Goal: Task Accomplishment & Management: Answer question/provide support

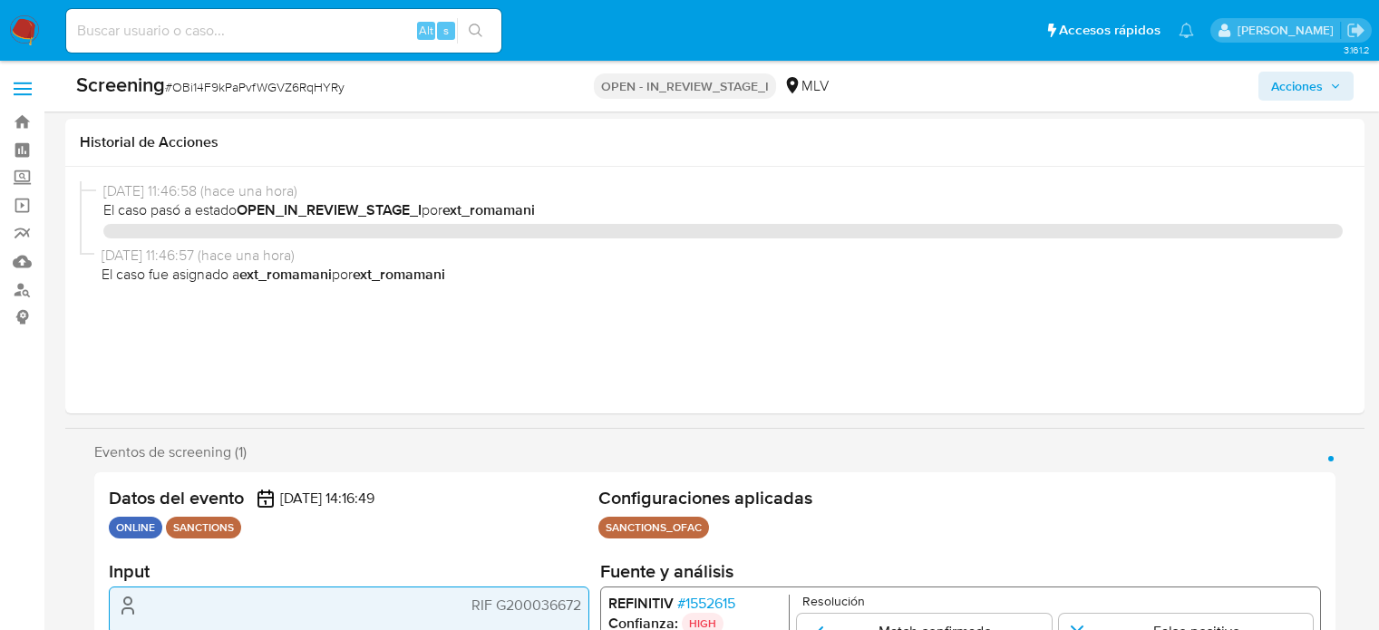
select select "10"
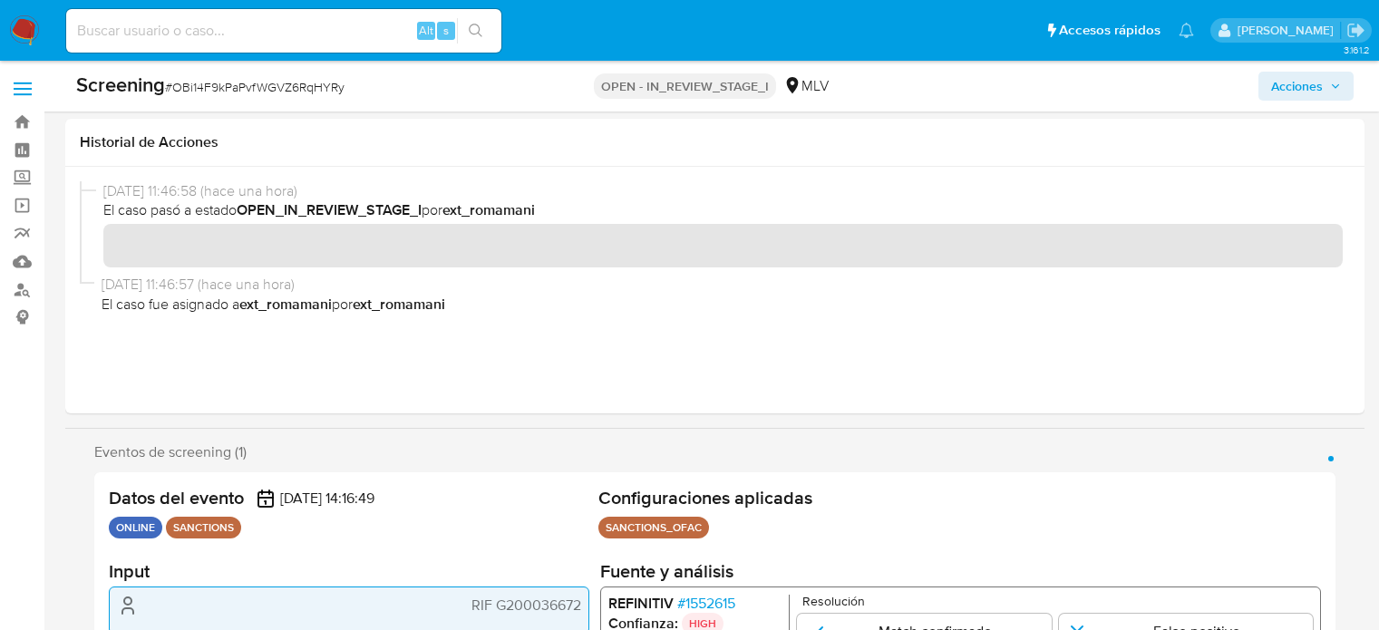
scroll to position [363, 0]
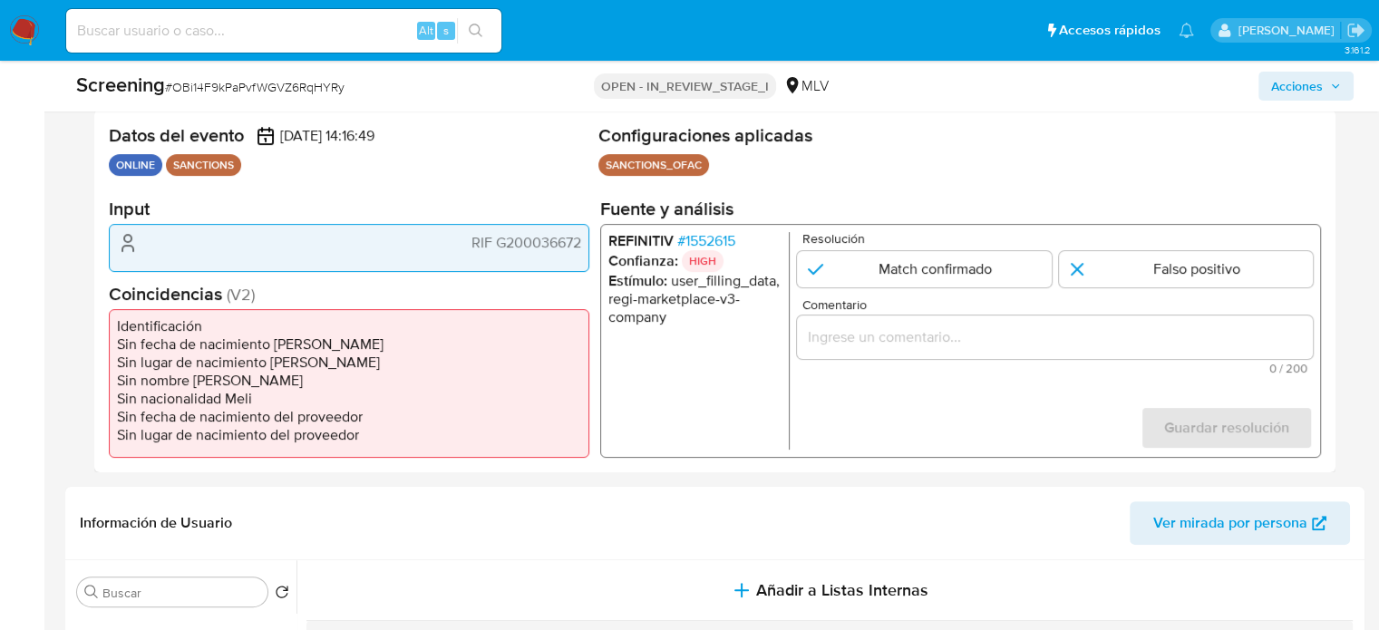
click at [864, 328] on input "Comentario" at bounding box center [1055, 338] width 516 height 24
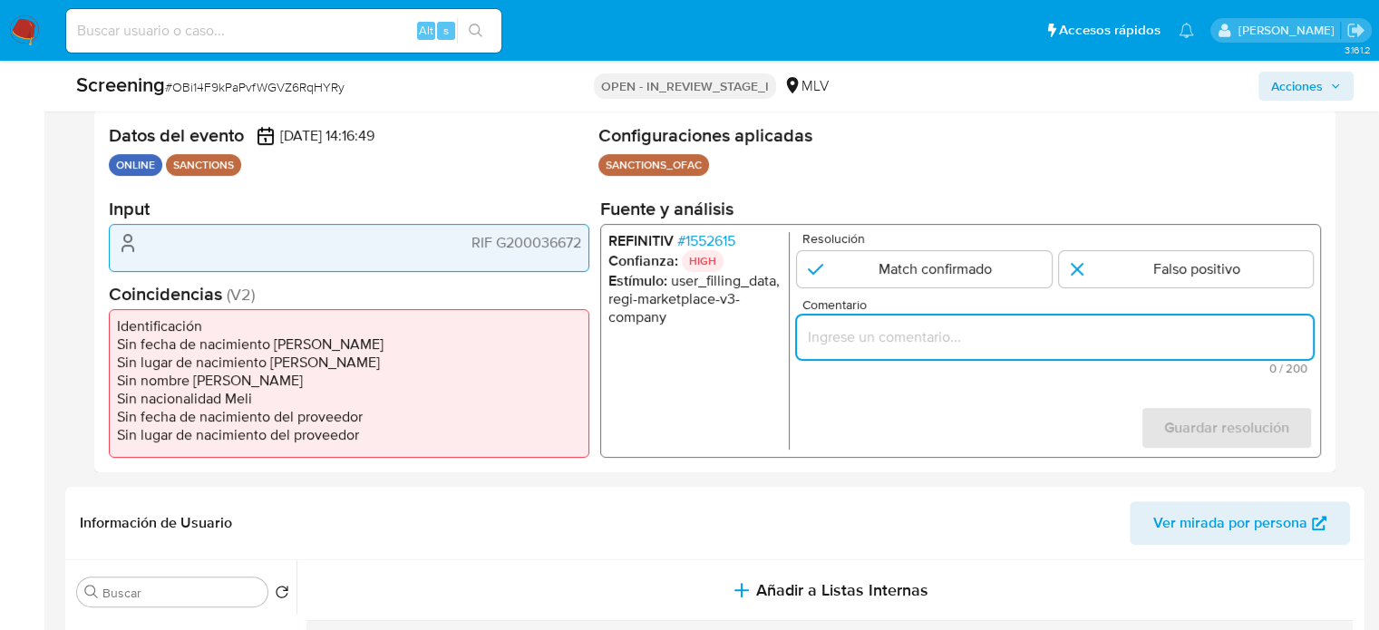
click at [908, 336] on input "Comentario" at bounding box center [1055, 338] width 516 height 24
drag, startPoint x: 902, startPoint y: 335, endPoint x: 1006, endPoint y: 337, distance: 103.4
click at [1006, 337] on input "Se confirma elmatc" at bounding box center [1055, 338] width 516 height 24
click at [1038, 337] on input "Se confirma el match ya que el Usu7ario" at bounding box center [1055, 338] width 516 height 24
click at [1096, 329] on input "Se confirma el match ya que el Usuario" at bounding box center [1055, 338] width 516 height 24
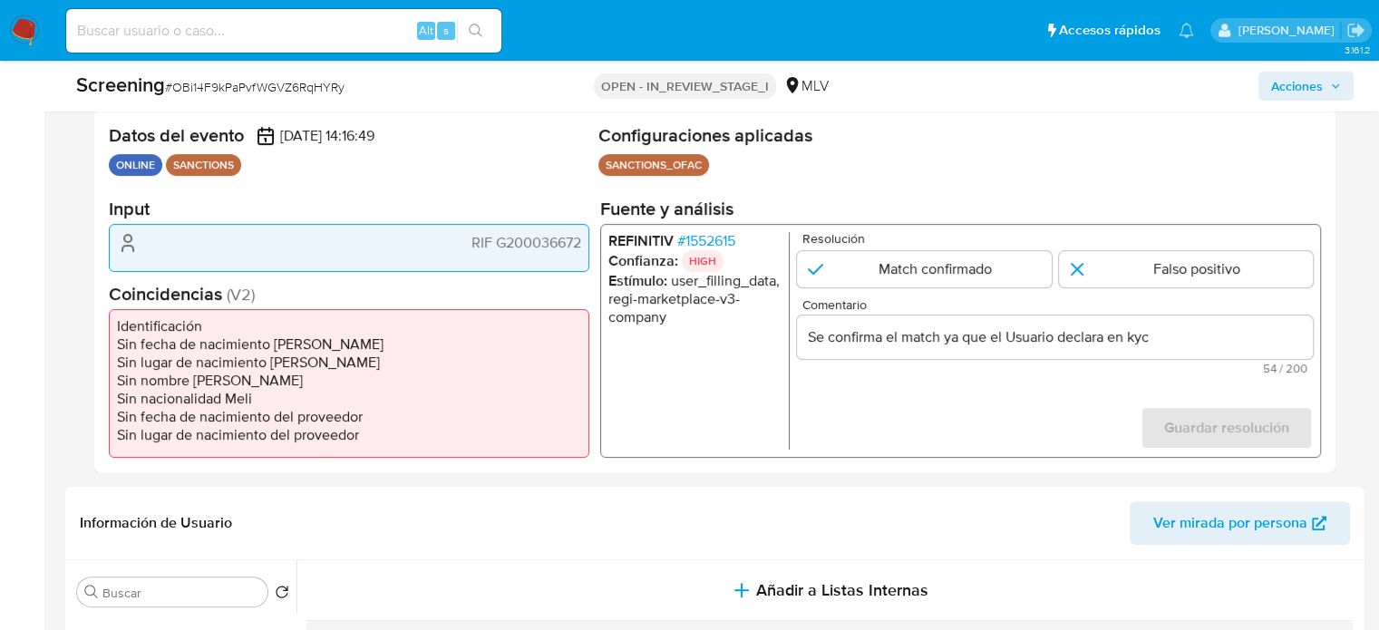
drag, startPoint x: 459, startPoint y: 240, endPoint x: 570, endPoint y: 245, distance: 110.7
click at [583, 245] on div "RIF G200036672" at bounding box center [349, 247] width 481 height 47
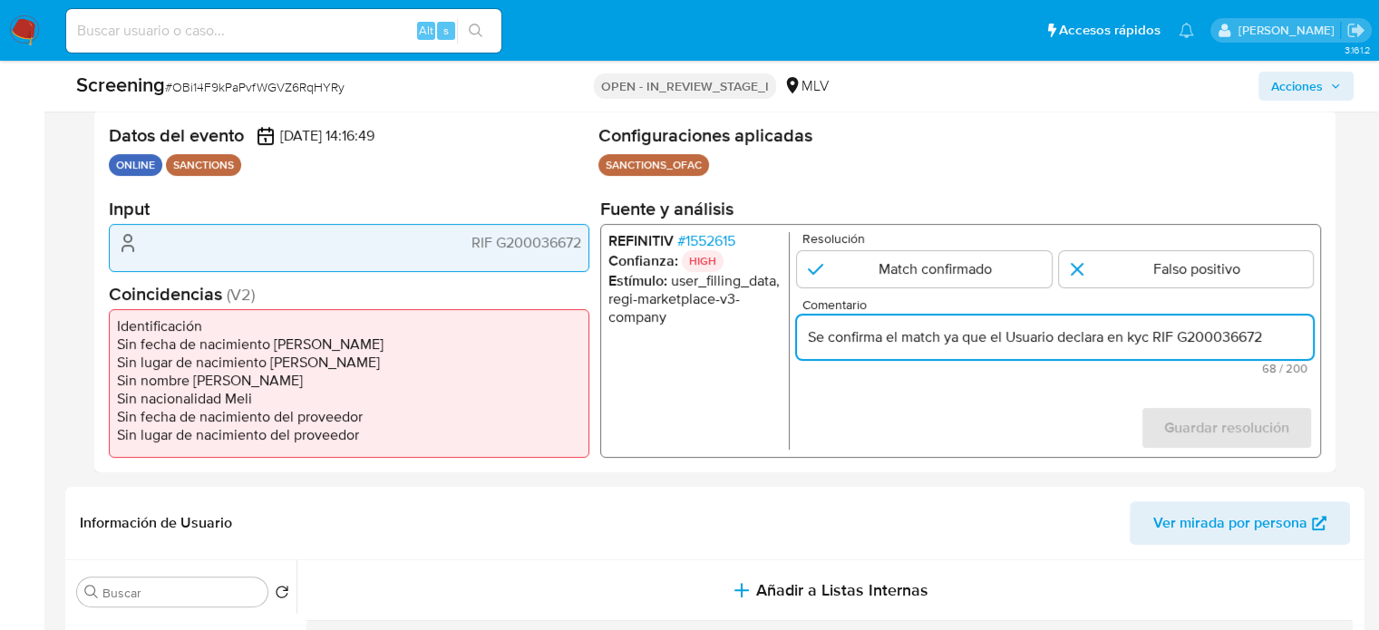
click at [1290, 335] on input "Se confirma el match ya que el Usuario declara en kyc RIF G200036672" at bounding box center [1055, 338] width 516 height 24
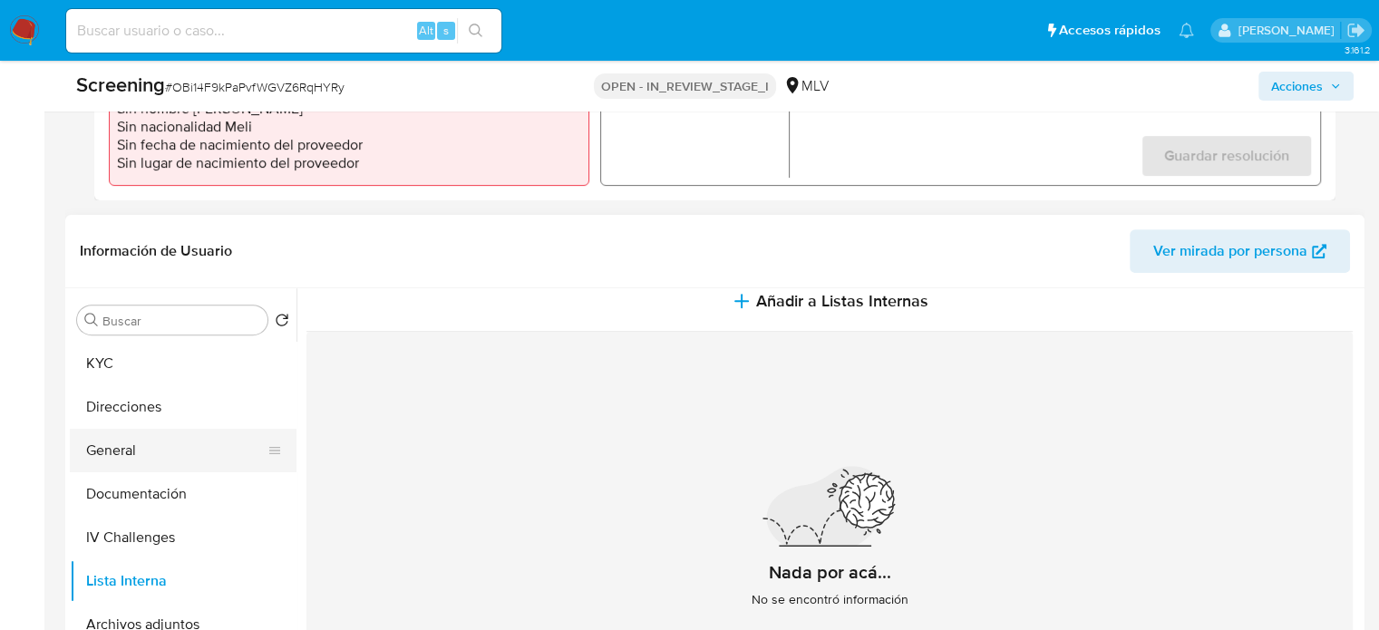
scroll to position [22, 0]
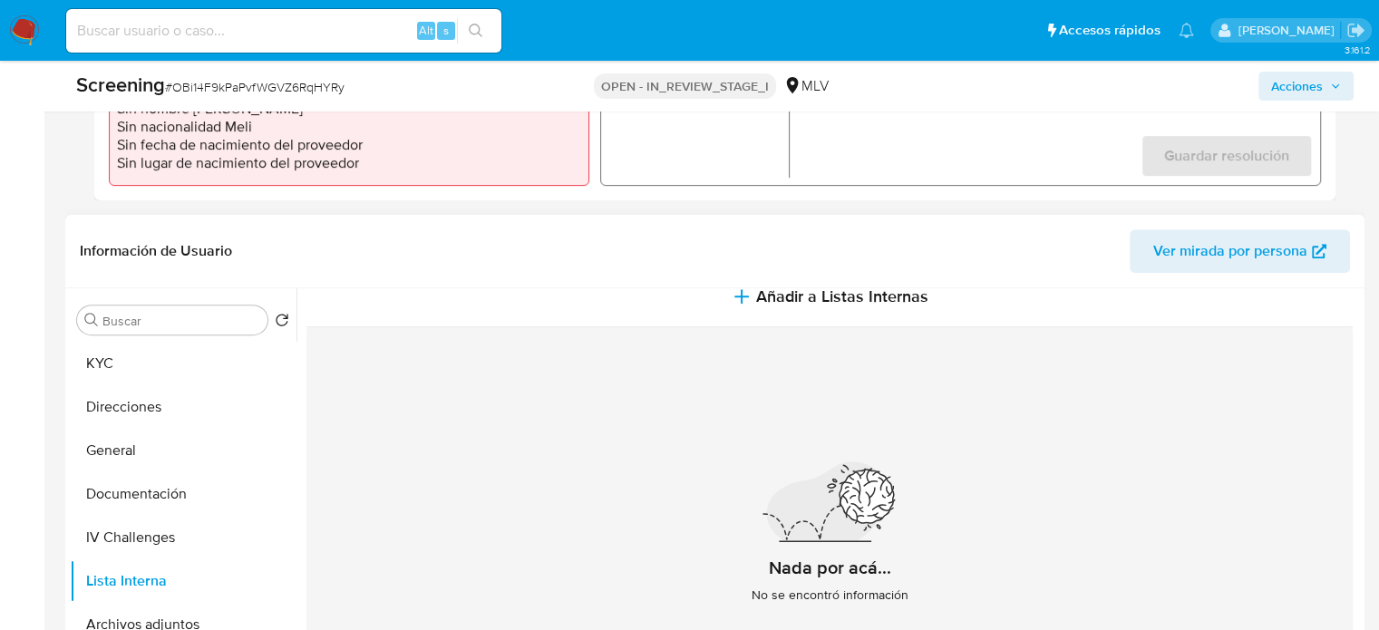
click at [185, 339] on div "Buscar Volver al orden por defecto KYC Direcciones General Documentación IV Cha…" at bounding box center [183, 522] width 227 height 462
click at [176, 372] on button "KYC" at bounding box center [176, 364] width 212 height 44
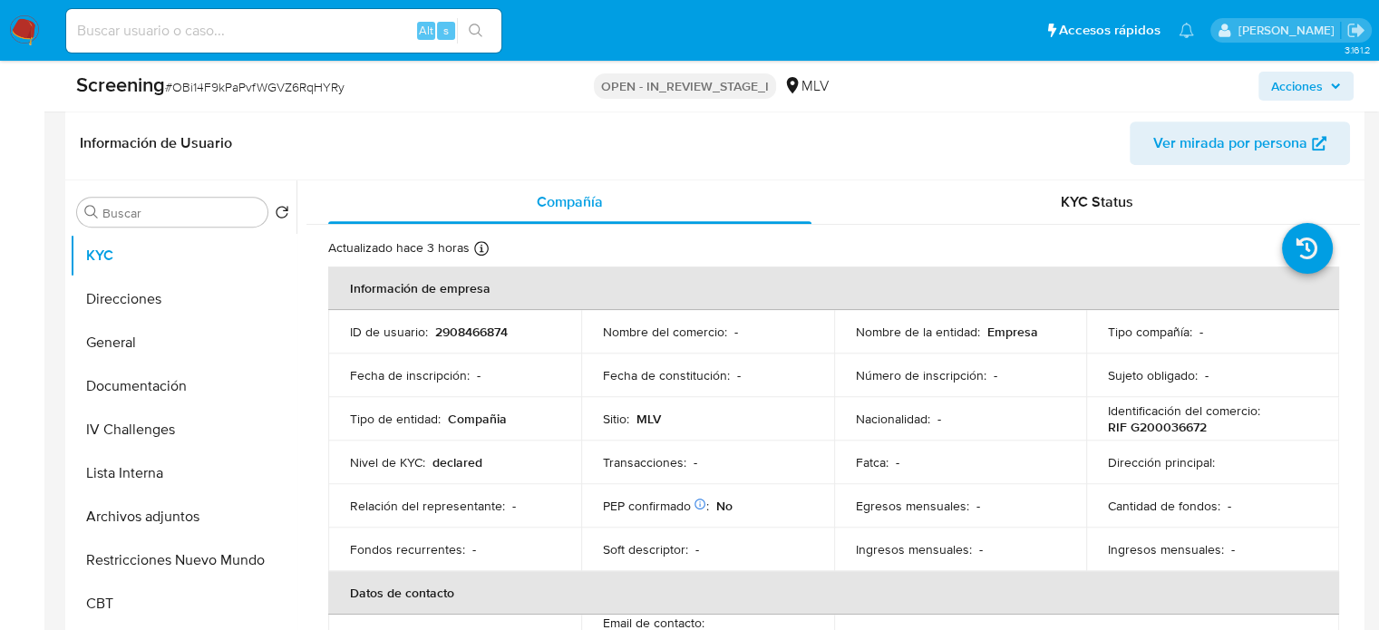
scroll to position [544, 0]
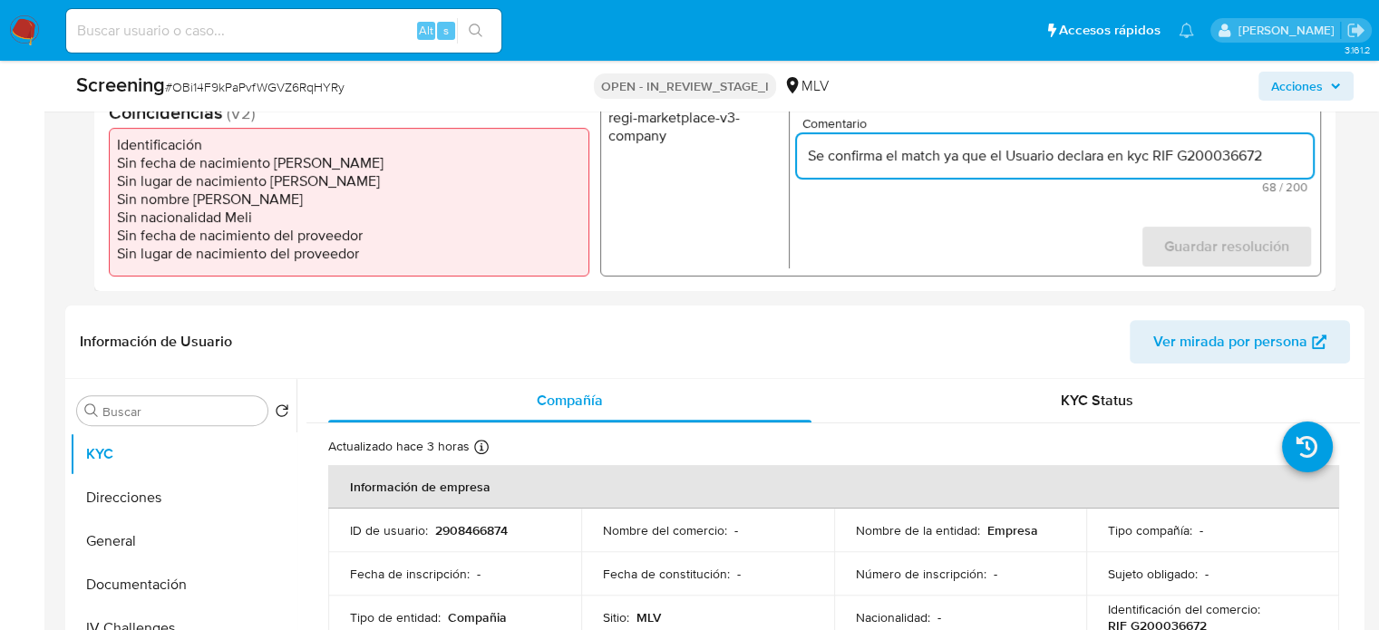
click at [1295, 153] on input "Se confirma el match ya que el Usuario declara en kyc RIF G200036672" at bounding box center [1055, 156] width 516 height 24
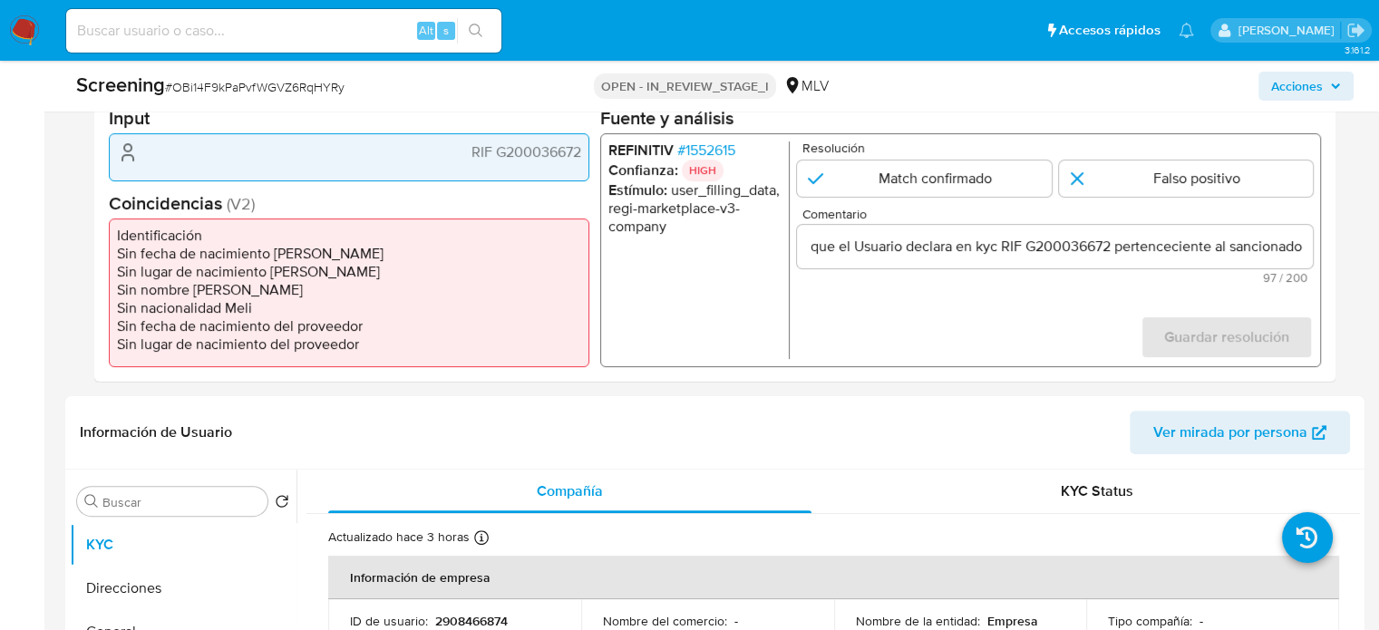
scroll to position [0, 0]
click at [722, 146] on span "# 1552615" at bounding box center [706, 150] width 58 height 18
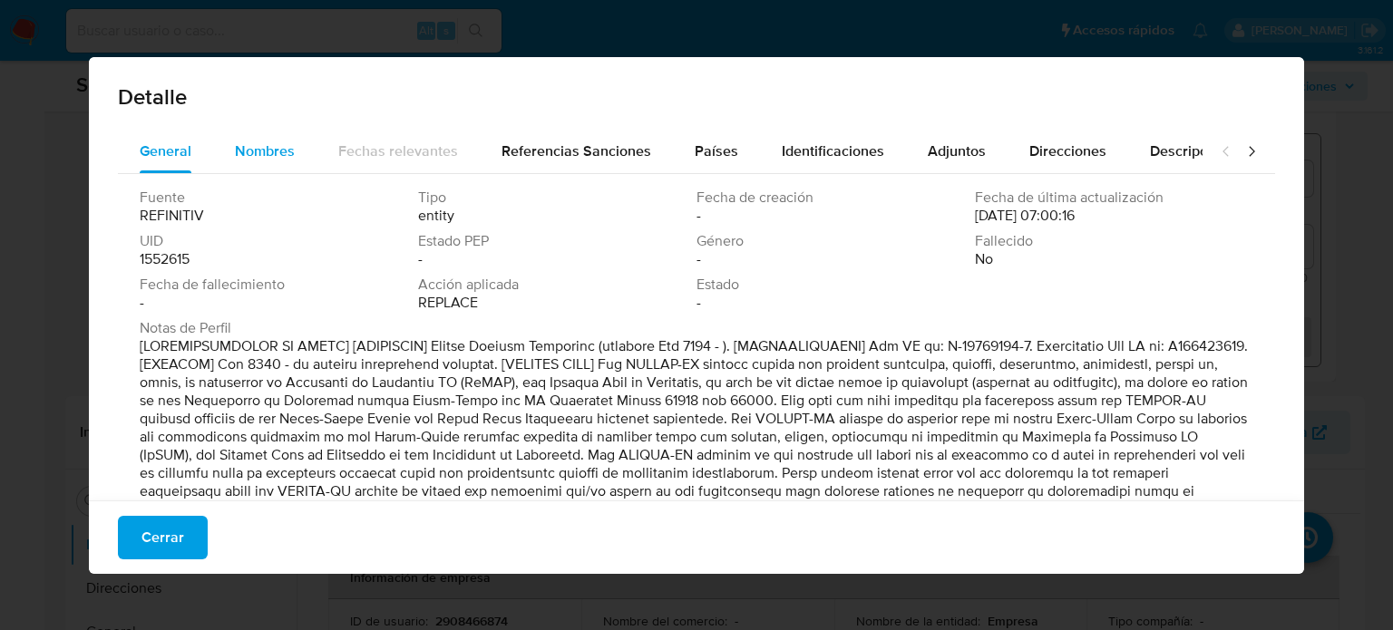
click at [248, 150] on span "Nombres" at bounding box center [265, 151] width 60 height 21
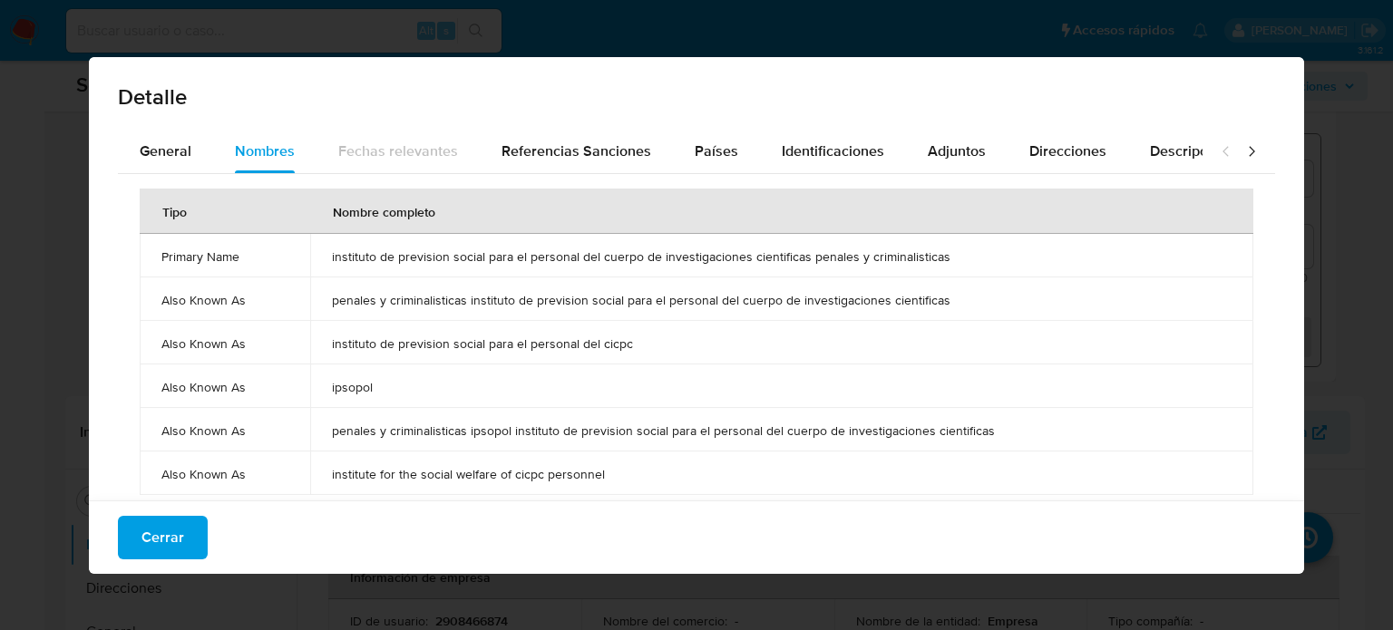
drag, startPoint x: 322, startPoint y: 257, endPoint x: 945, endPoint y: 258, distance: 623.1
click at [945, 258] on td "instituto de prevision social para el personal del cuerpo de investigaciones ci…" at bounding box center [781, 256] width 943 height 44
click at [160, 533] on span "Cerrar" at bounding box center [162, 538] width 43 height 40
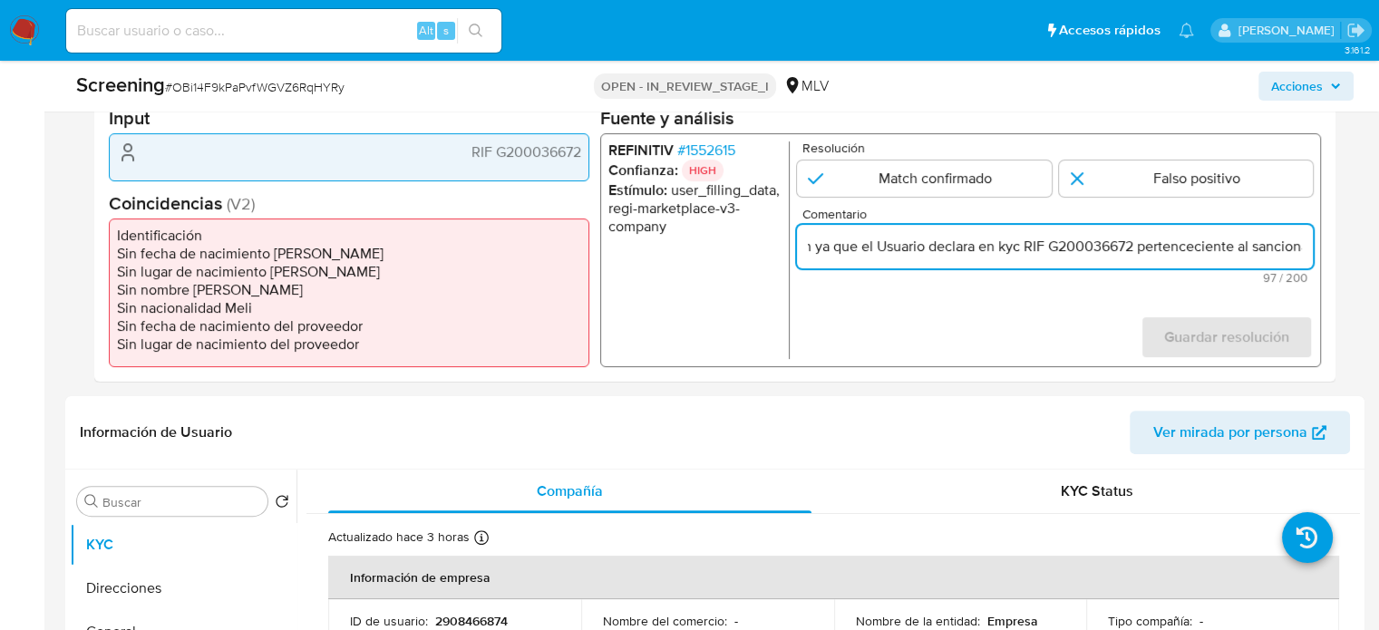
scroll to position [0, 155]
drag, startPoint x: 1264, startPoint y: 249, endPoint x: 1317, endPoint y: 249, distance: 52.6
click at [1317, 249] on div "REFINITIV # 1552615 Confianza: HIGH Estímulo : user_filling_data, regi-marketpl…" at bounding box center [960, 250] width 721 height 234
click at [1312, 250] on input "Se confirma el match ya que el Usuario declara en kyc RIF G200036672 pertenceci…" at bounding box center [1055, 247] width 516 height 24
paste input "instituto de prevision social para el personal del cuerpo de investigaciones ci…"
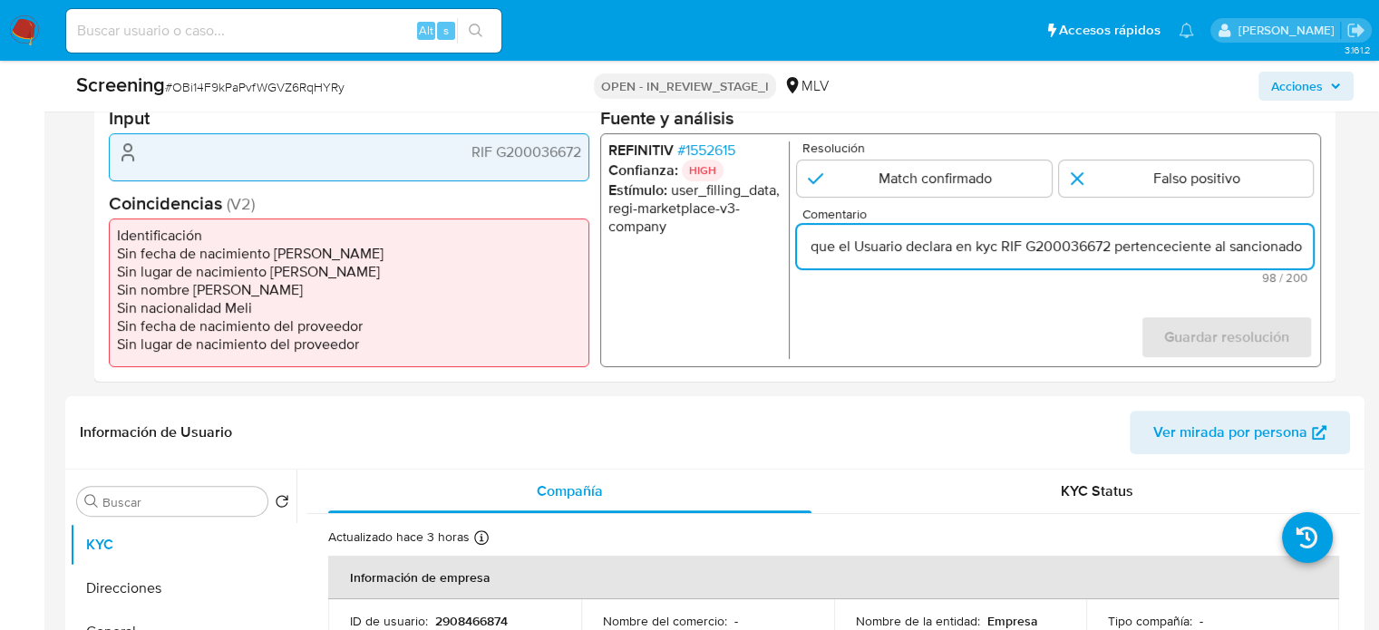
scroll to position [0, 0]
click at [965, 300] on form "Resolución Match confirmado Falso positivo Comentario Se confirma el match ya q…" at bounding box center [1055, 250] width 516 height 218
drag, startPoint x: 1249, startPoint y: 245, endPoint x: 1303, endPoint y: 250, distance: 54.7
click at [1320, 245] on div "REFINITIV # 1552615 Confianza: HIGH Estímulo : user_filling_data, regi-marketpl…" at bounding box center [960, 250] width 721 height 234
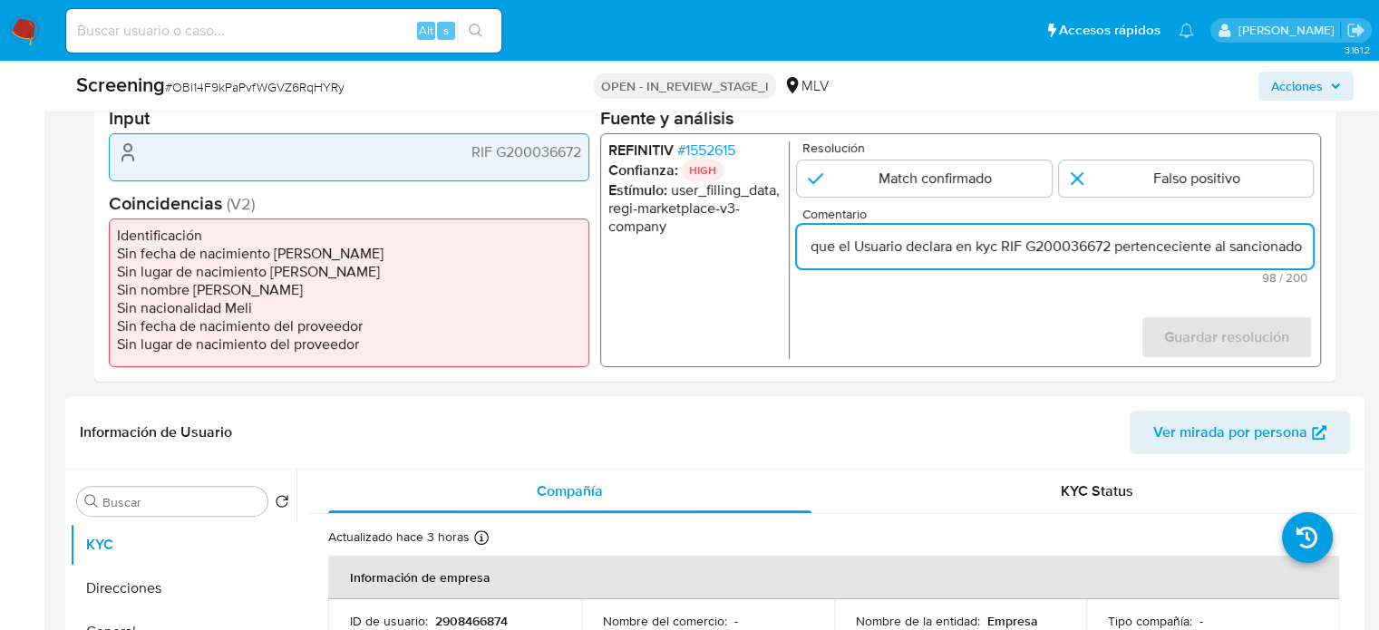
click at [1260, 247] on input "Se confirma el match ya que el Usuario declara en kyc RIF G200036672 pertenceci…" at bounding box center [1055, 247] width 516 height 24
drag, startPoint x: 1110, startPoint y: 246, endPoint x: 1255, endPoint y: 253, distance: 145.3
click at [1225, 253] on input "Se confirma el match ya que el Usuario declara en kyc RIF G200036672 pertenceci…" at bounding box center [1055, 247] width 516 height 24
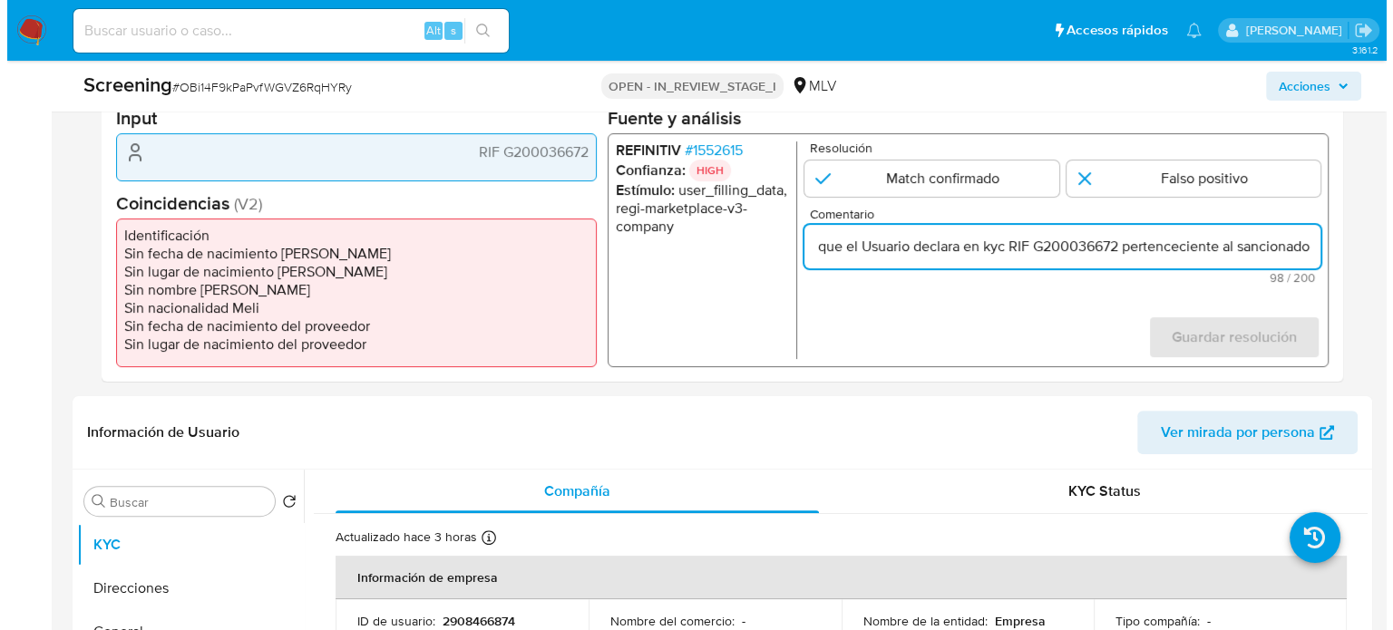
scroll to position [0, 0]
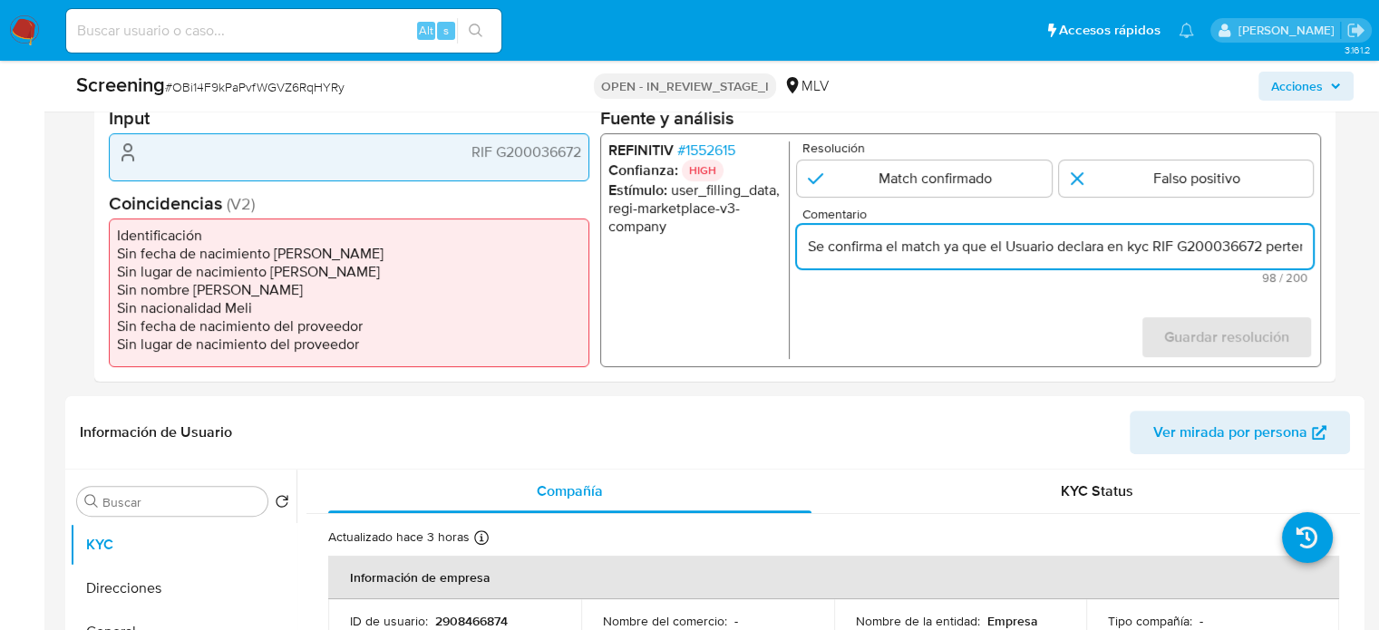
click at [1143, 293] on form "Resolución Match confirmado Falso positivo Comentario Se confirma el match ya q…" at bounding box center [1055, 250] width 516 height 218
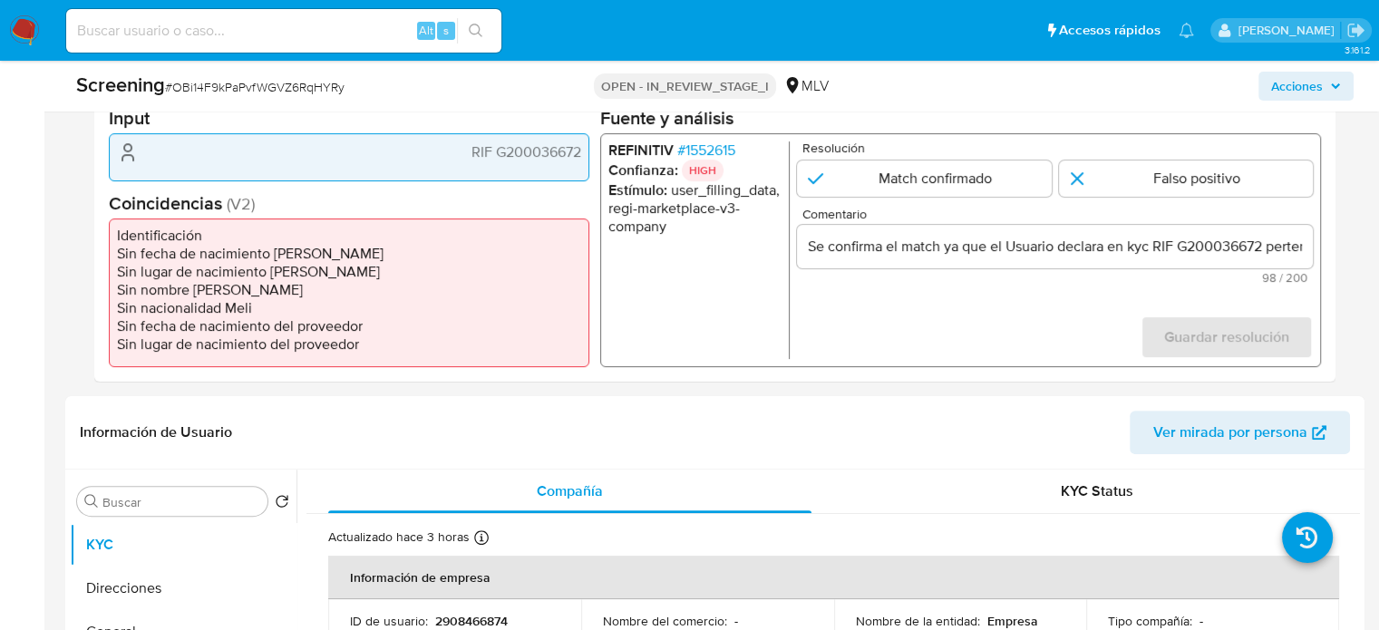
click at [720, 145] on span "# 1552615" at bounding box center [706, 150] width 58 height 18
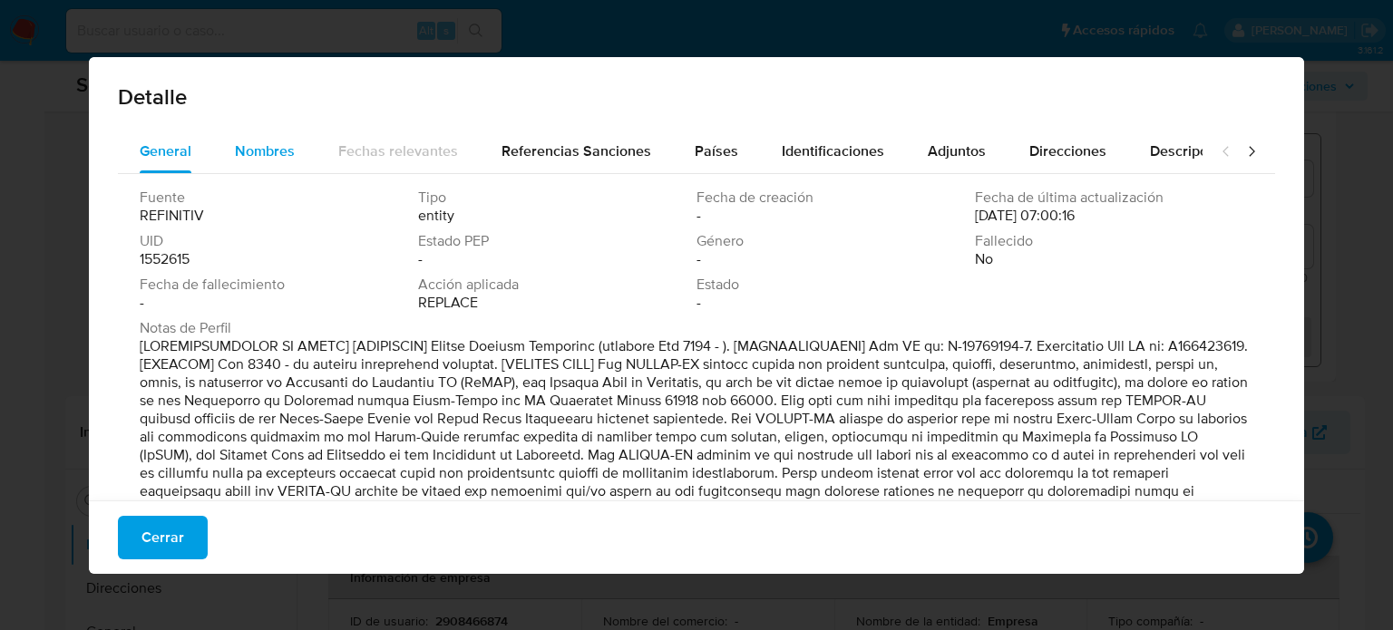
click at [258, 151] on span "Nombres" at bounding box center [265, 151] width 60 height 21
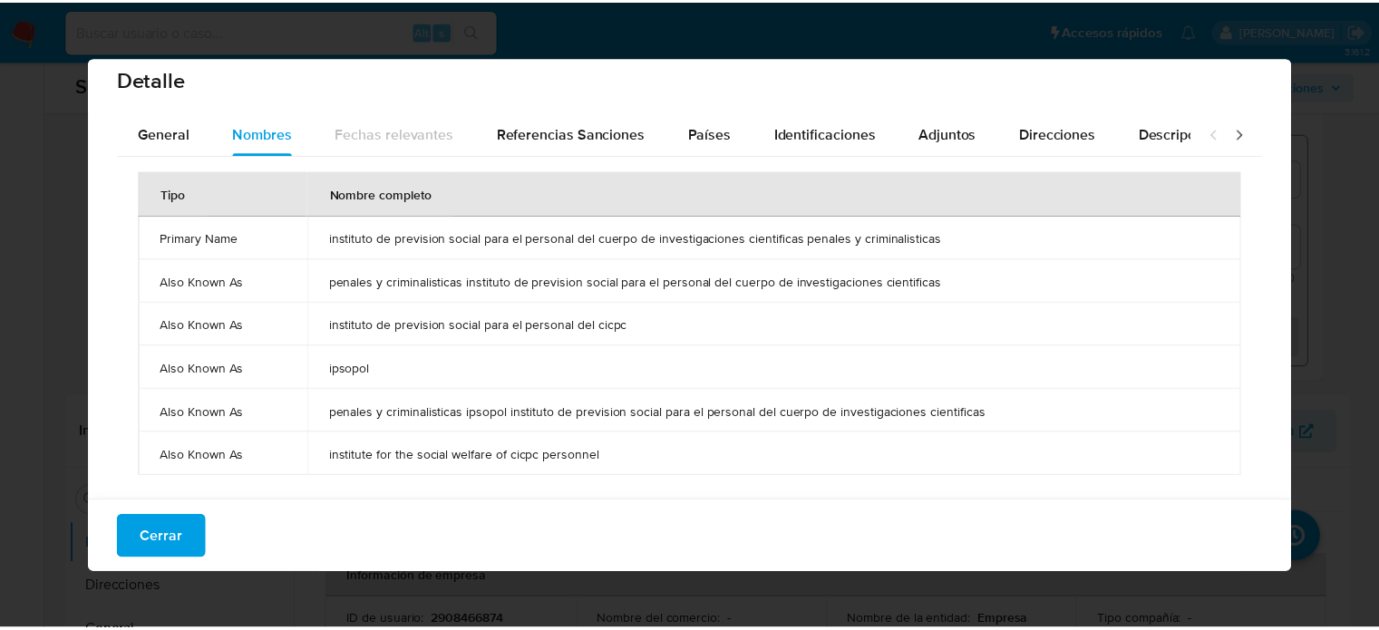
scroll to position [23, 0]
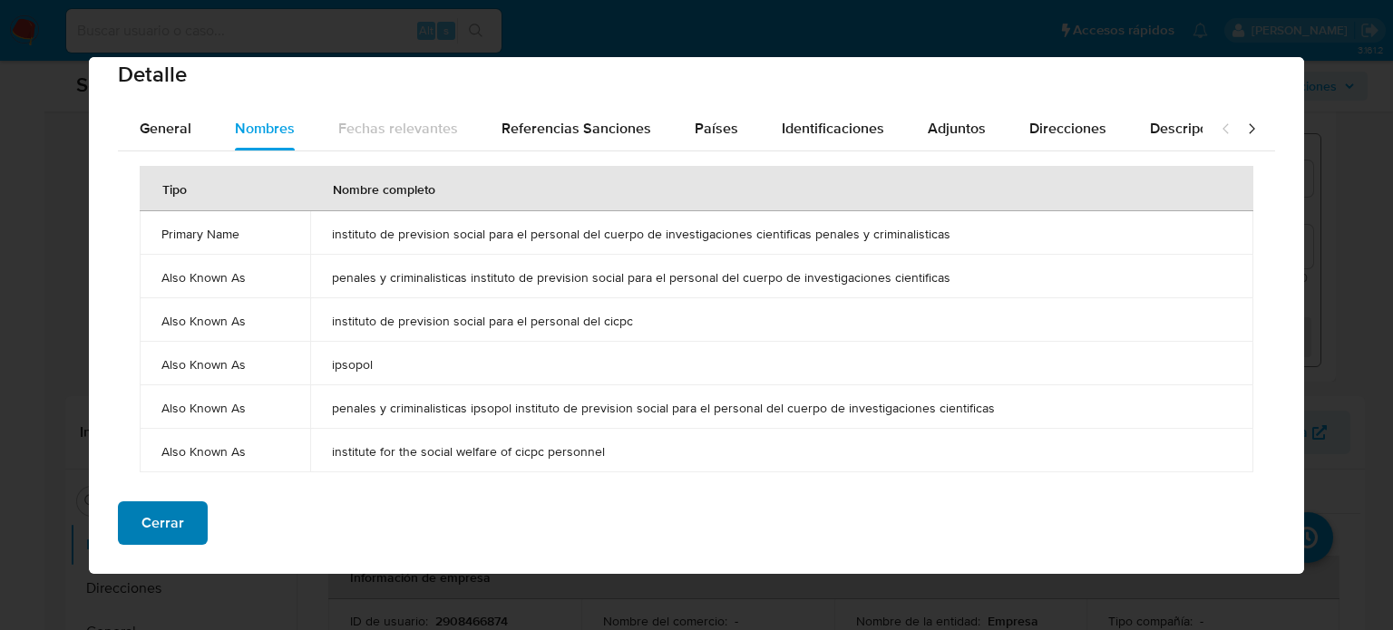
click at [167, 521] on span "Cerrar" at bounding box center [162, 523] width 43 height 40
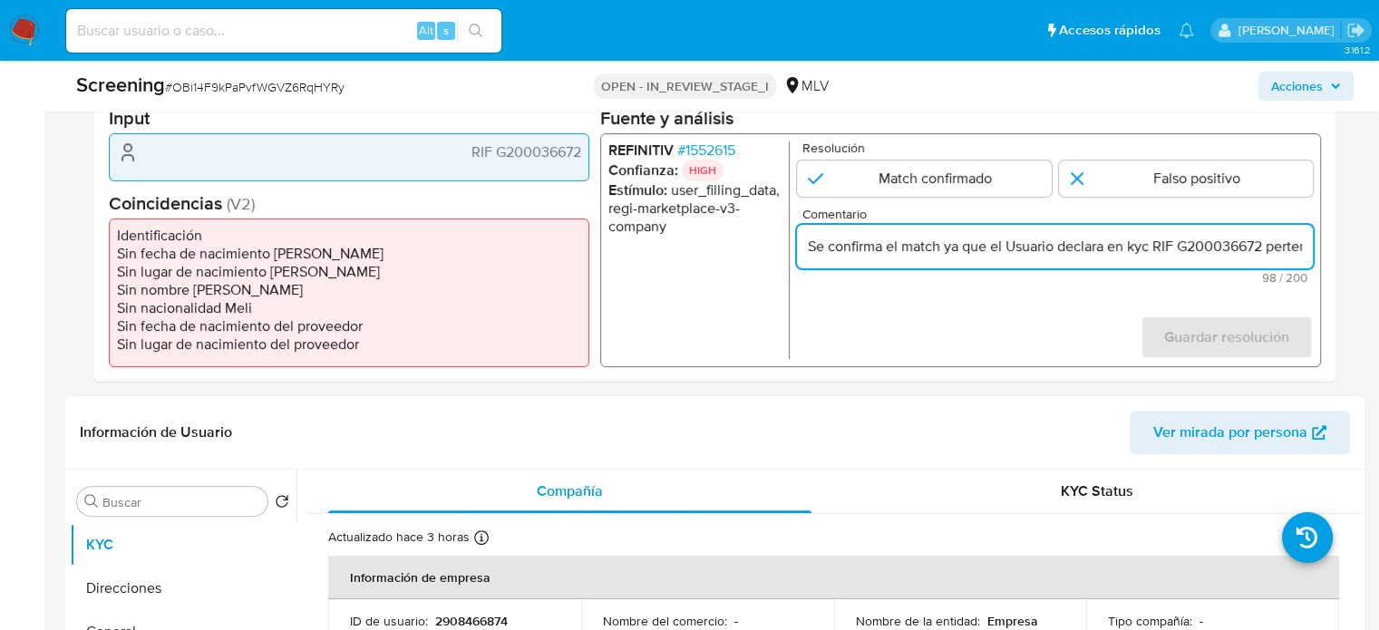
scroll to position [0, 159]
drag, startPoint x: 1276, startPoint y: 236, endPoint x: 1317, endPoint y: 247, distance: 42.2
click at [1324, 247] on div "Datos del evento 06/10/2025 14:16:49 ONLINE SANCTIONS Configuraciones aplicadas…" at bounding box center [715, 200] width 1242 height 363
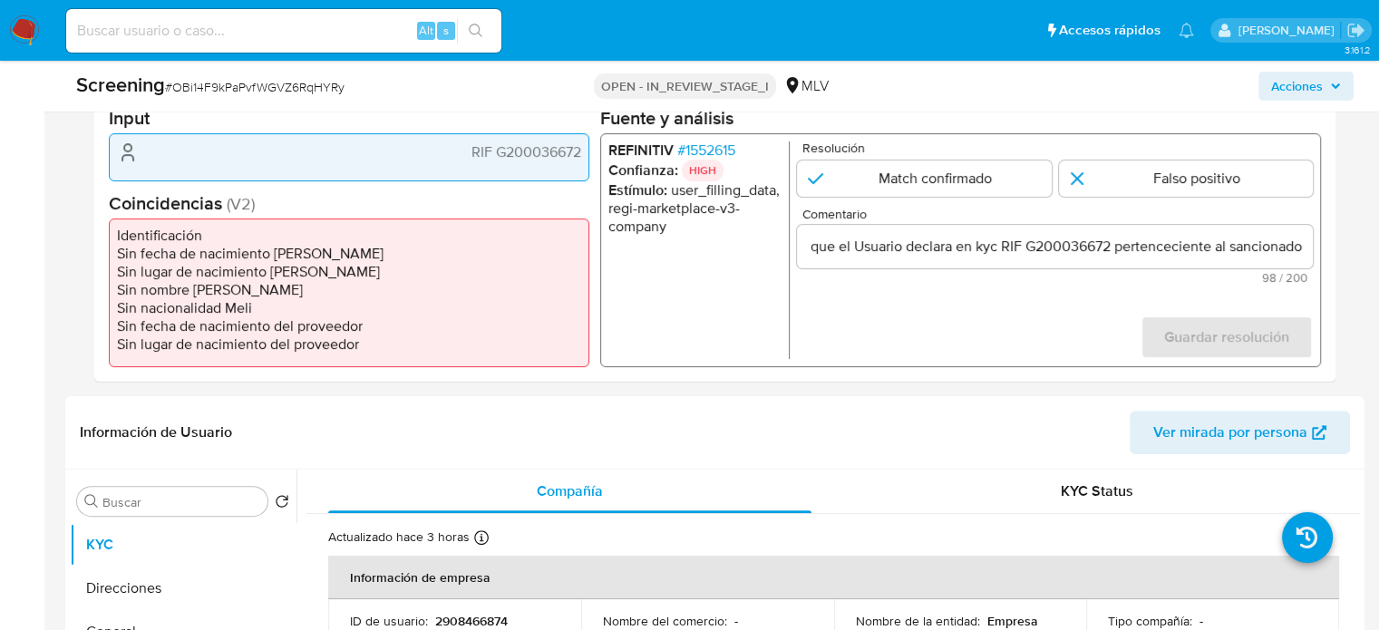
scroll to position [0, 0]
click at [1106, 311] on form "Resolución Match confirmado Falso positivo Comentario Se confirma el match ya q…" at bounding box center [1055, 250] width 516 height 218
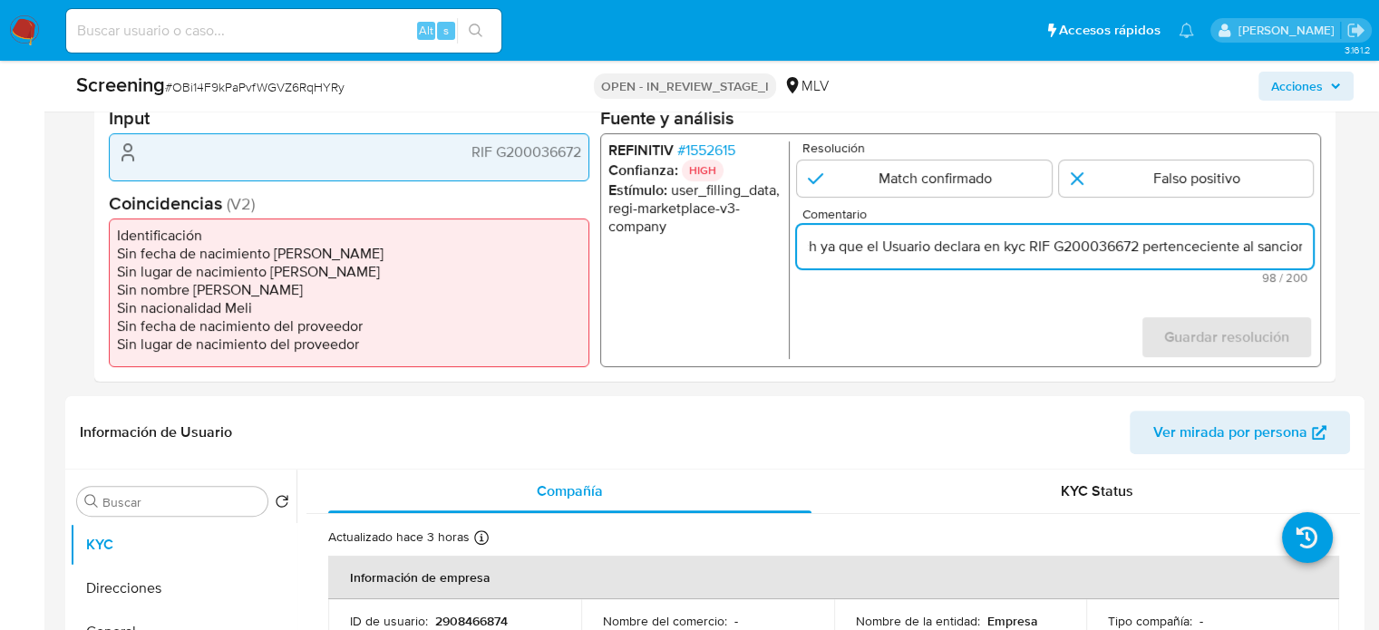
scroll to position [0, 159]
drag, startPoint x: 1251, startPoint y: 241, endPoint x: 1295, endPoint y: 246, distance: 44.7
click at [1295, 246] on input "Se confirma el match ya que el Usuario declara en kyc RIF G200036672 pertenceci…" at bounding box center [1055, 247] width 516 height 24
click at [1306, 249] on input "Se confirma el match ya que el Usuario declara en kyc RIF G200036672 pertenceci…" at bounding box center [1055, 247] width 516 height 24
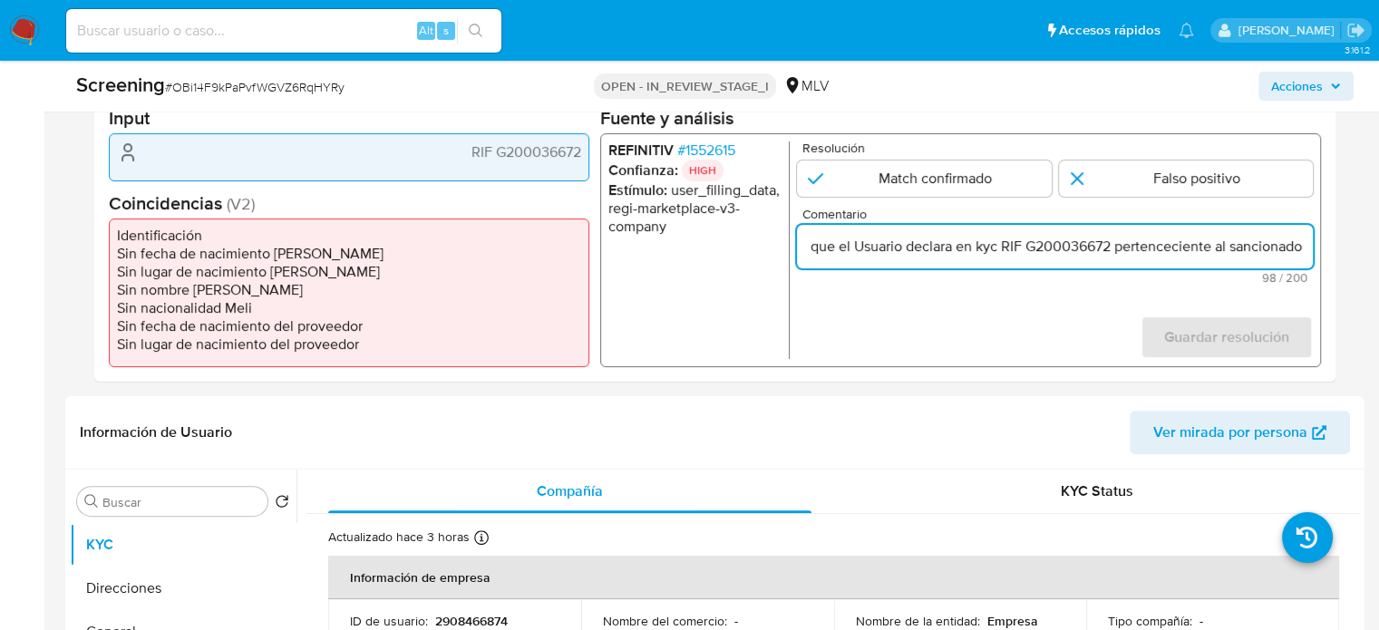
drag, startPoint x: 1306, startPoint y: 249, endPoint x: 1110, endPoint y: 256, distance: 196.0
click at [1110, 256] on input "Se confirma el match ya que el Usuario declara en kyc RIF G200036672 pertenceci…" at bounding box center [1055, 247] width 516 height 24
drag, startPoint x: 1238, startPoint y: 240, endPoint x: 1389, endPoint y: 244, distance: 151.5
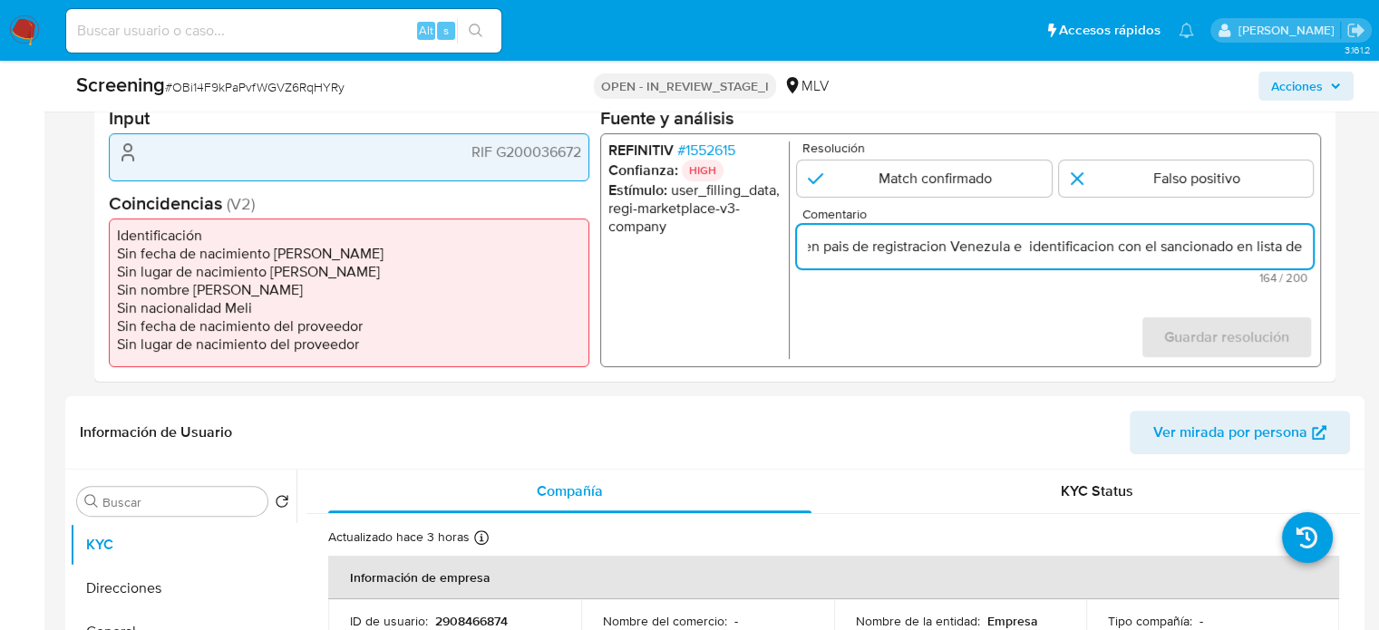
click at [1308, 246] on input "Se confirma el match ya que el Usuario declara en kyc RIF G200036672 ya que coi…" at bounding box center [1055, 247] width 516 height 24
paste input "VEPTRE-WC"
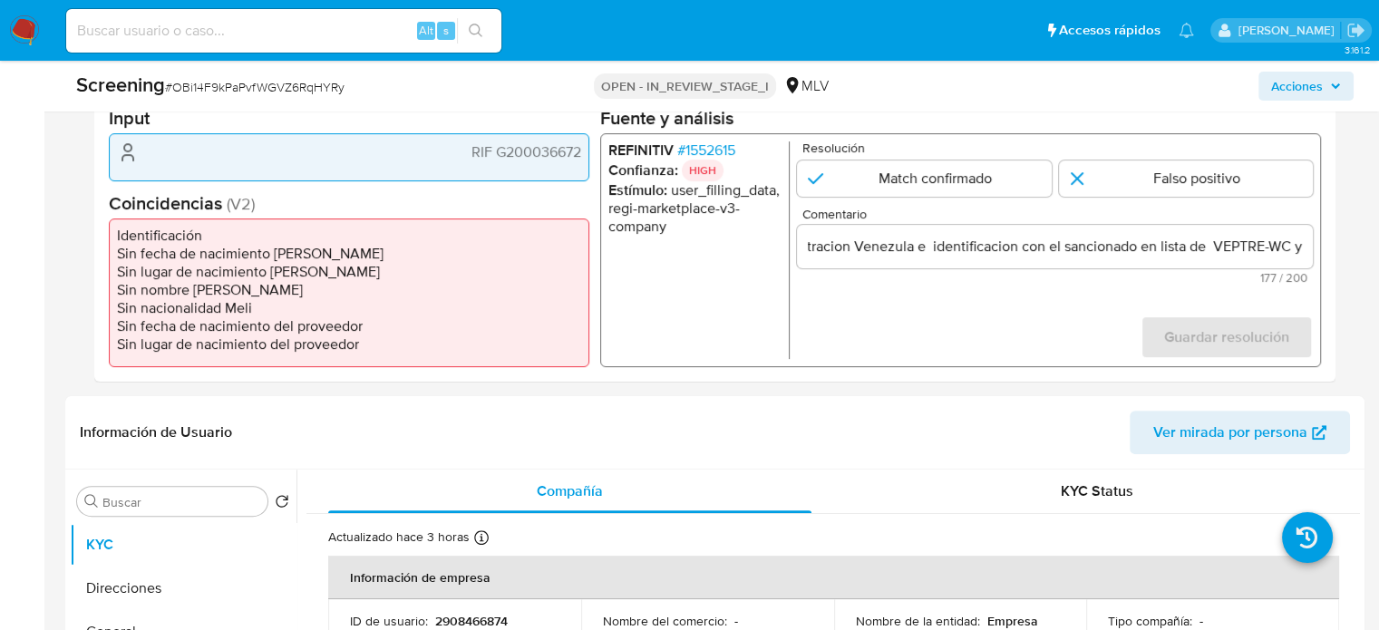
scroll to position [0, 0]
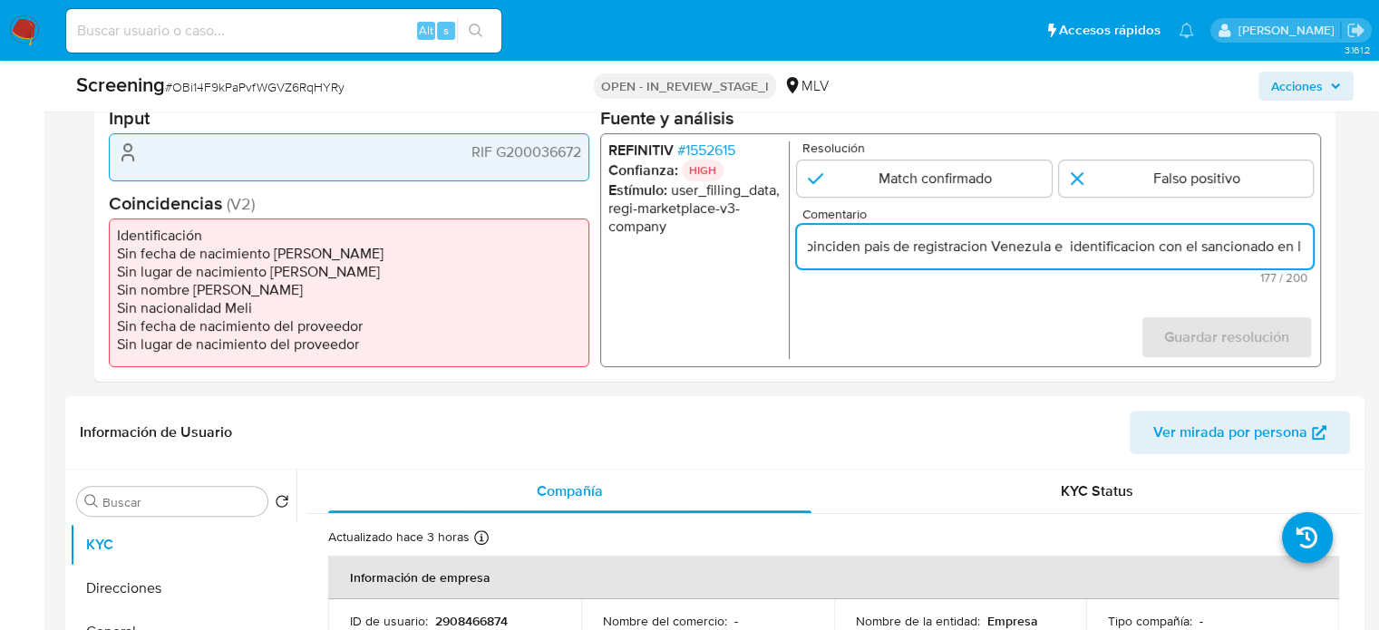
drag, startPoint x: 1252, startPoint y: 244, endPoint x: 1305, endPoint y: 252, distance: 53.2
click at [1305, 252] on input "Se confirma el match ya que el Usuario declara en kyc RIF G200036672 ya que coi…" at bounding box center [1055, 247] width 516 height 24
click at [1307, 249] on input "Se confirma el match ya que el Usuario declara en kyc RIF G200036672 ya que coi…" at bounding box center [1055, 247] width 516 height 24
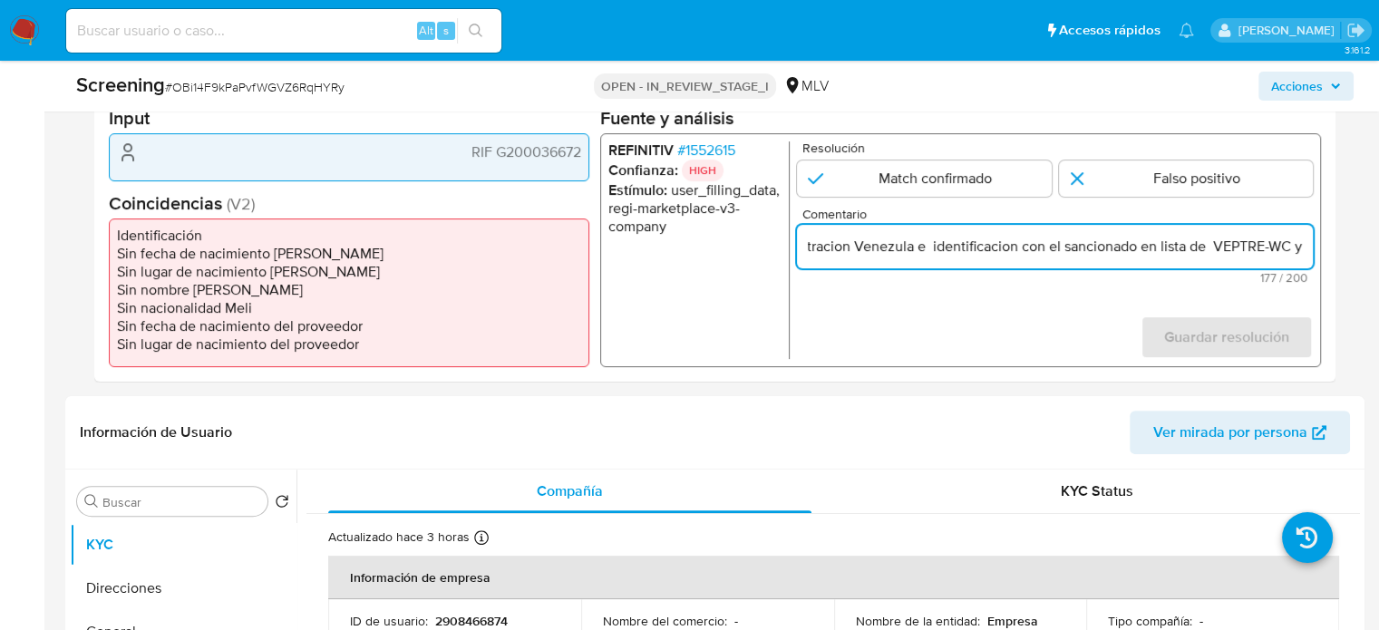
drag, startPoint x: 1251, startPoint y: 239, endPoint x: 1304, endPoint y: 240, distance: 53.5
click at [1304, 240] on input "Se confirma el match ya que el Usuario declara en kyc RIF G200036672 ya que coi…" at bounding box center [1055, 247] width 516 height 24
click at [1305, 247] on input "Se confirma el match ya que el Usuario declara en kyc RIF G200036672 ya que coi…" at bounding box center [1055, 247] width 516 height 24
paste input "BGRE-WC"
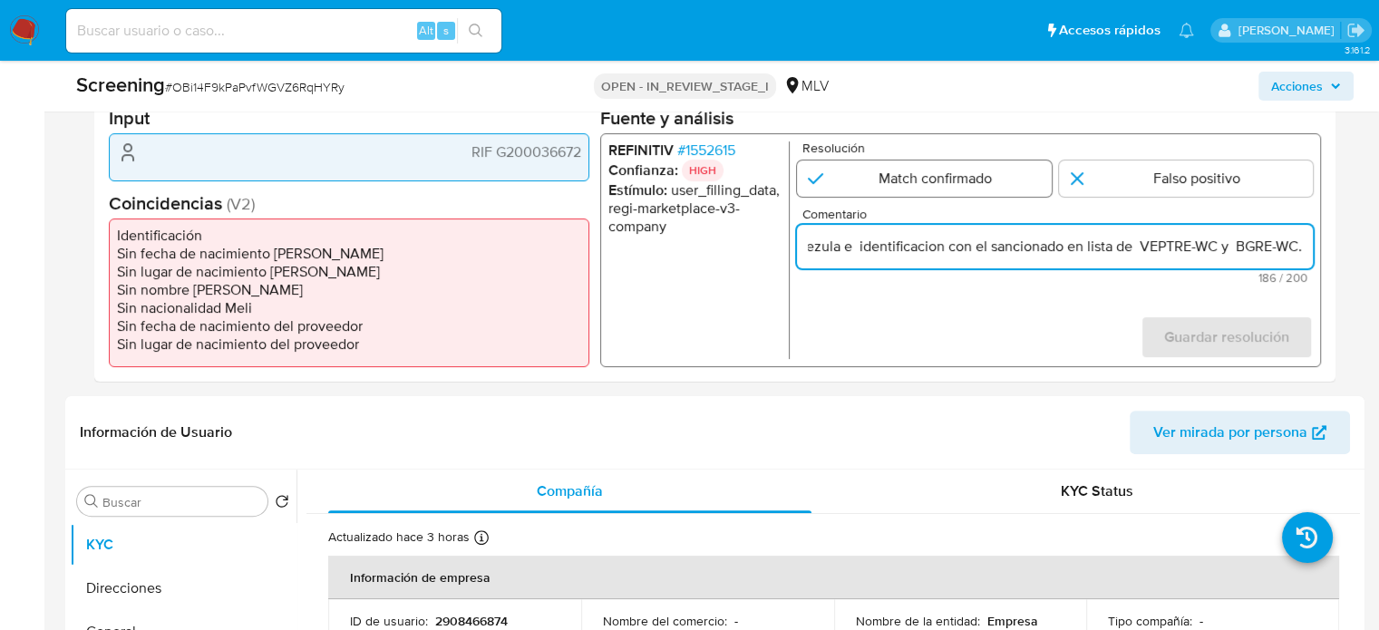
type input "Se confirma el match ya que el Usuario declara en kyc RIF G200036672 ya que coi…"
click at [960, 177] on input "1 de 1" at bounding box center [924, 179] width 255 height 36
radio input "true"
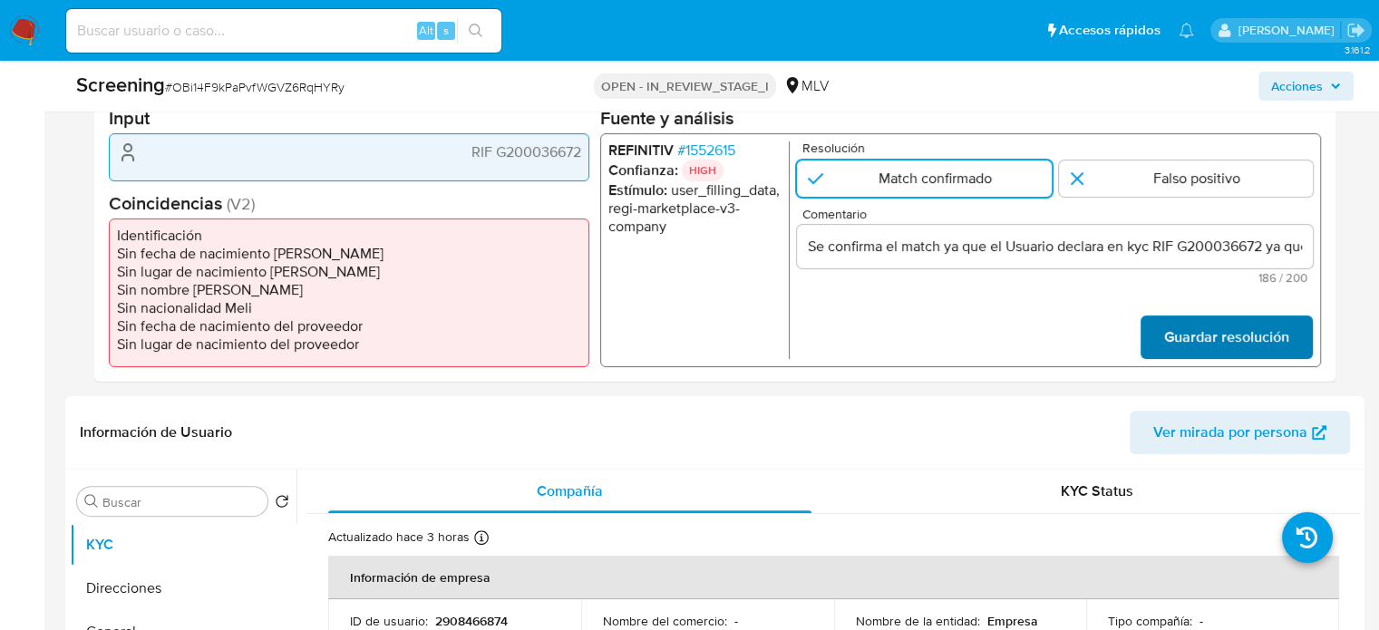
click at [1272, 347] on span "Guardar resolución" at bounding box center [1227, 337] width 125 height 40
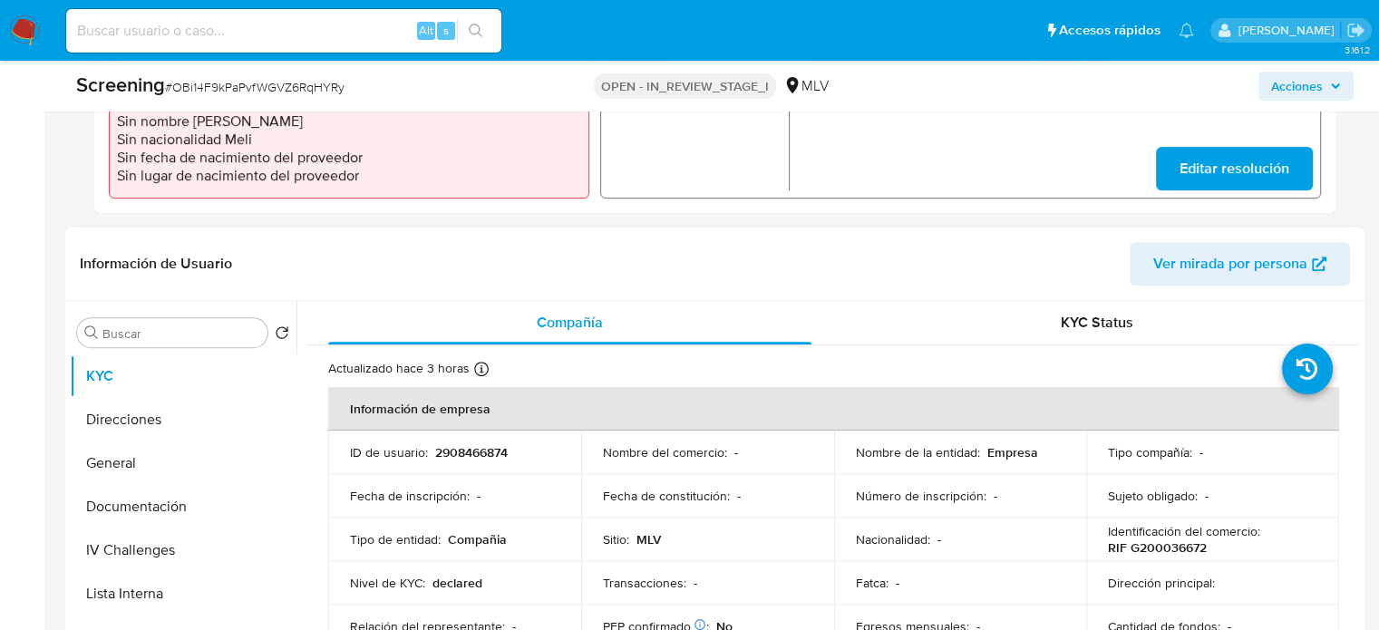
scroll to position [726, 0]
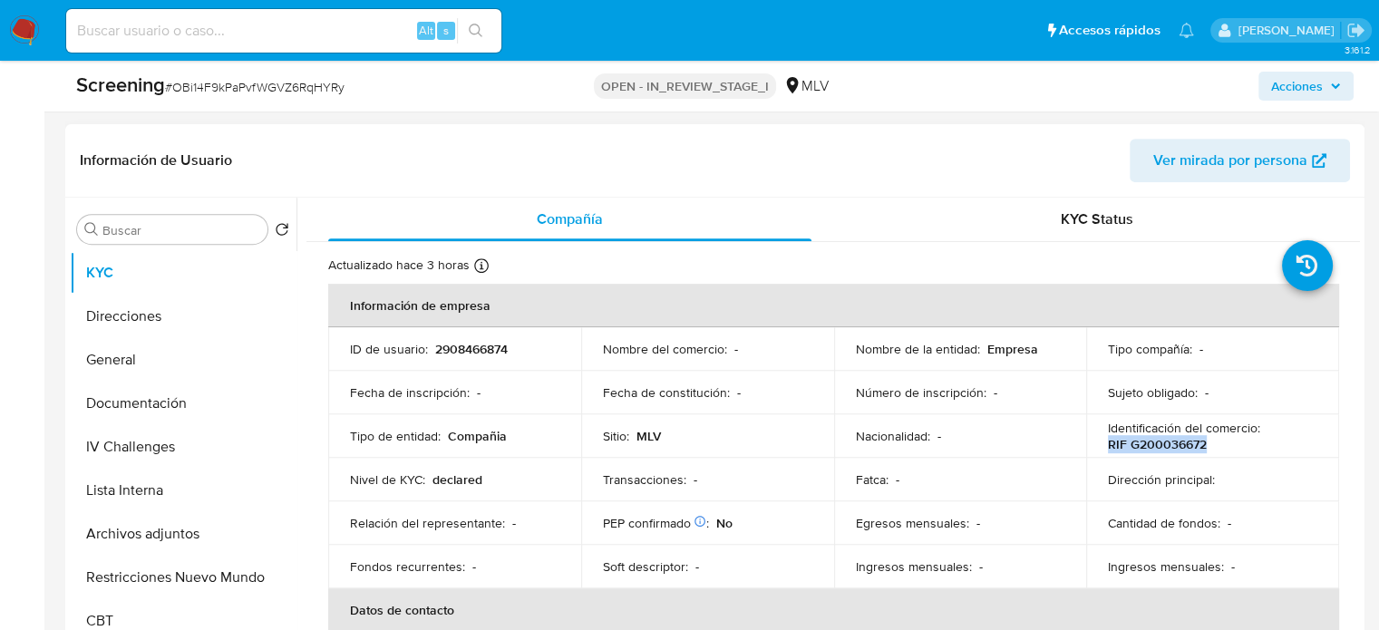
drag, startPoint x: 1208, startPoint y: 448, endPoint x: 1099, endPoint y: 448, distance: 108.8
click at [1099, 448] on td "Identificación del comercio : RIF G200036672" at bounding box center [1213, 436] width 253 height 44
copy p "RIF G200036672"
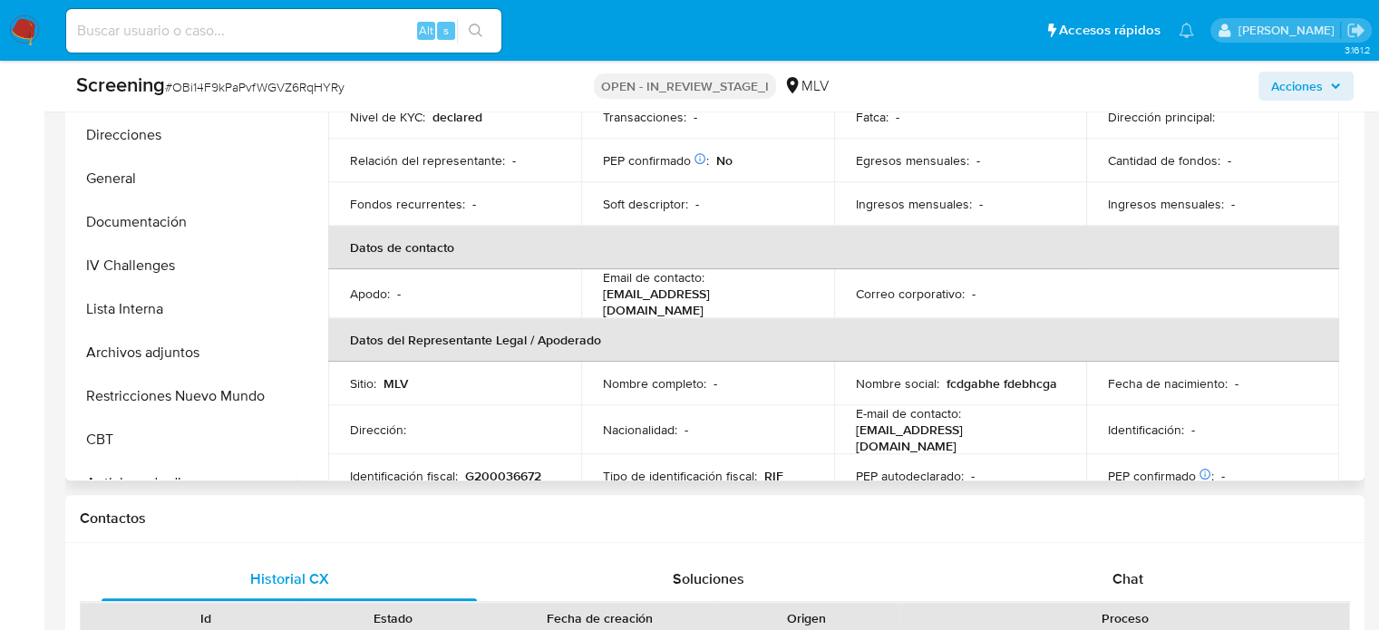
scroll to position [272, 0]
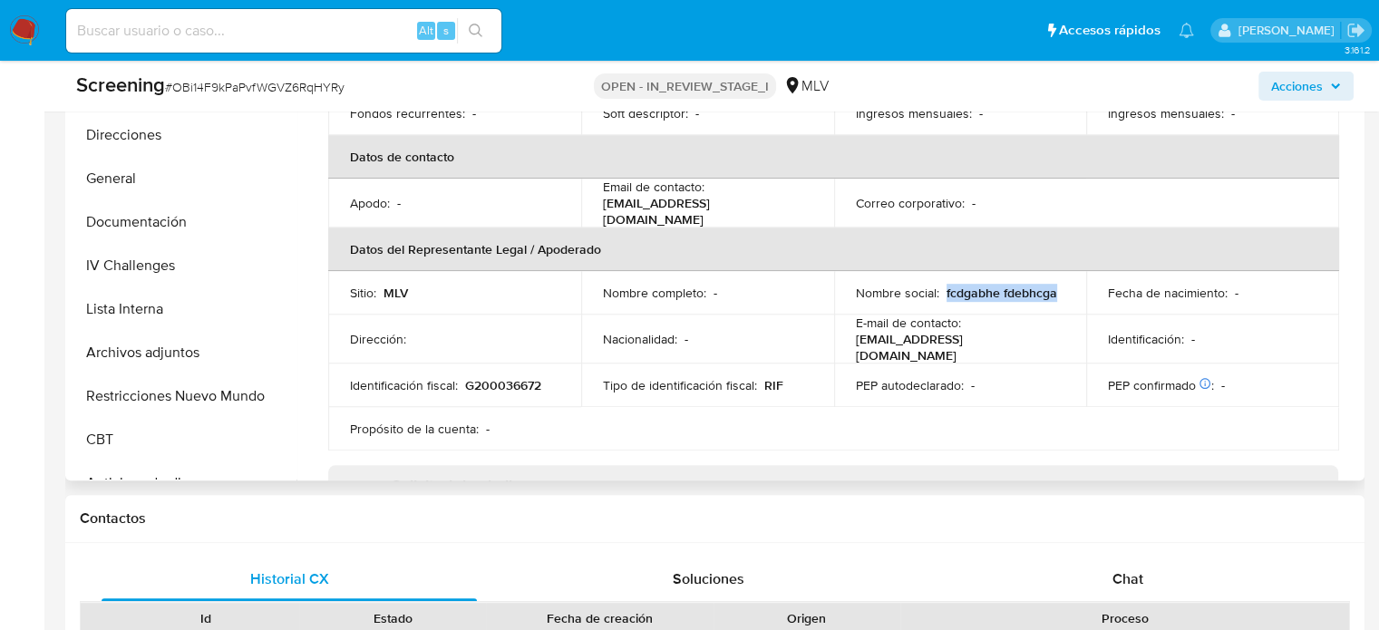
drag, startPoint x: 1067, startPoint y: 288, endPoint x: 942, endPoint y: 288, distance: 124.3
click at [942, 288] on td "Nombre social : fcdgabhe fdebhcga" at bounding box center [960, 293] width 253 height 44
copy p "fcdgabhe fdebhcga"
drag, startPoint x: 555, startPoint y: 376, endPoint x: 462, endPoint y: 375, distance: 93.4
click at [462, 377] on div "Identificación fiscal : G200036672" at bounding box center [455, 385] width 210 height 16
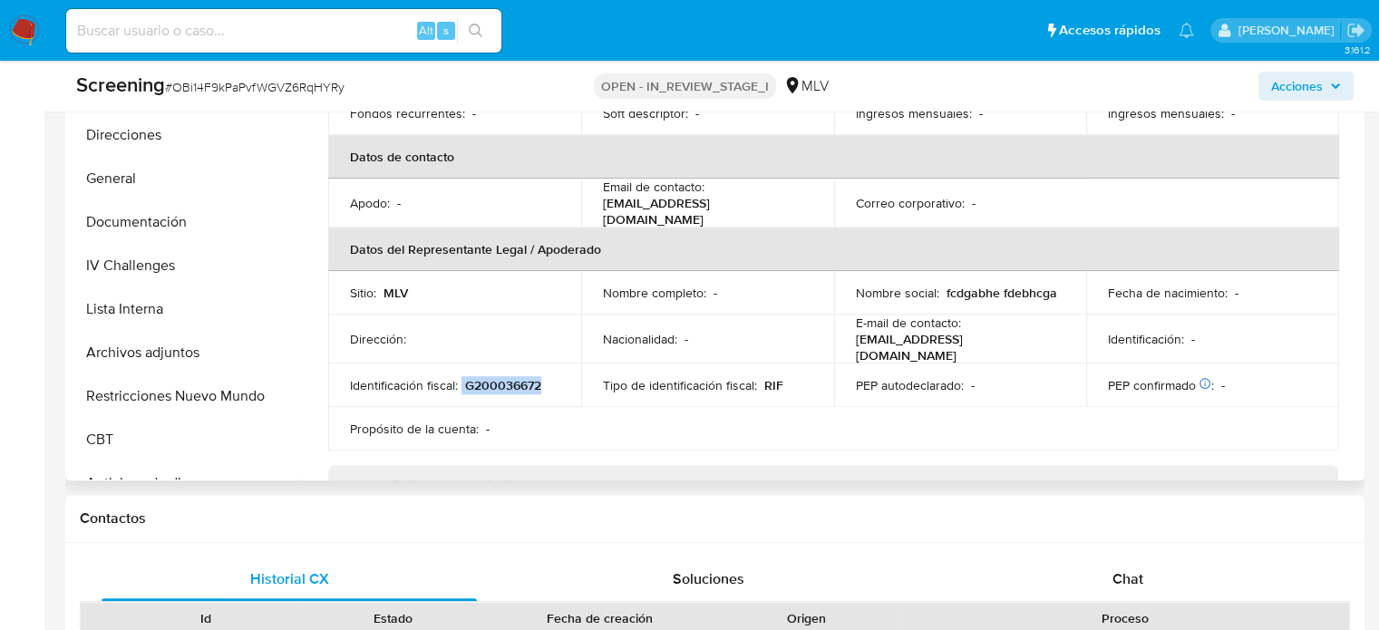
copy div "G200036672"
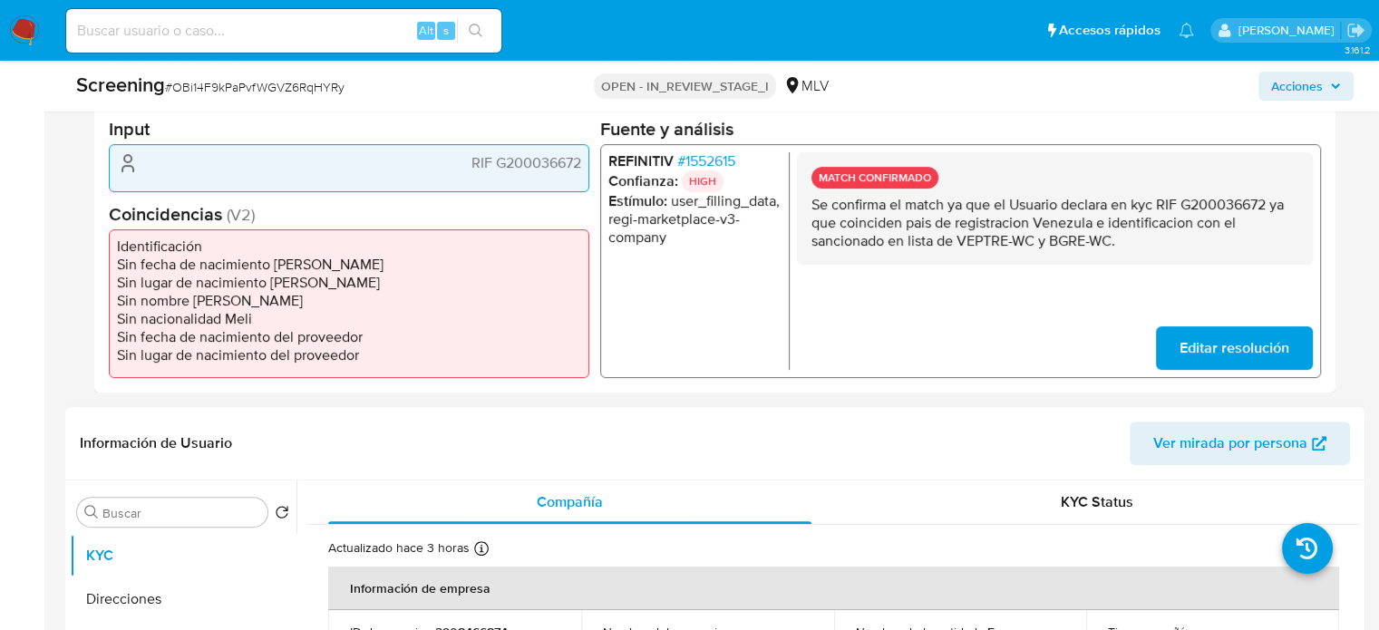
scroll to position [204, 0]
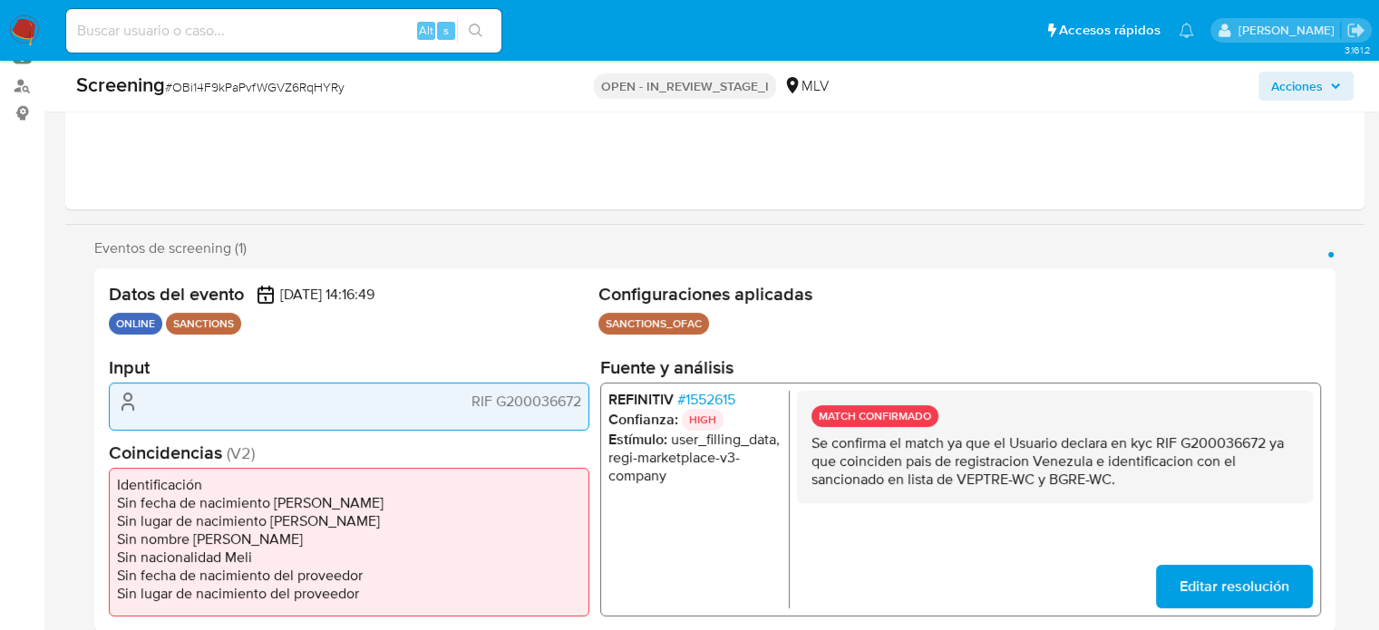
click at [711, 401] on span "# 1552615" at bounding box center [706, 400] width 58 height 18
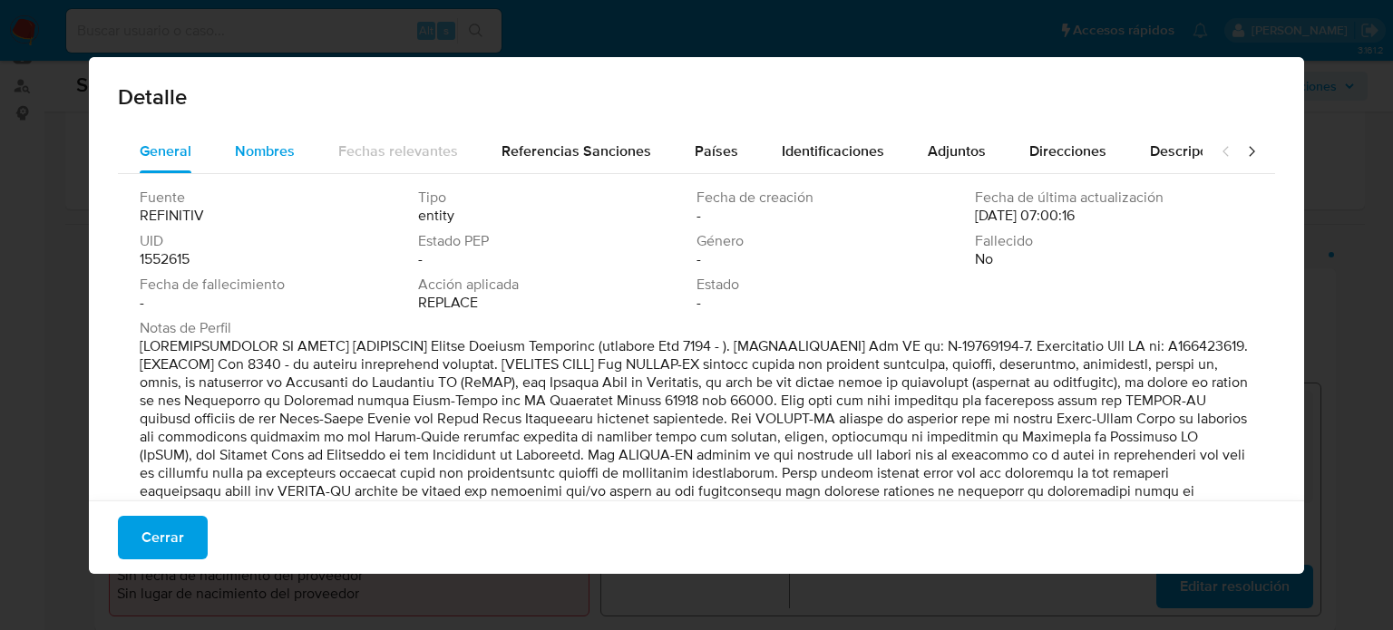
click at [237, 154] on span "Nombres" at bounding box center [265, 151] width 60 height 21
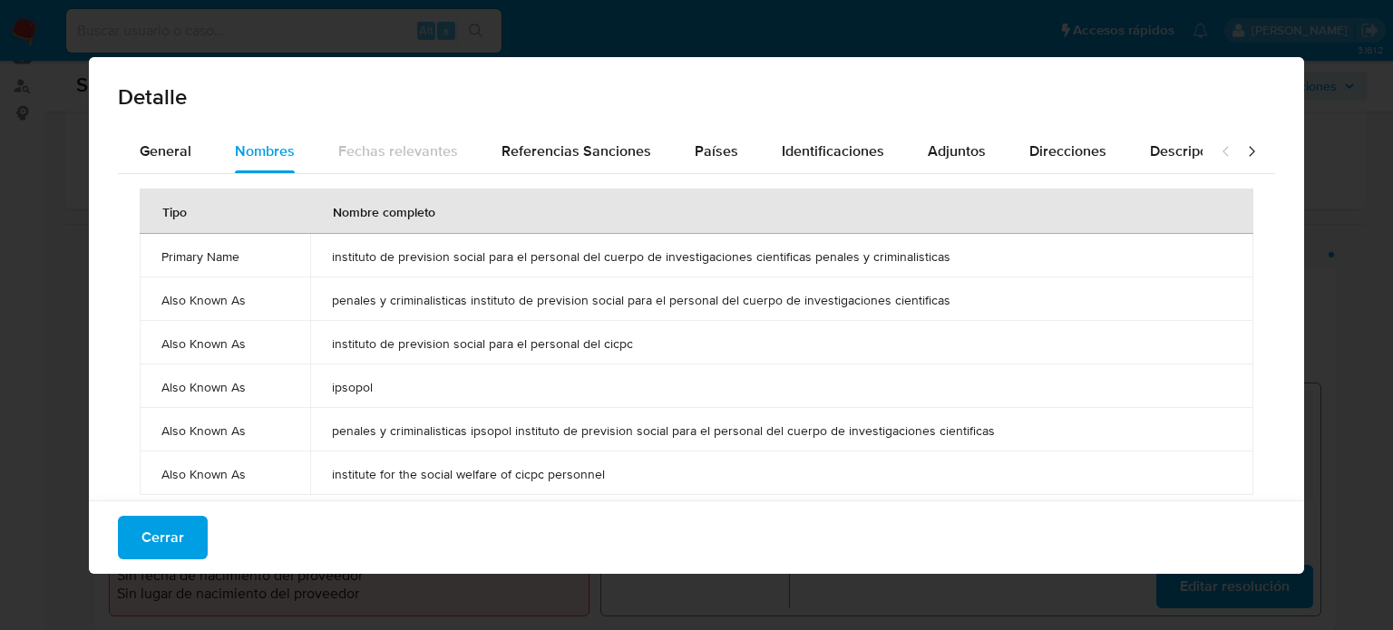
drag, startPoint x: 307, startPoint y: 253, endPoint x: 972, endPoint y: 251, distance: 664.8
click at [972, 252] on tr "Primary Name instituto de prevision social para el personal del cuerpo de inves…" at bounding box center [697, 256] width 1114 height 44
click at [229, 161] on button "Nombres" at bounding box center [264, 152] width 103 height 44
click at [128, 159] on button "General" at bounding box center [165, 152] width 95 height 44
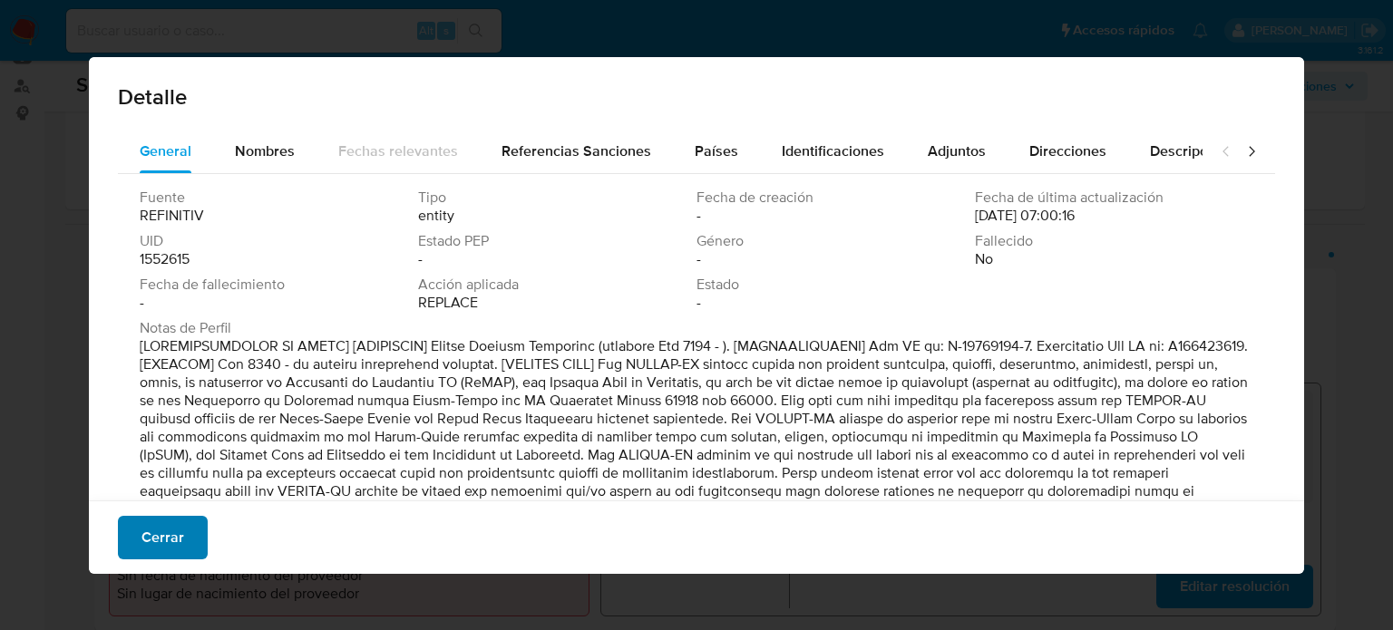
click at [188, 518] on button "Cerrar" at bounding box center [163, 538] width 90 height 44
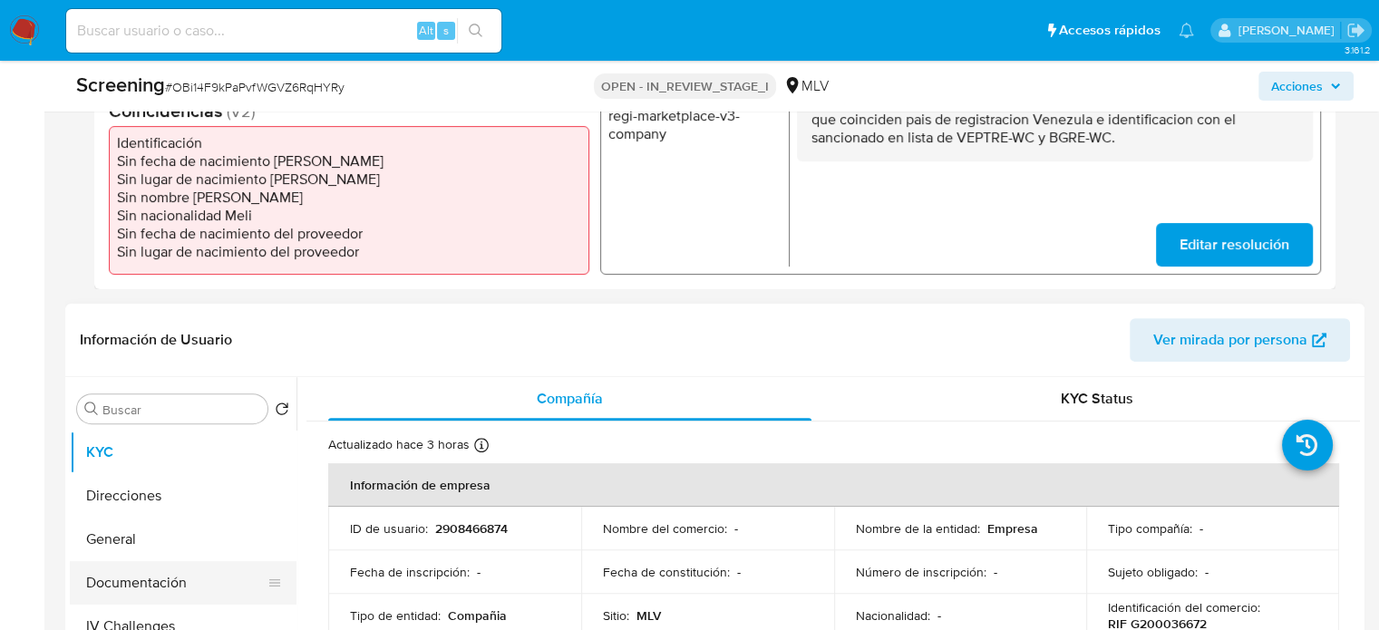
scroll to position [658, 0]
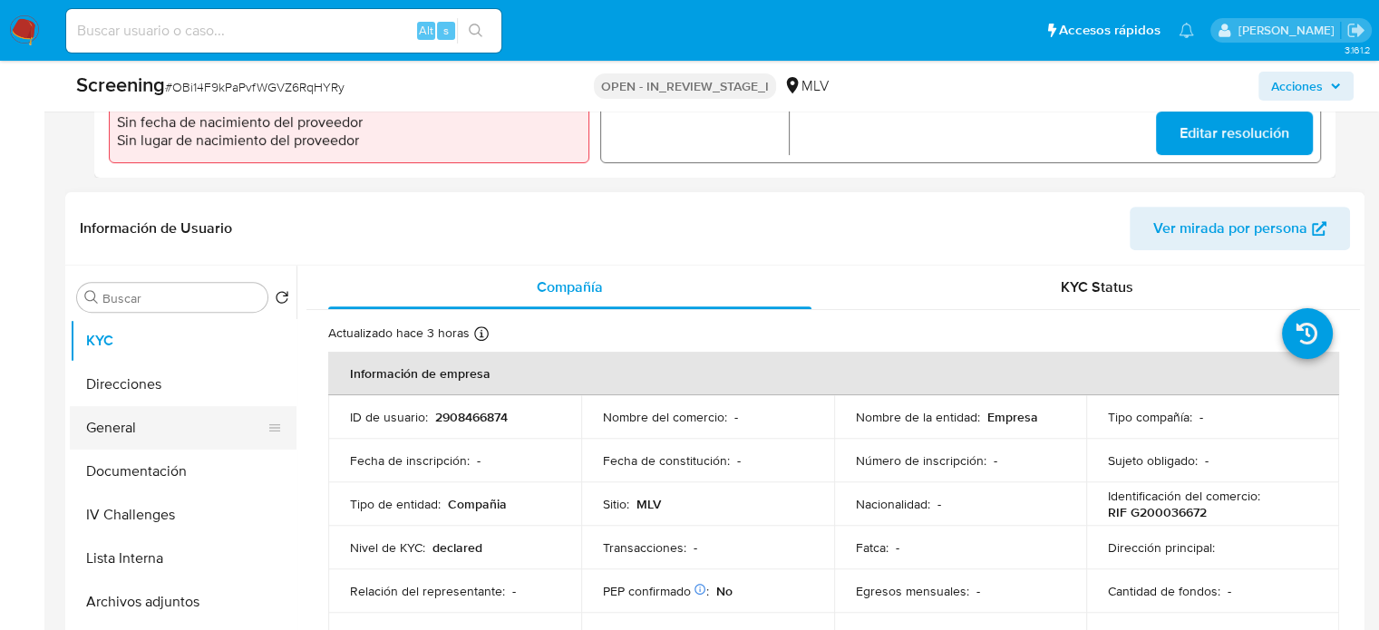
click at [148, 428] on button "General" at bounding box center [176, 428] width 212 height 44
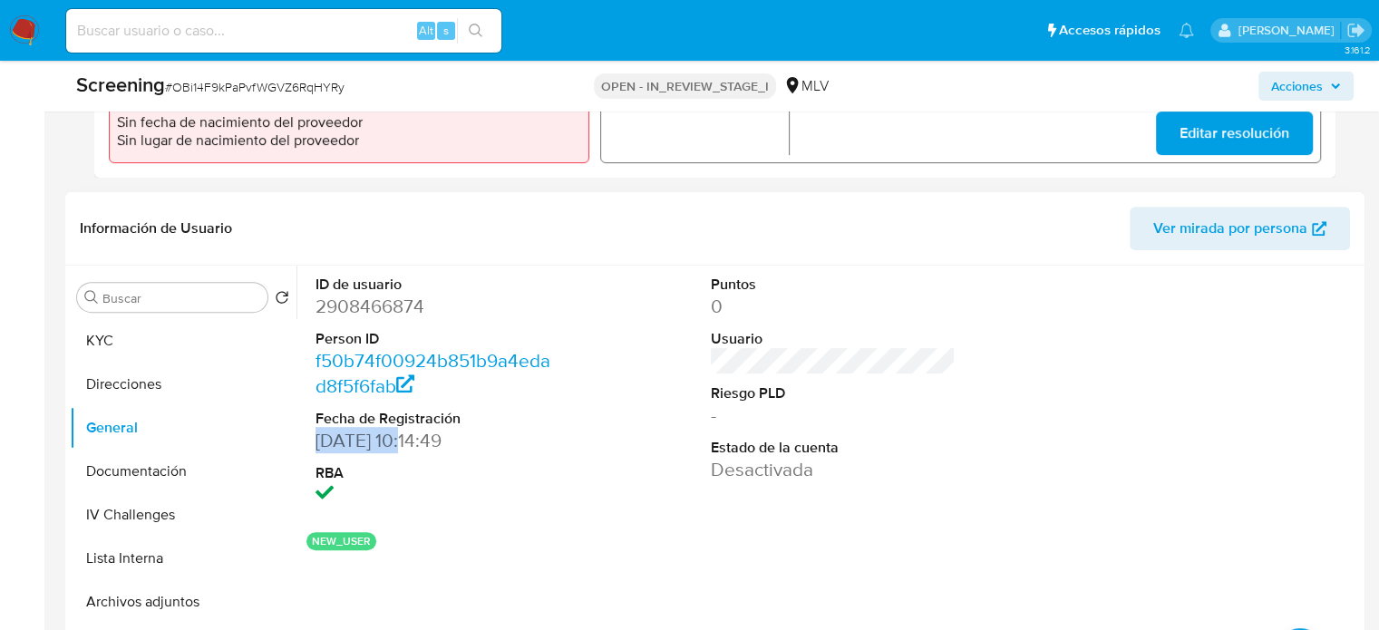
drag, startPoint x: 413, startPoint y: 444, endPoint x: 310, endPoint y: 443, distance: 102.5
click at [310, 443] on div "ID de usuario 2908466874 Person ID f50b74f00924b851b9a4edad8f5f6fab Fecha de Re…" at bounding box center [439, 392] width 264 height 252
copy dd "[DATE]"
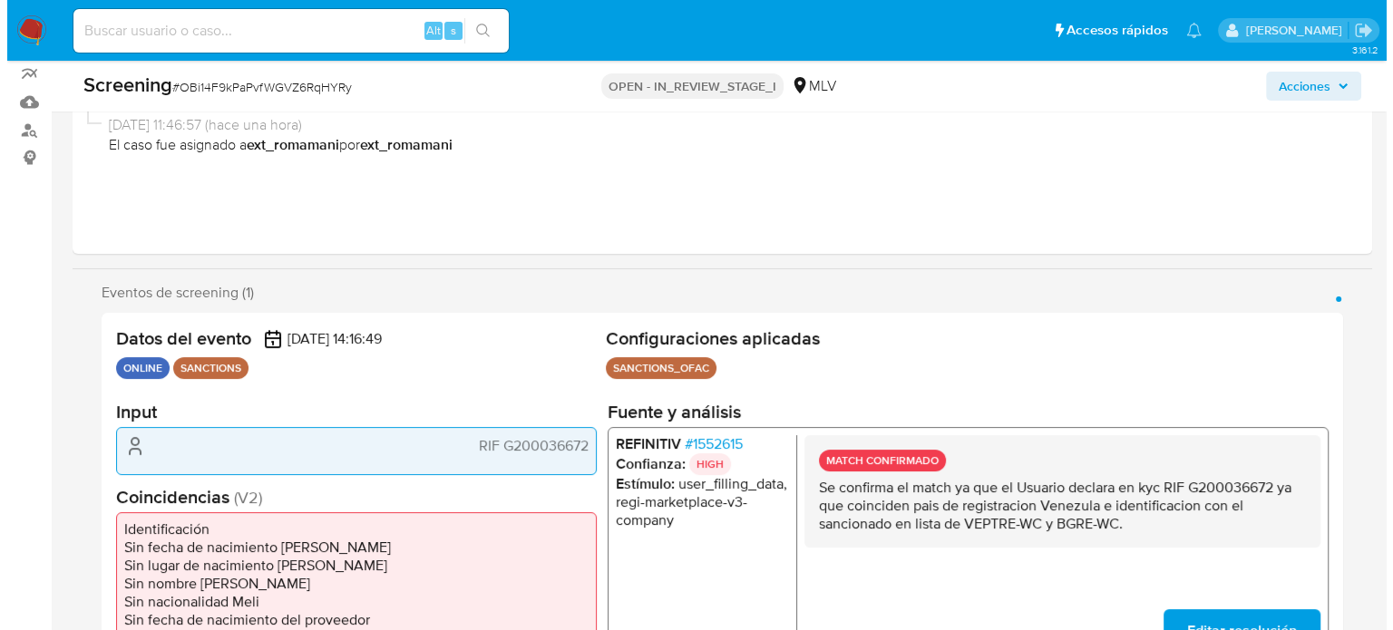
scroll to position [272, 0]
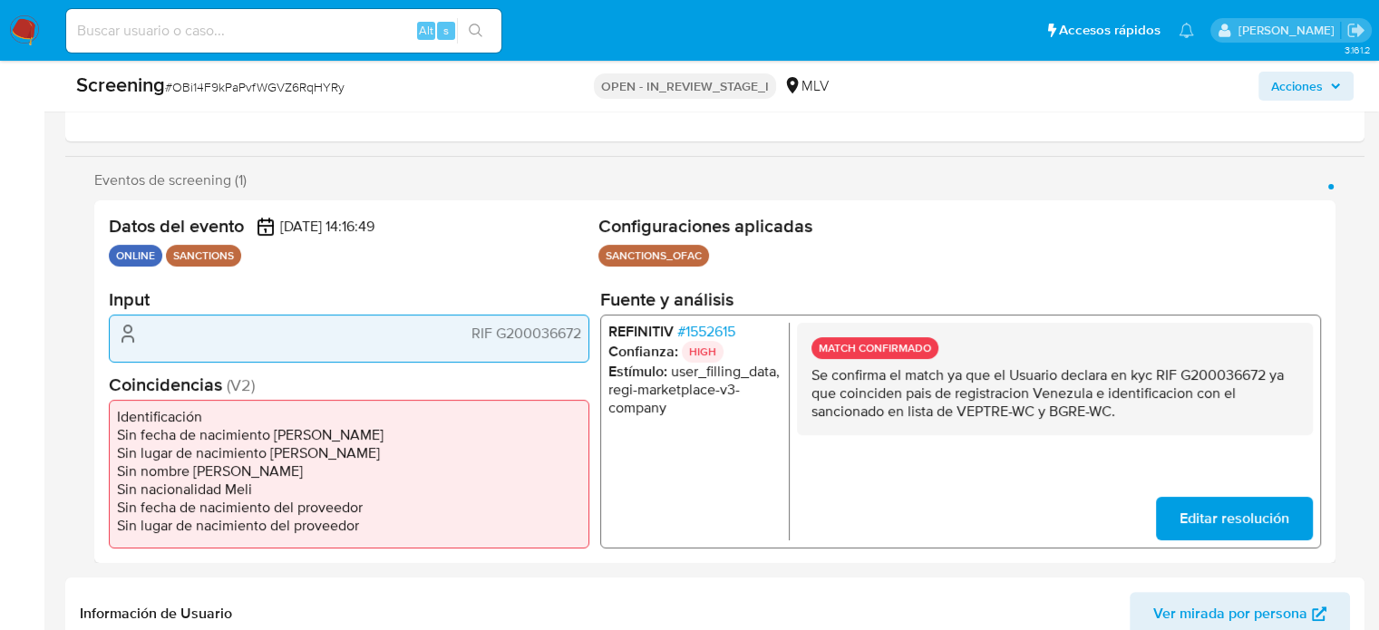
click at [715, 334] on span "# 1552615" at bounding box center [706, 332] width 58 height 18
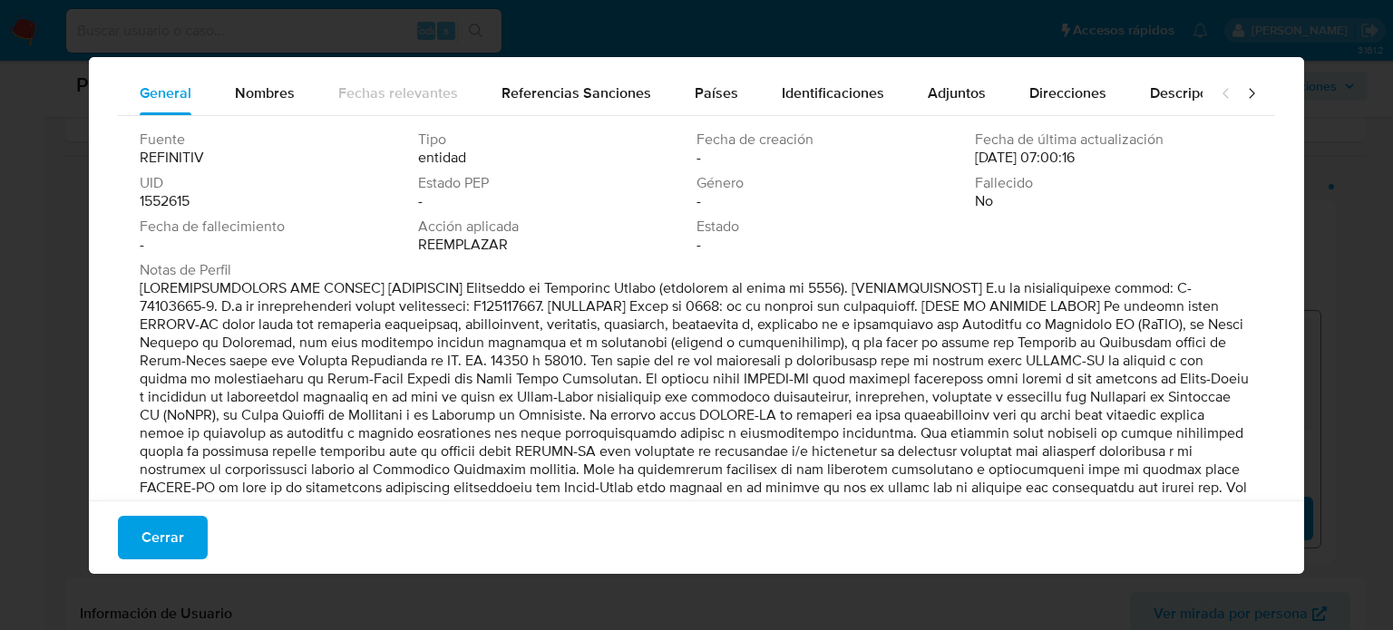
scroll to position [76, 0]
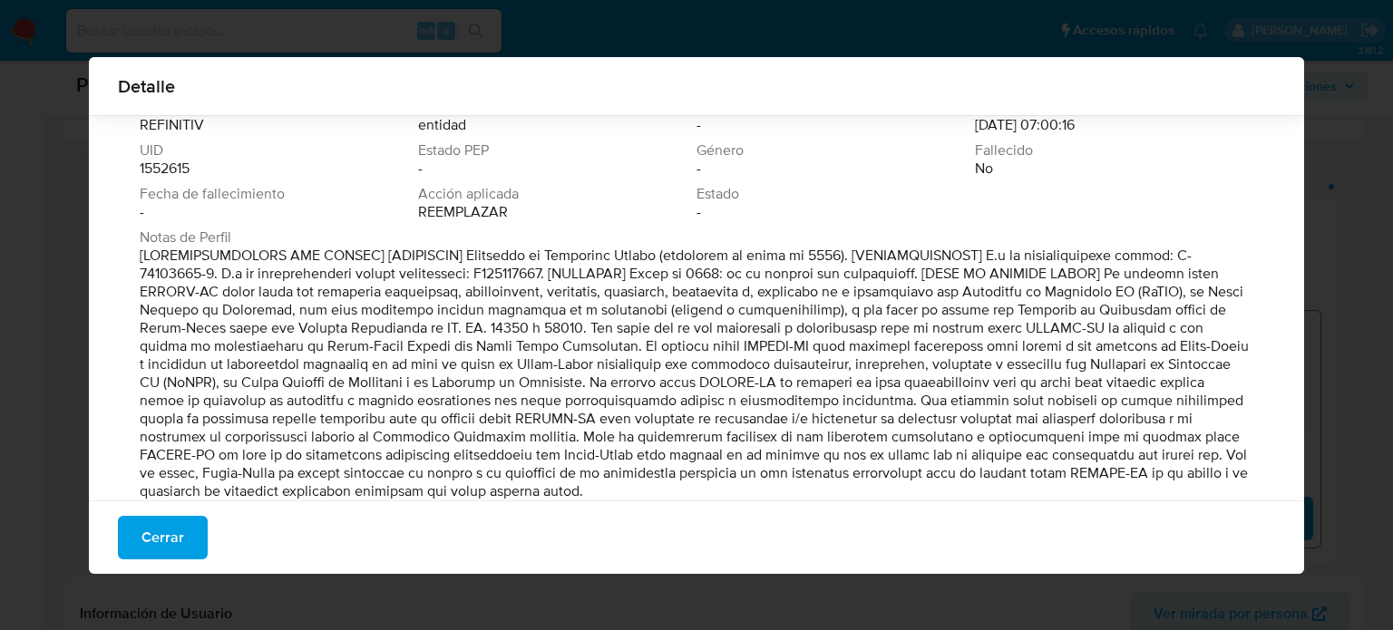
drag, startPoint x: 638, startPoint y: 257, endPoint x: 460, endPoint y: 260, distance: 178.7
click at [460, 260] on font at bounding box center [694, 373] width 1109 height 257
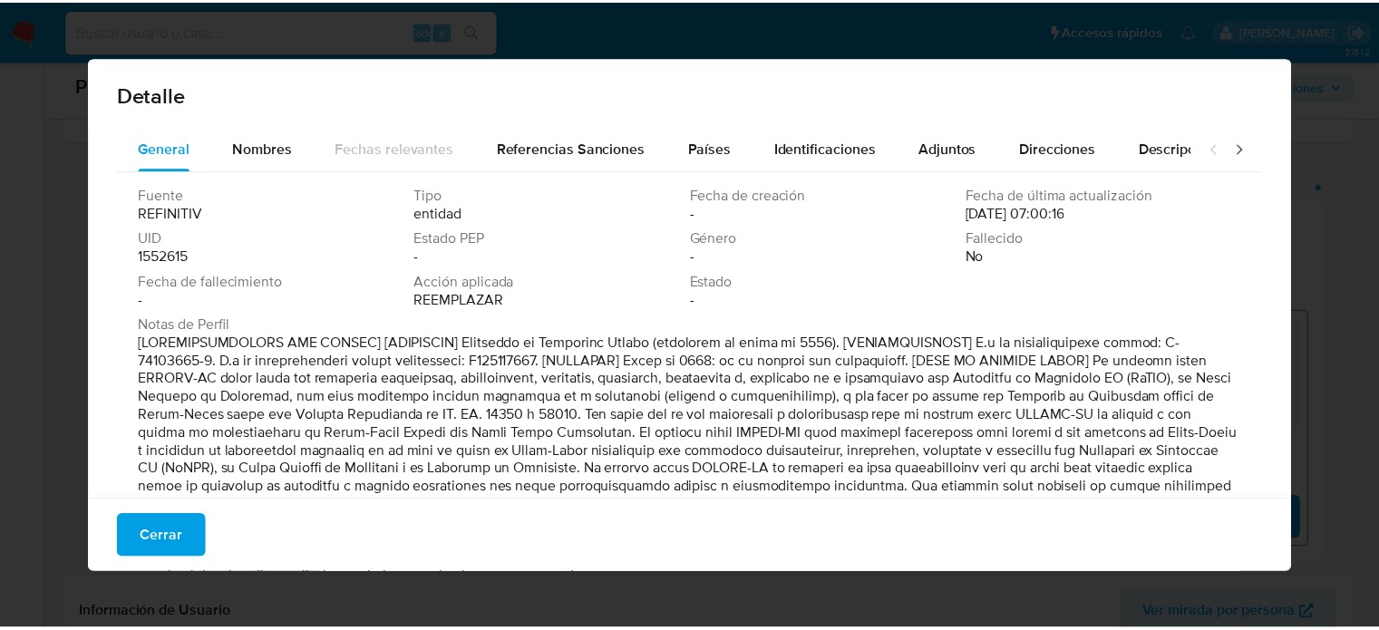
scroll to position [0, 0]
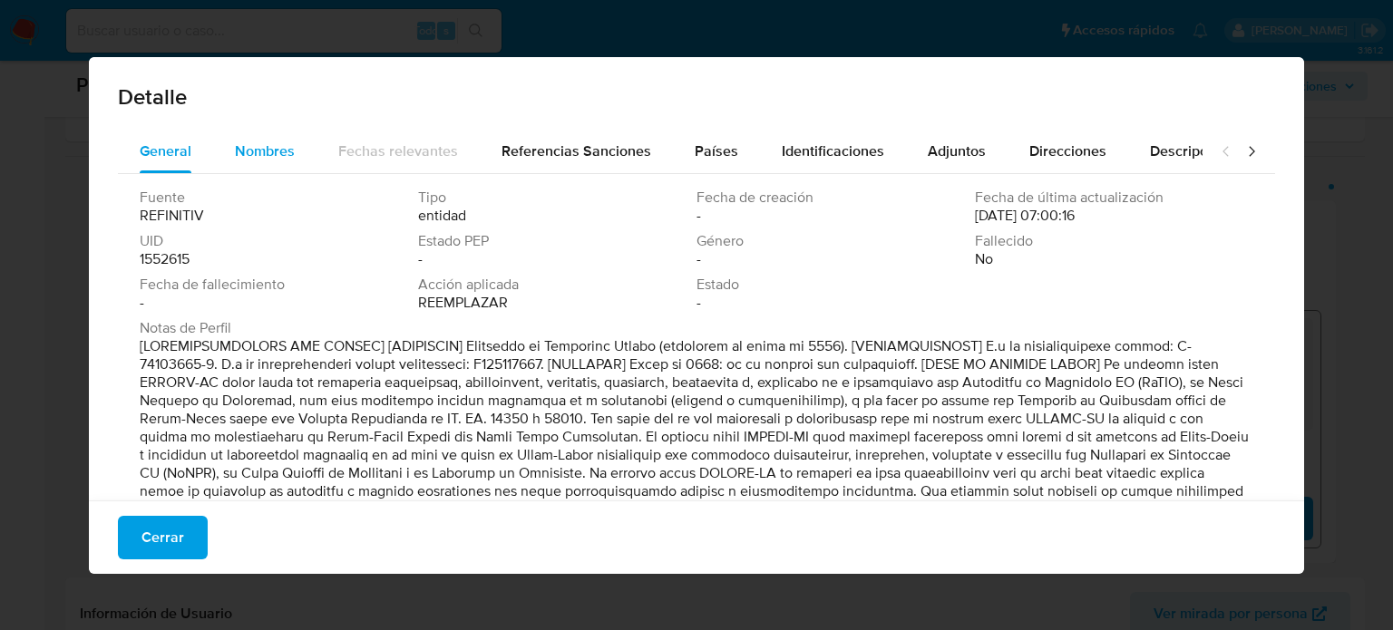
click at [255, 170] on div "Nombres" at bounding box center [265, 152] width 60 height 44
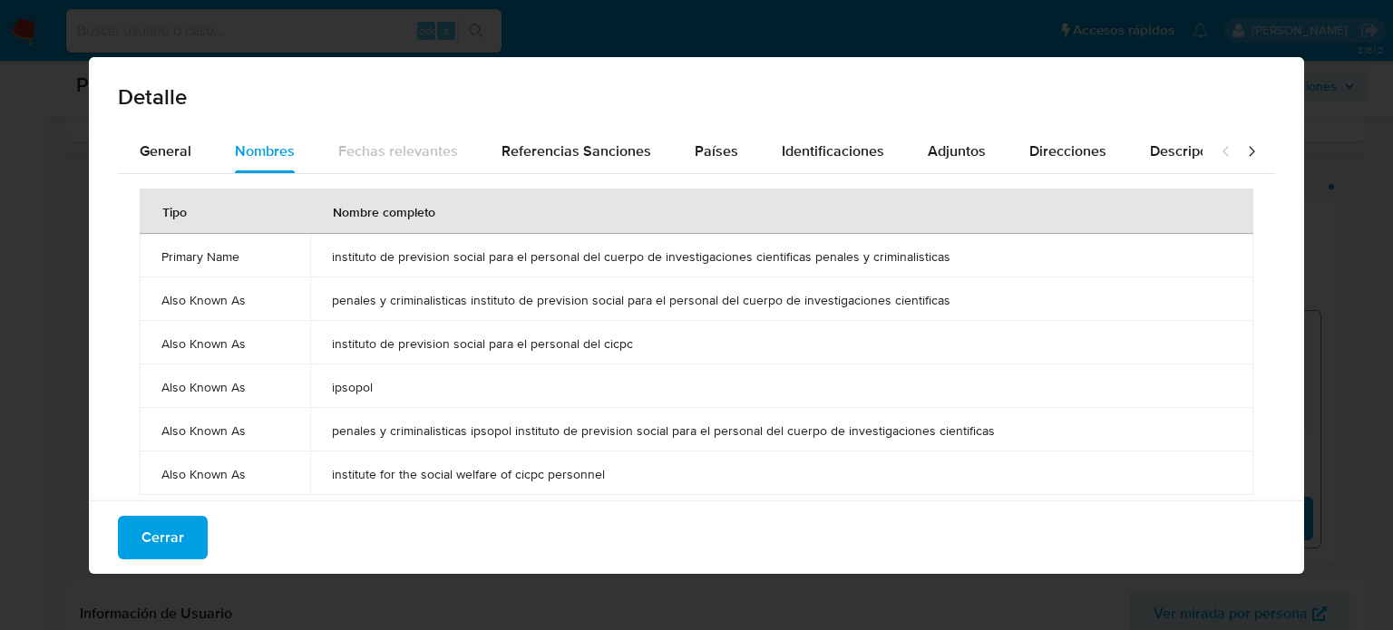
drag, startPoint x: 325, startPoint y: 253, endPoint x: 949, endPoint y: 268, distance: 624.1
click at [949, 268] on td "instituto de prevision social para el personal del cuerpo de investigaciones ci…" at bounding box center [781, 256] width 943 height 44
click at [192, 531] on button "Cerrar" at bounding box center [163, 538] width 90 height 44
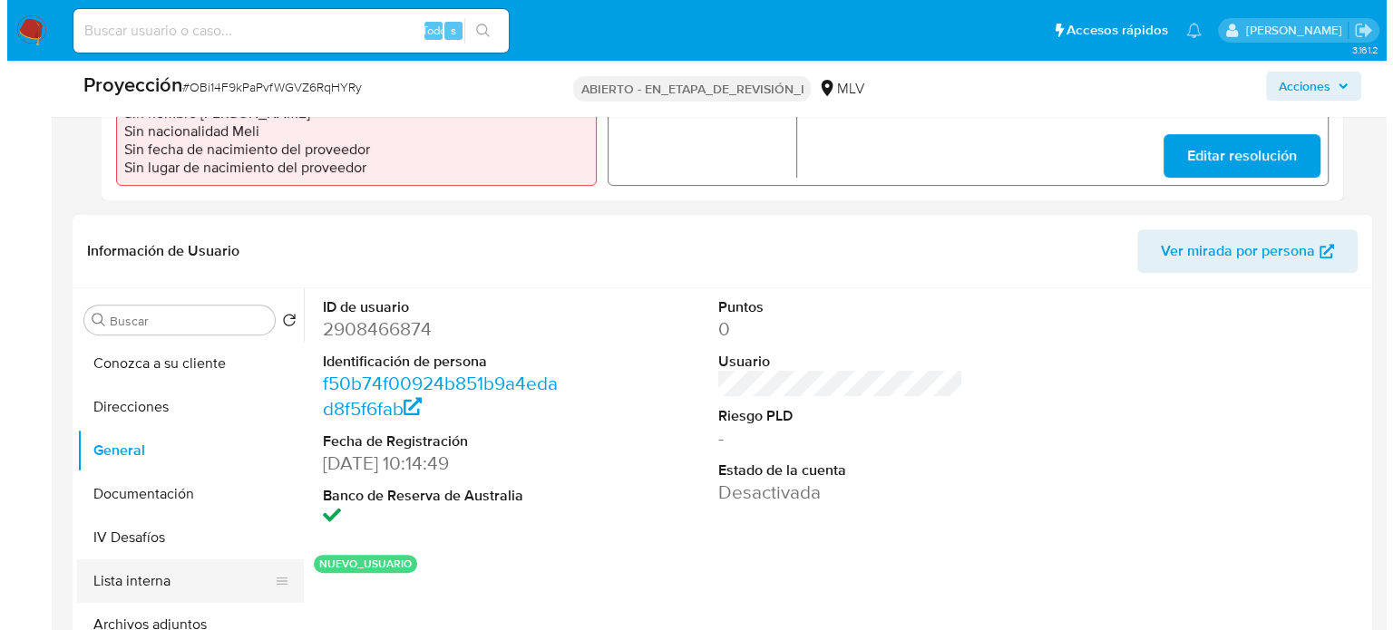
scroll to position [726, 0]
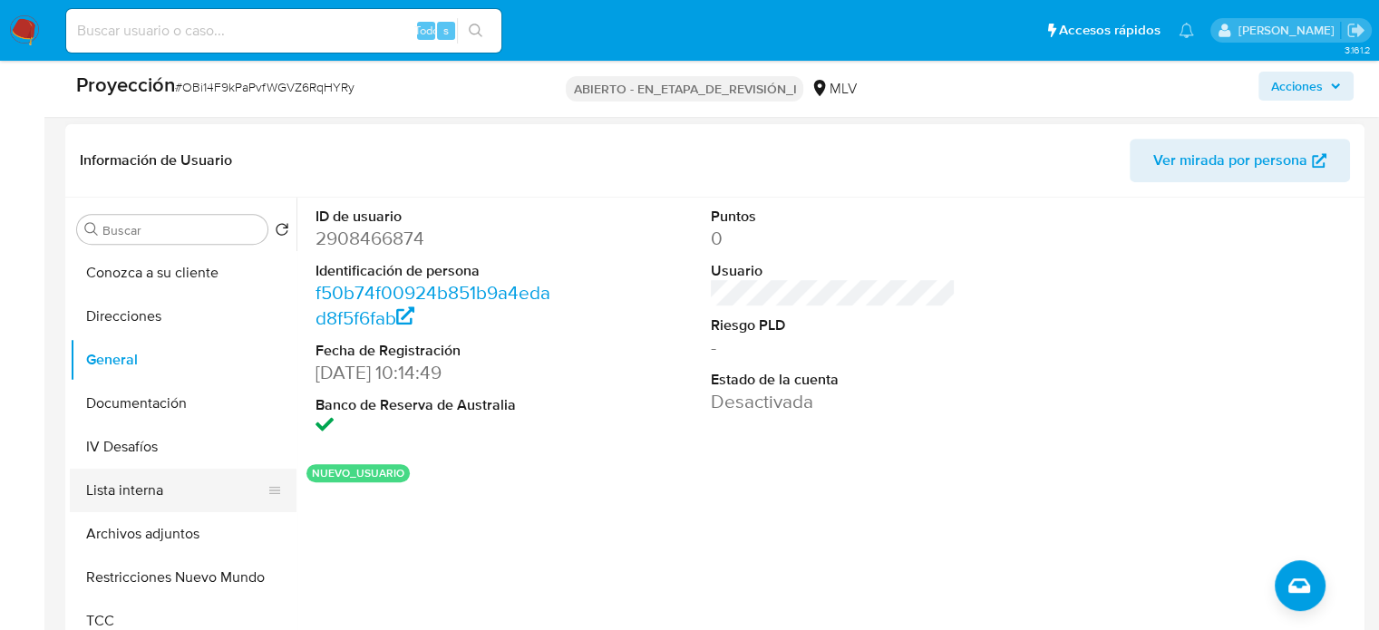
click at [83, 492] on button "Lista interna" at bounding box center [176, 491] width 212 height 44
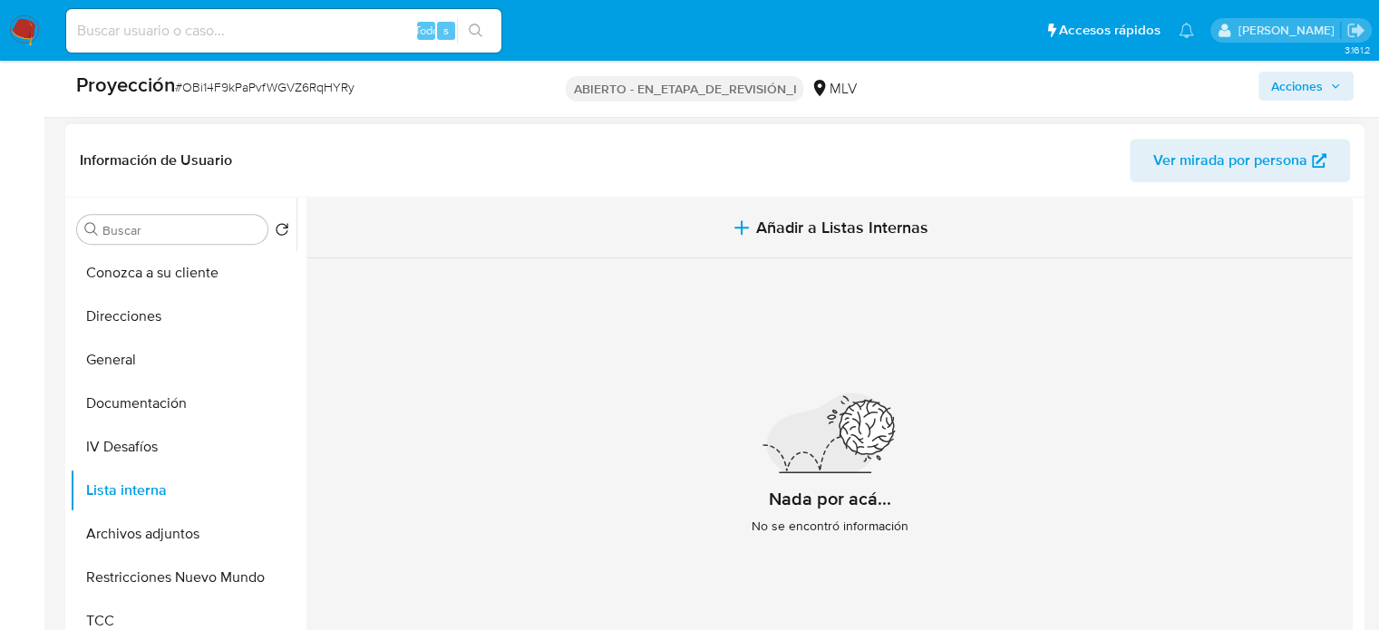
click at [751, 231] on button "Añadir a Listas Internas" at bounding box center [830, 228] width 1047 height 61
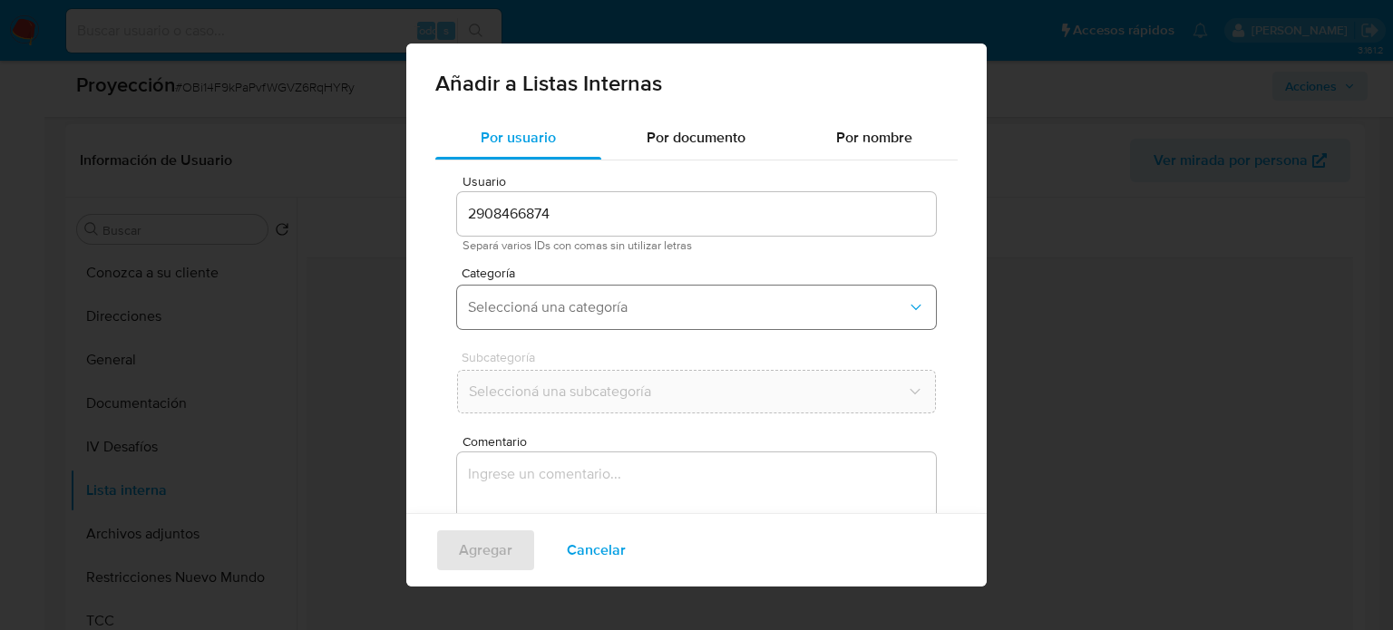
click at [580, 287] on button "Seleccioná una categoría" at bounding box center [696, 308] width 479 height 44
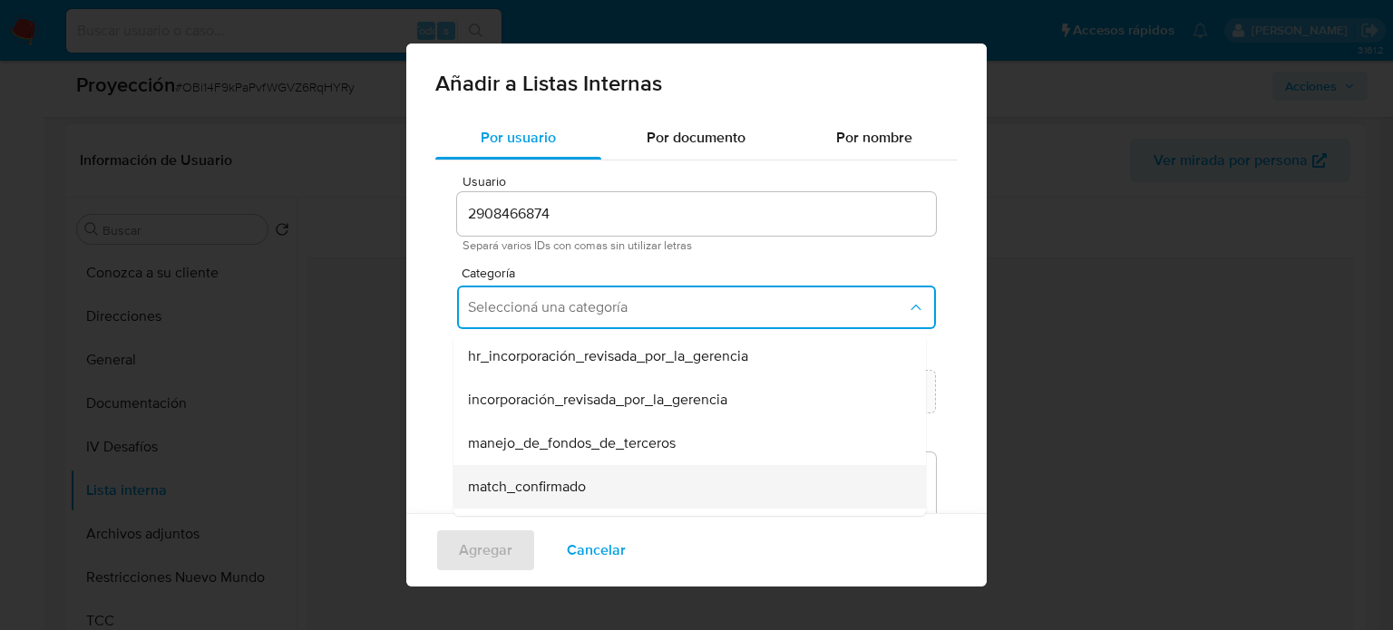
click at [508, 484] on span "match_confirmado" at bounding box center [527, 487] width 118 height 18
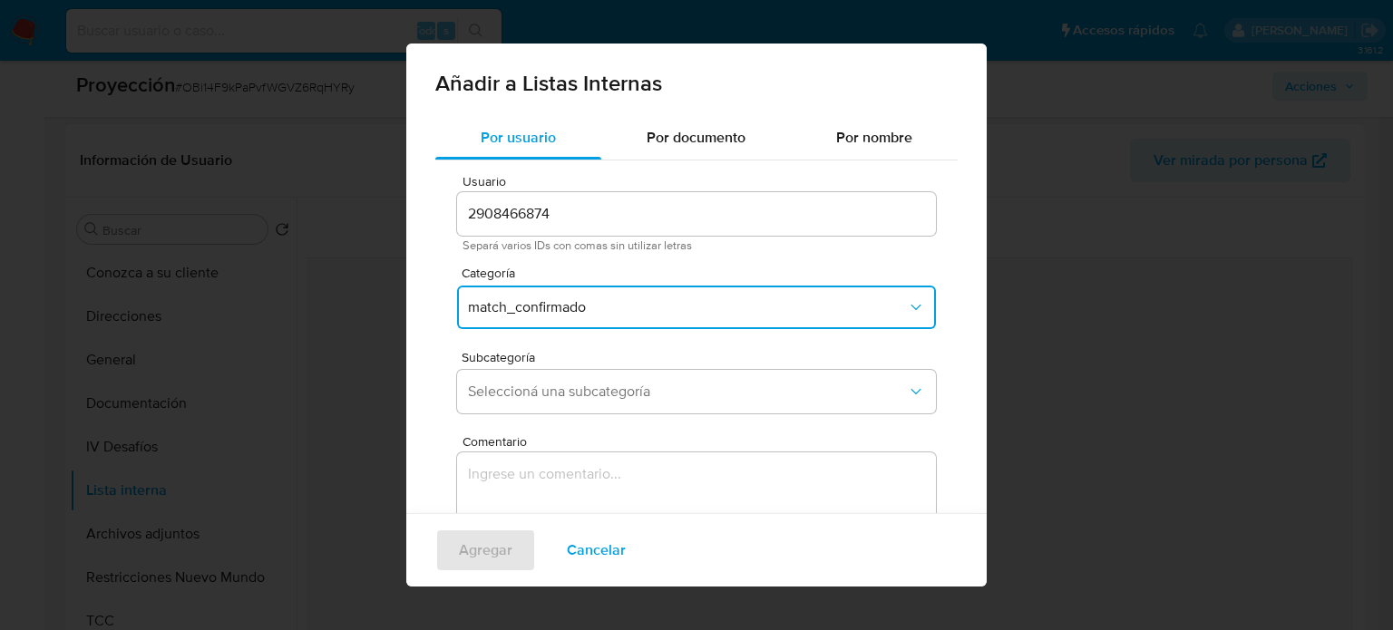
scroll to position [76, 0]
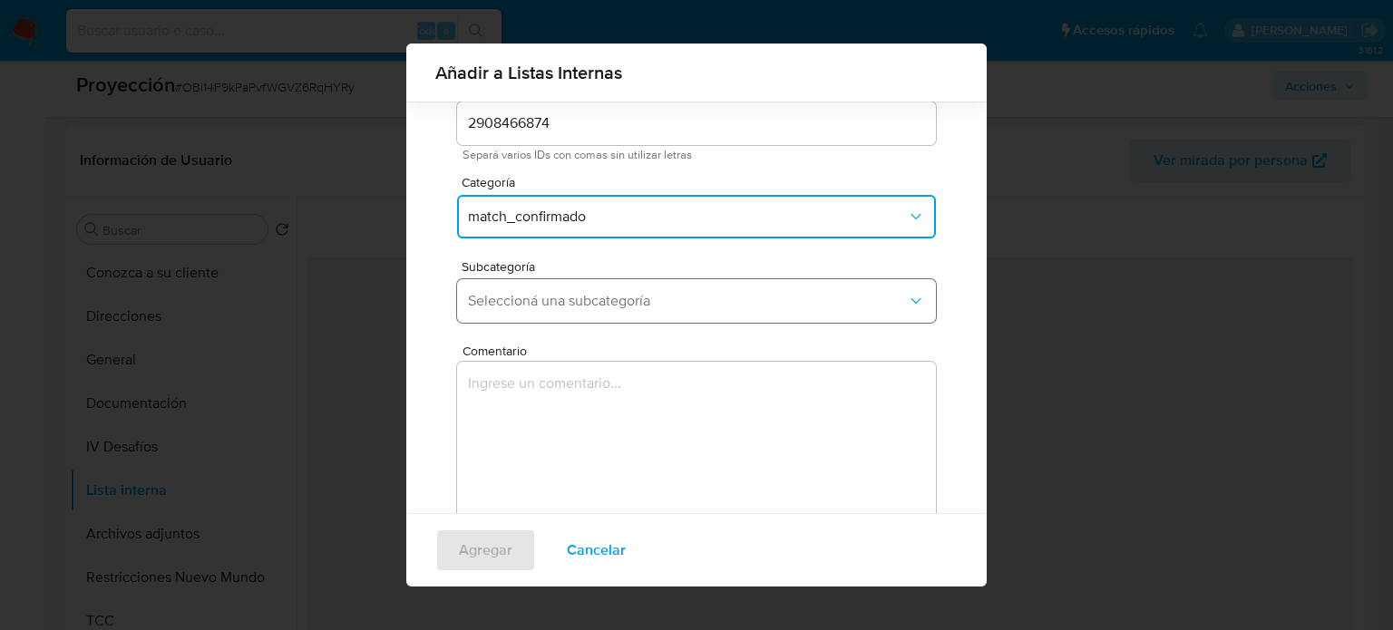
click at [638, 293] on span "Seleccioná una subcategoría" at bounding box center [687, 301] width 439 height 18
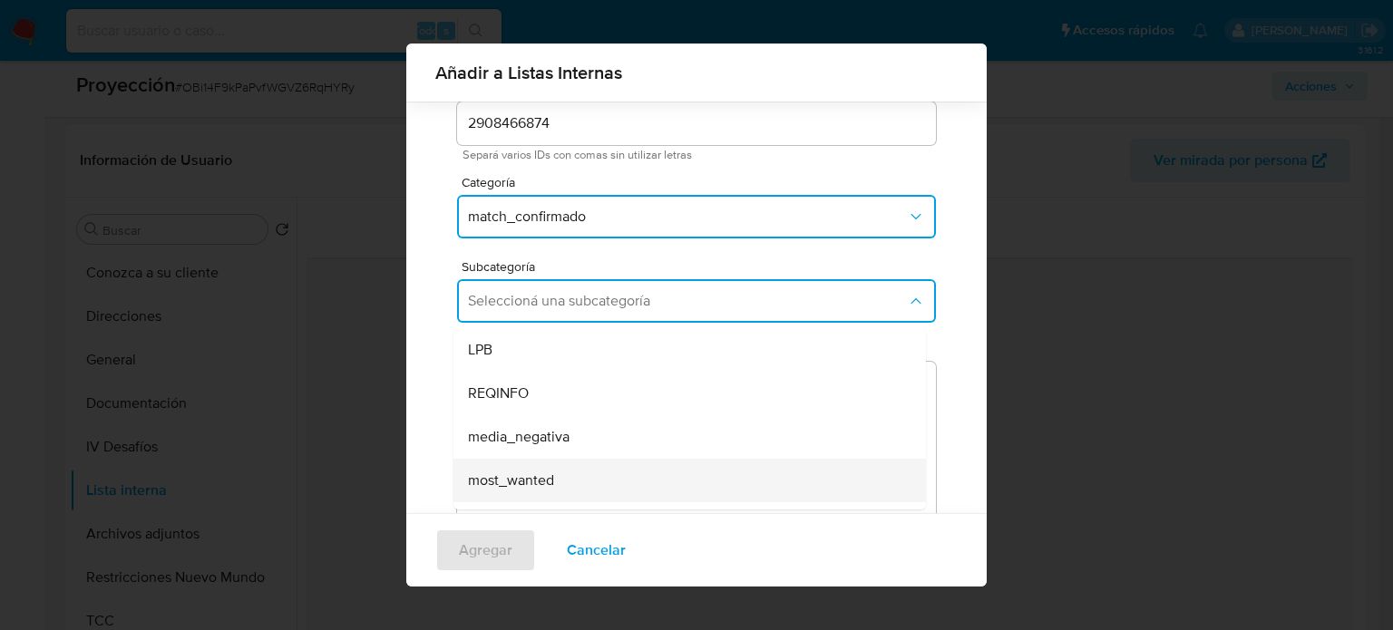
click at [505, 484] on span "most_wanted" at bounding box center [511, 481] width 86 height 18
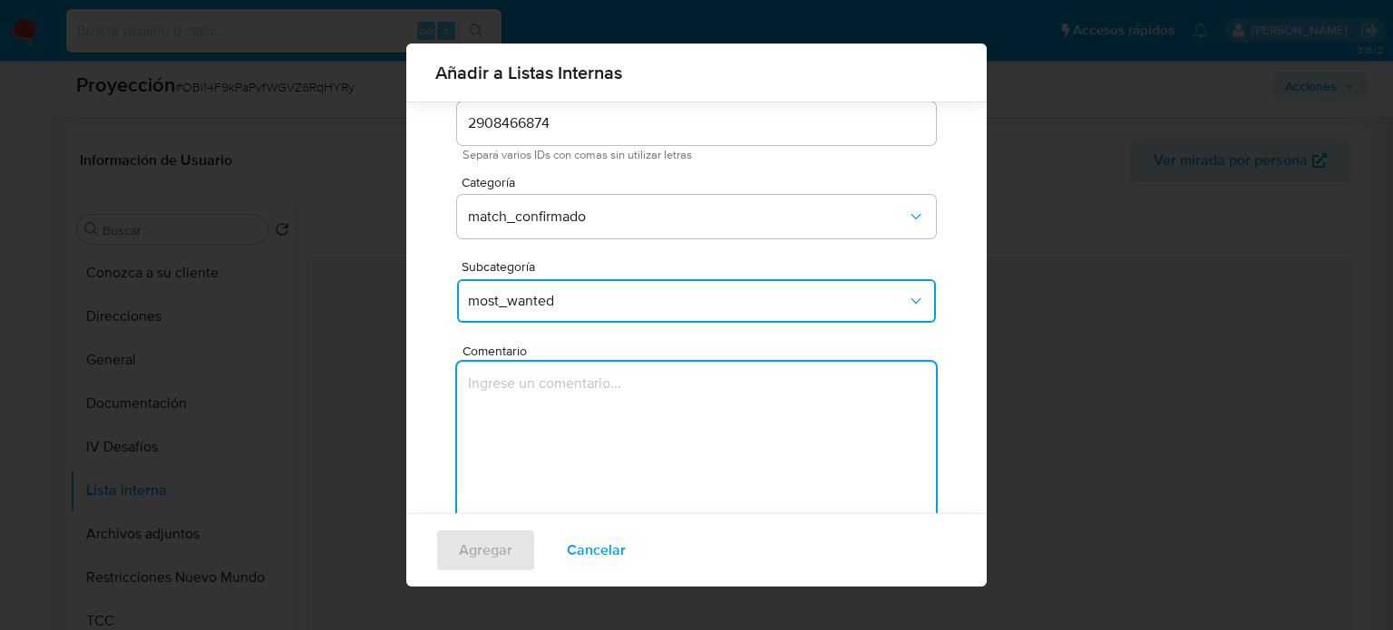
click at [552, 405] on textarea "Comentario" at bounding box center [696, 449] width 479 height 174
click at [570, 300] on span "most_wanted" at bounding box center [687, 301] width 439 height 18
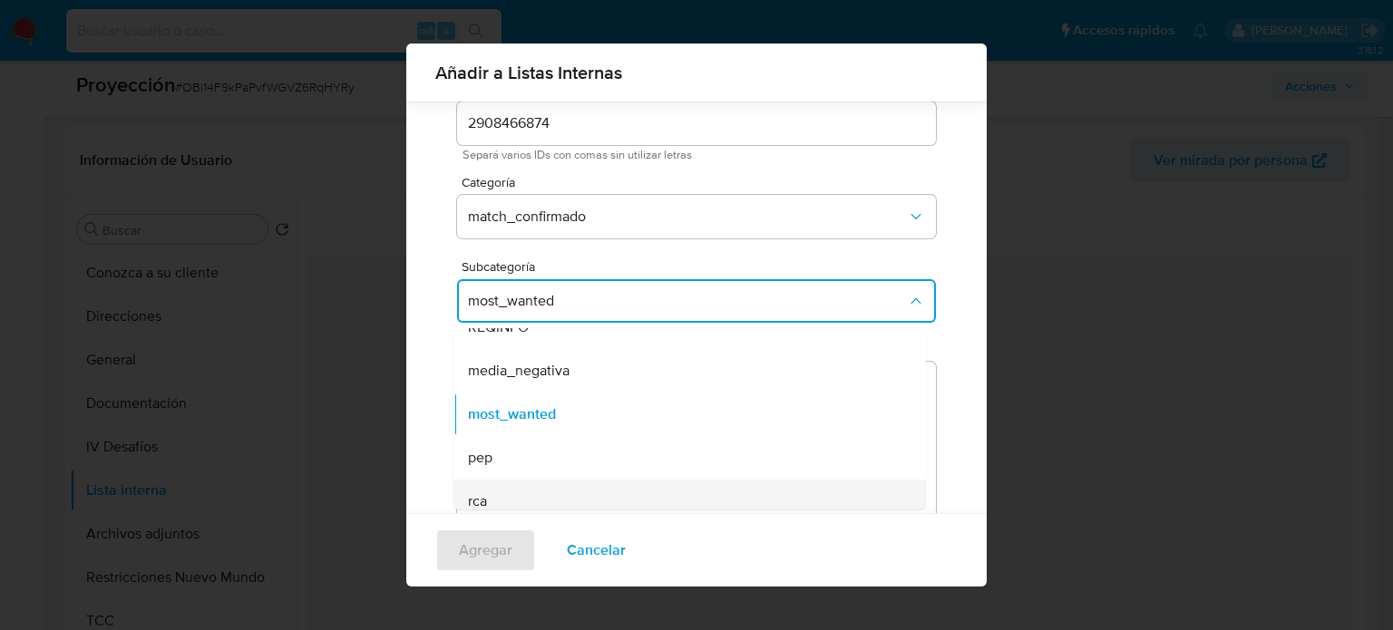
scroll to position [123, 0]
click at [508, 482] on span "sanctions_list" at bounding box center [511, 488] width 86 height 18
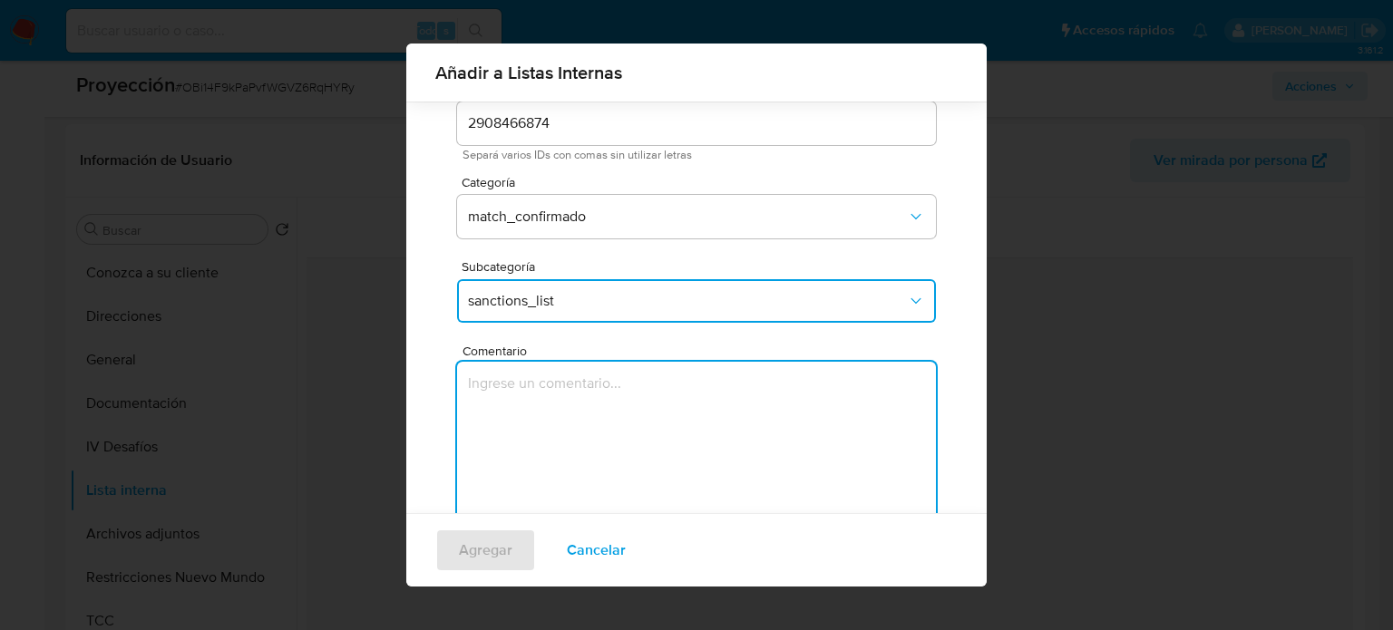
click at [541, 437] on textarea "Comentario" at bounding box center [696, 449] width 479 height 174
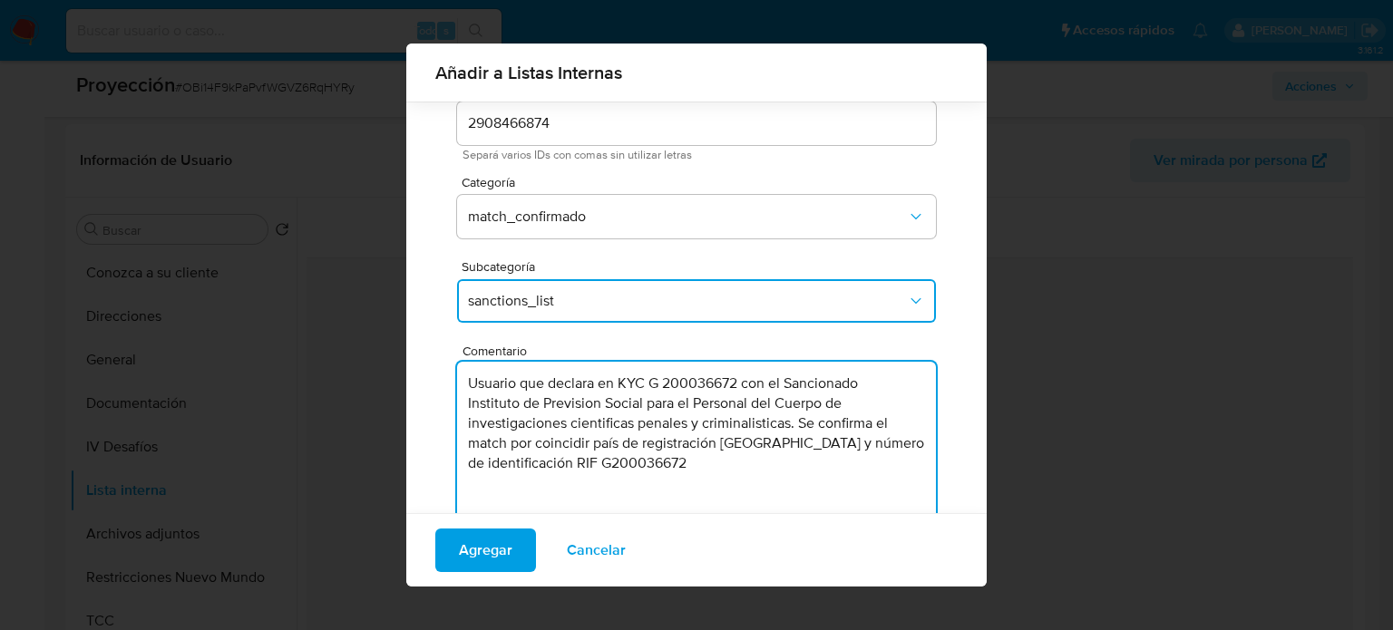
click at [744, 387] on textarea "Usuario que declara en KYC G 200036672 con el Sancionado Instituto de Prevision…" at bounding box center [696, 449] width 479 height 174
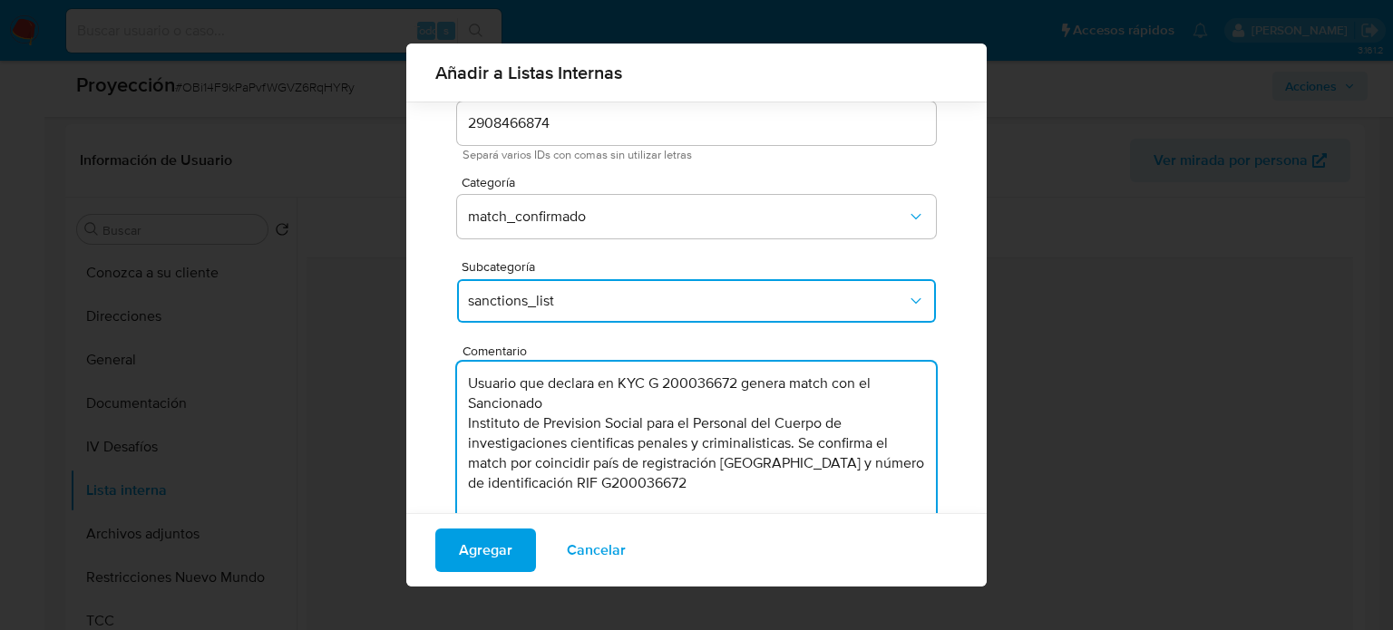
click at [732, 402] on textarea "Usuario que declara en KYC G 200036672 genera match con el Sancionado Instituto…" at bounding box center [696, 449] width 479 height 174
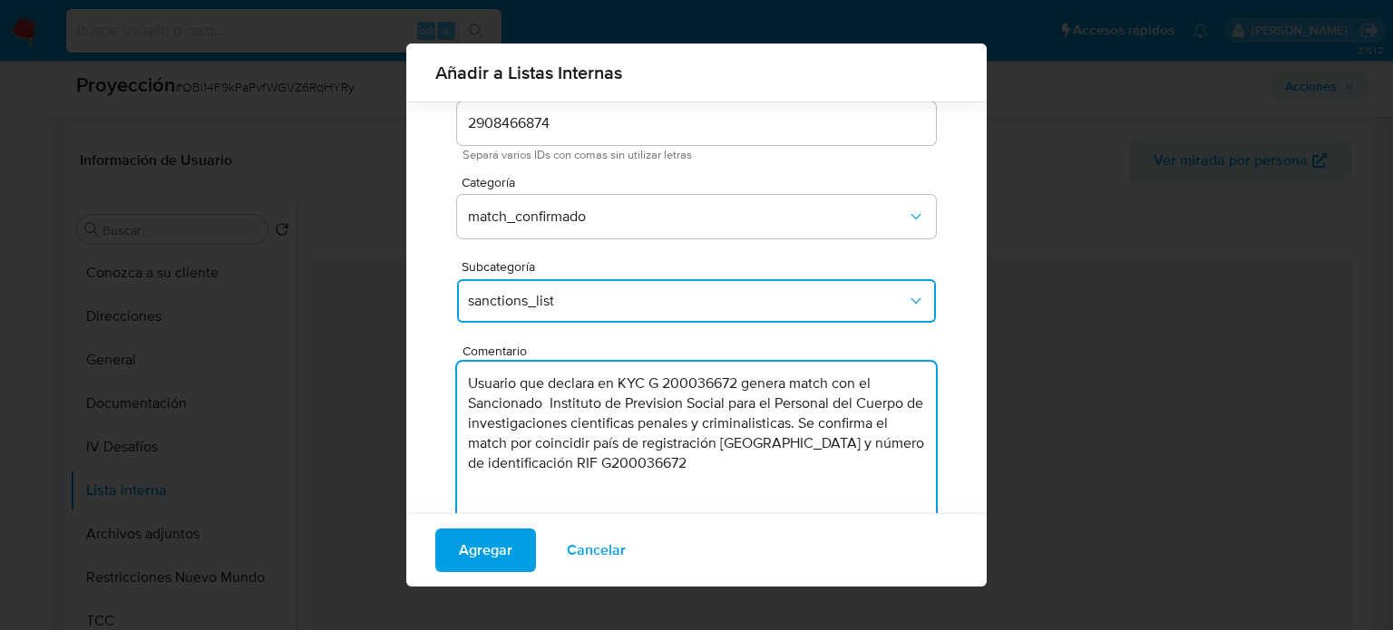
click at [759, 465] on textarea "Usuario que declara en KYC G 200036672 genera match con el Sancionado Instituto…" at bounding box center [696, 449] width 479 height 174
type textarea "Usuario que declara en KYC G 200036672 genera match con el Sancionado Instituto…"
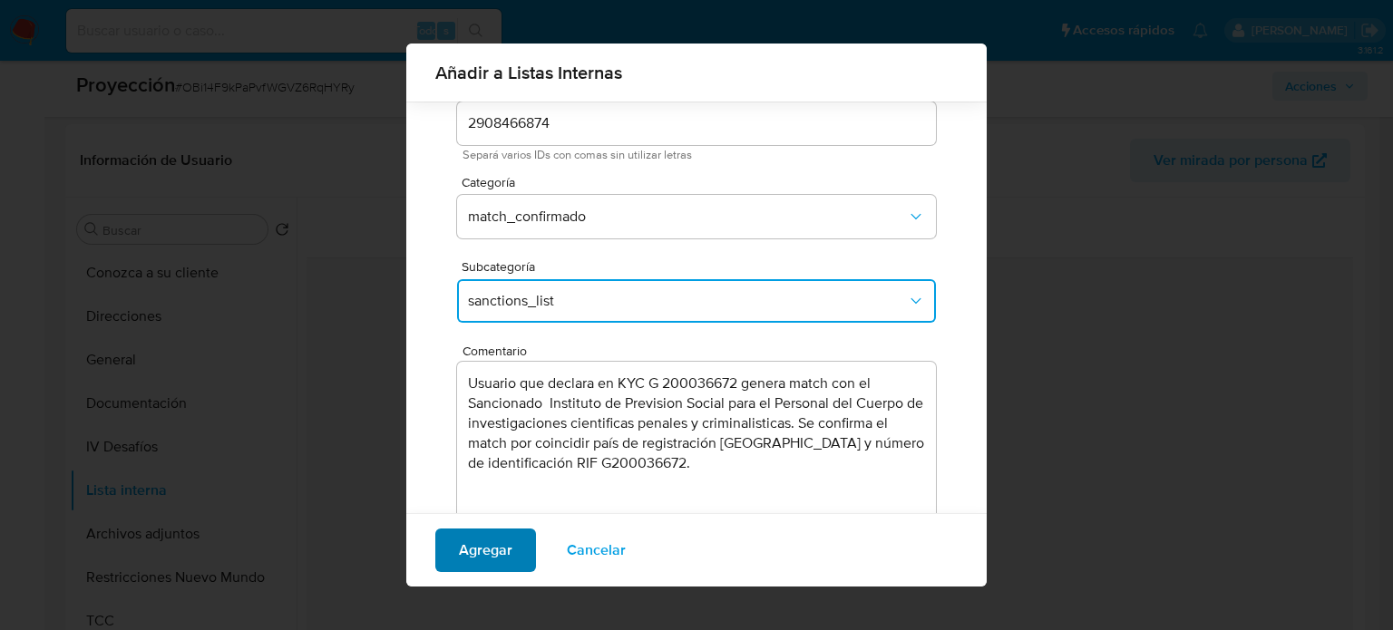
click at [471, 546] on span "Agregar" at bounding box center [486, 551] width 54 height 40
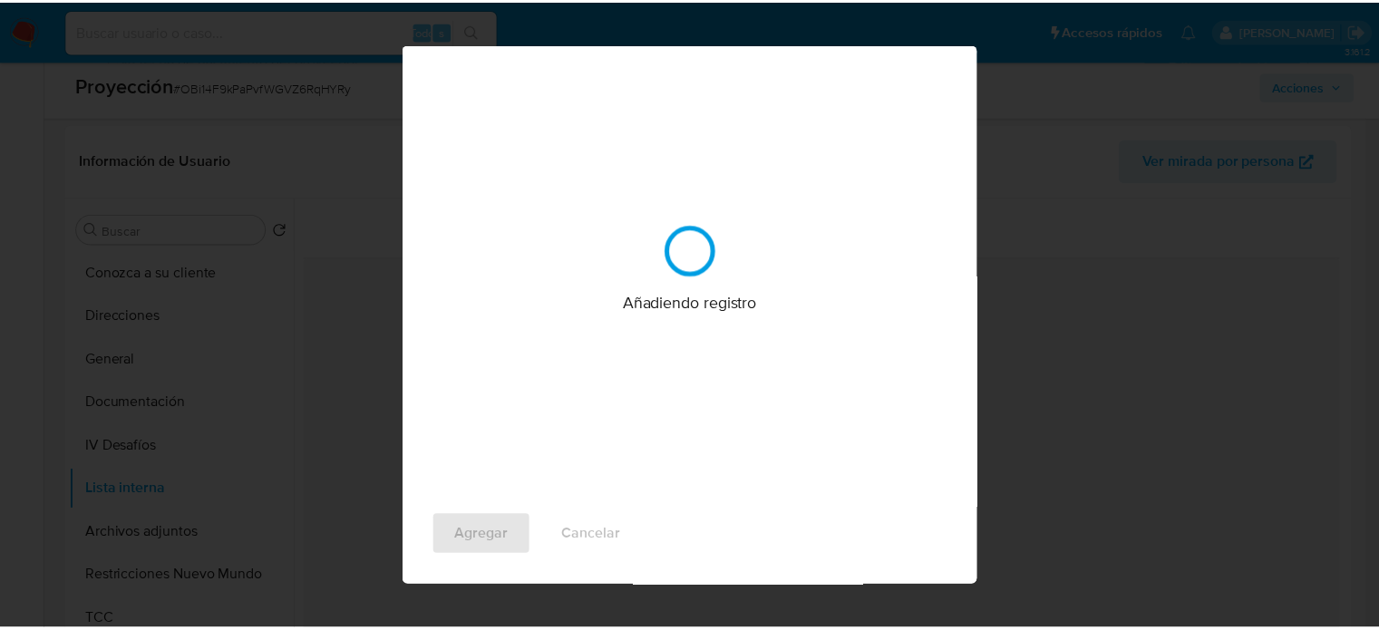
scroll to position [0, 0]
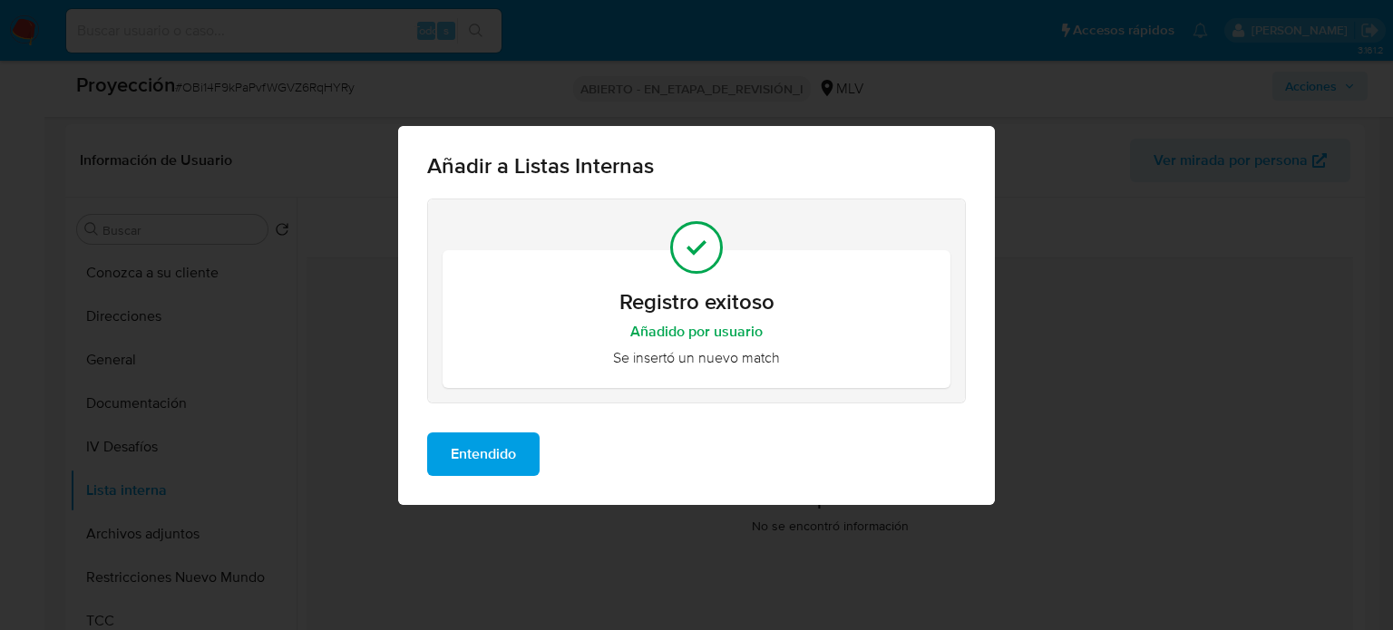
click at [497, 468] on span "Entendido" at bounding box center [483, 454] width 65 height 40
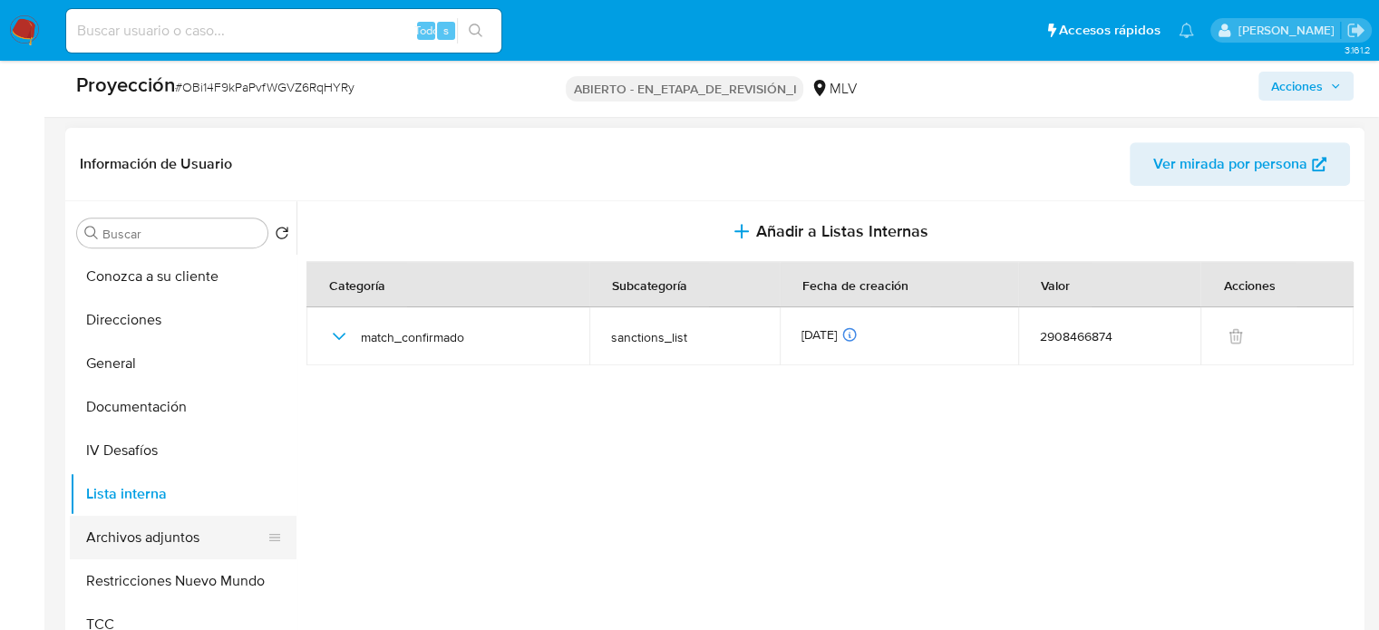
scroll to position [726, 0]
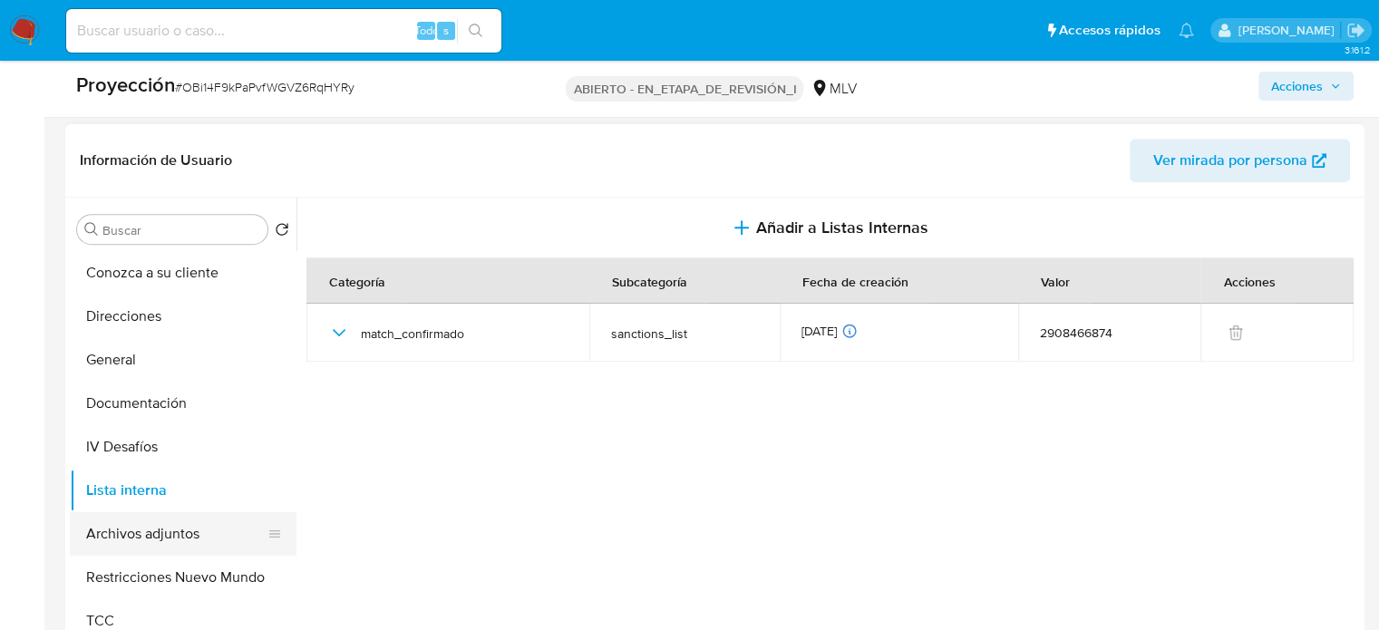
click at [171, 544] on button "Archivos adjuntos" at bounding box center [176, 534] width 212 height 44
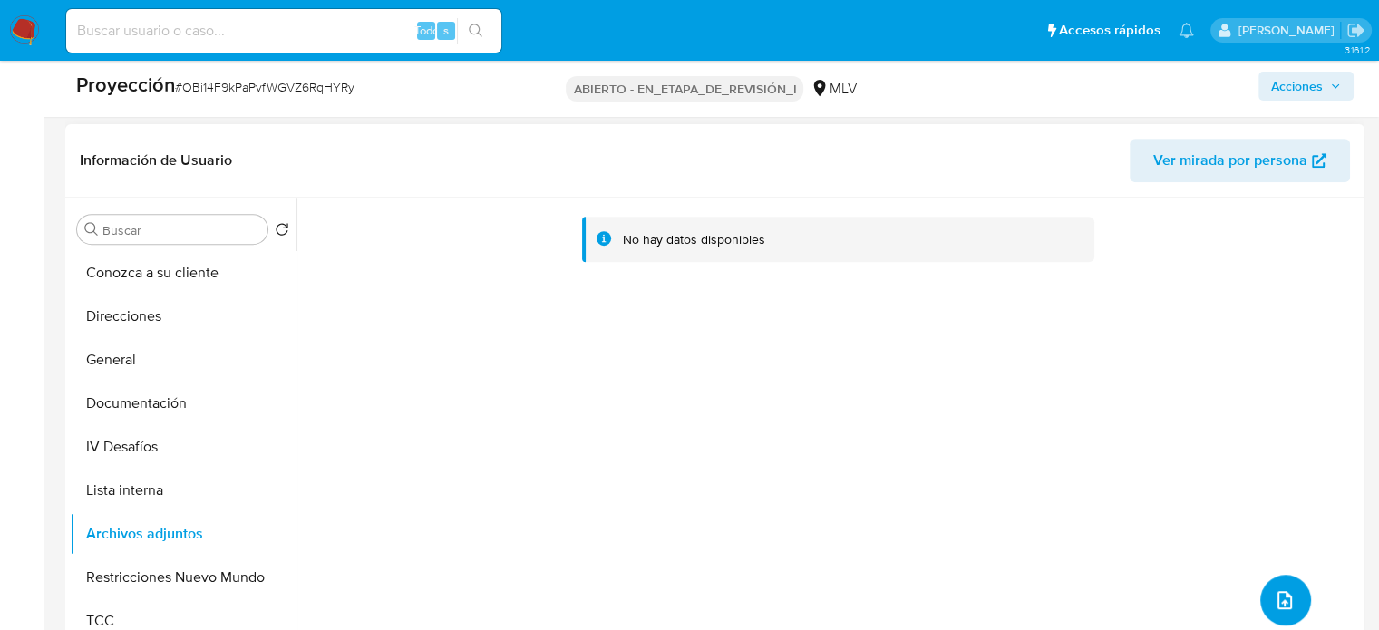
click at [1279, 601] on icon "subir archivo" at bounding box center [1285, 601] width 22 height 22
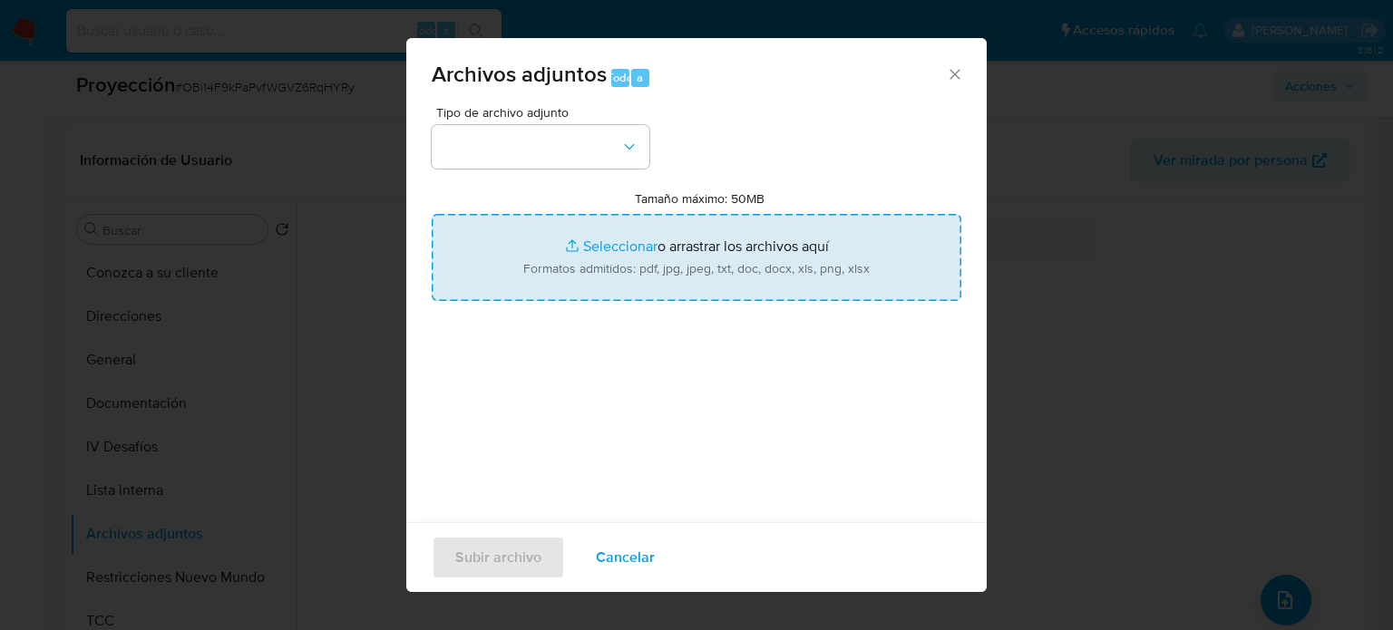
click at [663, 242] on input "Tamaño máximo: 50MB Seleccionar archivos" at bounding box center [697, 257] width 530 height 87
type input "C:\fakepath\StandardCaseMatchDetailsReport_5jb7q6wpco311k2sabooyo3sz_e_tr_wco_1…"
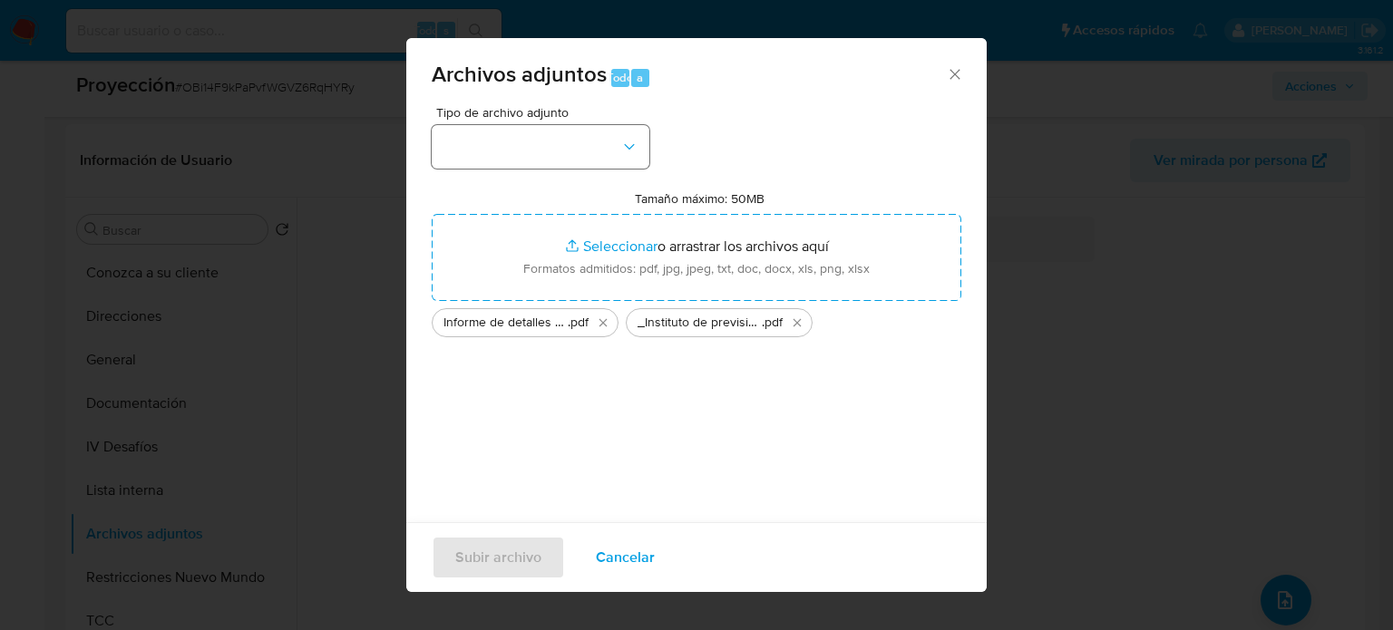
drag, startPoint x: 625, startPoint y: 119, endPoint x: 620, endPoint y: 152, distance: 33.9
click at [620, 152] on div "Tipo de archivo adjunto" at bounding box center [541, 137] width 218 height 63
click at [620, 152] on icon "button" at bounding box center [629, 147] width 18 height 18
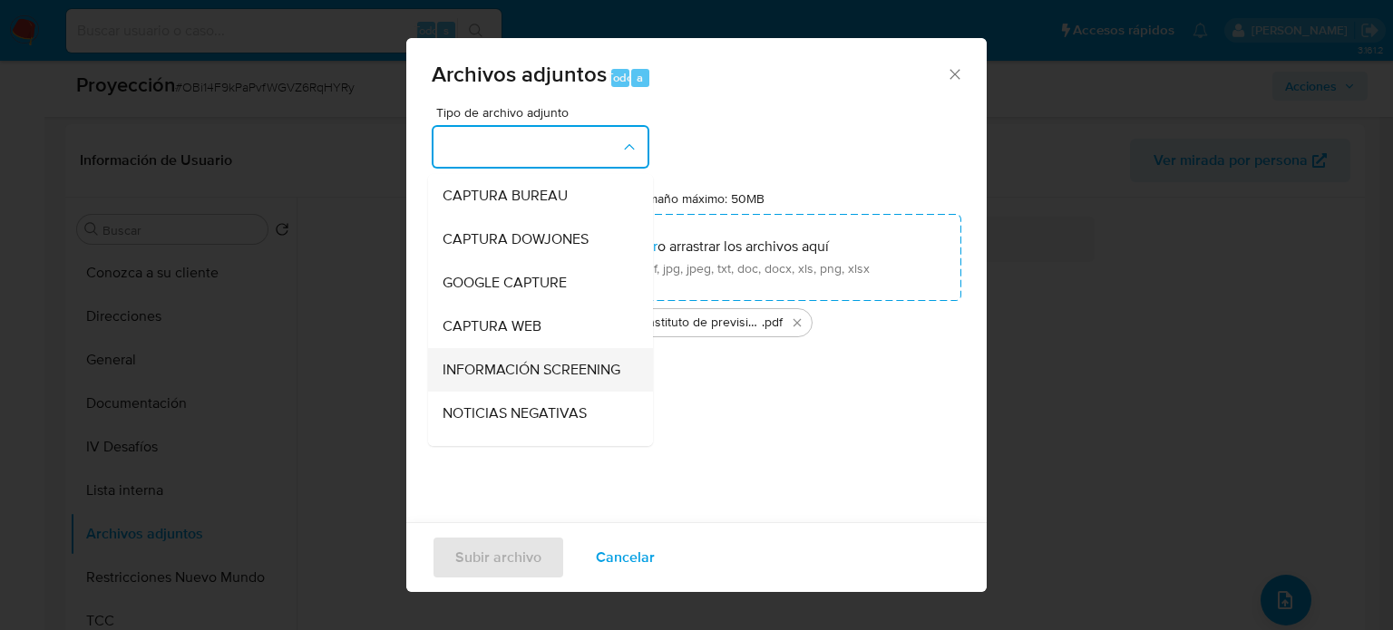
click at [530, 369] on span "INFORMACIÓN SCREENING" at bounding box center [532, 370] width 178 height 18
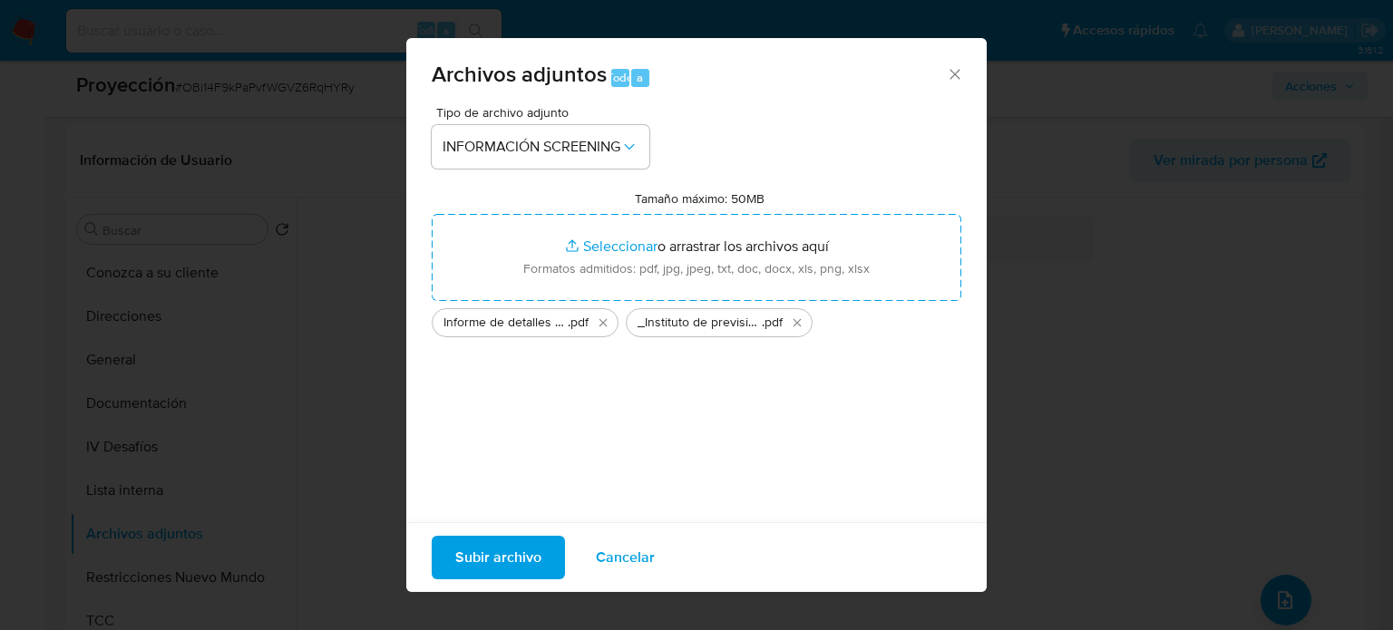
click at [497, 557] on span "Subir archivo" at bounding box center [498, 558] width 86 height 40
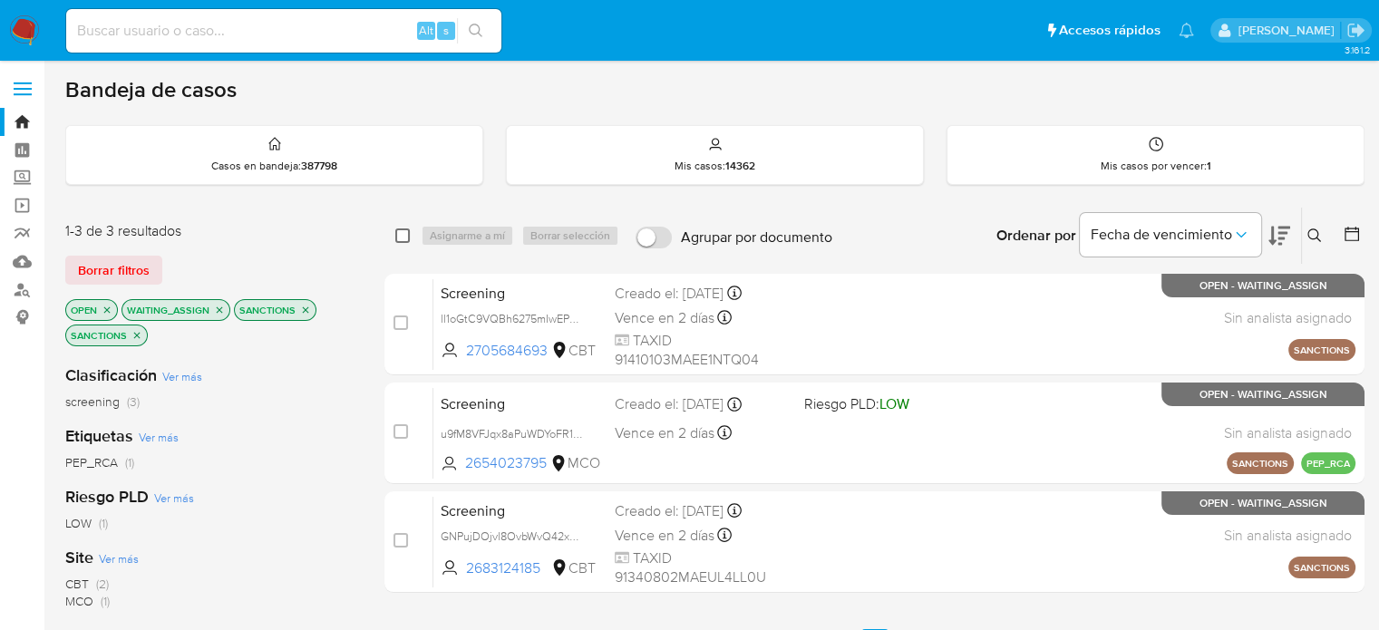
click at [403, 239] on input "checkbox" at bounding box center [402, 236] width 15 height 15
checkbox input "true"
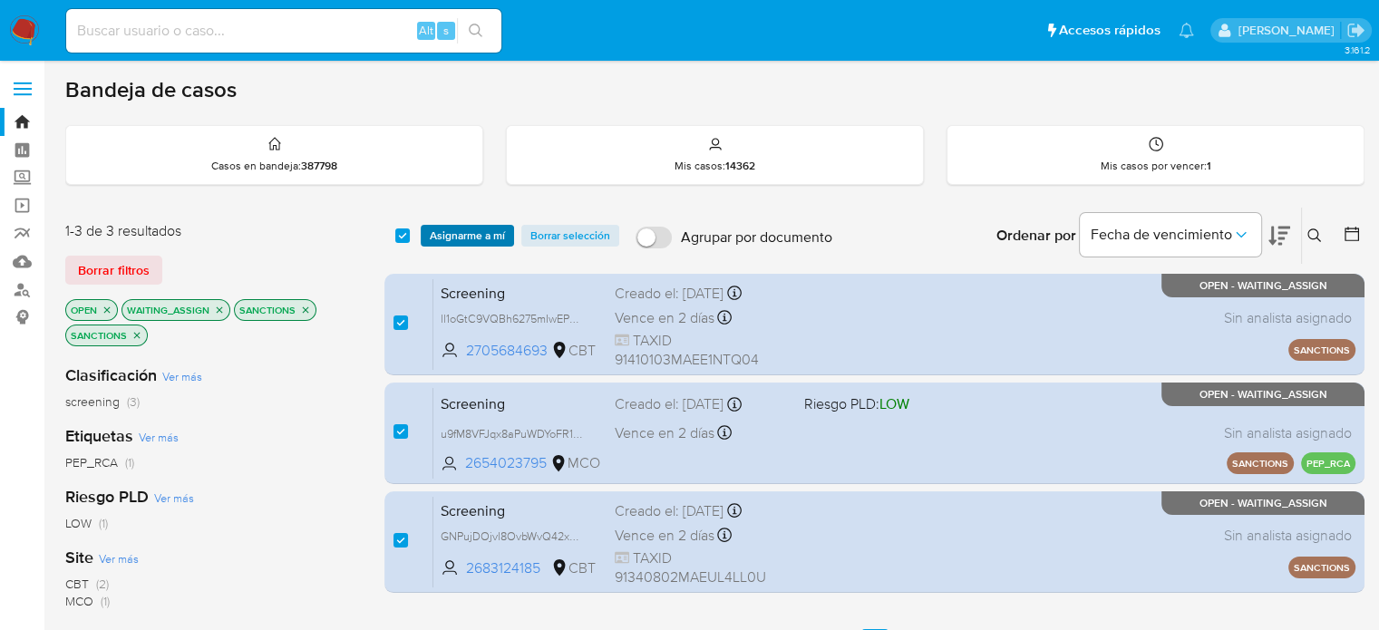
click at [432, 233] on span "Asignarme a mí" at bounding box center [467, 236] width 75 height 18
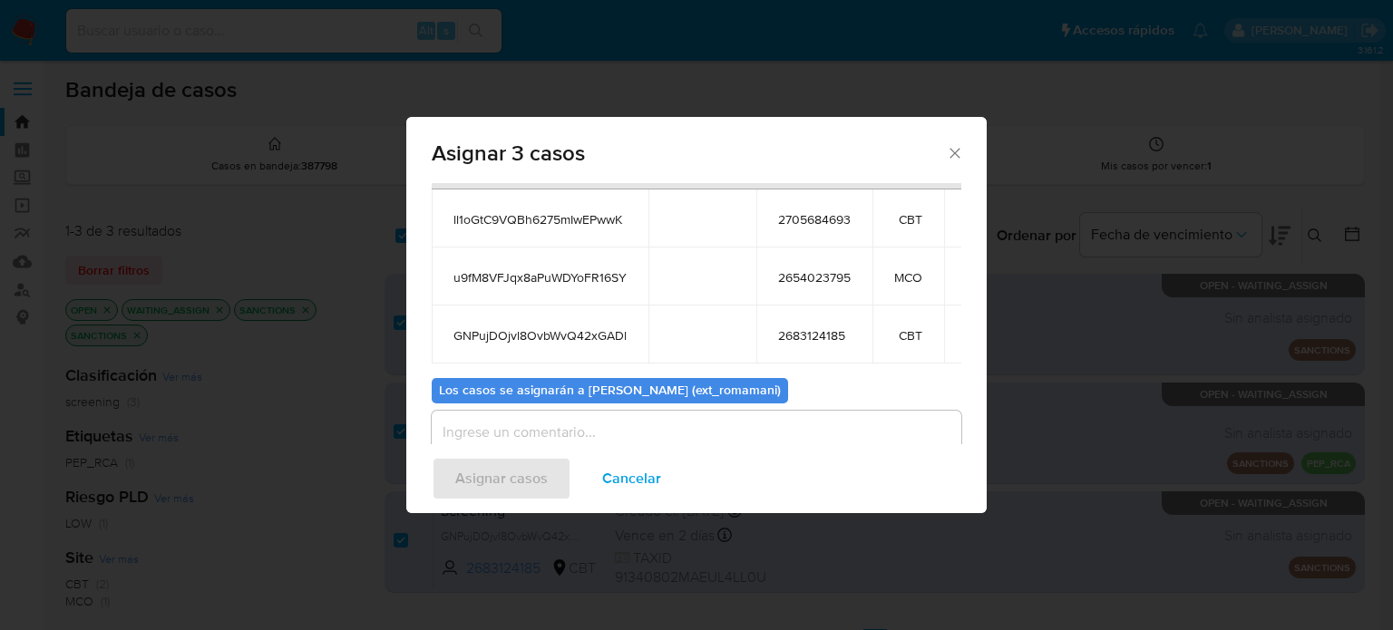
scroll to position [160, 0]
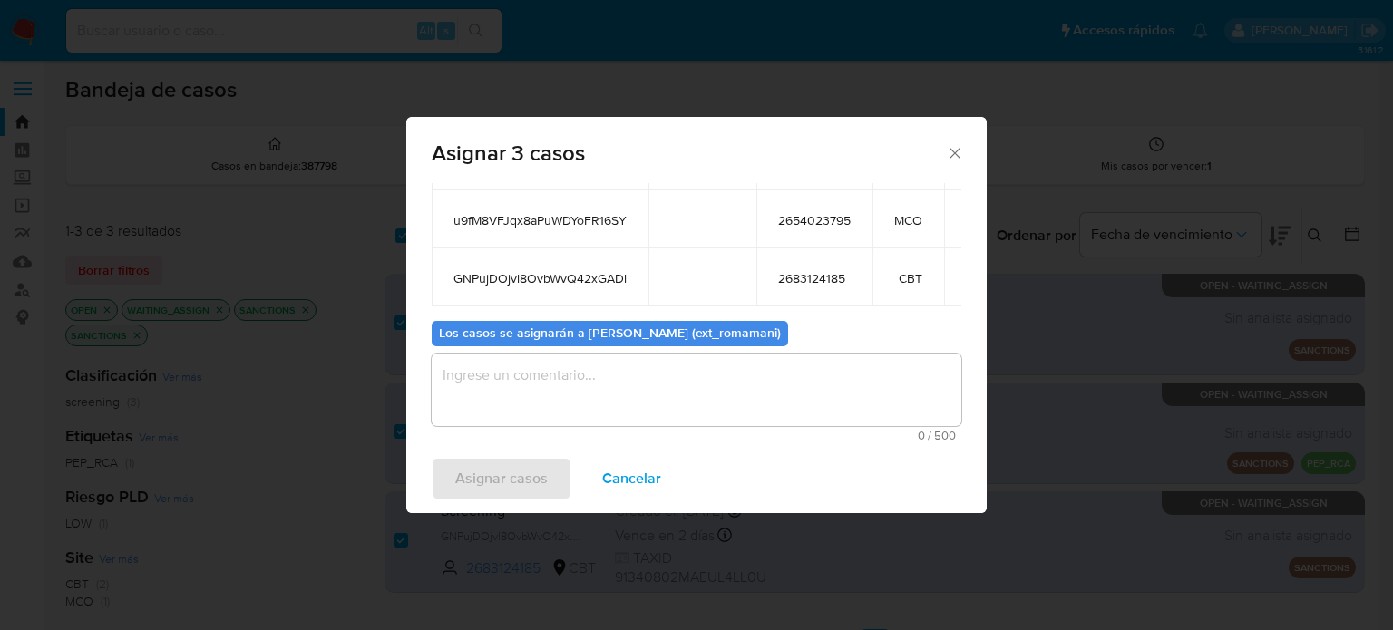
click at [739, 385] on textarea "assign-modal" at bounding box center [697, 390] width 530 height 73
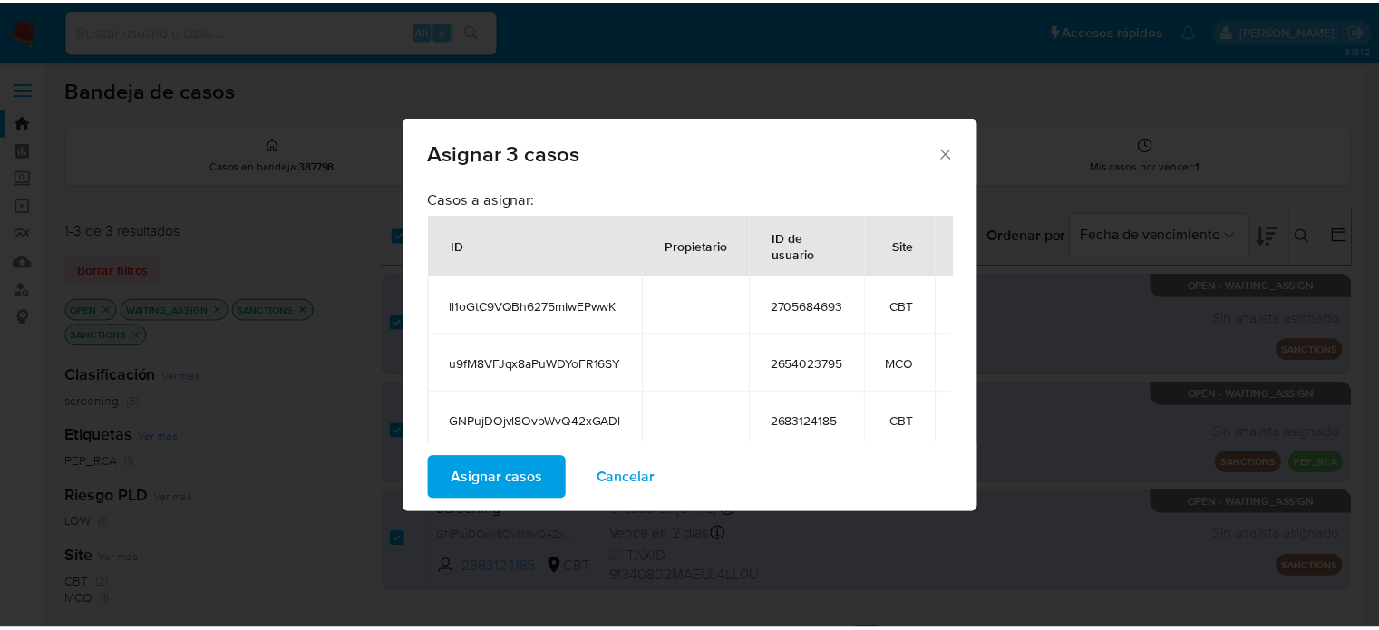
scroll to position [0, 0]
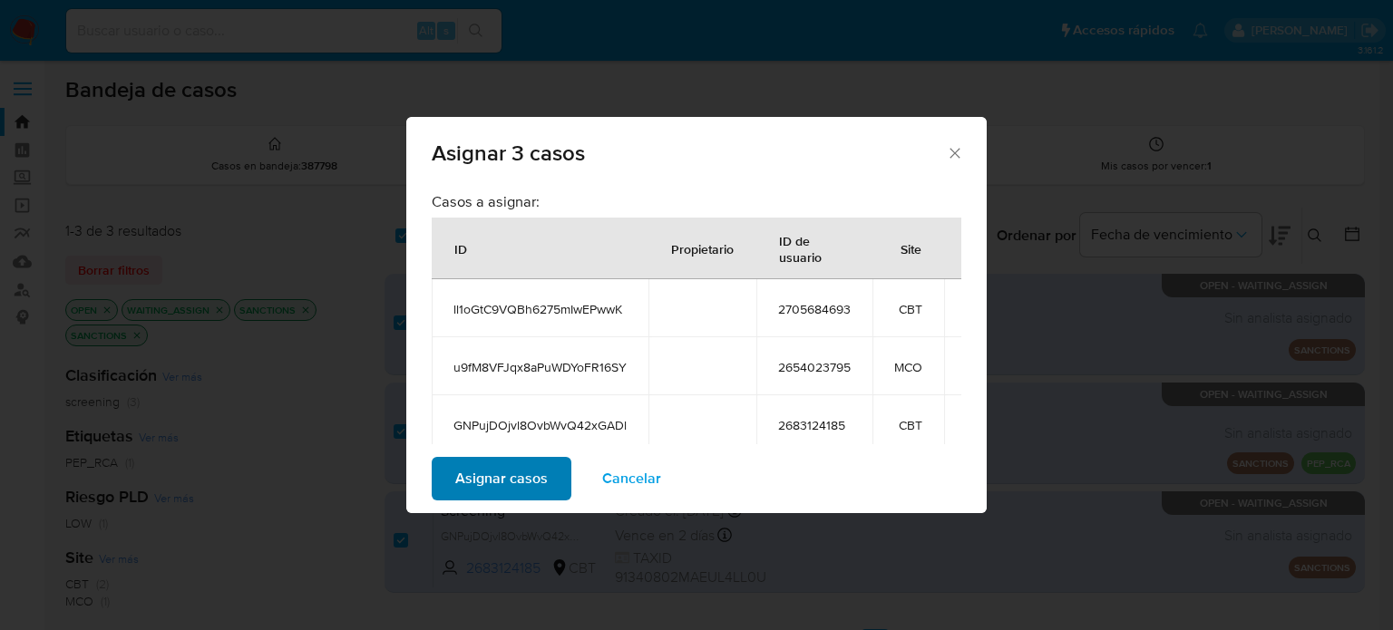
type textarea "Asignacion"
click at [554, 491] on button "Asignar casos" at bounding box center [502, 479] width 140 height 44
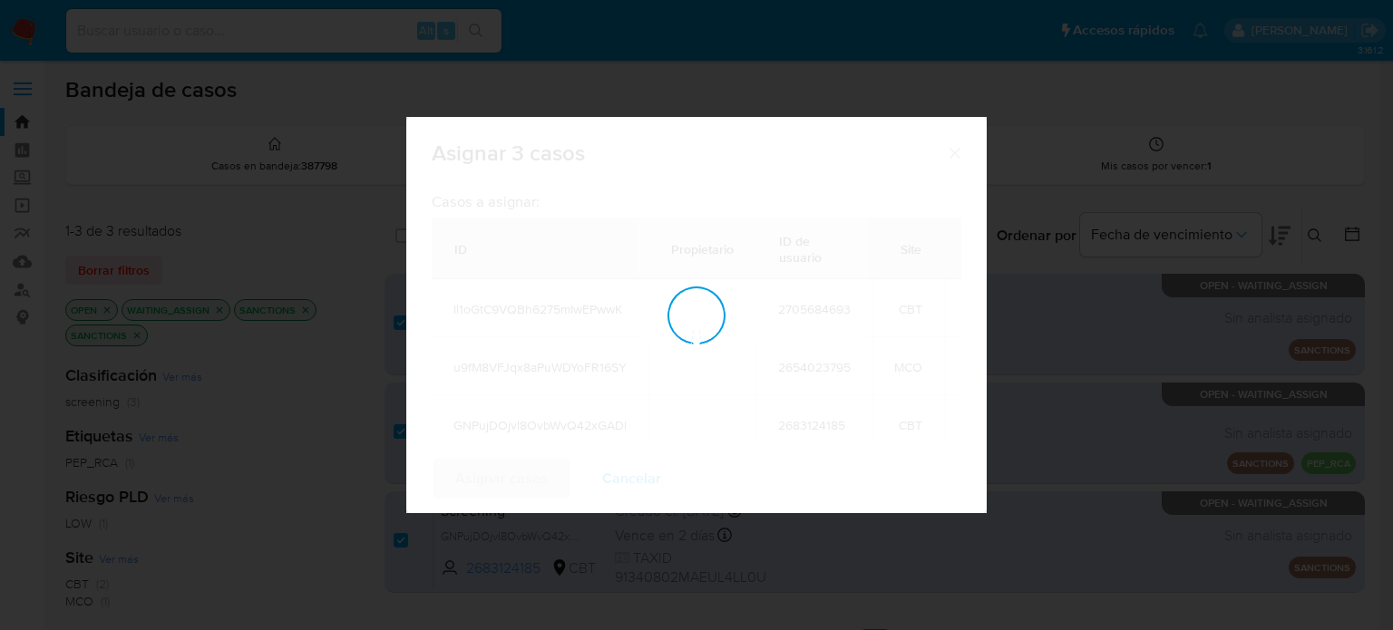
checkbox input "false"
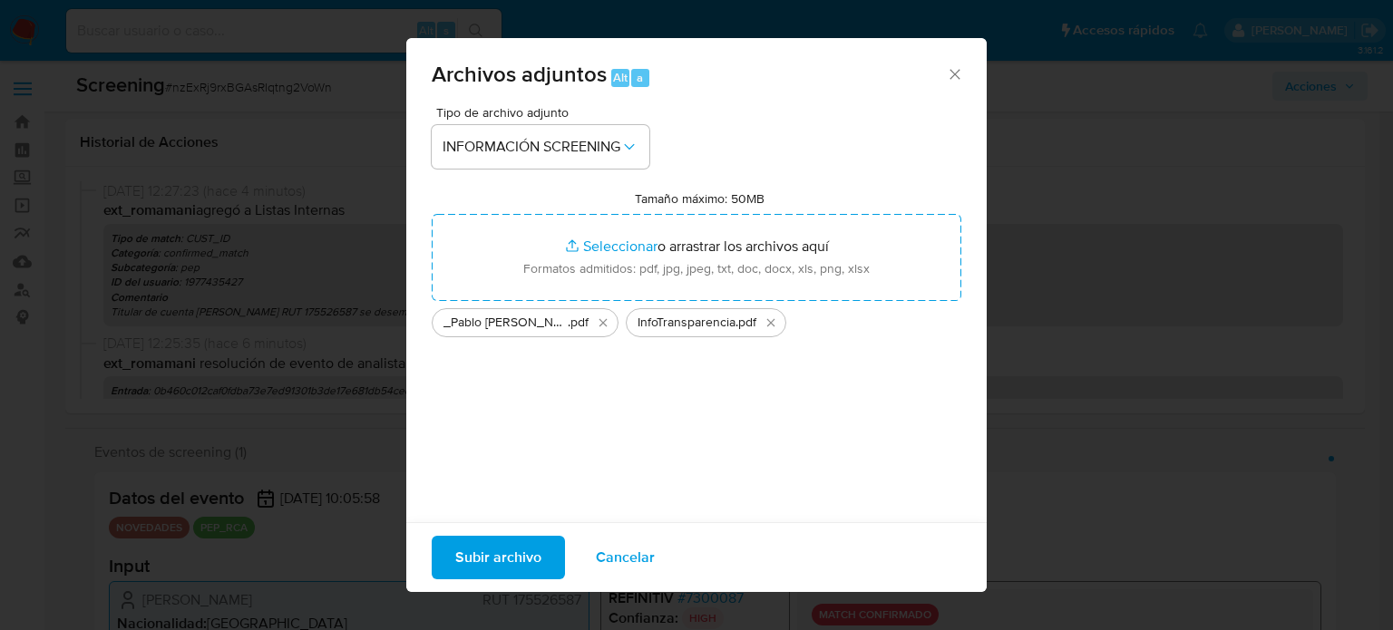
select select "10"
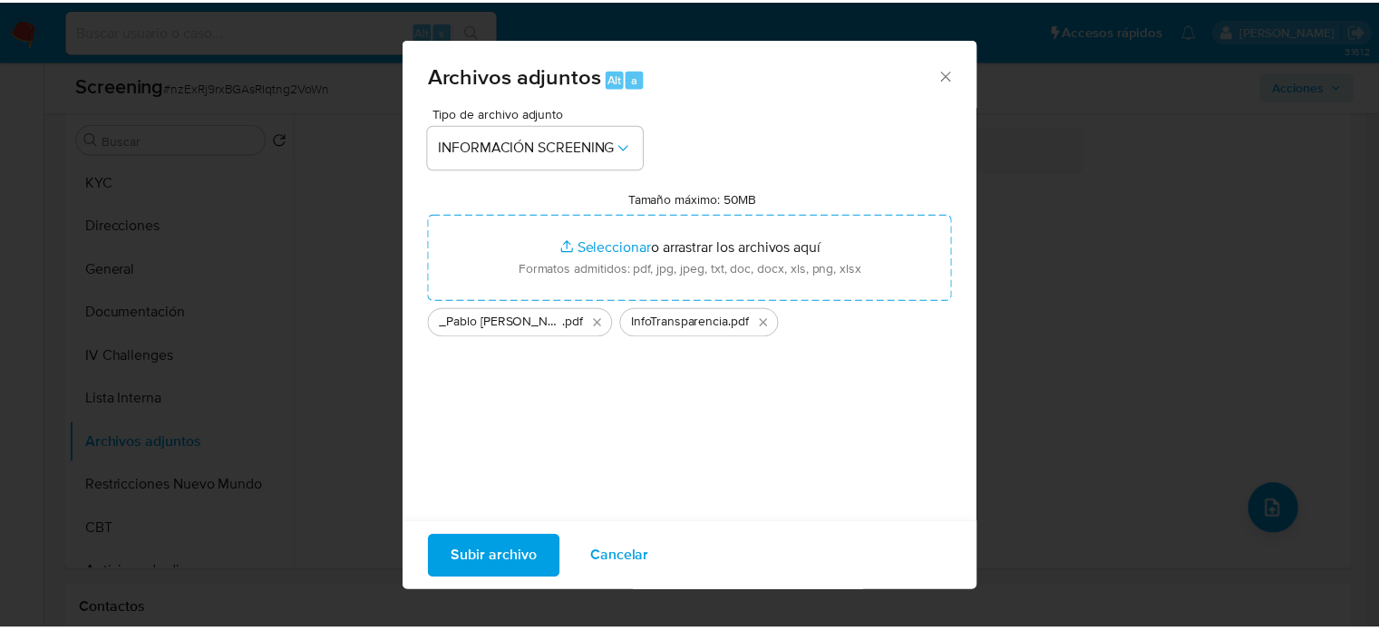
scroll to position [181, 0]
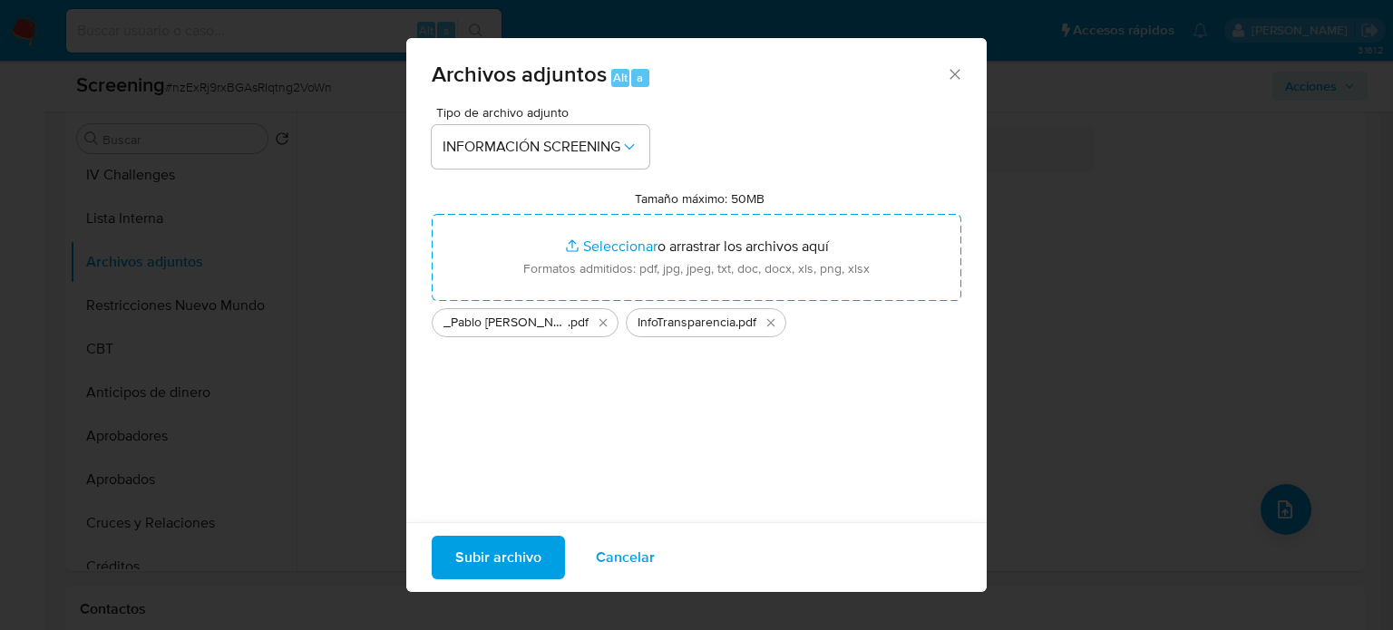
click at [503, 567] on span "Subir archivo" at bounding box center [498, 558] width 86 height 40
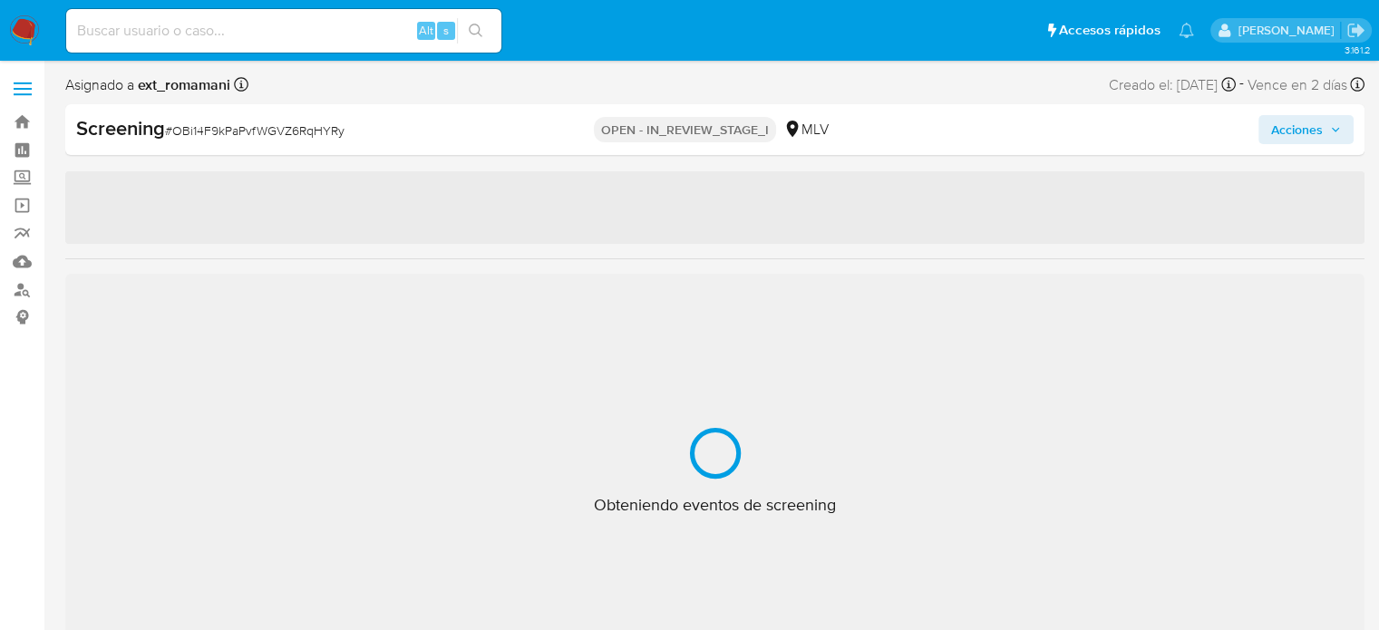
select select "10"
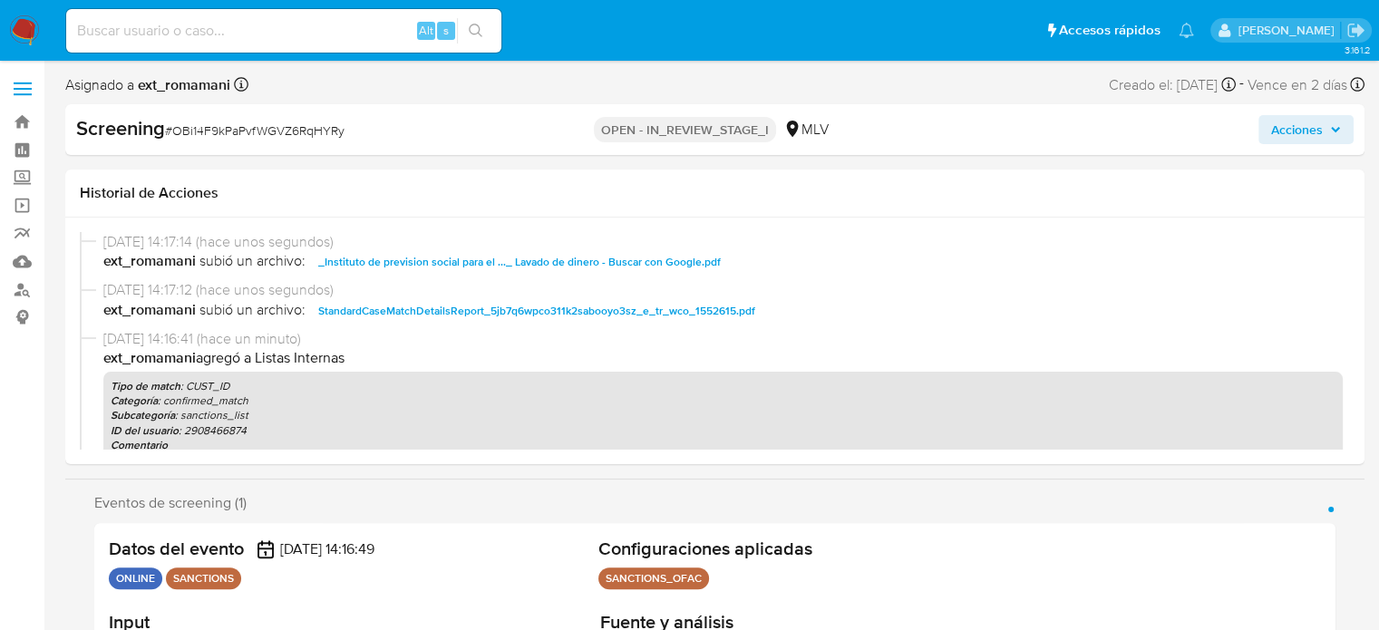
click at [1294, 132] on span "Acciones" at bounding box center [1298, 129] width 52 height 29
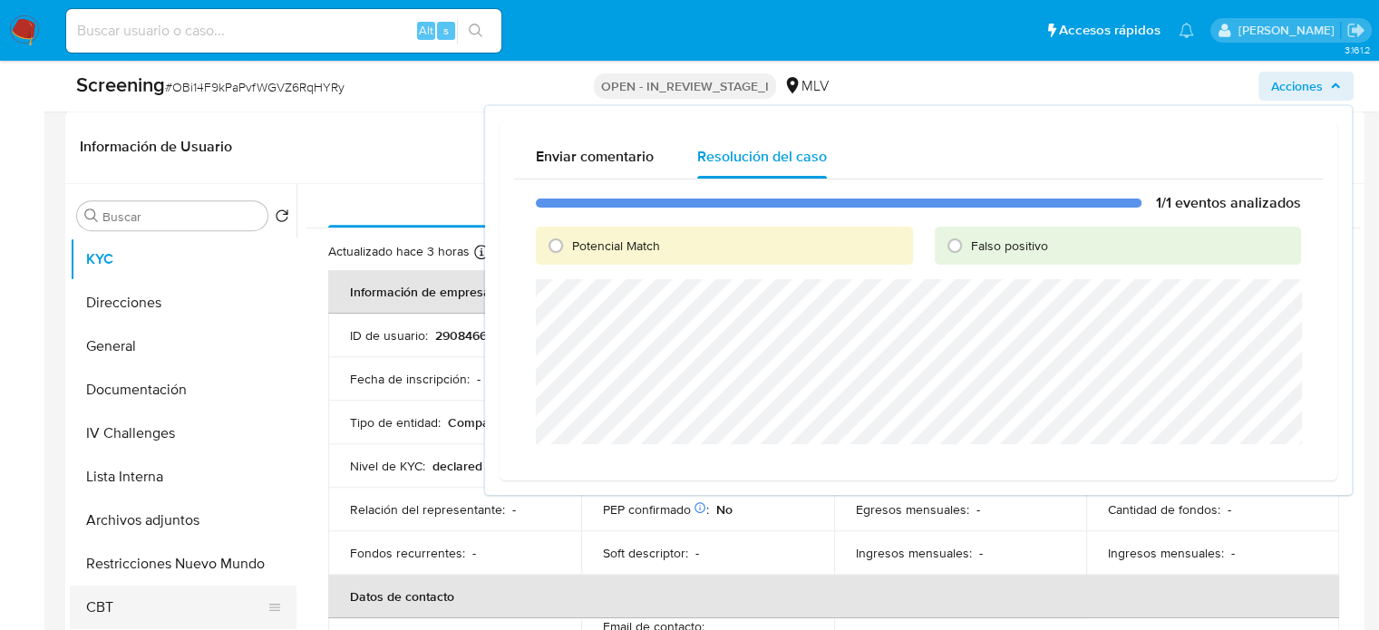
scroll to position [816, 0]
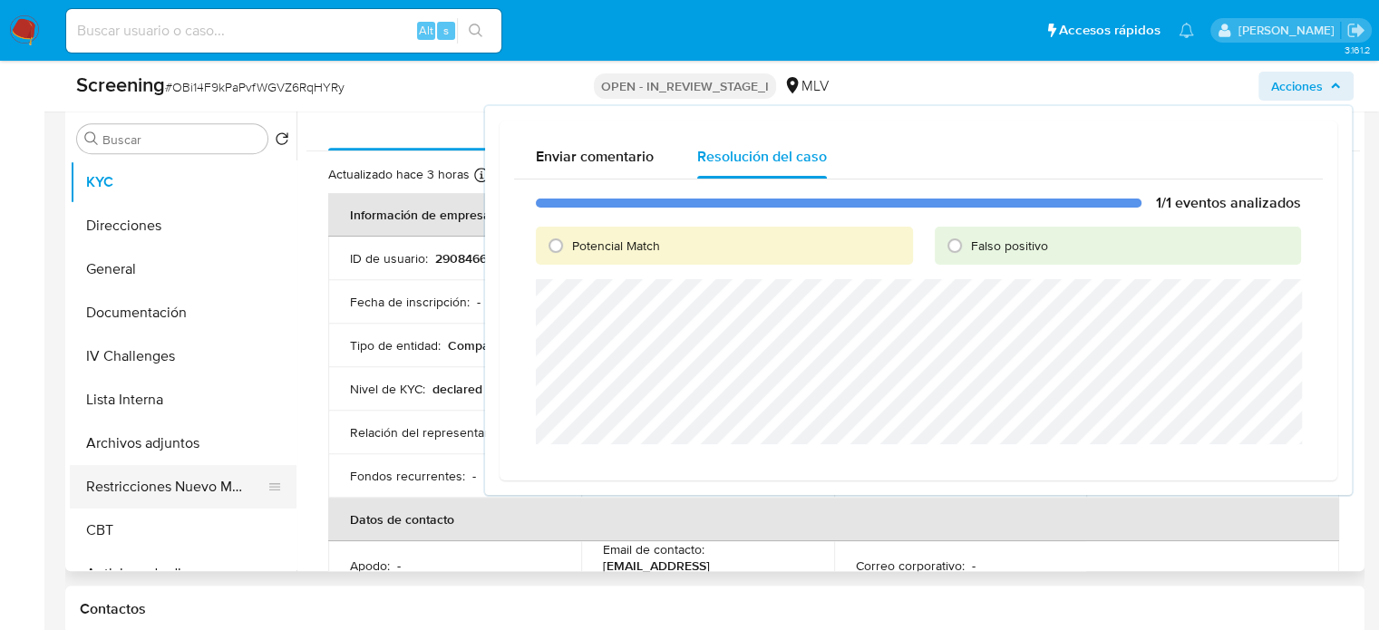
click at [163, 498] on button "Restricciones Nuevo Mundo" at bounding box center [176, 487] width 212 height 44
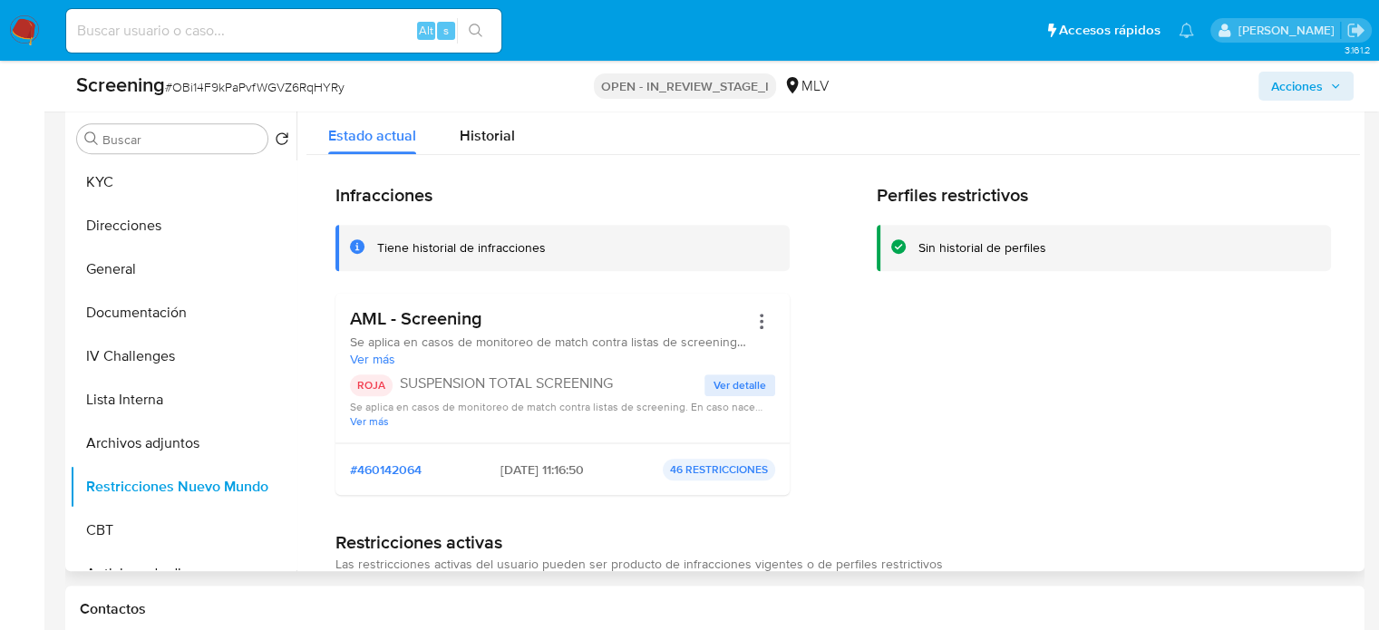
click at [1281, 129] on div "Estado actual Historial" at bounding box center [834, 131] width 1054 height 48
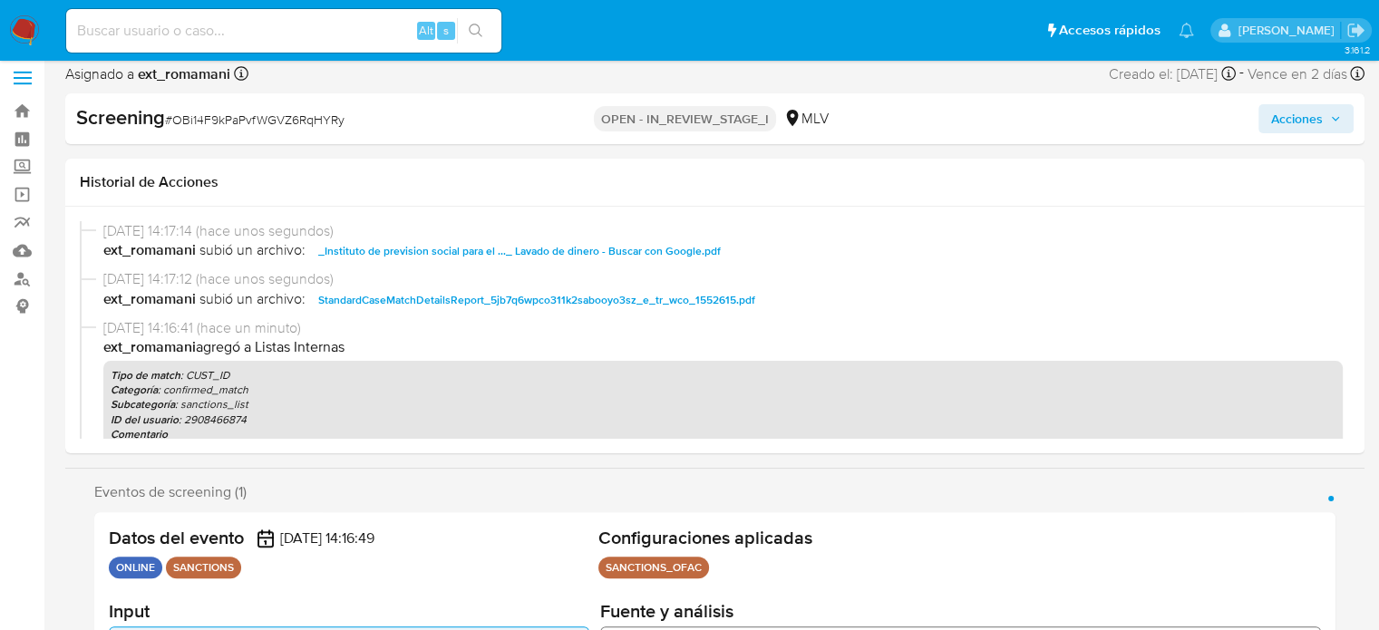
scroll to position [0, 0]
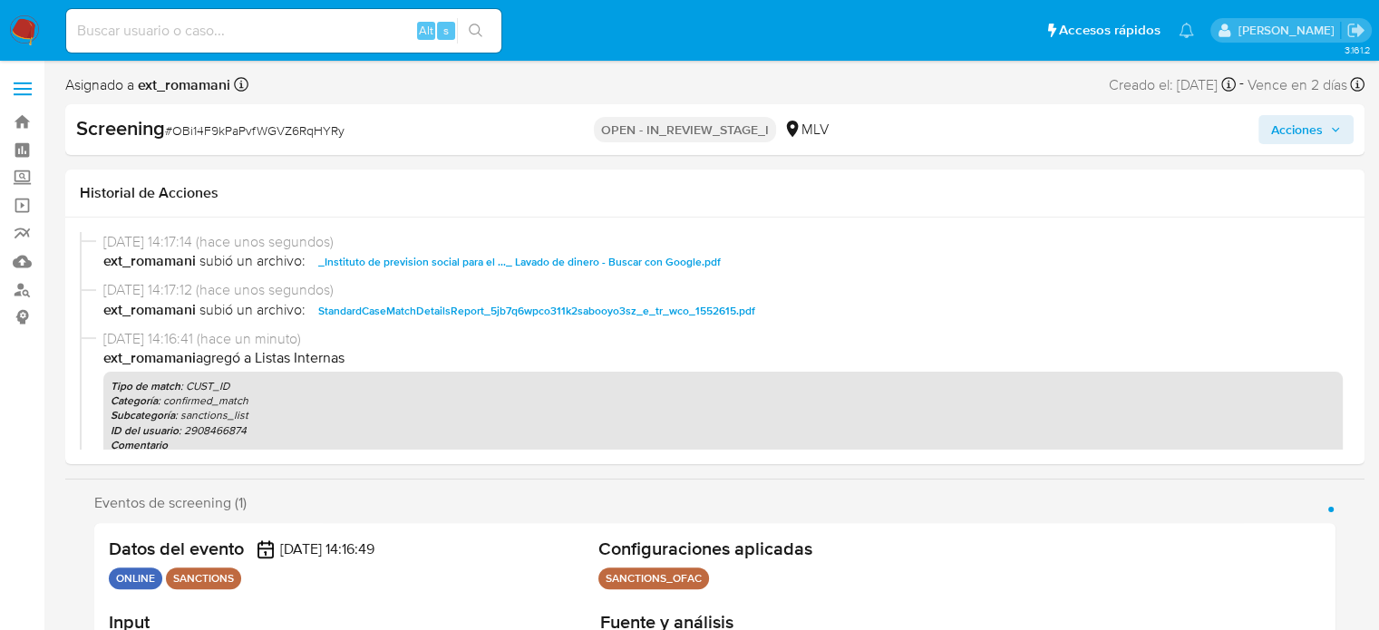
click at [1308, 137] on span "Acciones" at bounding box center [1298, 129] width 52 height 29
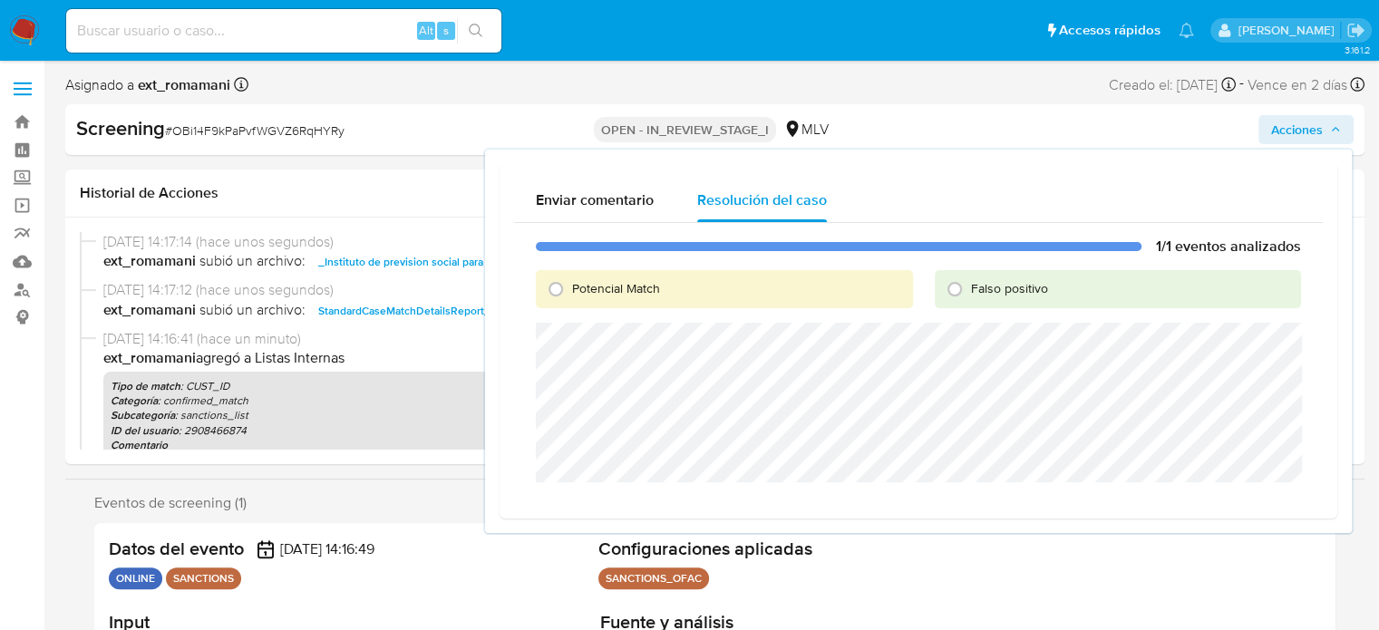
click at [582, 293] on span "Potencial Match" at bounding box center [616, 288] width 88 height 18
click at [570, 293] on input "Potencial Match" at bounding box center [555, 289] width 29 height 29
radio input "true"
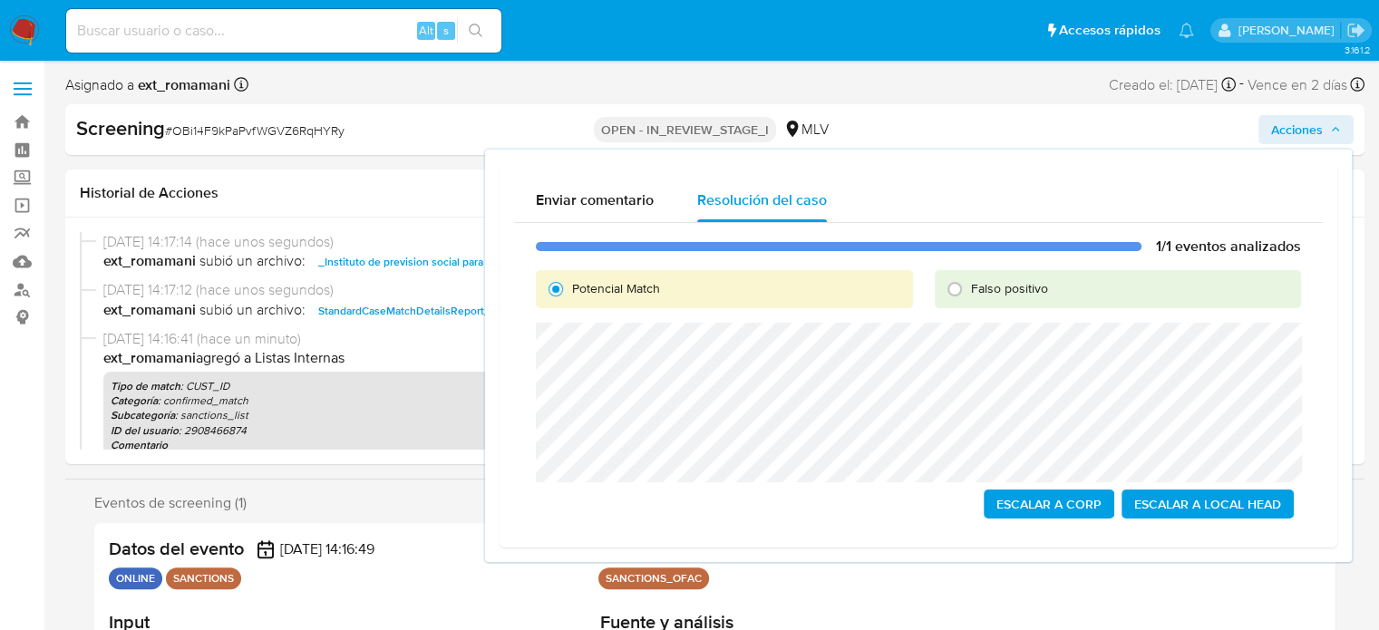
click at [1018, 506] on span "Escalar a Corp" at bounding box center [1049, 504] width 105 height 25
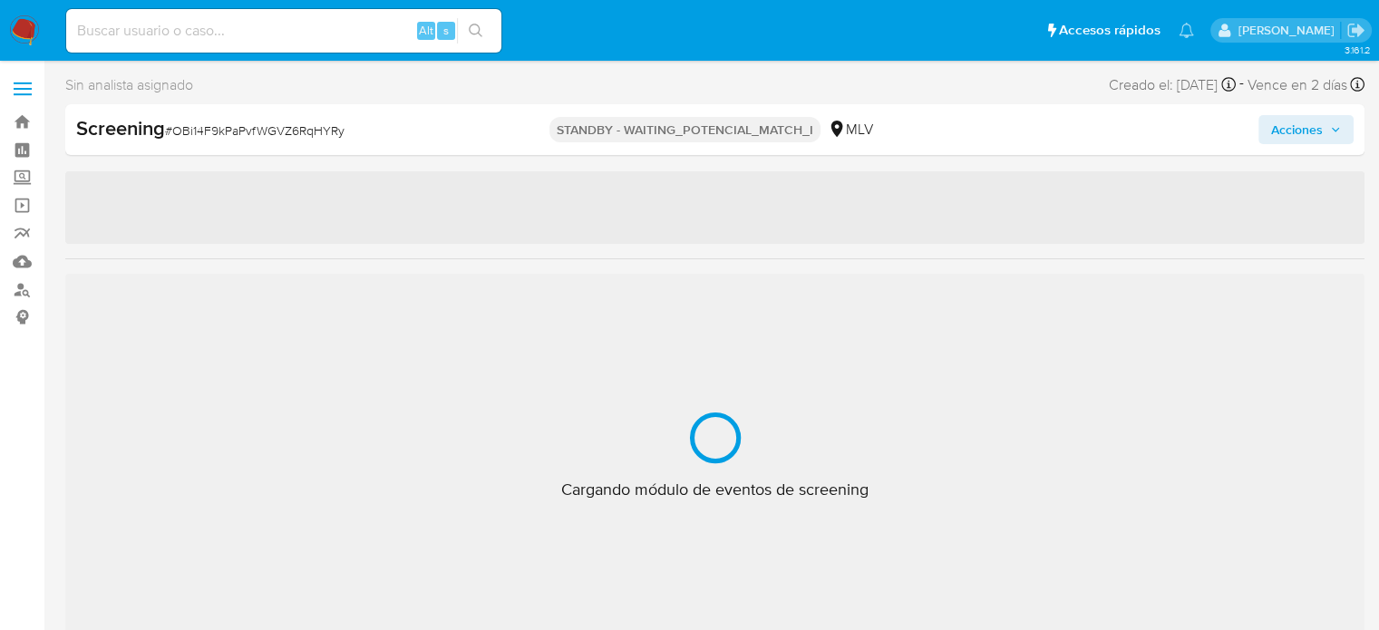
select select "10"
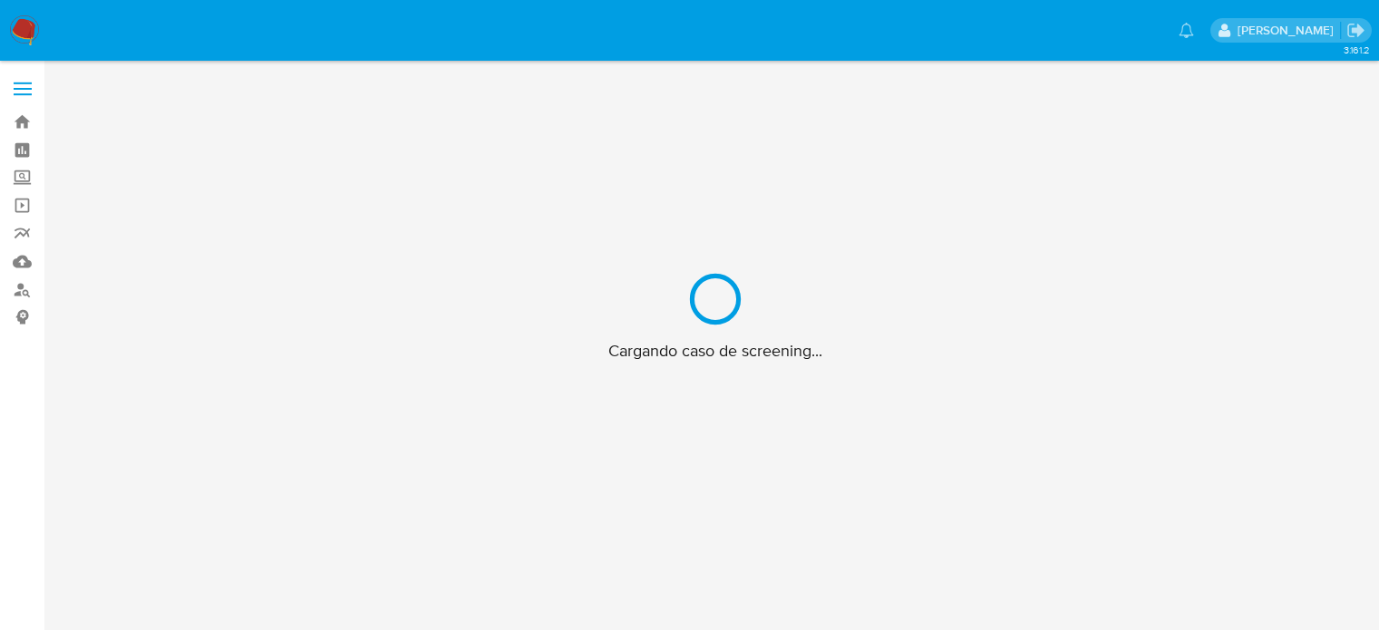
scroll to position [65, 0]
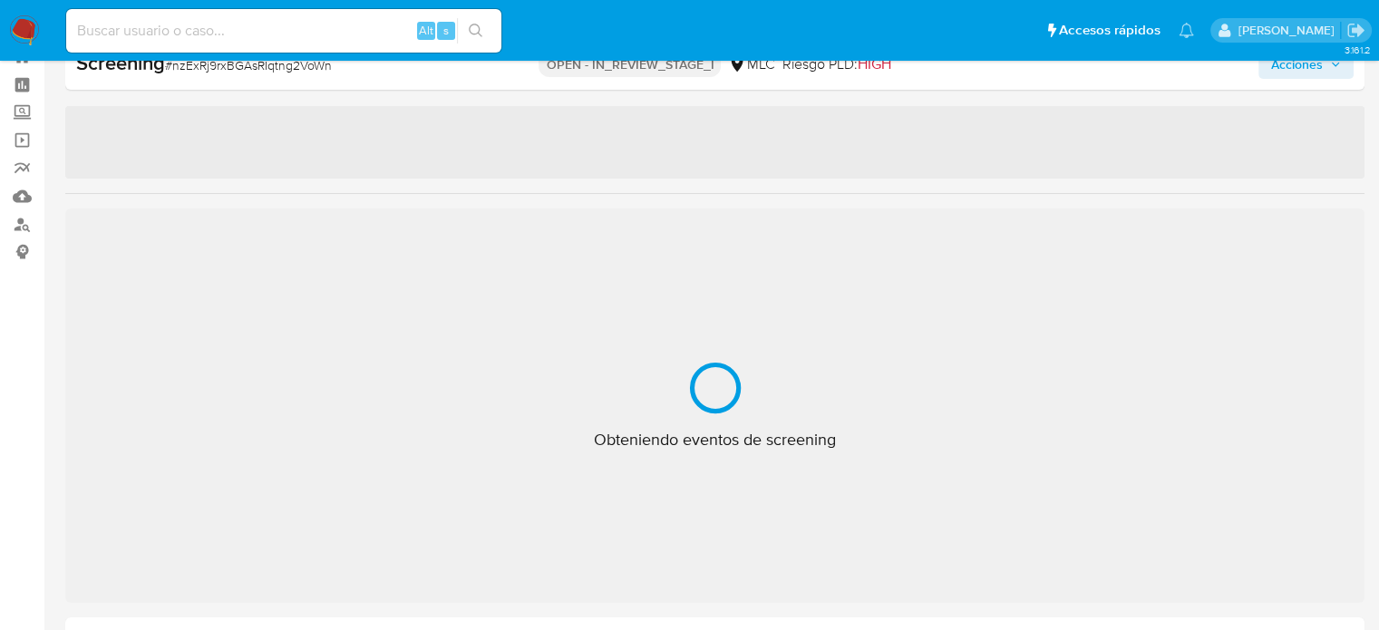
select select "10"
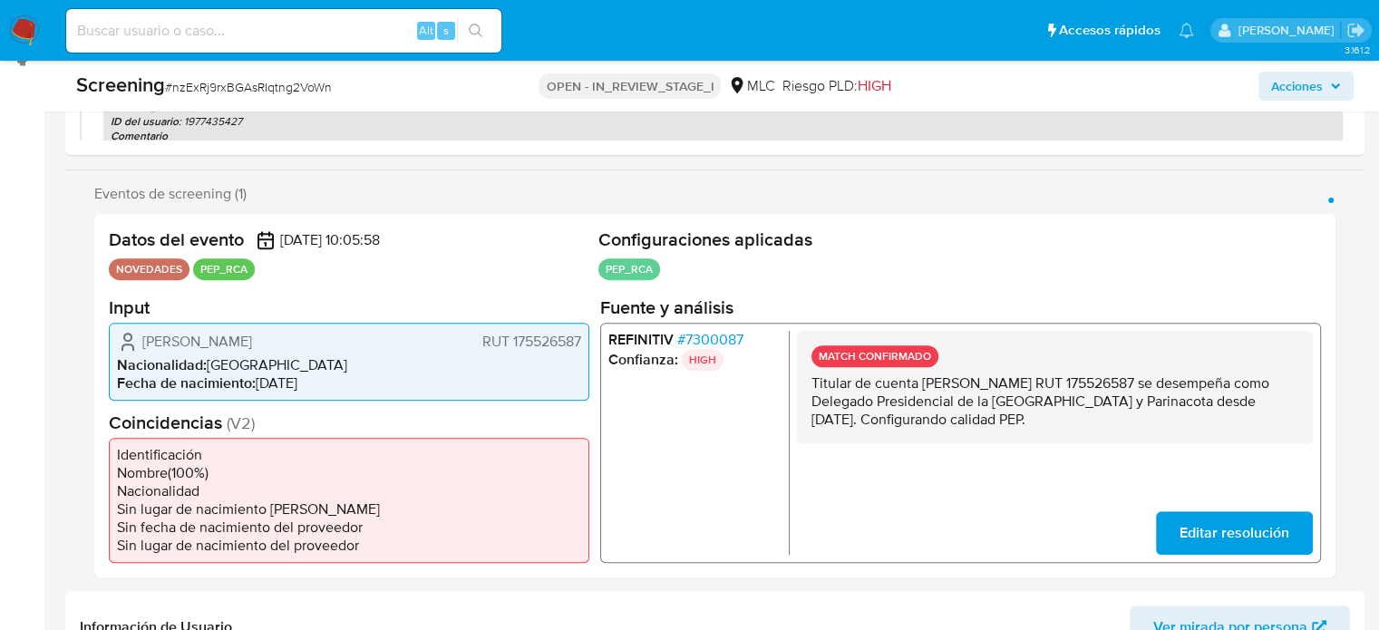
scroll to position [272, 0]
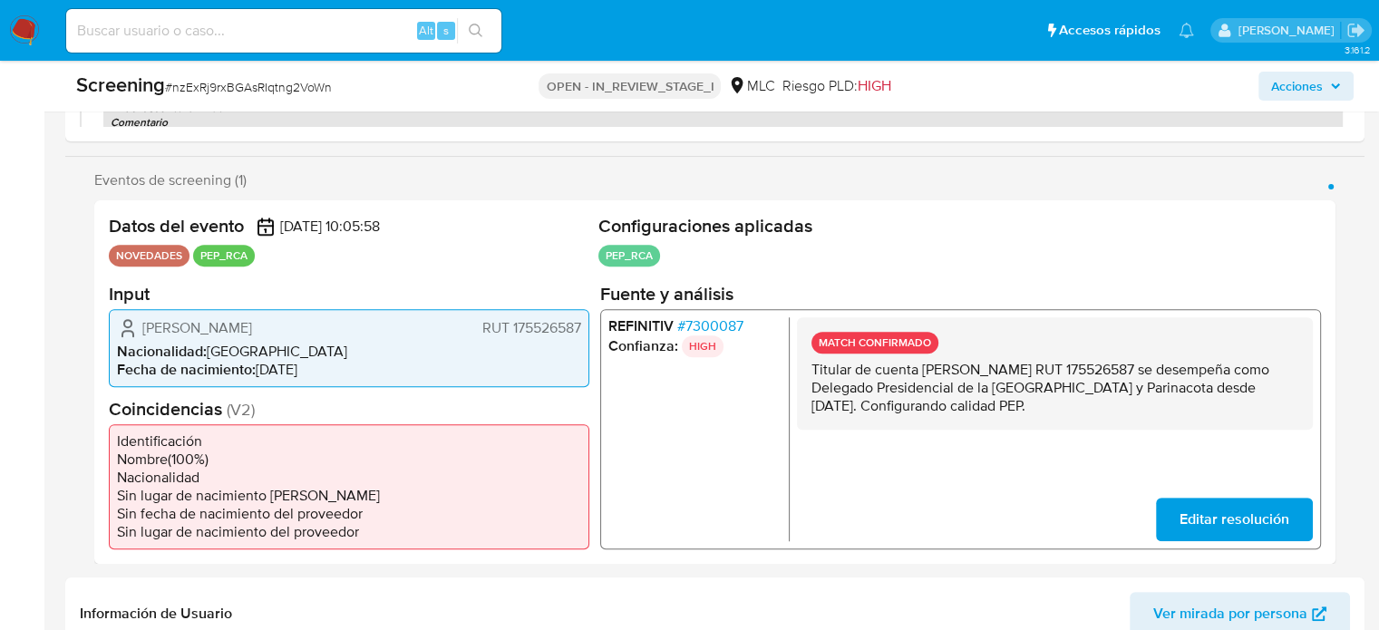
drag, startPoint x: 1178, startPoint y: 408, endPoint x: 806, endPoint y: 376, distance: 373.2
click at [806, 376] on div "MATCH CONFIRMADO Titular de cuenta Pablo Javier Maturana Fuentes RUT 175526587 …" at bounding box center [1055, 373] width 516 height 112
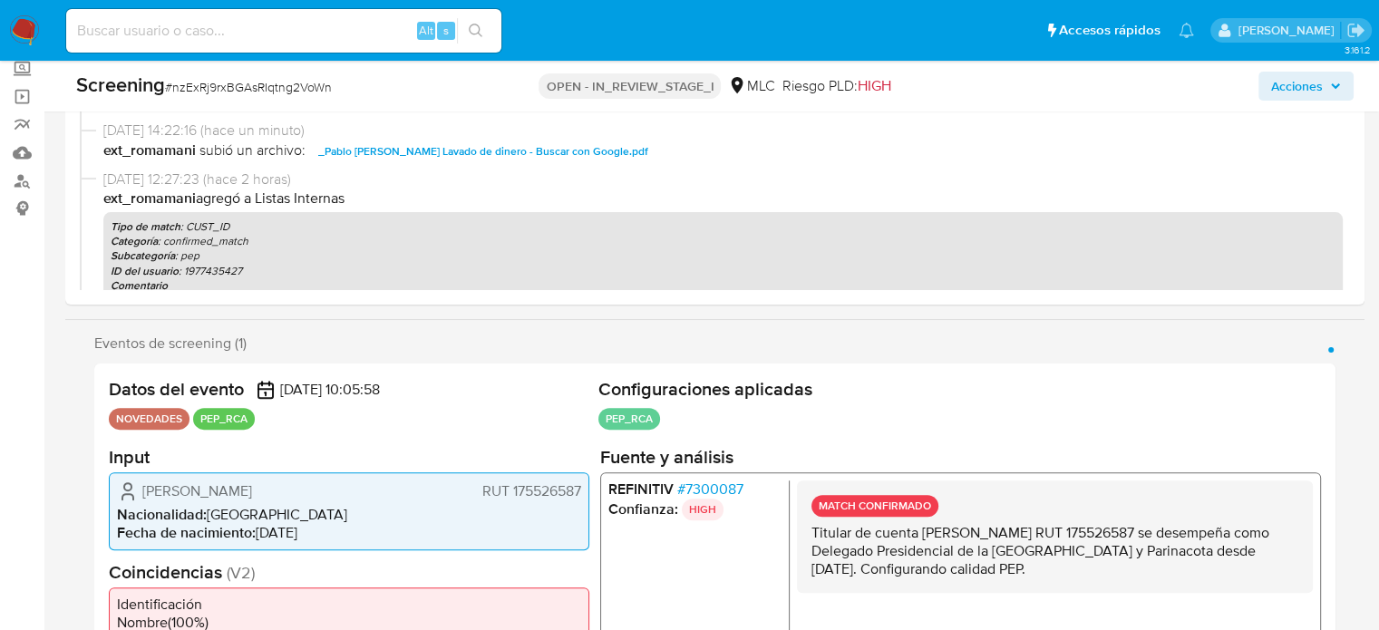
scroll to position [0, 0]
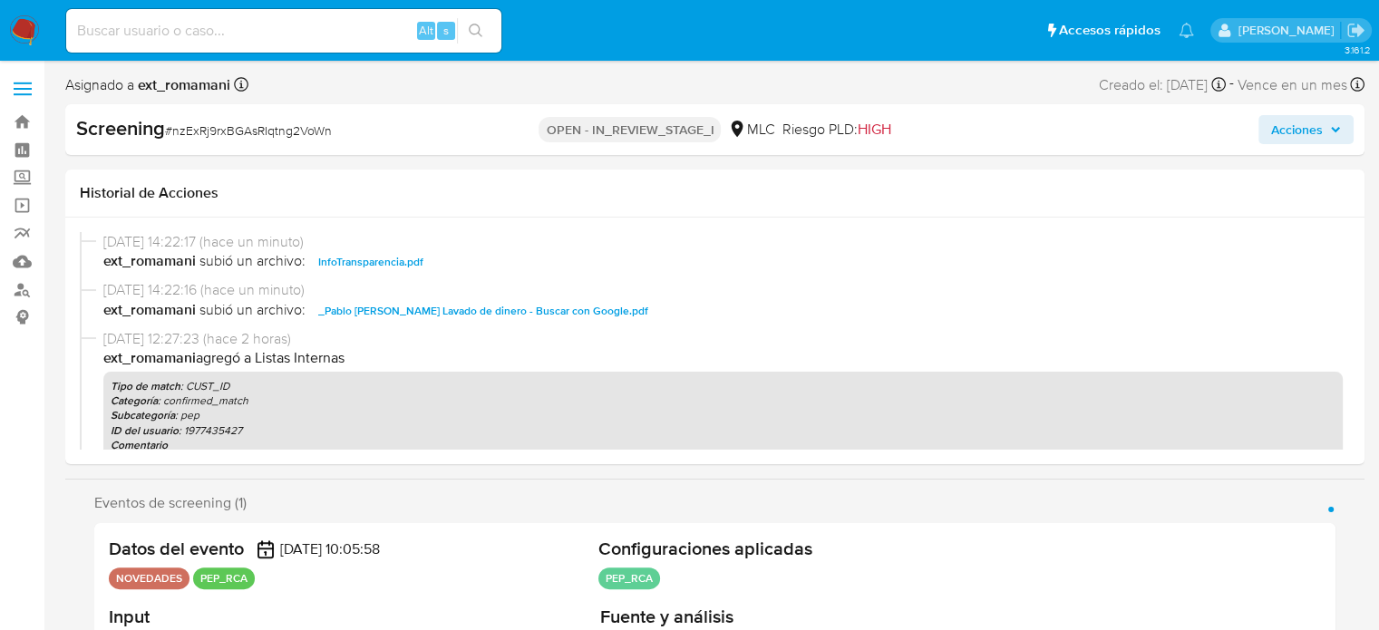
click at [1280, 127] on span "Acciones" at bounding box center [1298, 129] width 52 height 29
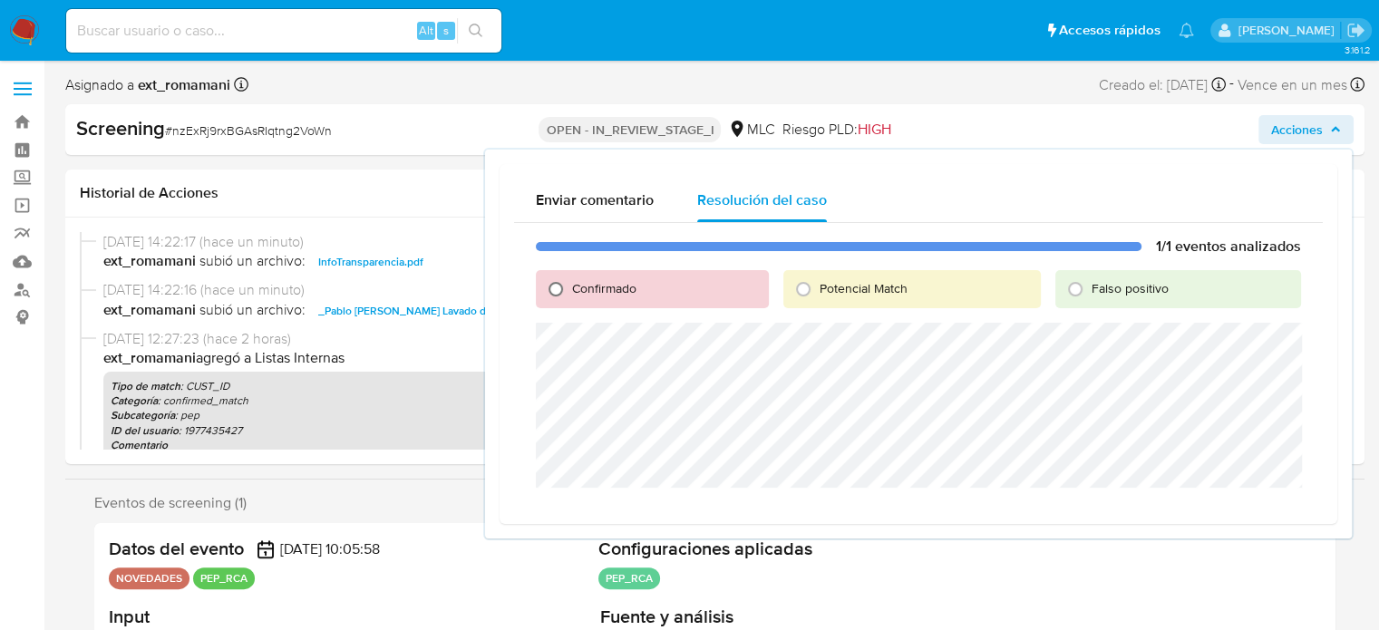
click at [562, 286] on input "Confirmado" at bounding box center [555, 289] width 29 height 29
radio input "true"
click at [1241, 508] on span "Cerrar Caso" at bounding box center [1237, 509] width 87 height 25
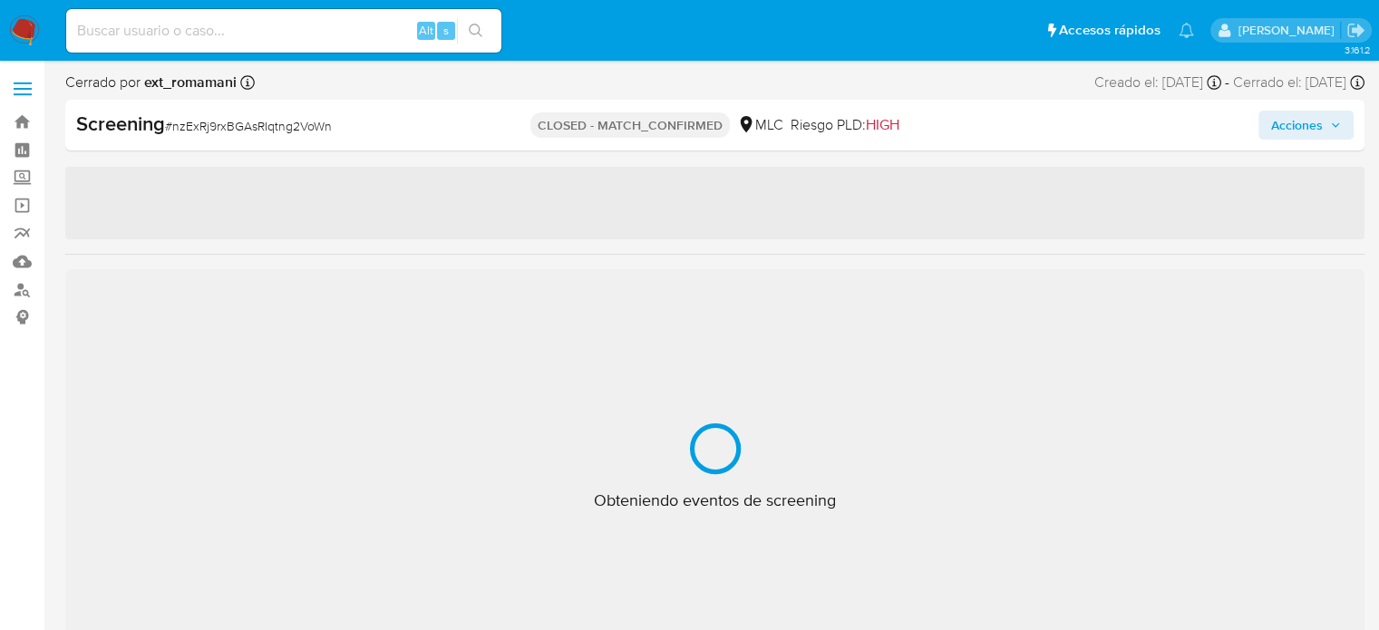
select select "10"
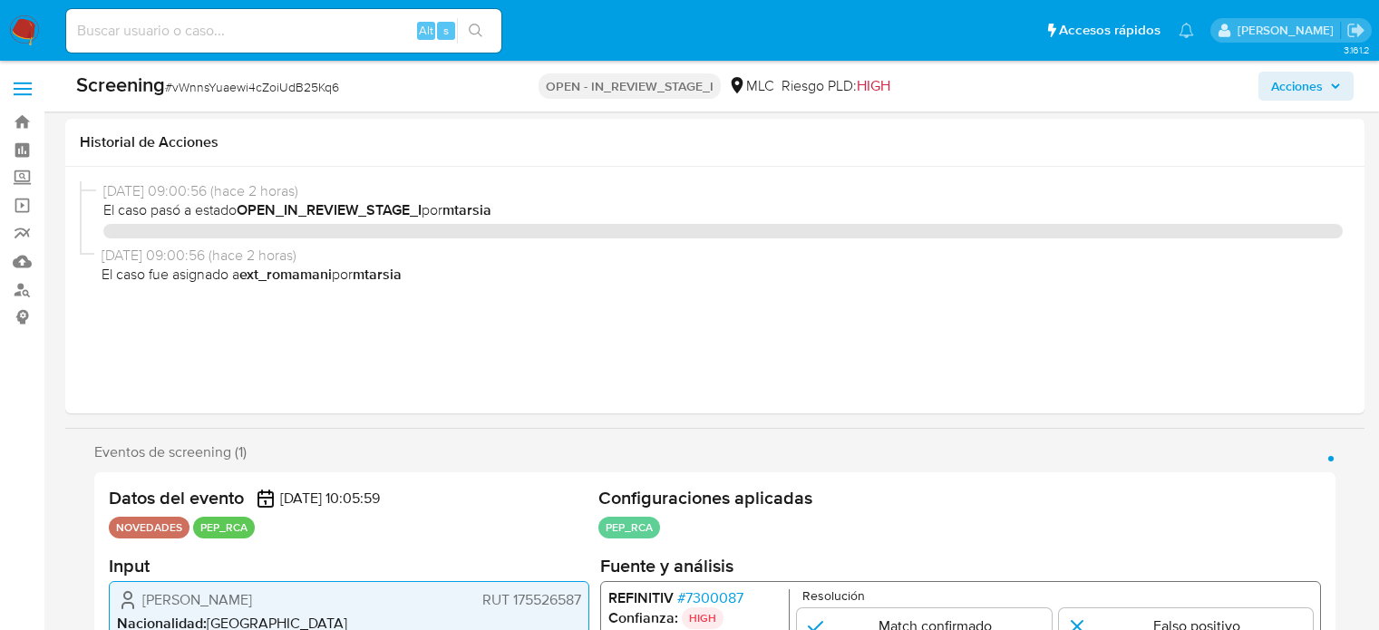
select select "10"
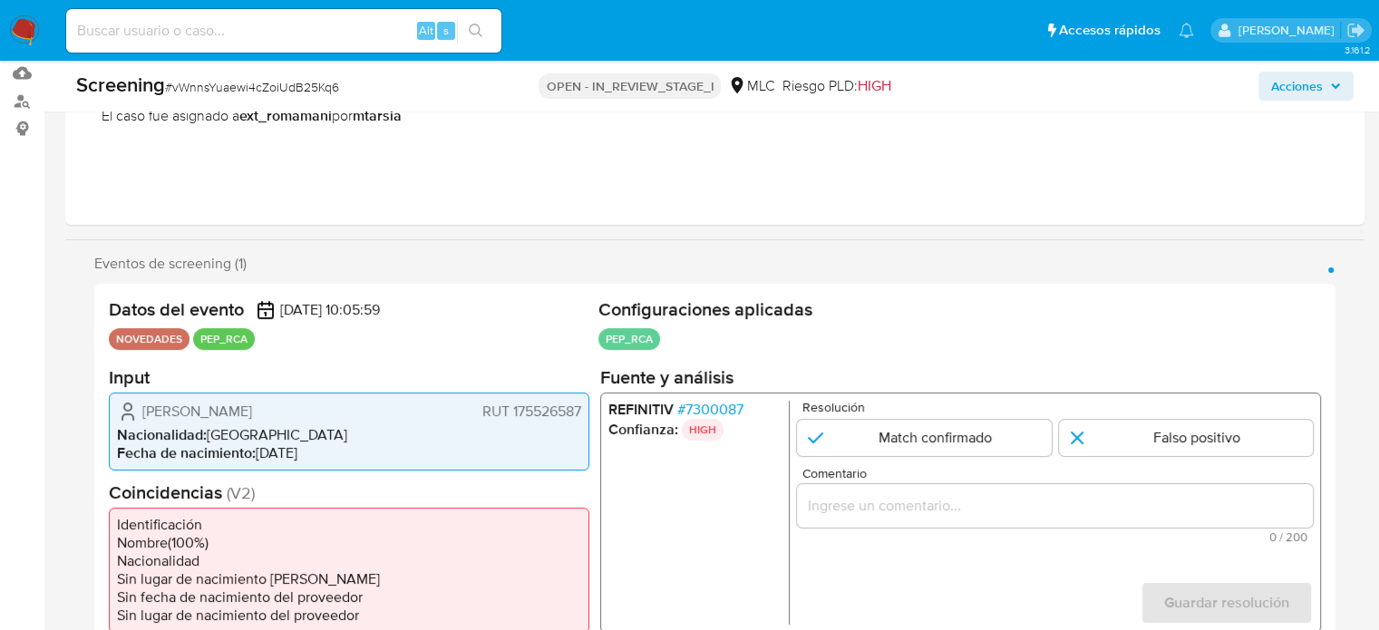
scroll to position [91, 0]
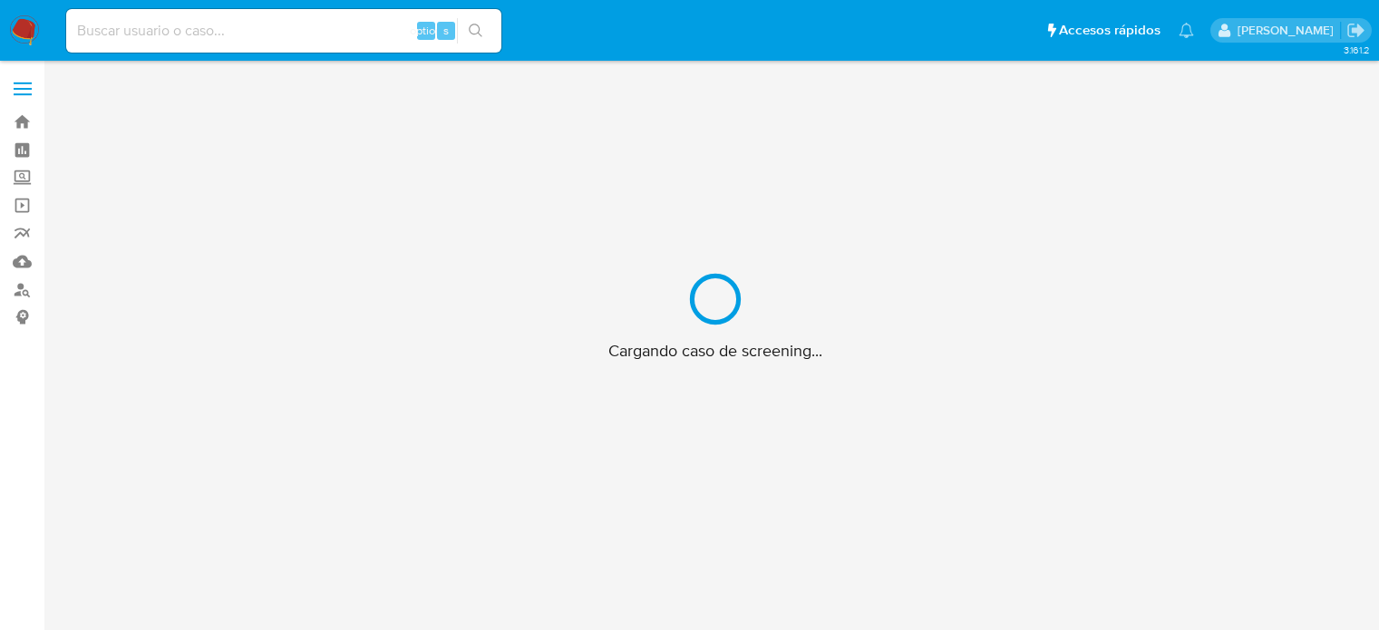
scroll to position [65, 0]
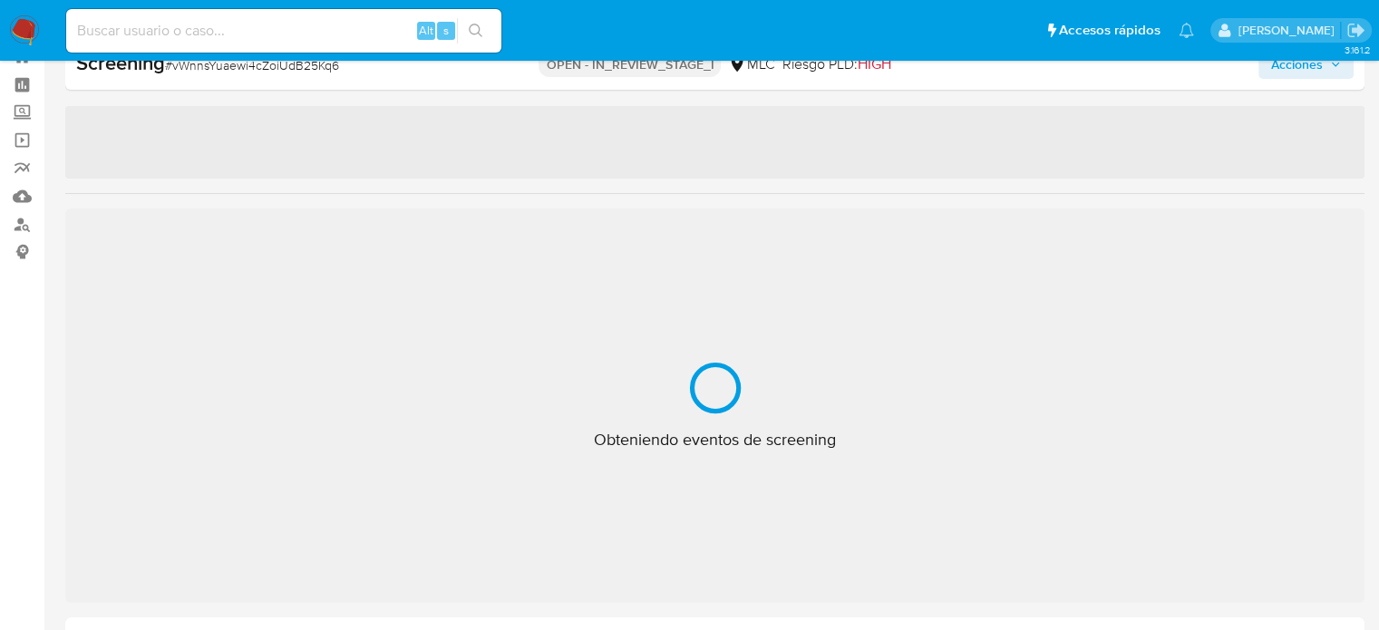
select select "10"
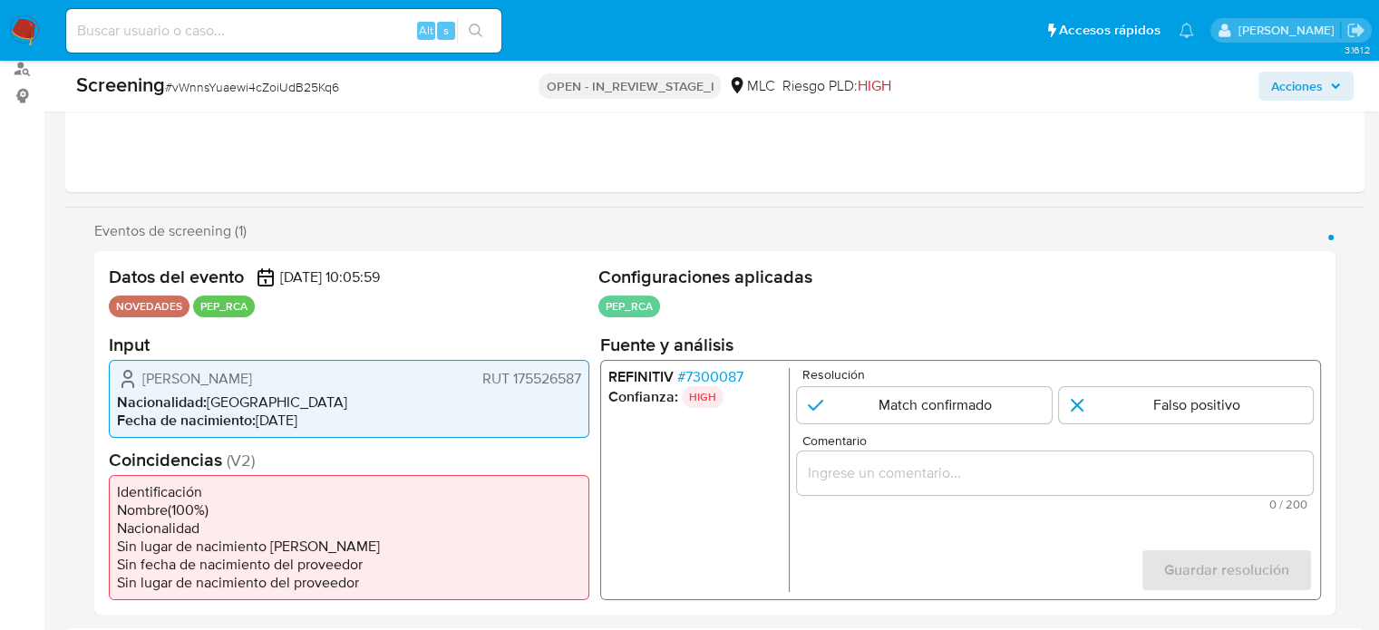
scroll to position [272, 0]
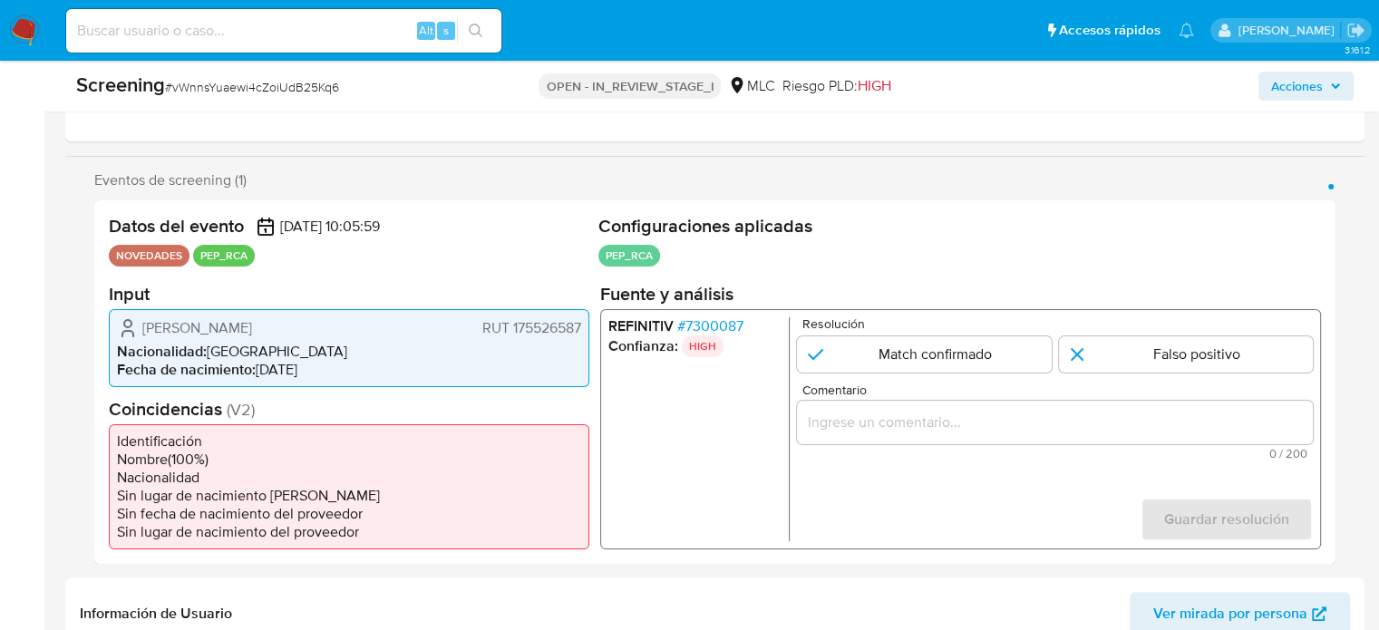
click at [1067, 431] on input "Comentario" at bounding box center [1055, 422] width 516 height 24
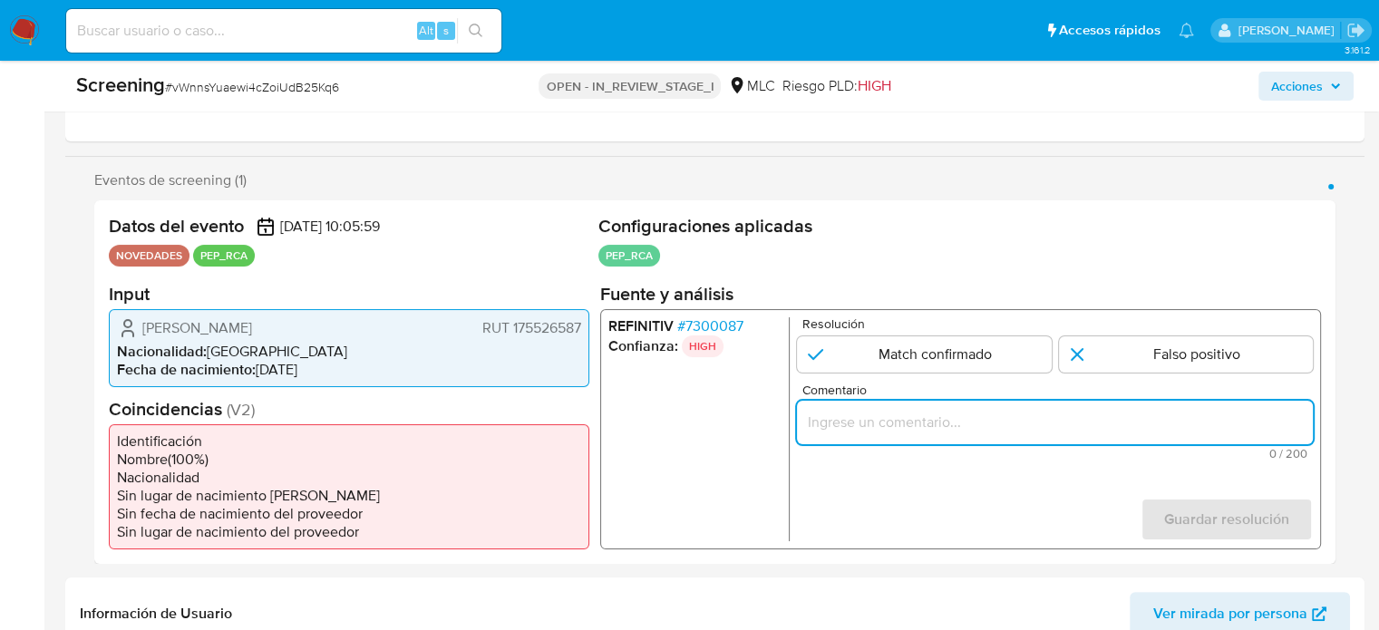
paste input "Titular de cuenta [PERSON_NAME] RUT 175526587 se desempeña como Delegado Presid…"
type input "Titular de cuenta Pablo Javier Maturana Fuentes RUT 175526587 se desempeña como…"
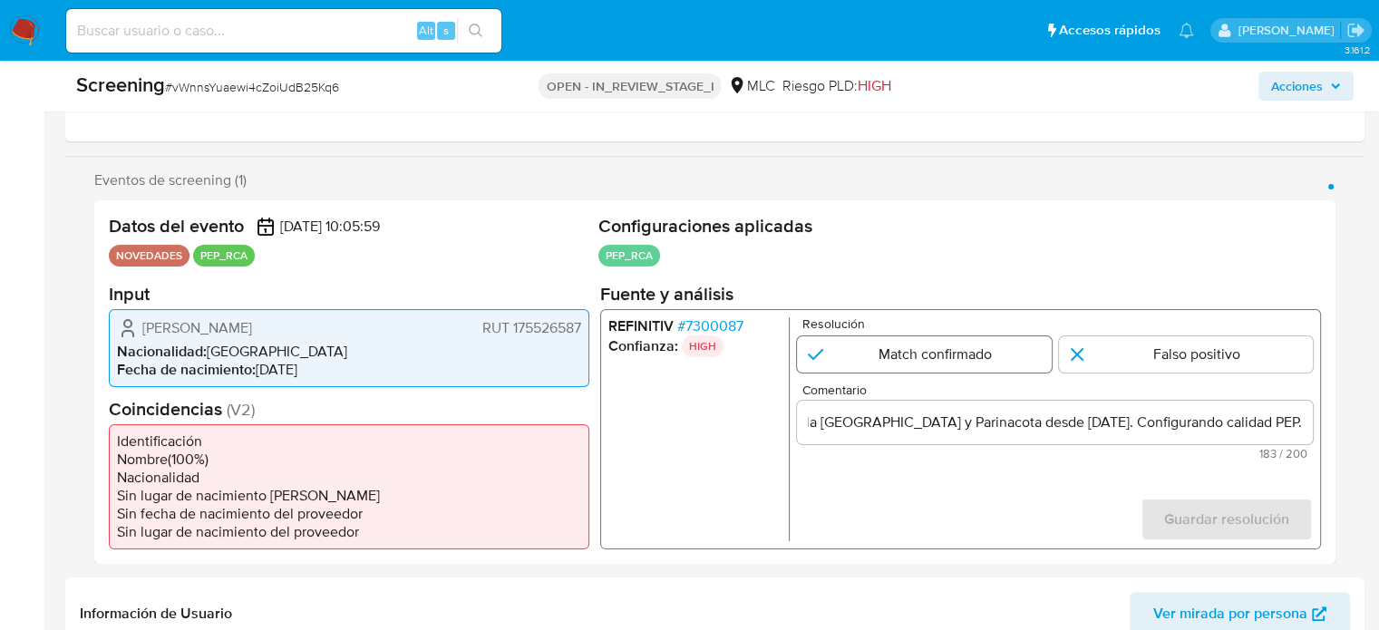
scroll to position [0, 0]
drag, startPoint x: 969, startPoint y: 356, endPoint x: 1138, endPoint y: 449, distance: 193.6
click at [976, 360] on input "1 de 1" at bounding box center [924, 354] width 255 height 36
radio input "true"
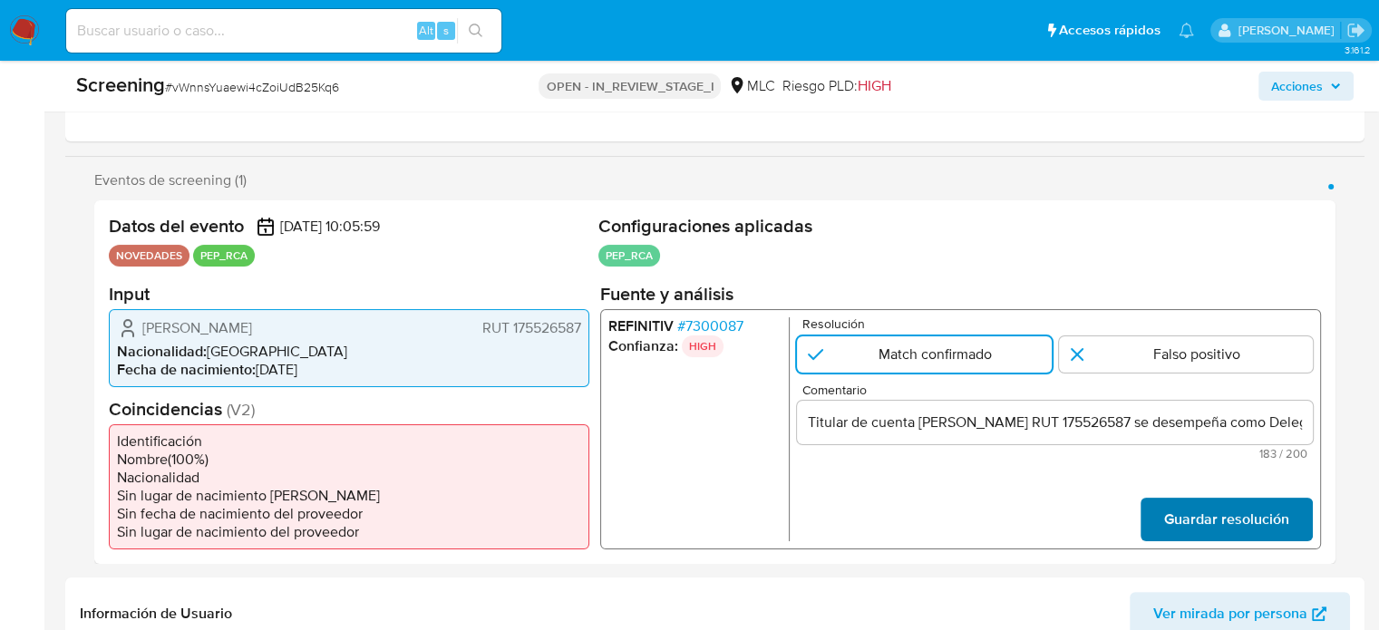
click at [1180, 517] on span "Guardar resolución" at bounding box center [1227, 519] width 125 height 40
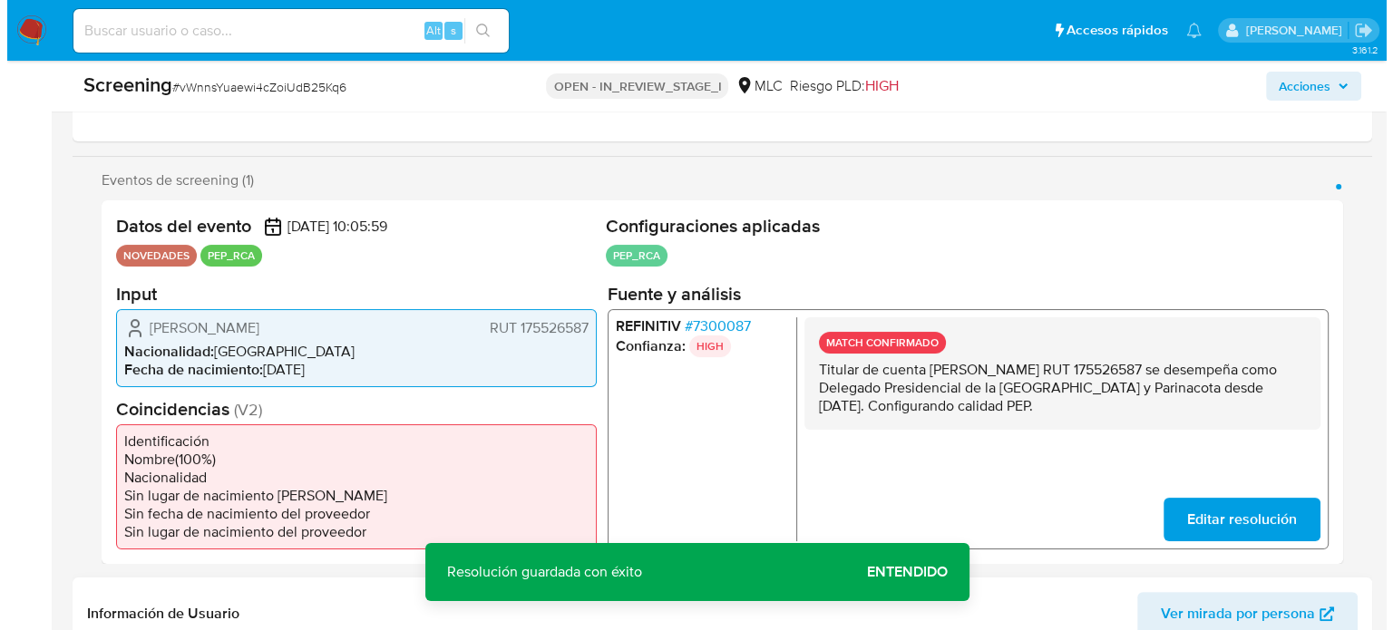
scroll to position [635, 0]
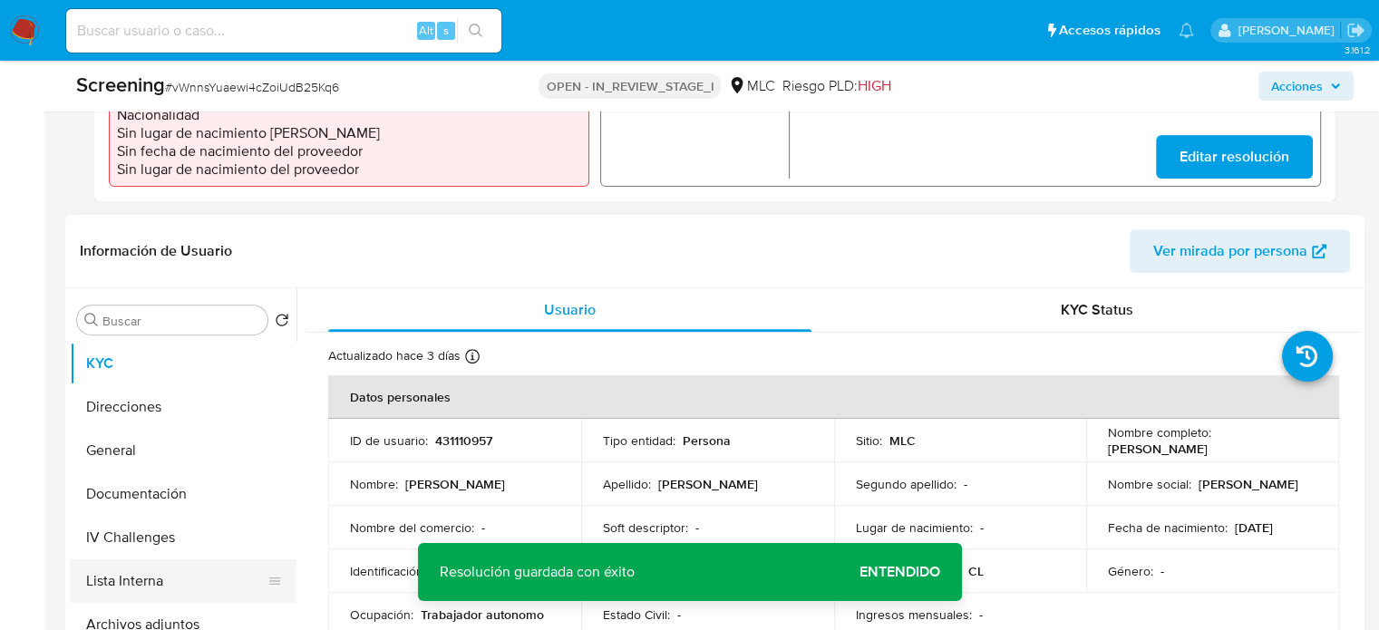
click at [149, 577] on button "Lista Interna" at bounding box center [176, 582] width 212 height 44
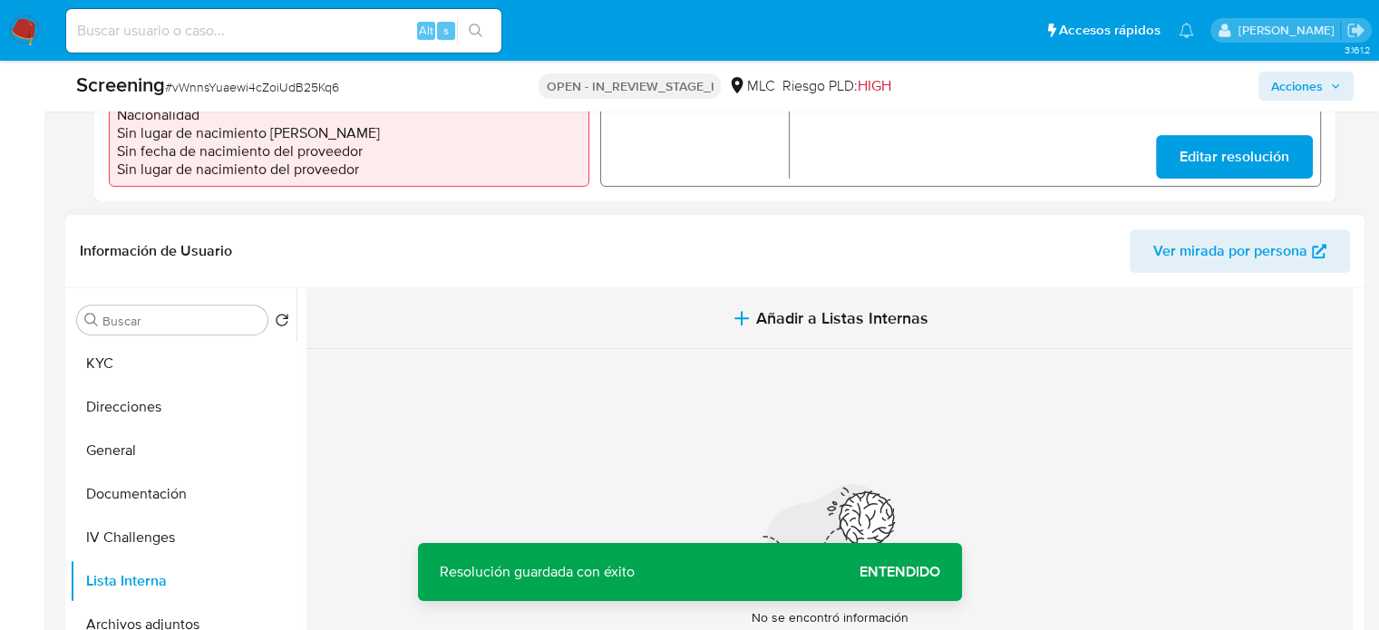
click at [800, 322] on span "Añadir a Listas Internas" at bounding box center [842, 318] width 172 height 20
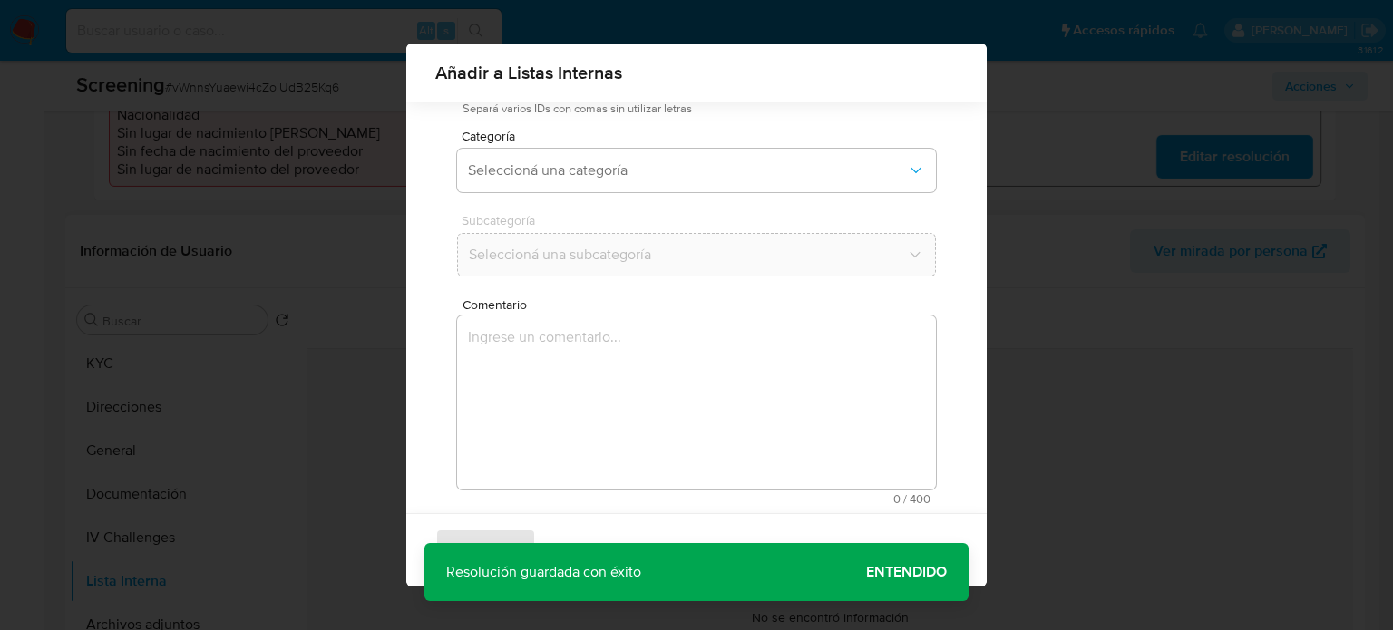
scroll to position [142, 0]
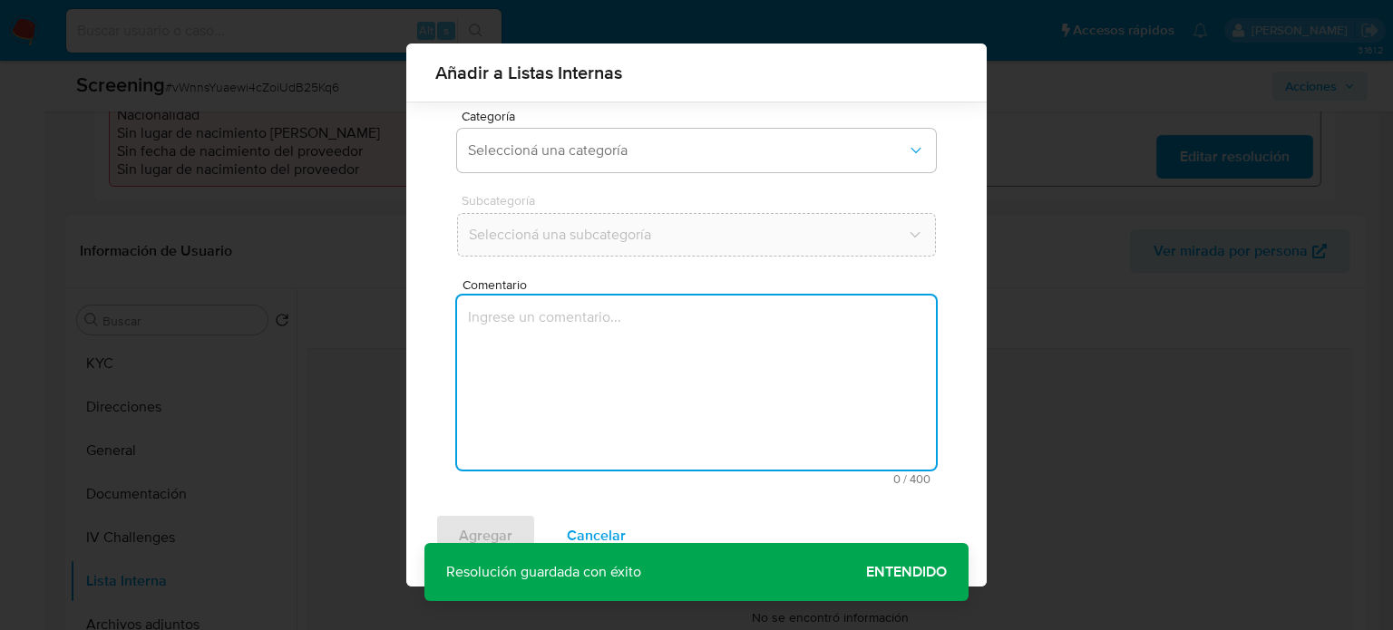
click at [675, 393] on textarea "Comentario" at bounding box center [696, 383] width 479 height 174
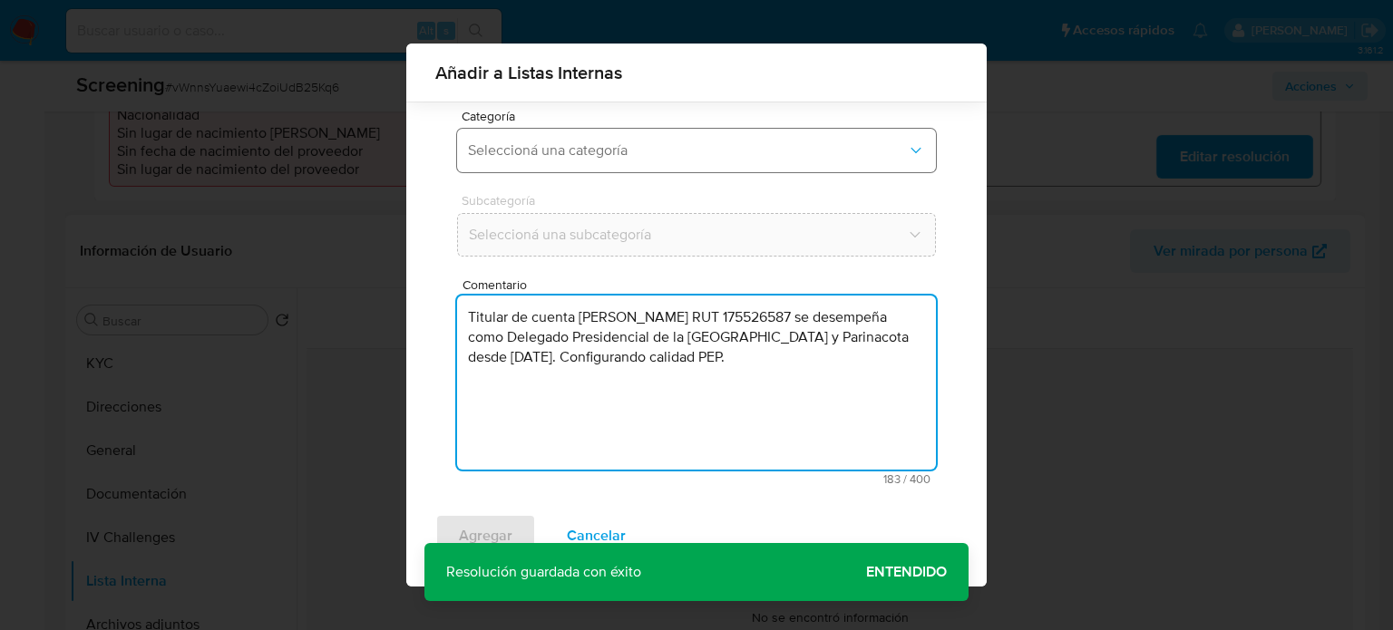
type textarea "Titular de cuenta Pablo Javier Maturana Fuentes RUT 175526587 se desempeña como…"
click at [662, 147] on span "Seleccioná una categoría" at bounding box center [687, 150] width 439 height 18
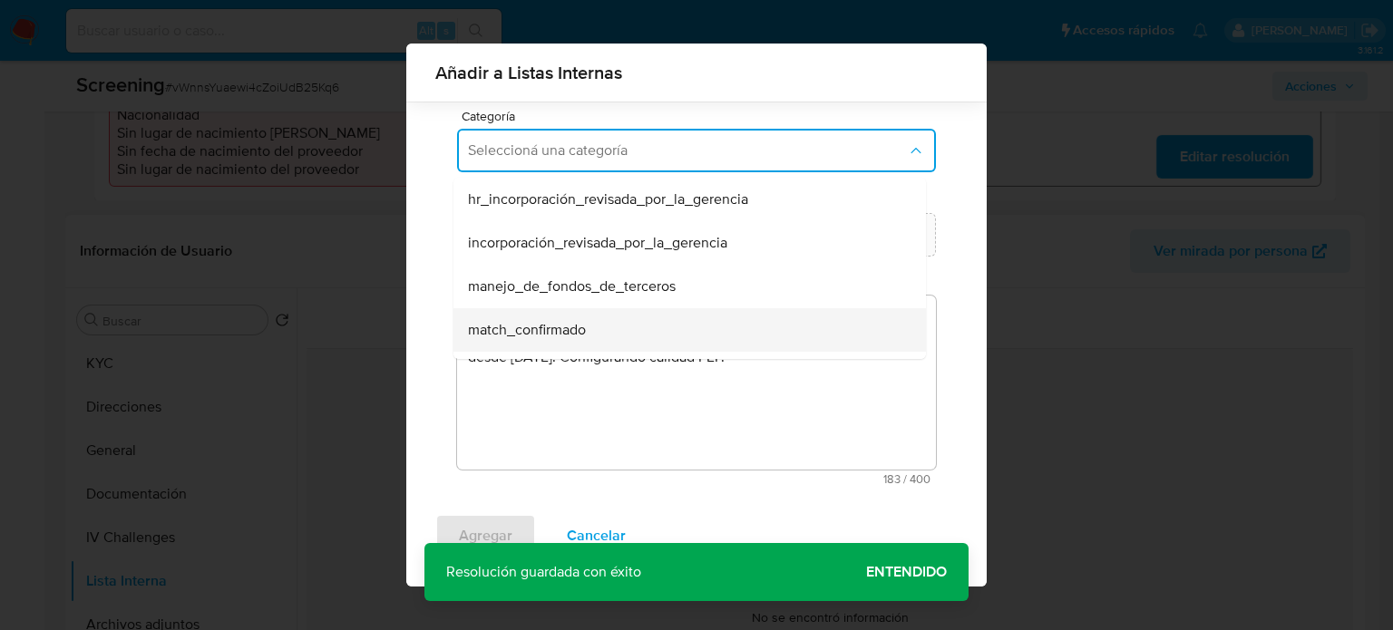
click at [569, 331] on span "match_confirmado" at bounding box center [527, 330] width 118 height 18
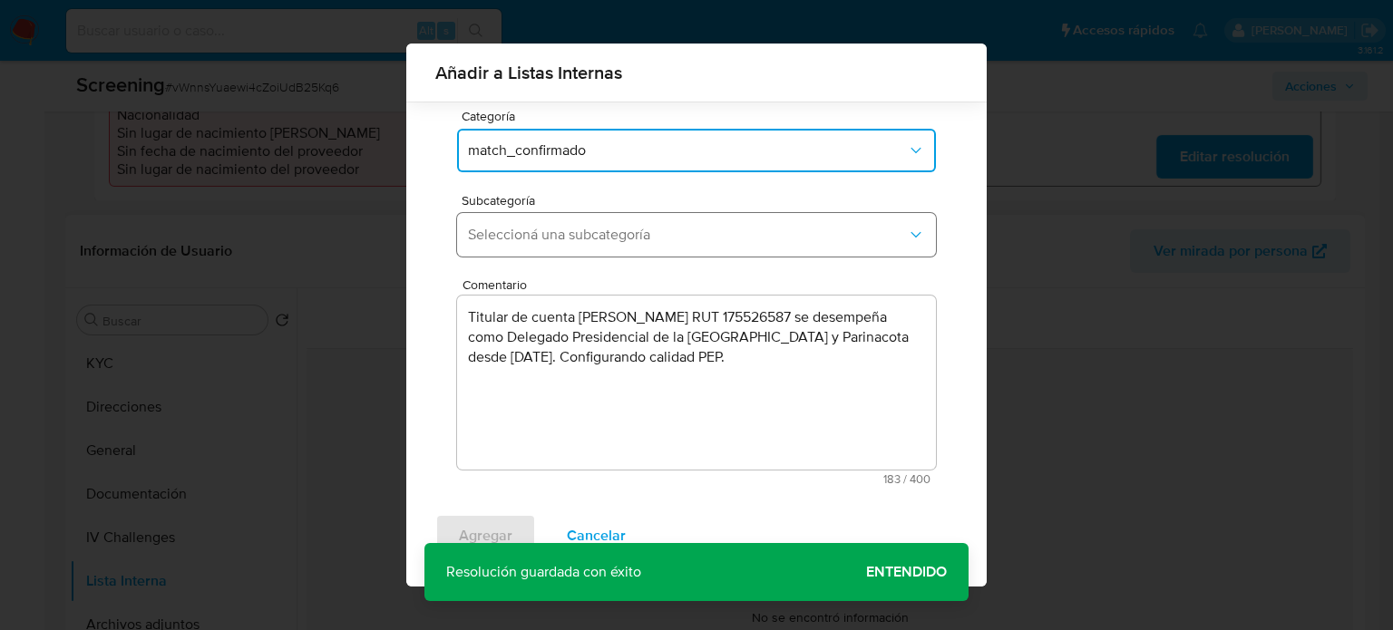
click at [603, 231] on span "Seleccioná una subcategoría" at bounding box center [687, 235] width 439 height 18
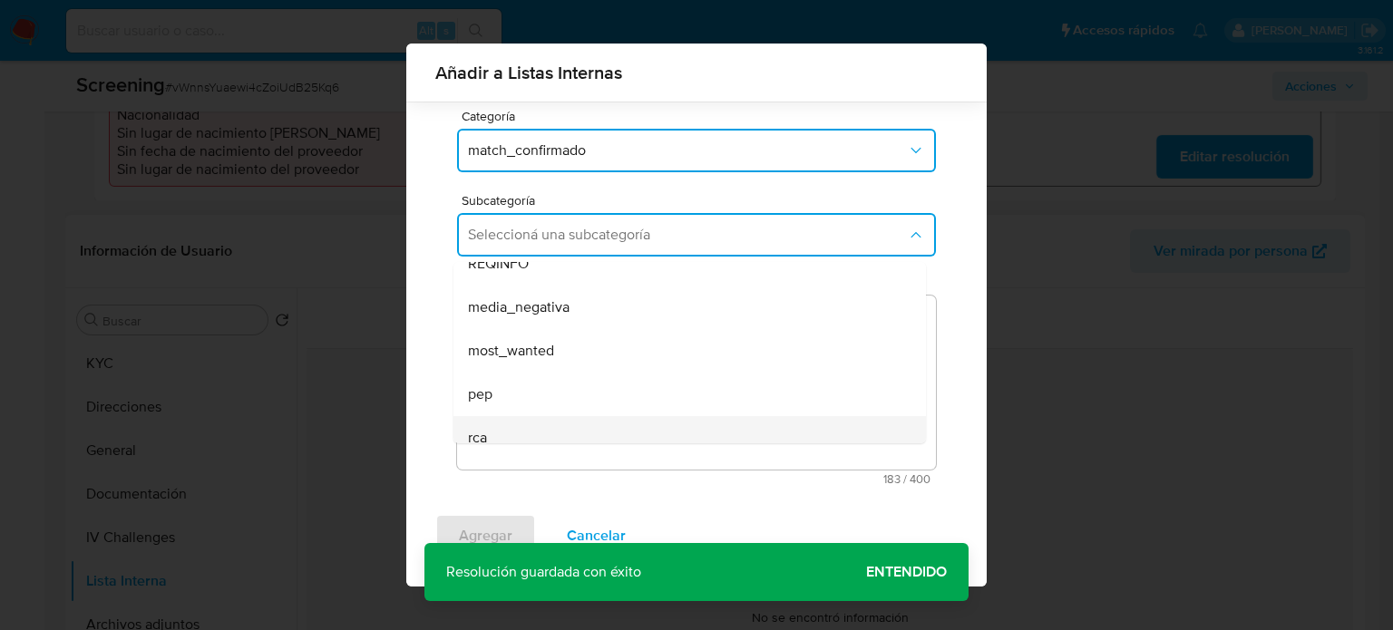
scroll to position [123, 0]
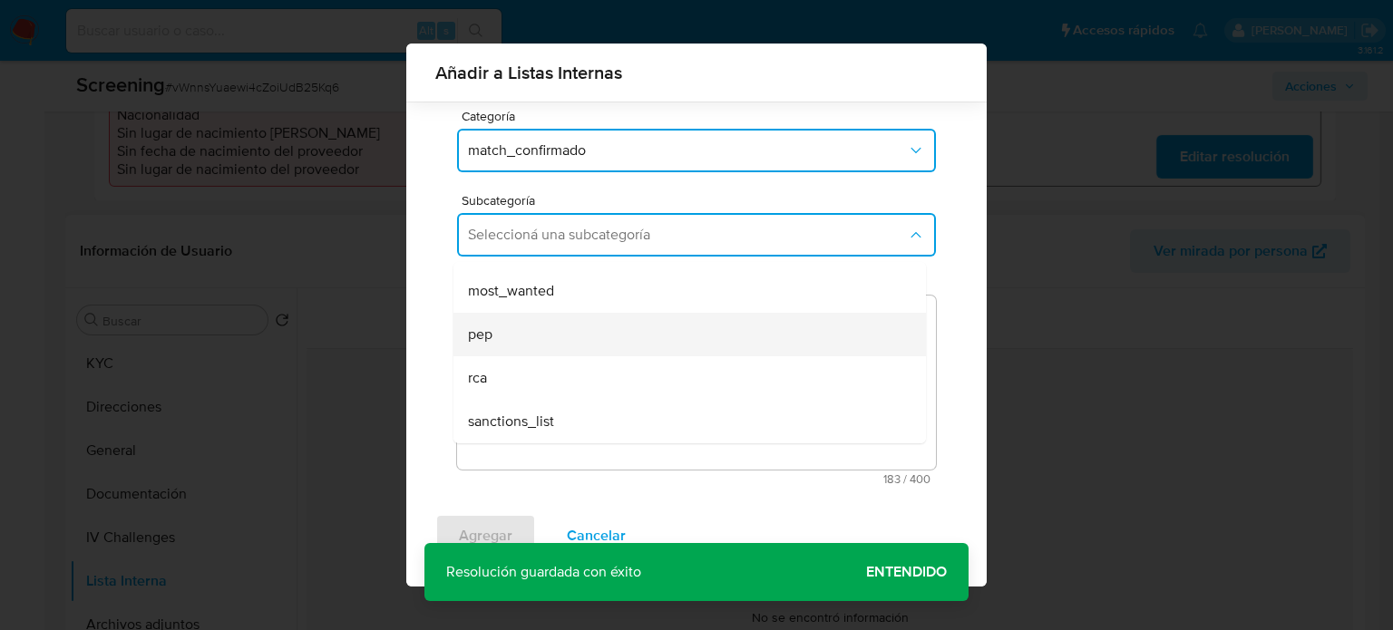
click at [544, 340] on div "pep" at bounding box center [684, 335] width 433 height 44
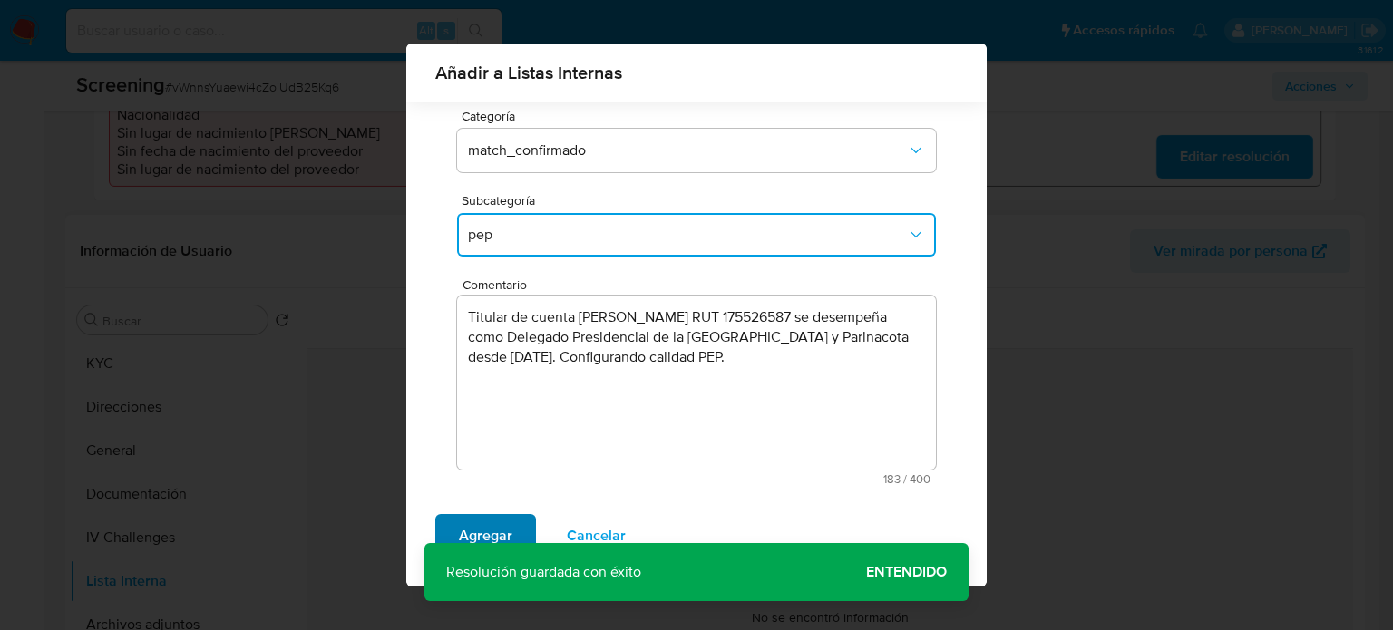
click at [468, 524] on span "Agregar" at bounding box center [486, 536] width 54 height 40
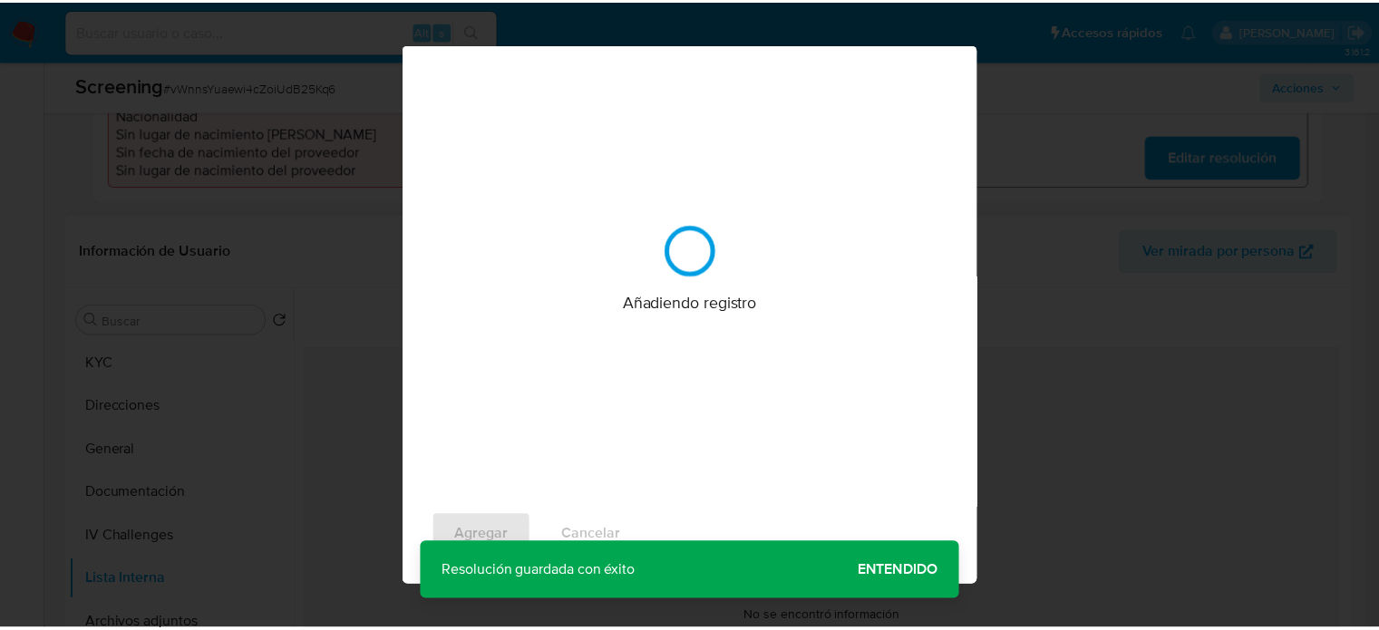
scroll to position [0, 0]
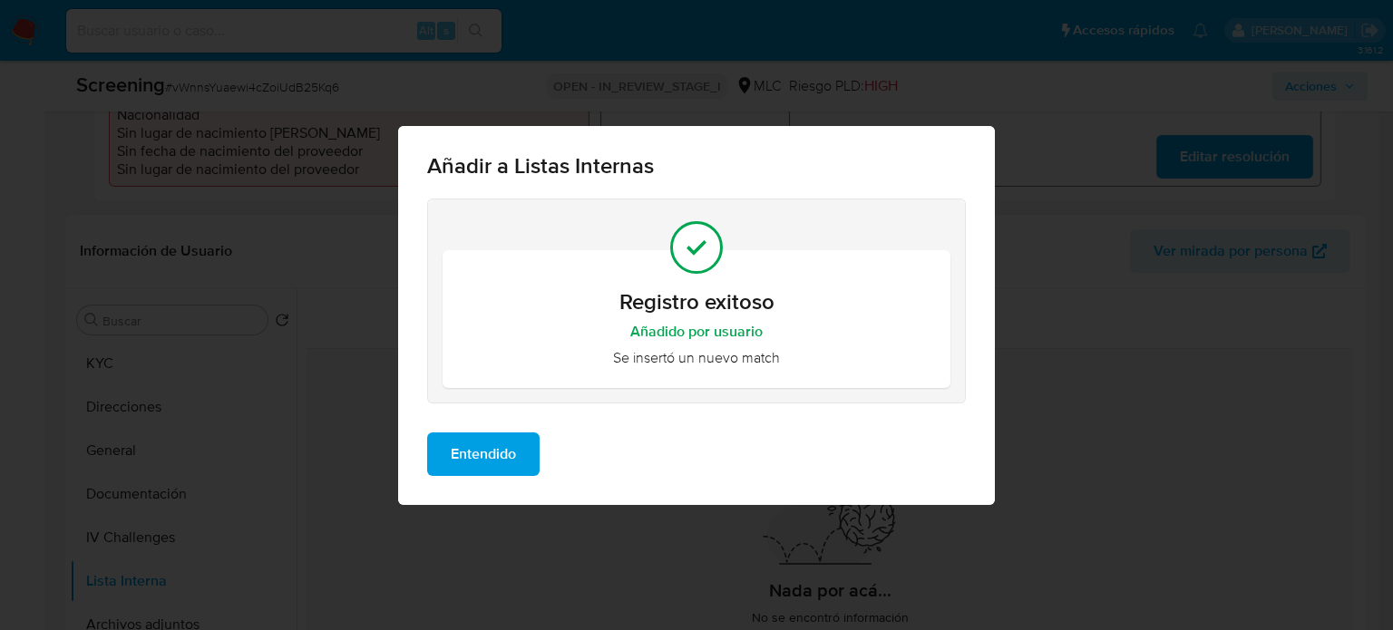
click at [497, 460] on span "Entendido" at bounding box center [483, 454] width 65 height 40
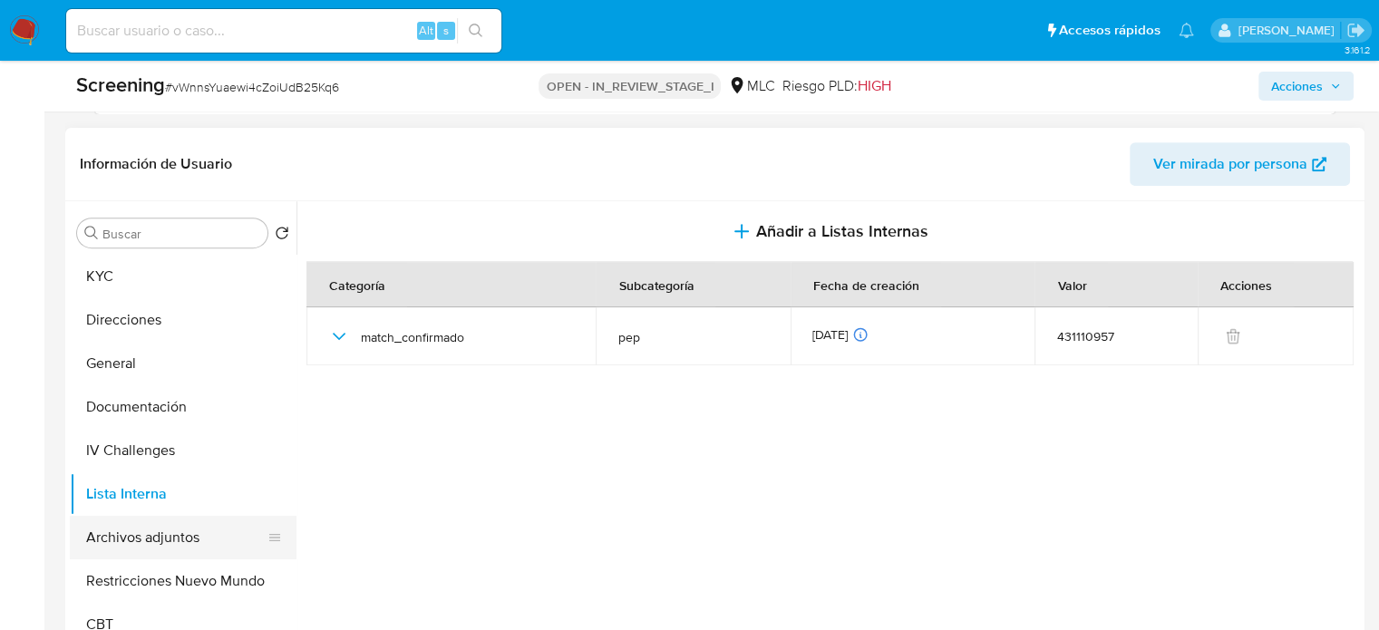
scroll to position [726, 0]
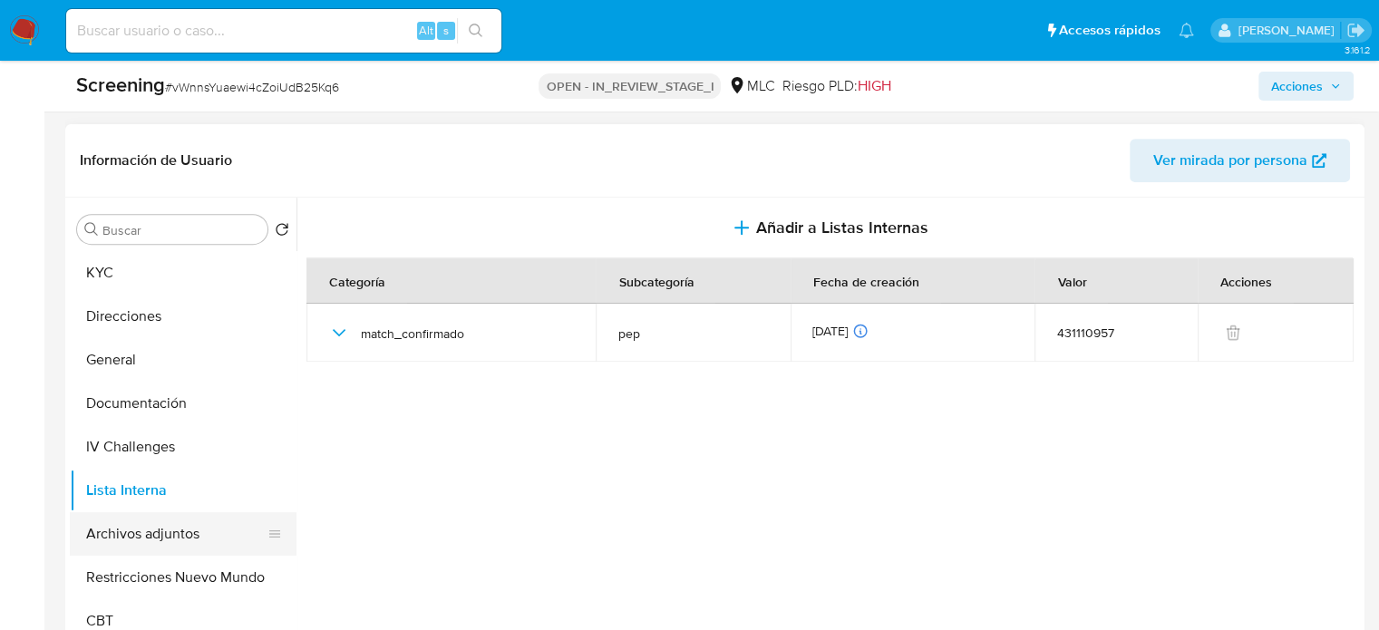
click at [196, 527] on button "Archivos adjuntos" at bounding box center [176, 534] width 212 height 44
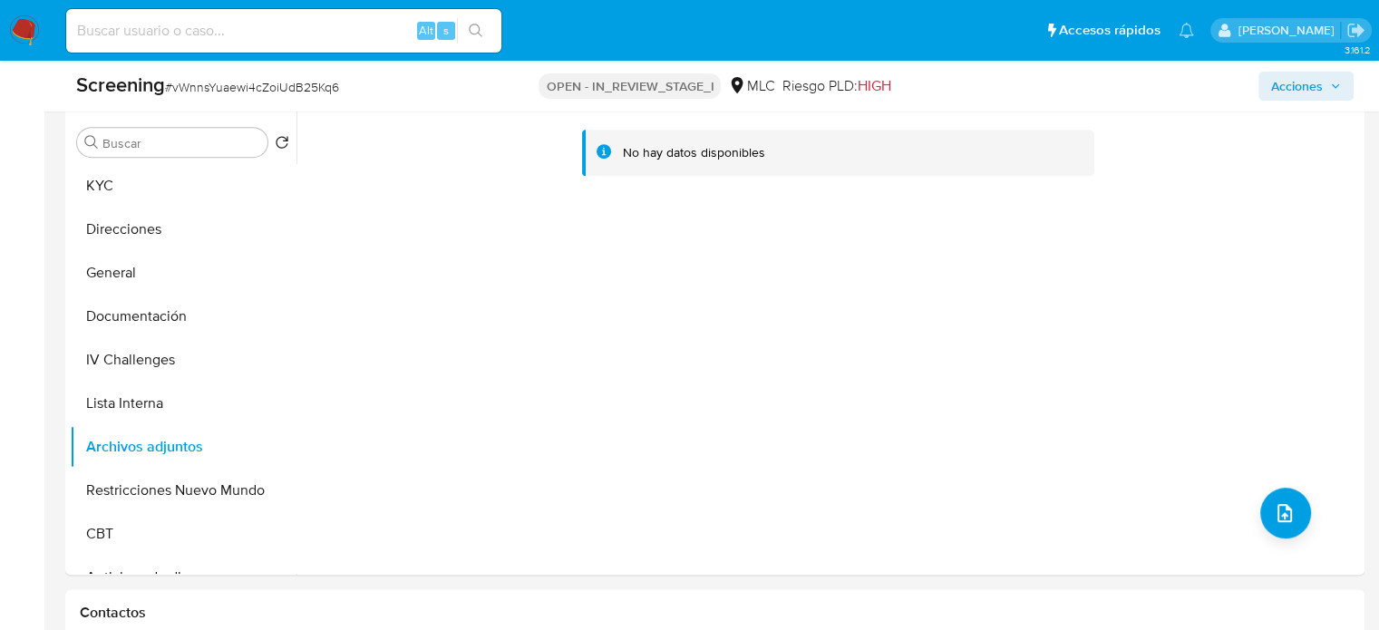
scroll to position [816, 0]
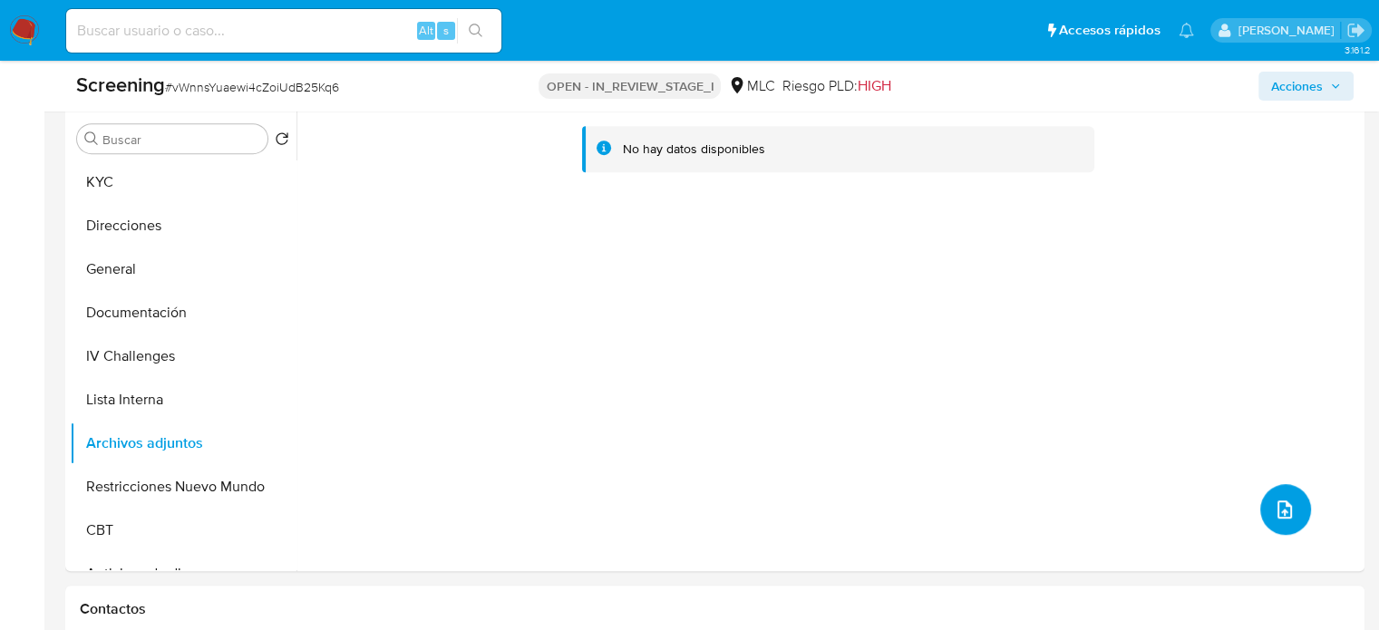
click at [1286, 508] on icon "upload-file" at bounding box center [1285, 510] width 22 height 22
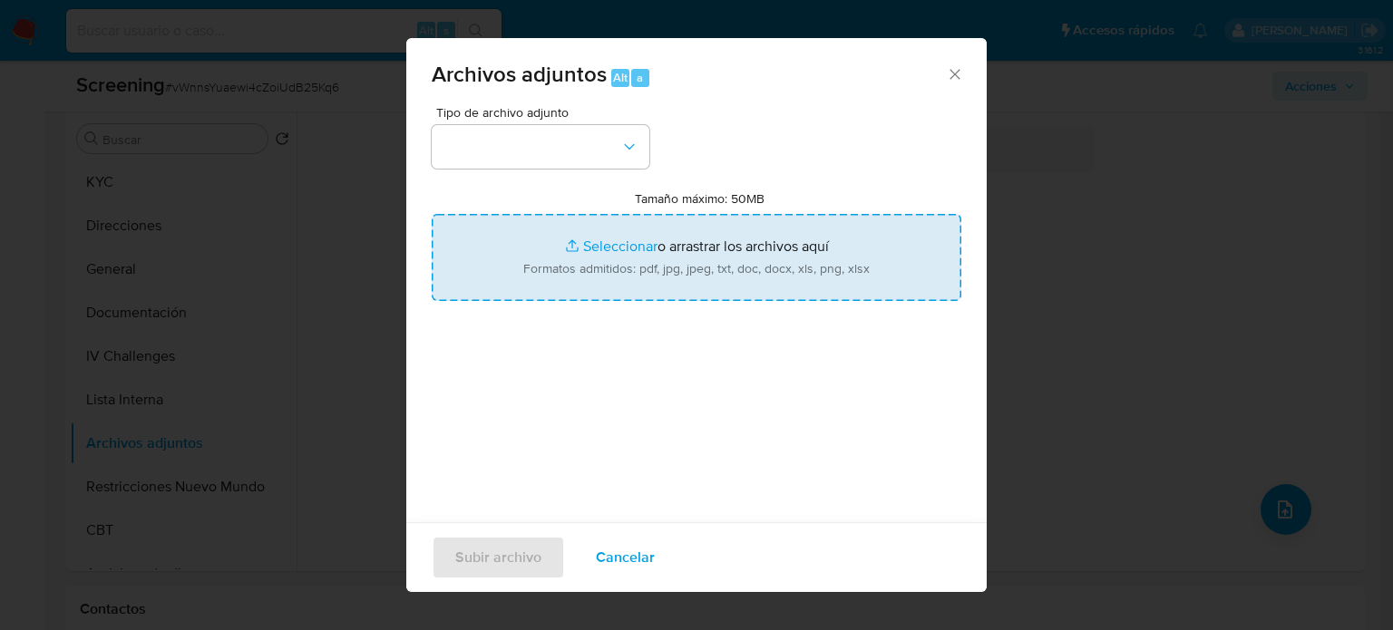
click at [551, 243] on input "Tamaño máximo: 50MB Seleccionar archivos" at bounding box center [697, 257] width 530 height 87
type input "C:\fakepath\Ley Chile - Decreto 84 07-DIC-2022 MINI...TES - Biblioteca del Cong…"
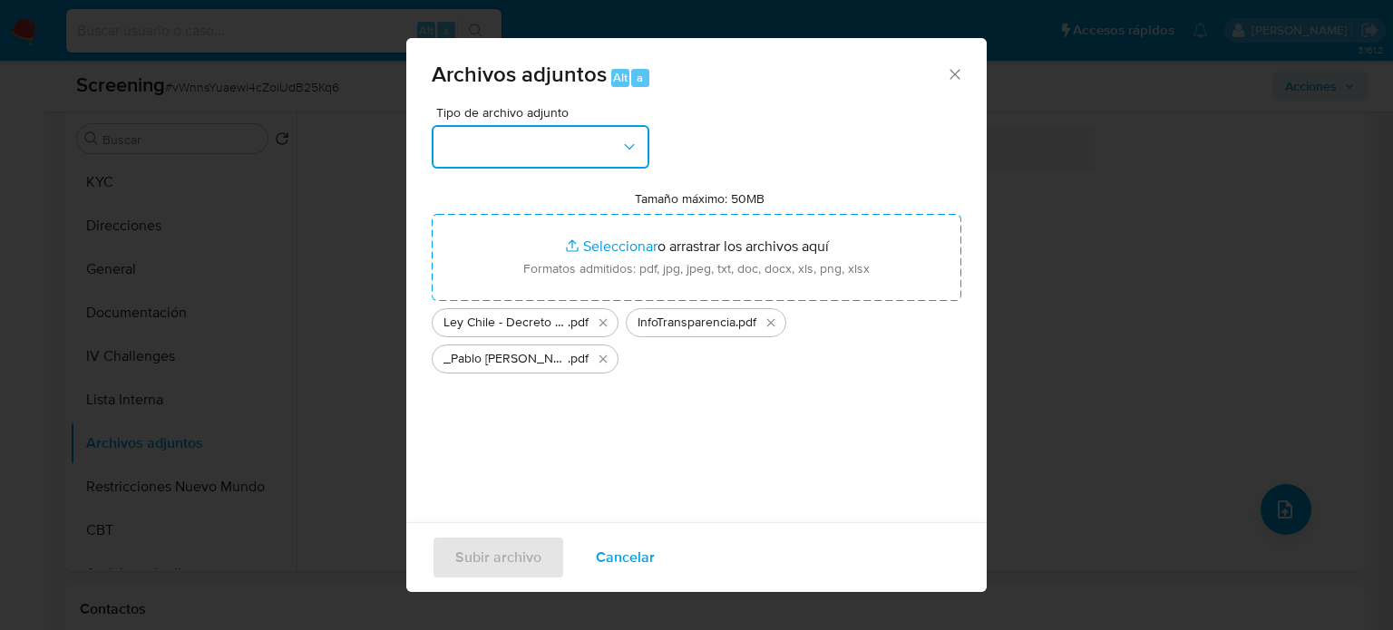
drag, startPoint x: 594, startPoint y: 136, endPoint x: 590, endPoint y: 172, distance: 36.5
click at [594, 140] on button "button" at bounding box center [541, 147] width 218 height 44
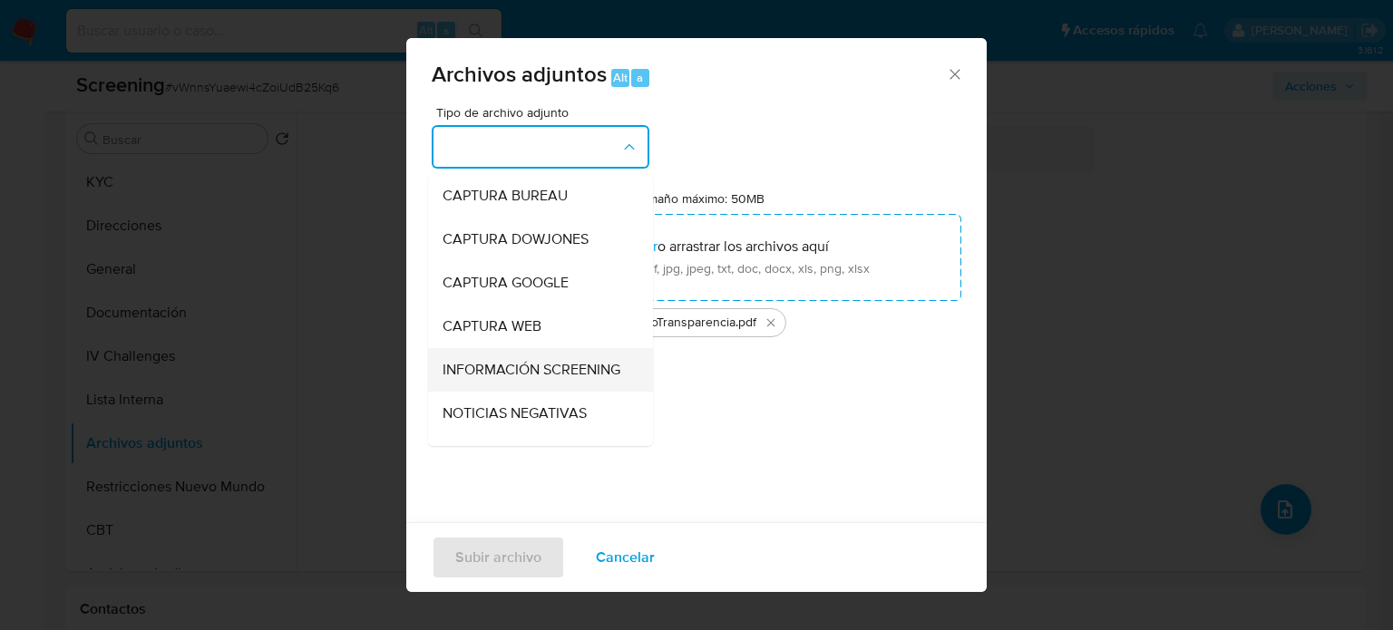
click at [534, 379] on span "INFORMACIÓN SCREENING" at bounding box center [532, 370] width 178 height 18
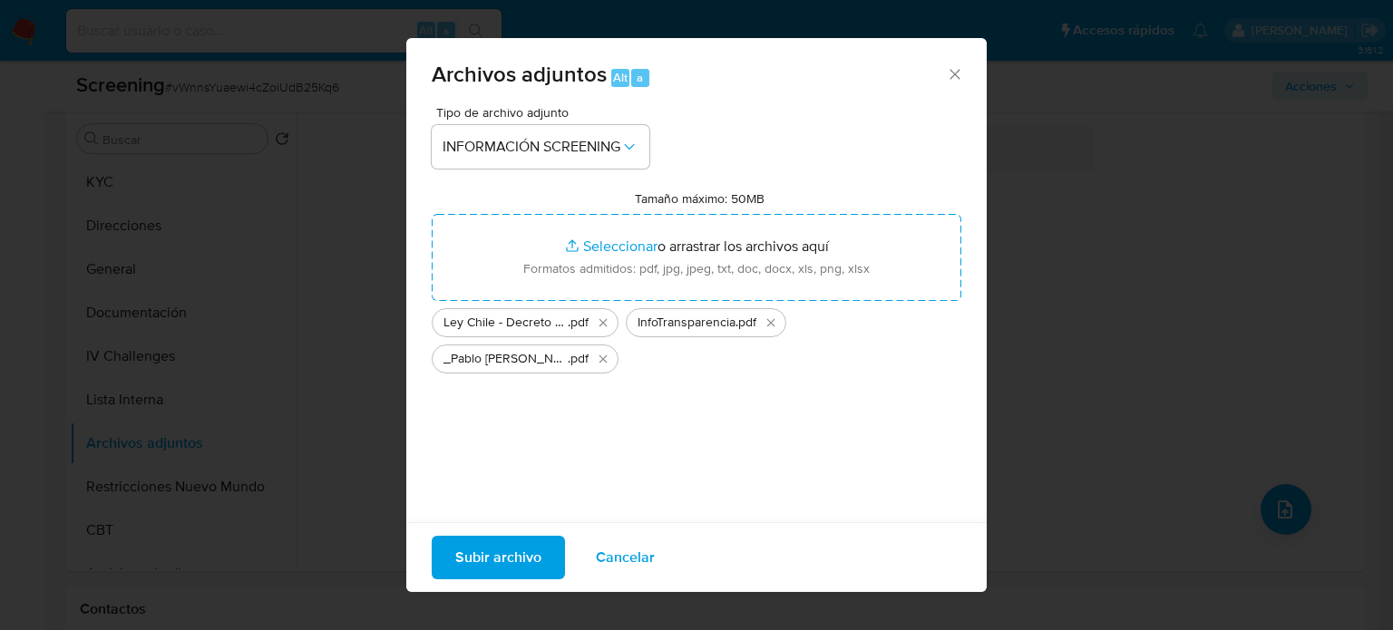
click at [514, 566] on span "Subir archivo" at bounding box center [498, 558] width 86 height 40
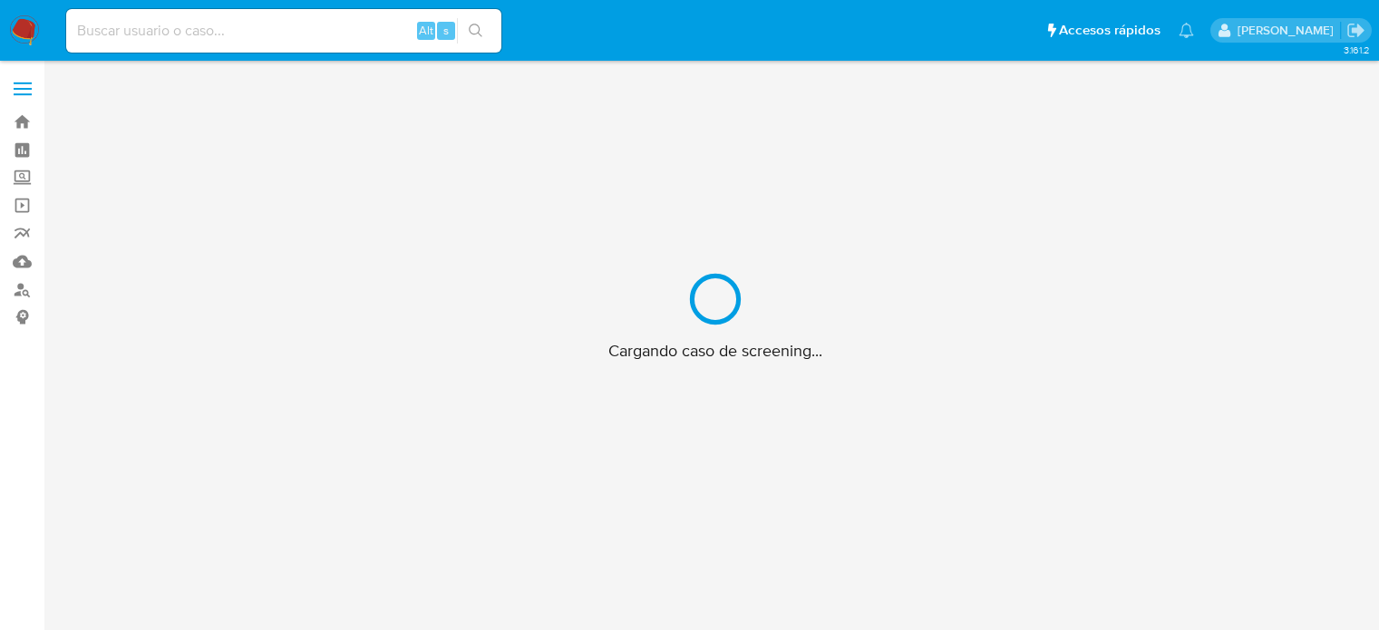
scroll to position [65, 0]
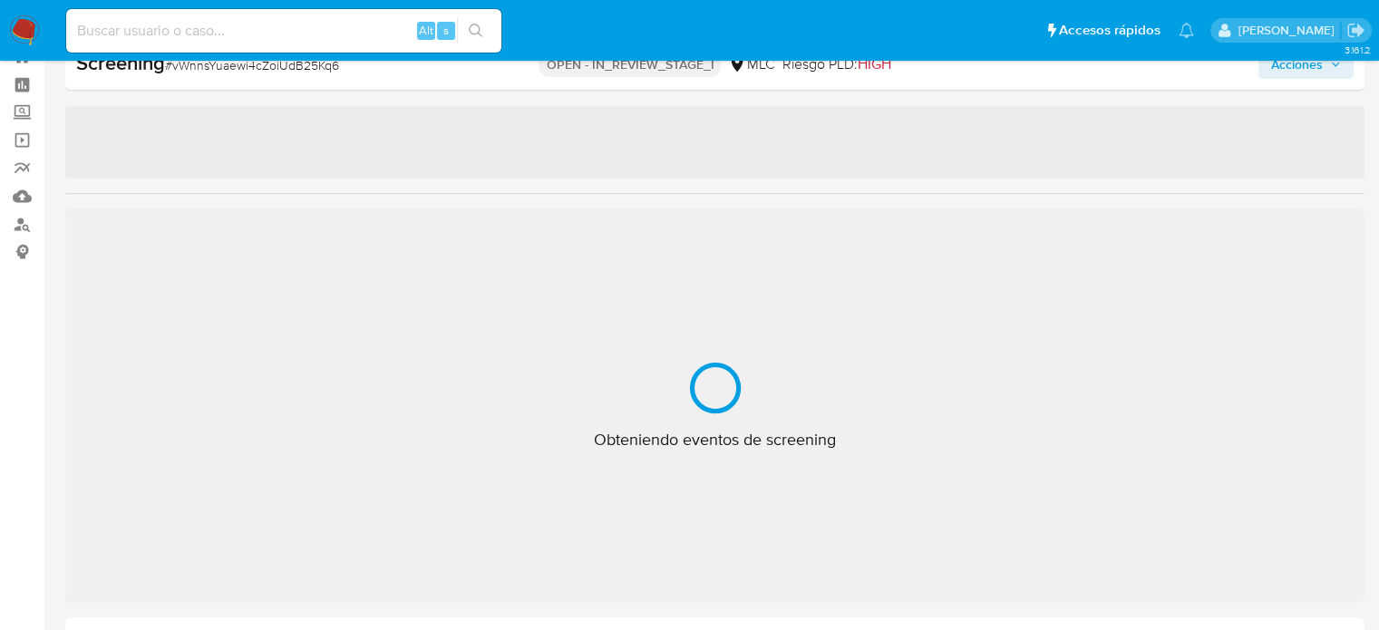
select select "10"
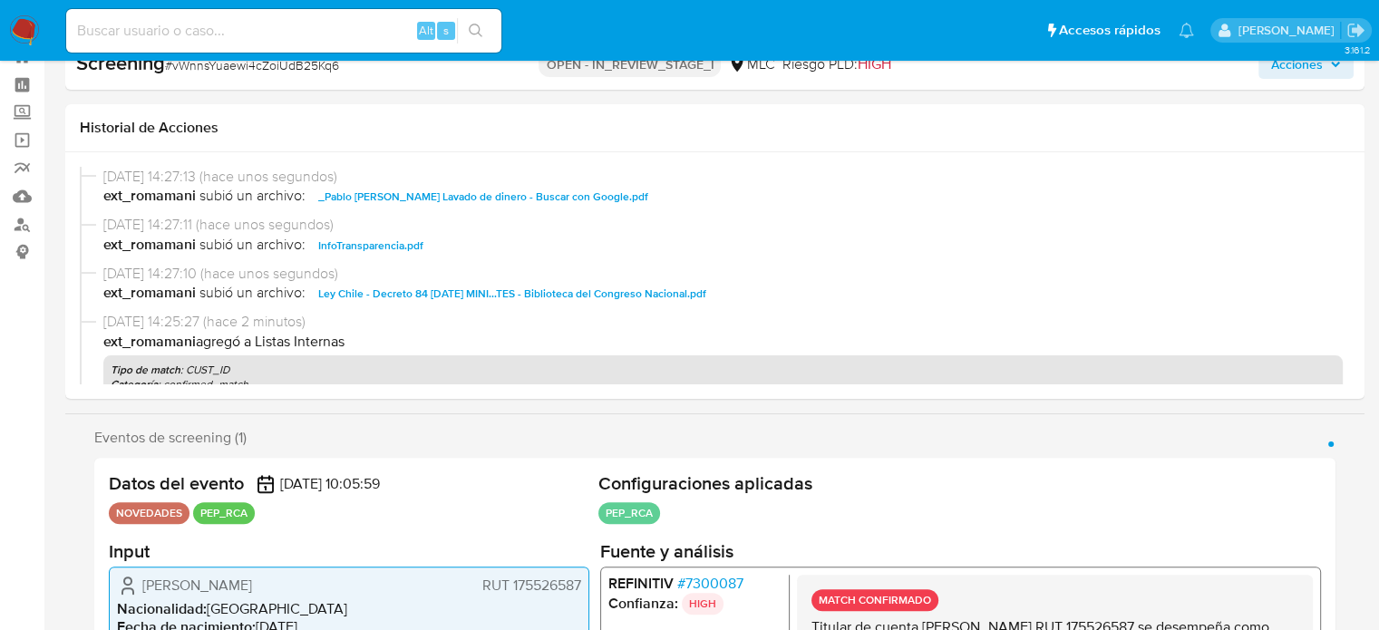
click at [1328, 63] on span "Acciones" at bounding box center [1307, 64] width 70 height 25
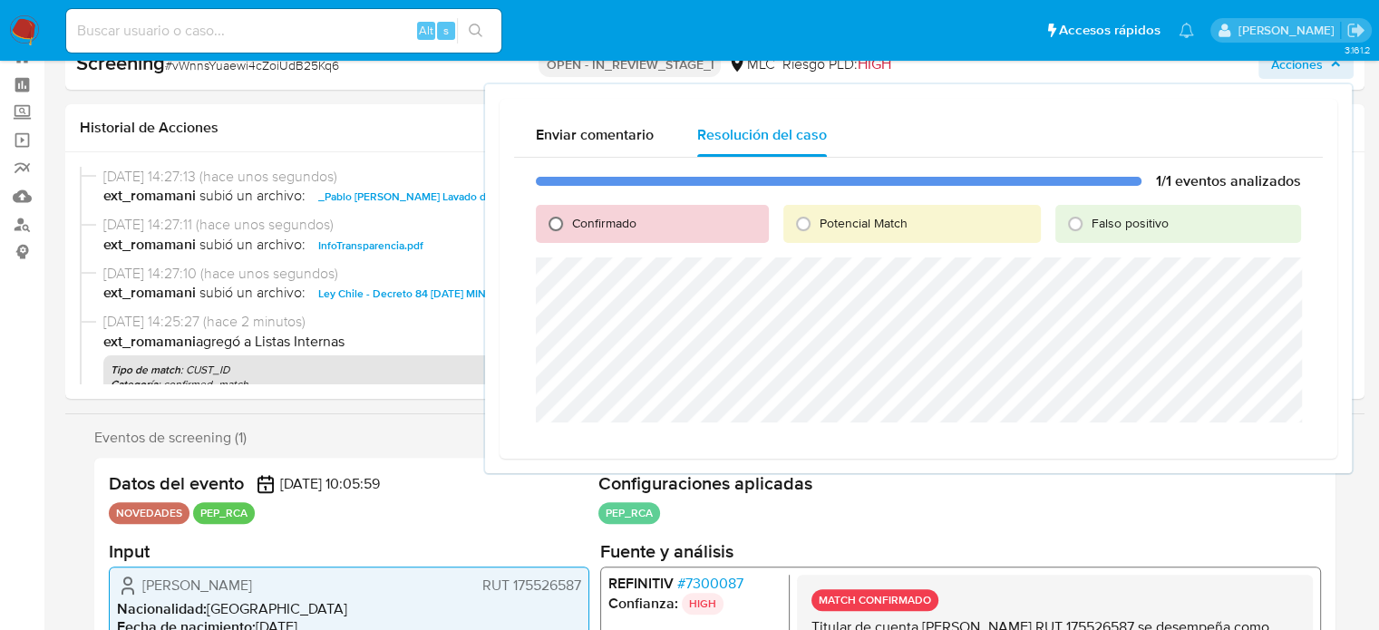
click at [547, 229] on input "Confirmado" at bounding box center [555, 224] width 29 height 29
radio input "true"
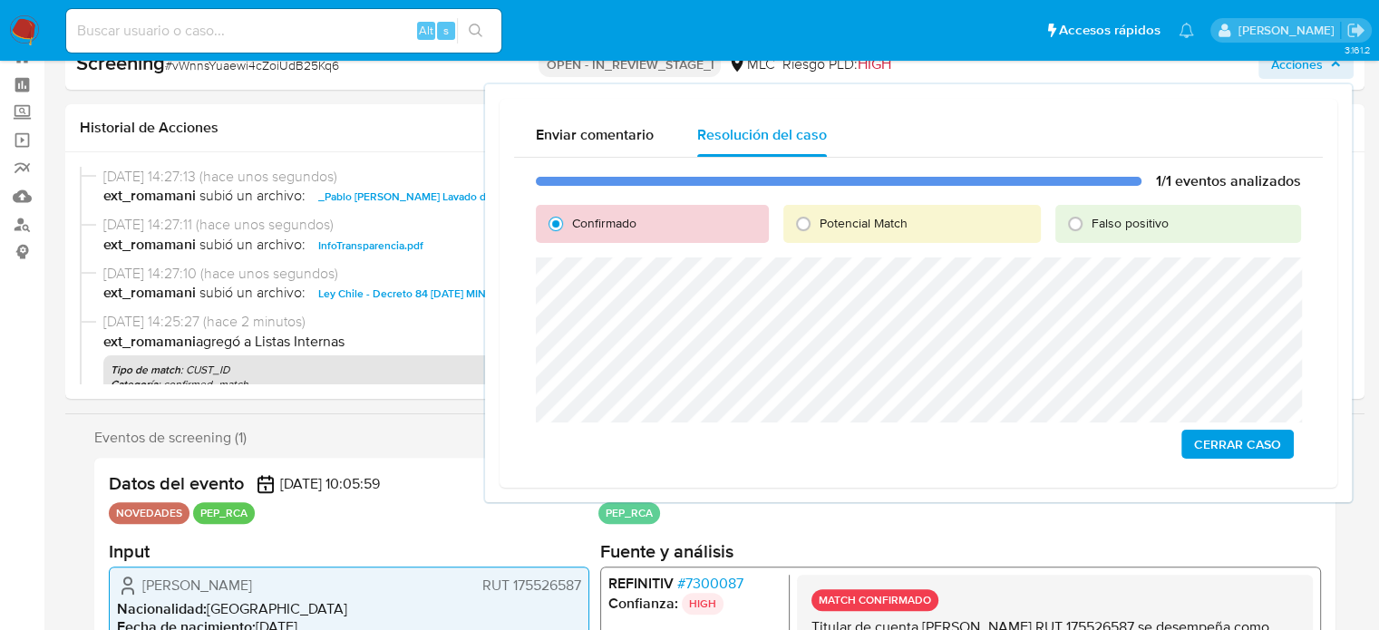
click at [1214, 449] on span "Cerrar Caso" at bounding box center [1237, 444] width 87 height 25
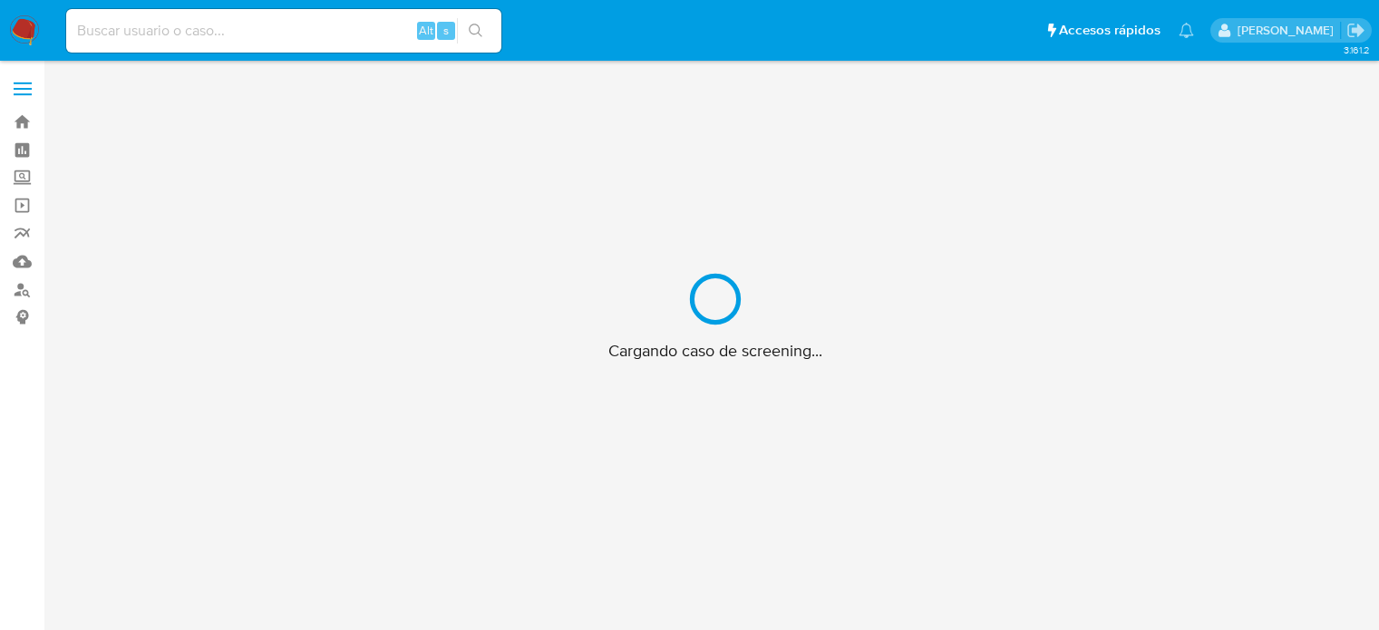
scroll to position [65, 0]
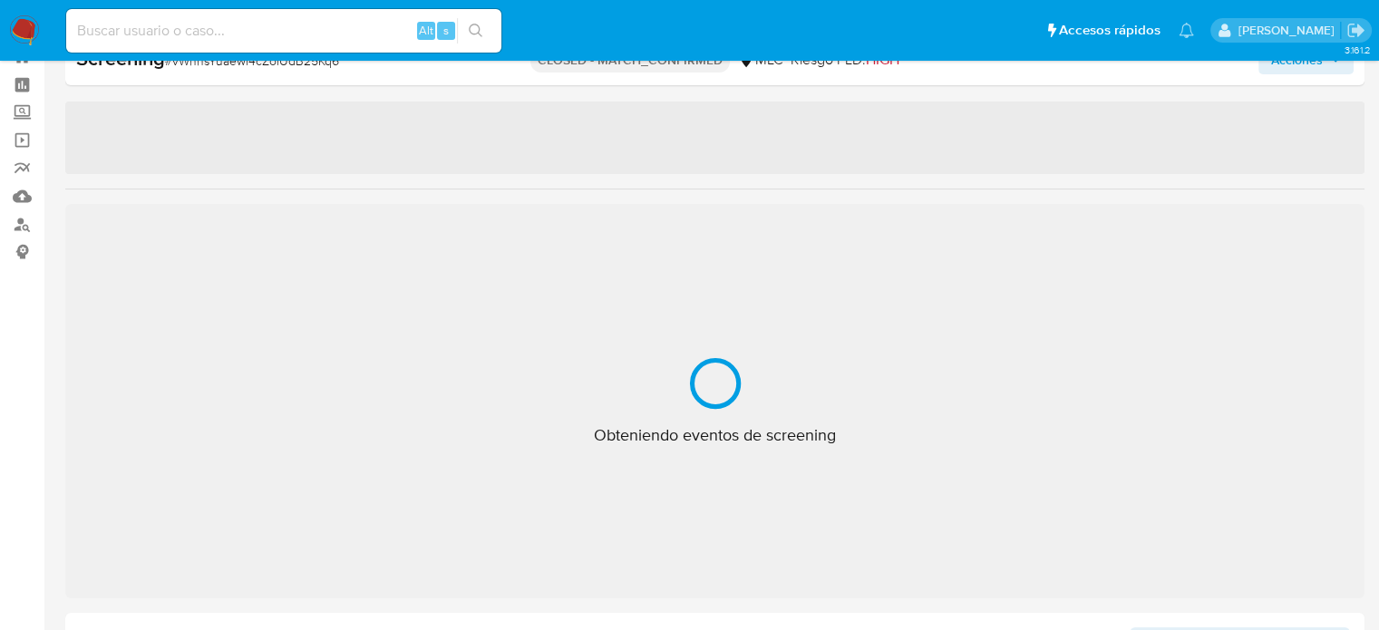
select select "10"
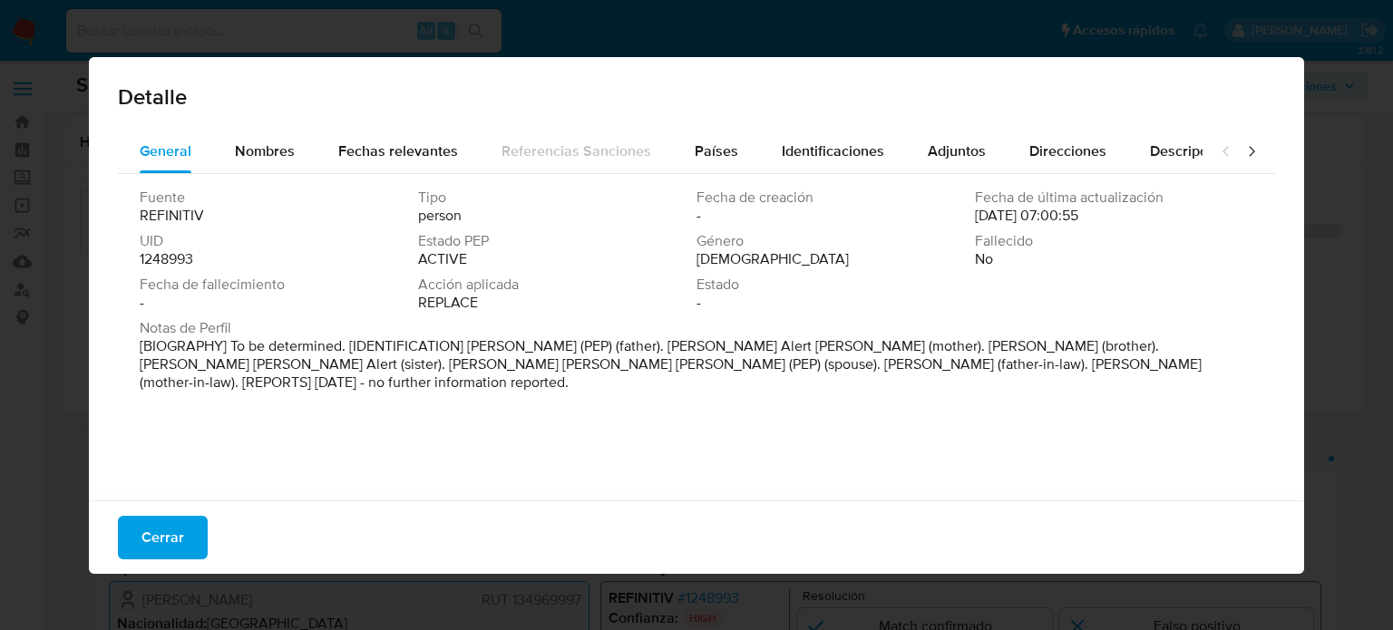
select select "10"
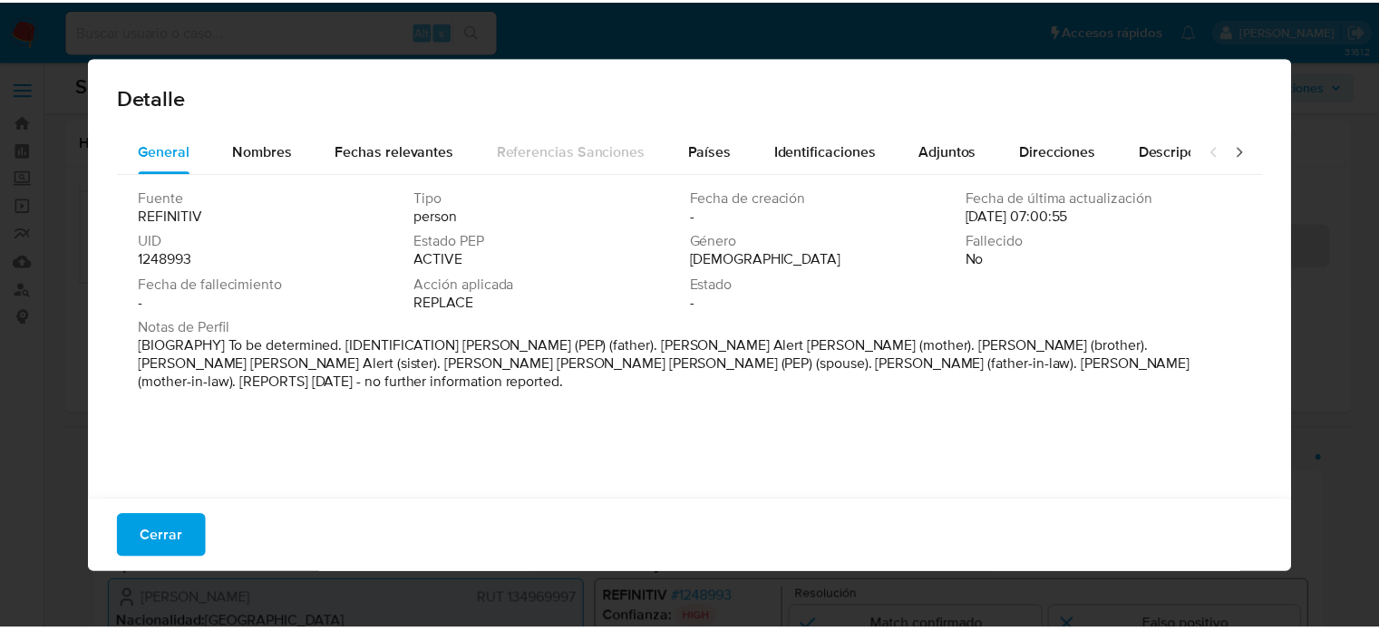
scroll to position [272, 0]
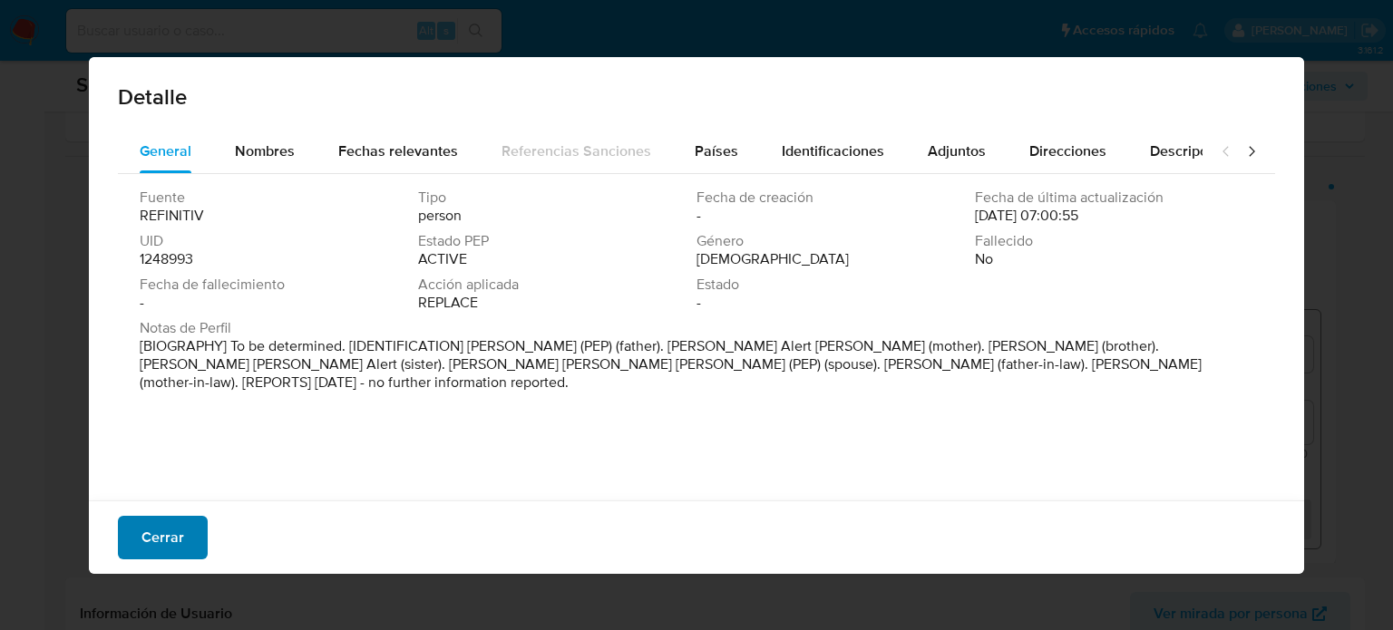
click at [177, 542] on span "Cerrar" at bounding box center [162, 538] width 43 height 40
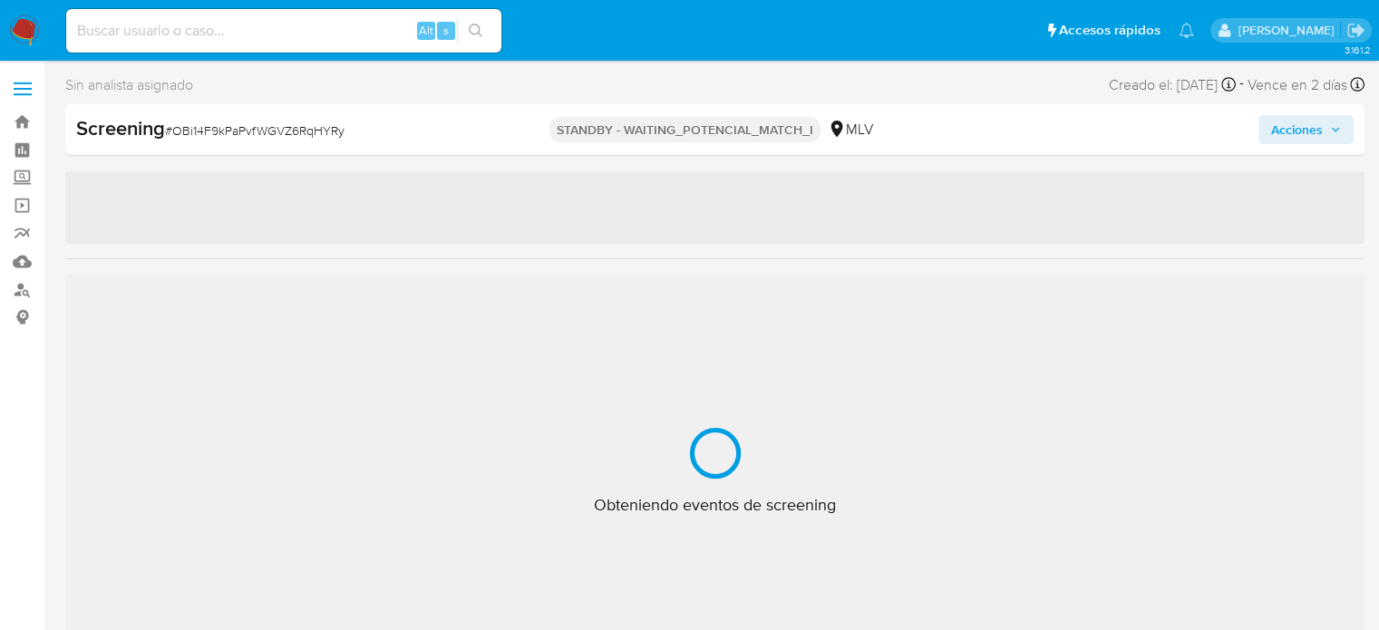
select select "10"
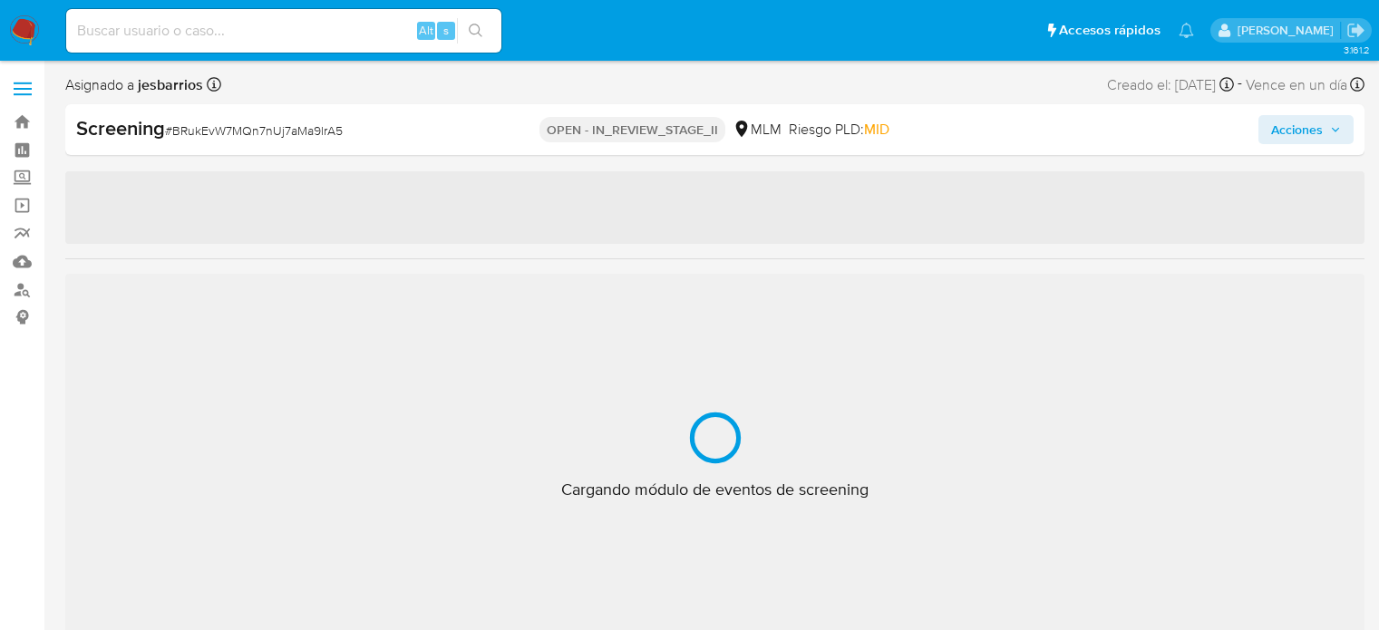
select select "10"
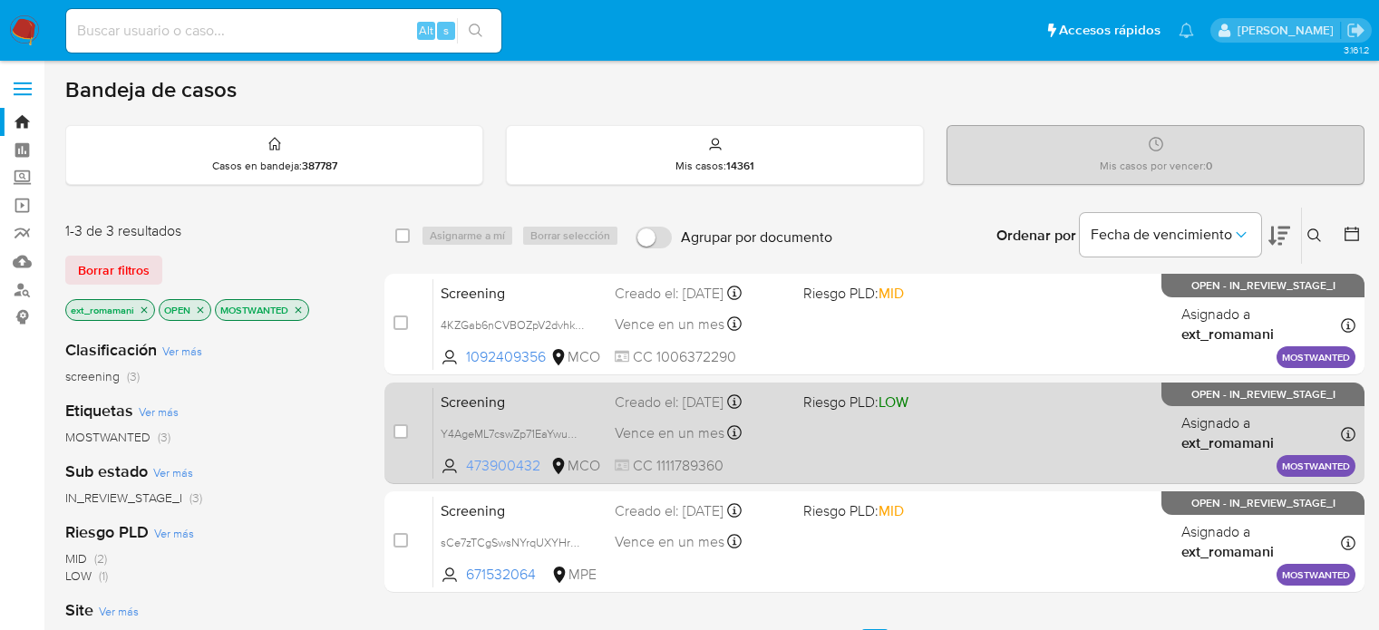
scroll to position [181, 0]
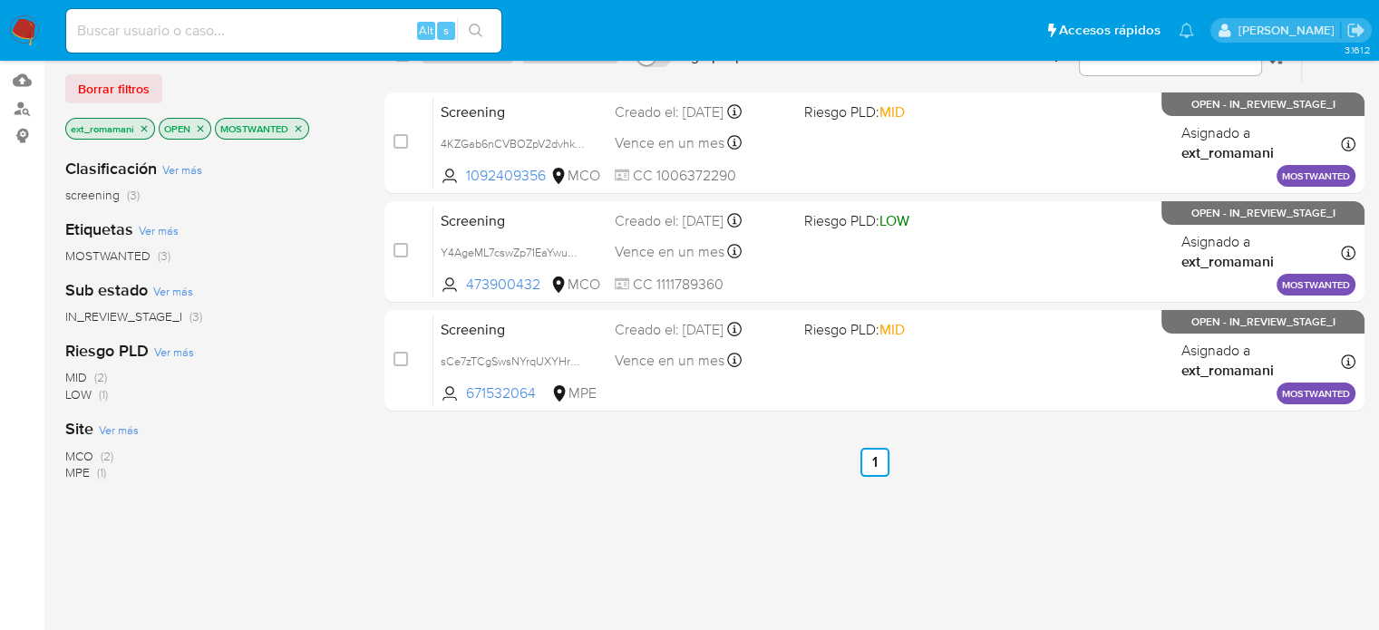
click at [23, 31] on img at bounding box center [24, 30] width 31 height 31
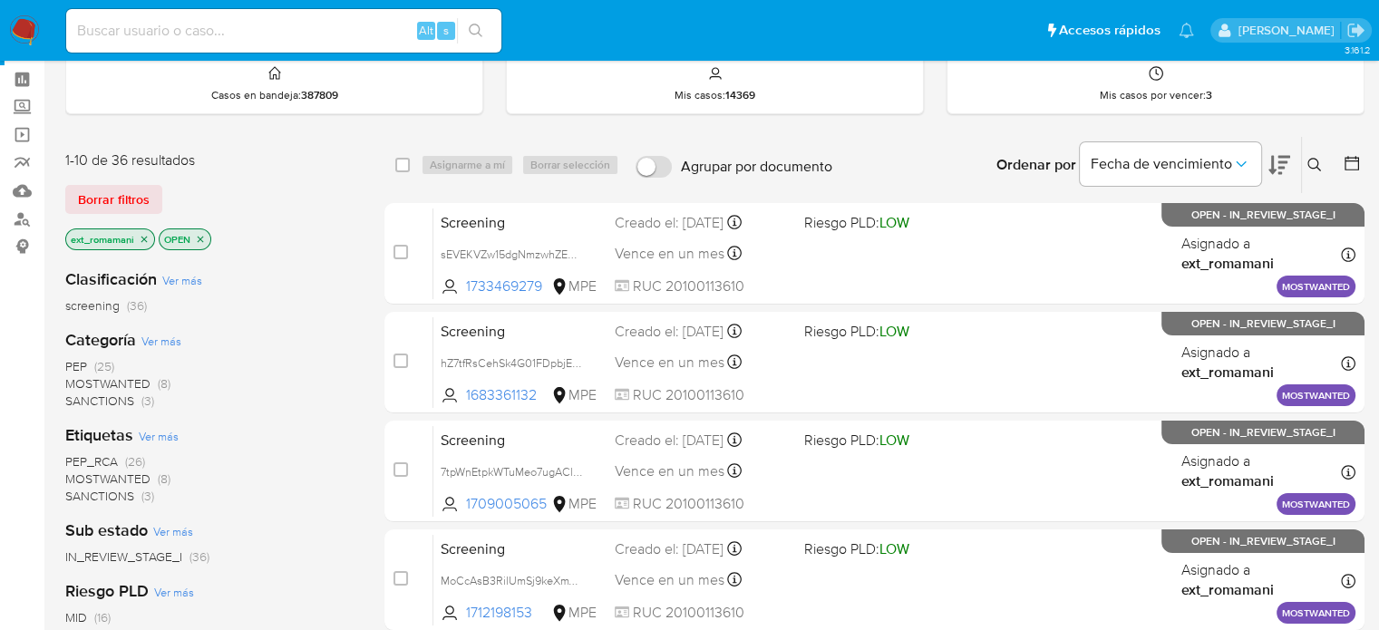
scroll to position [181, 0]
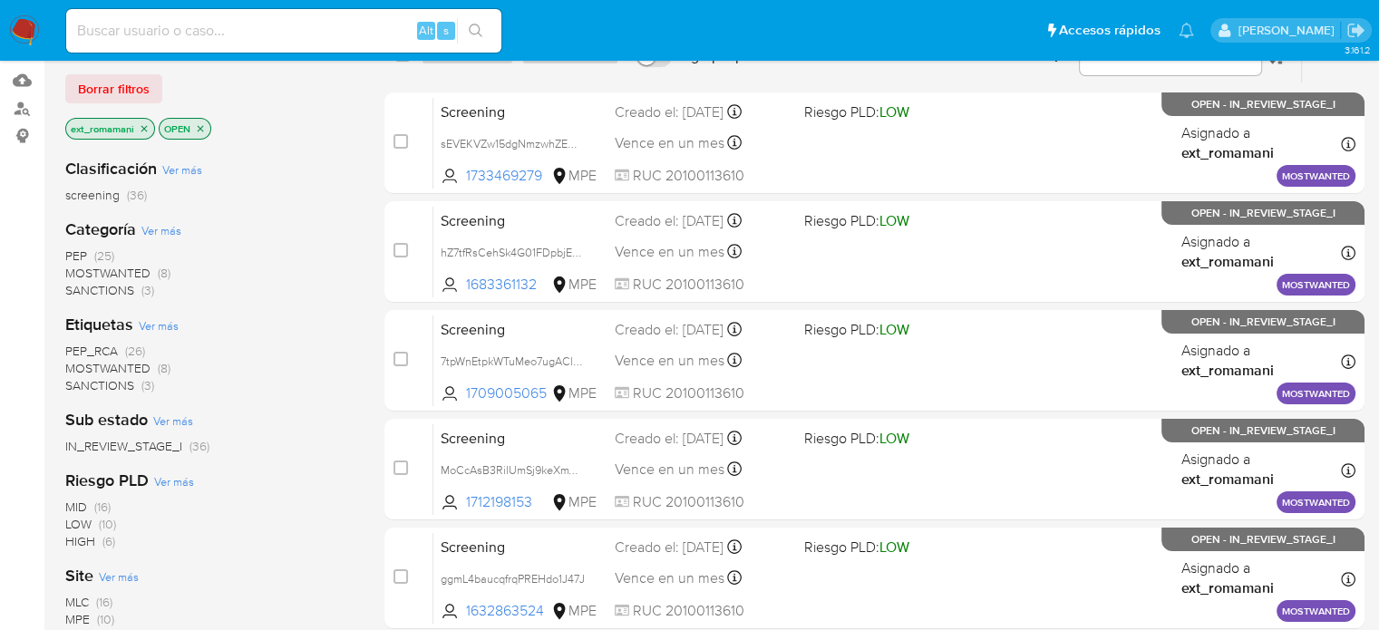
click at [140, 290] on span "SANCTIONS (3)" at bounding box center [109, 290] width 89 height 17
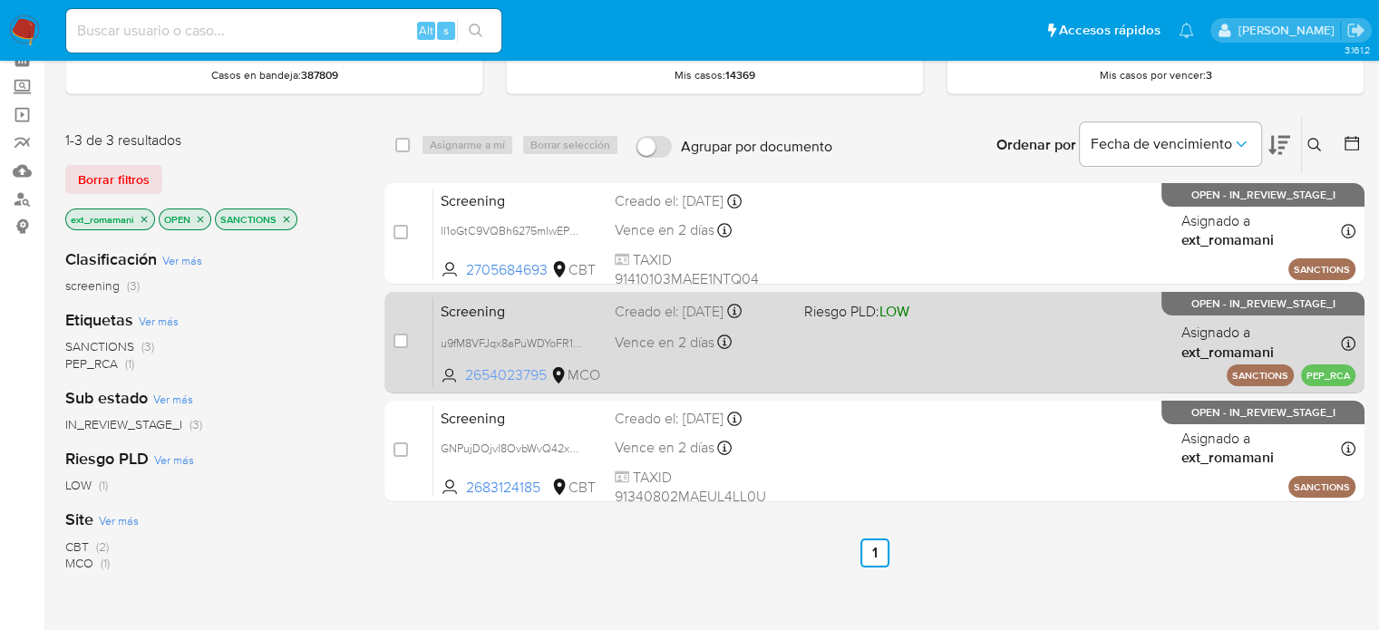
scroll to position [91, 0]
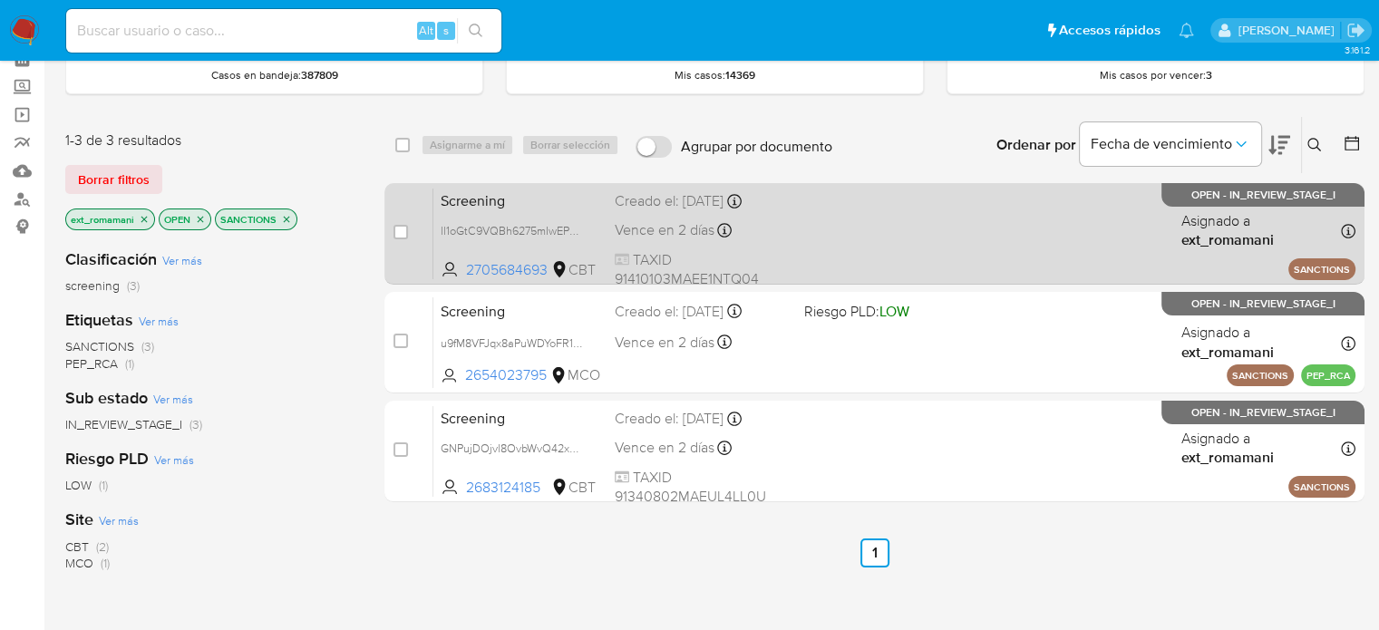
click at [856, 250] on div "Screening ll1oGtC9VQBh6275mIwEPwwK 2705684693 CBT Creado el: 06/10/2025 Creado …" at bounding box center [895, 234] width 922 height 92
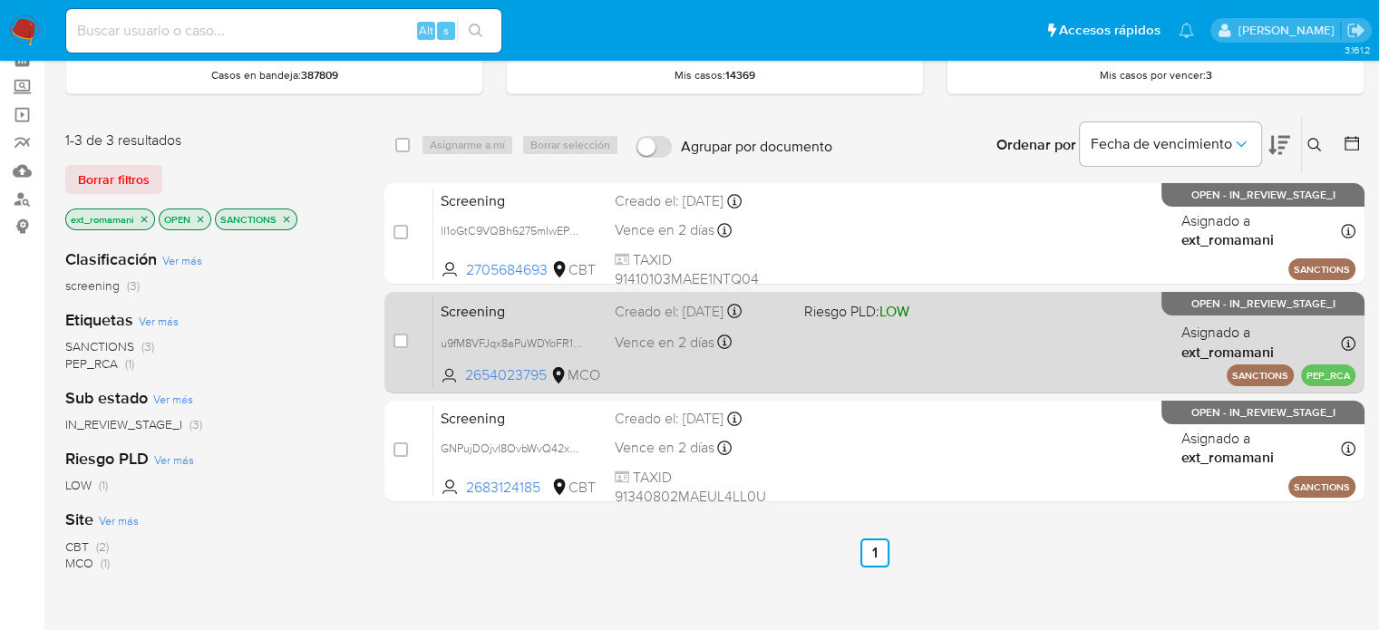
click at [826, 353] on div "Screening u9fM8VFJqx8aPuWDYoFR16SY 2654023795 MCO Riesgo PLD: LOW Creado el: 06…" at bounding box center [895, 343] width 922 height 92
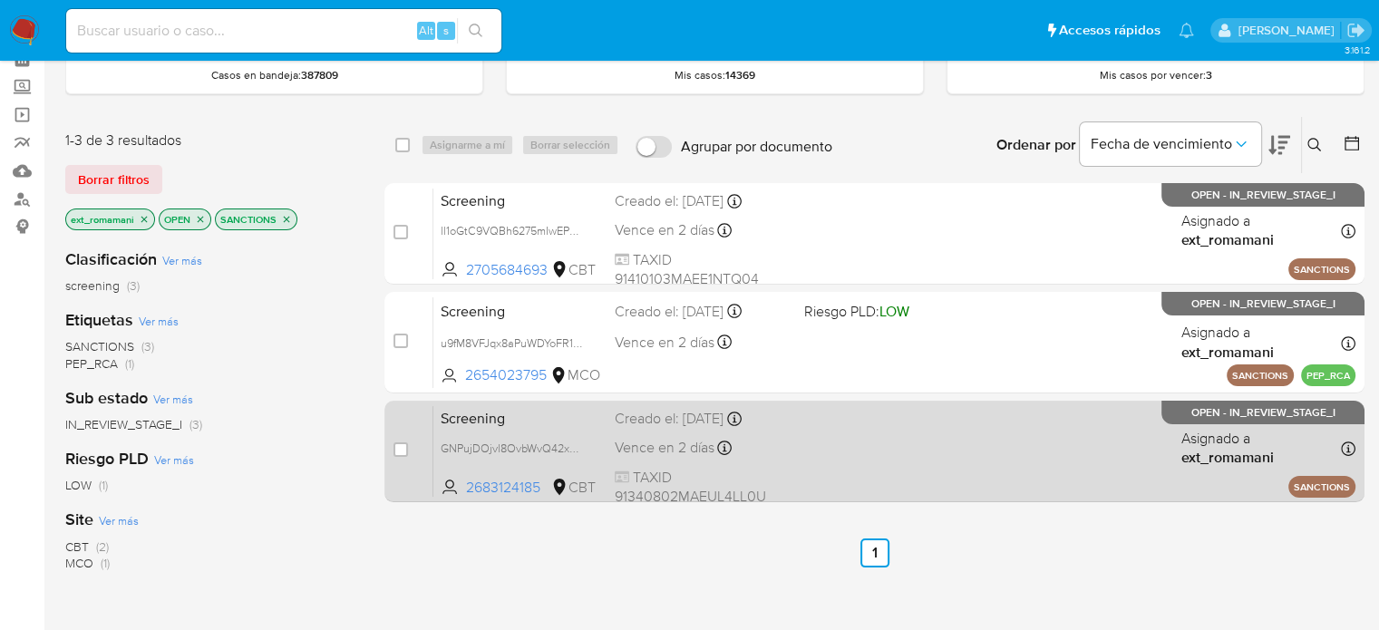
click at [793, 453] on div "Screening GNPujDOjvl8OvbWvQ42xGADl 2683124185 CBT Creado el: 06/10/2025 Creado …" at bounding box center [895, 451] width 922 height 92
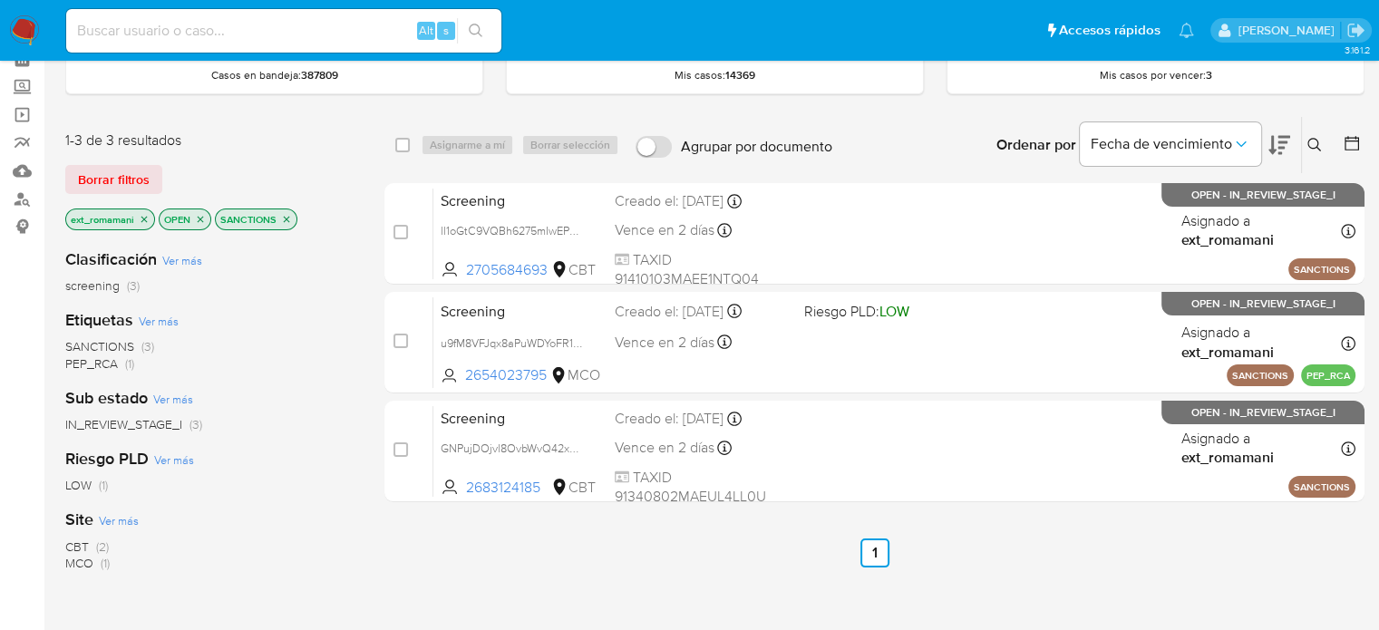
click at [24, 31] on img at bounding box center [24, 30] width 31 height 31
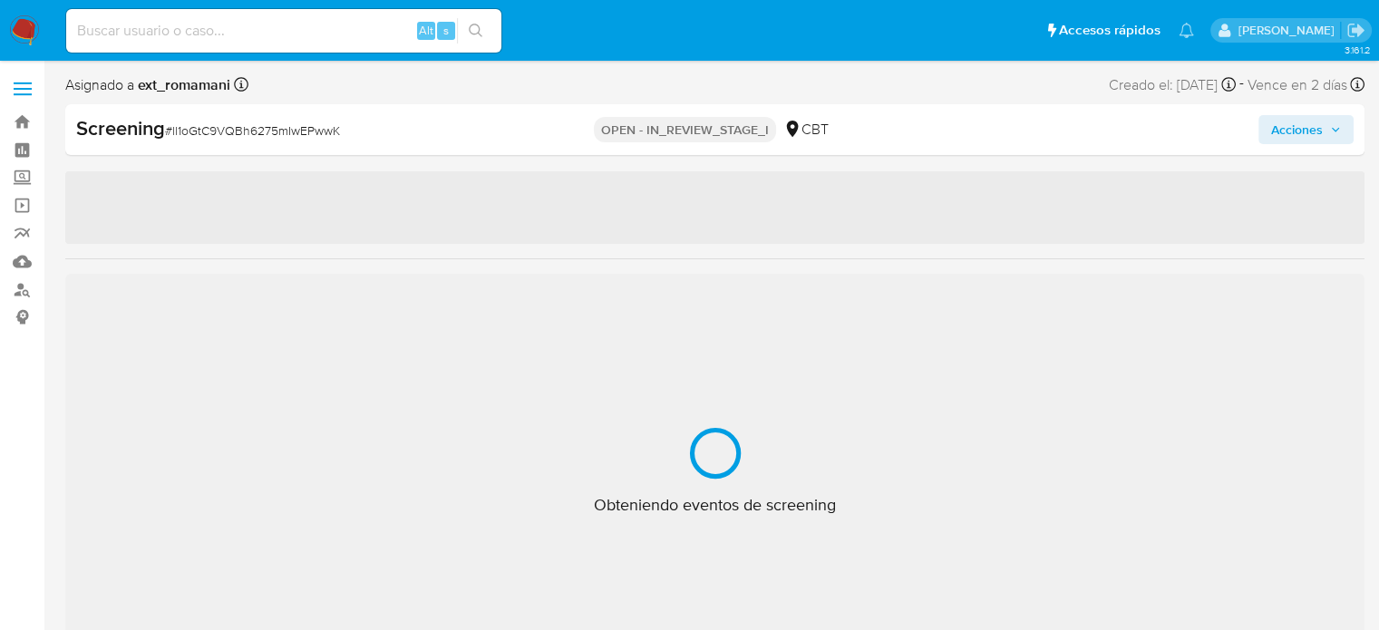
select select "10"
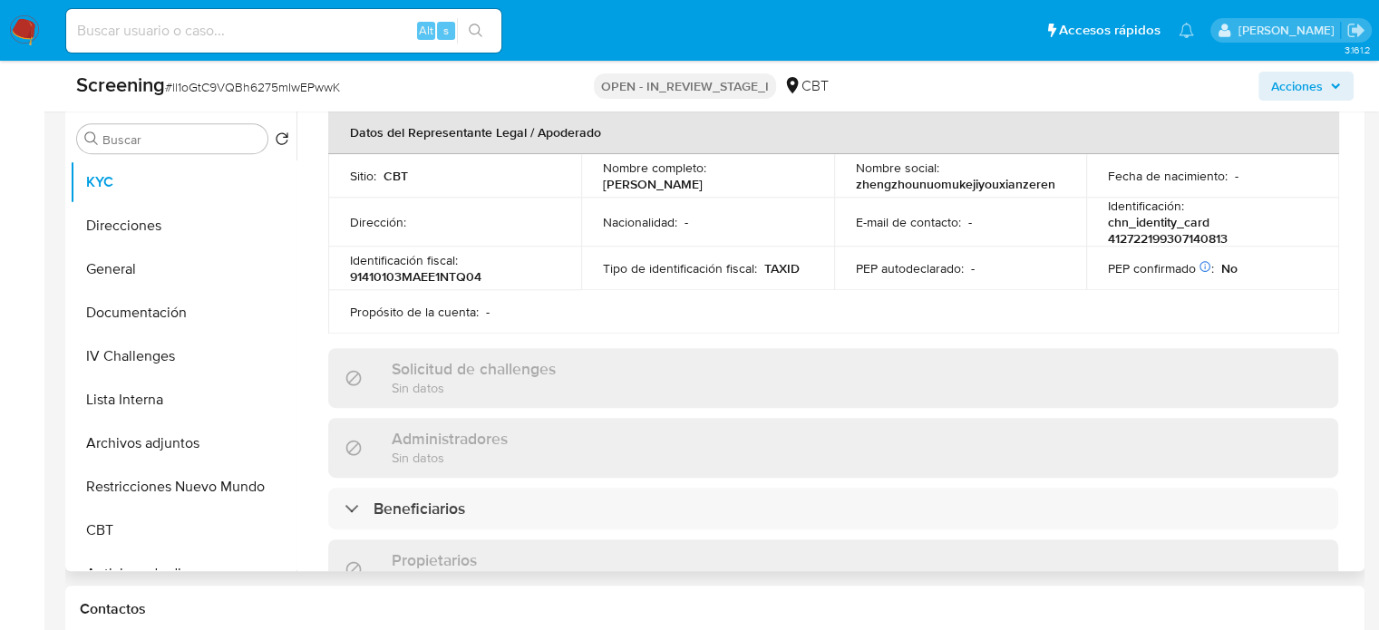
scroll to position [635, 0]
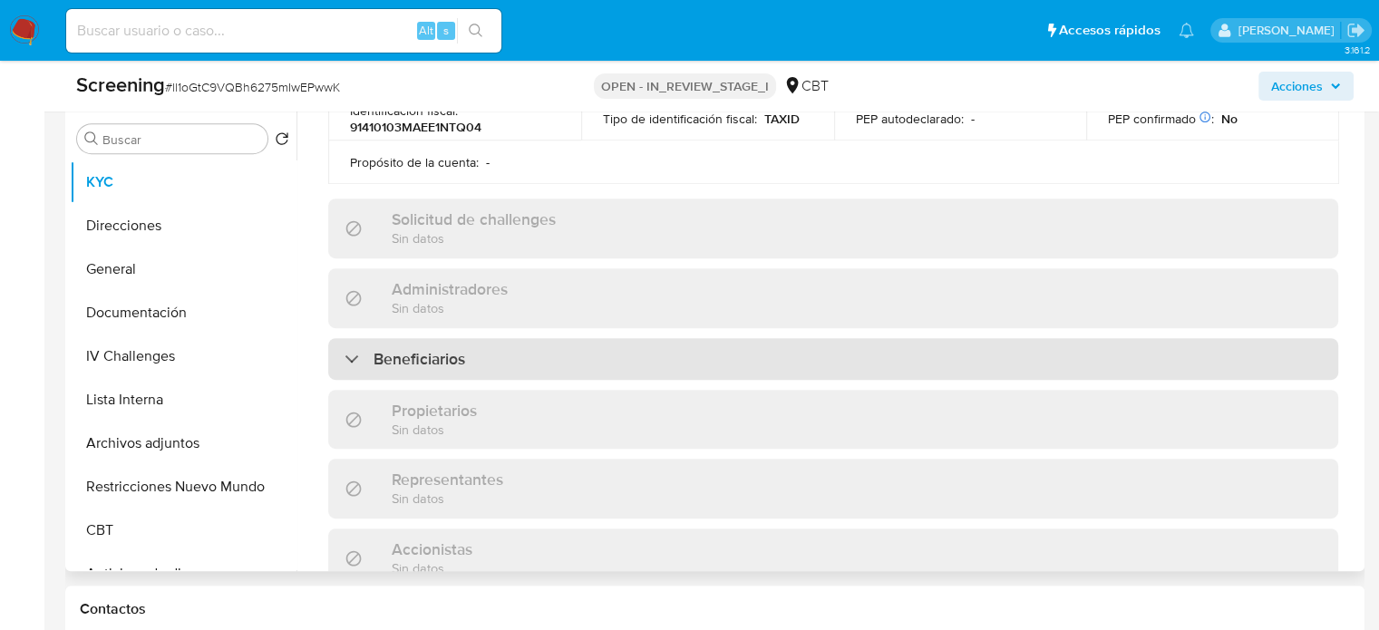
click at [480, 346] on div "Beneficiarios" at bounding box center [833, 359] width 1010 height 42
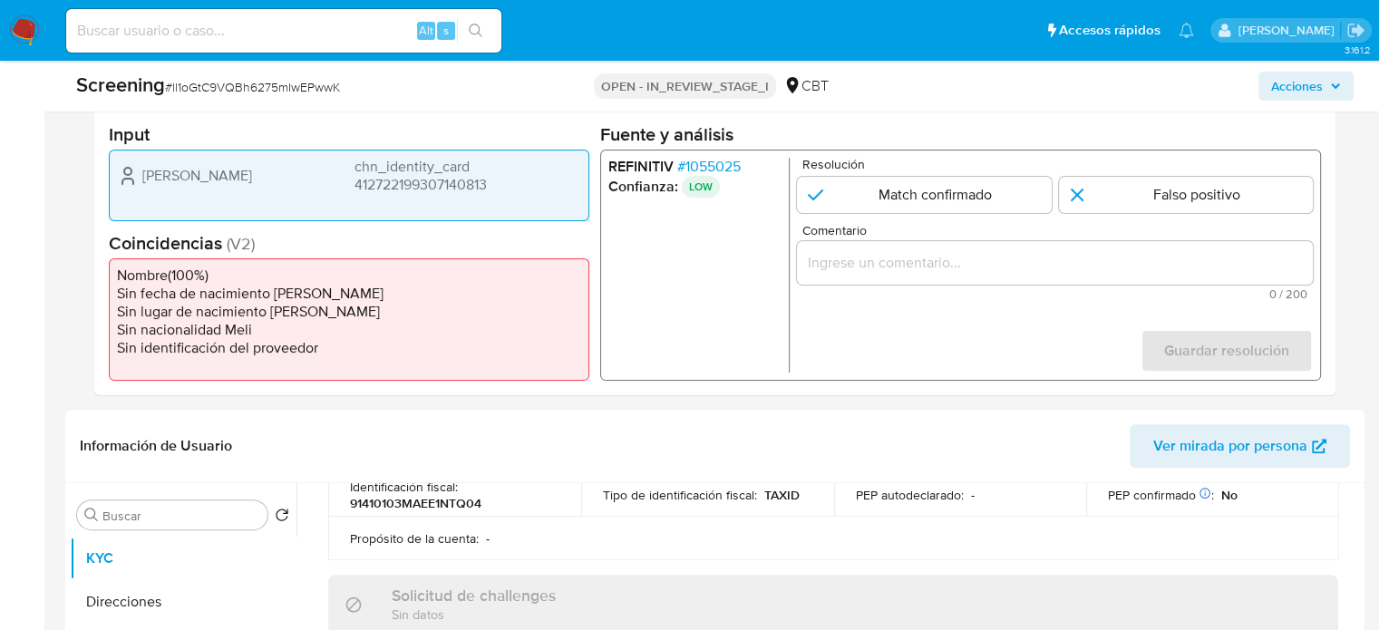
scroll to position [363, 0]
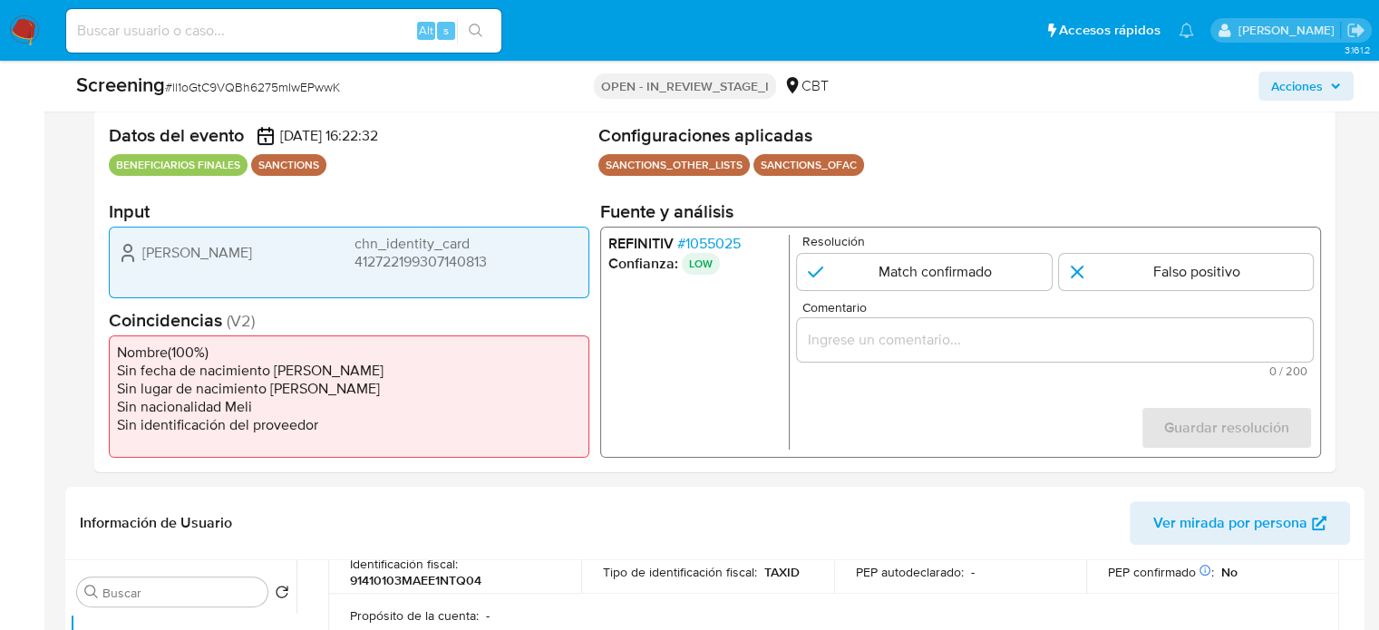
drag, startPoint x: 500, startPoint y: 266, endPoint x: 352, endPoint y: 259, distance: 148.0
click at [352, 259] on div "[PERSON_NAME] chn_identity_card 412722199307140813" at bounding box center [349, 253] width 464 height 36
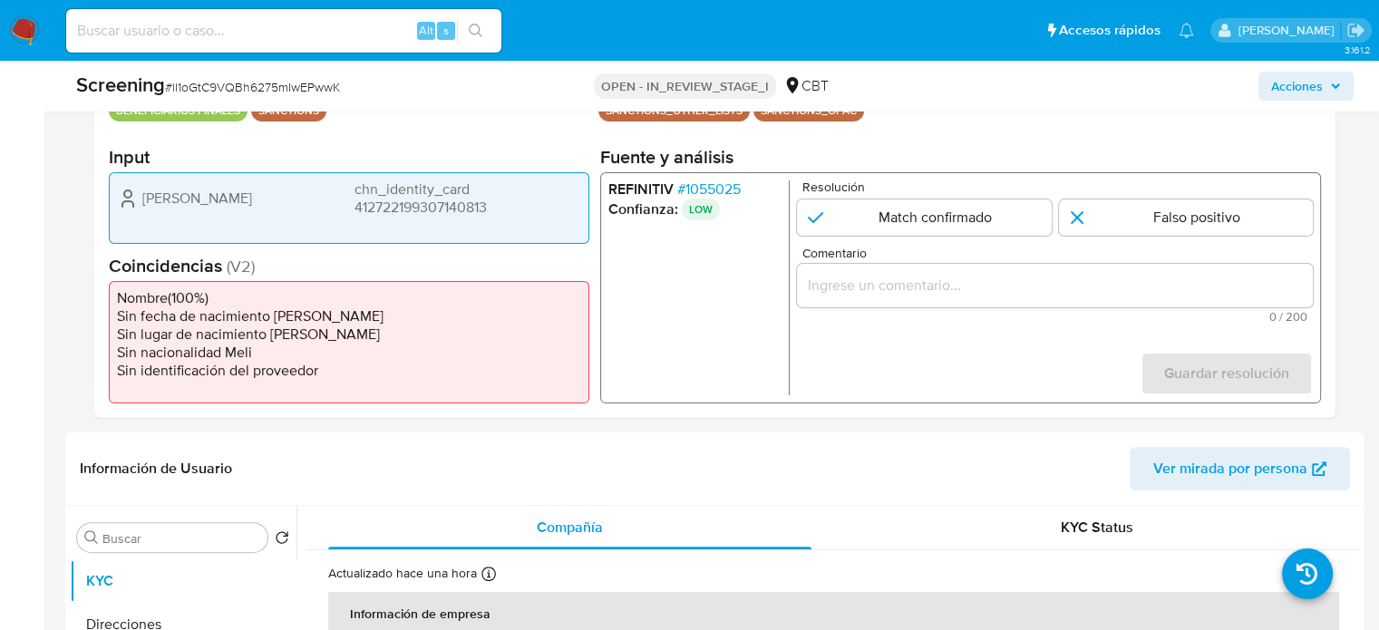
scroll to position [385, 0]
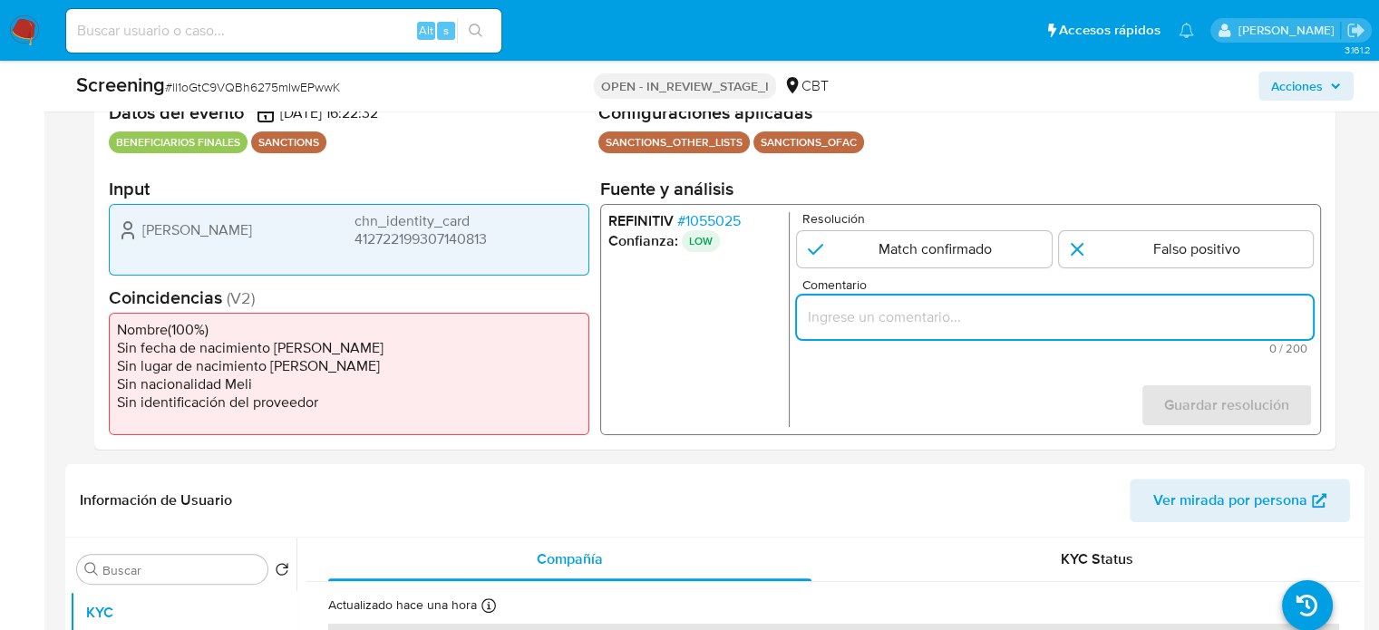
click at [869, 315] on input "Comentario" at bounding box center [1055, 318] width 516 height 24
paste input "Compara al Bbff con el Sancionado , se desestima el match ya que difieren en fe…"
click at [860, 313] on input "Compara al Bbff con el Sancionado , se desestima el match ya que difieren en fe…" at bounding box center [1055, 318] width 516 height 24
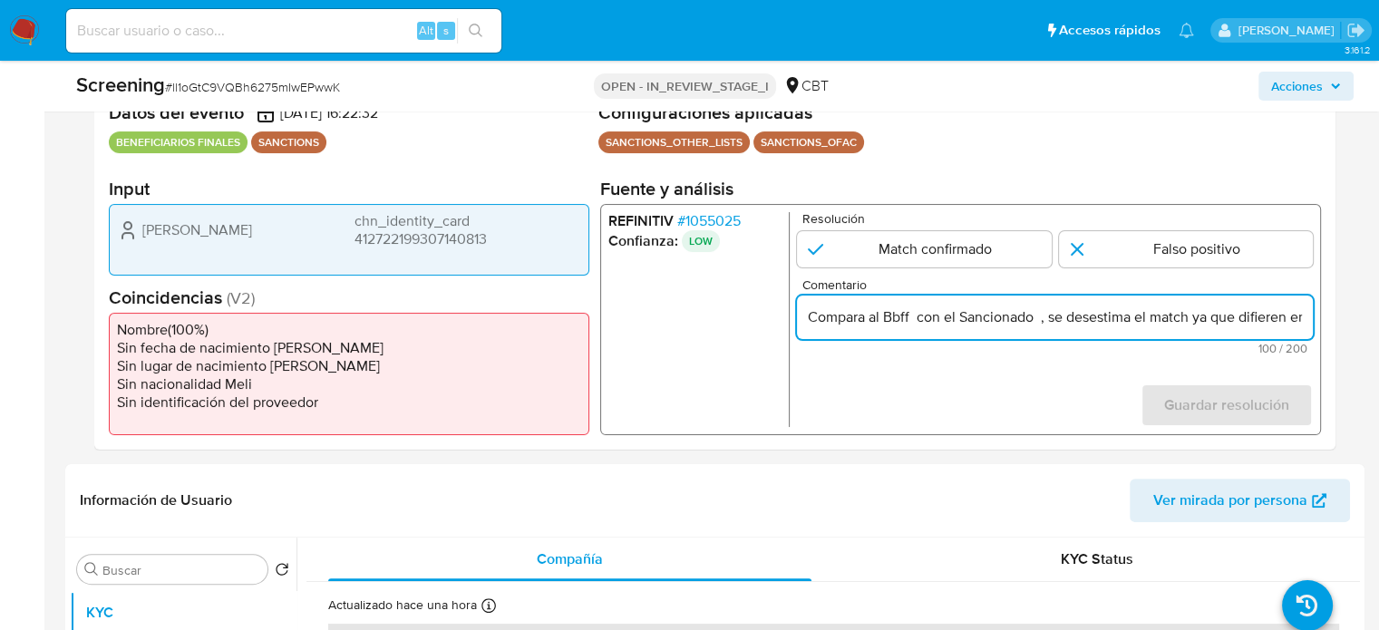
click at [827, 417] on form "Resolución Match confirmado Falso positivo Comentario Compara al Bbff con el Sa…" at bounding box center [1055, 319] width 516 height 215
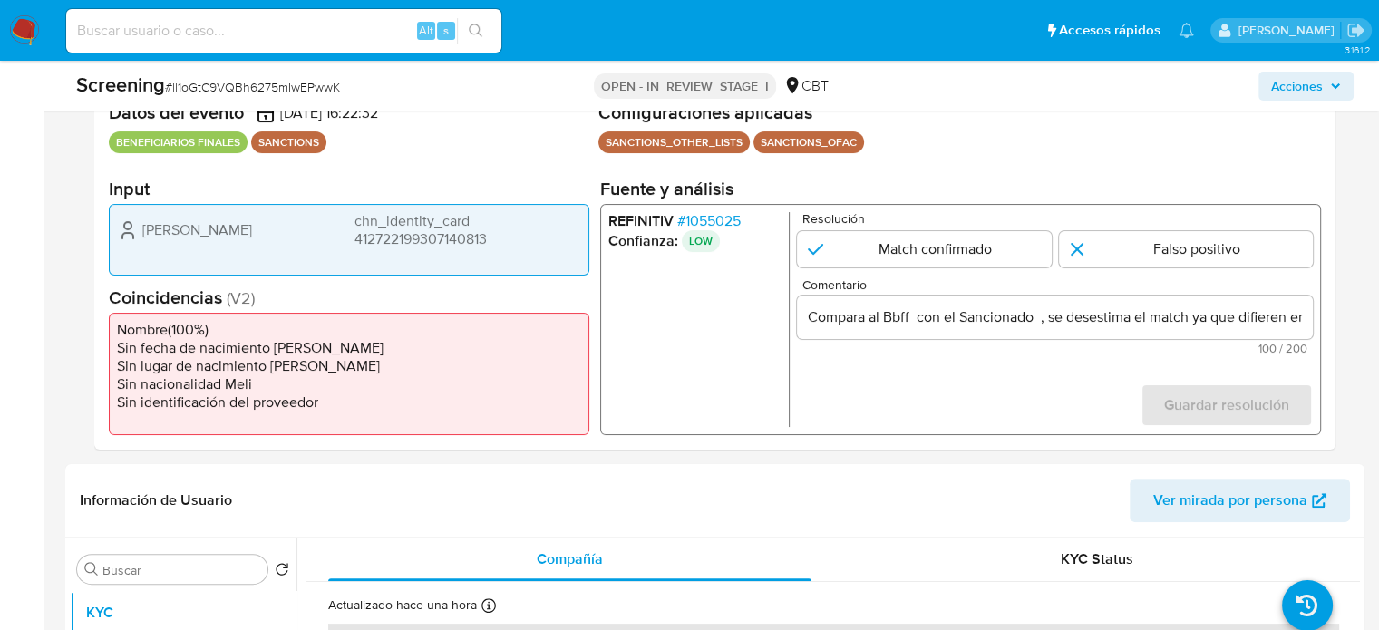
drag, startPoint x: 141, startPoint y: 225, endPoint x: 524, endPoint y: 239, distance: 383.9
click at [524, 239] on div "Wei Li chn_identity_card 412722199307140813" at bounding box center [349, 230] width 464 height 36
click at [208, 247] on div "Wei Li chn_identity_card 412722199307140813" at bounding box center [349, 230] width 464 height 36
drag, startPoint x: 219, startPoint y: 219, endPoint x: 192, endPoint y: 229, distance: 29.0
click at [123, 232] on div "Wei Li chn_identity_card 412722199307140813" at bounding box center [349, 230] width 464 height 36
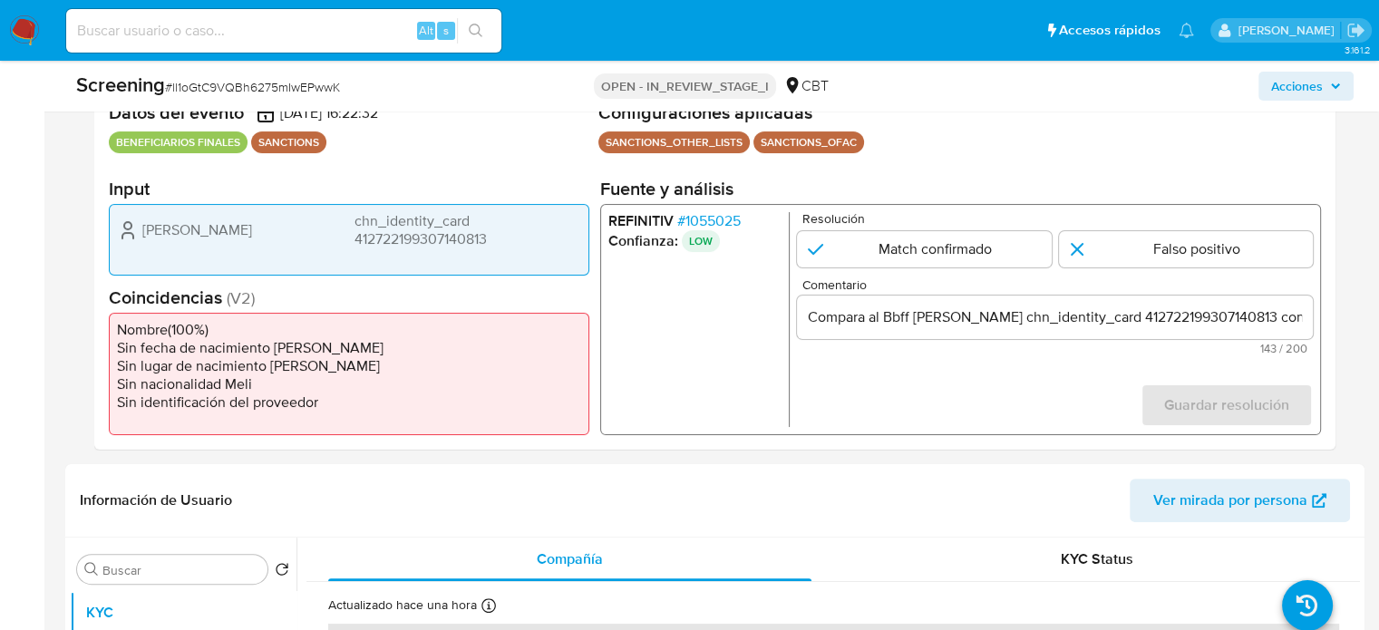
click at [719, 219] on span "# 1055025" at bounding box center [708, 221] width 63 height 18
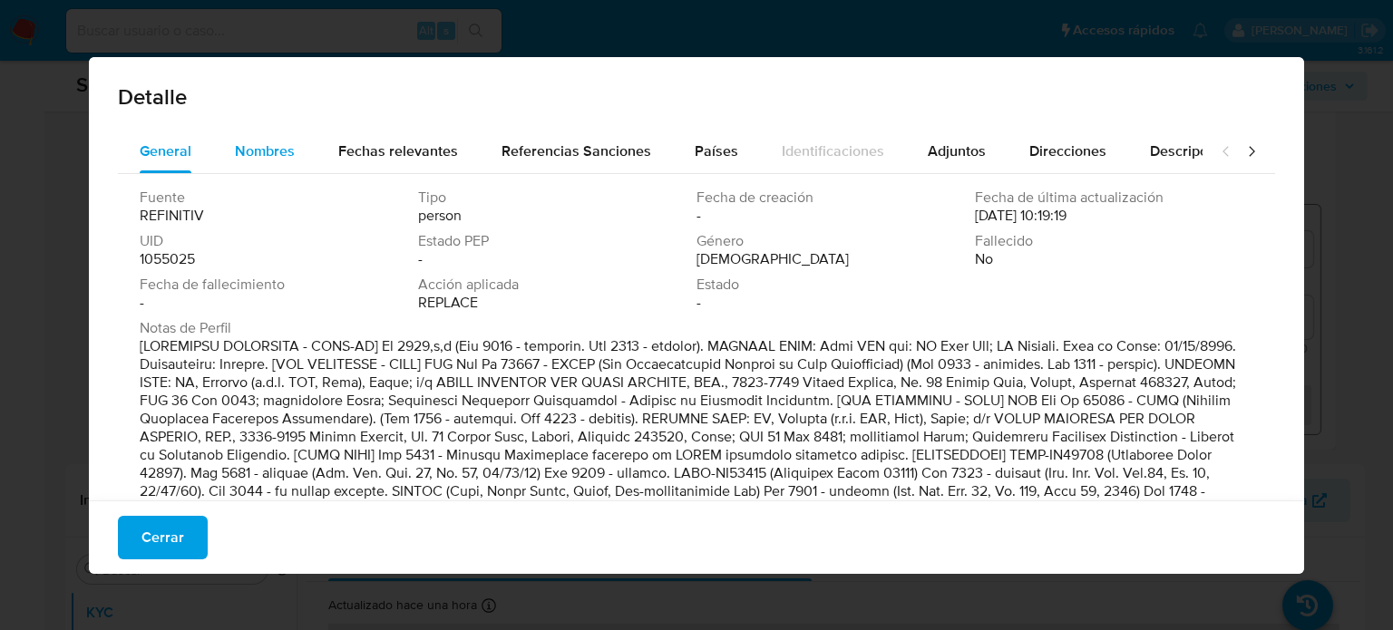
click at [259, 155] on span "Nombres" at bounding box center [265, 151] width 60 height 21
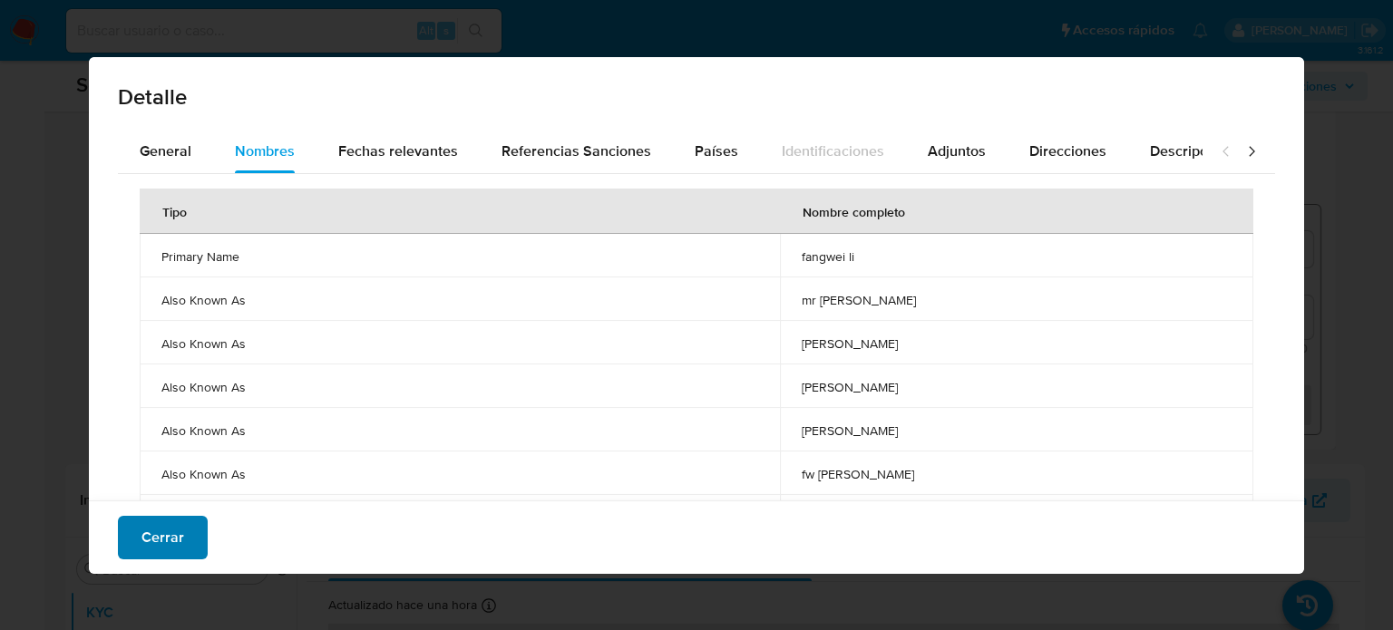
click at [200, 554] on button "Cerrar" at bounding box center [163, 538] width 90 height 44
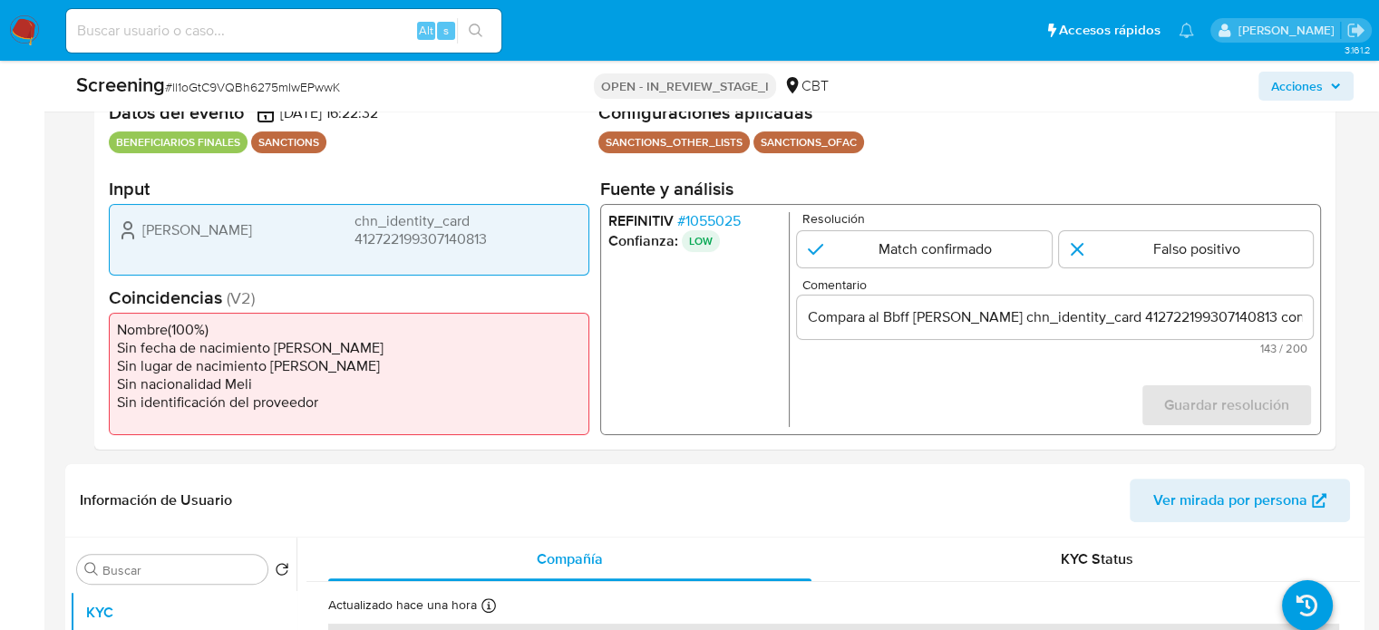
click at [1297, 333] on div "Compara al Bbff Wei Li chn_identity_card 412722199307140813 con el Sancionado ,…" at bounding box center [1055, 318] width 516 height 44
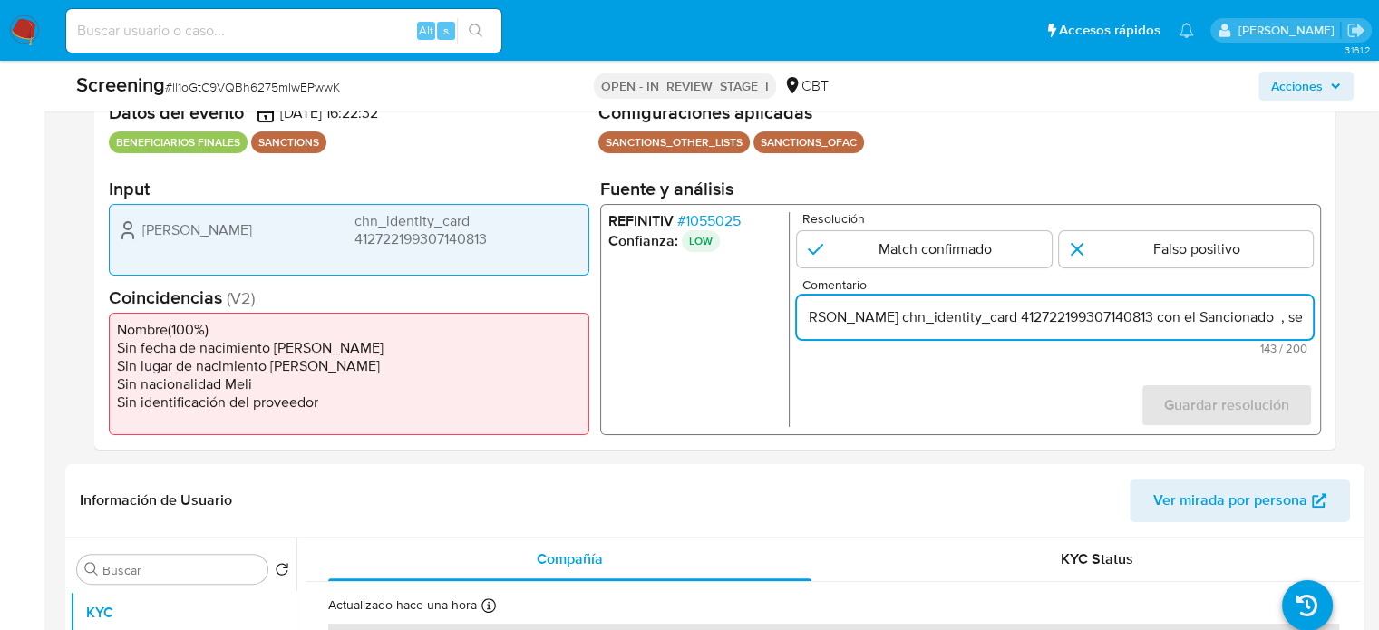
scroll to position [0, 244]
drag, startPoint x: 1280, startPoint y: 310, endPoint x: 1298, endPoint y: 312, distance: 18.2
click at [1298, 312] on input "Compara al Bbff Wei Li chn_identity_card 412722199307140813 con el Sancionado ,…" at bounding box center [1055, 318] width 516 height 24
click at [1093, 319] on input "Compara al Bbff Wei Li chn_identity_card 412722199307140813 con el Sancionado ,…" at bounding box center [1055, 318] width 516 height 24
paste input "Wei Li"
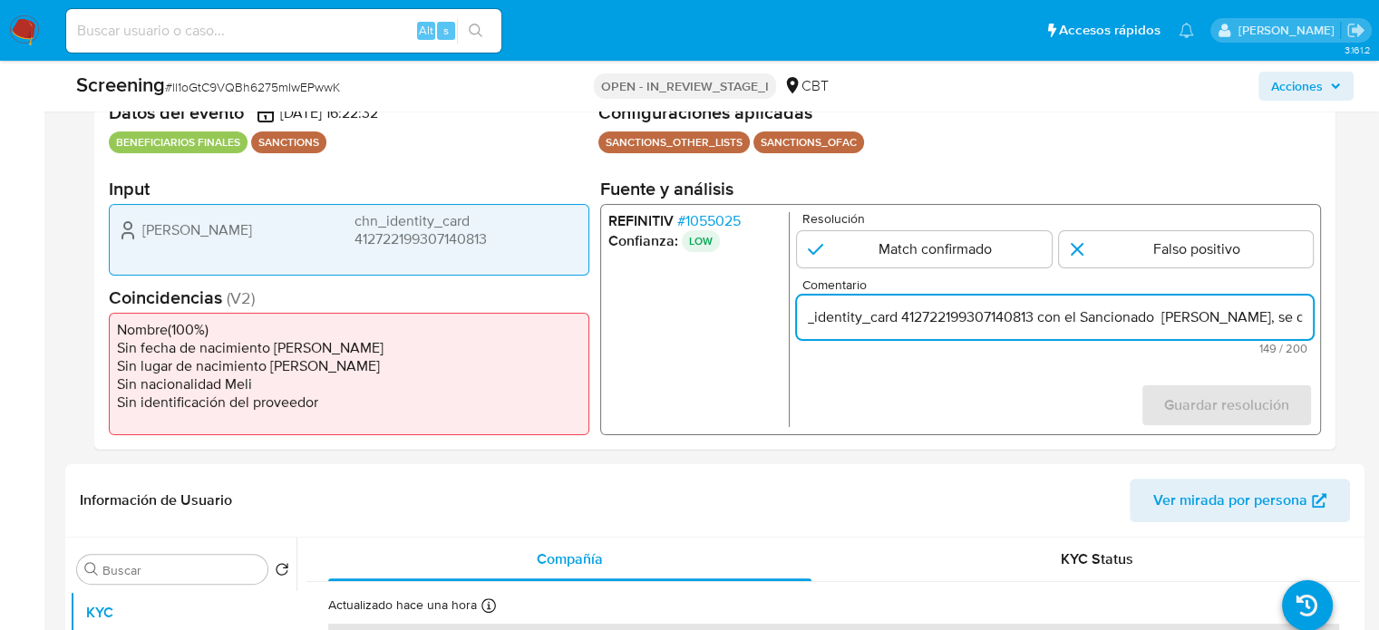
click at [1096, 322] on input "Compara al Bbff Wei Li chn_identity_card 412722199307140813 con el Sancionado W…" at bounding box center [1055, 318] width 516 height 24
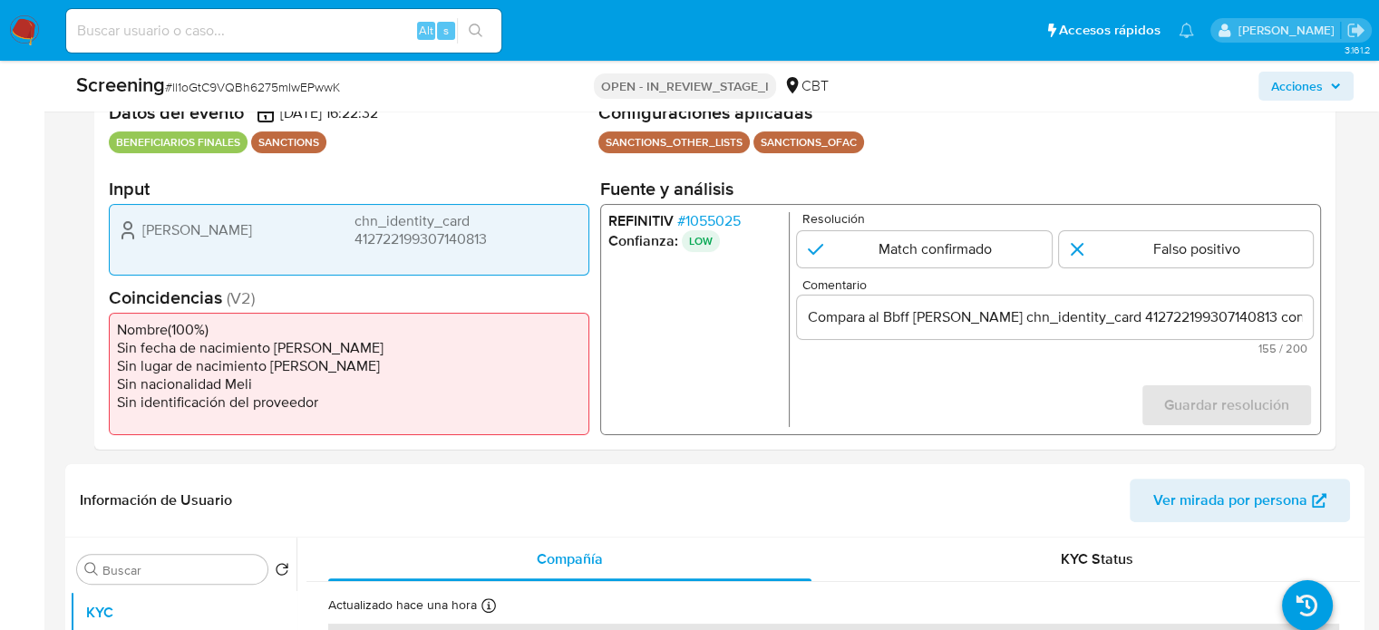
click at [723, 224] on span "# 1055025" at bounding box center [708, 221] width 63 height 18
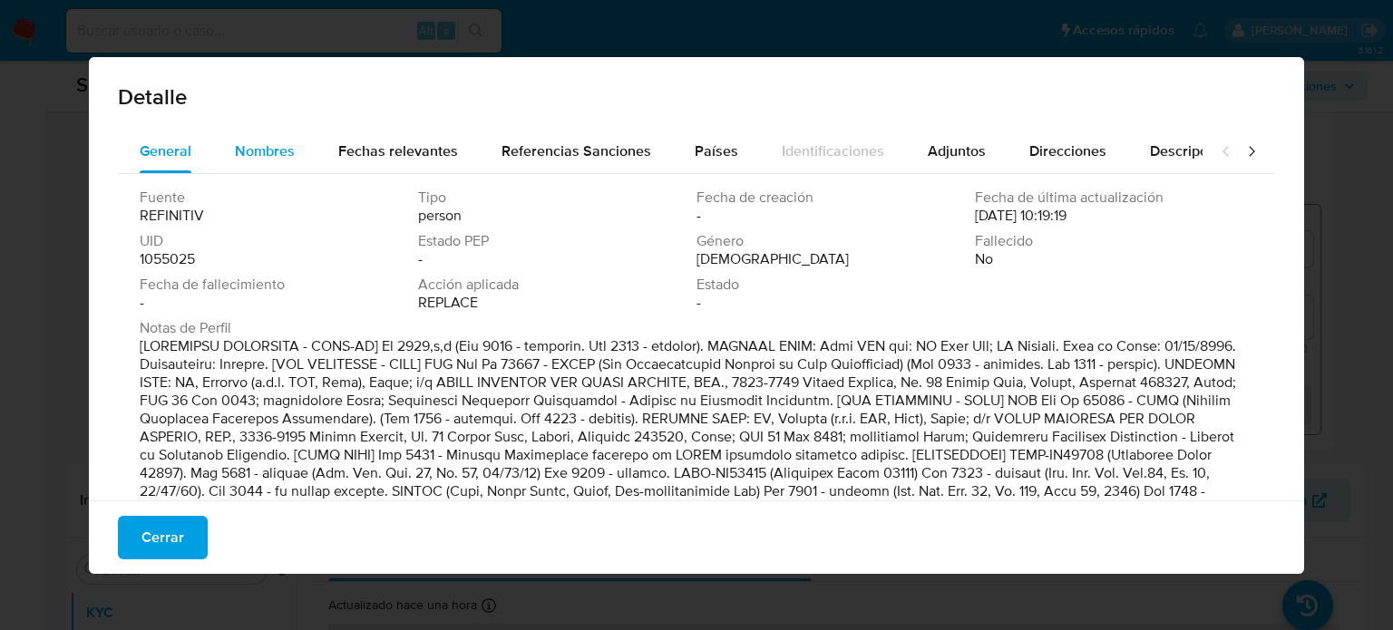
click at [255, 154] on span "Nombres" at bounding box center [265, 151] width 60 height 21
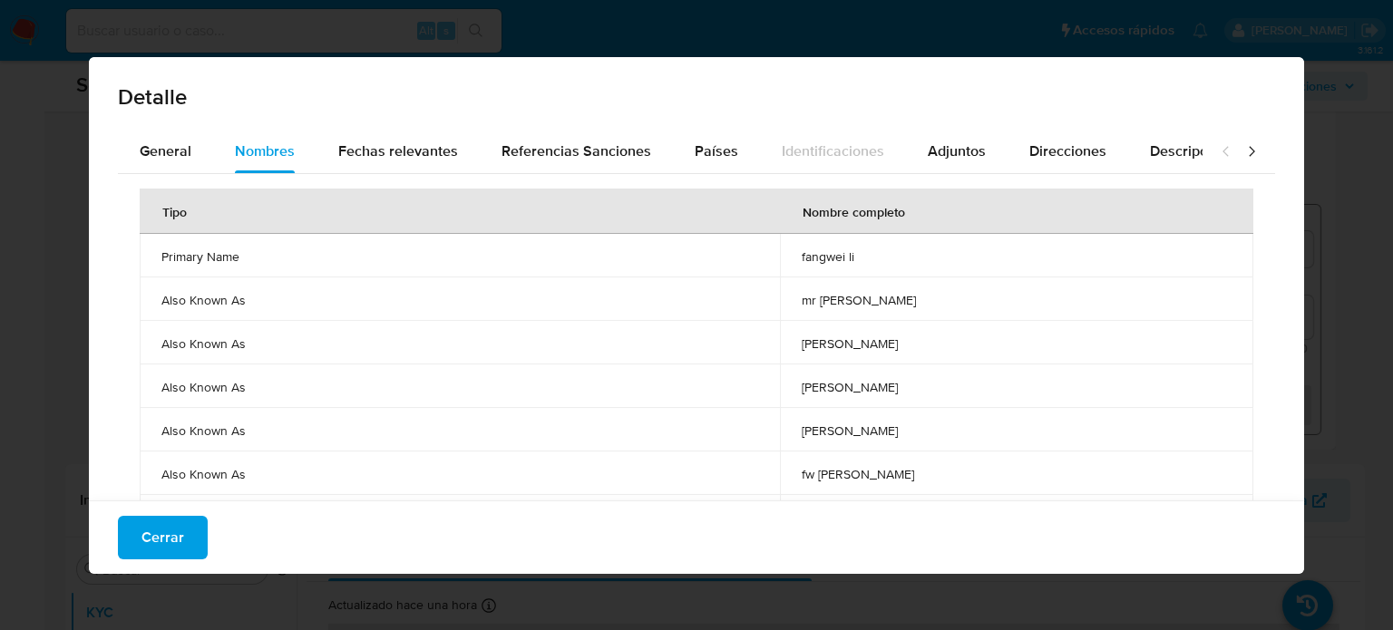
drag, startPoint x: 810, startPoint y: 261, endPoint x: 884, endPoint y: 264, distance: 74.4
click at [884, 264] on td "fangwei li" at bounding box center [1016, 256] width 473 height 44
click at [189, 531] on button "Cerrar" at bounding box center [163, 538] width 90 height 44
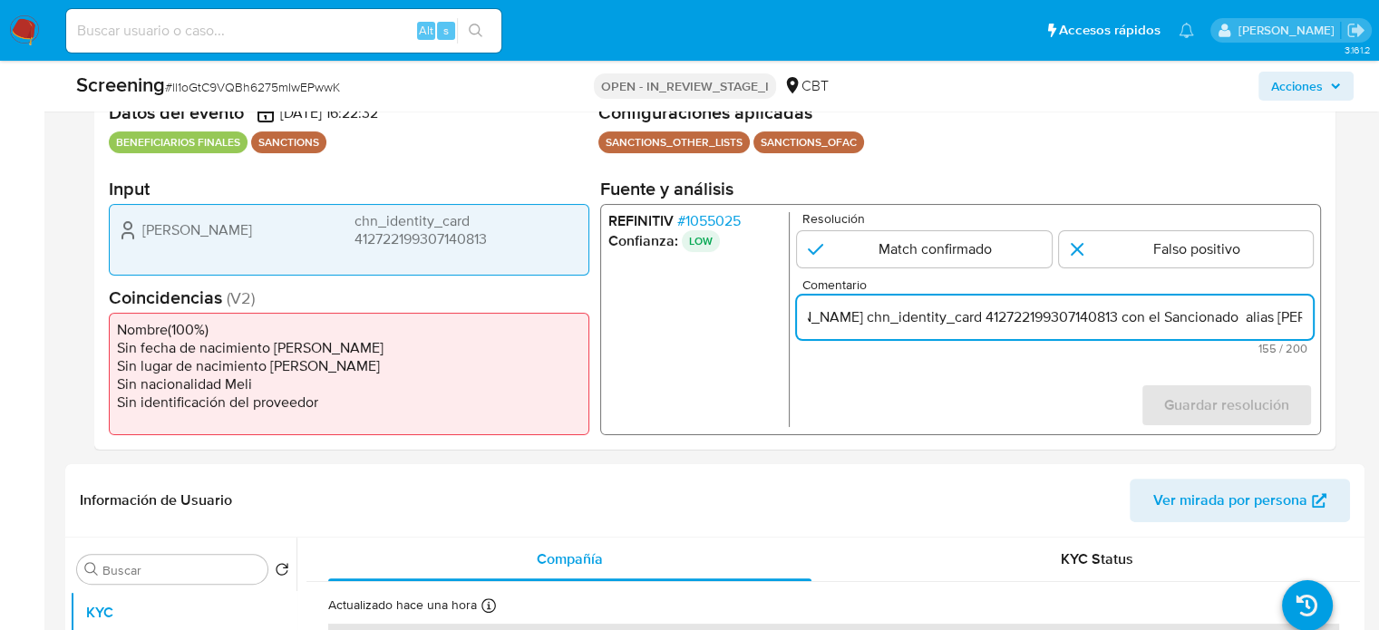
scroll to position [0, 256]
click at [1301, 319] on input "Compara al Bbff Wei Li chn_identity_card 412722199307140813 con el Sancionado a…" at bounding box center [1055, 318] width 516 height 24
click at [1074, 316] on input "Compara al Bbff Wei Li chn_identity_card 412722199307140813 con el Sancionado a…" at bounding box center [1055, 318] width 516 height 24
click at [1077, 318] on input "Compara al Bbff Wei Li chn_identity_card 412722199307140813 con el Sancionado a…" at bounding box center [1055, 318] width 516 height 24
paste input "fangwei li"
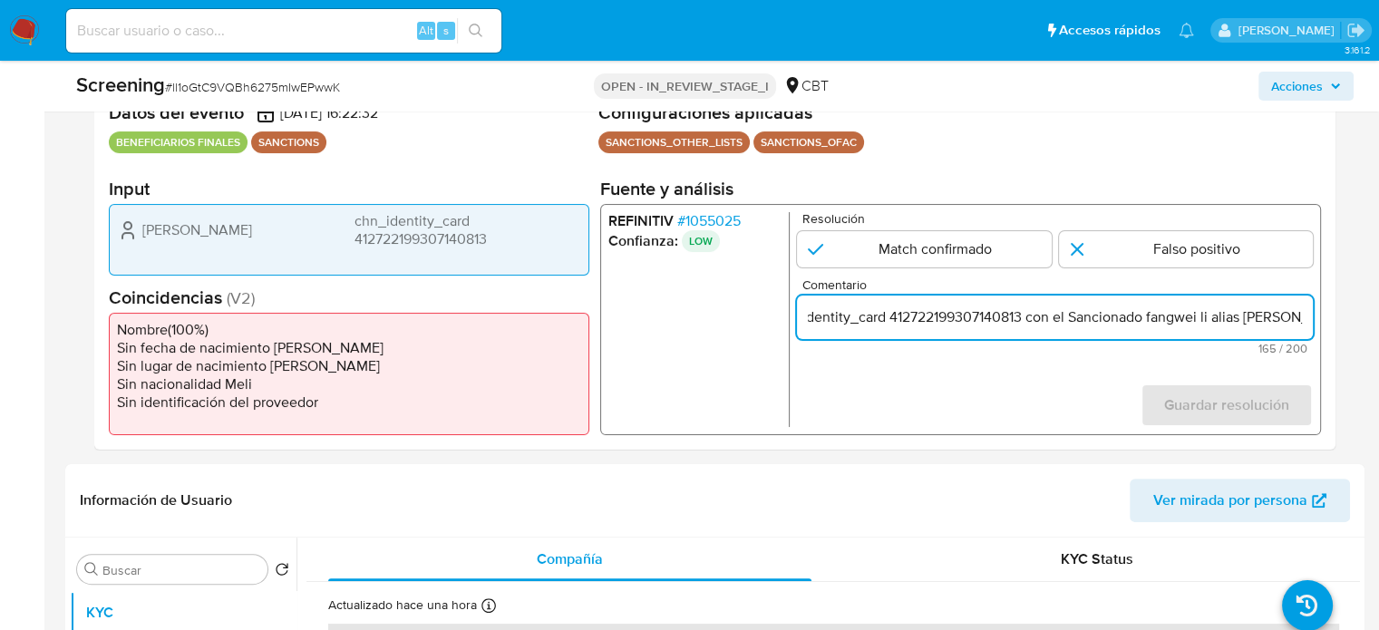
click at [1085, 318] on input "Compara al Bbff Wei Li chn_identity_card 412722199307140813 con el Sancionado f…" at bounding box center [1055, 318] width 516 height 24
type input "Compara al Bbff Wei Li chn_identity_card 412722199307140813 con el Sancionado F…"
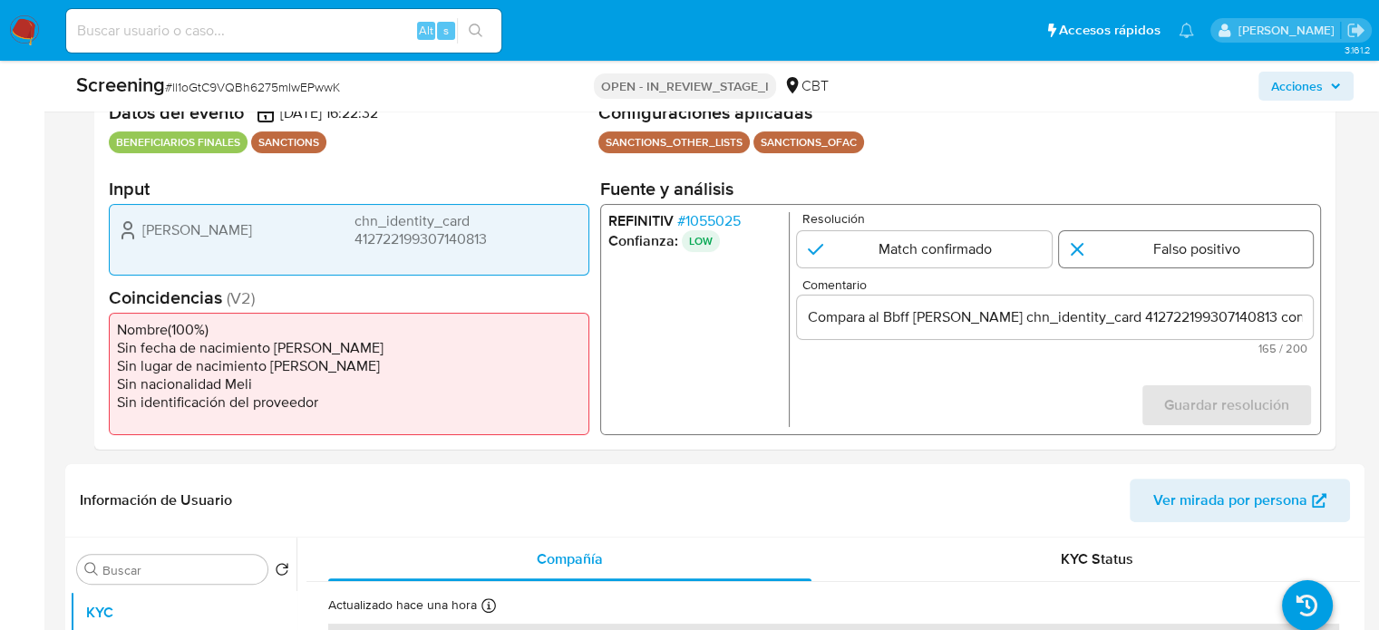
click at [1121, 247] on input "1 de 1" at bounding box center [1186, 249] width 255 height 36
radio input "true"
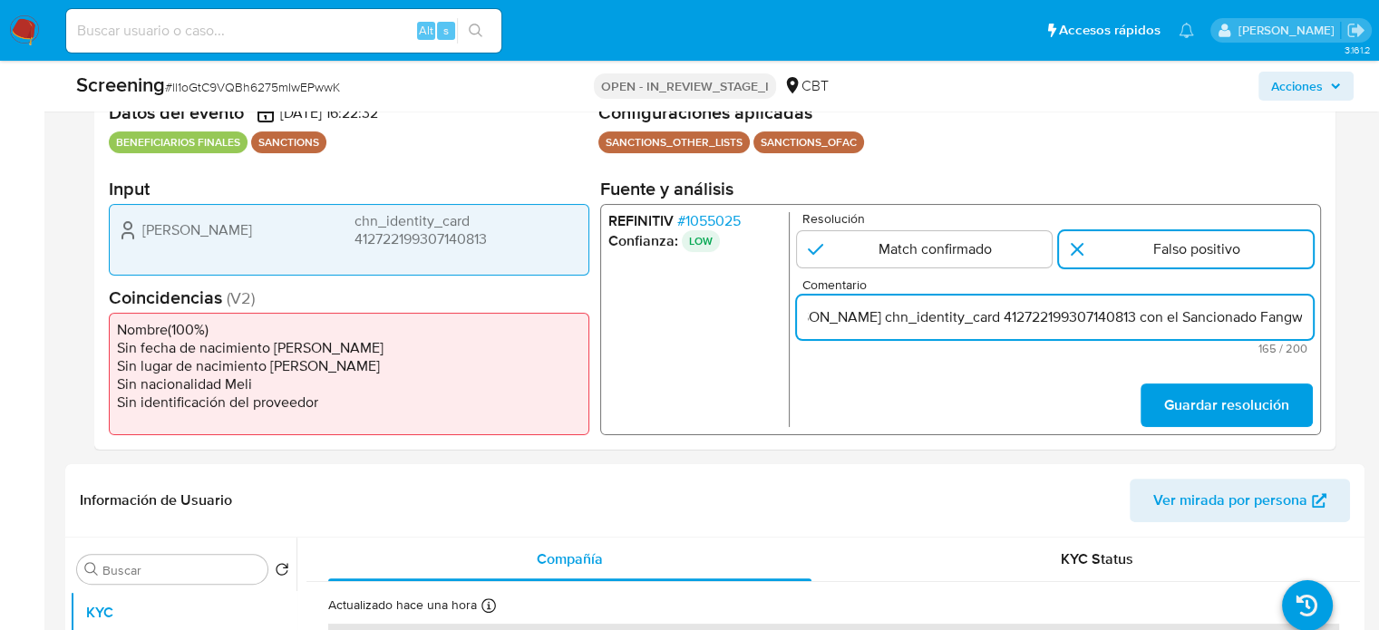
scroll to position [0, 301]
drag, startPoint x: 1291, startPoint y: 322, endPoint x: 1301, endPoint y: 324, distance: 10.1
click at [1301, 324] on input "Compara al Bbff Wei Li chn_identity_card 412722199307140813 con el Sancionado F…" at bounding box center [1055, 318] width 516 height 24
click at [1218, 321] on input "Compara al Bbff Wei Li chn_identity_card 412722199307140813 con el Sancionado F…" at bounding box center [1055, 318] width 516 height 24
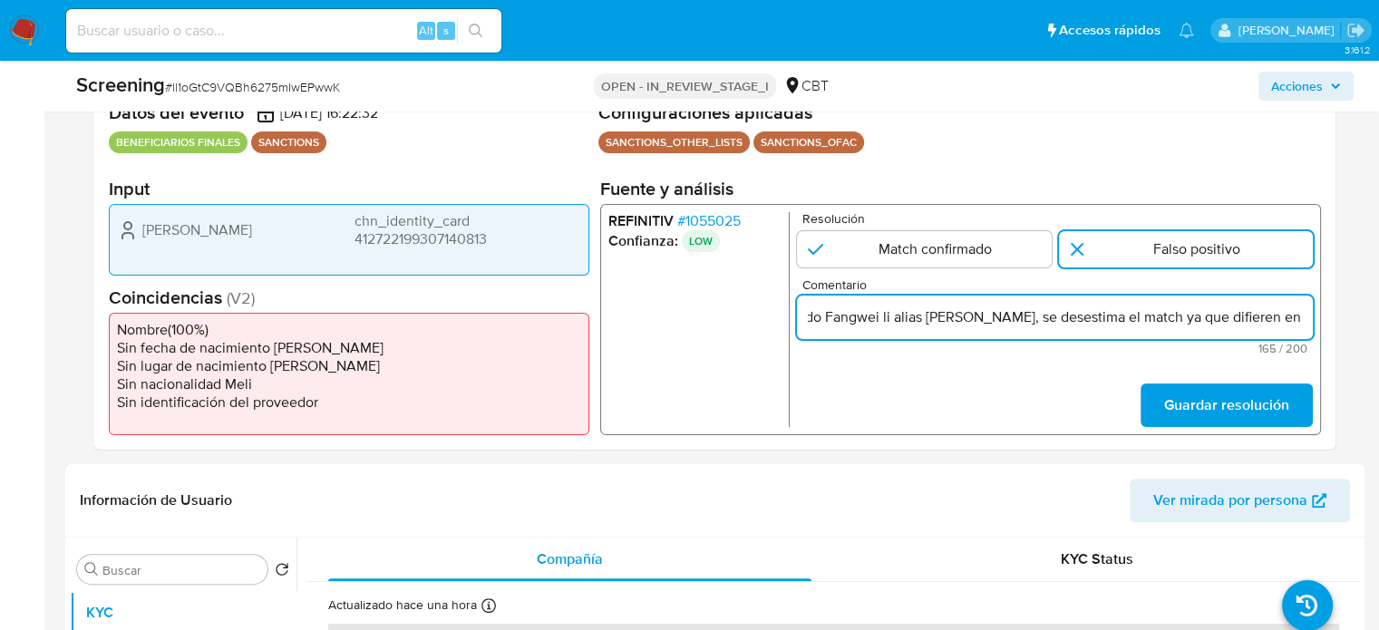
drag, startPoint x: 1165, startPoint y: 327, endPoint x: 1300, endPoint y: 329, distance: 135.2
click at [1300, 329] on div "Compara al Bbff Wei Li chn_identity_card 412722199307140813 con el Sancionado F…" at bounding box center [1055, 318] width 516 height 44
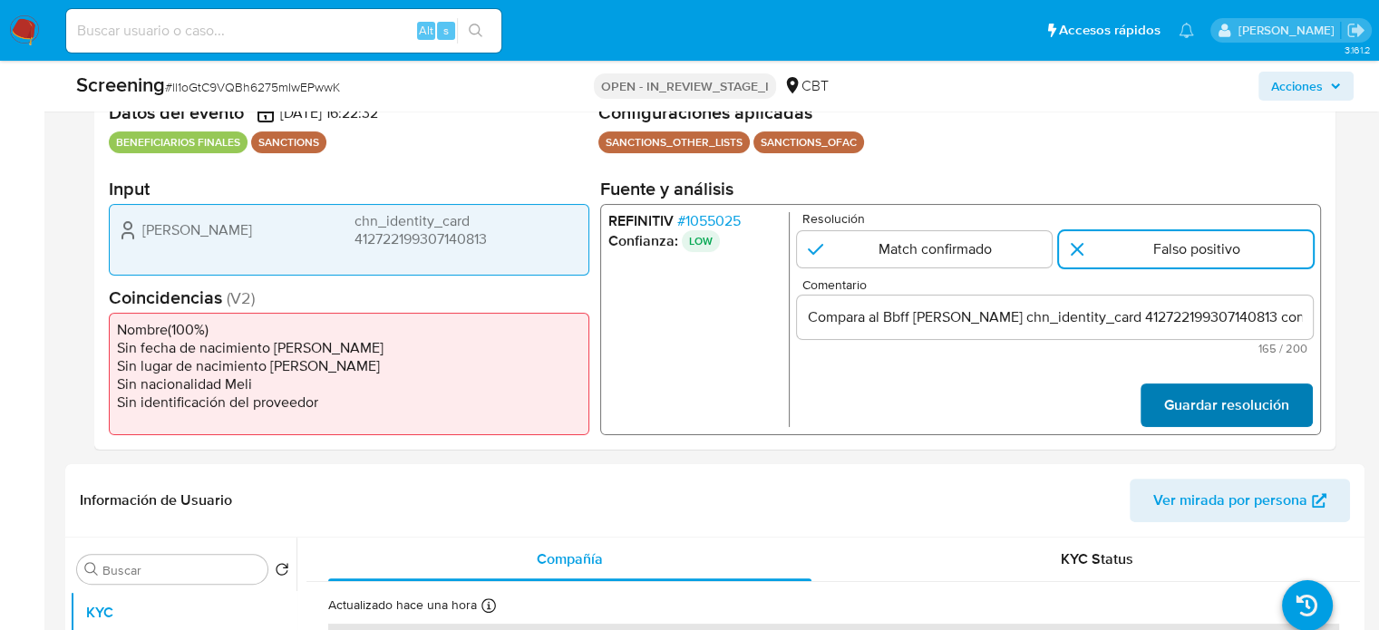
click at [1223, 396] on span "Guardar resolución" at bounding box center [1227, 405] width 125 height 40
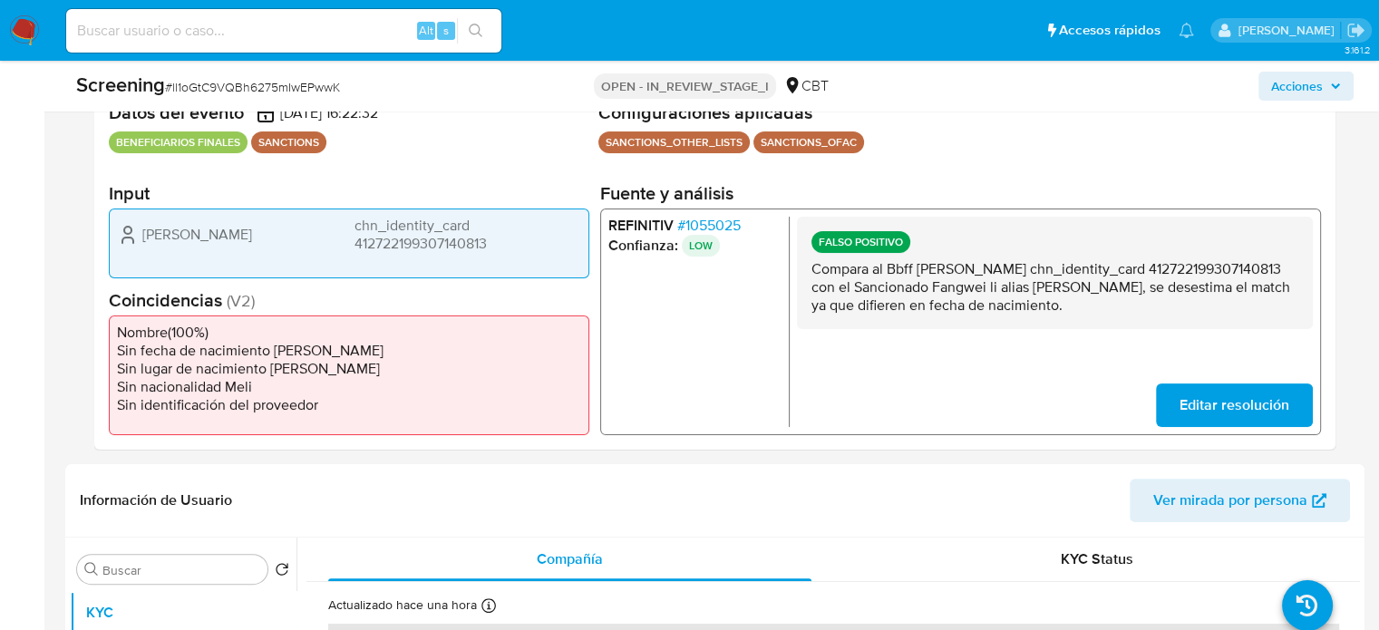
click at [512, 239] on span "chn_identity_card 412722199307140813" at bounding box center [468, 235] width 227 height 36
drag, startPoint x: 918, startPoint y: 271, endPoint x: 1211, endPoint y: 261, distance: 293.1
click at [1211, 261] on p "Compara al Bbff Wei Li chn_identity_card 412722199307140813 con el Sancionado F…" at bounding box center [1055, 287] width 487 height 54
drag, startPoint x: 891, startPoint y: 282, endPoint x: 1033, endPoint y: 296, distance: 143.0
click at [1033, 296] on p "Compara al Bbff Wei Li chn_identity_card 412722199307140813 con el Sancionado F…" at bounding box center [1055, 287] width 487 height 54
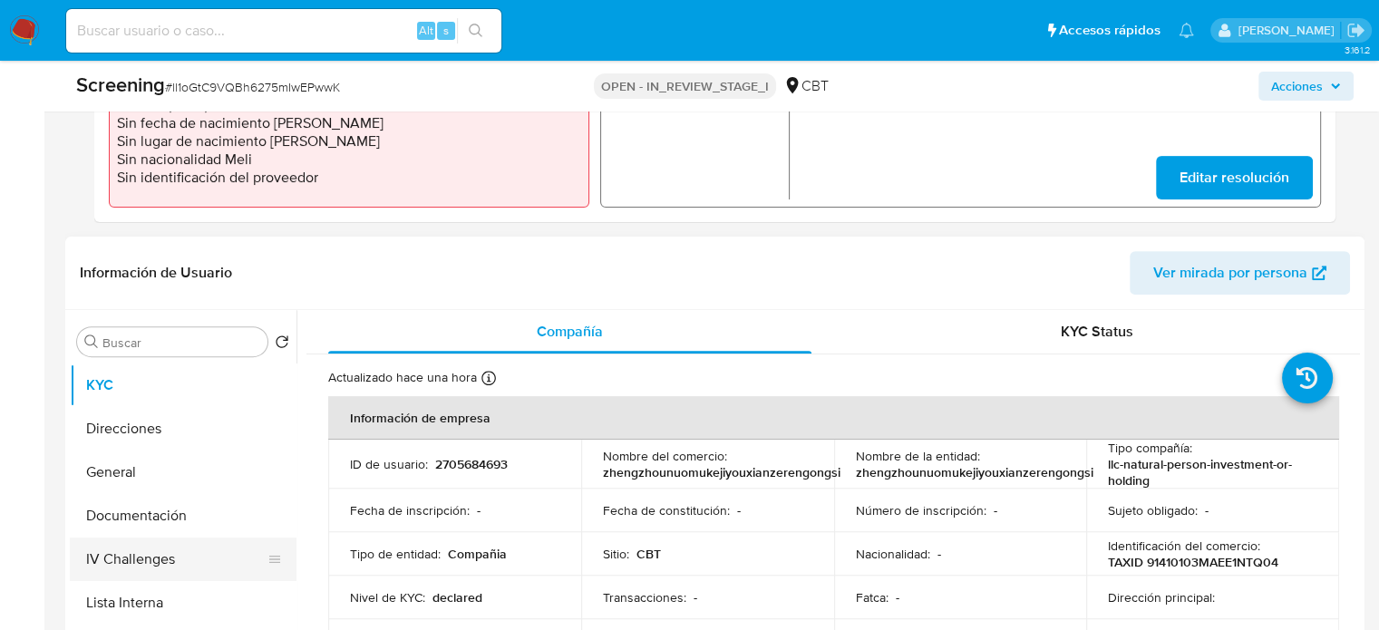
scroll to position [658, 0]
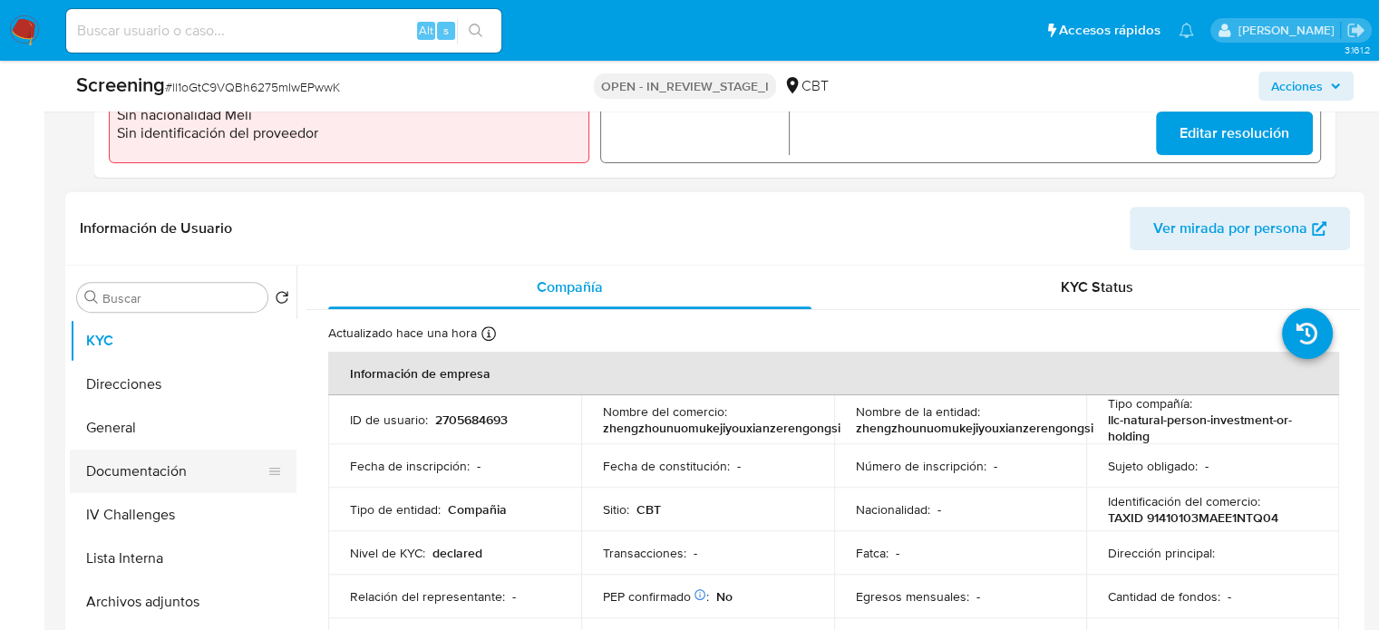
click at [145, 482] on button "Documentación" at bounding box center [176, 472] width 212 height 44
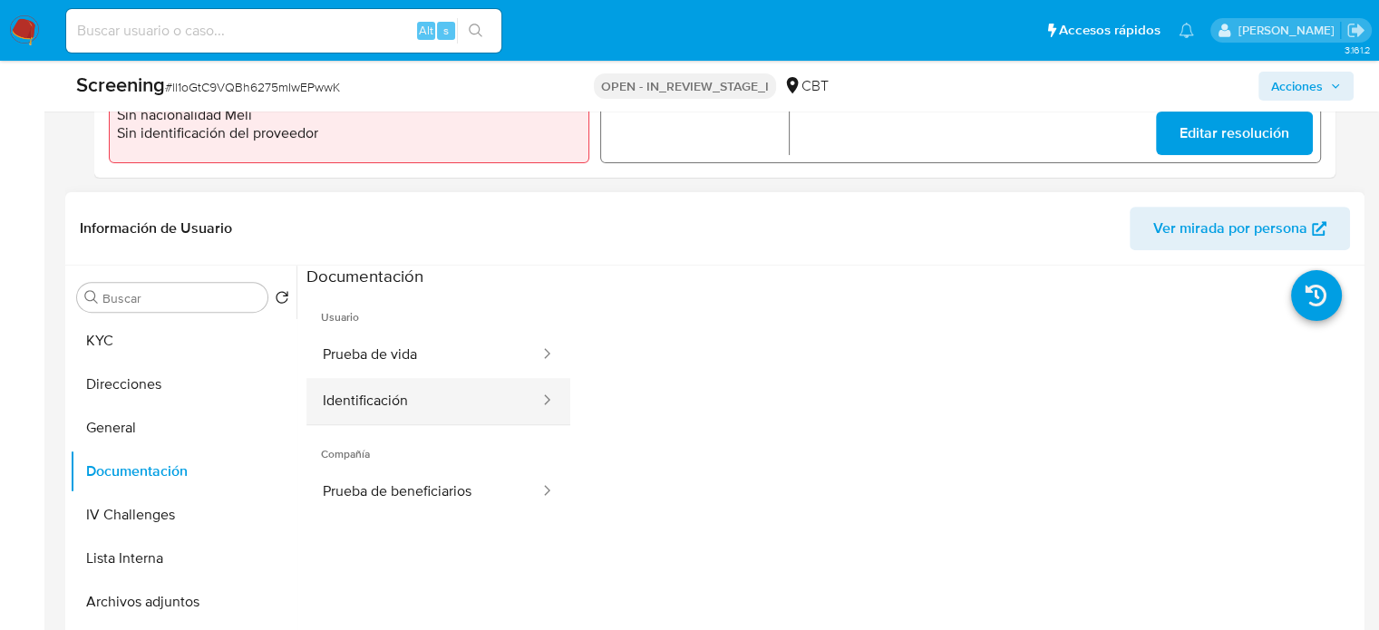
click at [439, 385] on button "Identificación" at bounding box center [424, 401] width 235 height 46
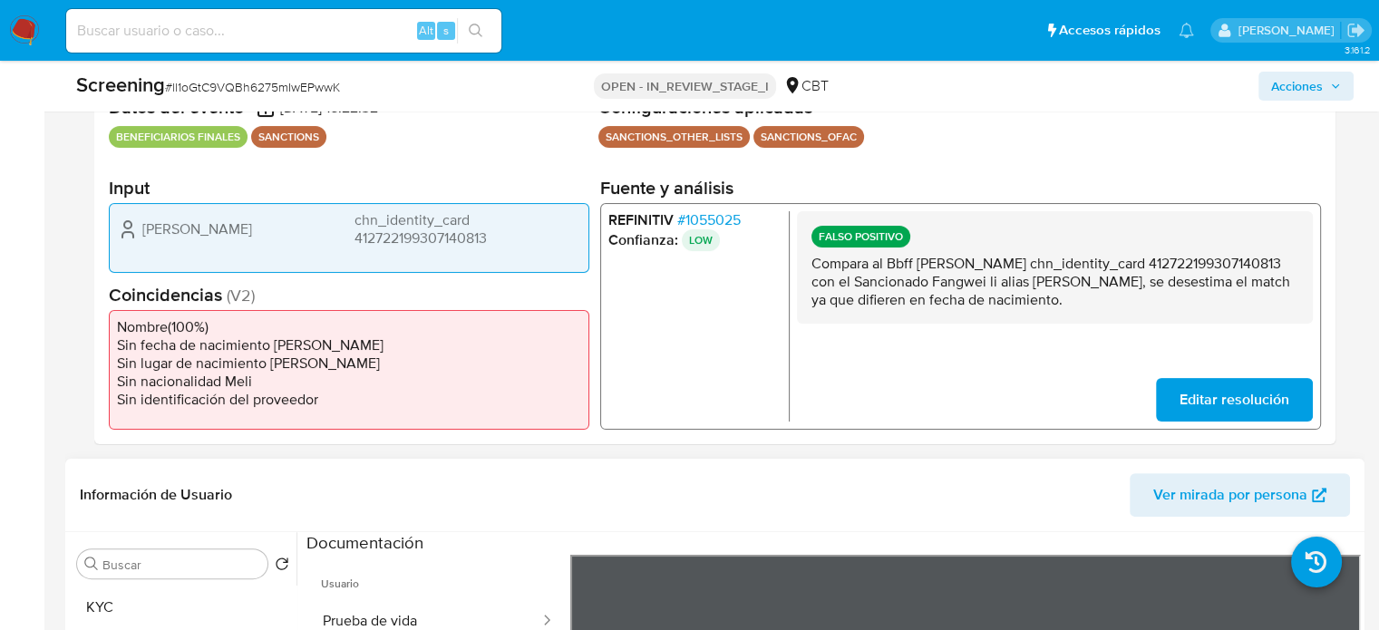
scroll to position [385, 0]
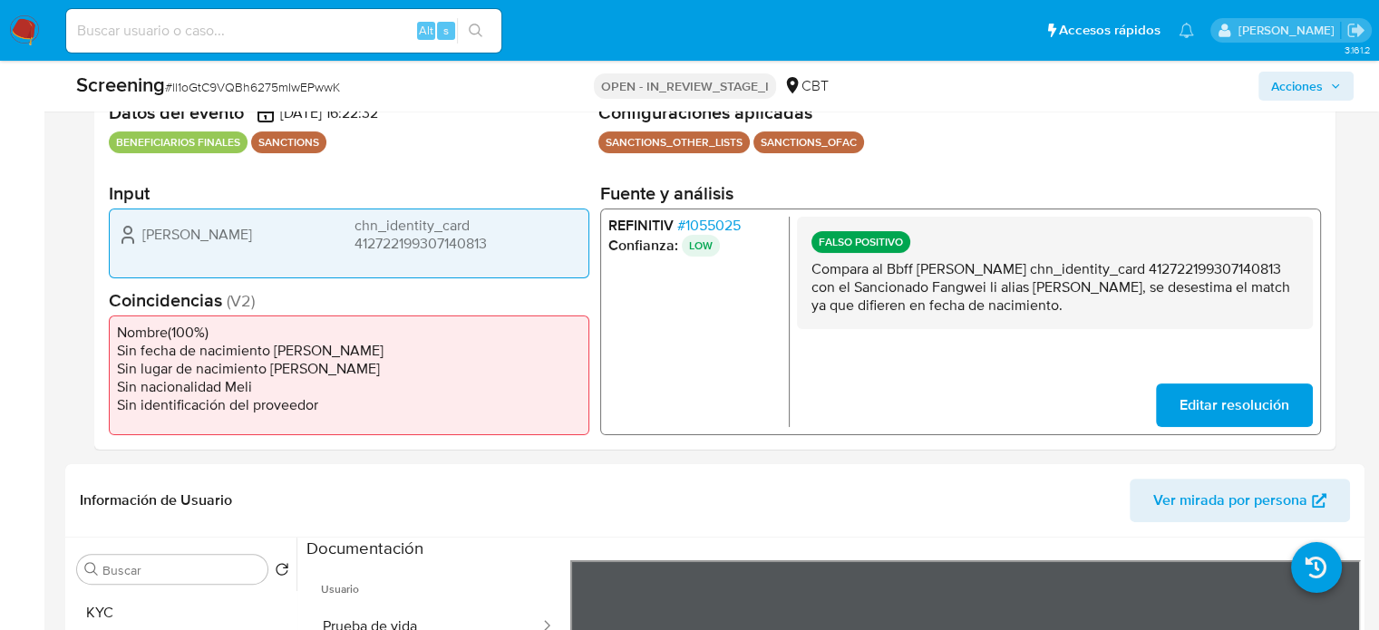
click at [733, 224] on span "# 1055025" at bounding box center [708, 226] width 63 height 18
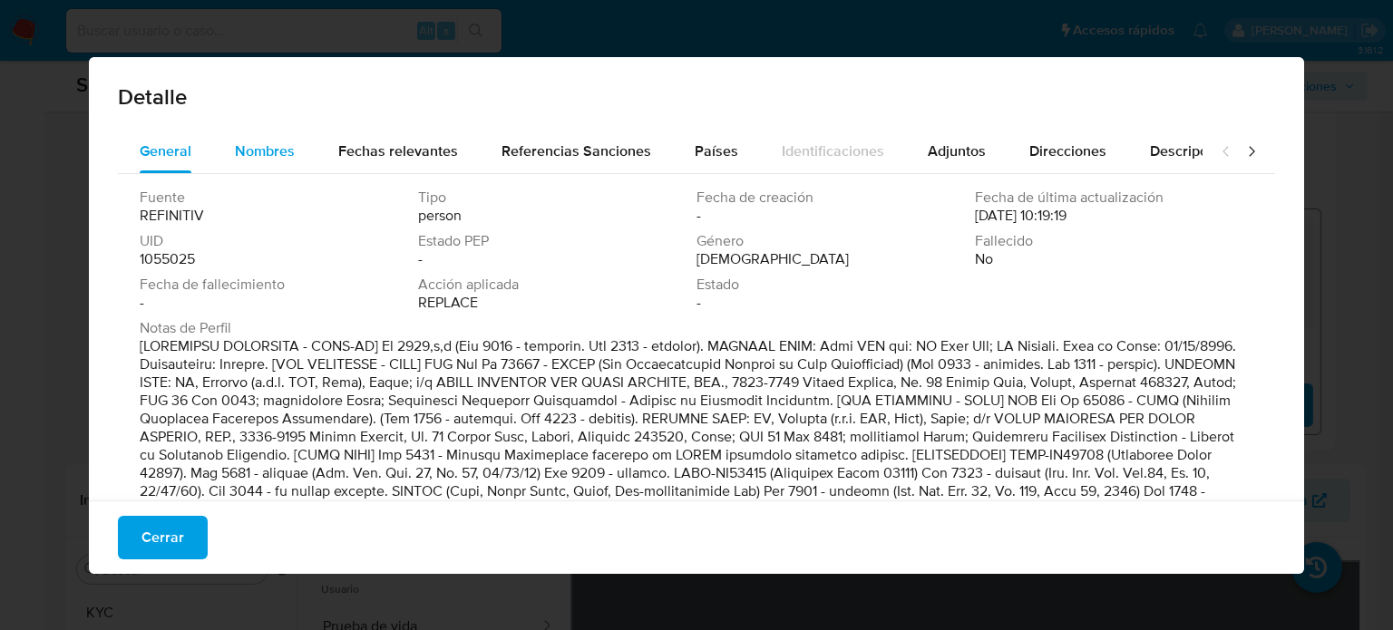
click at [280, 151] on span "Nombres" at bounding box center [265, 151] width 60 height 21
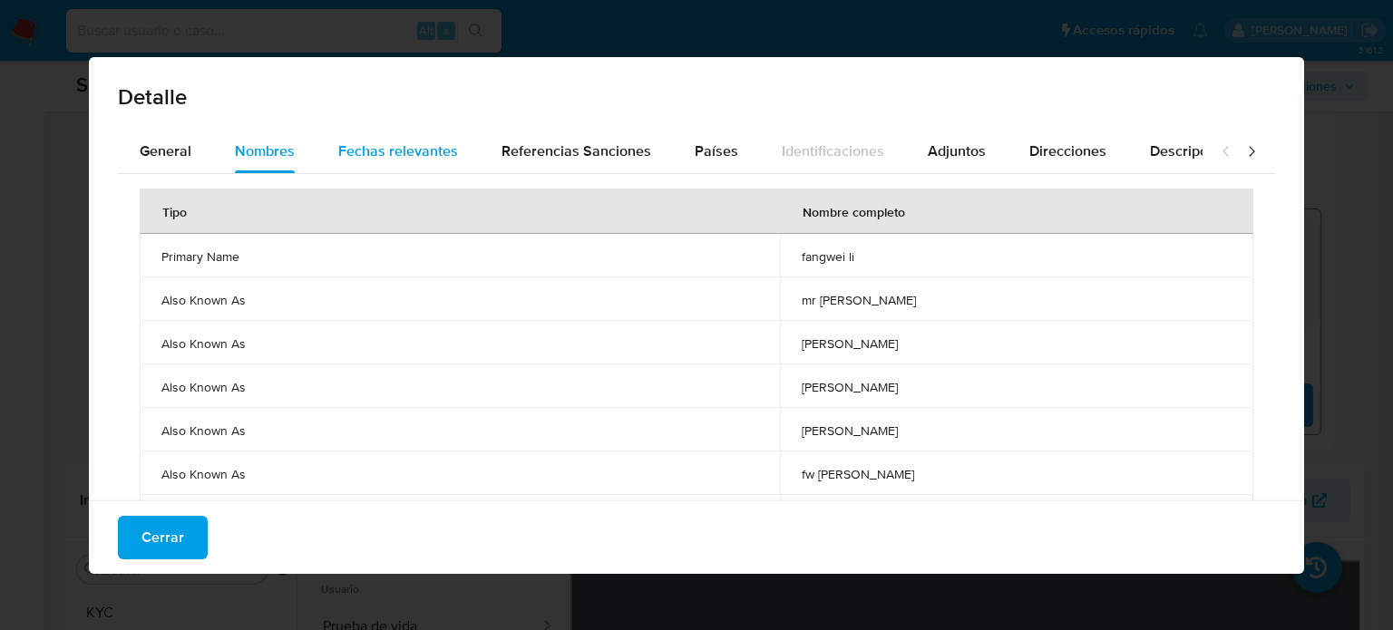
click at [359, 138] on div "Fechas relevantes" at bounding box center [398, 152] width 120 height 44
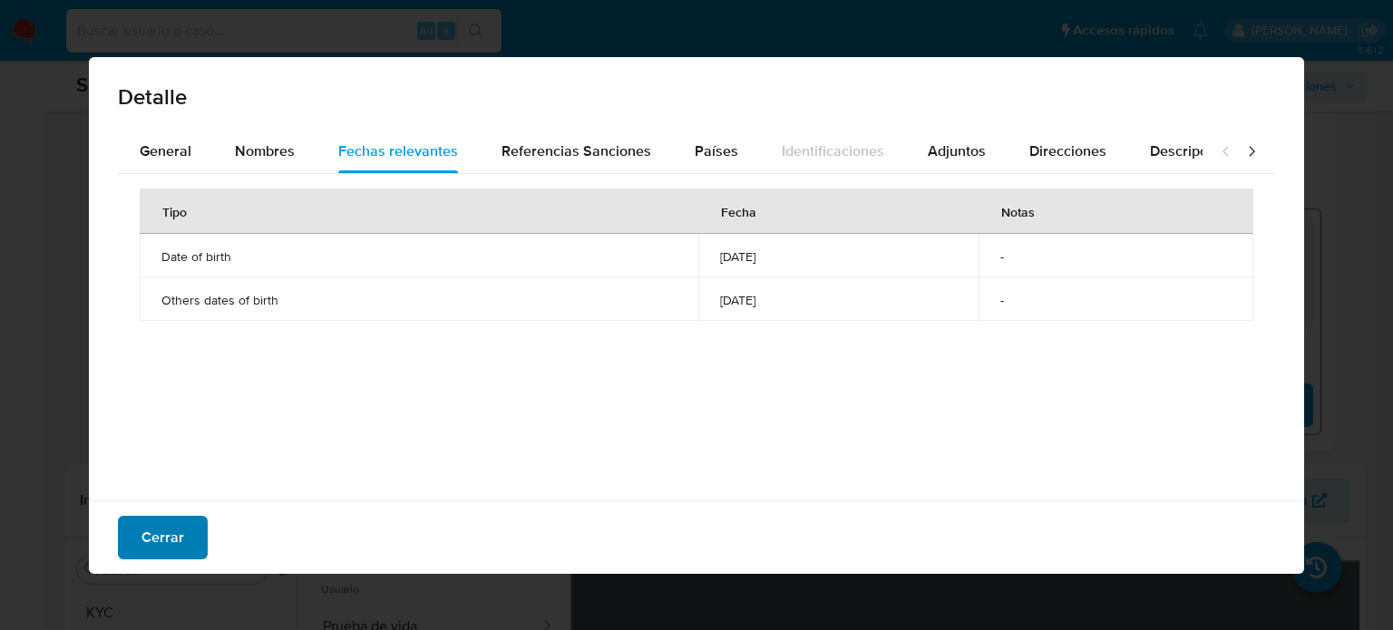
click at [190, 547] on button "Cerrar" at bounding box center [163, 538] width 90 height 44
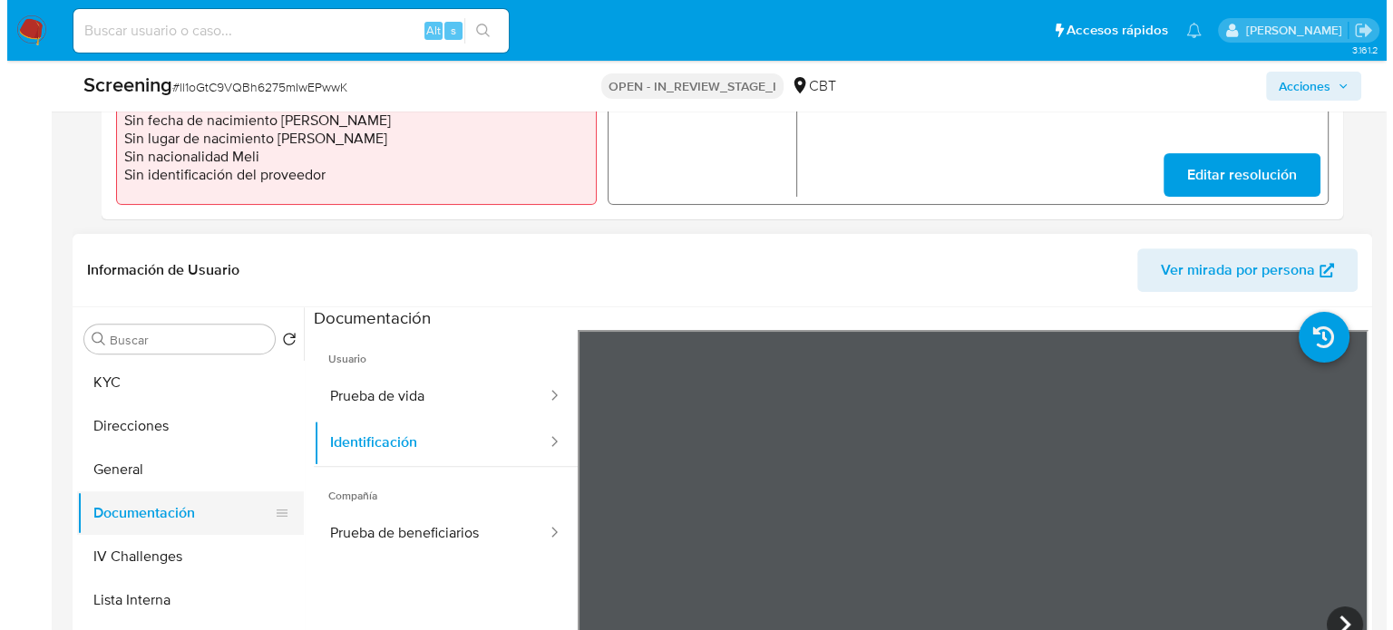
scroll to position [658, 0]
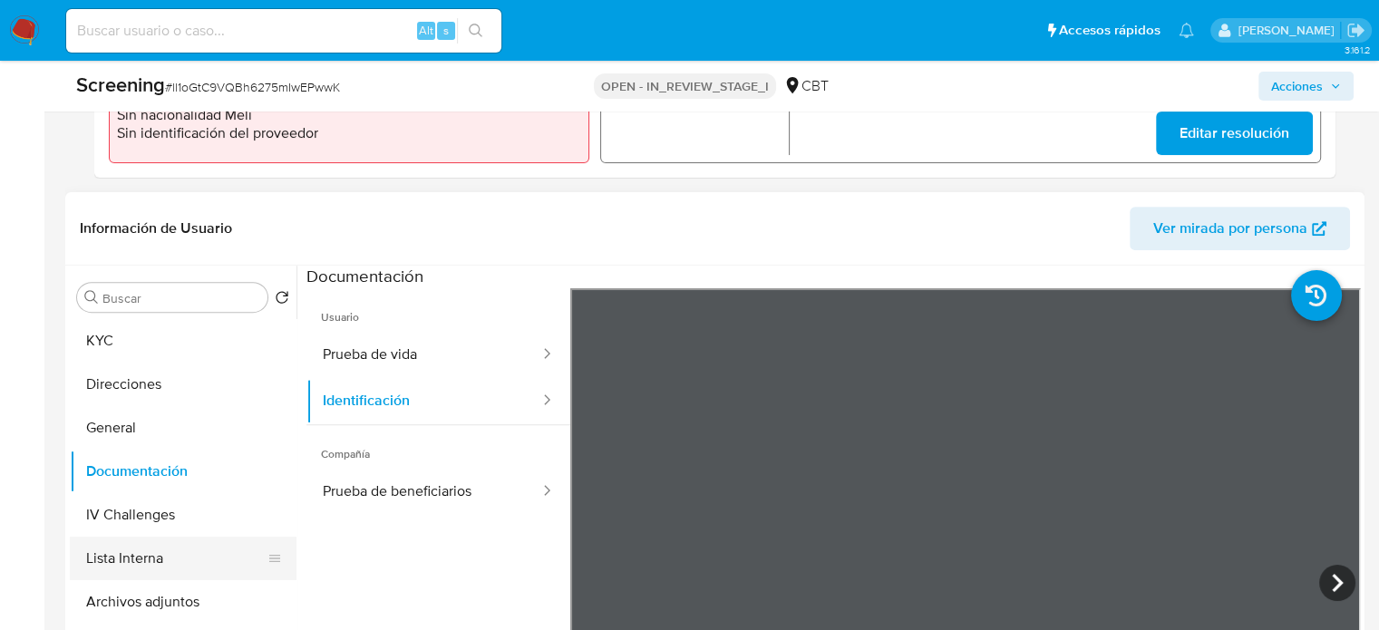
click at [131, 573] on button "Lista Interna" at bounding box center [176, 559] width 212 height 44
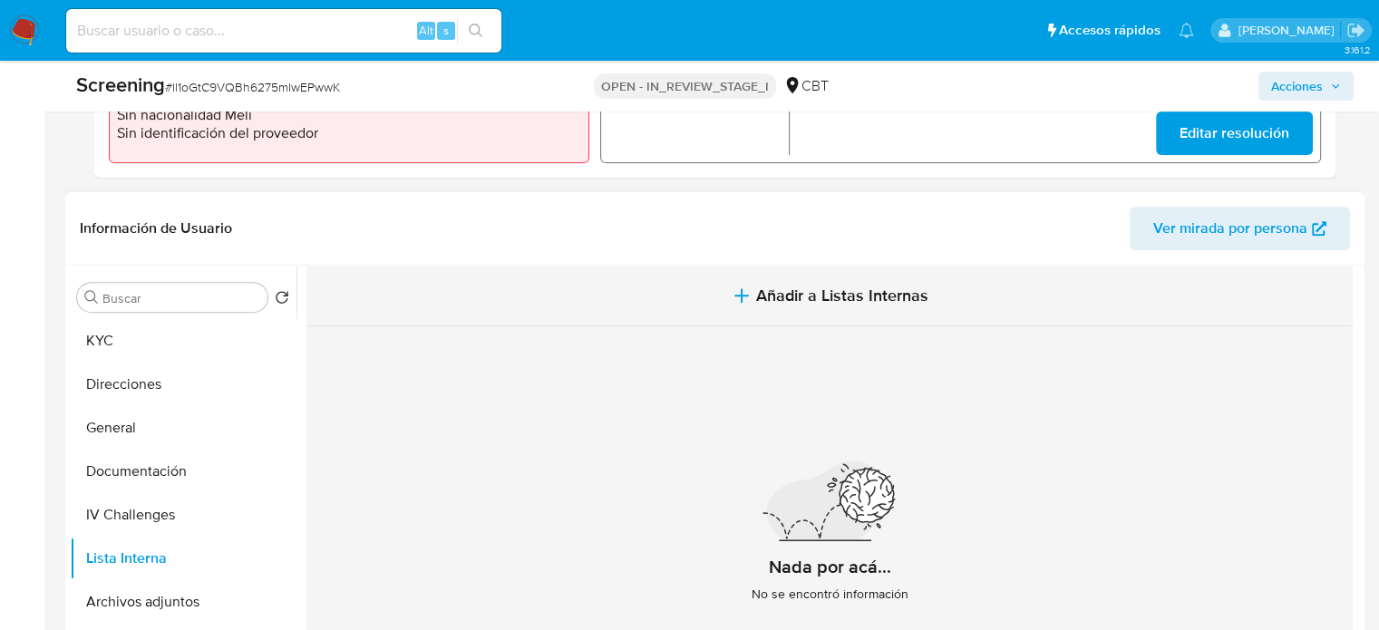
click at [820, 291] on span "Añadir a Listas Internas" at bounding box center [842, 296] width 172 height 20
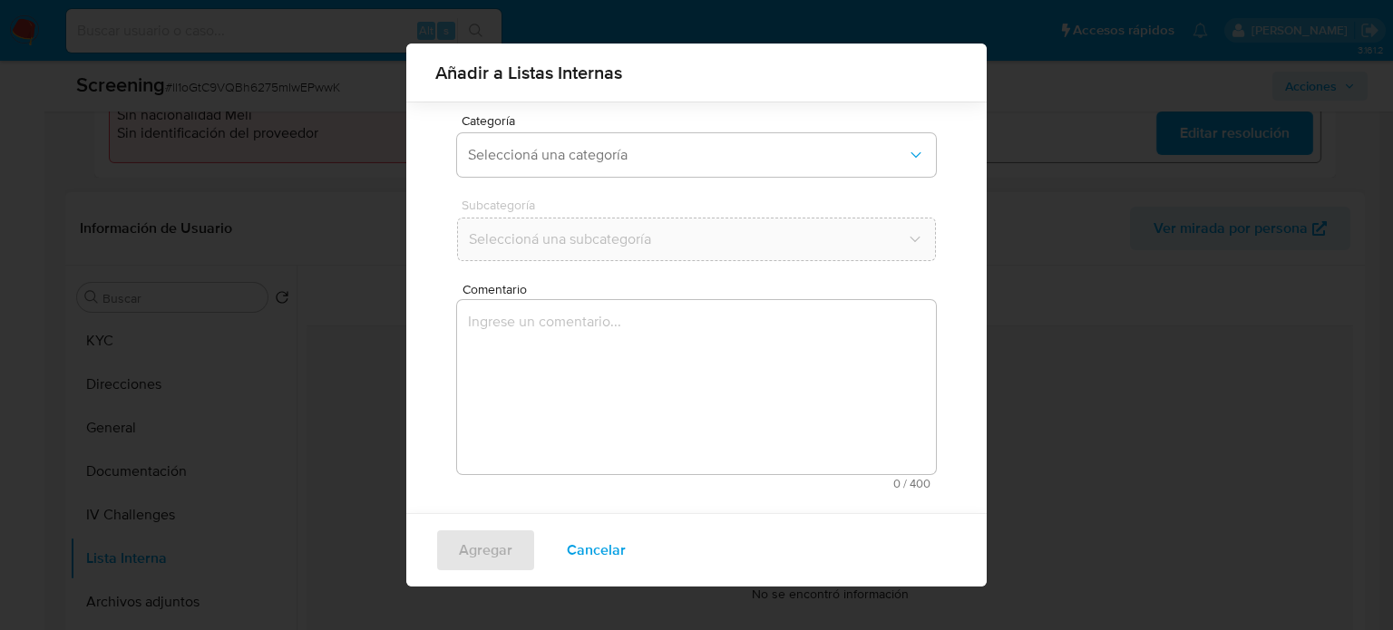
scroll to position [142, 0]
click at [715, 162] on button "Seleccioná una categoría" at bounding box center [696, 151] width 479 height 44
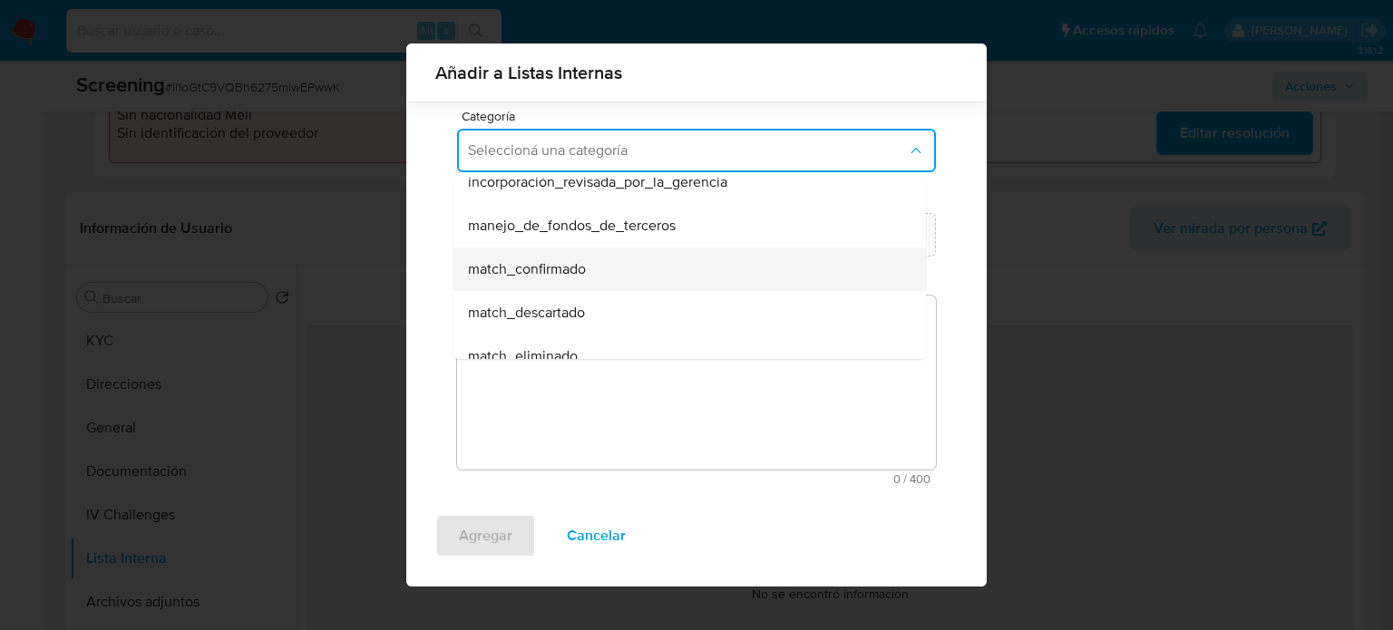
scroll to position [91, 0]
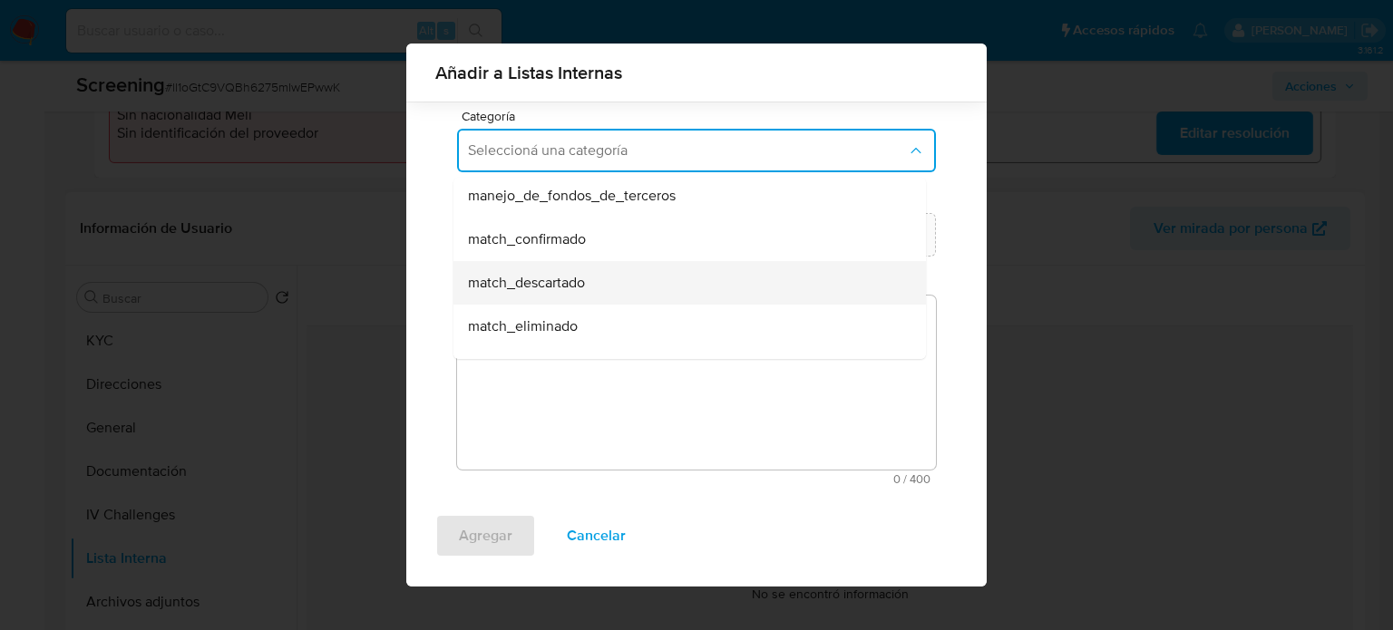
click at [558, 286] on span "match_descartado" at bounding box center [526, 283] width 117 height 18
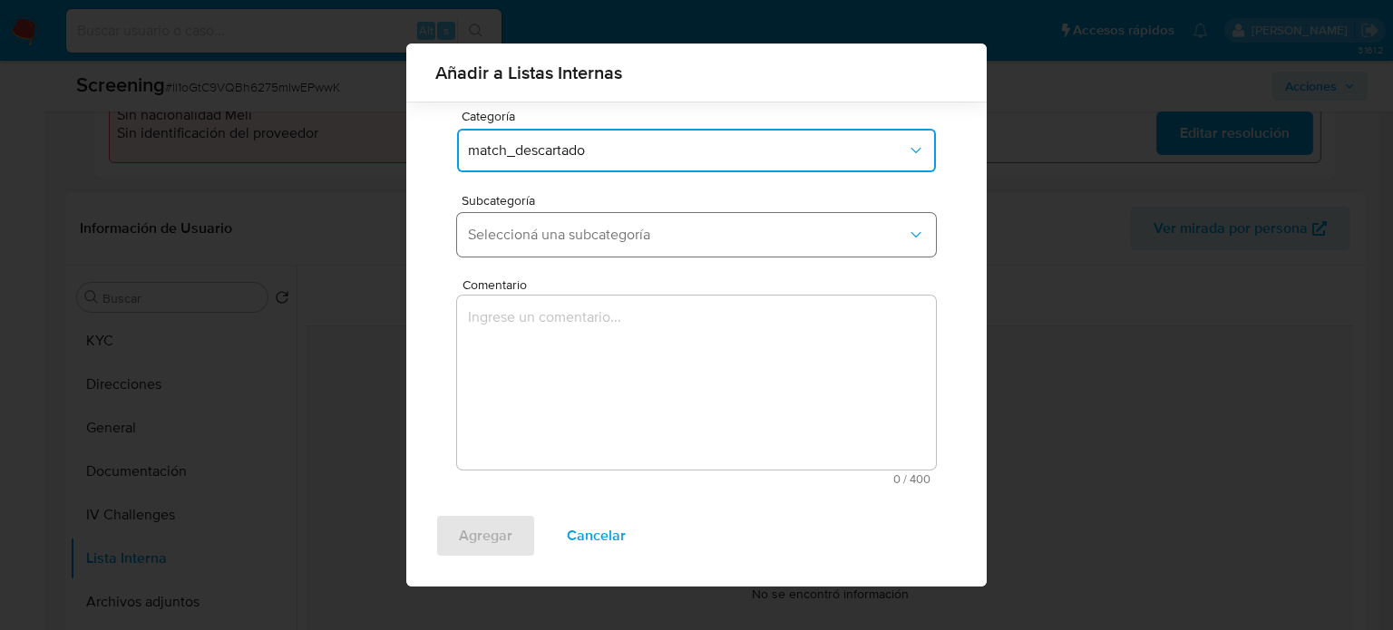
click at [582, 233] on span "Seleccioná una subcategoría" at bounding box center [687, 235] width 439 height 18
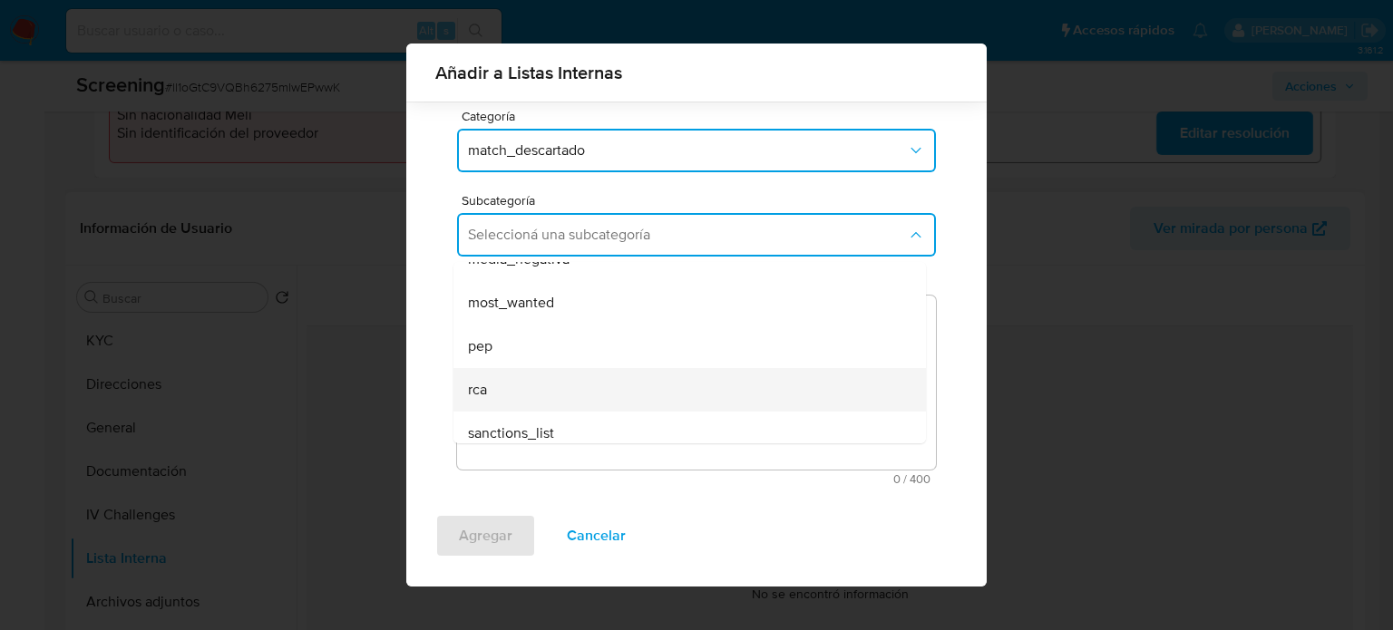
scroll to position [123, 0]
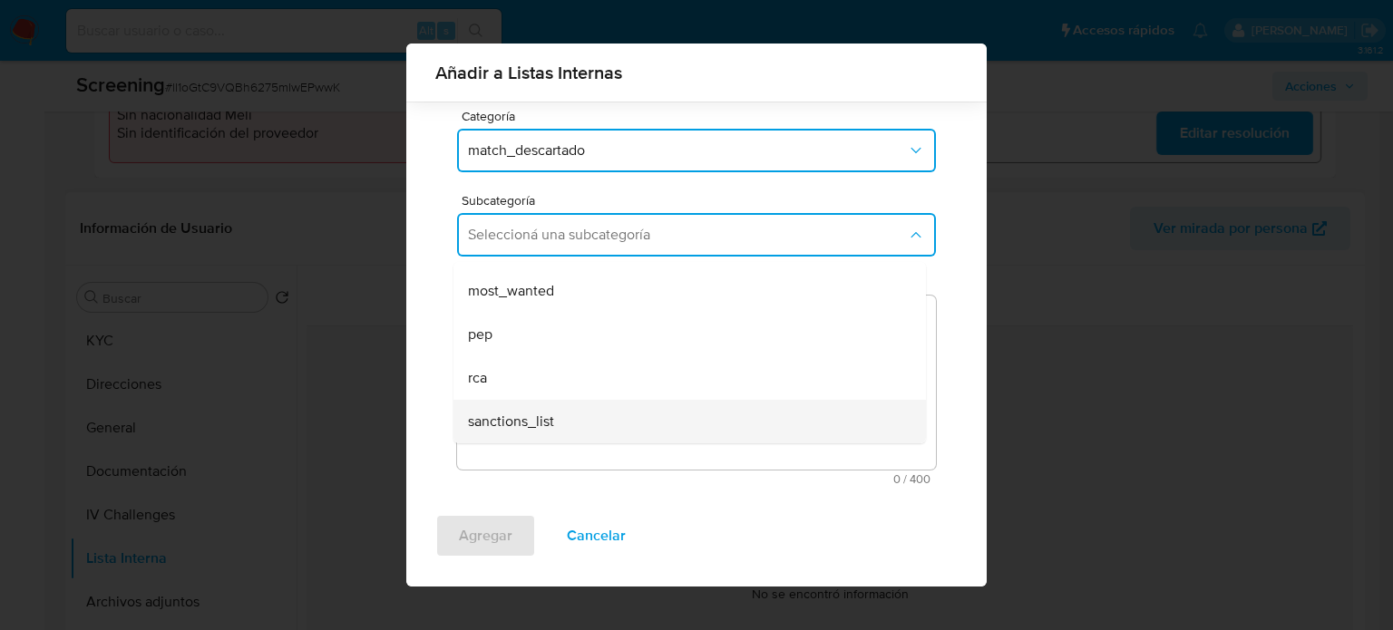
click at [551, 413] on span "sanctions_list" at bounding box center [511, 422] width 86 height 18
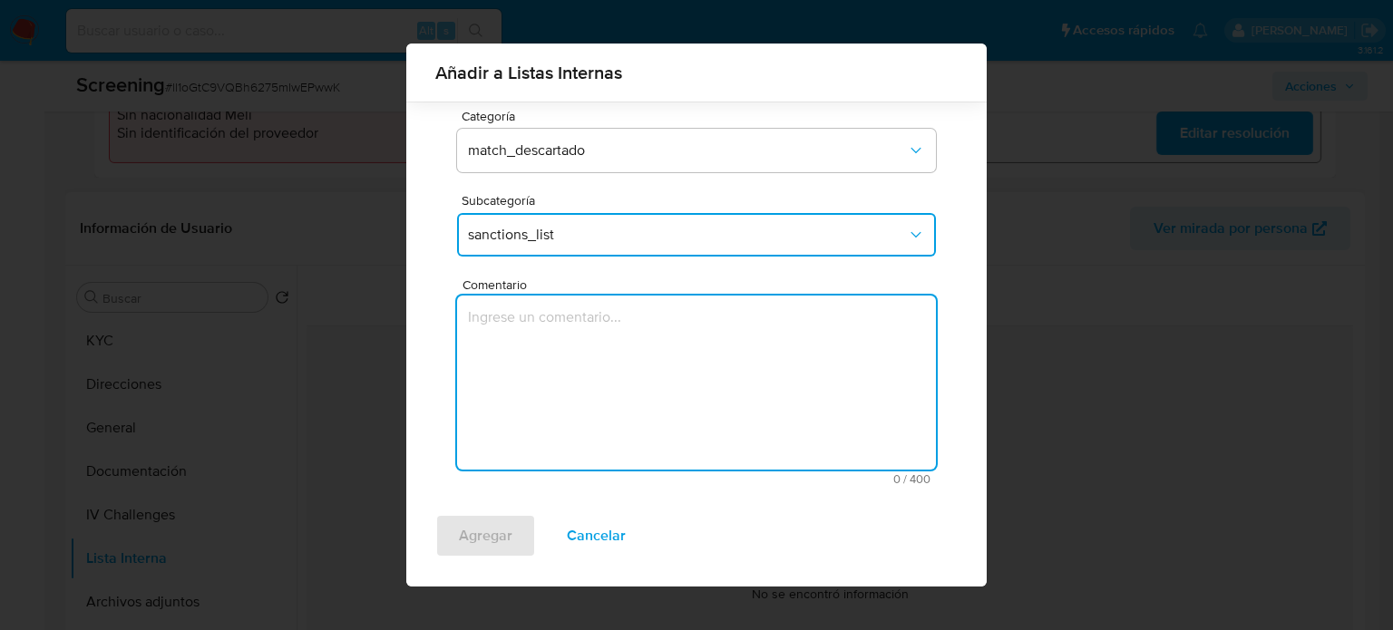
click at [566, 387] on textarea "Comentario" at bounding box center [696, 383] width 479 height 174
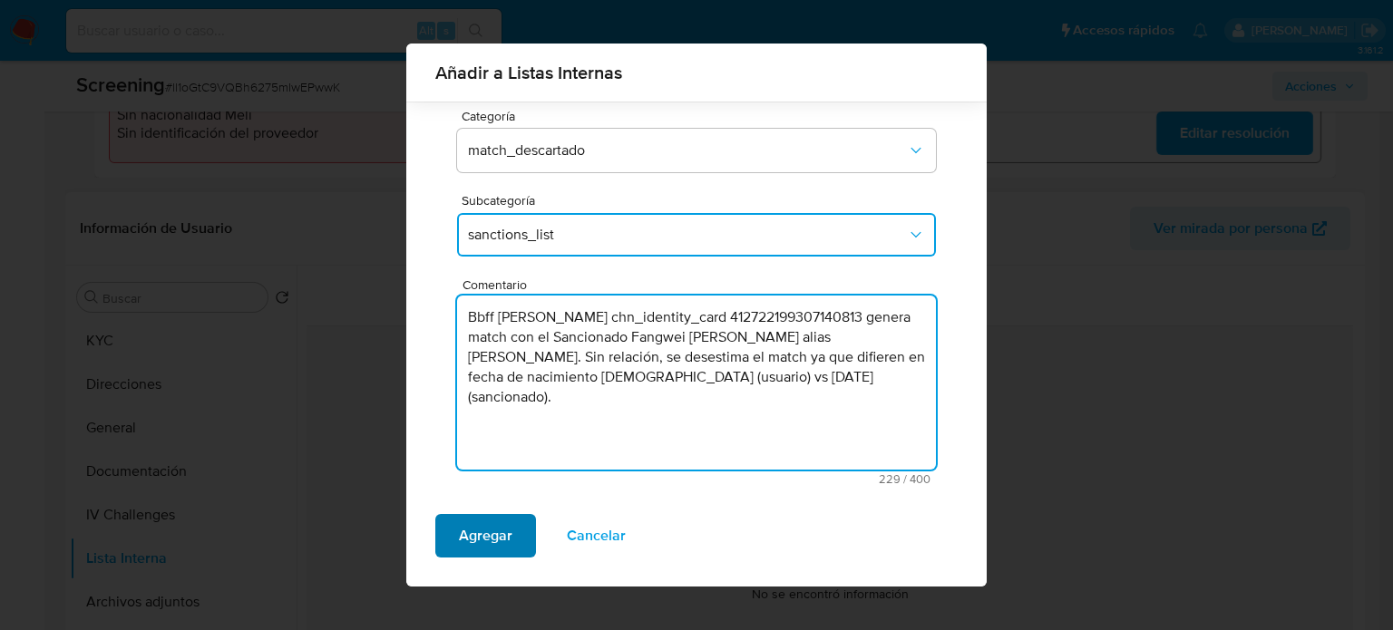
type textarea "Bbff Wei Li chn_identity_card 412722199307140813 genera match con el Sancionado…"
click at [504, 529] on span "Agregar" at bounding box center [486, 536] width 54 height 40
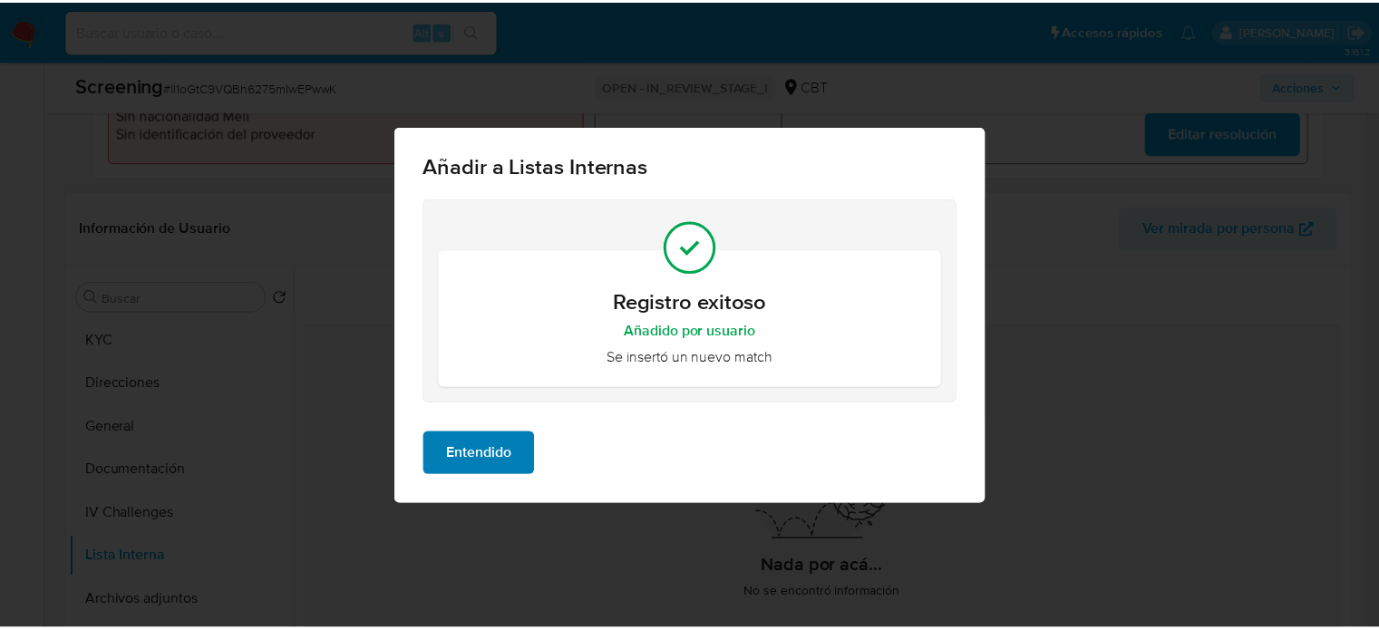
scroll to position [0, 0]
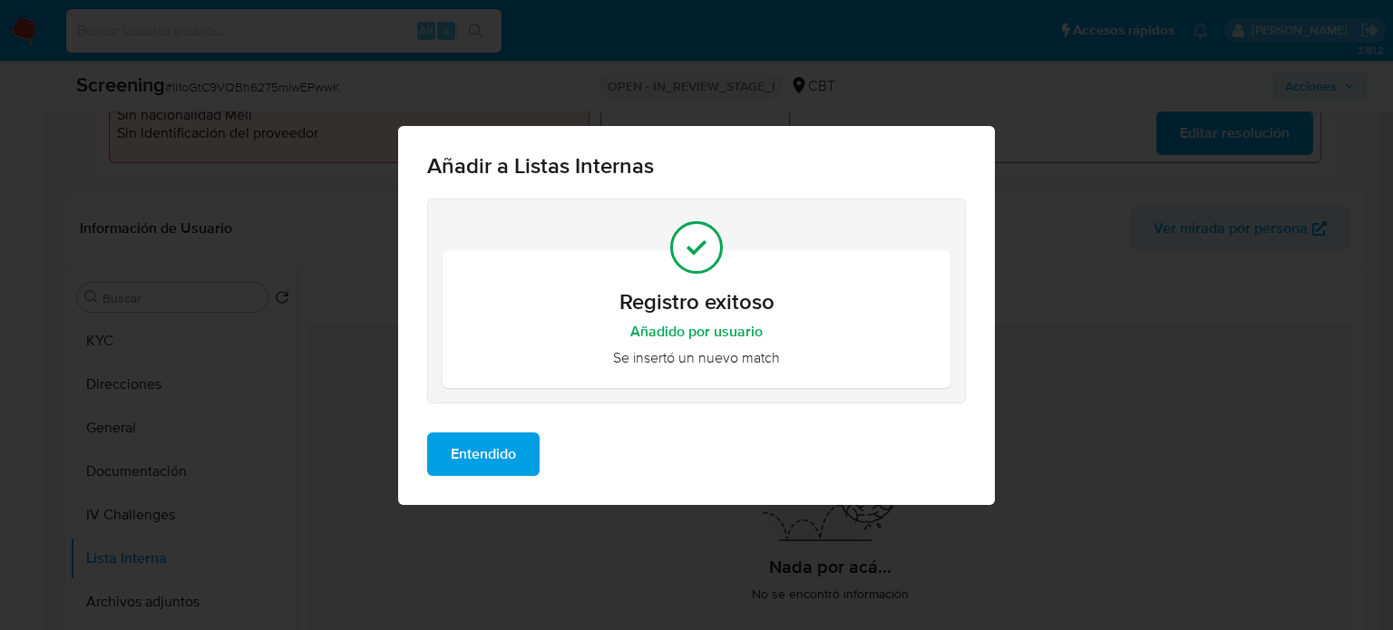
click at [501, 464] on span "Entendido" at bounding box center [483, 454] width 65 height 40
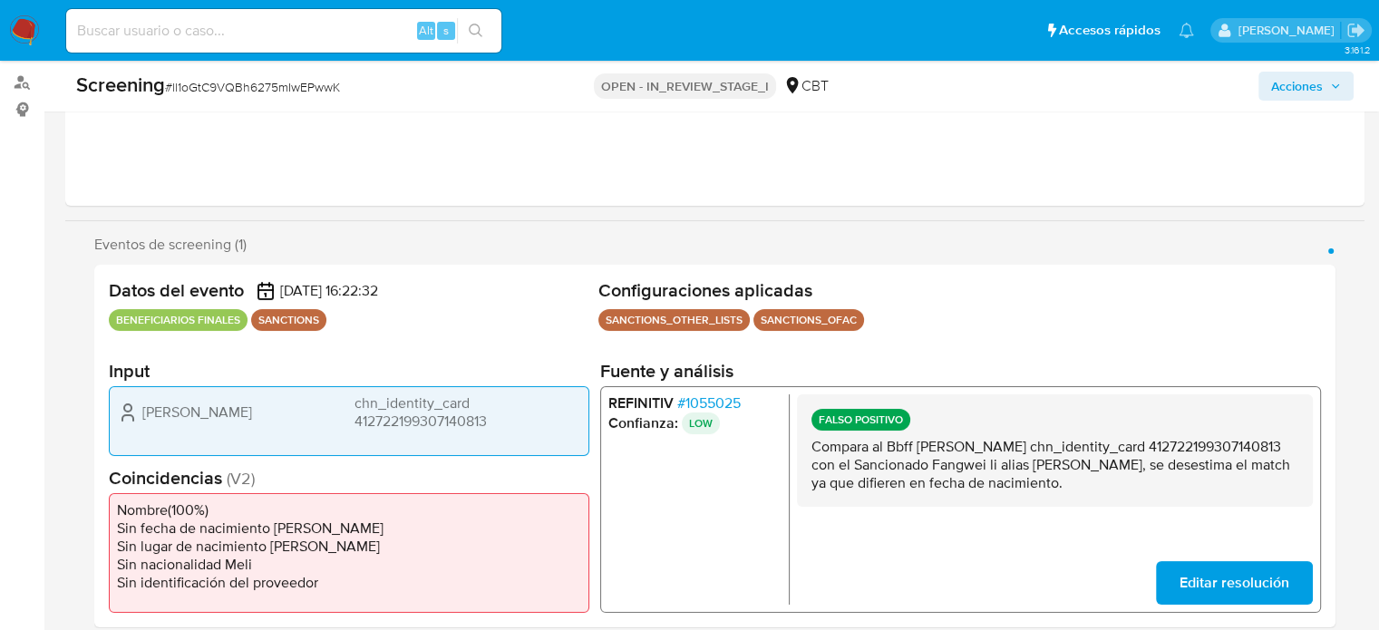
scroll to position [204, 0]
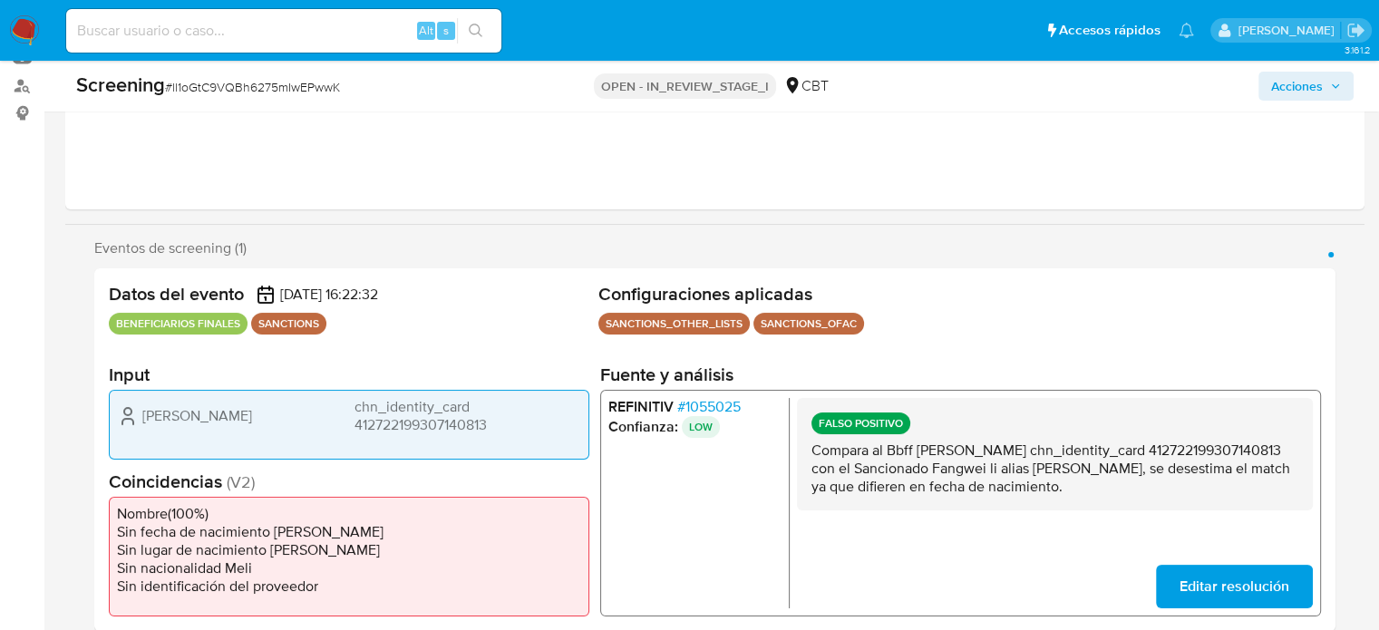
click at [1281, 82] on span "Acciones" at bounding box center [1298, 86] width 52 height 29
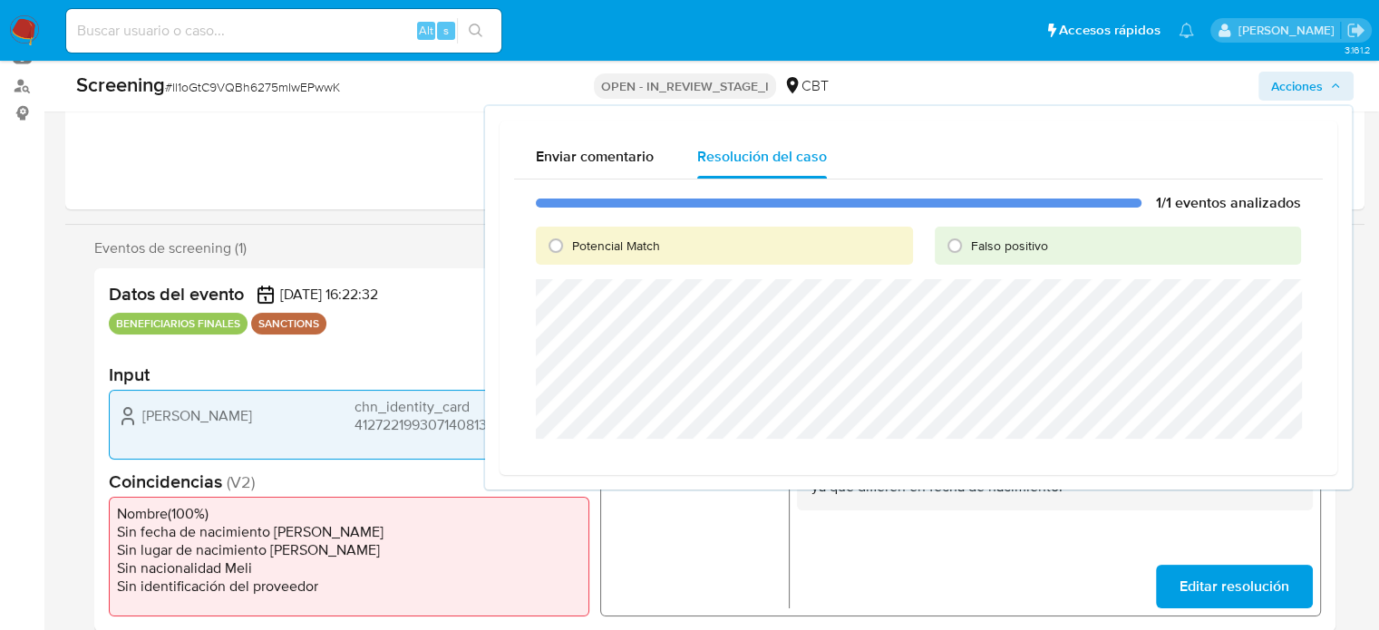
click at [971, 249] on span "Falso positivo" at bounding box center [1009, 246] width 77 height 18
click at [970, 249] on input "Falso positivo" at bounding box center [955, 245] width 29 height 29
radio input "true"
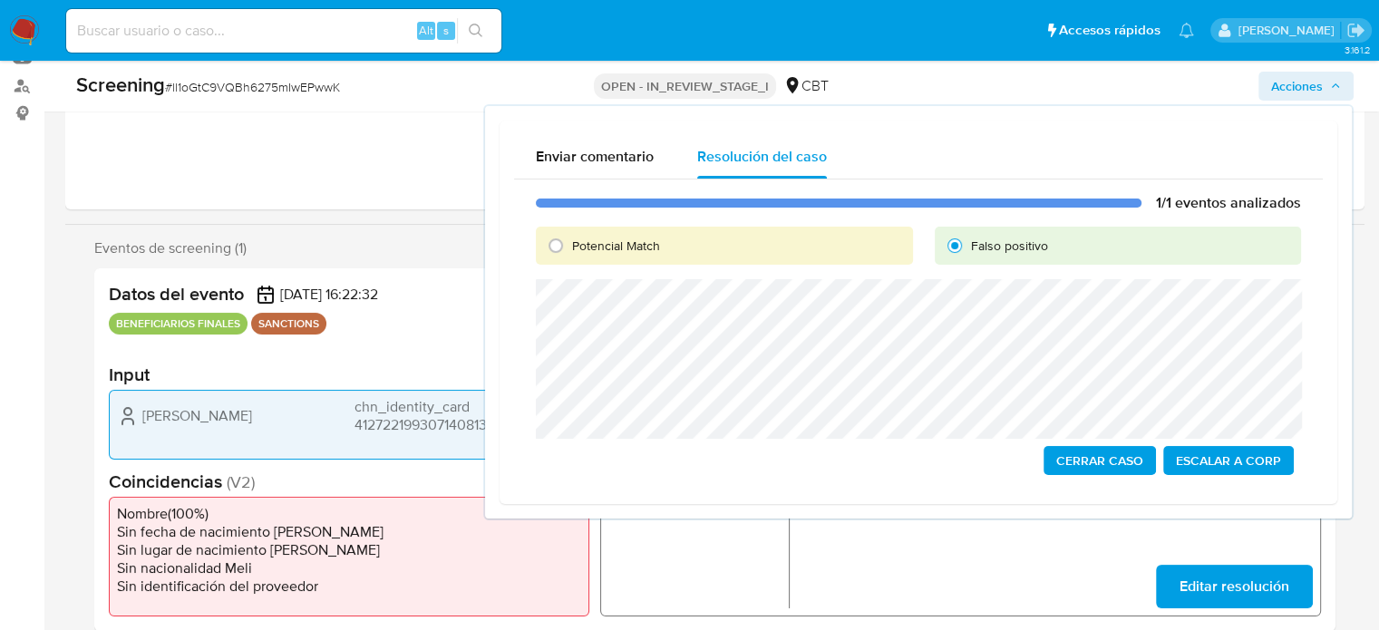
click at [1082, 463] on span "Cerrar Caso" at bounding box center [1100, 460] width 87 height 25
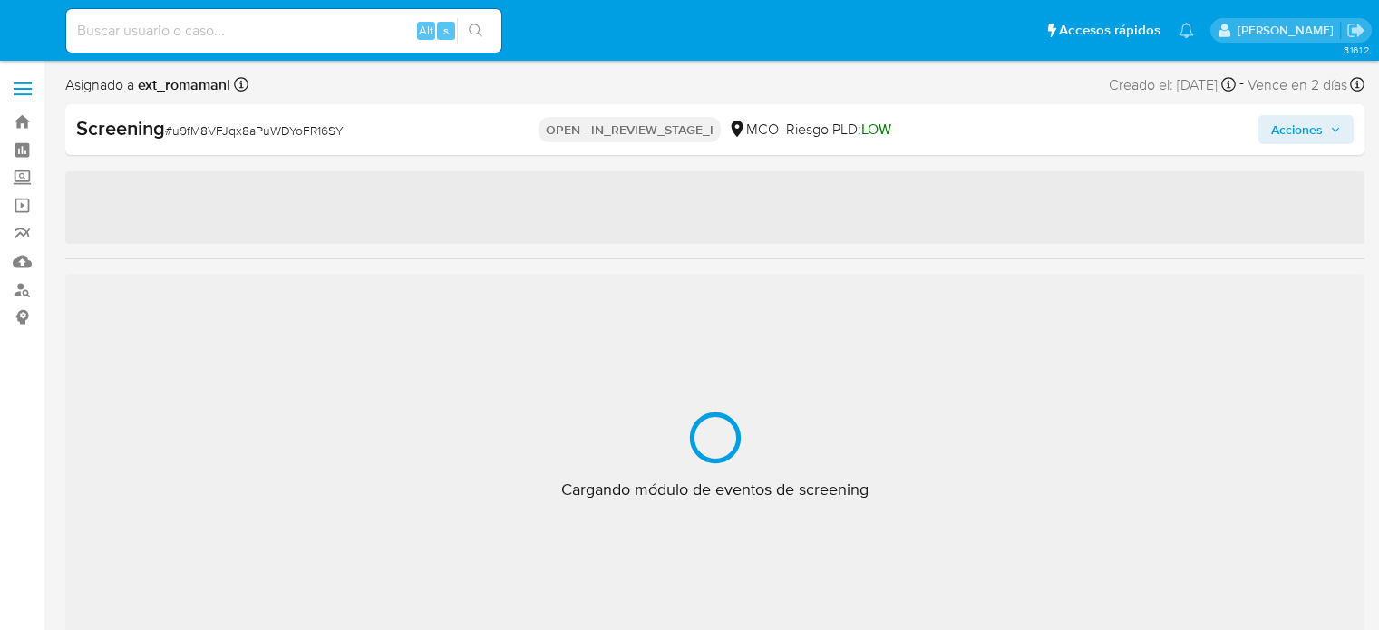
select select "10"
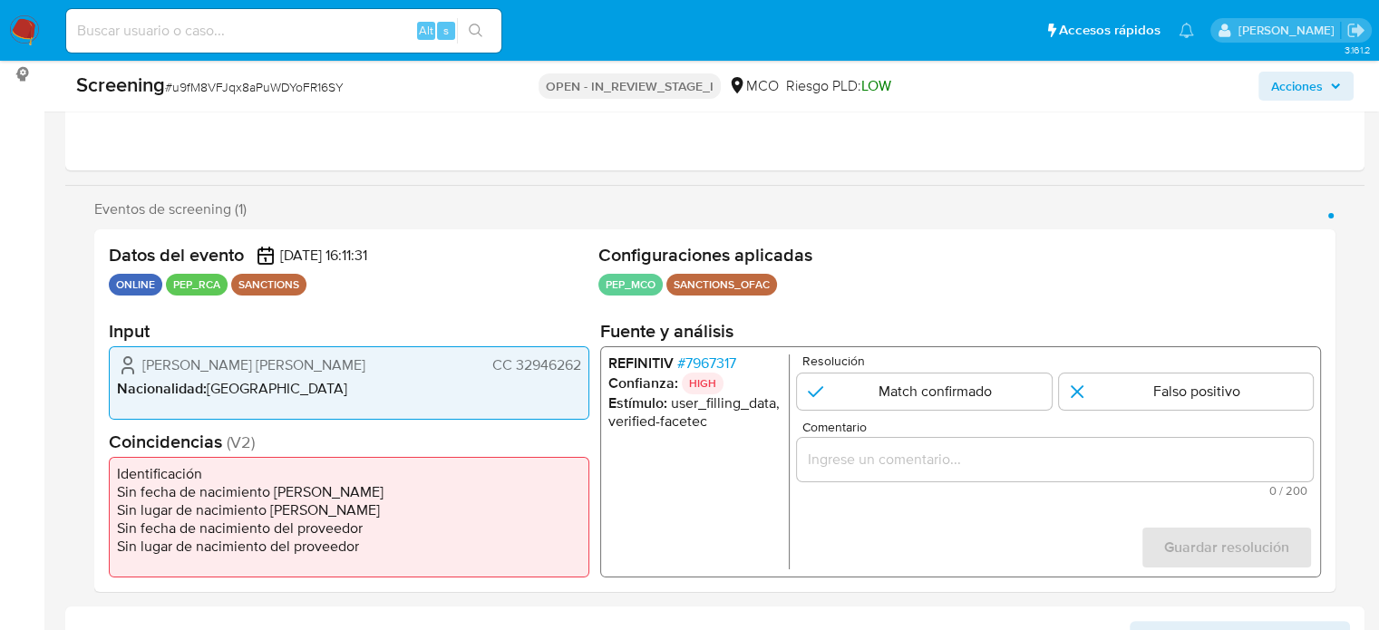
scroll to position [363, 0]
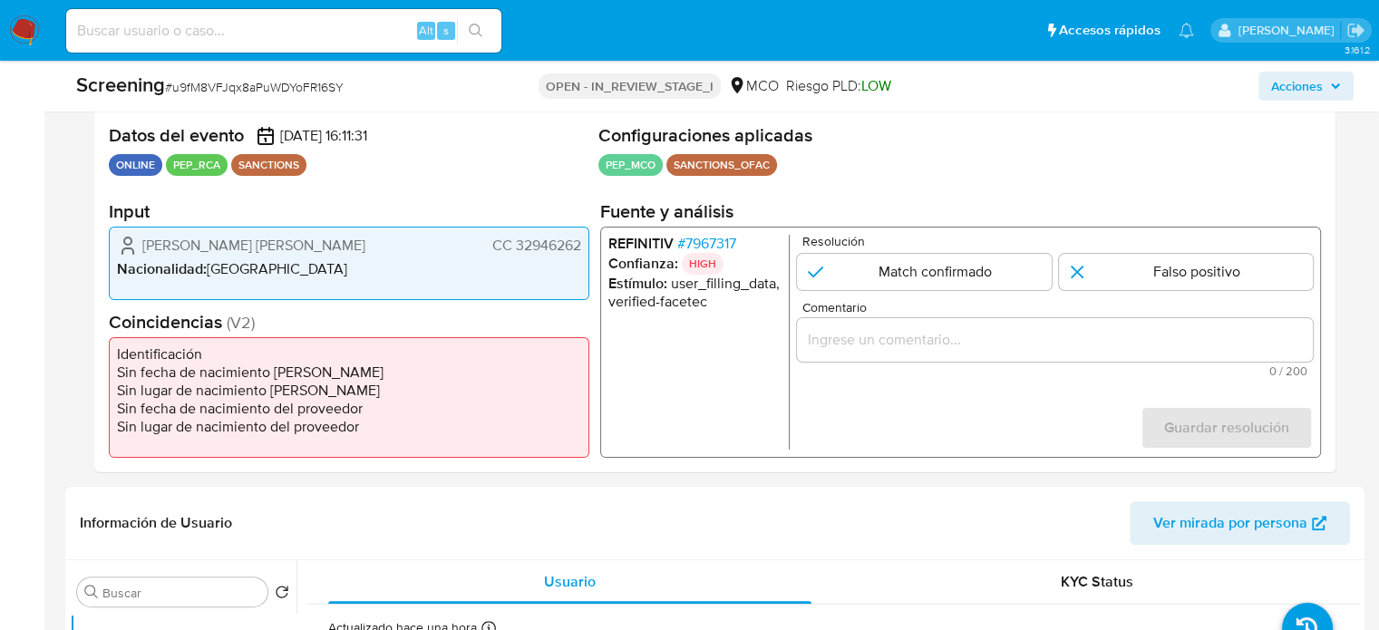
click at [707, 242] on span "# 7967317" at bounding box center [706, 244] width 59 height 18
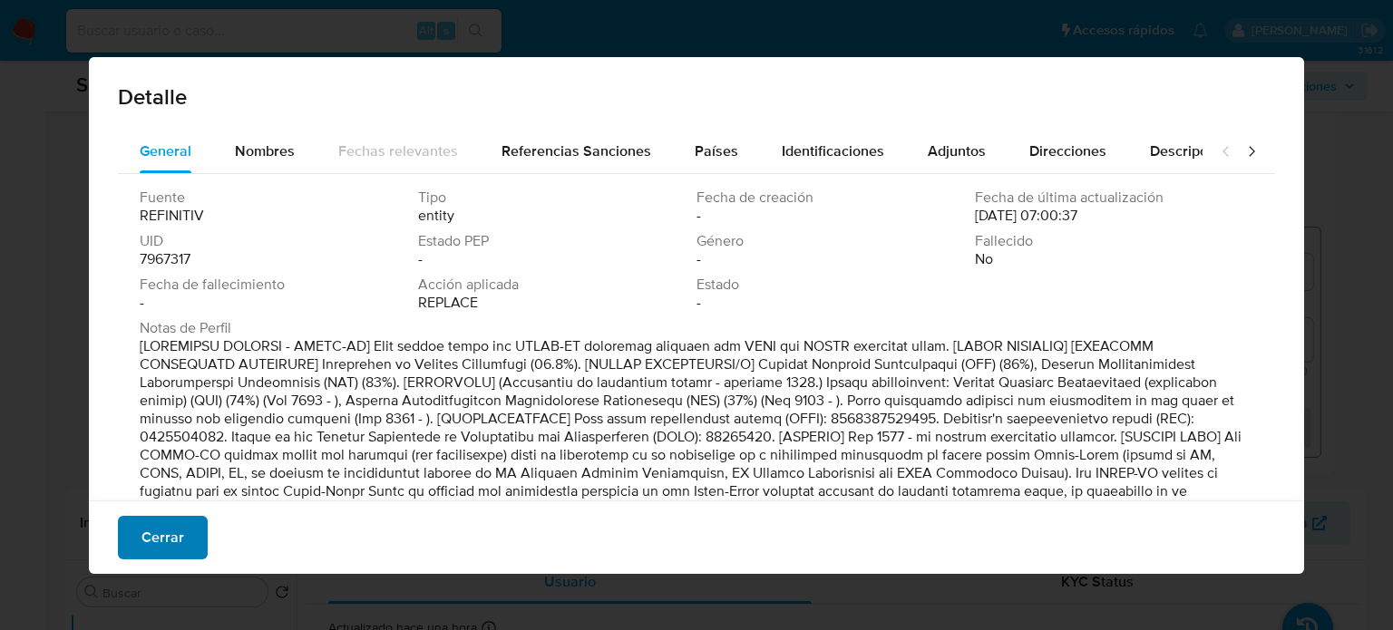
click at [170, 551] on span "Cerrar" at bounding box center [162, 538] width 43 height 40
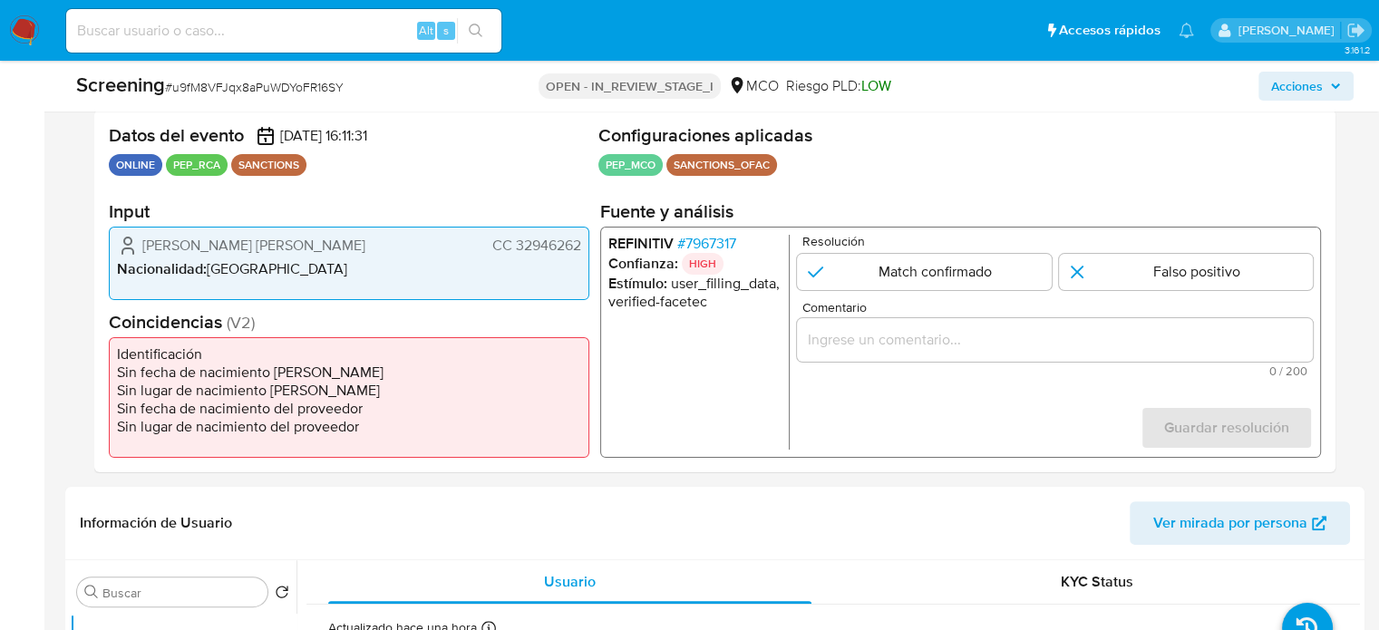
click at [847, 351] on input "Comentario" at bounding box center [1055, 340] width 516 height 24
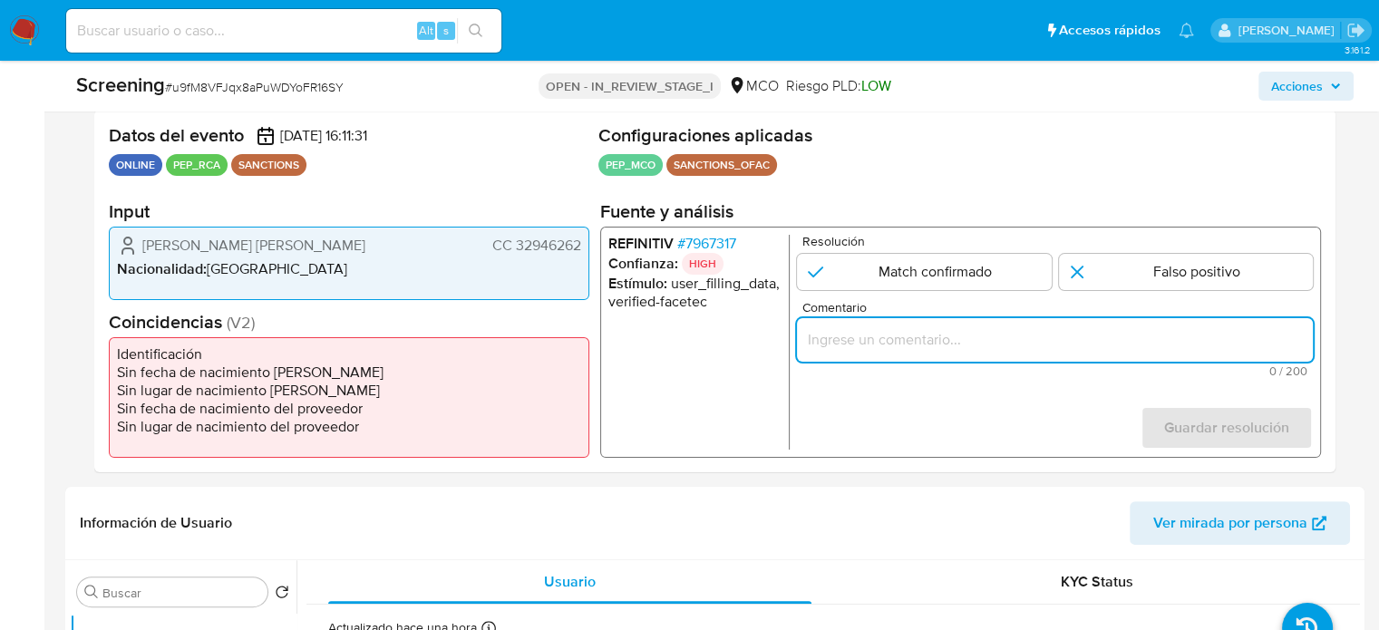
paste input "Titular de cuenta sin coincidencias en listas activas."
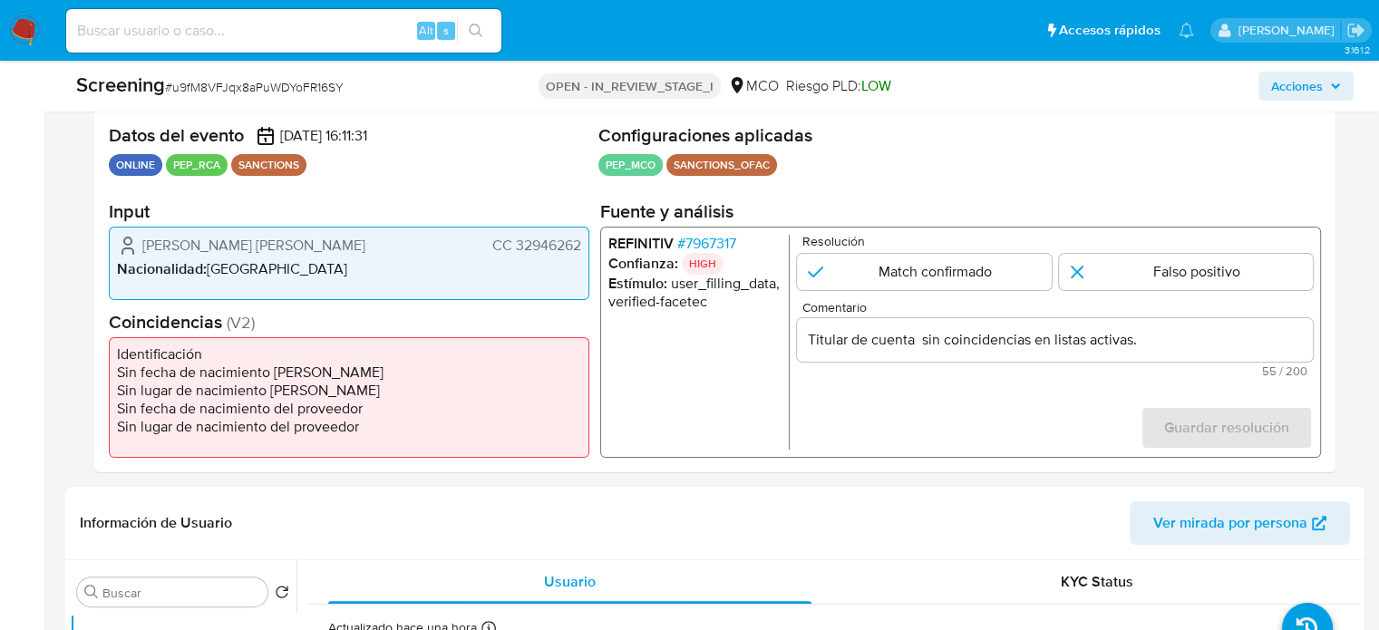
drag, startPoint x: 136, startPoint y: 242, endPoint x: 580, endPoint y: 249, distance: 444.5
click at [580, 249] on div "Alvarez Montiel Ana Maria CC 32946262" at bounding box center [349, 246] width 464 height 22
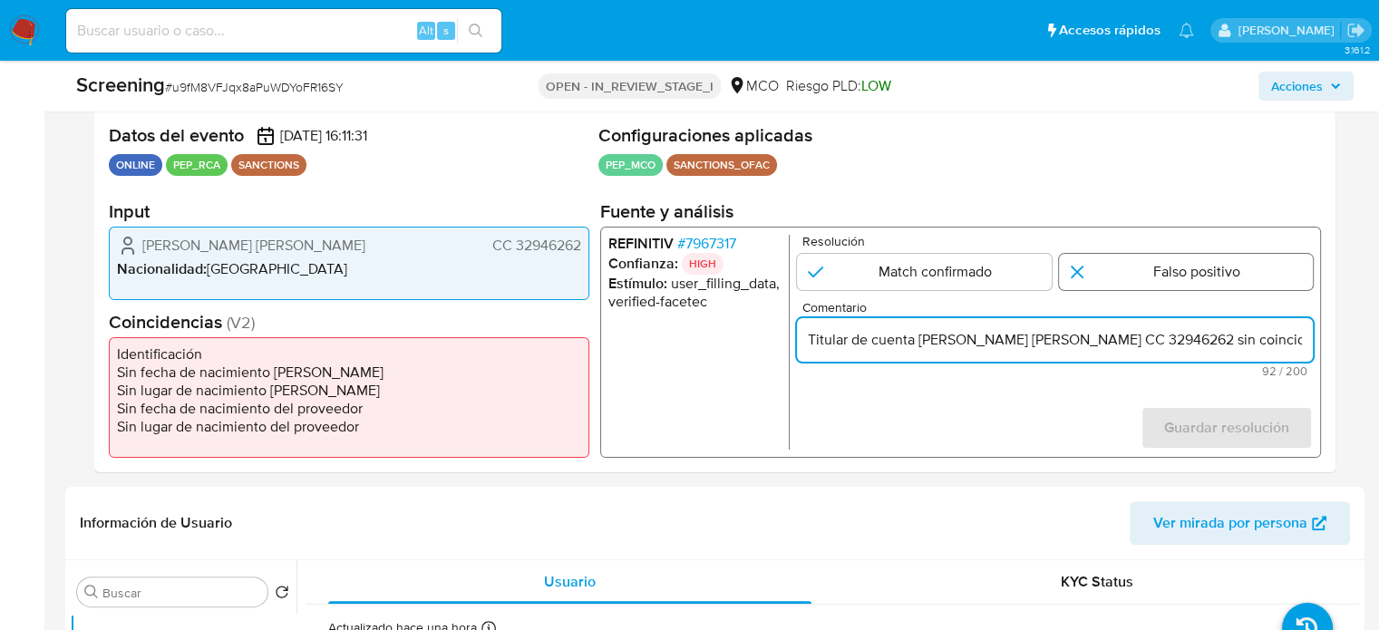
type input "Titular de cuenta Alvarez Montiel Ana Maria CC 32946262 sin coincidencias en li…"
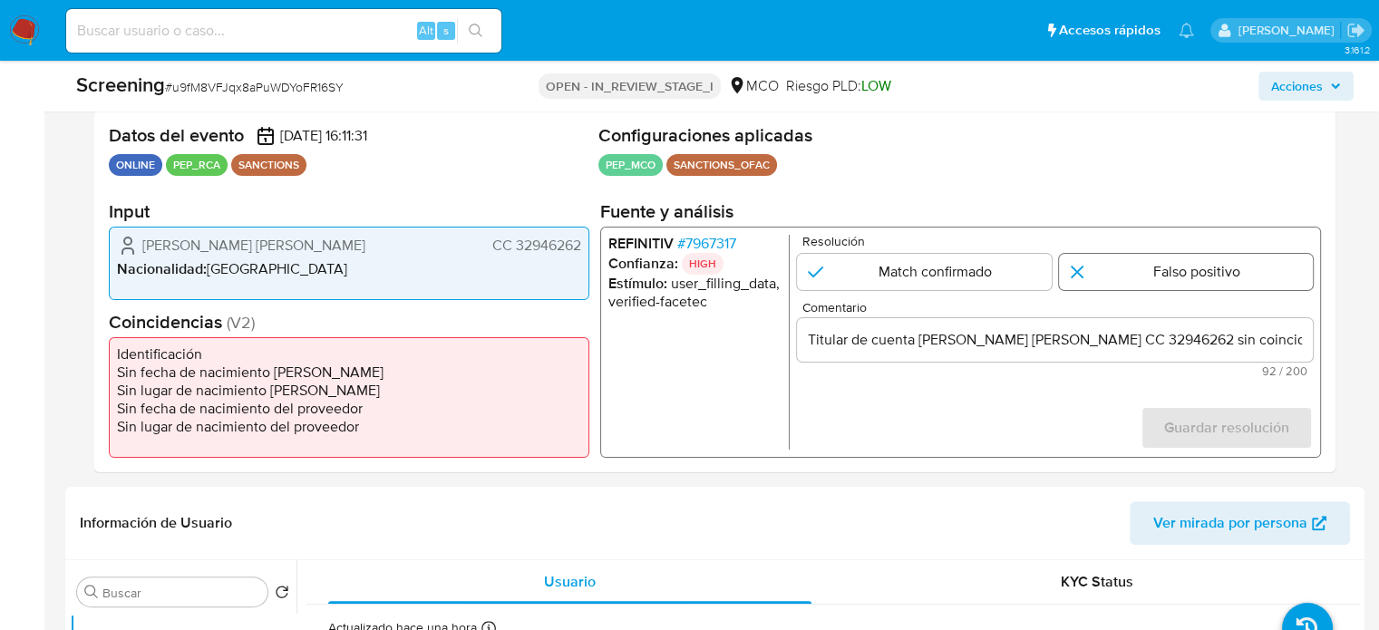
click at [1154, 264] on input "1 de 1" at bounding box center [1186, 272] width 255 height 36
radio input "true"
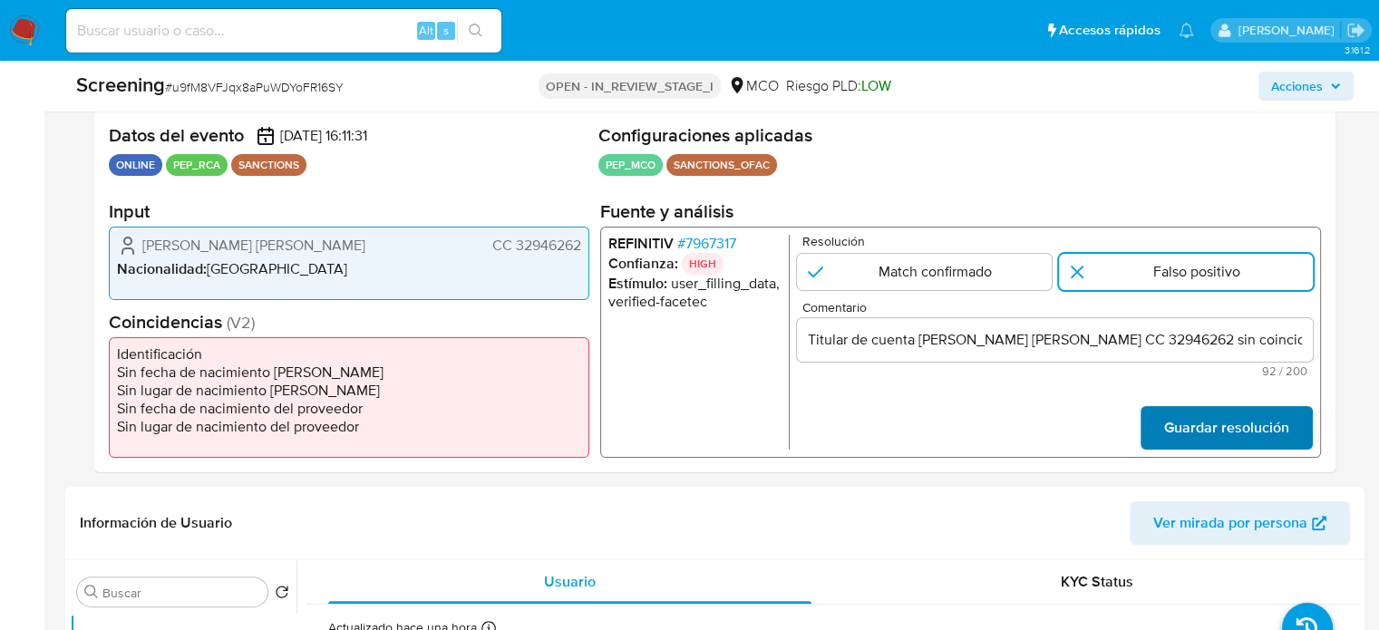
click at [1204, 421] on span "Guardar resolución" at bounding box center [1227, 428] width 125 height 40
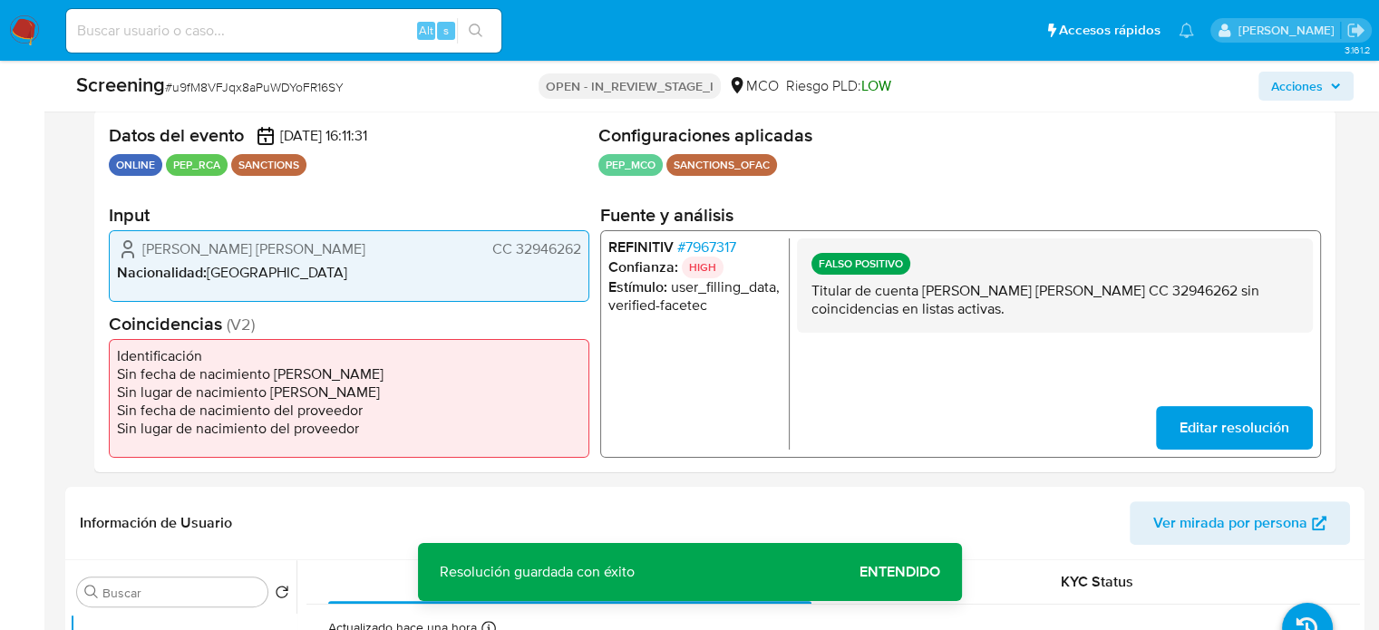
drag, startPoint x: 1087, startPoint y: 290, endPoint x: 921, endPoint y: 295, distance: 166.0
click at [921, 295] on p "Titular de cuenta Alvarez Montiel Ana Maria CC 32946262 sin coincidencias en li…" at bounding box center [1055, 299] width 487 height 36
click at [730, 249] on span "# 7967317" at bounding box center [706, 247] width 59 height 18
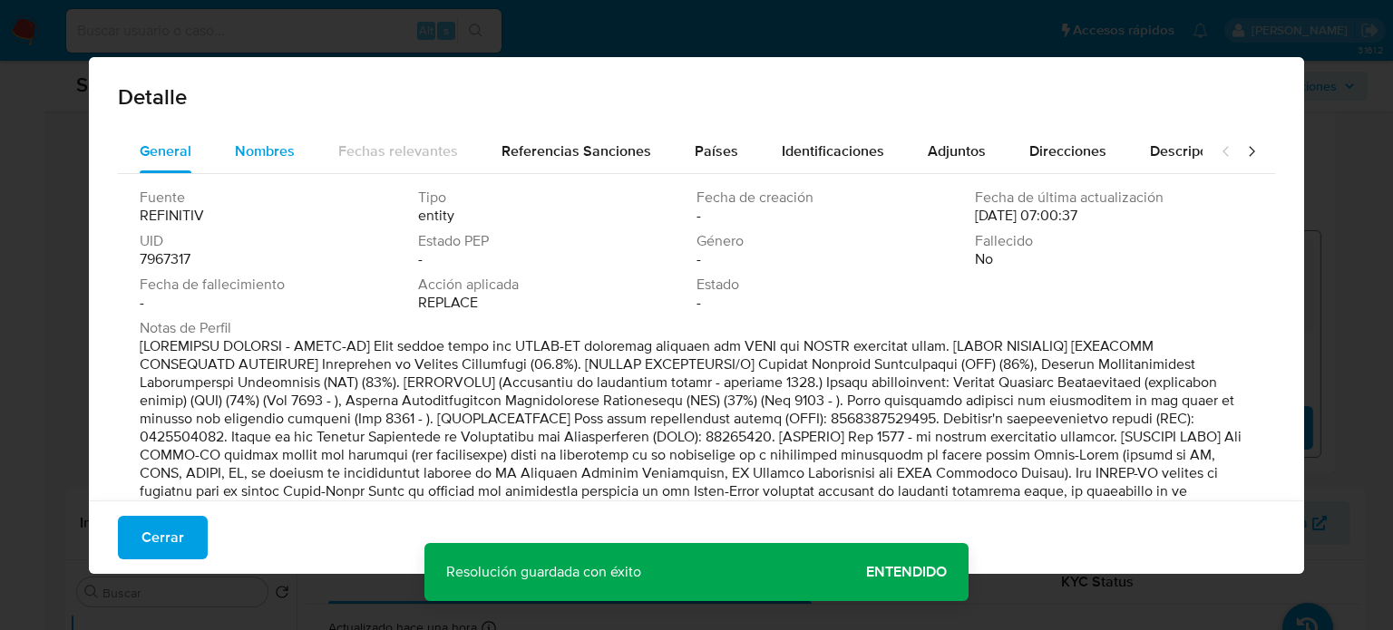
click at [243, 150] on span "Nombres" at bounding box center [265, 151] width 60 height 21
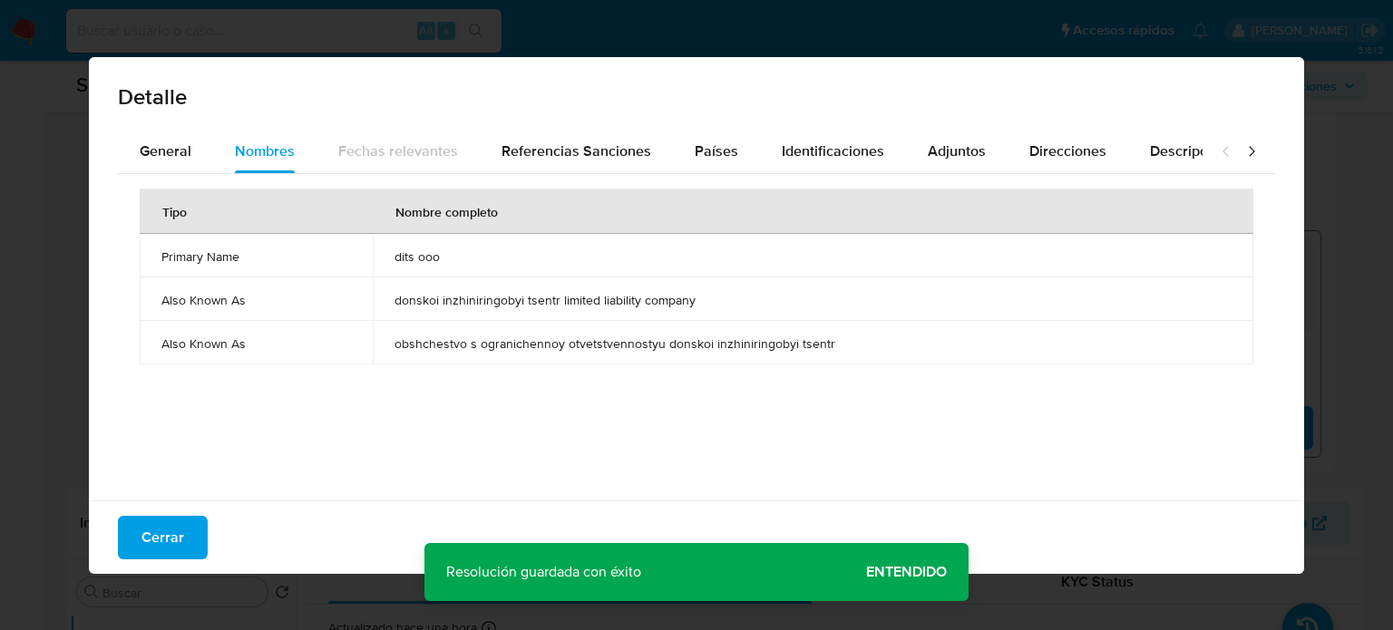
drag, startPoint x: 381, startPoint y: 253, endPoint x: 450, endPoint y: 259, distance: 69.2
click at [450, 259] on td "dits ooo" at bounding box center [814, 256] width 882 height 44
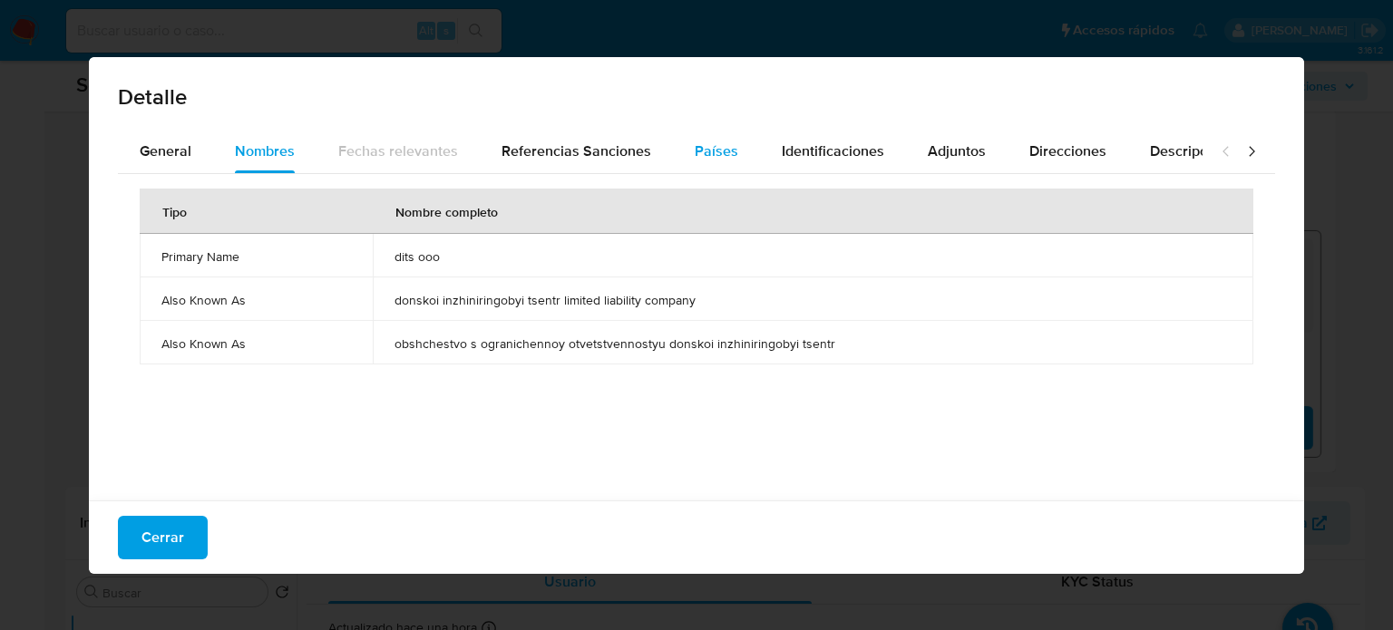
click at [704, 151] on span "Países" at bounding box center [717, 151] width 44 height 21
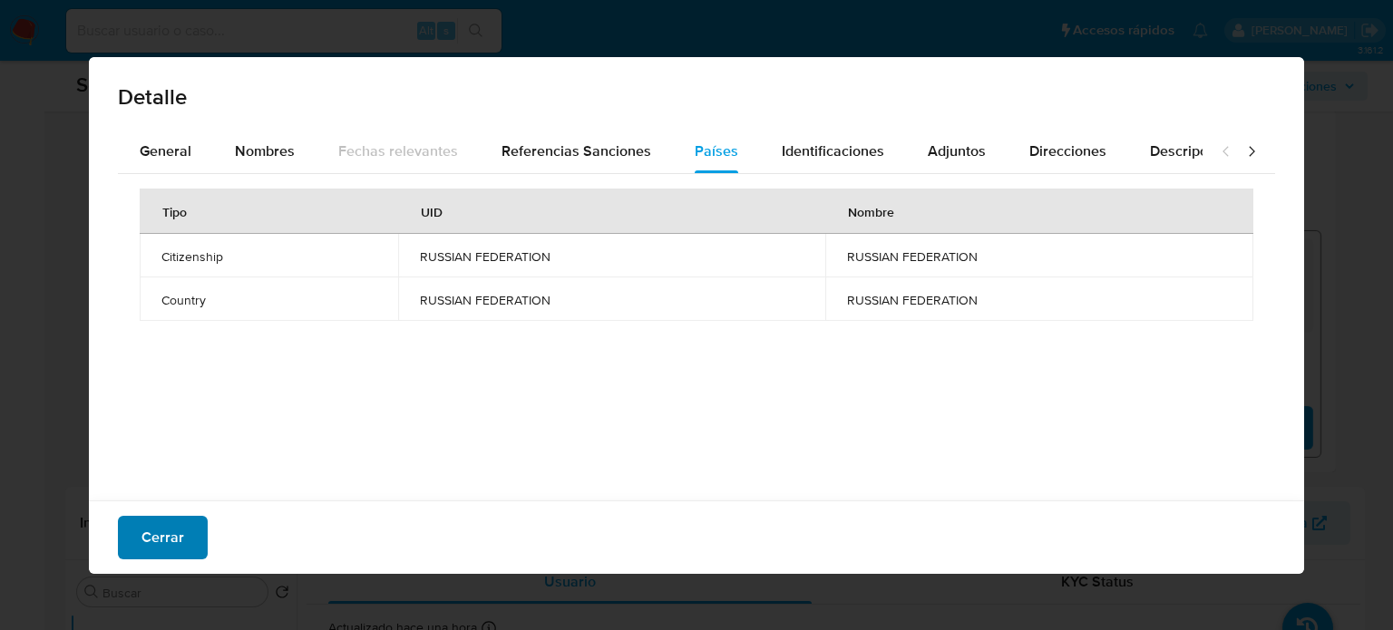
click at [156, 538] on span "Cerrar" at bounding box center [162, 538] width 43 height 40
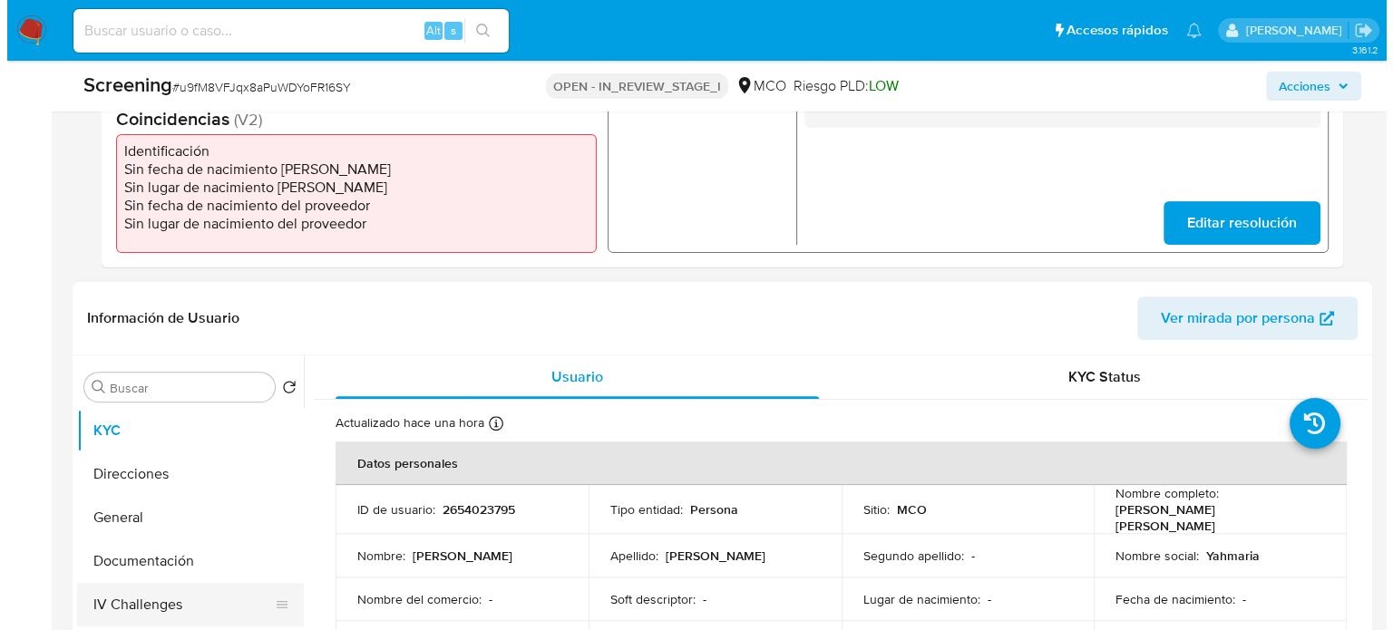
scroll to position [726, 0]
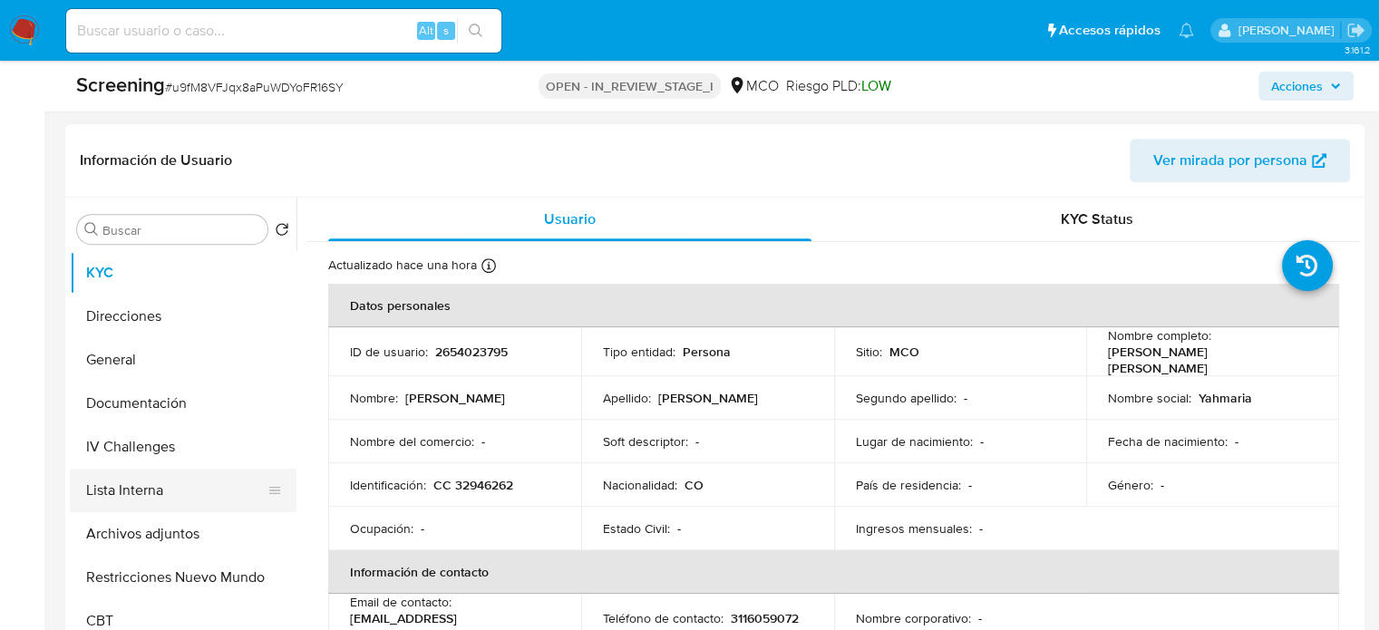
click at [159, 492] on button "Lista Interna" at bounding box center [176, 491] width 212 height 44
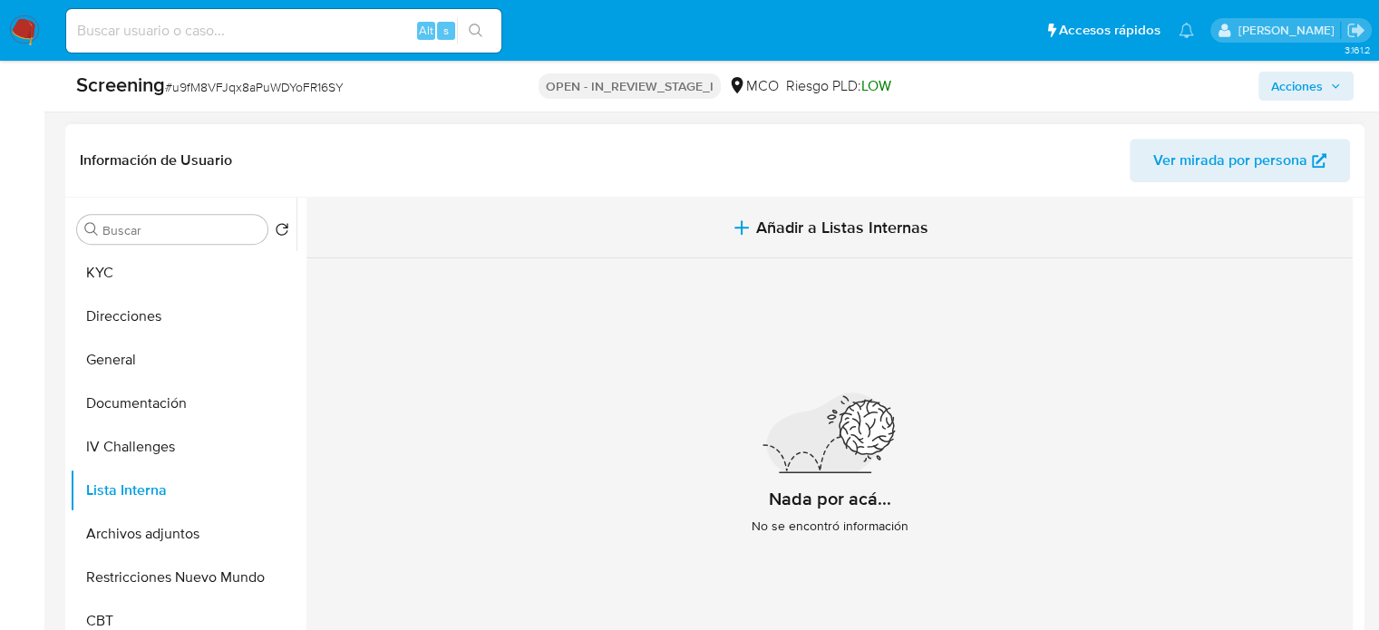
click at [824, 218] on span "Añadir a Listas Internas" at bounding box center [842, 228] width 172 height 20
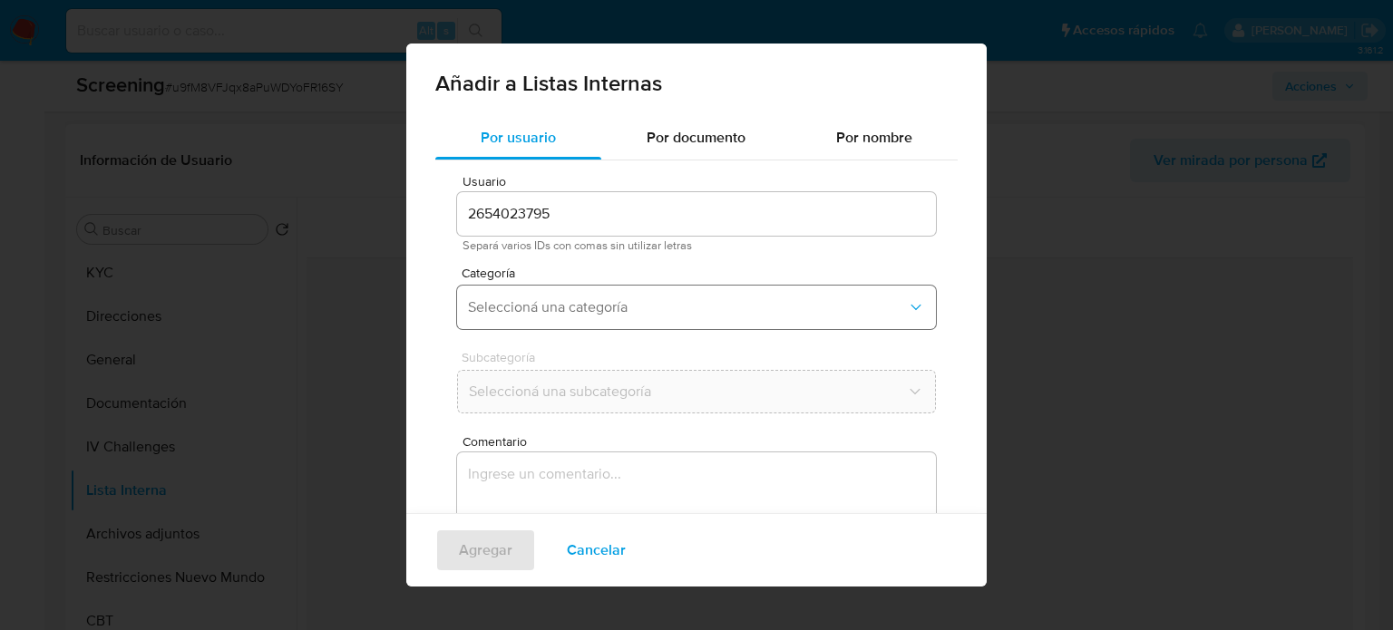
click at [657, 292] on button "Seleccioná una categoría" at bounding box center [696, 308] width 479 height 44
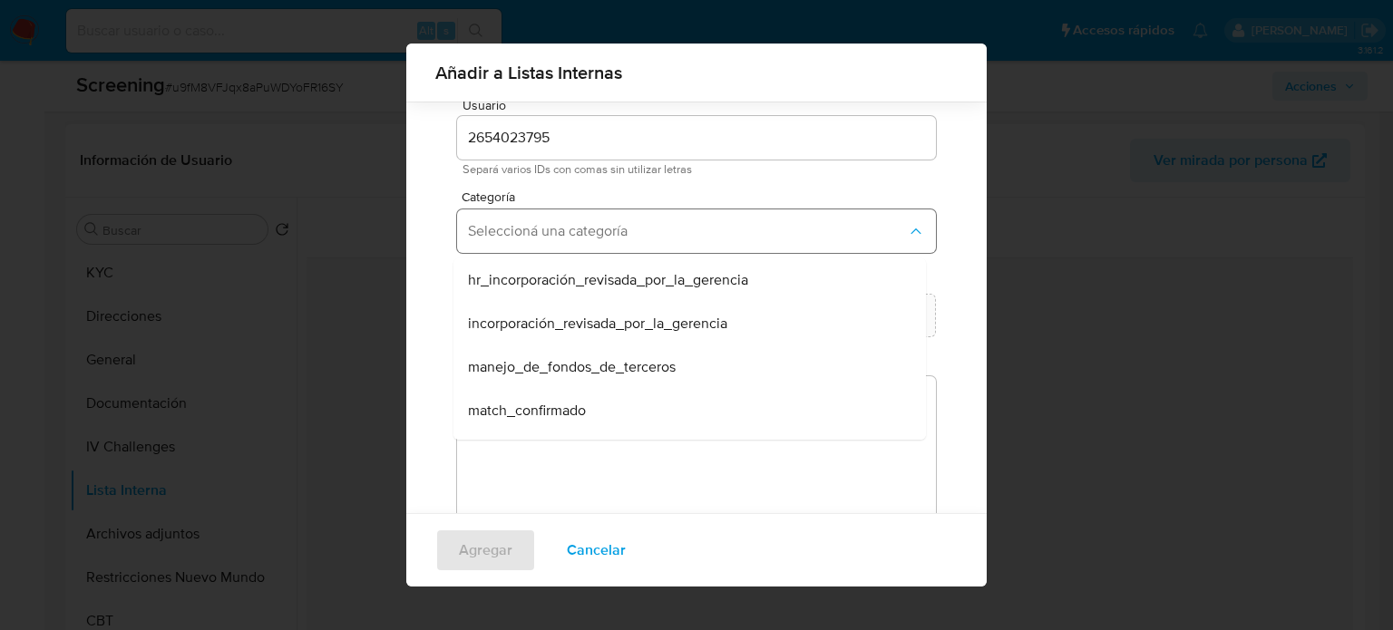
scroll to position [76, 0]
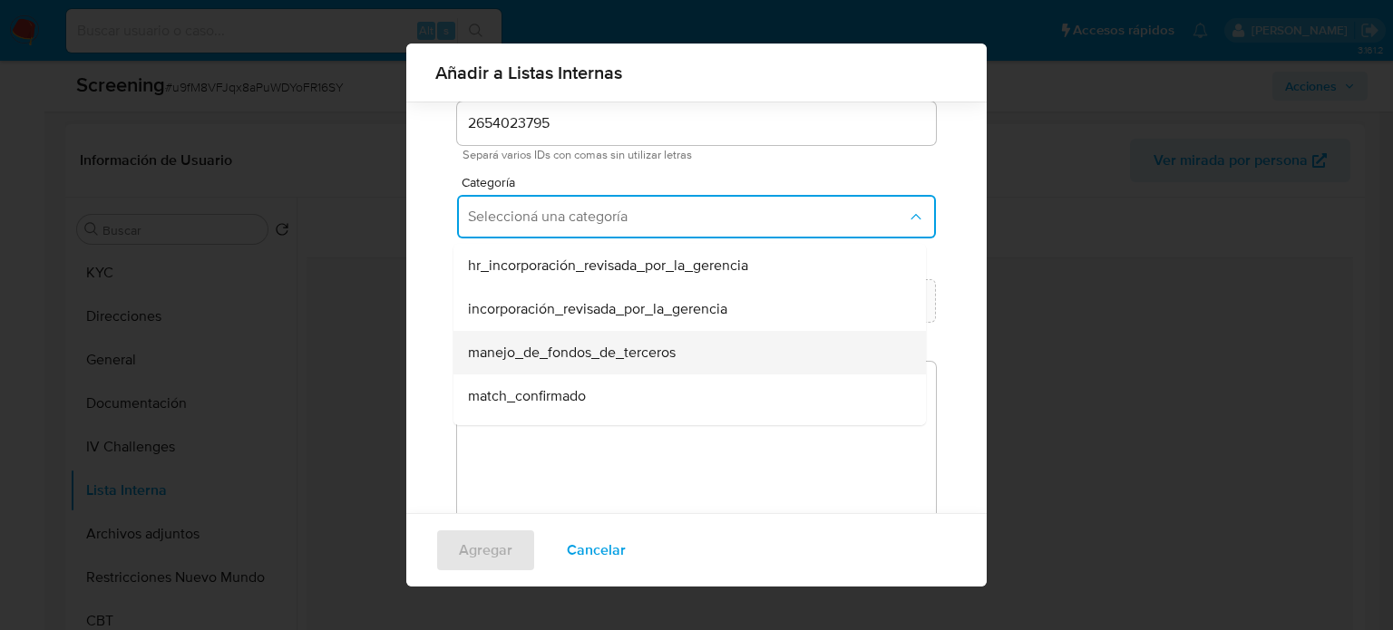
drag, startPoint x: 555, startPoint y: 391, endPoint x: 620, endPoint y: 347, distance: 78.5
click at [620, 347] on ul "hr_incorporación_revisada_por_la_gerencia incorporación_revisada_por_la_gerenci…" at bounding box center [689, 548] width 473 height 609
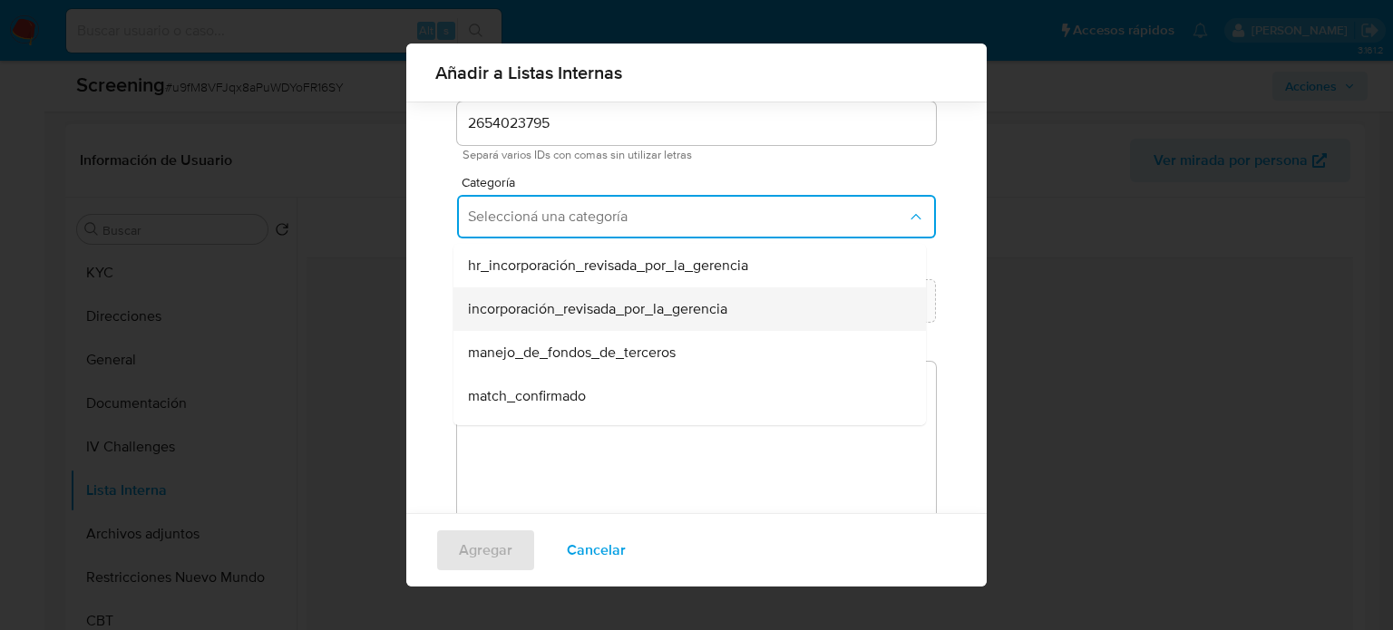
scroll to position [91, 0]
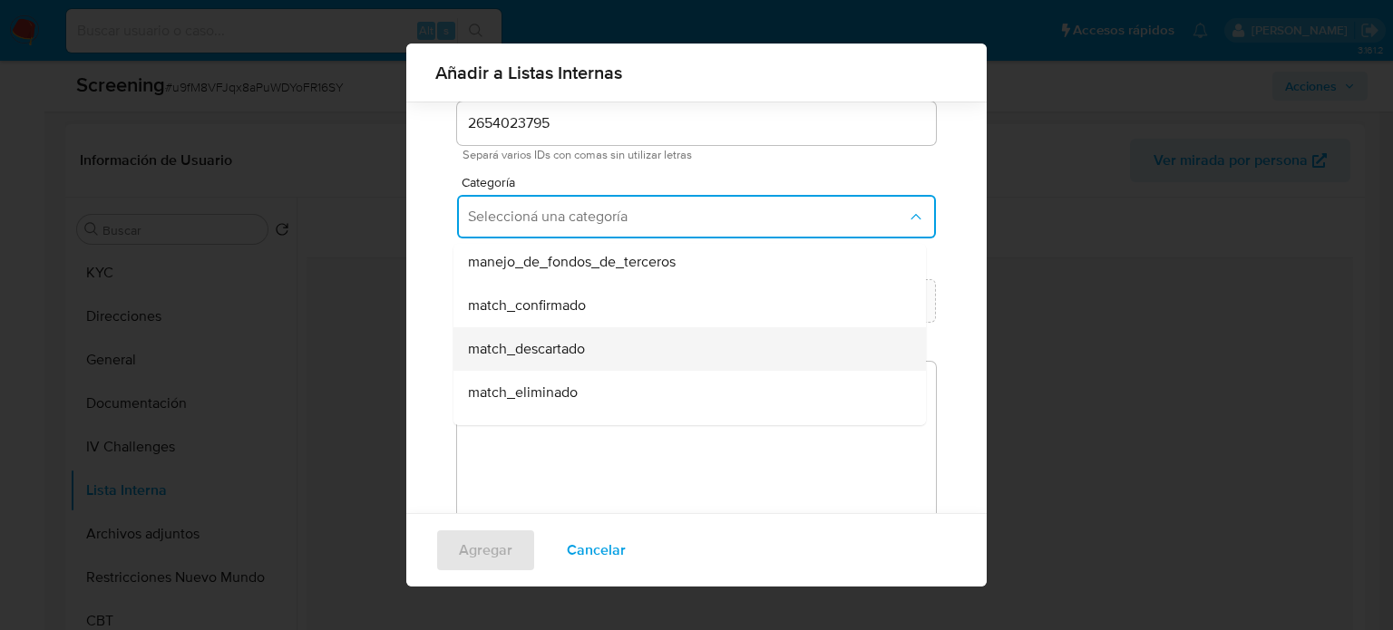
click at [560, 350] on span "match_descartado" at bounding box center [526, 349] width 117 height 18
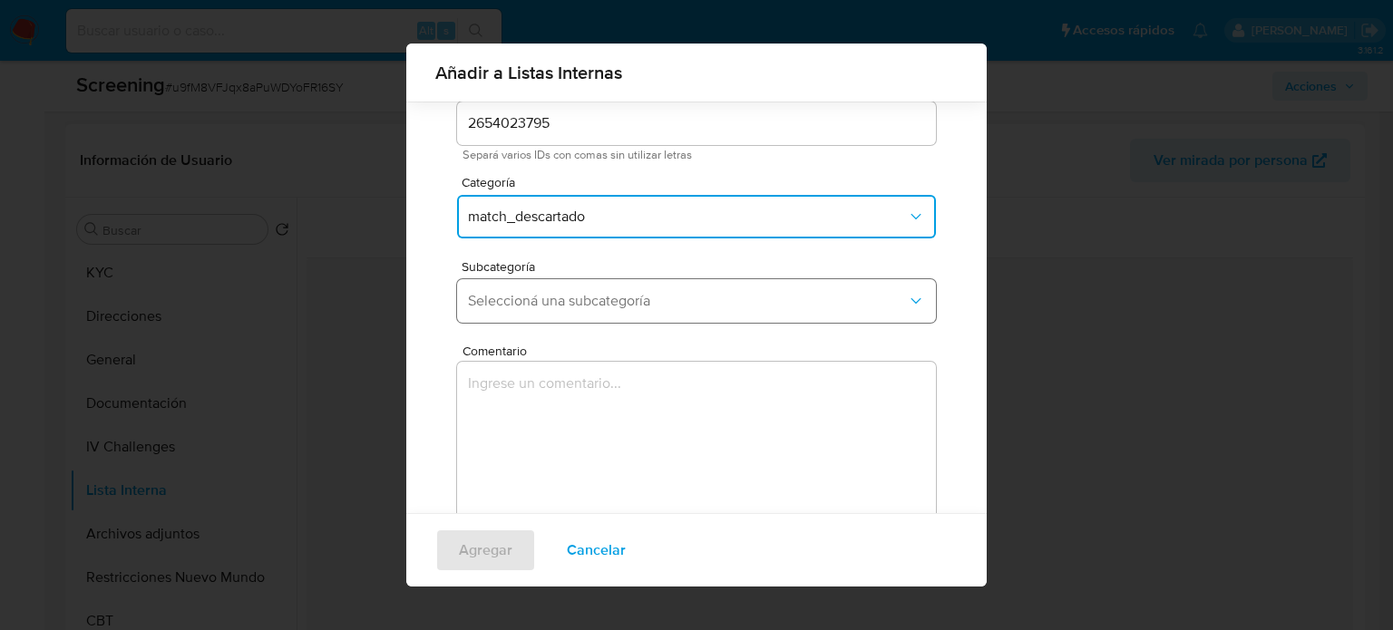
click at [600, 311] on button "Seleccioná una subcategoría" at bounding box center [696, 301] width 479 height 44
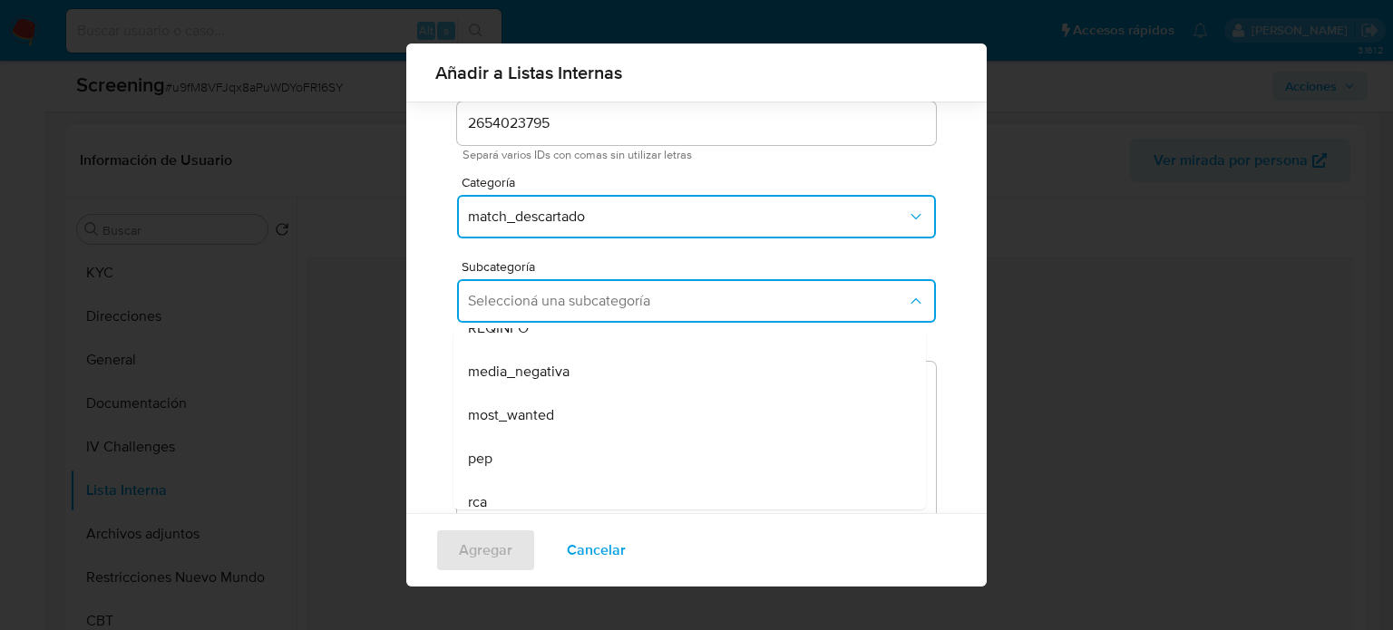
scroll to position [123, 0]
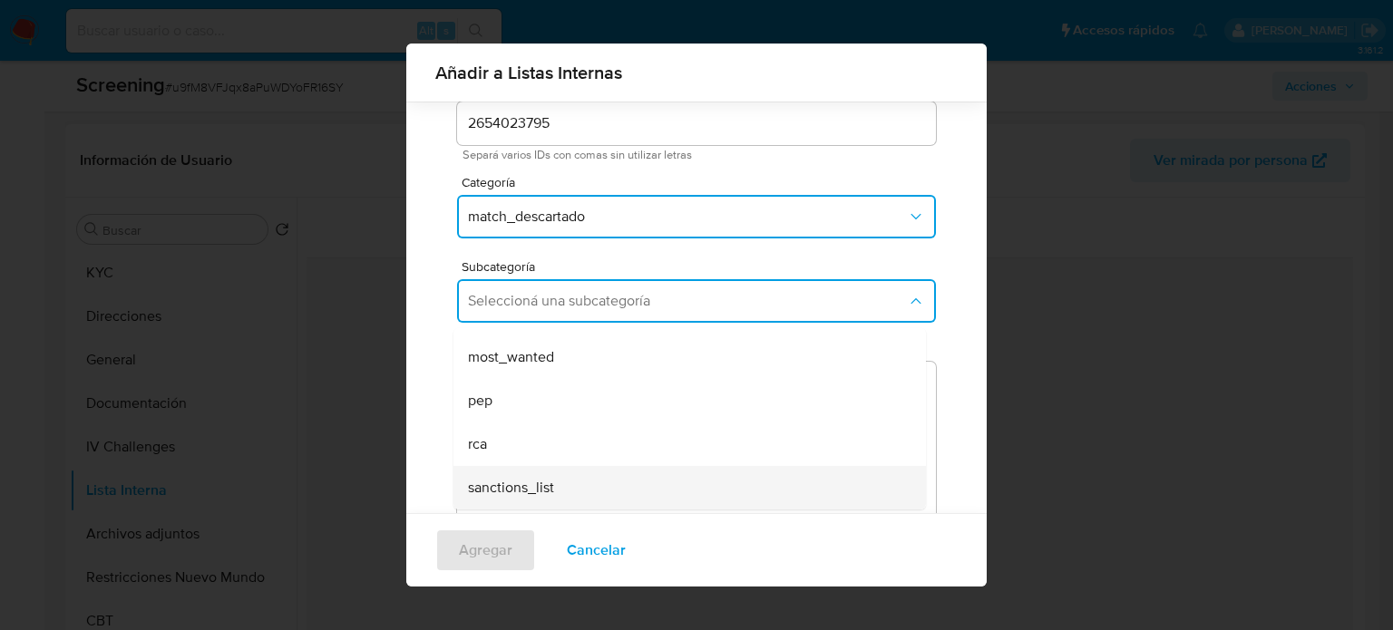
click at [554, 478] on div "sanctions_list" at bounding box center [684, 488] width 433 height 44
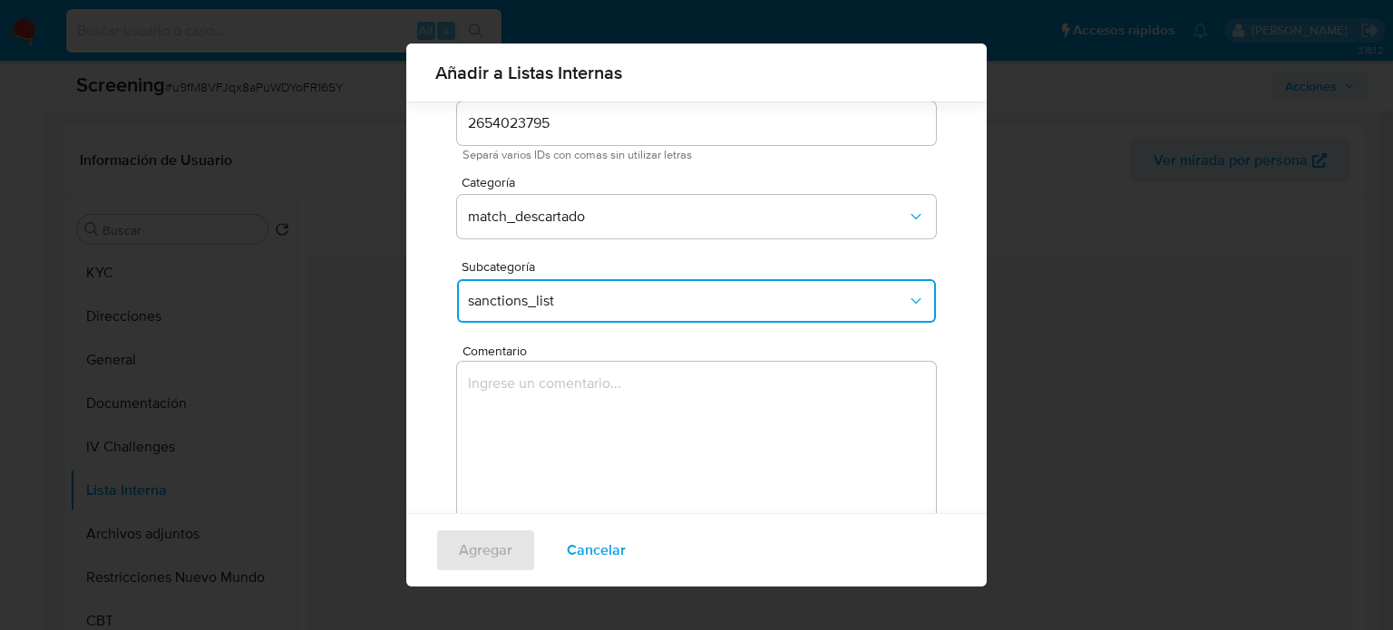
click at [562, 410] on textarea "Comentario" at bounding box center [696, 449] width 479 height 174
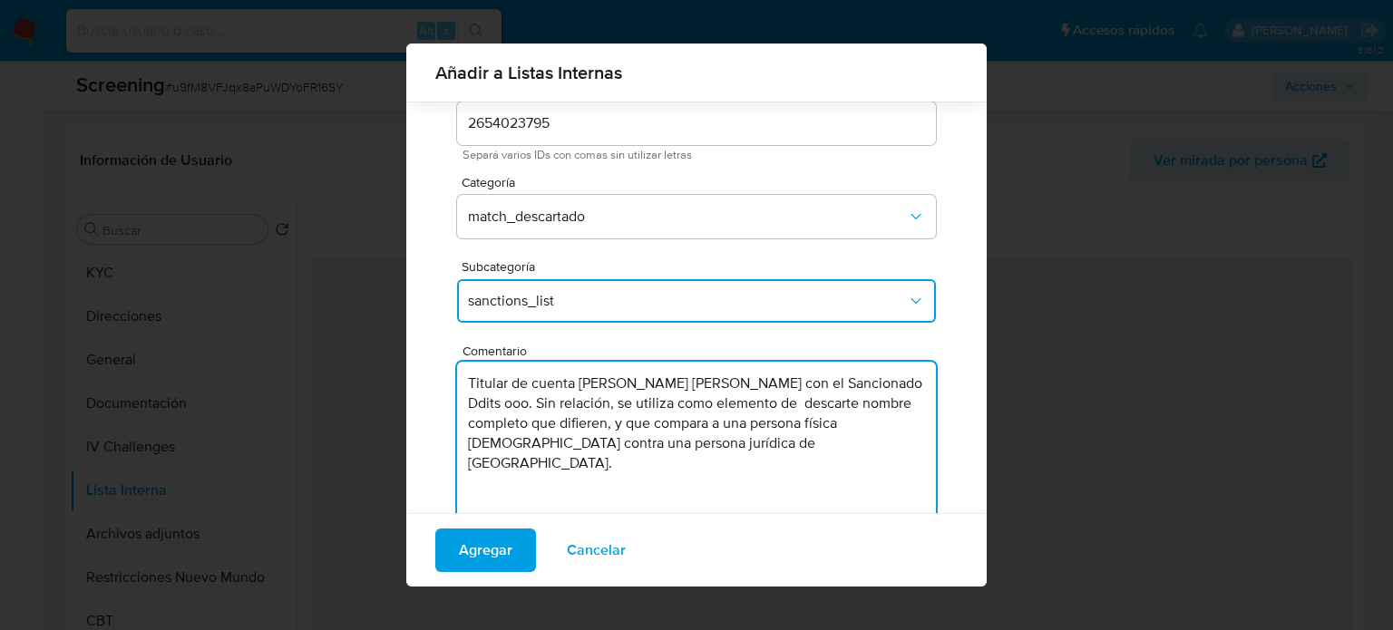
click at [753, 382] on textarea "Titular de cuenta Alvarez Montiel Ana Maria con el Sancionado Ddits ooo. Sin re…" at bounding box center [696, 449] width 479 height 174
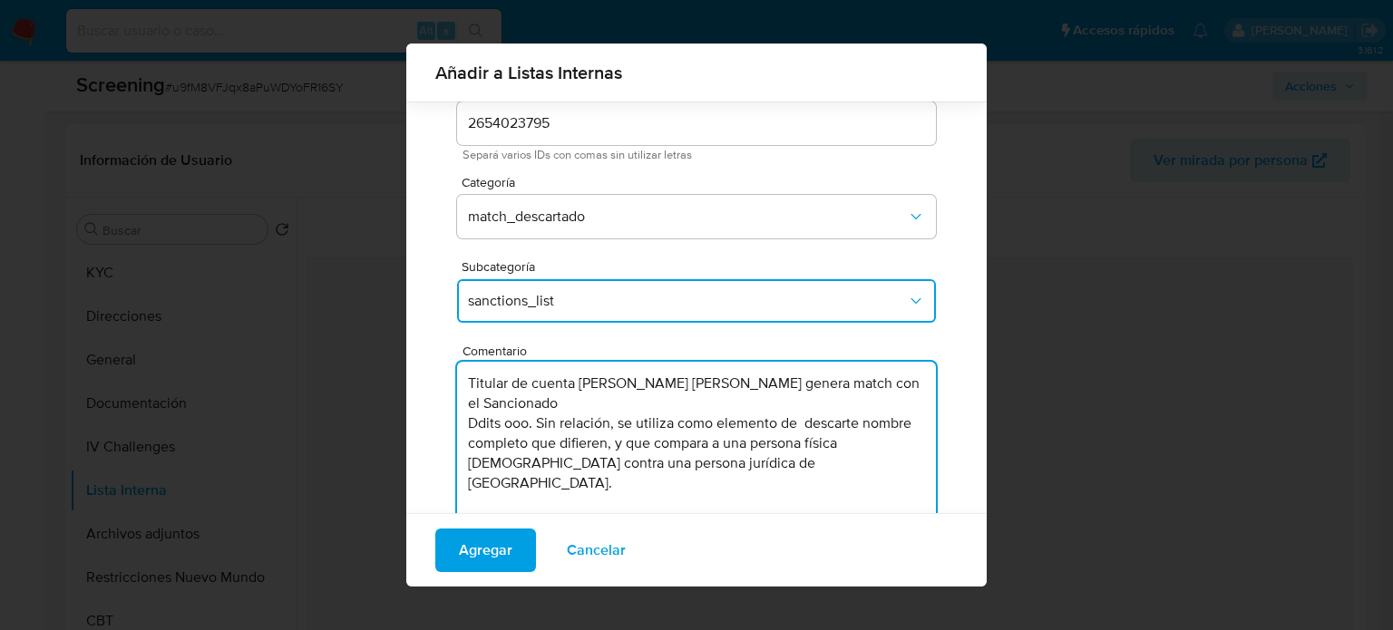
click at [689, 399] on textarea "Titular de cuenta Alvarez Montiel Ana Maria genera match con el Sancionado Ddit…" at bounding box center [696, 449] width 479 height 174
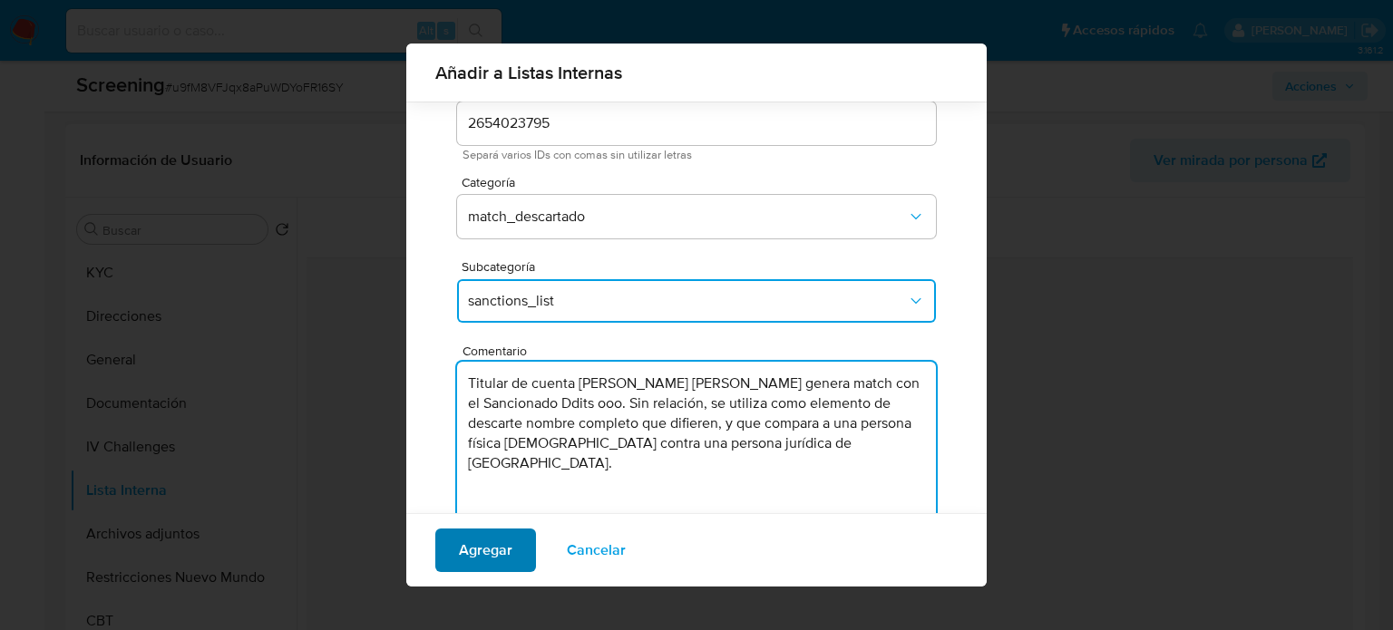
type textarea "Titular de cuenta Alvarez Montiel Ana Maria genera match con el Sancionado Ddit…"
click at [505, 560] on span "Agregar" at bounding box center [486, 551] width 54 height 40
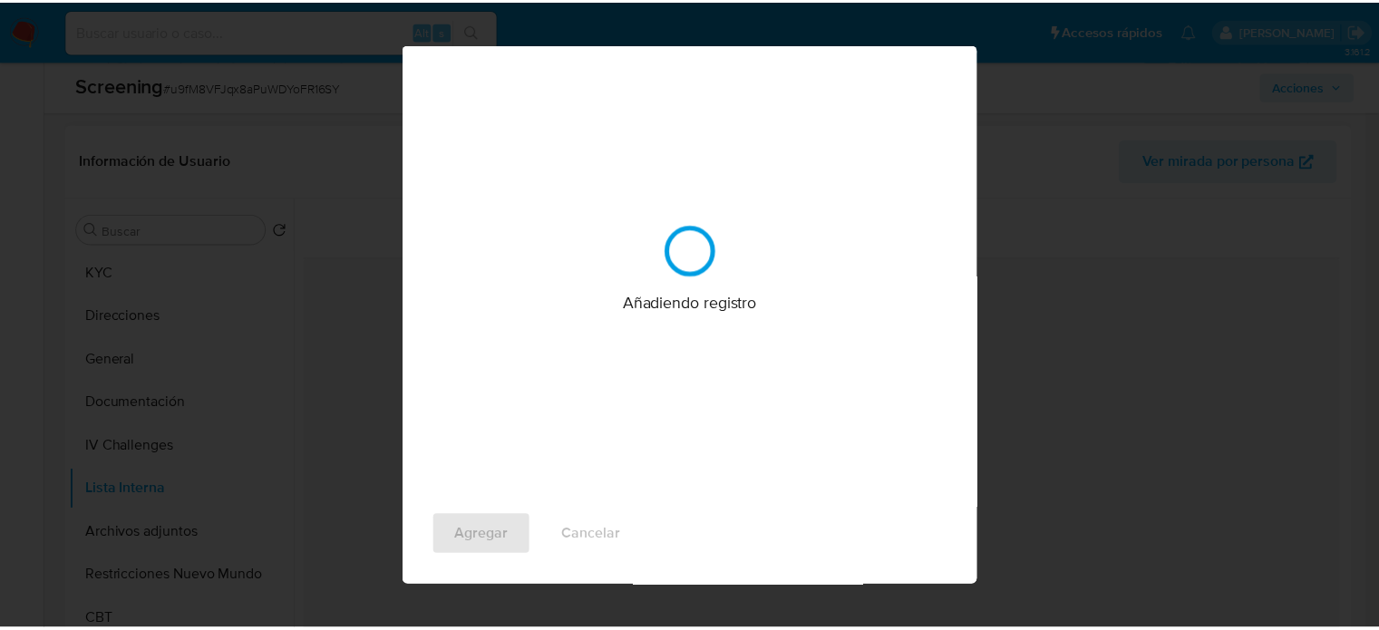
scroll to position [0, 0]
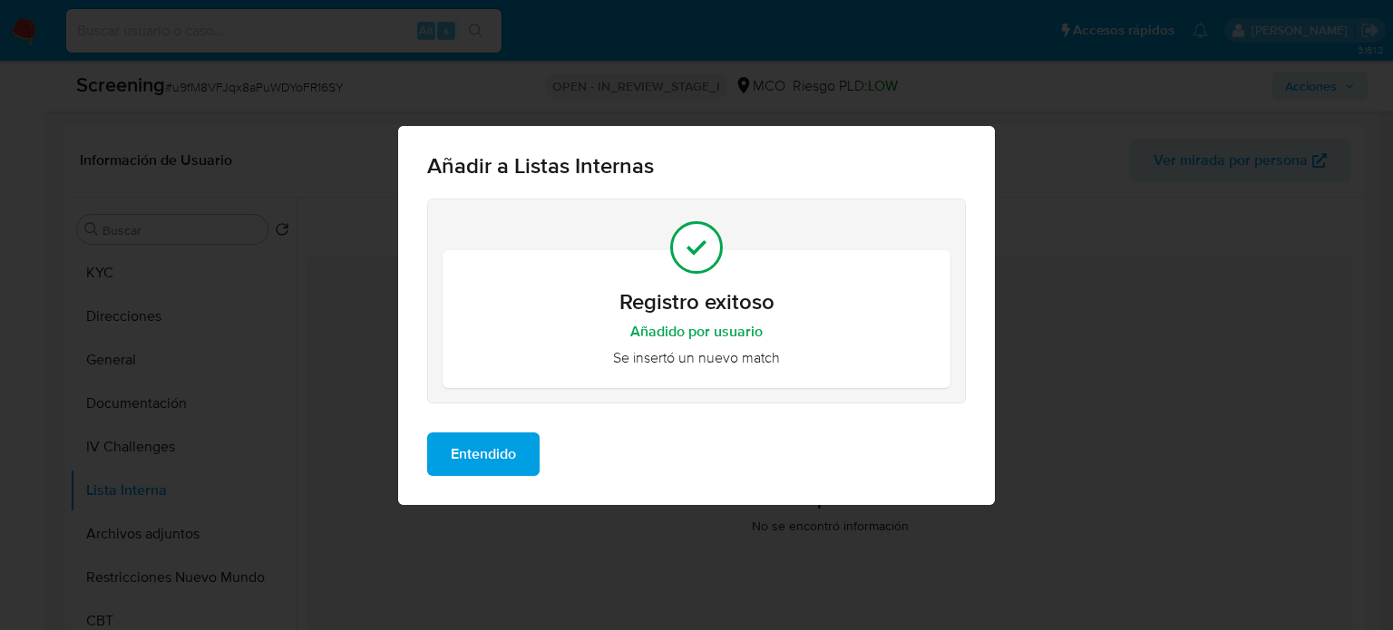
click at [484, 458] on span "Entendido" at bounding box center [483, 454] width 65 height 40
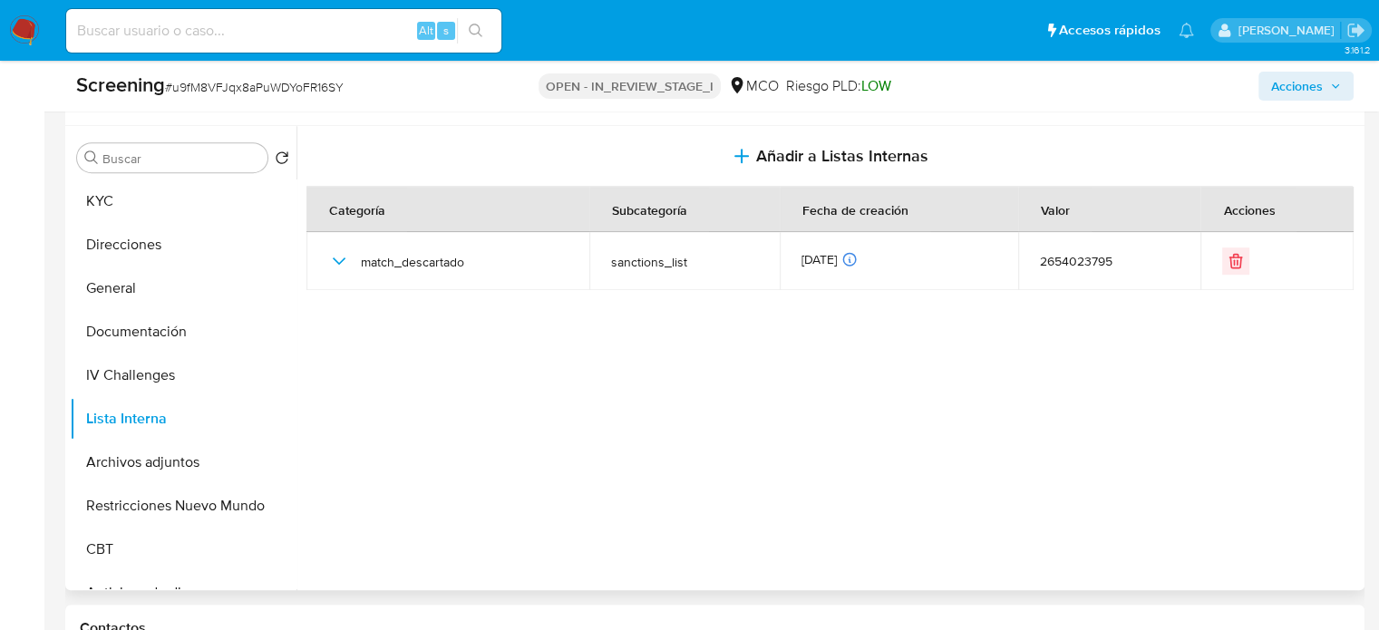
scroll to position [816, 0]
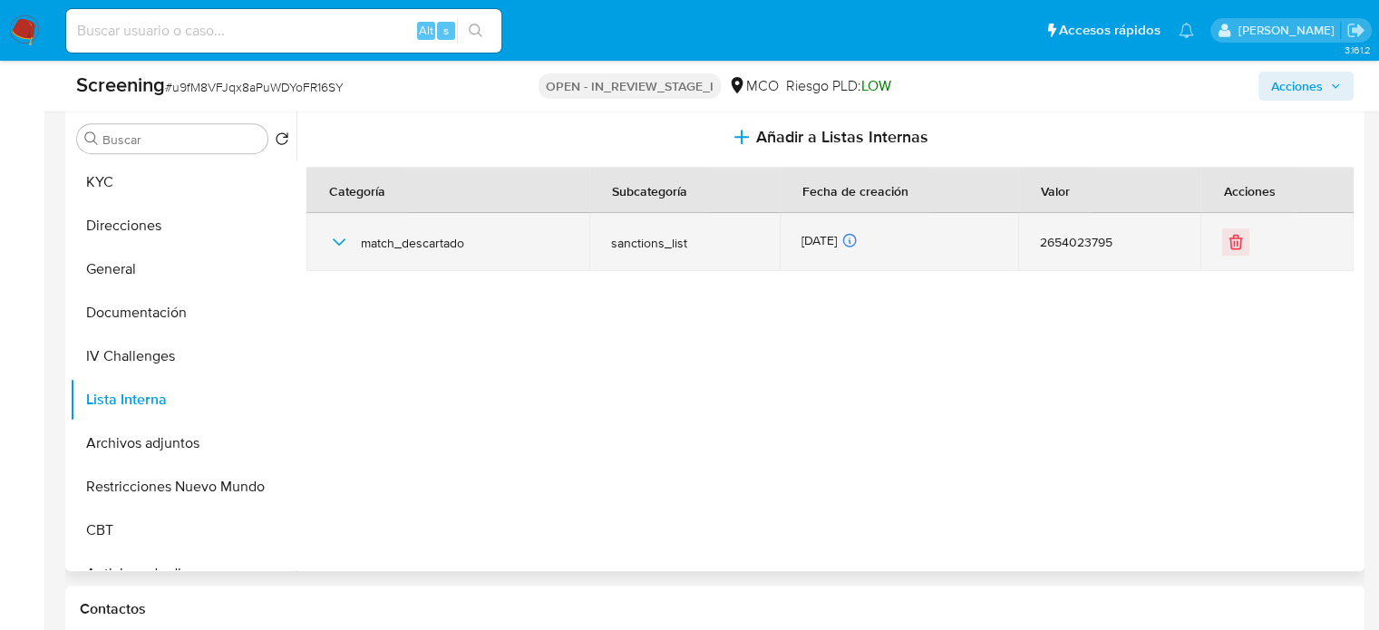
click at [340, 246] on icon "button" at bounding box center [339, 242] width 22 height 22
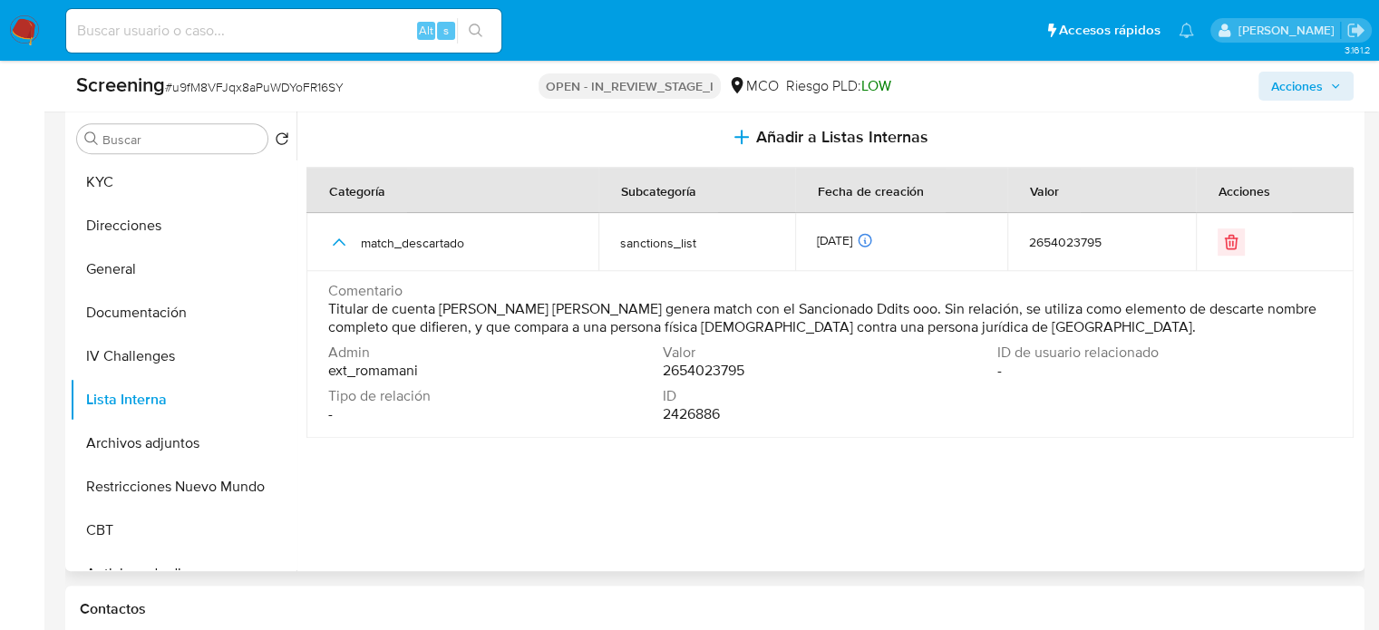
drag, startPoint x: 328, startPoint y: 307, endPoint x: 1033, endPoint y: 336, distance: 705.3
click at [1033, 336] on td "Comentario Titular de cuenta Alvarez Montiel Ana Maria genera match con el Sanc…" at bounding box center [831, 354] width 1048 height 167
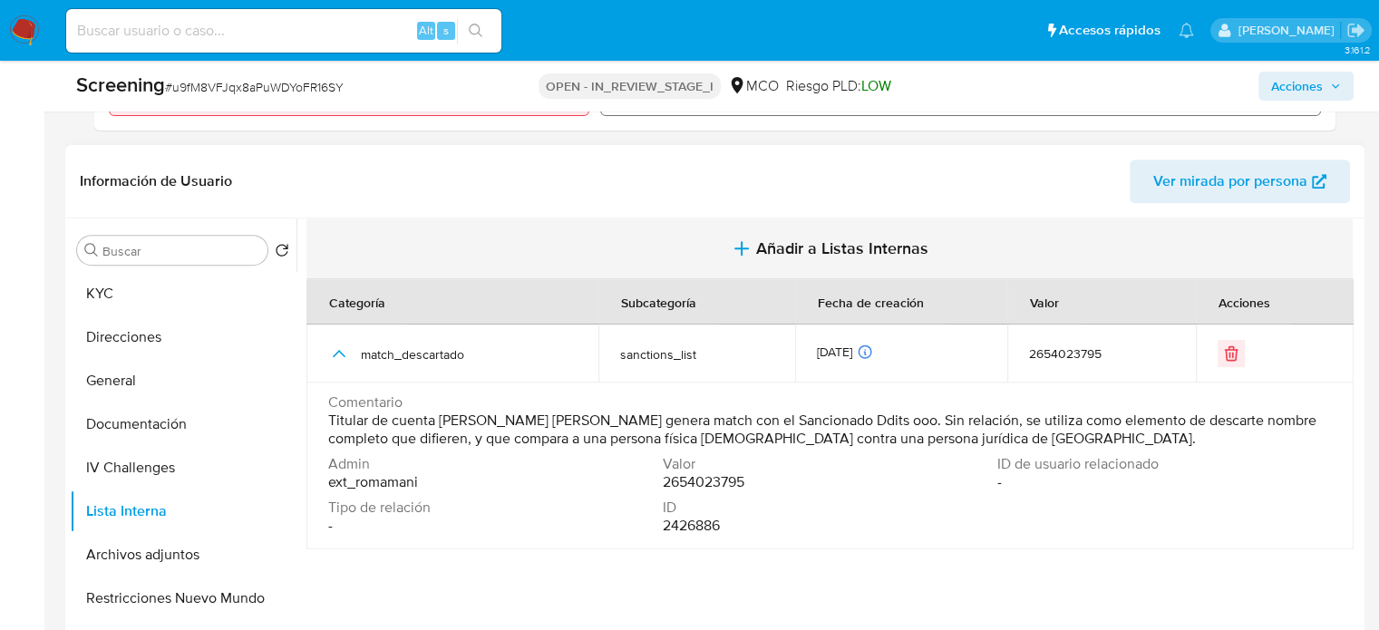
scroll to position [726, 0]
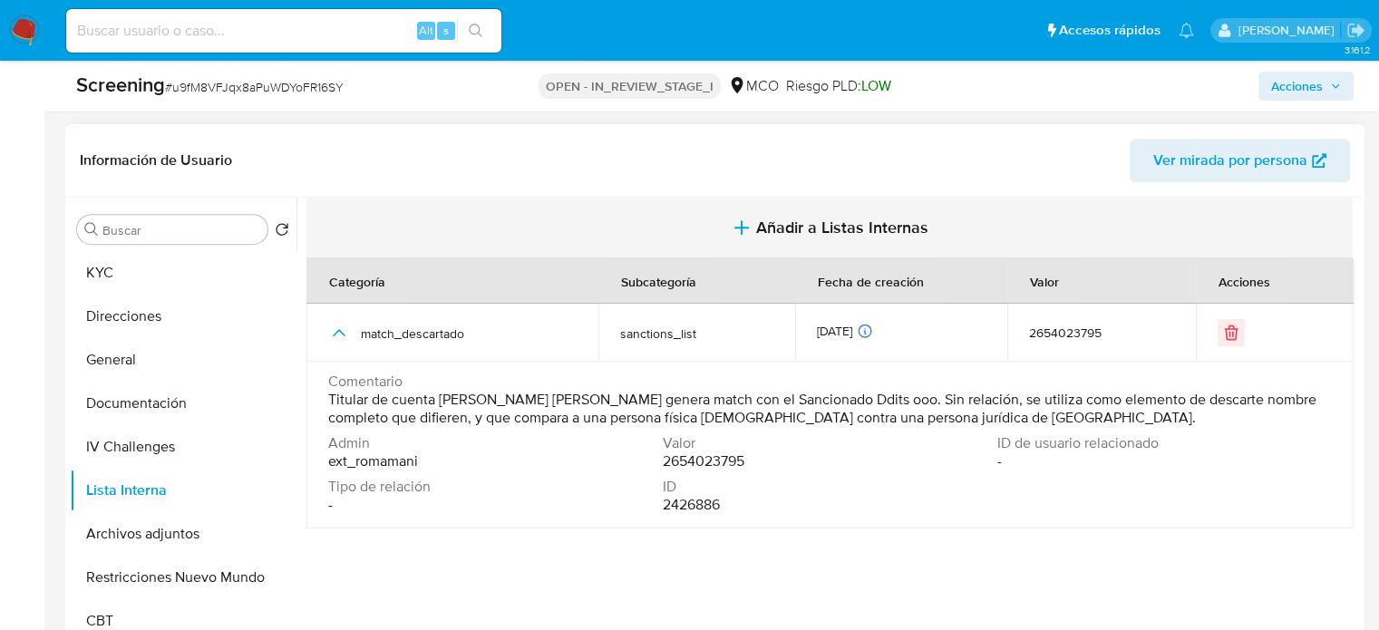
click at [780, 223] on span "Añadir a Listas Internas" at bounding box center [842, 228] width 172 height 20
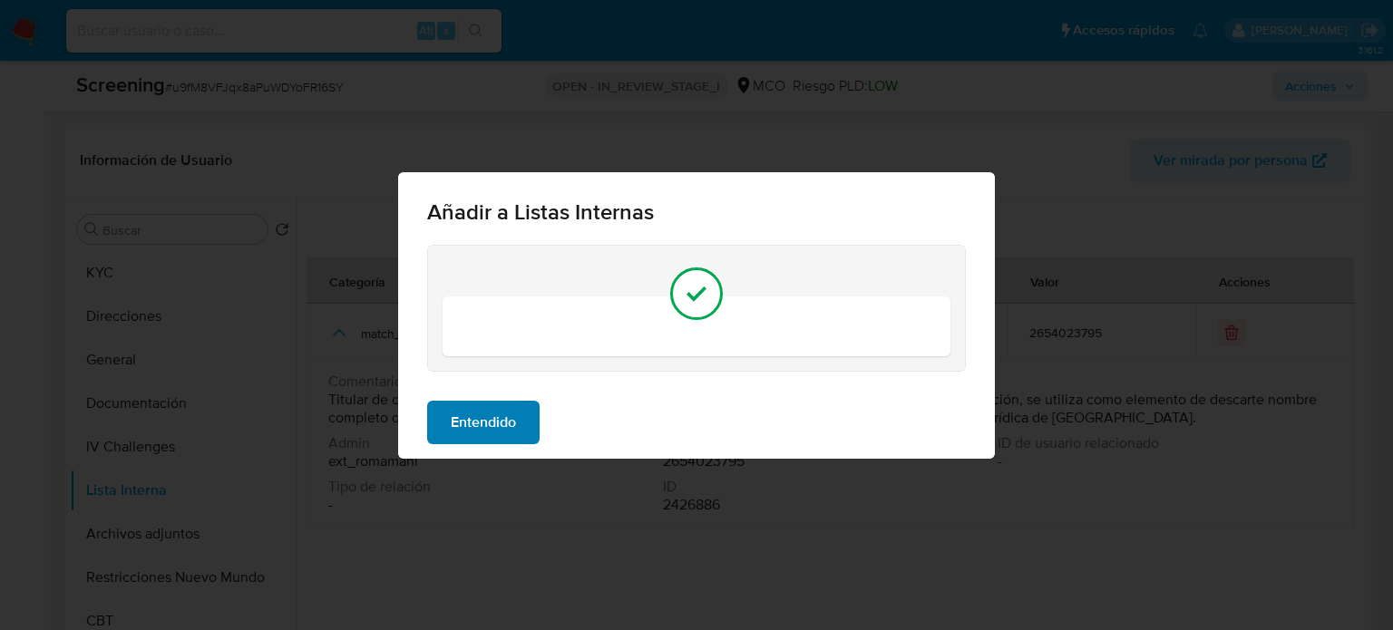
click at [457, 414] on span "Entendido" at bounding box center [483, 423] width 65 height 40
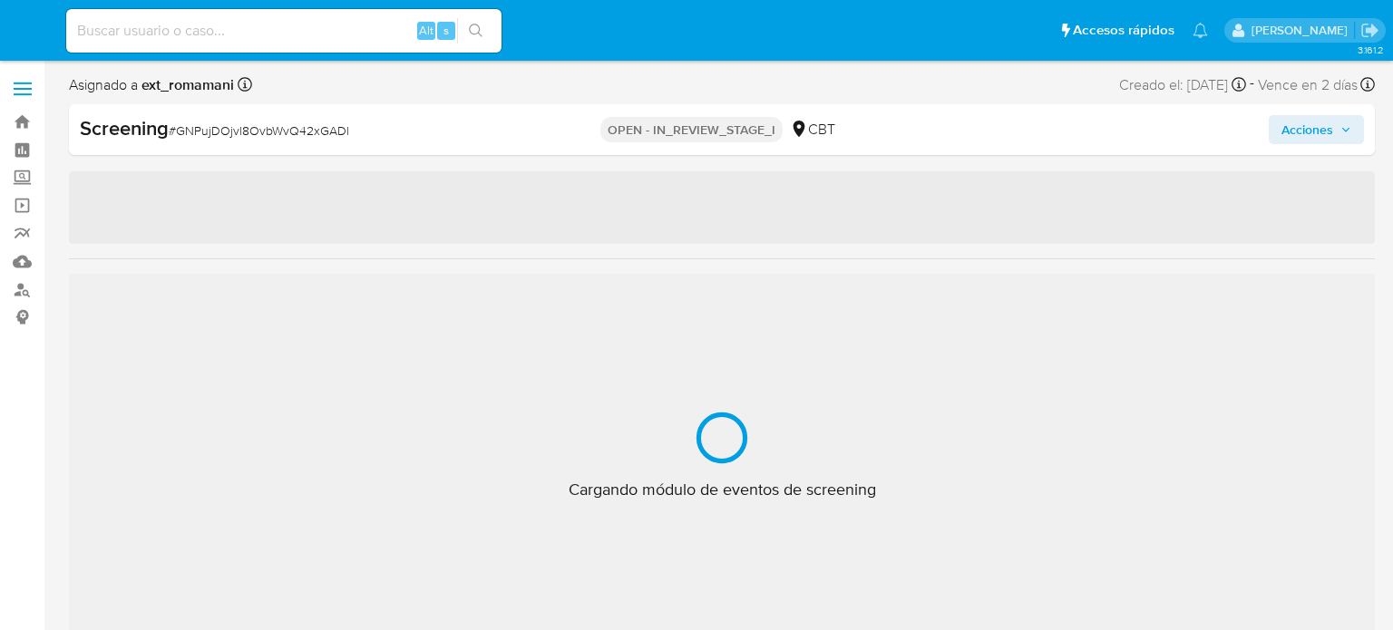
select select "10"
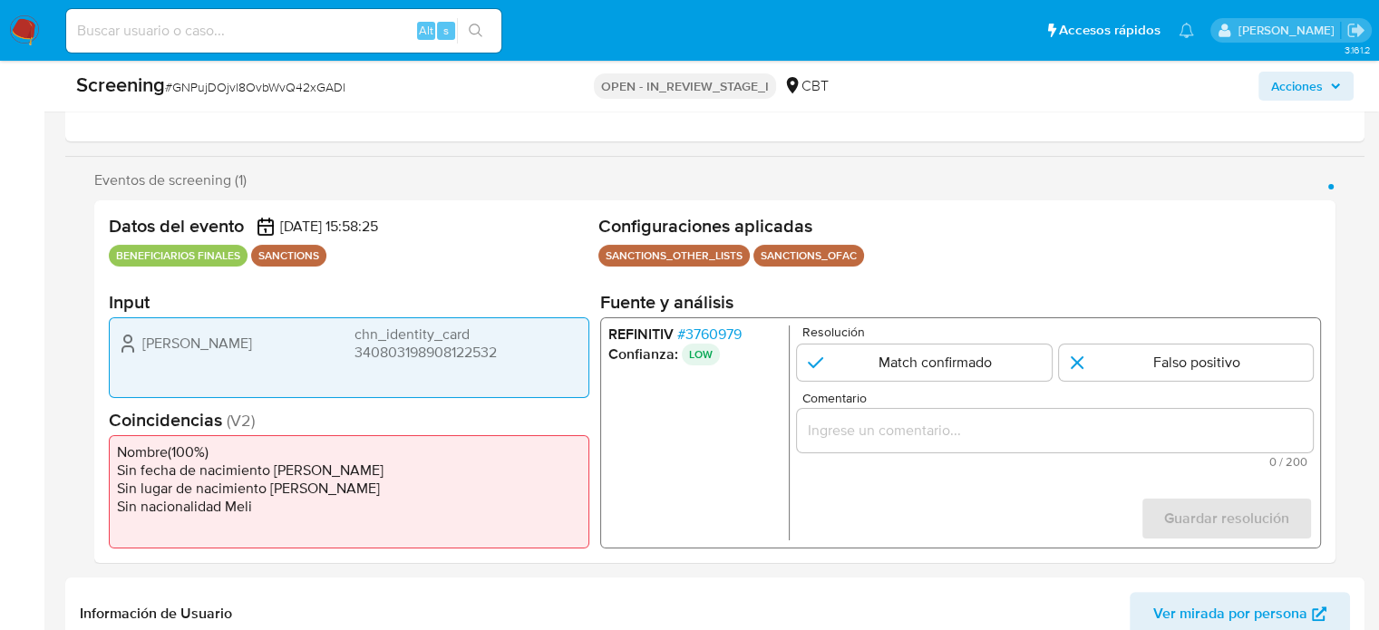
scroll to position [363, 0]
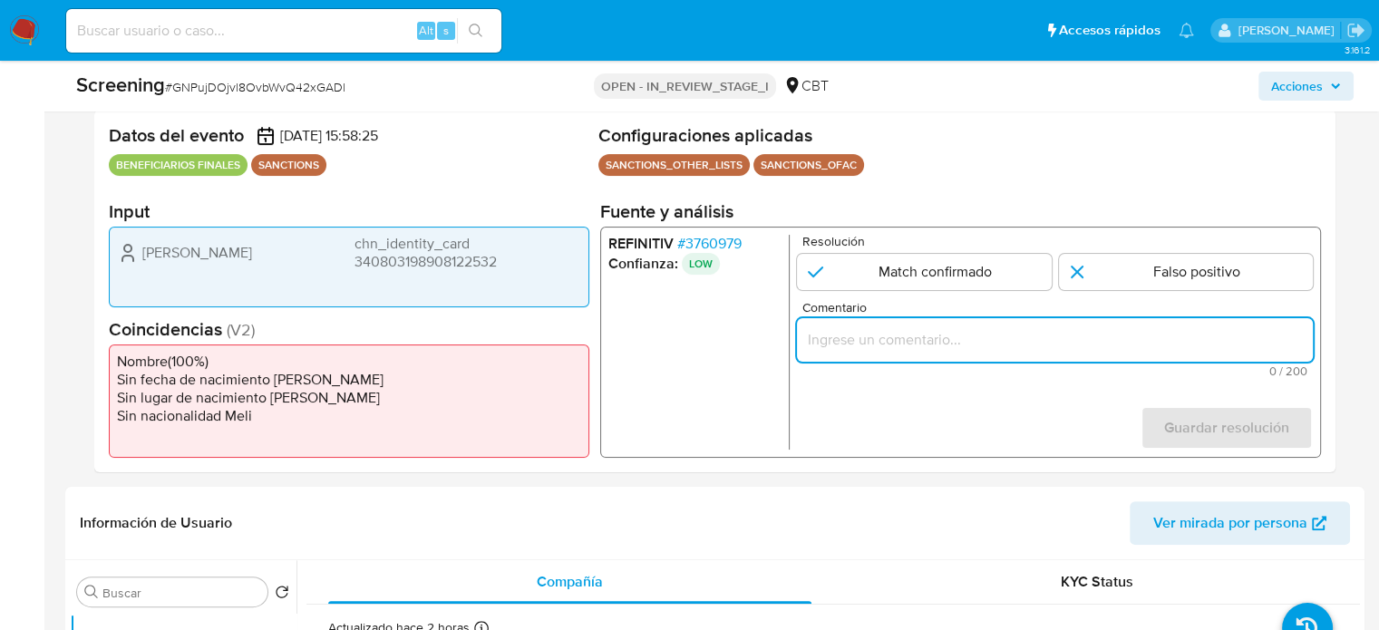
click at [876, 330] on input "Comentario" at bounding box center [1055, 340] width 516 height 24
paste input "Compara al Bbff con el Sancionado , se desestima el match ya que difieren en fe…"
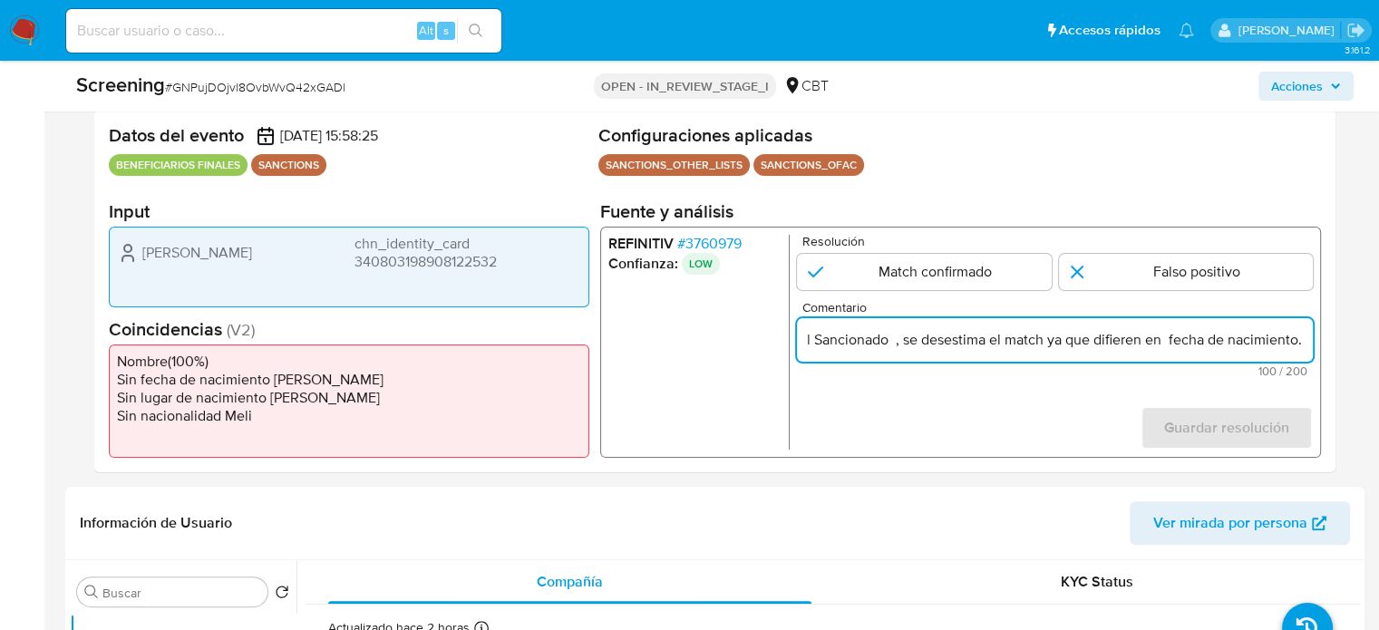
scroll to position [0, 0]
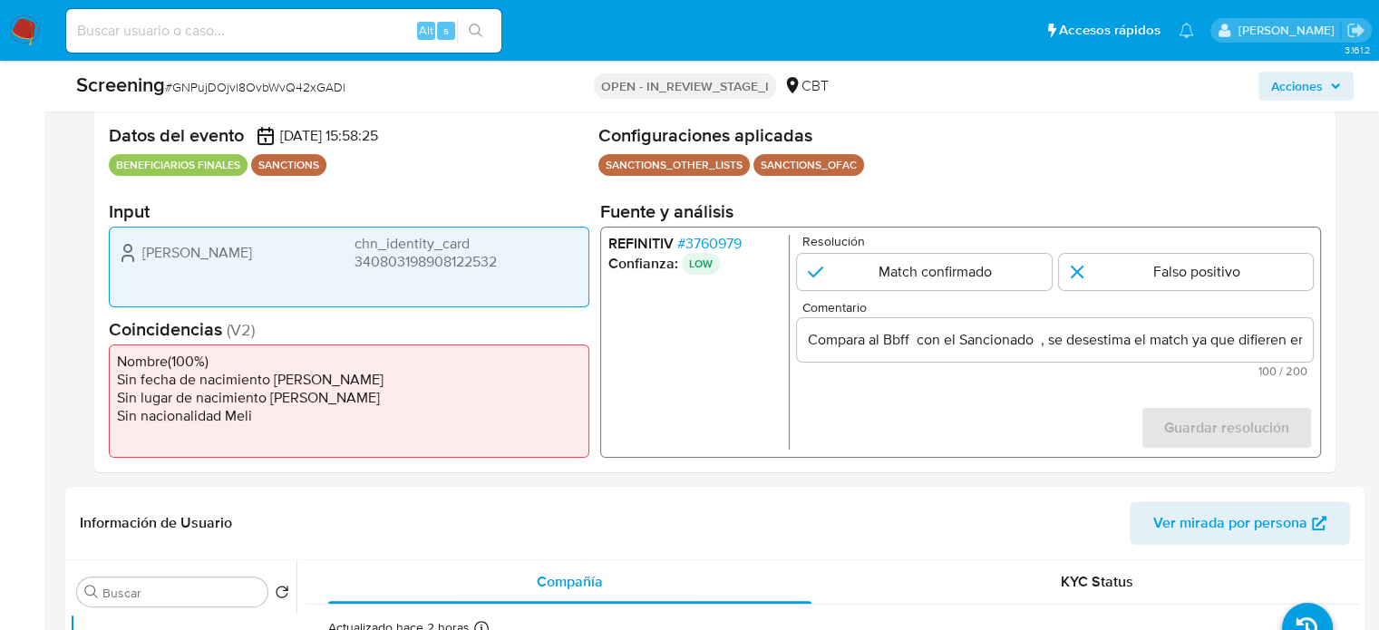
click at [562, 394] on li "Sin lugar de nacimiento [PERSON_NAME]" at bounding box center [349, 398] width 464 height 18
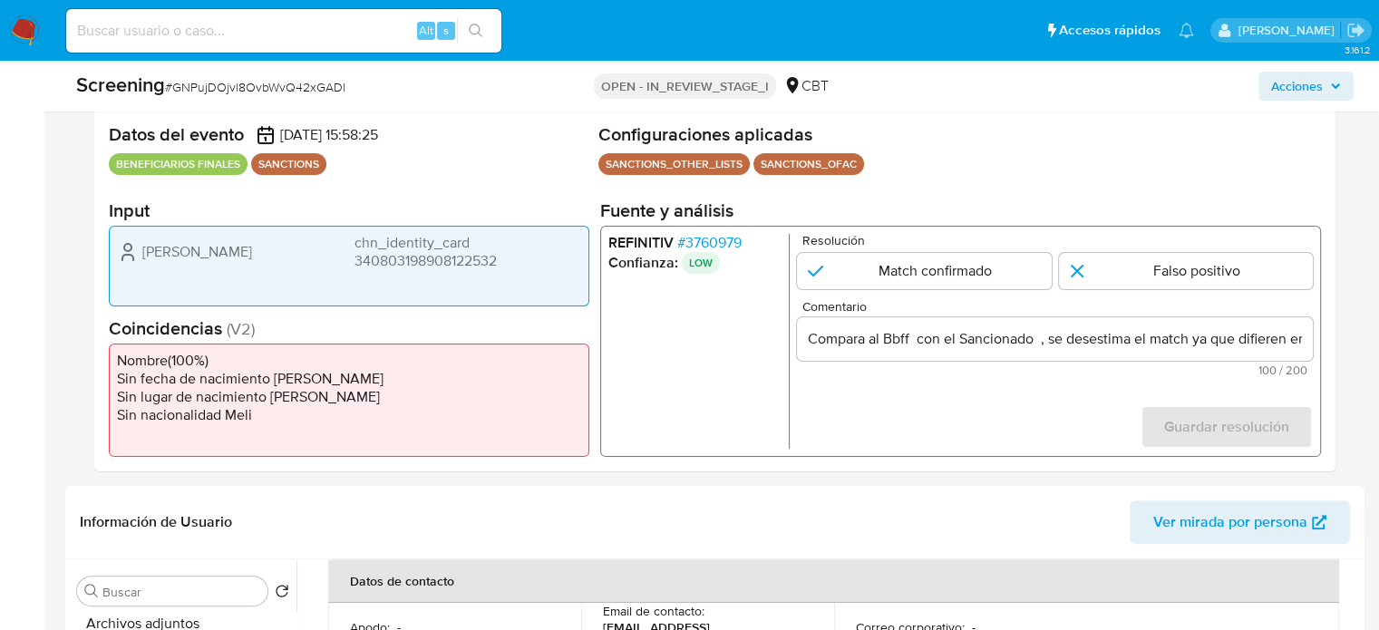
scroll to position [363, 0]
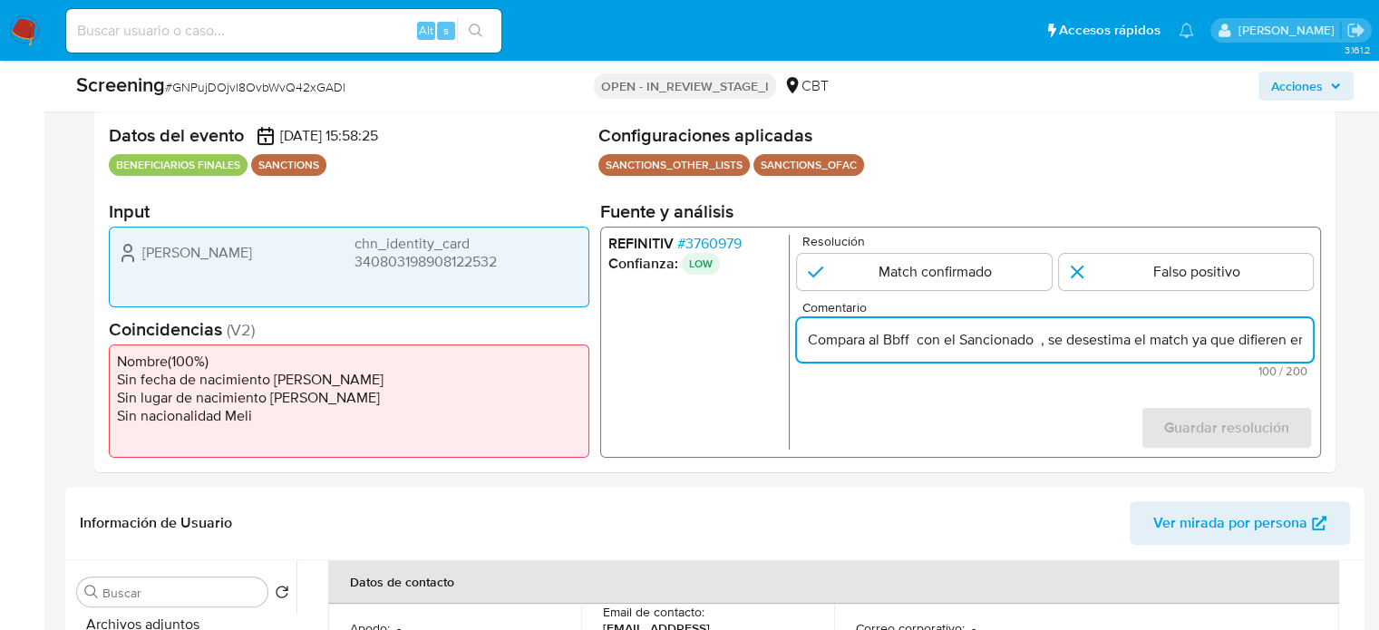
drag, startPoint x: 911, startPoint y: 340, endPoint x: 889, endPoint y: 341, distance: 21.8
click at [889, 341] on input "Compara al Bbff con el Sancionado , se desestima el match ya que difieren en fe…" at bounding box center [1055, 340] width 516 height 24
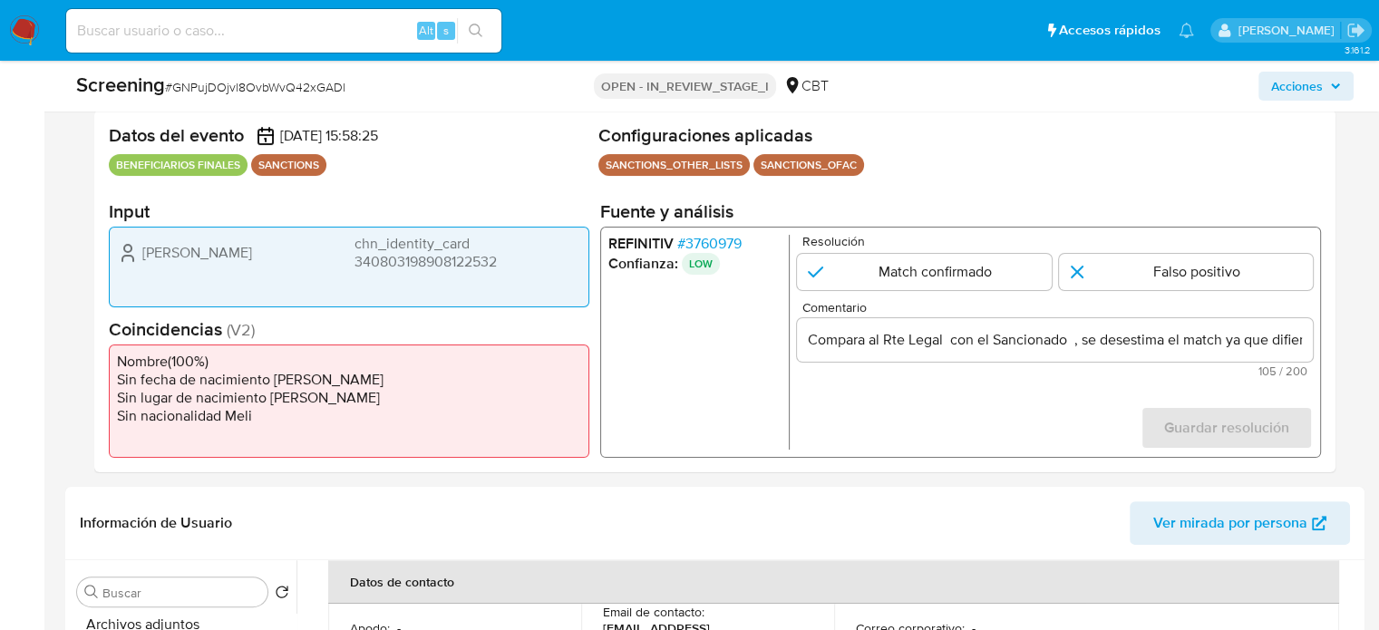
drag, startPoint x: 134, startPoint y: 251, endPoint x: 515, endPoint y: 264, distance: 381.1
click at [515, 264] on div "Wei Zhao chn_identity_card 340803198908122532" at bounding box center [349, 253] width 464 height 36
drag, startPoint x: 219, startPoint y: 257, endPoint x: 233, endPoint y: 247, distance: 16.9
click at [218, 258] on div "Wei Zhao chn_identity_card 340803198908122532" at bounding box center [349, 253] width 464 height 36
drag, startPoint x: 233, startPoint y: 247, endPoint x: 142, endPoint y: 257, distance: 91.2
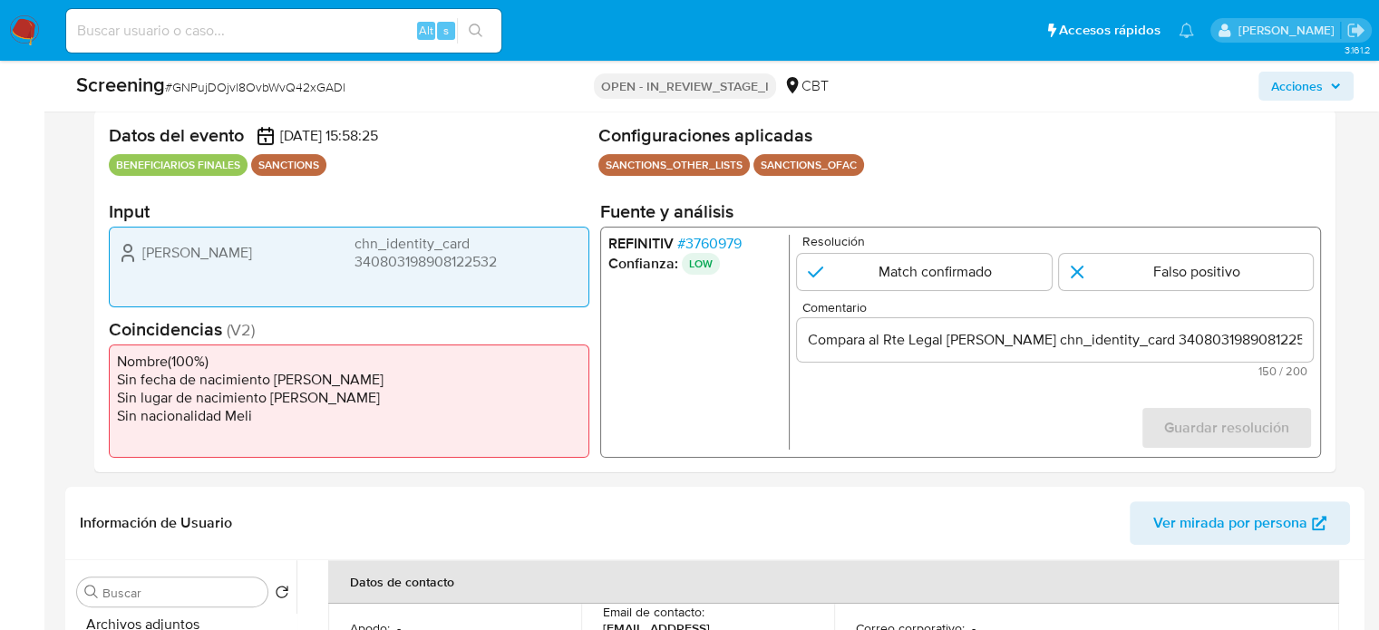
click at [142, 257] on div "Wei Zhao chn_identity_card 340803198908122532" at bounding box center [349, 253] width 464 height 36
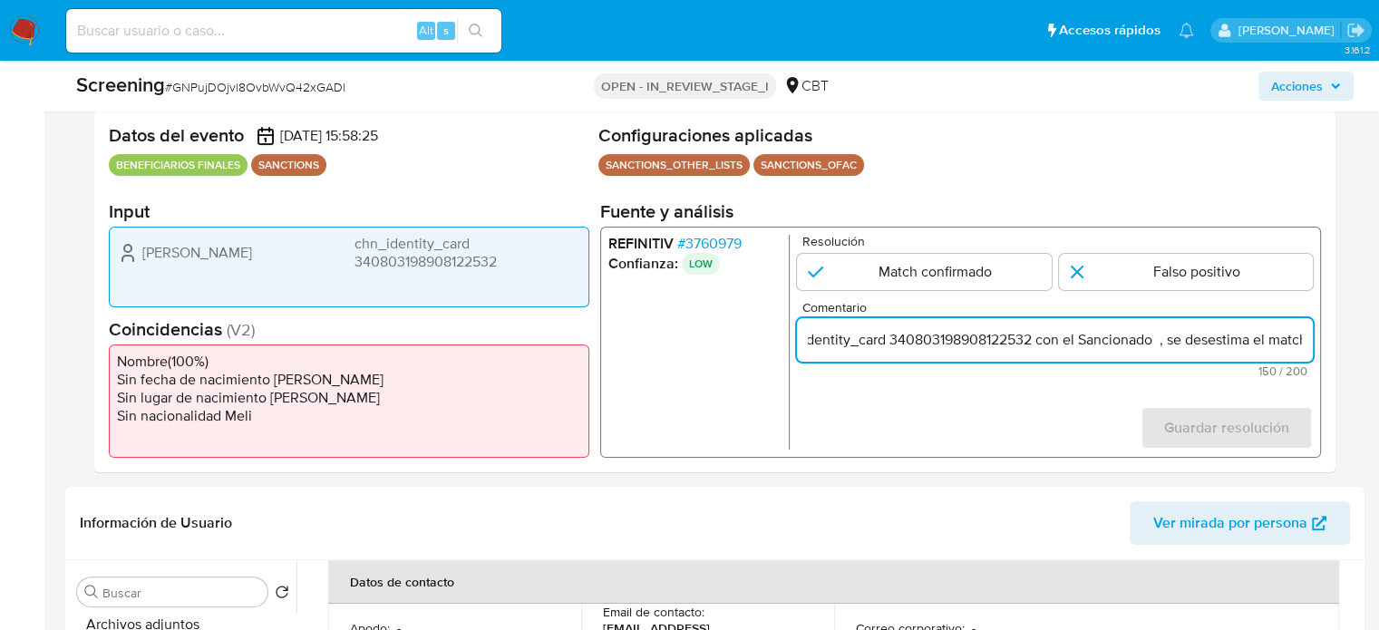
scroll to position [0, 400]
drag, startPoint x: 1286, startPoint y: 344, endPoint x: 1299, endPoint y: 347, distance: 13.2
click at [1299, 347] on input "Compara al Rte Legal Wei Zhao chn_identity_card 340803198908122532 con el Sanci…" at bounding box center [1055, 340] width 516 height 24
click at [1001, 345] on input "Compara al Rte Legal Wei Zhao chn_identity_card 340803198908122532 con el Sanci…" at bounding box center [1055, 340] width 516 height 24
click at [998, 345] on input "Compara al Rte Legal Wei Zhao chn_identity_card 340803198908122532 con el Sanci…" at bounding box center [1055, 340] width 516 height 24
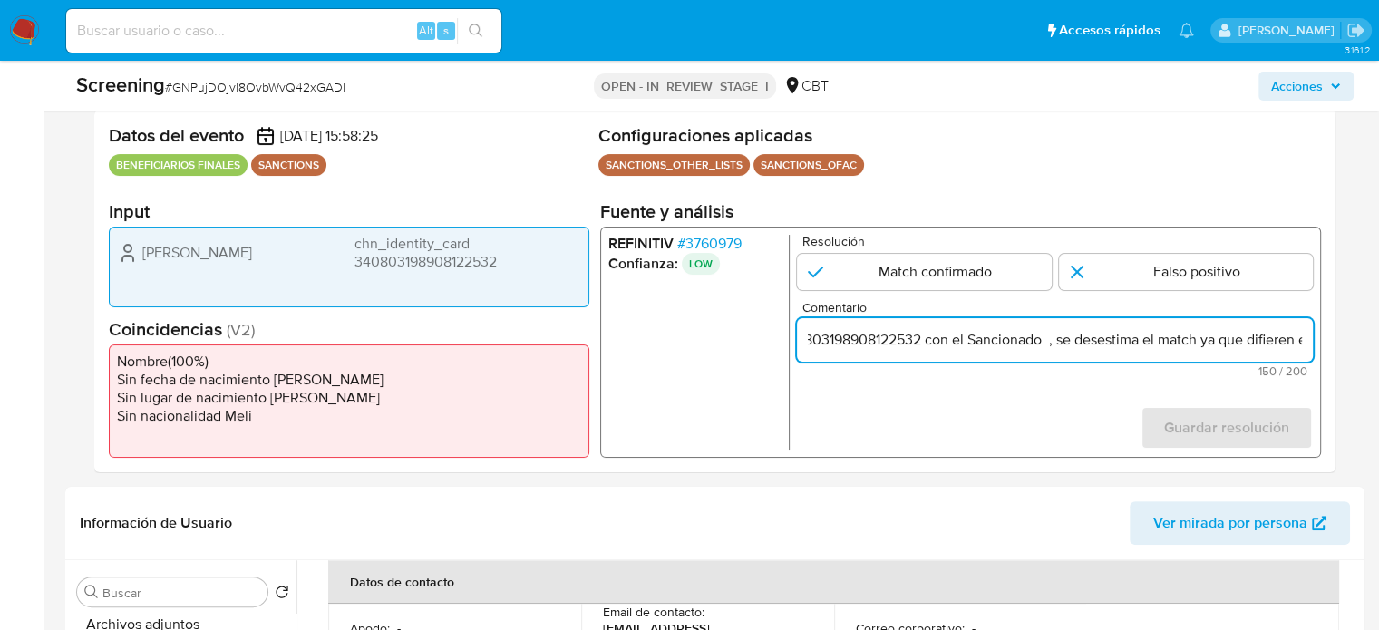
paste input "Wei Zhao"
type input "Compara al Rte Legal Wei Zhao chn_identity_card 340803198908122532 con el Sanci…"
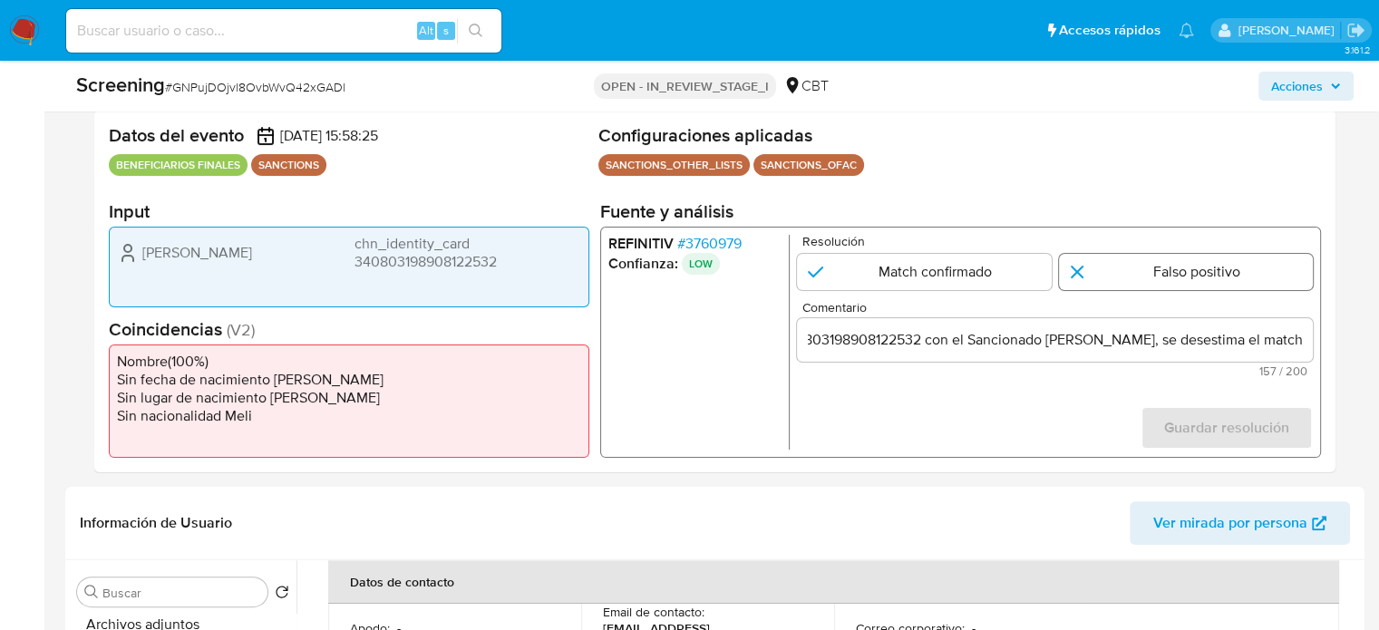
click at [1171, 264] on input "1 de 1" at bounding box center [1186, 272] width 255 height 36
radio input "true"
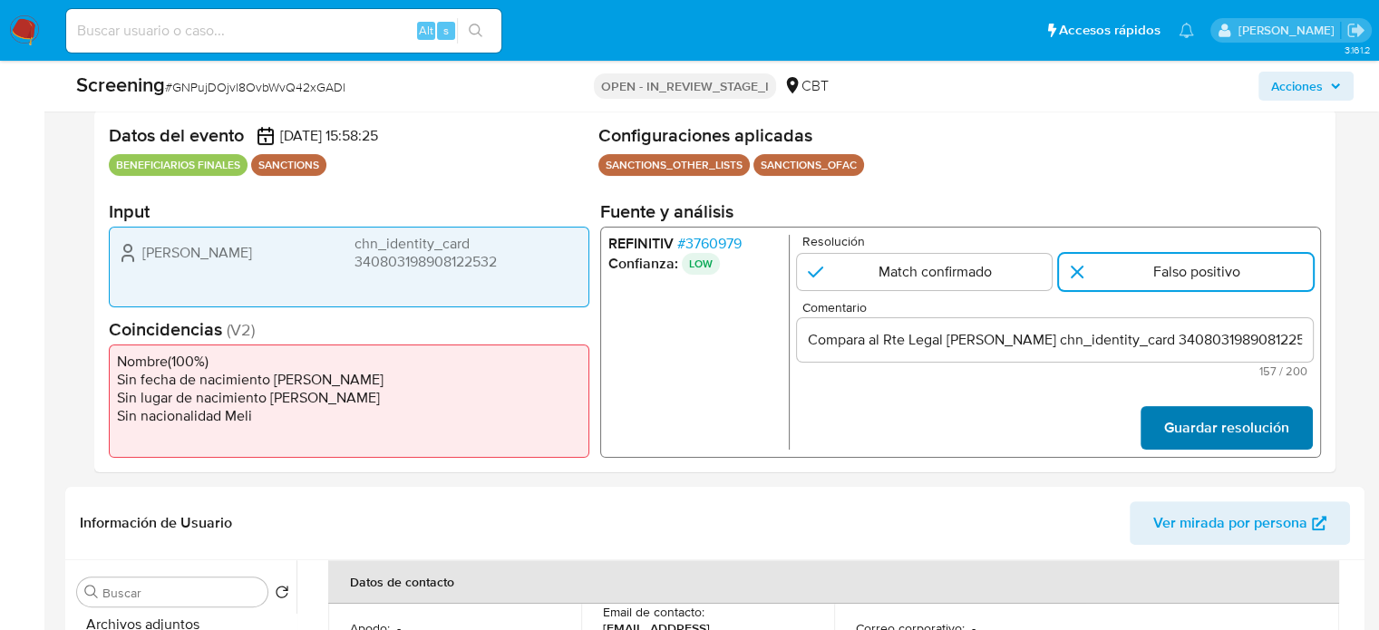
click at [1242, 430] on span "Guardar resolución" at bounding box center [1227, 428] width 125 height 40
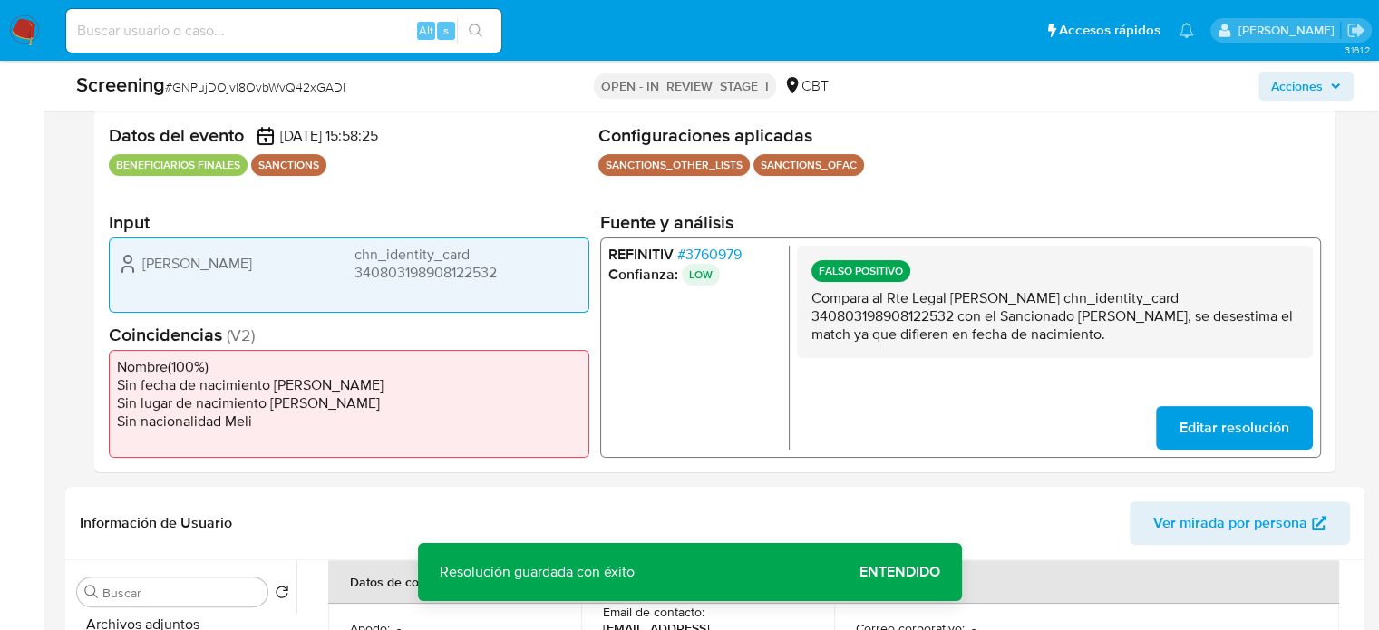
click at [707, 257] on span "# 3760979" at bounding box center [709, 254] width 64 height 18
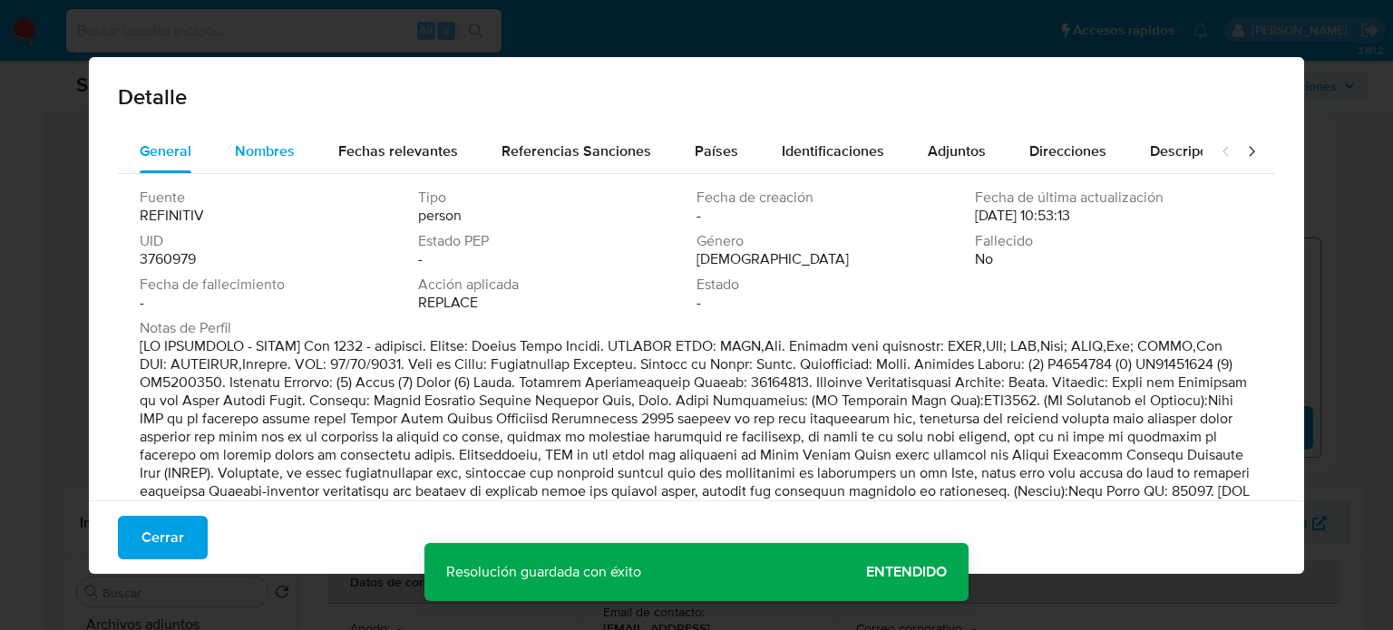
click at [229, 150] on button "Nombres" at bounding box center [264, 152] width 103 height 44
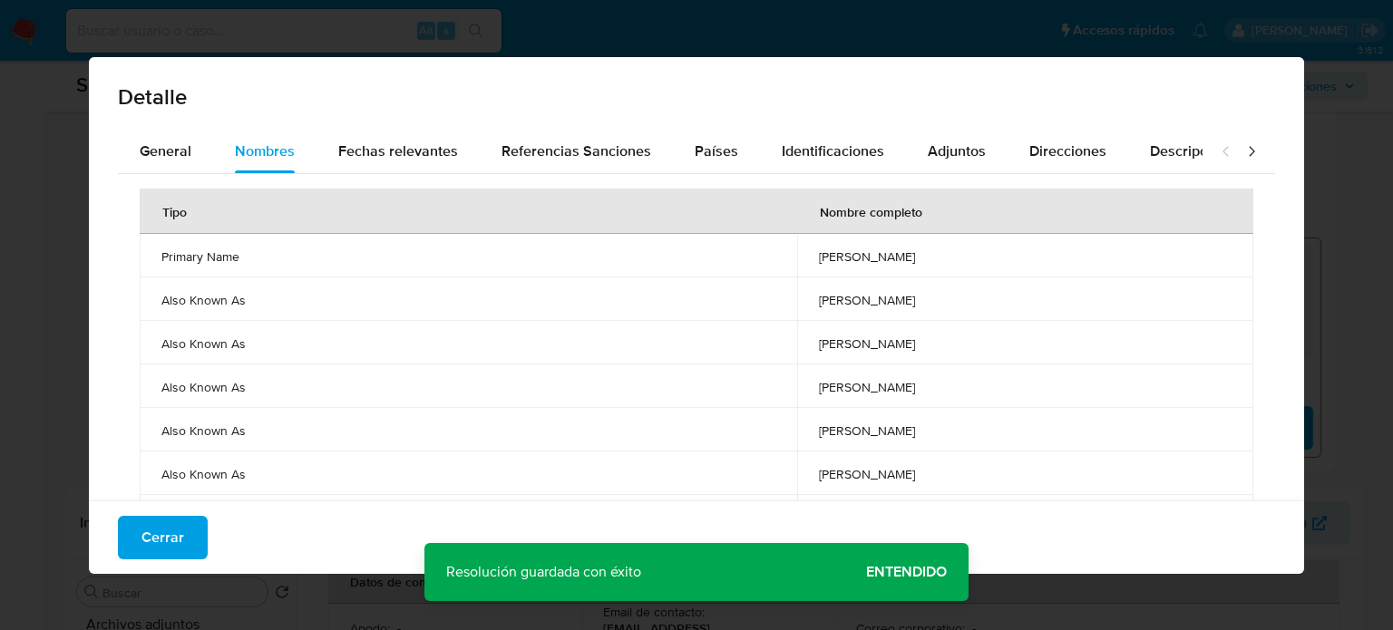
drag, startPoint x: 181, startPoint y: 530, endPoint x: 207, endPoint y: 533, distance: 25.7
click at [187, 530] on button "Cerrar" at bounding box center [163, 538] width 90 height 44
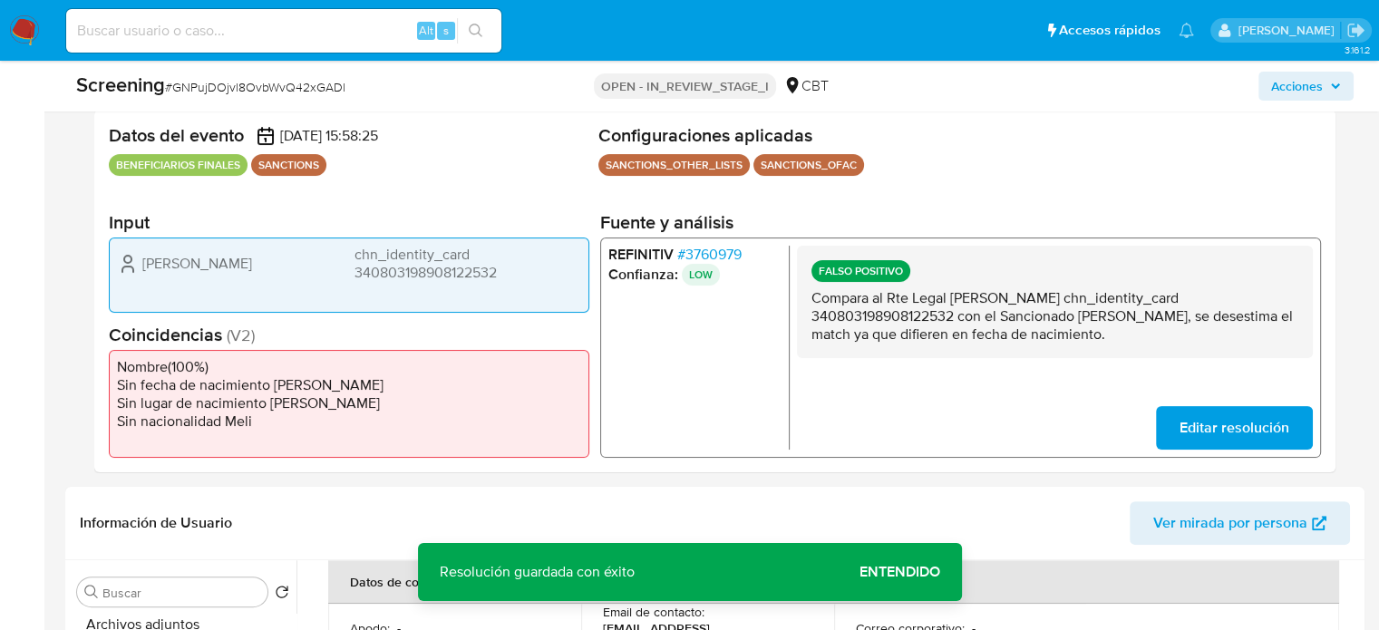
drag, startPoint x: 952, startPoint y: 297, endPoint x: 1290, endPoint y: 289, distance: 337.5
click at [1290, 289] on p "Compara al Rte Legal Wei Zhao chn_identity_card 340803198908122532 con el Sanci…" at bounding box center [1055, 315] width 487 height 54
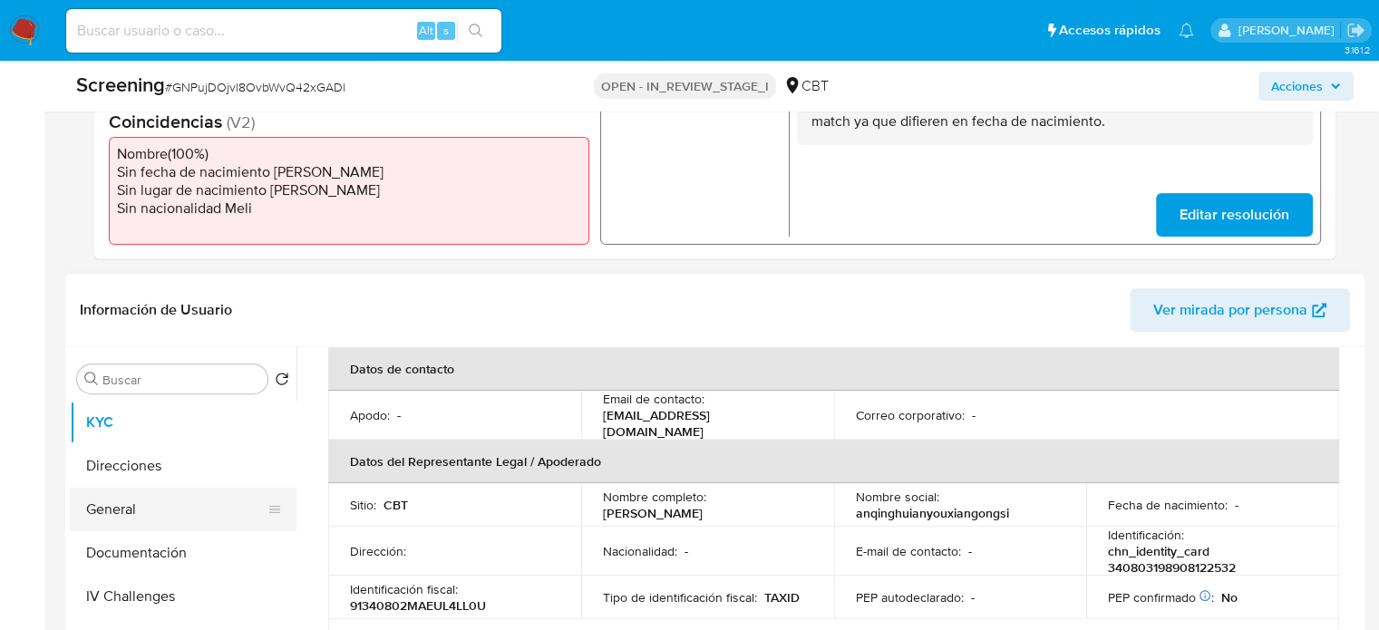
scroll to position [544, 0]
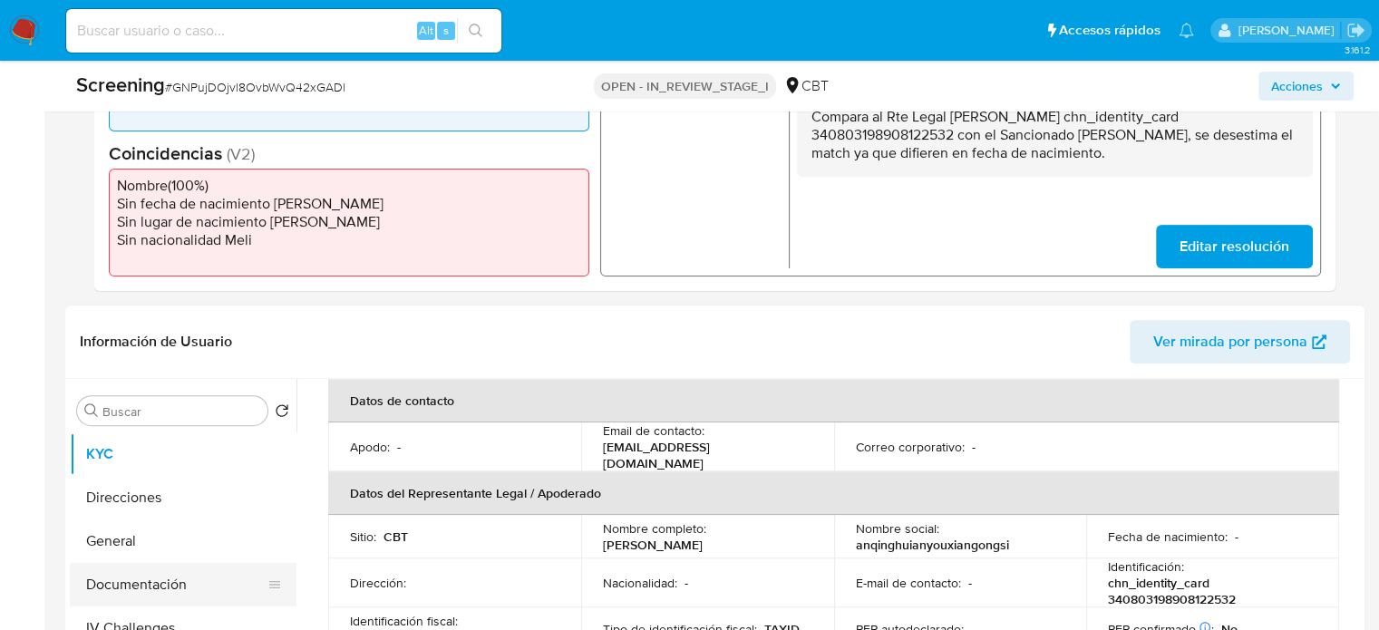
click at [141, 583] on button "Documentación" at bounding box center [176, 585] width 212 height 44
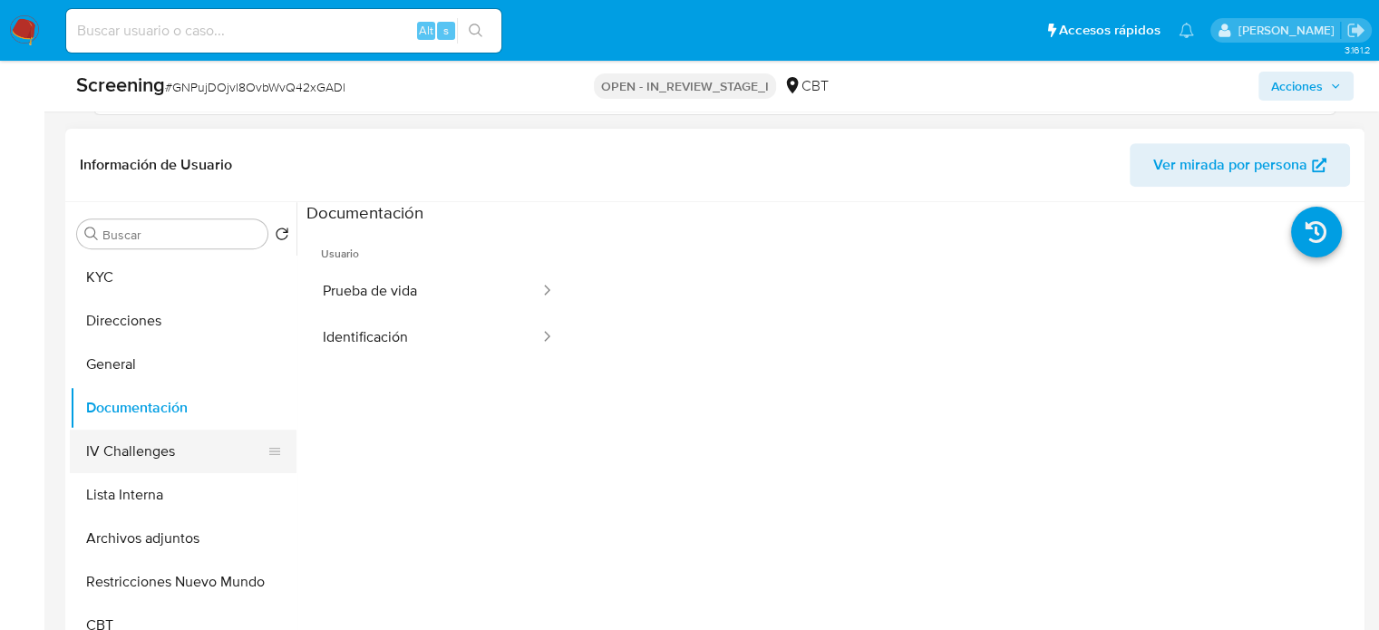
scroll to position [726, 0]
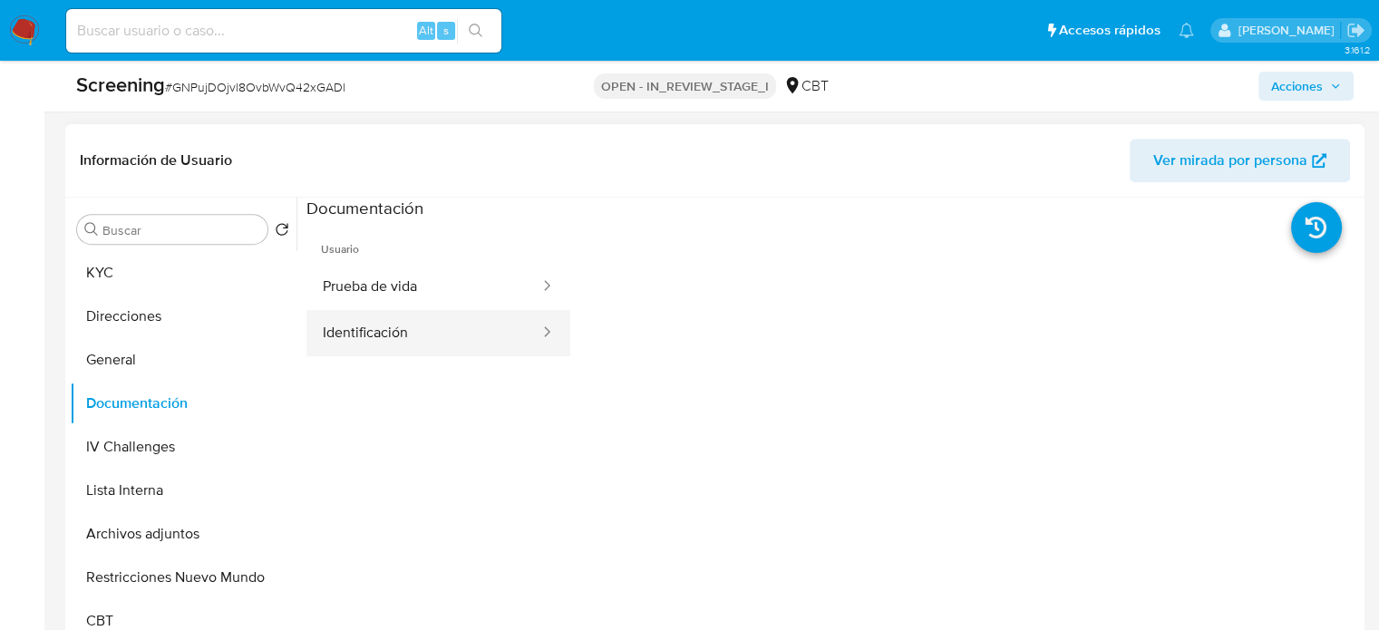
click at [527, 323] on div at bounding box center [541, 333] width 29 height 21
click at [437, 322] on button "Identificación" at bounding box center [424, 333] width 235 height 46
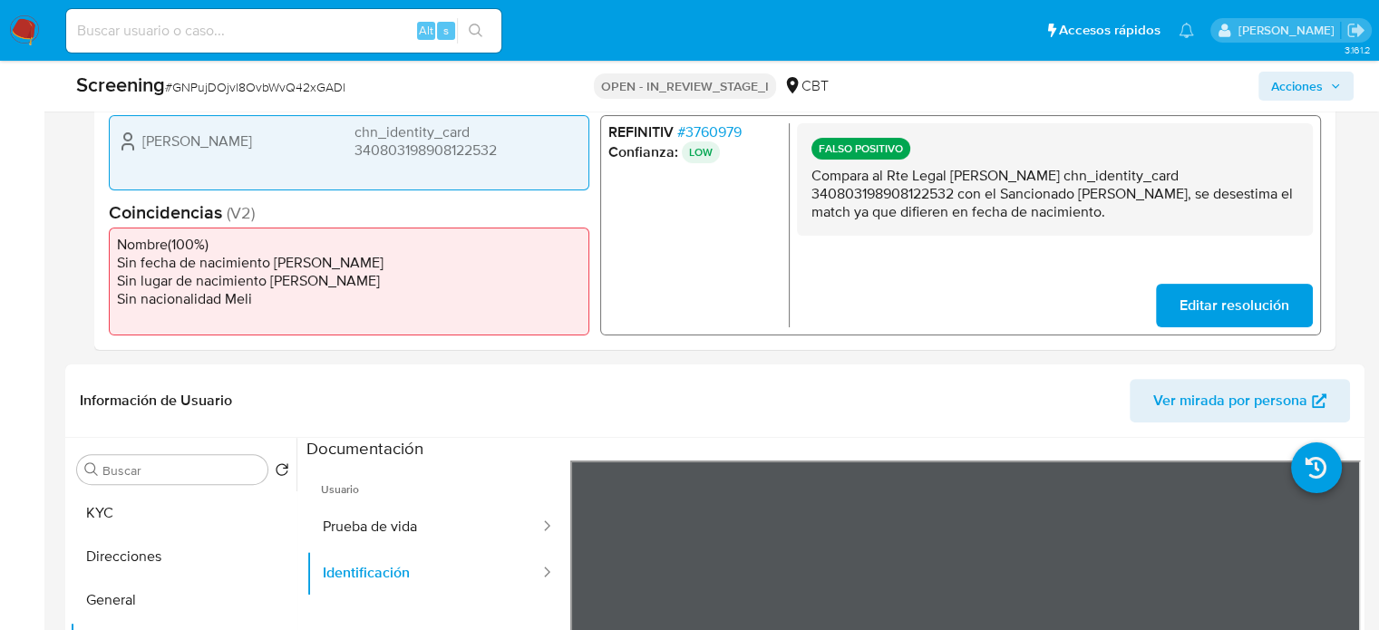
scroll to position [363, 0]
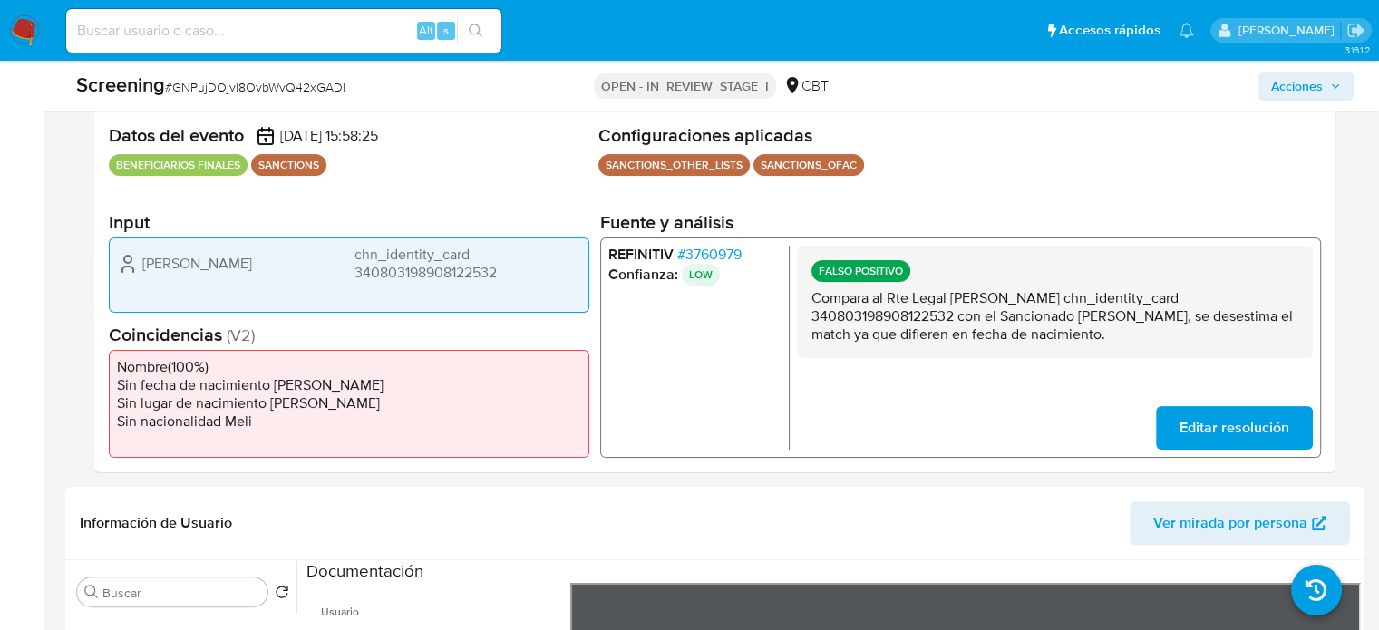
click at [726, 253] on span "# 3760979" at bounding box center [709, 254] width 64 height 18
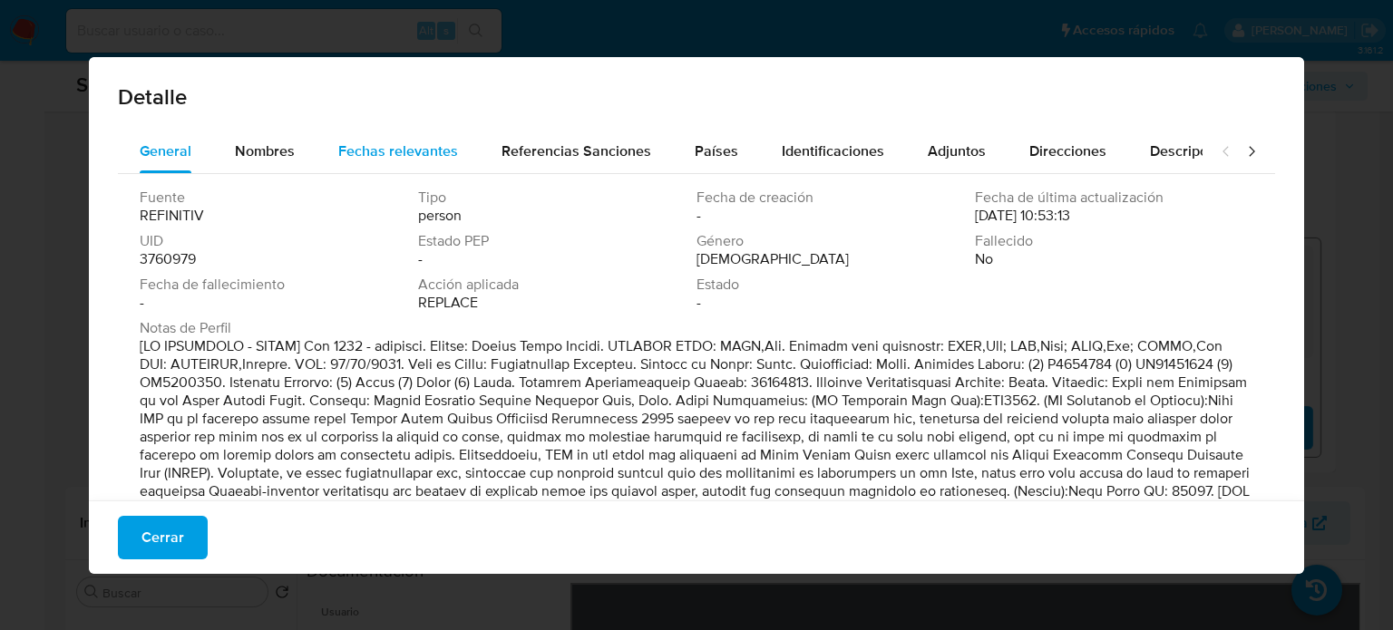
click at [366, 155] on span "Fechas relevantes" at bounding box center [398, 151] width 120 height 21
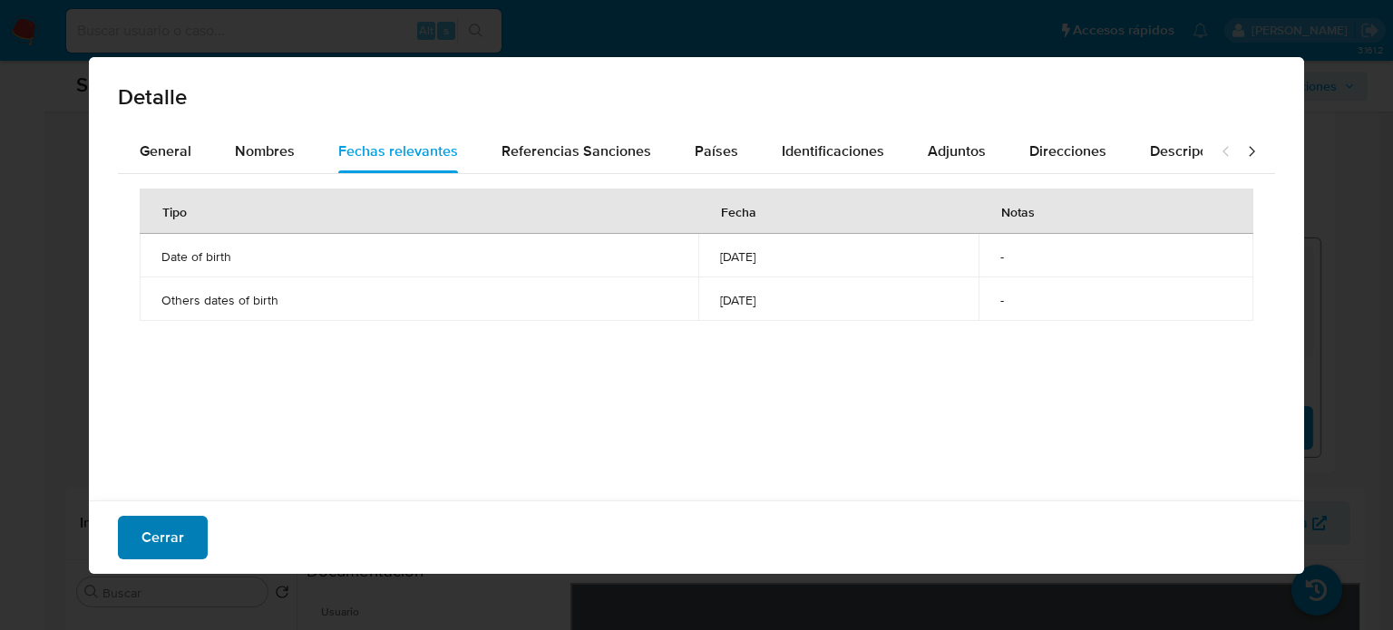
click at [165, 552] on span "Cerrar" at bounding box center [162, 538] width 43 height 40
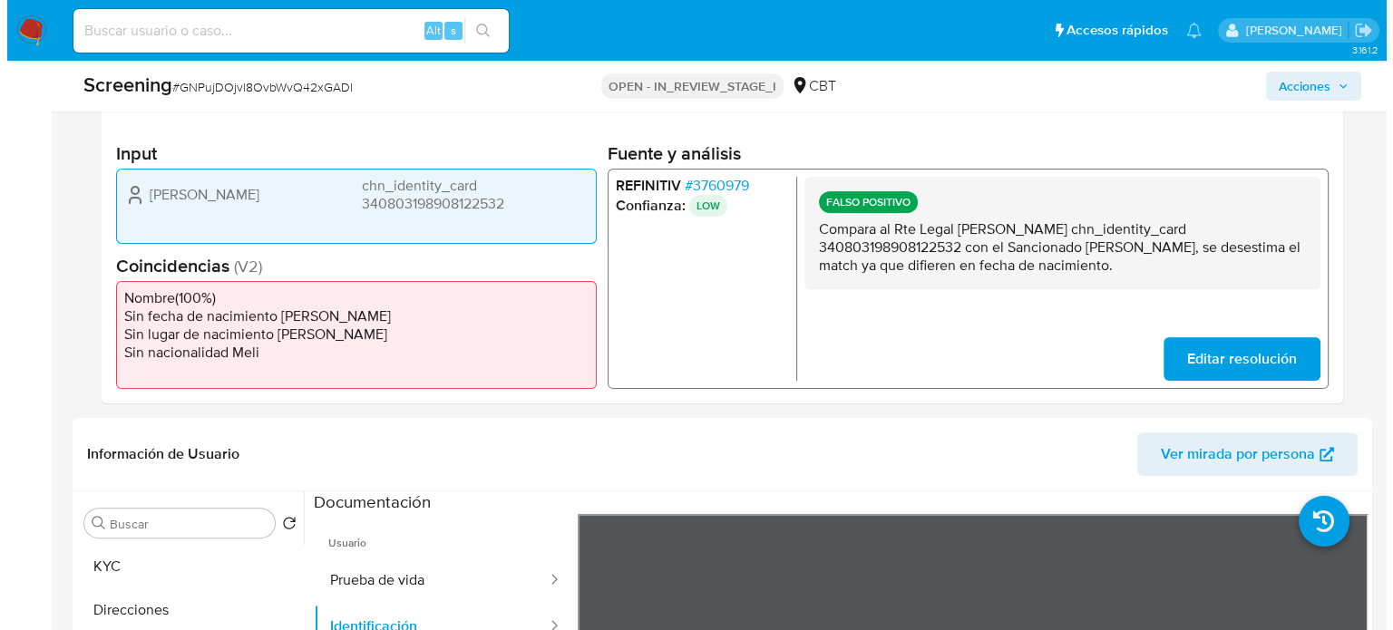
scroll to position [635, 0]
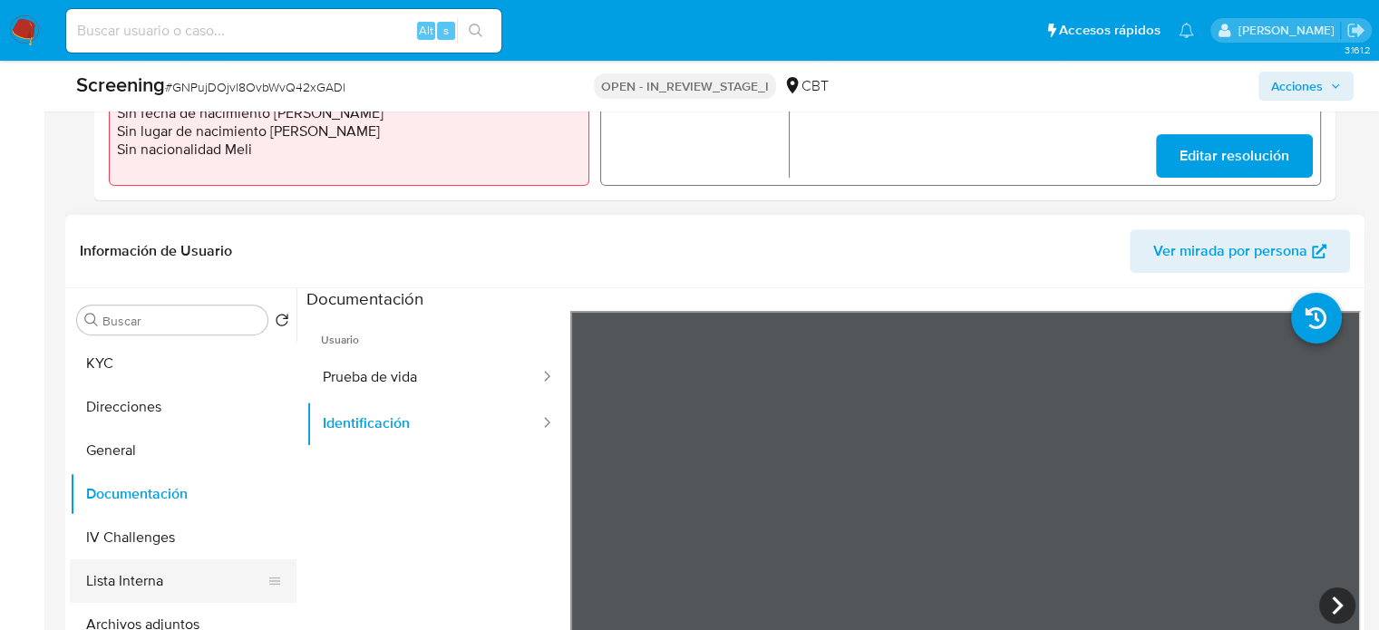
click at [149, 579] on button "Lista Interna" at bounding box center [176, 582] width 212 height 44
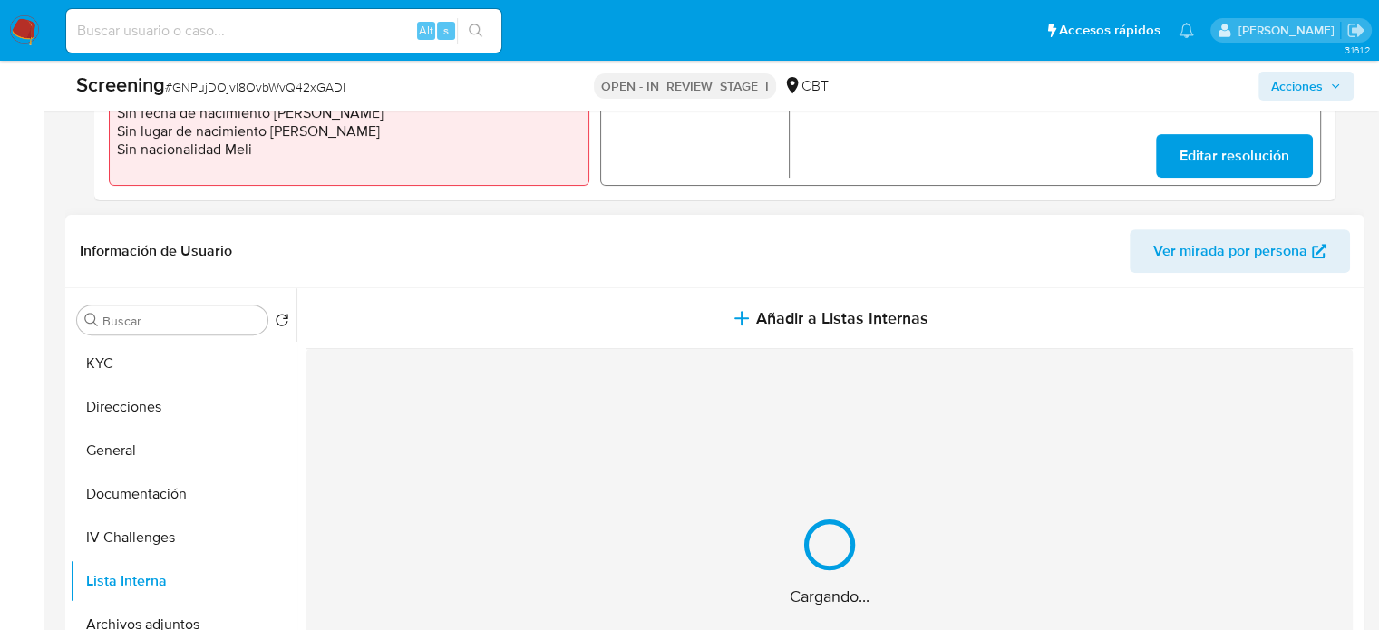
click at [744, 318] on icon "button" at bounding box center [742, 318] width 22 height 22
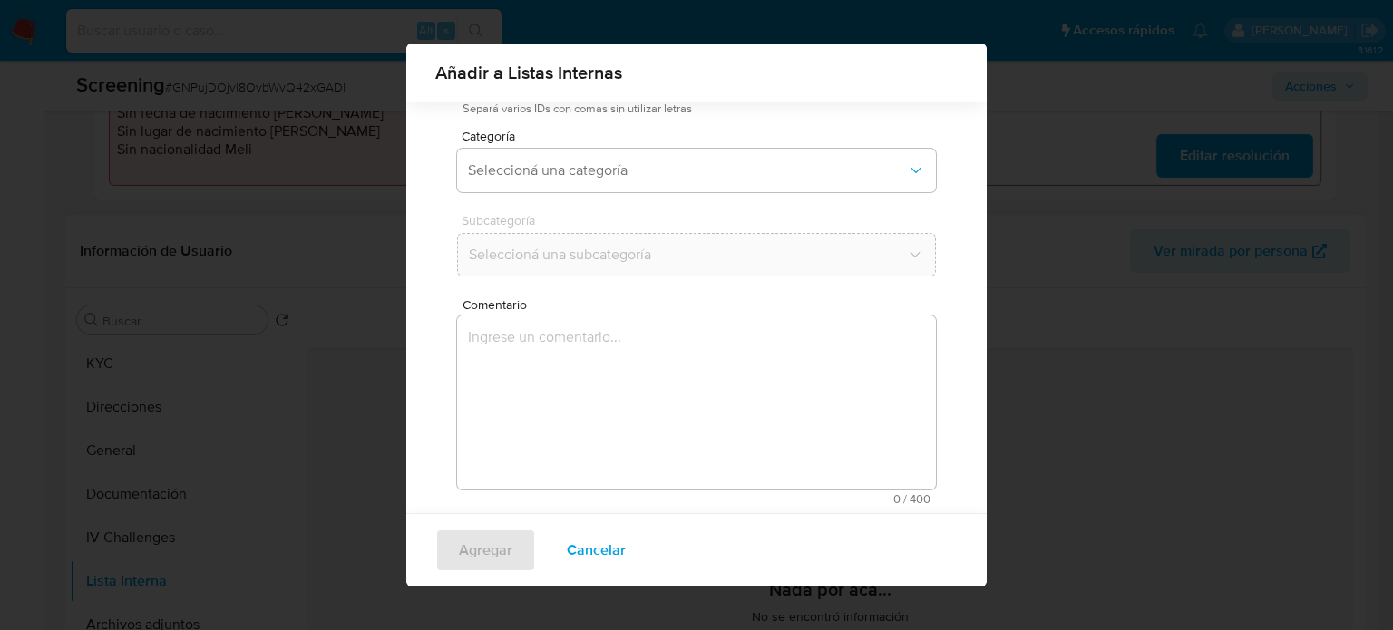
scroll to position [142, 0]
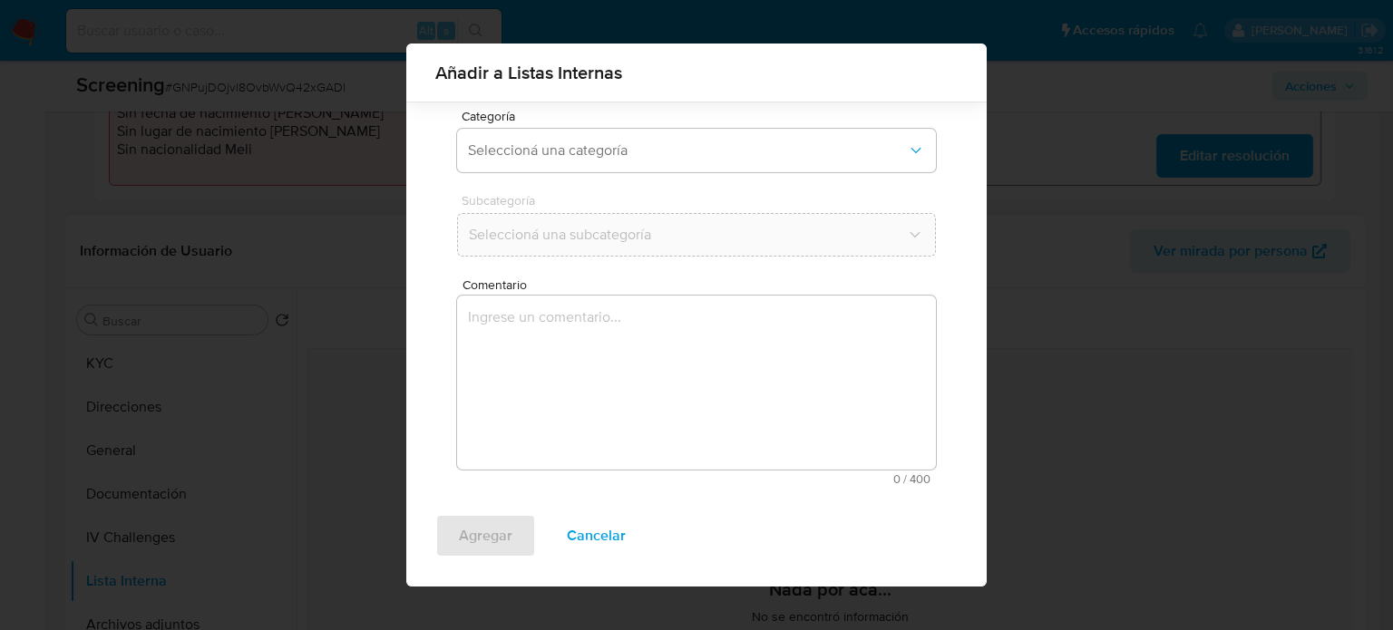
click at [596, 395] on textarea "Comentario" at bounding box center [696, 383] width 479 height 174
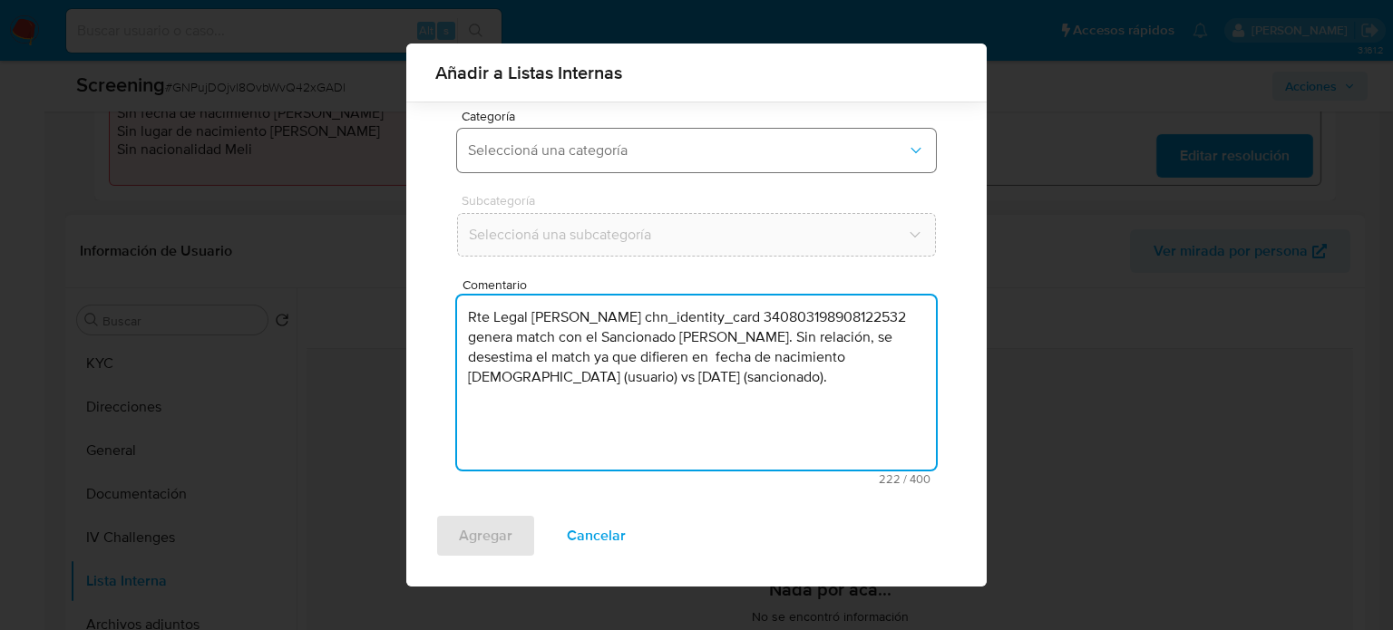
type textarea "Rte Legal Wei Zhao chn_identity_card 340803198908122532 genera match con el San…"
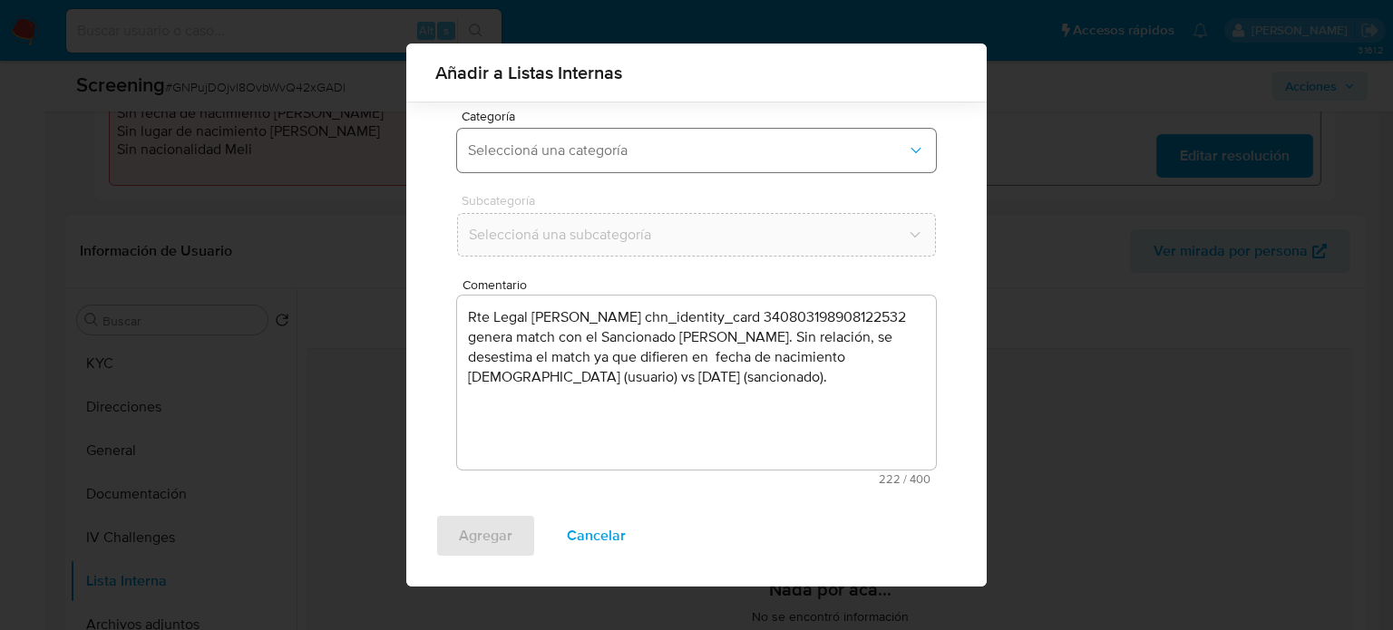
click at [653, 147] on span "Seleccioná una categoría" at bounding box center [687, 150] width 439 height 18
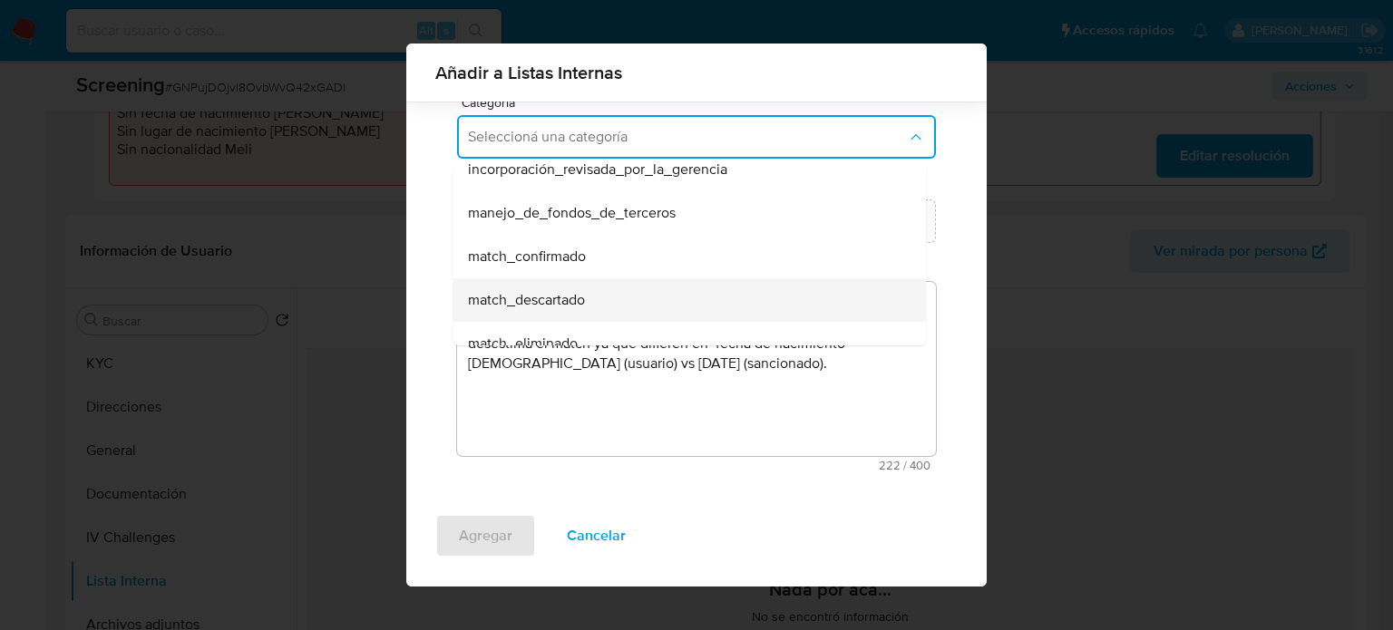
scroll to position [91, 0]
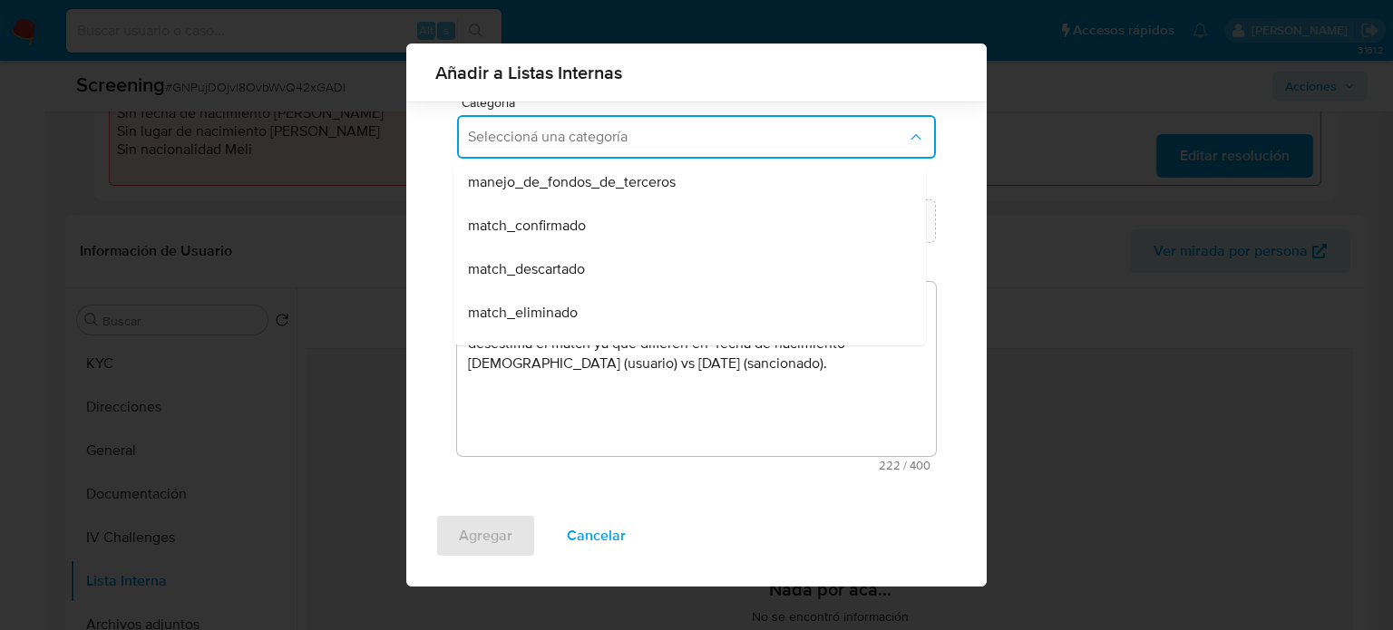
drag, startPoint x: 572, startPoint y: 279, endPoint x: 585, endPoint y: 257, distance: 26.0
click at [573, 278] on div "match_descartado" at bounding box center [684, 270] width 433 height 44
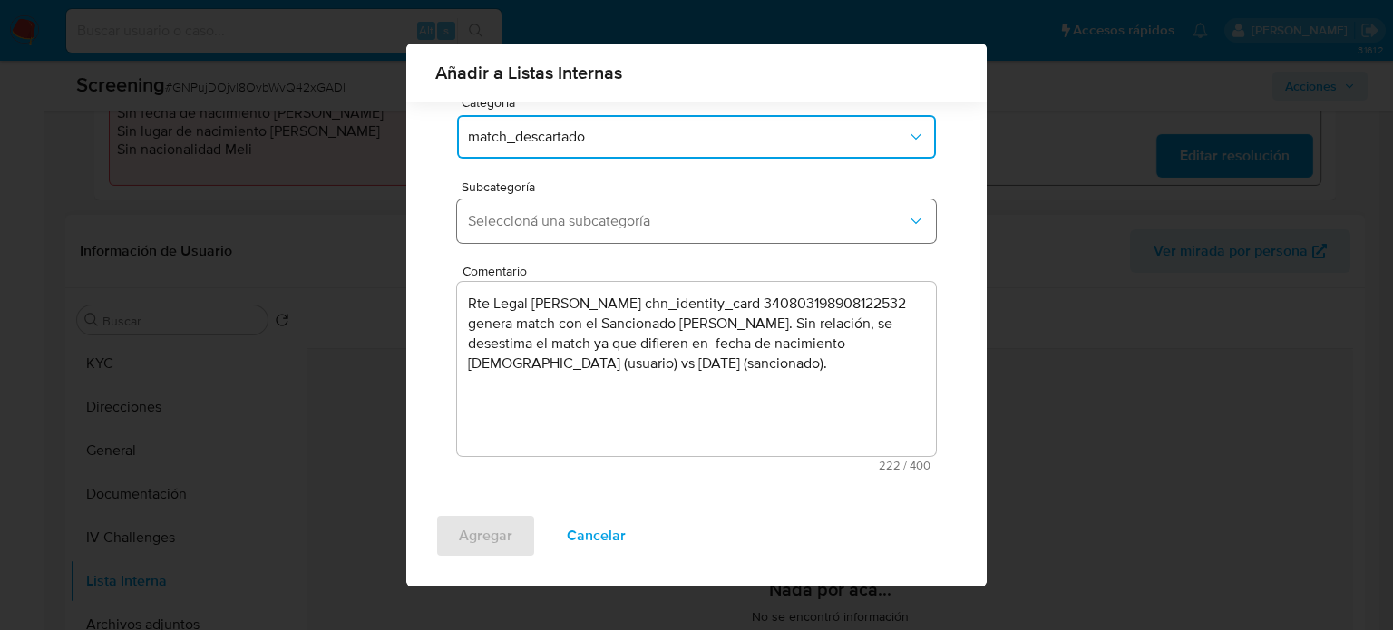
click at [613, 217] on span "Seleccioná una subcategoría" at bounding box center [687, 221] width 439 height 18
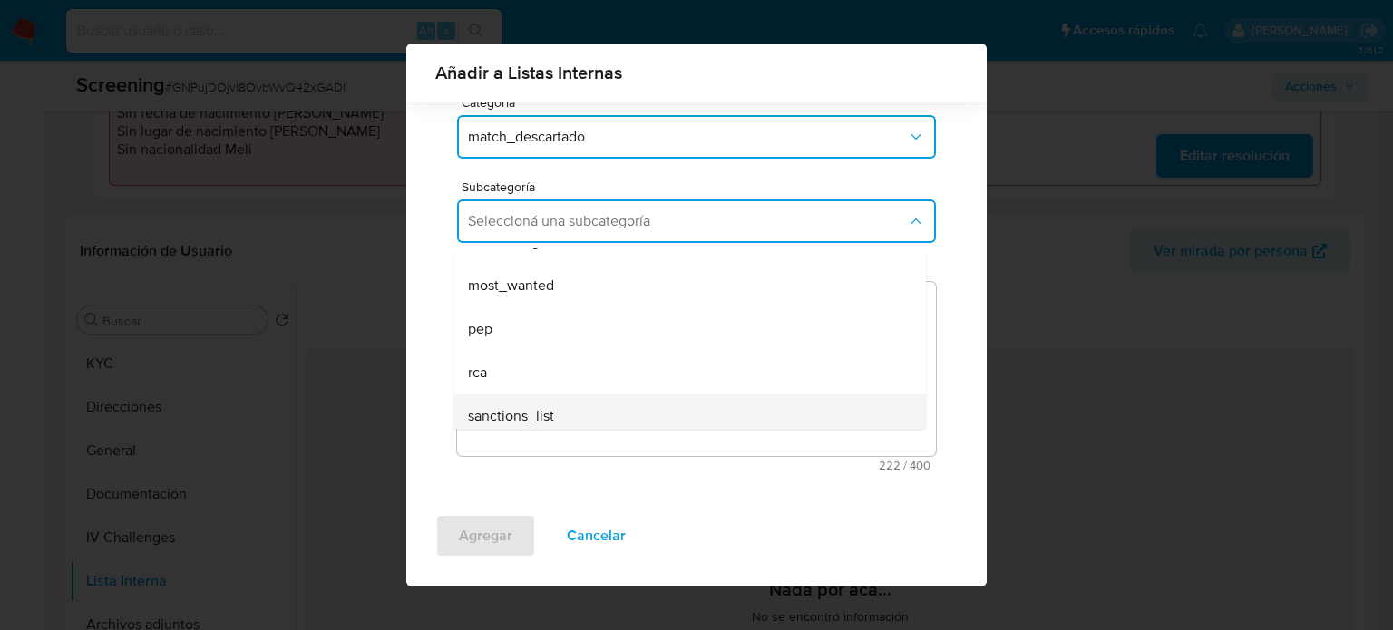
scroll to position [123, 0]
click at [496, 406] on span "sanctions_list" at bounding box center [511, 408] width 86 height 18
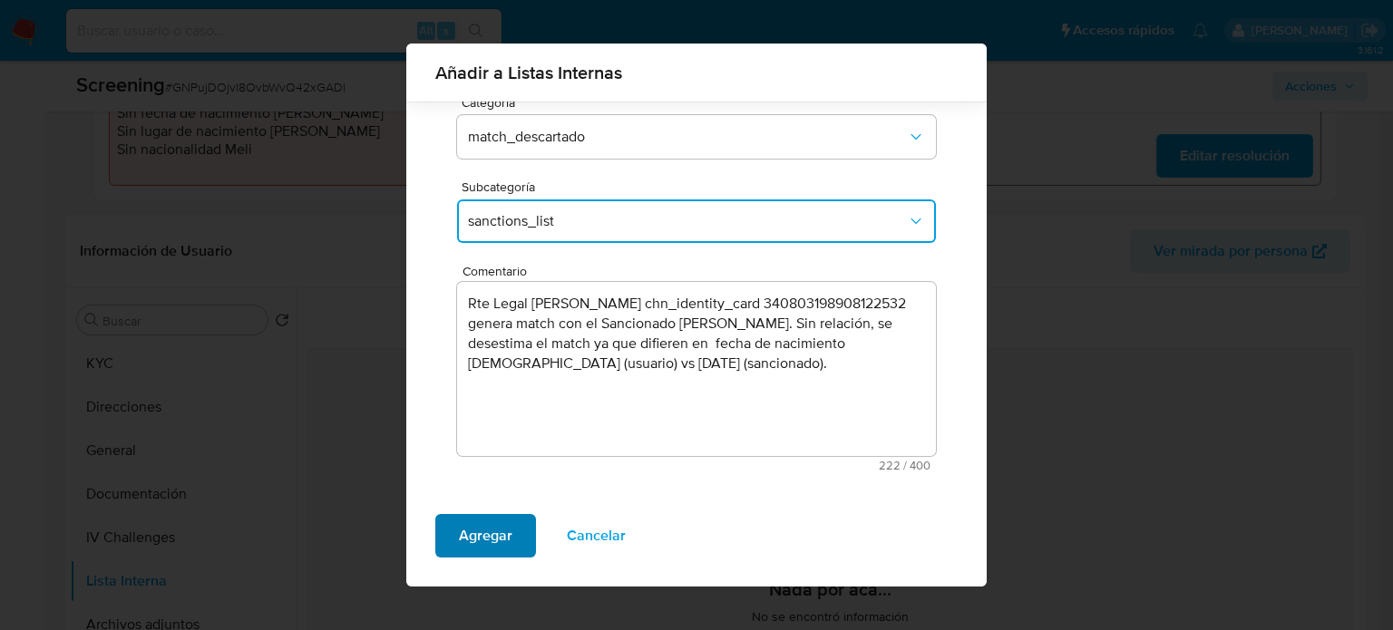
click at [482, 529] on span "Agregar" at bounding box center [486, 536] width 54 height 40
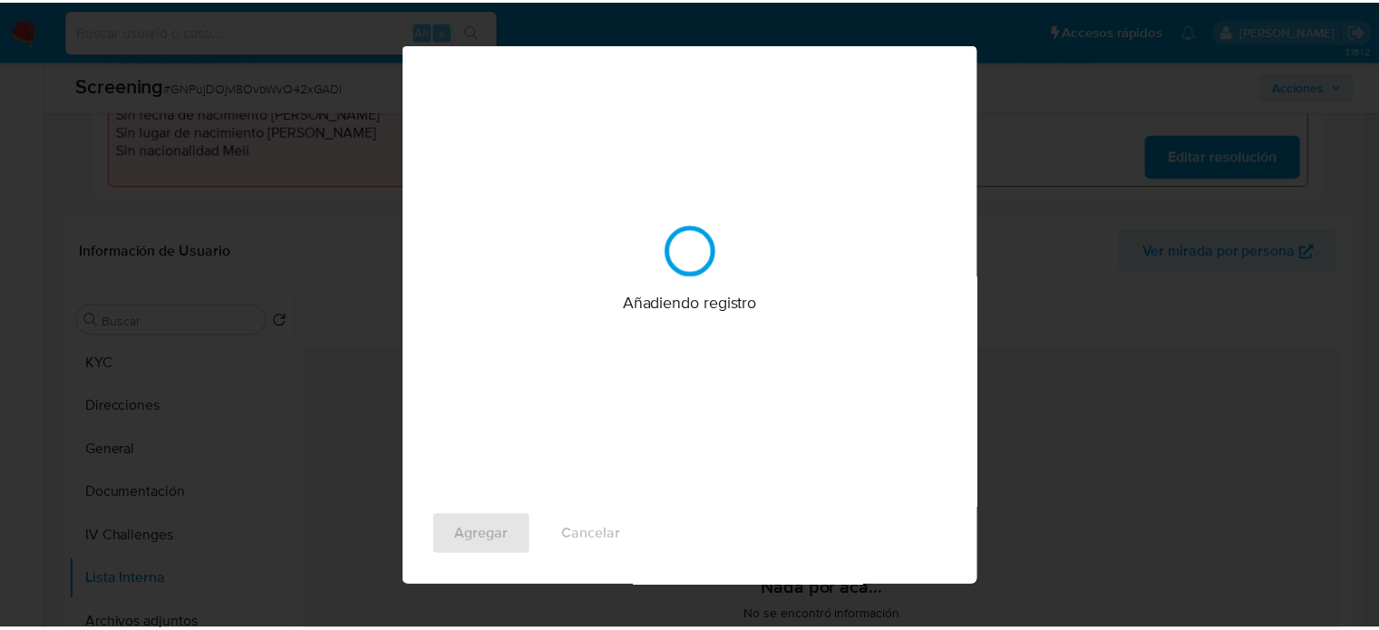
scroll to position [0, 0]
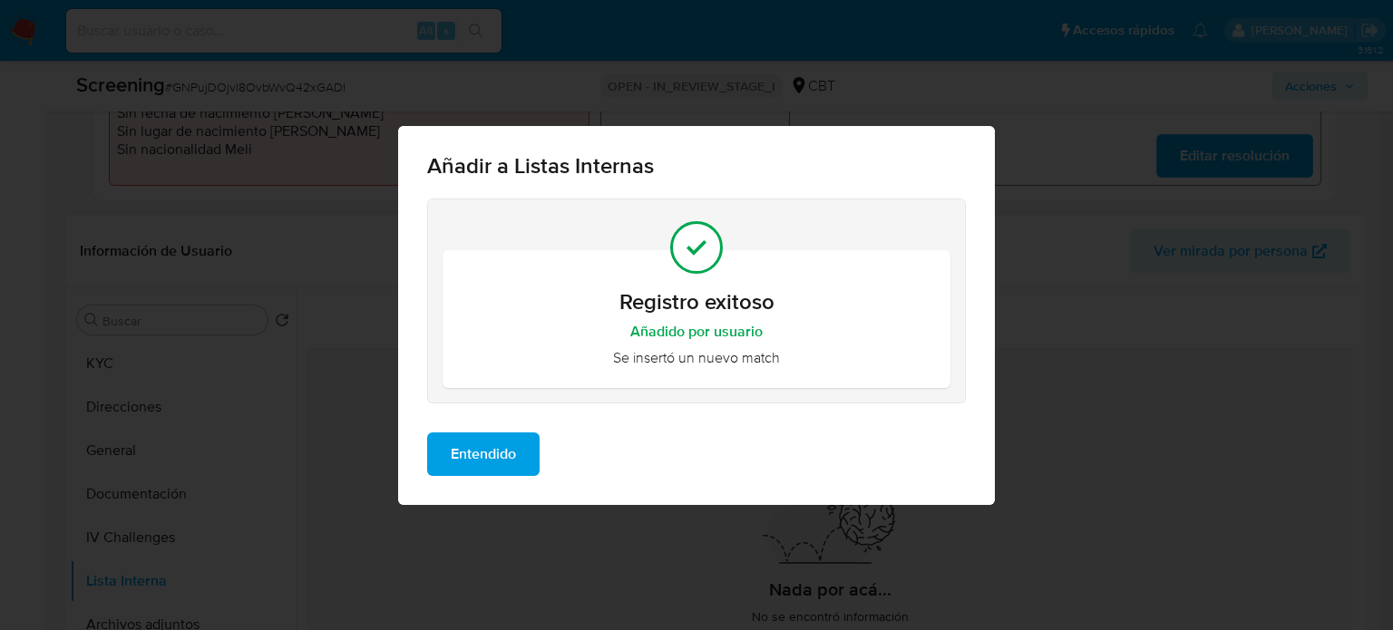
click at [501, 470] on span "Entendido" at bounding box center [483, 454] width 65 height 40
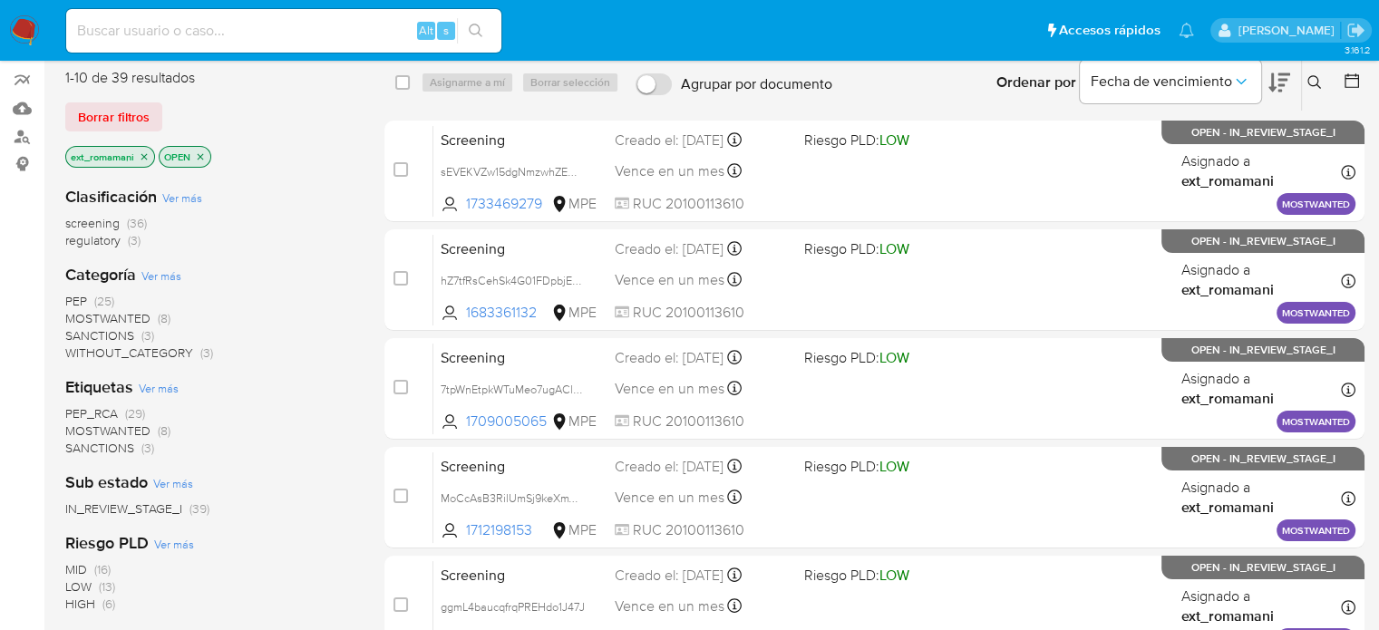
scroll to position [181, 0]
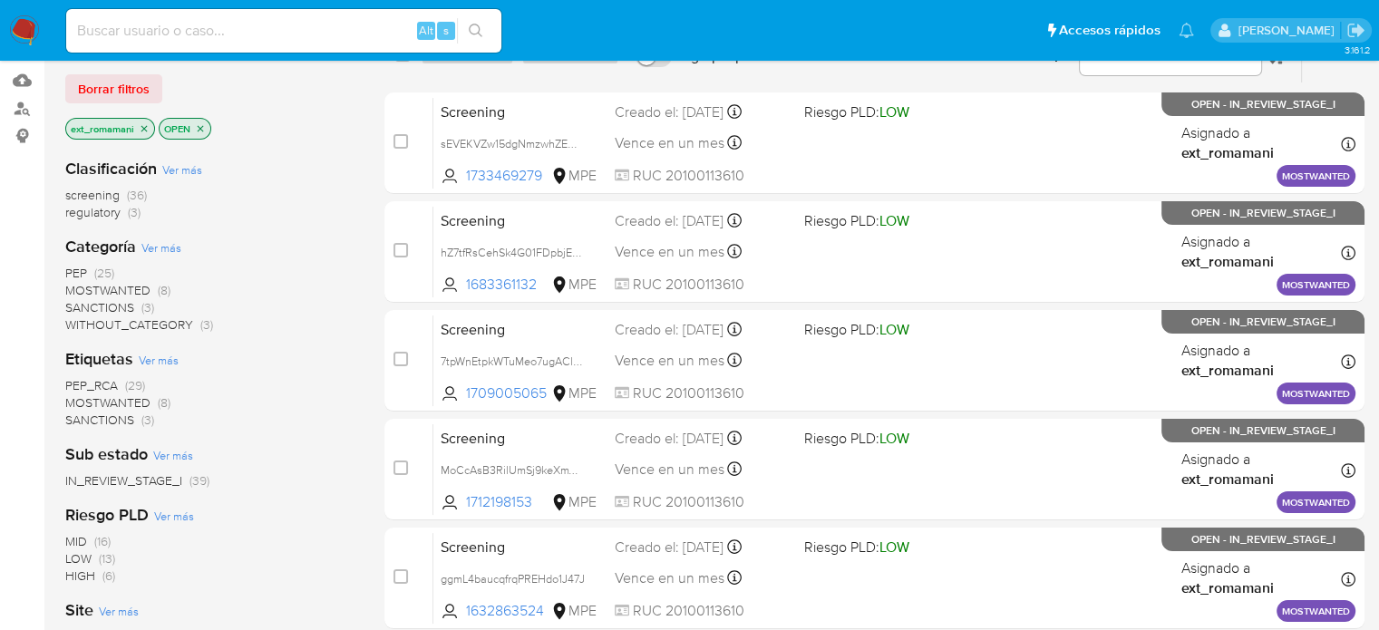
click at [19, 25] on img at bounding box center [24, 30] width 31 height 31
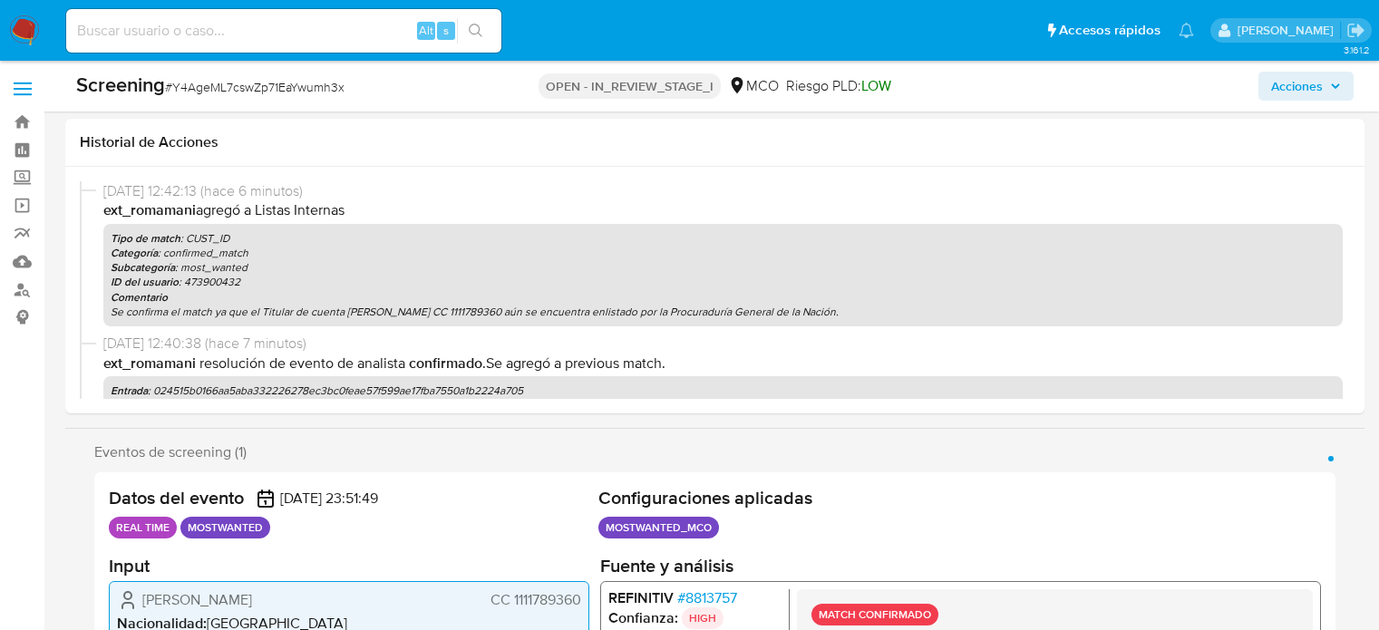
select select "10"
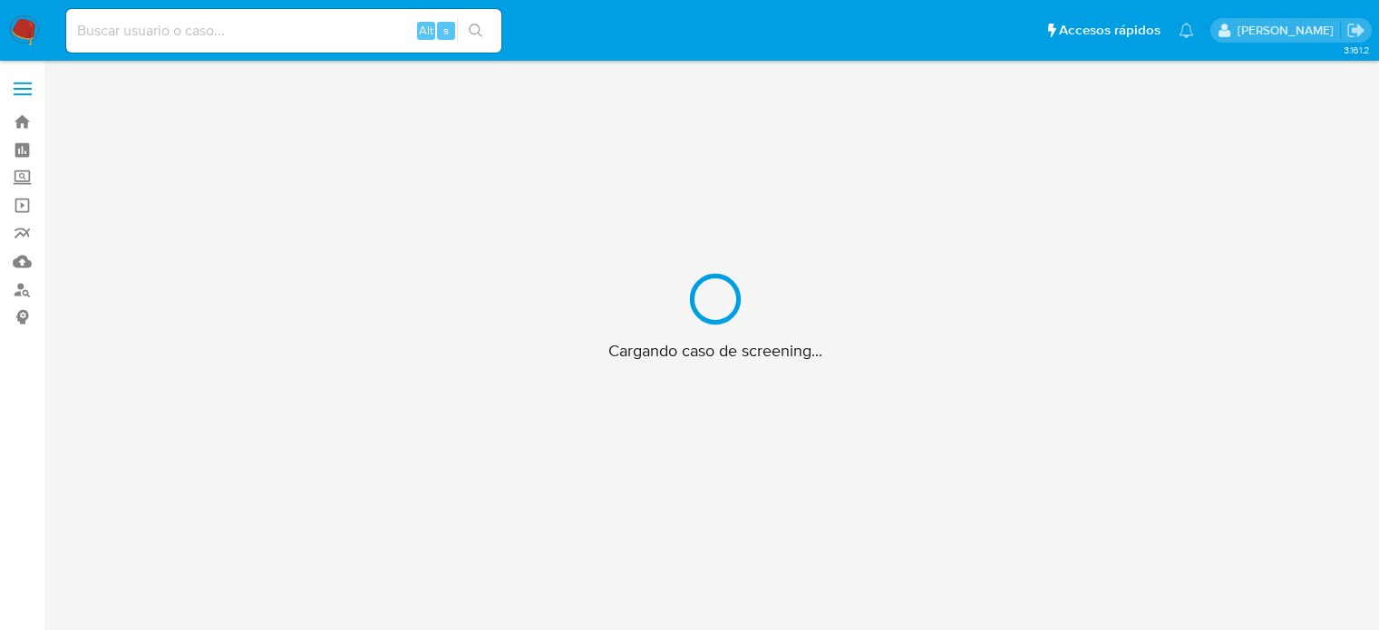
scroll to position [65, 0]
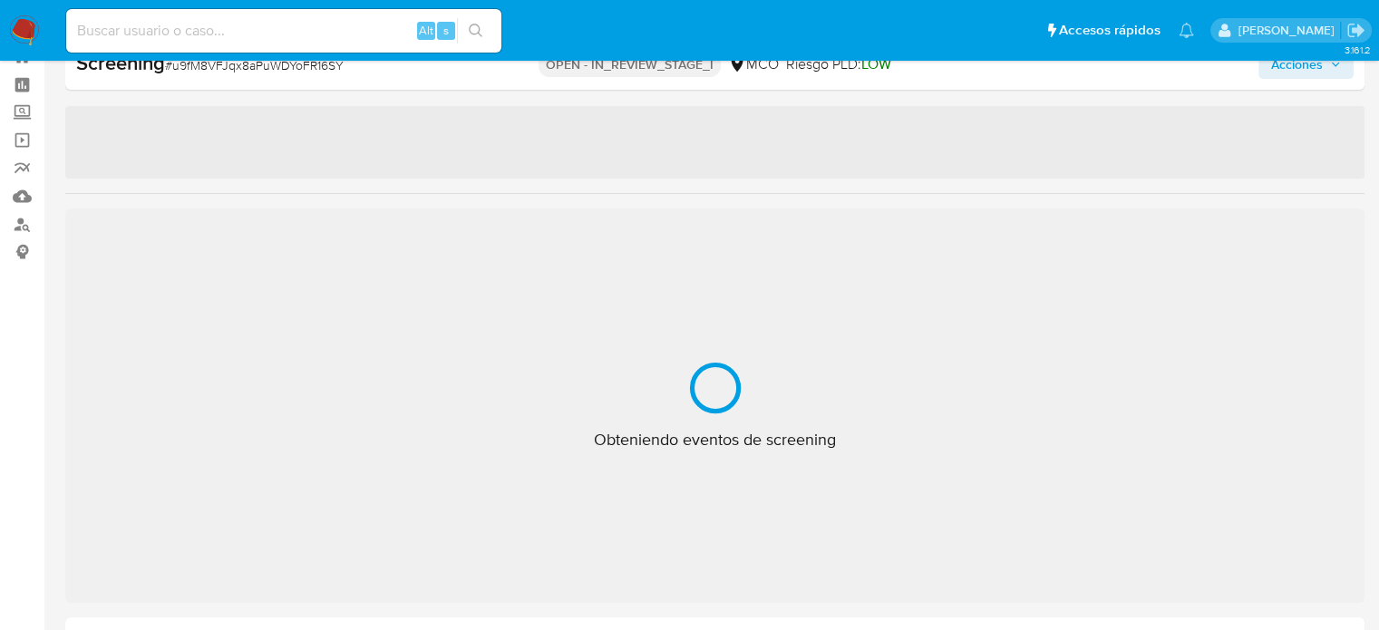
select select "10"
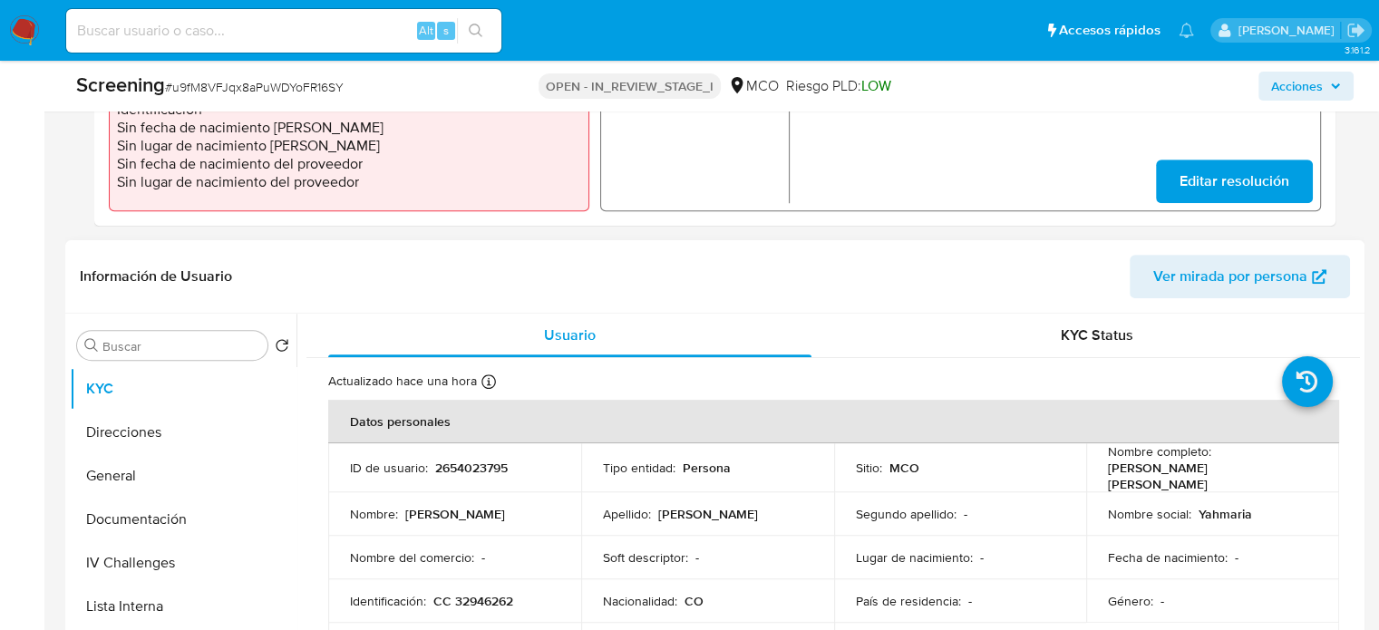
scroll to position [181, 0]
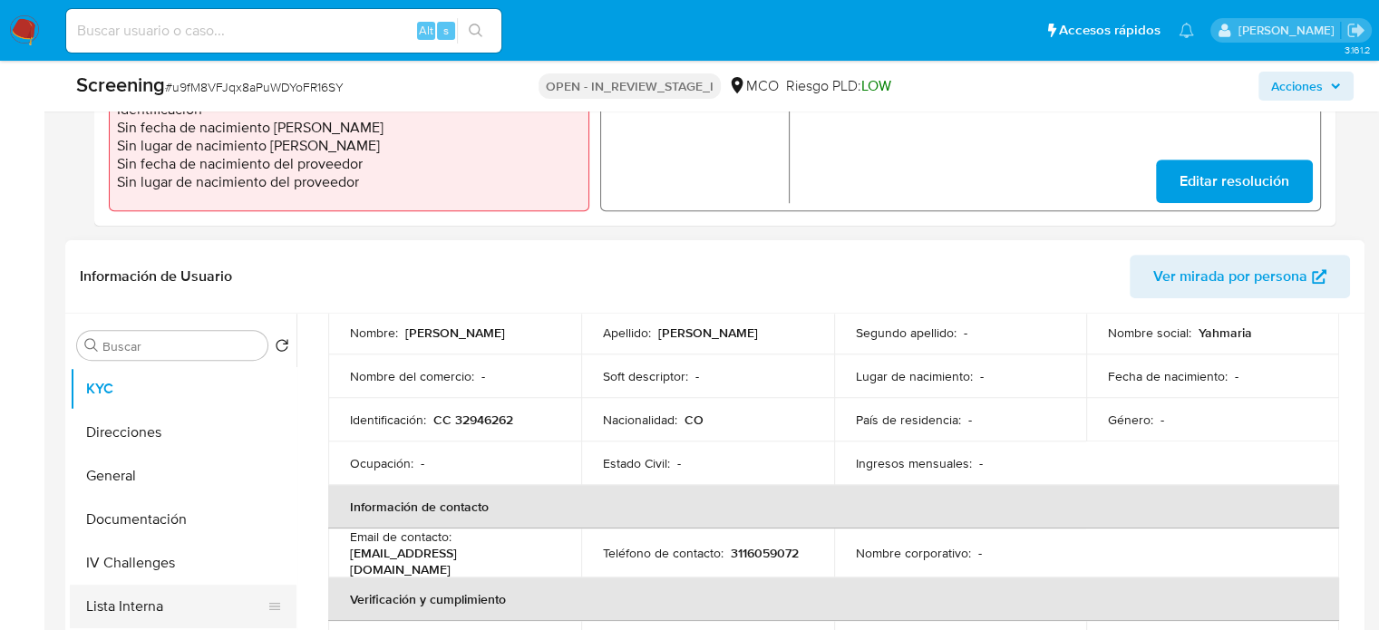
click at [102, 603] on button "Lista Interna" at bounding box center [176, 607] width 212 height 44
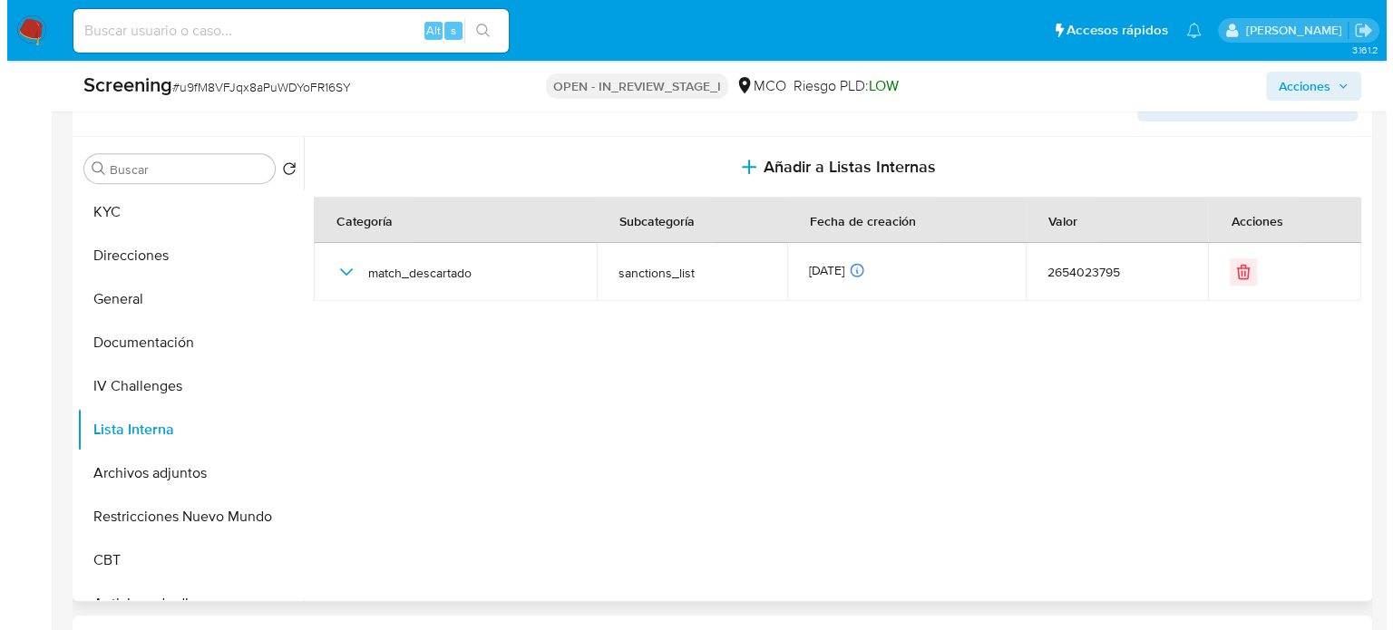
scroll to position [791, 0]
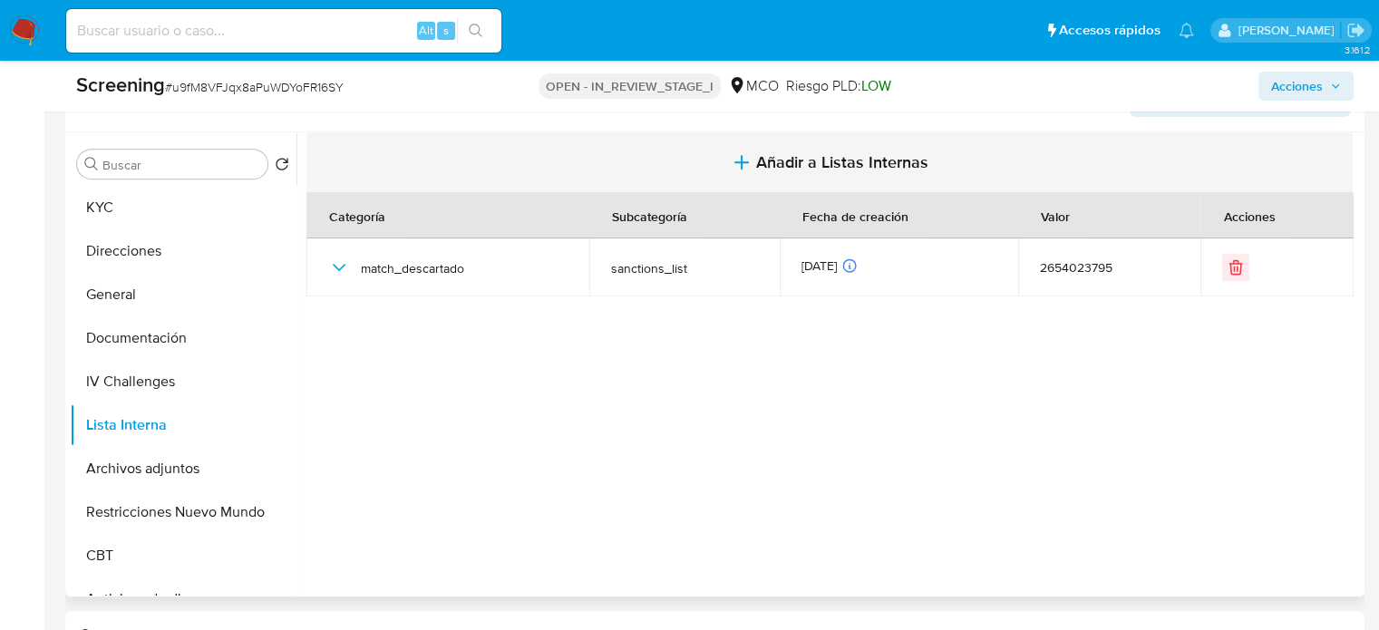
click at [820, 174] on button "Añadir a Listas Internas" at bounding box center [830, 162] width 1047 height 61
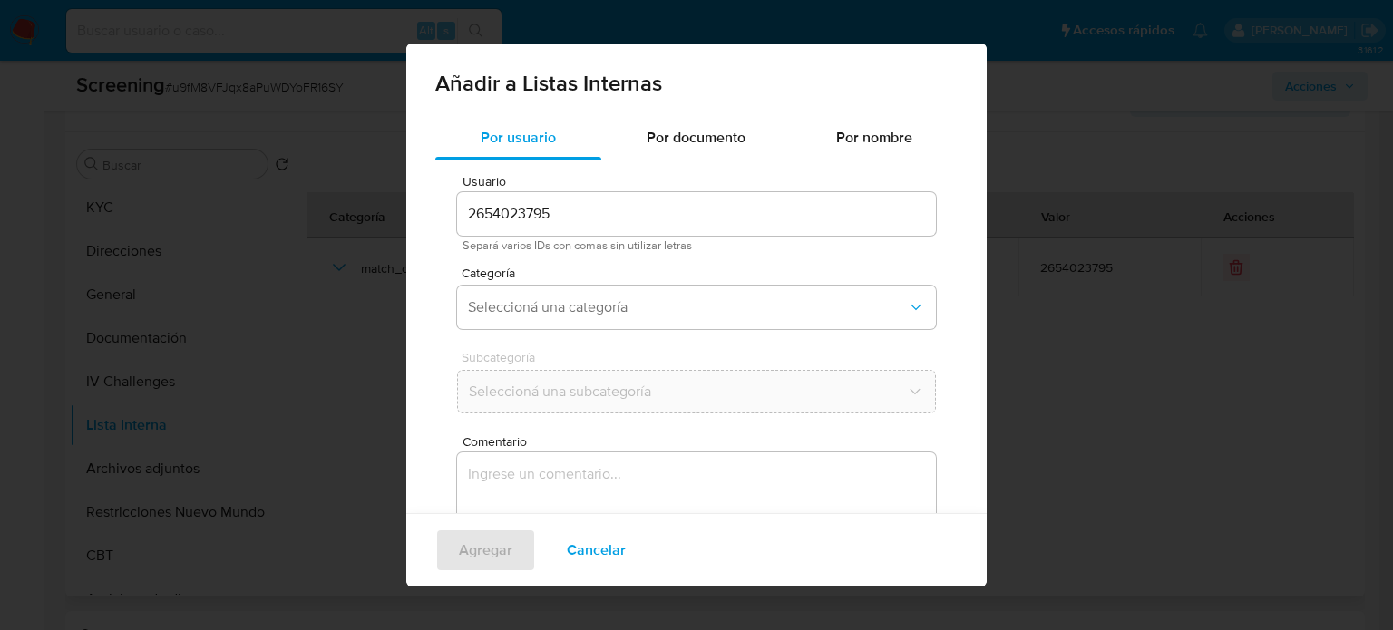
scroll to position [76, 0]
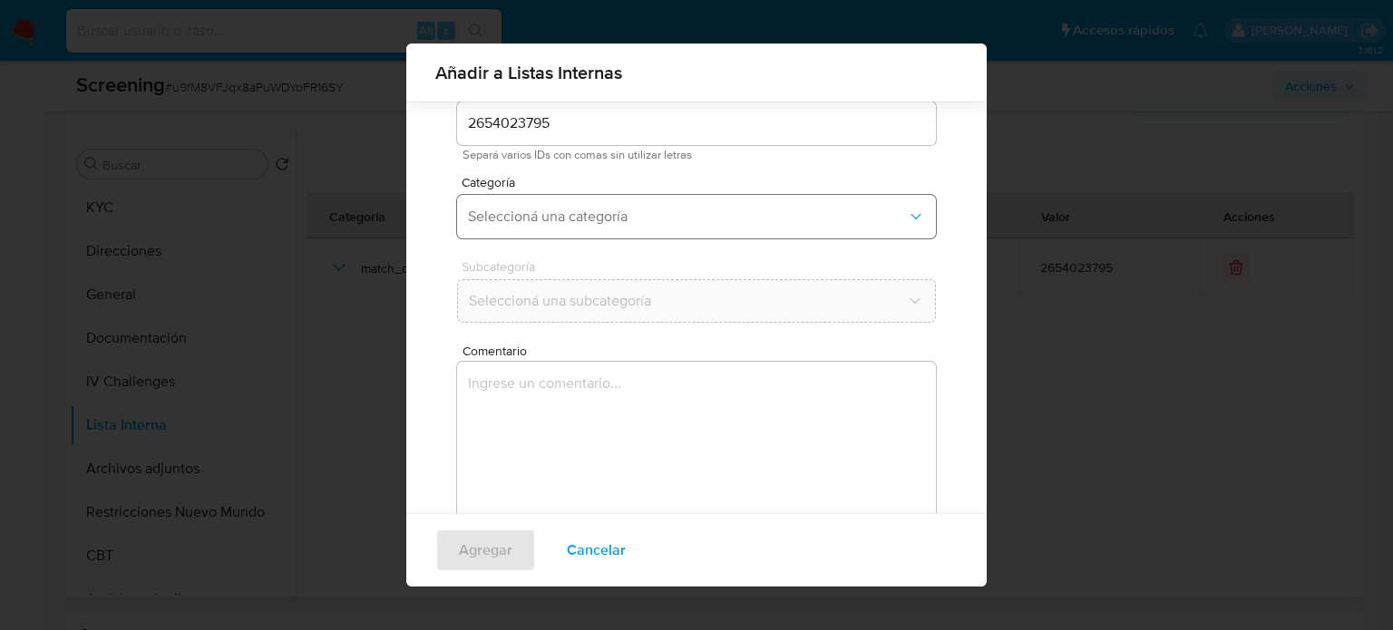
click at [634, 235] on button "Seleccioná una categoría" at bounding box center [696, 217] width 479 height 44
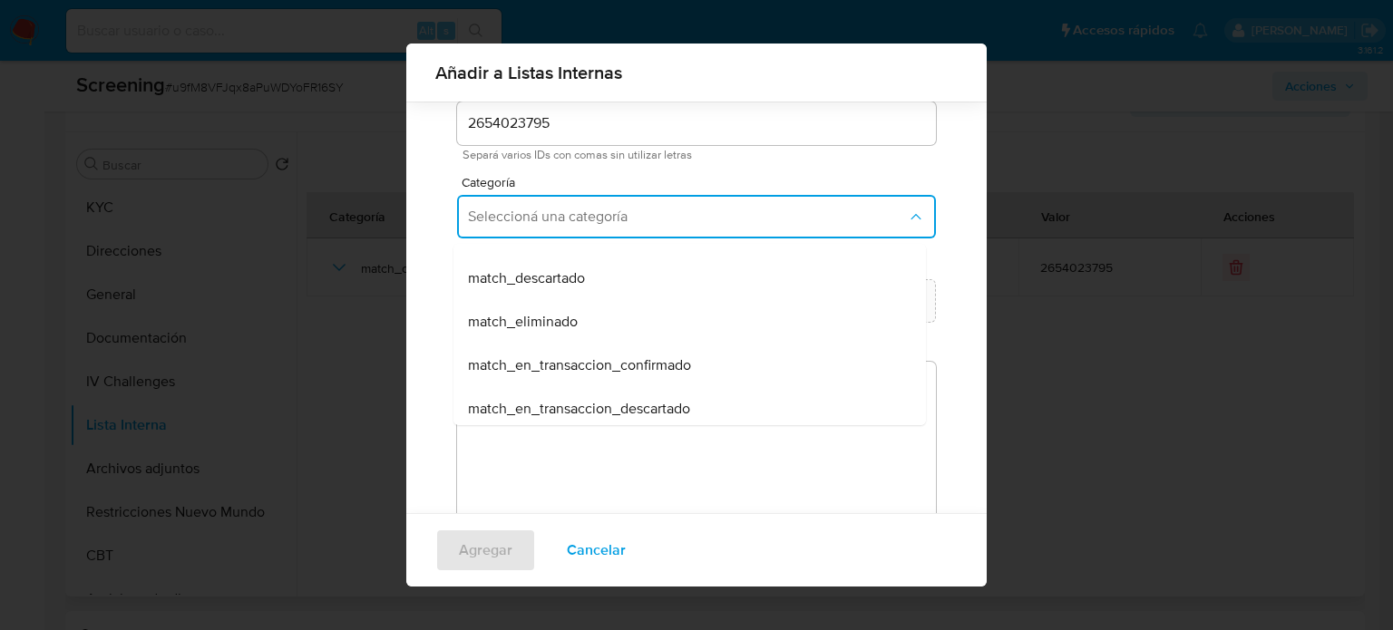
scroll to position [181, 0]
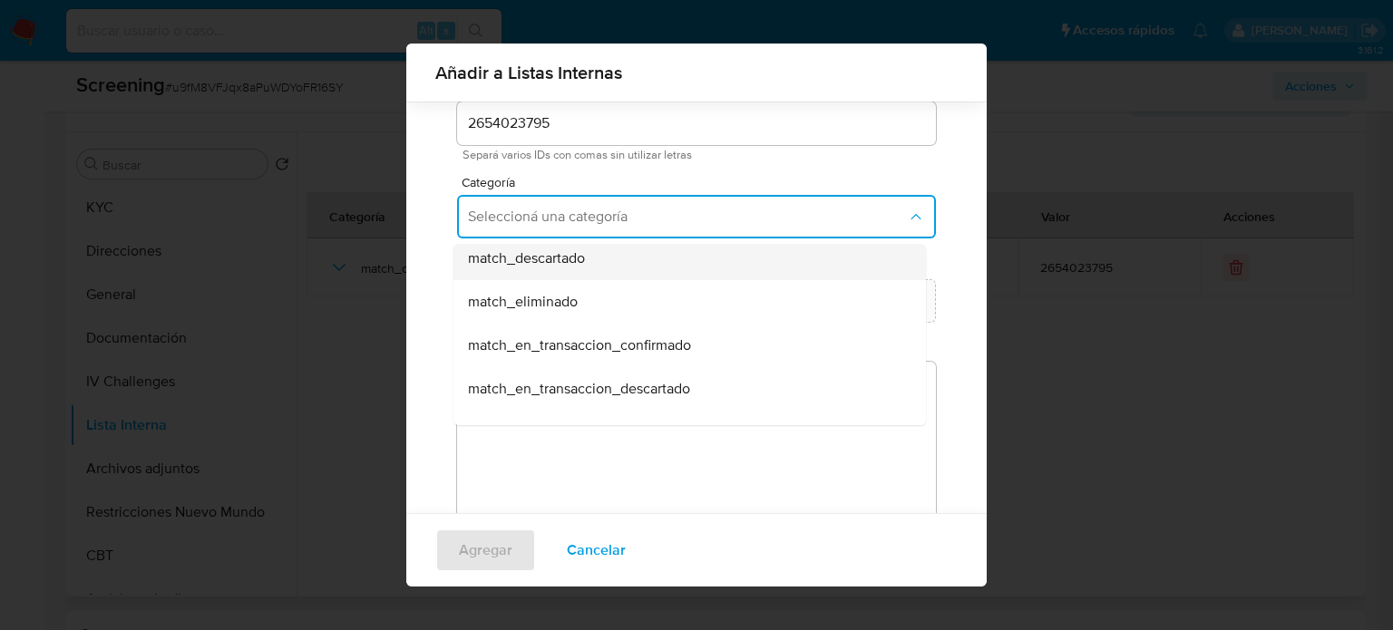
click at [548, 261] on span "match_descartado" at bounding box center [526, 258] width 117 height 18
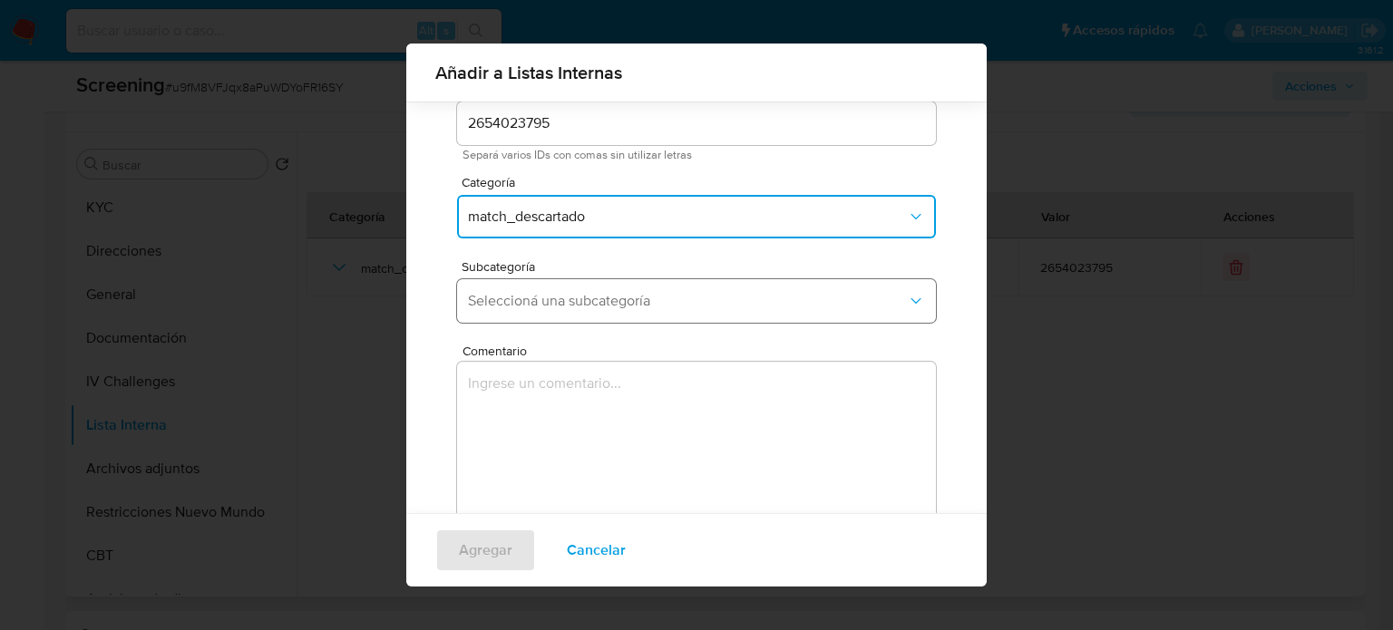
click at [543, 303] on span "Seleccioná una subcategoría" at bounding box center [687, 301] width 439 height 18
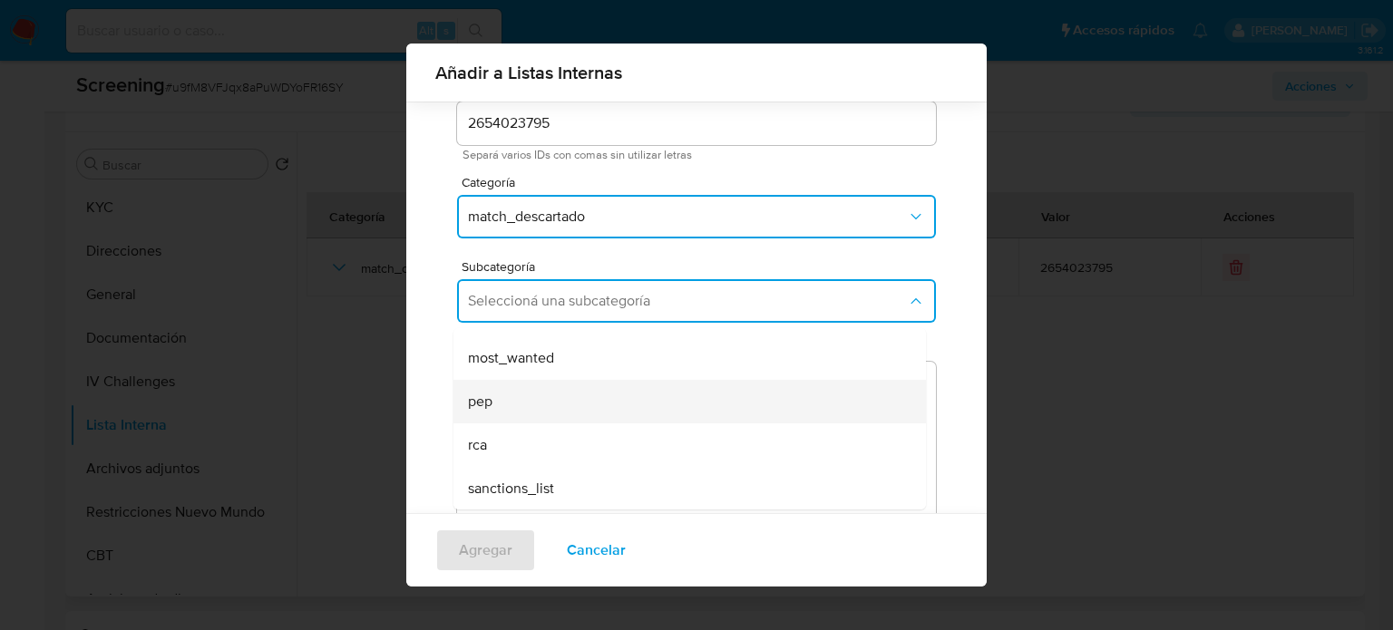
scroll to position [123, 0]
click at [515, 405] on div "pep" at bounding box center [684, 401] width 433 height 44
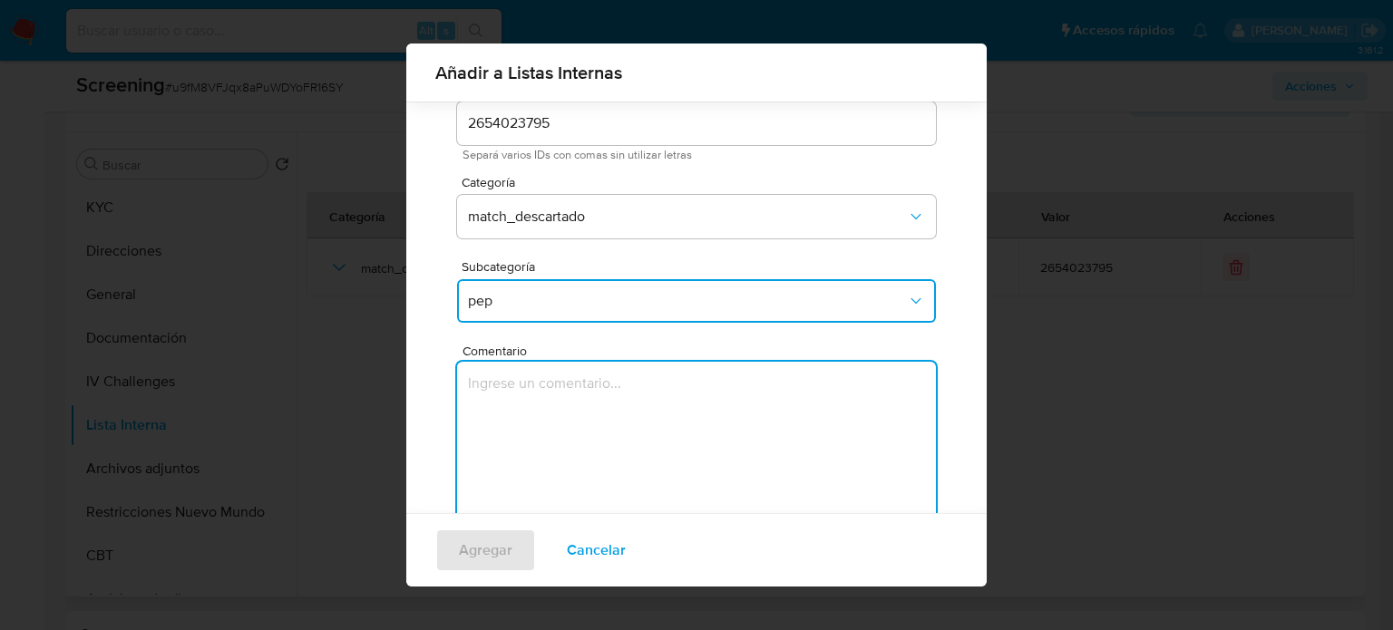
click at [515, 405] on textarea "Comentario" at bounding box center [696, 449] width 479 height 174
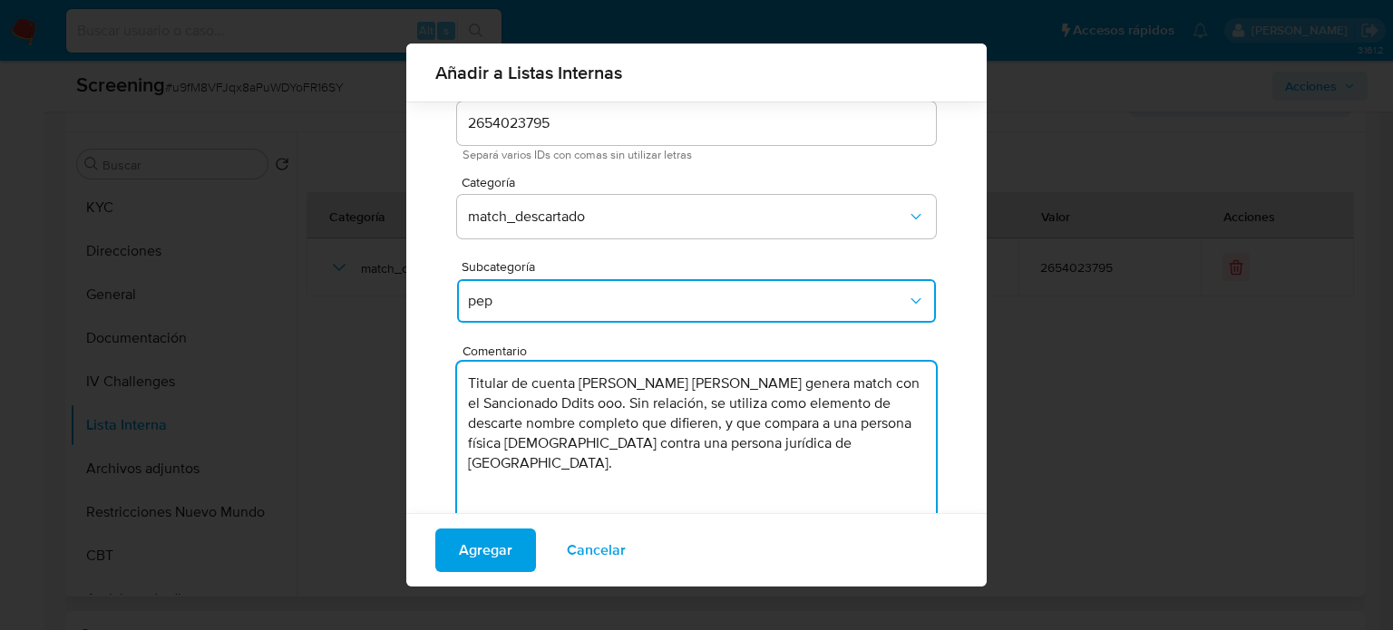
click at [540, 405] on textarea "Titular de cuenta Alvarez Montiel Ana Maria genera match con el Sancionado Ddit…" at bounding box center [696, 449] width 479 height 174
drag, startPoint x: 543, startPoint y: 404, endPoint x: 462, endPoint y: 405, distance: 81.6
click at [462, 405] on textarea "Titular de cuenta Alvarez Montiel Ana Maria genera match con el Sancionado Ddit…" at bounding box center [696, 449] width 479 height 174
type textarea "Titular de cuenta [PERSON_NAME] [PERSON_NAME] genera match con el PEP Ddits ooo…"
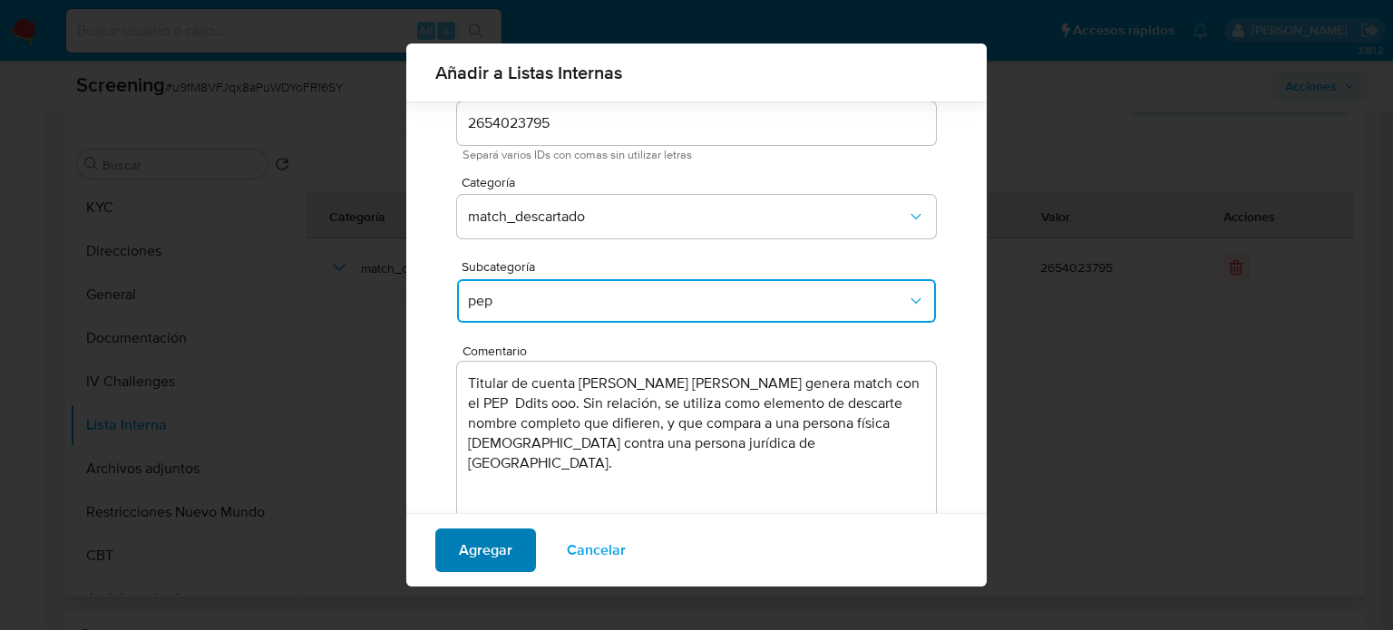
click at [491, 554] on span "Agregar" at bounding box center [486, 551] width 54 height 40
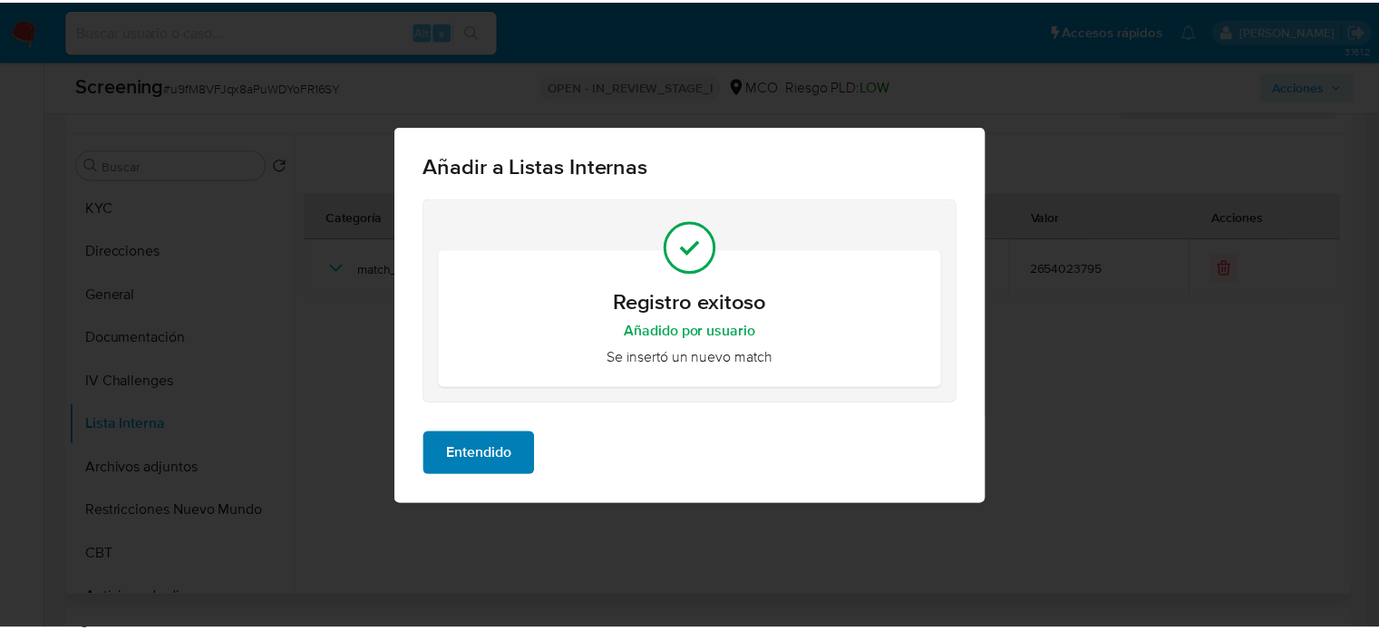
scroll to position [0, 0]
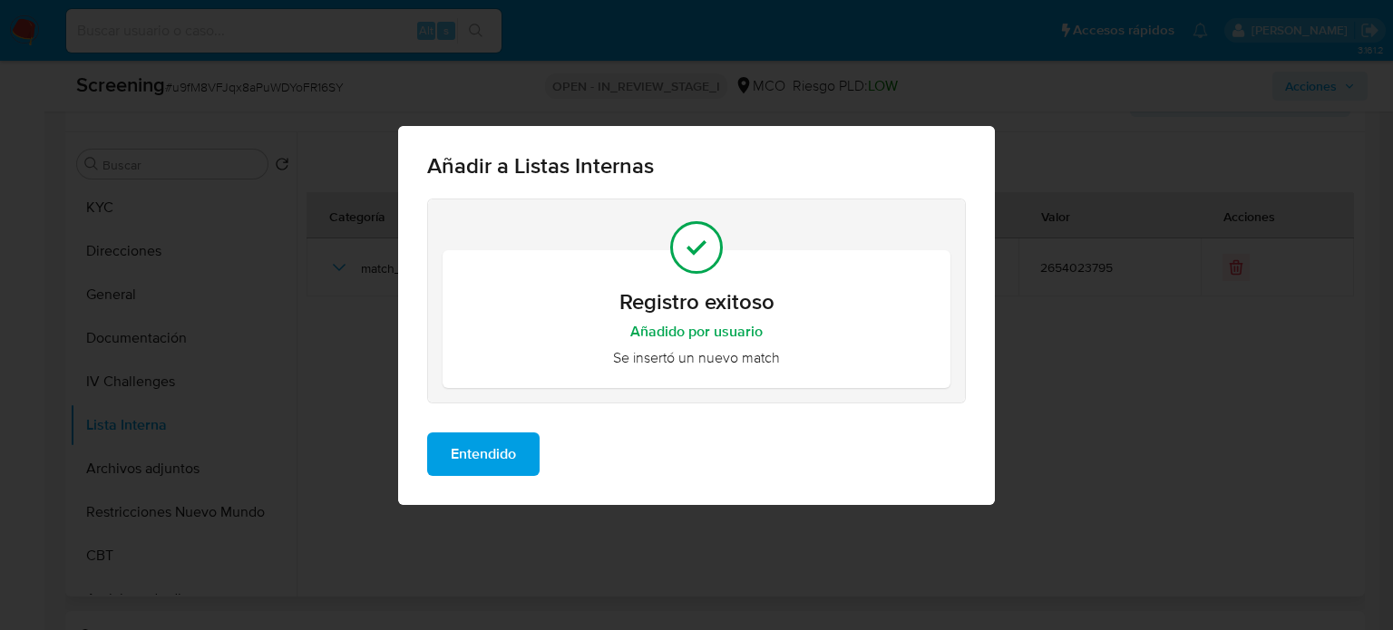
click at [502, 463] on span "Entendido" at bounding box center [483, 454] width 65 height 40
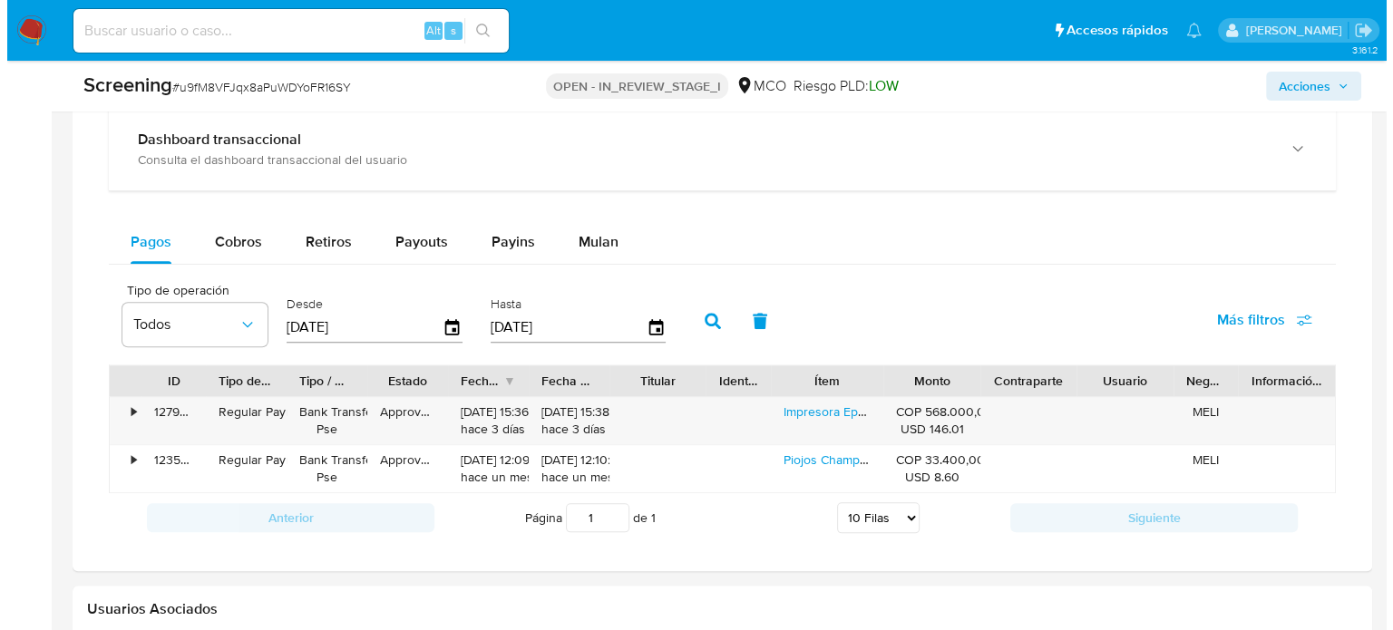
scroll to position [2561, 0]
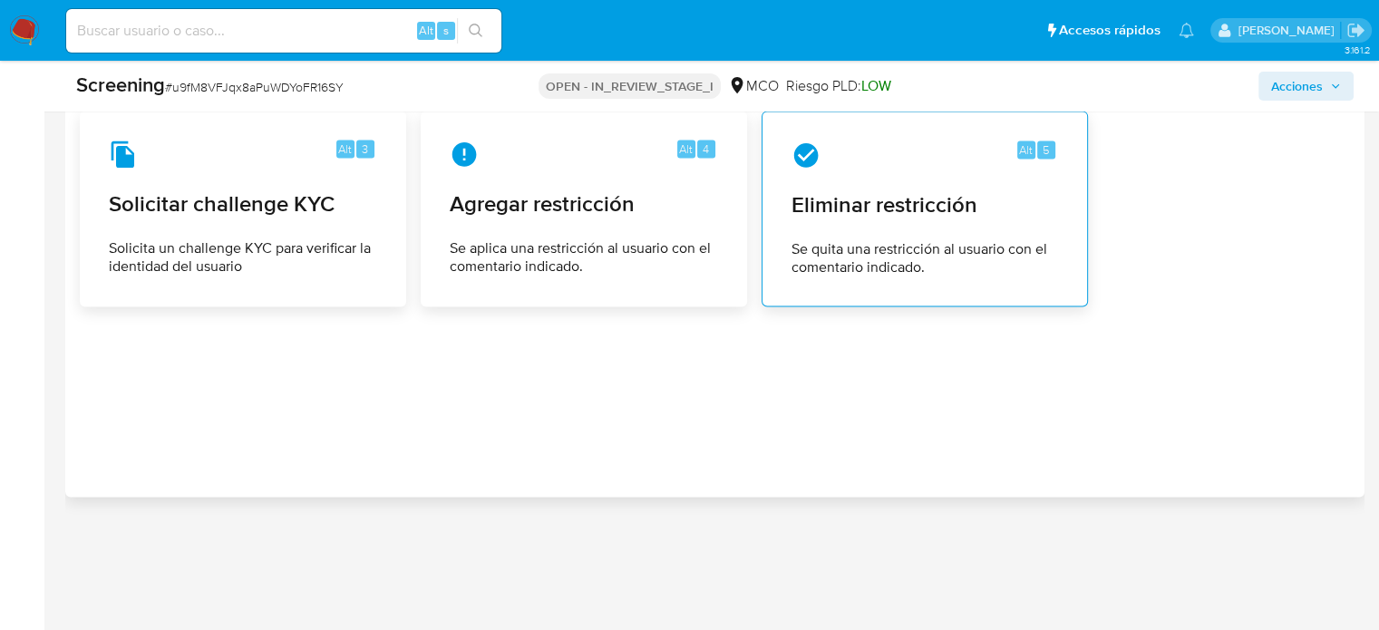
click at [884, 213] on span "Eliminar restricción" at bounding box center [925, 204] width 267 height 27
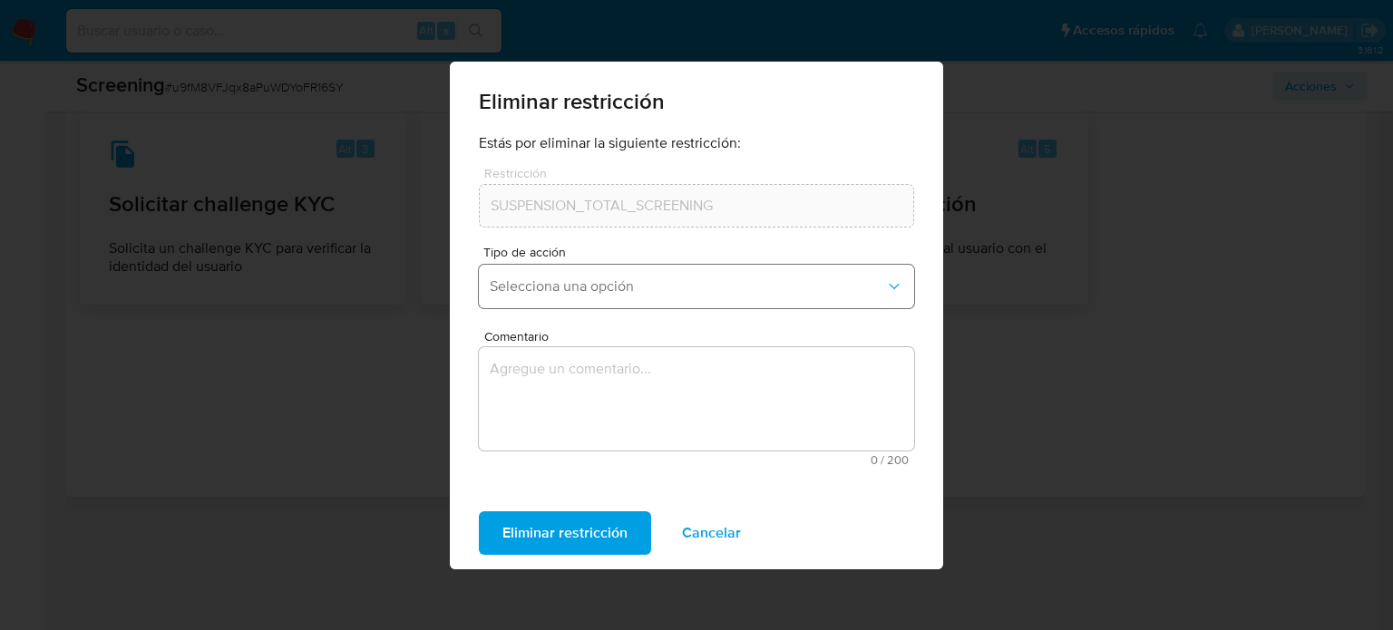
click at [544, 278] on span "Selecciona una opción" at bounding box center [687, 287] width 395 height 18
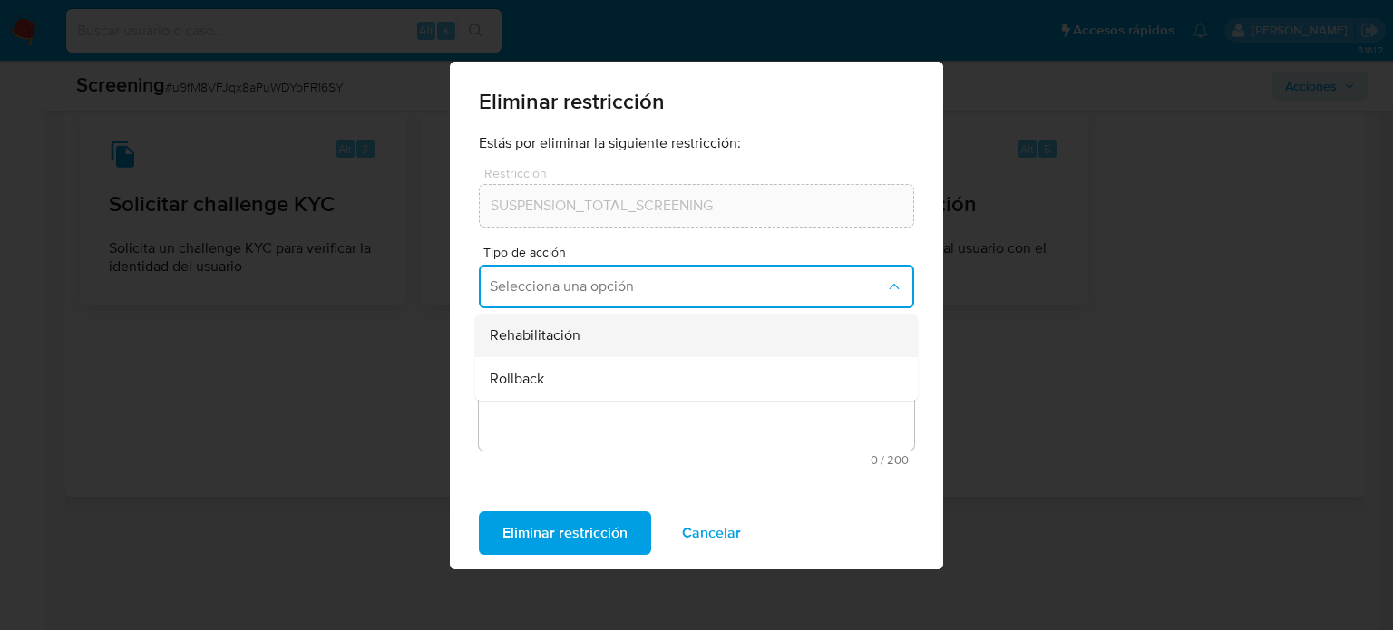
click at [557, 337] on span "Rehabilitación" at bounding box center [535, 336] width 91 height 18
click at [559, 362] on textarea "Comentario" at bounding box center [696, 398] width 435 height 103
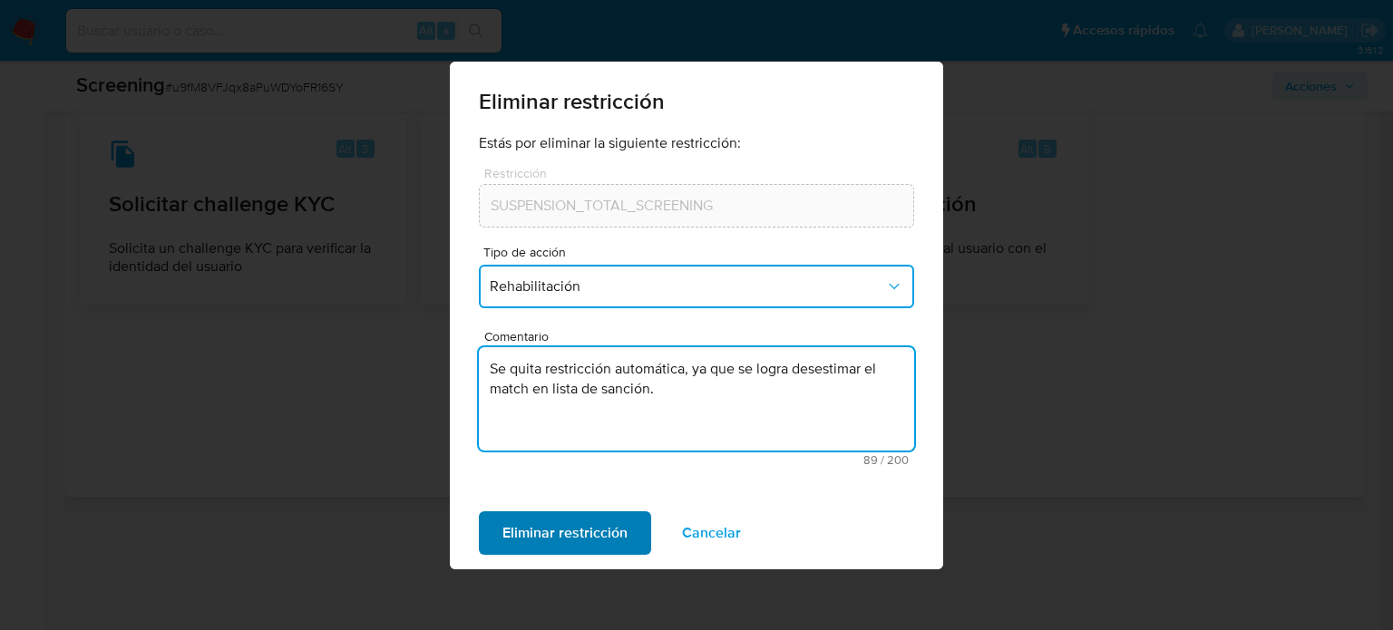
type textarea "Se quita restricción automática, ya que se logra desestimar el match en lista d…"
click at [559, 537] on span "Eliminar restricción" at bounding box center [564, 533] width 125 height 40
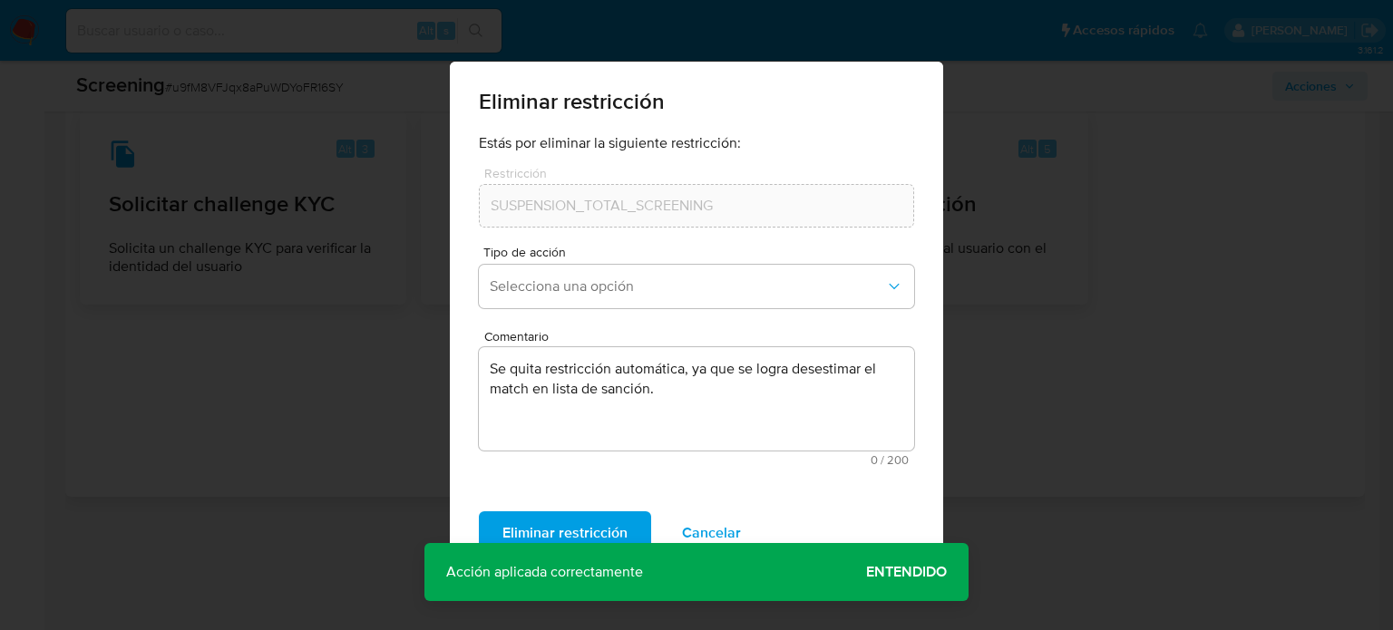
click at [913, 572] on span "Entendido" at bounding box center [906, 572] width 81 height 0
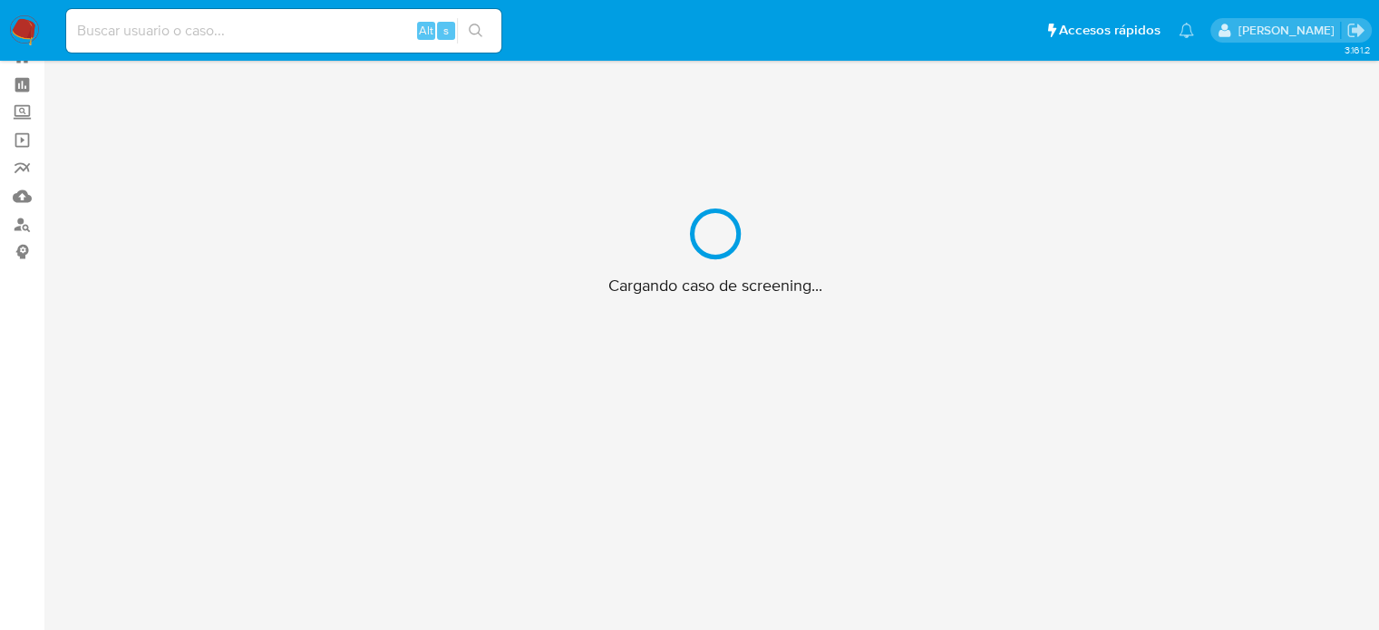
scroll to position [65, 0]
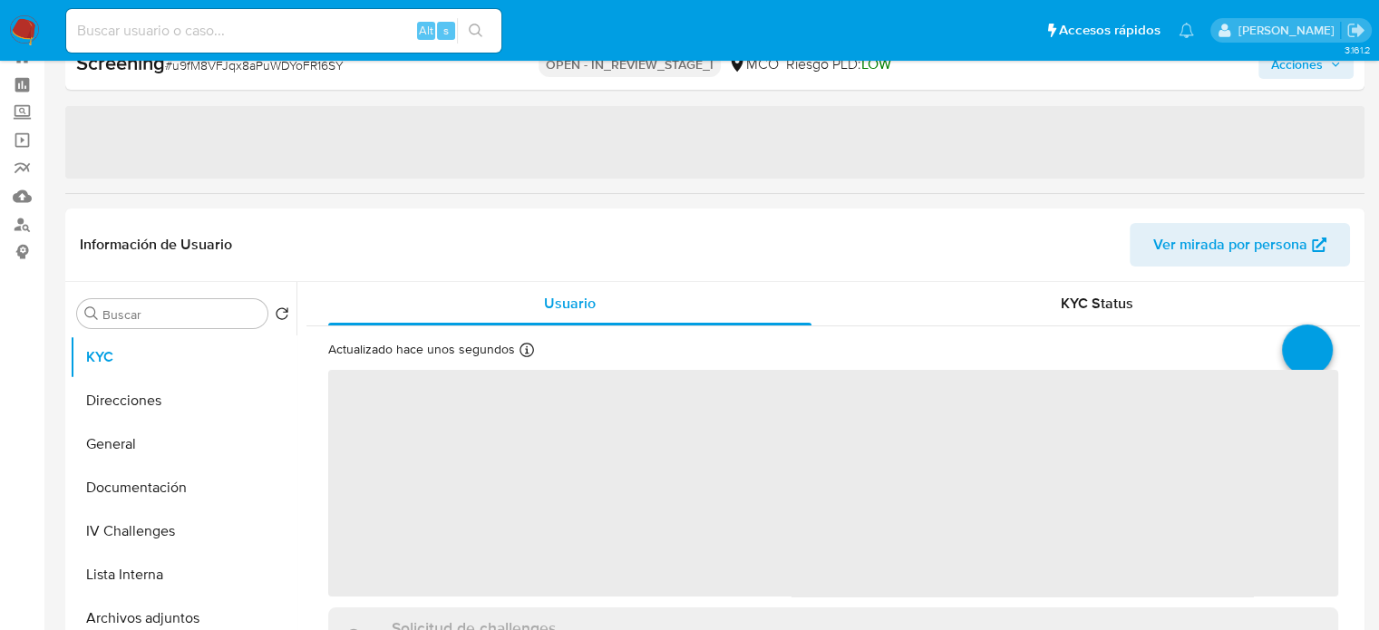
select select "10"
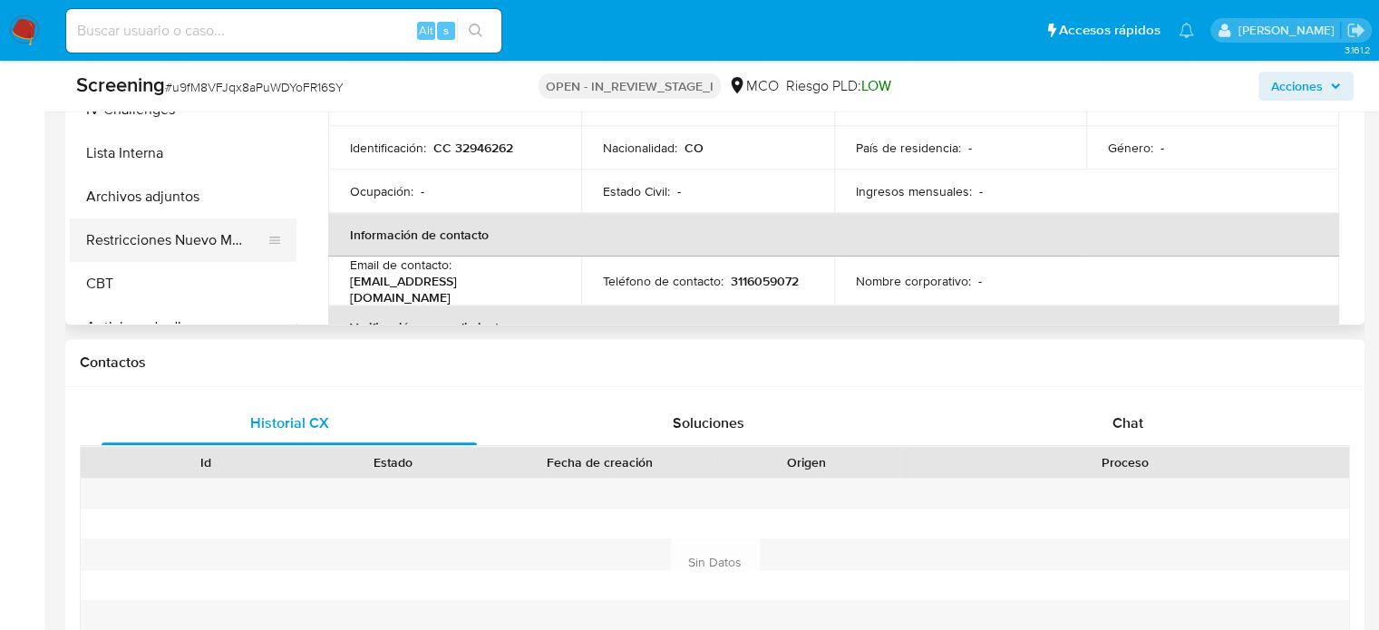
click at [156, 238] on button "Restricciones Nuevo Mundo" at bounding box center [176, 241] width 212 height 44
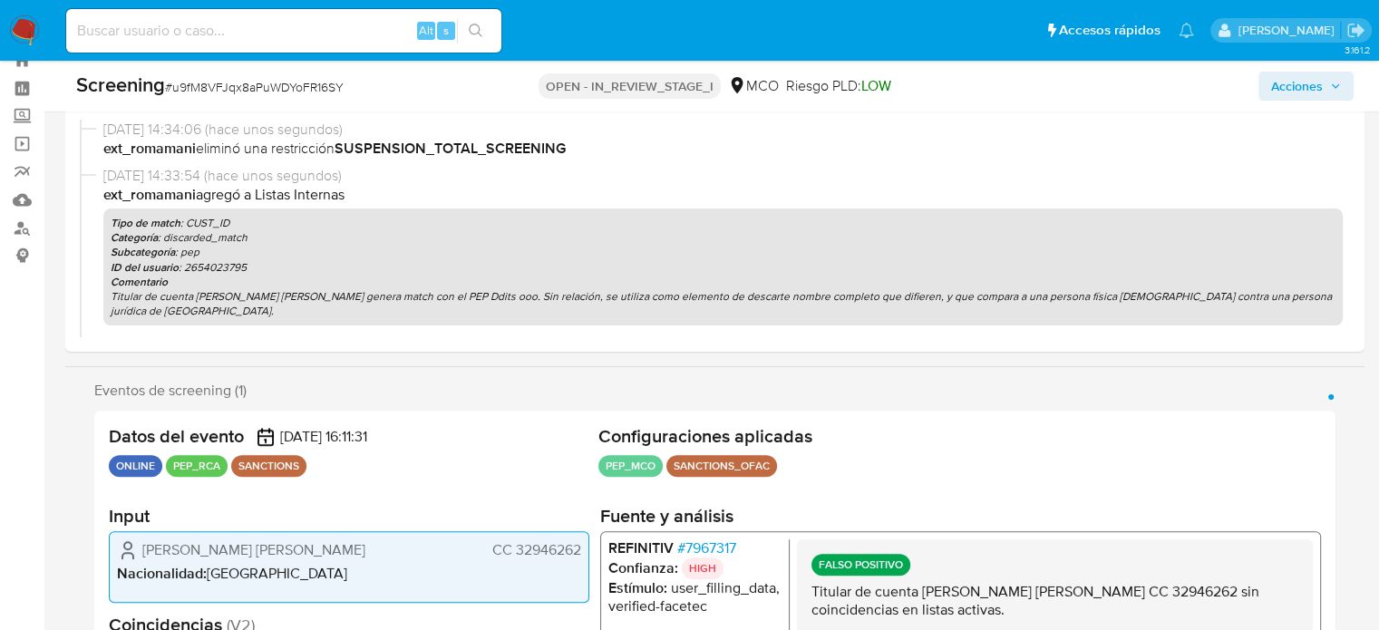
scroll to position [91, 0]
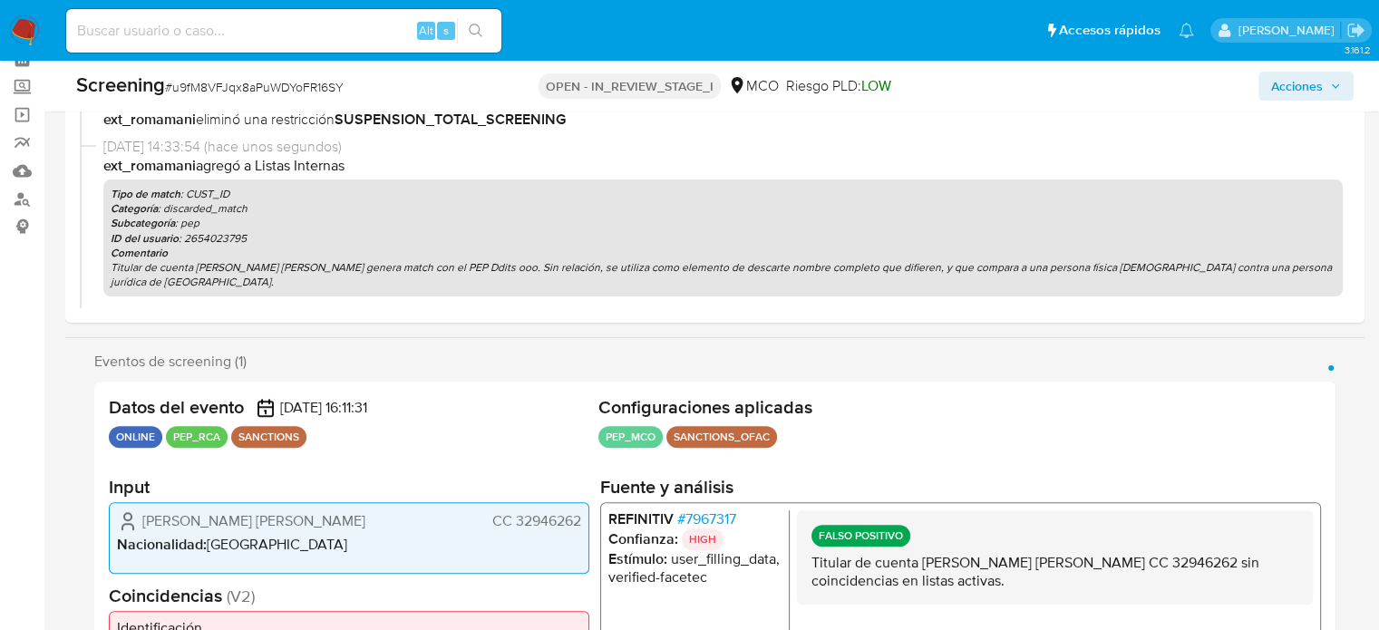
click at [1299, 88] on span "Acciones" at bounding box center [1298, 86] width 52 height 29
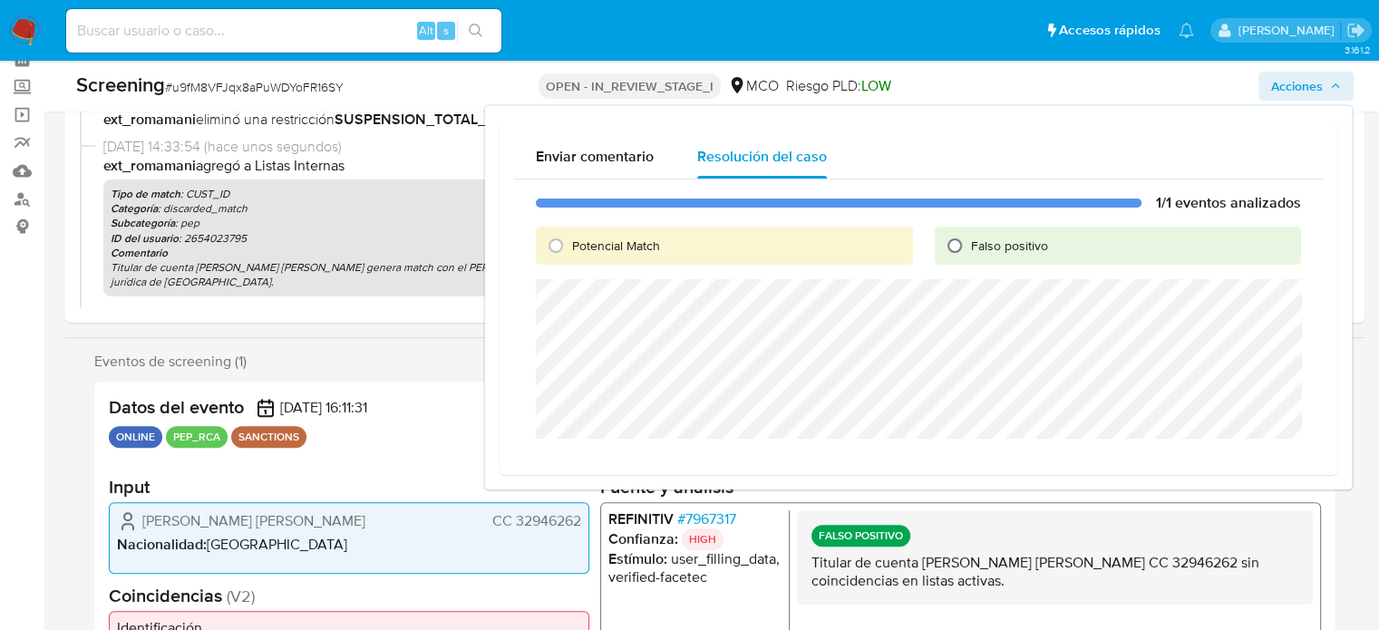
click at [960, 249] on input "Falso positivo" at bounding box center [955, 245] width 29 height 29
radio input "true"
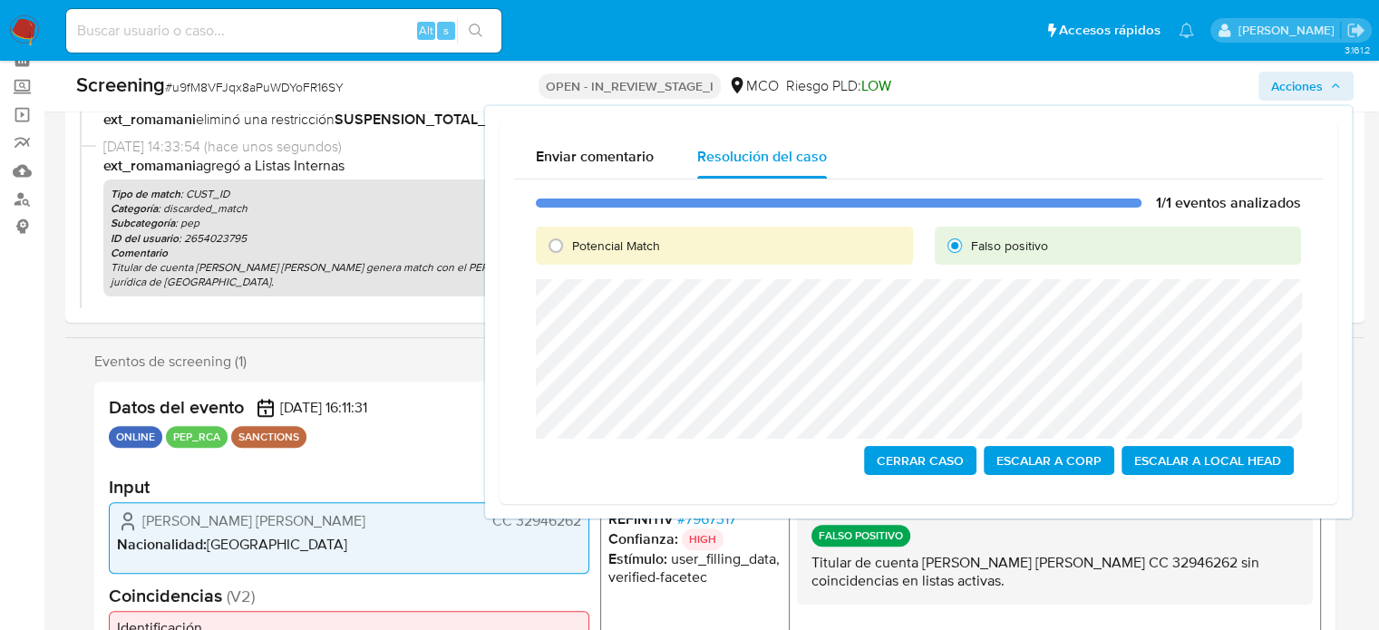
click at [921, 461] on span "Cerrar Caso" at bounding box center [920, 460] width 87 height 25
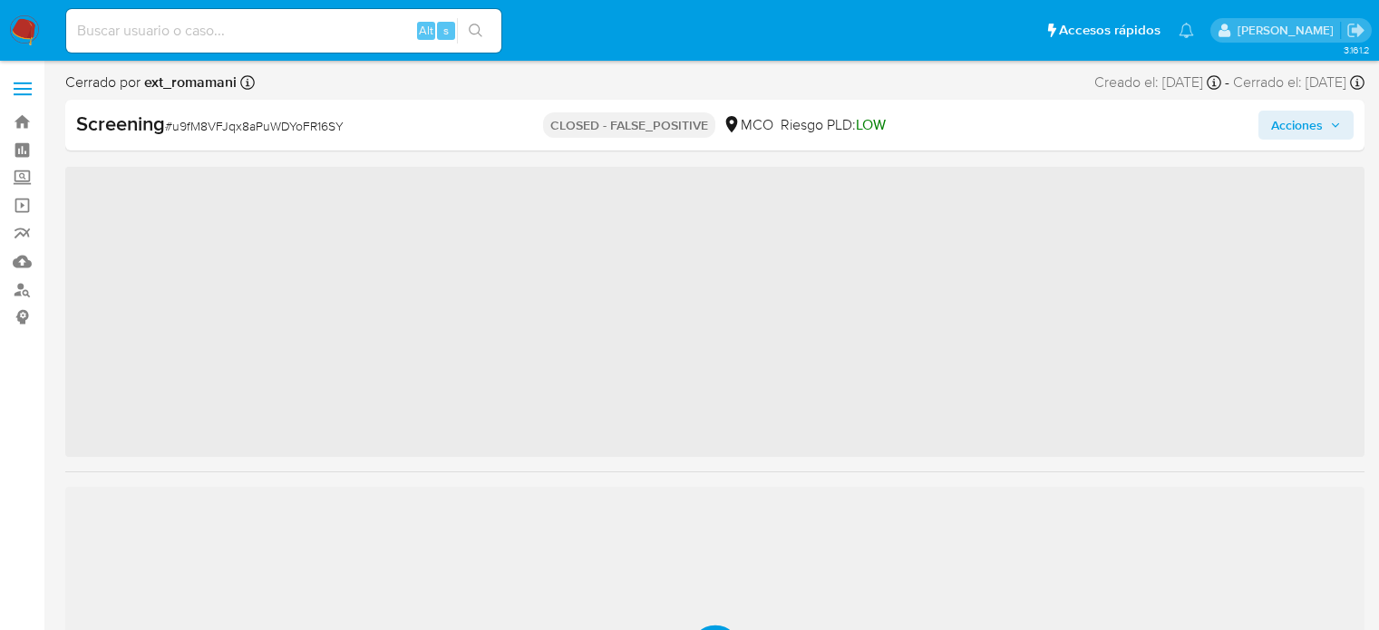
scroll to position [65, 0]
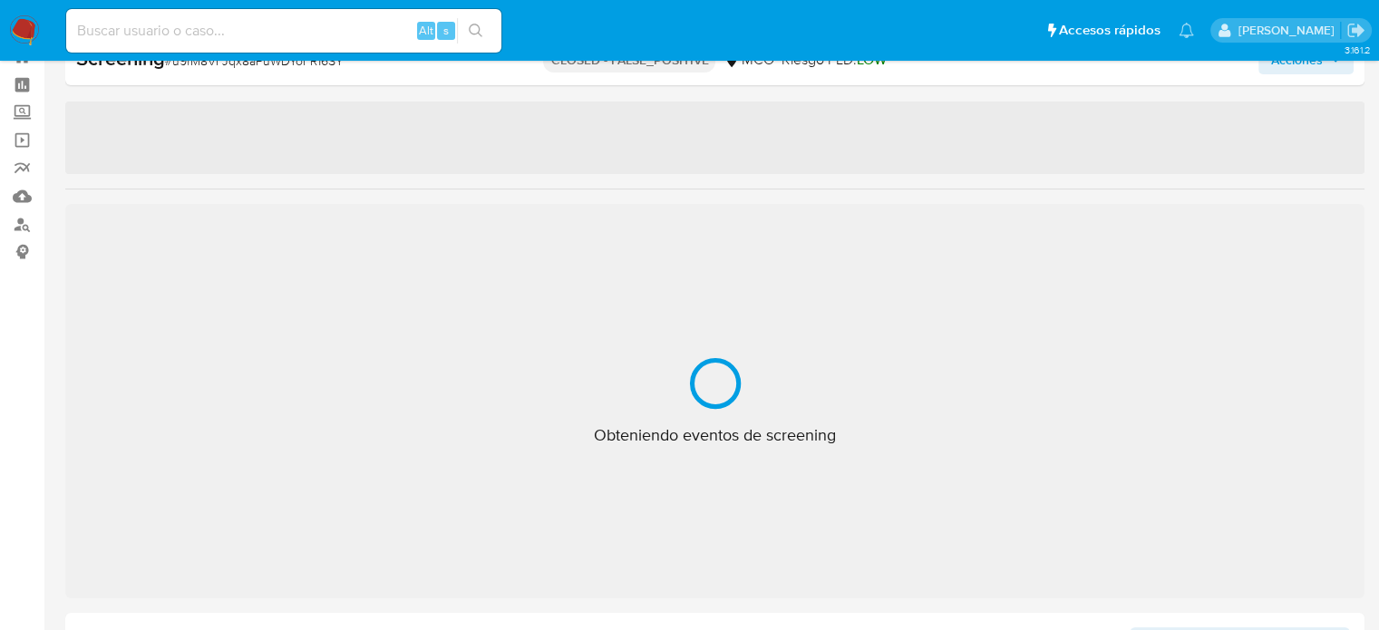
select select "10"
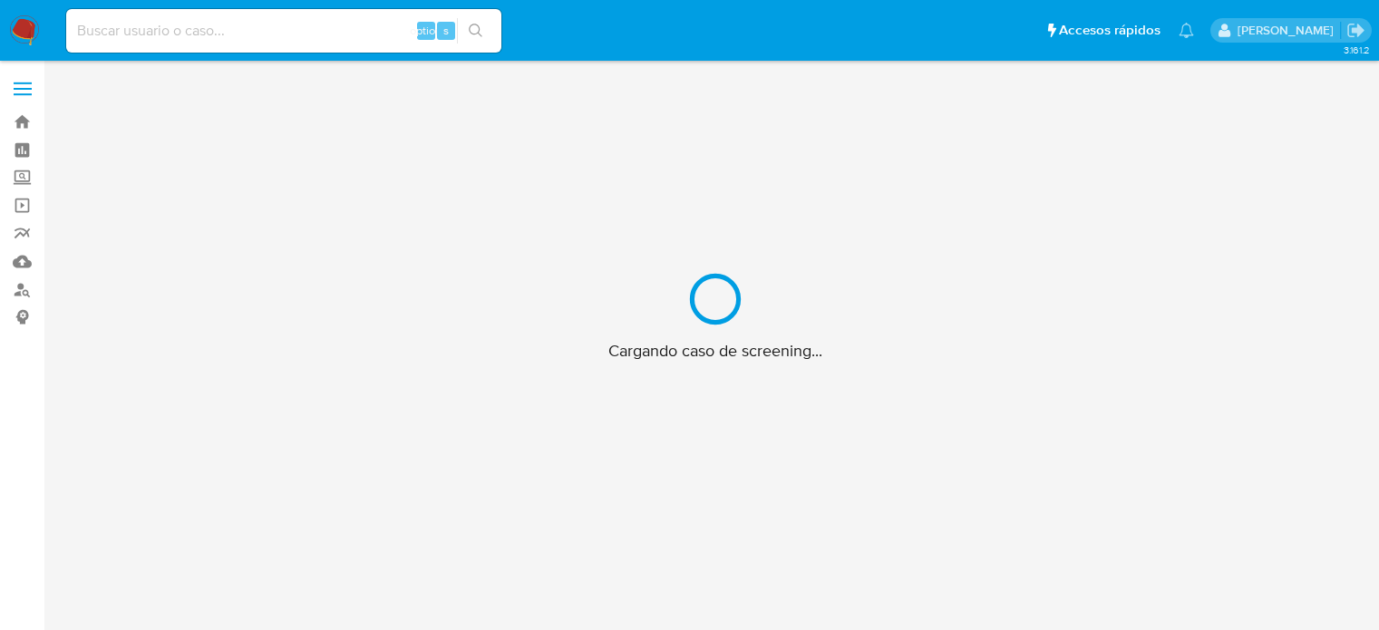
scroll to position [65, 0]
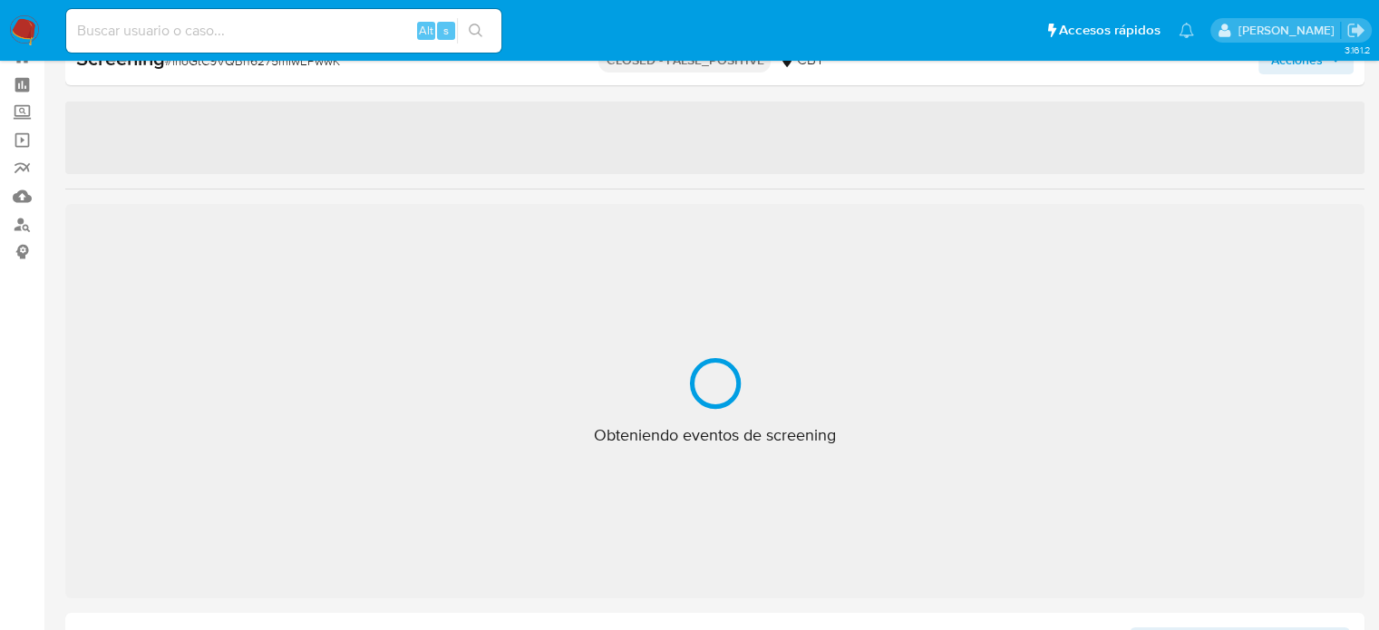
select select "10"
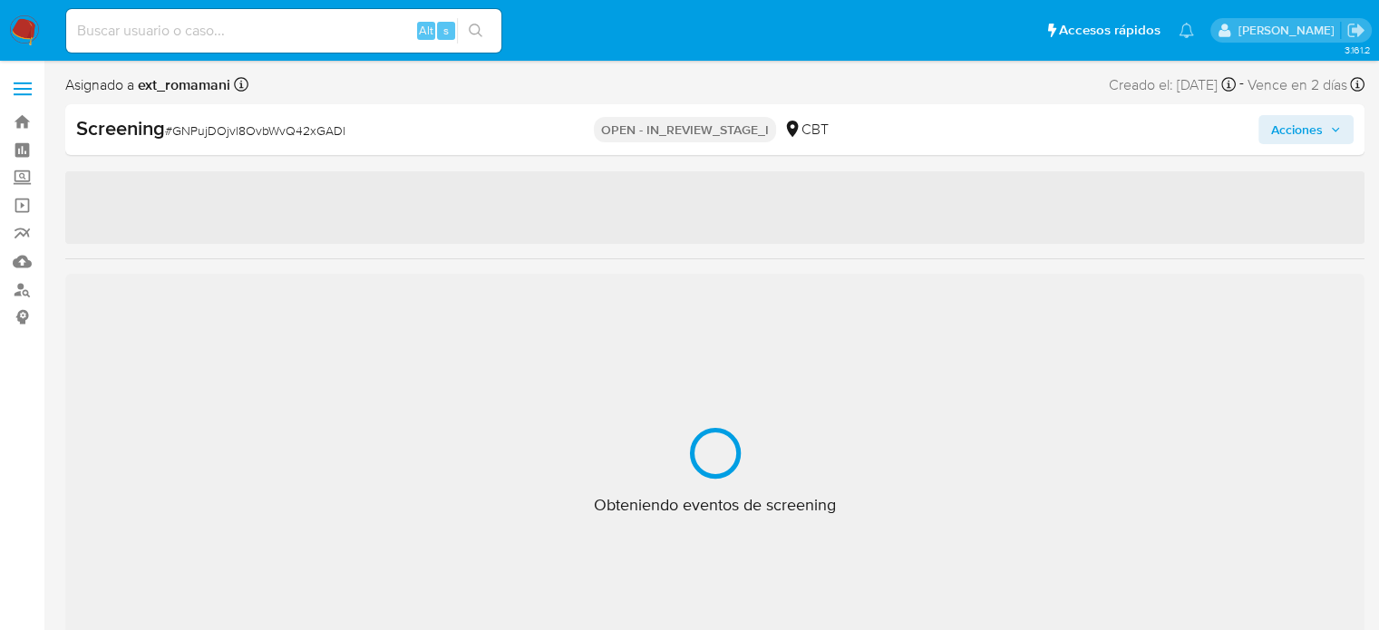
select select "10"
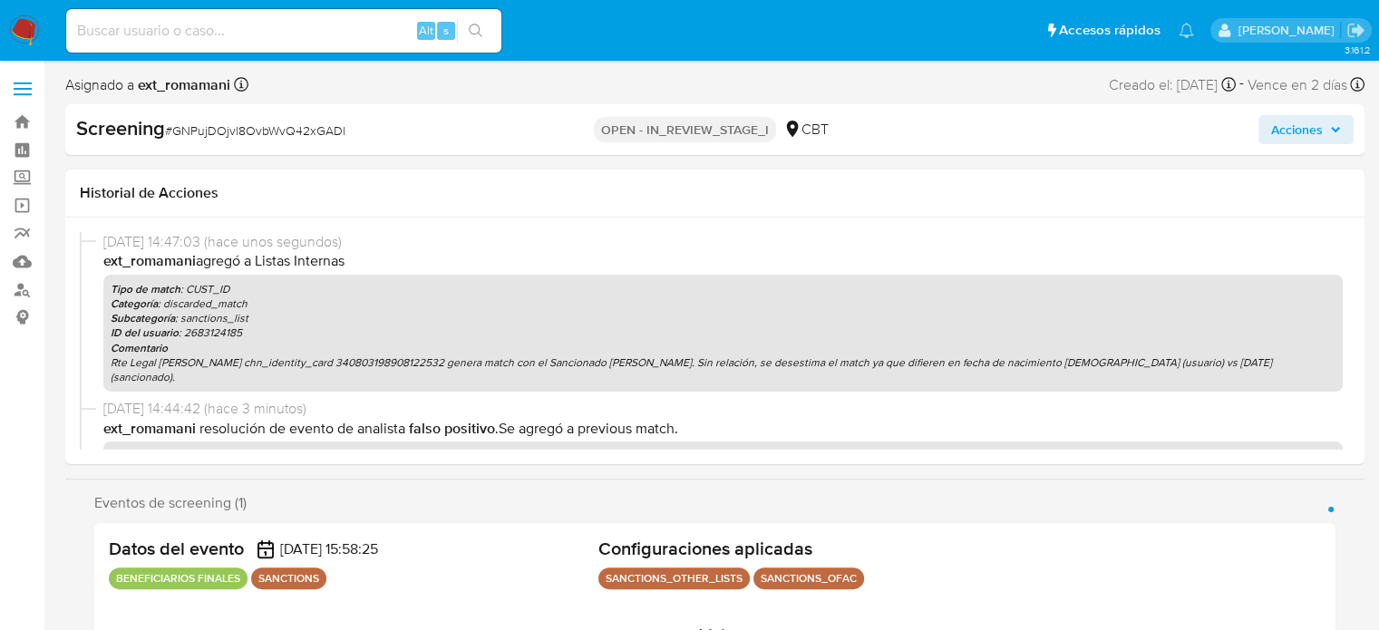
click at [1297, 137] on span "Acciones" at bounding box center [1298, 129] width 52 height 29
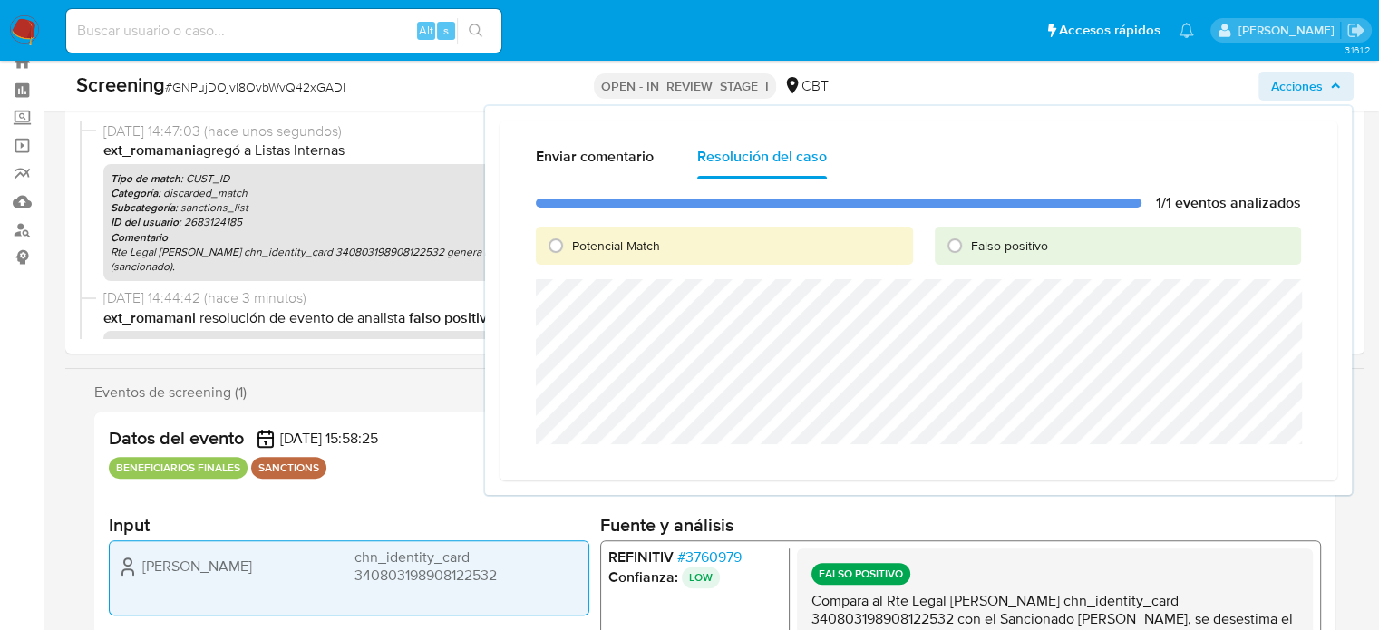
scroll to position [91, 0]
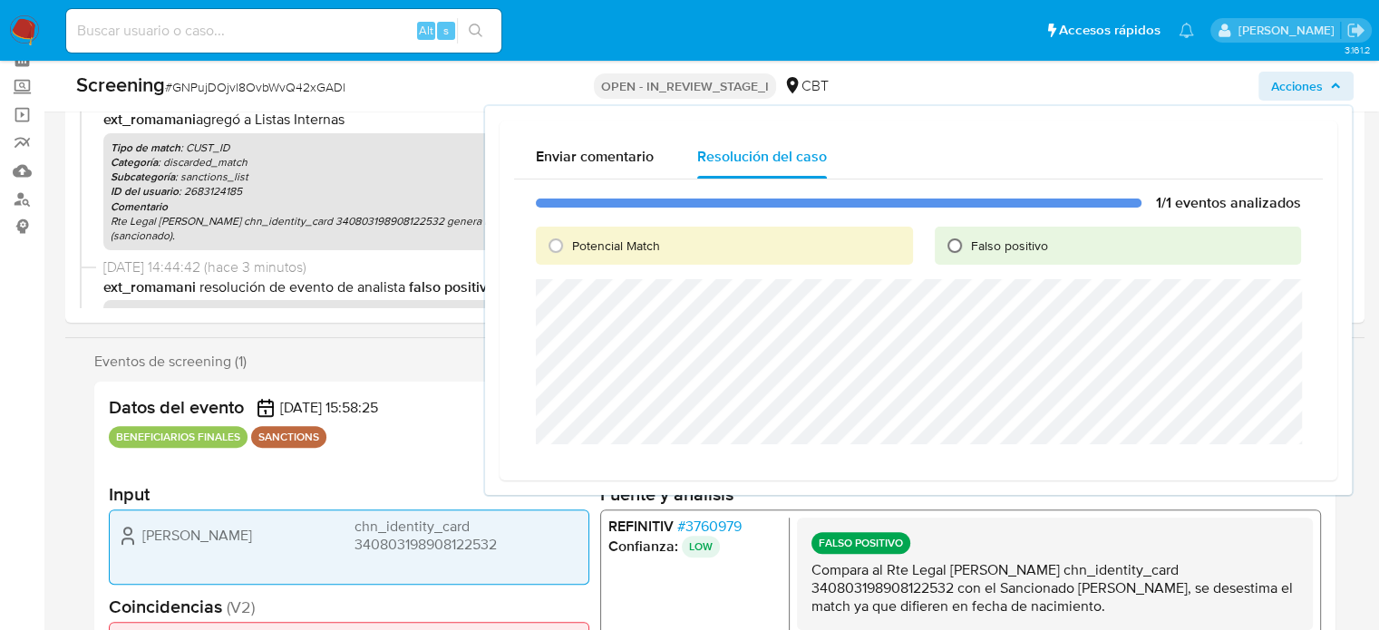
click at [955, 246] on input "Falso positivo" at bounding box center [955, 245] width 29 height 29
radio input "true"
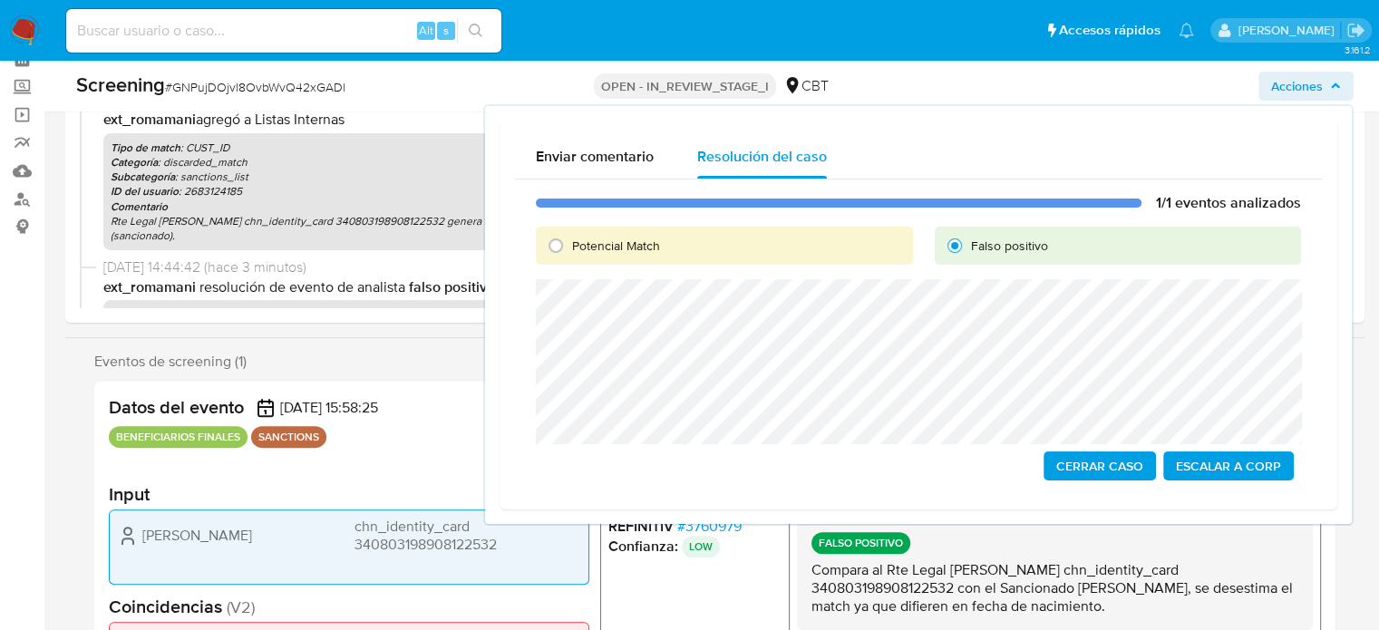
click at [1075, 469] on span "Cerrar Caso" at bounding box center [1100, 465] width 87 height 25
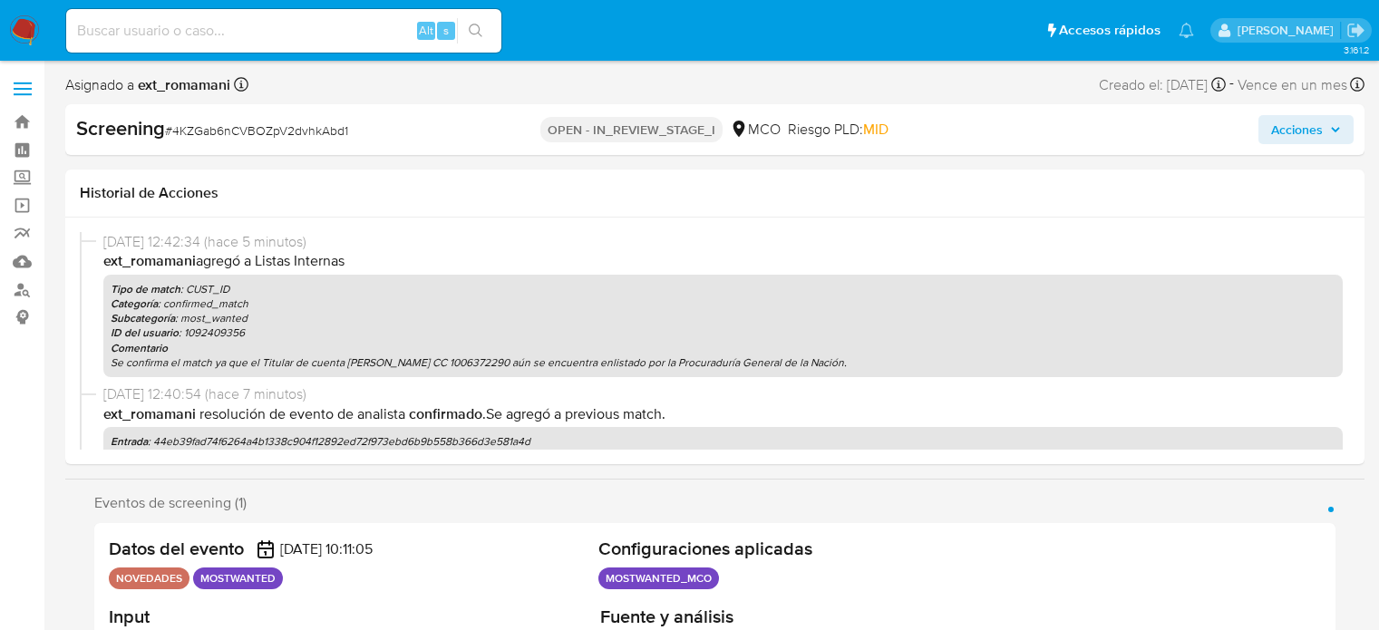
select select "10"
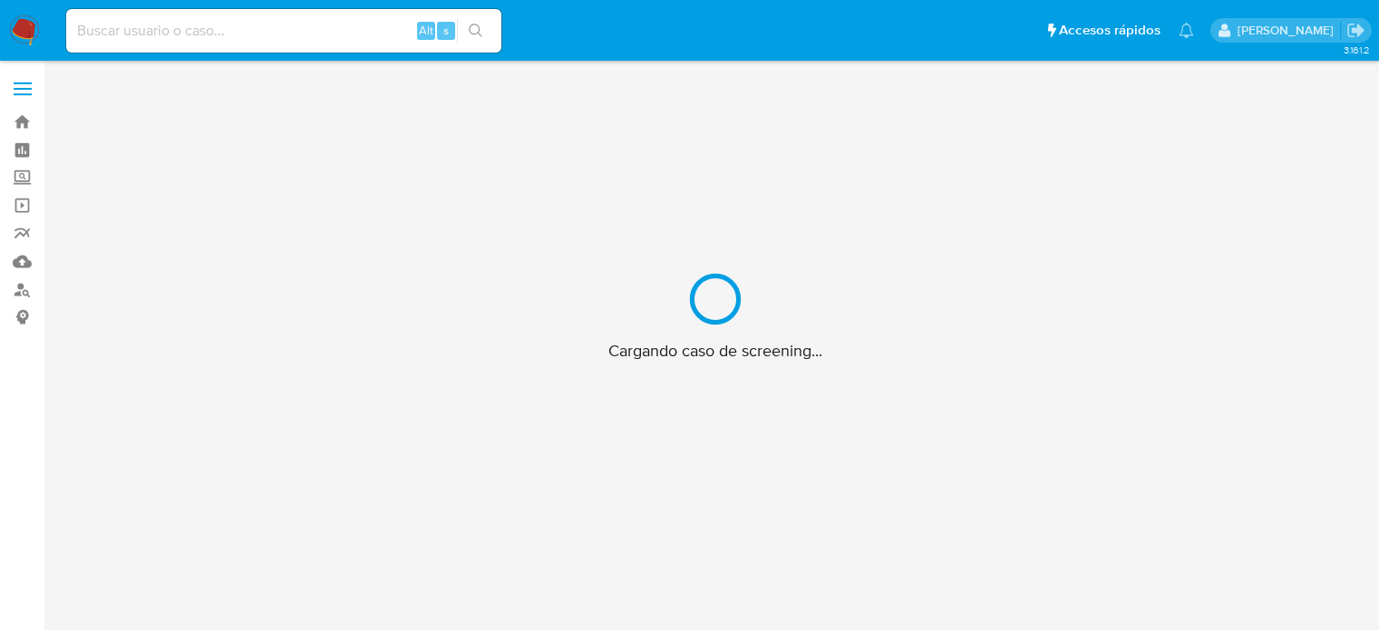
scroll to position [65, 0]
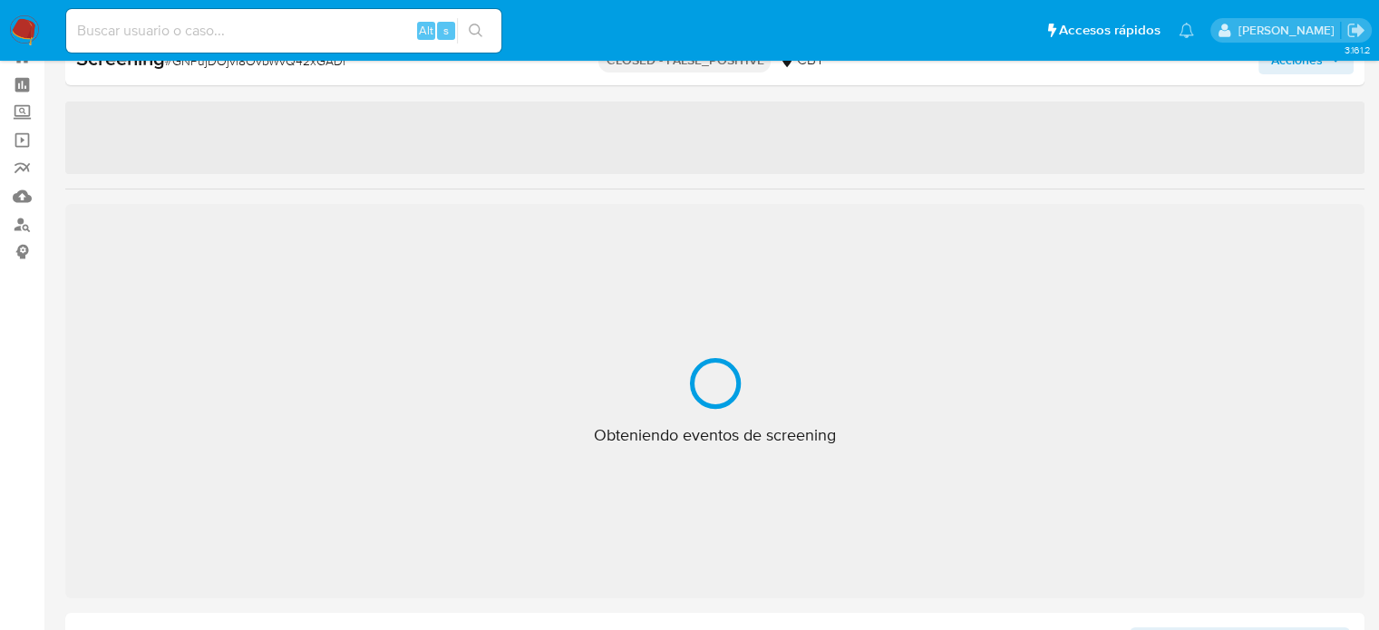
select select "10"
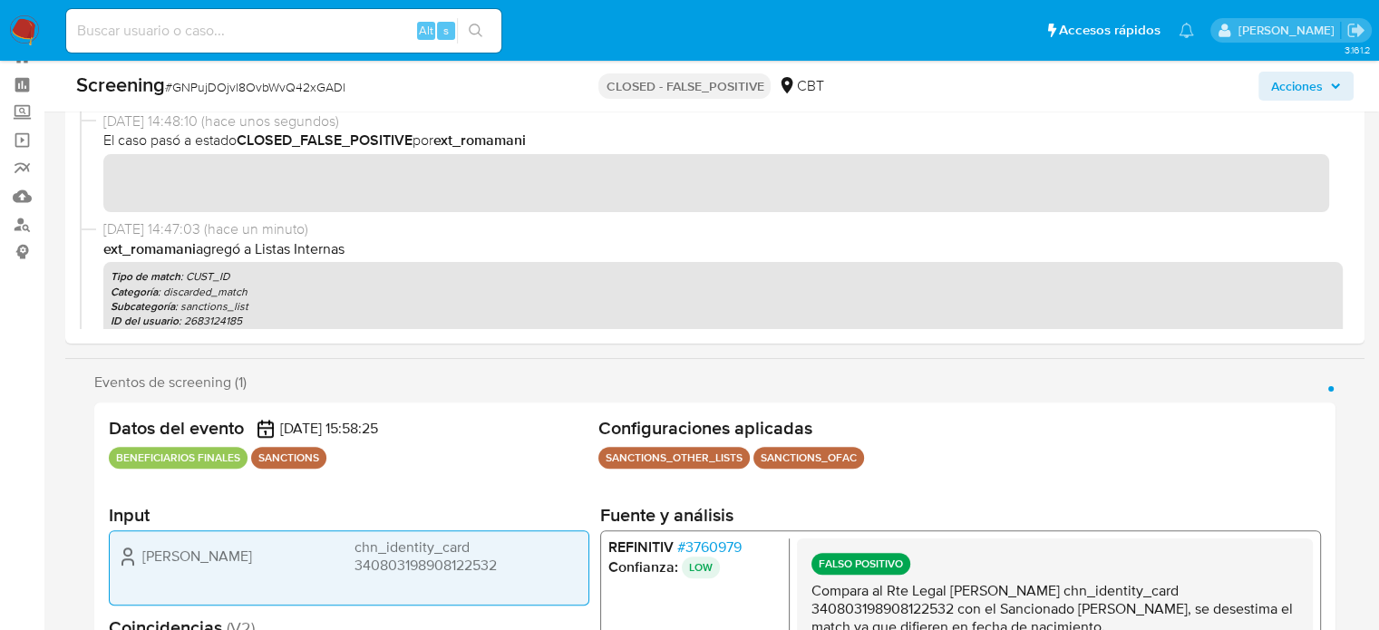
scroll to position [0, 0]
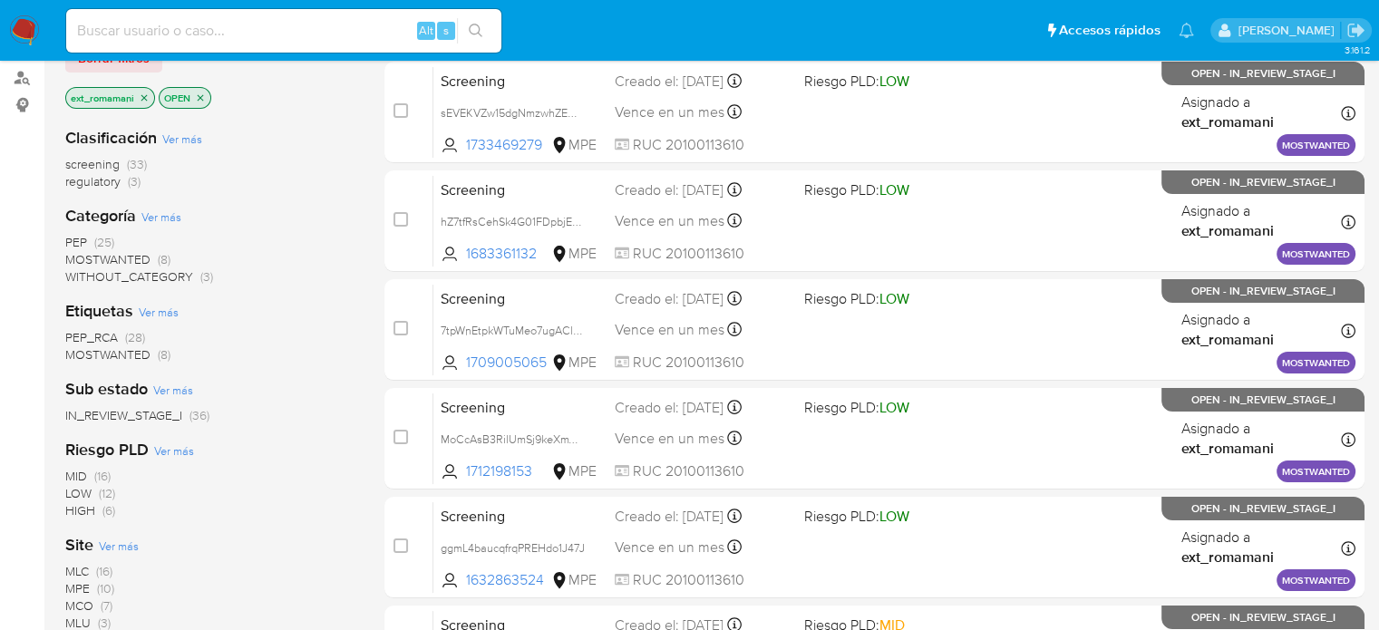
scroll to position [181, 0]
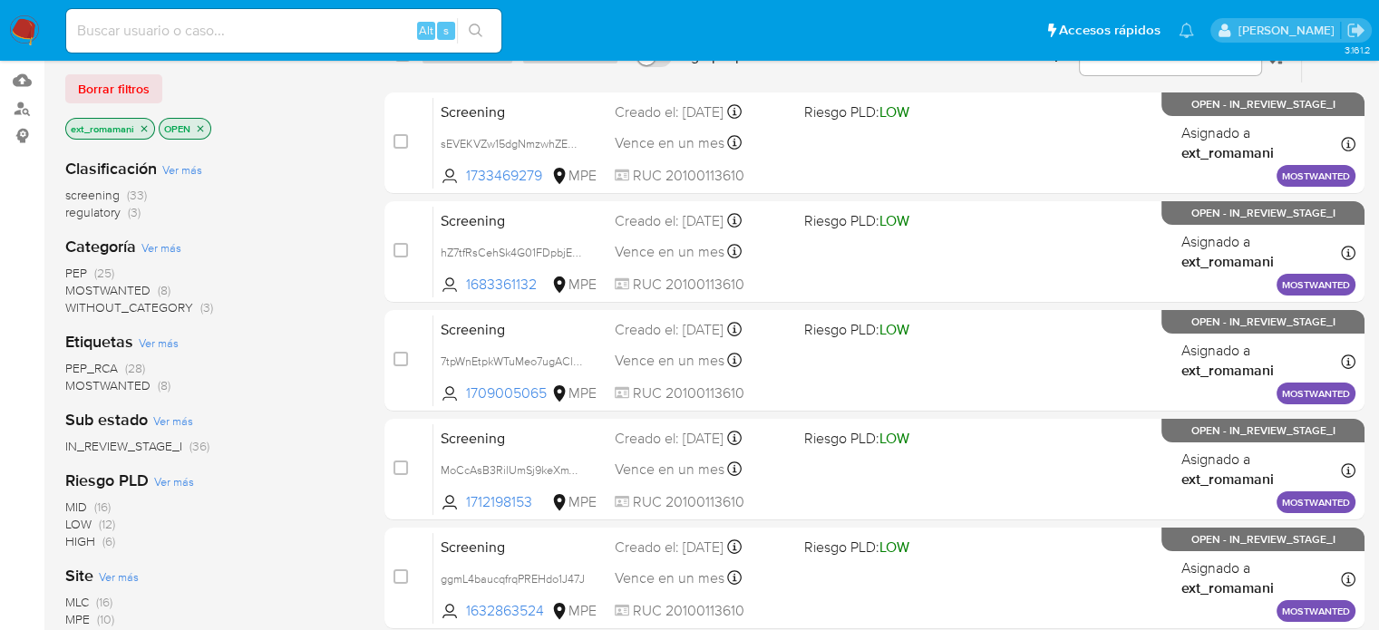
click at [142, 385] on span "MOSTWANTED" at bounding box center [107, 385] width 85 height 18
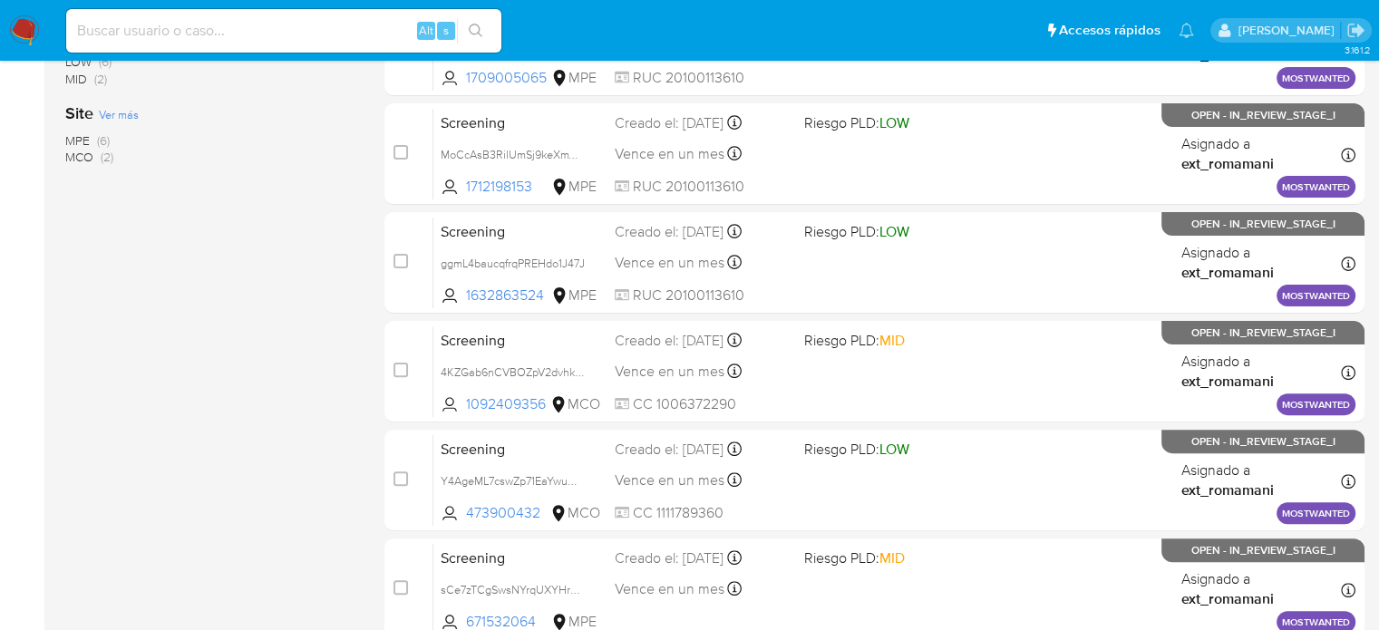
scroll to position [648, 0]
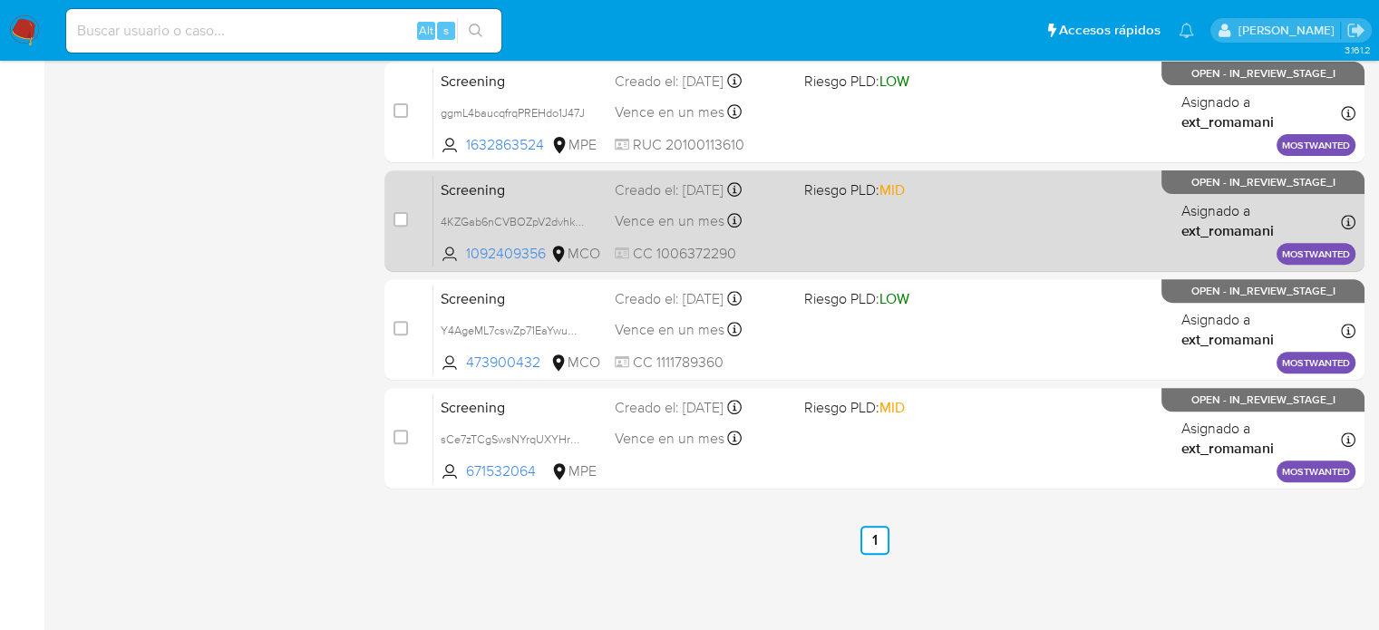
click at [795, 224] on div "Screening 4KZGab6nCVBOZpV2dvhkAbd1 1092409356 MCO Riesgo PLD: MID Creado el: 04…" at bounding box center [895, 221] width 922 height 92
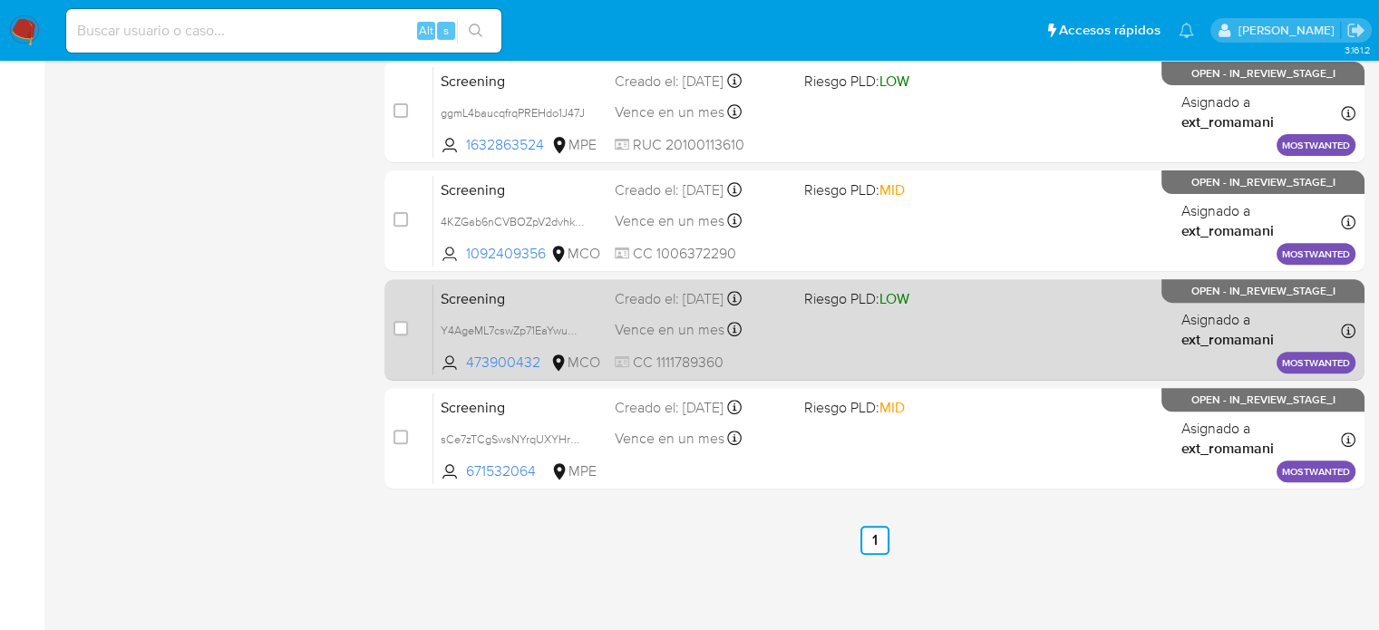
click at [781, 324] on div "Vence en un mes Vence el 02/11/2025 20:51:49" at bounding box center [702, 329] width 174 height 24
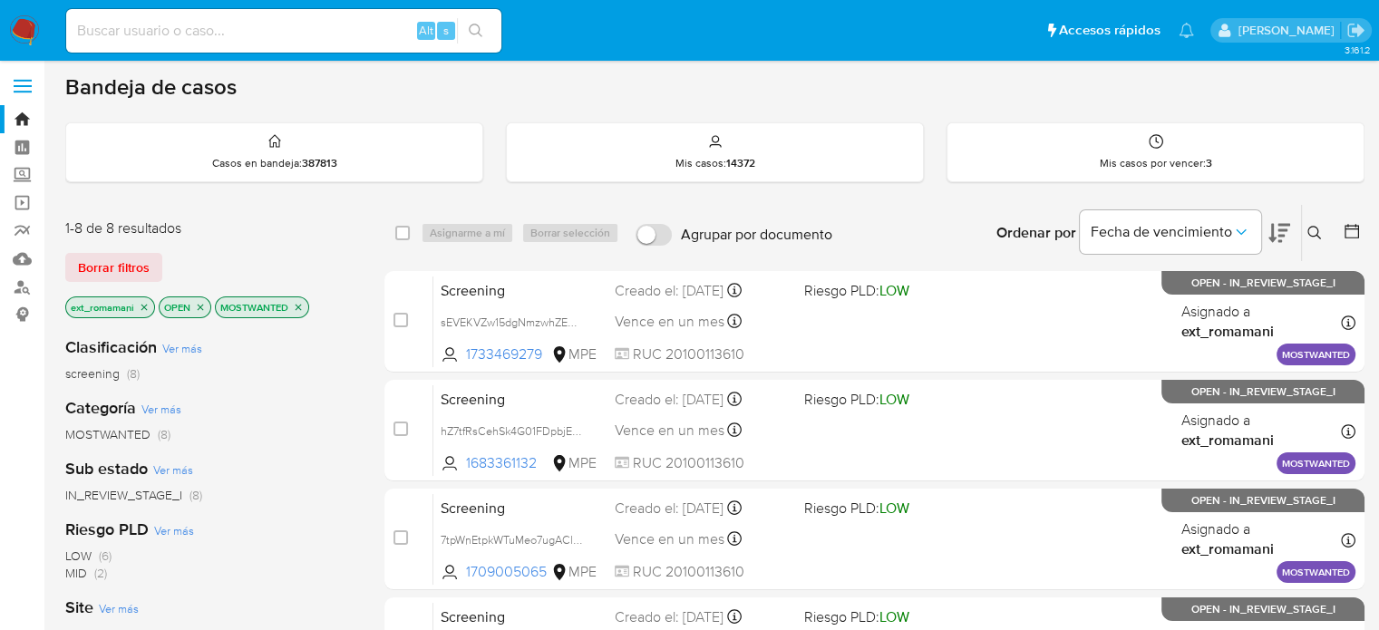
scroll to position [0, 0]
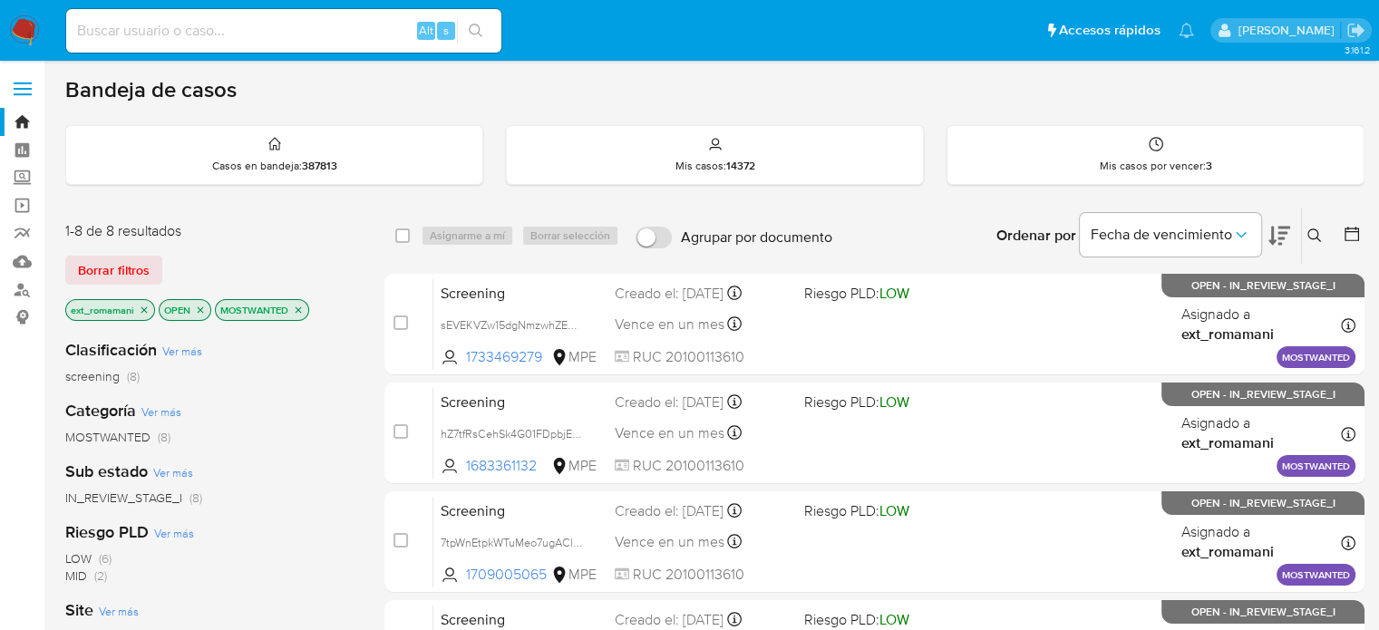
click at [14, 32] on img at bounding box center [24, 30] width 31 height 31
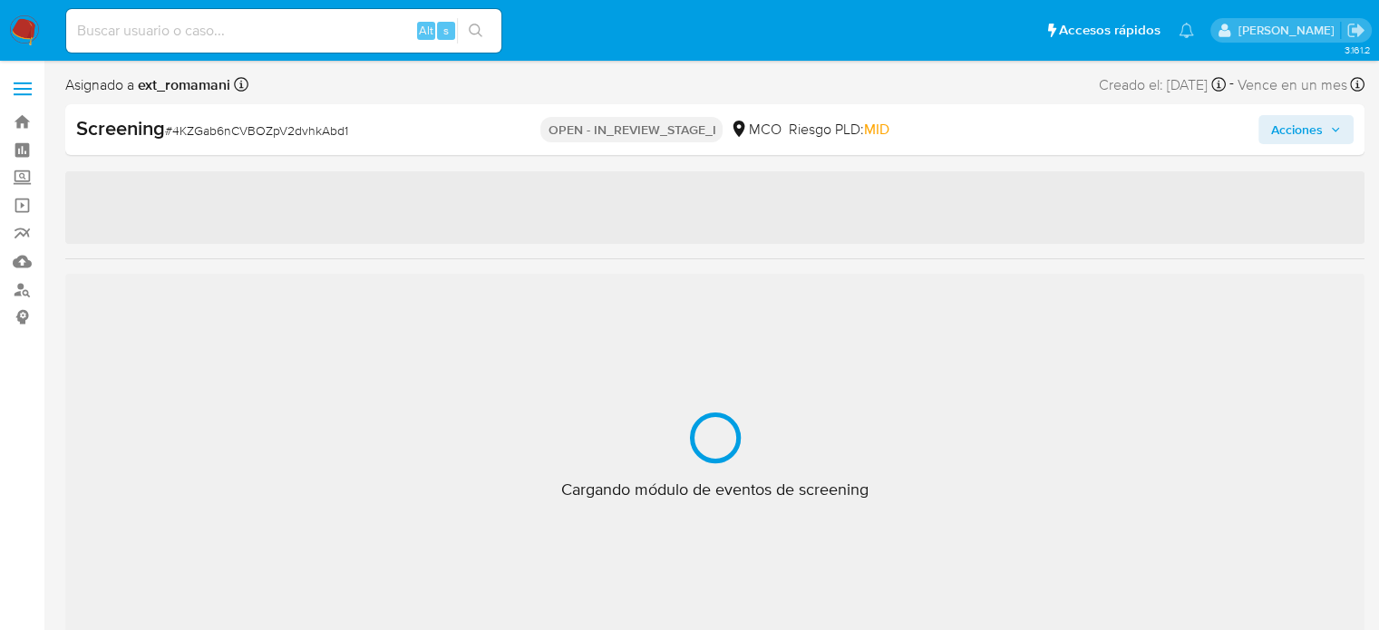
select select "10"
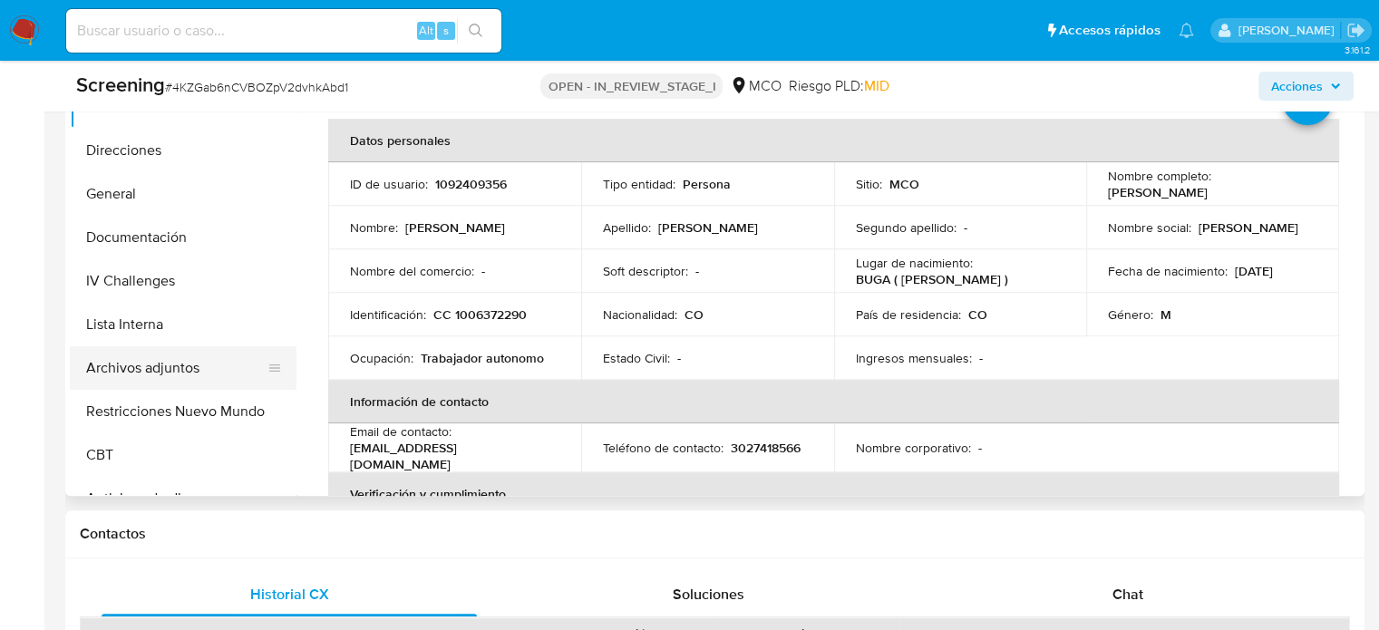
scroll to position [907, 0]
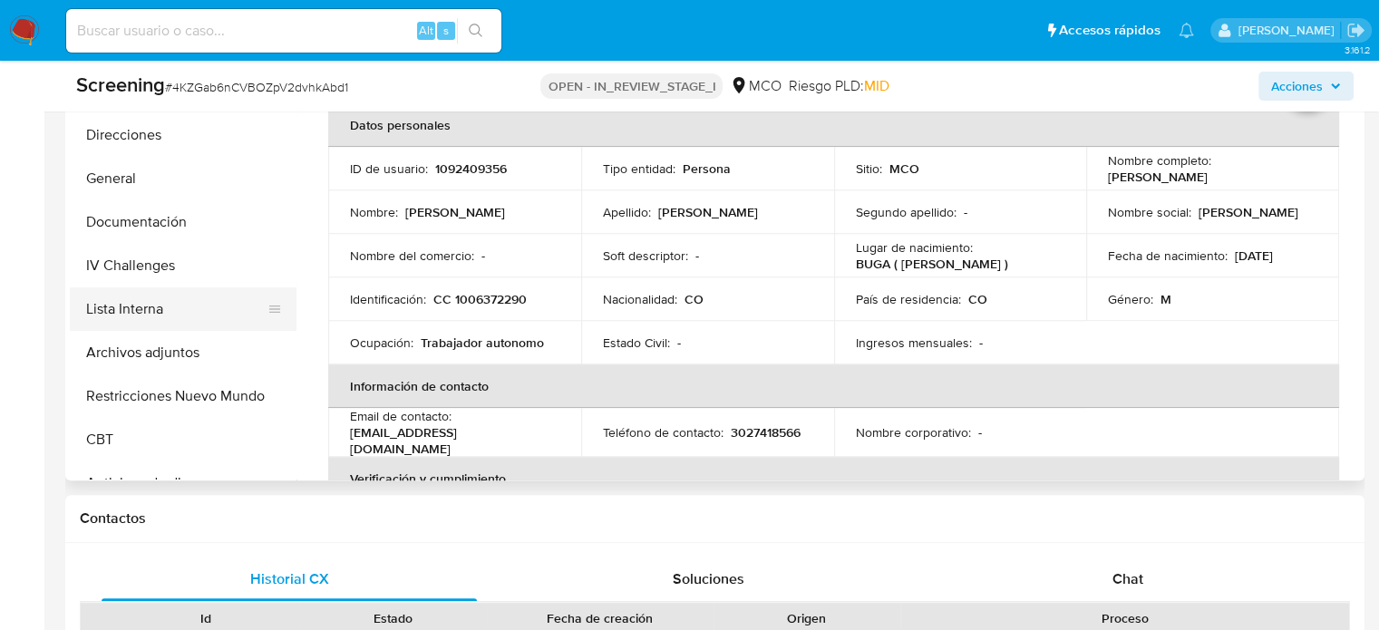
click at [148, 311] on button "Lista Interna" at bounding box center [176, 310] width 212 height 44
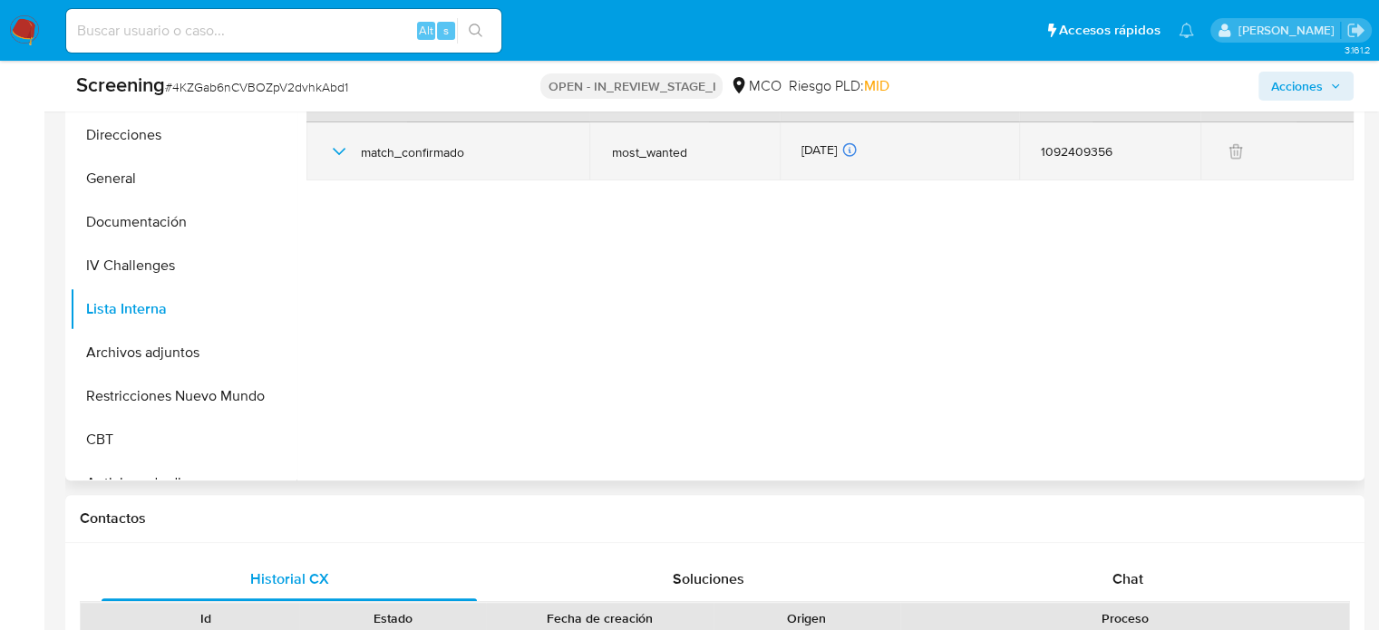
click at [337, 144] on icon "button" at bounding box center [339, 152] width 22 height 22
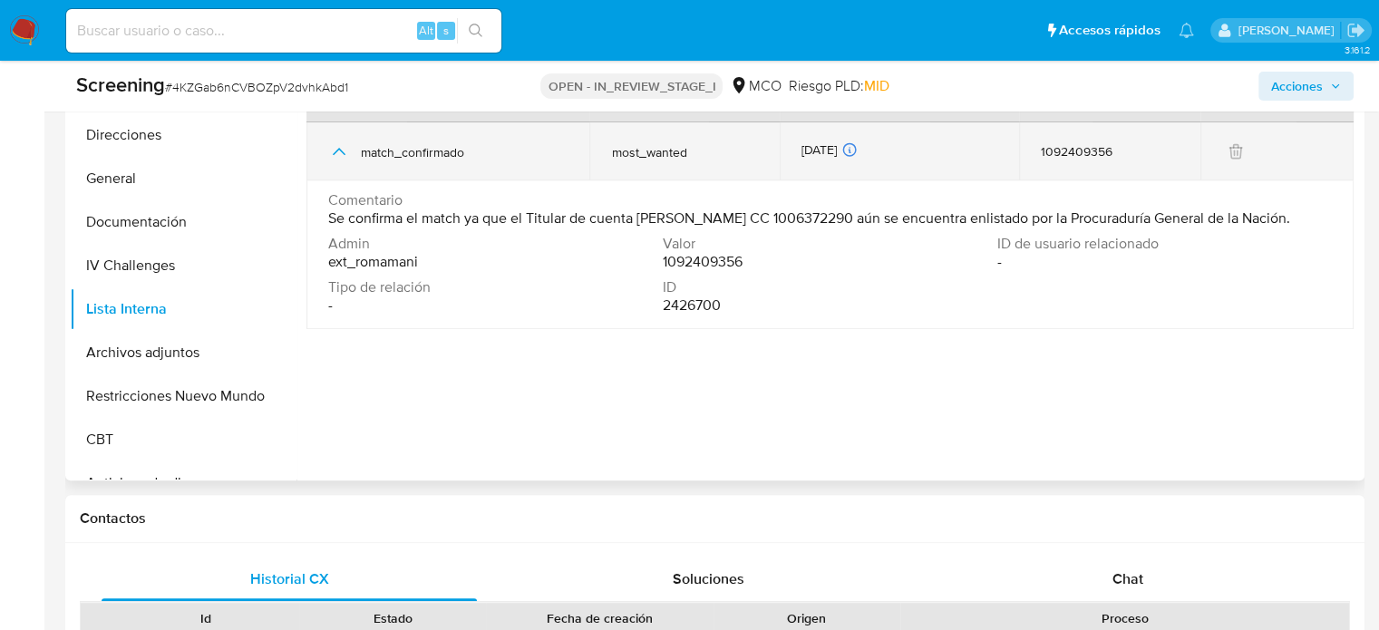
click at [337, 144] on icon "button" at bounding box center [339, 152] width 22 height 22
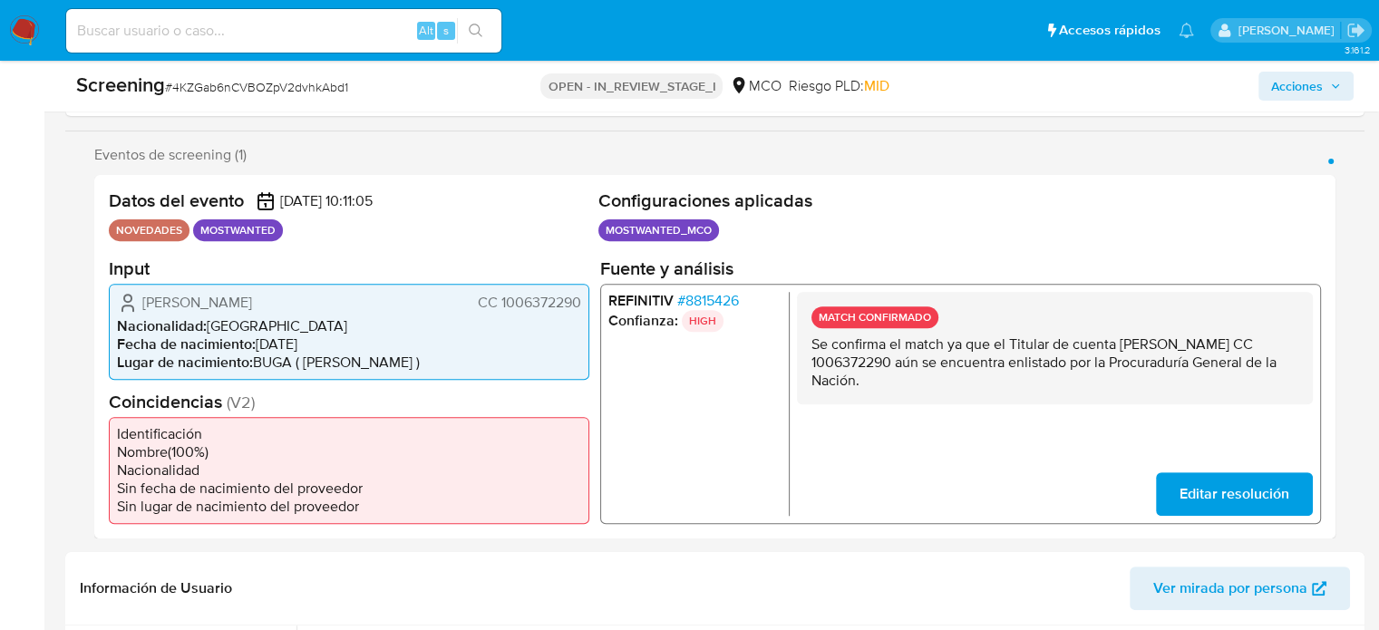
scroll to position [363, 0]
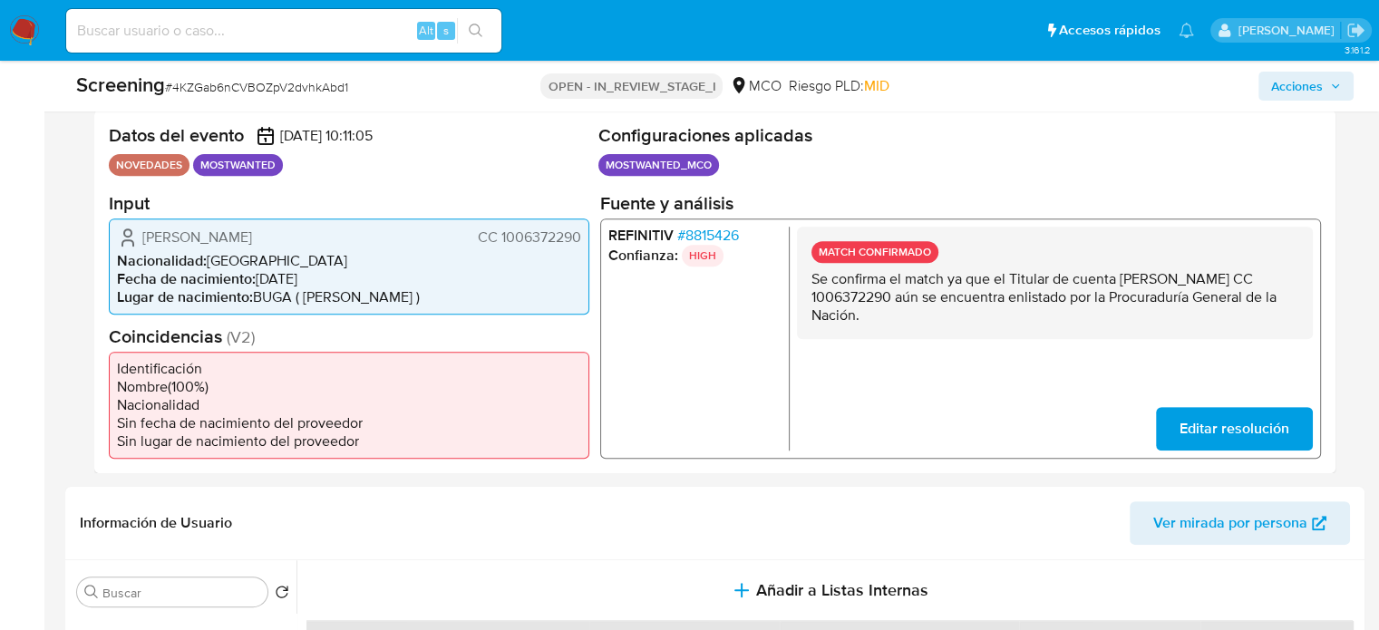
drag, startPoint x: 395, startPoint y: 235, endPoint x: 143, endPoint y: 235, distance: 252.1
click at [143, 235] on div "Gerardo Jose Molina Ortiz CC 1006372290" at bounding box center [349, 237] width 464 height 22
drag, startPoint x: 1122, startPoint y: 278, endPoint x: 912, endPoint y: 300, distance: 210.6
click at [912, 300] on p "Se confirma el match ya que el Titular de cuenta Gerardo Jose Molina Ortiz CC 1…" at bounding box center [1055, 296] width 487 height 54
click at [727, 234] on span "# 8815426" at bounding box center [708, 235] width 62 height 18
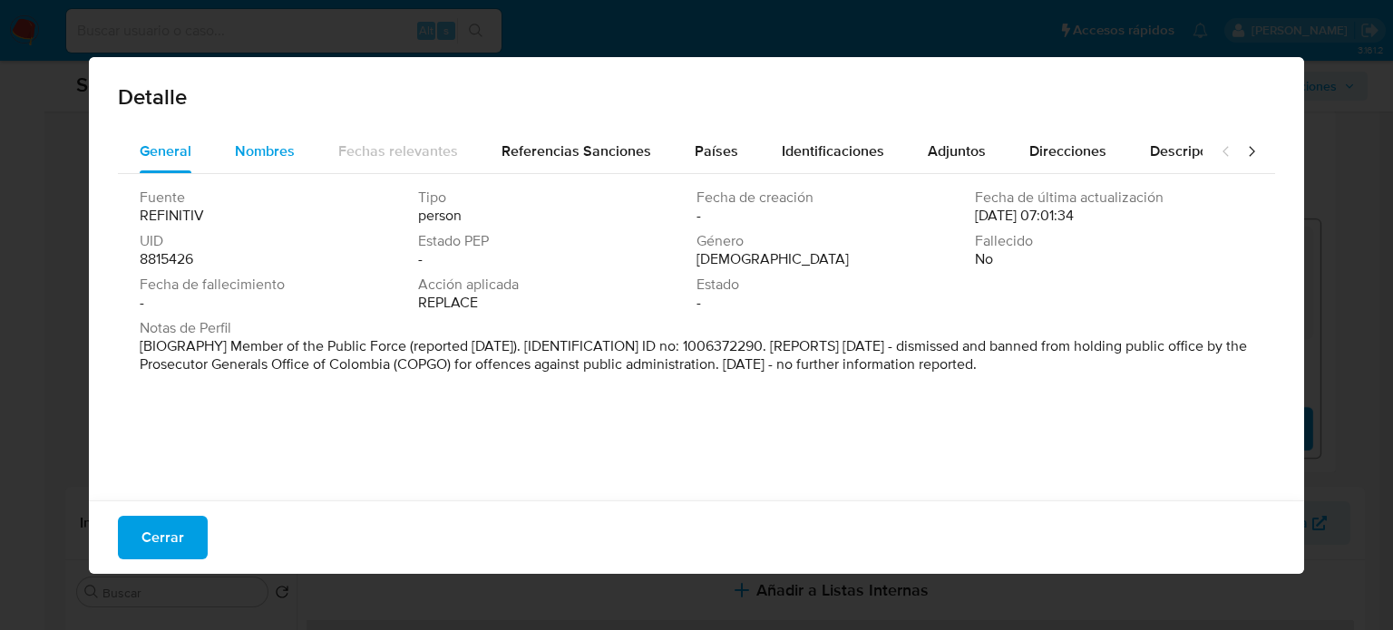
click at [272, 161] on span "Nombres" at bounding box center [265, 151] width 60 height 21
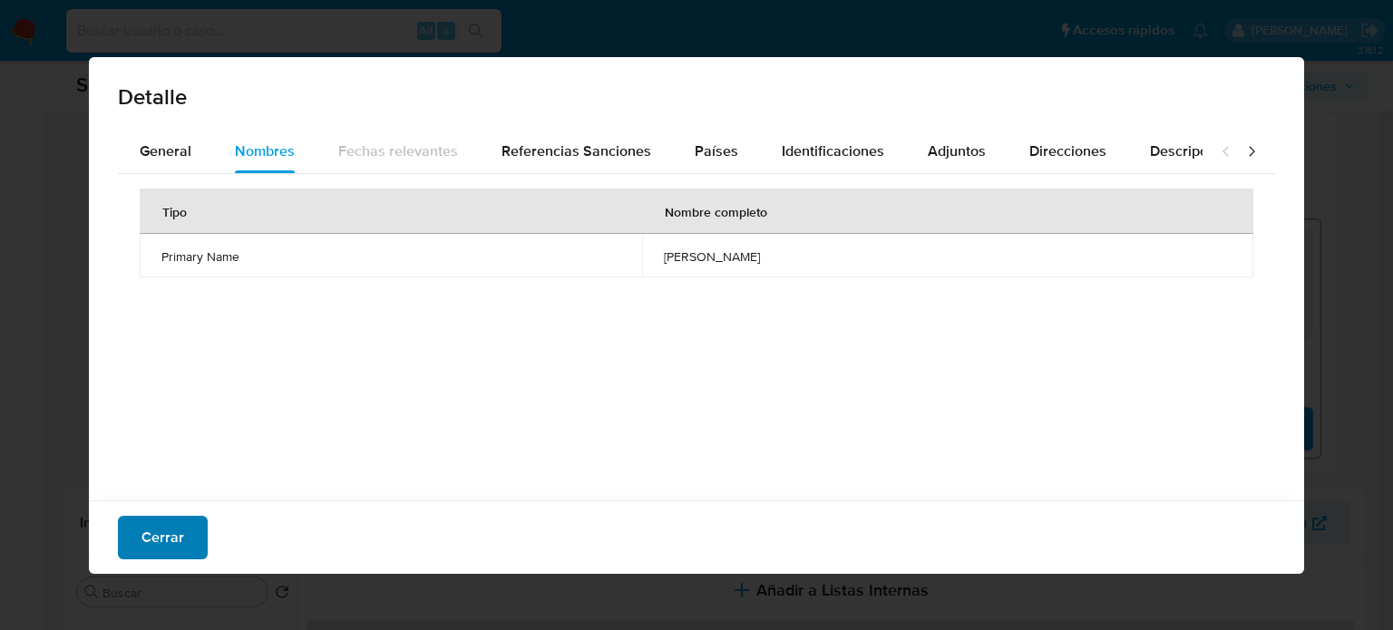
click at [180, 535] on span "Cerrar" at bounding box center [162, 538] width 43 height 40
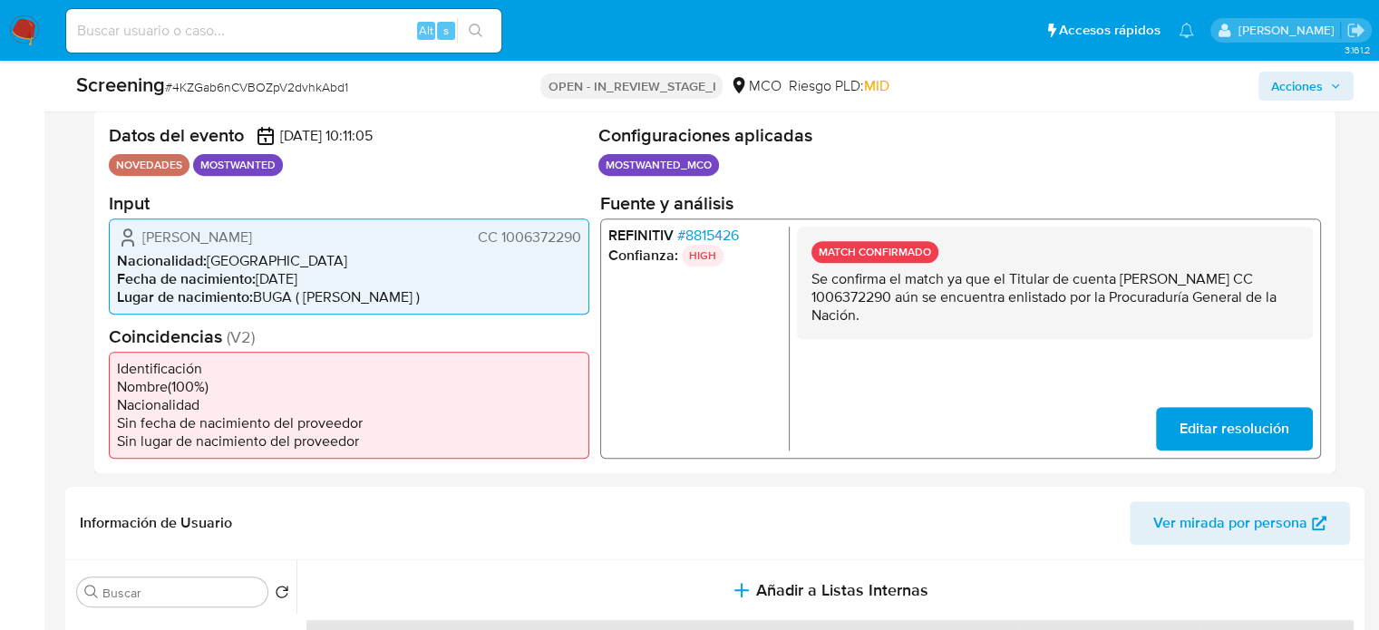
drag, startPoint x: 145, startPoint y: 234, endPoint x: 343, endPoint y: 246, distance: 198.1
click at [343, 246] on div "Gerardo Jose Molina Ortiz CC 1006372290" at bounding box center [349, 237] width 464 height 22
drag, startPoint x: 892, startPoint y: 312, endPoint x: 809, endPoint y: 286, distance: 87.5
click at [809, 286] on div "MATCH CONFIRMADO Se confirma el match ya que el Titular de cuenta Gerardo Jose …" at bounding box center [1055, 282] width 516 height 112
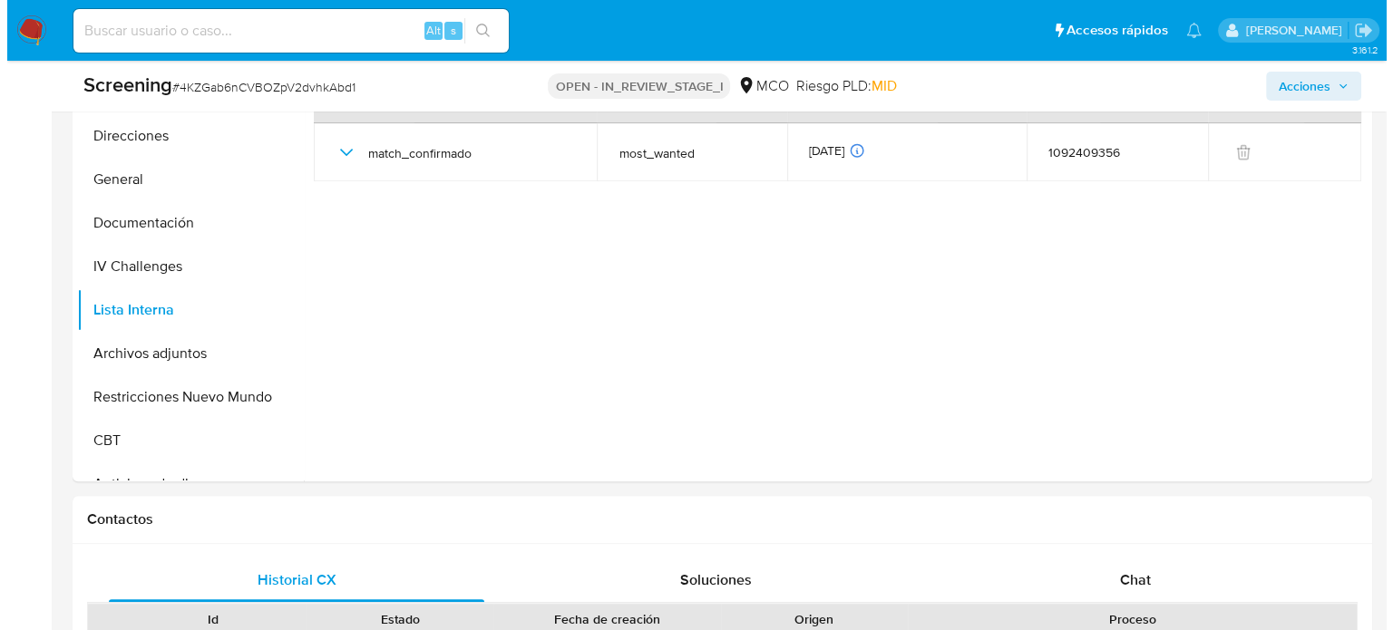
scroll to position [907, 0]
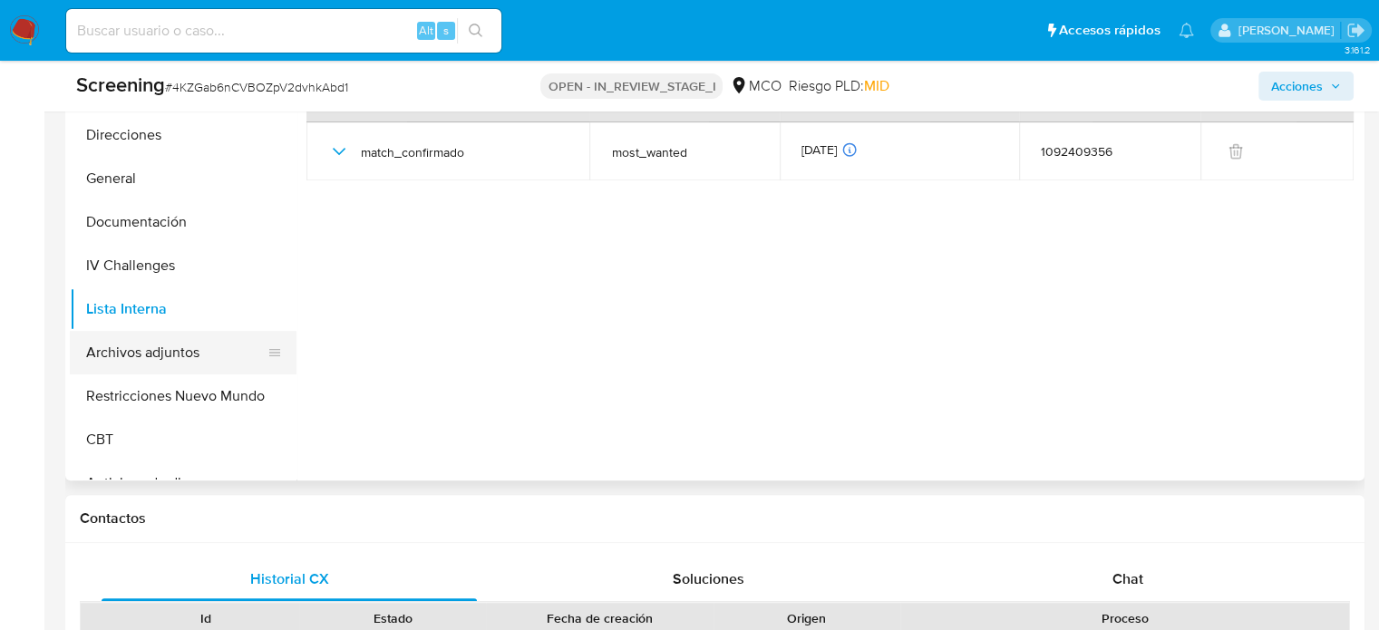
click at [156, 353] on button "Archivos adjuntos" at bounding box center [176, 353] width 212 height 44
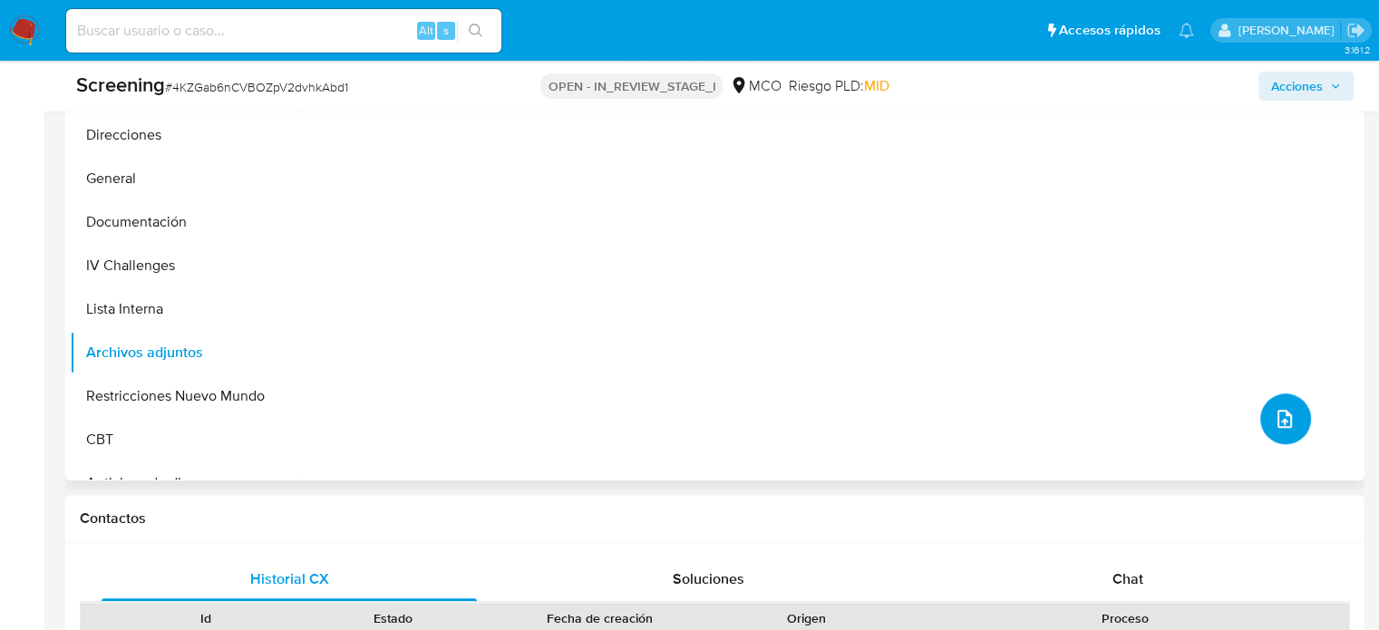
click at [1290, 414] on button "upload-file" at bounding box center [1286, 419] width 51 height 51
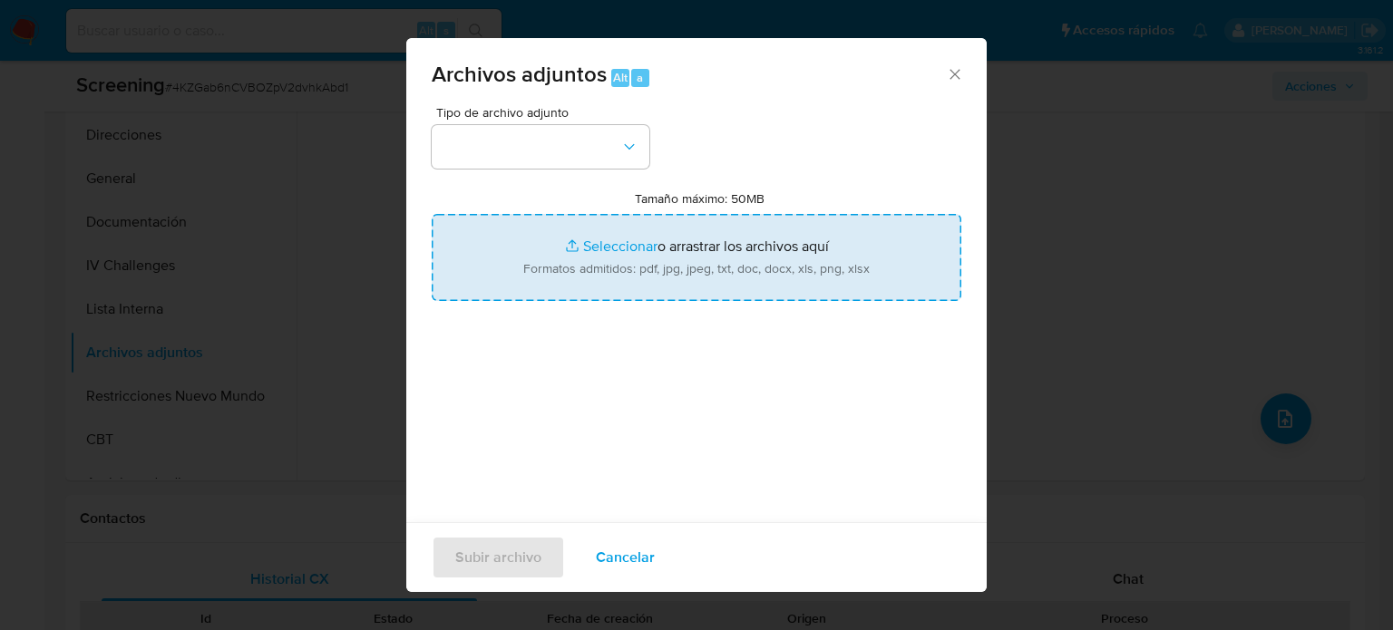
click at [768, 252] on input "Tamaño máximo: 50MB Seleccionar archivos" at bounding box center [697, 257] width 530 height 87
type input "C:\fakepath\_Gerardo Jose Molina Ortiz_ Lavado de dinero - Buscar con Google.pdf"
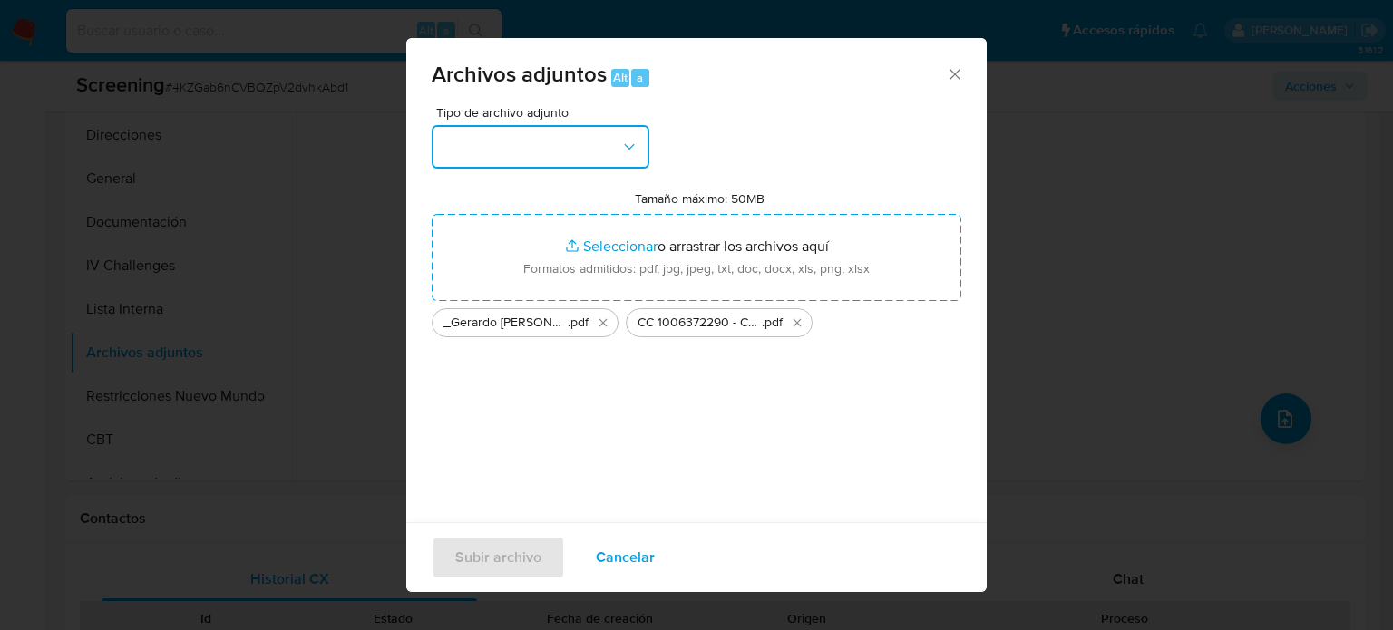
click at [591, 141] on button "button" at bounding box center [541, 147] width 218 height 44
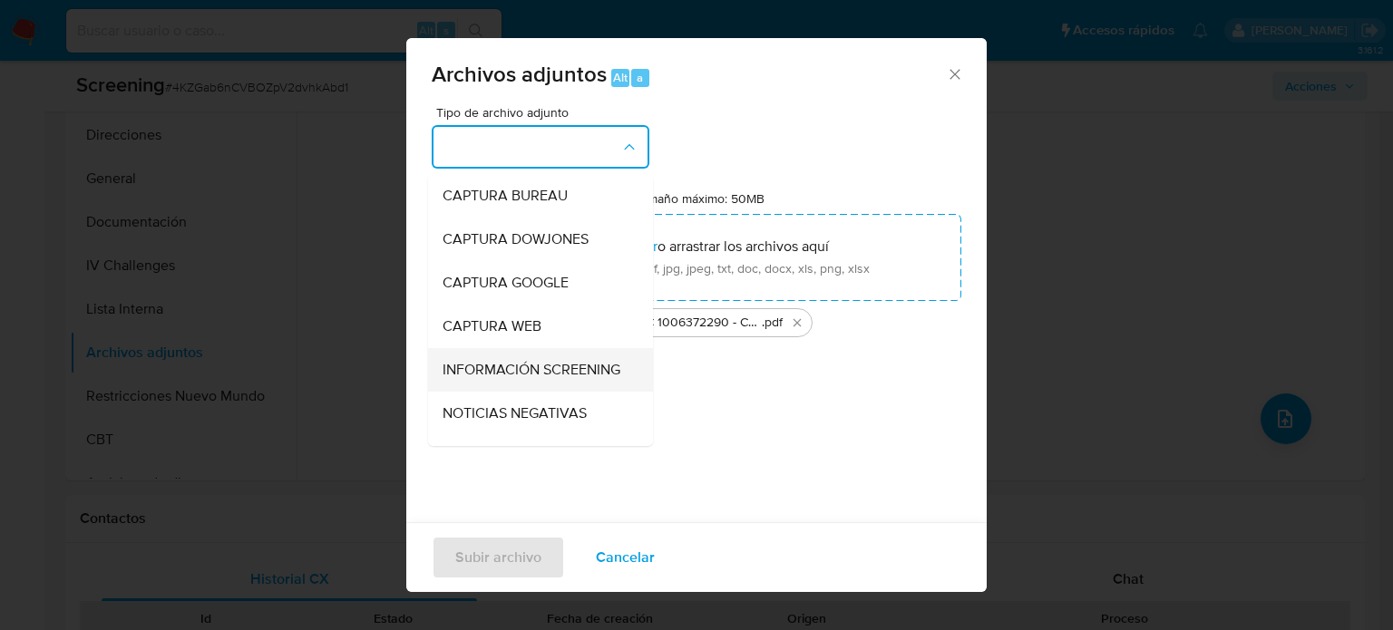
click at [542, 379] on span "INFORMACIÓN SCREENING" at bounding box center [532, 370] width 178 height 18
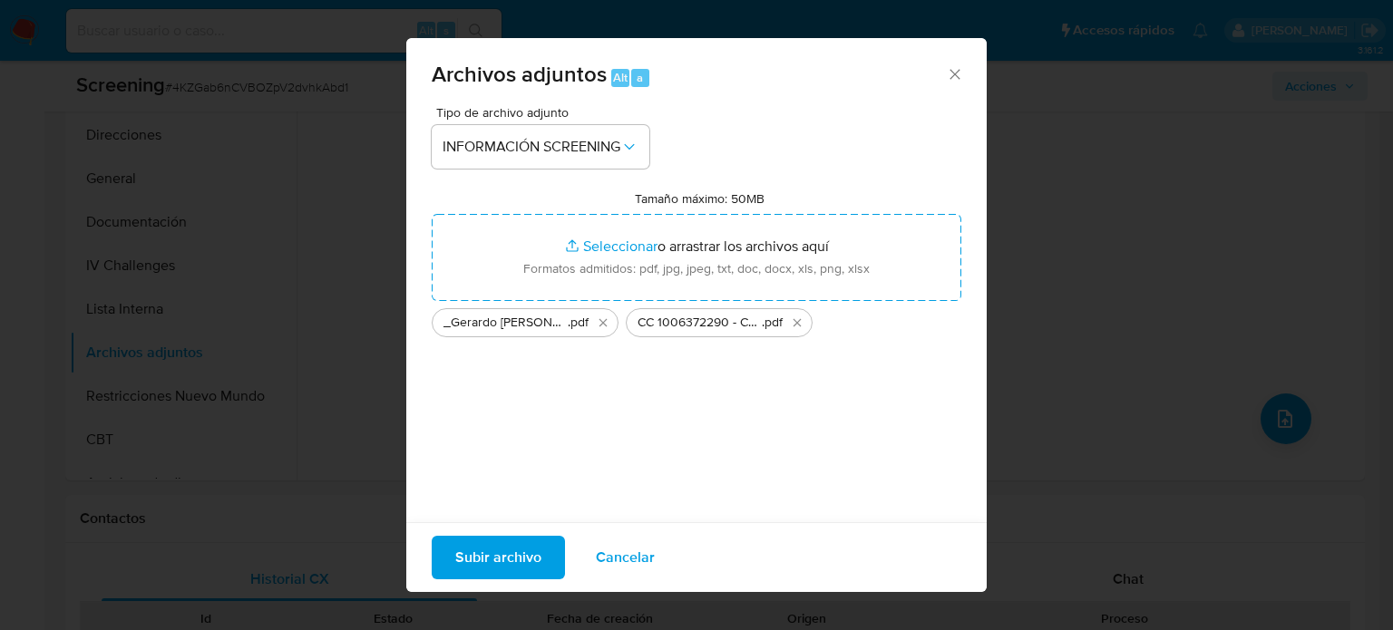
click at [538, 570] on span "Subir archivo" at bounding box center [498, 558] width 86 height 40
click at [481, 575] on span "Subir archivo" at bounding box center [498, 558] width 86 height 40
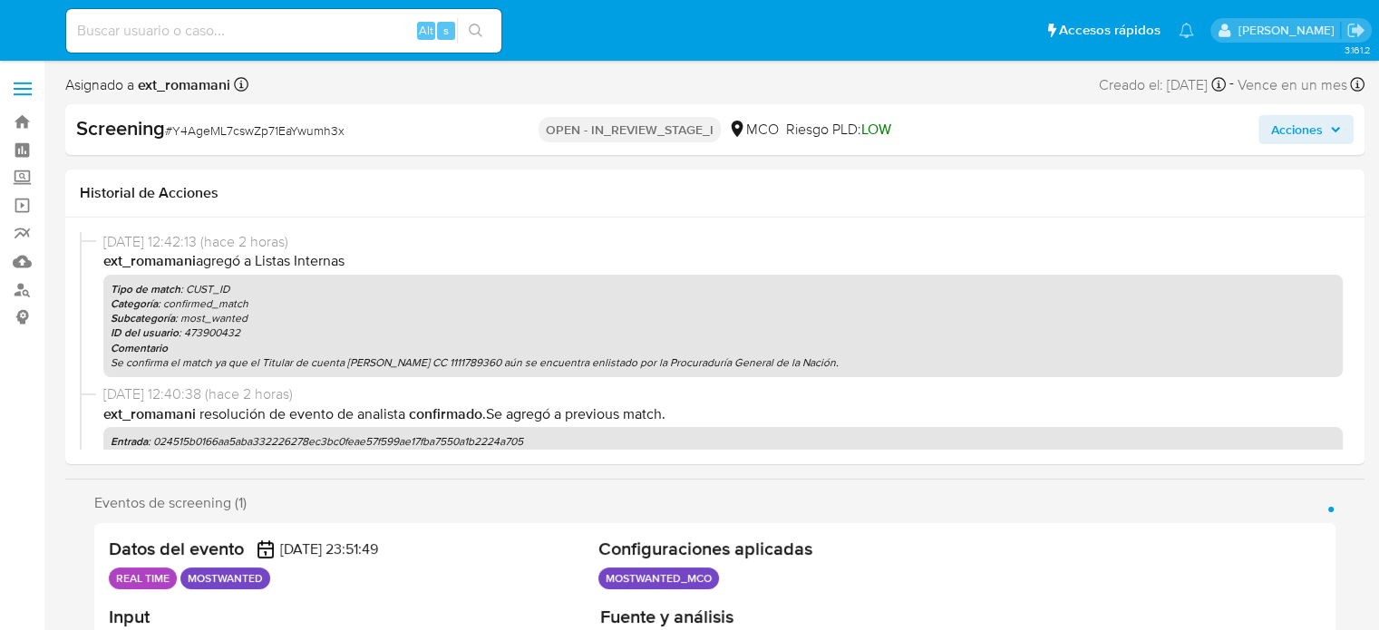
select select "10"
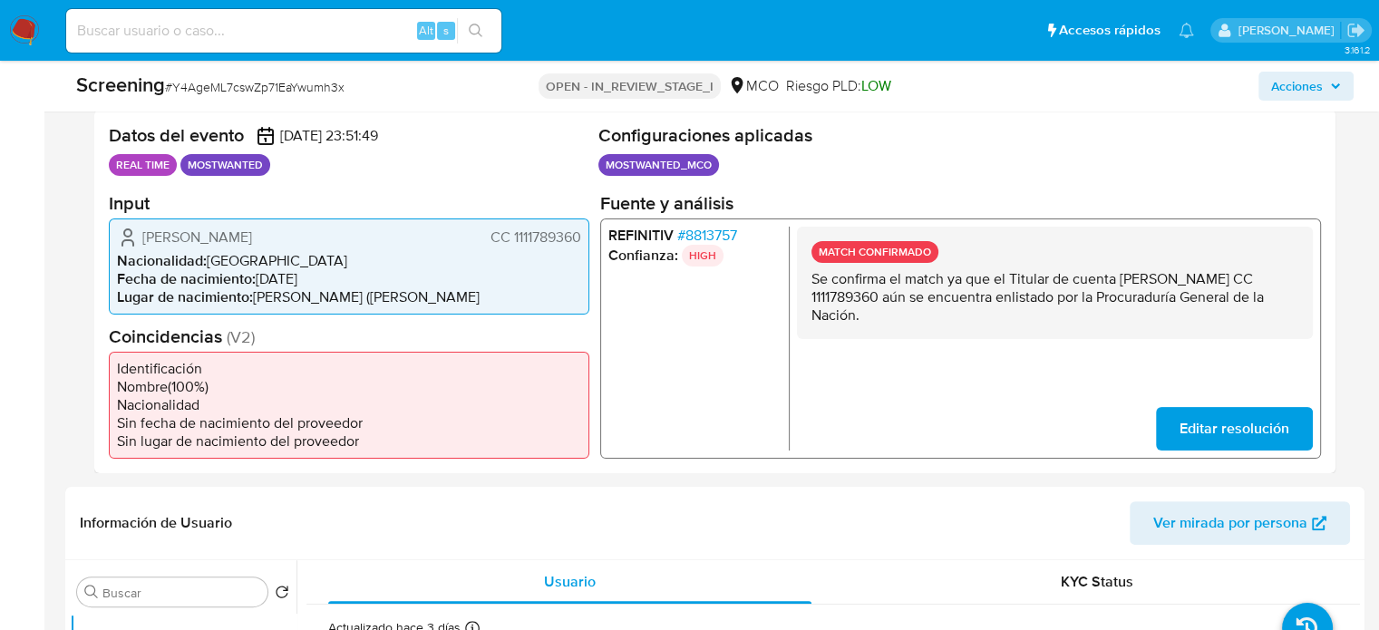
scroll to position [635, 0]
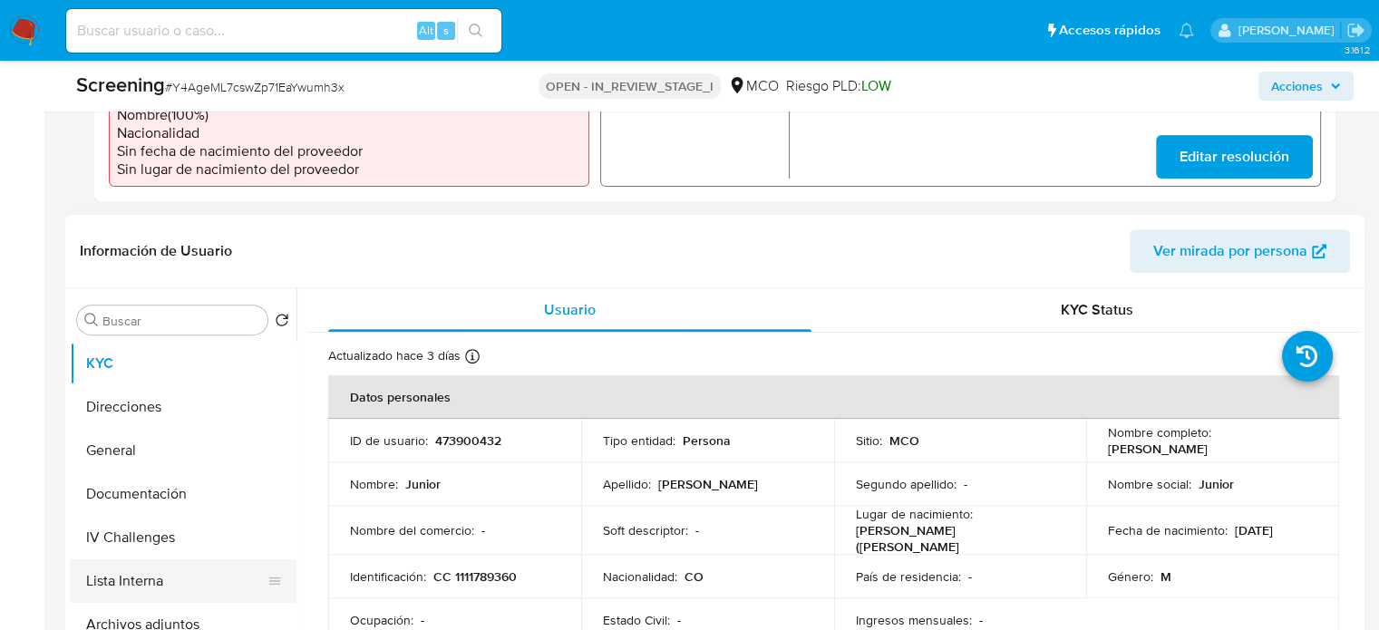
click at [123, 586] on button "Lista Interna" at bounding box center [176, 582] width 212 height 44
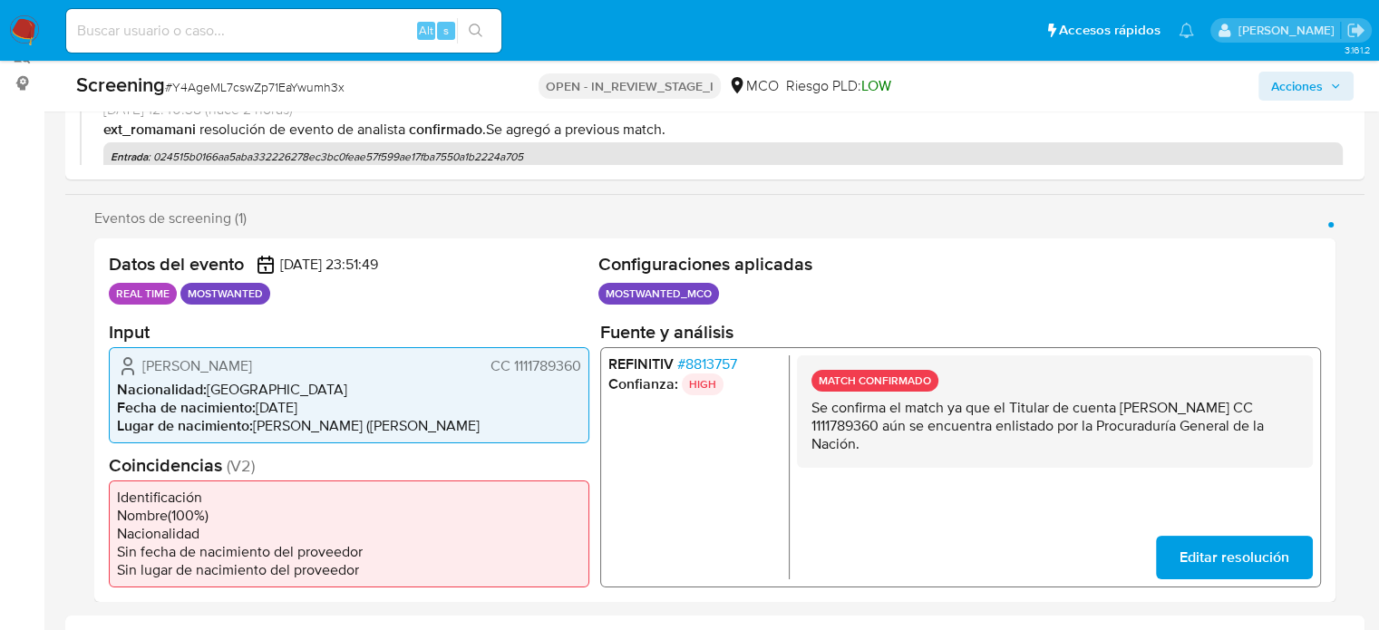
scroll to position [272, 0]
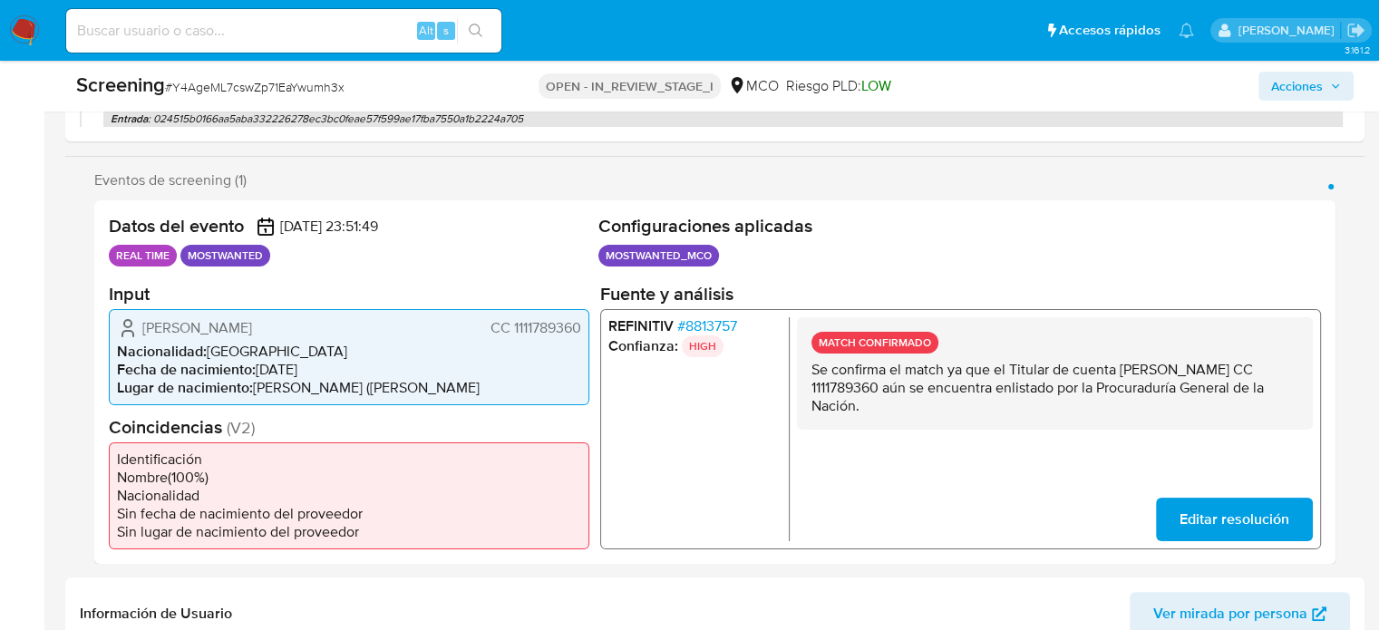
drag, startPoint x: 580, startPoint y: 330, endPoint x: 511, endPoint y: 330, distance: 69.8
click at [511, 330] on span "CC 1111789360" at bounding box center [536, 327] width 91 height 18
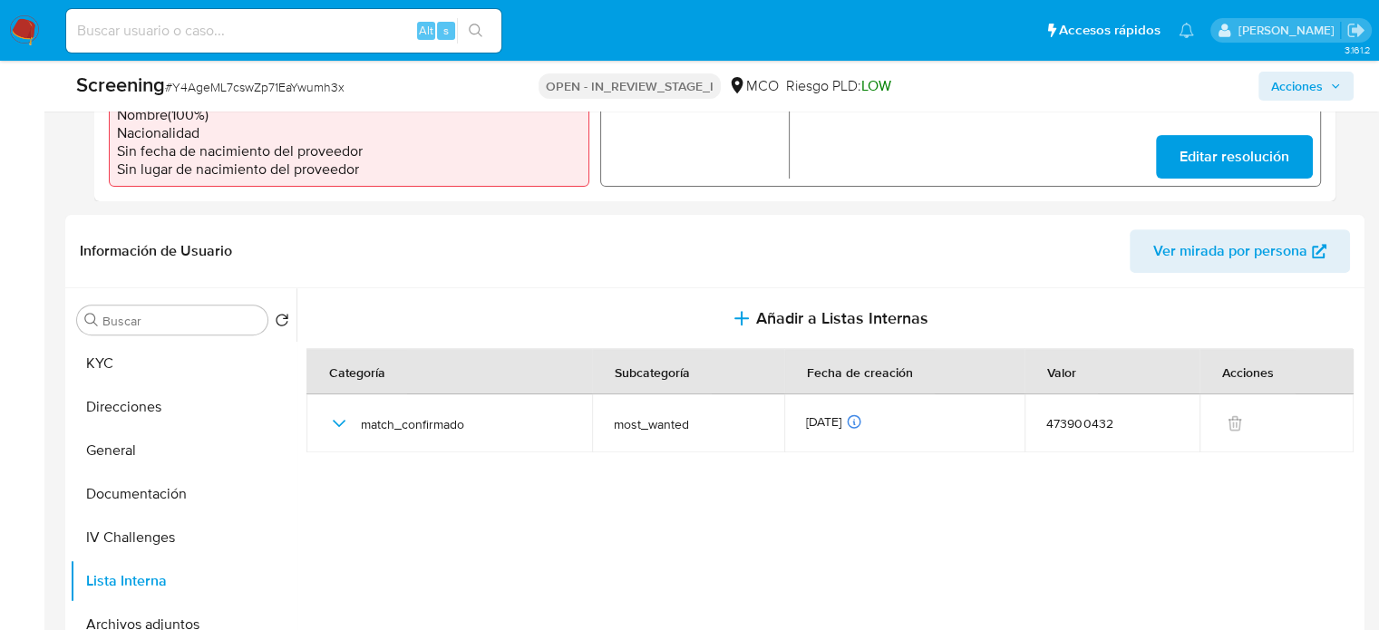
scroll to position [726, 0]
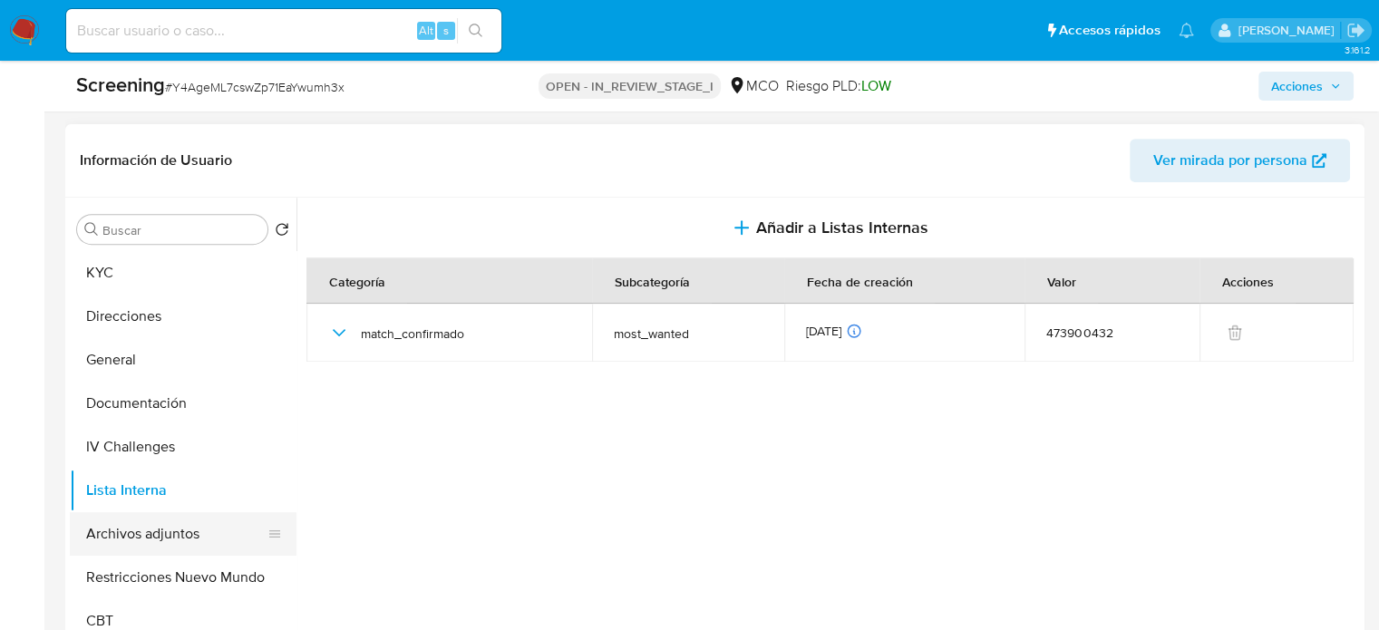
click at [148, 540] on button "Archivos adjuntos" at bounding box center [176, 534] width 212 height 44
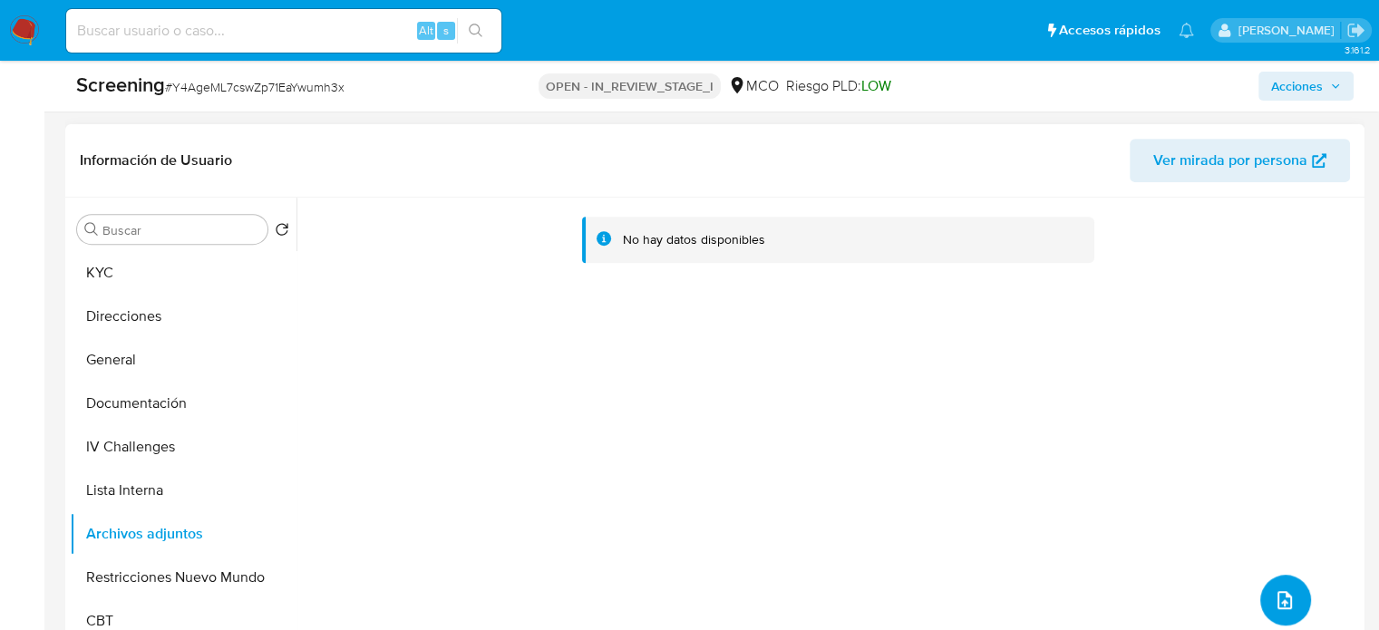
click at [1274, 605] on icon "upload-file" at bounding box center [1285, 601] width 22 height 22
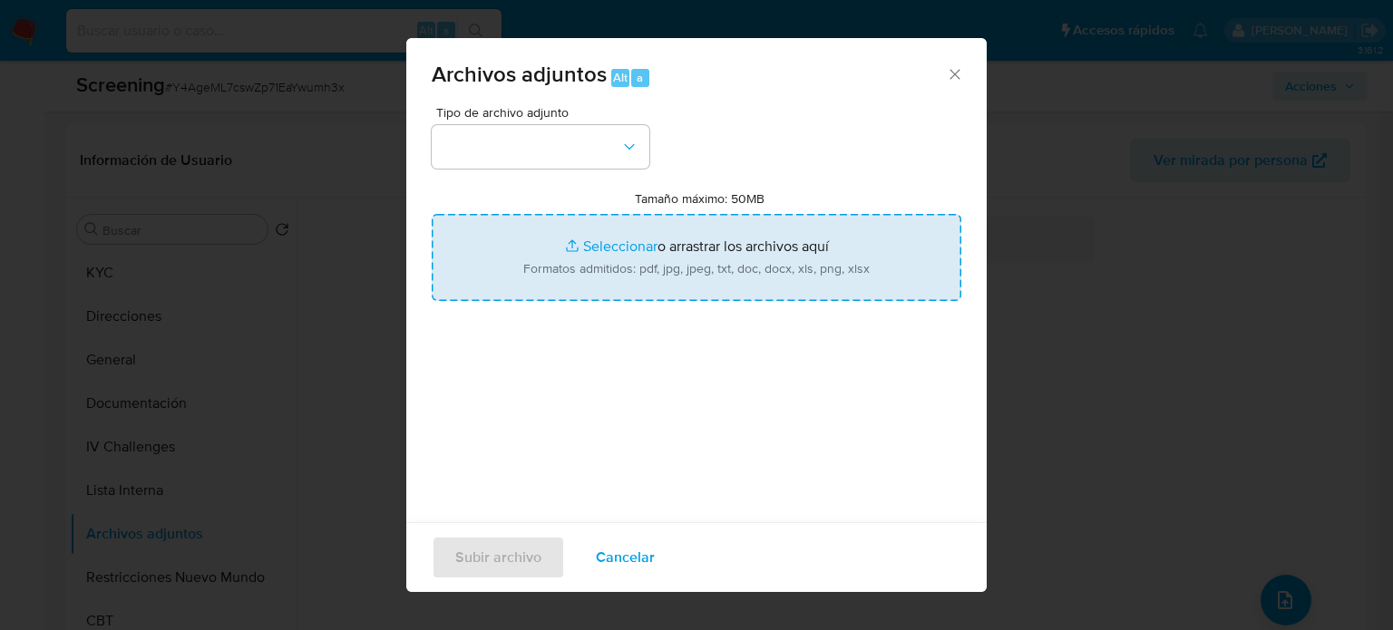
click at [659, 286] on input "Tamaño máximo: 50MB Seleccionar archivos" at bounding box center [697, 257] width 530 height 87
type input "C:\fakepath\_Junior [PERSON_NAME] Caicedo_ - Buscar con Google.pdf"
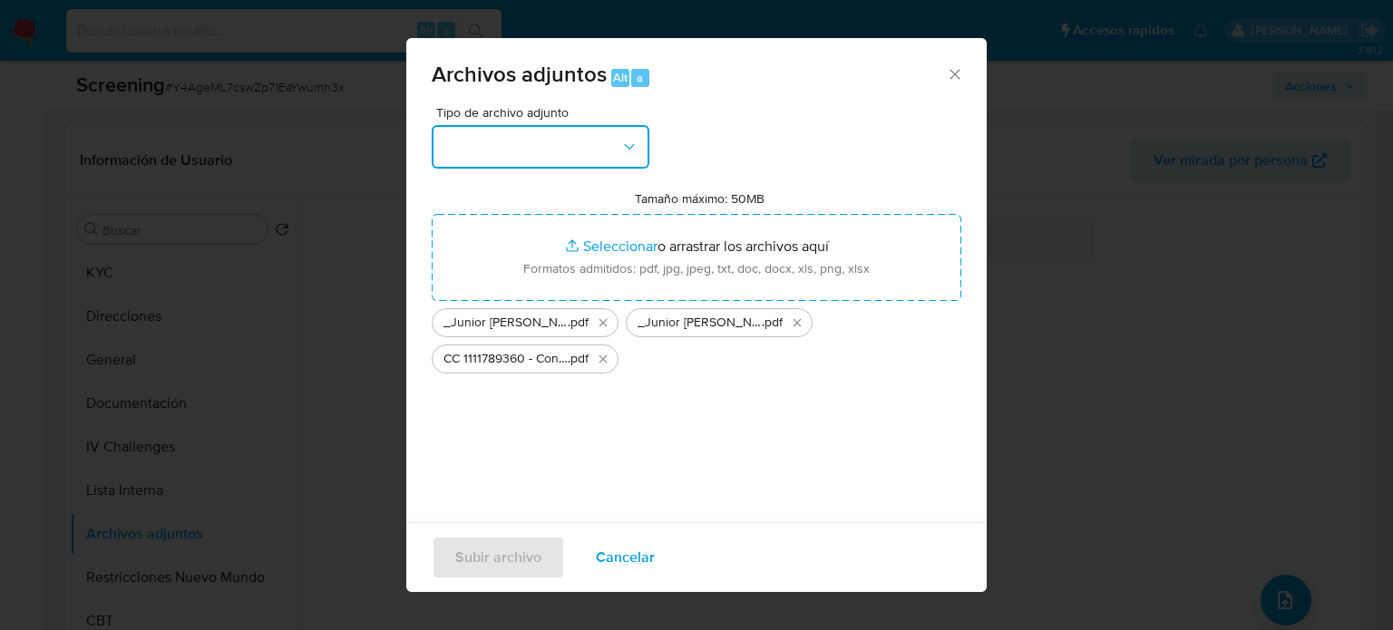
drag, startPoint x: 472, startPoint y: 142, endPoint x: 493, endPoint y: 170, distance: 34.8
click at [472, 142] on button "button" at bounding box center [541, 147] width 218 height 44
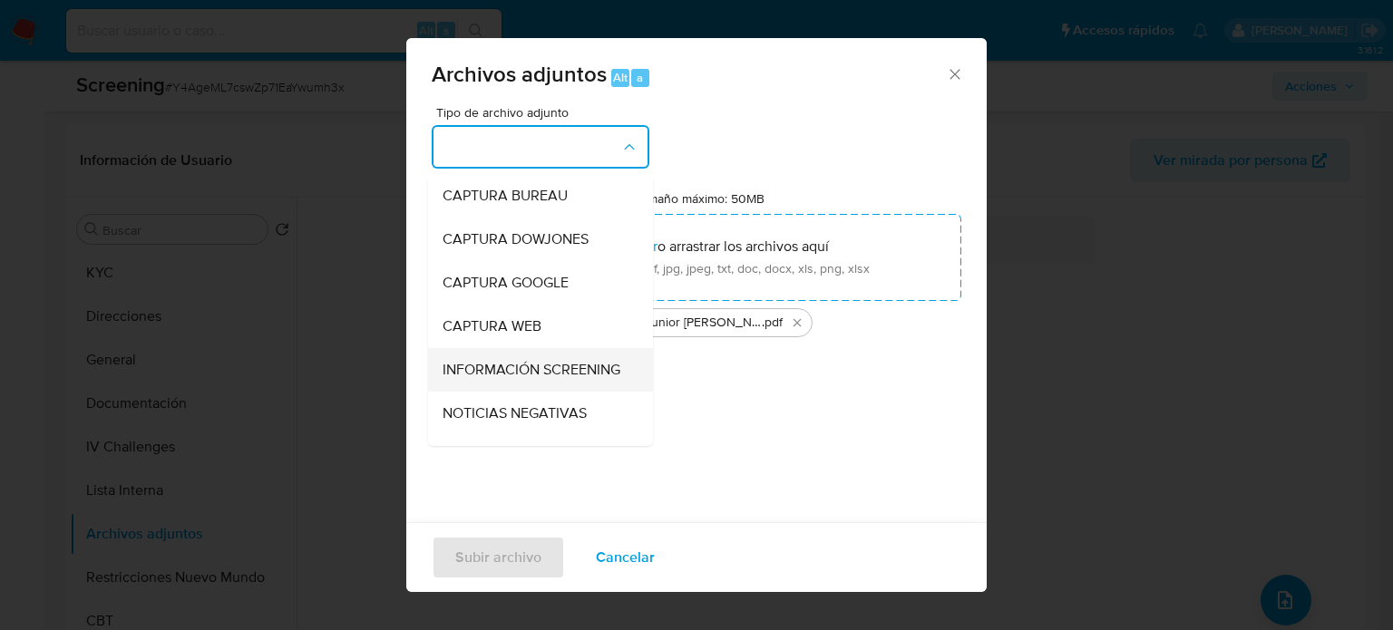
click at [492, 372] on span "INFORMACIÓN SCREENING" at bounding box center [532, 370] width 178 height 18
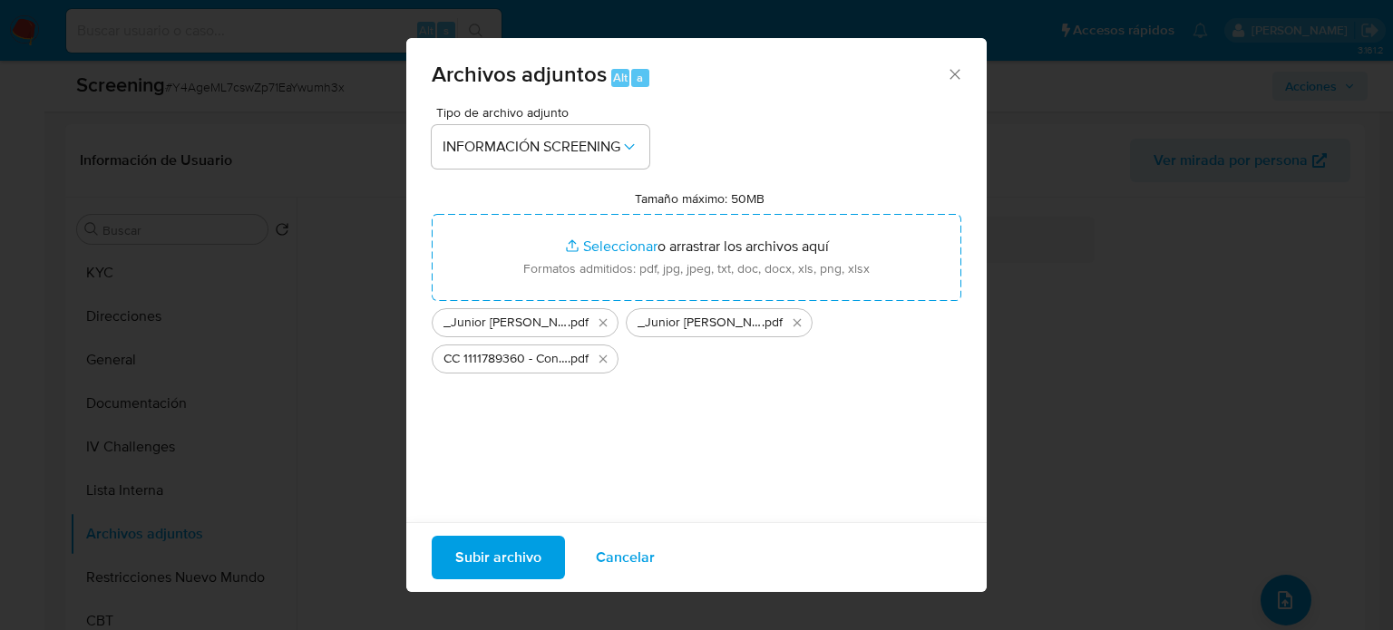
click at [535, 568] on span "Subir archivo" at bounding box center [498, 558] width 86 height 40
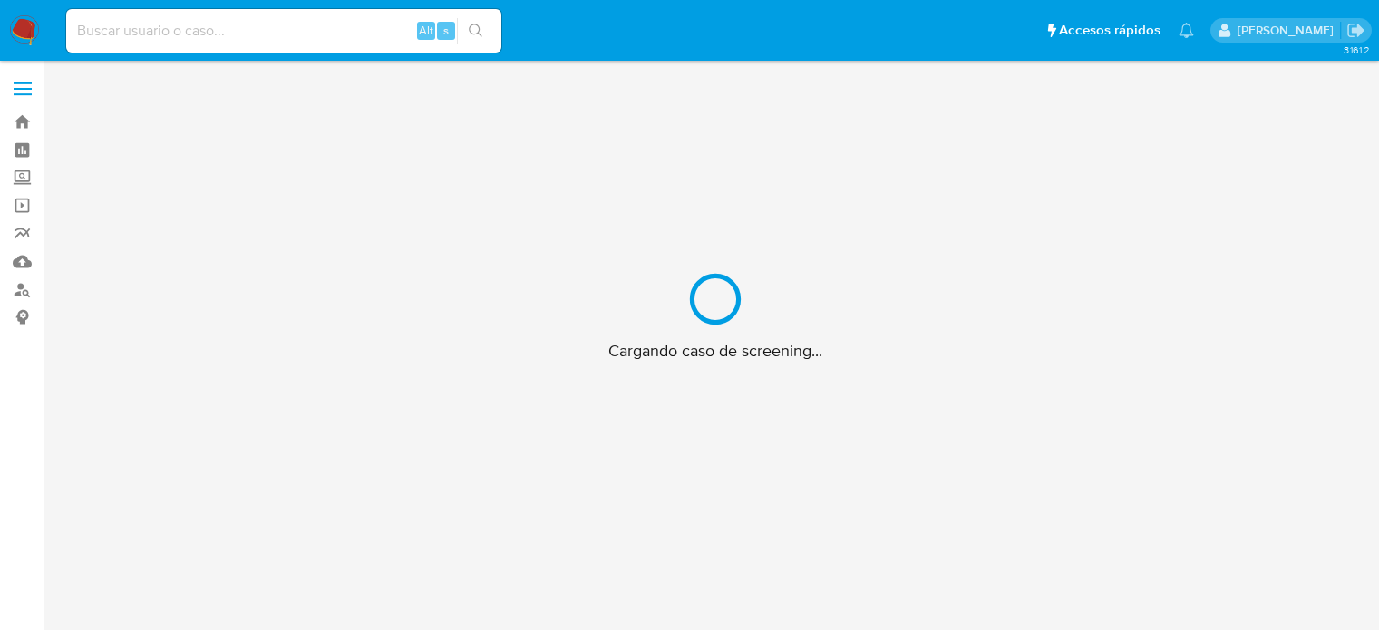
scroll to position [65, 0]
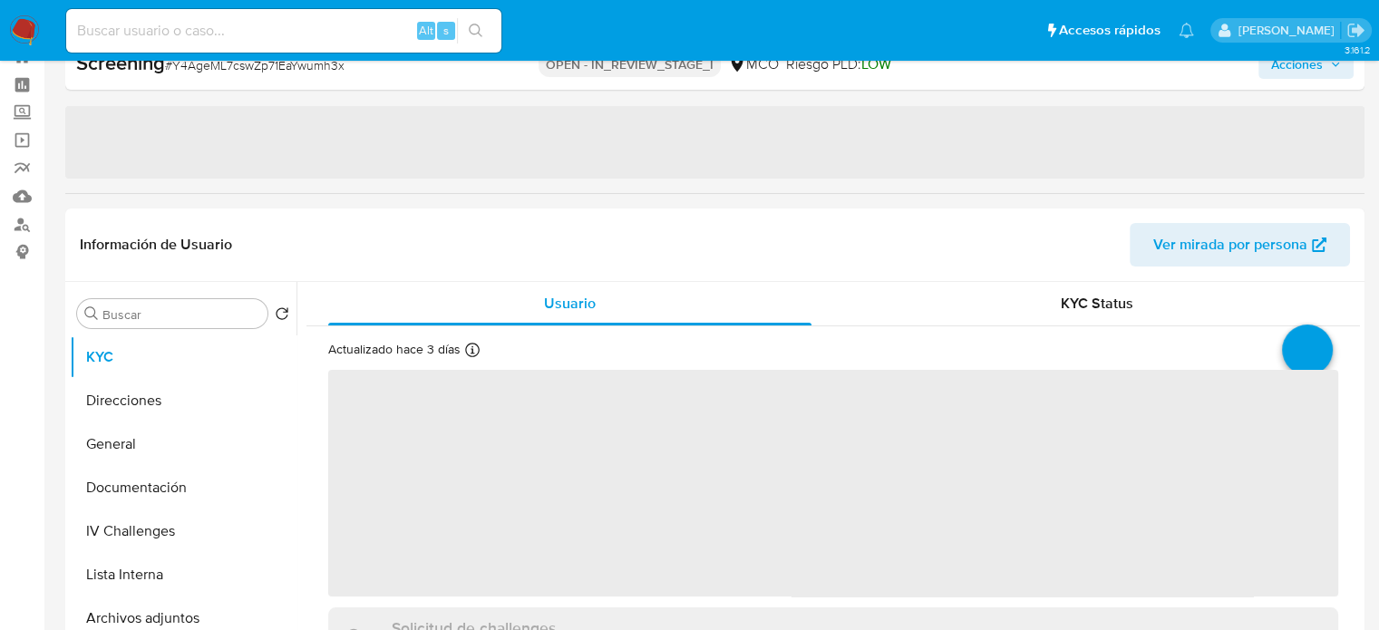
select select "10"
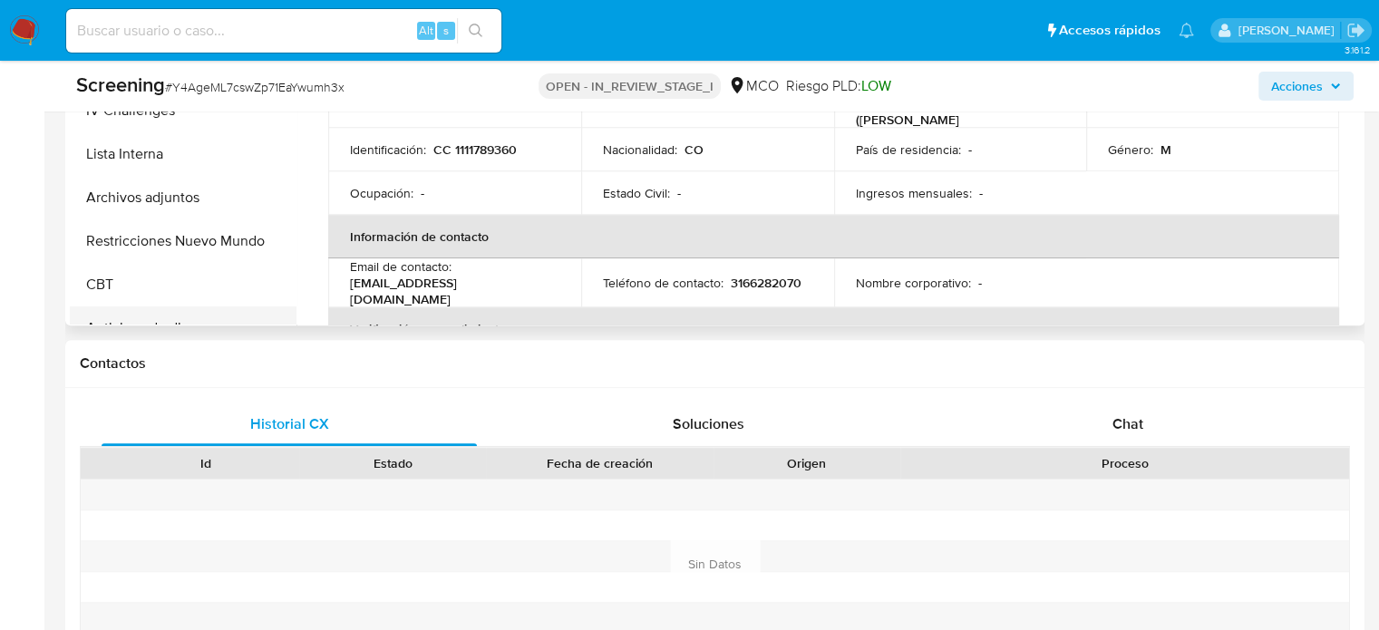
scroll to position [1063, 0]
click at [163, 224] on button "Restricciones Nuevo Mundo" at bounding box center [176, 241] width 212 height 44
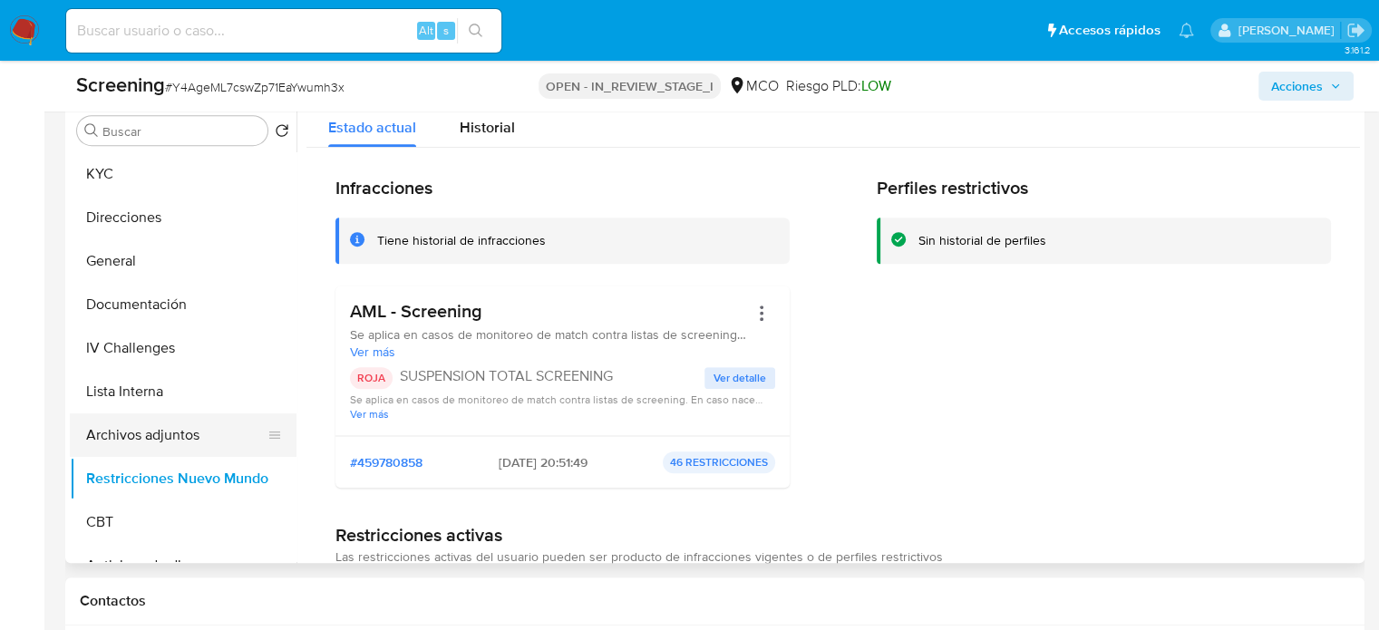
scroll to position [828, 0]
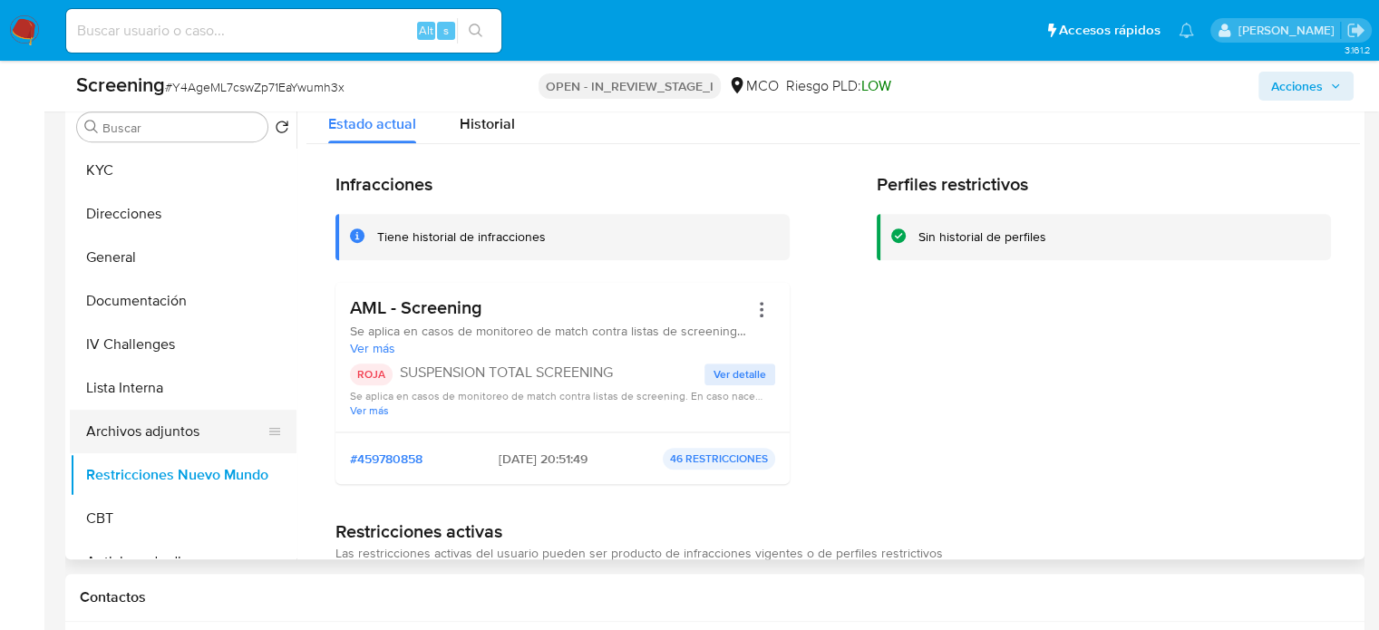
click at [104, 423] on button "Archivos adjuntos" at bounding box center [176, 432] width 212 height 44
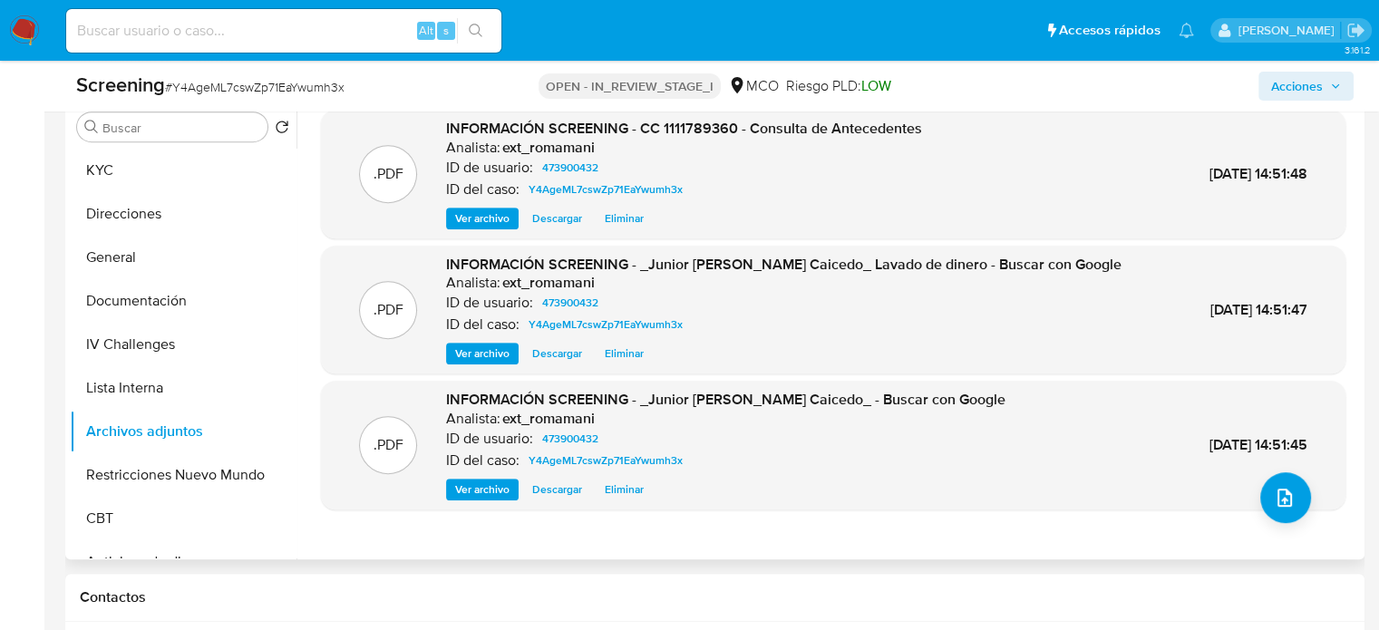
click at [482, 216] on span "Ver archivo" at bounding box center [482, 219] width 54 height 18
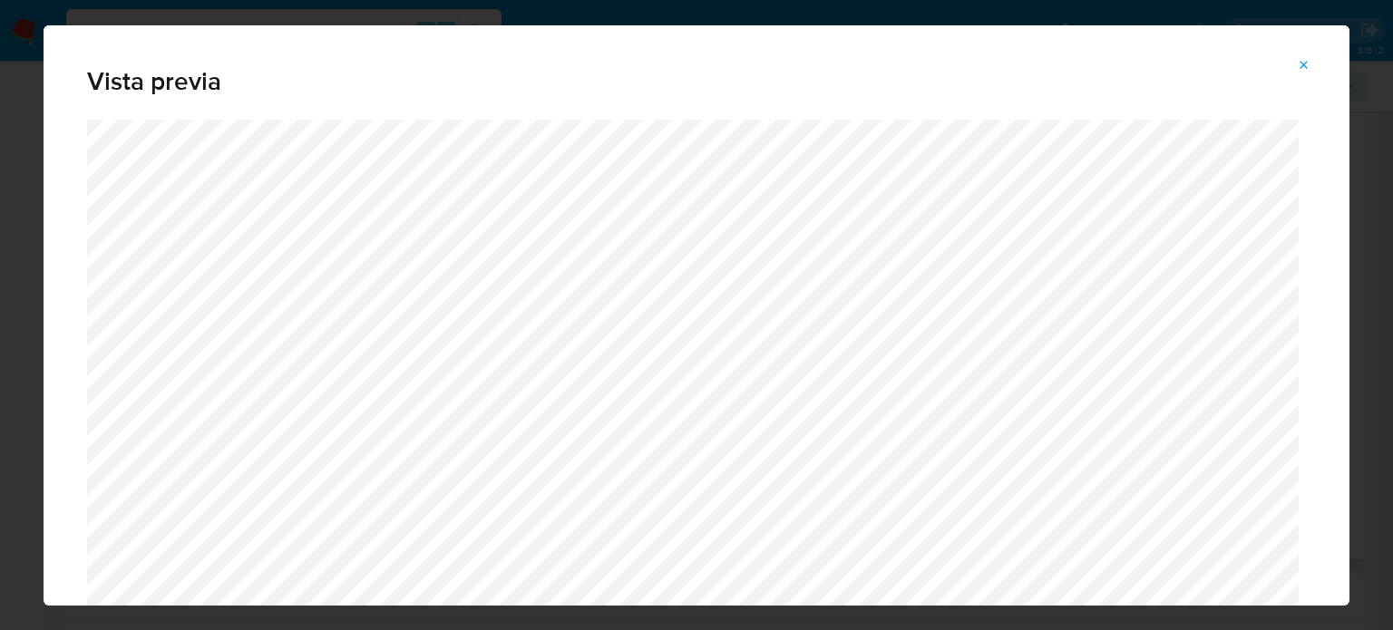
click at [1302, 68] on icon "Attachment preview" at bounding box center [1304, 65] width 15 height 15
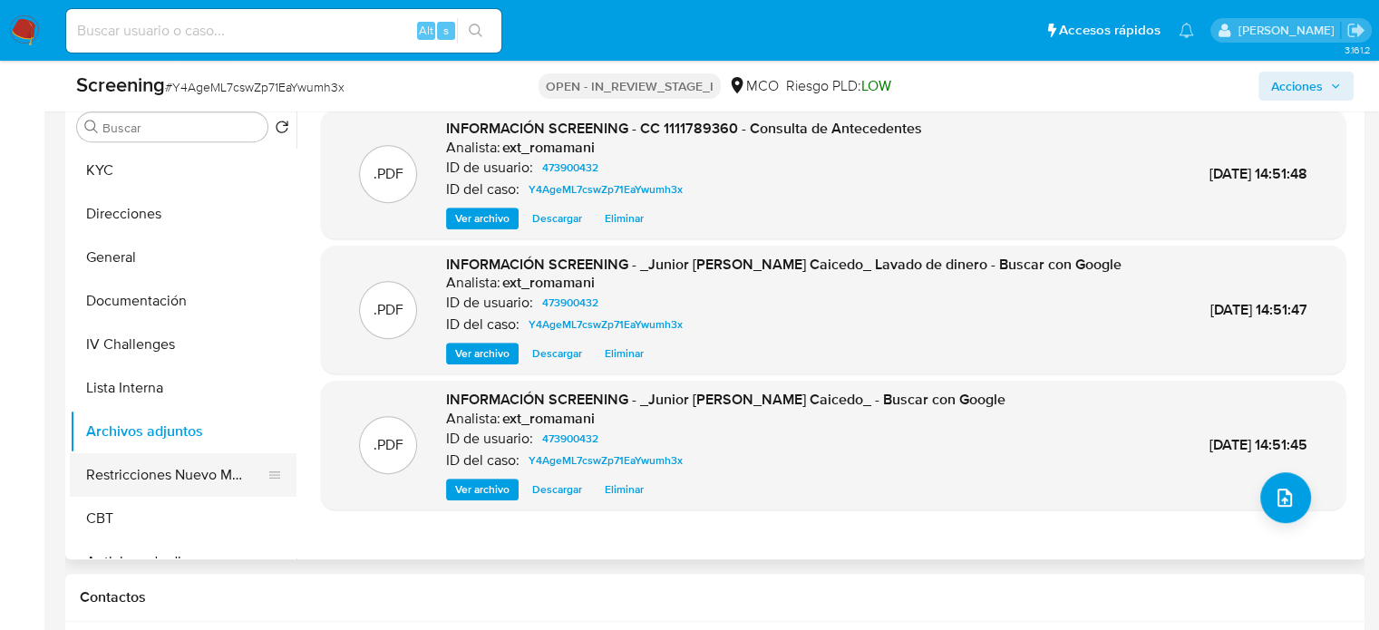
click at [129, 469] on button "Restricciones Nuevo Mundo" at bounding box center [176, 475] width 212 height 44
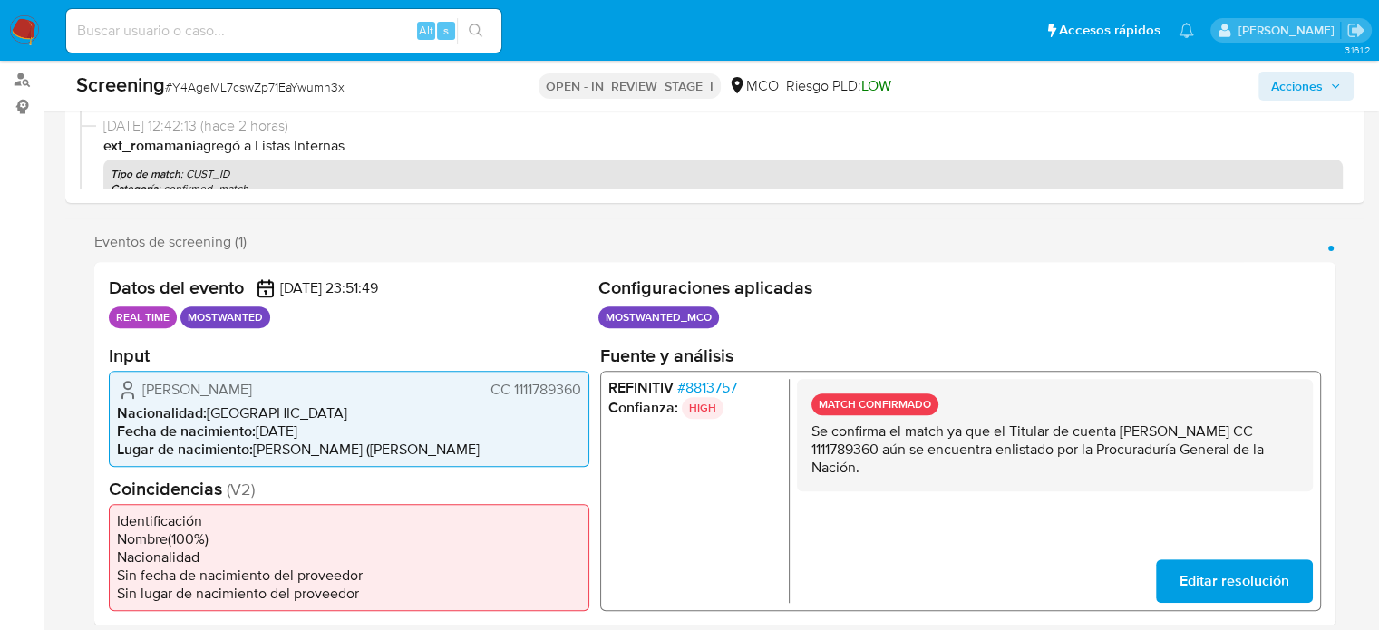
scroll to position [193, 0]
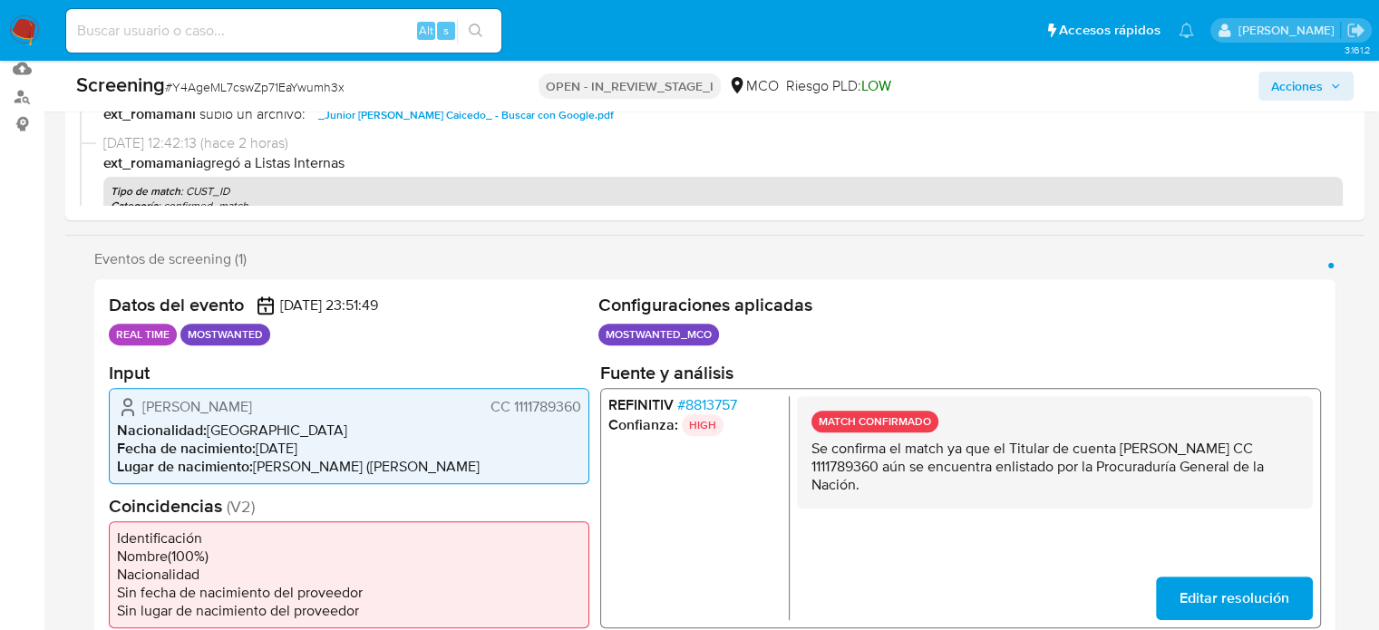
drag, startPoint x: 138, startPoint y: 402, endPoint x: 310, endPoint y: 401, distance: 172.3
click at [310, 401] on div "Junior Campaz Caicedo CC 1111789360" at bounding box center [349, 406] width 464 height 22
drag, startPoint x: 585, startPoint y: 408, endPoint x: 486, endPoint y: 413, distance: 99.0
click at [486, 413] on div "Junior Campaz Caicedo CC 1111789360 Nacionalidad : Colombia Fecha de nacimiento…" at bounding box center [349, 435] width 481 height 96
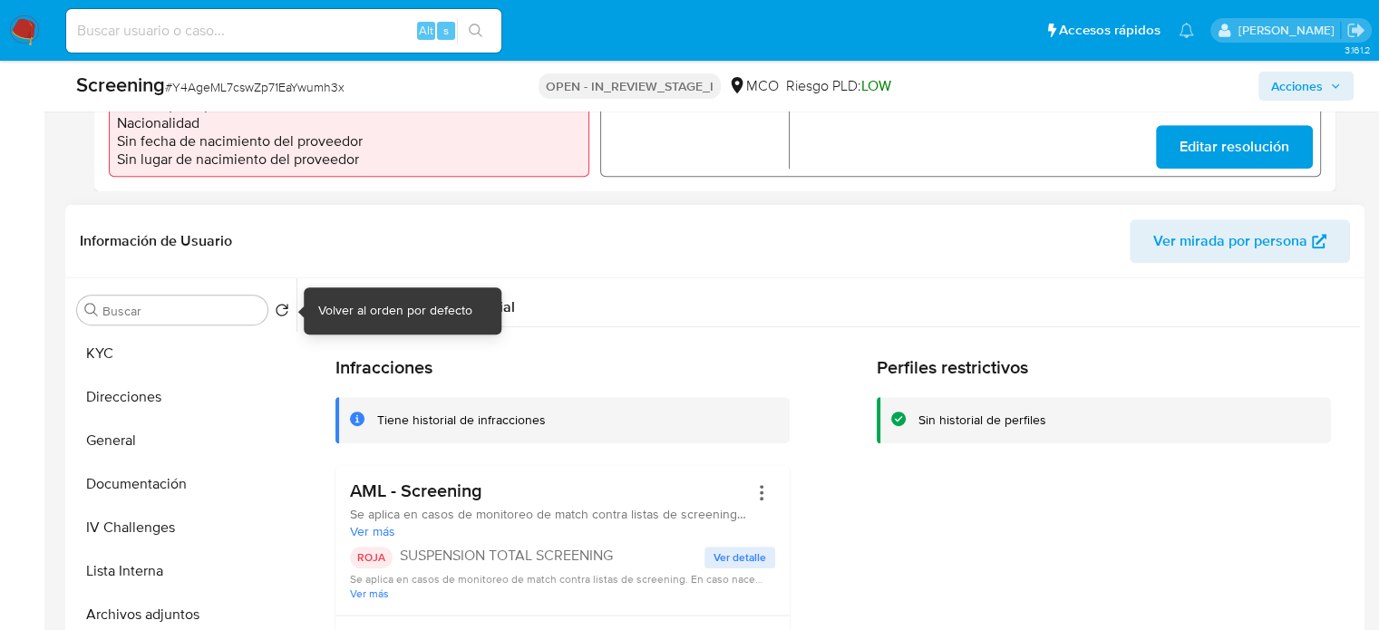
scroll to position [647, 0]
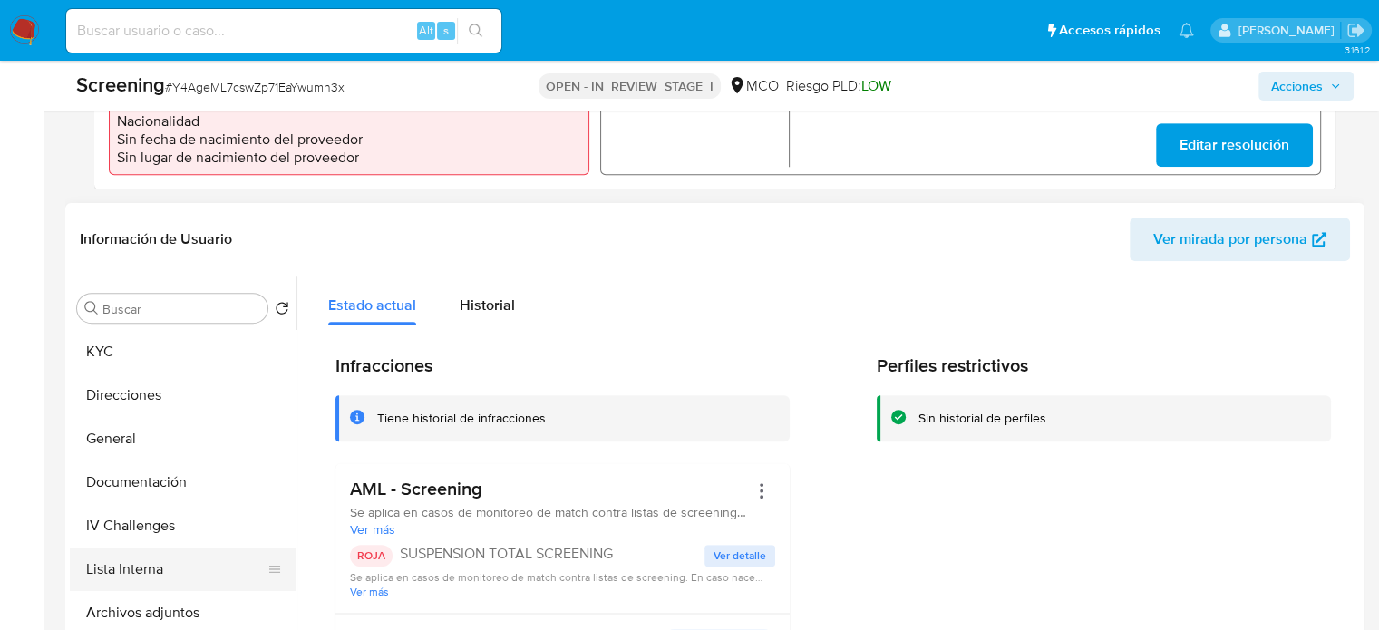
click at [113, 566] on button "Lista Interna" at bounding box center [176, 570] width 212 height 44
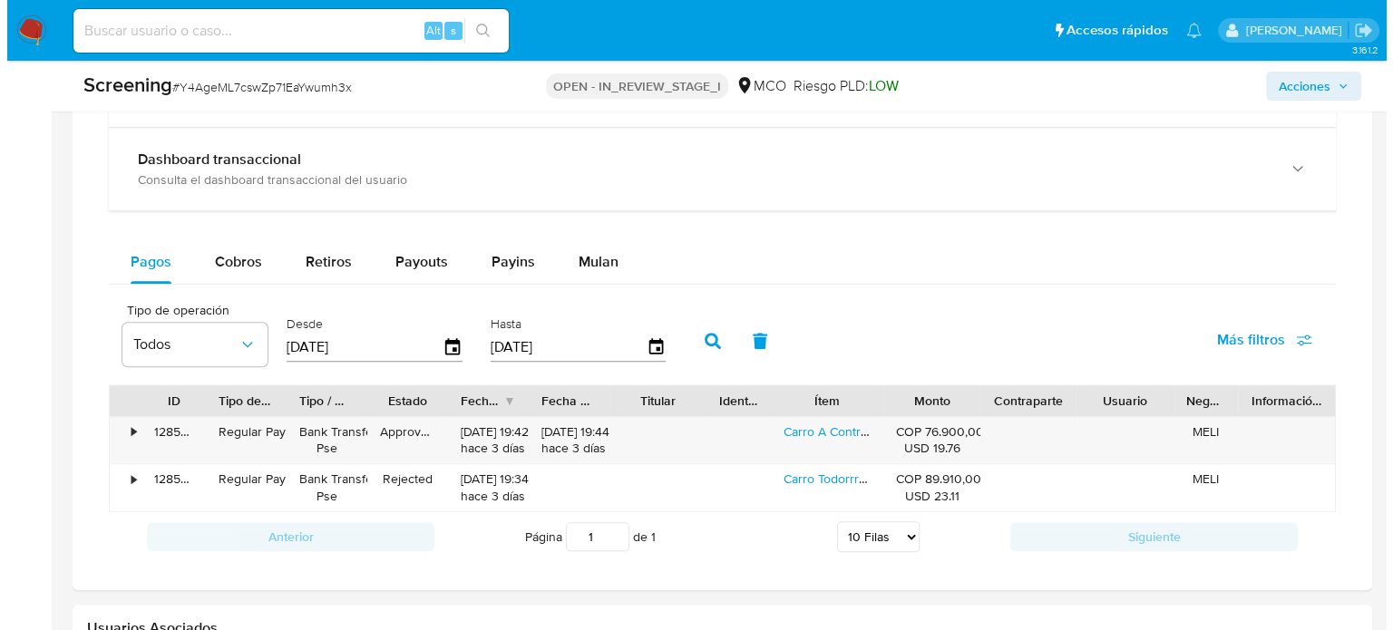
scroll to position [2562, 0]
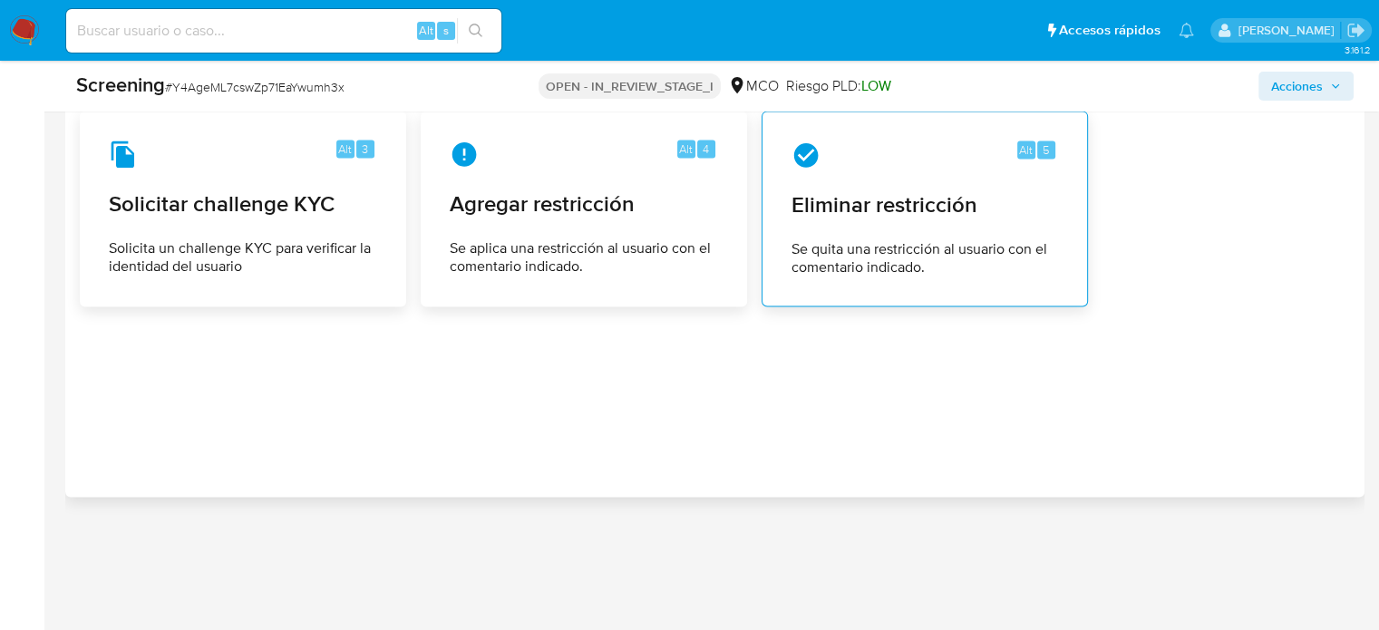
click at [832, 213] on span "Eliminar restricción" at bounding box center [925, 204] width 267 height 27
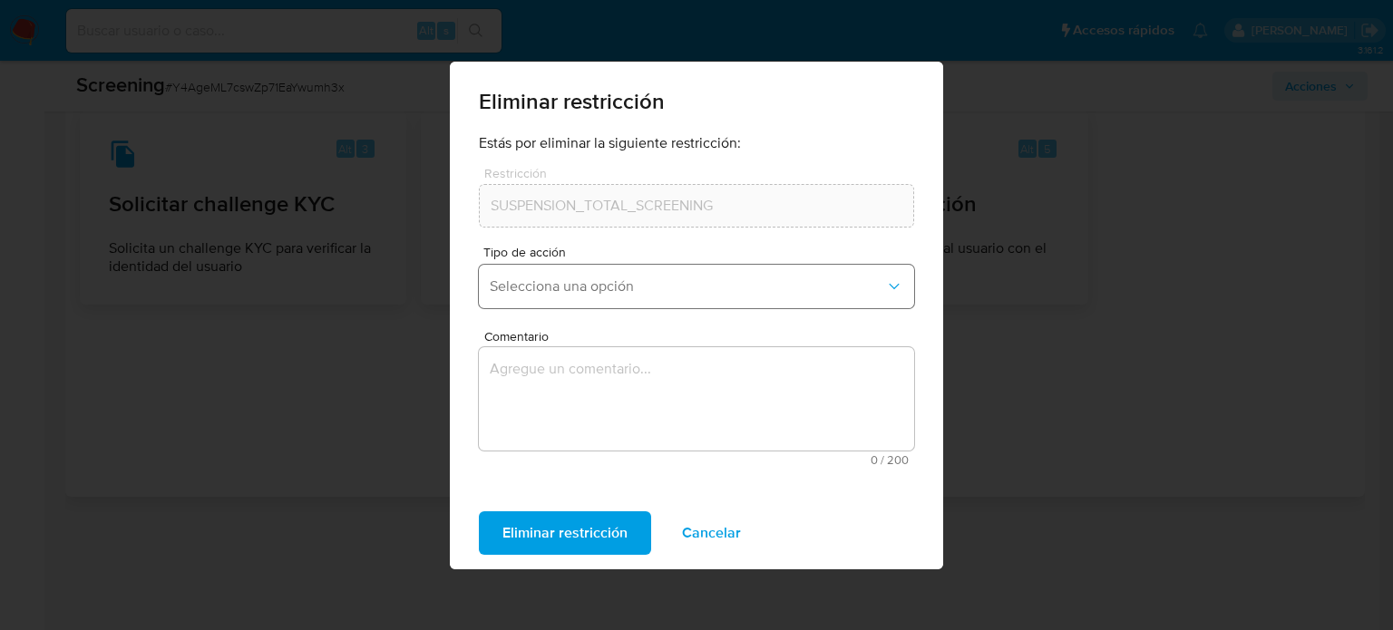
click at [588, 291] on span "Selecciona una opción" at bounding box center [687, 287] width 395 height 18
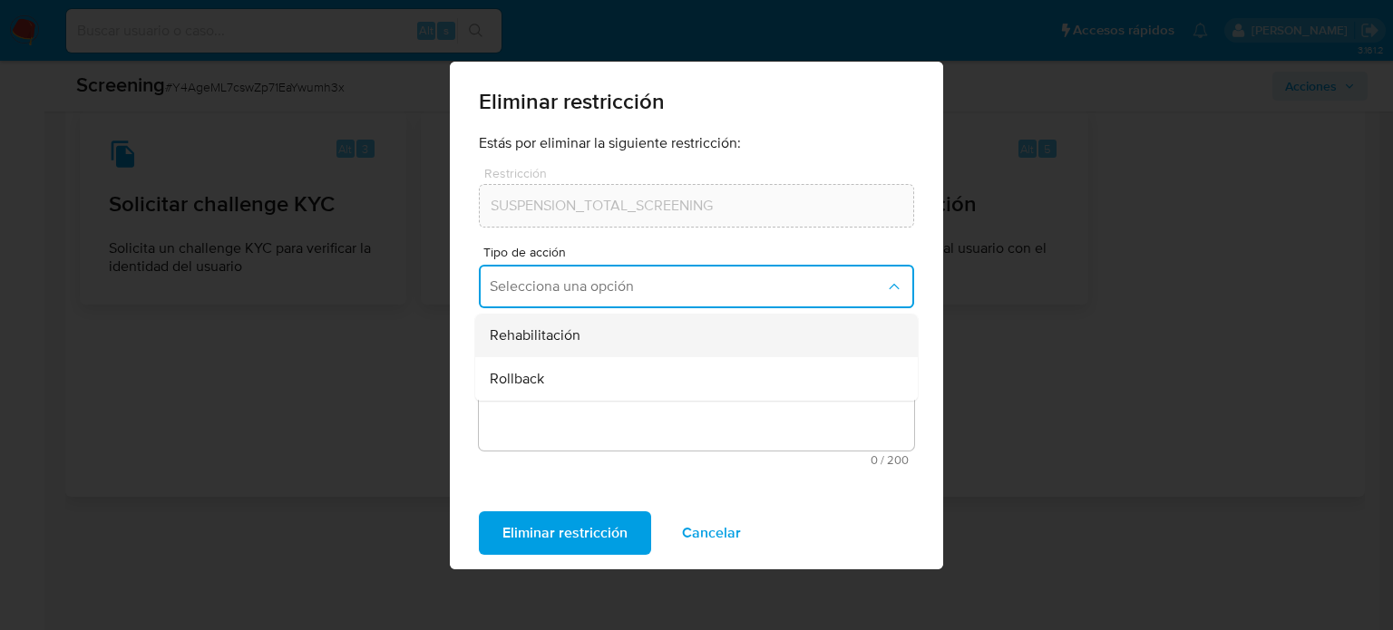
click at [608, 347] on div "Rehabilitación" at bounding box center [691, 336] width 403 height 44
click at [592, 386] on textarea "Comentario" at bounding box center [696, 398] width 435 height 103
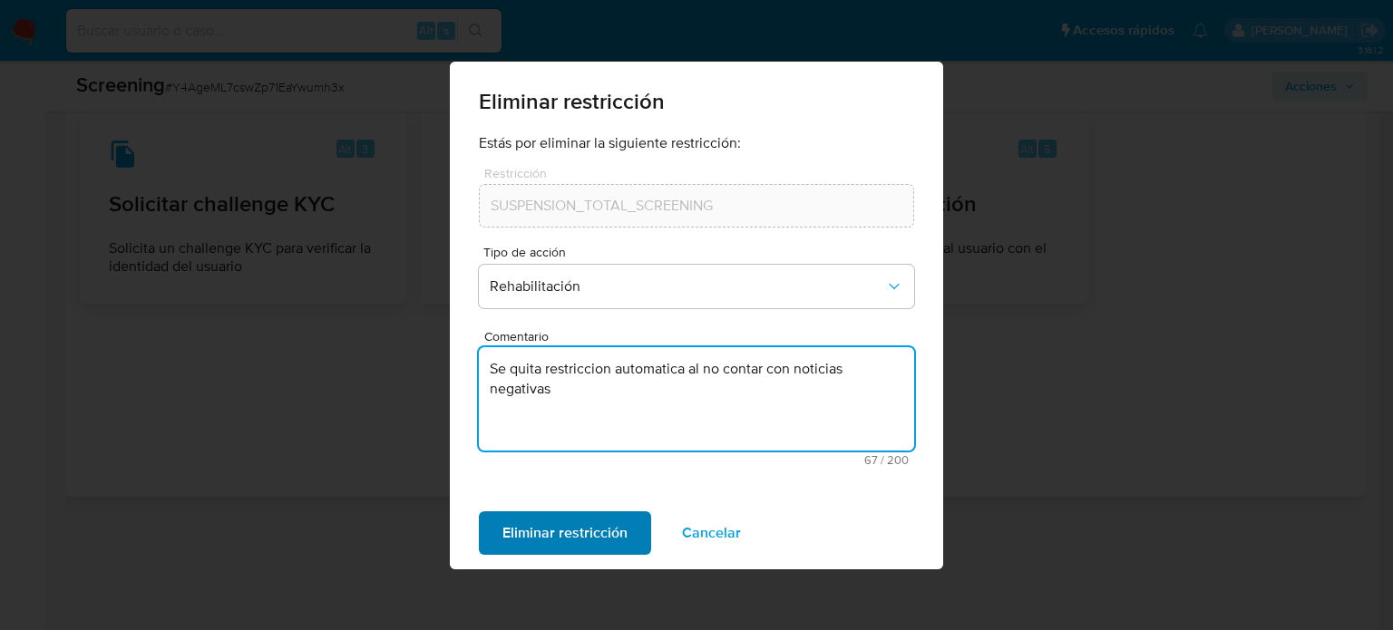
type textarea "Se quita restriccion automatica al no contar con noticias negativas"
click at [533, 551] on span "Eliminar restricción" at bounding box center [564, 533] width 125 height 40
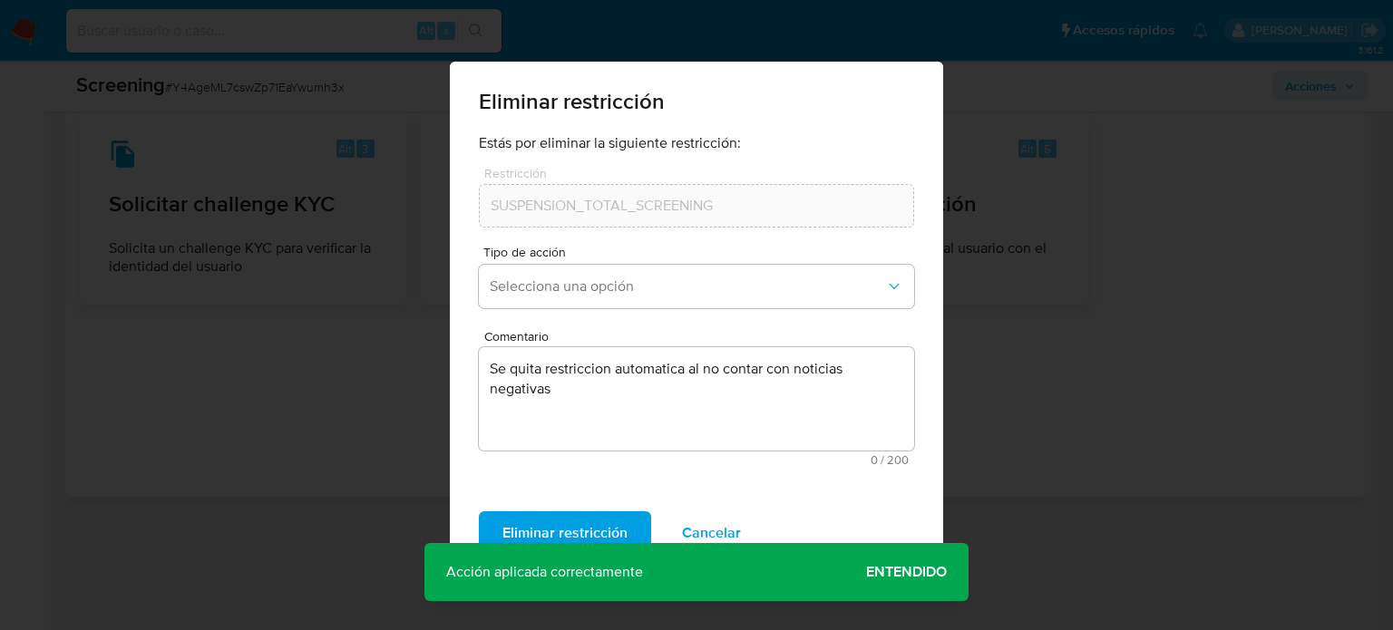
click at [896, 572] on span "Entendido" at bounding box center [906, 572] width 81 height 0
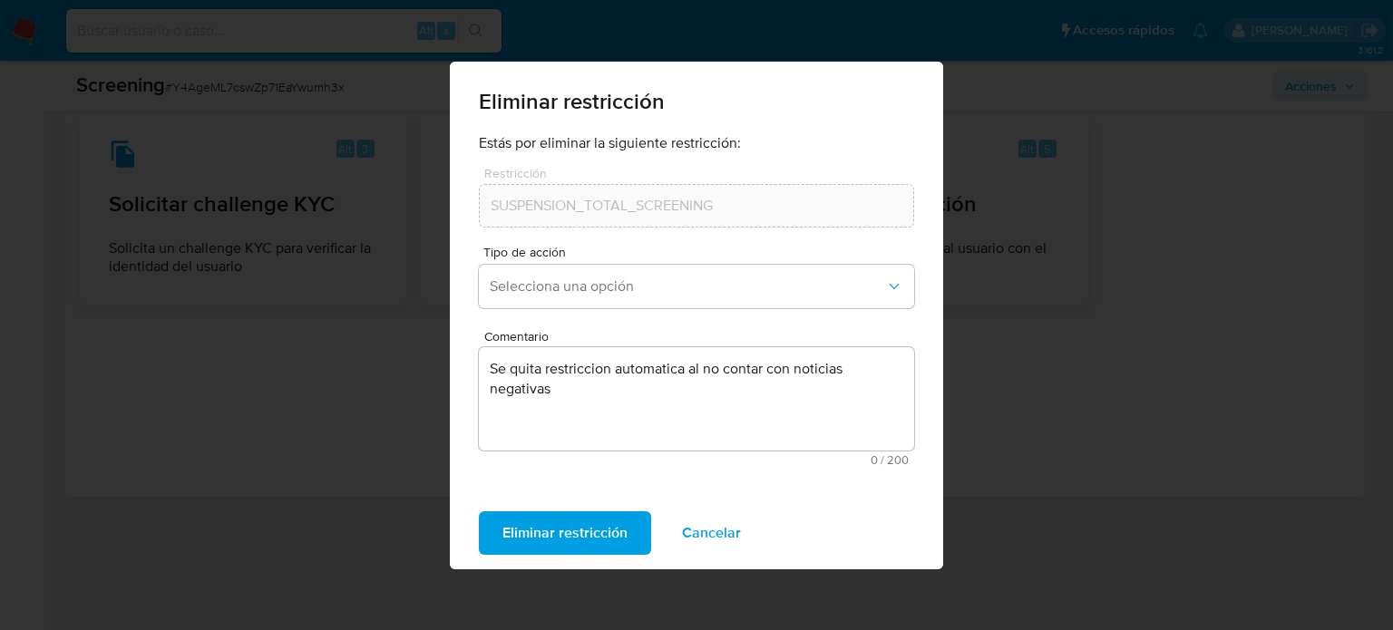
click at [530, 540] on span "Eliminar restricción" at bounding box center [564, 533] width 125 height 40
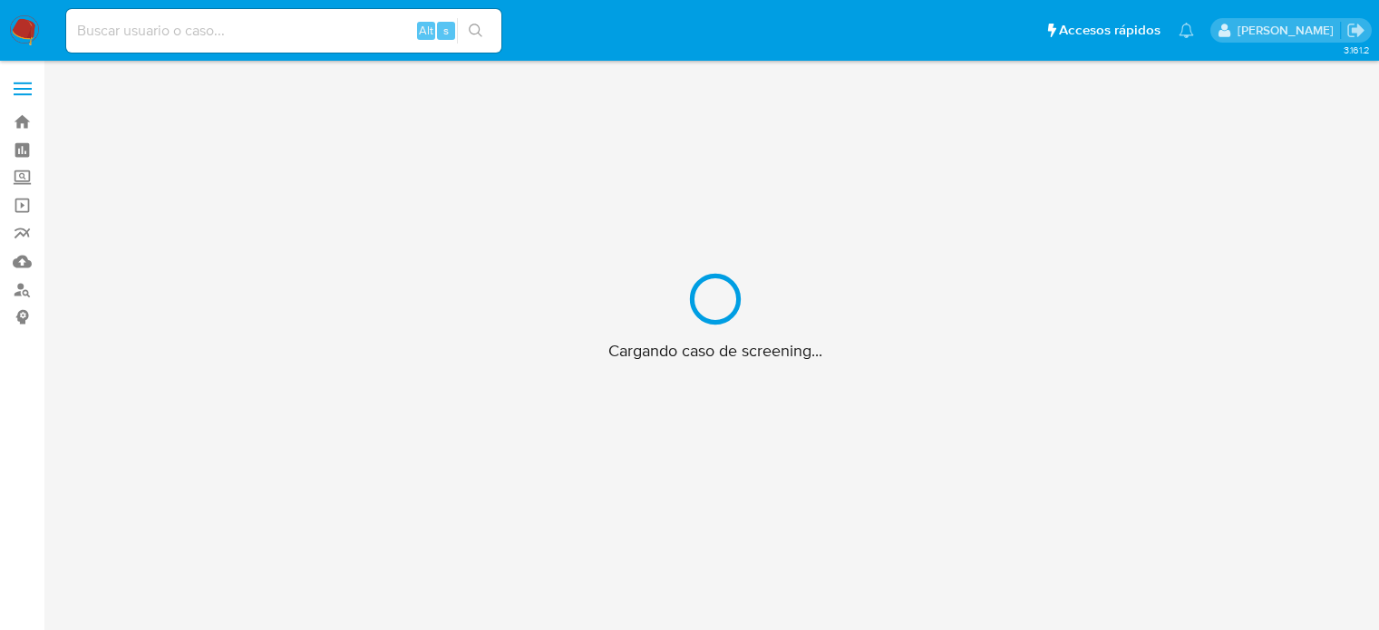
scroll to position [65, 0]
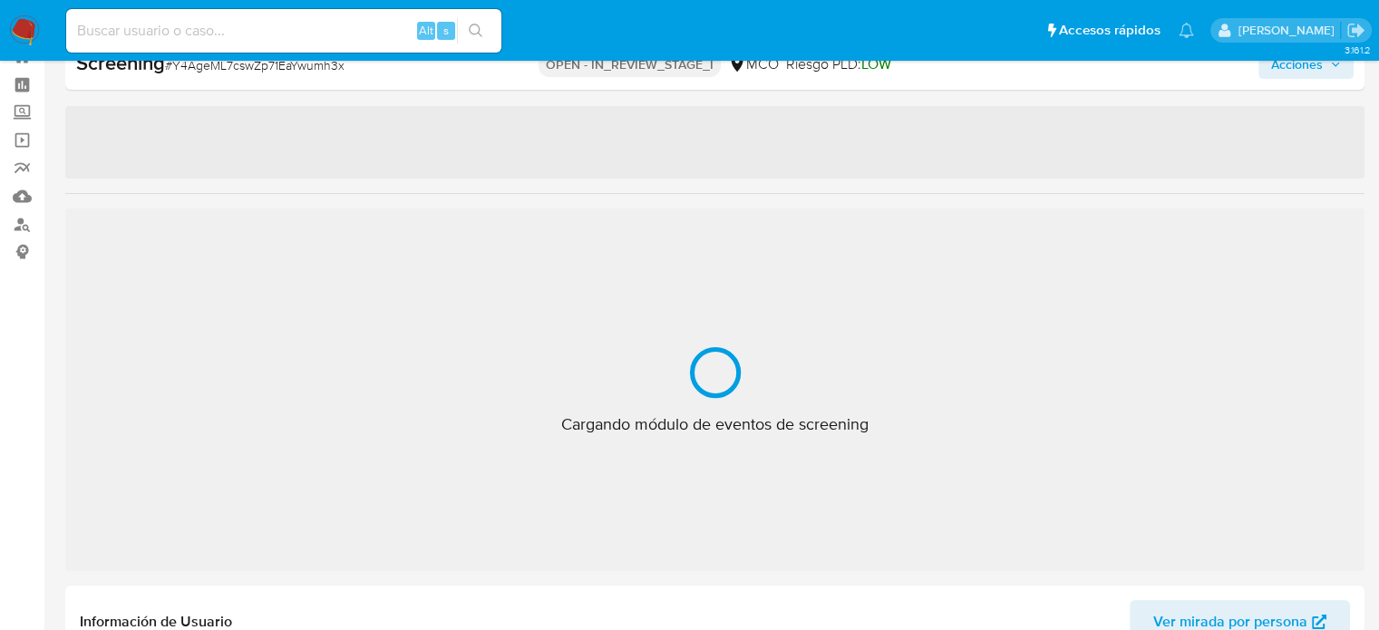
select select "10"
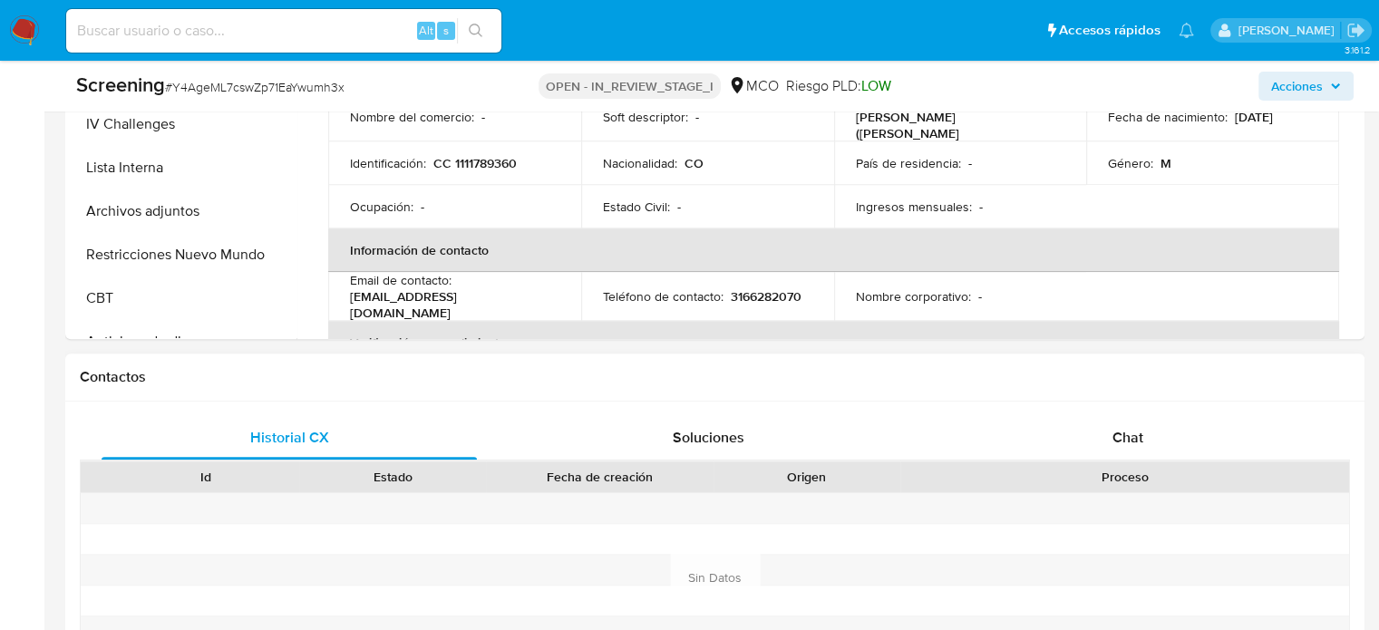
scroll to position [1063, 0]
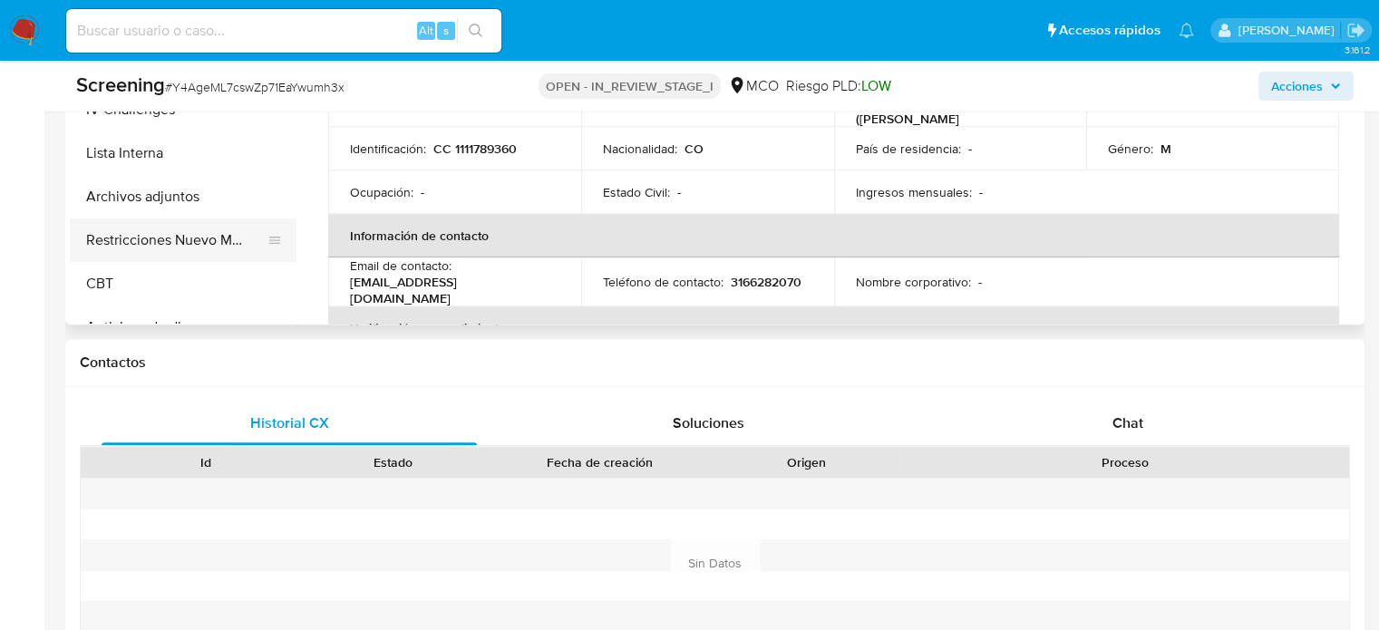
click at [202, 223] on button "Restricciones Nuevo Mundo" at bounding box center [176, 241] width 212 height 44
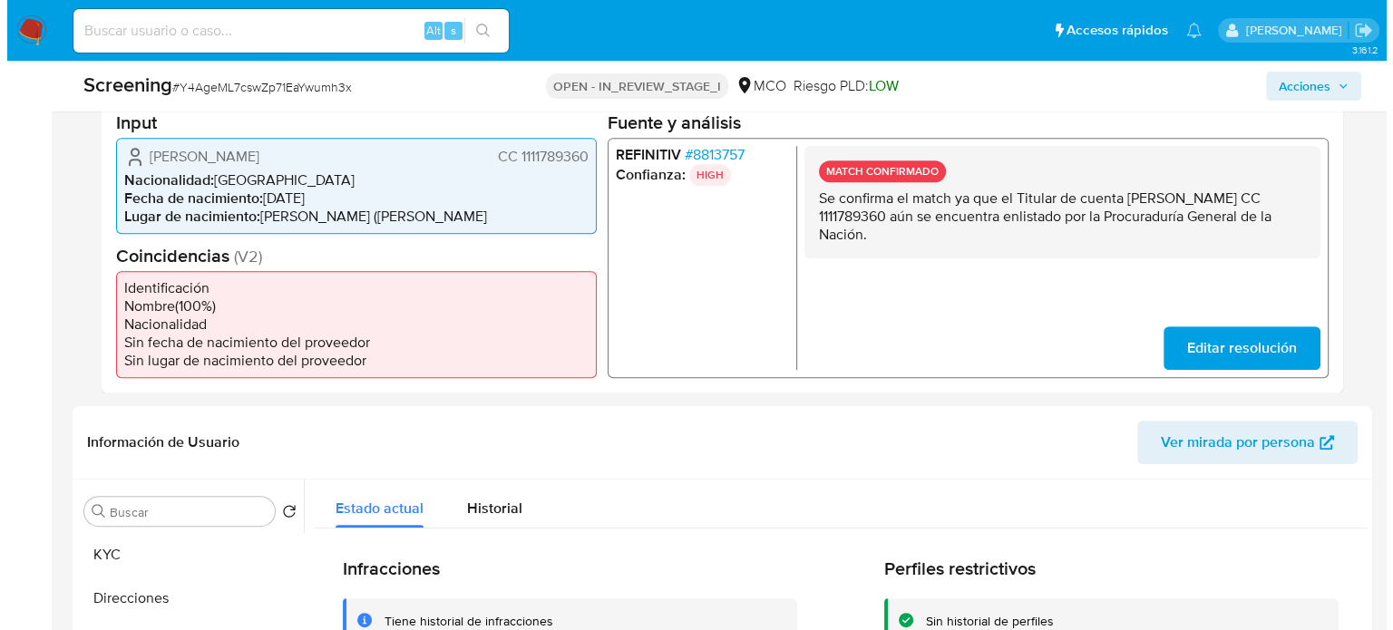
scroll to position [428, 0]
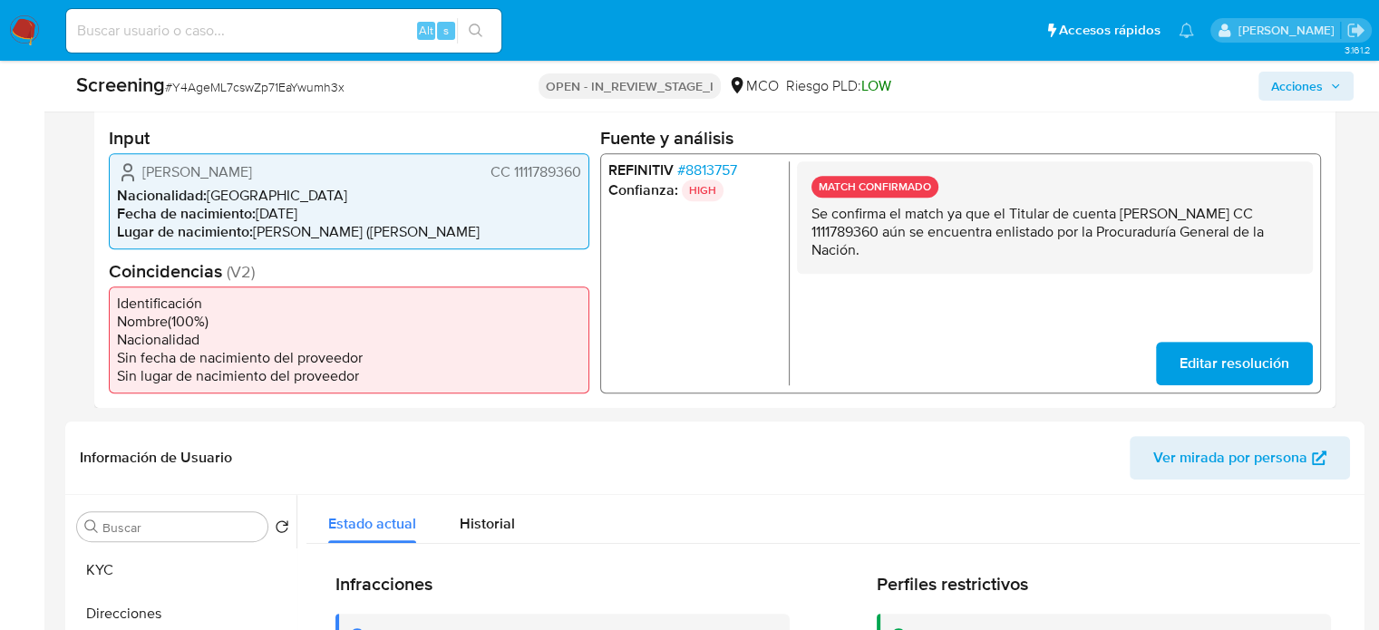
click at [727, 167] on span "# 8813757" at bounding box center [707, 170] width 60 height 18
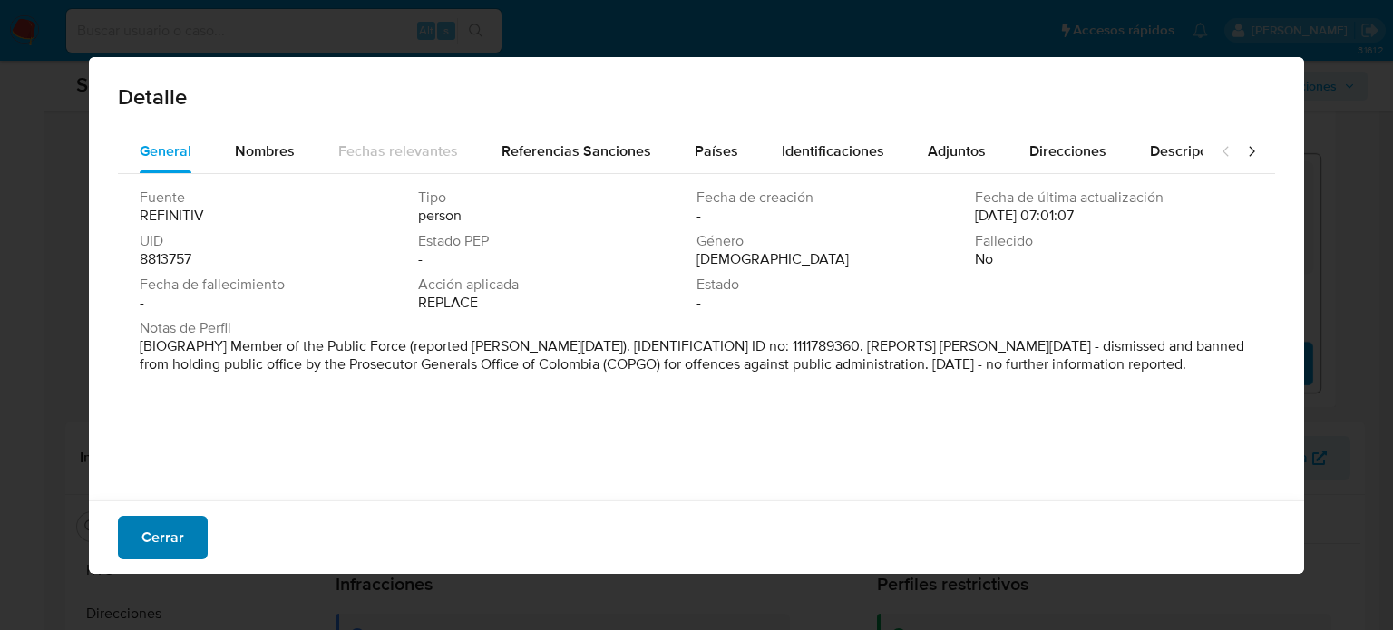
click at [171, 532] on span "Cerrar" at bounding box center [162, 538] width 43 height 40
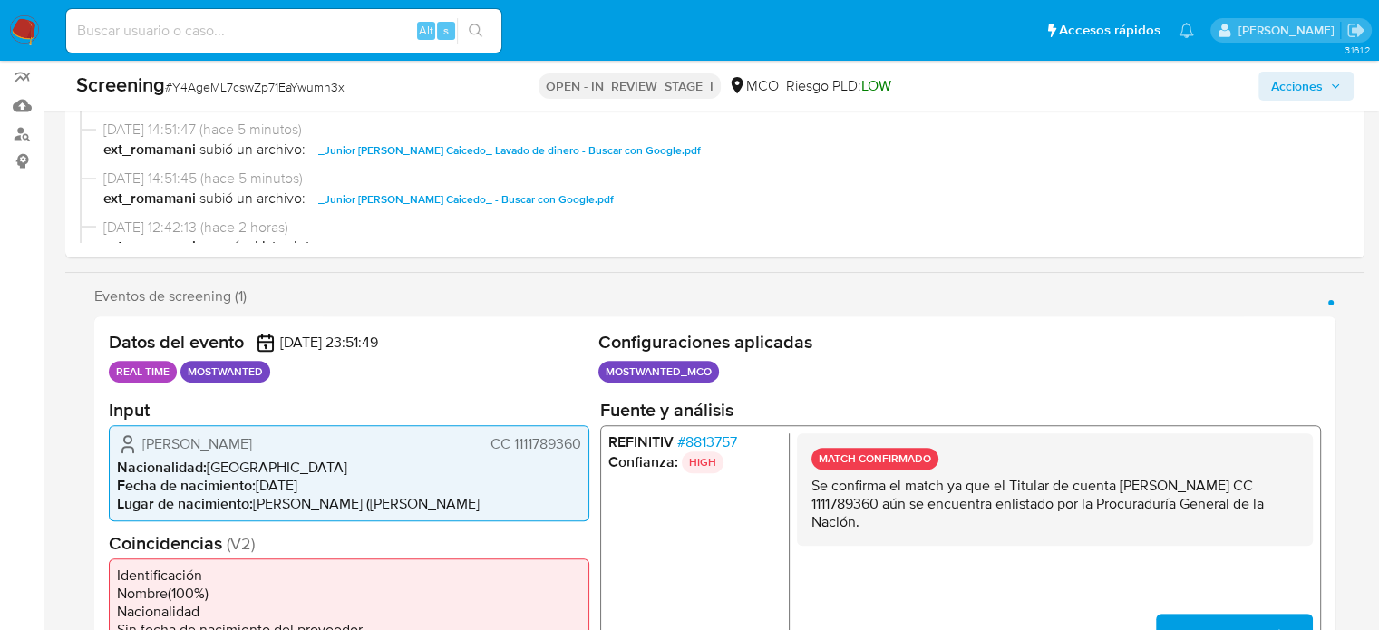
scroll to position [65, 0]
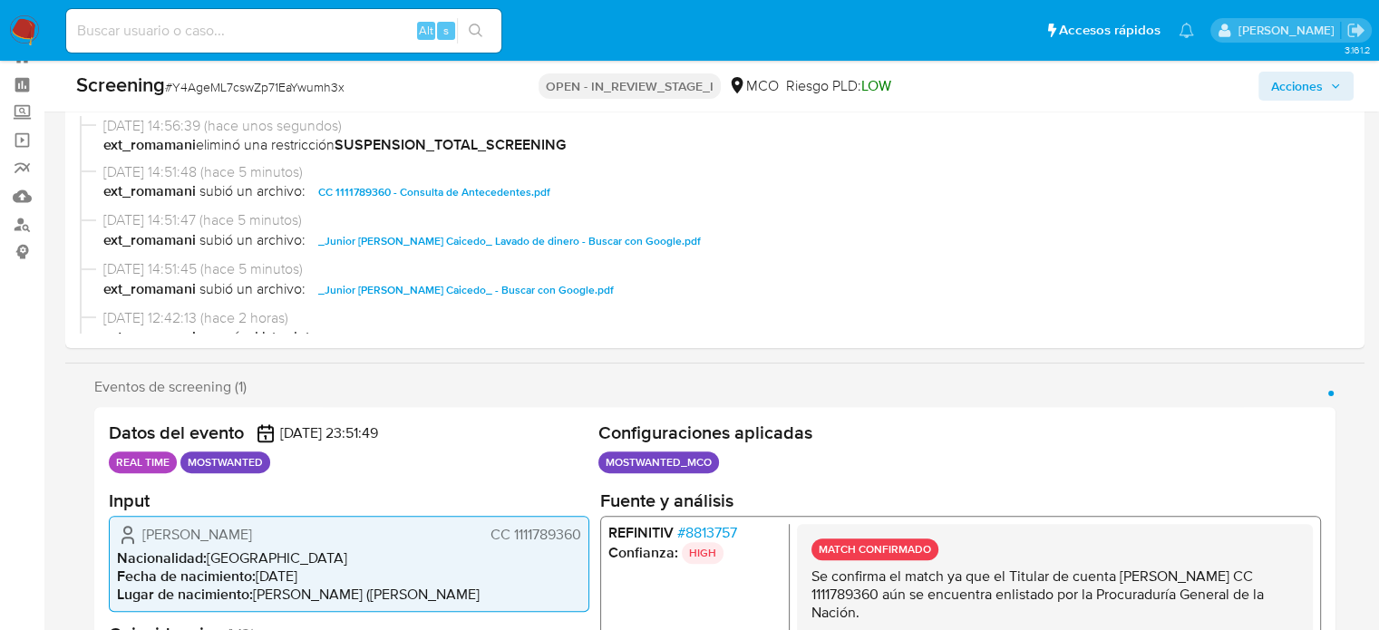
click at [1287, 89] on span "Acciones" at bounding box center [1298, 86] width 52 height 29
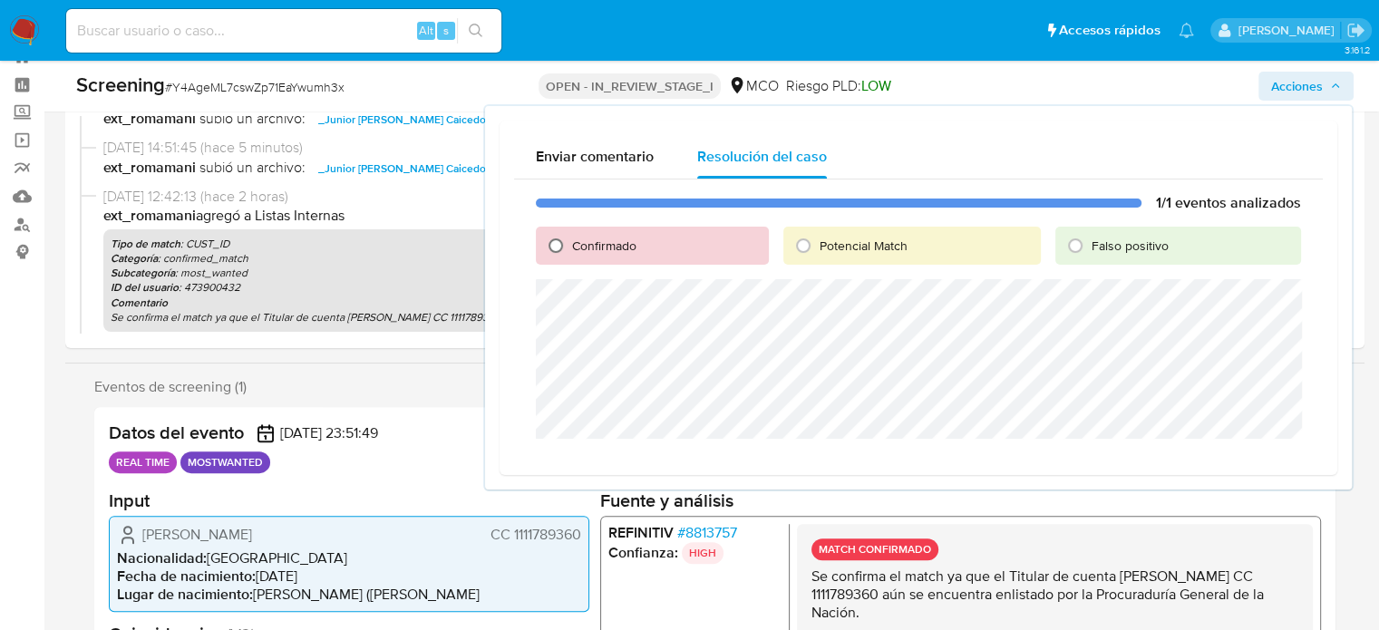
scroll to position [91, 0]
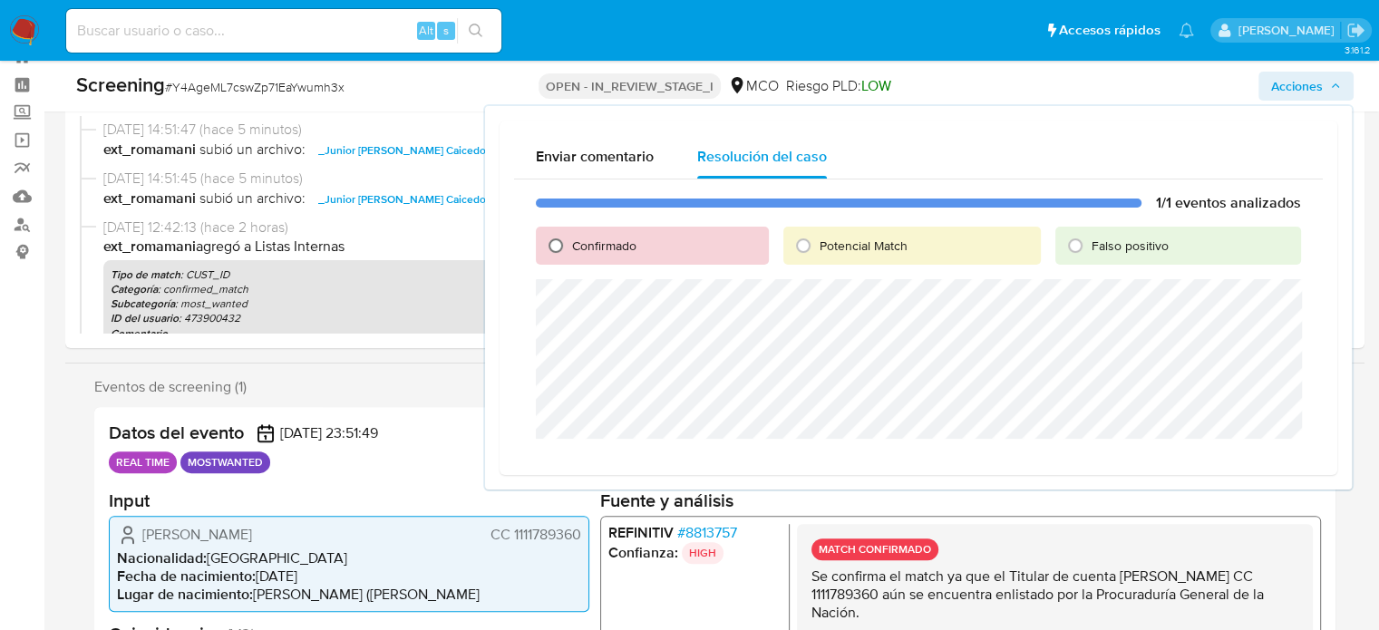
click at [566, 251] on input "Confirmado" at bounding box center [555, 245] width 29 height 29
radio input "true"
click at [1230, 459] on span "Cerrar Caso" at bounding box center [1237, 460] width 87 height 25
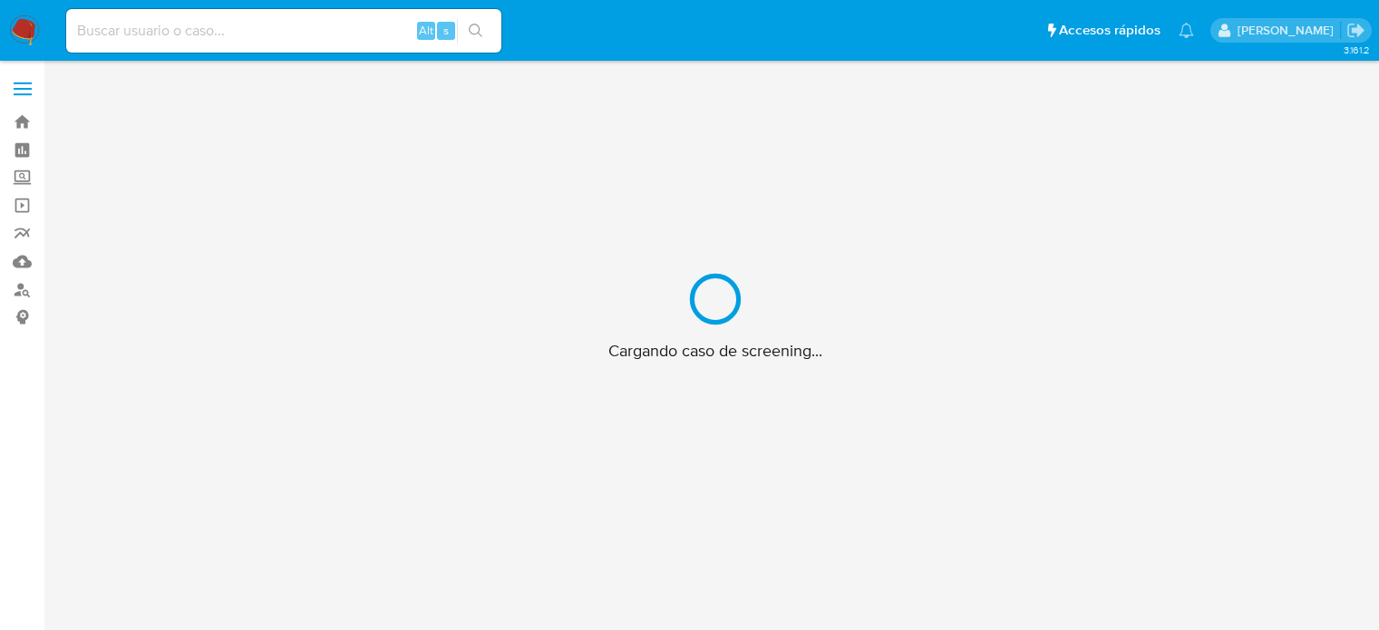
scroll to position [65, 0]
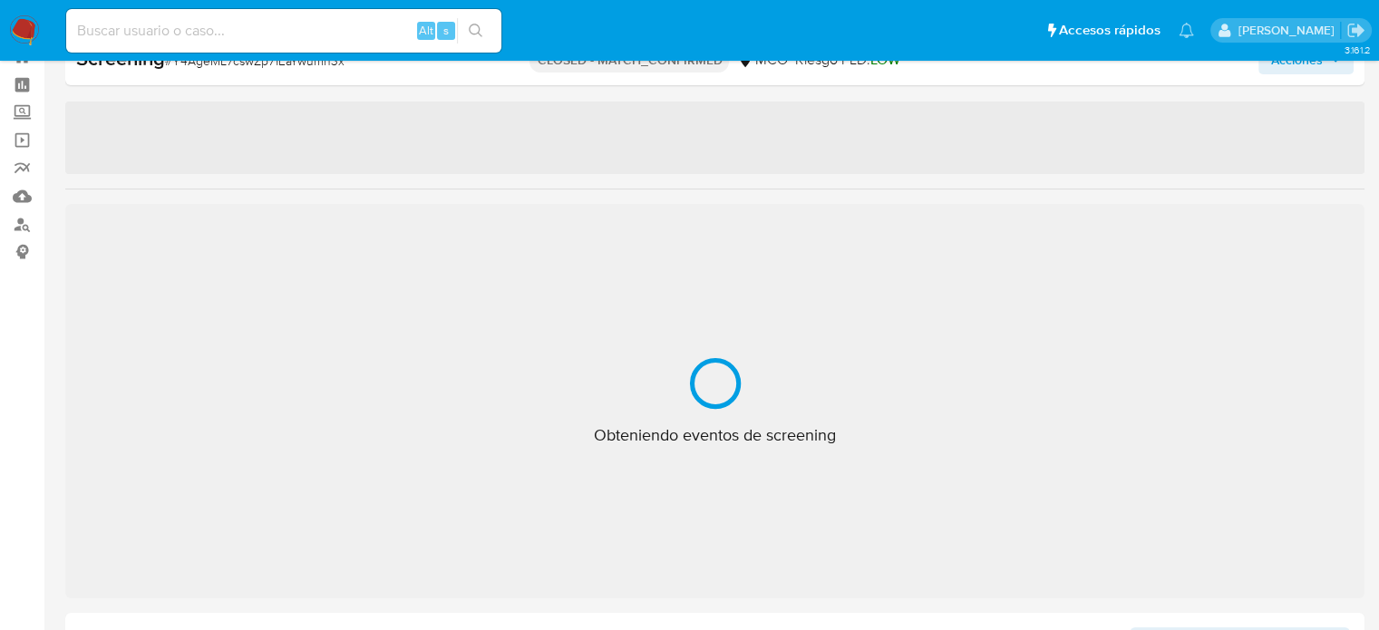
select select "10"
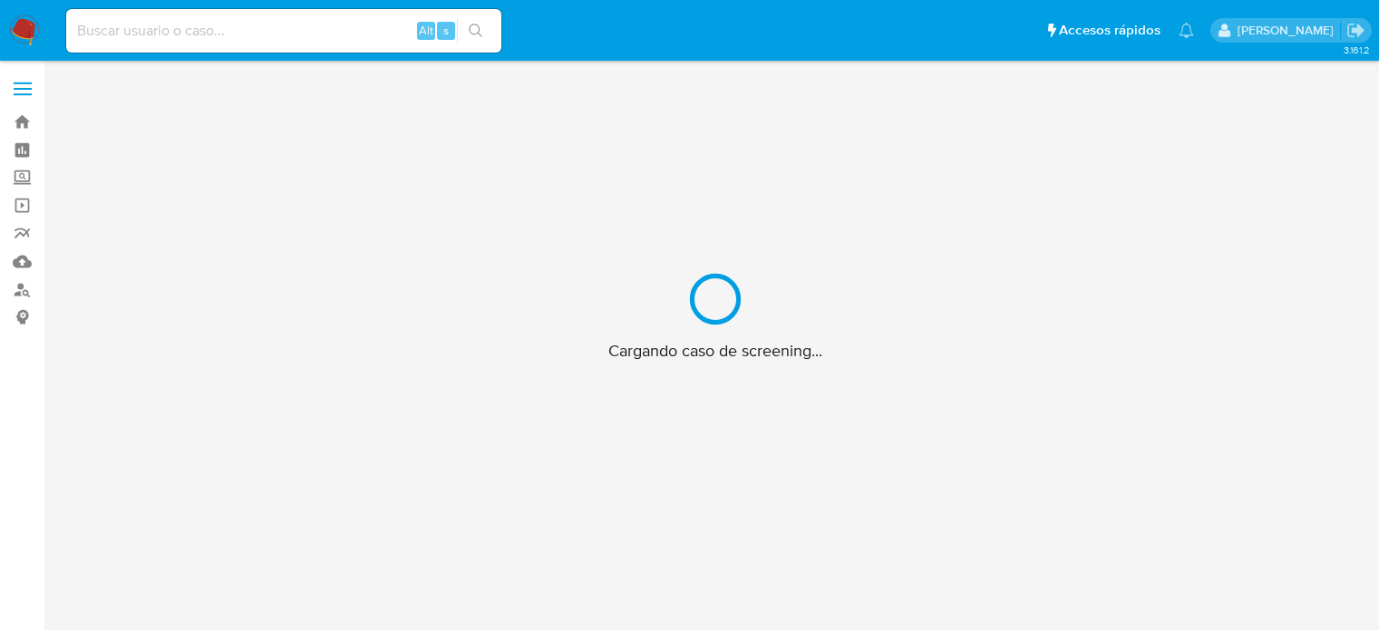
scroll to position [65, 0]
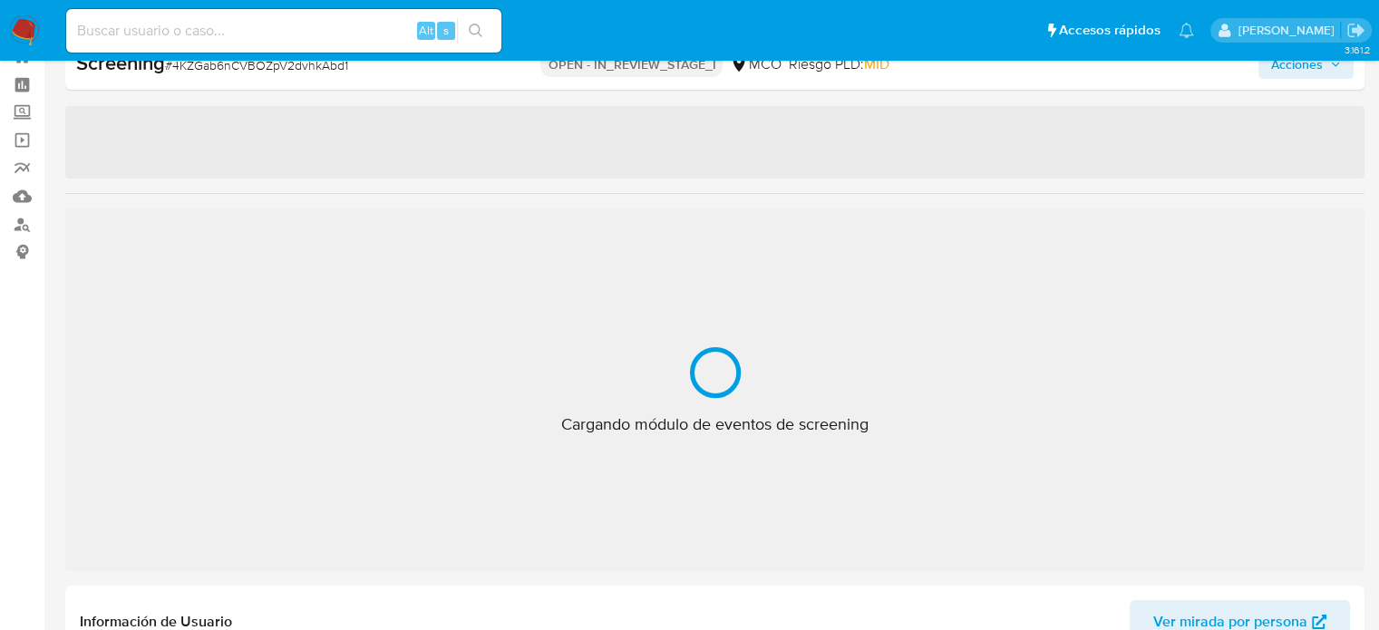
select select "10"
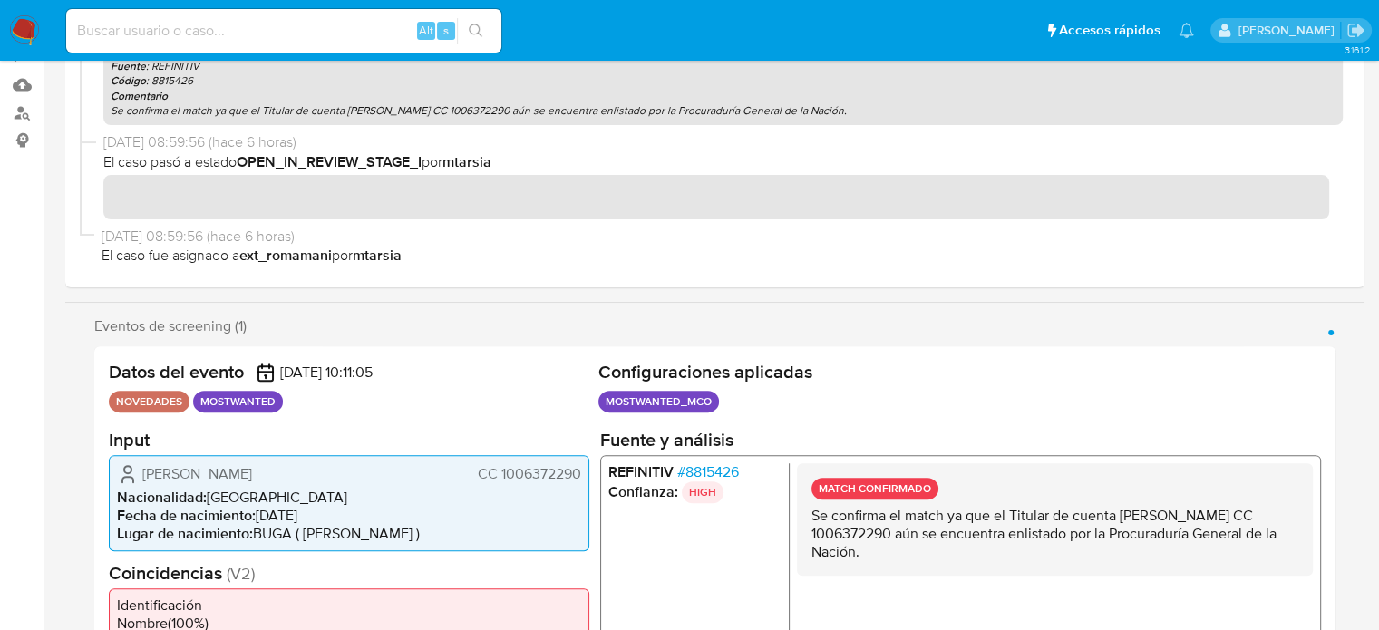
scroll to position [181, 0]
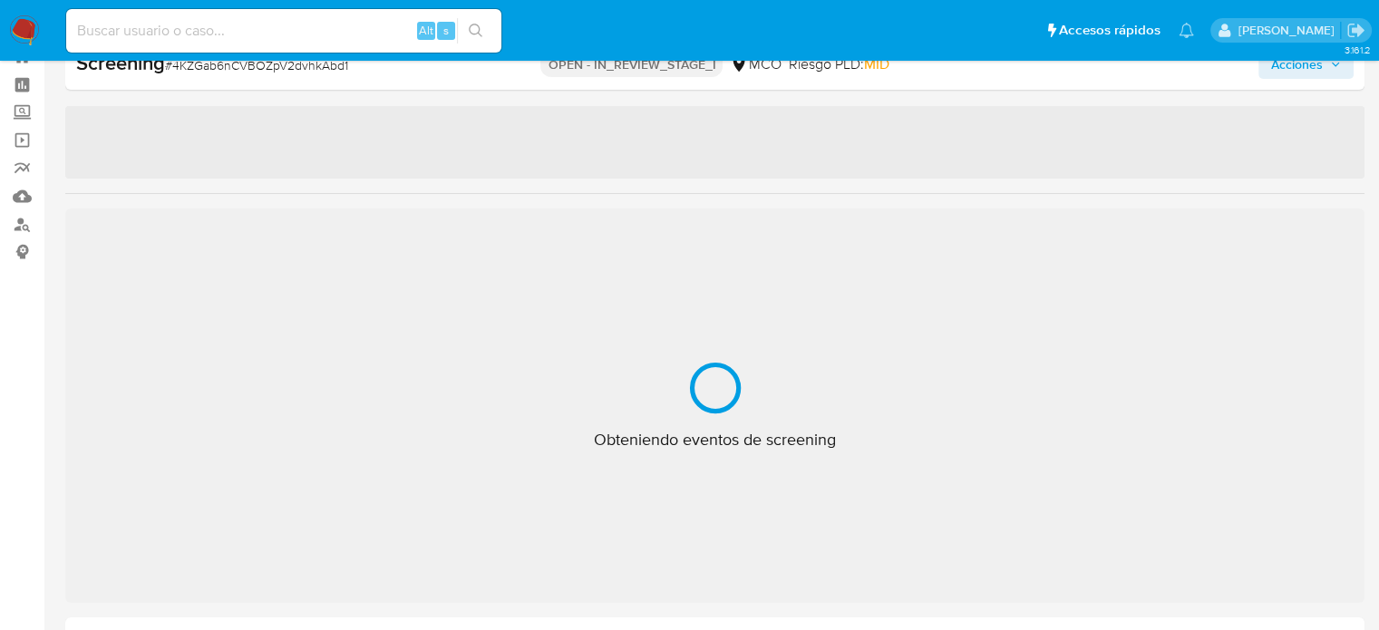
select select "10"
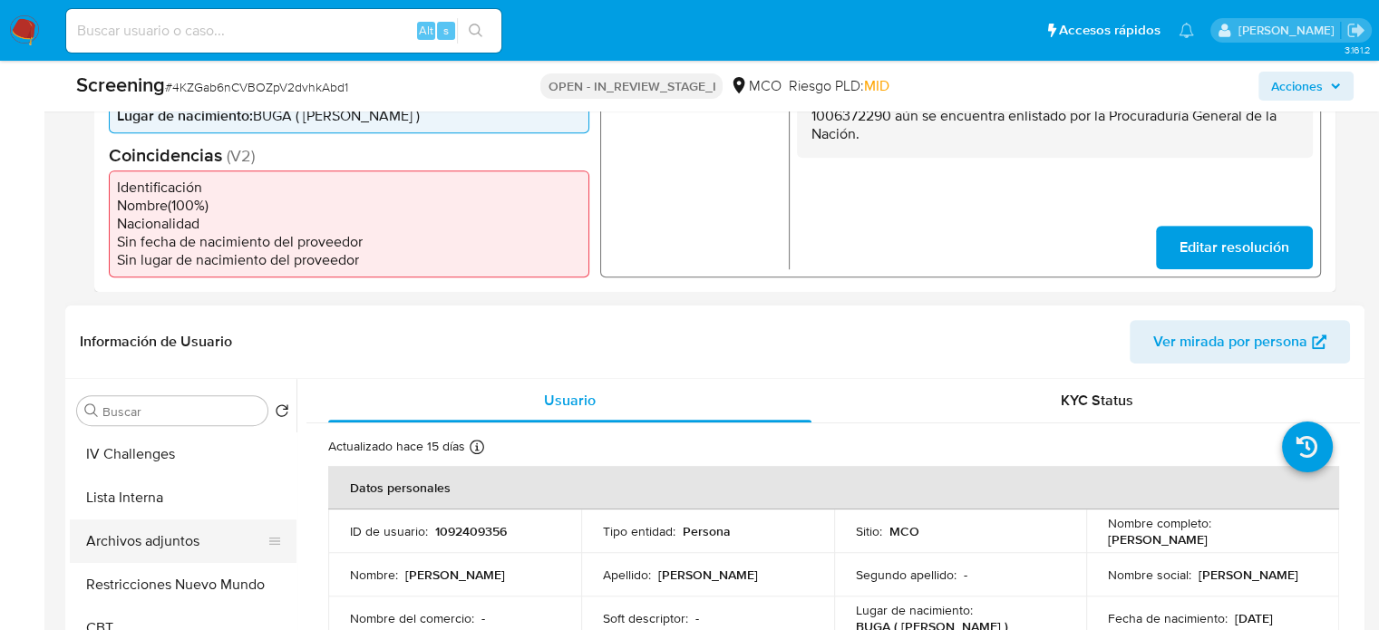
scroll to position [181, 0]
click at [152, 525] on button "Archivos adjuntos" at bounding box center [176, 534] width 212 height 44
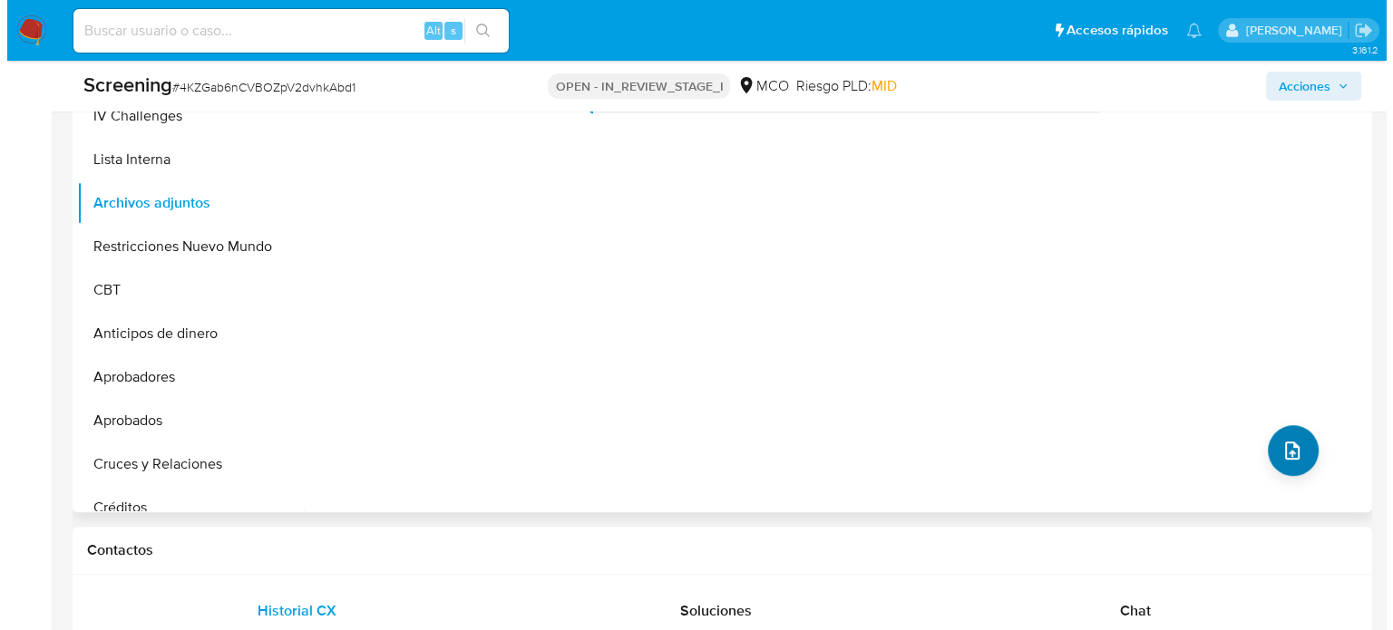
scroll to position [907, 0]
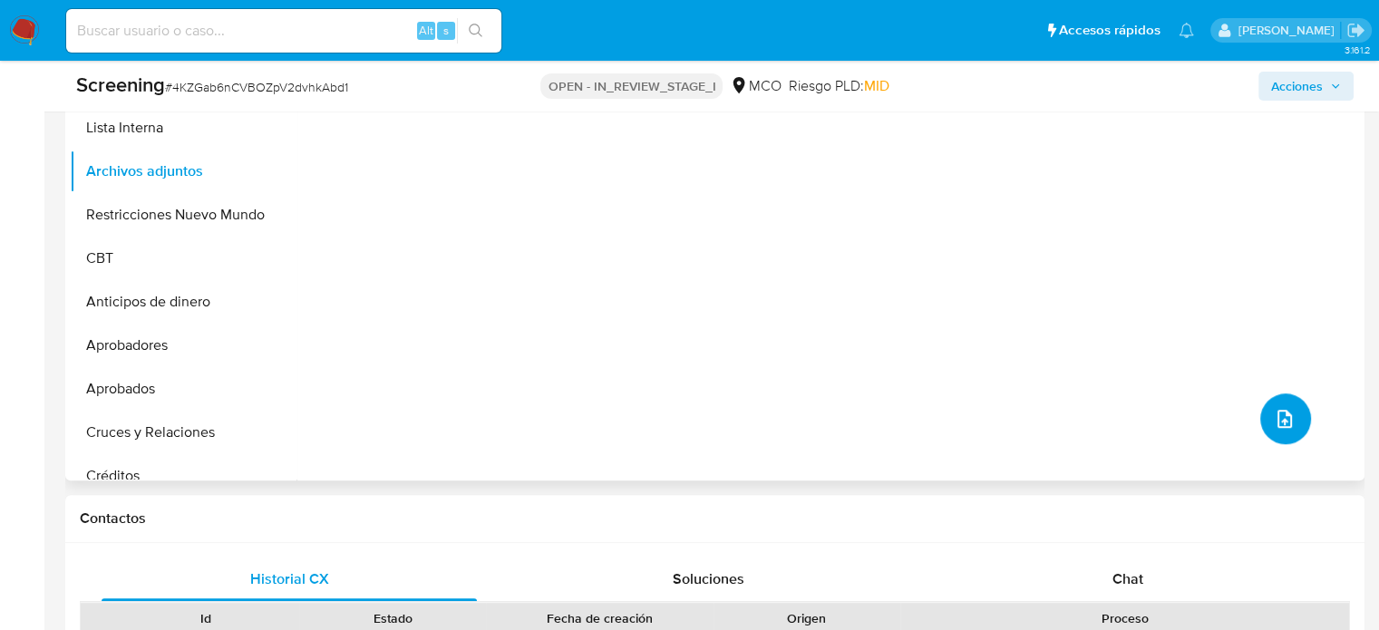
click at [1278, 423] on icon "upload-file" at bounding box center [1285, 419] width 15 height 18
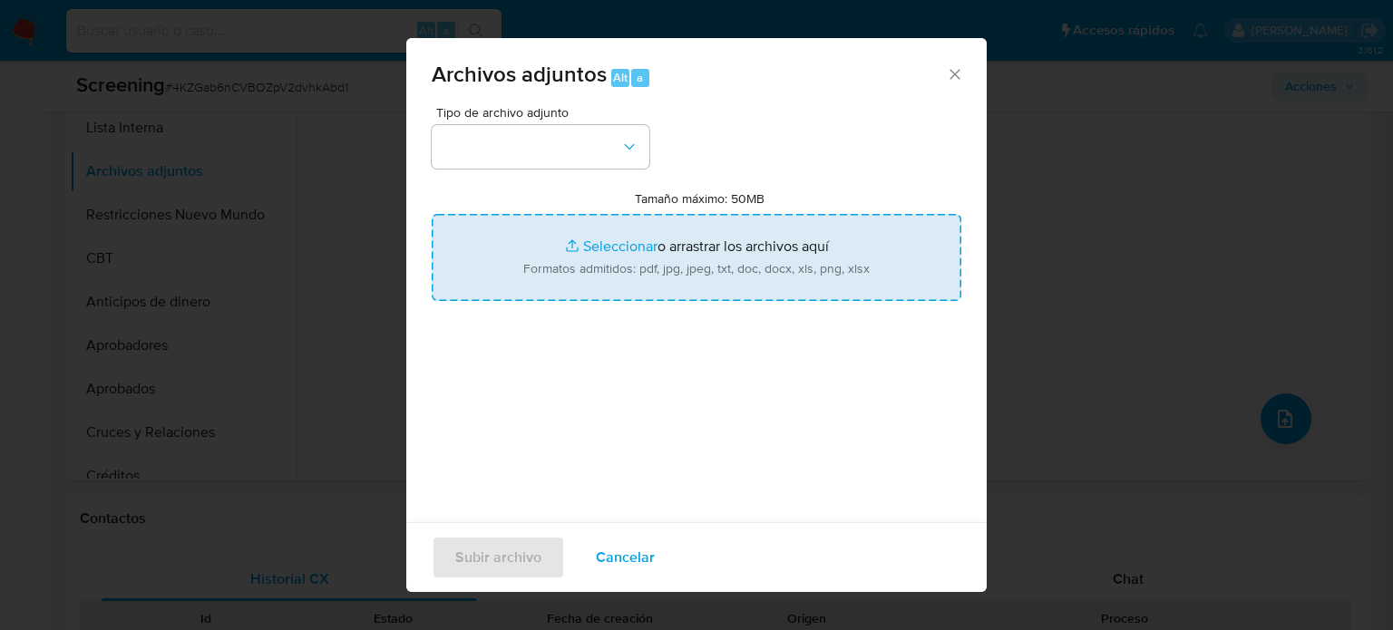
click at [649, 273] on input "Tamaño máximo: 50MB Seleccionar archivos" at bounding box center [697, 257] width 530 height 87
type input "C:\fakepath\_Gerardo [PERSON_NAME] de dinero - Buscar con Google.pdf"
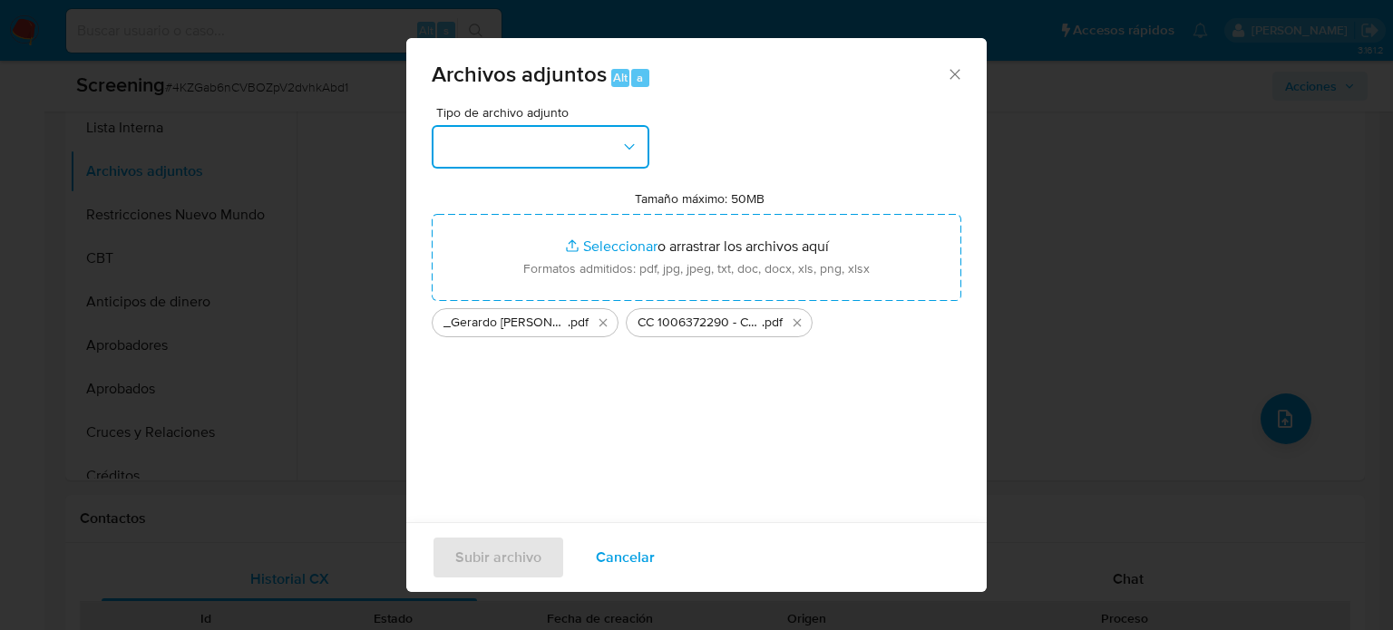
click at [542, 161] on button "button" at bounding box center [541, 147] width 218 height 44
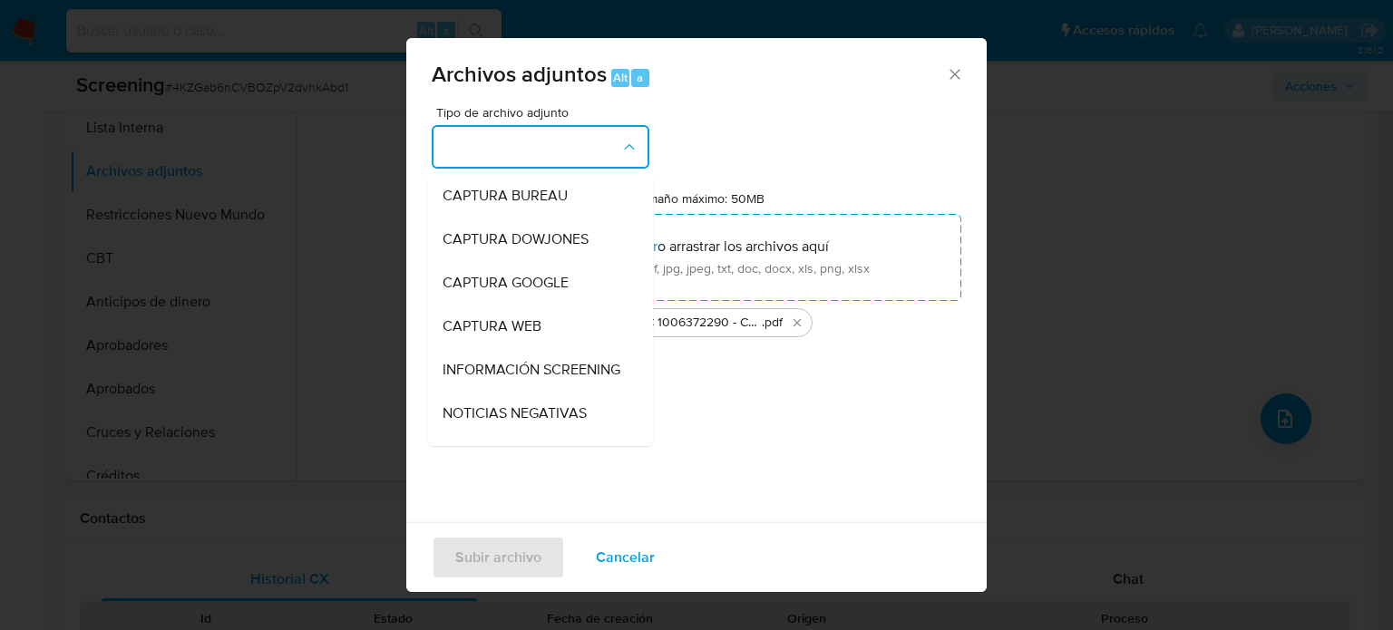
drag, startPoint x: 496, startPoint y: 395, endPoint x: 502, endPoint y: 474, distance: 80.1
click at [497, 379] on span "INFORMACIÓN SCREENING" at bounding box center [532, 370] width 178 height 18
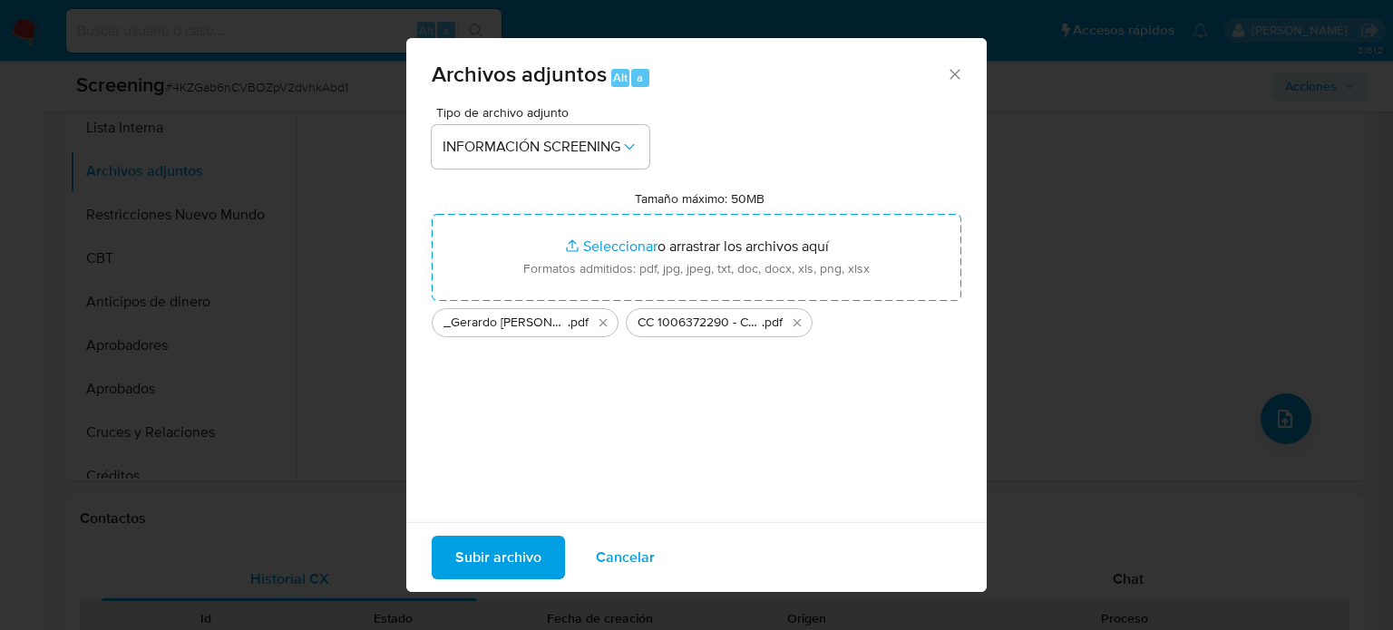
click at [491, 547] on span "Subir archivo" at bounding box center [498, 558] width 86 height 40
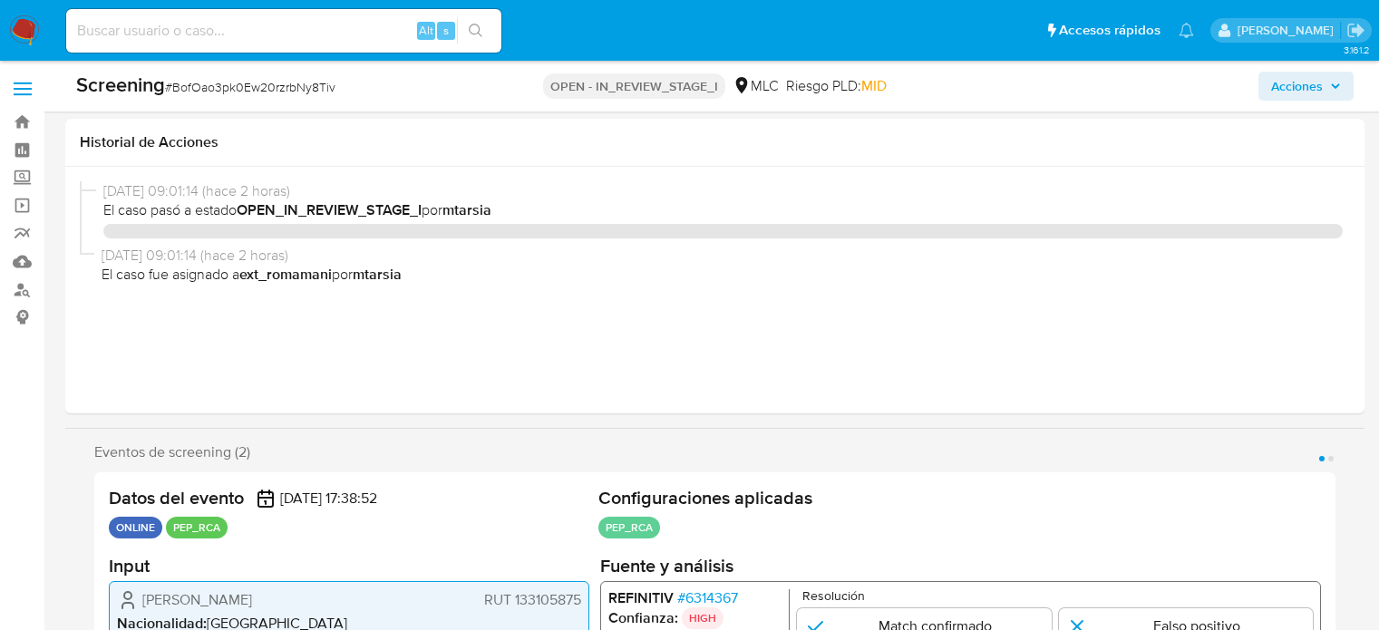
select select "10"
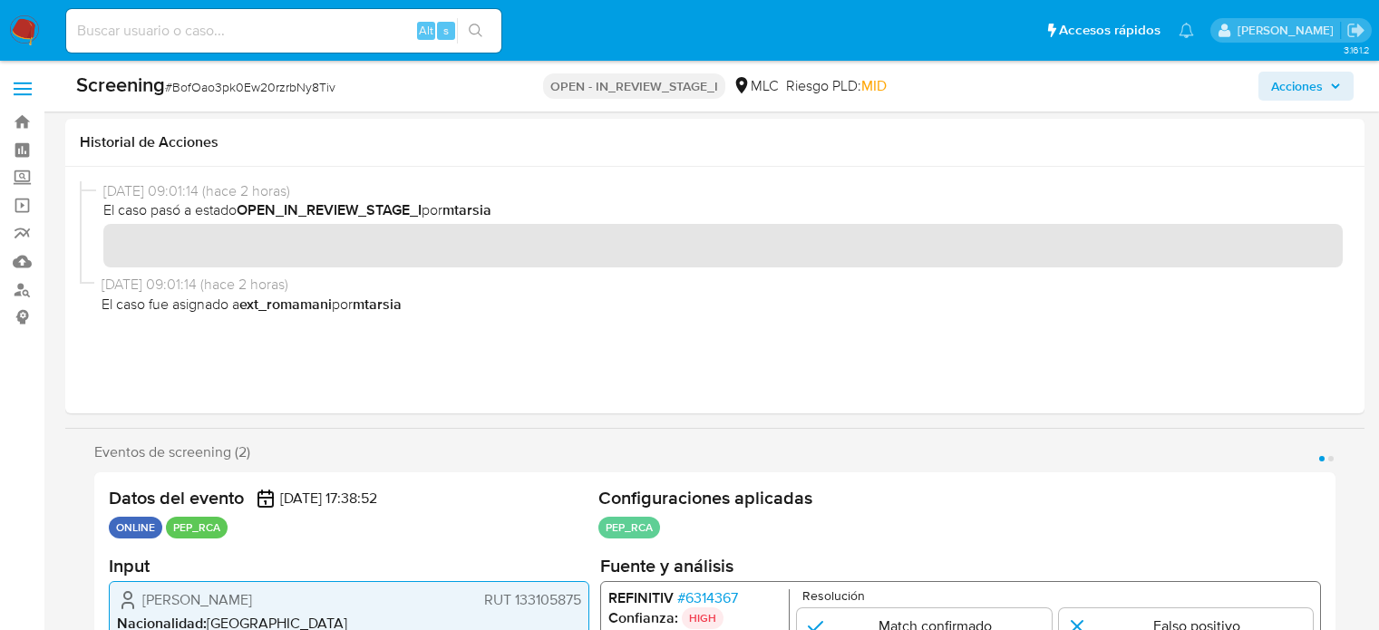
scroll to position [363, 0]
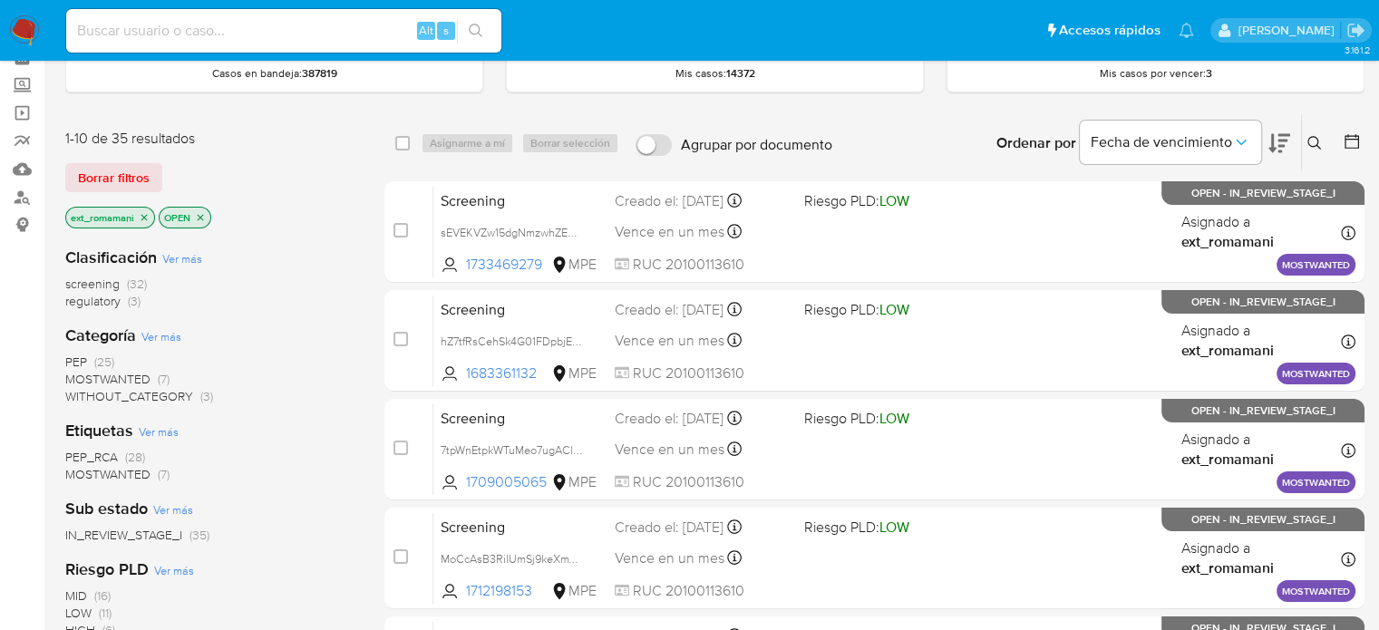
scroll to position [91, 0]
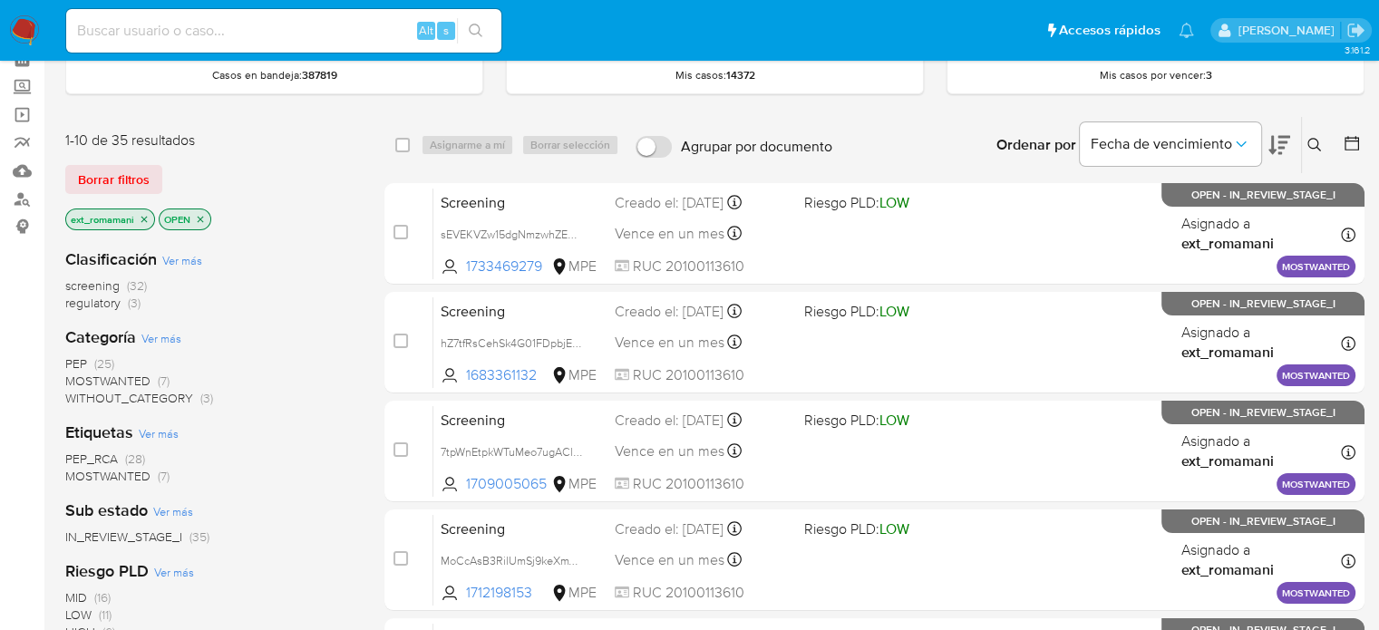
click at [129, 304] on span "(3)" at bounding box center [134, 303] width 13 height 18
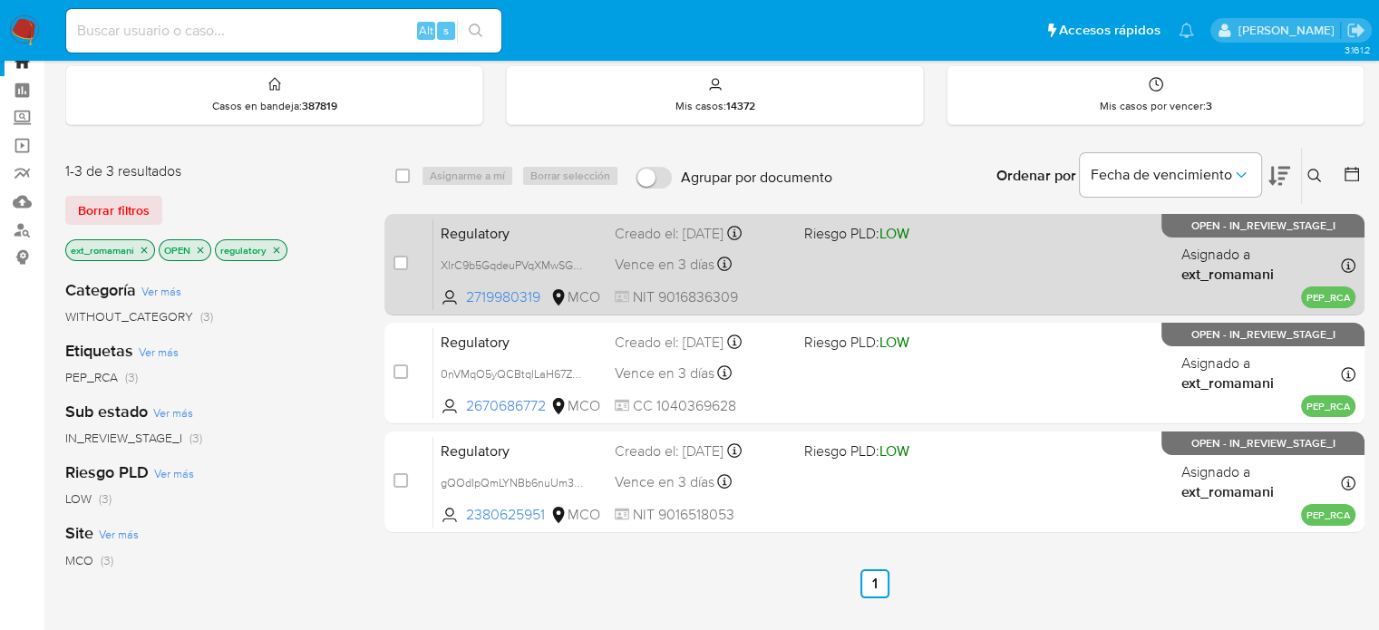
scroll to position [91, 0]
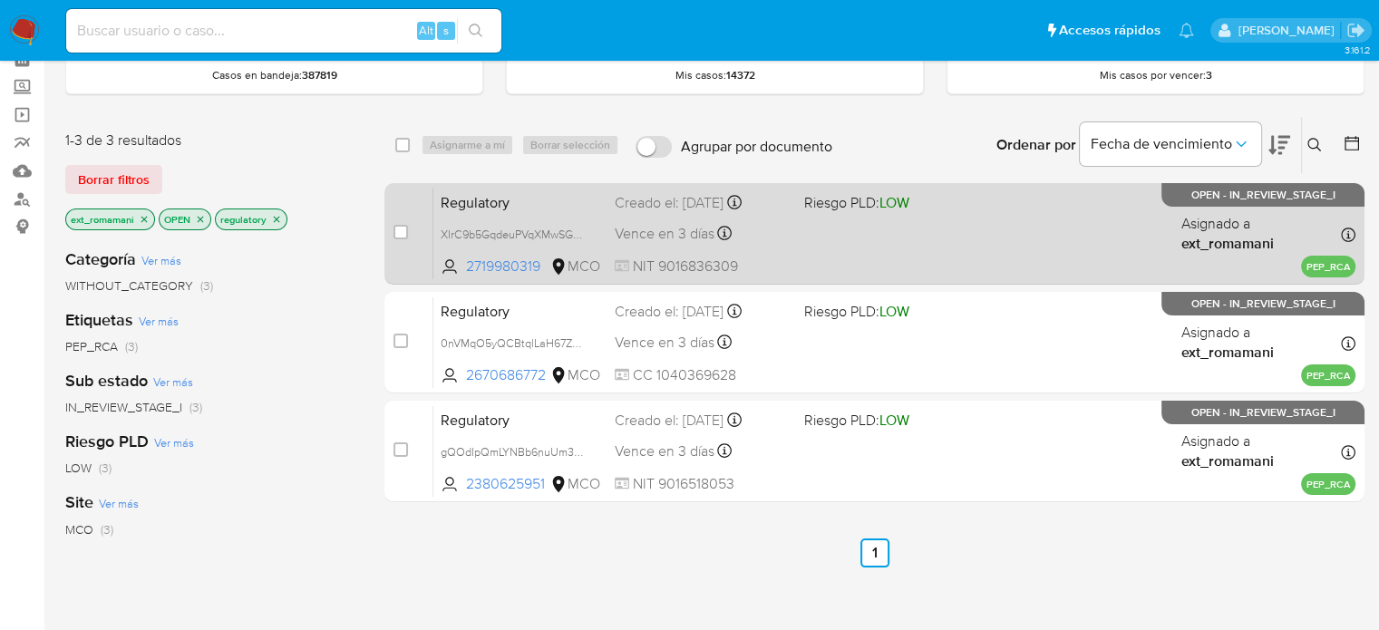
click at [791, 239] on div "Regulatory XIrC9b5GqdeuPVqXMwSGH5vu 2719980319 MCO Riesgo PLD: LOW Creado el: […" at bounding box center [895, 234] width 922 height 92
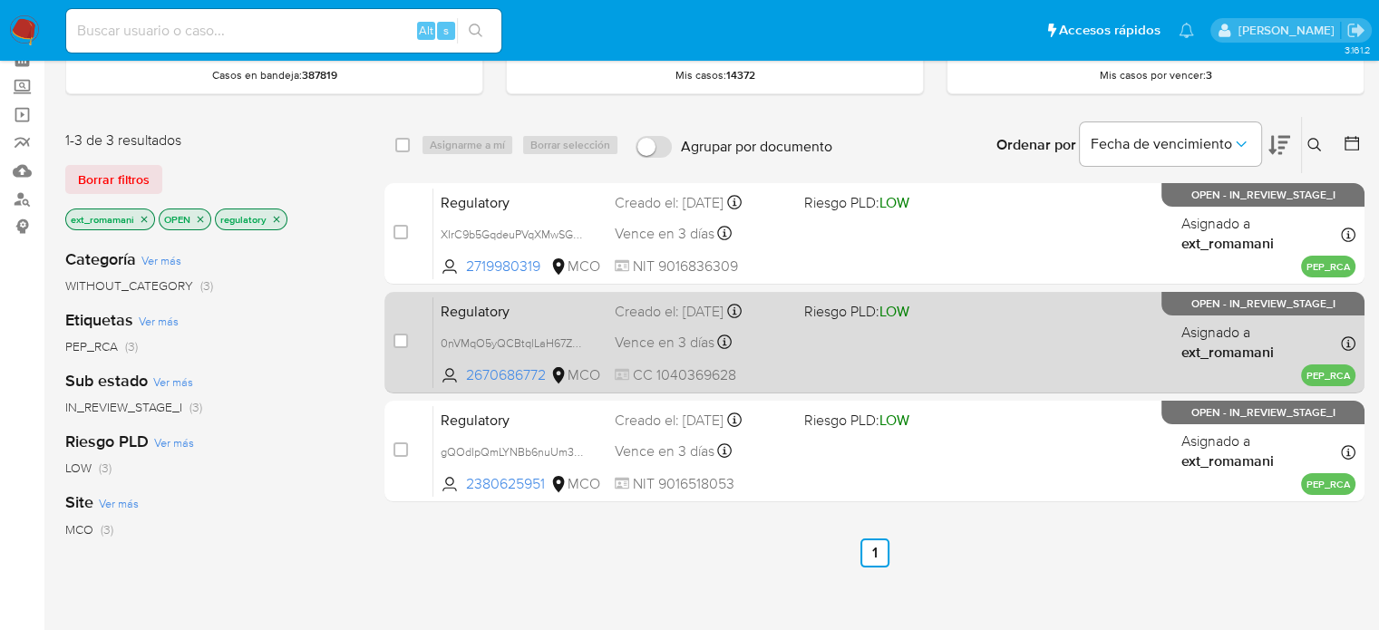
click at [842, 345] on div "Regulatory 0nVMqO5yQCBtqlLaH67ZCNoN 2670686772 MCO Riesgo PLD: LOW Creado el: […" at bounding box center [895, 343] width 922 height 92
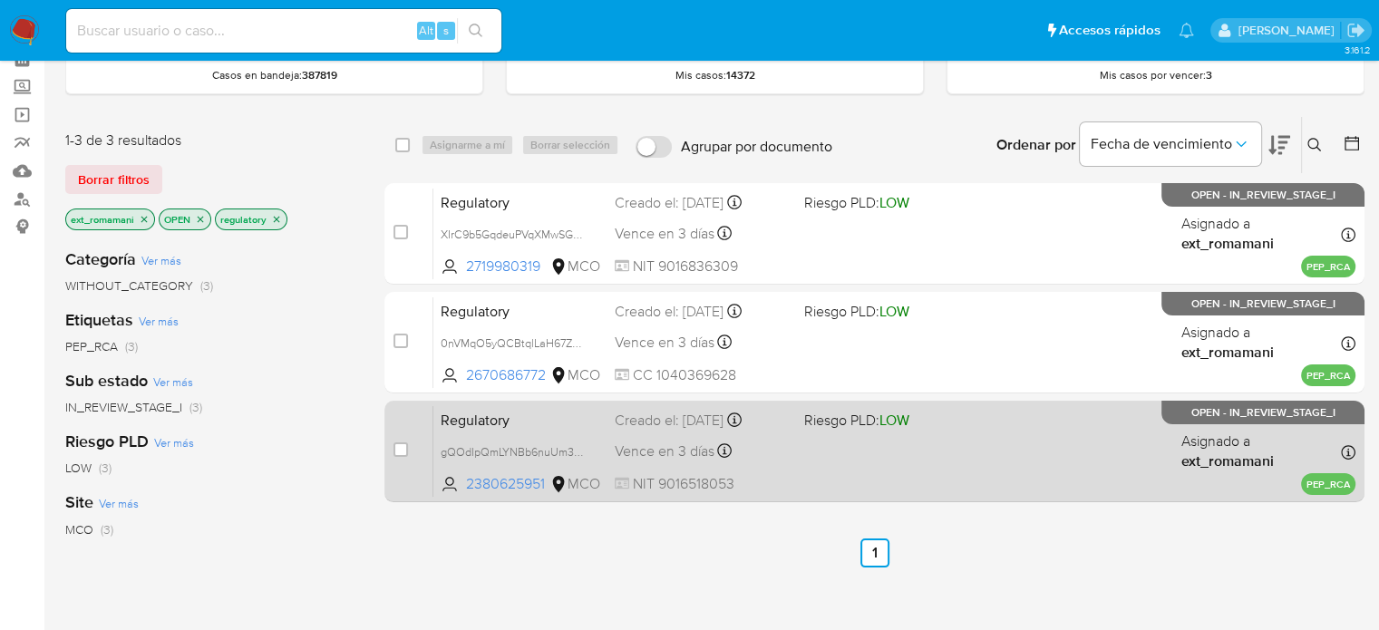
click at [824, 443] on div "Regulatory gQOdIpQmLYNBb6nuUm3sY5Gn 2380625951 MCO Riesgo PLD: LOW Creado el: 0…" at bounding box center [895, 451] width 922 height 92
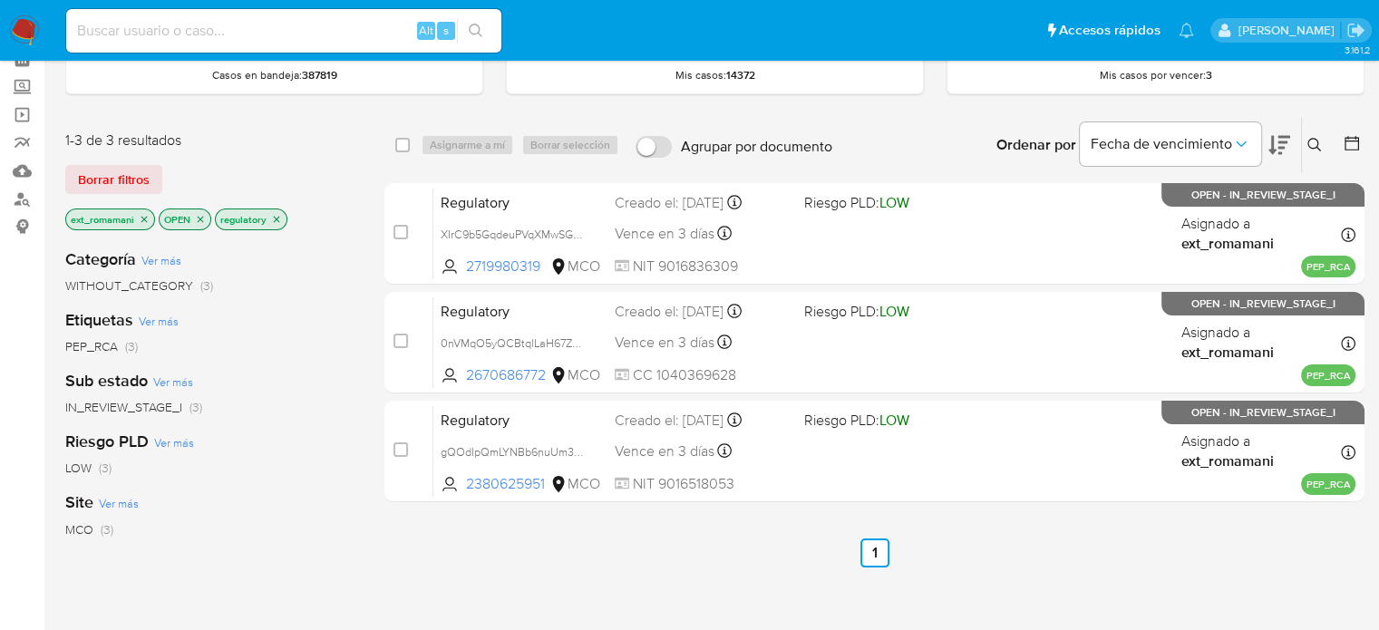
click at [24, 35] on img at bounding box center [24, 30] width 31 height 31
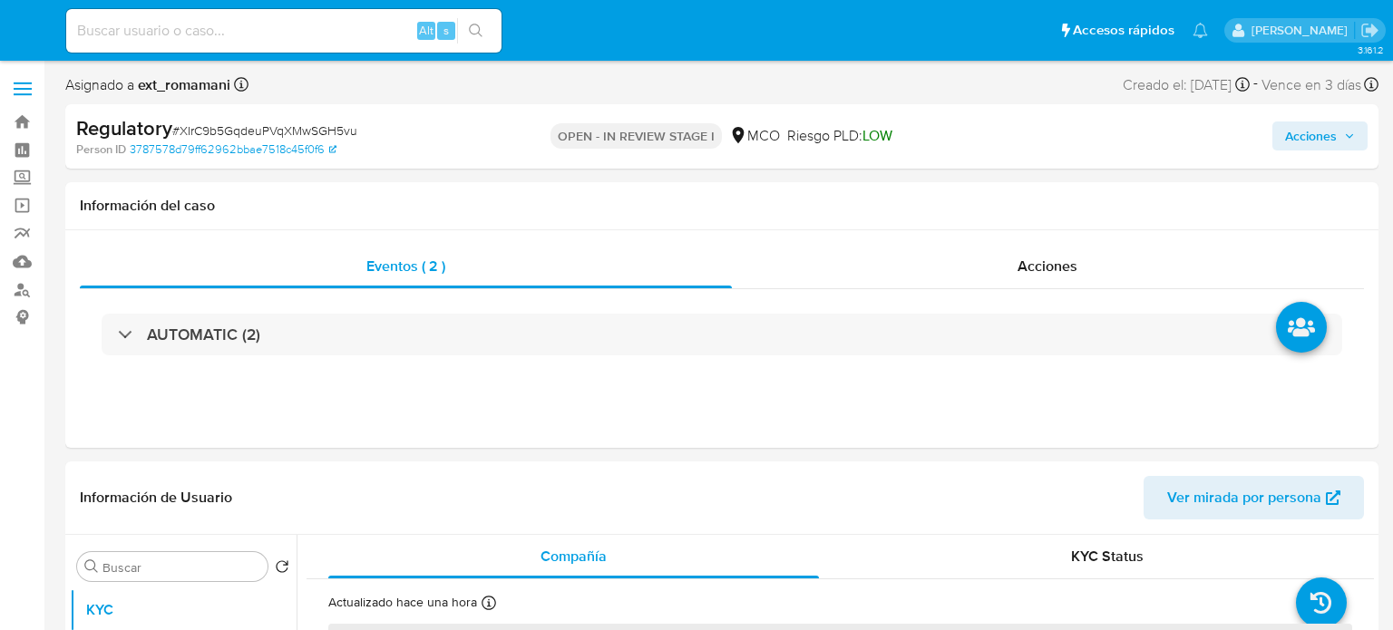
select select "10"
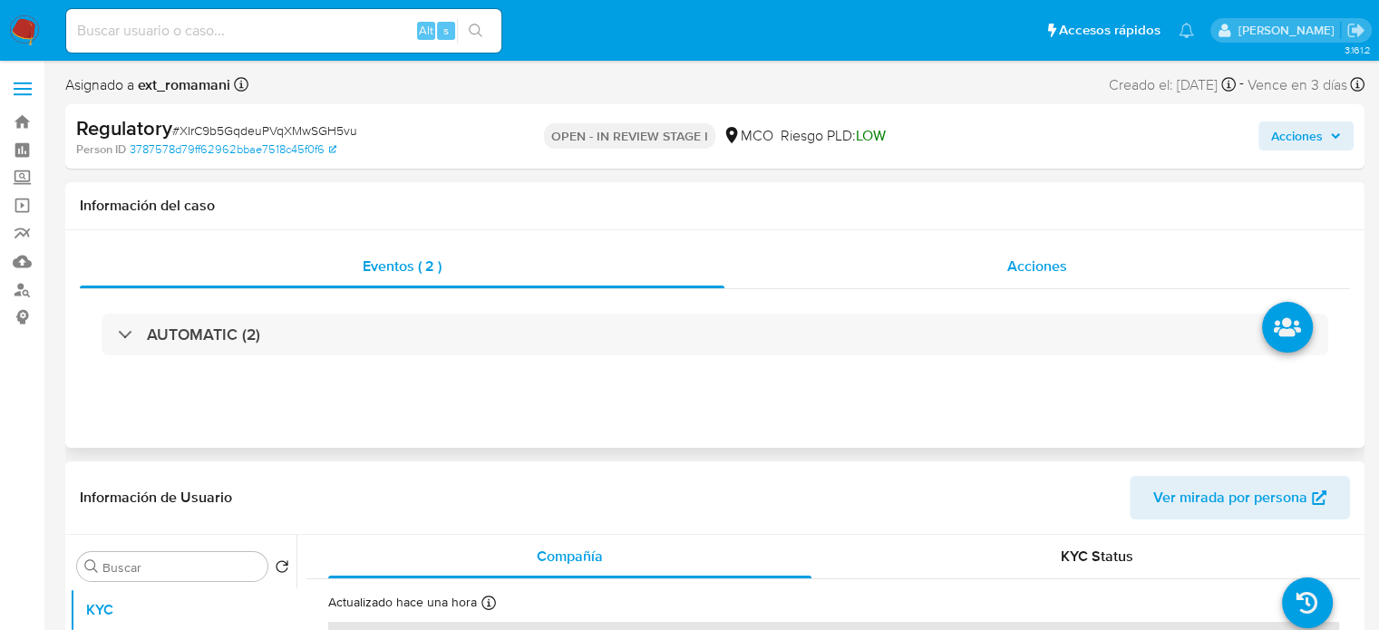
click at [953, 275] on div "Acciones" at bounding box center [1038, 267] width 626 height 44
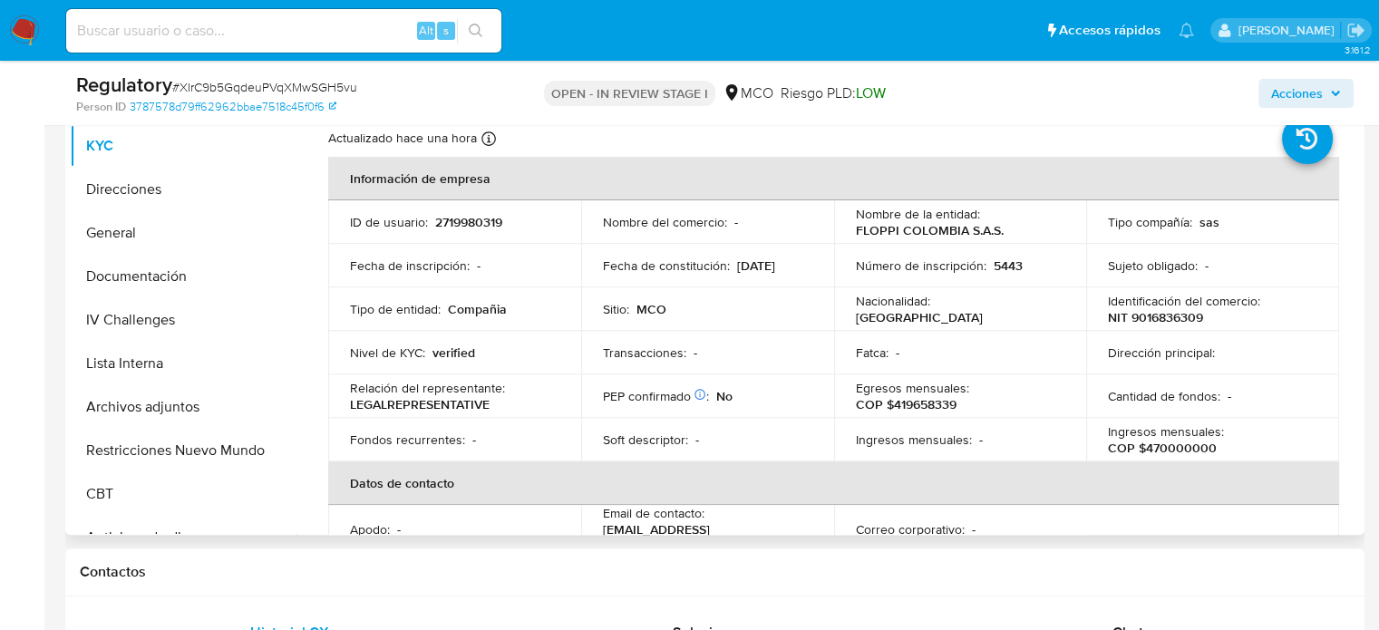
scroll to position [544, 0]
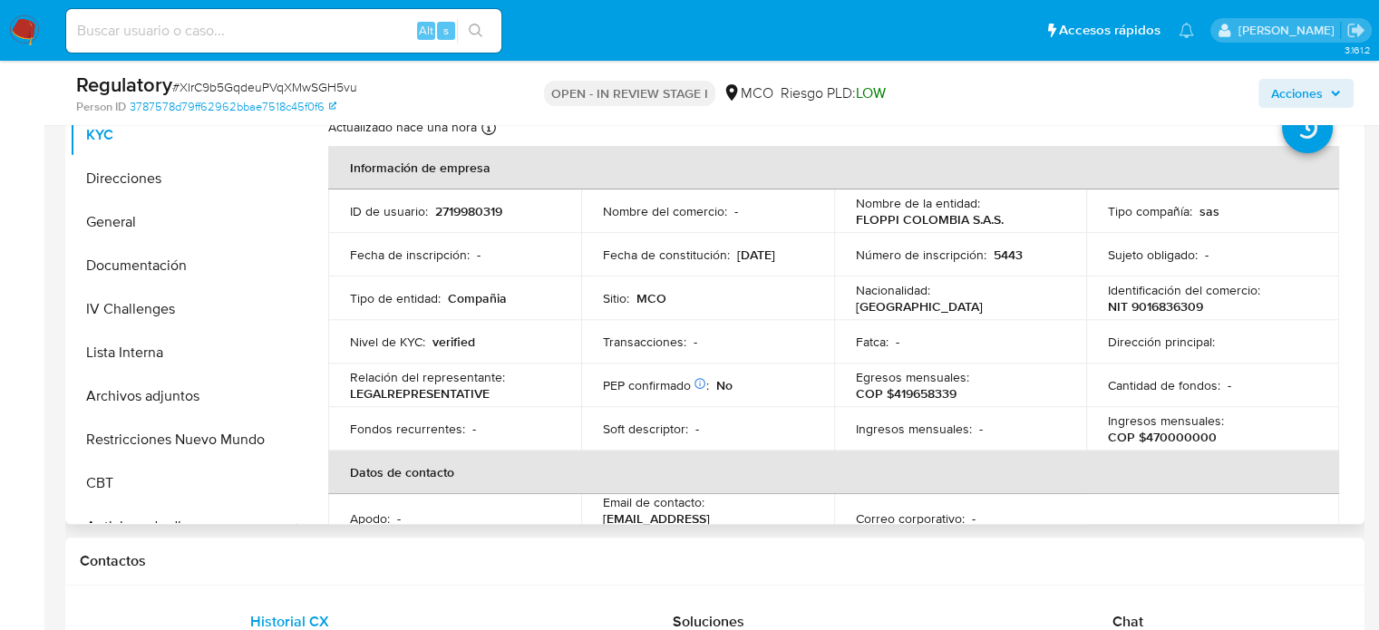
click at [1001, 220] on div "Nombre de la entidad : FLOPPI COLOMBIA S.A.S." at bounding box center [961, 211] width 210 height 33
click at [1048, 223] on div "Nombre de la entidad : FLOPPI COLOMBIA S.A.S." at bounding box center [961, 211] width 210 height 33
copy p "FLOPPI COLOMBIA S.A.S."
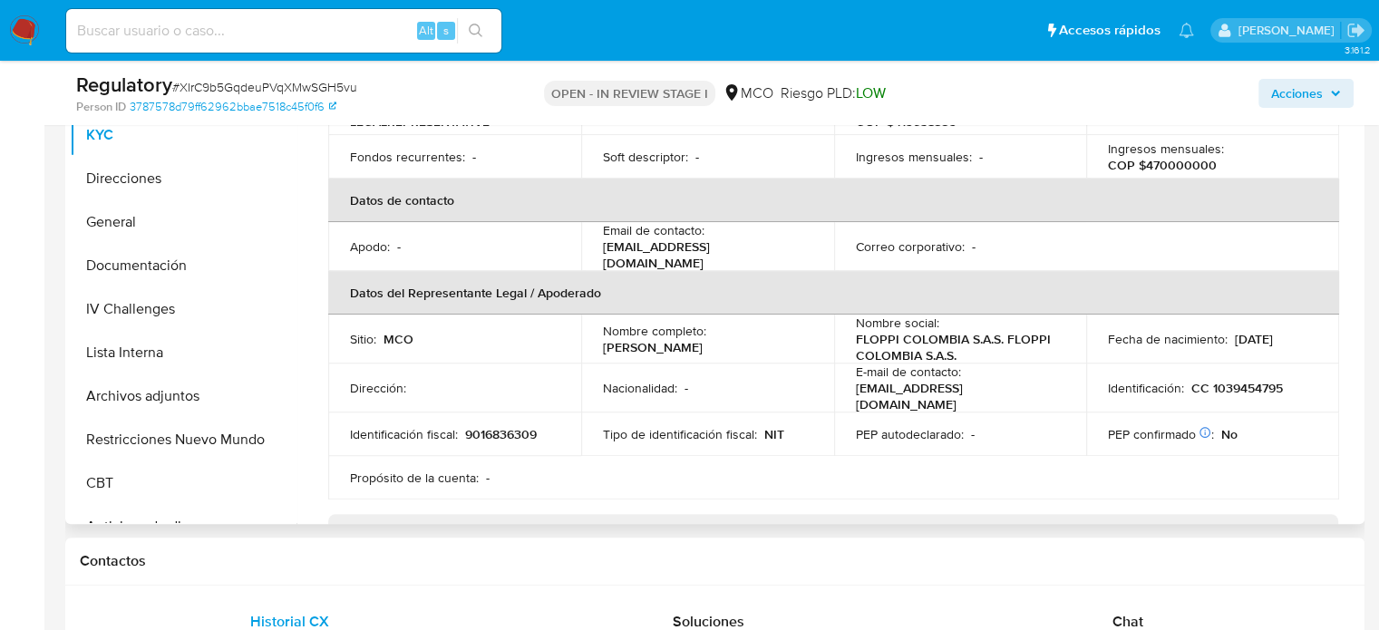
scroll to position [363, 0]
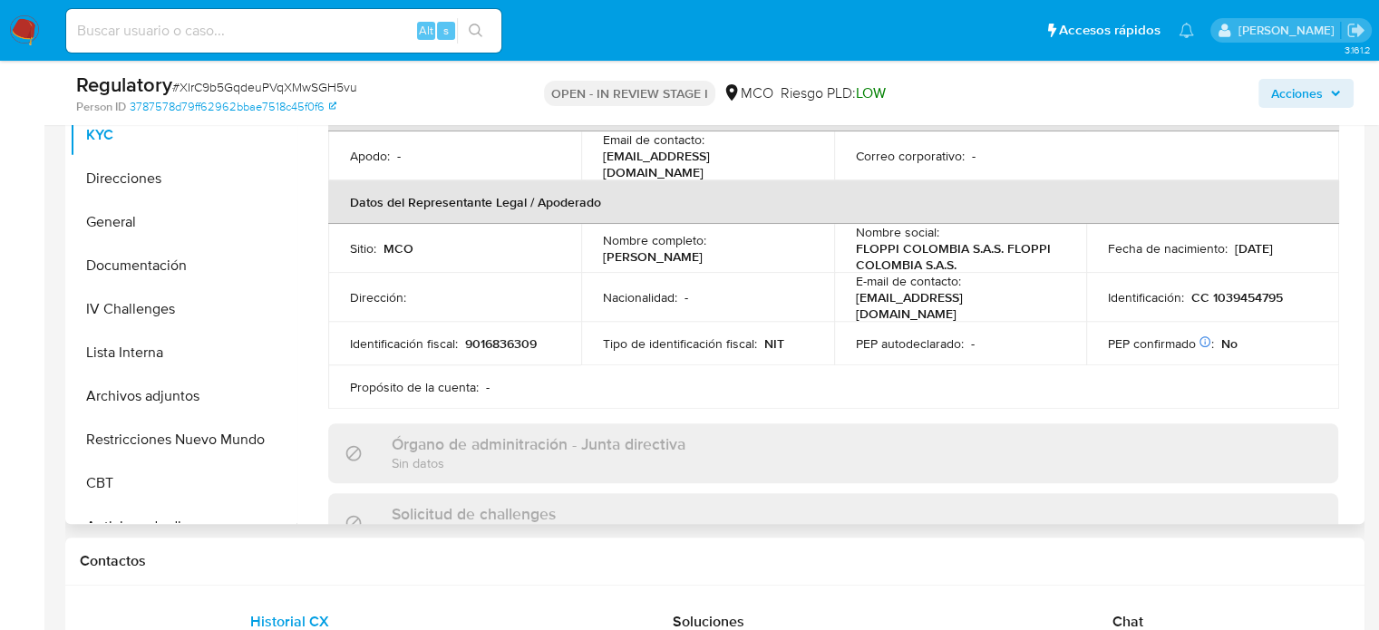
drag, startPoint x: 780, startPoint y: 254, endPoint x: 620, endPoint y: 263, distance: 159.9
click at [603, 252] on div "Nombre completo : Santiago Aristizabal Yepes" at bounding box center [708, 248] width 210 height 33
copy p "Santiago Aristizabal Yepes"
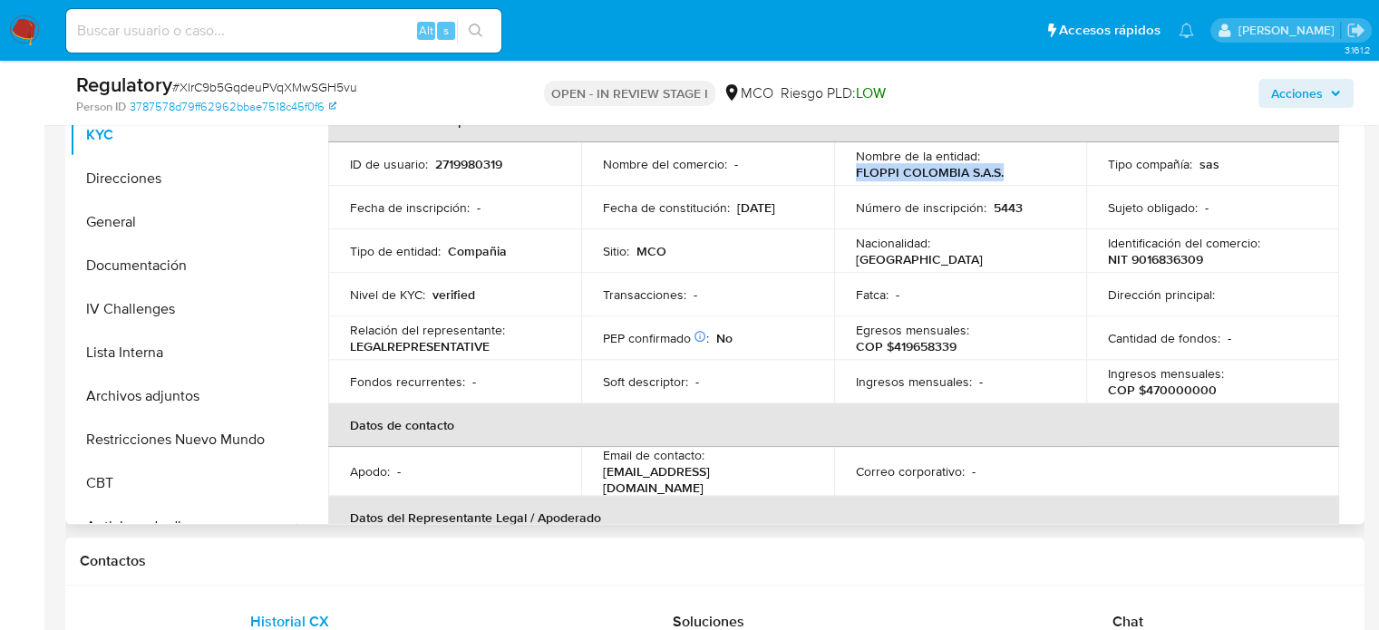
scroll to position [0, 0]
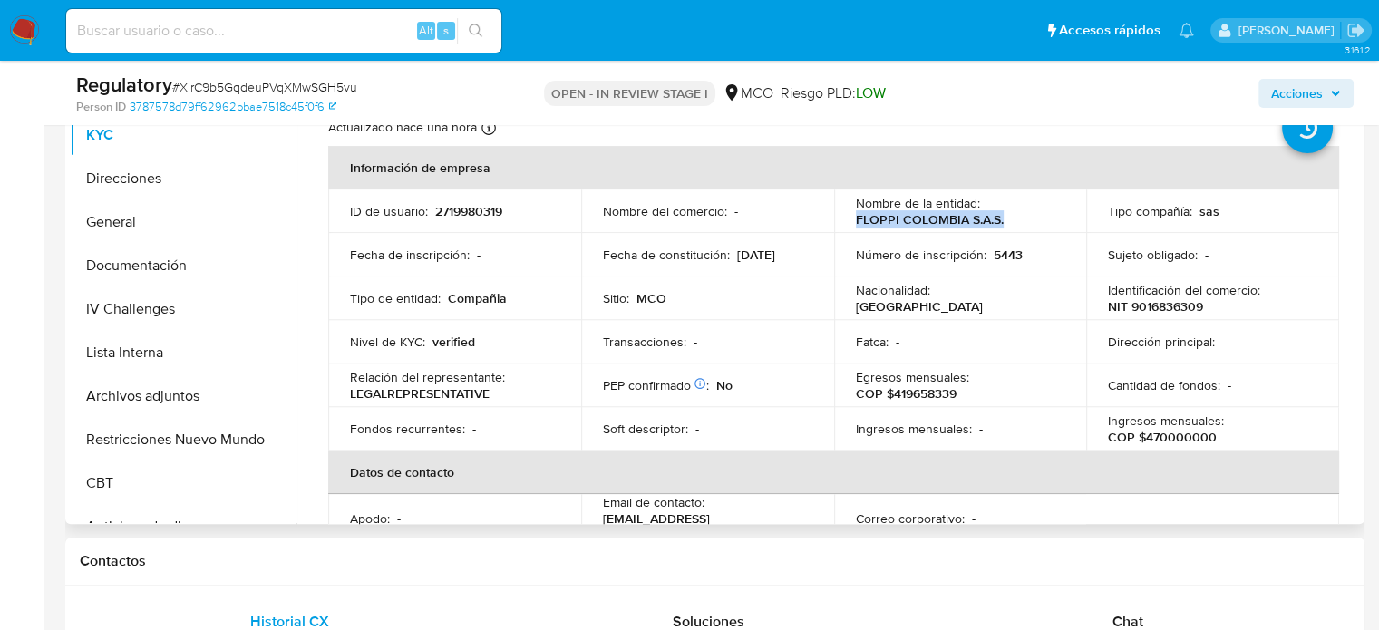
drag, startPoint x: 1020, startPoint y: 222, endPoint x: 845, endPoint y: 217, distance: 175.1
click at [845, 217] on td "Nombre de la entidad : FLOPPI COLOMBIA S.A.S." at bounding box center [960, 212] width 253 height 44
copy p "FLOPPI COLOMBIA S.A.S."
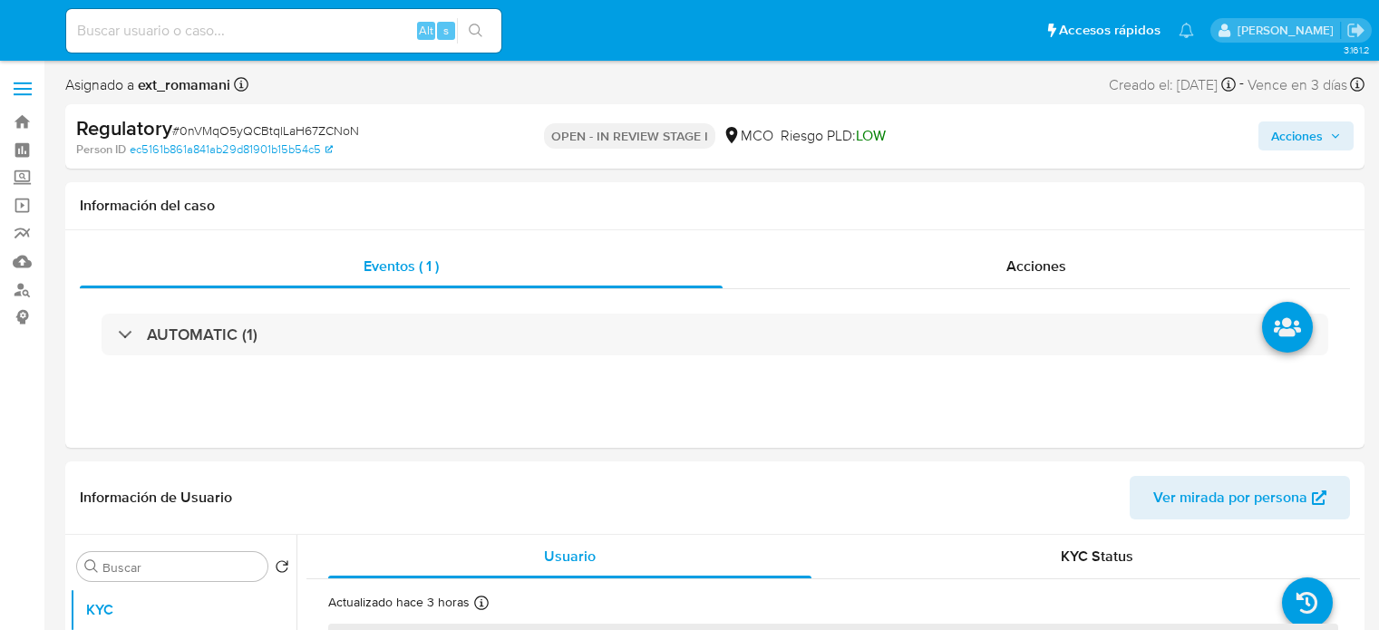
select select "10"
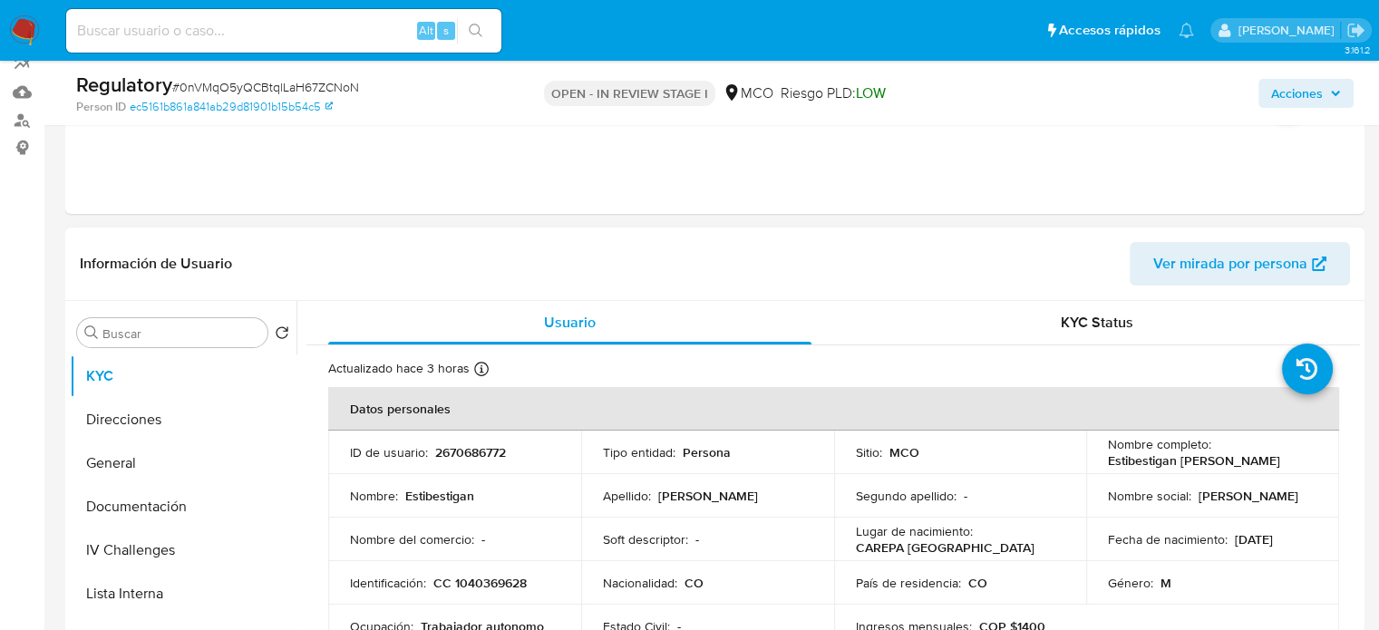
scroll to position [272, 0]
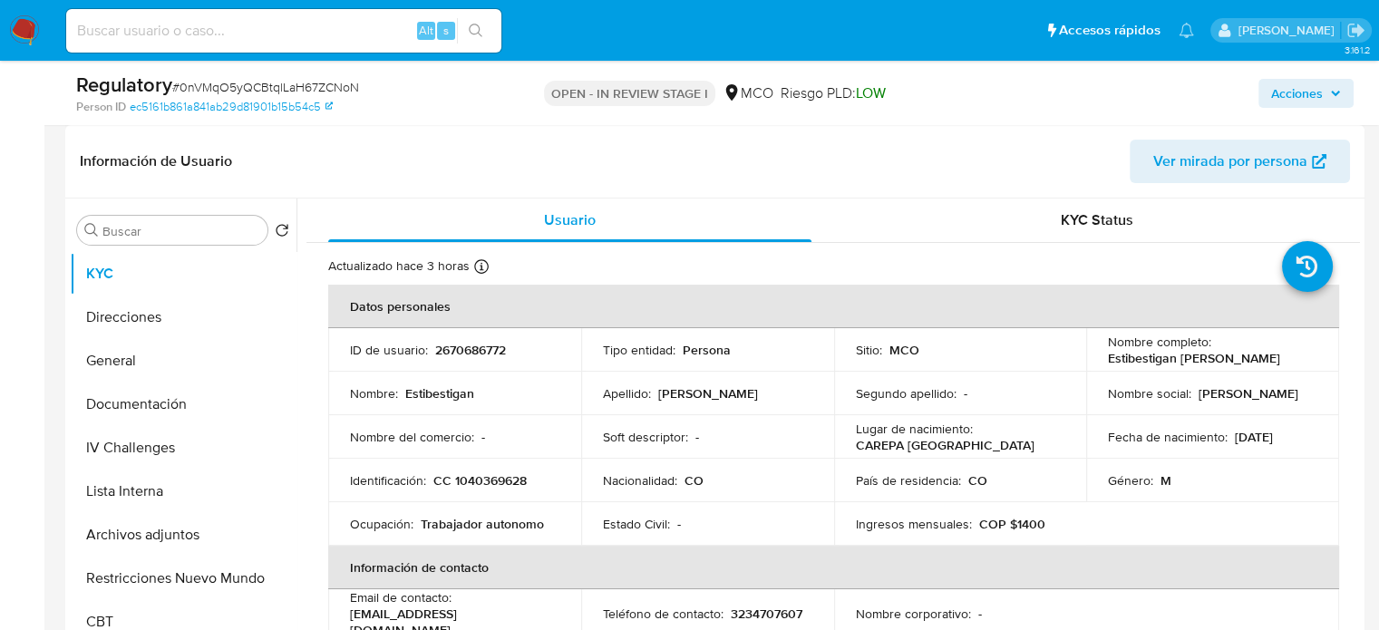
drag, startPoint x: 1305, startPoint y: 358, endPoint x: 1099, endPoint y: 362, distance: 205.9
click at [1099, 362] on td "Nombre completo : [PERSON_NAME]" at bounding box center [1213, 350] width 253 height 44
copy p "Estibestigan [PERSON_NAME]"
click at [102, 392] on button "Documentación" at bounding box center [176, 405] width 212 height 44
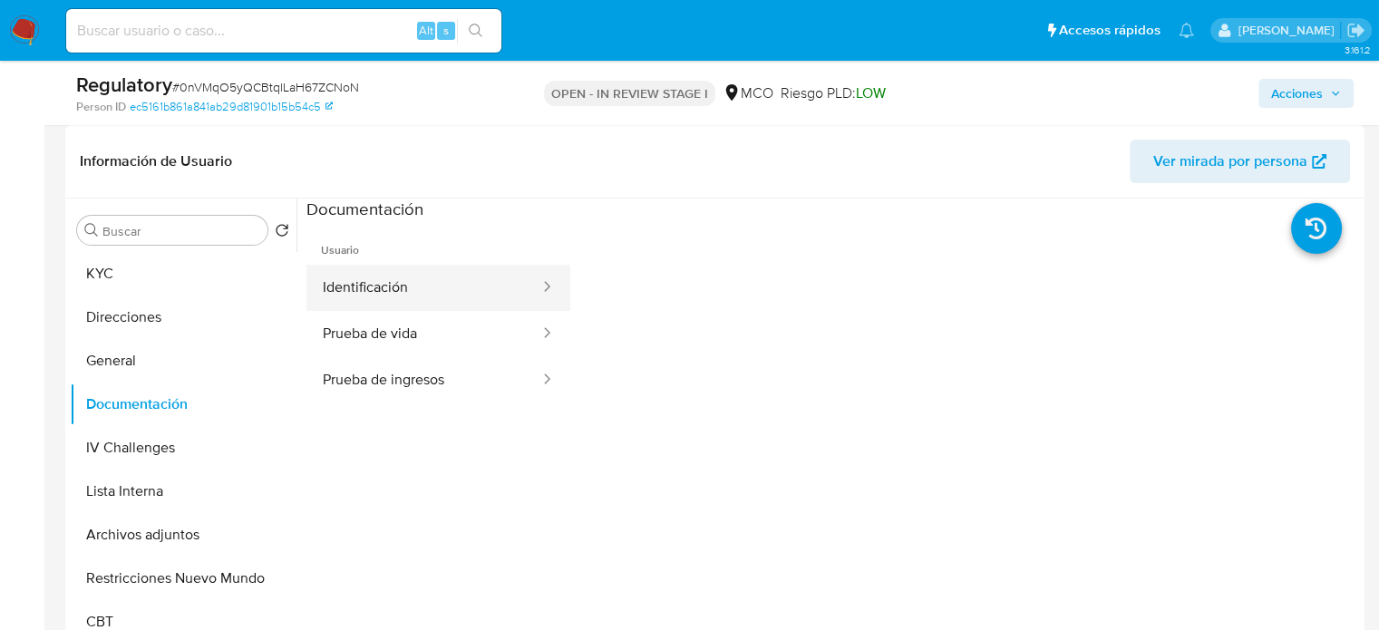
click at [392, 289] on button "Identificación" at bounding box center [424, 288] width 235 height 46
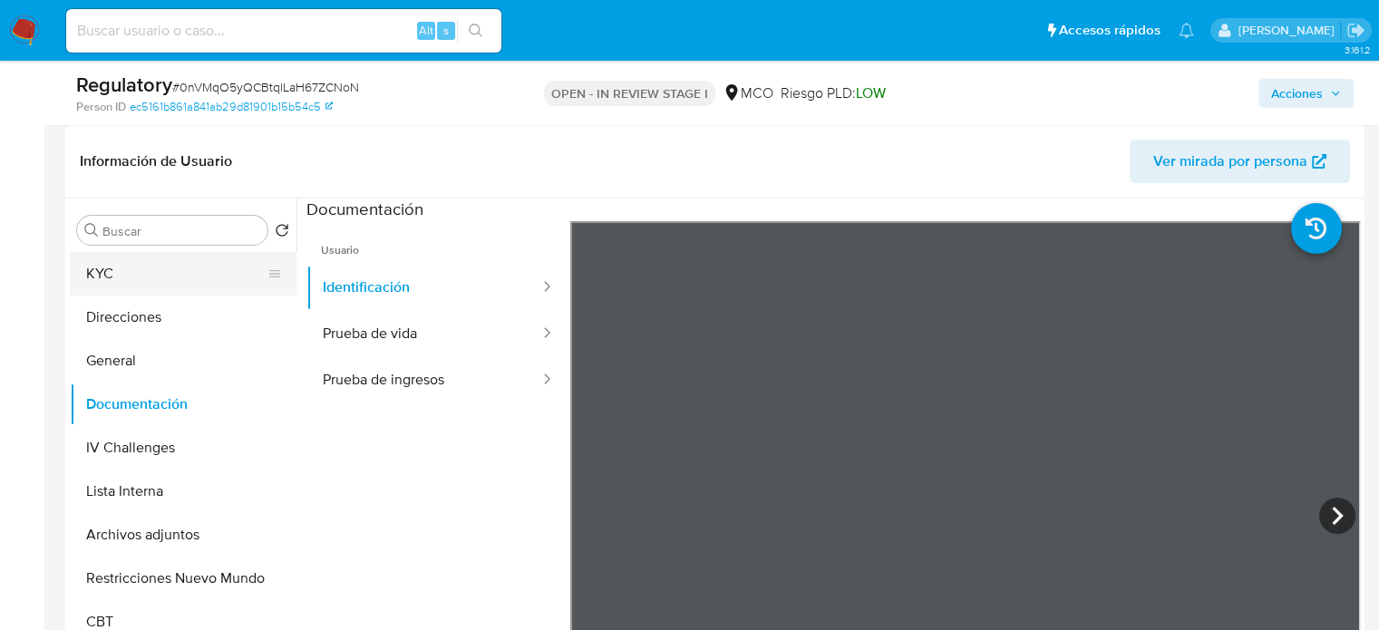
click at [167, 282] on button "KYC" at bounding box center [176, 274] width 212 height 44
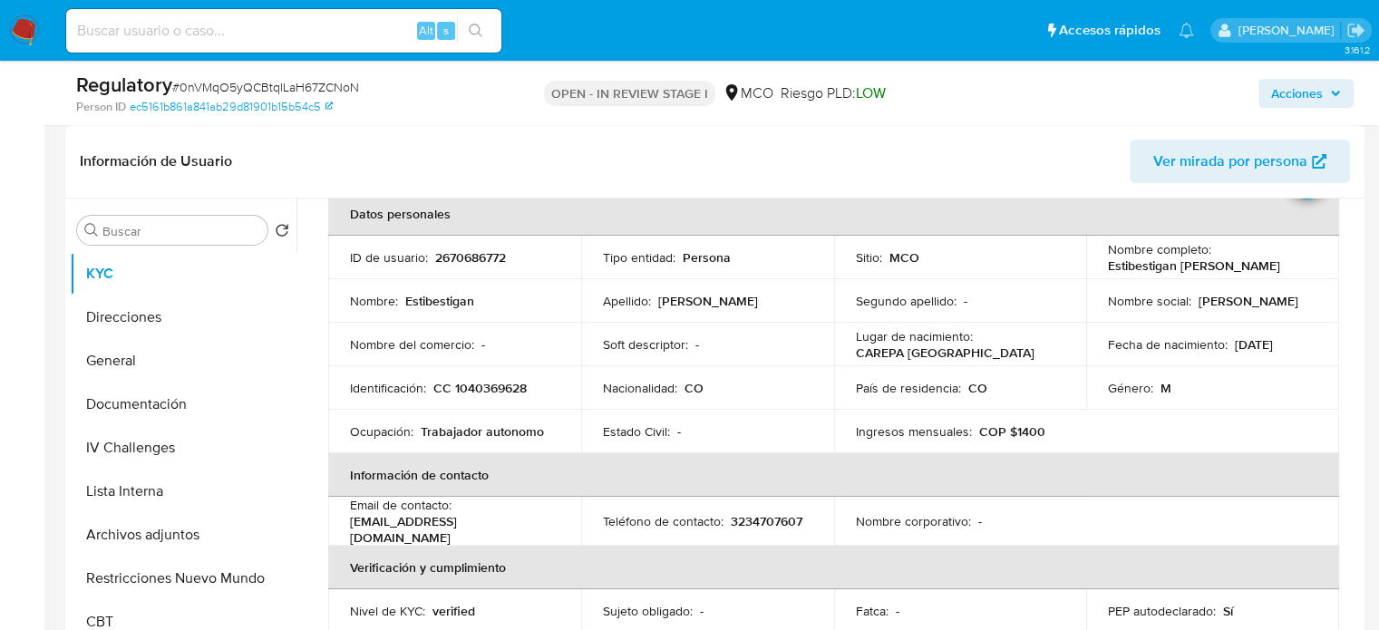
scroll to position [0, 0]
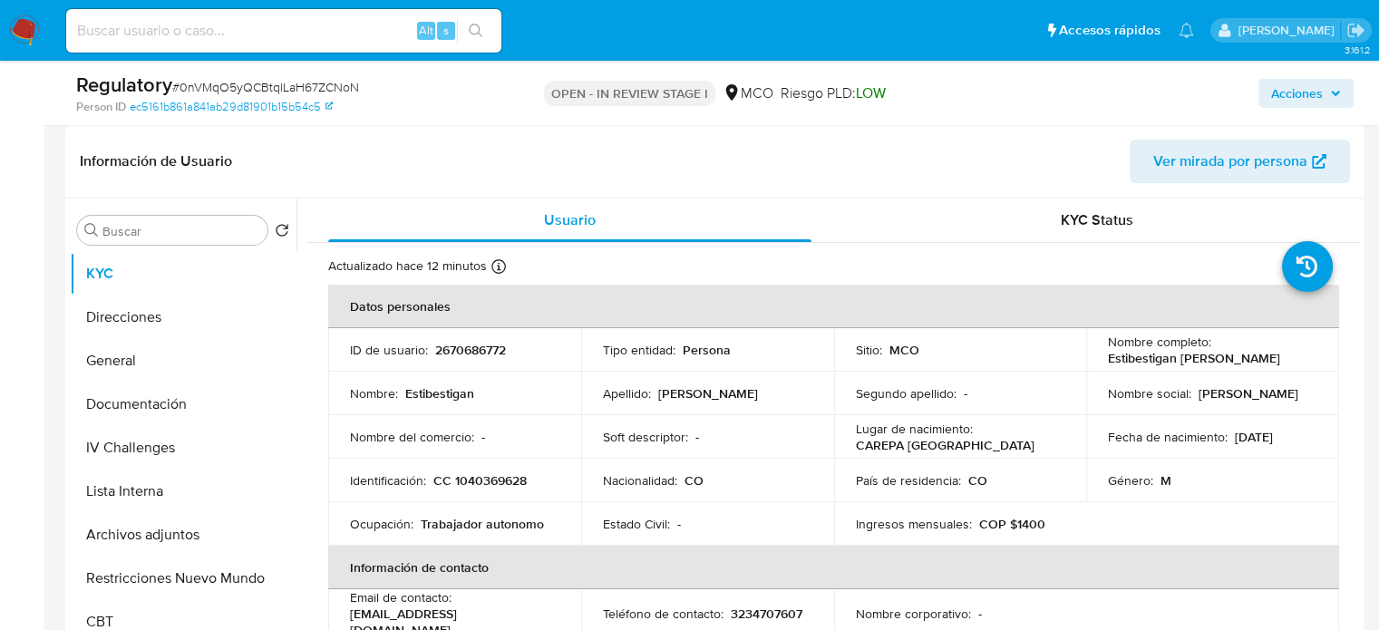
drag, startPoint x: 1293, startPoint y: 358, endPoint x: 1095, endPoint y: 361, distance: 198.6
click at [1095, 361] on td "Nombre completo : [PERSON_NAME]" at bounding box center [1213, 350] width 253 height 44
copy p "Estibestigan [PERSON_NAME]"
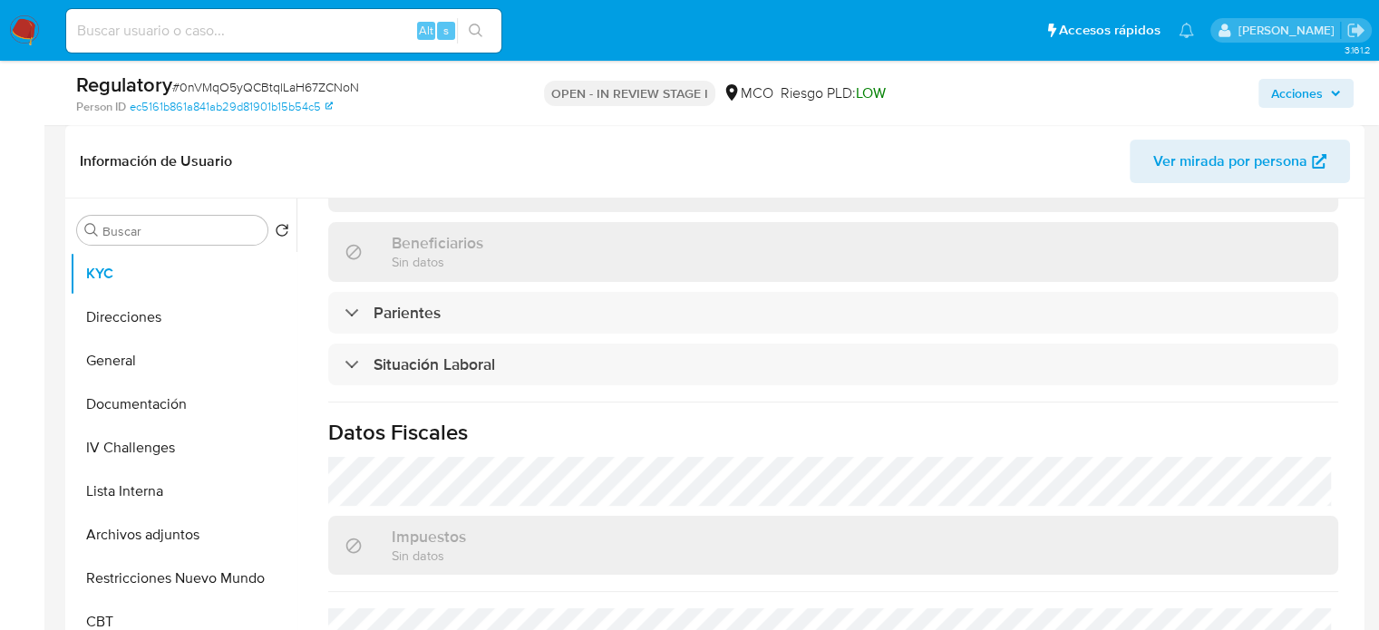
scroll to position [907, 0]
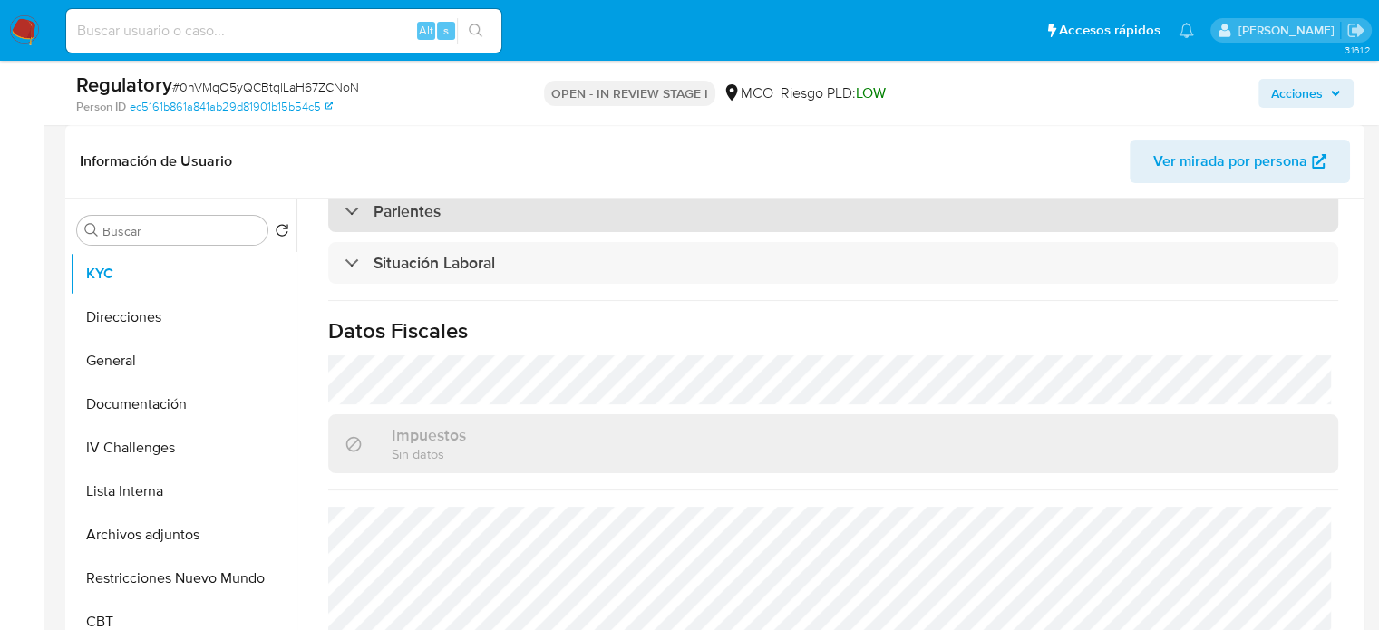
click at [386, 213] on h3 "Parientes" at bounding box center [407, 211] width 67 height 20
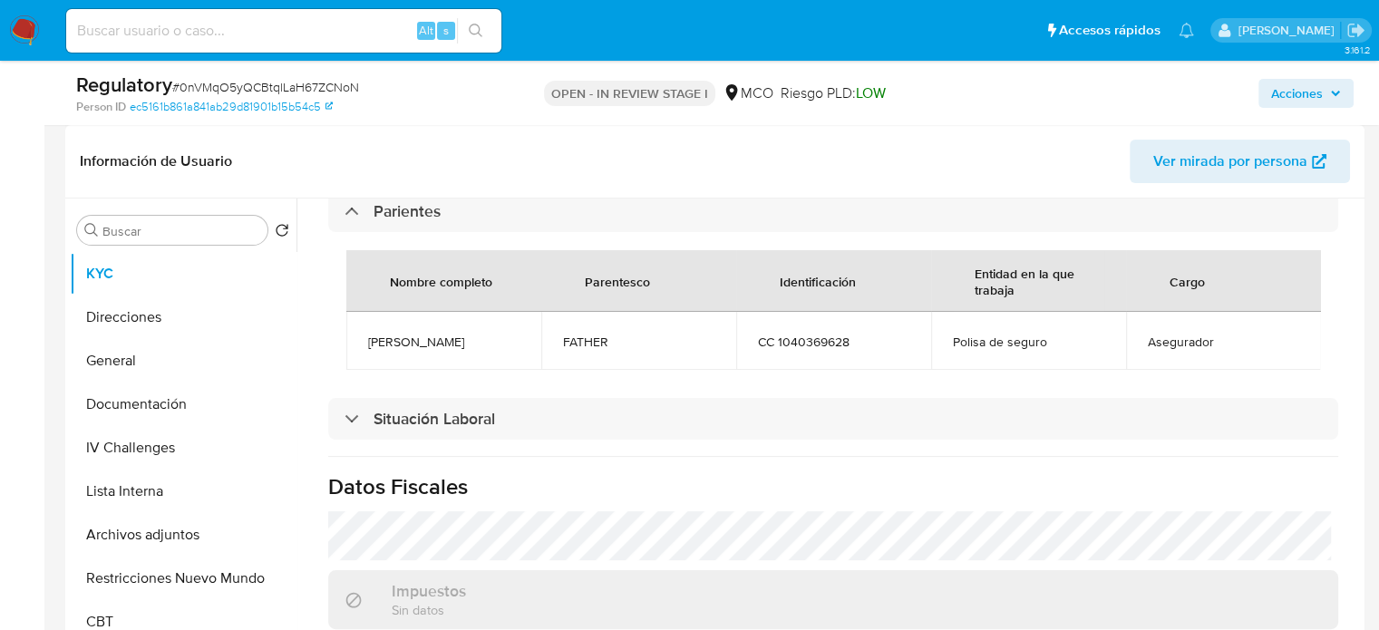
drag, startPoint x: 481, startPoint y: 331, endPoint x: 362, endPoint y: 339, distance: 119.1
click at [362, 339] on td "[PERSON_NAME]" at bounding box center [443, 341] width 195 height 58
copy span "[PERSON_NAME]"
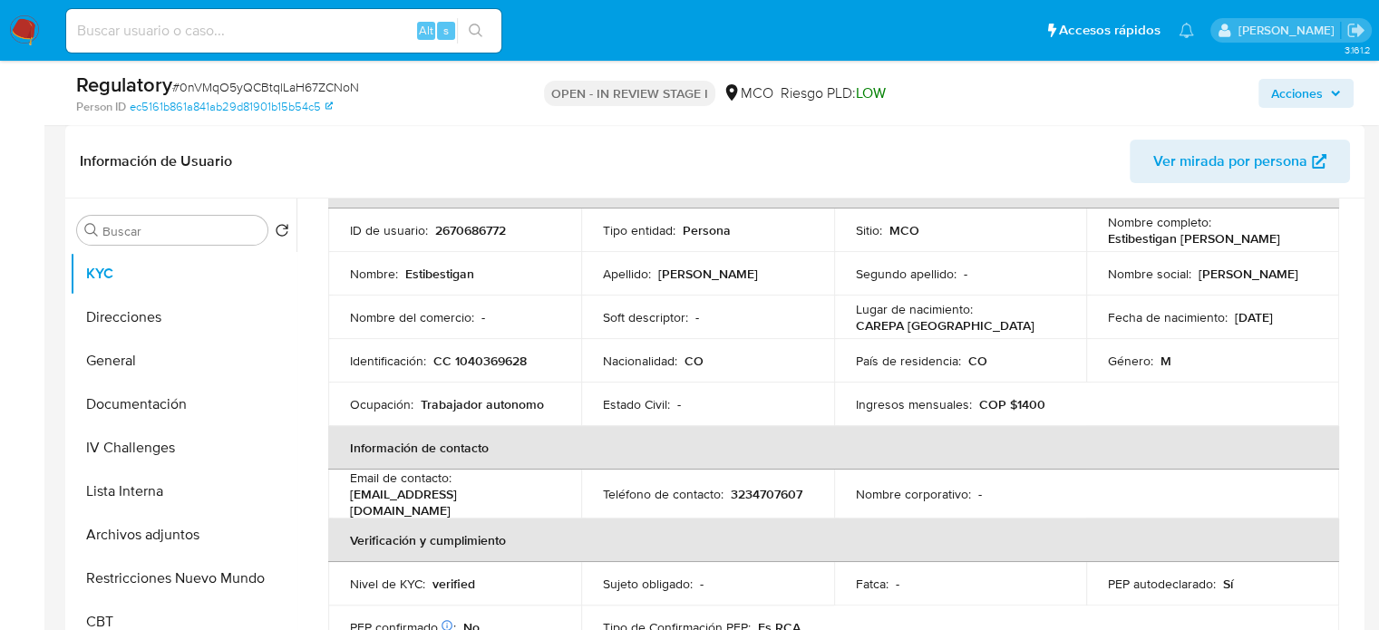
scroll to position [91, 0]
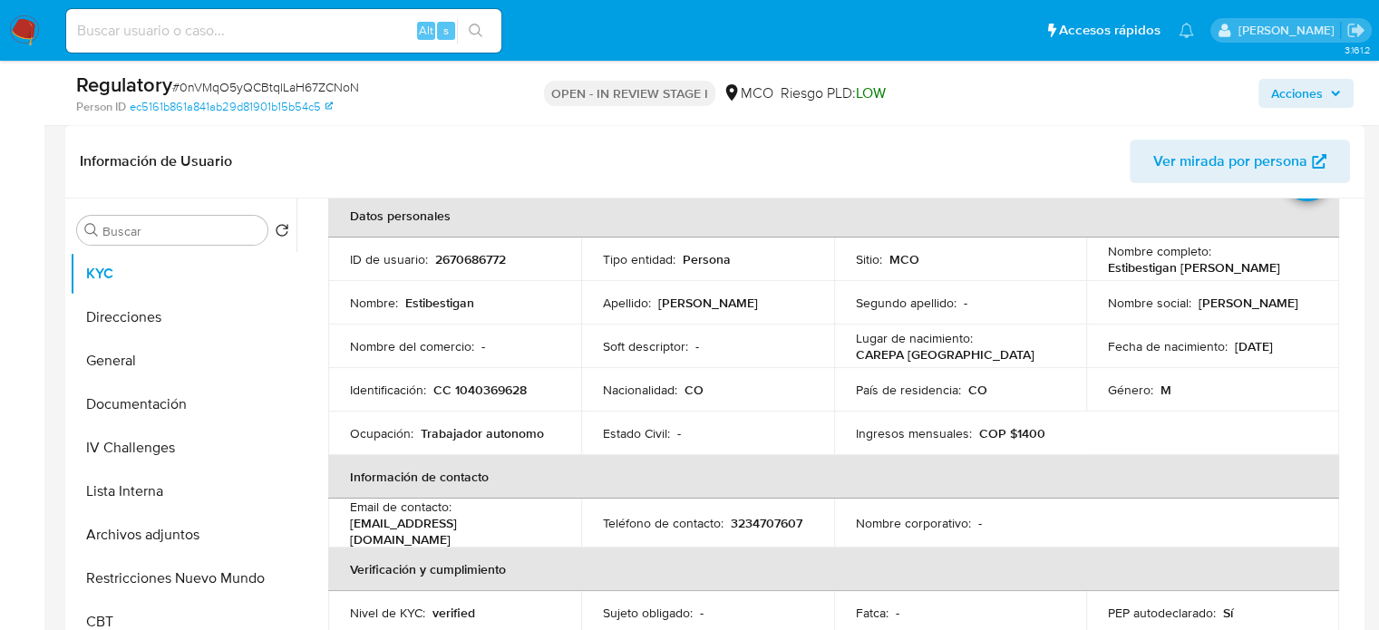
drag, startPoint x: 1288, startPoint y: 268, endPoint x: 1099, endPoint y: 268, distance: 188.6
click at [1099, 268] on td "Nombre completo : [PERSON_NAME]" at bounding box center [1213, 260] width 253 height 44
copy p "Estibestigan [PERSON_NAME]"
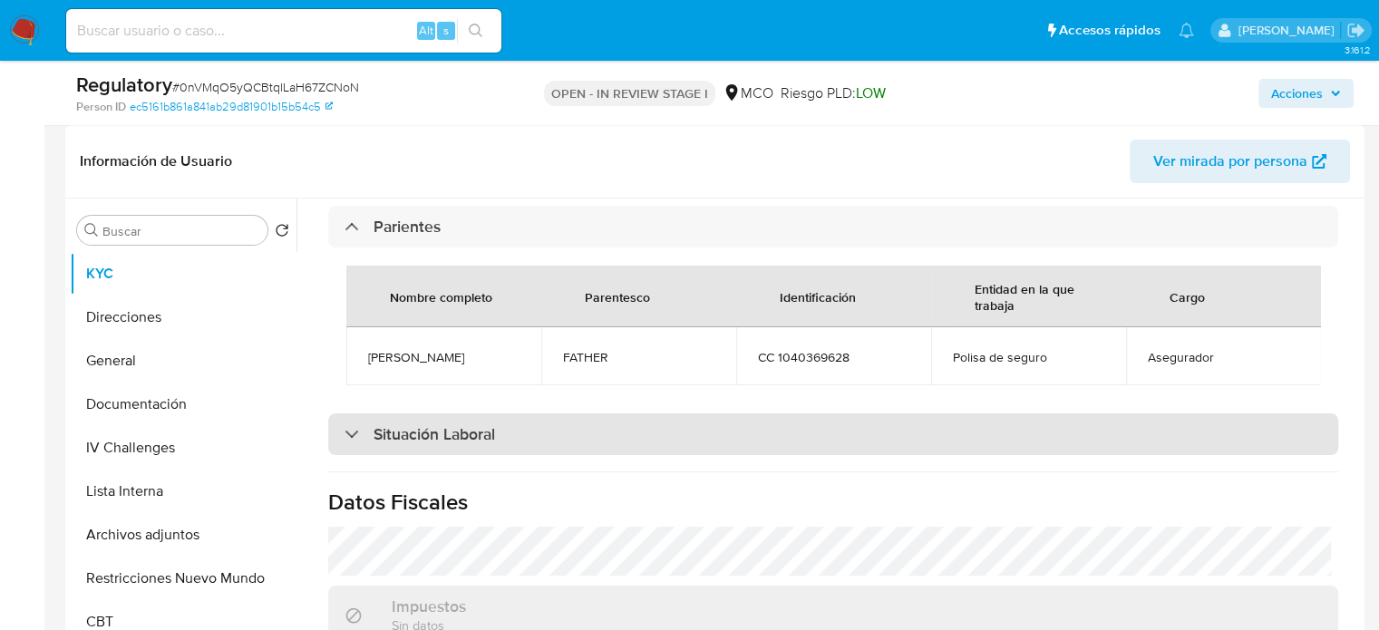
scroll to position [907, 0]
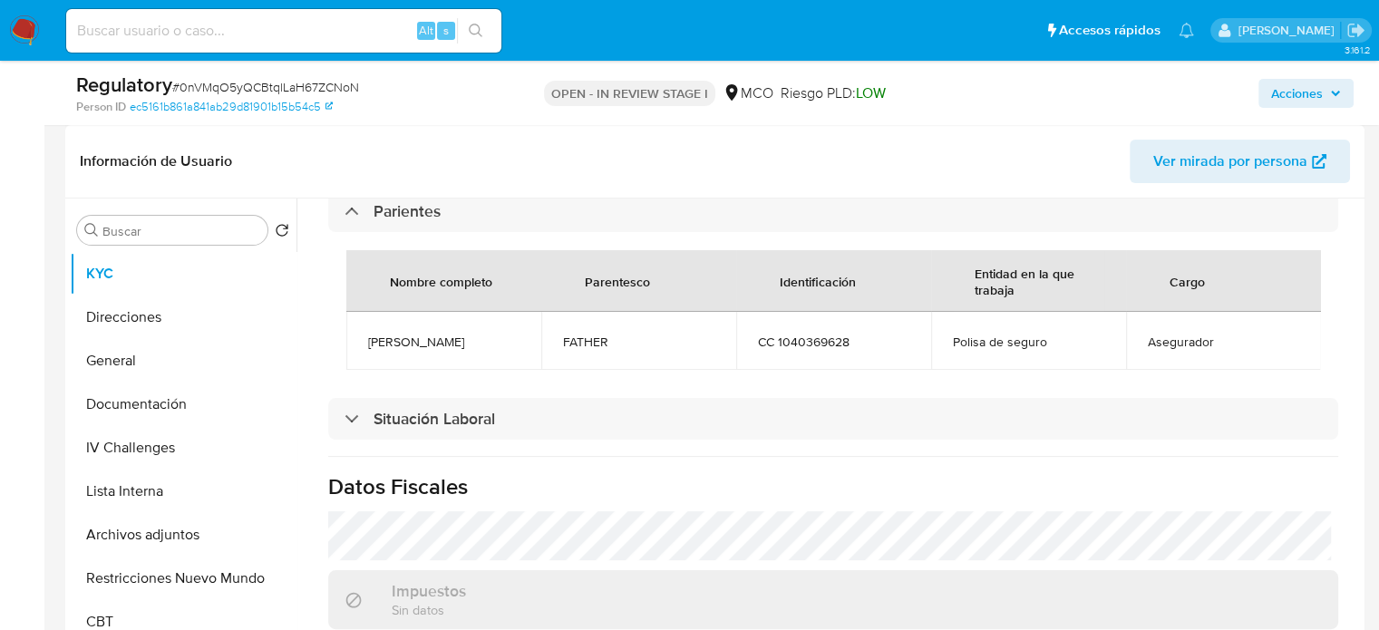
drag, startPoint x: 482, startPoint y: 338, endPoint x: 366, endPoint y: 336, distance: 116.1
click at [366, 336] on td "[PERSON_NAME]" at bounding box center [443, 341] width 195 height 58
copy span "[PERSON_NAME]"
drag, startPoint x: 1047, startPoint y: 337, endPoint x: 950, endPoint y: 342, distance: 96.2
click at [953, 342] on span "Polisa de seguro" at bounding box center [1028, 342] width 151 height 16
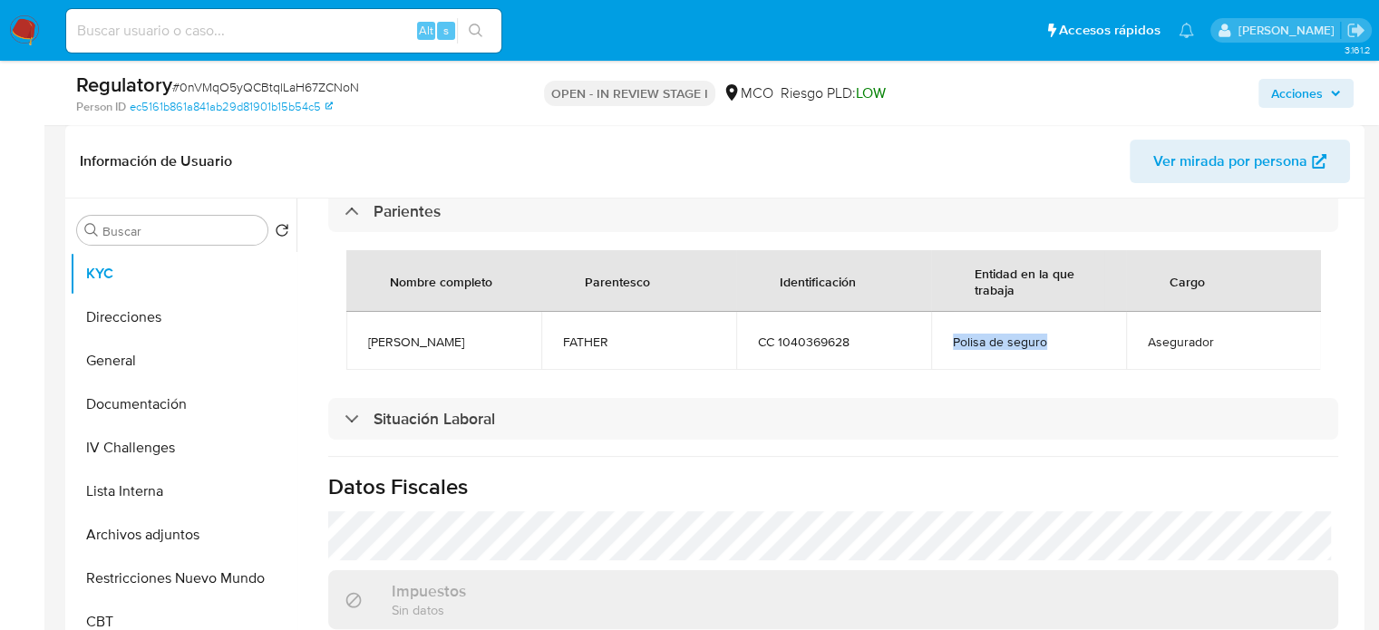
copy span "Polisa de seguro"
click at [132, 492] on button "Lista Interna" at bounding box center [176, 492] width 212 height 44
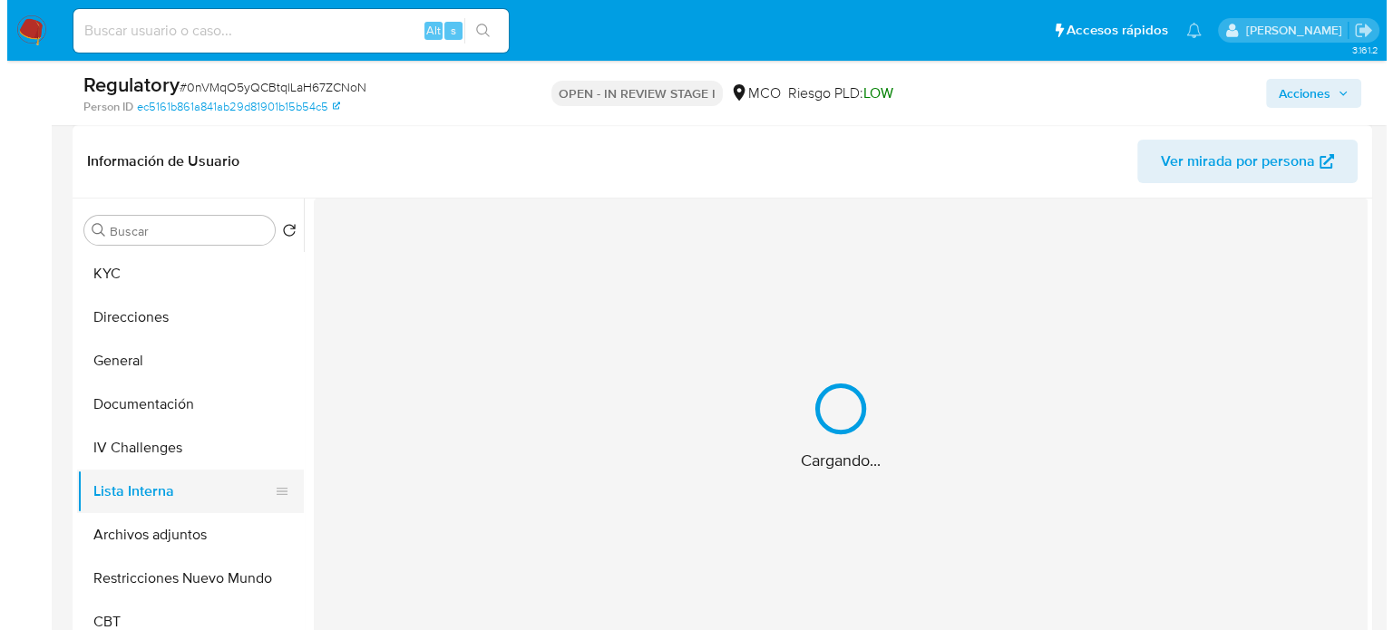
scroll to position [0, 0]
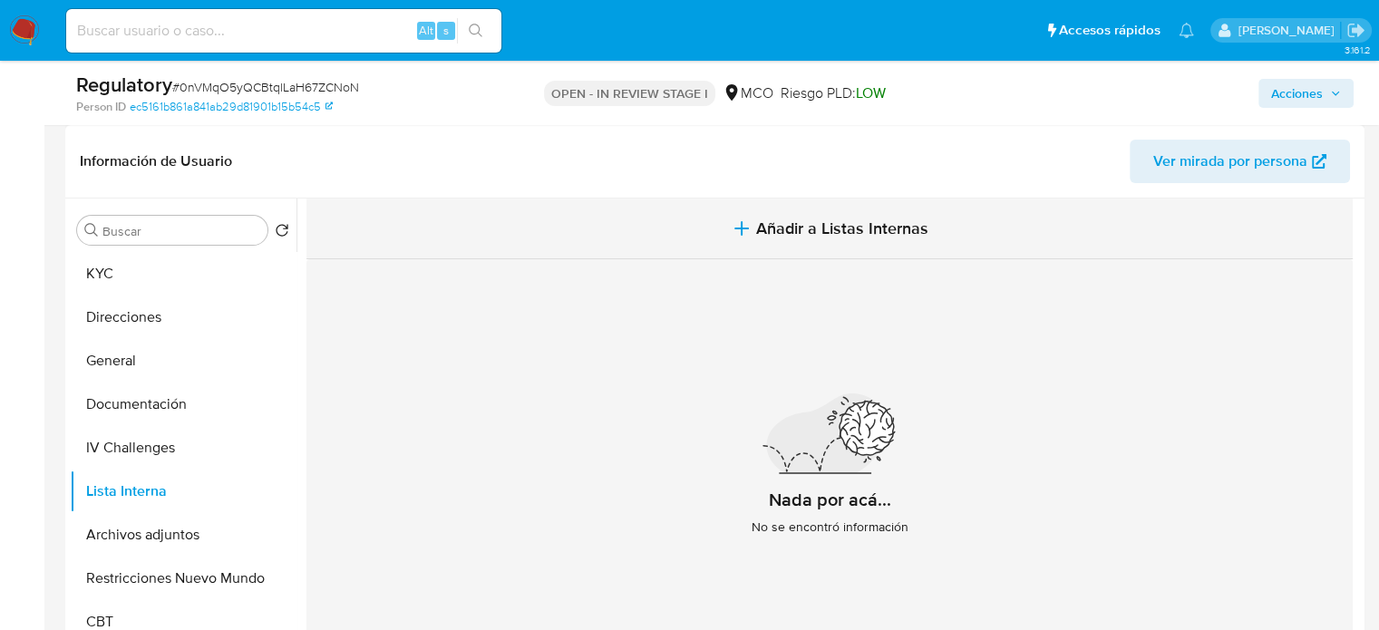
click at [788, 208] on button "Añadir a Listas Internas" at bounding box center [830, 229] width 1047 height 61
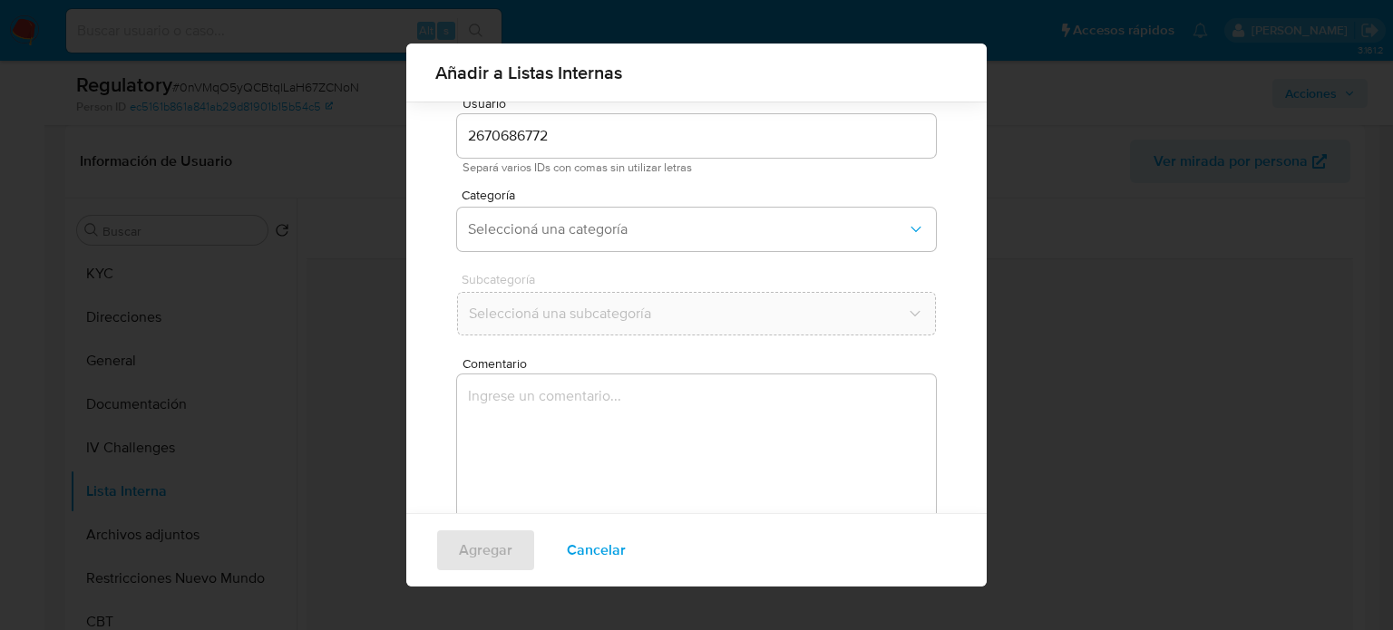
scroll to position [76, 0]
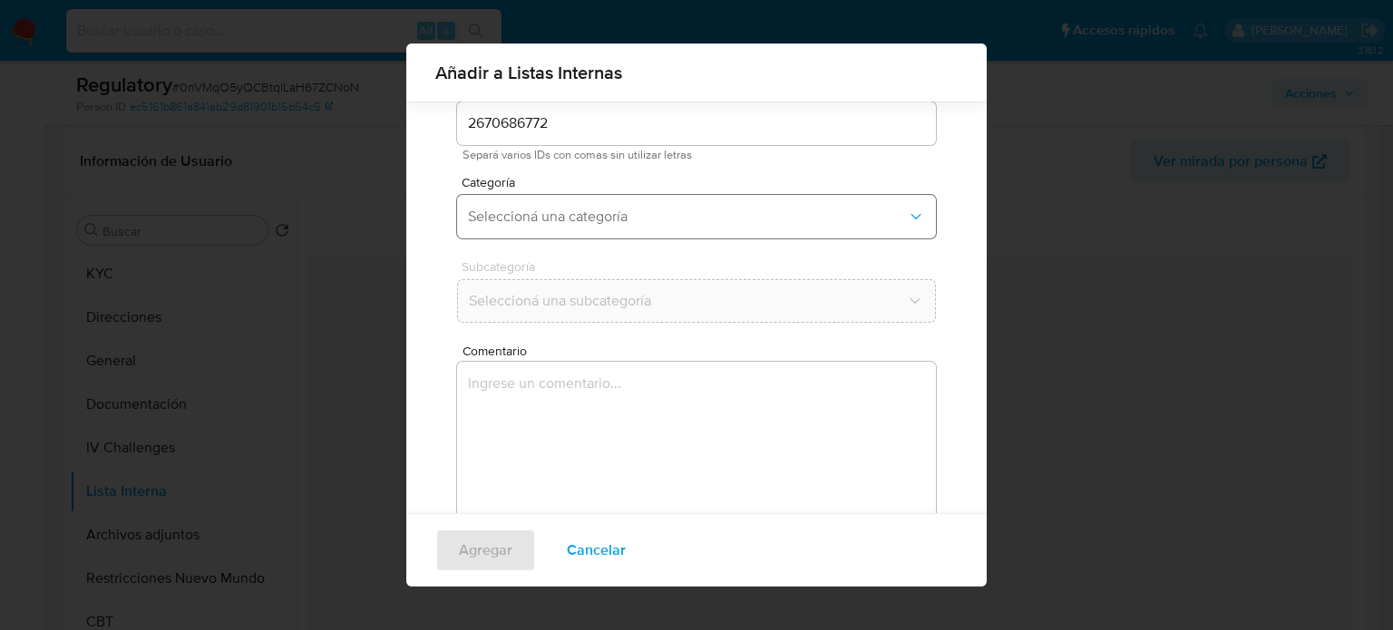
click at [656, 220] on span "Seleccioná una categoría" at bounding box center [687, 217] width 439 height 18
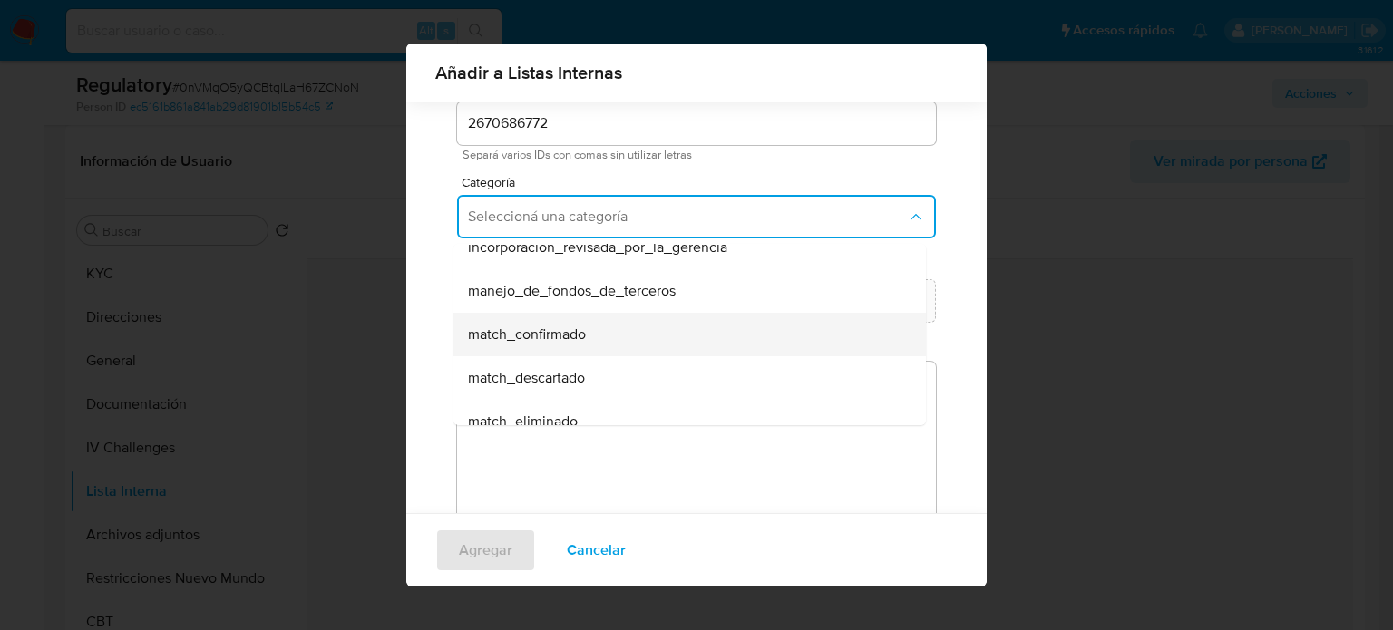
scroll to position [91, 0]
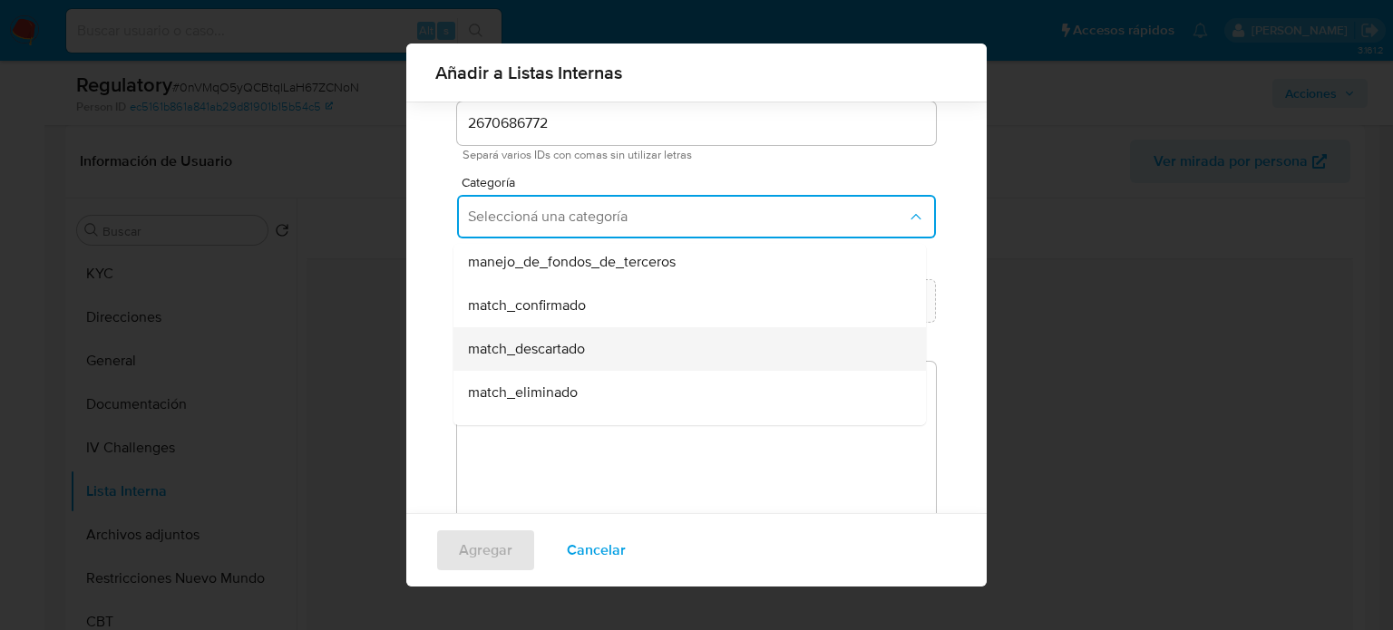
click at [596, 346] on div "match_descartado" at bounding box center [684, 349] width 433 height 44
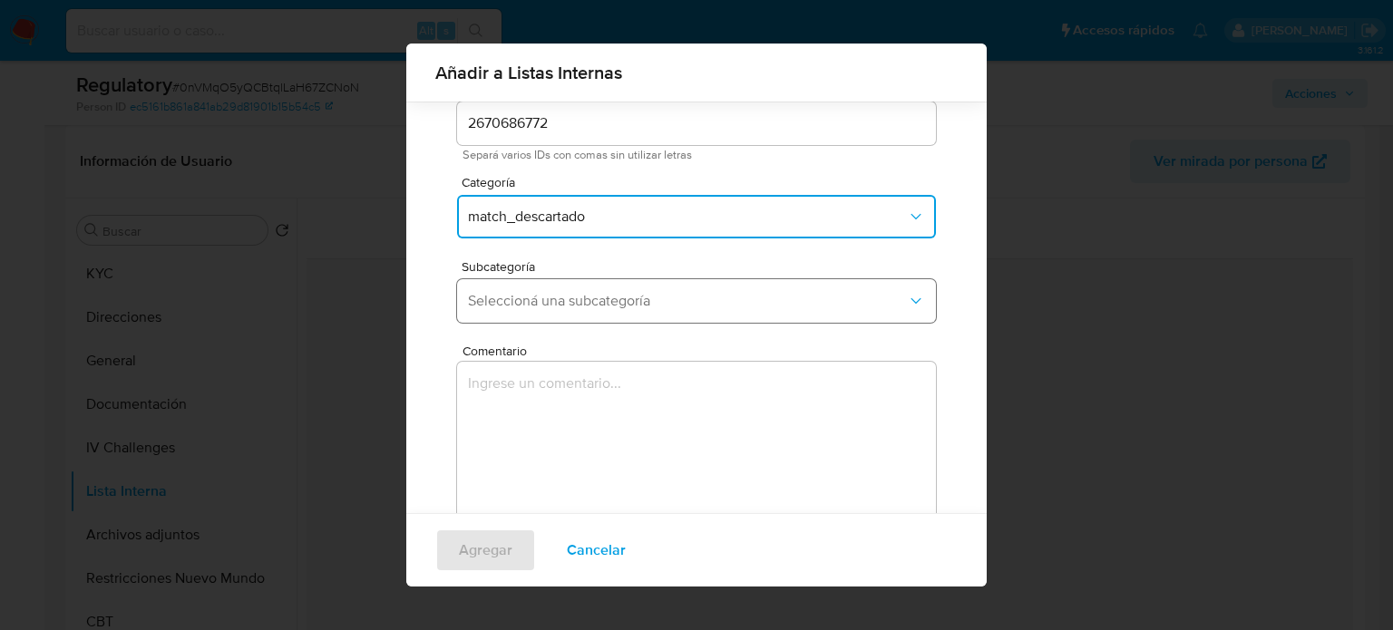
click at [618, 308] on span "Seleccioná una subcategoría" at bounding box center [687, 301] width 439 height 18
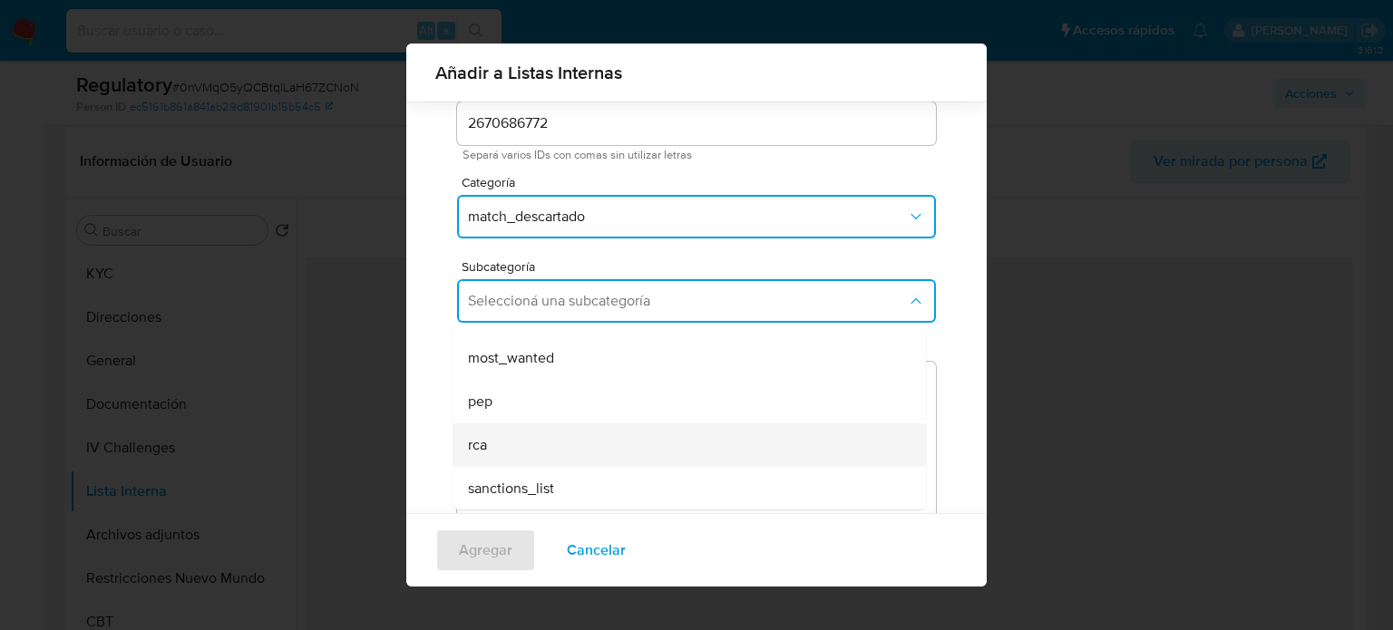
scroll to position [123, 0]
click at [527, 450] on div "rca" at bounding box center [684, 445] width 433 height 44
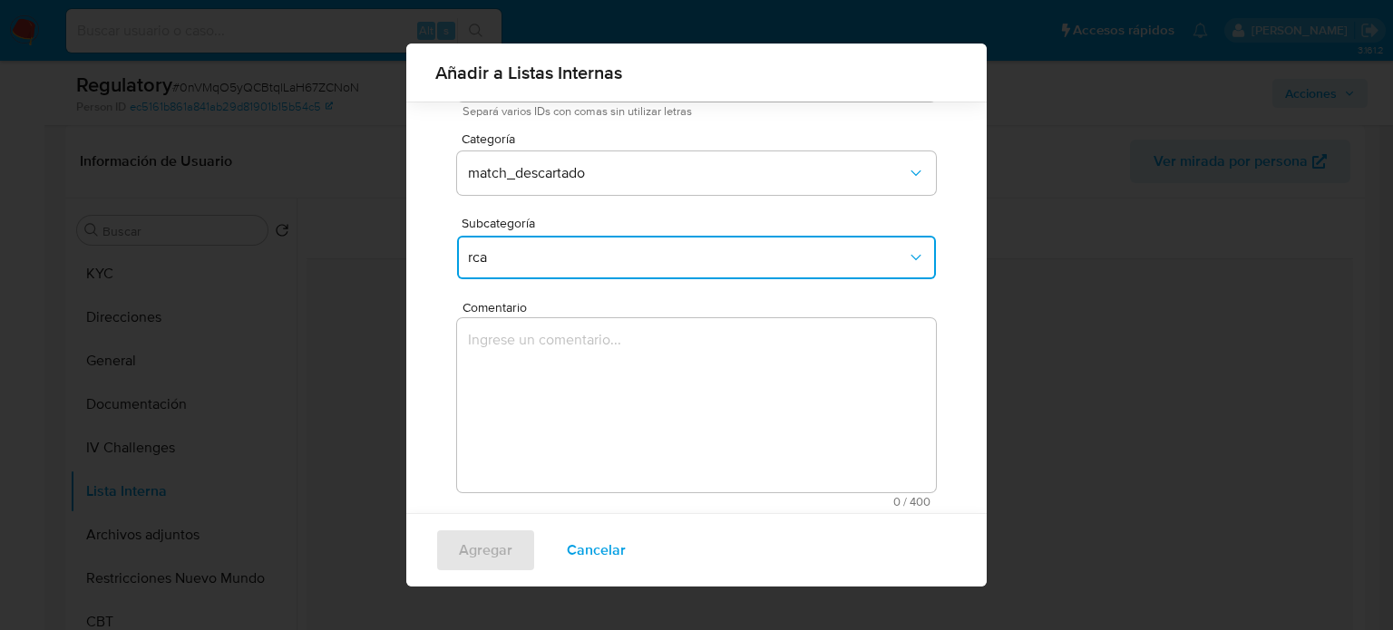
scroll to position [142, 0]
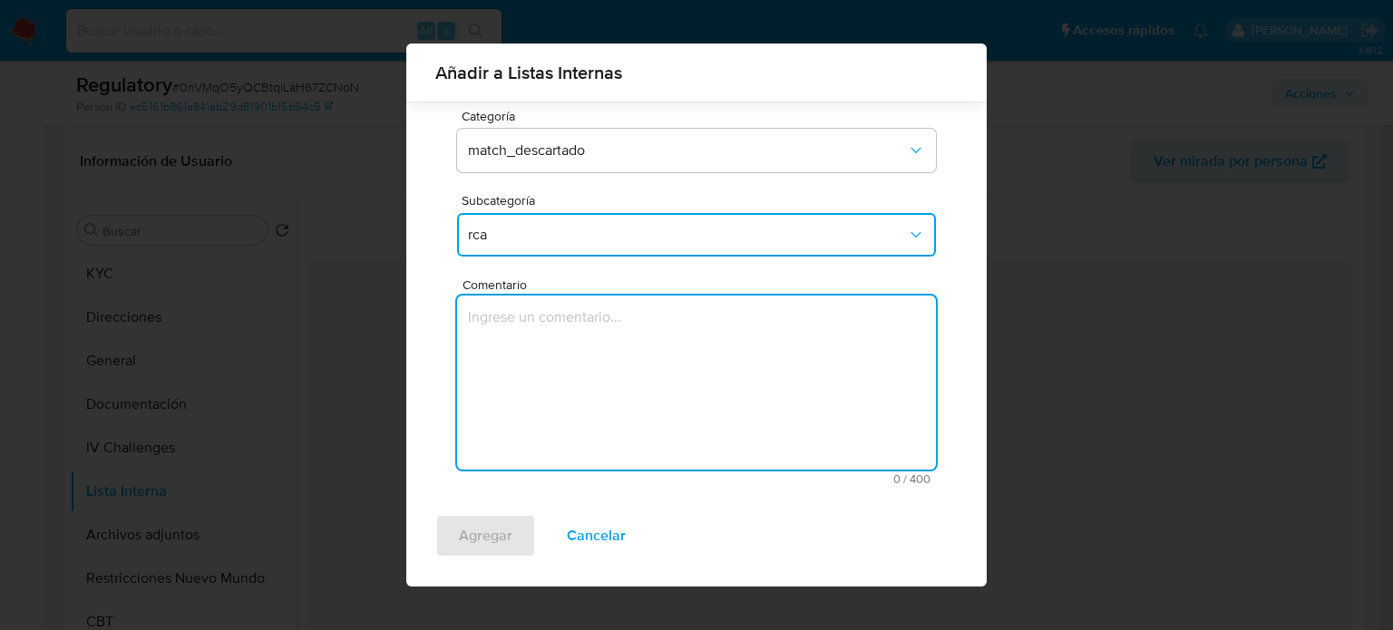
click at [611, 352] on textarea "Comentario" at bounding box center [696, 383] width 479 height 174
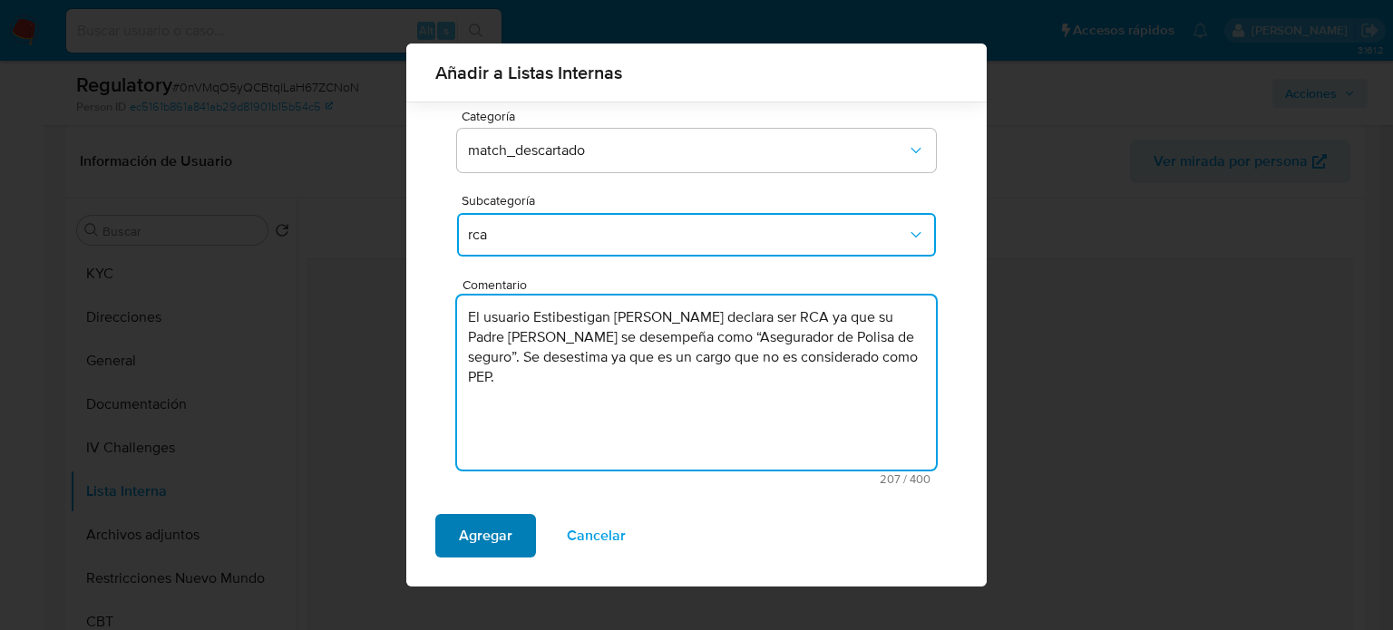
type textarea "El usuario Estibestigan Tuberquia Jimenez declara ser RCA ya que su Padre Estib…"
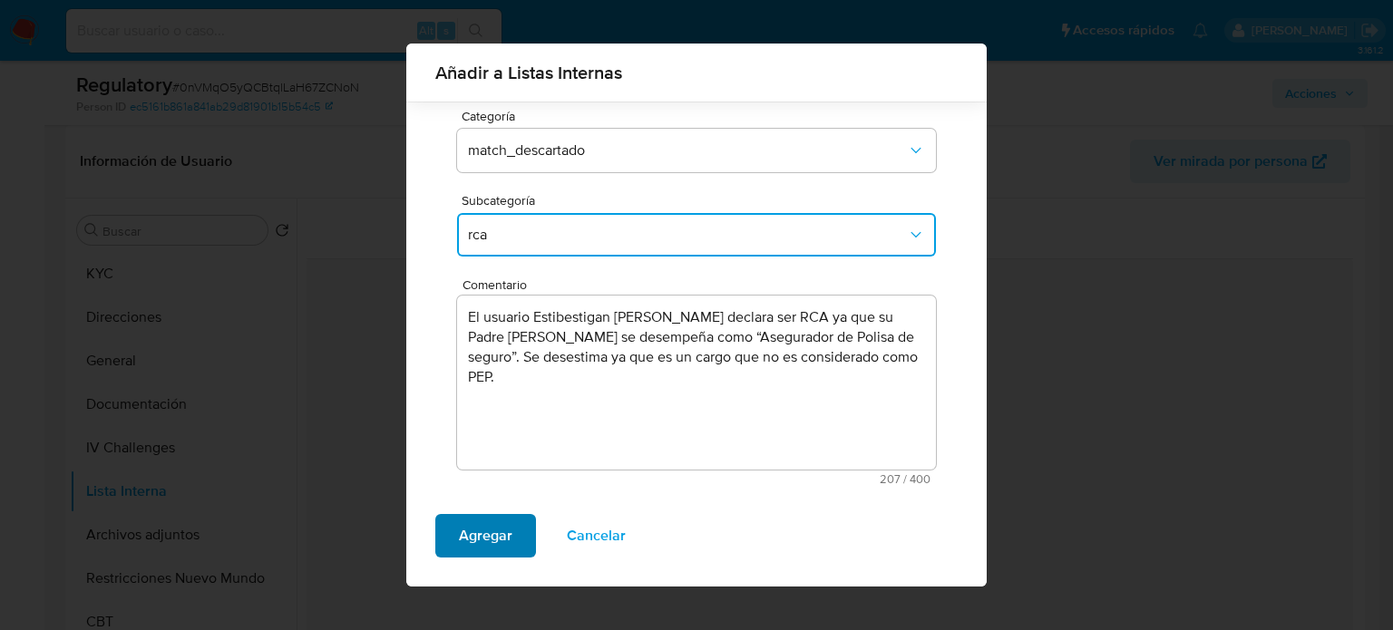
click at [466, 525] on span "Agregar" at bounding box center [486, 536] width 54 height 40
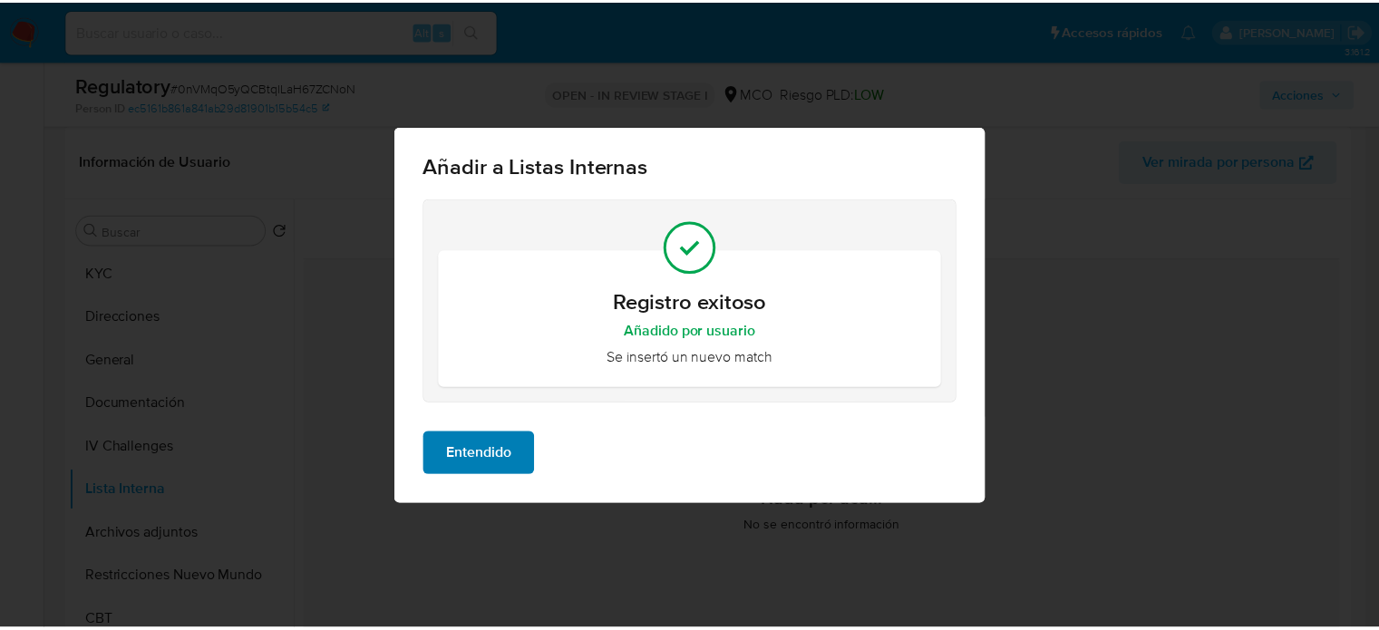
scroll to position [0, 0]
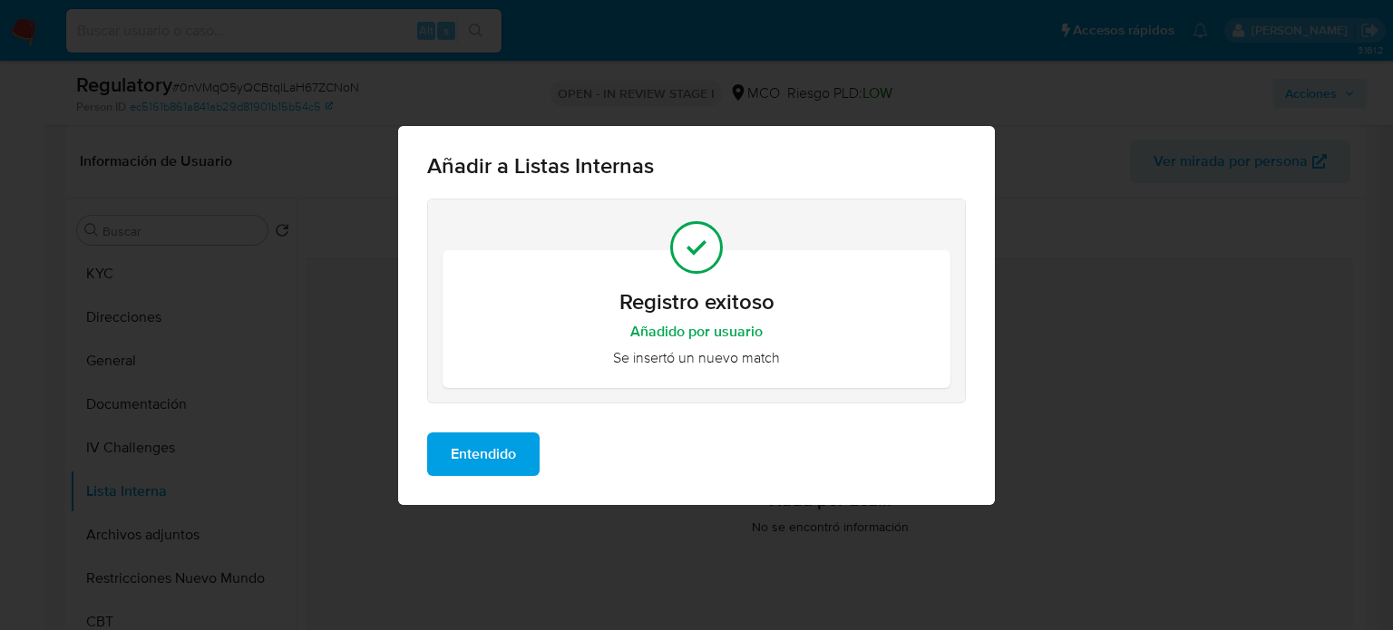
click at [516, 469] on span "Entendido" at bounding box center [483, 454] width 65 height 40
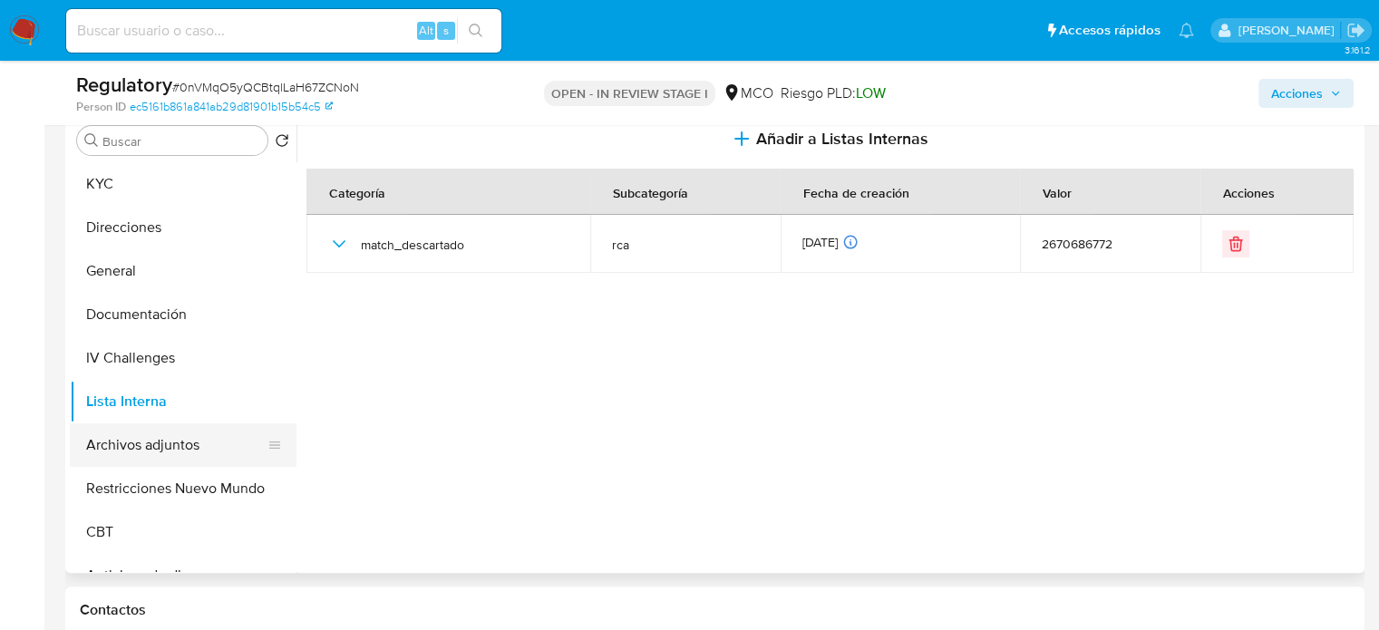
scroll to position [363, 0]
click at [172, 447] on button "Archivos adjuntos" at bounding box center [176, 445] width 212 height 44
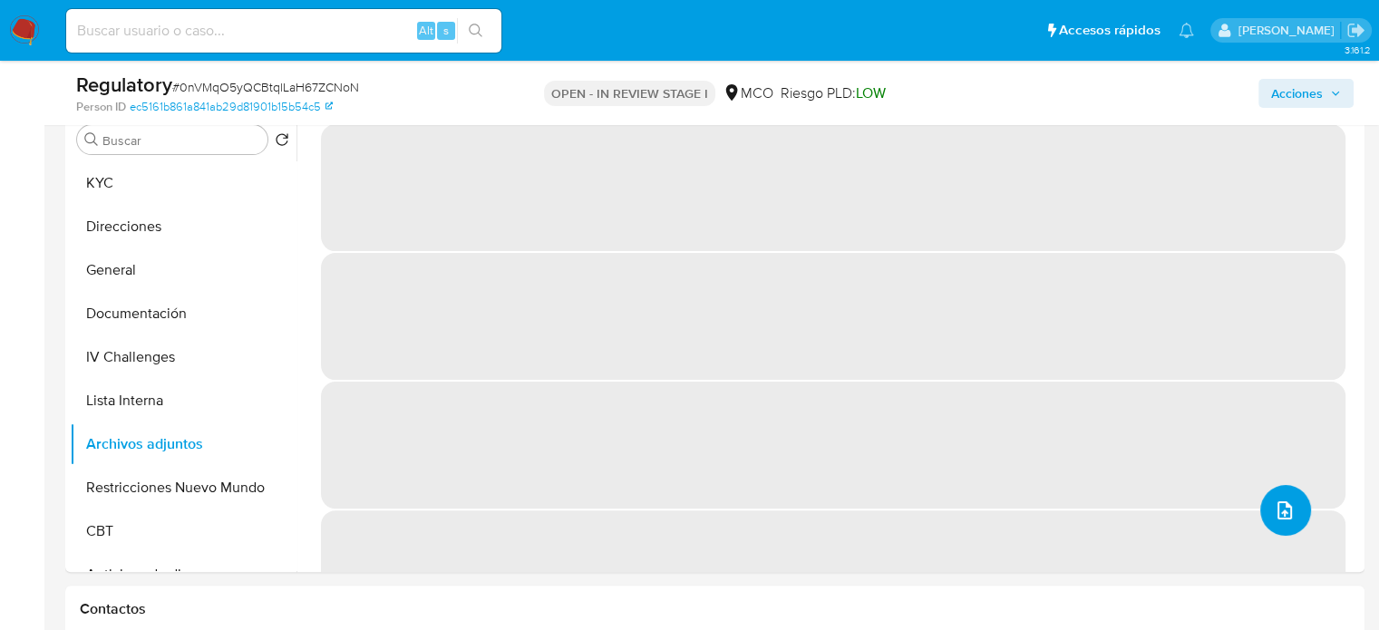
click at [1277, 503] on icon "upload-file" at bounding box center [1285, 511] width 22 height 22
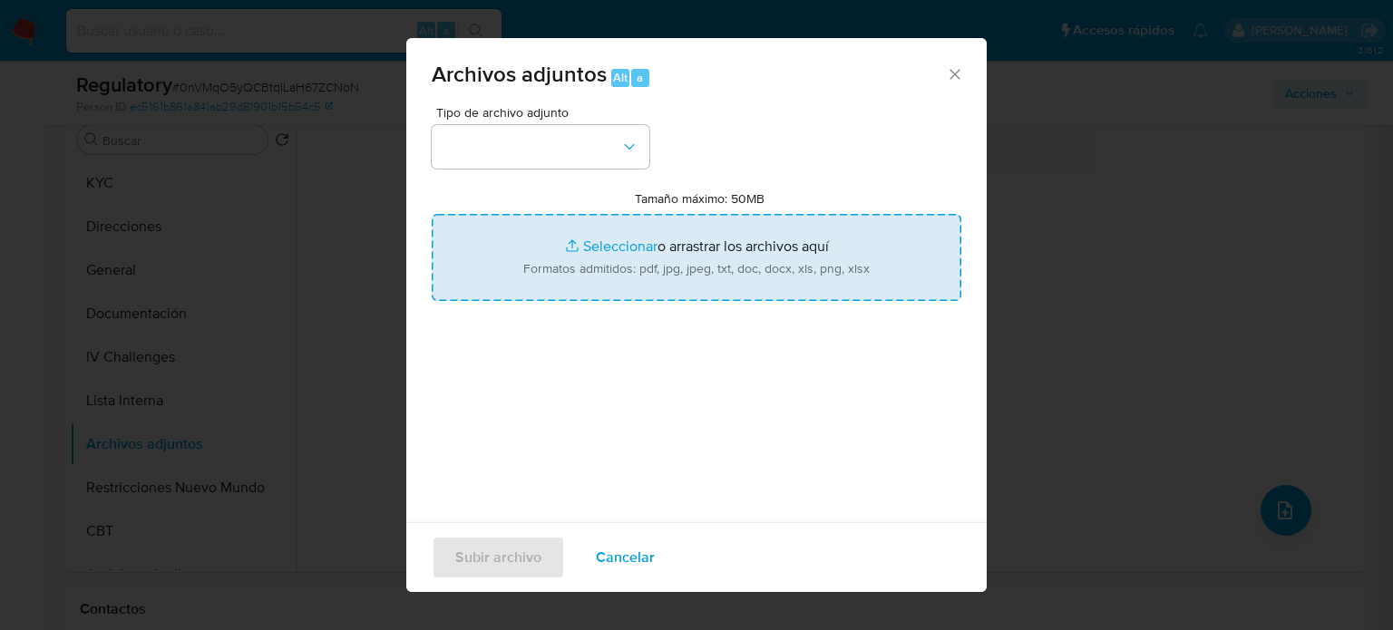
click at [706, 239] on input "Tamaño máximo: 50MB Seleccionar archivos" at bounding box center [697, 257] width 530 height 87
type input "C:\fakepath\CaseDossierReport_5jb83id7q06i1k2slx5ndn3yl.pdf"
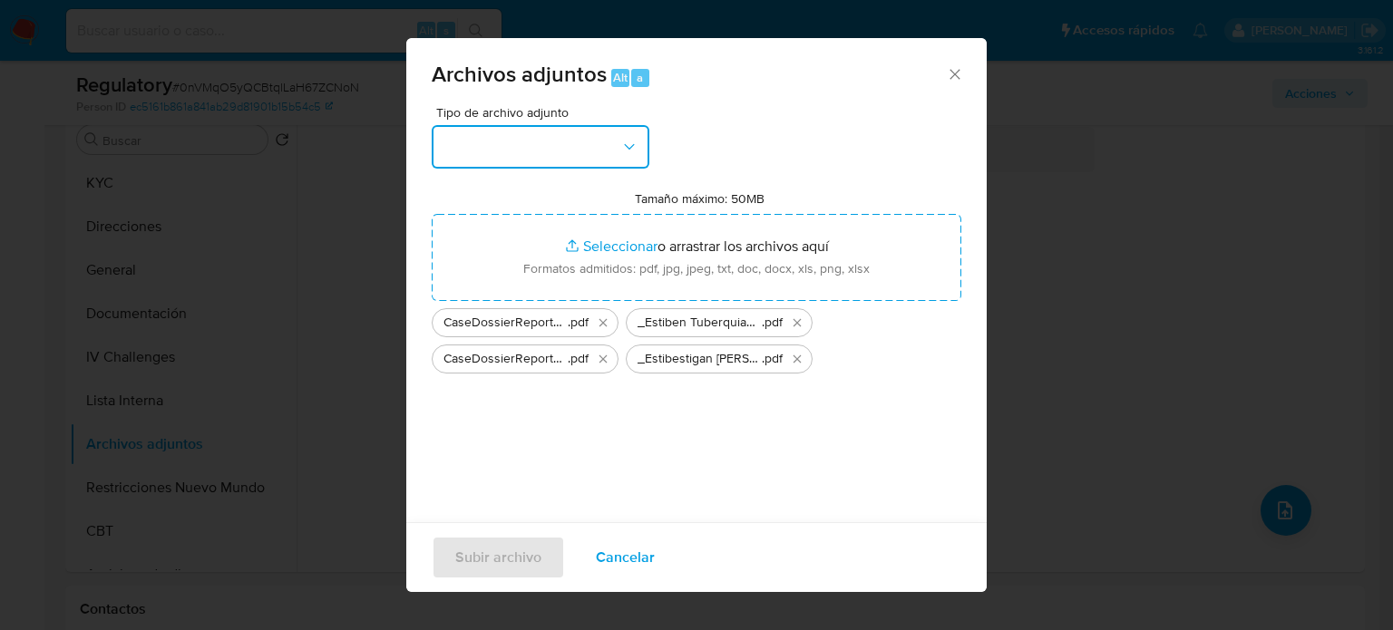
click at [631, 155] on icon "button" at bounding box center [629, 147] width 18 height 18
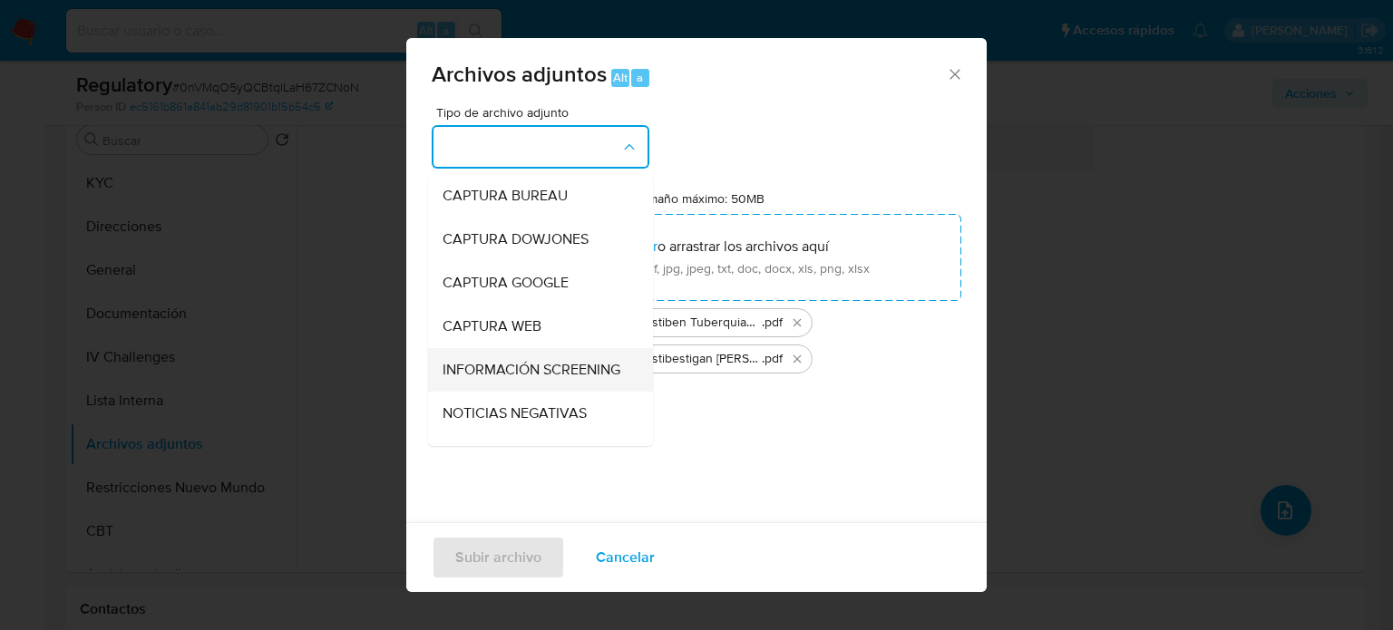
click at [502, 362] on span "INFORMACIÓN SCREENING" at bounding box center [532, 370] width 178 height 18
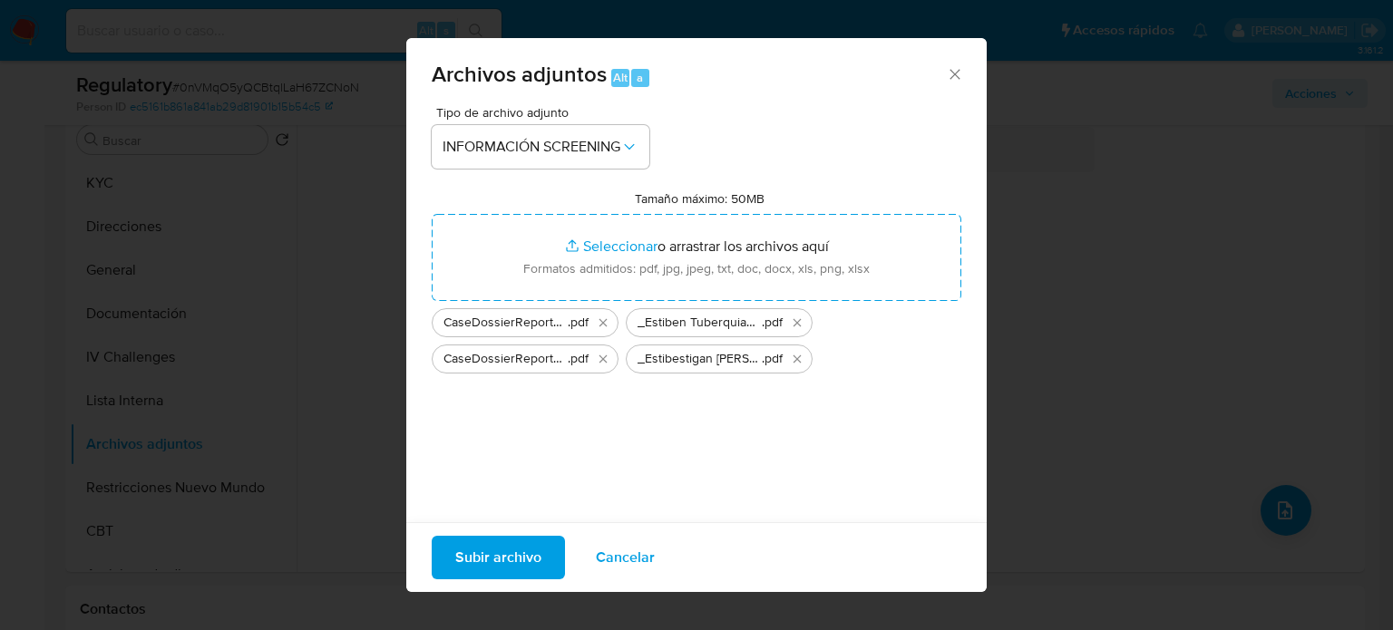
click at [501, 552] on span "Subir archivo" at bounding box center [498, 558] width 86 height 40
click at [467, 563] on span "Subir archivo" at bounding box center [498, 558] width 86 height 40
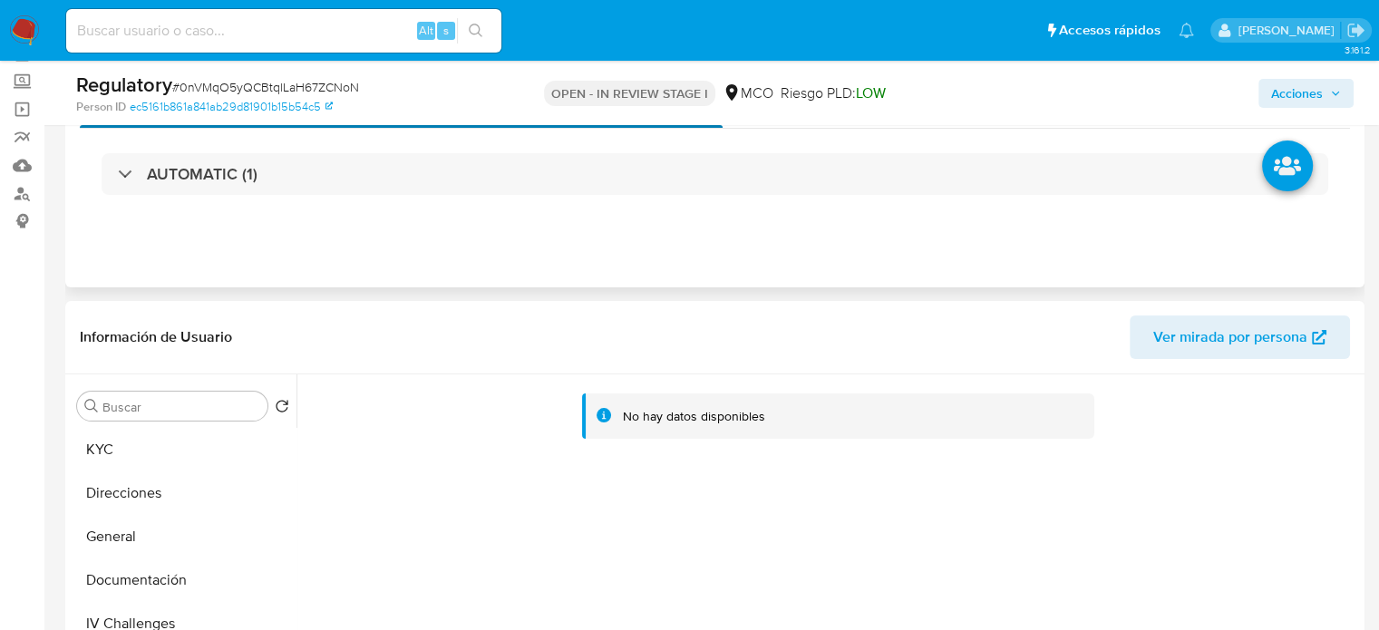
scroll to position [0, 0]
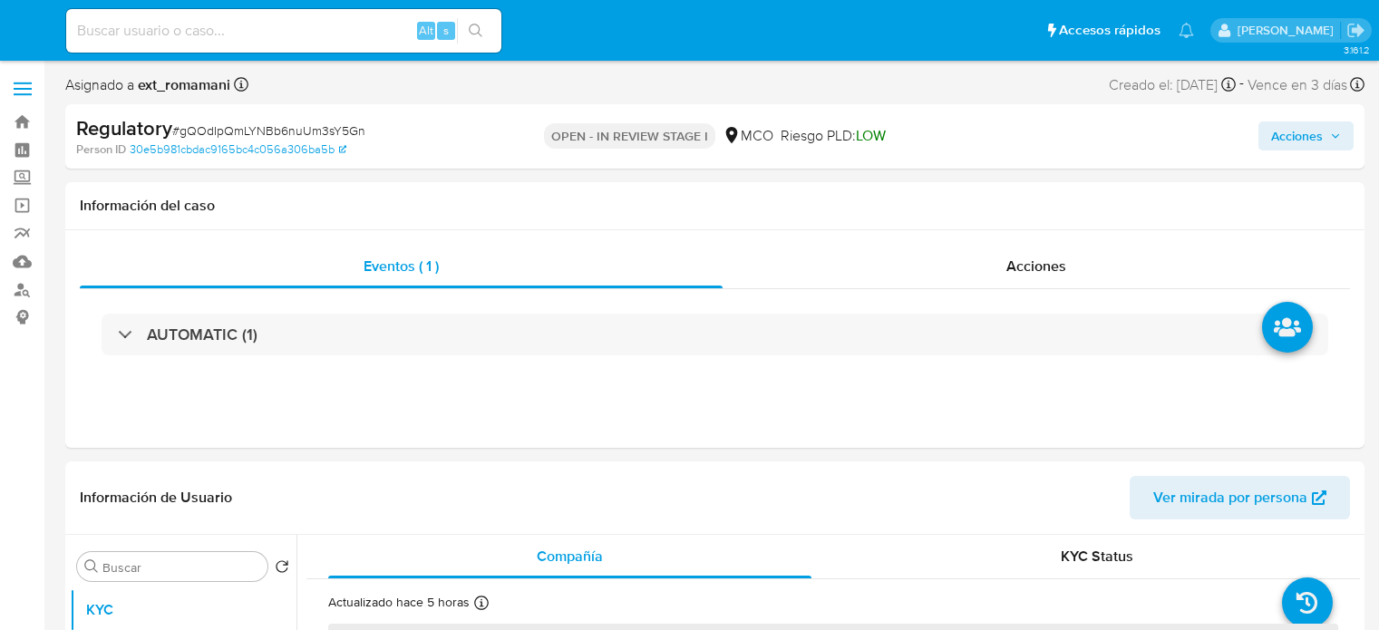
select select "10"
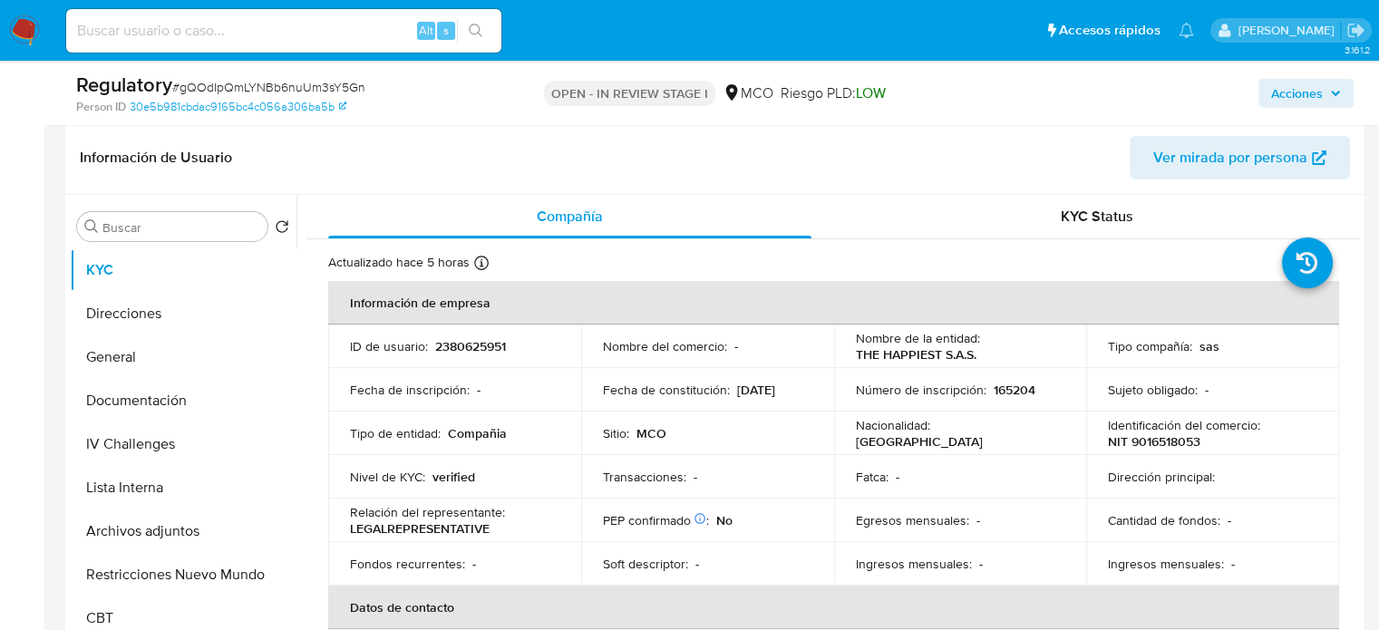
scroll to position [363, 0]
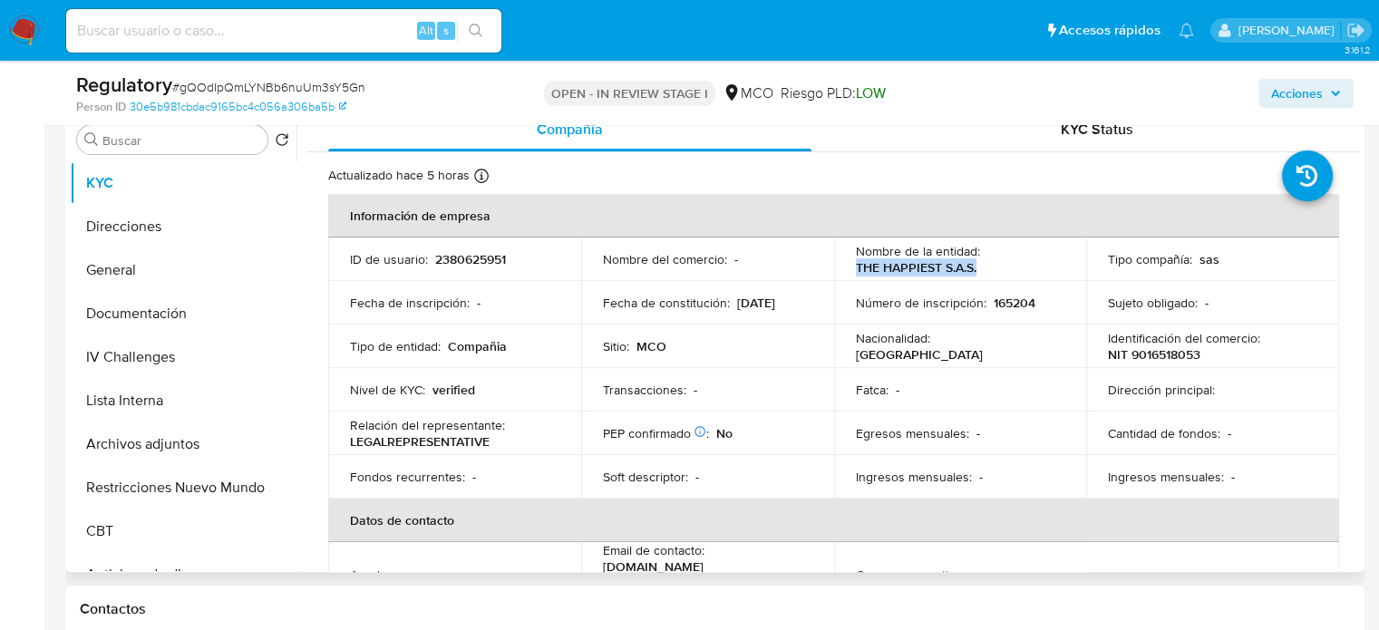
drag, startPoint x: 1028, startPoint y: 271, endPoint x: 831, endPoint y: 278, distance: 197.8
click at [834, 278] on td "Nombre de la entidad : THE HAPPIEST S.A.S." at bounding box center [960, 260] width 253 height 44
copy p "THE HAPPIEST S.A.S."
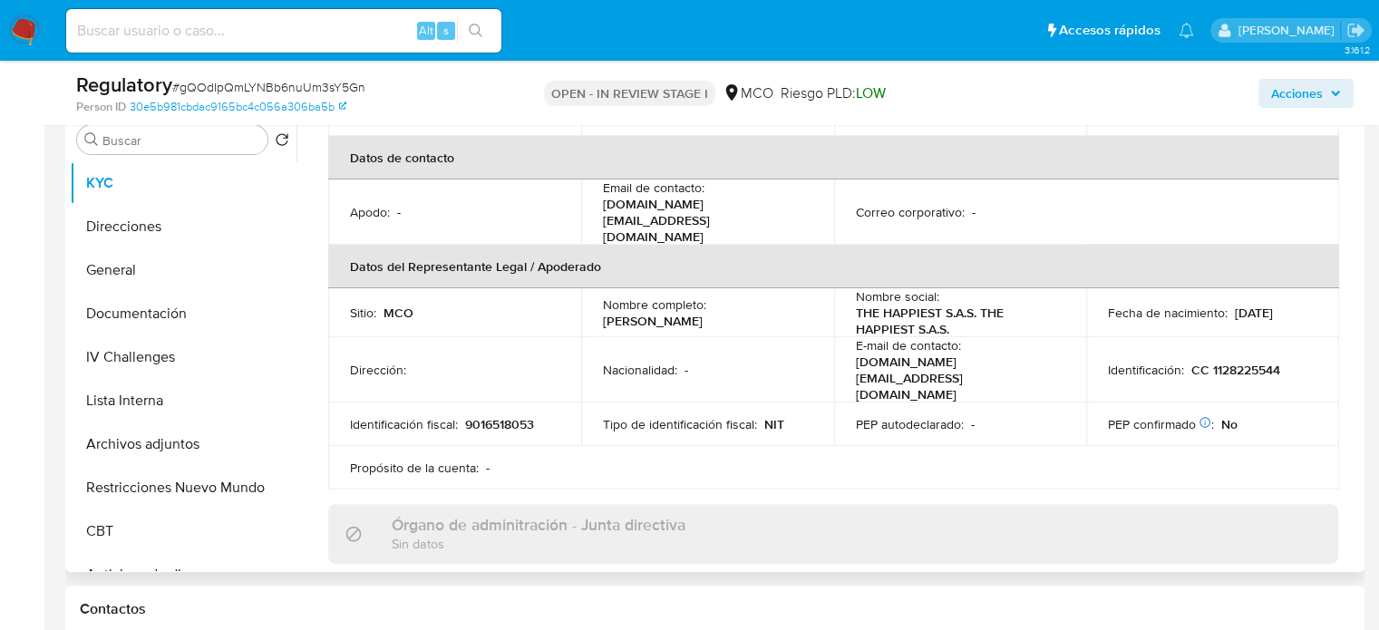
drag, startPoint x: 805, startPoint y: 302, endPoint x: 590, endPoint y: 300, distance: 215.0
click at [590, 300] on td "Nombre completo : [PERSON_NAME]" at bounding box center [707, 312] width 253 height 49
copy p "[PERSON_NAME]"
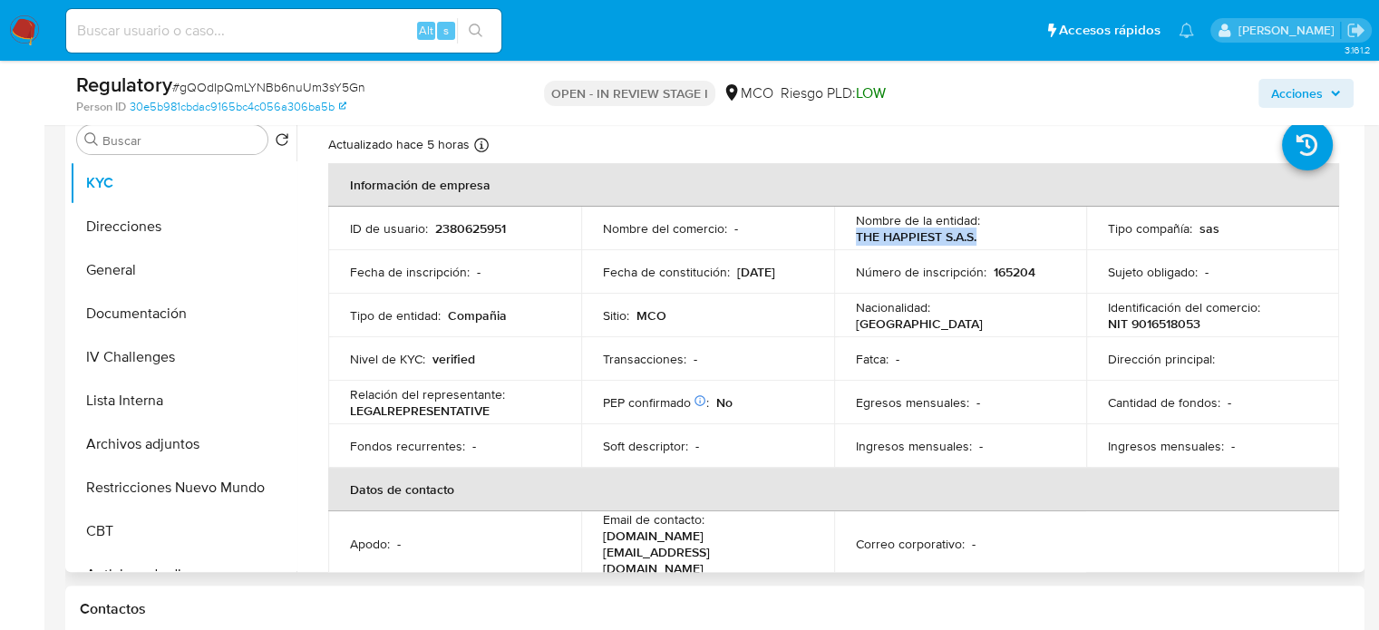
scroll to position [0, 0]
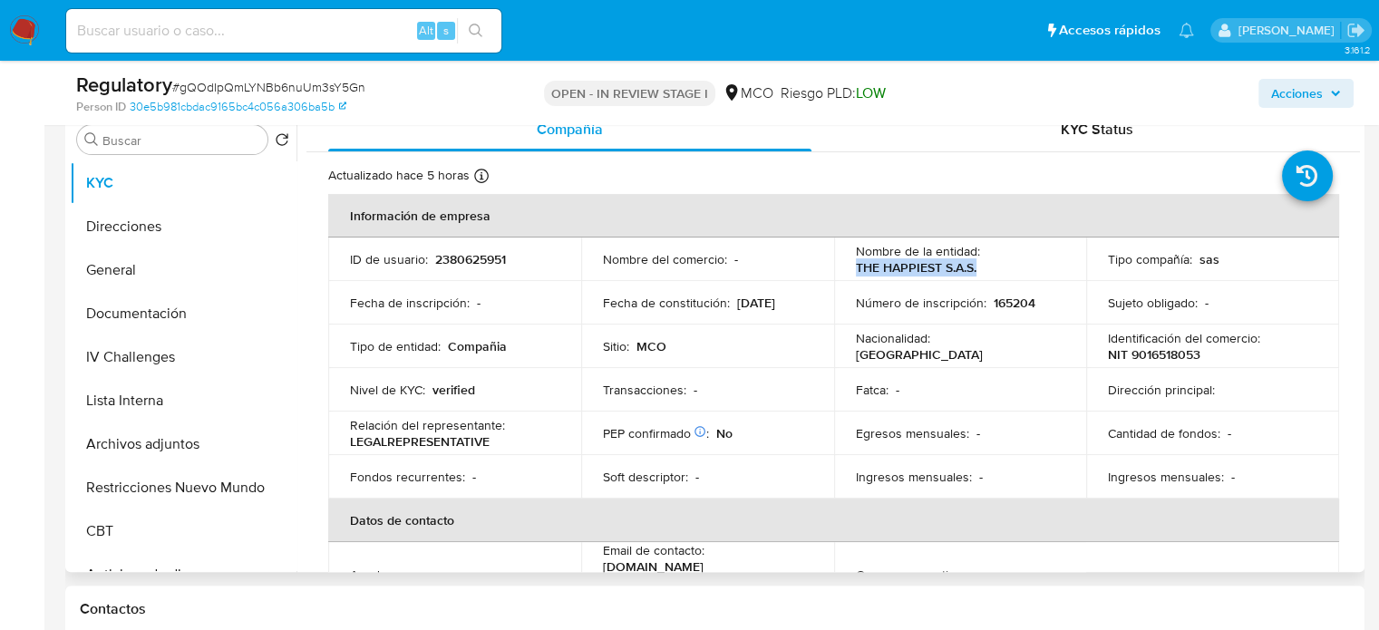
drag, startPoint x: 1021, startPoint y: 268, endPoint x: 849, endPoint y: 273, distance: 172.4
click at [849, 273] on td "Nombre de la entidad : THE HAPPIEST S.A.S." at bounding box center [960, 260] width 253 height 44
copy p "THE HAPPIEST S.A.S."
drag, startPoint x: 1226, startPoint y: 352, endPoint x: 1106, endPoint y: 359, distance: 120.8
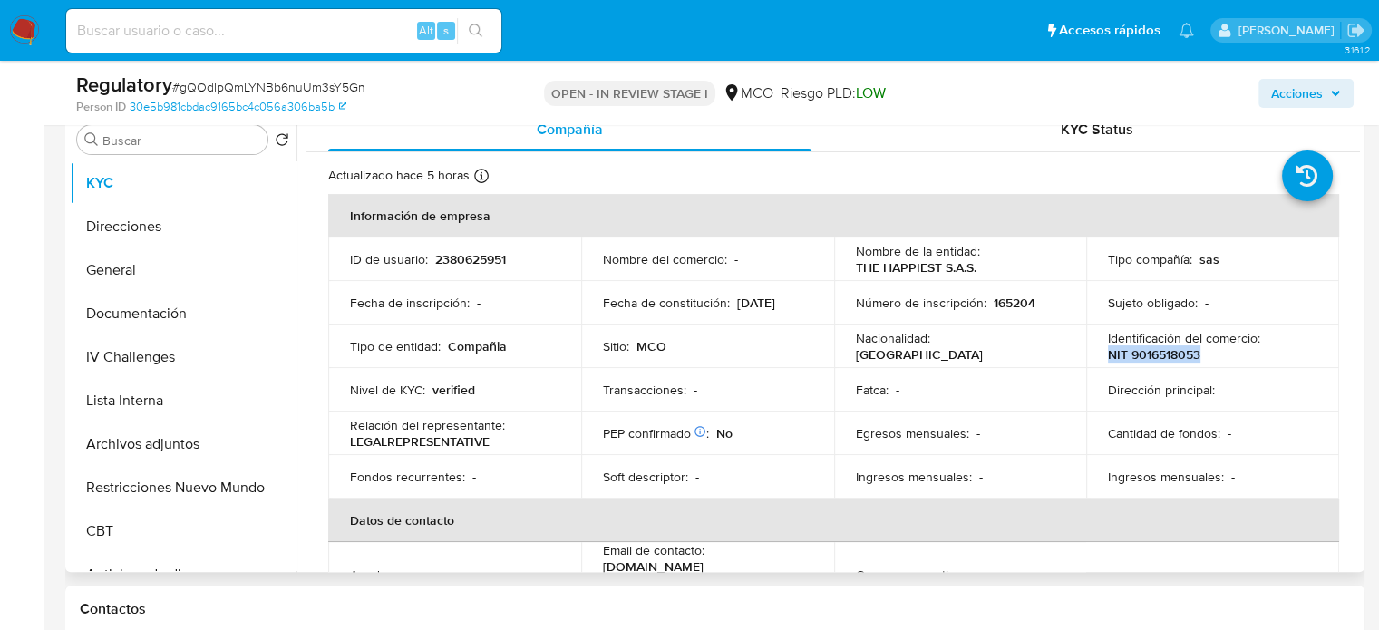
click at [1108, 359] on div "Identificación del comercio : NIT 9016518053" at bounding box center [1213, 346] width 210 height 33
copy p "NIT 9016518053"
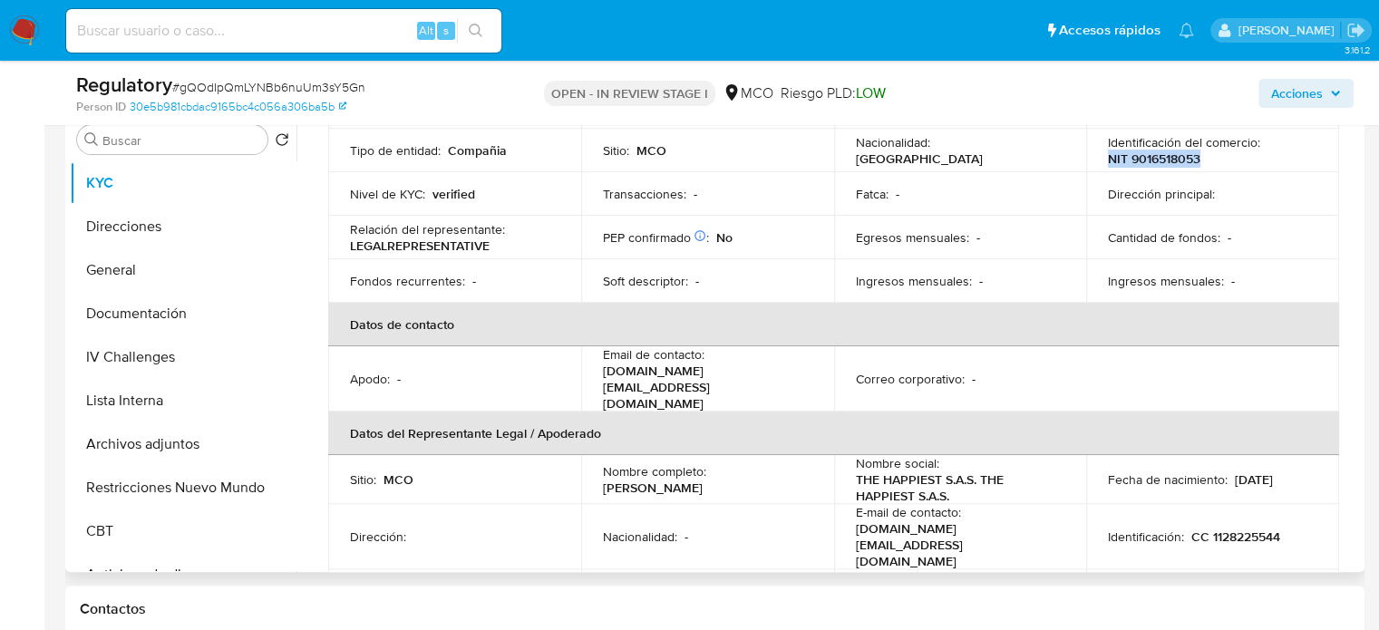
scroll to position [272, 0]
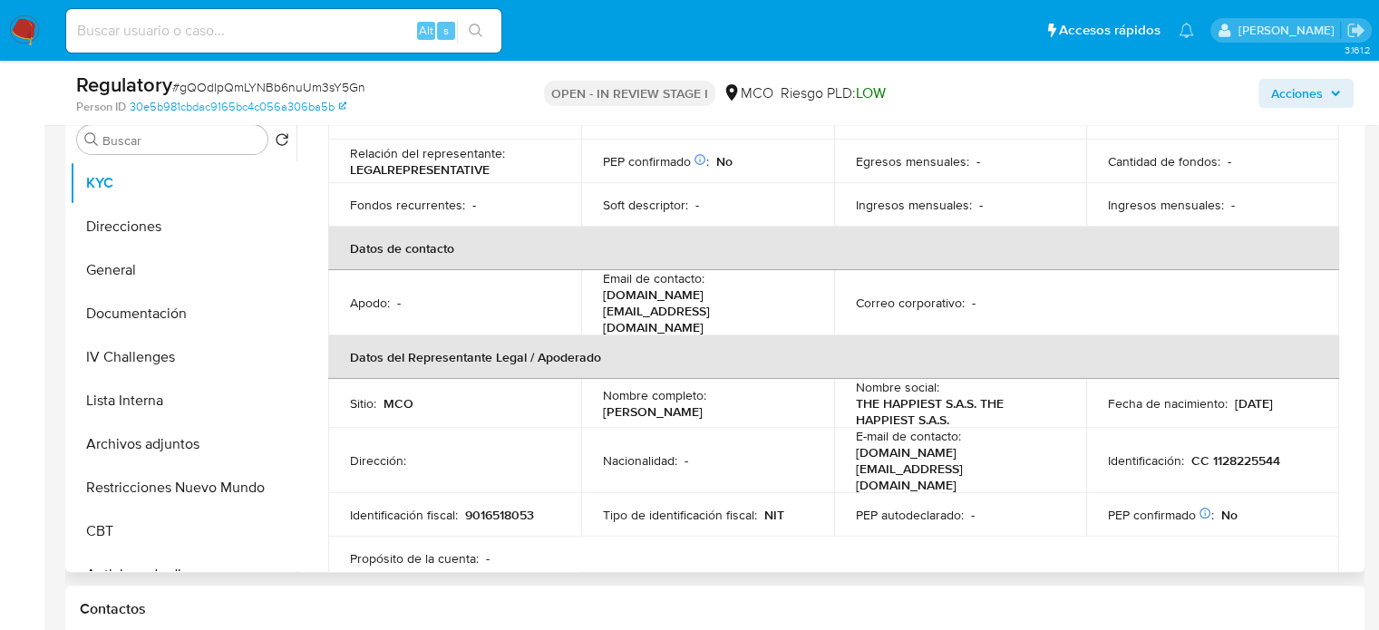
drag, startPoint x: 797, startPoint y: 390, endPoint x: 591, endPoint y: 389, distance: 205.9
click at [591, 389] on td "Nombre completo : Jessica Daniela Abreo Quintero" at bounding box center [707, 403] width 253 height 49
copy p "Jessica Daniela Abreo Quintero"
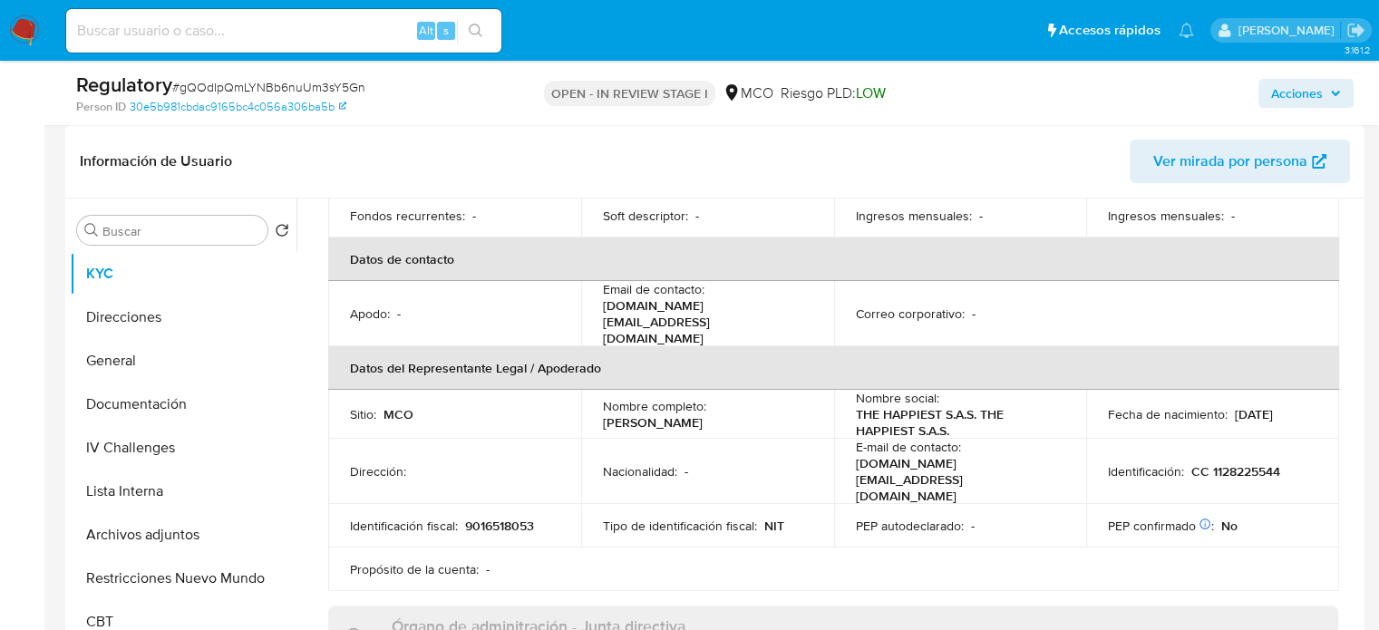
scroll to position [363, 0]
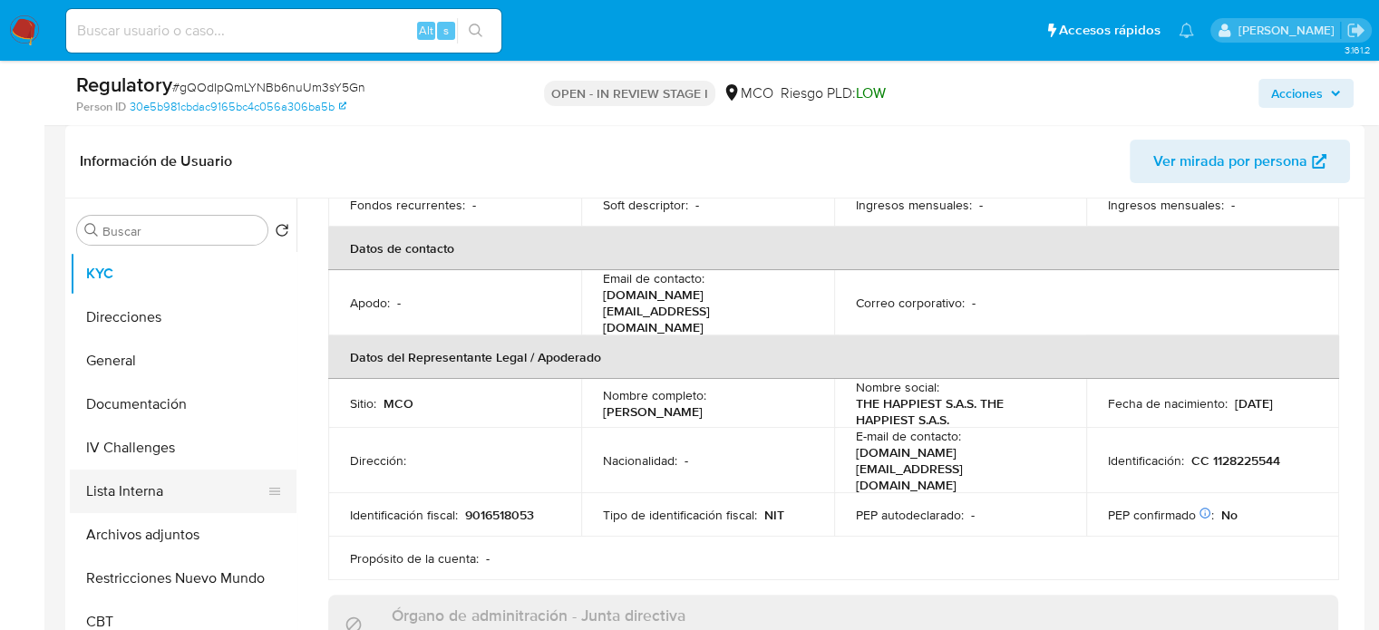
click at [148, 503] on button "Lista Interna" at bounding box center [176, 492] width 212 height 44
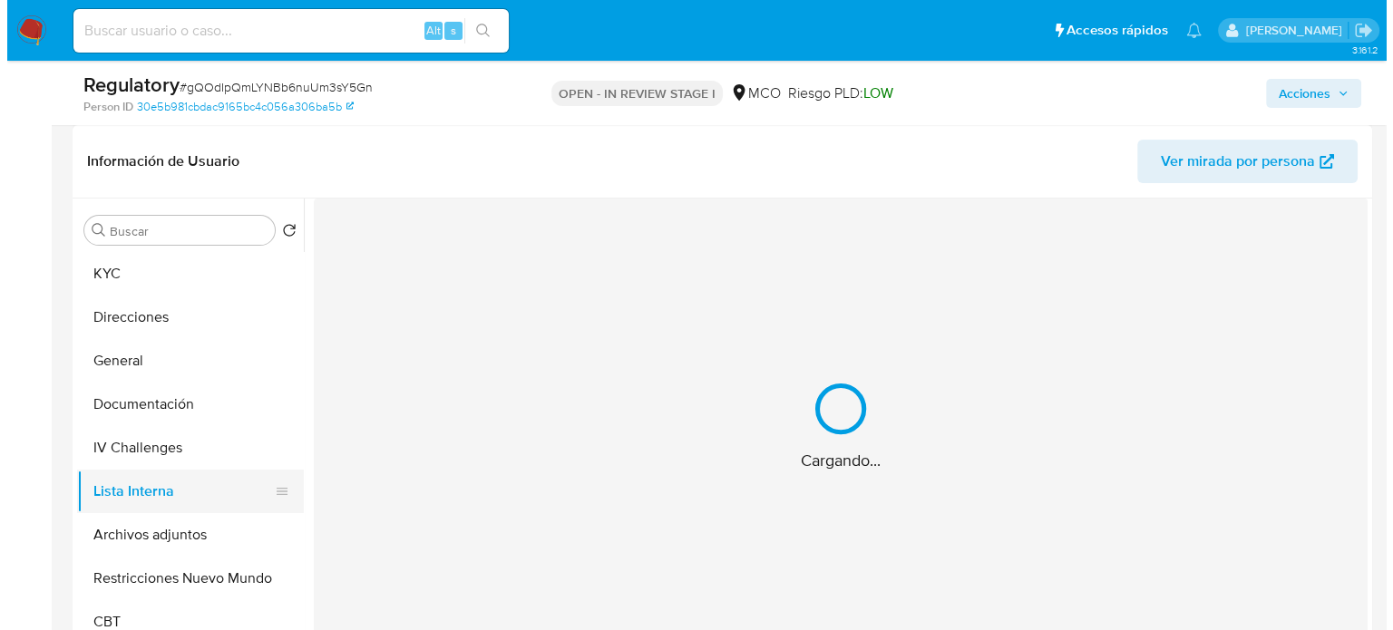
scroll to position [0, 0]
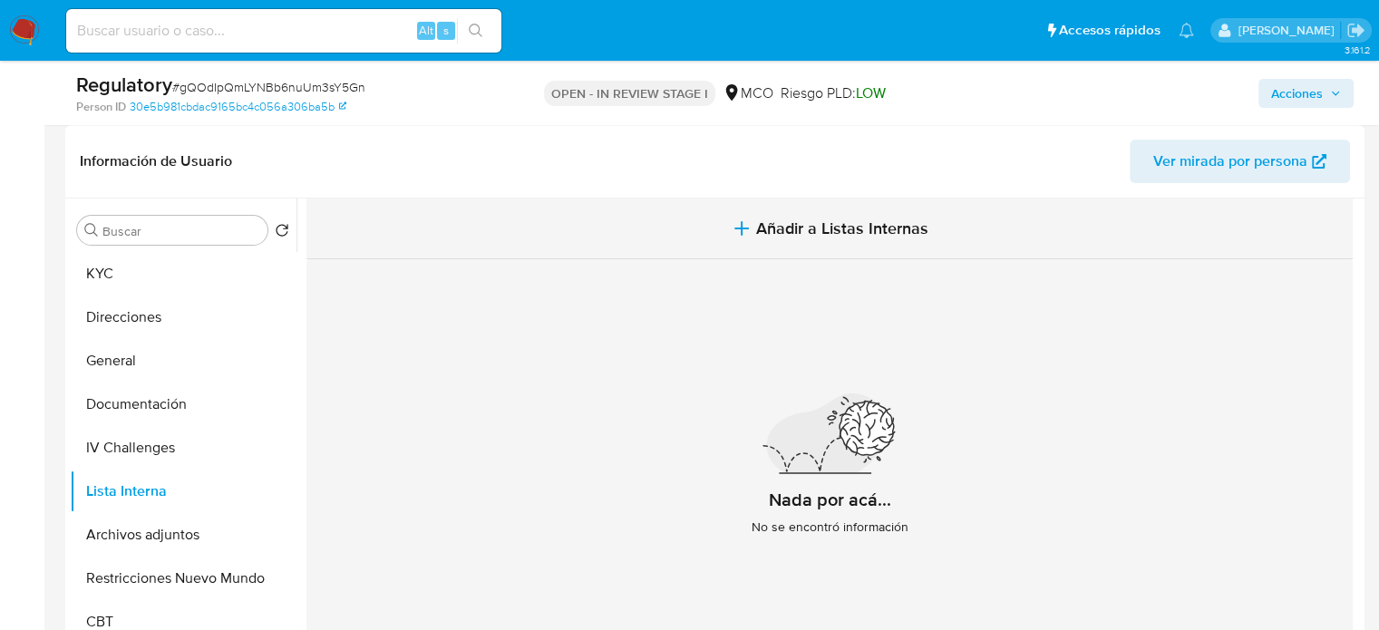
click at [813, 223] on span "Añadir a Listas Internas" at bounding box center [842, 229] width 172 height 20
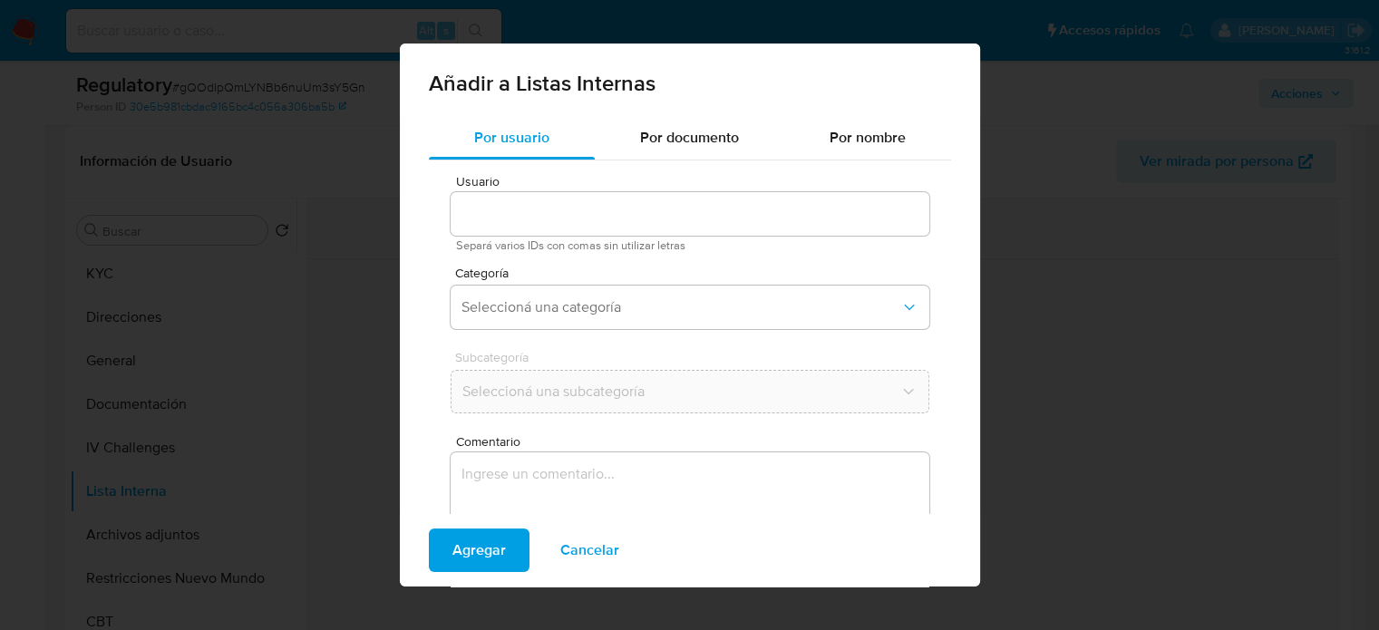
type input "2380625951"
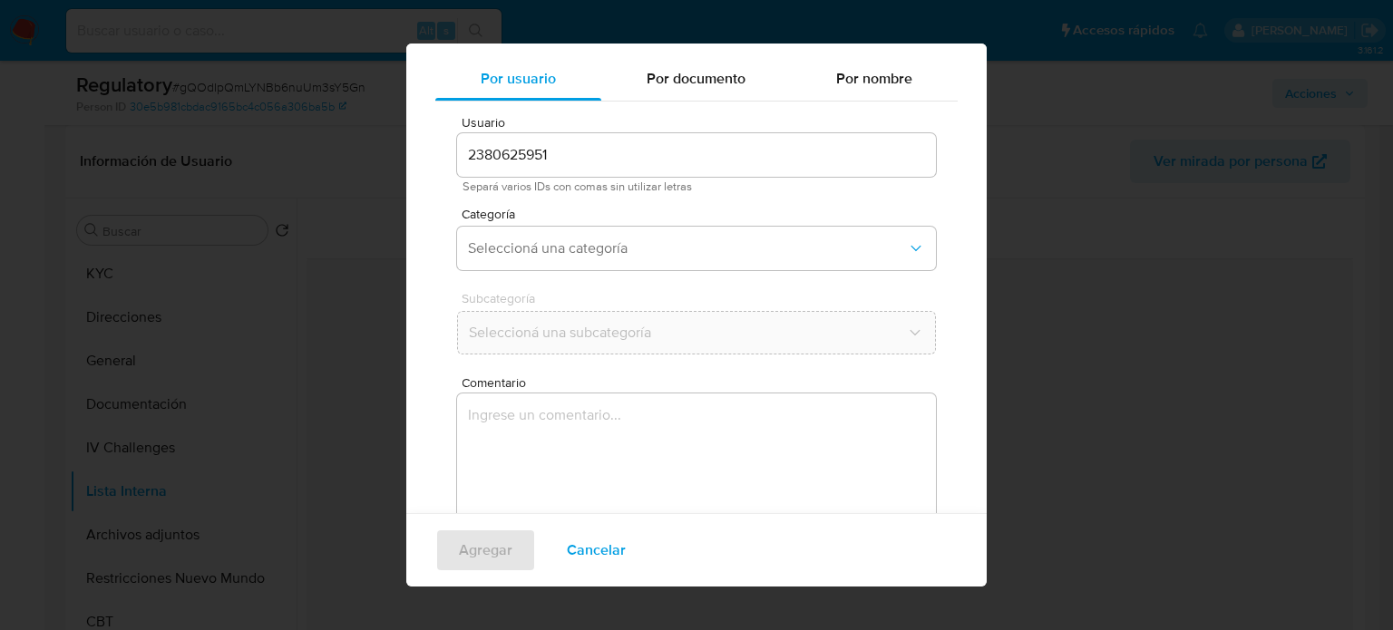
scroll to position [76, 0]
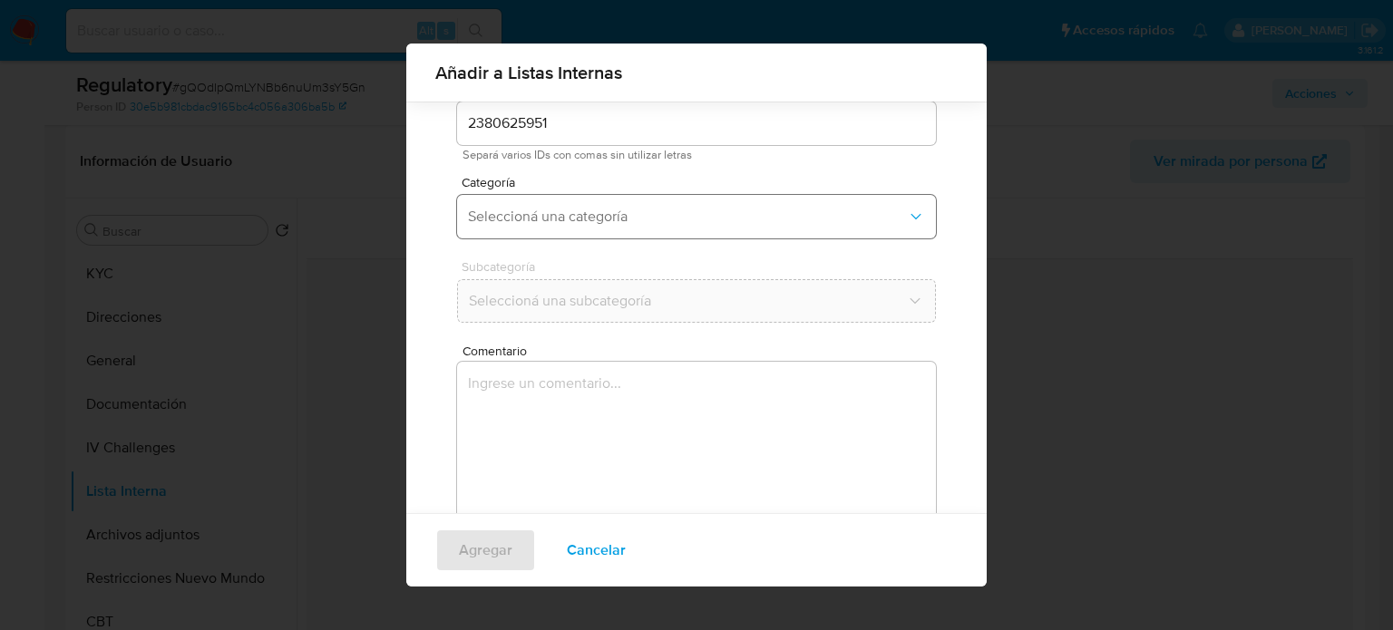
click at [627, 219] on span "Seleccioná una categoría" at bounding box center [687, 217] width 439 height 18
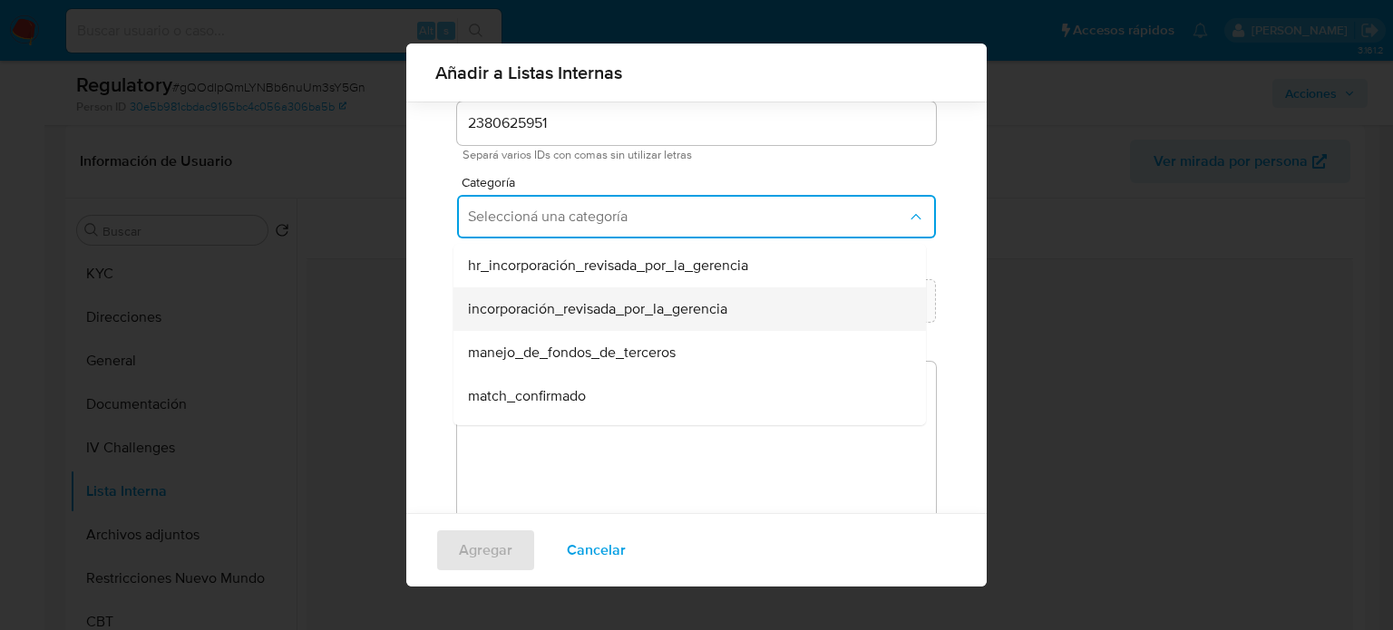
scroll to position [91, 0]
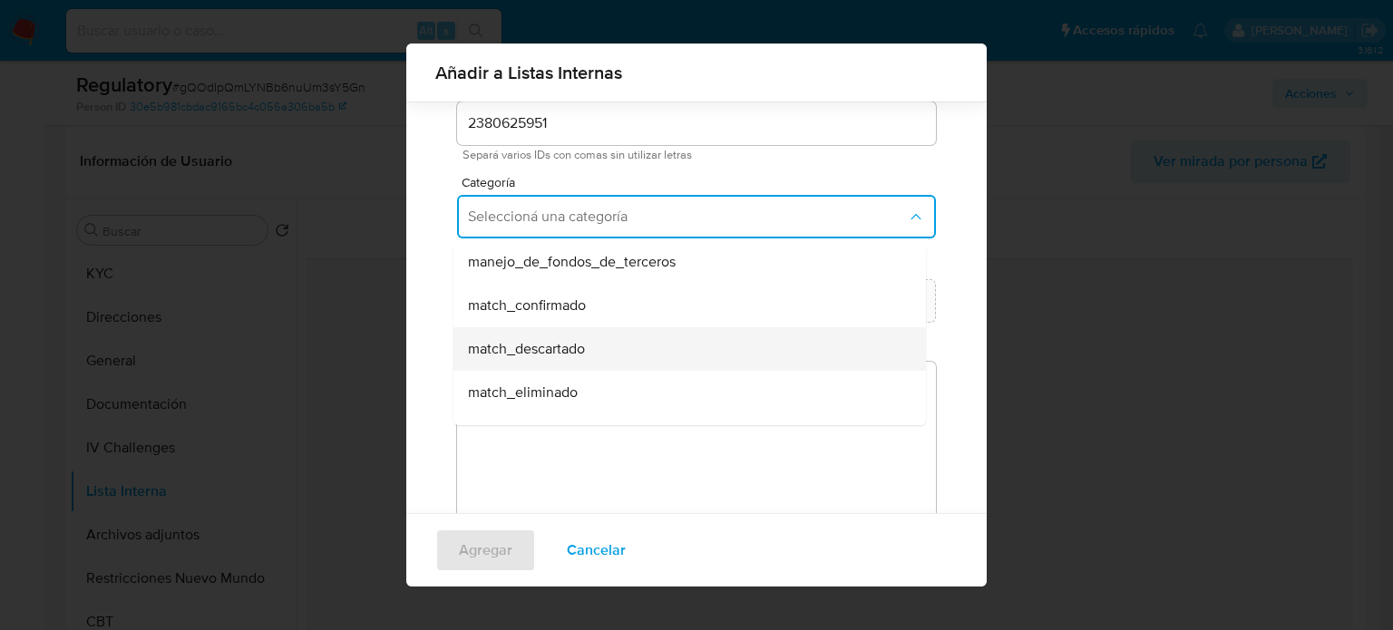
click at [573, 348] on span "match_descartado" at bounding box center [526, 349] width 117 height 18
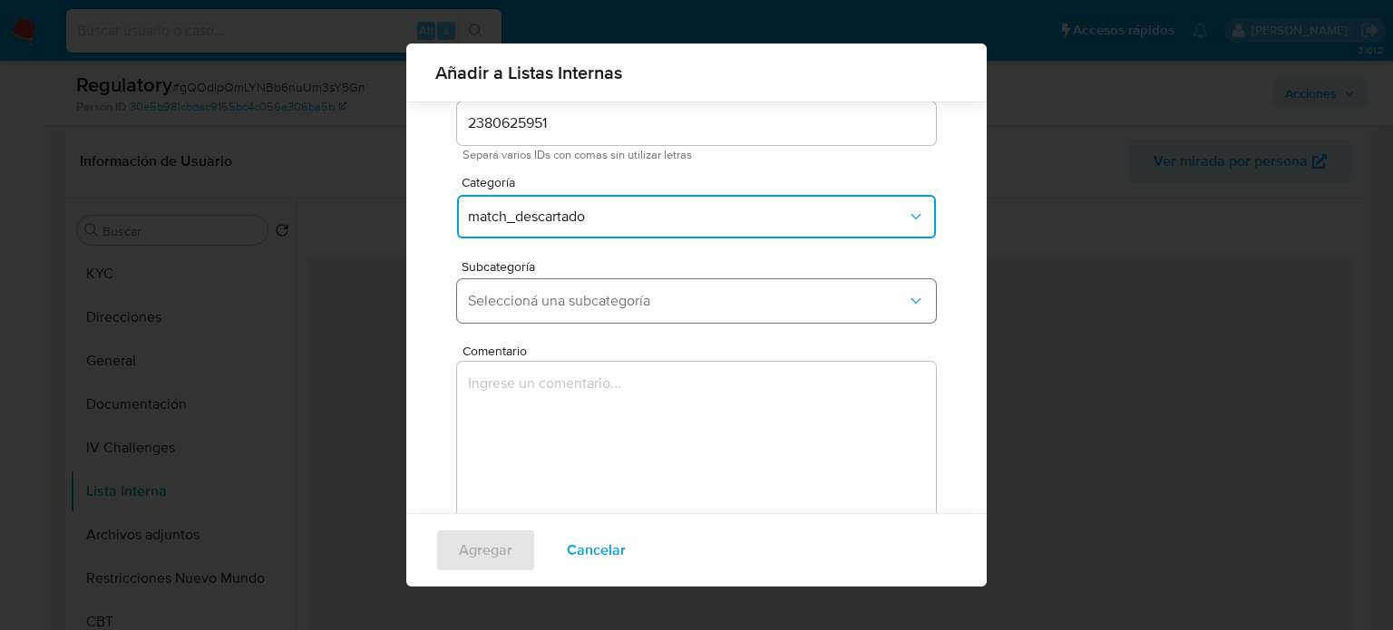
click at [609, 298] on span "Seleccioná una subcategoría" at bounding box center [687, 301] width 439 height 18
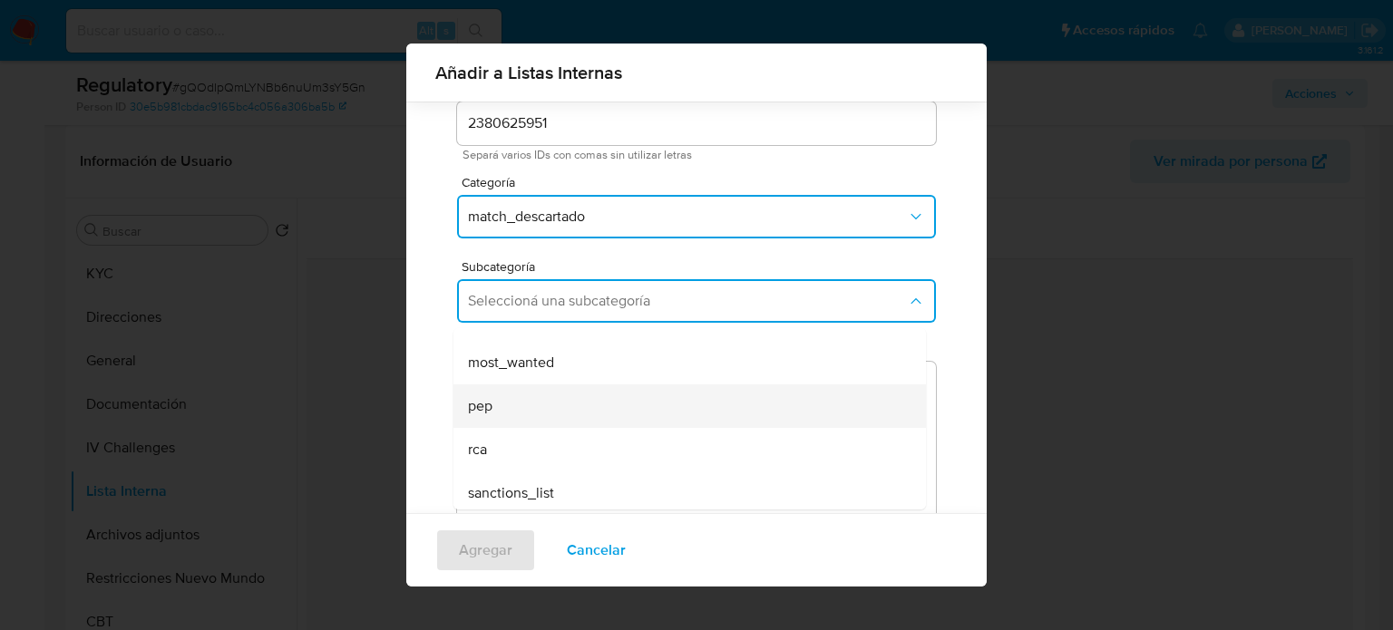
scroll to position [123, 0]
click at [558, 392] on div "pep" at bounding box center [684, 401] width 433 height 44
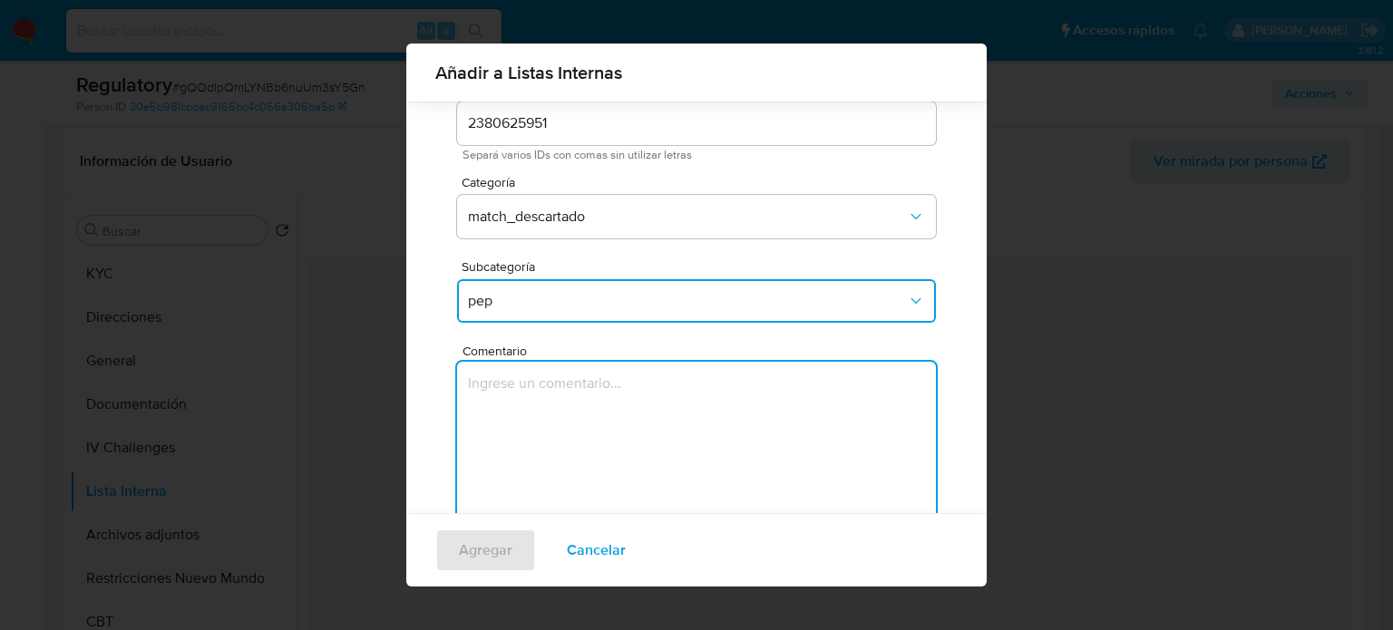
click at [558, 392] on textarea "Comentario" at bounding box center [696, 449] width 479 height 174
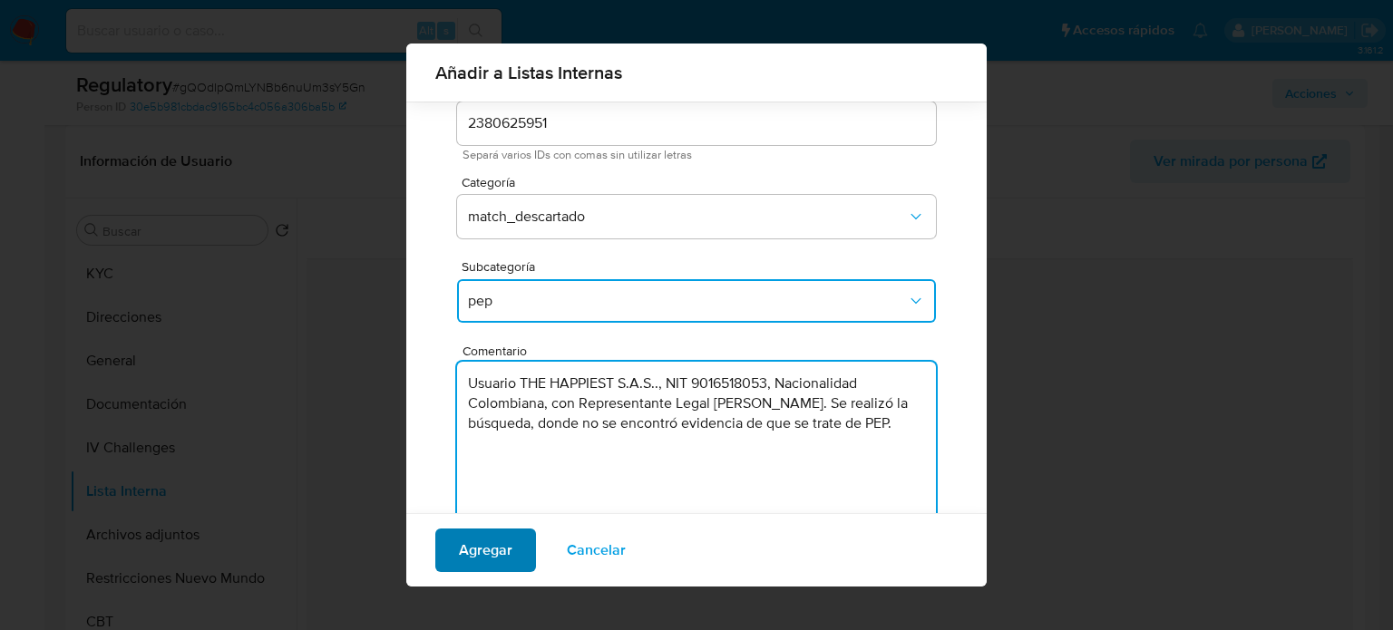
type textarea "Usuario THE HAPPIEST S.A.S.., NIT 9016518053, Nacionalidad Colombiana, con Repr…"
click at [465, 548] on span "Agregar" at bounding box center [486, 551] width 54 height 40
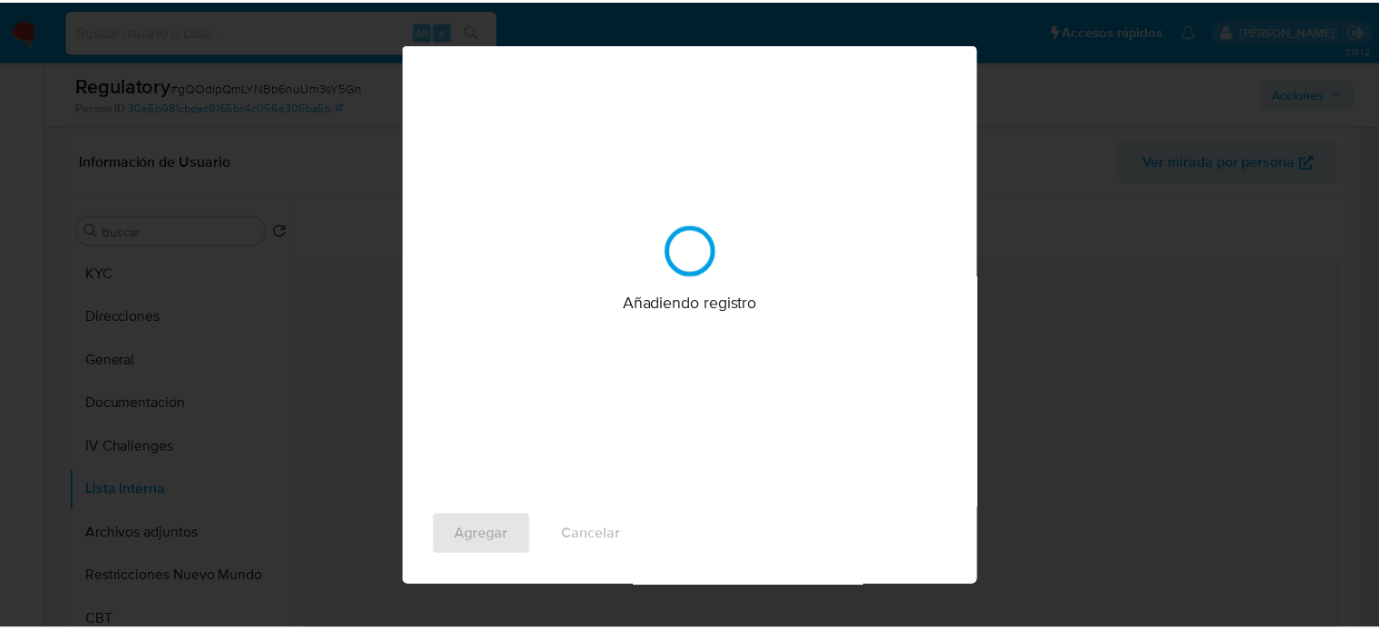
scroll to position [0, 0]
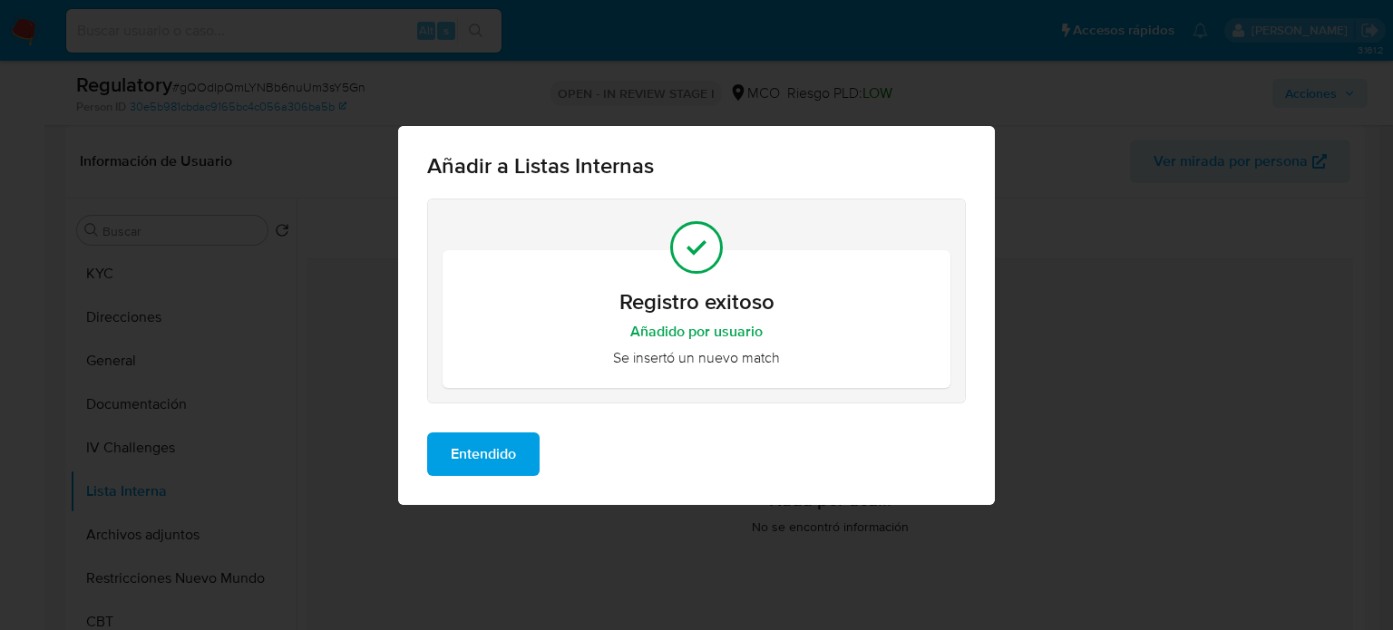
click at [480, 436] on span "Entendido" at bounding box center [483, 454] width 65 height 40
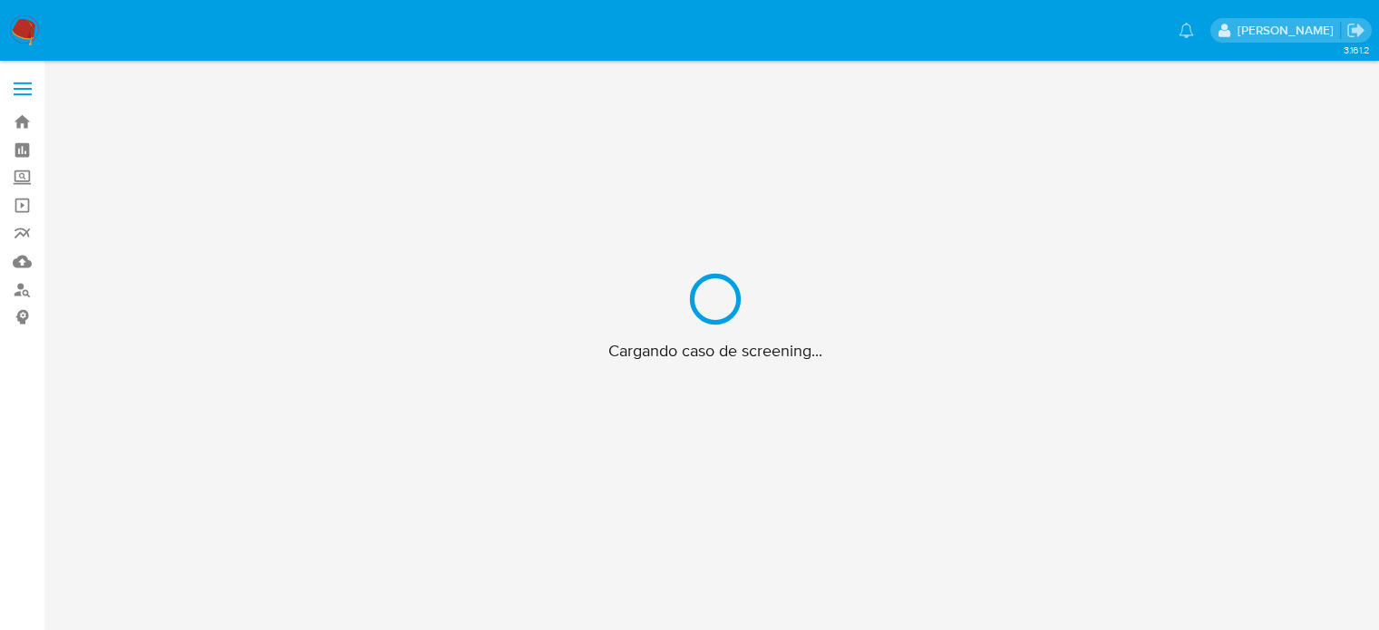
scroll to position [65, 0]
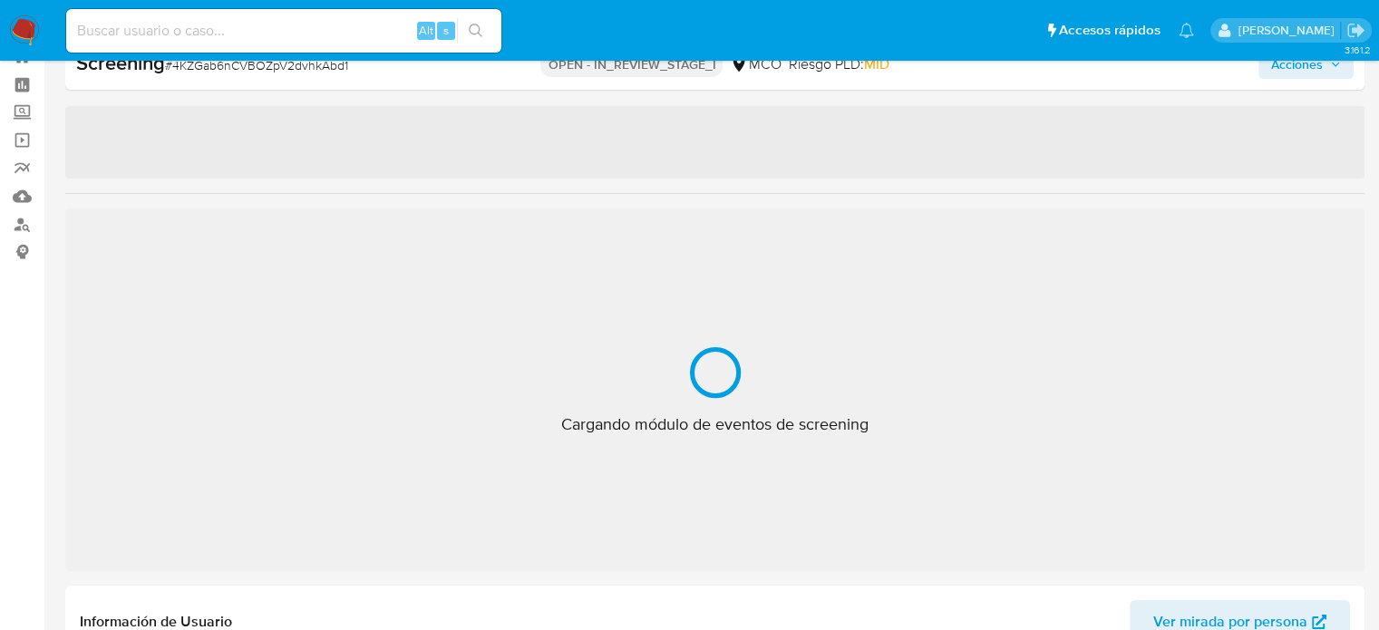
select select "10"
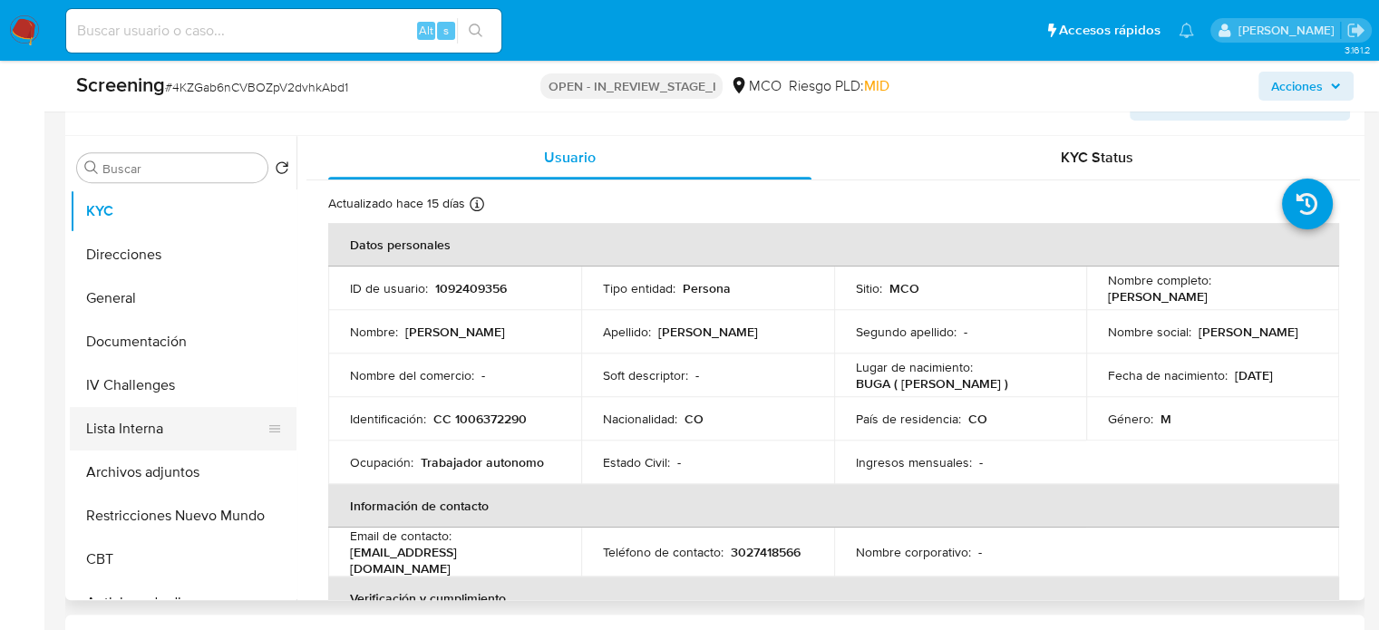
scroll to position [791, 0]
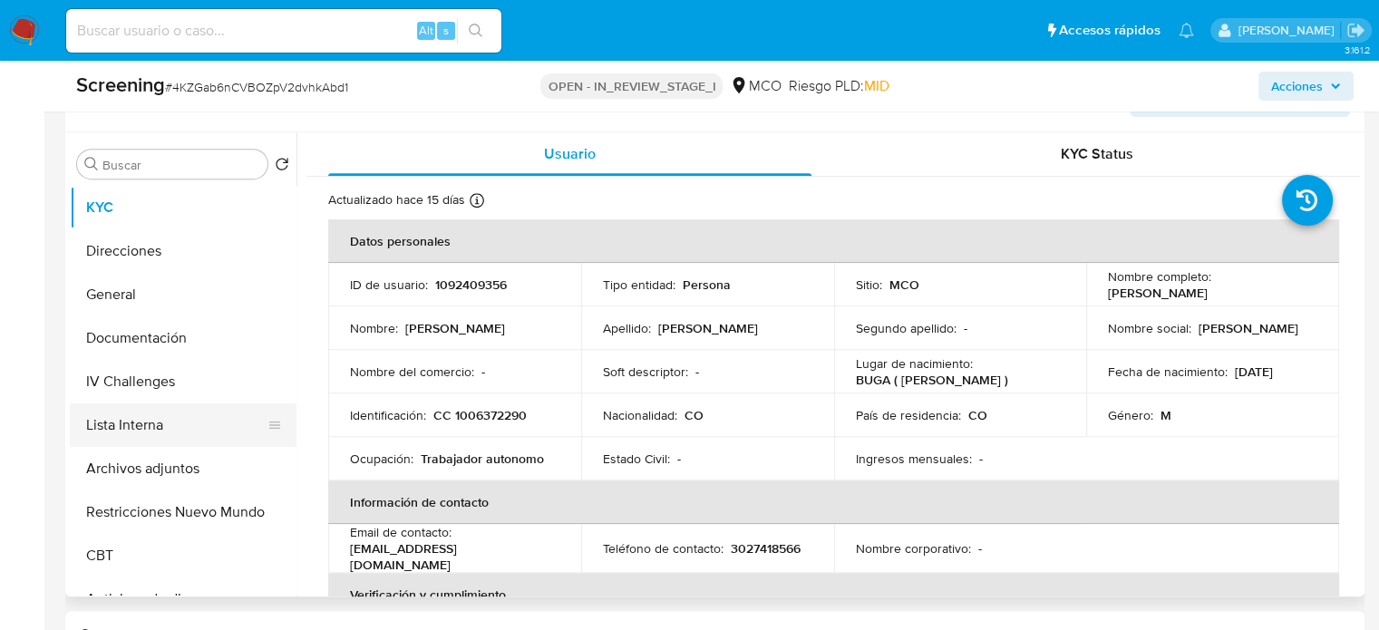
click at [126, 419] on button "Lista Interna" at bounding box center [176, 426] width 212 height 44
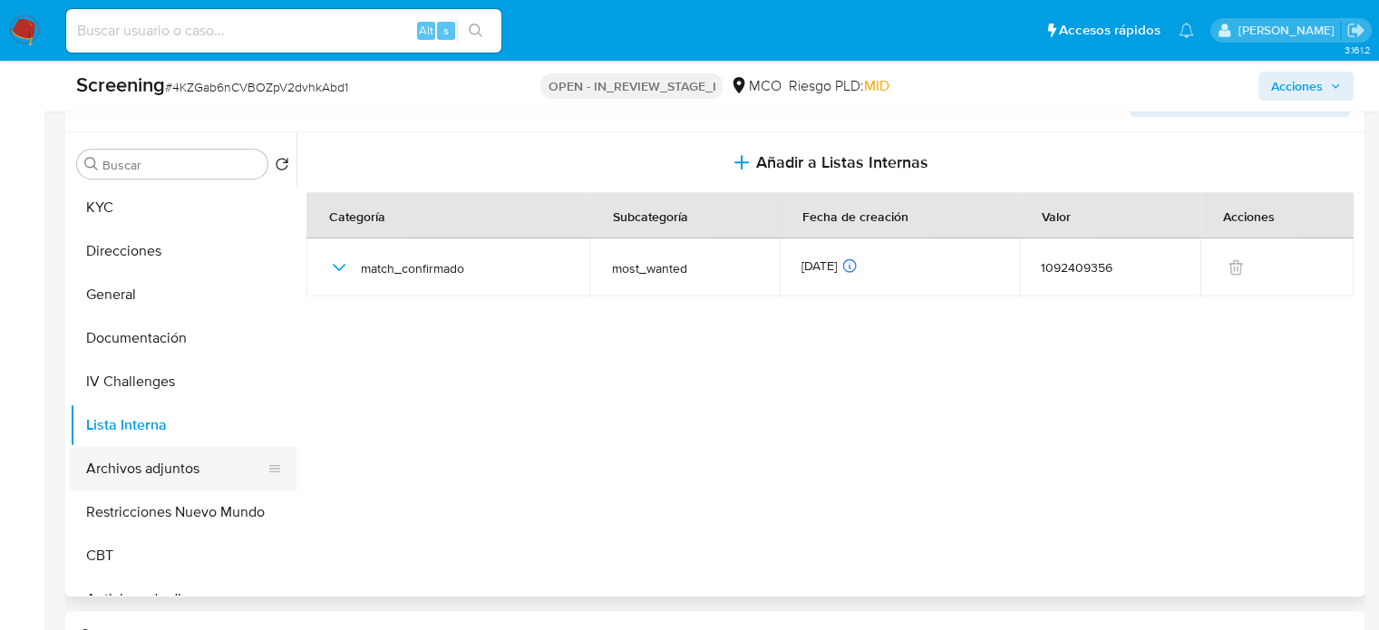
click at [153, 464] on button "Archivos adjuntos" at bounding box center [176, 469] width 212 height 44
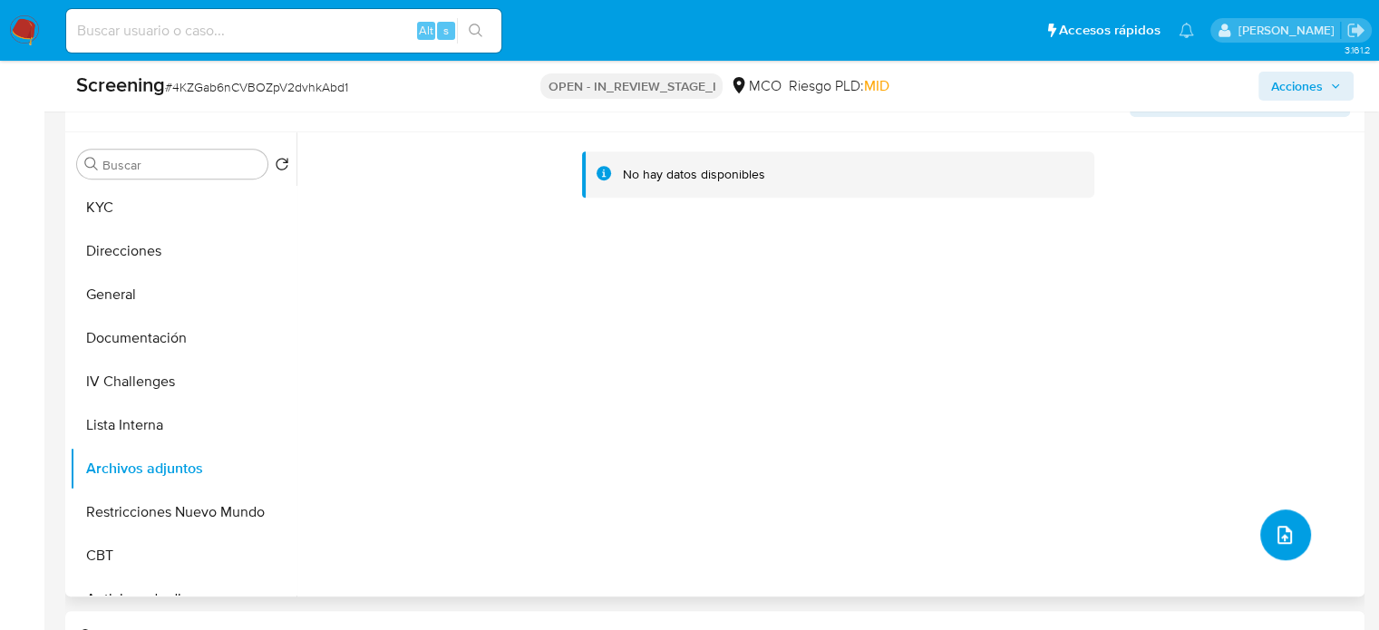
click at [1277, 537] on icon "upload-file" at bounding box center [1285, 535] width 22 height 22
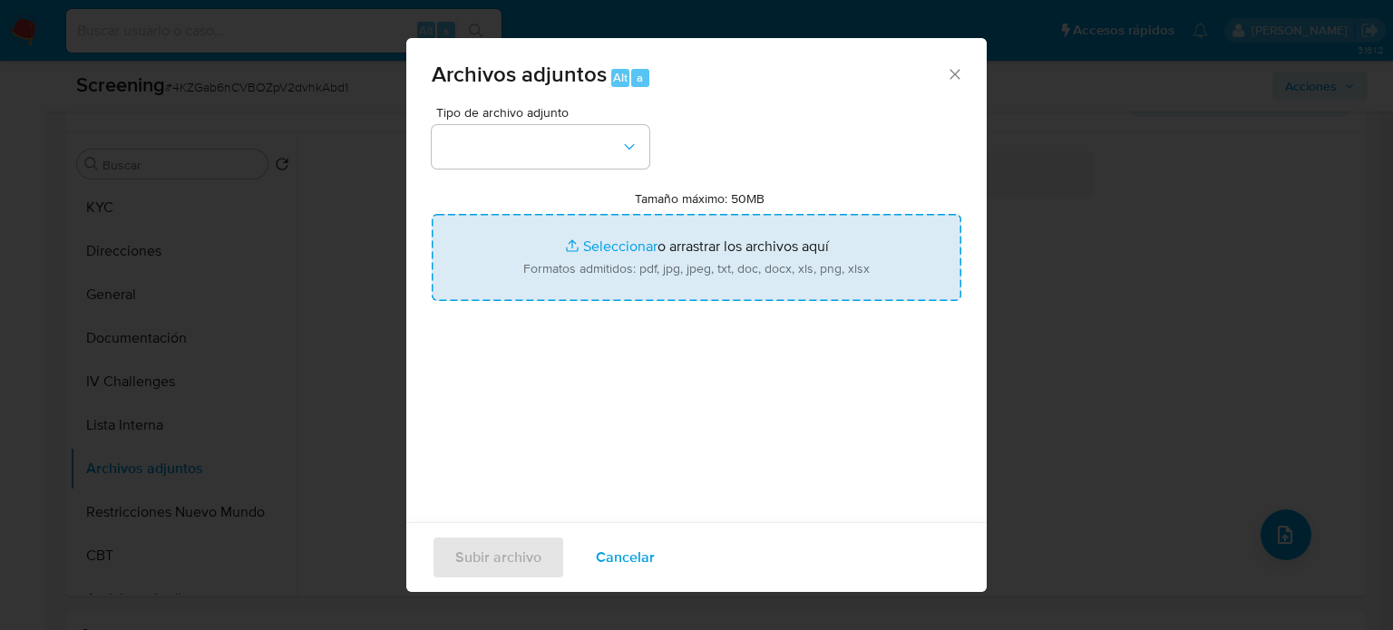
click at [637, 240] on input "Tamaño máximo: 50MB Seleccionar archivos" at bounding box center [697, 257] width 530 height 87
type input "C:\fakepath\_Gerardo [PERSON_NAME] de dinero - Buscar con Google.pdf"
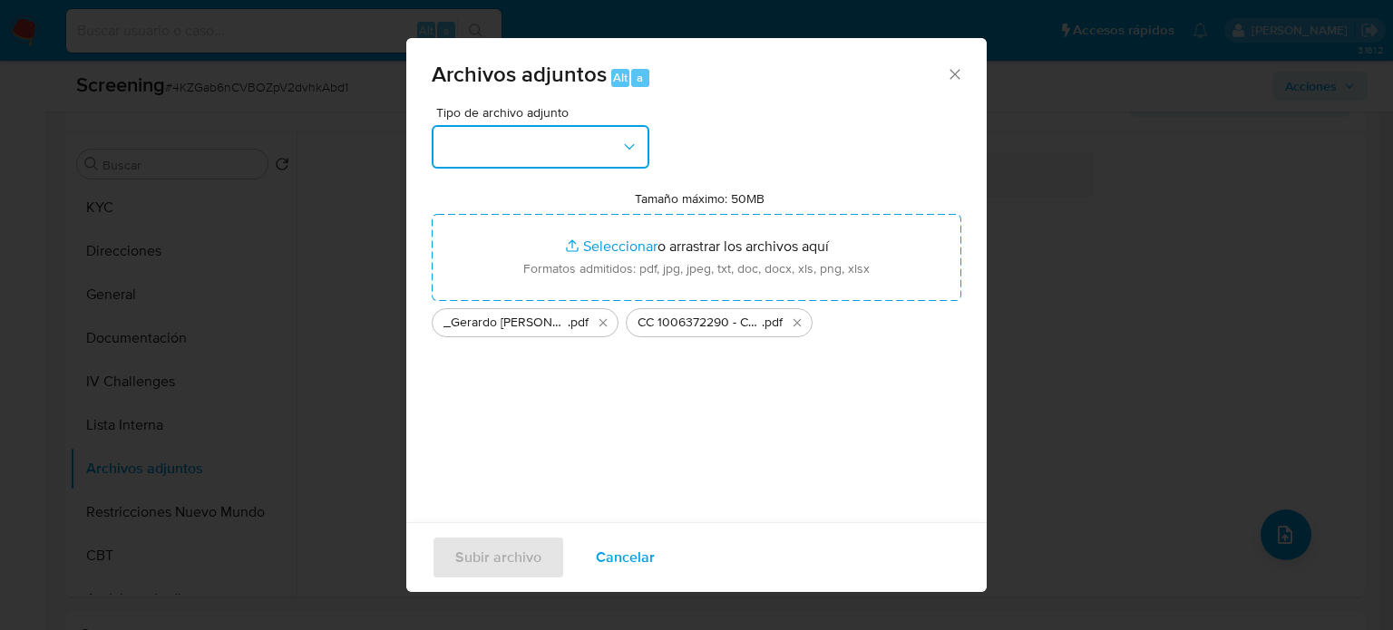
click at [618, 149] on button "button" at bounding box center [541, 147] width 218 height 44
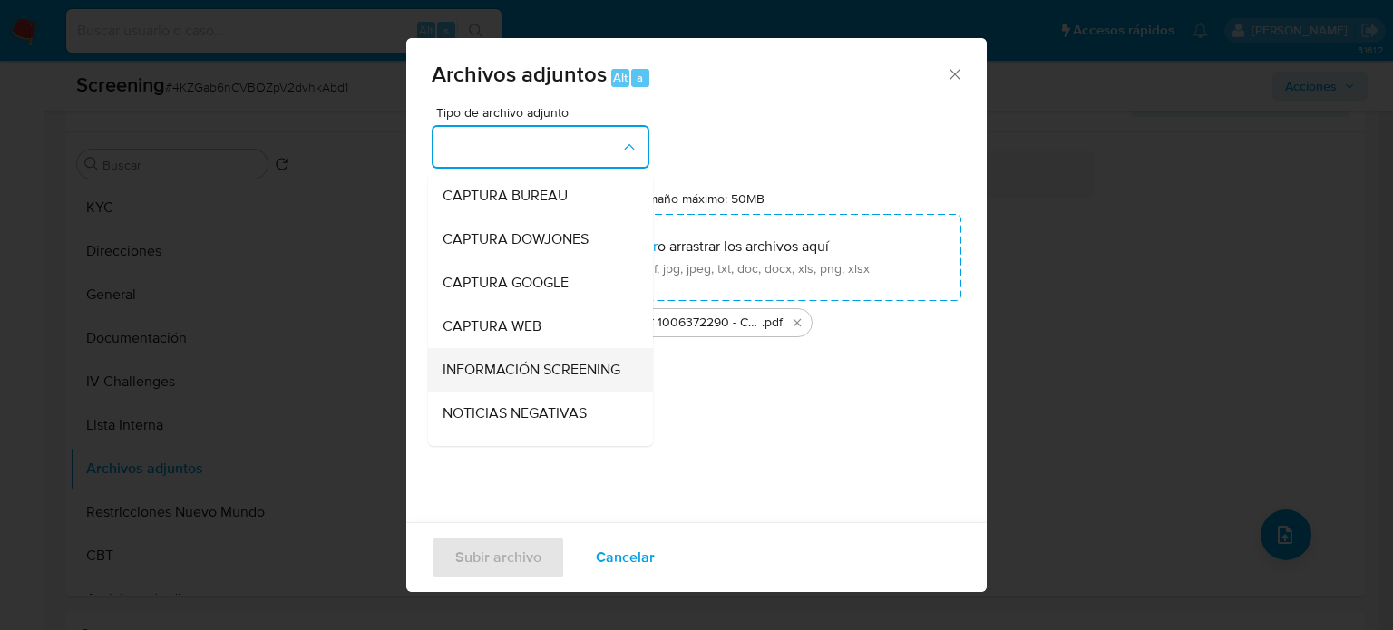
click at [520, 379] on span "INFORMACIÓN SCREENING" at bounding box center [532, 370] width 178 height 18
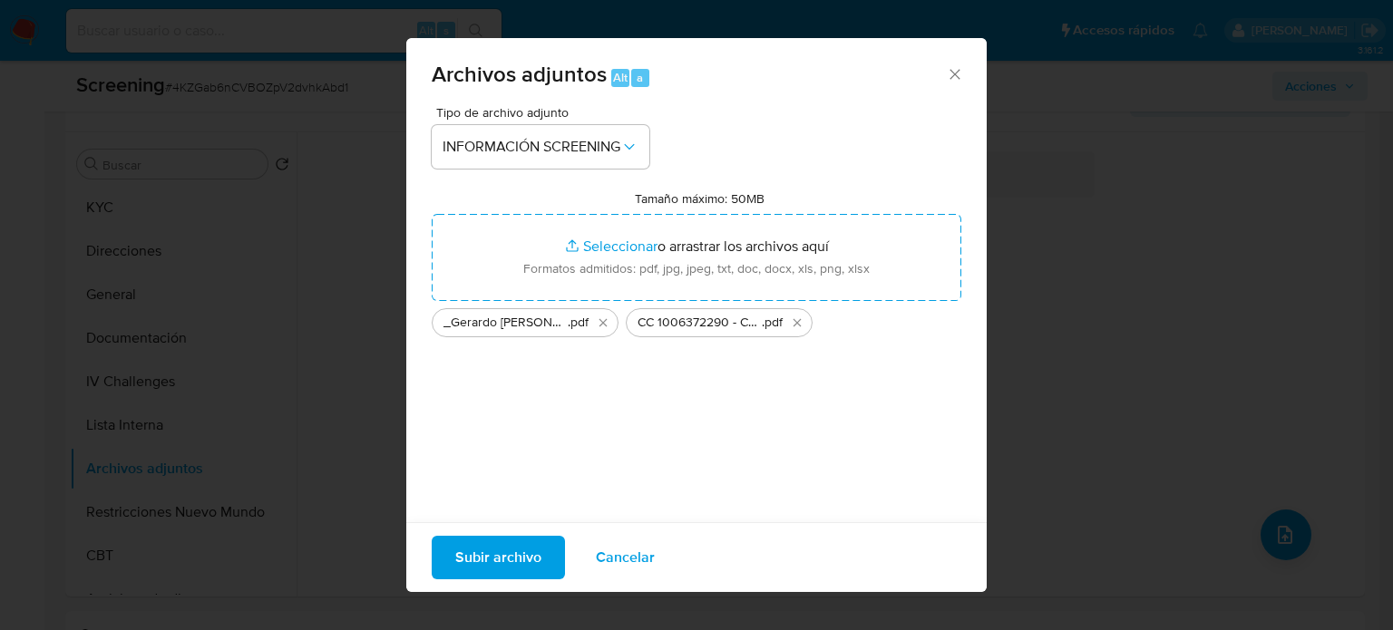
click at [510, 554] on span "Subir archivo" at bounding box center [498, 558] width 86 height 40
click at [491, 547] on span "Subir archivo" at bounding box center [498, 558] width 86 height 40
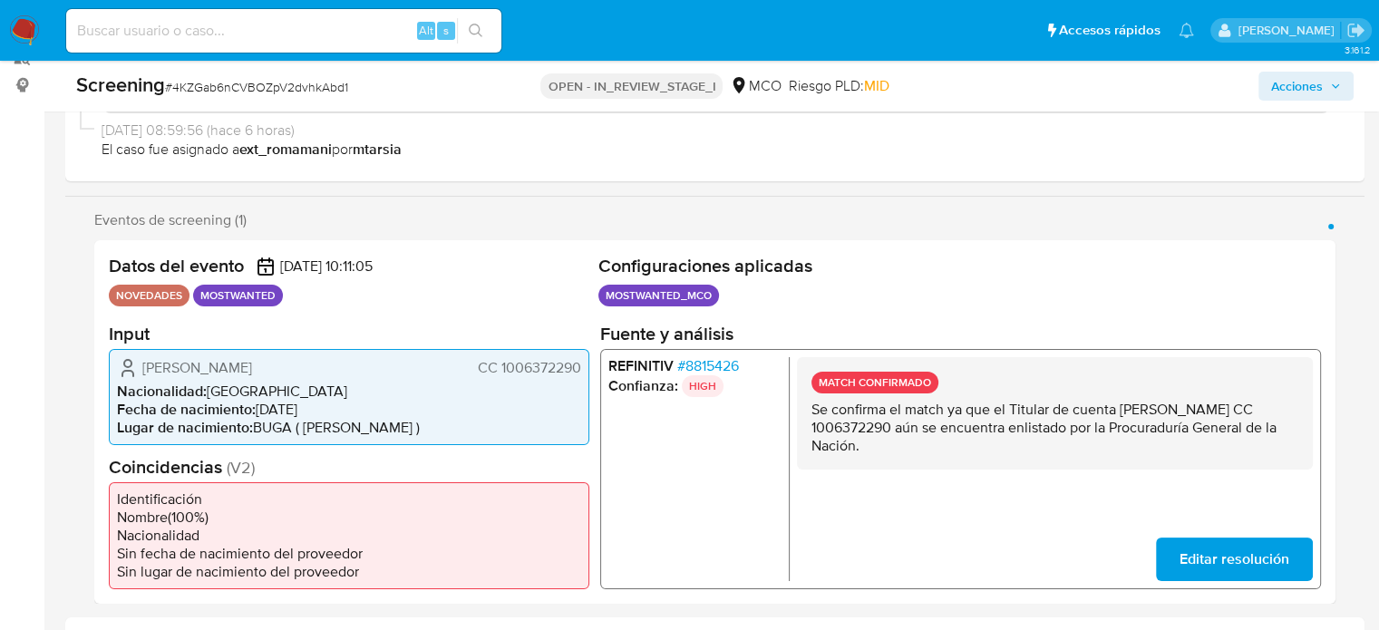
scroll to position [156, 0]
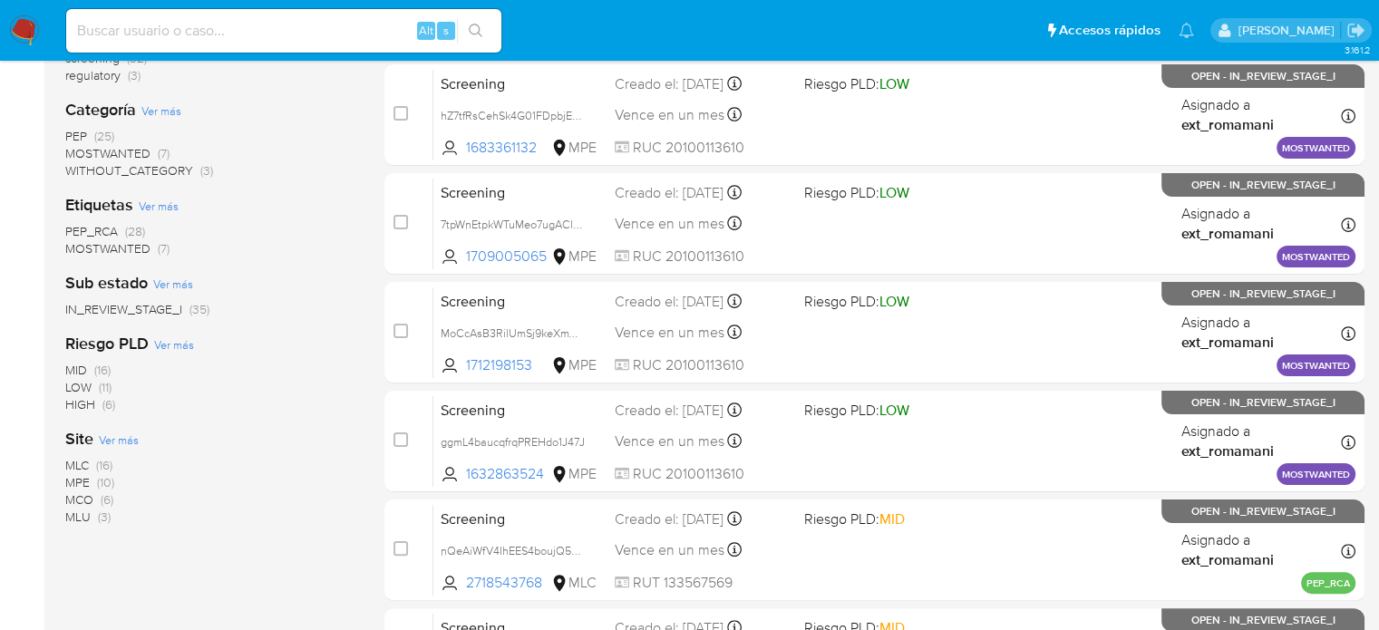
scroll to position [363, 0]
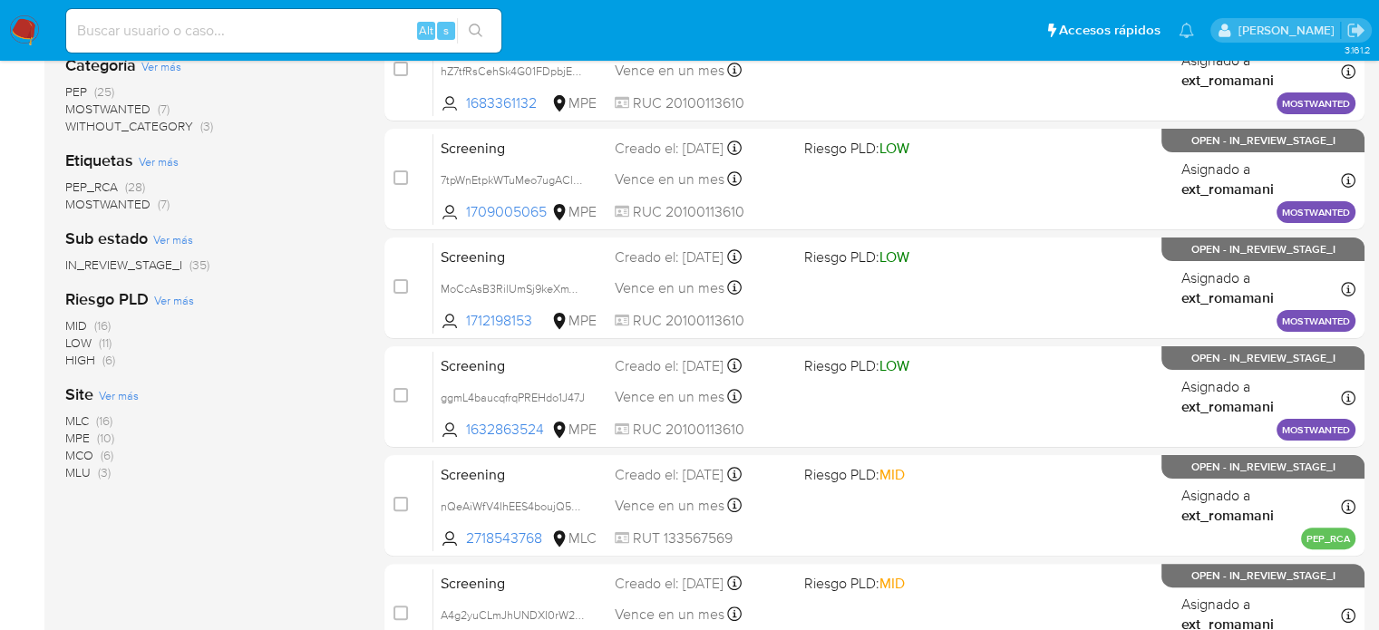
click at [11, 21] on img at bounding box center [24, 30] width 31 height 31
click at [14, 28] on img at bounding box center [24, 30] width 31 height 31
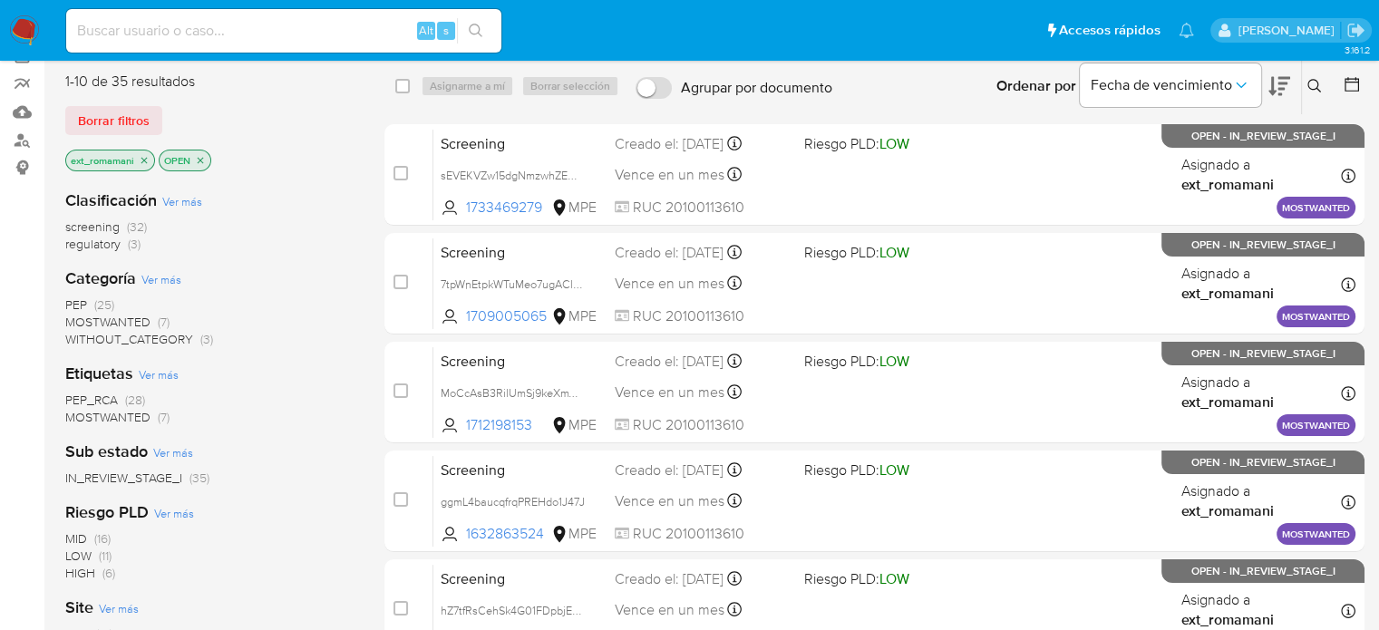
scroll to position [181, 0]
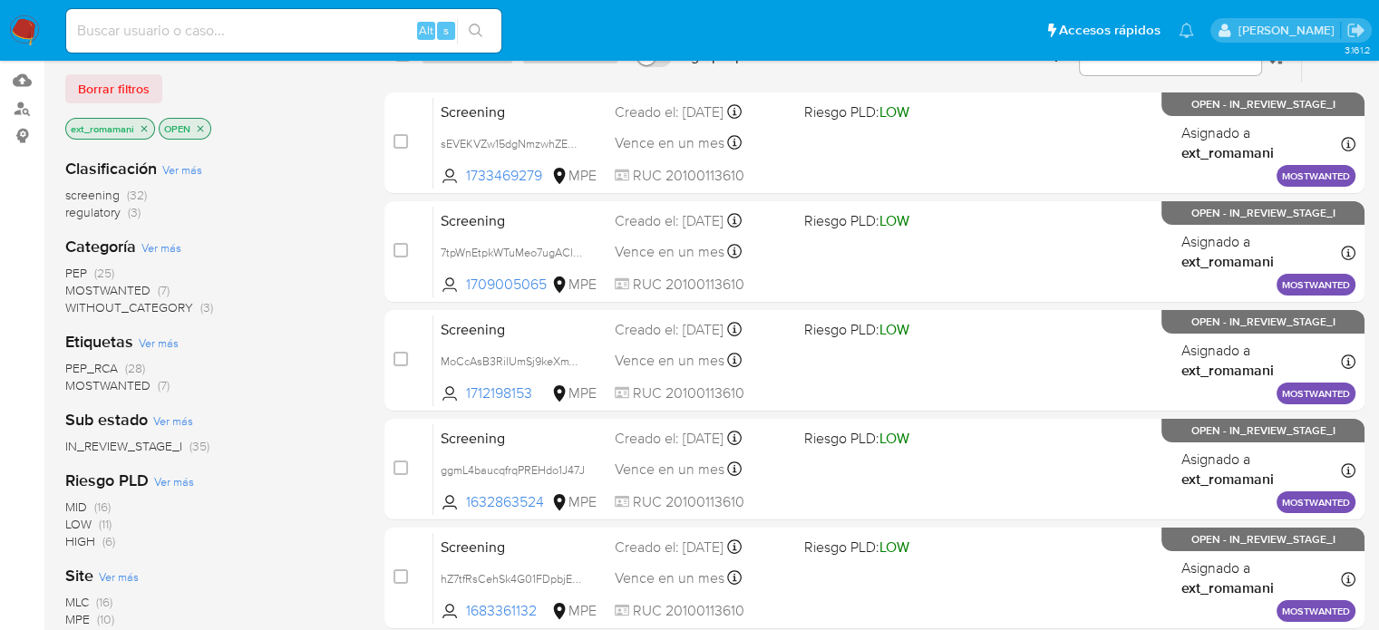
click at [145, 287] on span "MOSTWANTED" at bounding box center [107, 290] width 85 height 18
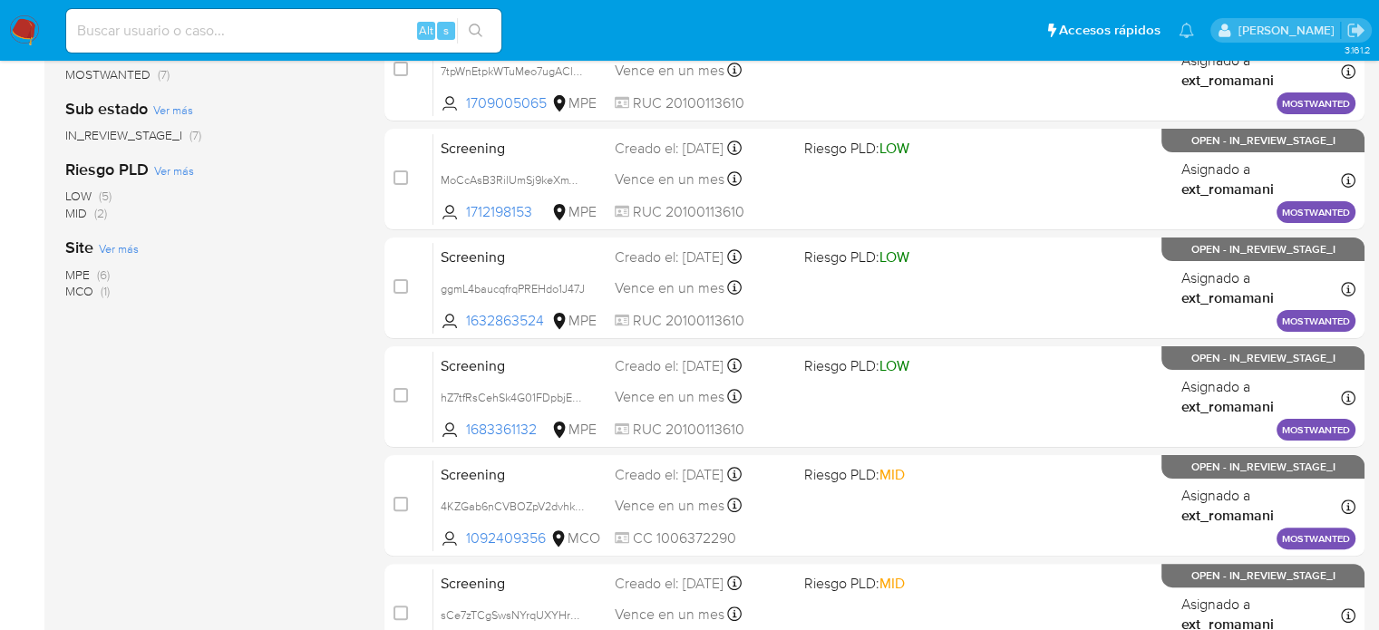
scroll to position [453, 0]
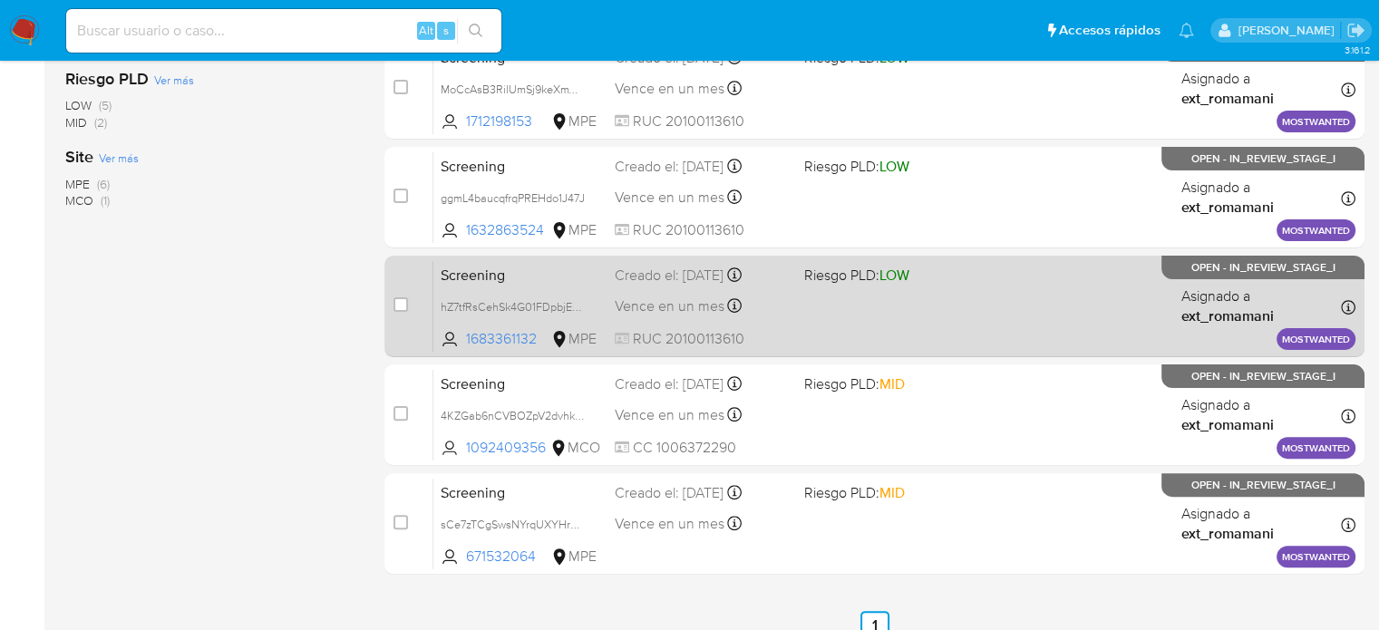
click at [794, 329] on div "Screening hZ7tfRsCehSk4G01FDpbjEMb 1683361132 MPE Riesgo PLD: LOW Creado el: [D…" at bounding box center [895, 306] width 922 height 92
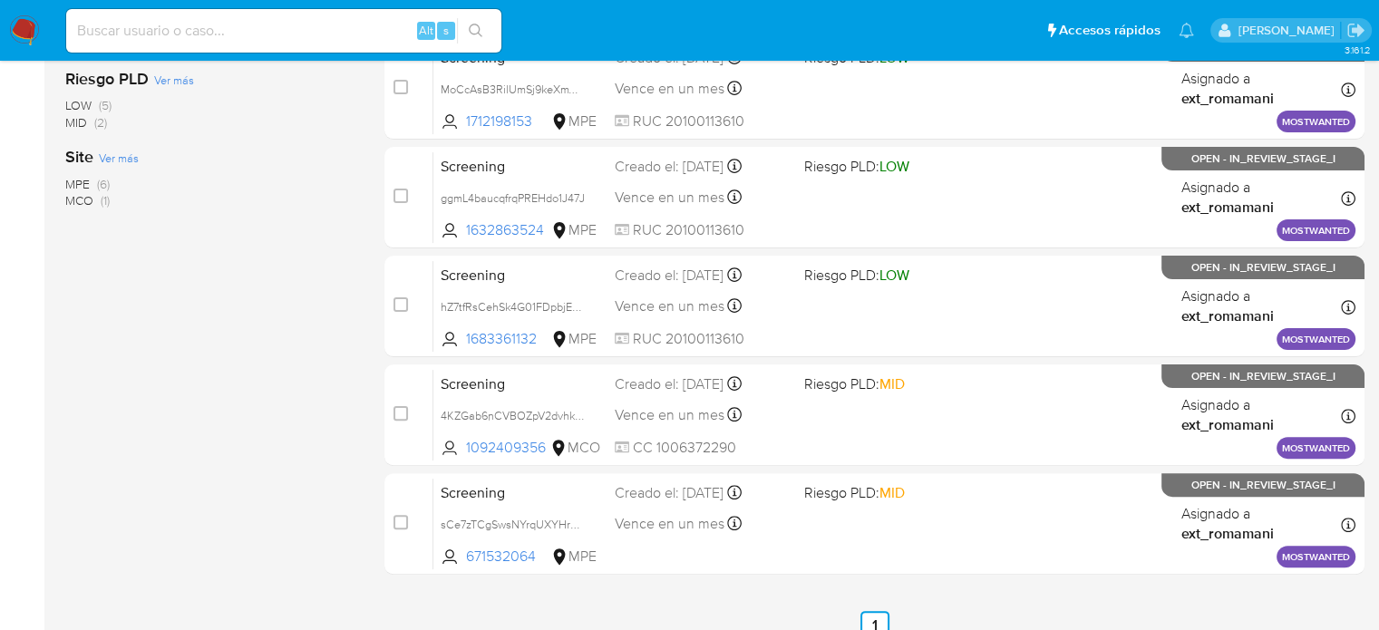
click at [25, 27] on img at bounding box center [24, 30] width 31 height 31
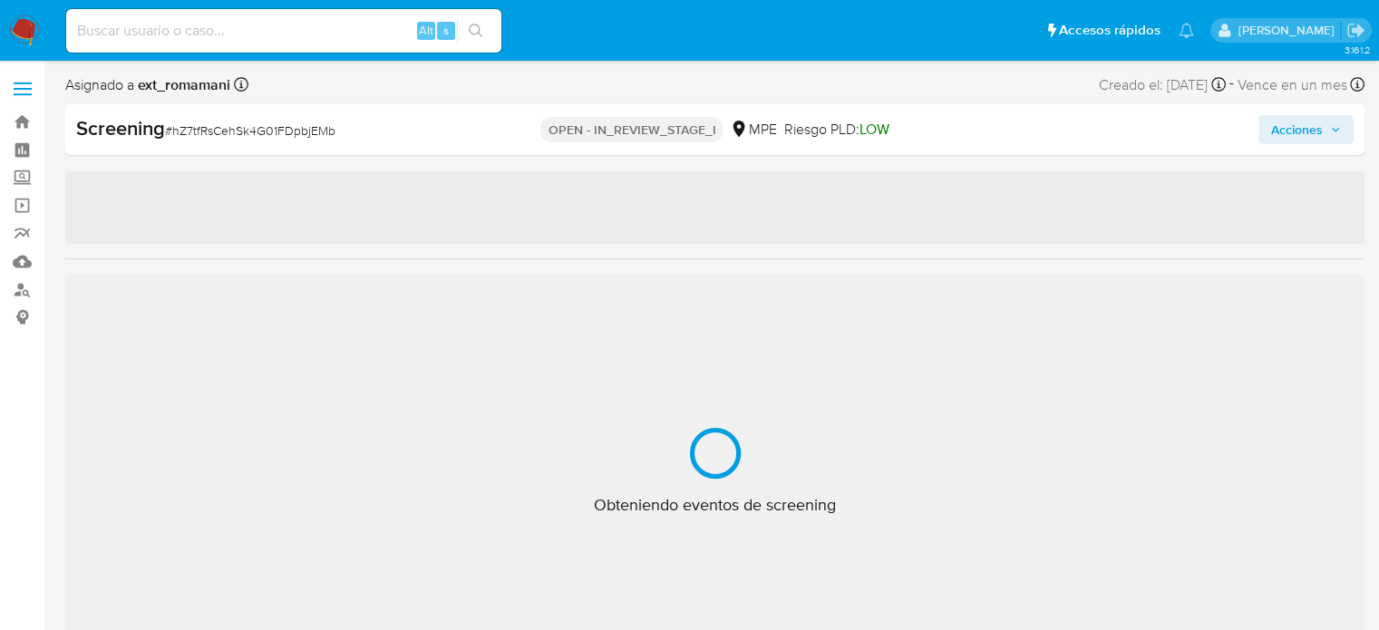
select select "10"
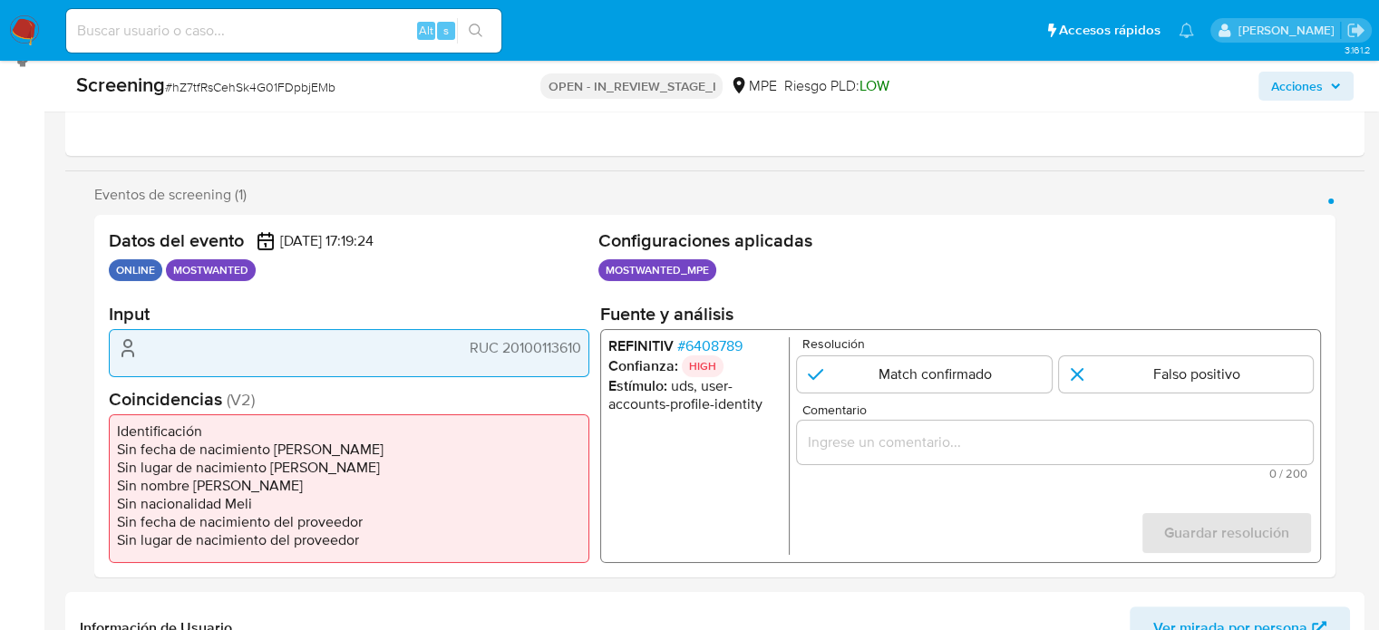
scroll to position [272, 0]
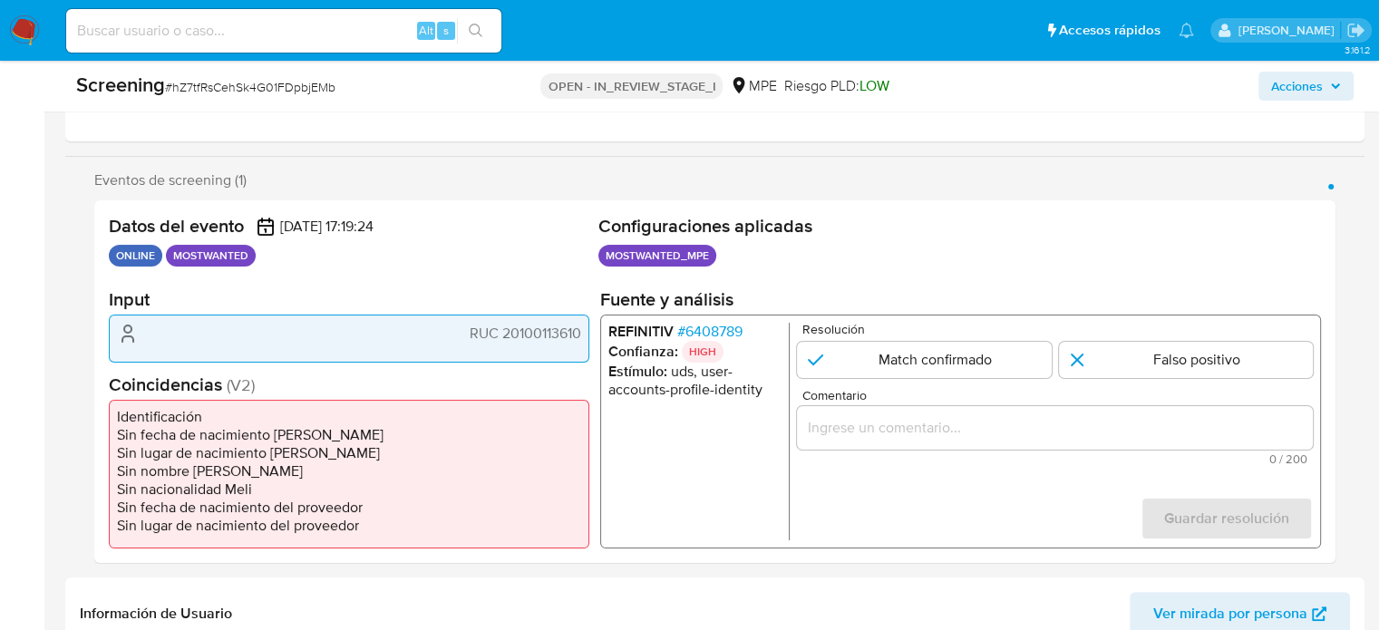
click at [720, 330] on span "# 6408789" at bounding box center [709, 332] width 65 height 18
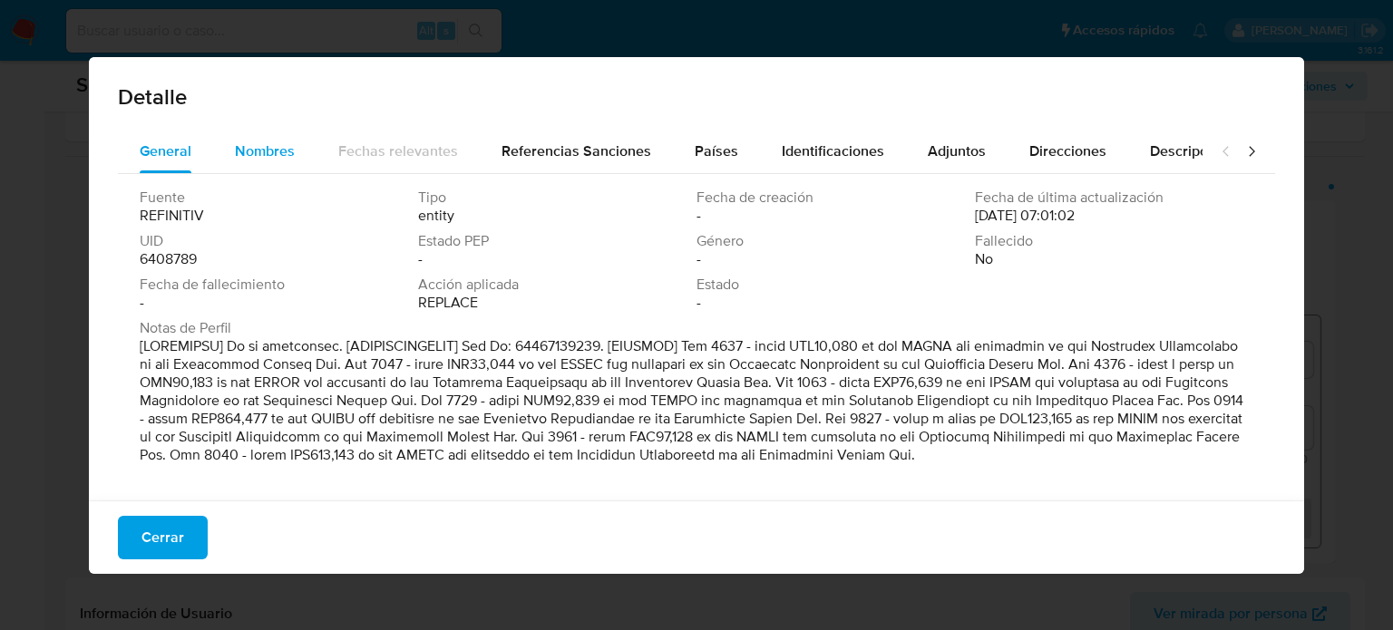
click at [286, 164] on div "Nombres" at bounding box center [265, 152] width 60 height 44
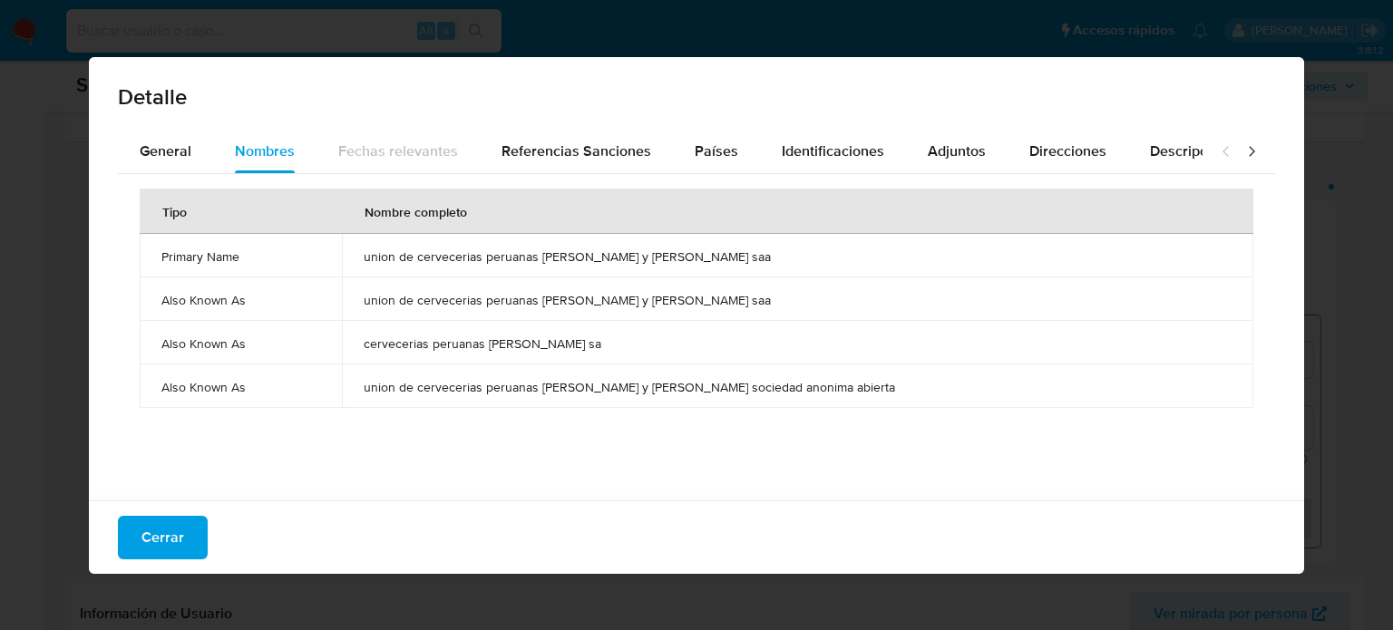
drag, startPoint x: 391, startPoint y: 253, endPoint x: 716, endPoint y: 264, distance: 324.9
click at [716, 264] on td "union de cervecerias peruanas backus y johnston saa" at bounding box center [797, 256] width 911 height 44
click at [191, 151] on button "General" at bounding box center [165, 152] width 95 height 44
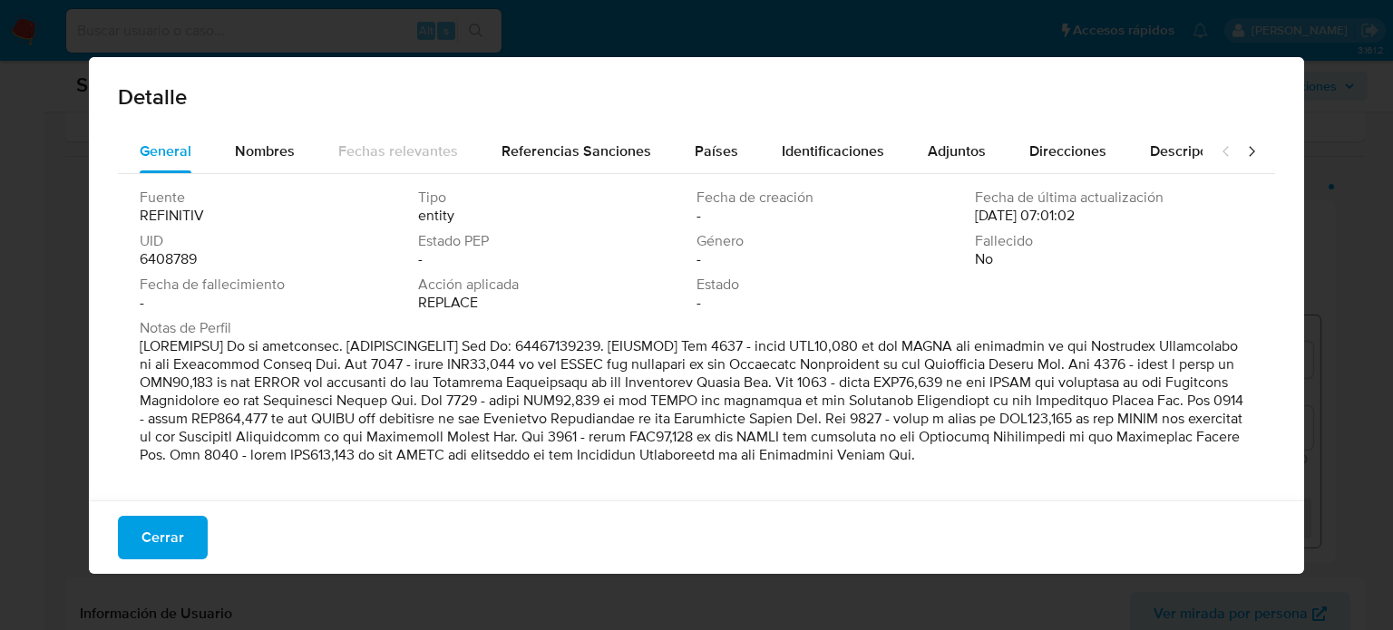
click at [176, 560] on div "Cerrar" at bounding box center [696, 537] width 1215 height 73
click at [181, 529] on span "Cerrar" at bounding box center [162, 538] width 43 height 40
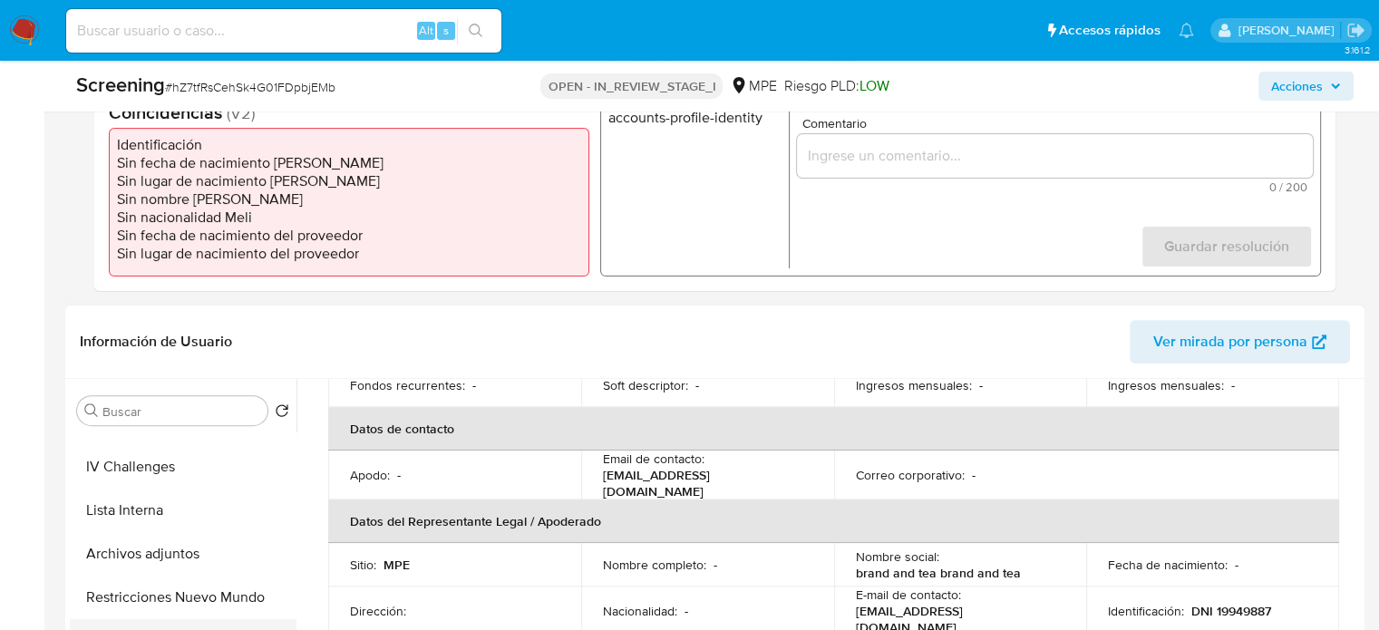
scroll to position [91, 0]
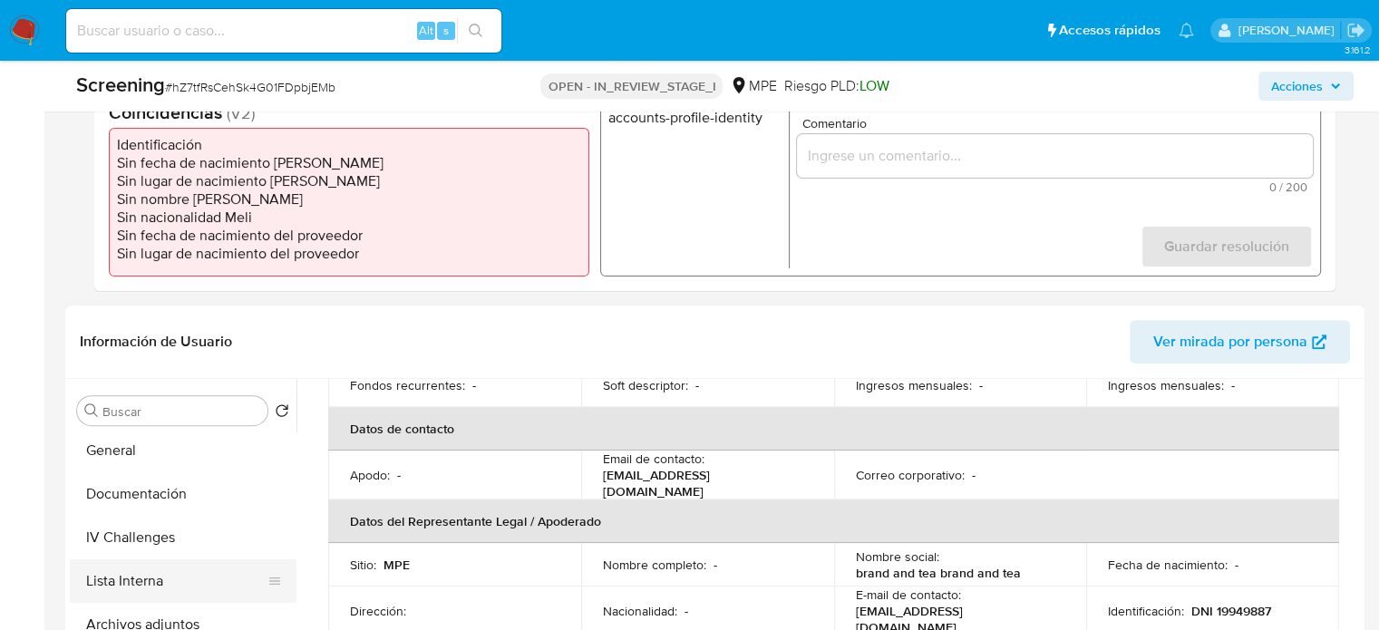
click at [160, 569] on button "Lista Interna" at bounding box center [176, 582] width 212 height 44
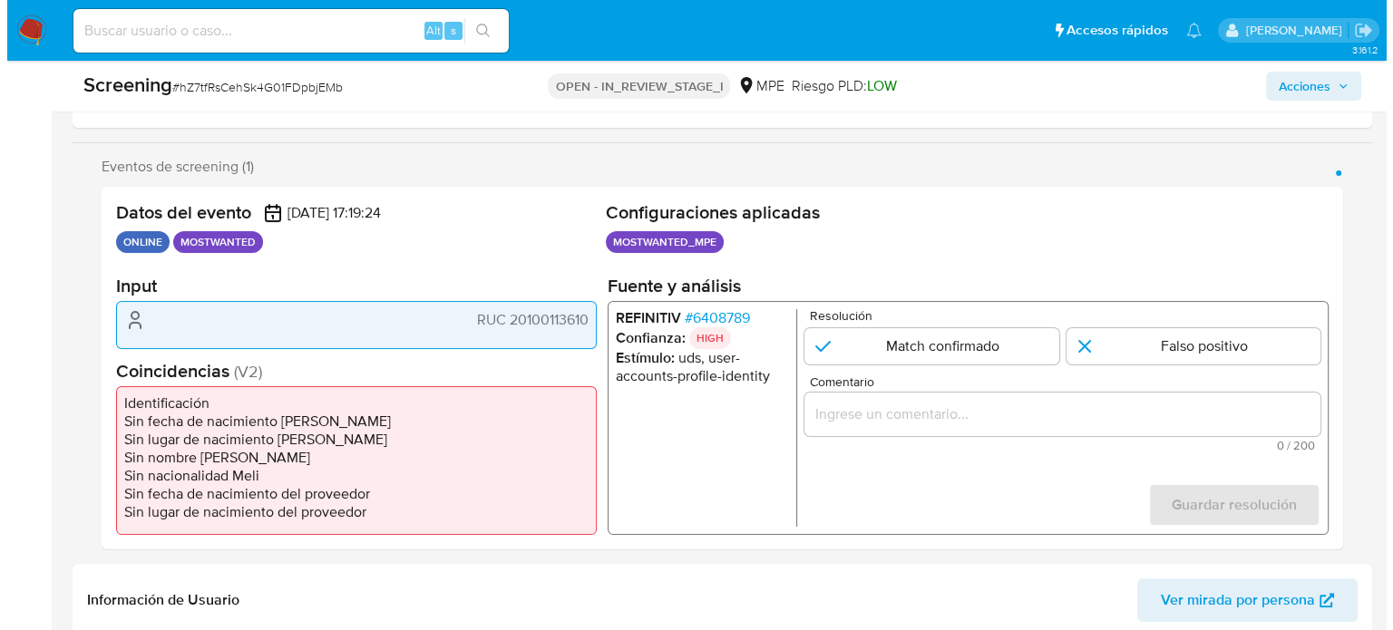
scroll to position [272, 0]
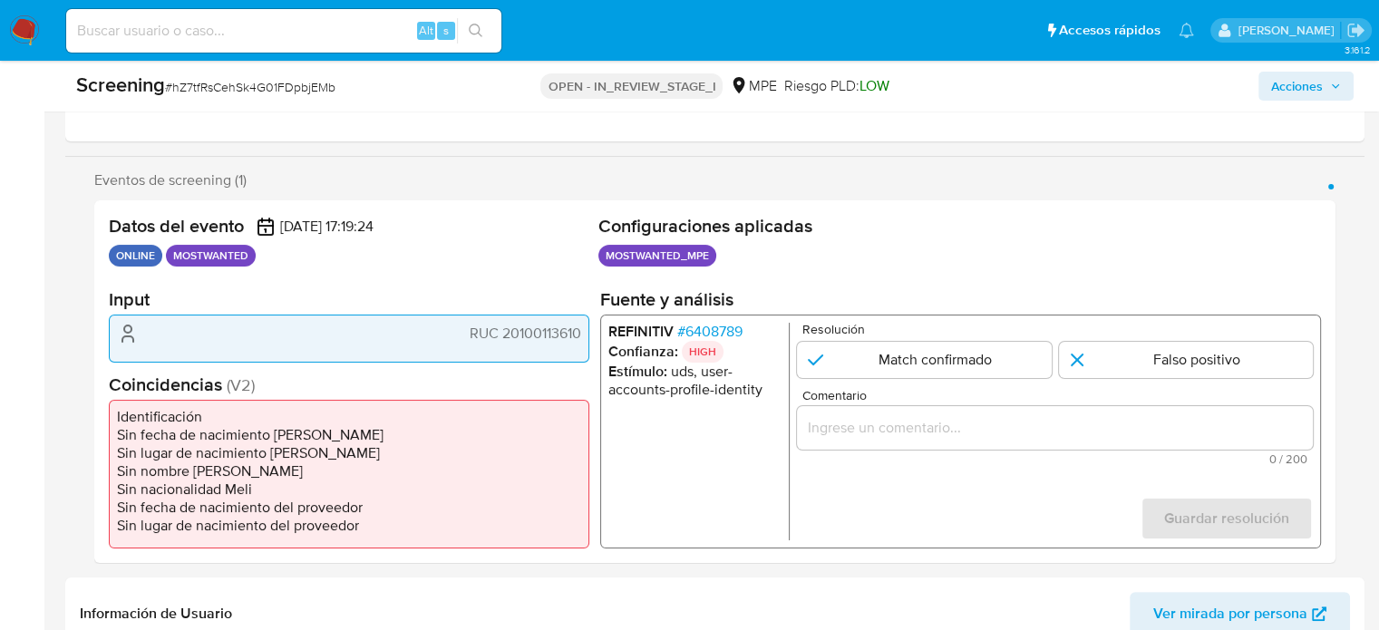
drag, startPoint x: 576, startPoint y: 333, endPoint x: 588, endPoint y: 333, distance: 11.8
click at [586, 333] on div "RUC 20100113610" at bounding box center [349, 338] width 481 height 47
click at [588, 333] on div "RUC 20100113610" at bounding box center [349, 338] width 481 height 47
drag, startPoint x: 584, startPoint y: 333, endPoint x: 499, endPoint y: 336, distance: 85.3
click at [499, 336] on div "RUC 20100113610" at bounding box center [349, 338] width 481 height 47
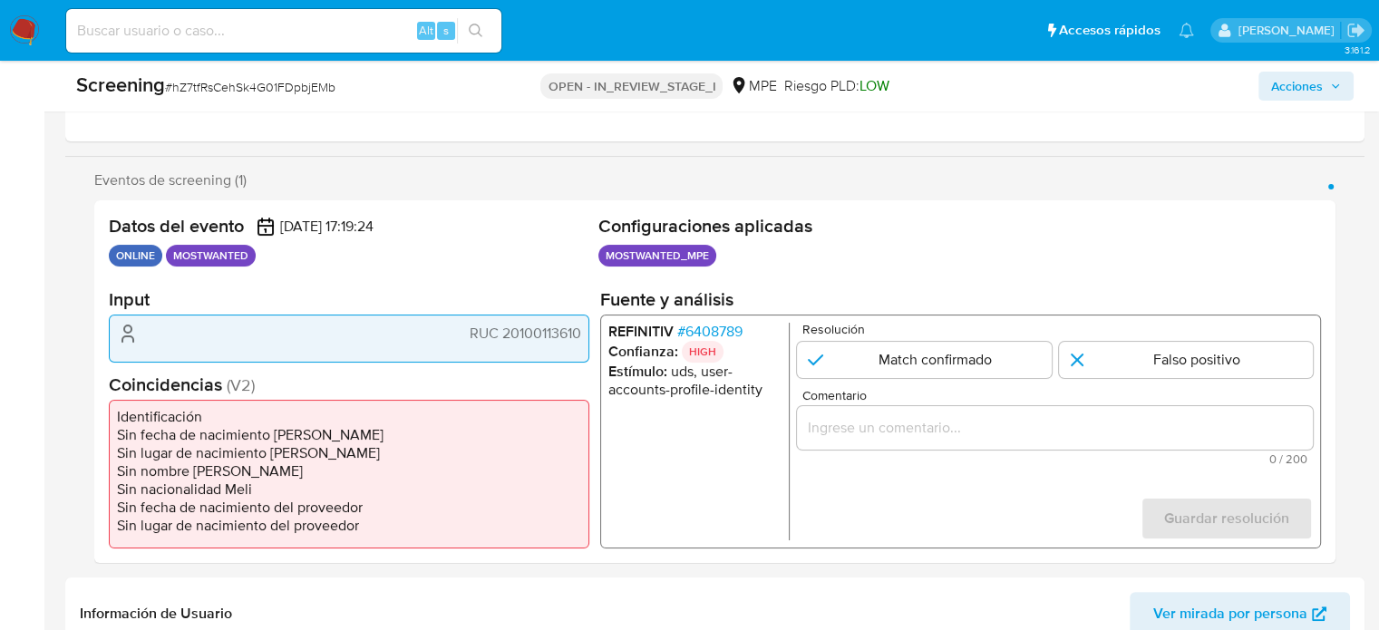
click at [730, 330] on span "# 6408789" at bounding box center [709, 332] width 65 height 18
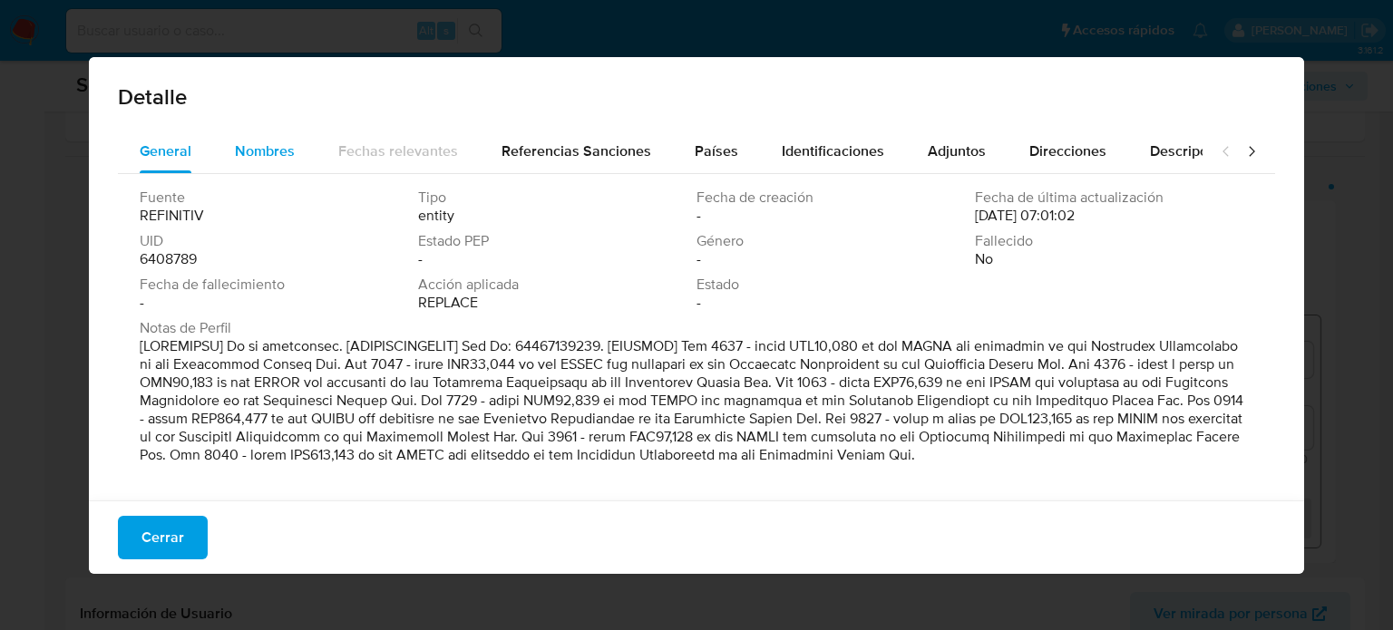
click at [259, 144] on span "Nombres" at bounding box center [265, 151] width 60 height 21
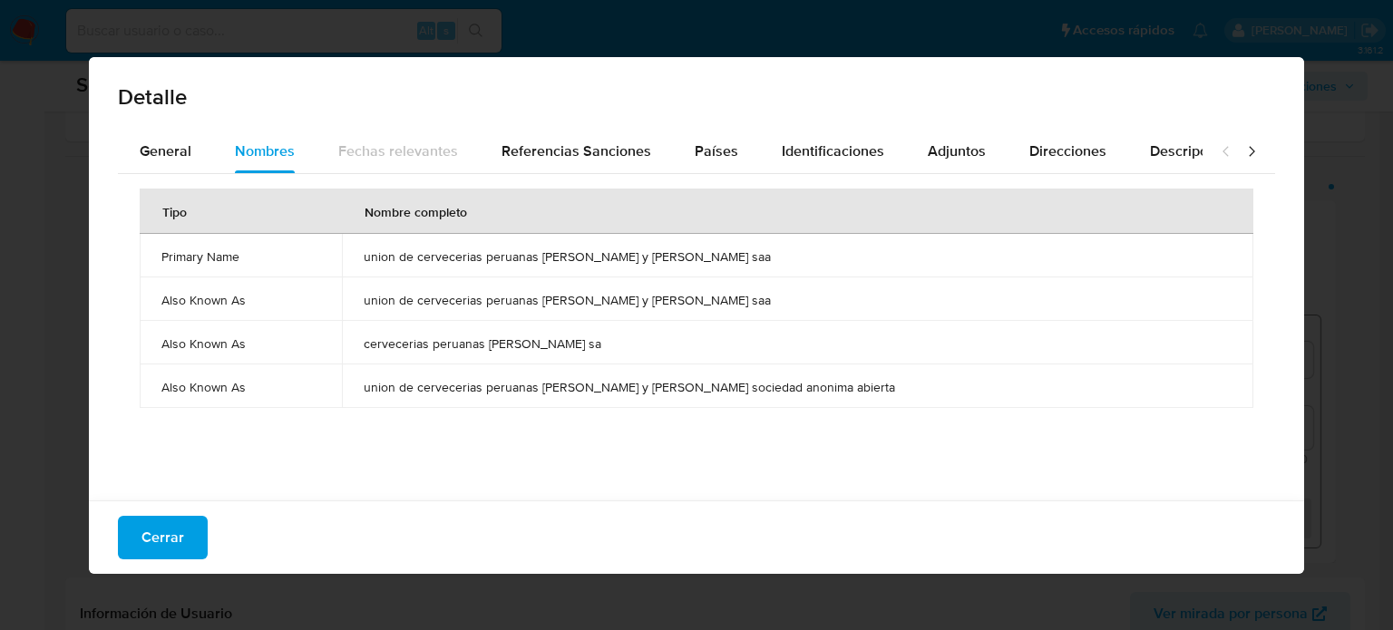
drag, startPoint x: 388, startPoint y: 252, endPoint x: 716, endPoint y: 259, distance: 328.4
click at [730, 258] on td "union de cervecerias peruanas backus y johnston saa" at bounding box center [797, 256] width 911 height 44
drag, startPoint x: 664, startPoint y: 246, endPoint x: 658, endPoint y: 258, distance: 13.8
click at [582, 151] on span "Referencias Sanciones" at bounding box center [577, 151] width 150 height 21
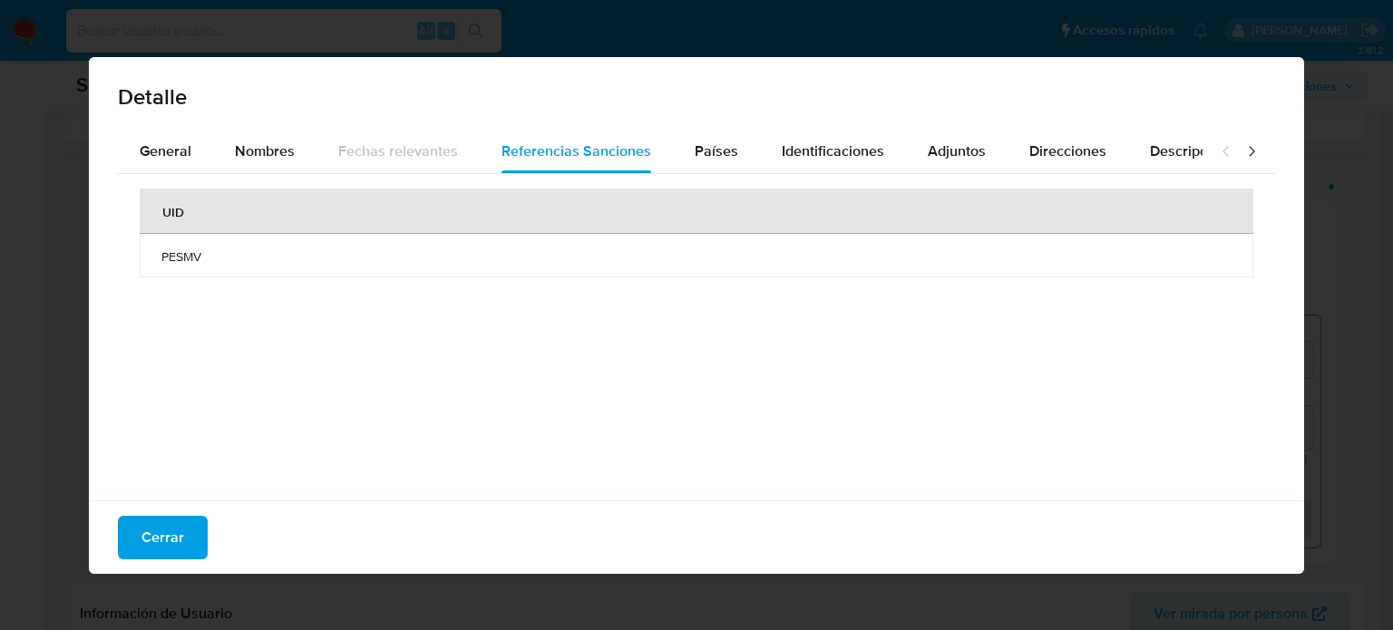
drag, startPoint x: 206, startPoint y: 253, endPoint x: 258, endPoint y: 266, distance: 53.2
click at [161, 260] on span "PESMV" at bounding box center [696, 257] width 1070 height 16
click at [157, 155] on span "General" at bounding box center [166, 151] width 52 height 21
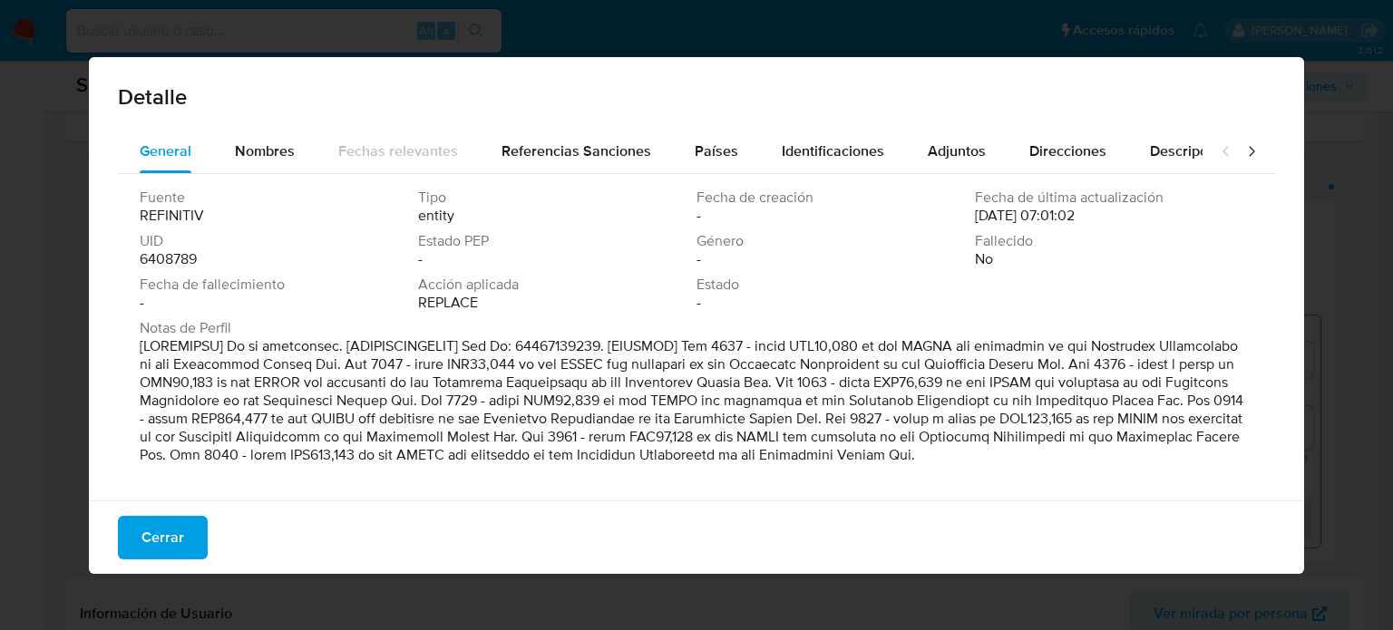
drag, startPoint x: 516, startPoint y: 409, endPoint x: 525, endPoint y: 400, distance: 12.8
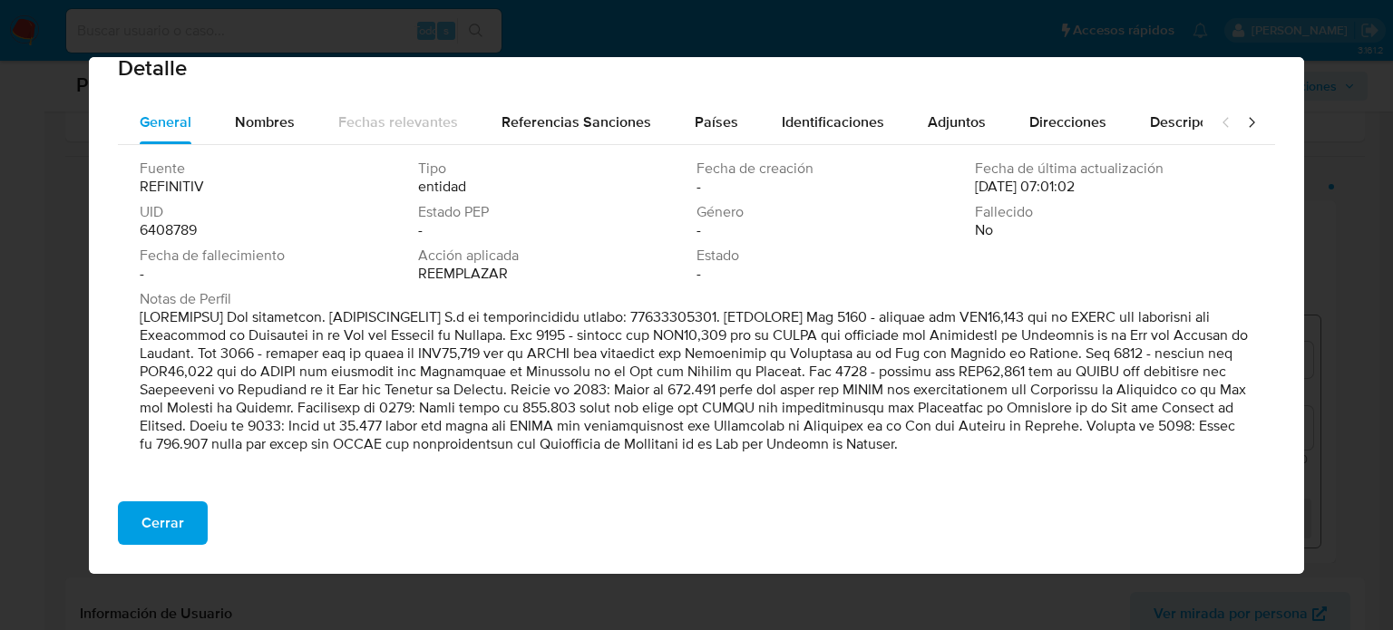
scroll to position [31, 0]
click at [178, 527] on span "Cerrar" at bounding box center [162, 523] width 43 height 40
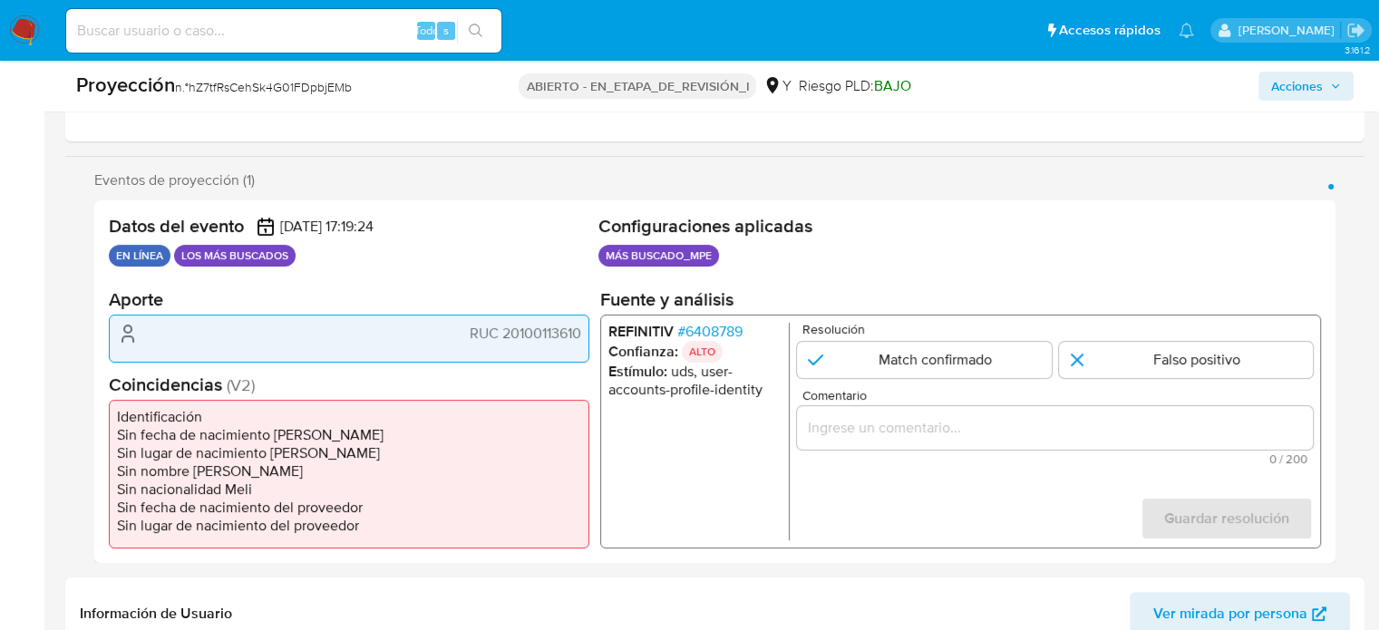
click at [715, 329] on font "6408789" at bounding box center [714, 331] width 57 height 21
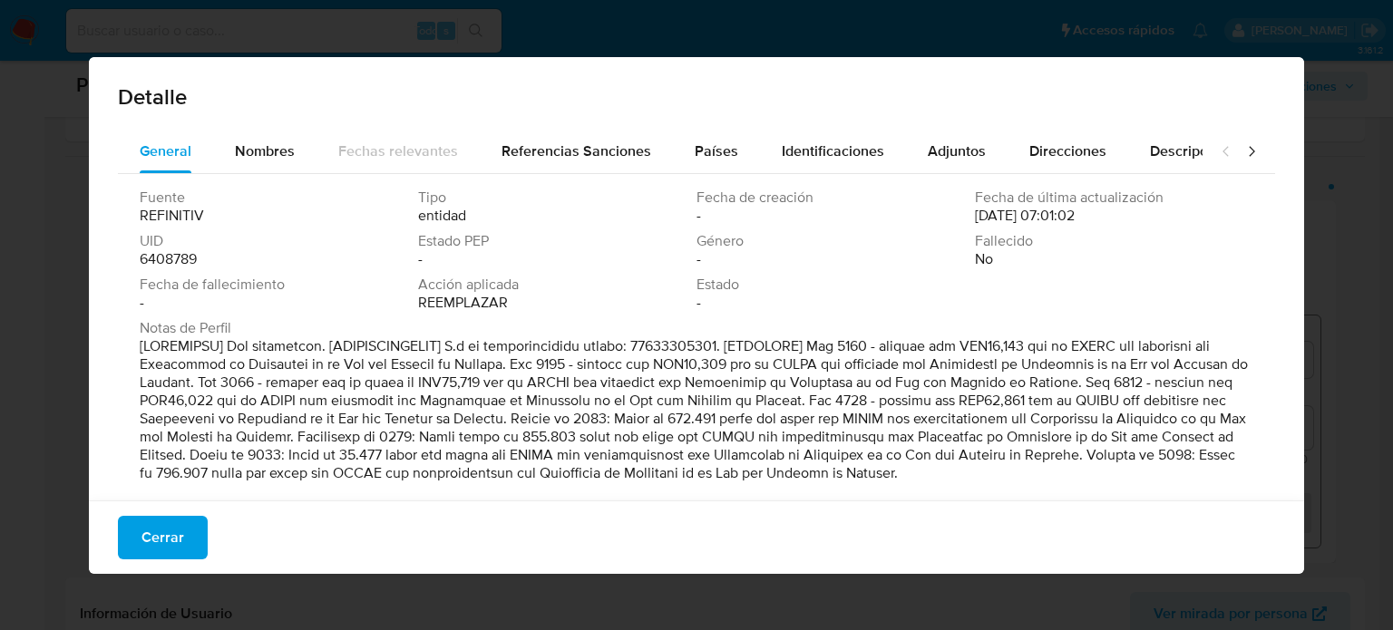
drag, startPoint x: 1101, startPoint y: 347, endPoint x: 519, endPoint y: 367, distance: 582.6
click at [519, 367] on font at bounding box center [694, 410] width 1108 height 148
click at [290, 166] on div "Nombres" at bounding box center [265, 152] width 60 height 44
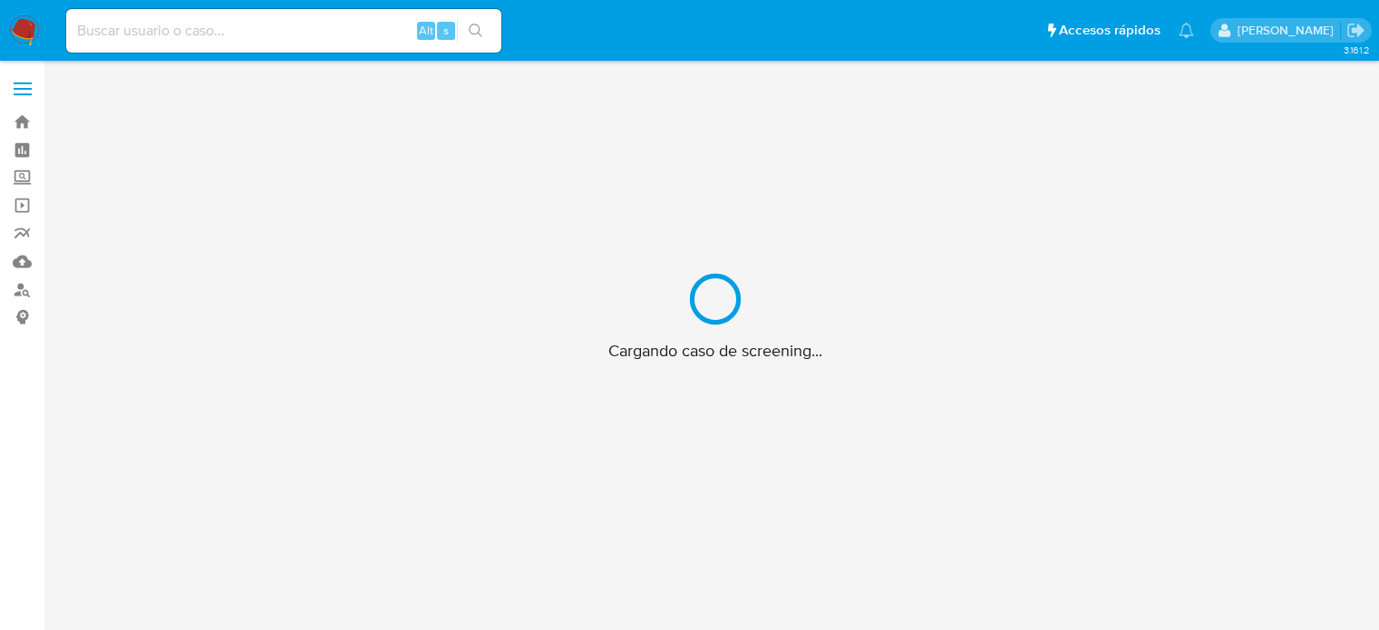
scroll to position [65, 0]
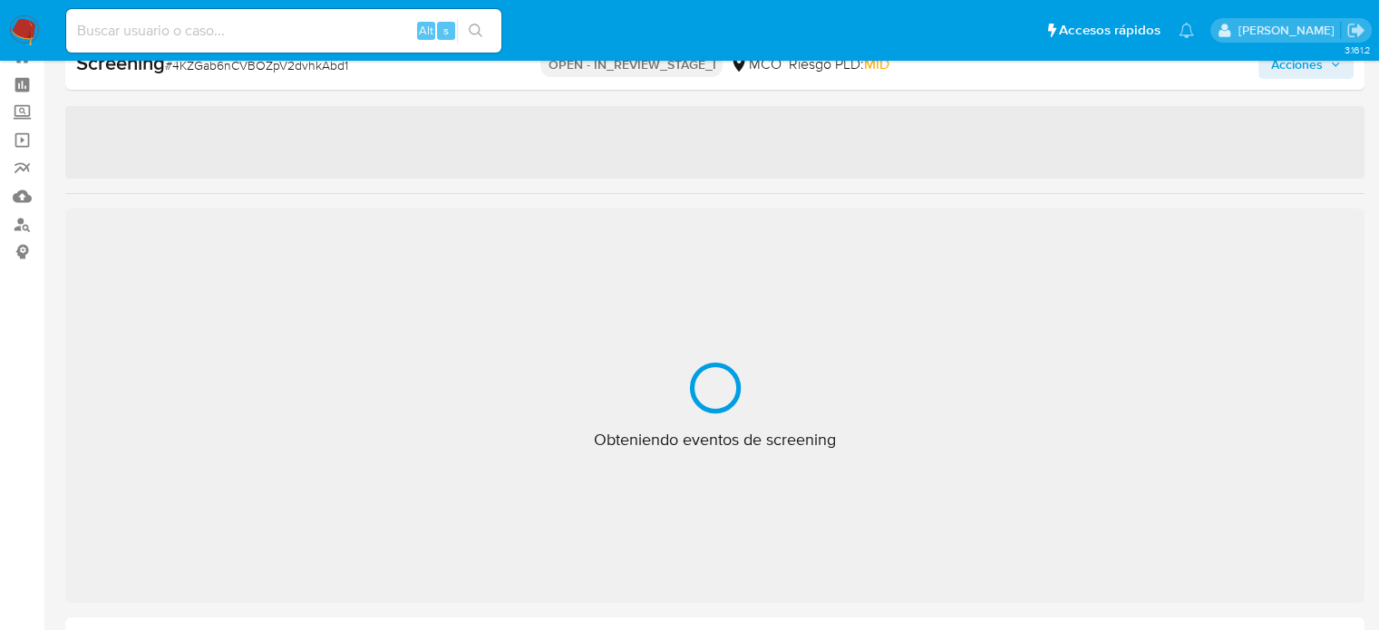
select select "10"
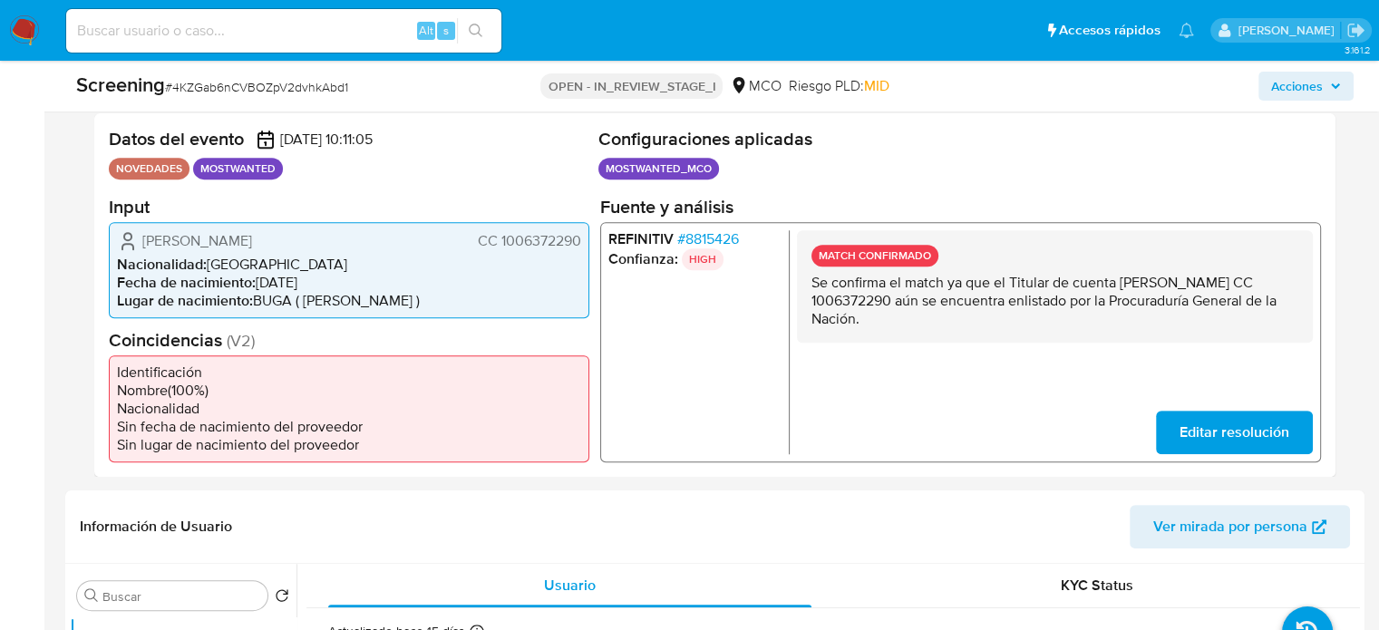
scroll to position [363, 0]
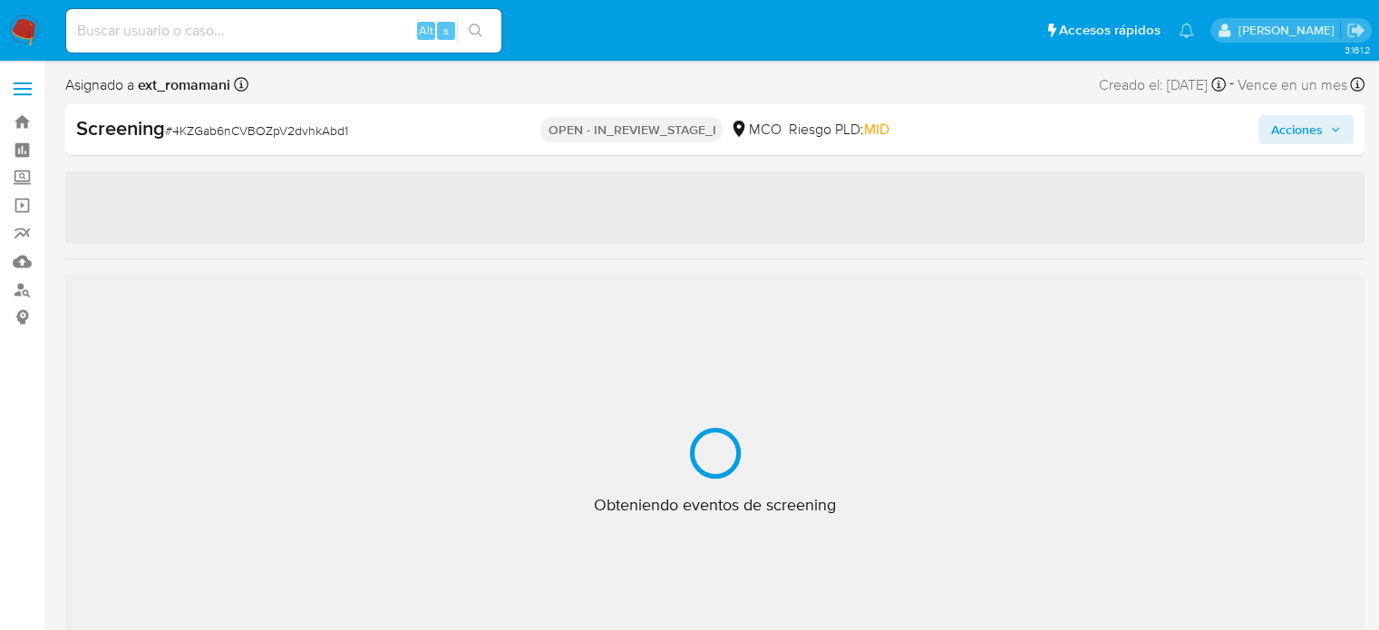
select select "10"
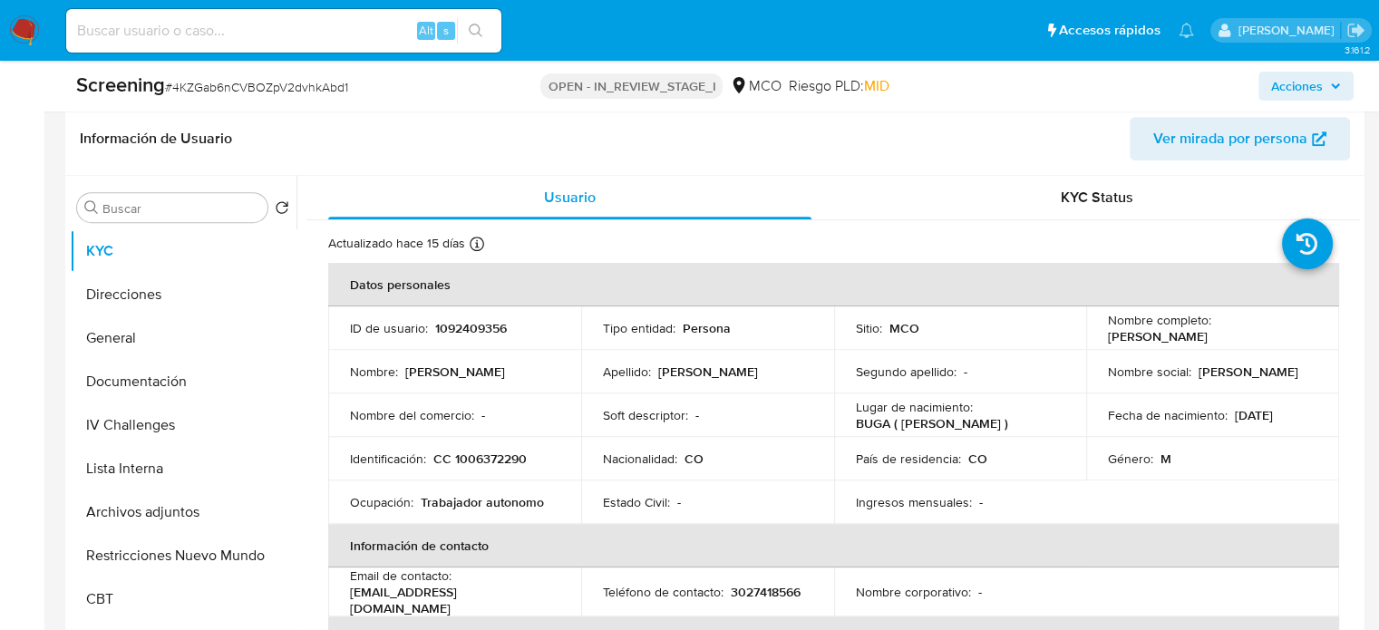
scroll to position [726, 0]
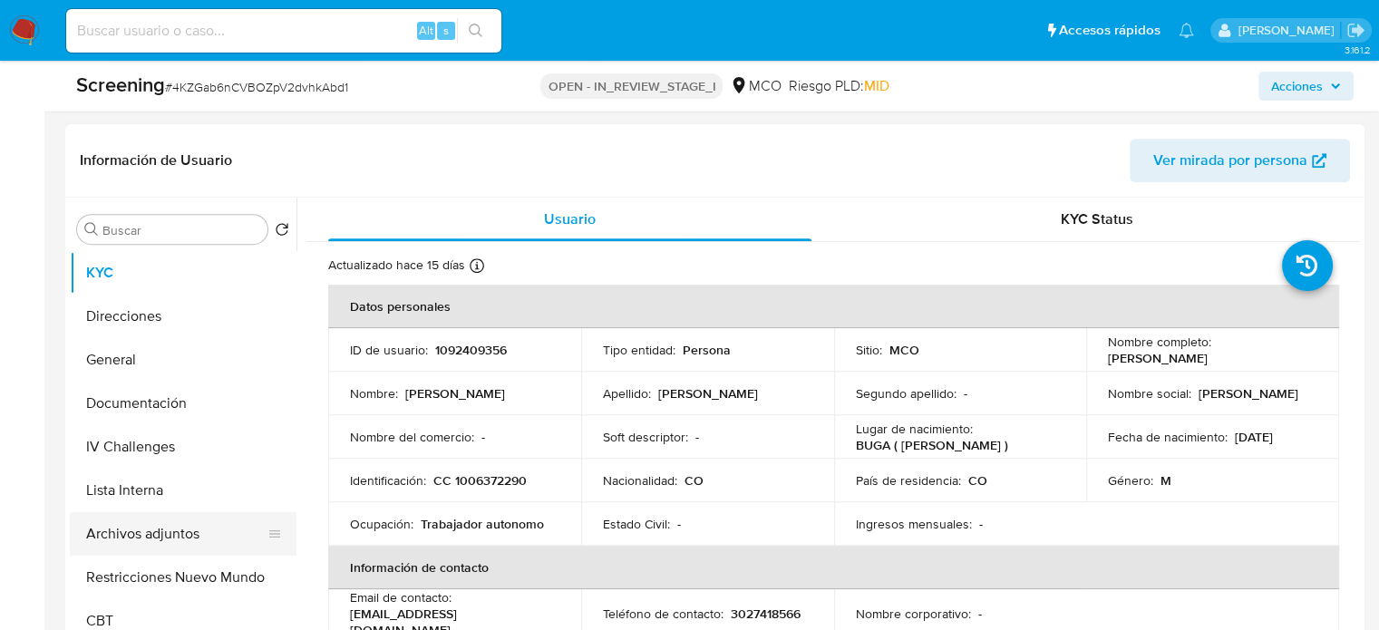
click at [179, 536] on button "Archivos adjuntos" at bounding box center [176, 534] width 212 height 44
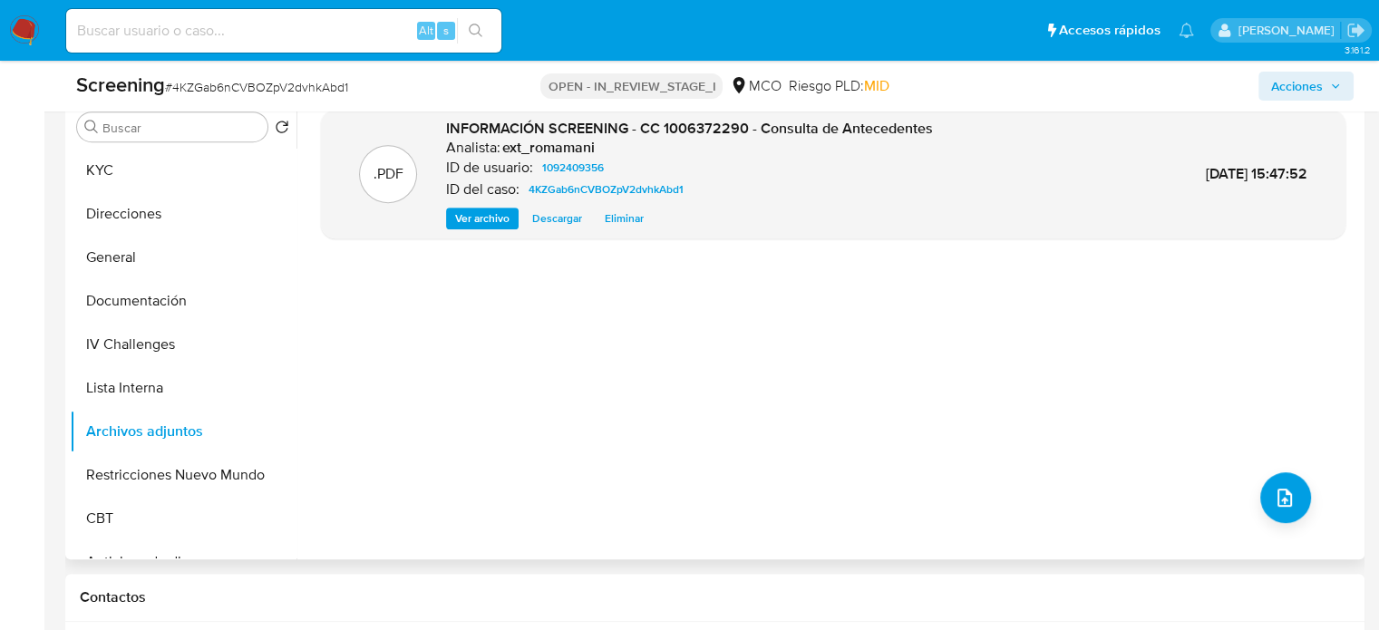
scroll to position [907, 0]
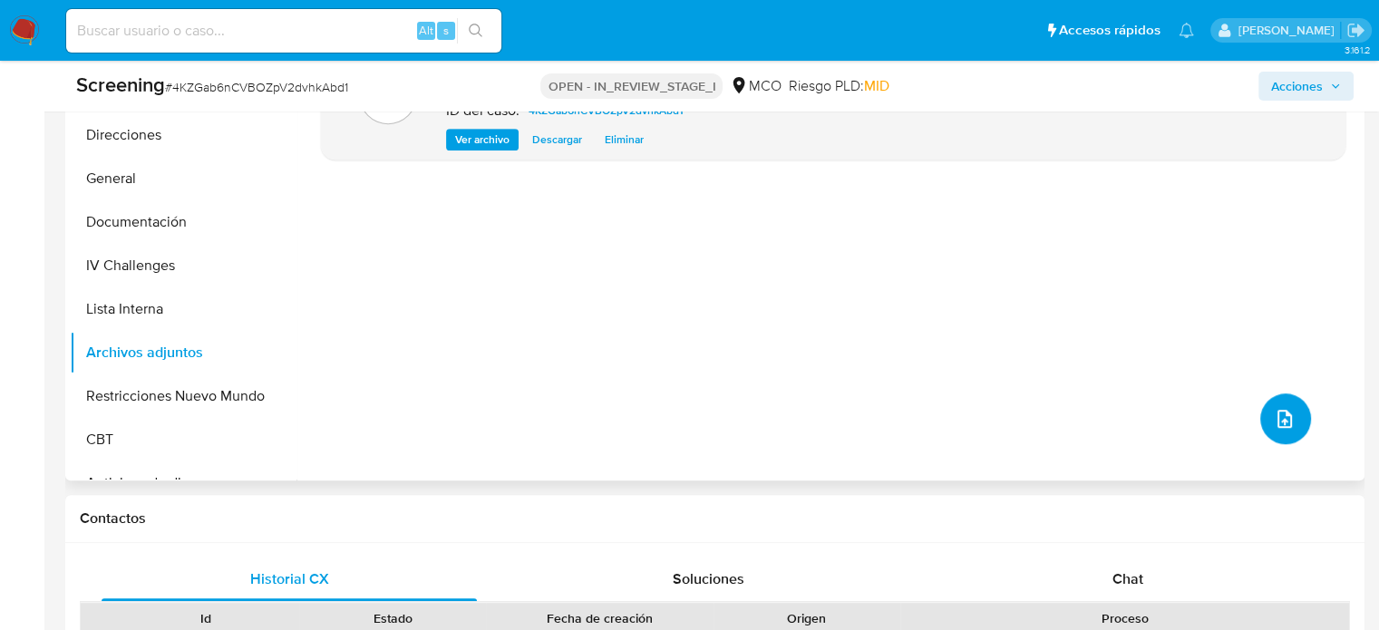
click at [1283, 424] on icon "upload-file" at bounding box center [1285, 419] width 22 height 22
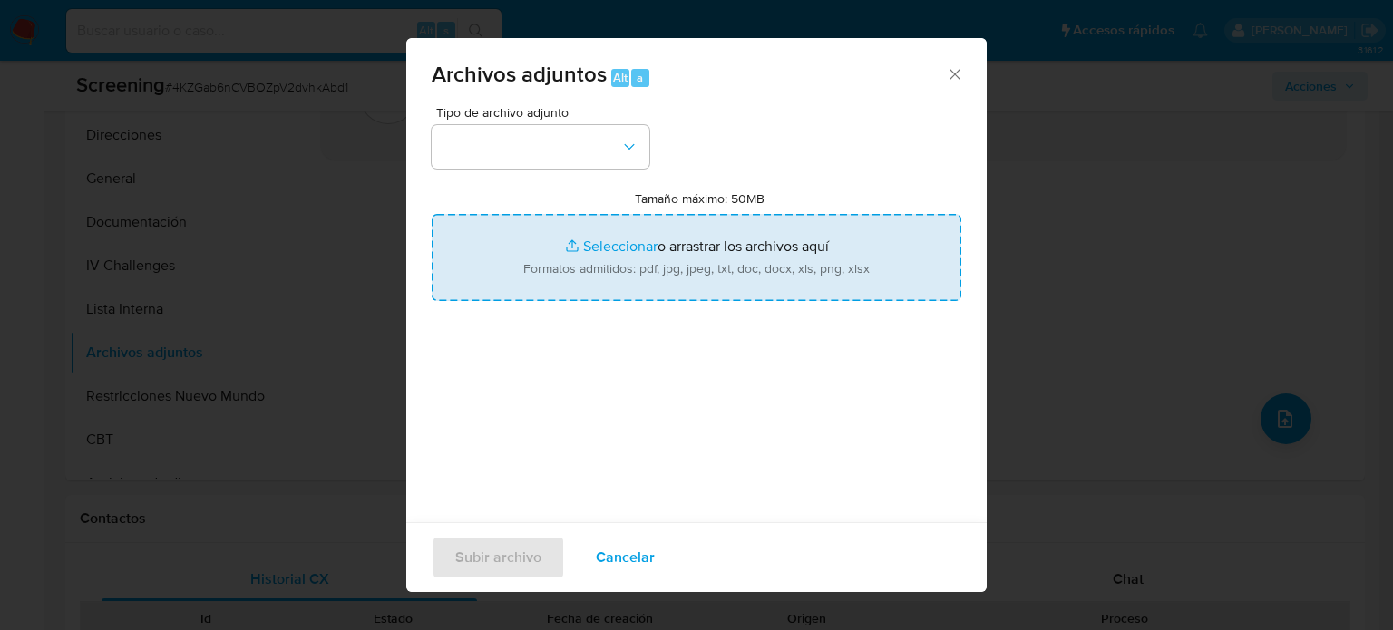
click at [590, 247] on input "Tamaño máximo: 50MB Seleccionar archivos" at bounding box center [697, 257] width 530 height 87
type input "C:\fakepath\_Gerardo Jose Molina Ortiz_ Lavado de dinero - Buscar con Google.pdf"
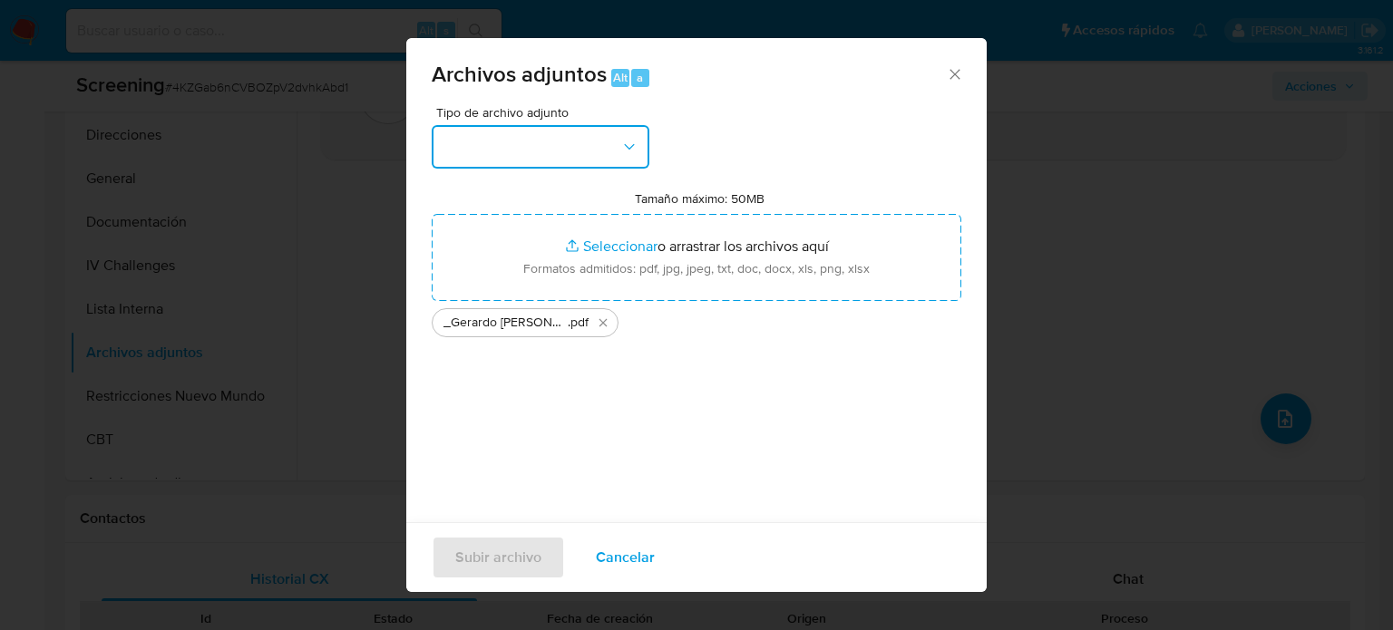
click at [464, 153] on button "button" at bounding box center [541, 147] width 218 height 44
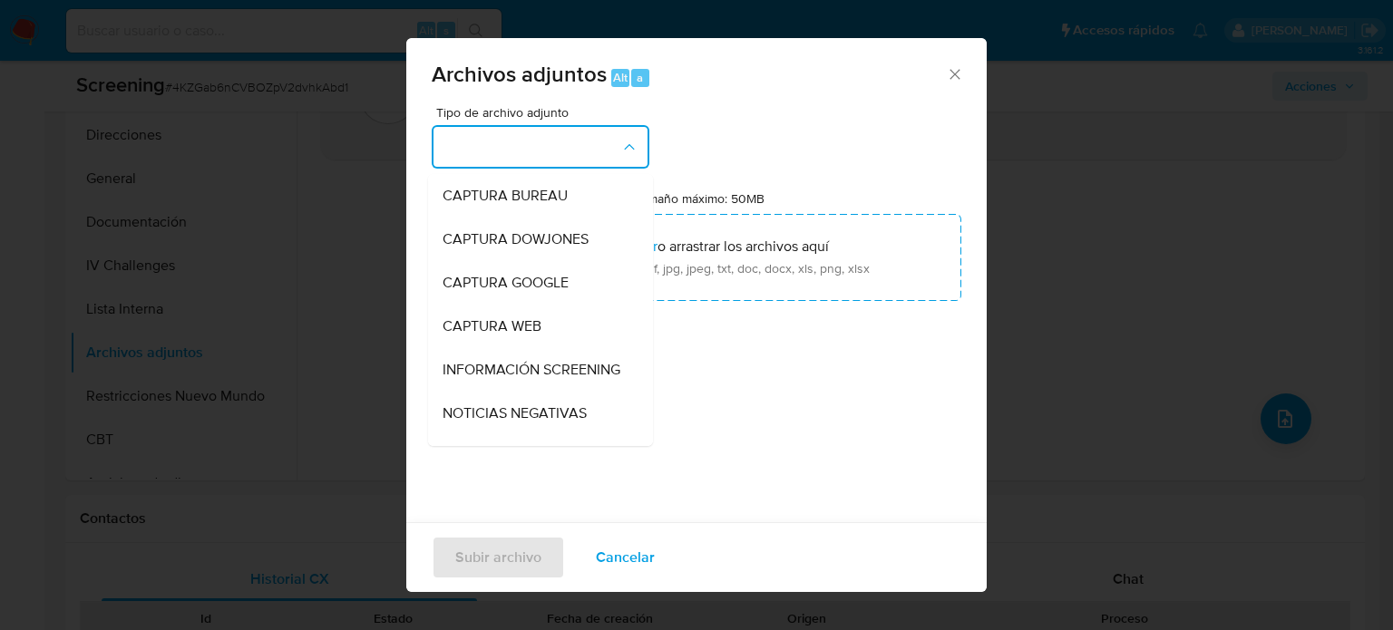
drag, startPoint x: 519, startPoint y: 362, endPoint x: 529, endPoint y: 449, distance: 87.6
click at [519, 365] on span "INFORMACIÓN SCREENING" at bounding box center [532, 370] width 178 height 18
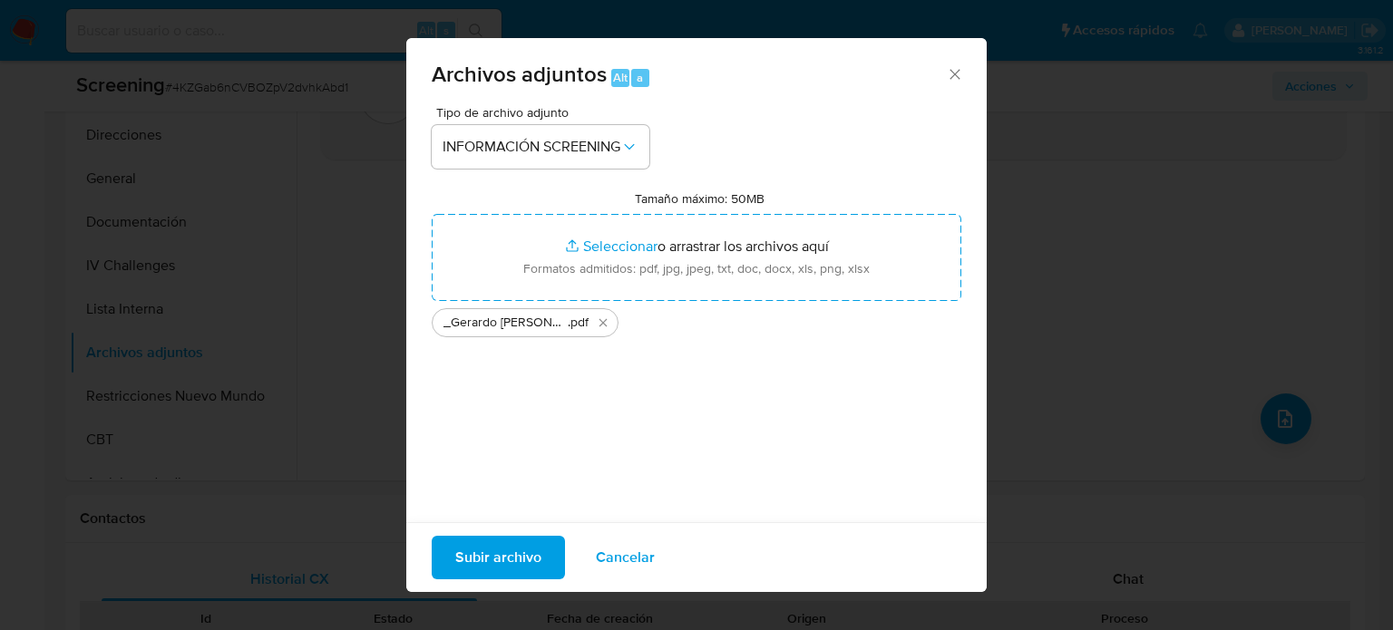
click at [514, 555] on span "Subir archivo" at bounding box center [498, 558] width 86 height 40
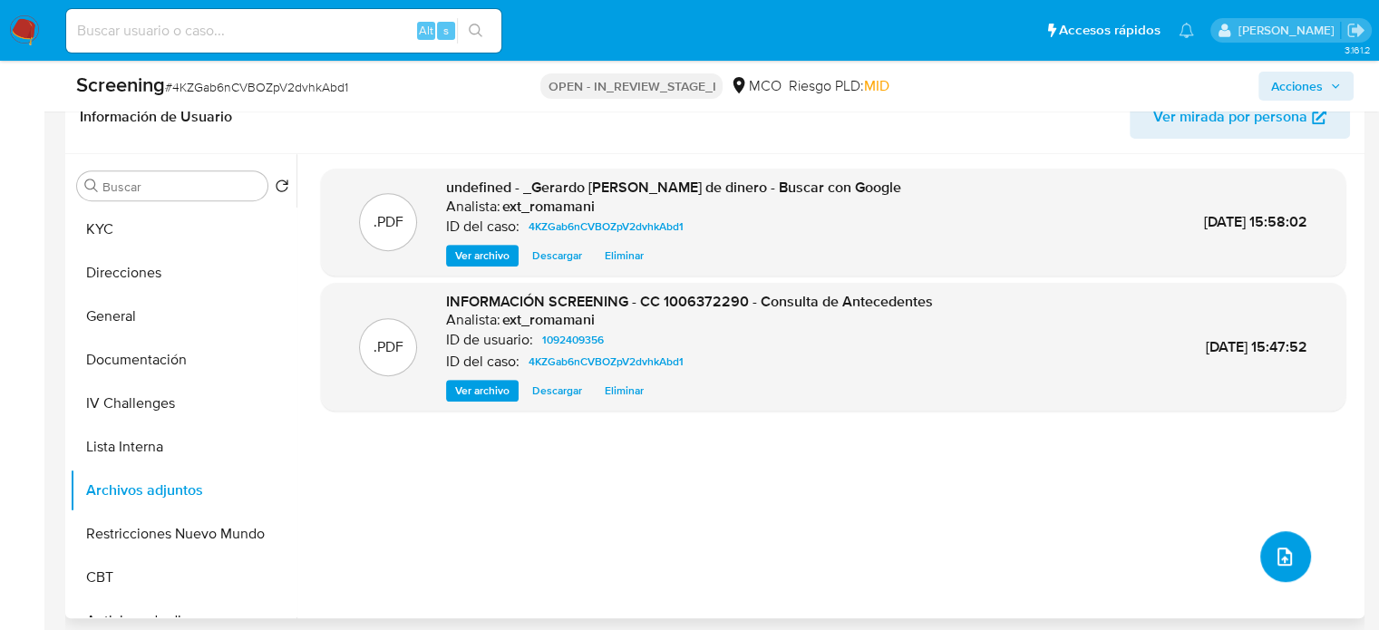
scroll to position [726, 0]
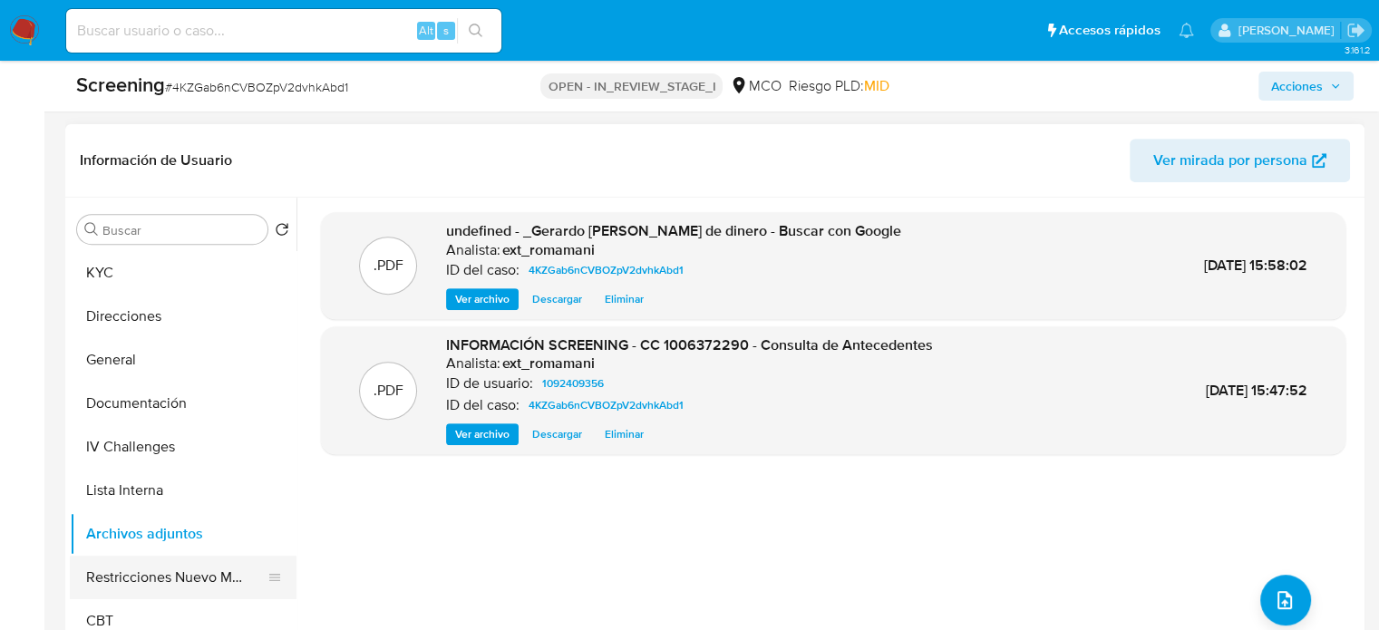
click at [152, 569] on button "Restricciones Nuevo Mundo" at bounding box center [176, 578] width 212 height 44
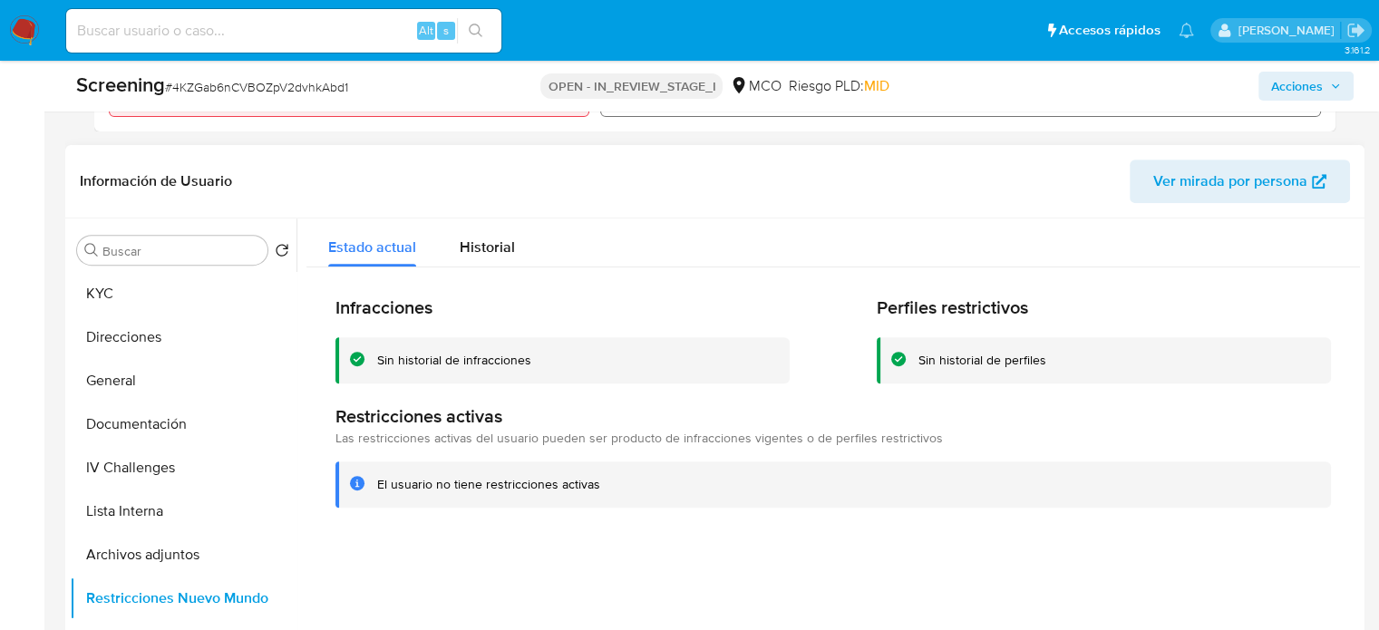
scroll to position [816, 0]
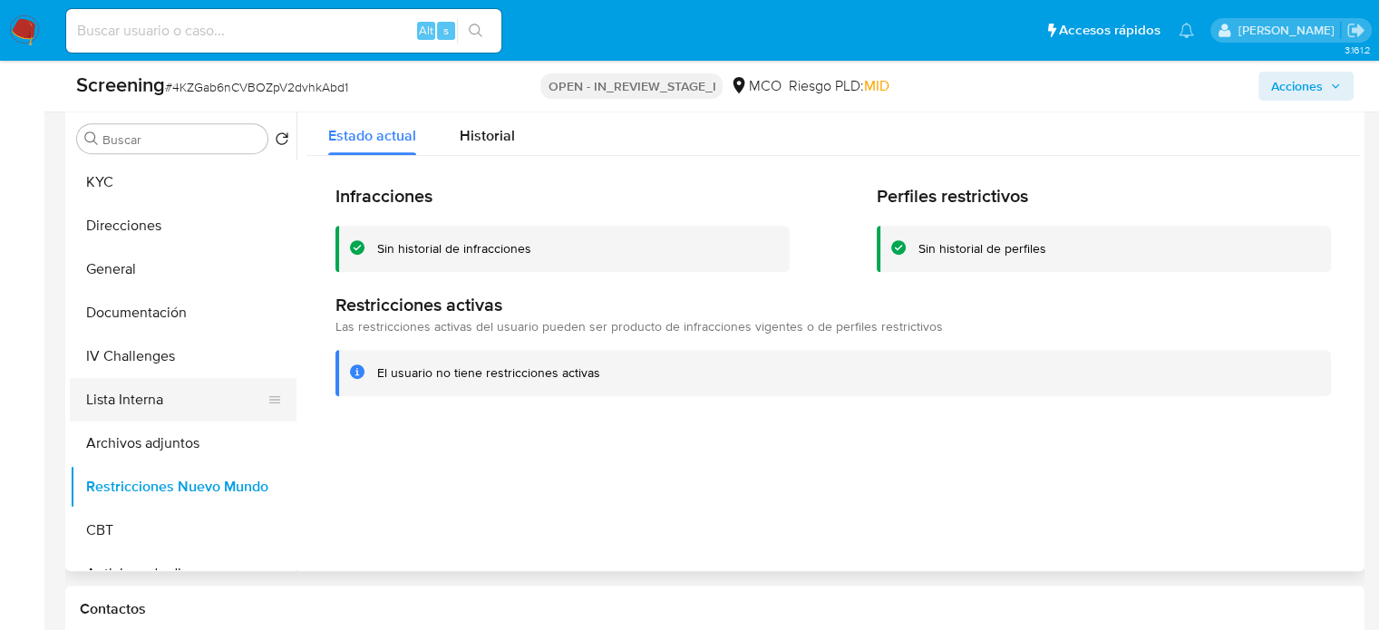
click at [163, 409] on button "Lista Interna" at bounding box center [176, 400] width 212 height 44
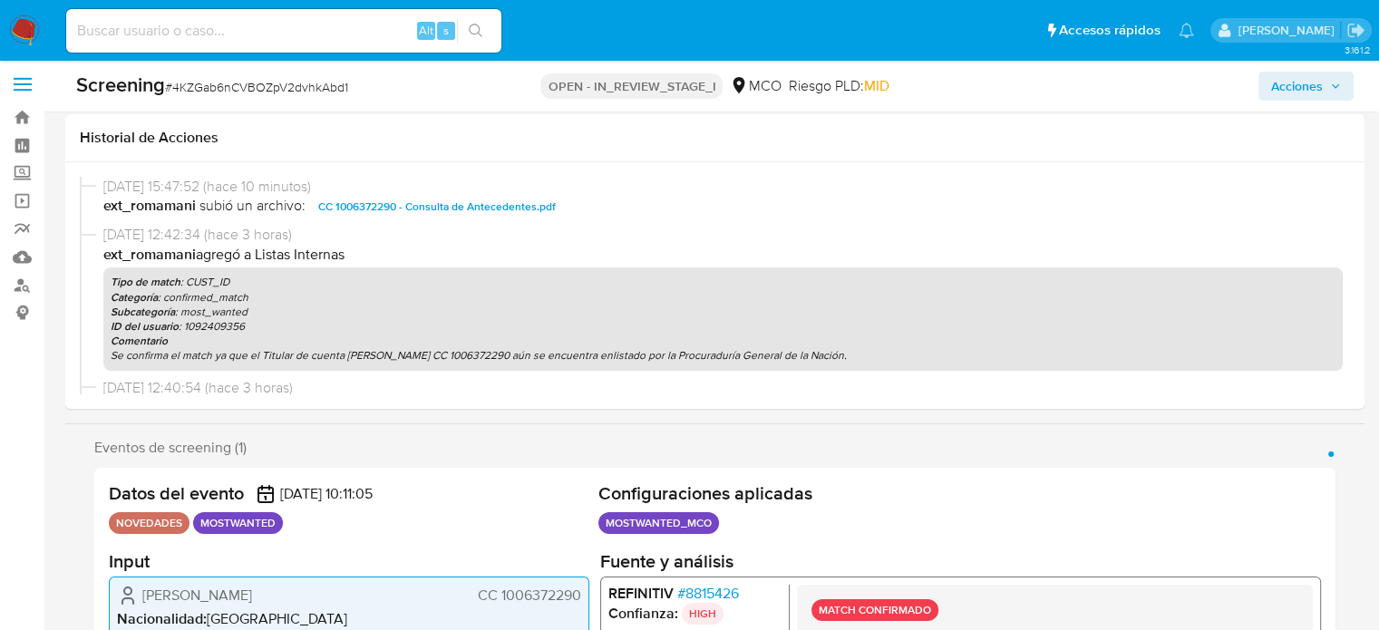
scroll to position [0, 0]
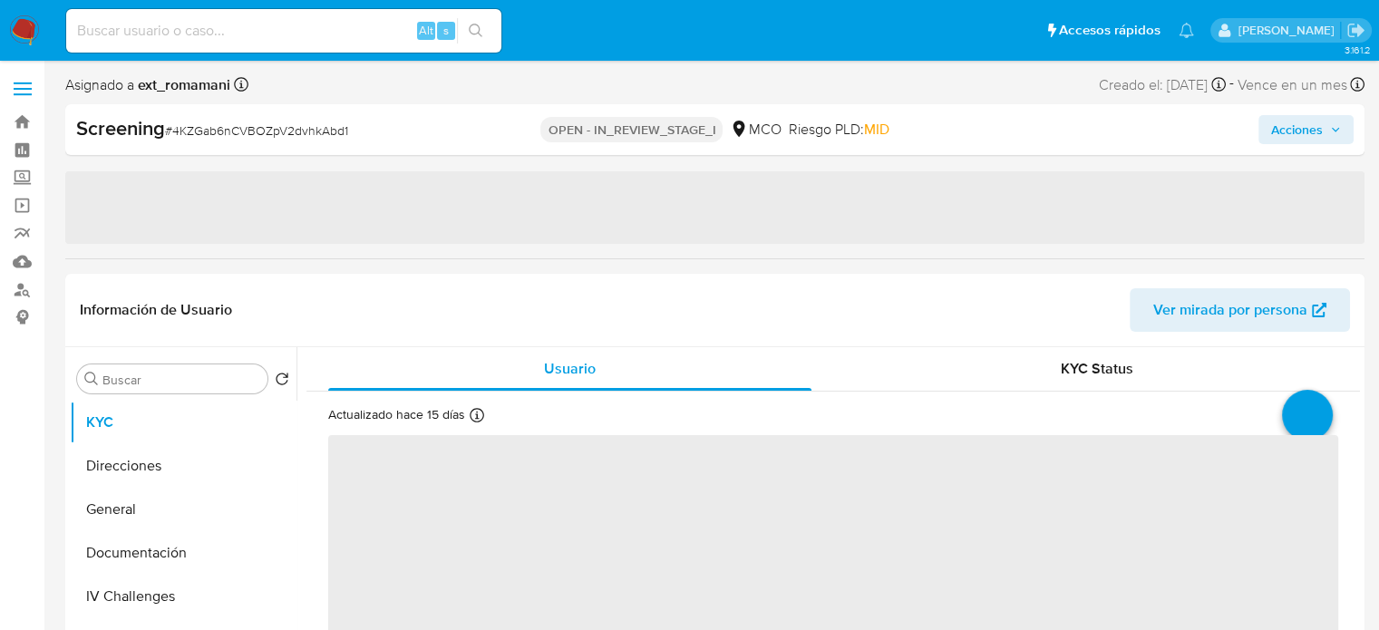
select select "10"
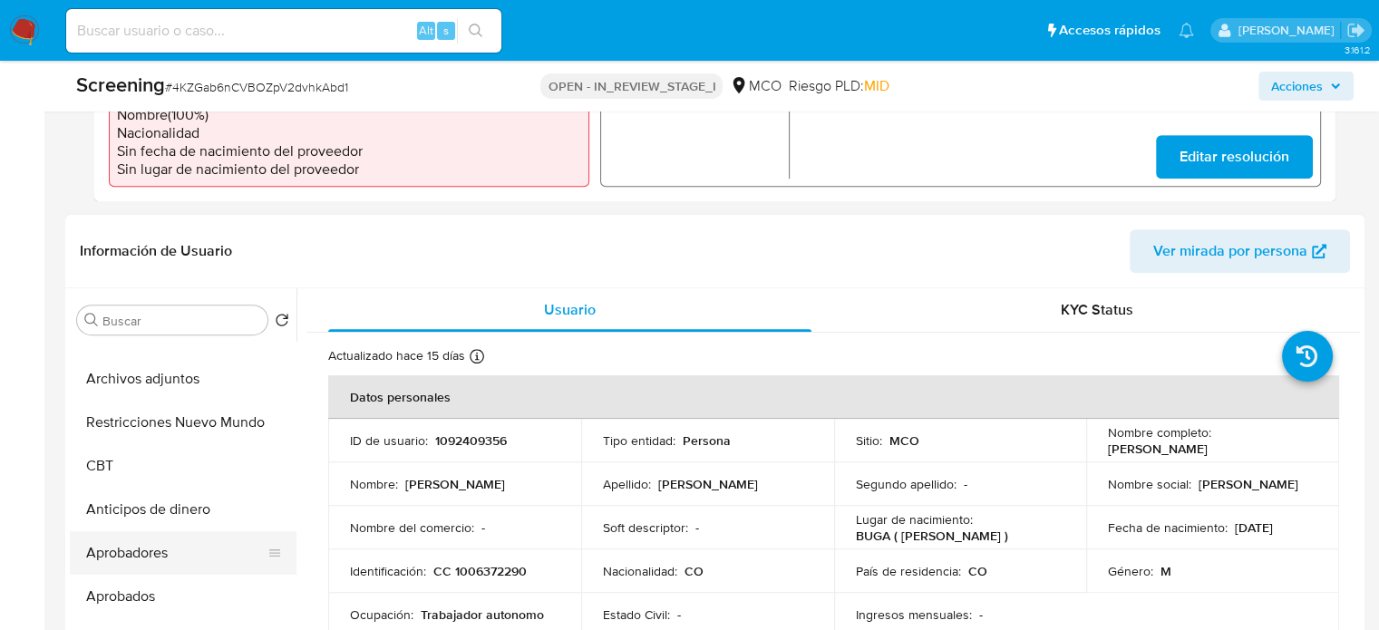
scroll to position [272, 0]
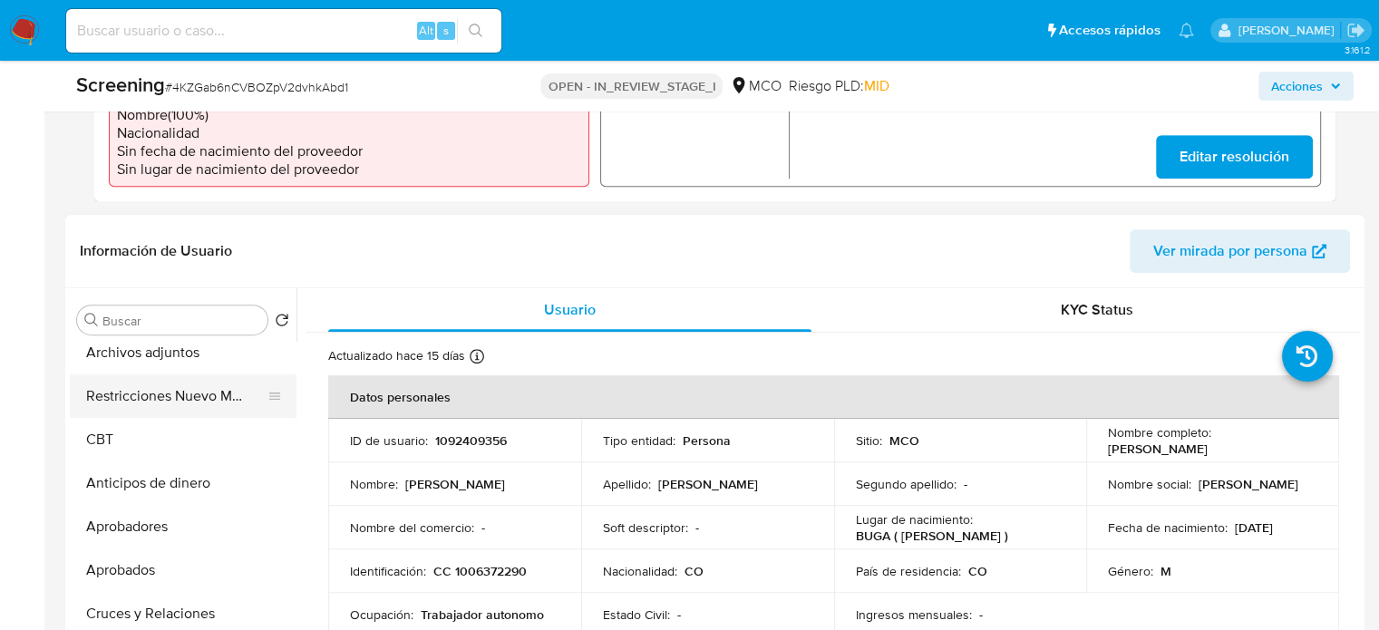
click at [146, 416] on button "Restricciones Nuevo Mundo" at bounding box center [176, 397] width 212 height 44
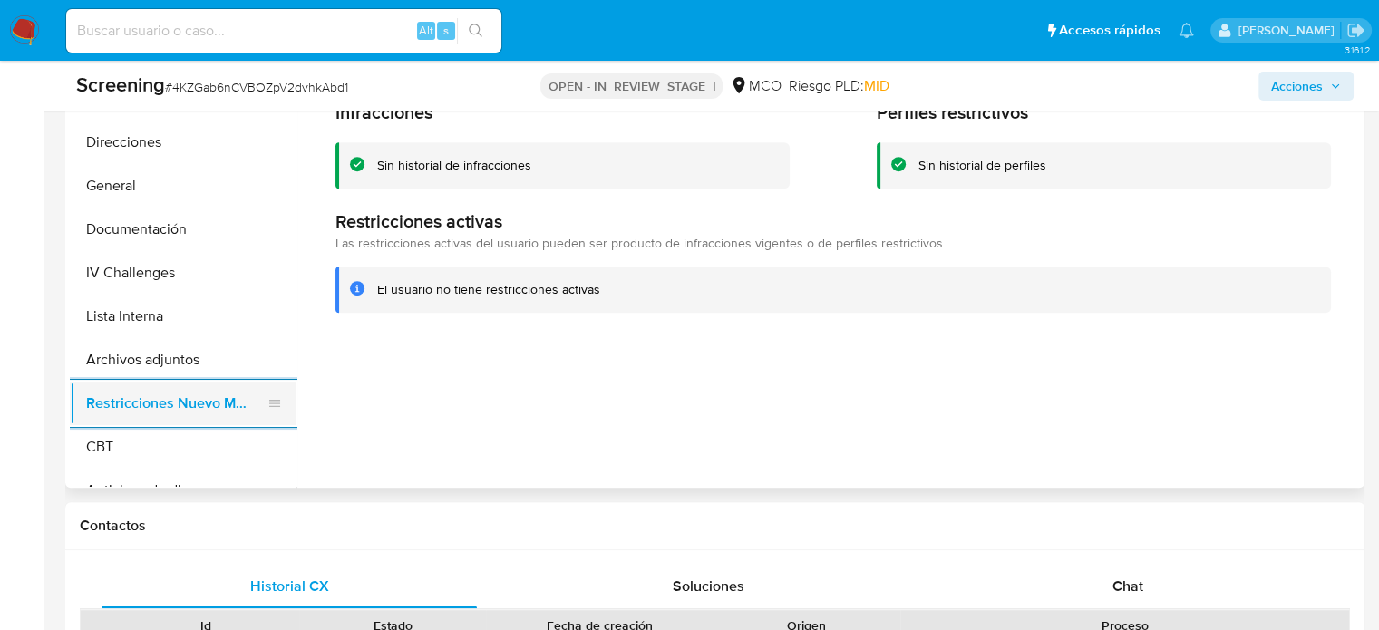
scroll to position [907, 0]
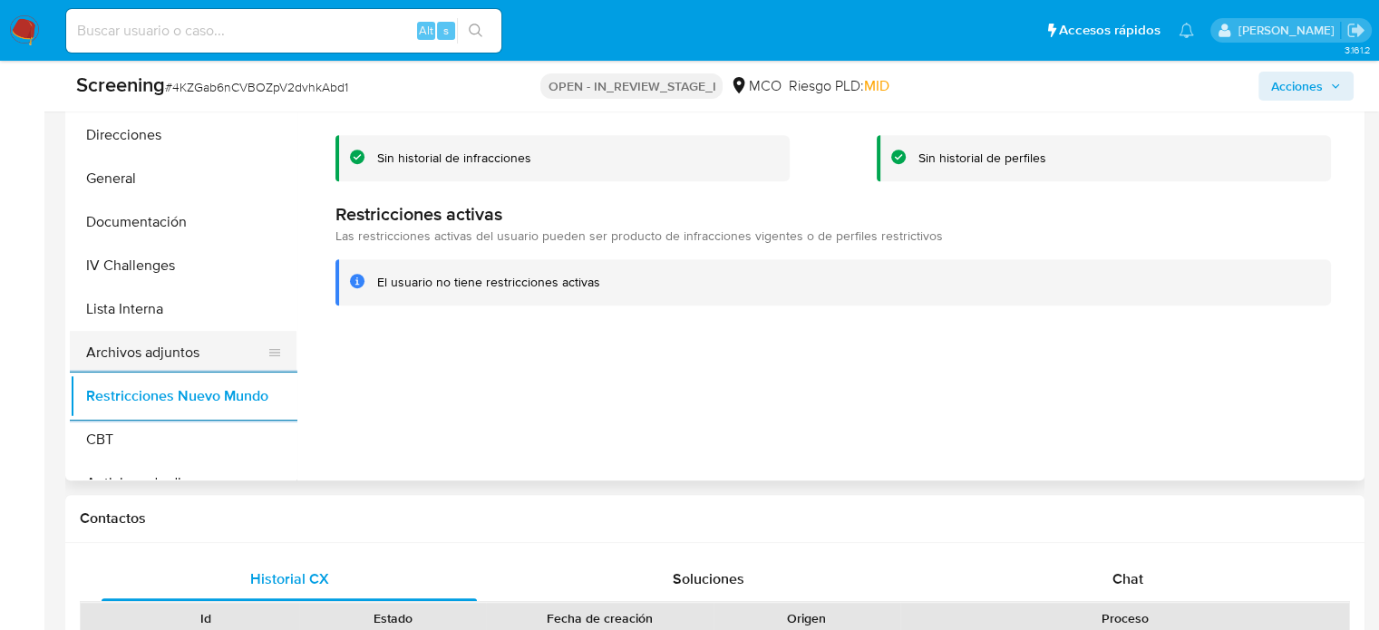
click at [145, 365] on button "Archivos adjuntos" at bounding box center [176, 353] width 212 height 44
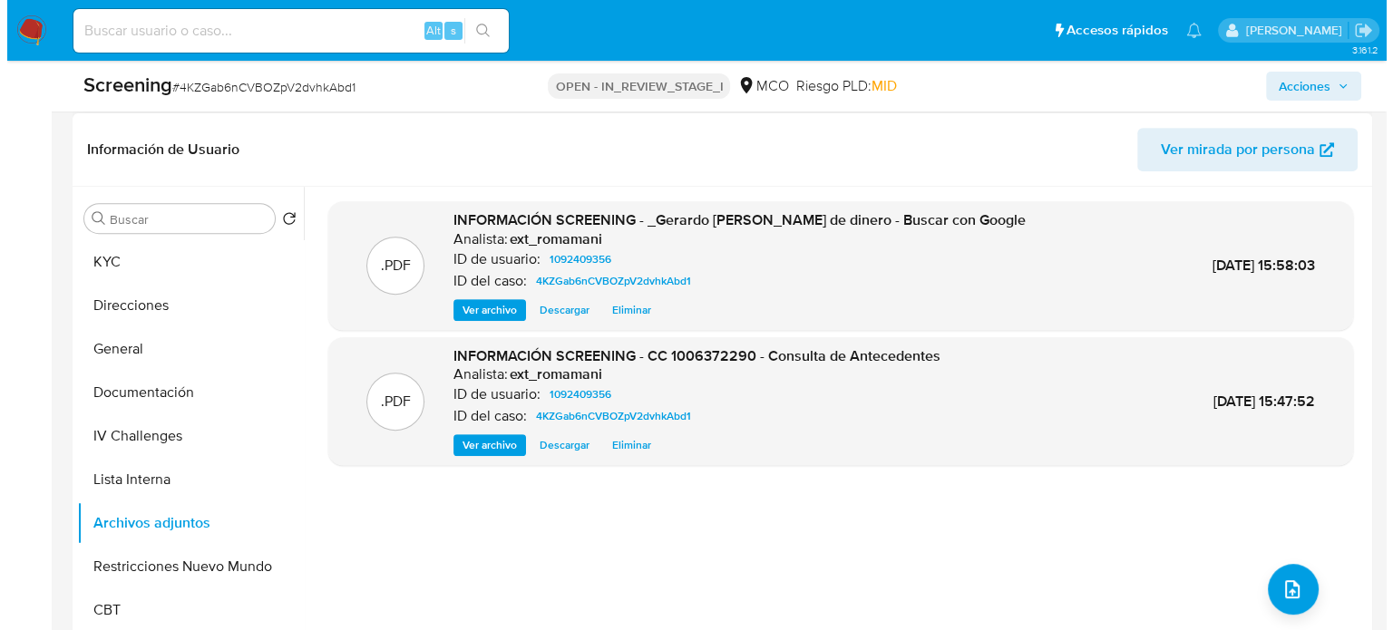
scroll to position [726, 0]
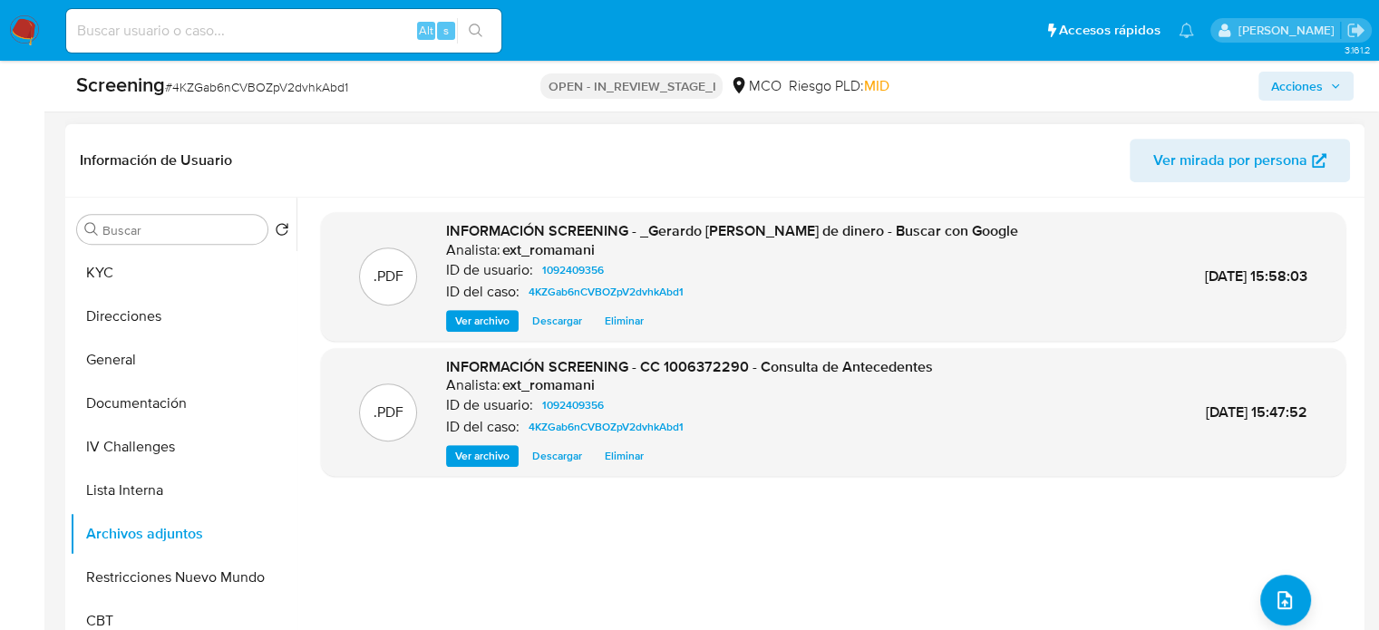
click at [491, 452] on span "Ver archivo" at bounding box center [482, 456] width 54 height 18
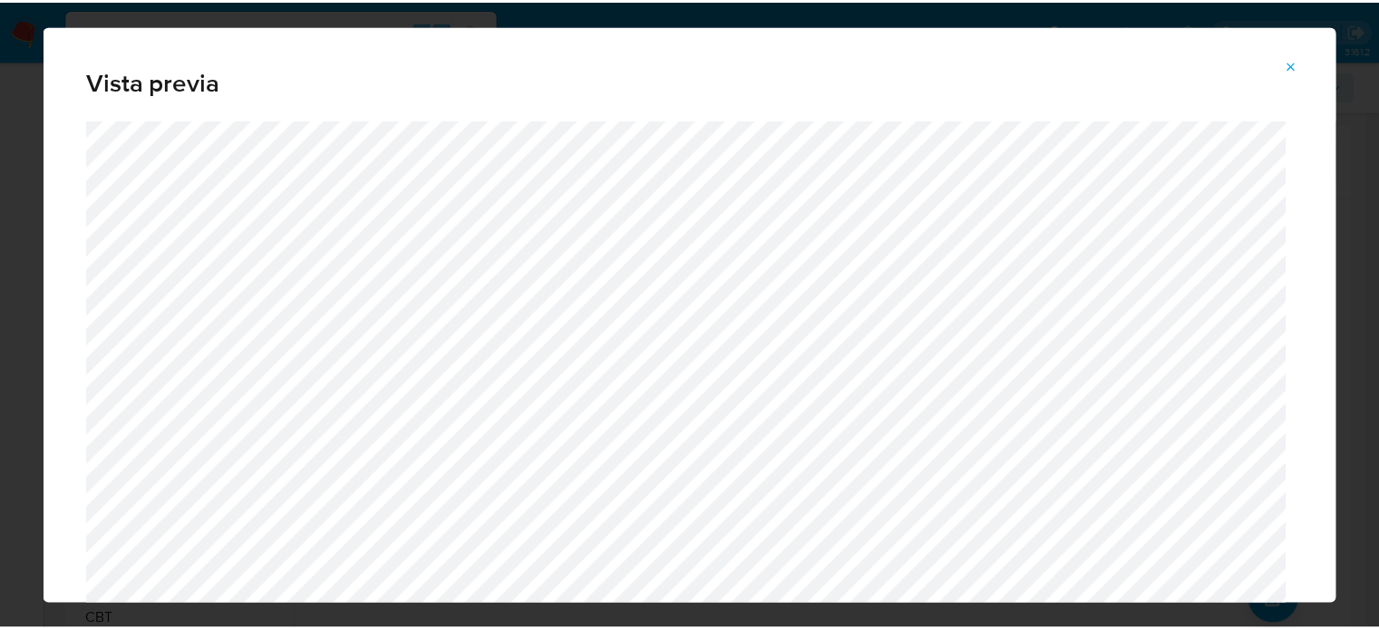
scroll to position [91, 0]
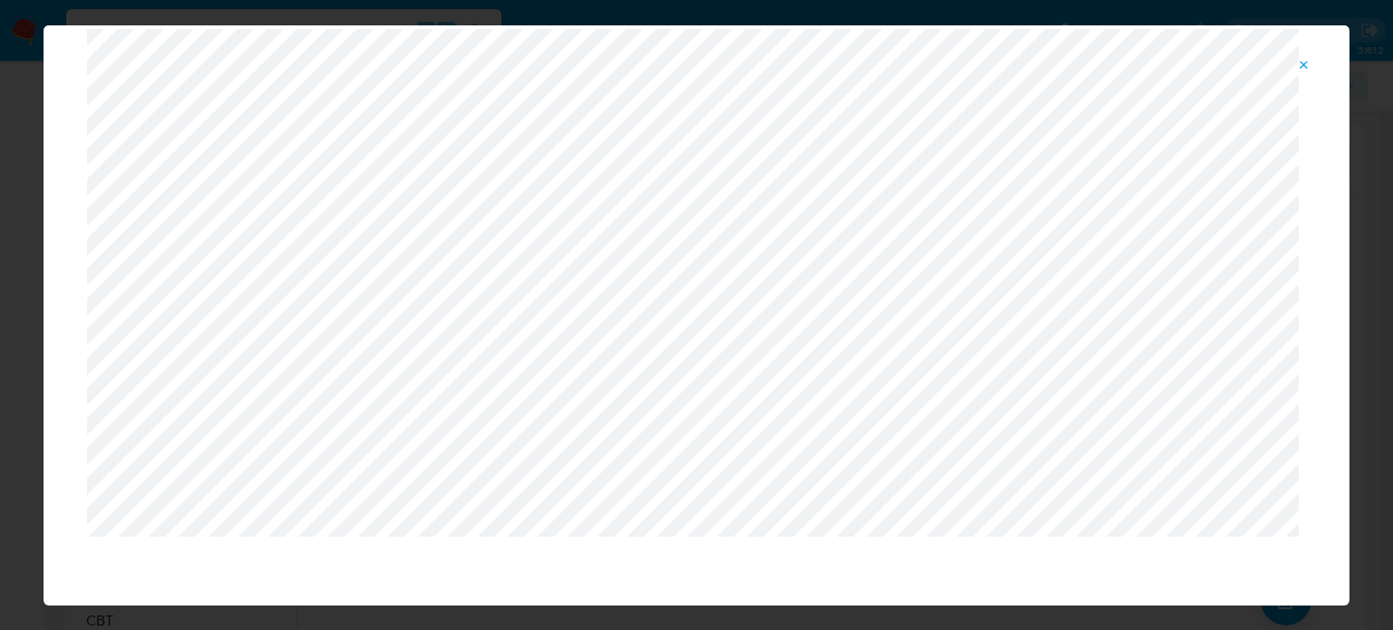
click at [1301, 69] on icon "Attachment preview" at bounding box center [1304, 65] width 15 height 15
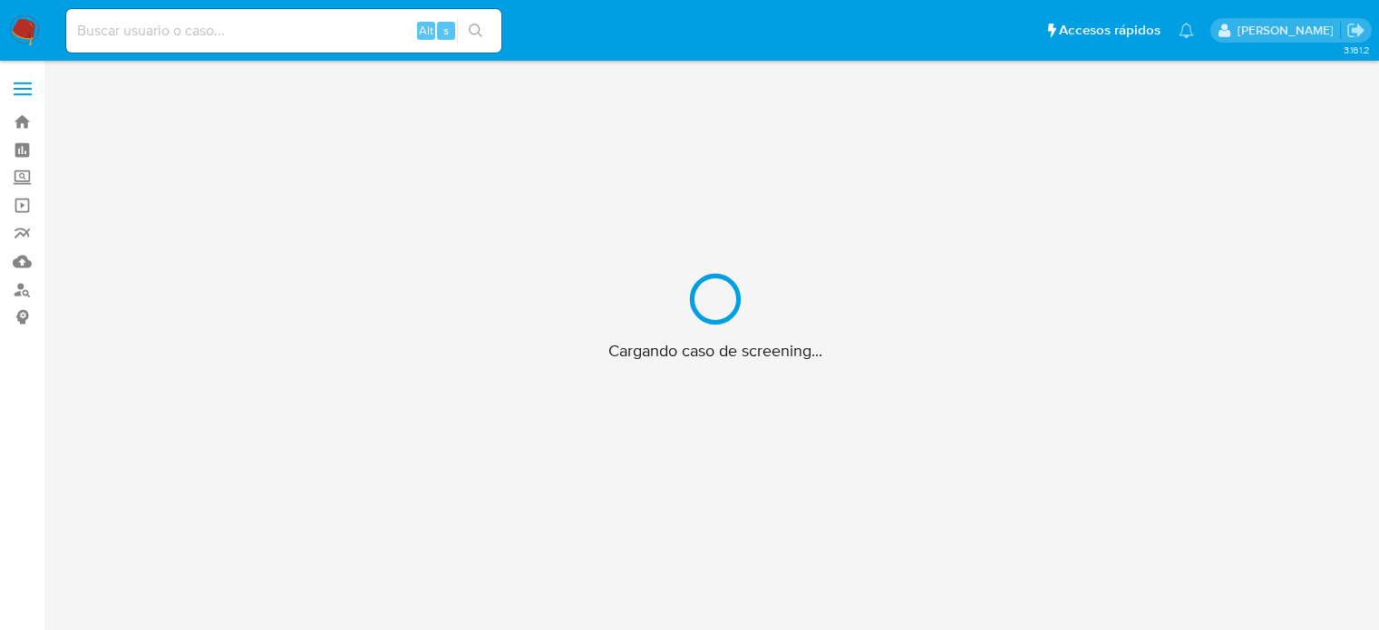
scroll to position [65, 0]
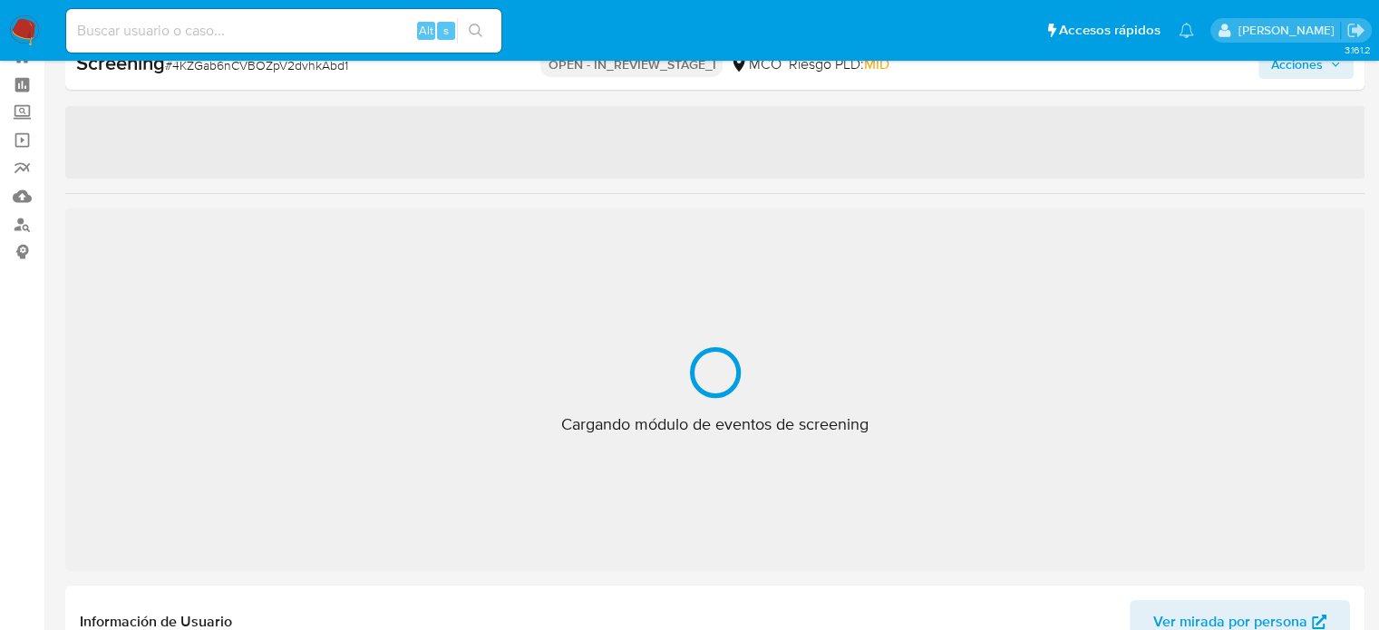
select select "10"
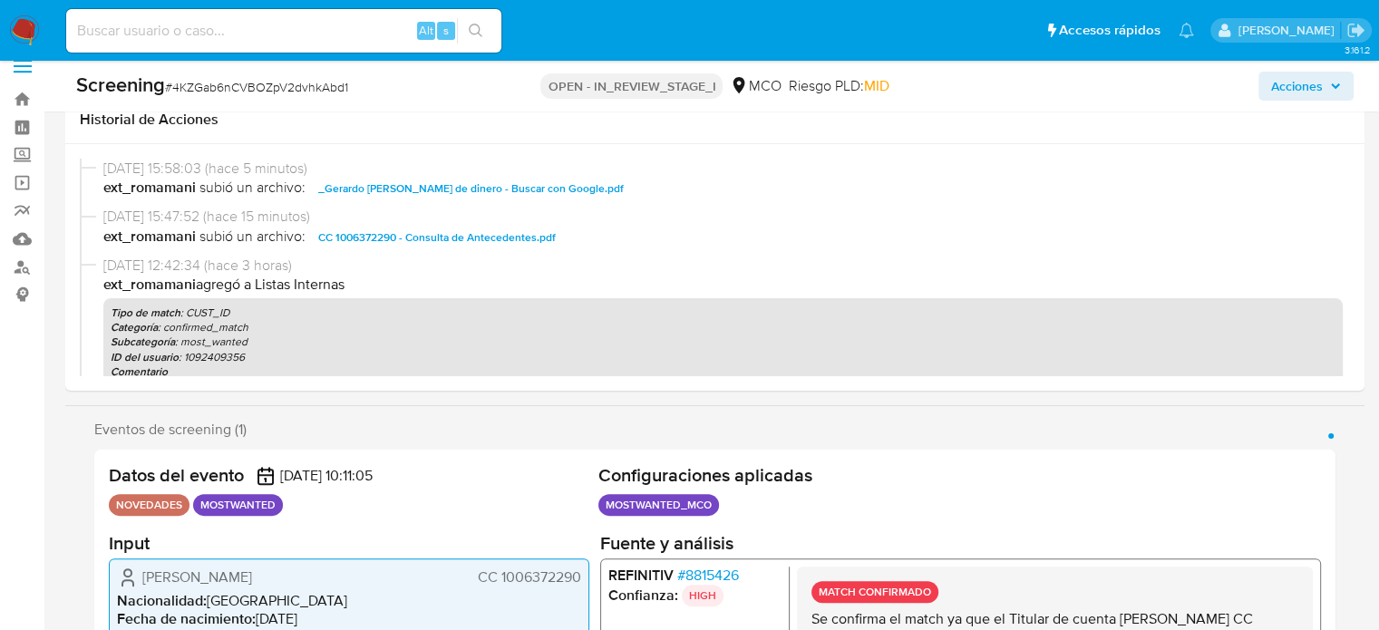
scroll to position [0, 0]
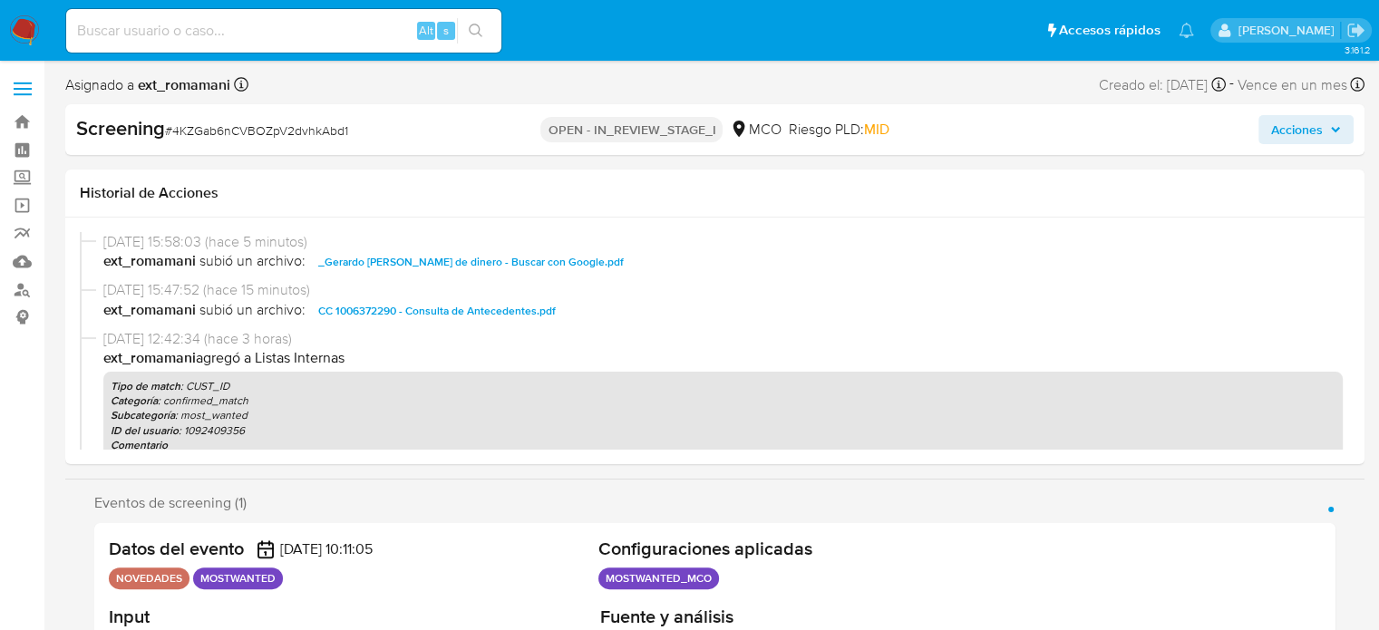
click at [1291, 125] on span "Acciones" at bounding box center [1298, 129] width 52 height 29
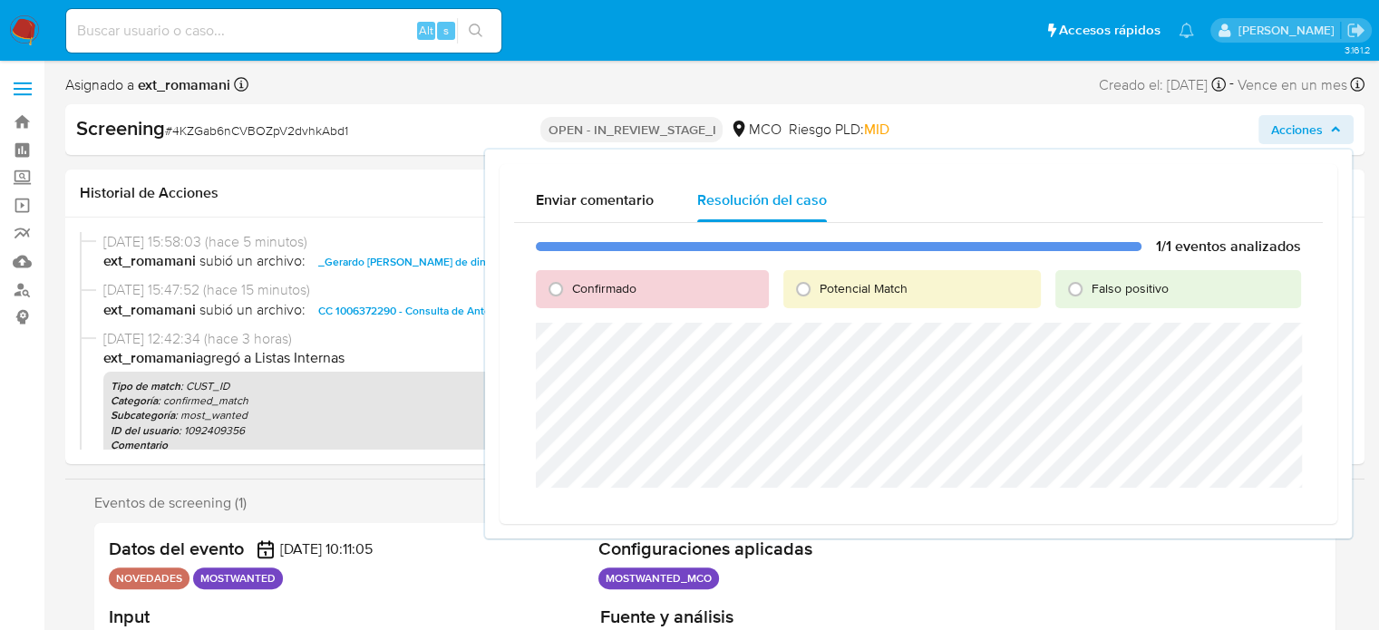
click at [592, 273] on div "Confirmado" at bounding box center [652, 289] width 233 height 38
click at [580, 281] on span "Confirmado" at bounding box center [604, 288] width 64 height 18
click at [570, 281] on input "Confirmado" at bounding box center [555, 289] width 29 height 29
radio input "true"
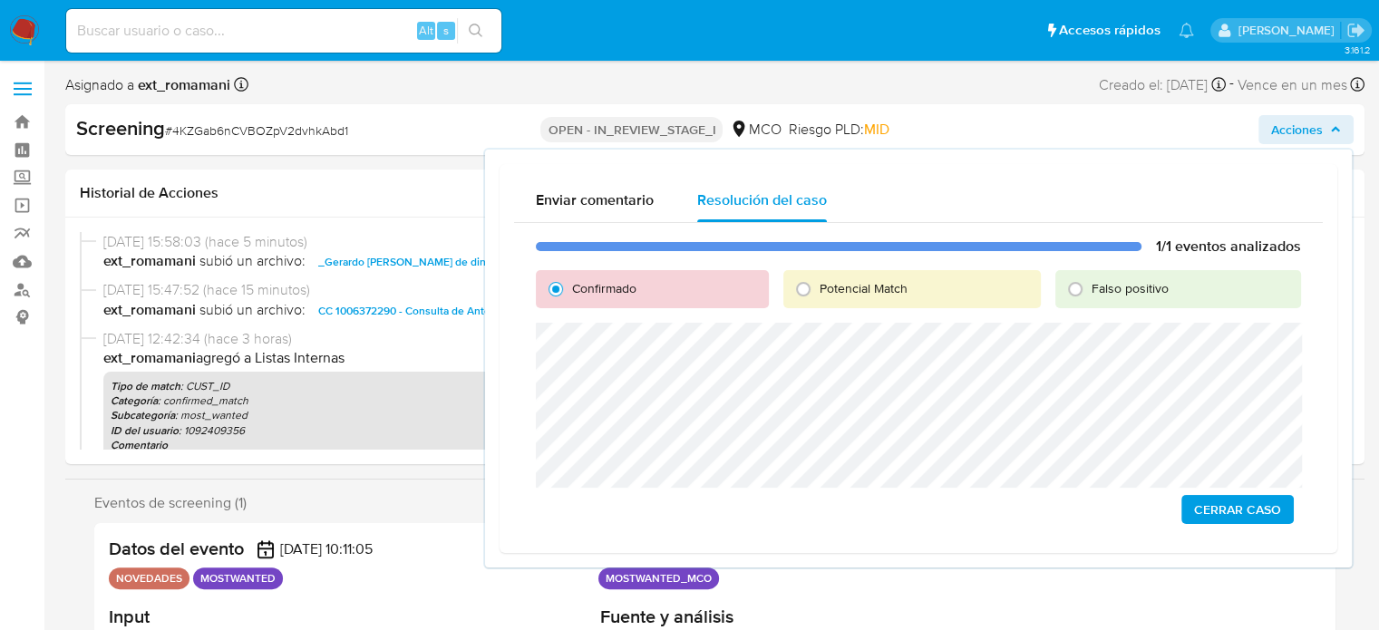
click at [1224, 506] on span "Cerrar Caso" at bounding box center [1237, 509] width 87 height 25
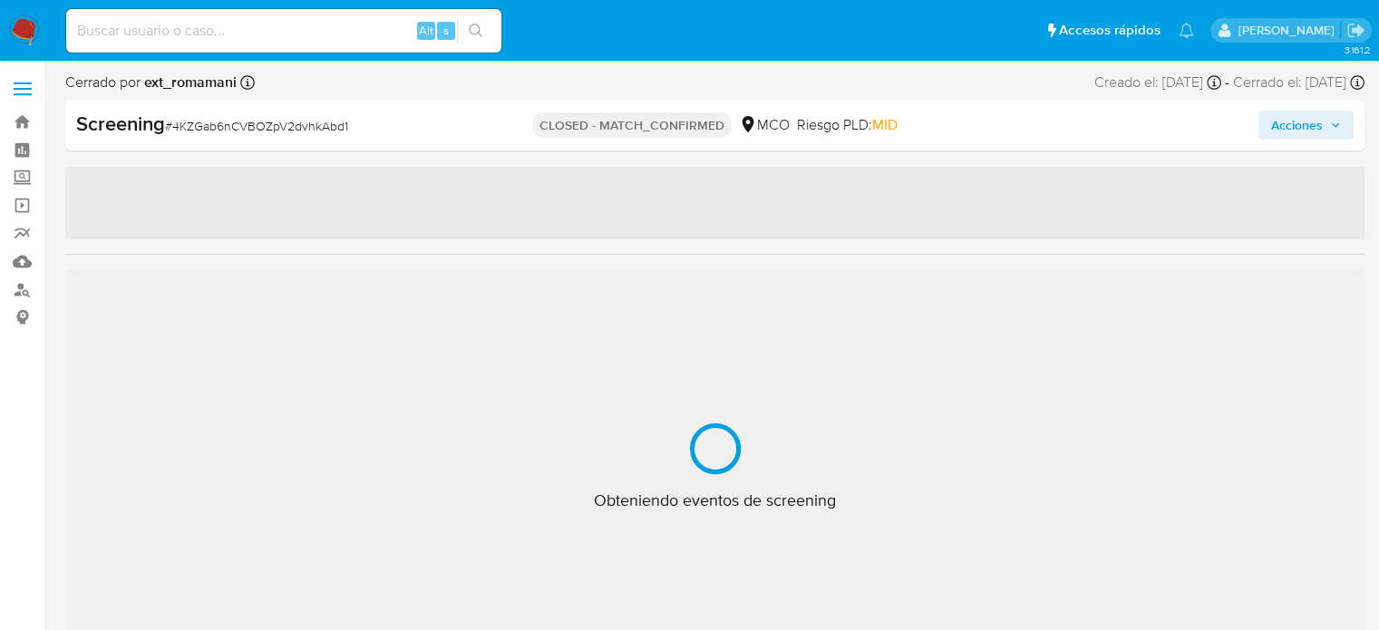
select select "10"
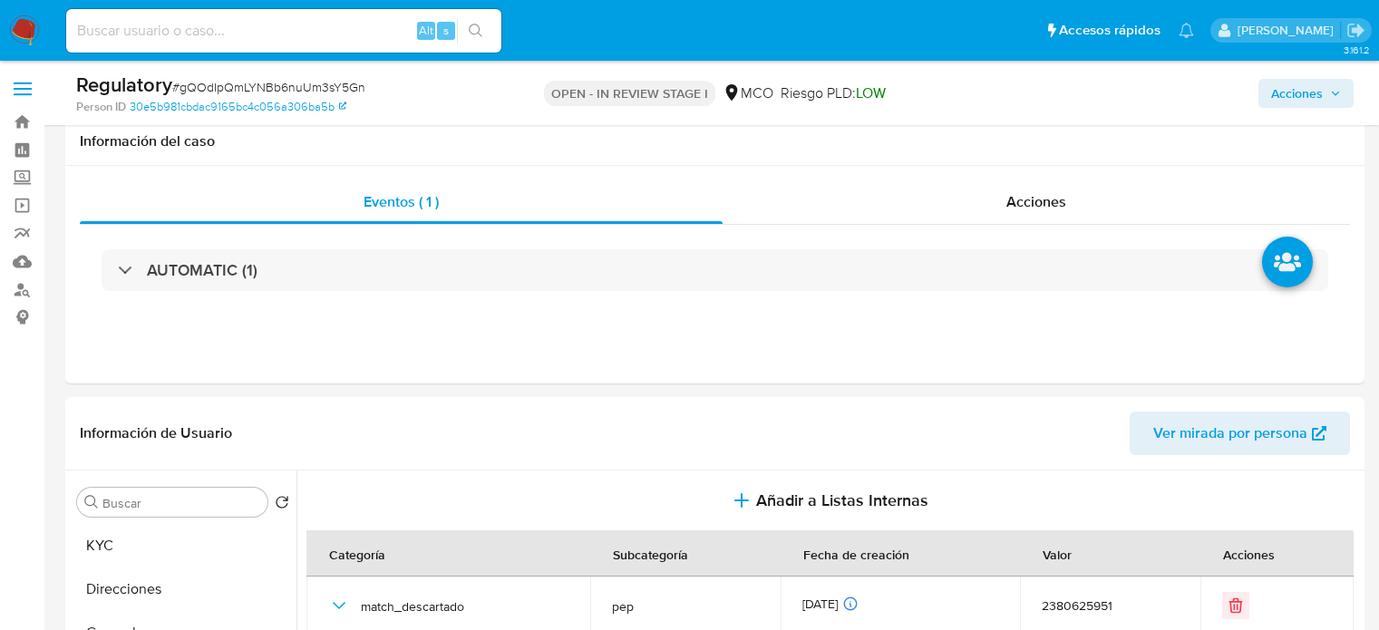
select select "10"
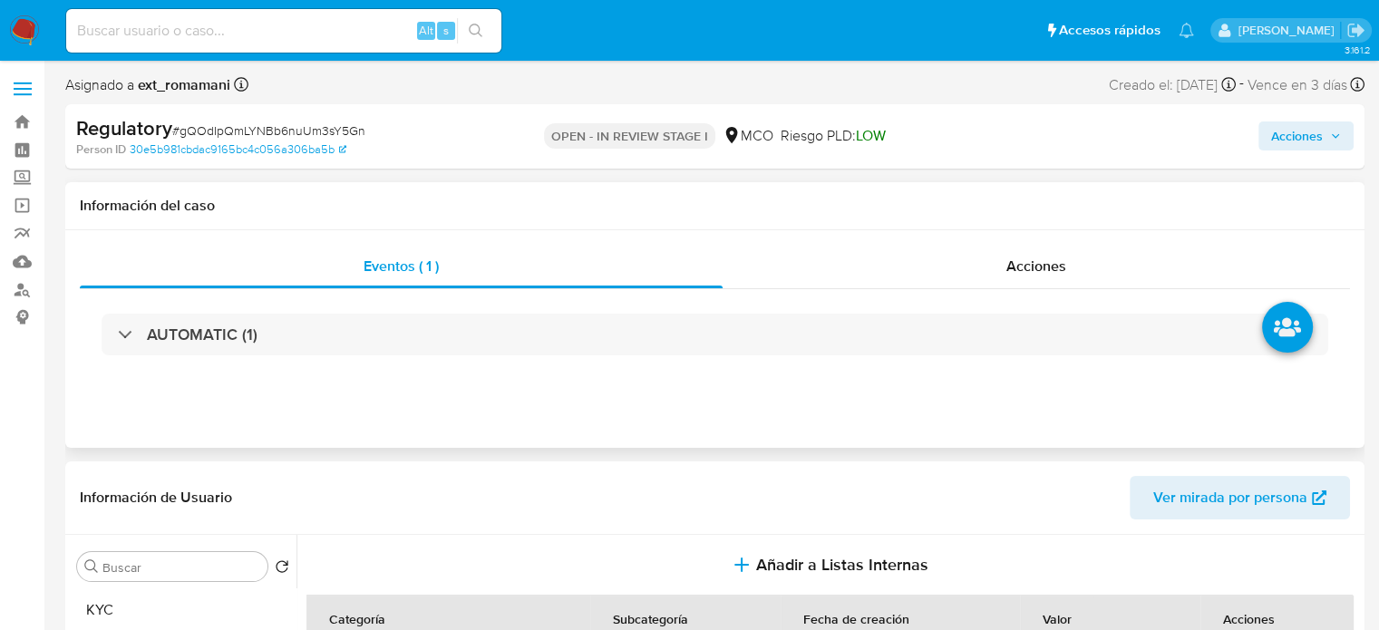
click at [924, 306] on div "AUTOMATIC (1)" at bounding box center [715, 334] width 1271 height 91
click at [958, 276] on div "Acciones" at bounding box center [1037, 267] width 628 height 44
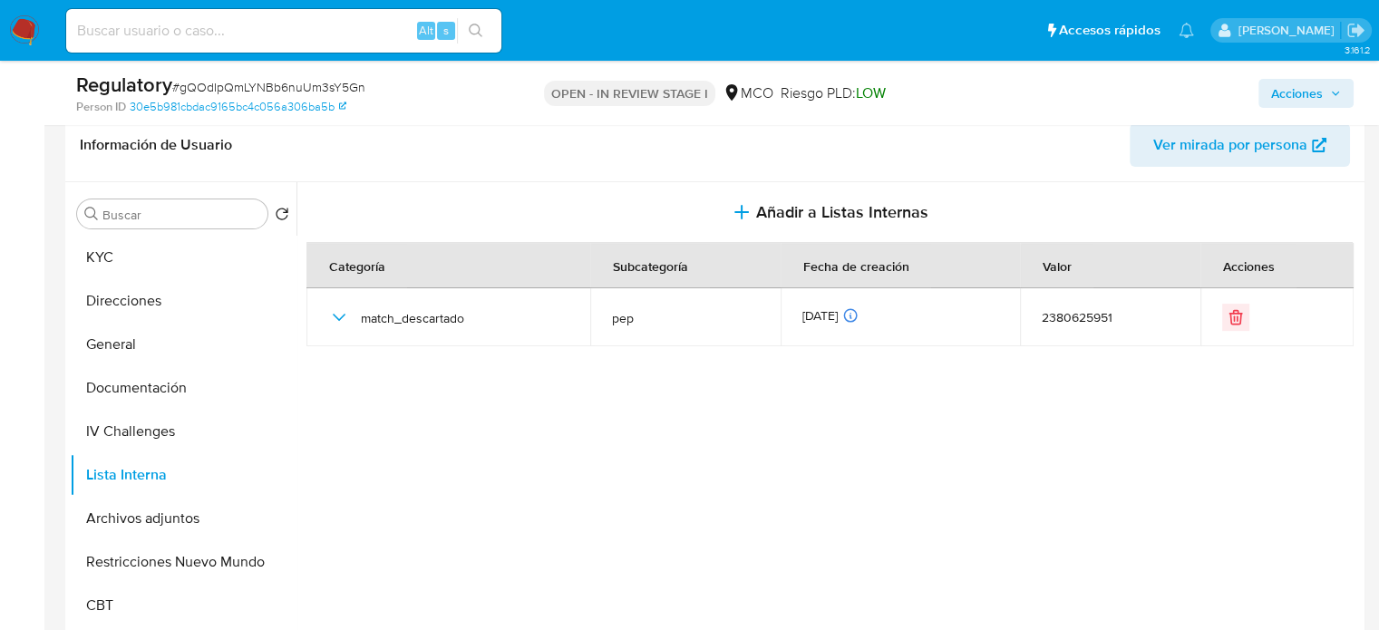
scroll to position [453, 0]
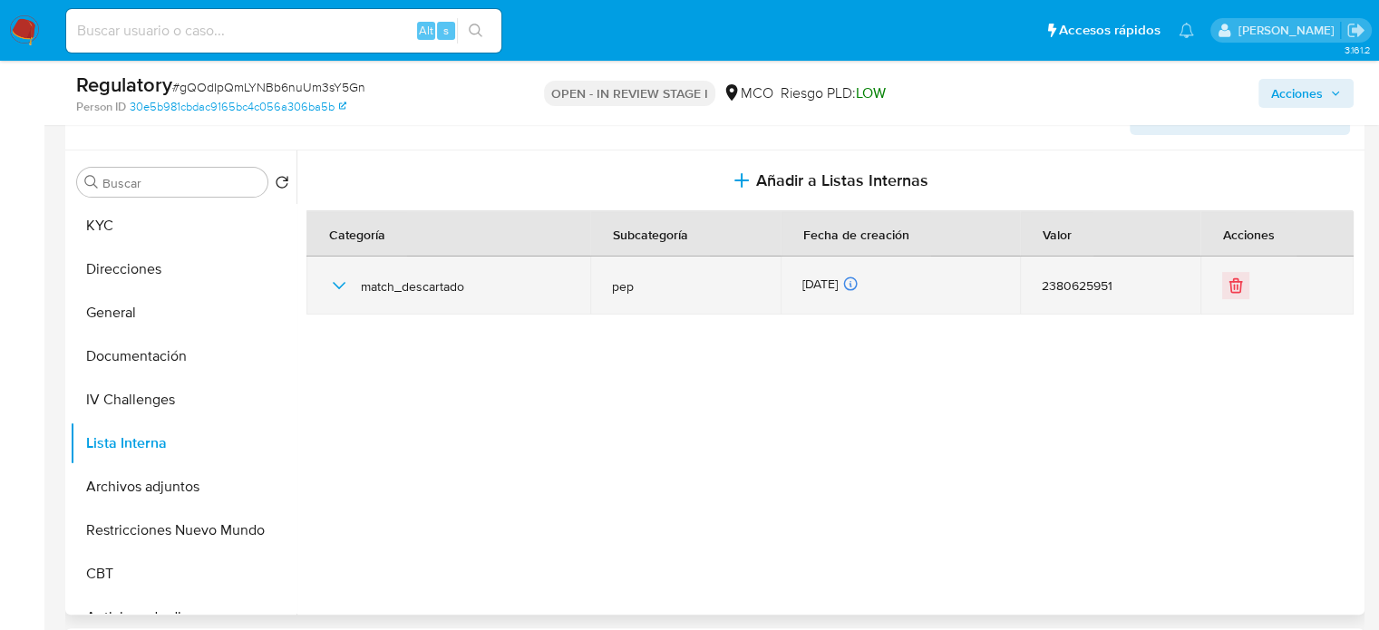
click at [331, 281] on icon "button" at bounding box center [339, 286] width 22 height 22
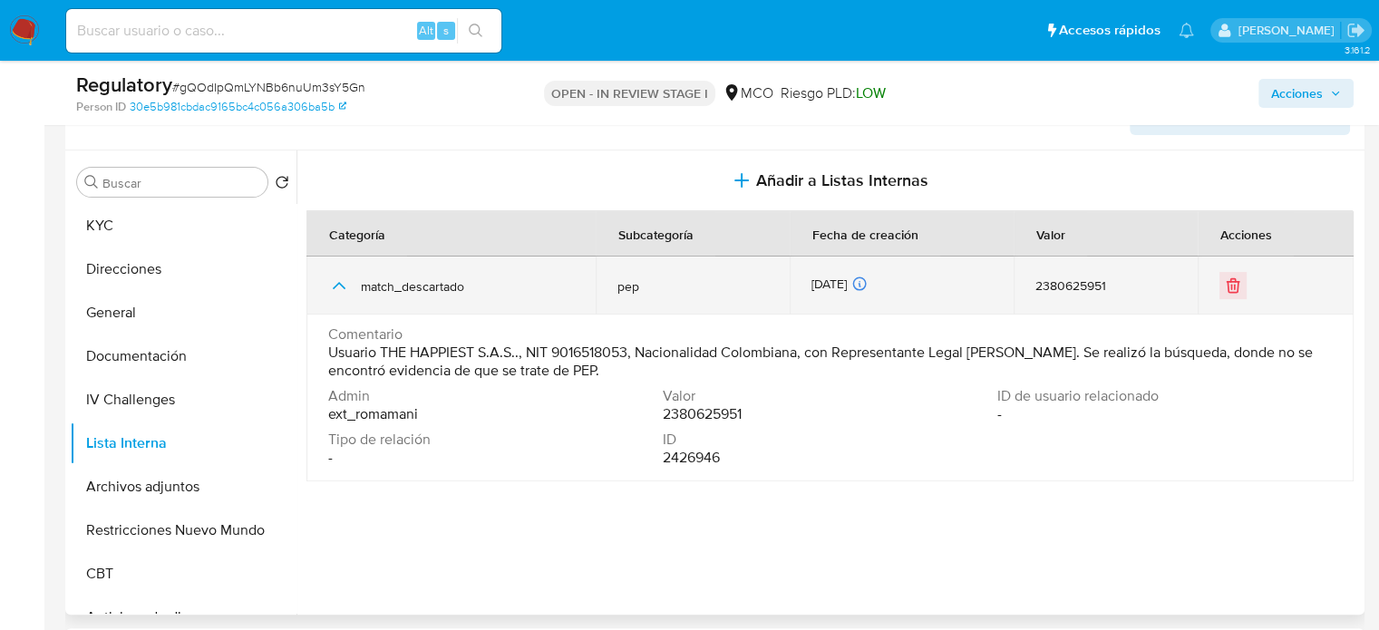
click at [331, 281] on icon "button" at bounding box center [339, 286] width 22 height 22
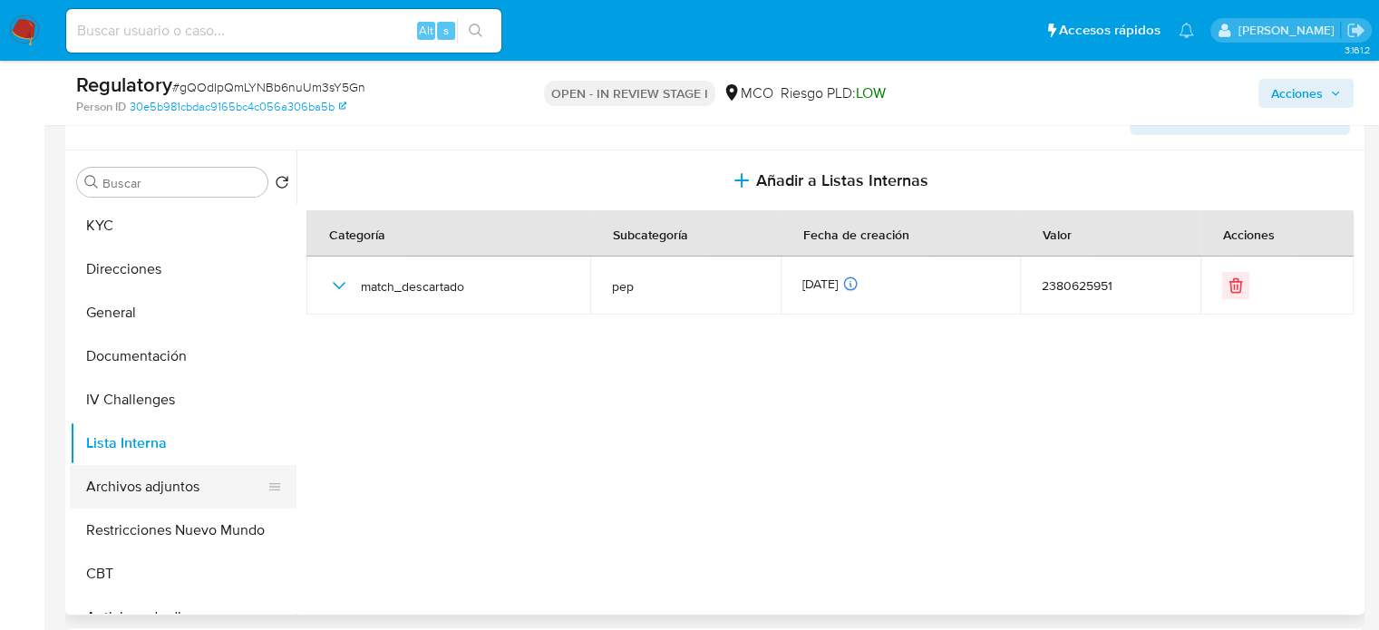
click at [153, 487] on button "Archivos adjuntos" at bounding box center [176, 487] width 212 height 44
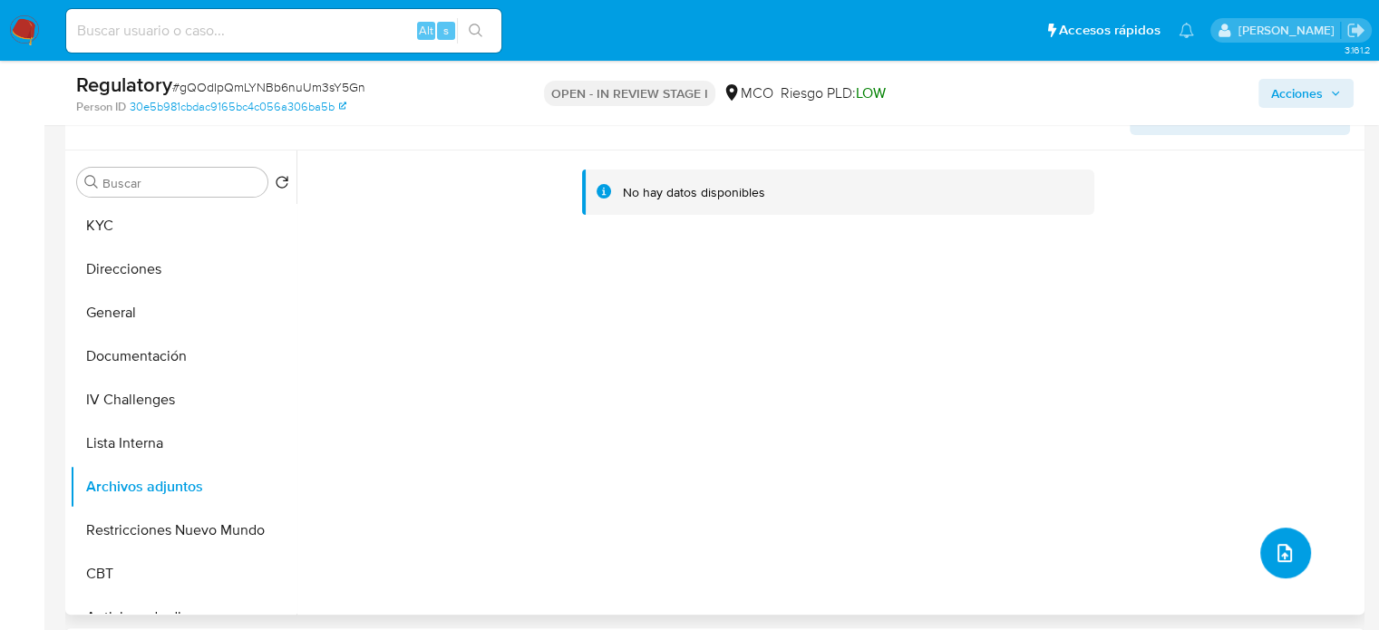
click at [1287, 551] on icon "upload-file" at bounding box center [1285, 553] width 22 height 22
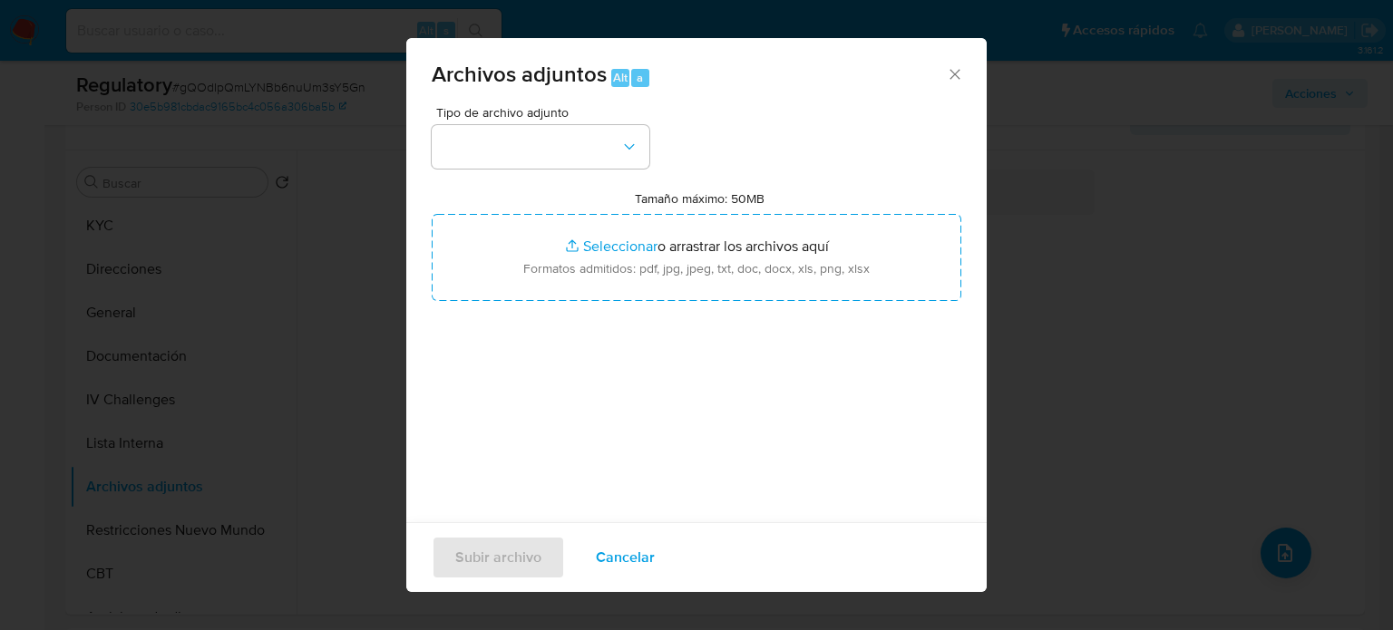
click at [582, 236] on input "Tamaño máximo: 50MB Seleccionar archivos" at bounding box center [697, 257] width 530 height 87
type input "C:\fakepath\CaseDossierReport_5jb6b9wzpp151k2sl4pmc6yth.pdf"
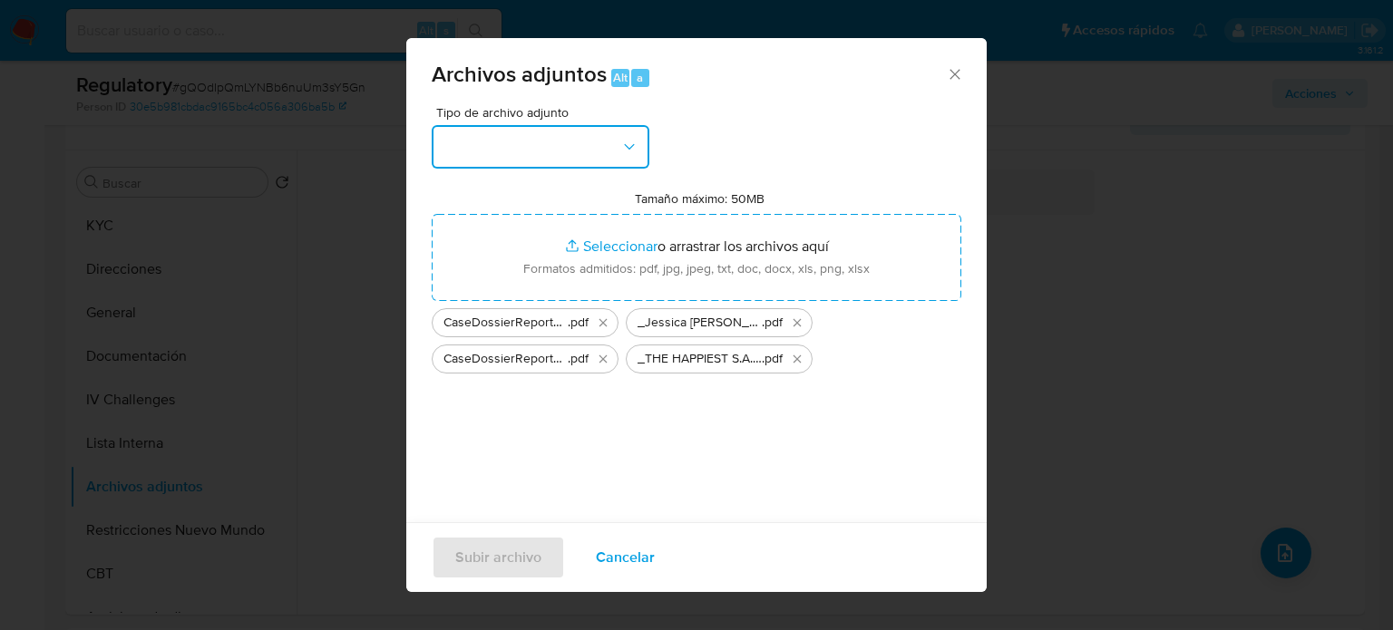
click at [544, 152] on button "button" at bounding box center [541, 147] width 218 height 44
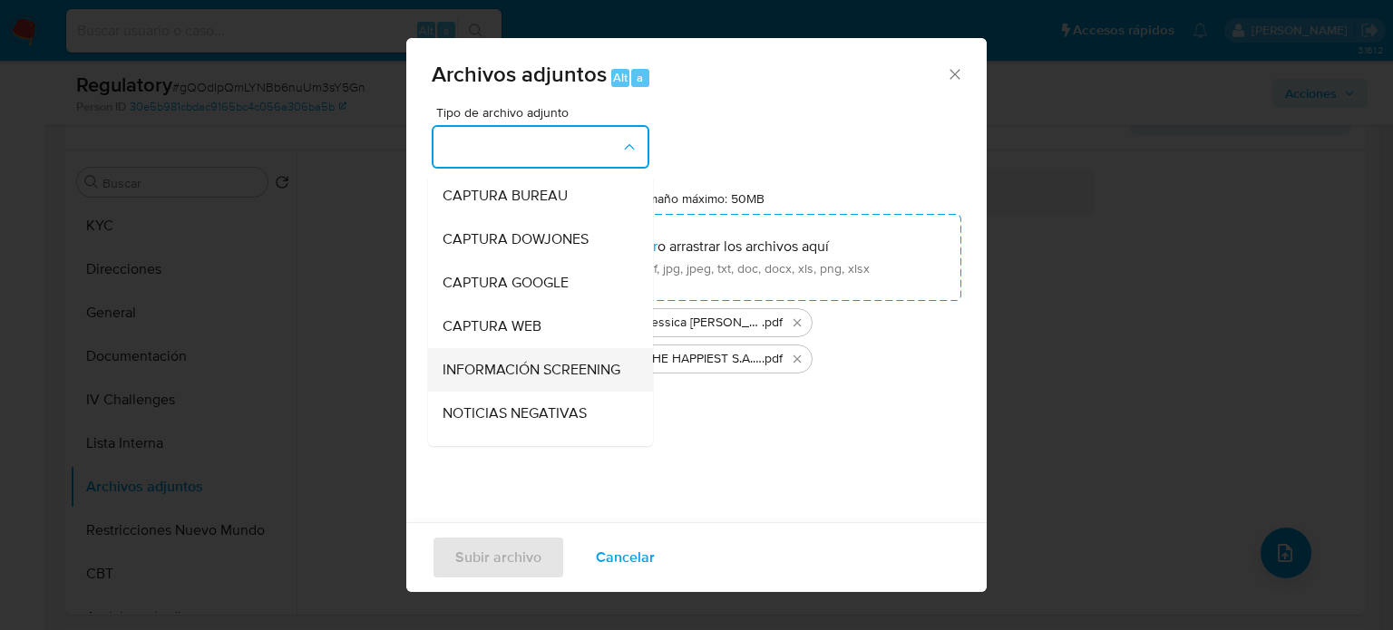
click at [506, 364] on span "INFORMACIÓN SCREENING" at bounding box center [532, 370] width 178 height 18
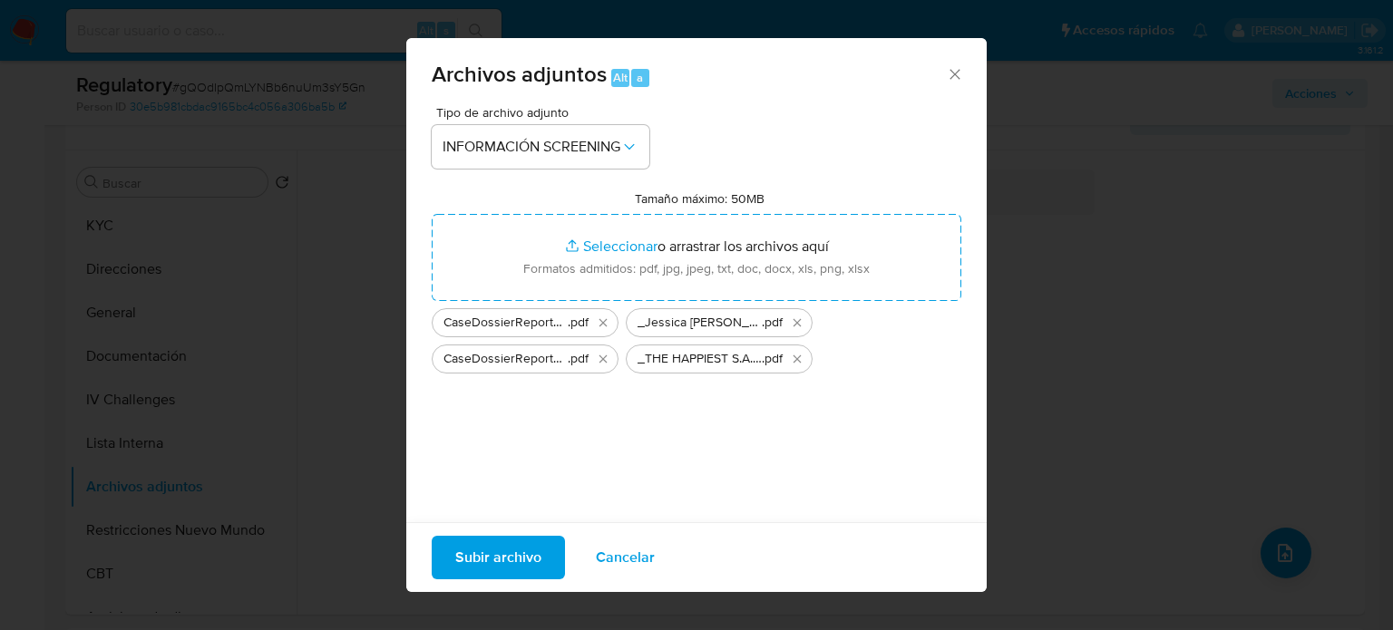
click at [483, 544] on span "Subir archivo" at bounding box center [498, 558] width 86 height 40
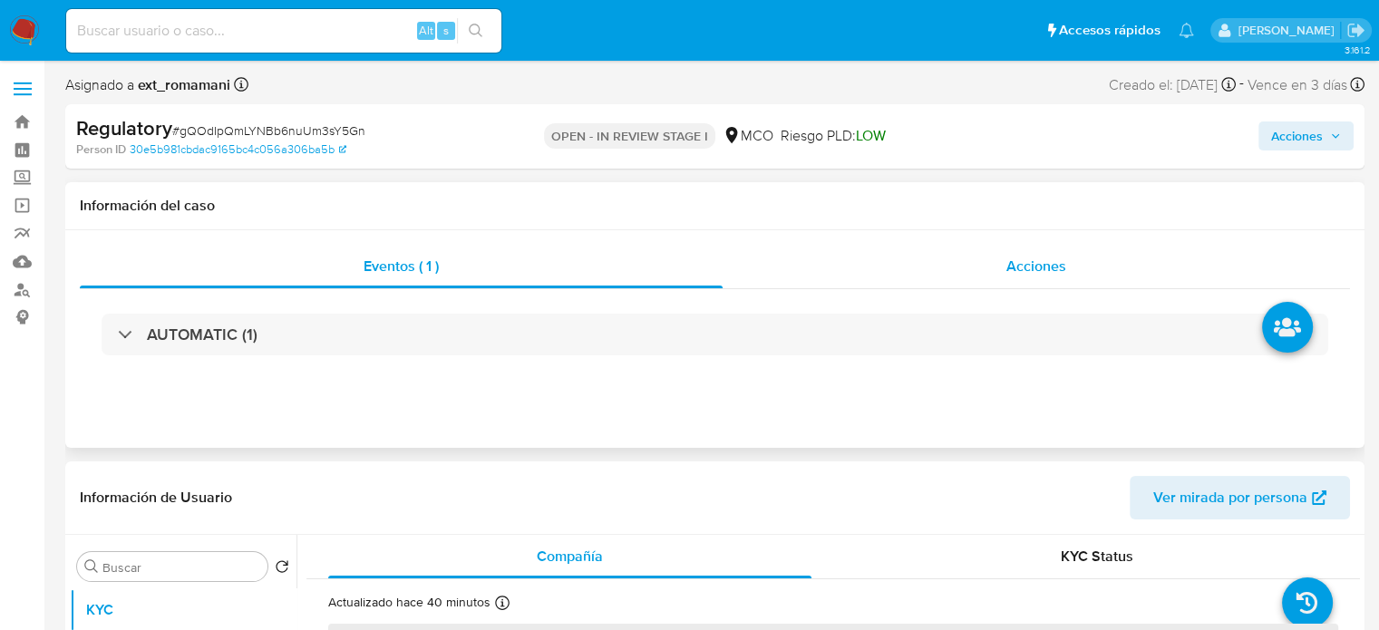
click at [1023, 247] on div "Acciones" at bounding box center [1037, 267] width 628 height 44
select select "10"
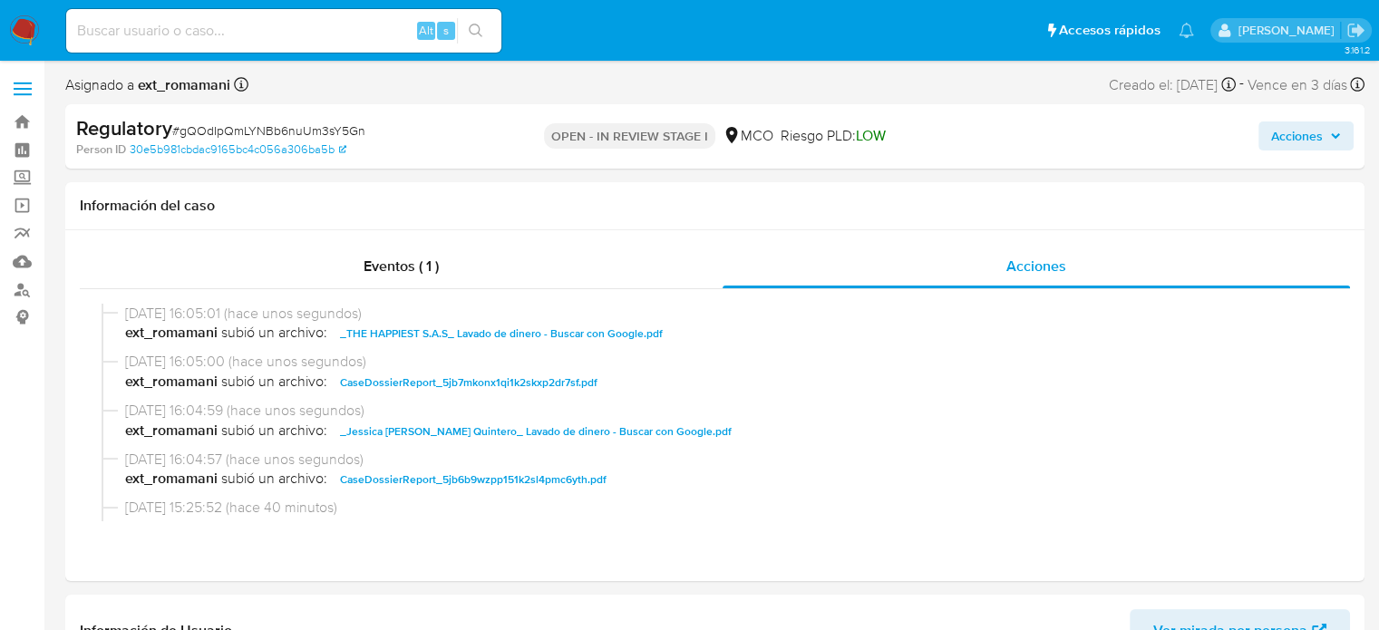
click at [988, 126] on div "Acciones" at bounding box center [1143, 136] width 421 height 43
click at [1305, 139] on span "Acciones" at bounding box center [1298, 136] width 52 height 29
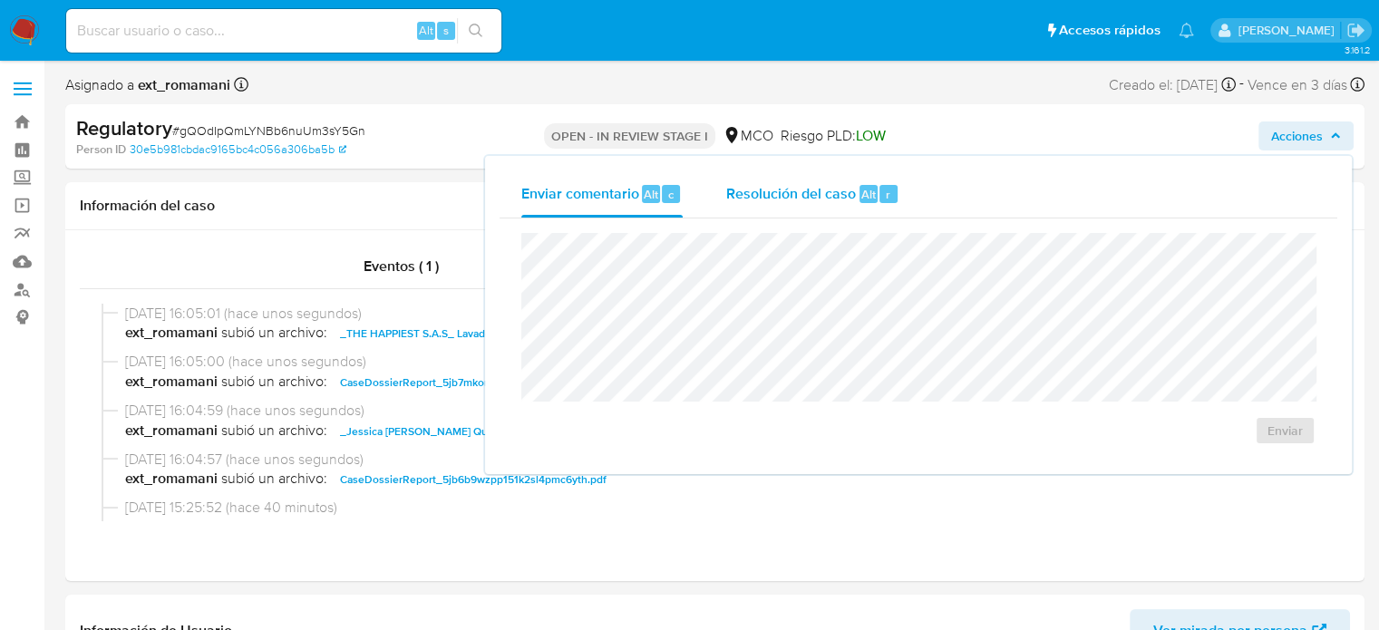
click at [770, 192] on span "Resolución del caso" at bounding box center [791, 193] width 130 height 21
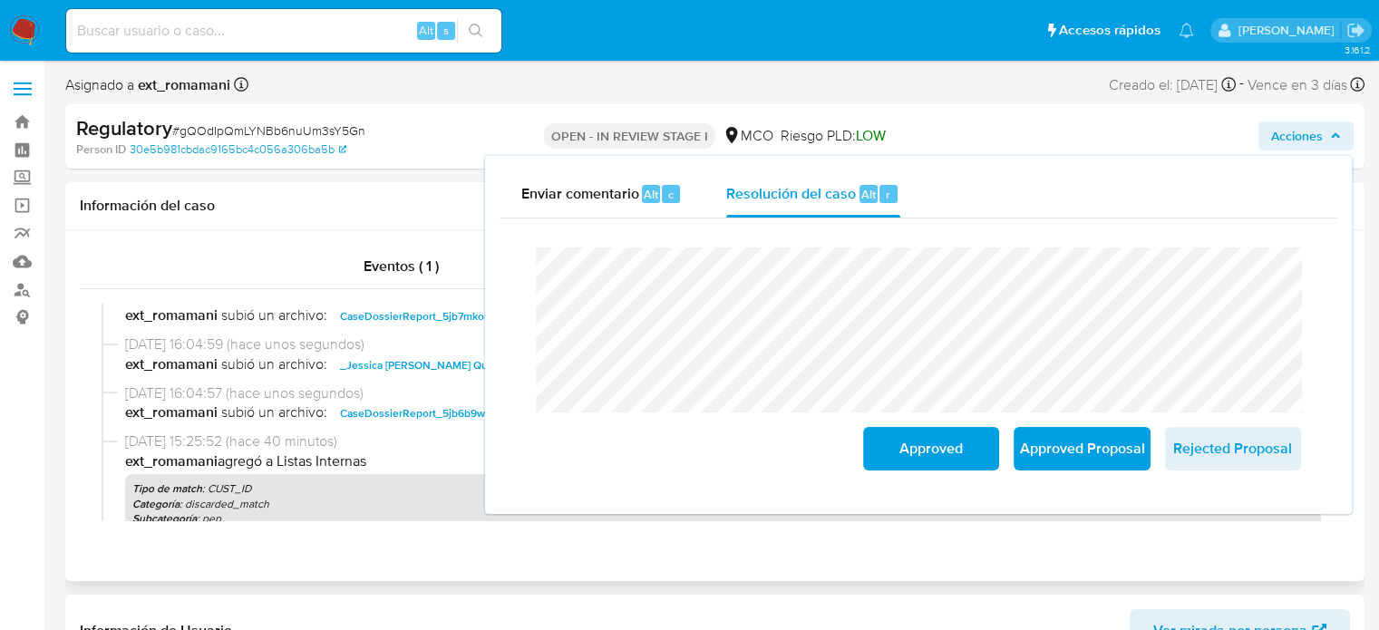
scroll to position [181, 0]
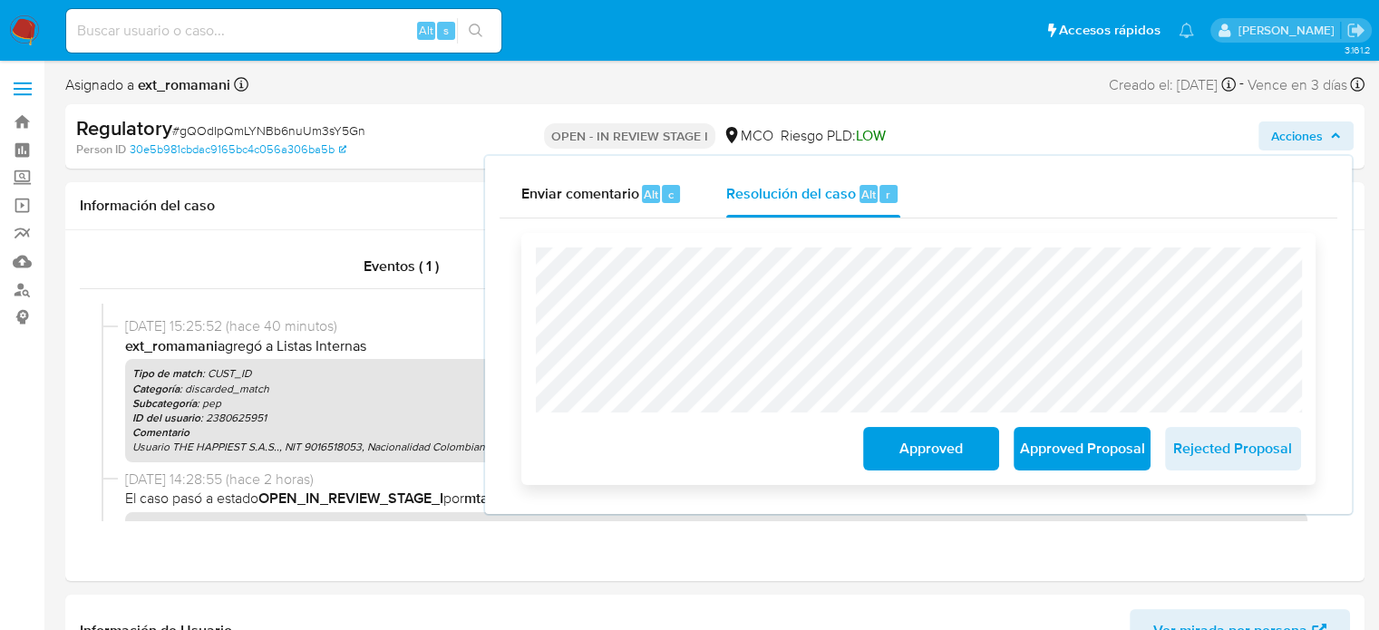
click at [897, 449] on span "Approved" at bounding box center [931, 449] width 89 height 40
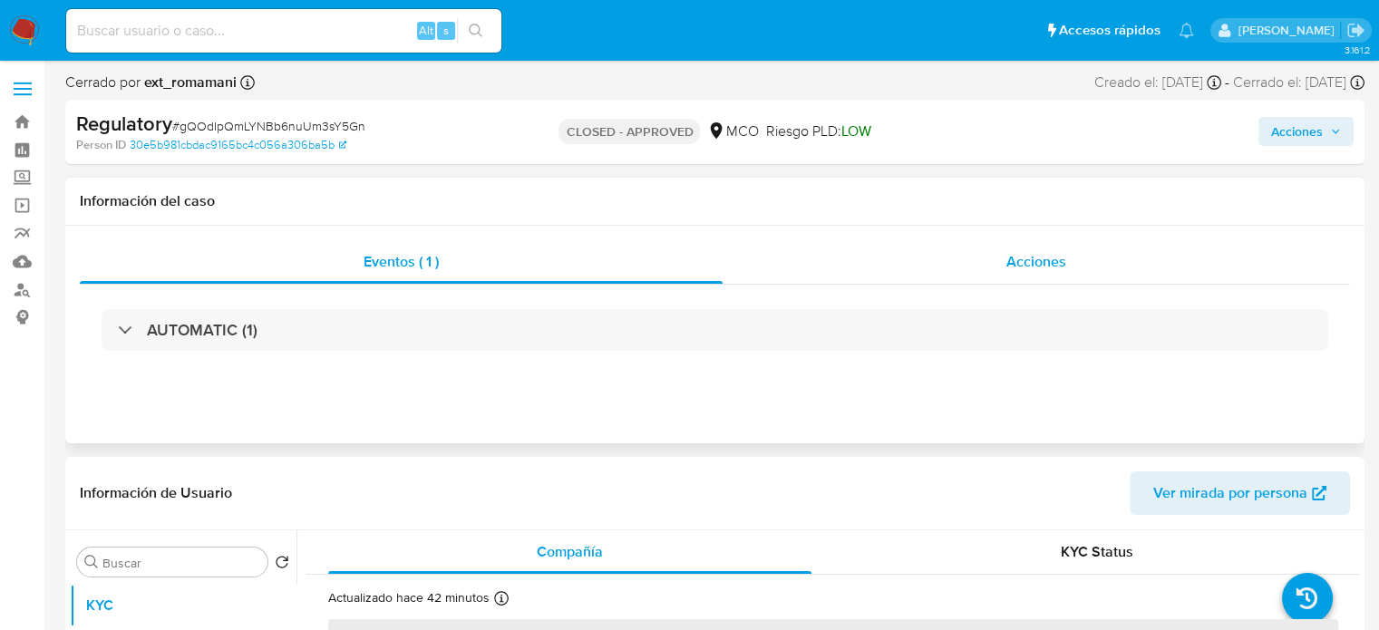
click at [1028, 259] on span "Acciones" at bounding box center [1037, 261] width 60 height 21
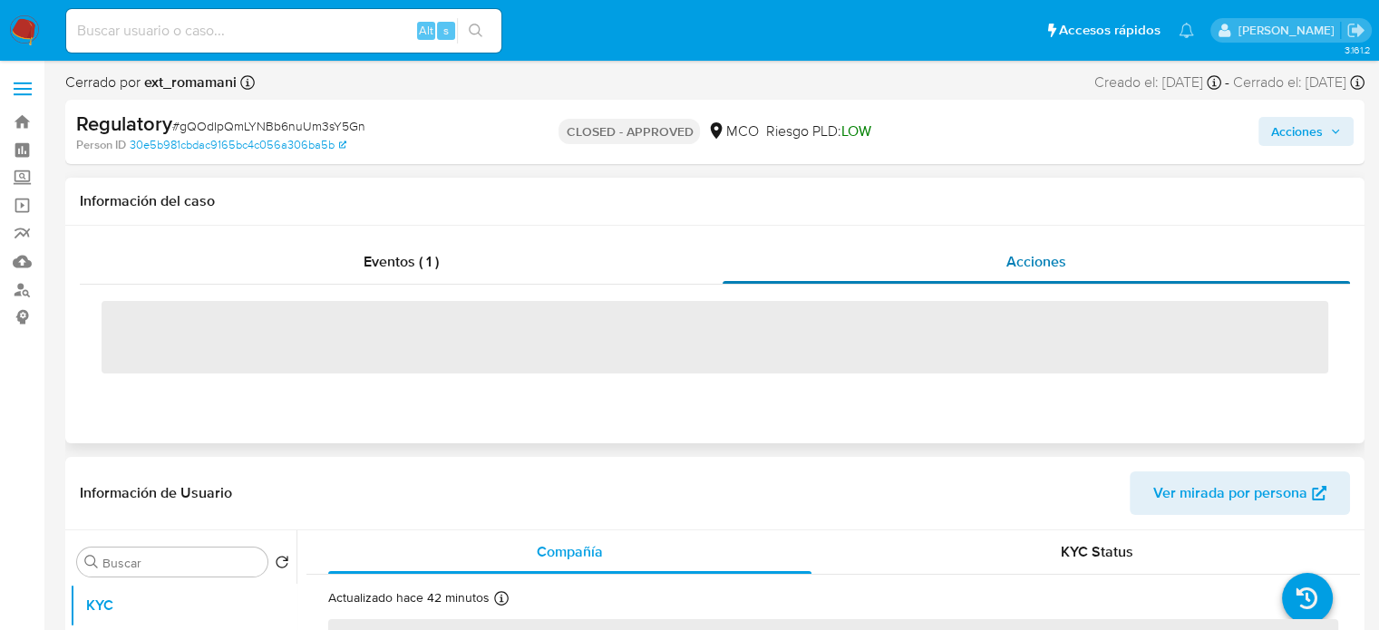
select select "10"
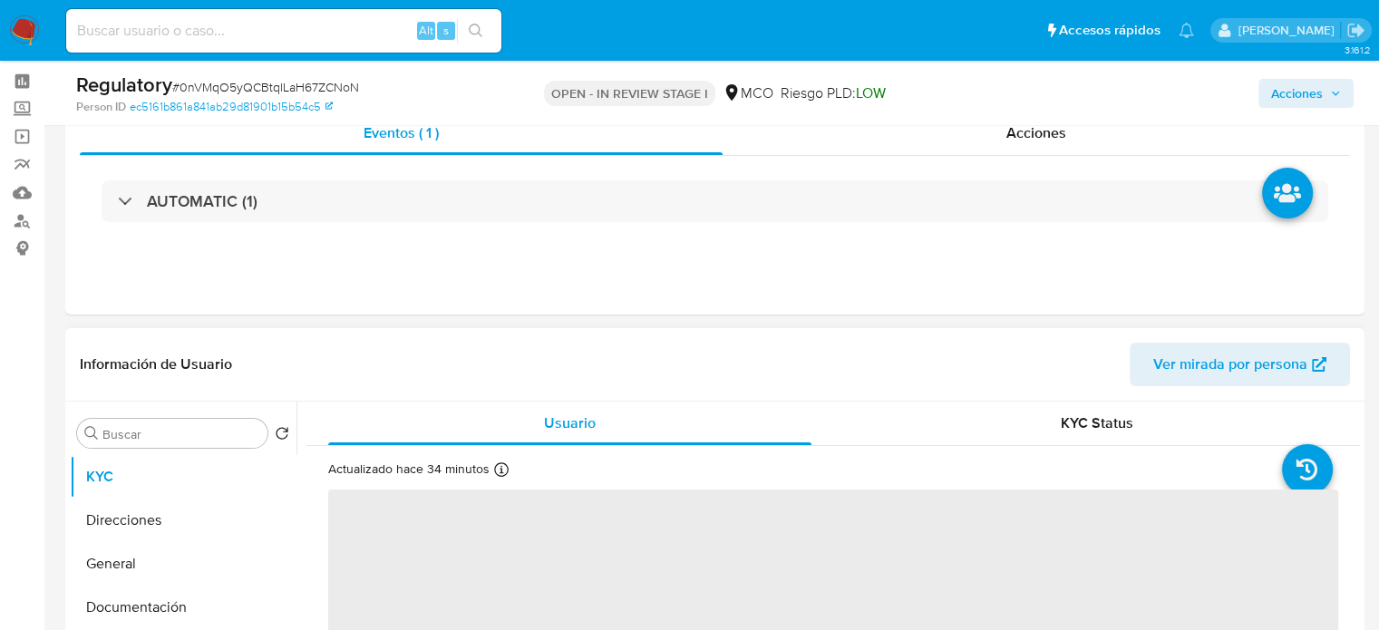
select select "10"
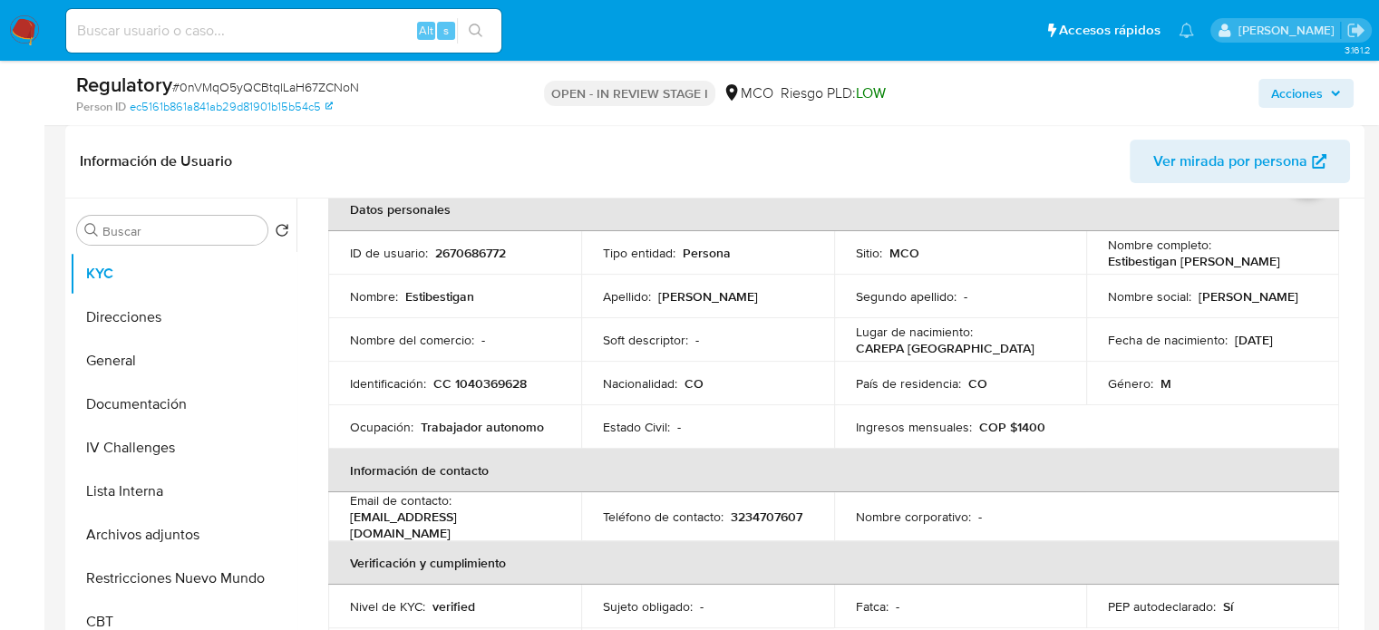
scroll to position [91, 0]
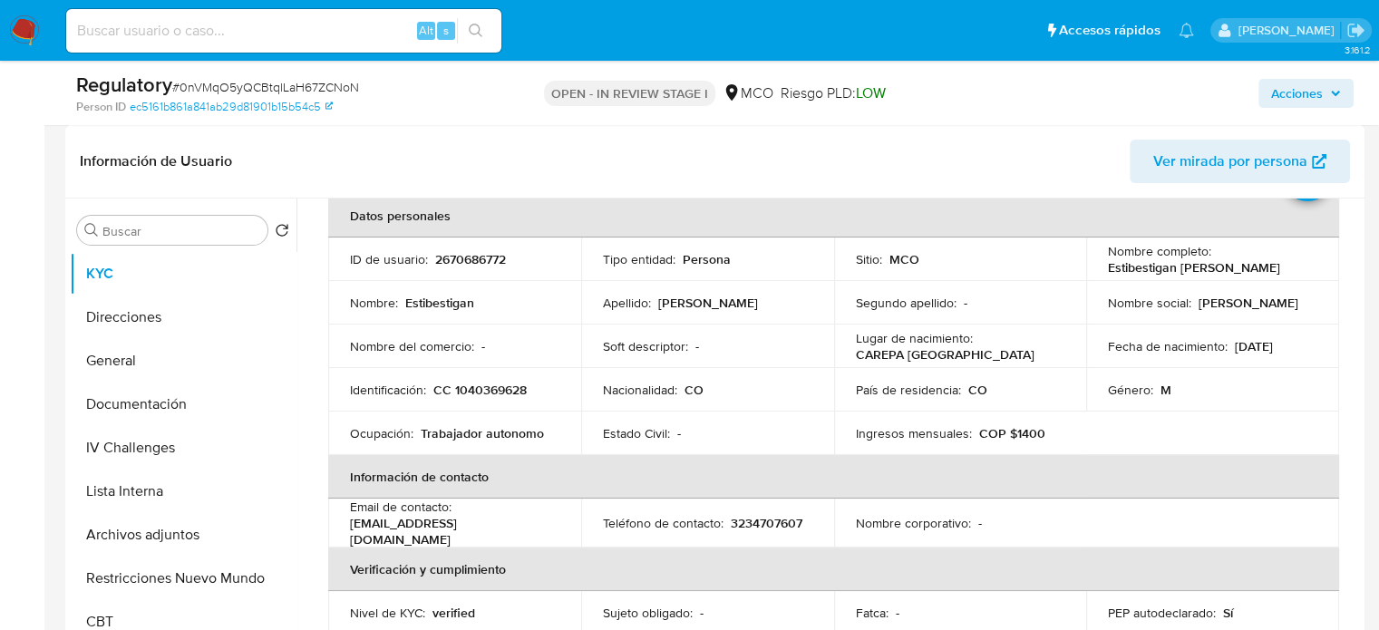
drag, startPoint x: 1301, startPoint y: 273, endPoint x: 1103, endPoint y: 268, distance: 198.7
click at [1108, 268] on div "Nombre completo : Estibestigan Tuberquia Jimenez" at bounding box center [1213, 259] width 210 height 33
copy p "Estibestigan Tuberquia Jimenez"
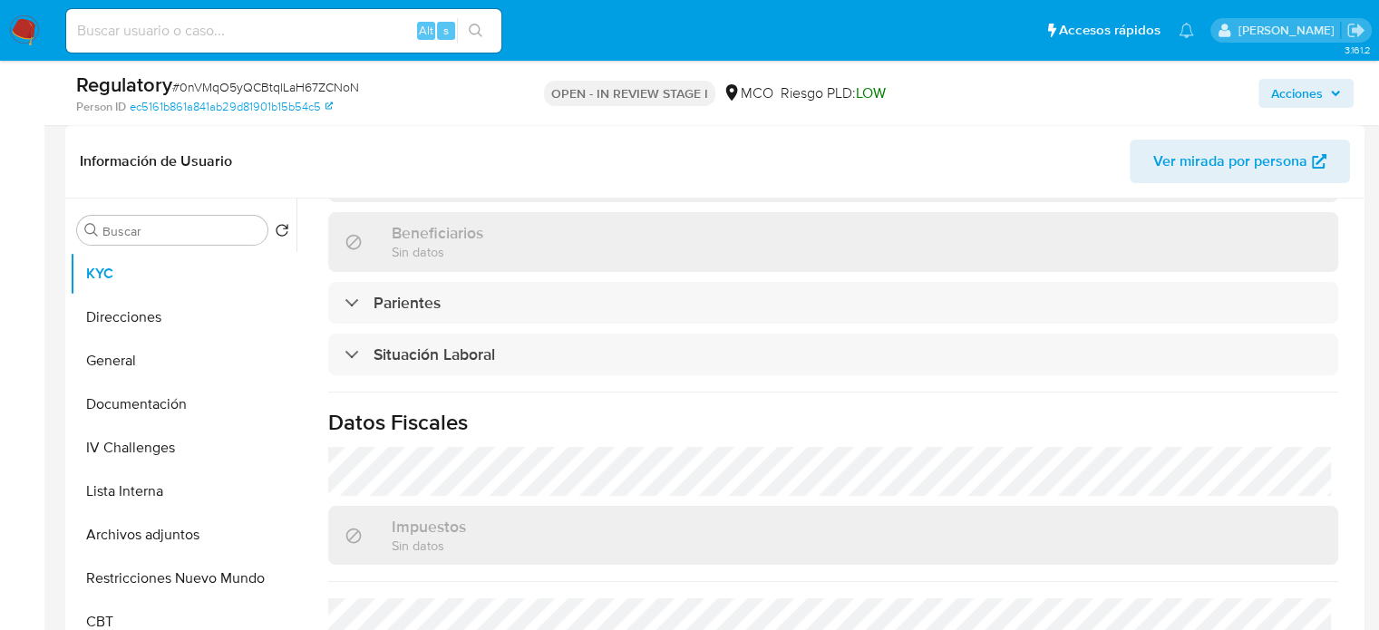
scroll to position [816, 0]
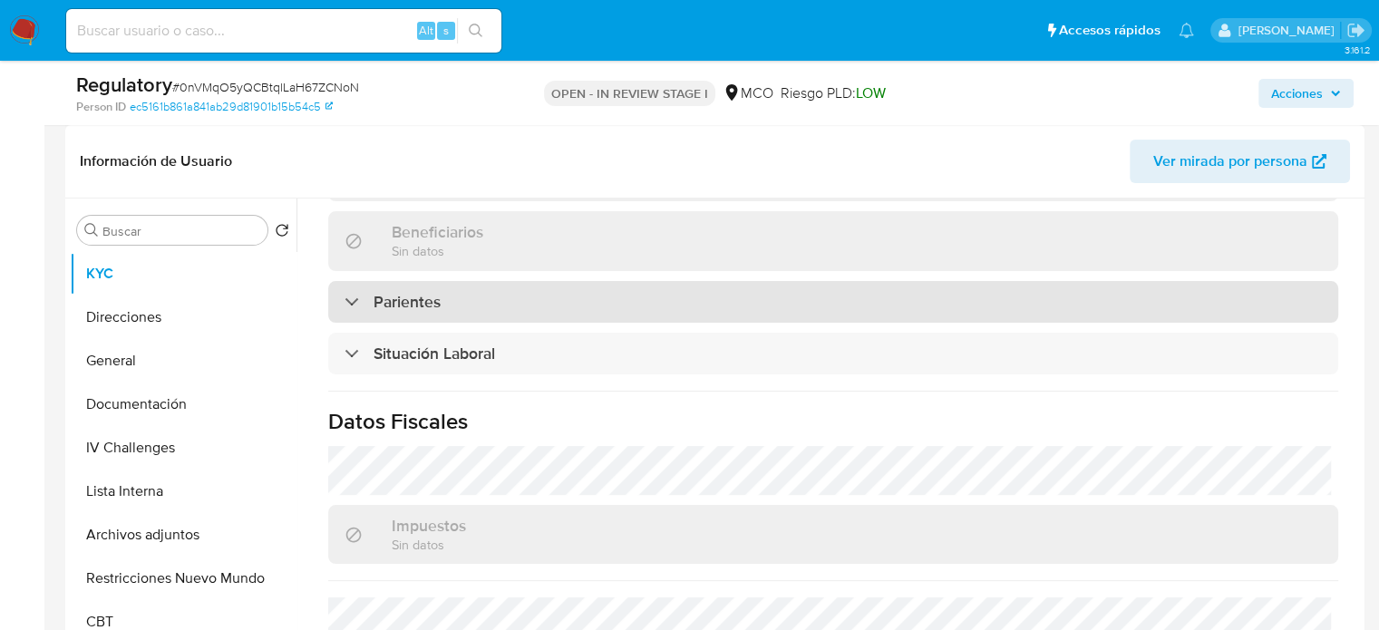
click at [436, 292] on h3 "Parientes" at bounding box center [407, 302] width 67 height 20
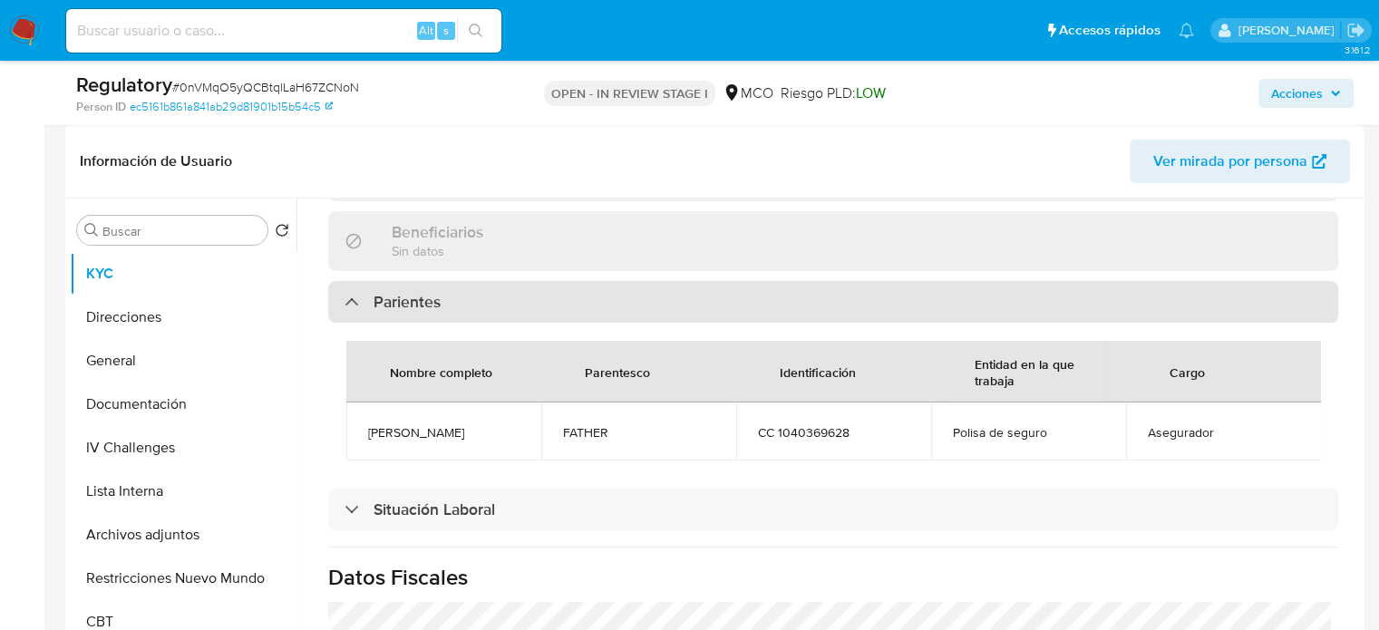
click at [436, 292] on h3 "Parientes" at bounding box center [407, 302] width 67 height 20
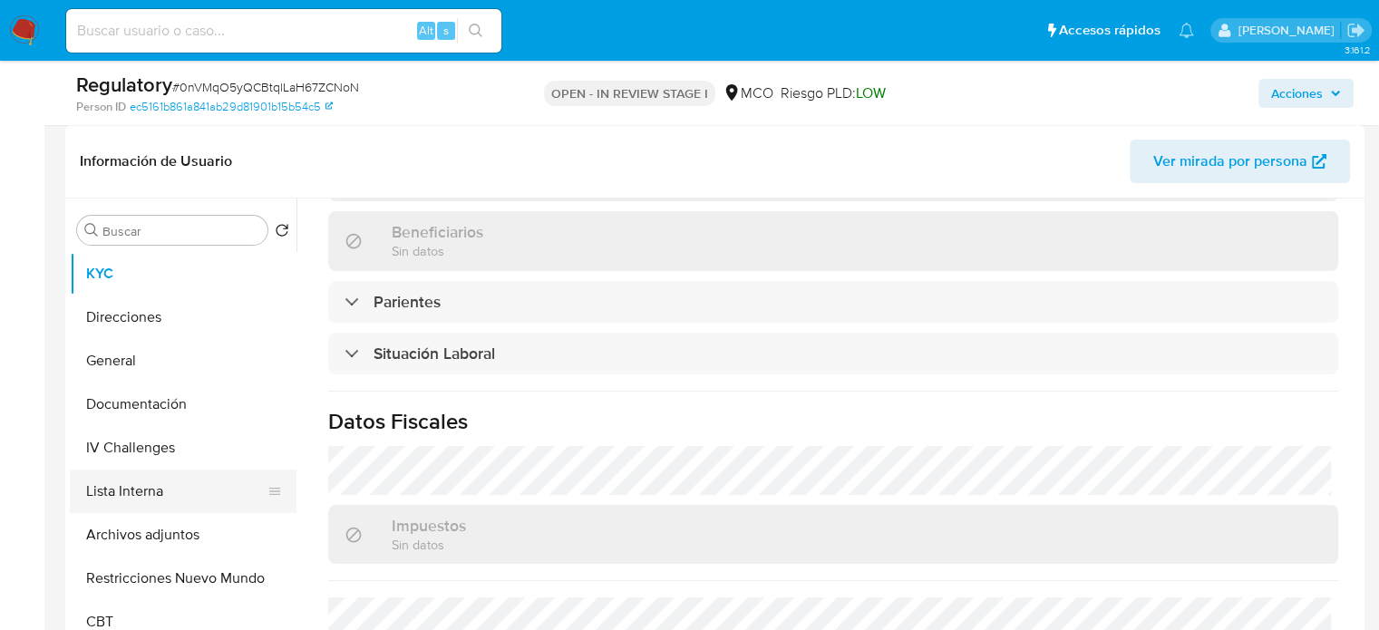
click at [107, 499] on button "Lista Interna" at bounding box center [176, 492] width 212 height 44
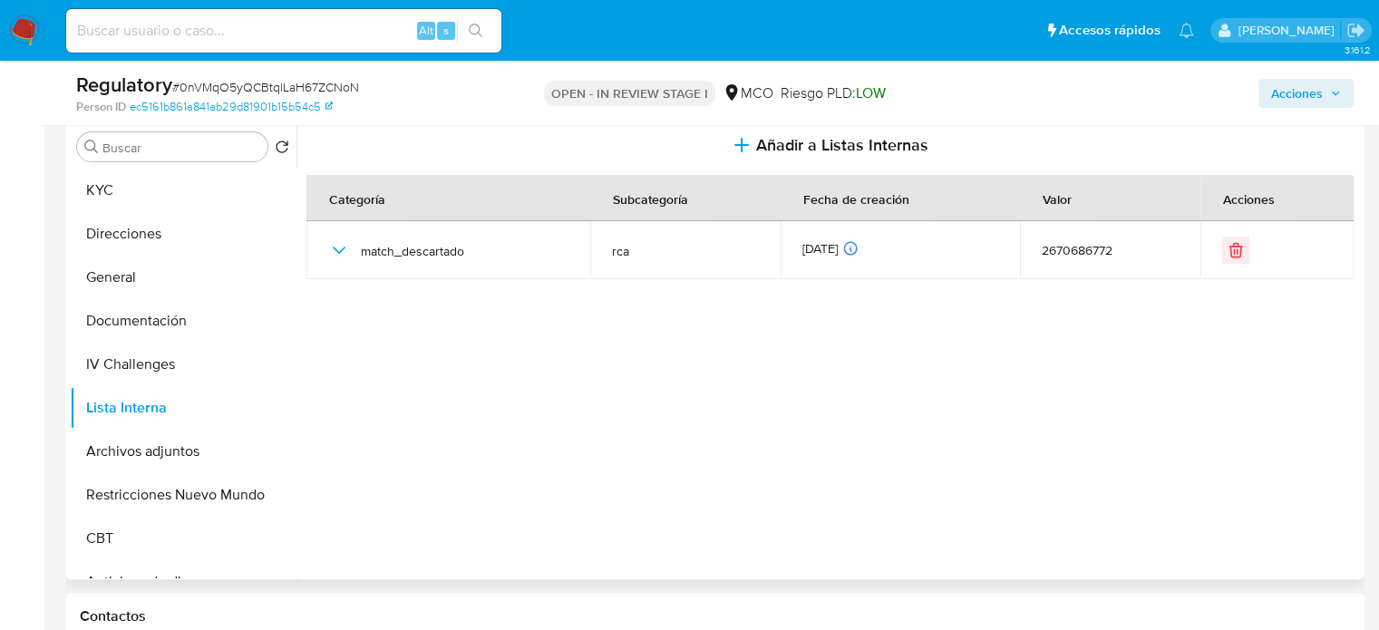
scroll to position [363, 0]
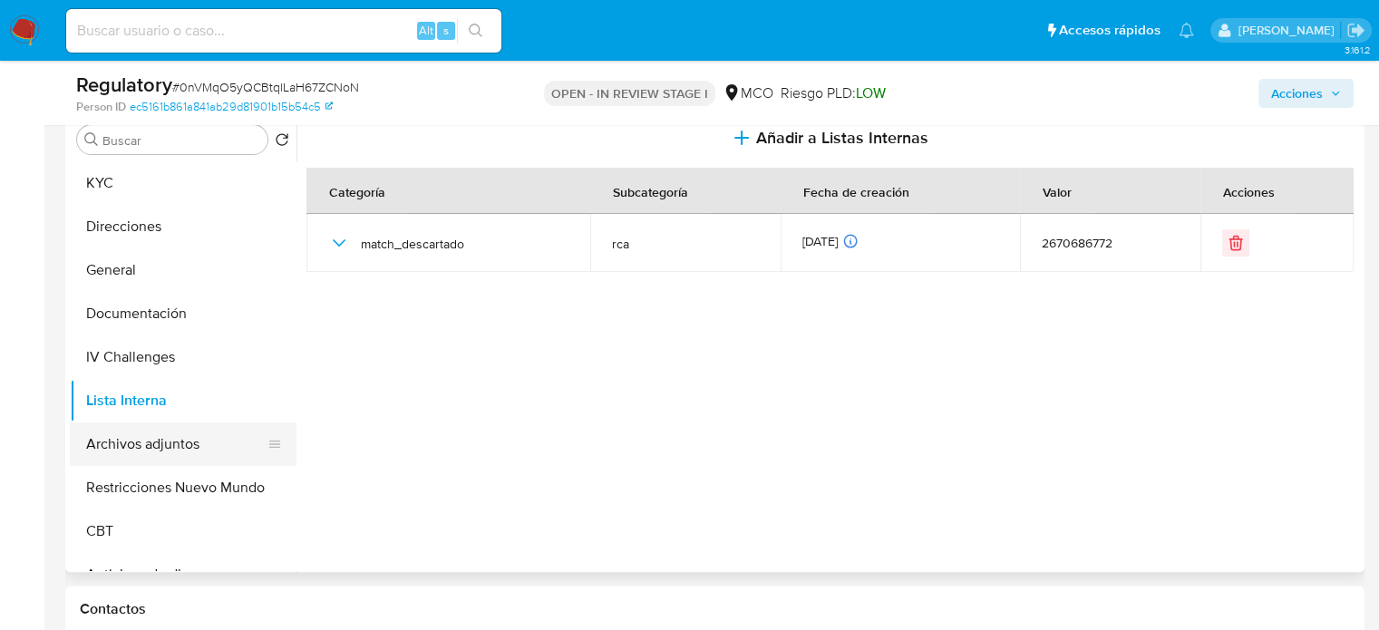
click at [131, 443] on button "Archivos adjuntos" at bounding box center [176, 445] width 212 height 44
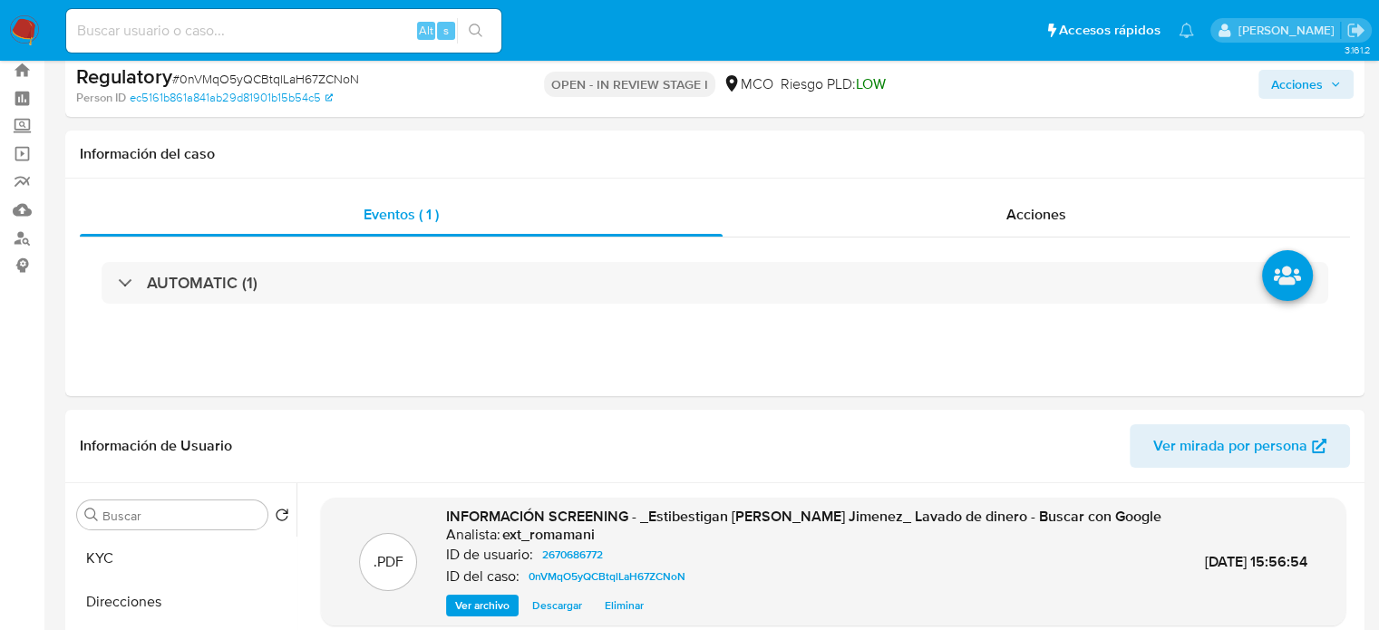
scroll to position [0, 0]
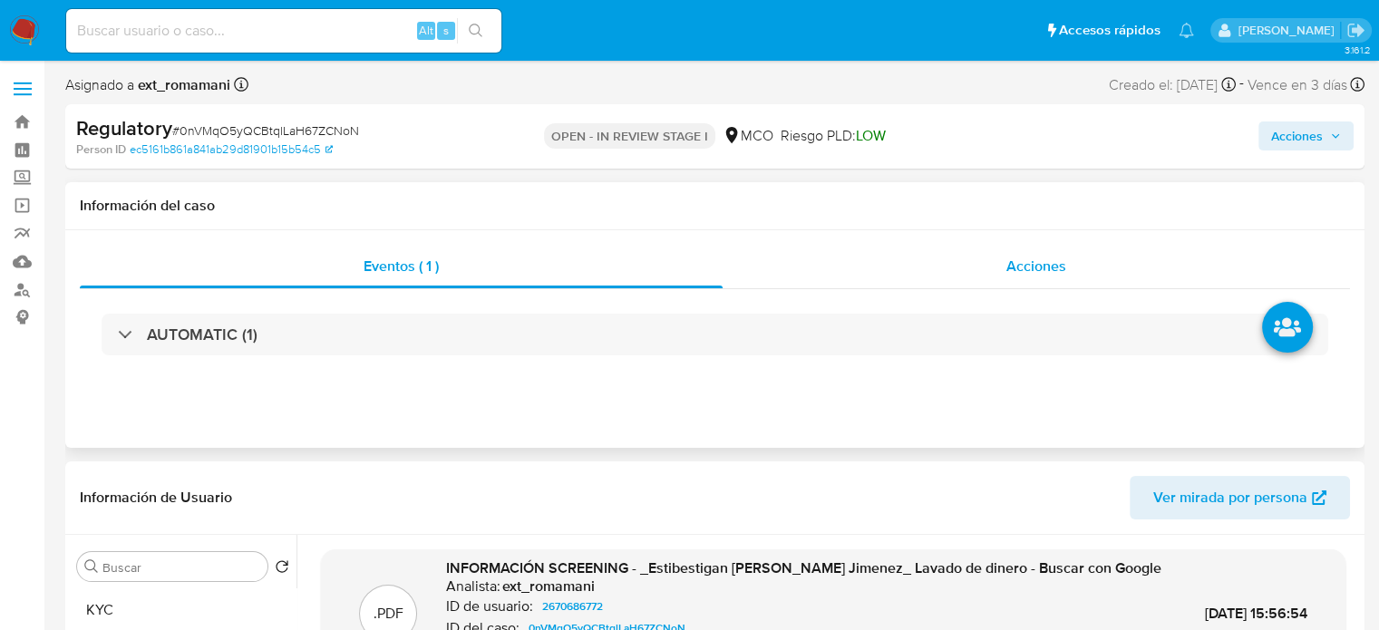
click at [983, 260] on div "Acciones" at bounding box center [1037, 267] width 628 height 44
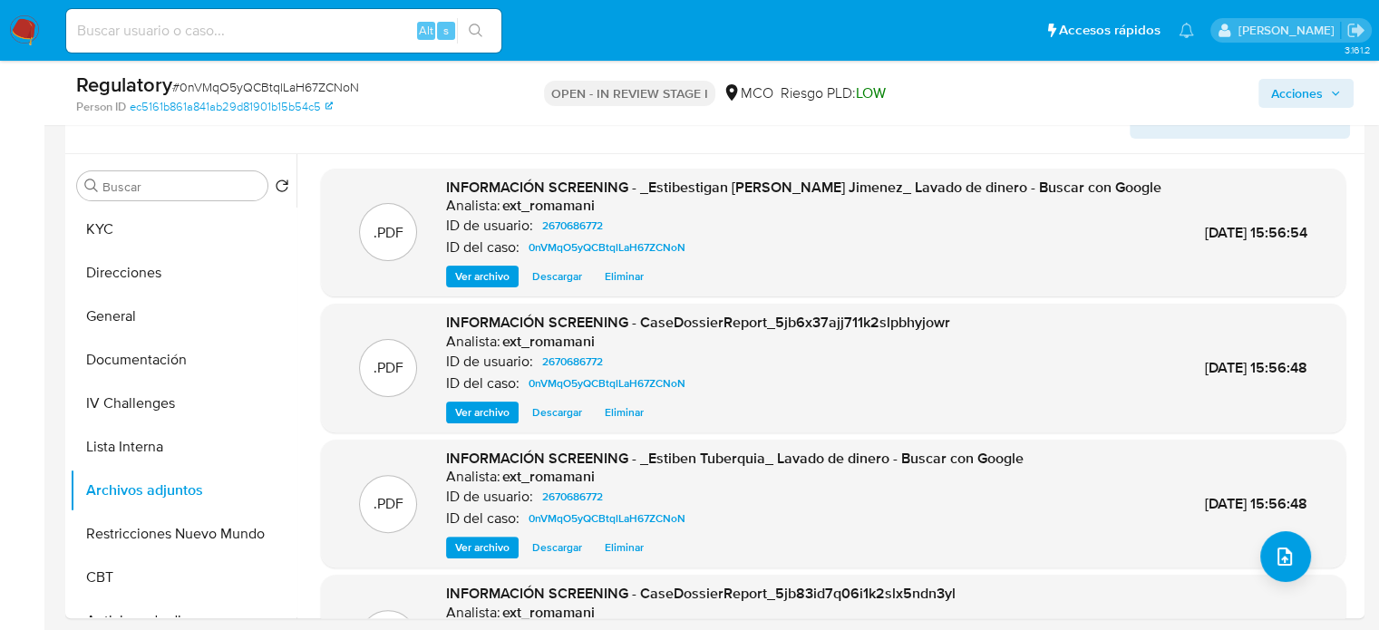
scroll to position [453, 0]
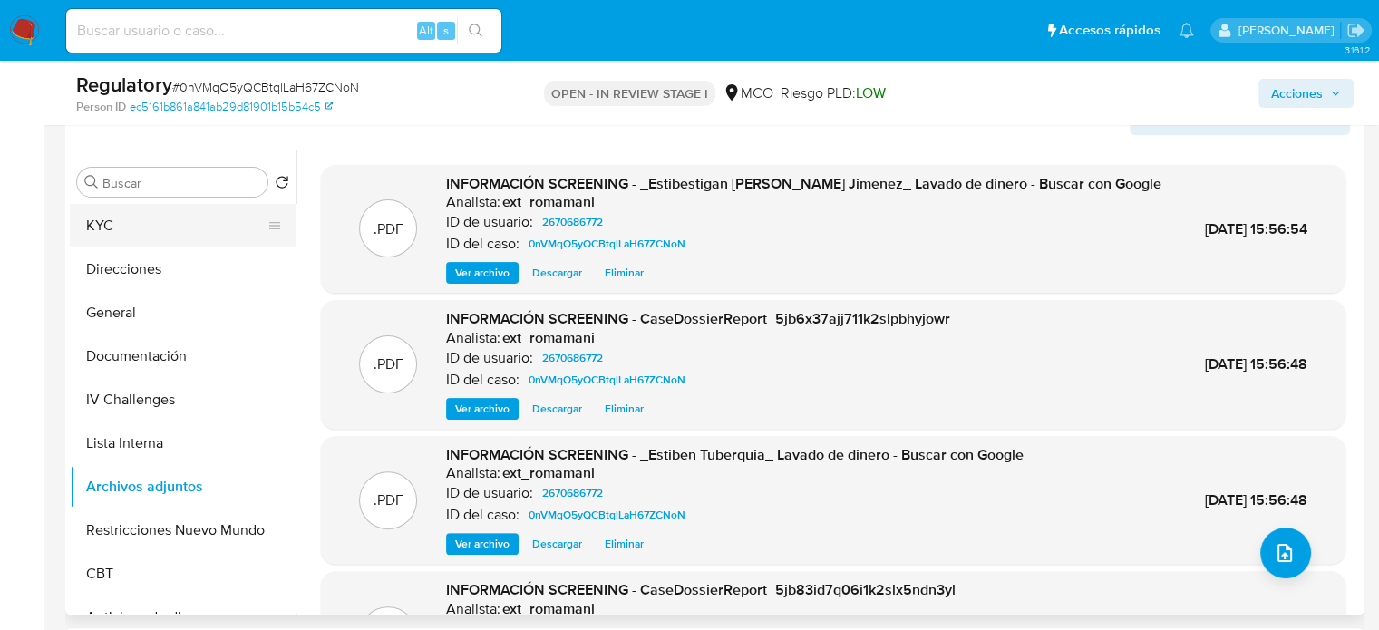
click at [156, 213] on button "KYC" at bounding box center [176, 226] width 212 height 44
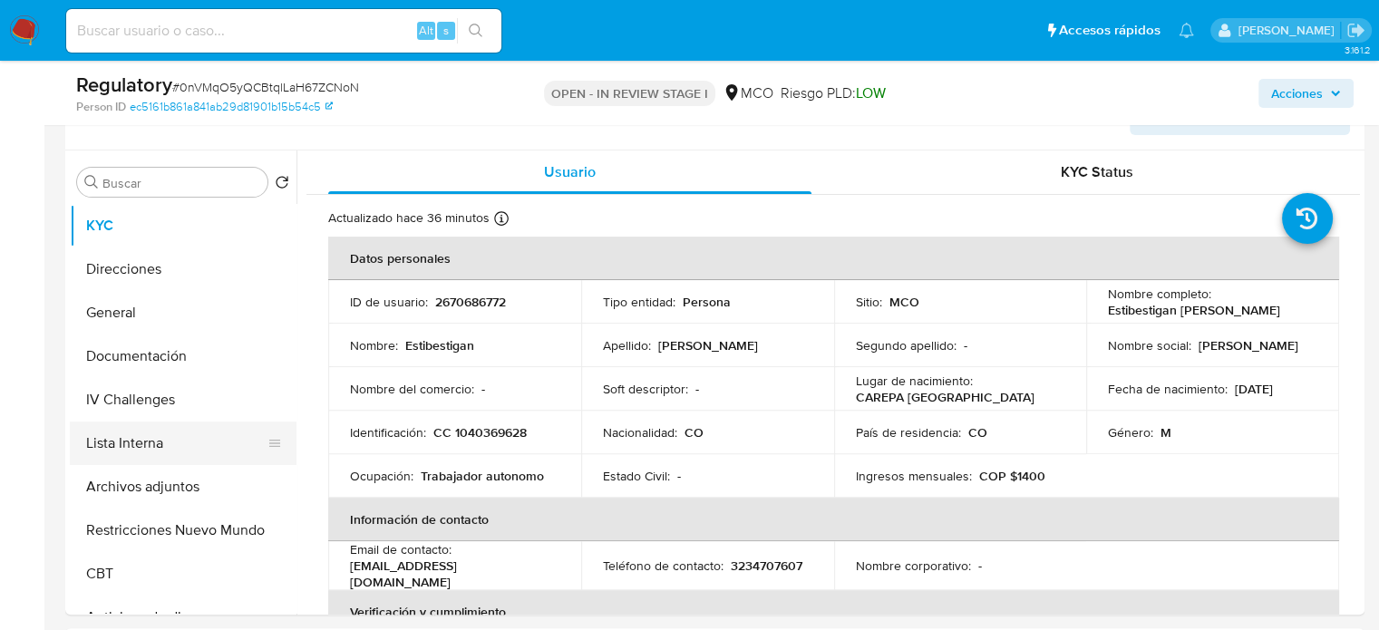
click at [169, 437] on button "Lista Interna" at bounding box center [176, 444] width 212 height 44
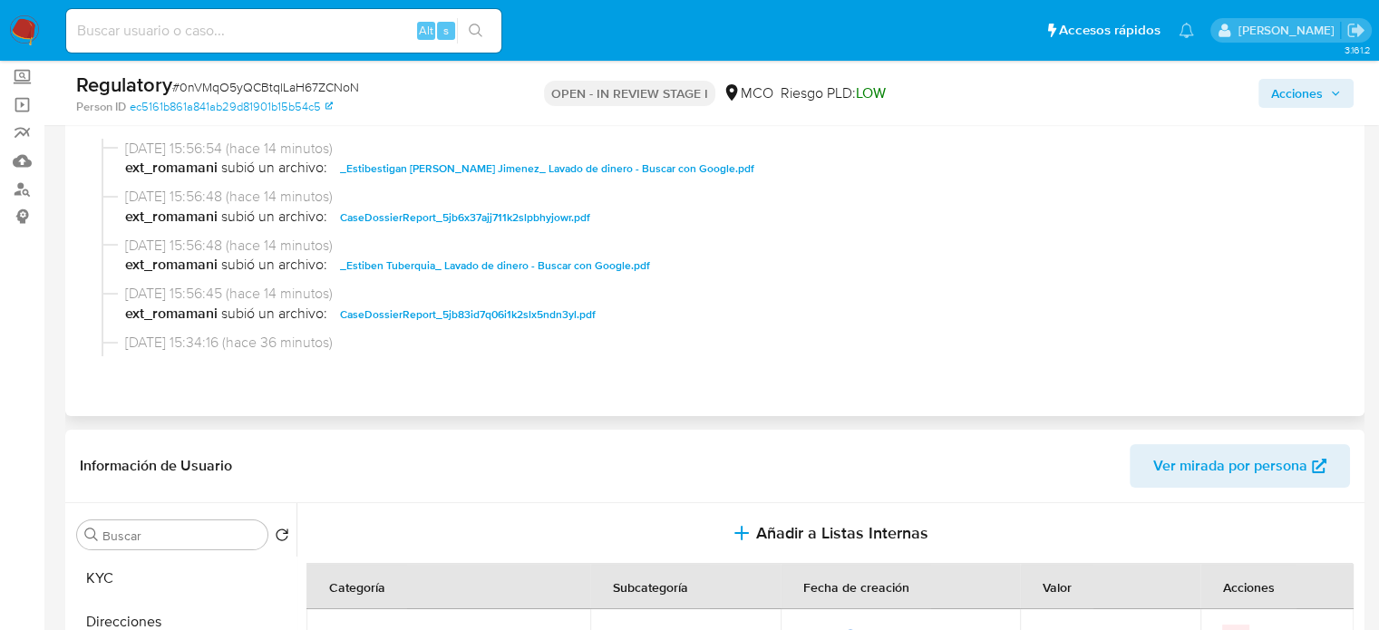
scroll to position [0, 0]
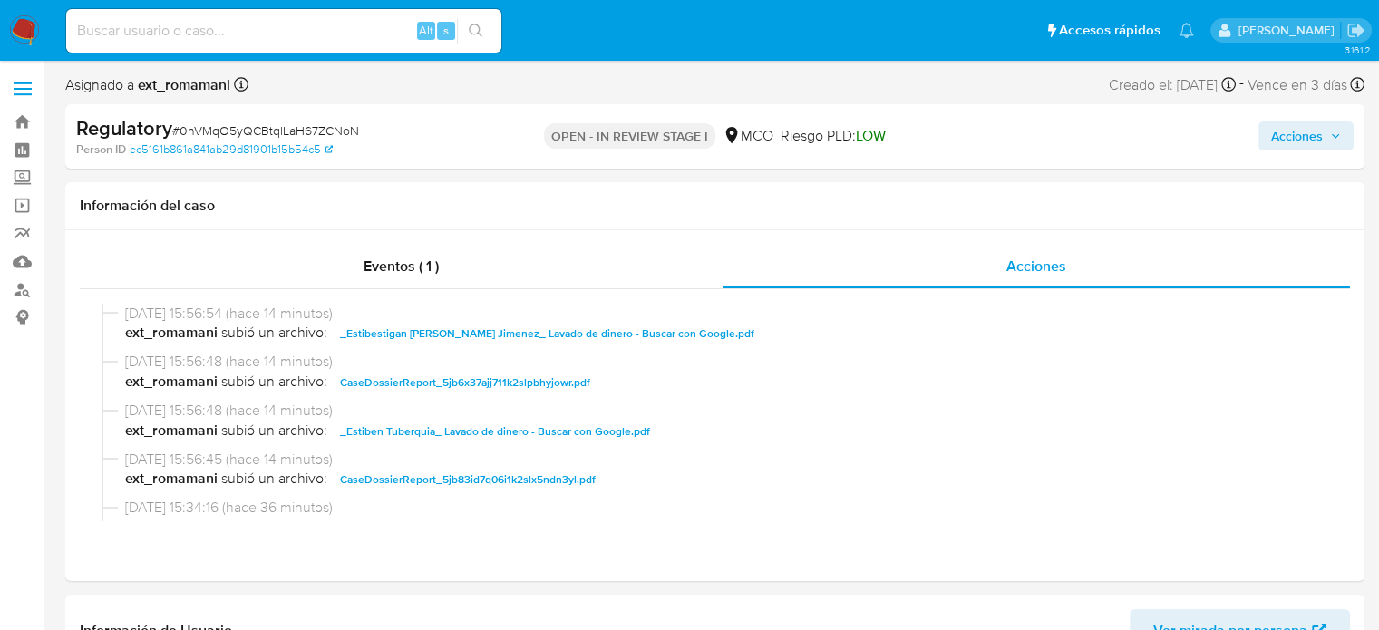
click at [1294, 137] on span "Acciones" at bounding box center [1298, 136] width 52 height 29
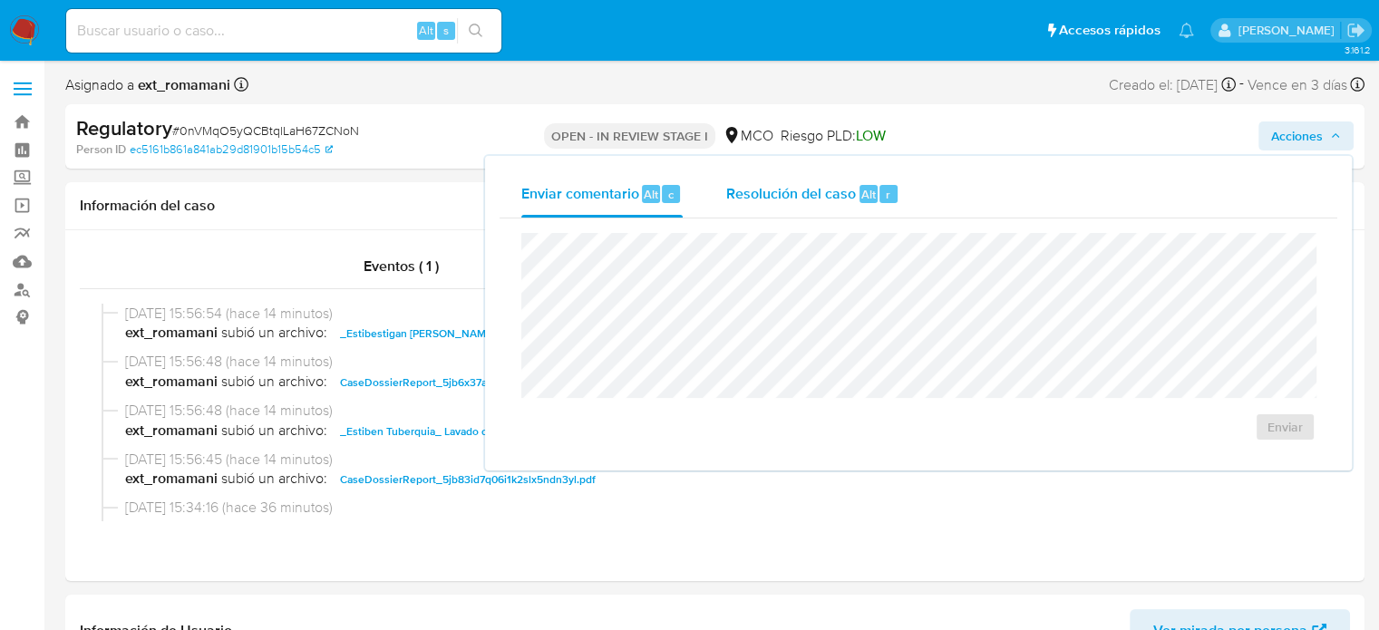
click at [794, 200] on span "Resolución del caso" at bounding box center [791, 193] width 130 height 21
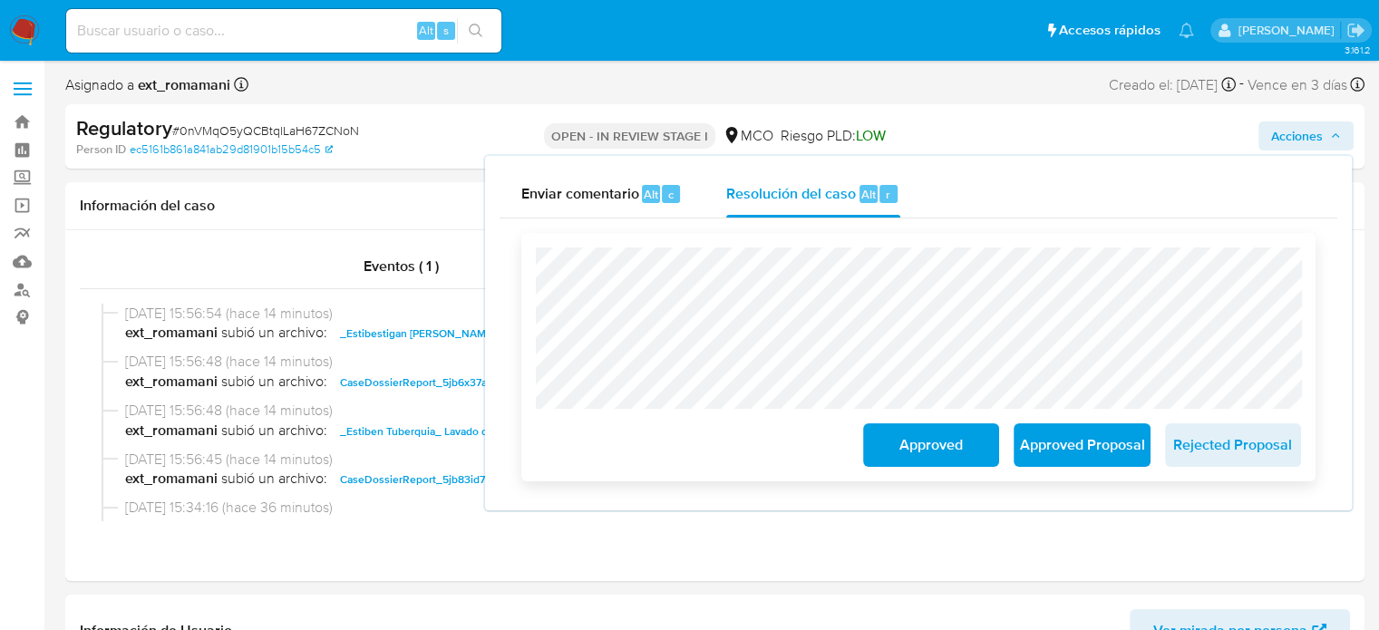
click at [895, 456] on span "Approved" at bounding box center [931, 445] width 89 height 40
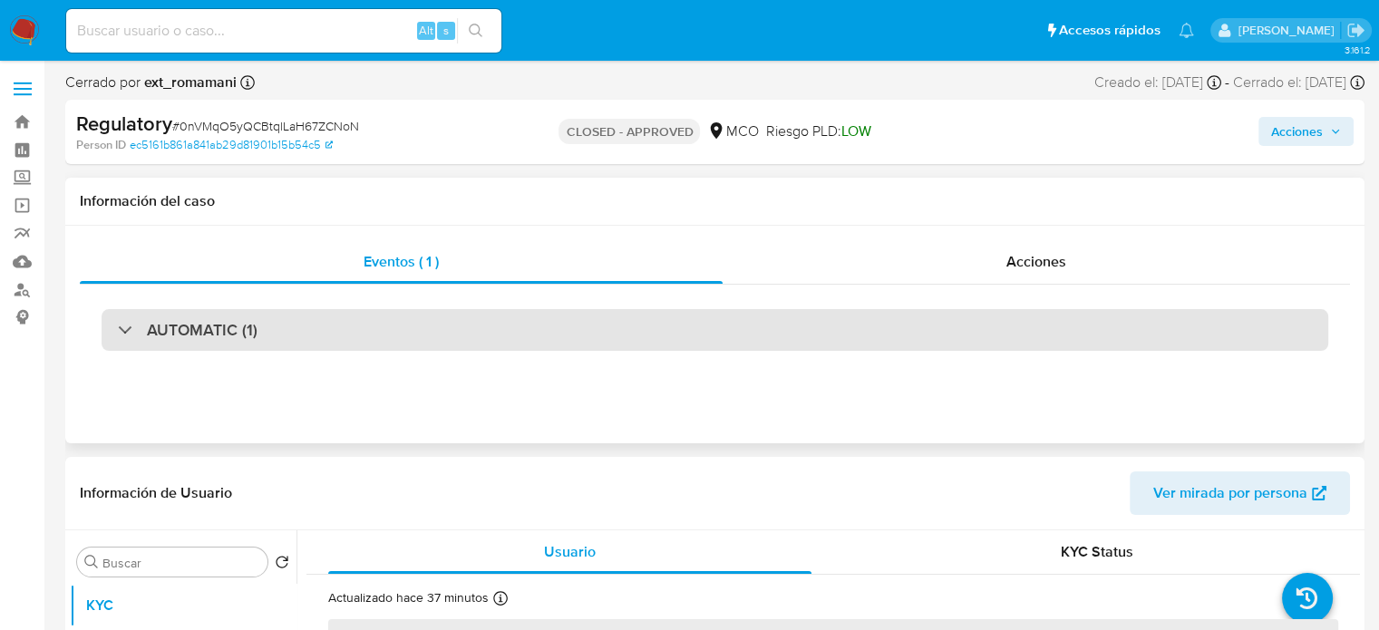
select select "10"
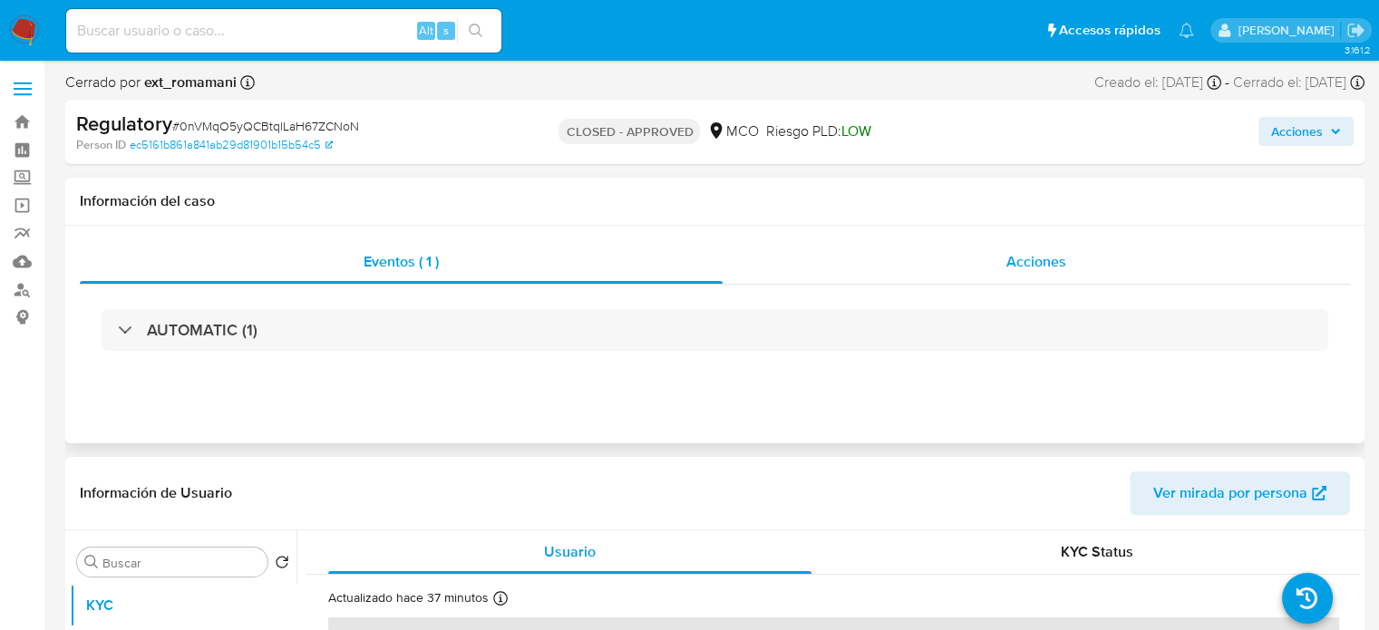
click at [1082, 267] on div "Acciones" at bounding box center [1037, 262] width 628 height 44
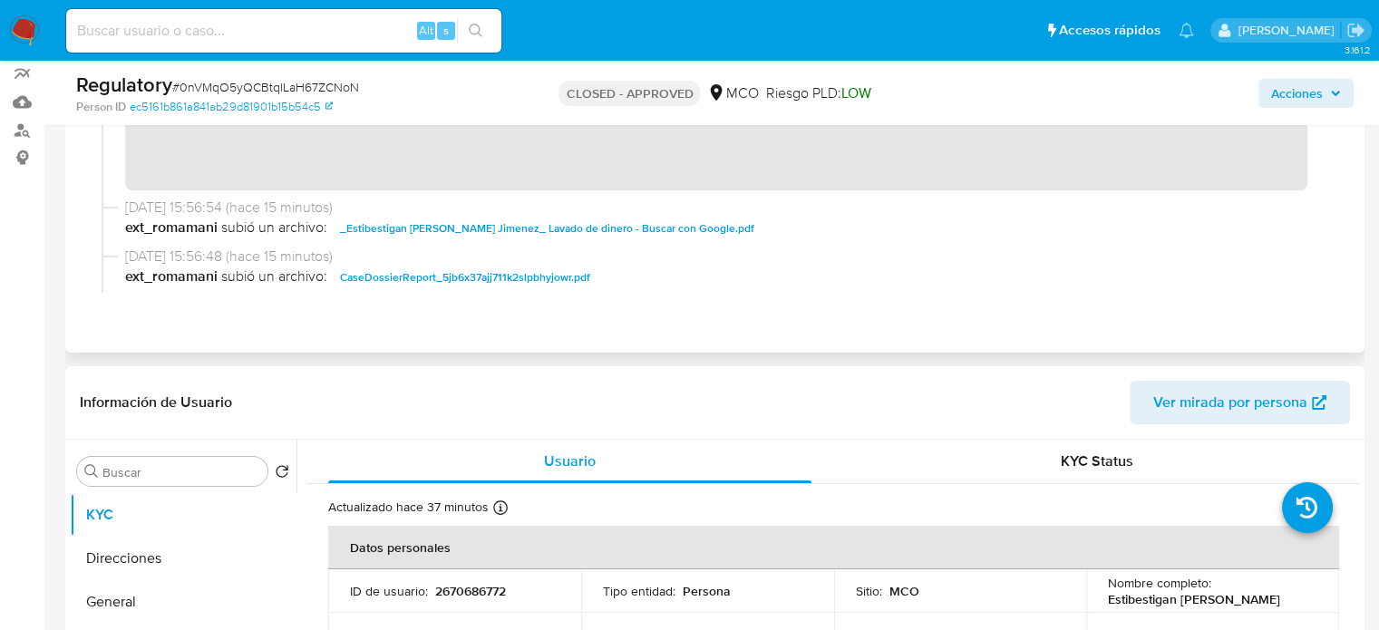
scroll to position [181, 0]
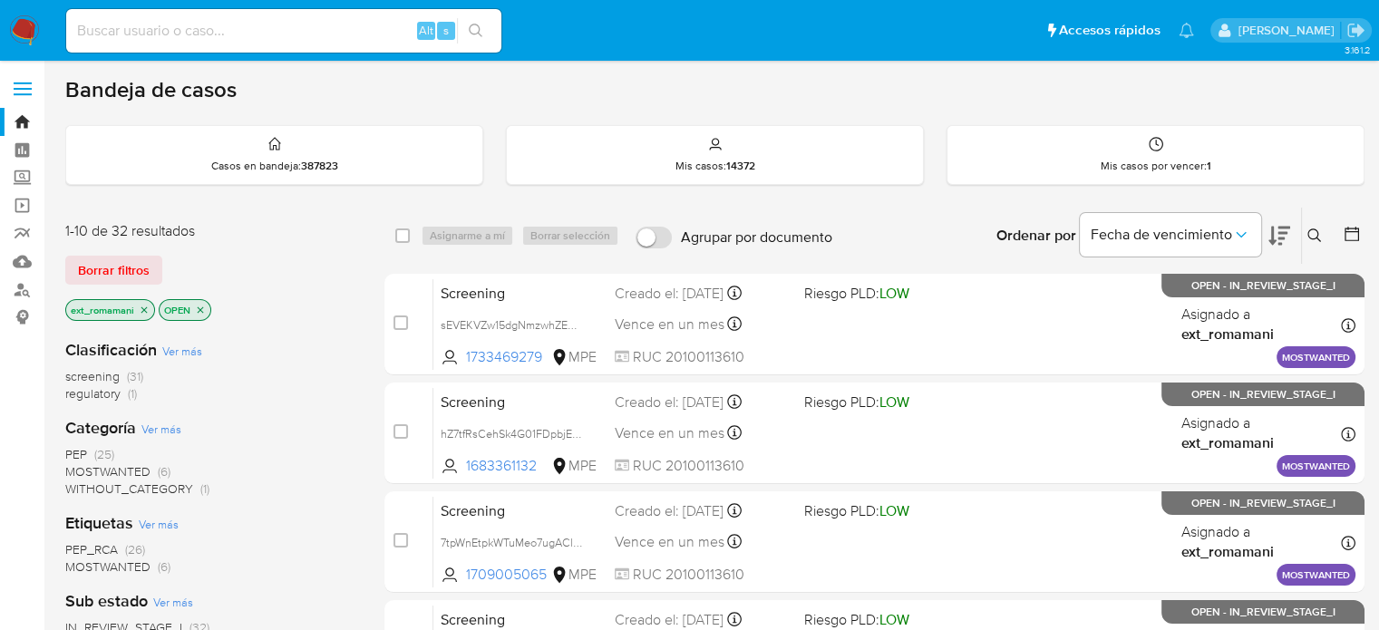
click at [151, 468] on span "MOSTWANTED (6)" at bounding box center [117, 471] width 105 height 17
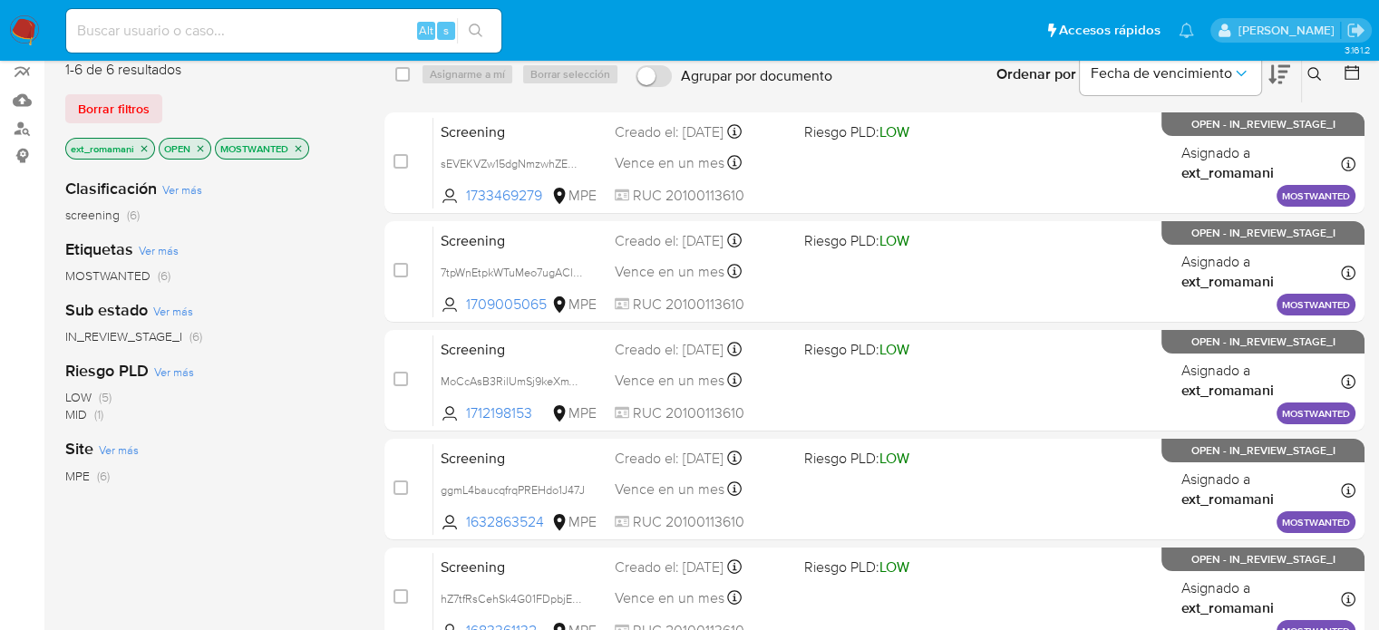
scroll to position [181, 0]
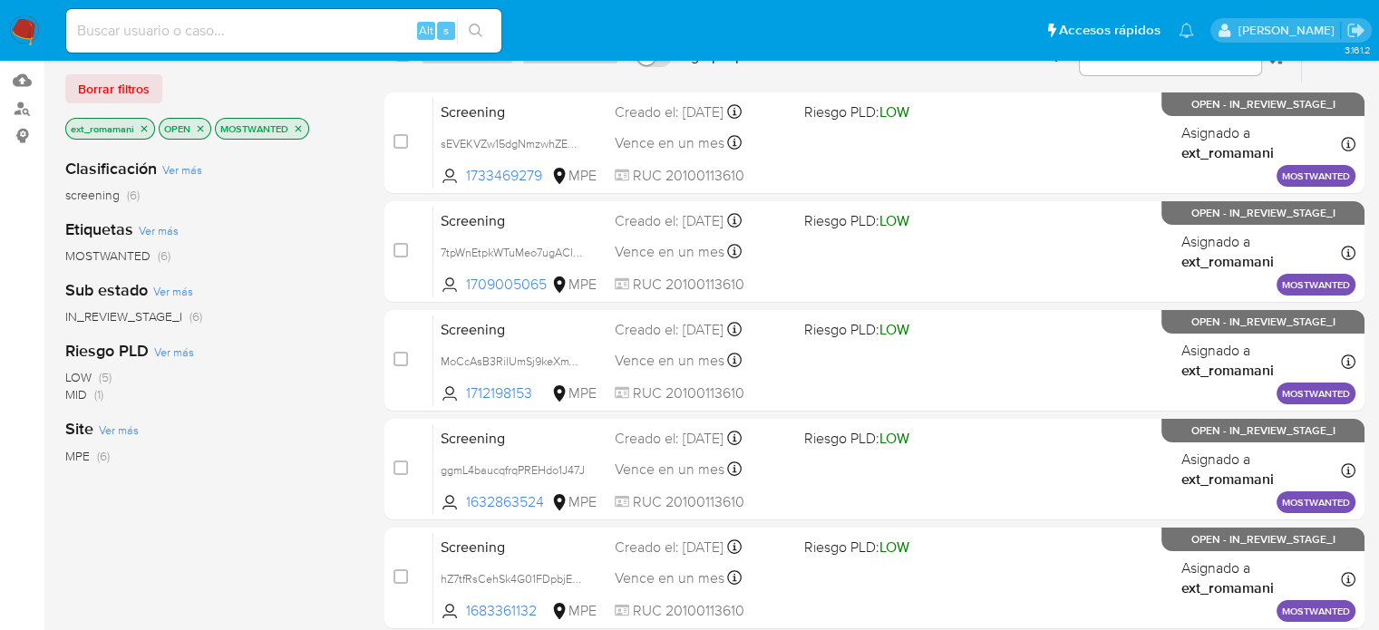
click at [298, 125] on icon "close-filter" at bounding box center [298, 128] width 11 height 11
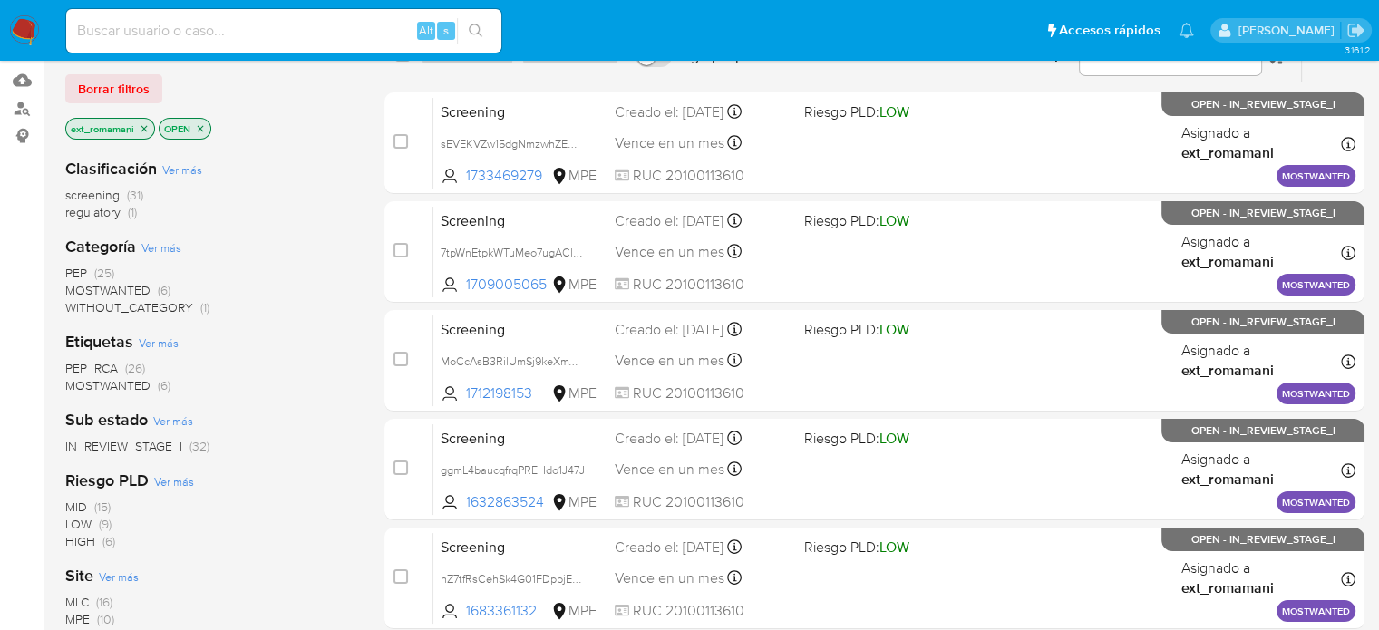
click at [132, 213] on span "(1)" at bounding box center [132, 212] width 9 height 18
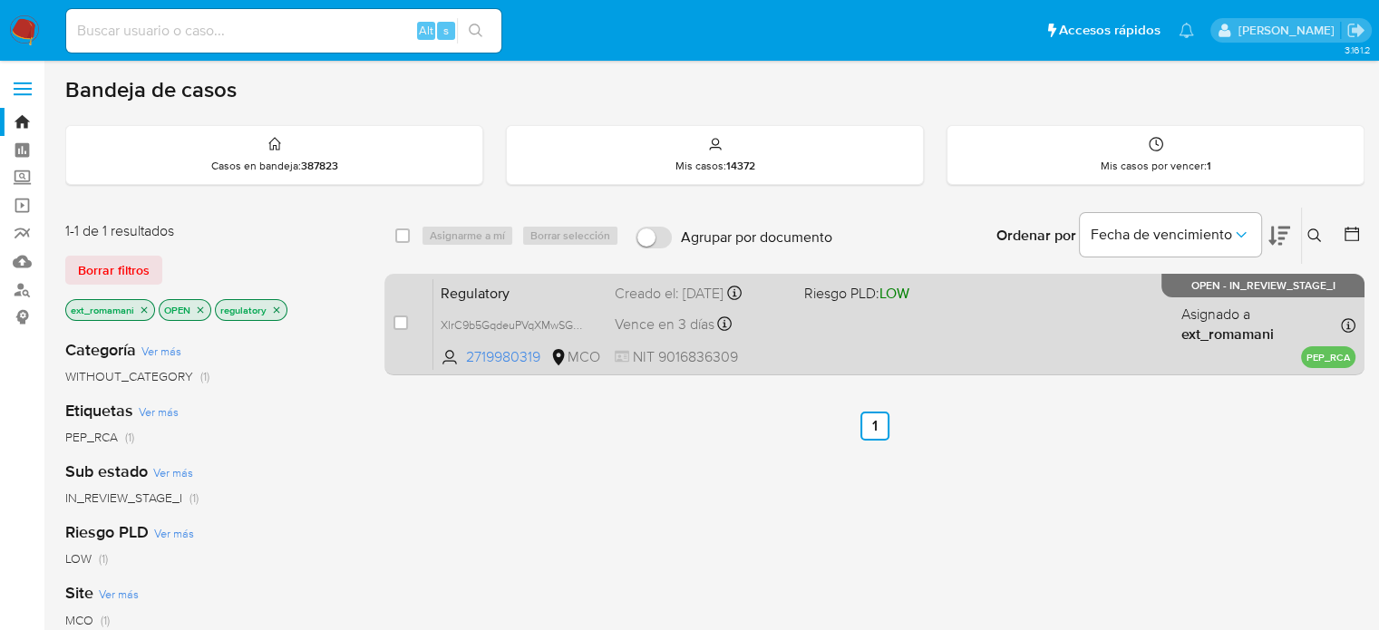
click at [901, 307] on div "Regulatory XIrC9b5GqdeuPVqXMwSGH5vu 2719980319 MCO Riesgo PLD: LOW Creado el: 0…" at bounding box center [895, 324] width 922 height 92
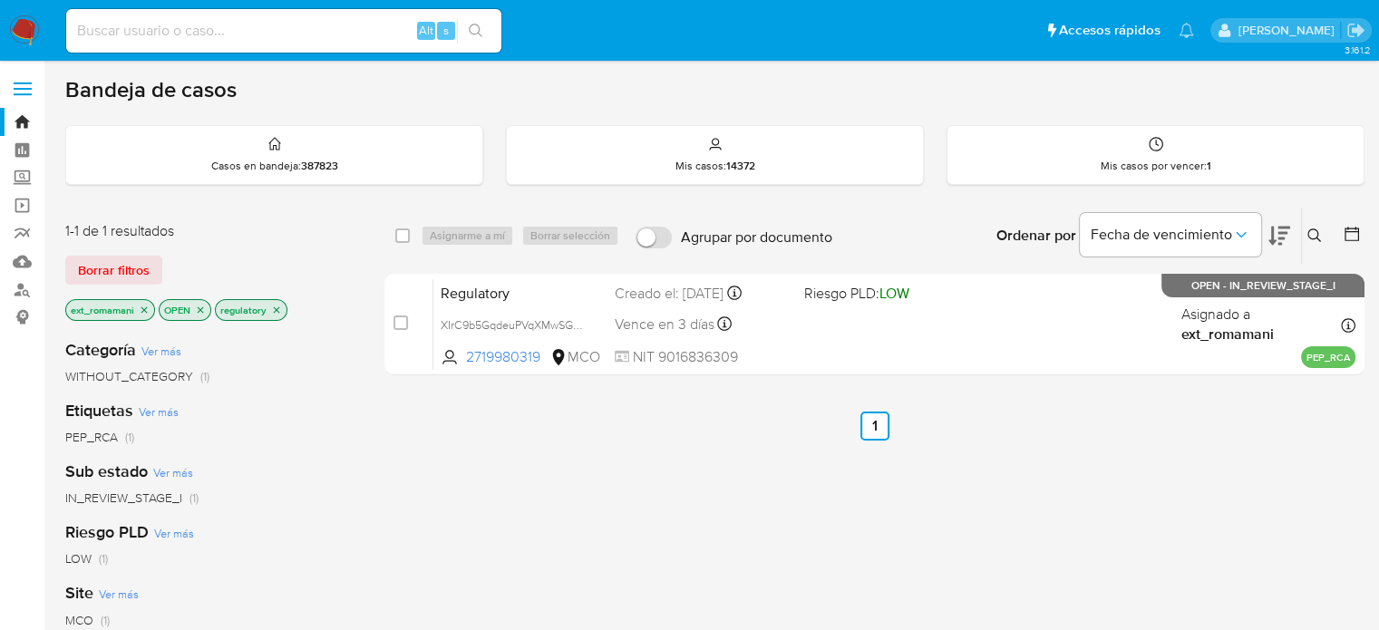
click at [18, 31] on img at bounding box center [24, 30] width 31 height 31
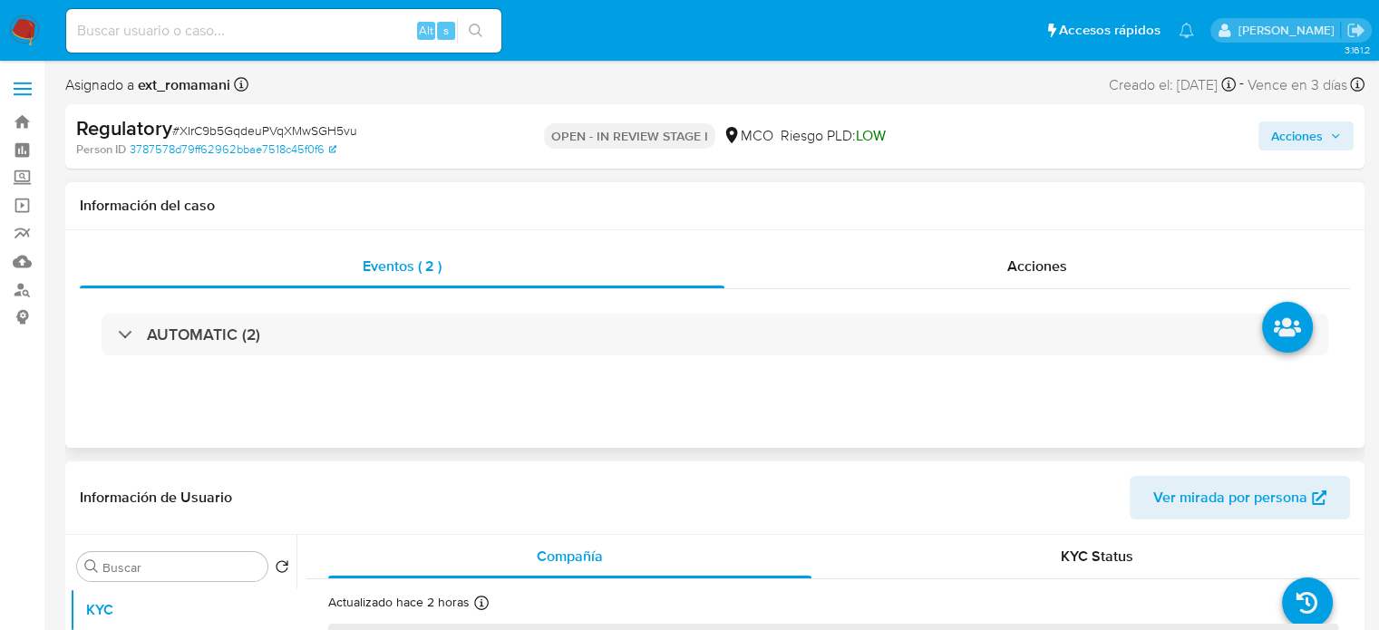
select select "10"
click at [984, 265] on div "Acciones" at bounding box center [1038, 267] width 626 height 44
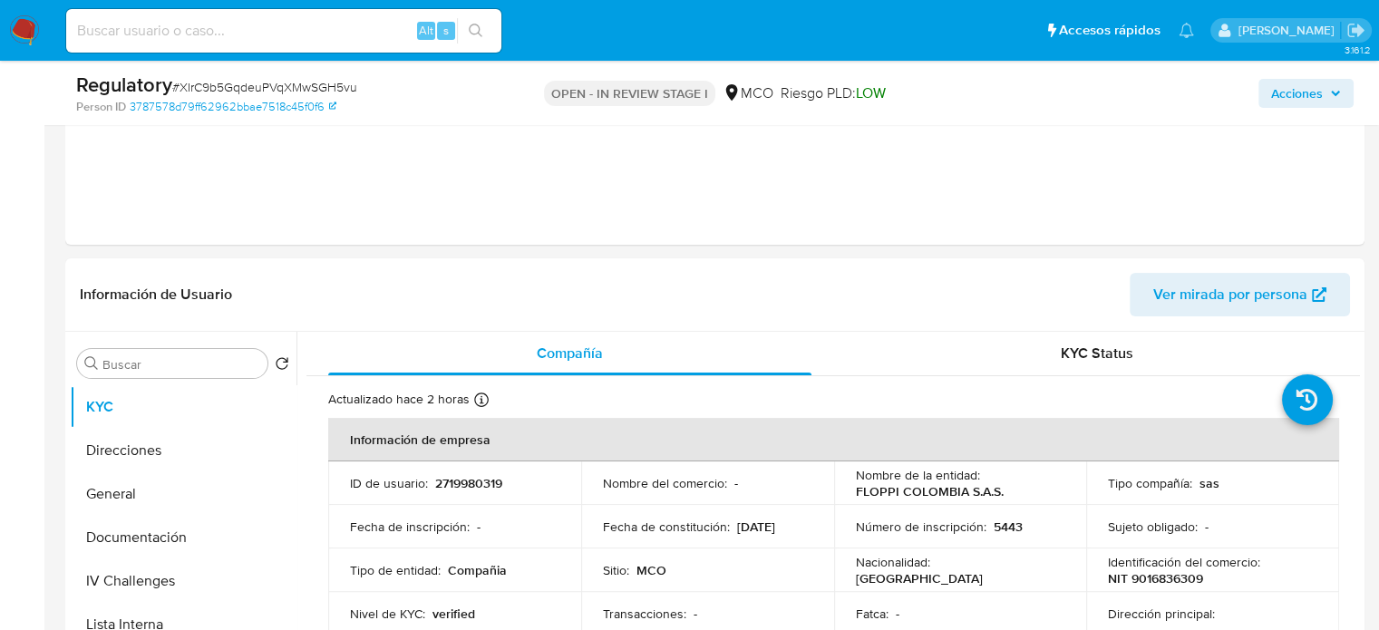
scroll to position [544, 0]
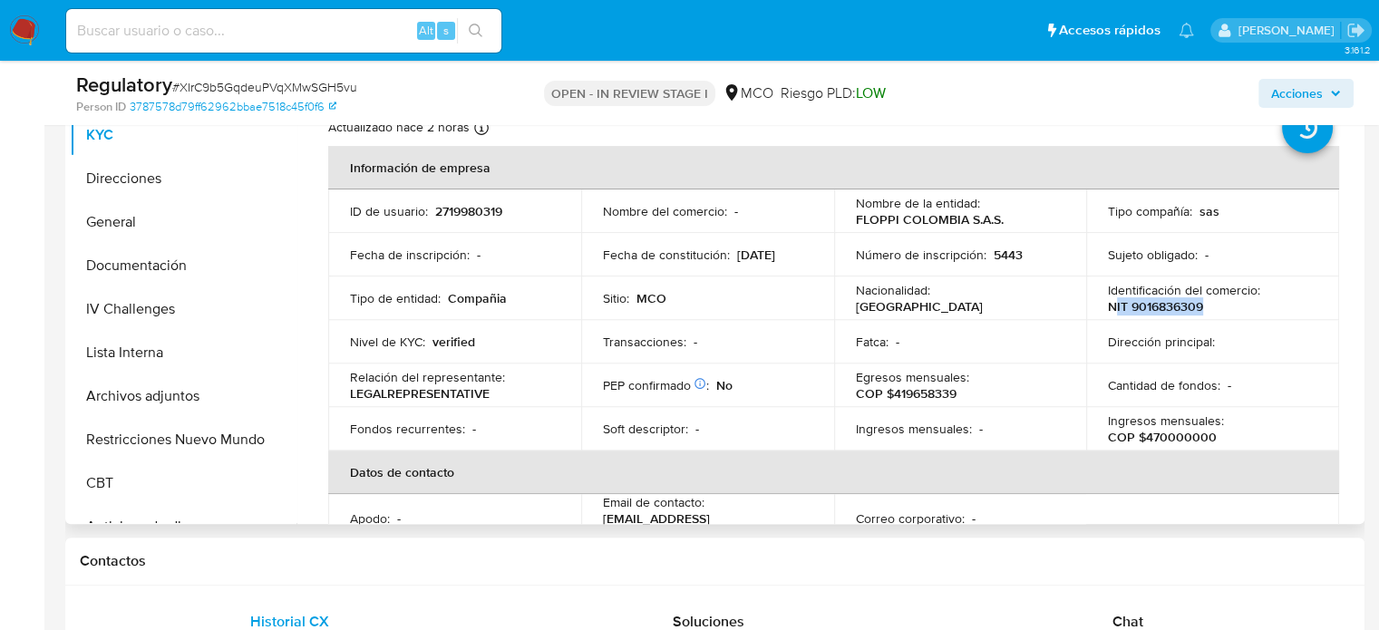
drag, startPoint x: 1208, startPoint y: 307, endPoint x: 1107, endPoint y: 308, distance: 100.7
click at [1108, 308] on div "Identificación del comercio : NIT 9016836309" at bounding box center [1213, 298] width 210 height 33
click at [1108, 308] on p "NIT 9016836309" at bounding box center [1155, 306] width 95 height 16
drag, startPoint x: 1100, startPoint y: 307, endPoint x: 1224, endPoint y: 309, distance: 124.3
click at [1224, 309] on td "Identificación del comercio : NIT 9016836309" at bounding box center [1213, 299] width 253 height 44
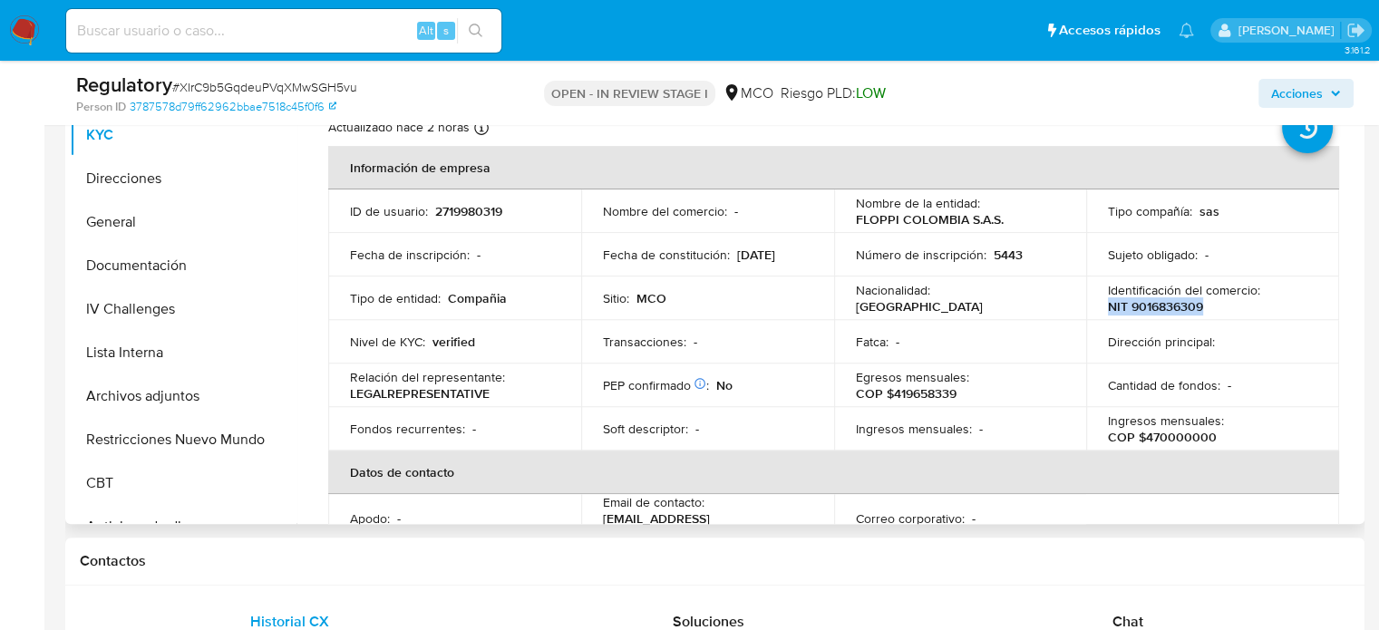
copy p "NIT 9016836309"
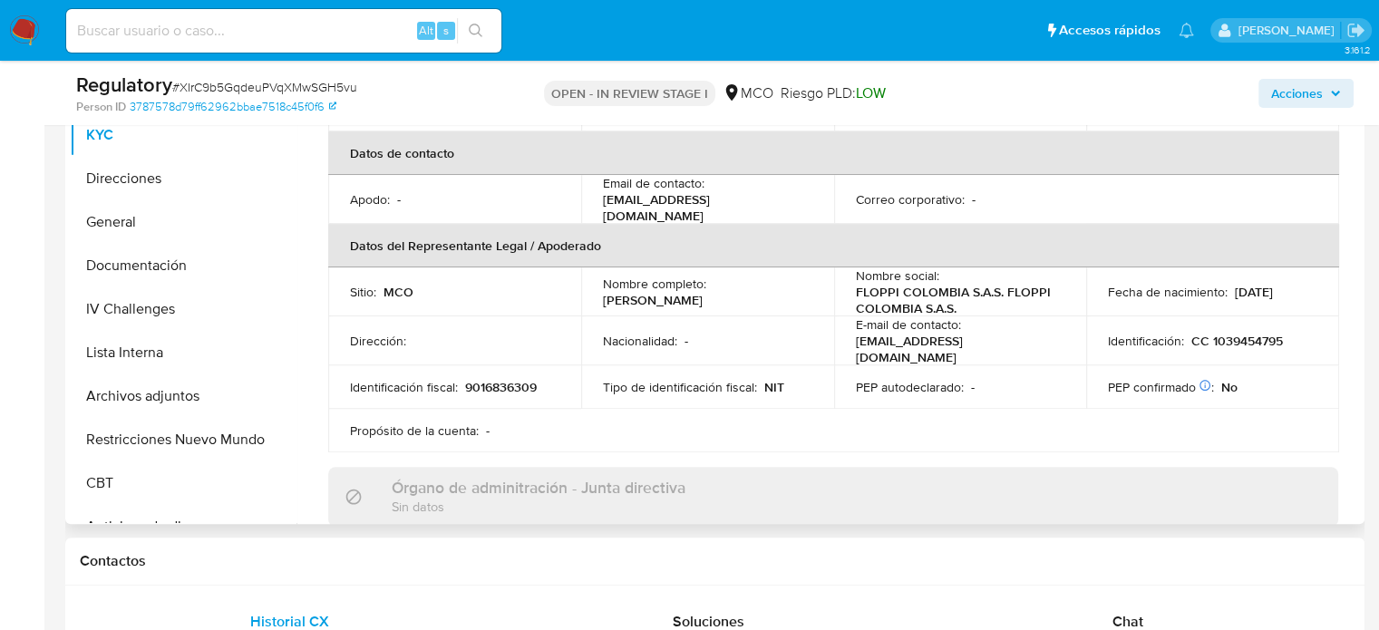
scroll to position [363, 0]
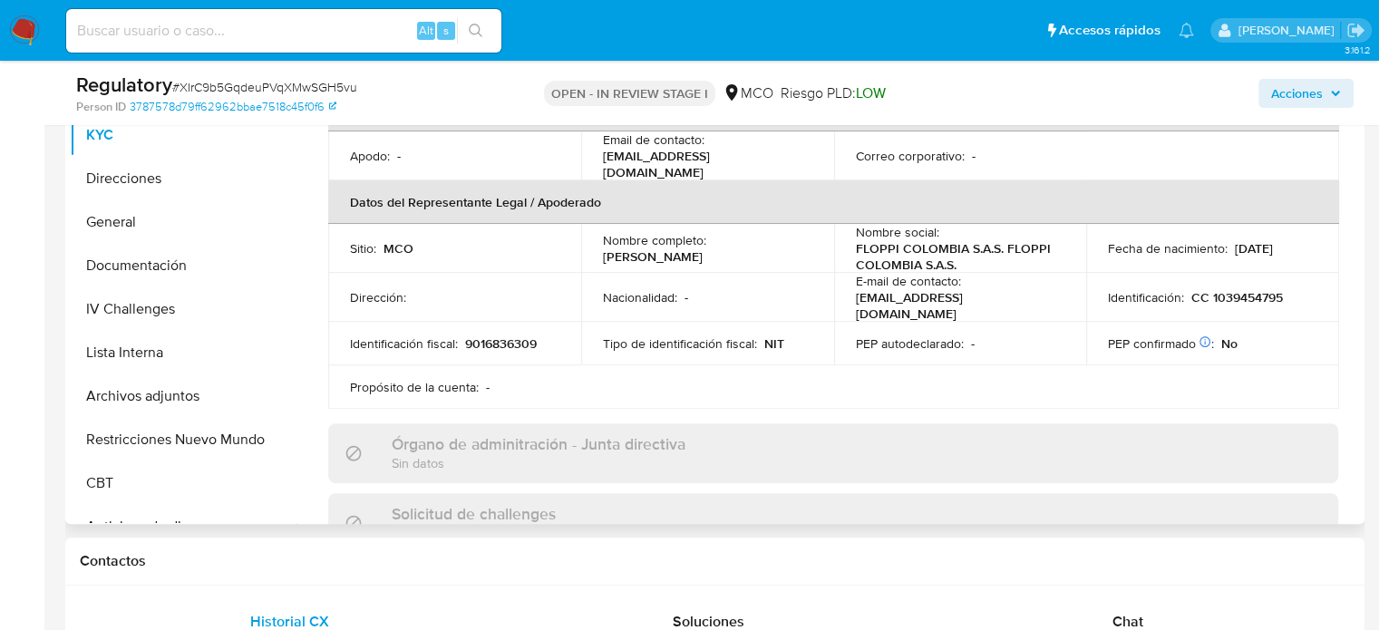
drag, startPoint x: 755, startPoint y: 254, endPoint x: 602, endPoint y: 253, distance: 152.4
click at [603, 253] on div "Nombre completo : Santiago Aristizabal Yepes" at bounding box center [708, 248] width 210 height 33
copy p "[PERSON_NAME]"
click at [185, 353] on button "Lista Interna" at bounding box center [176, 353] width 212 height 44
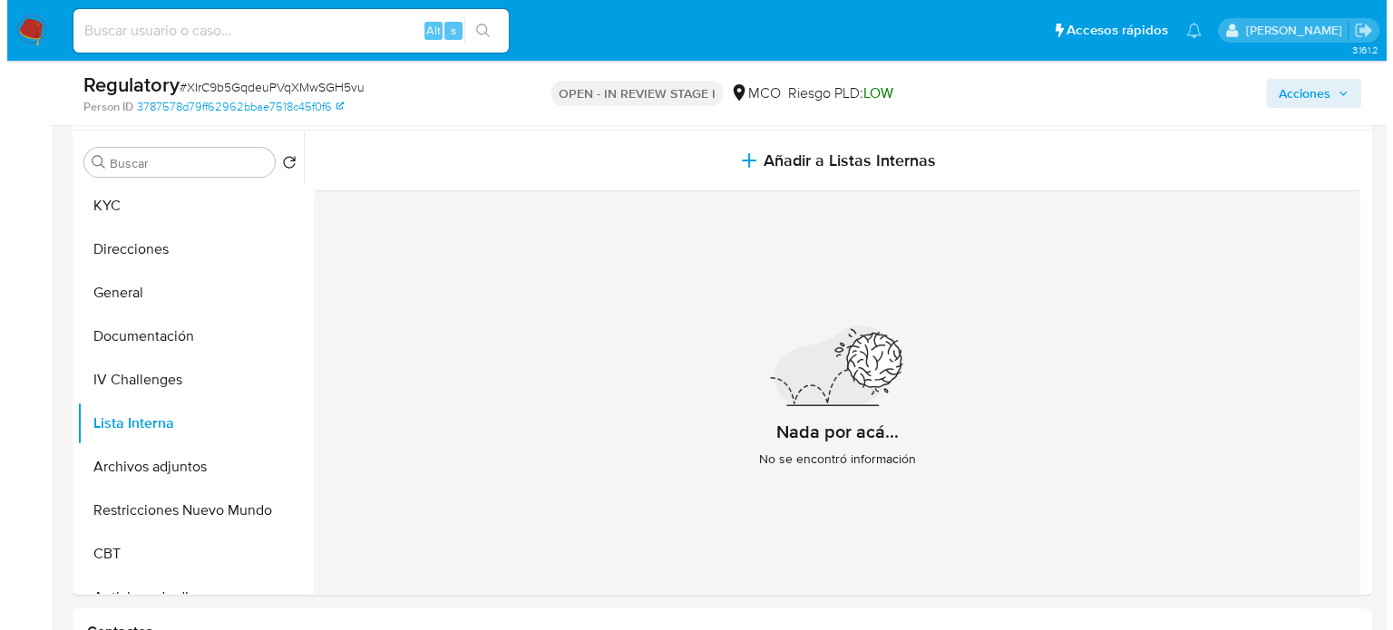
scroll to position [453, 0]
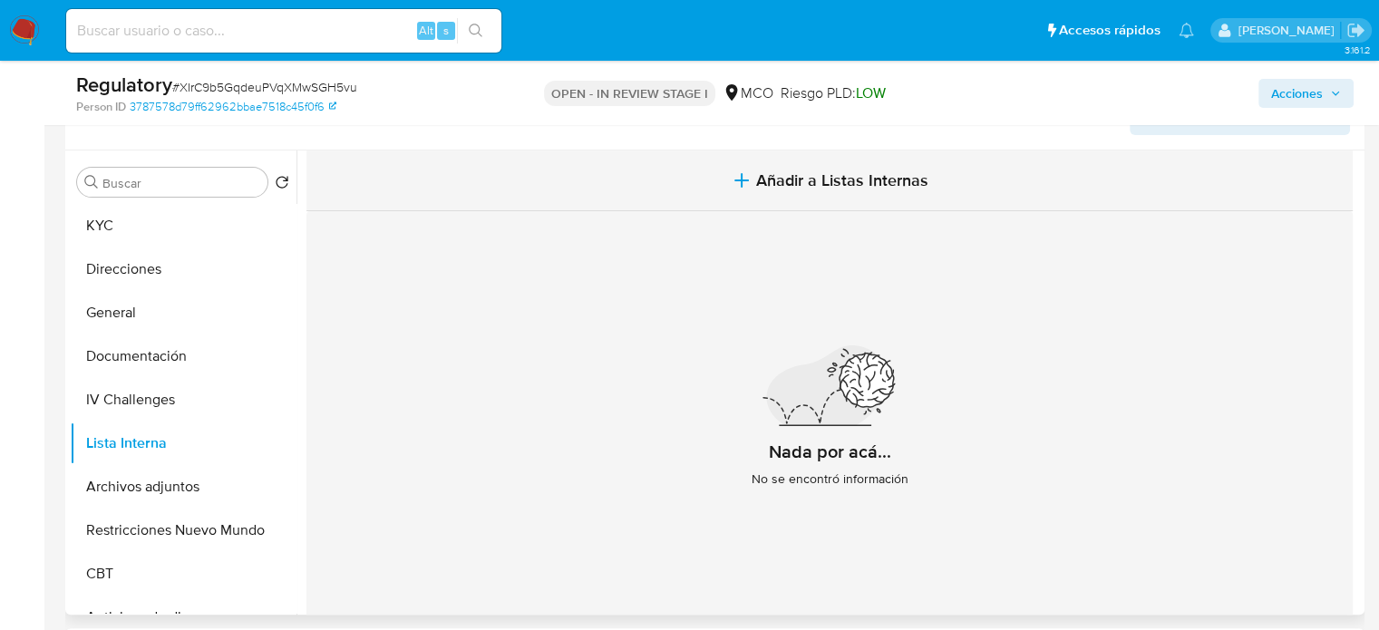
click at [775, 200] on button "Añadir a Listas Internas" at bounding box center [830, 181] width 1047 height 61
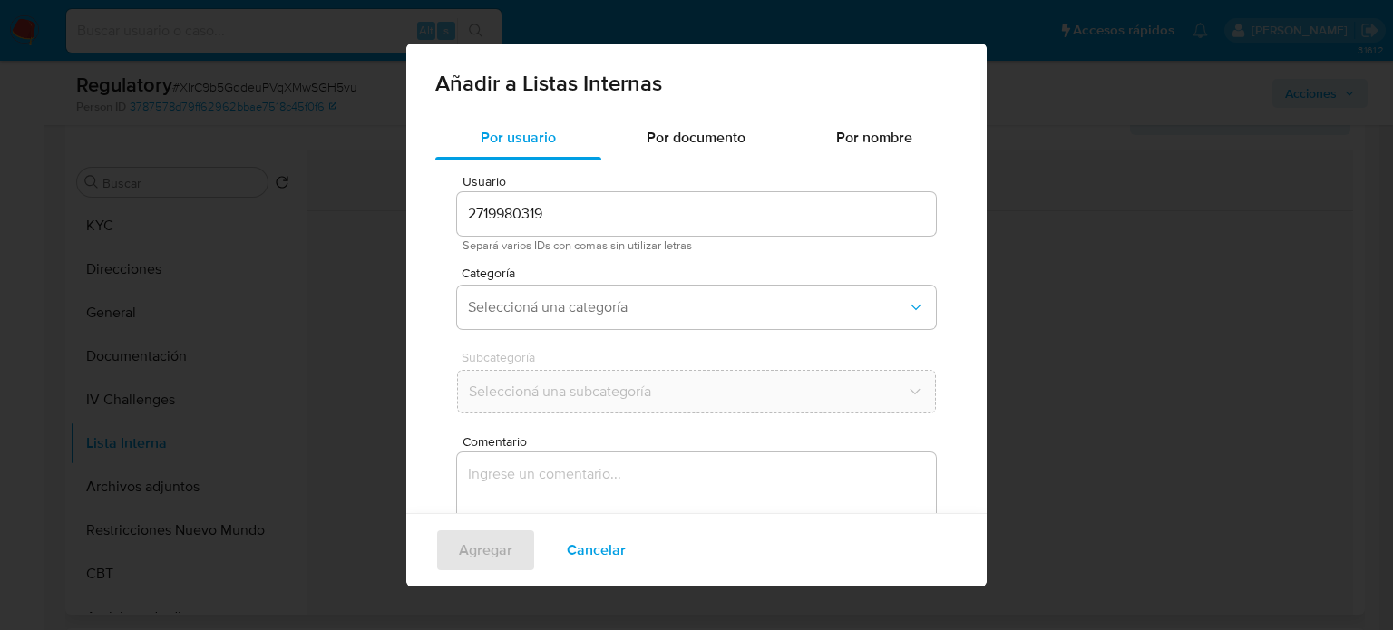
scroll to position [76, 0]
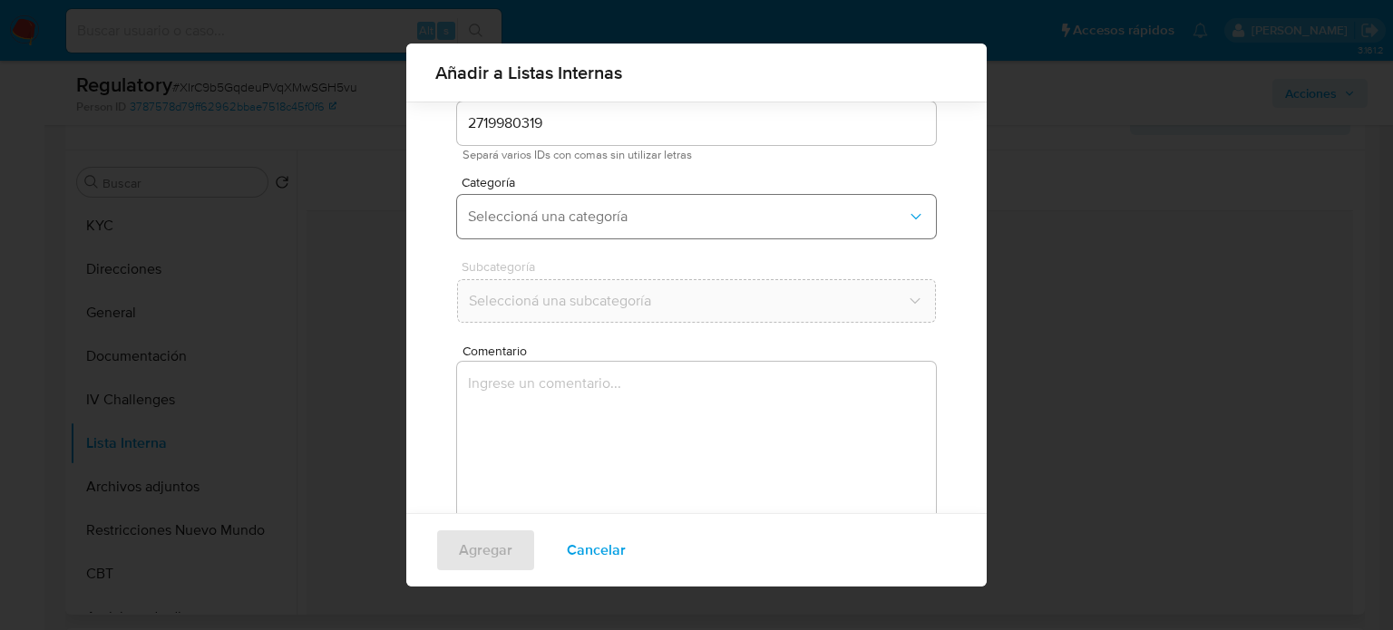
click at [668, 224] on span "Seleccioná una categoría" at bounding box center [687, 217] width 439 height 18
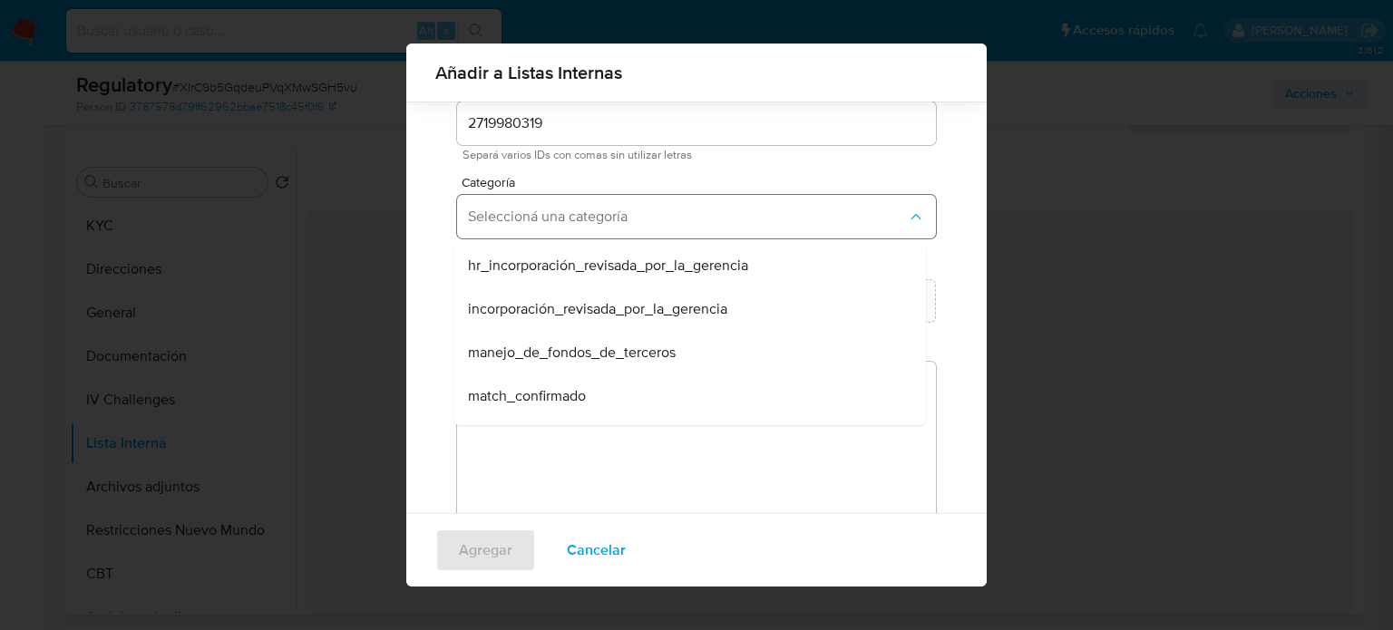
scroll to position [91, 0]
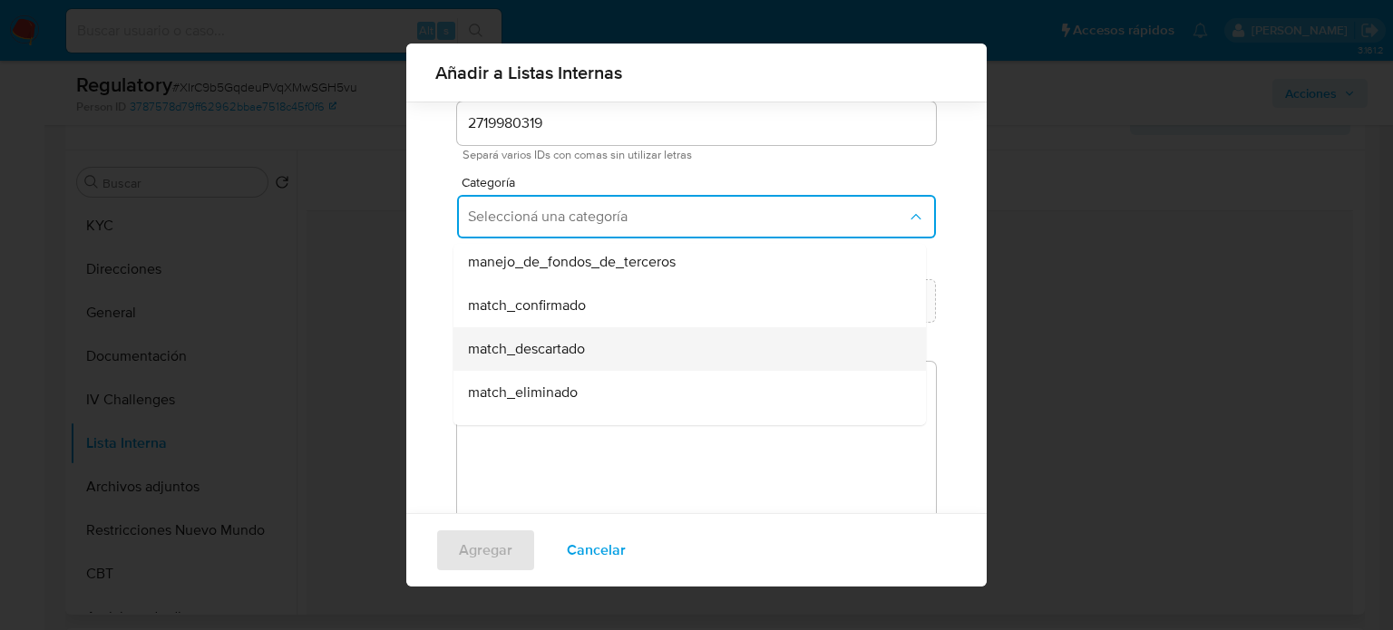
click at [570, 335] on div "match_descartado" at bounding box center [684, 349] width 433 height 44
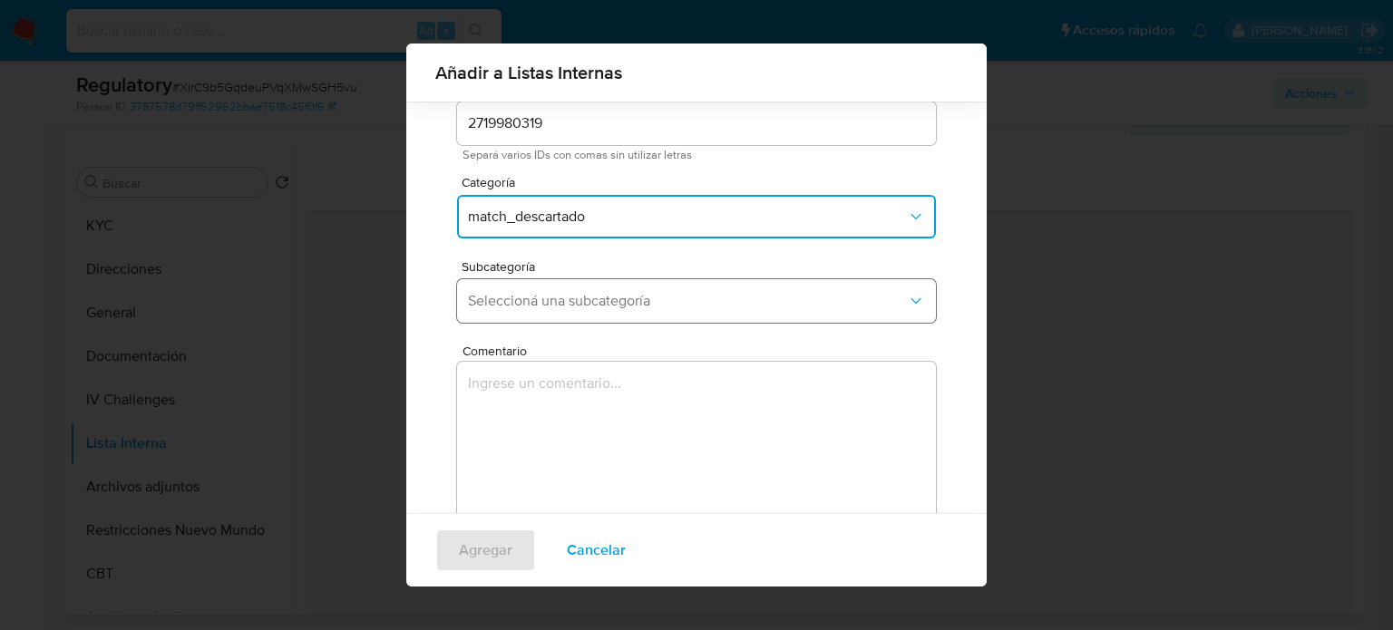
click at [588, 307] on span "Seleccioná una subcategoría" at bounding box center [687, 301] width 439 height 18
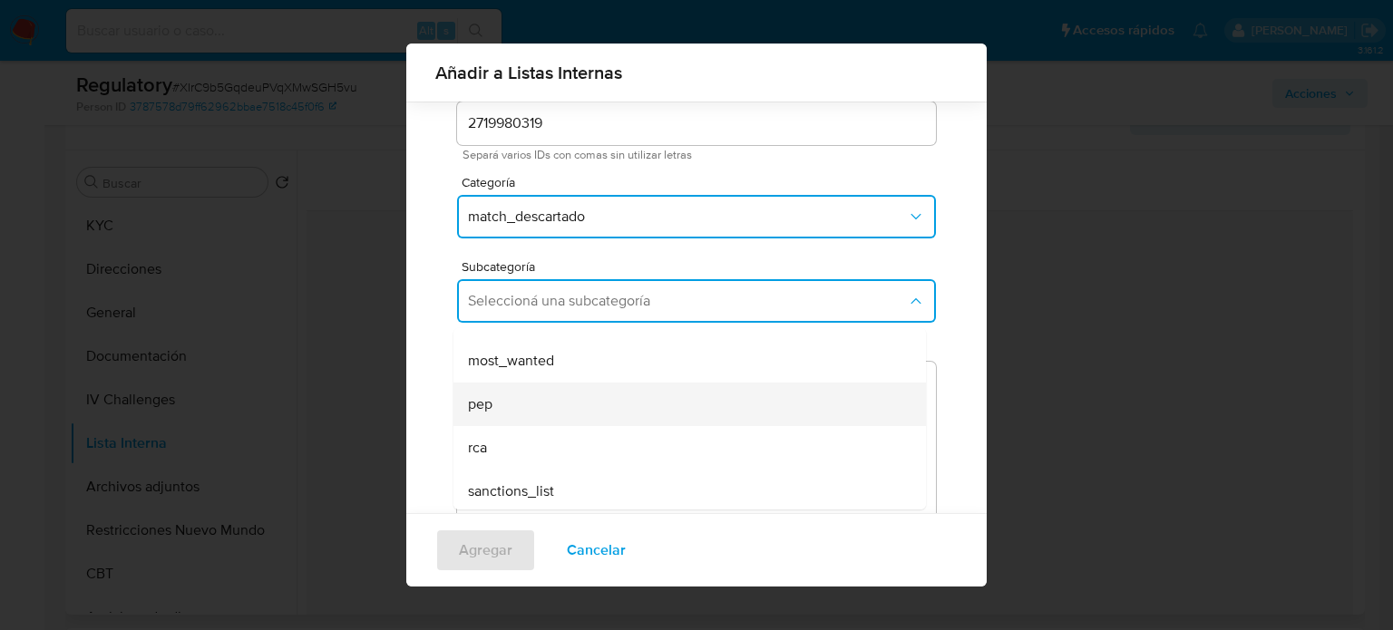
scroll to position [123, 0]
click at [508, 402] on div "pep" at bounding box center [684, 401] width 433 height 44
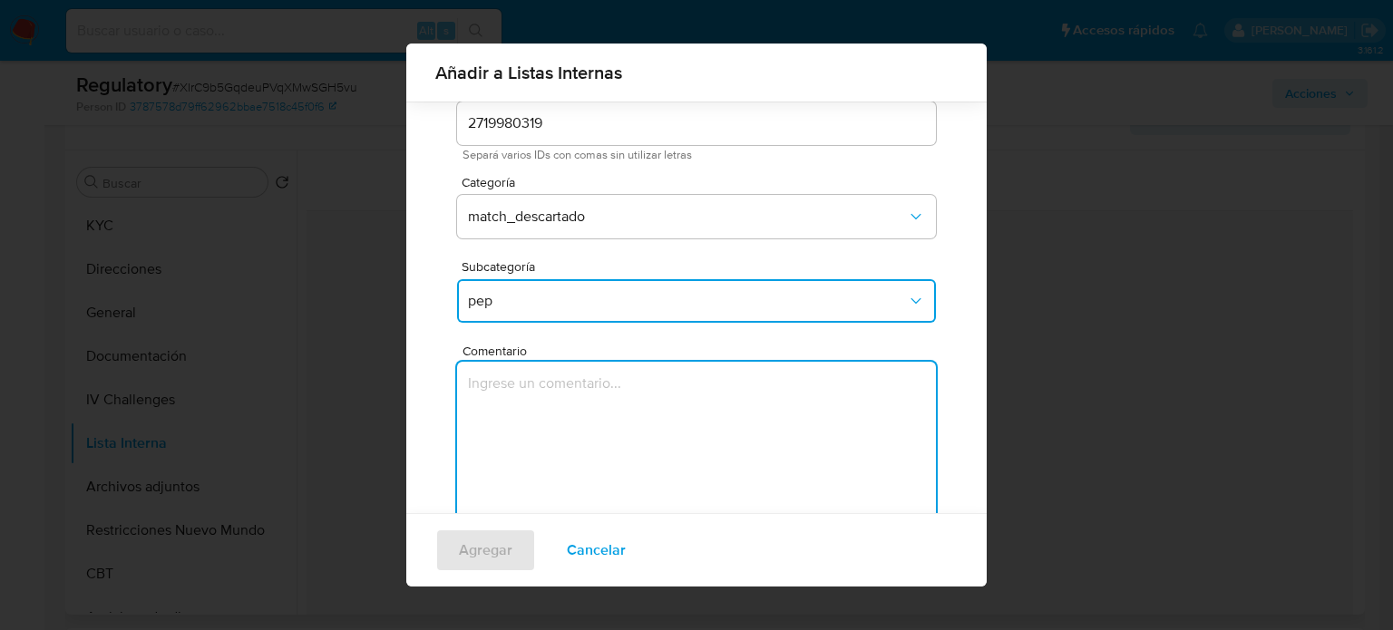
click at [508, 402] on textarea "Comentario" at bounding box center [696, 449] width 479 height 174
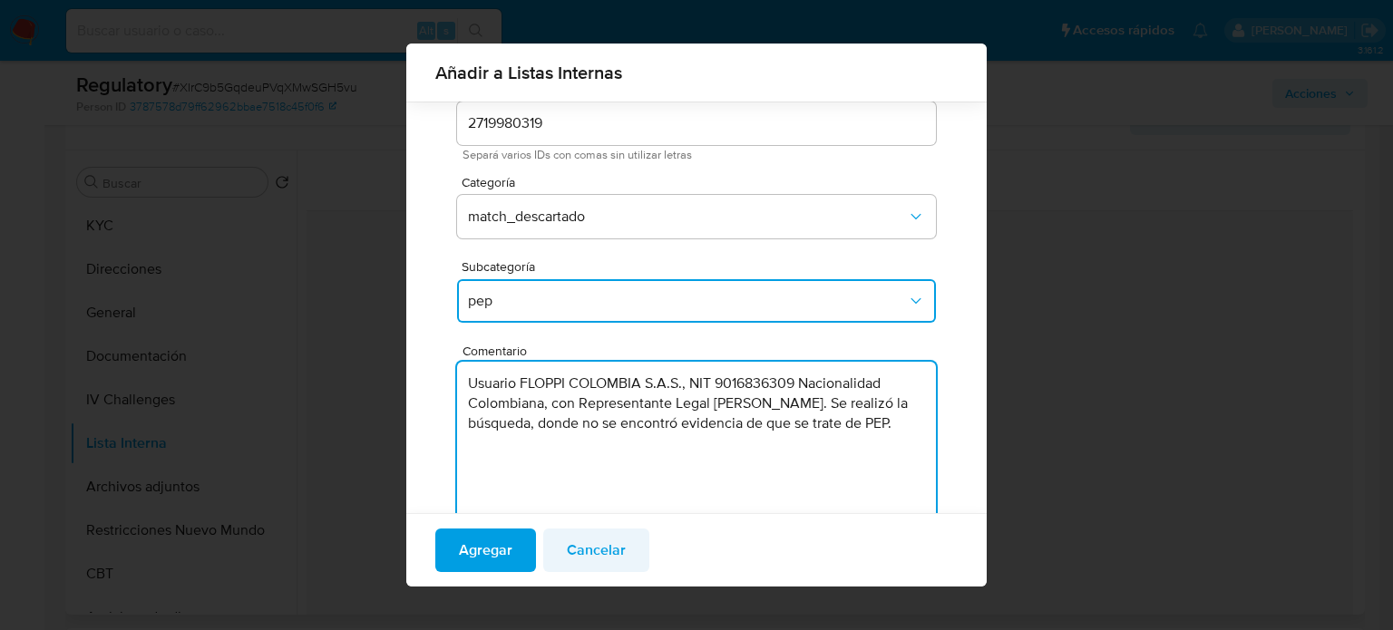
type textarea "Usuario FLOPPI COLOMBIA S.A.S., NIT 9016836309 Nacionalidad Colombiana, con Rep…"
click at [622, 558] on button "Cancelar" at bounding box center [596, 551] width 106 height 44
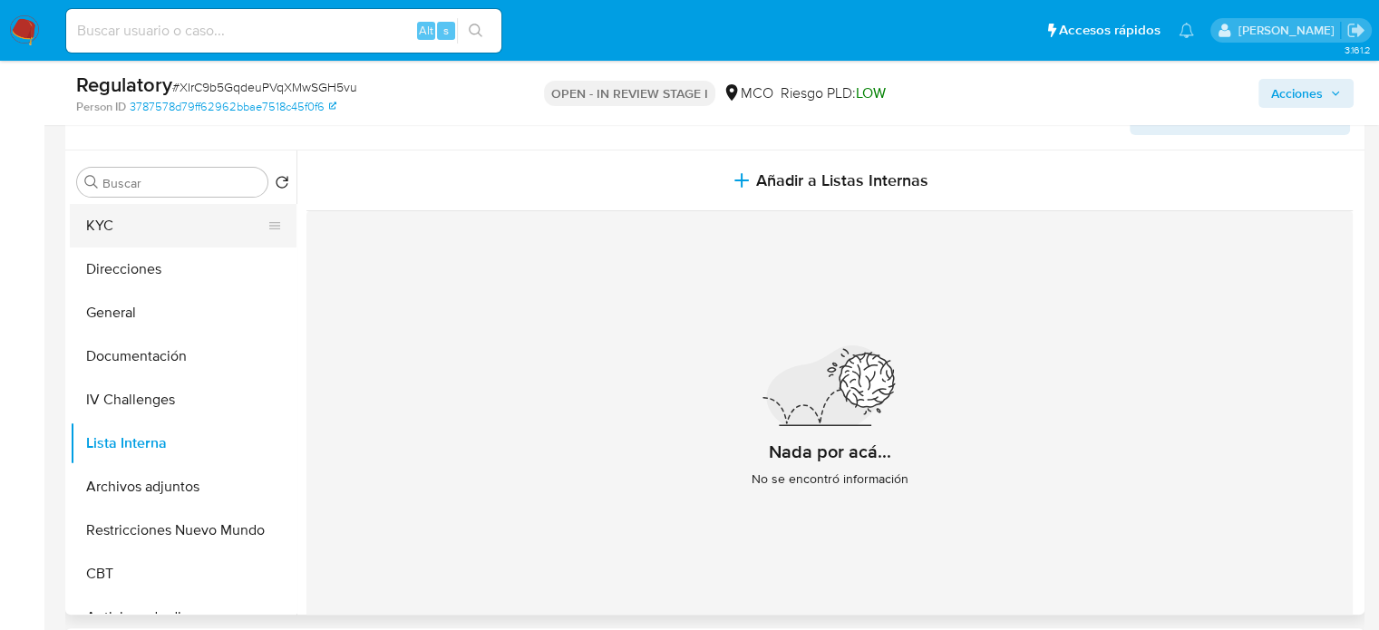
click at [156, 217] on button "KYC" at bounding box center [176, 226] width 212 height 44
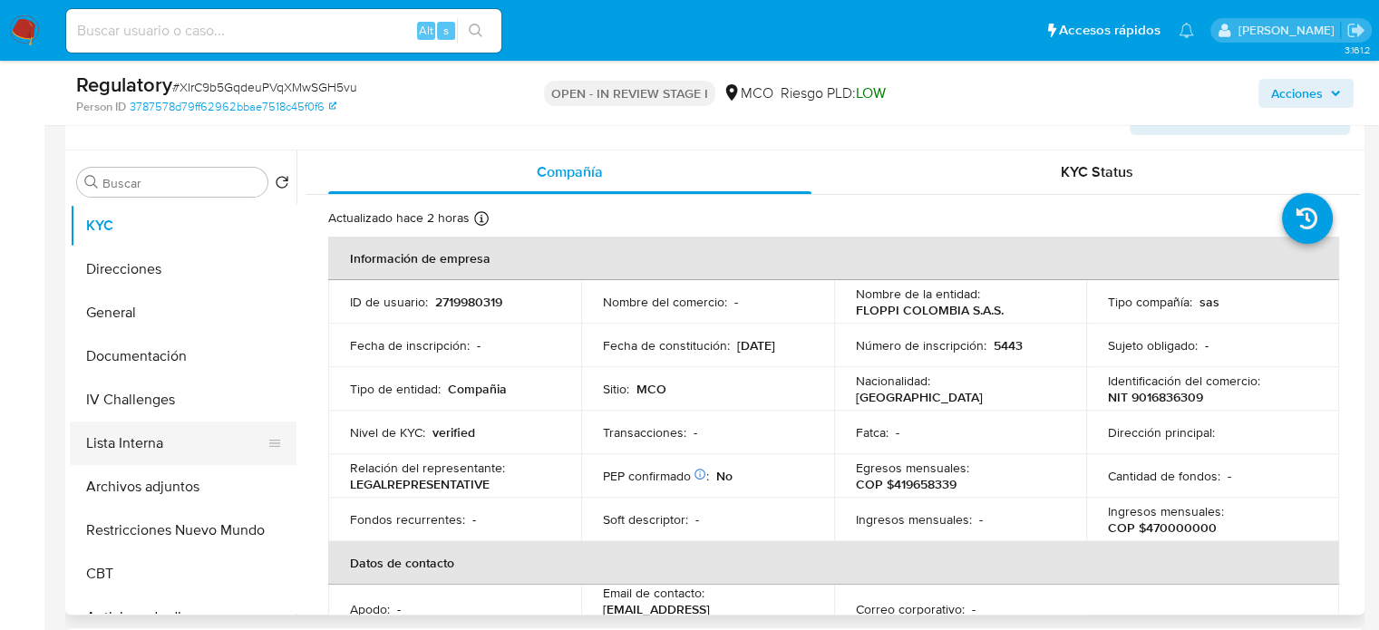
click at [148, 442] on button "Lista Interna" at bounding box center [176, 444] width 212 height 44
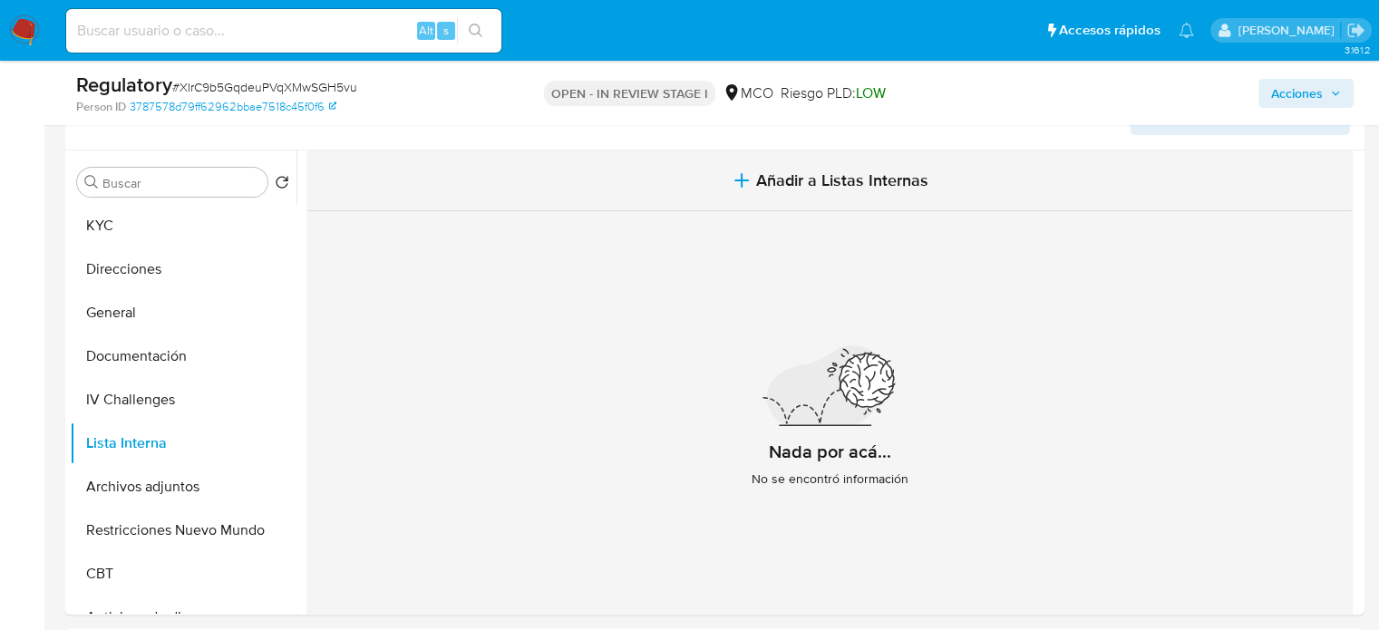
click at [626, 167] on button "Añadir a Listas Internas" at bounding box center [830, 181] width 1047 height 61
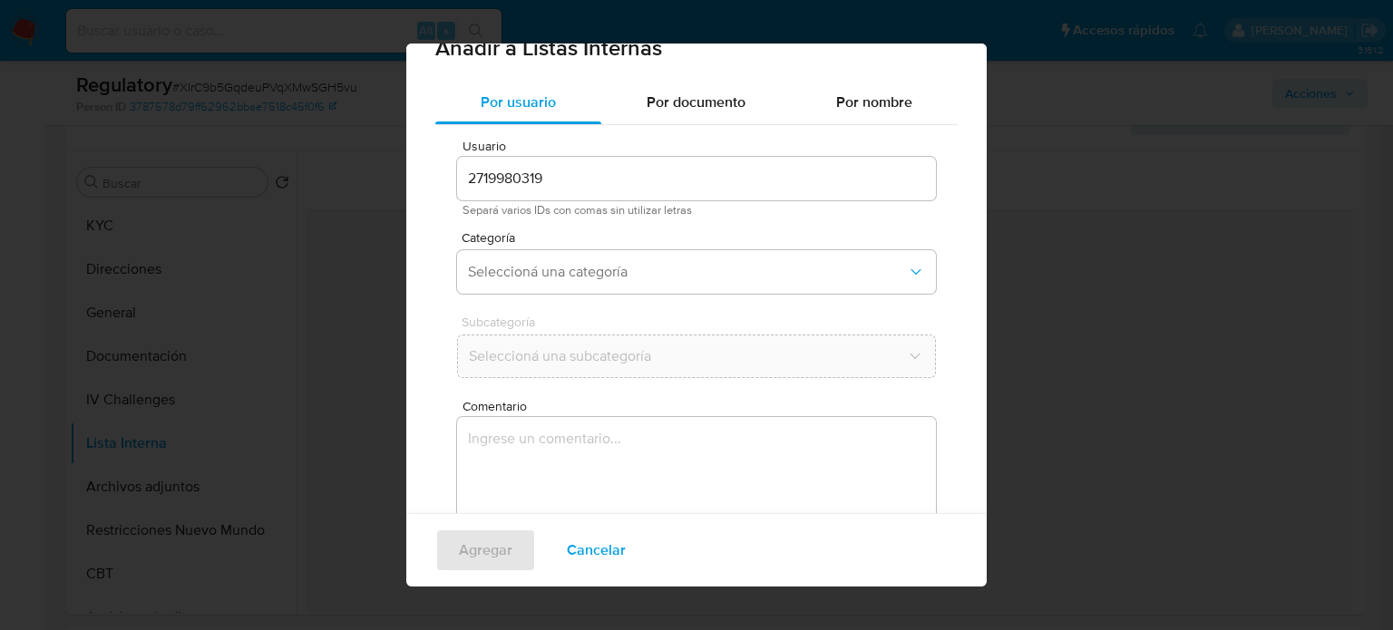
scroll to position [76, 0]
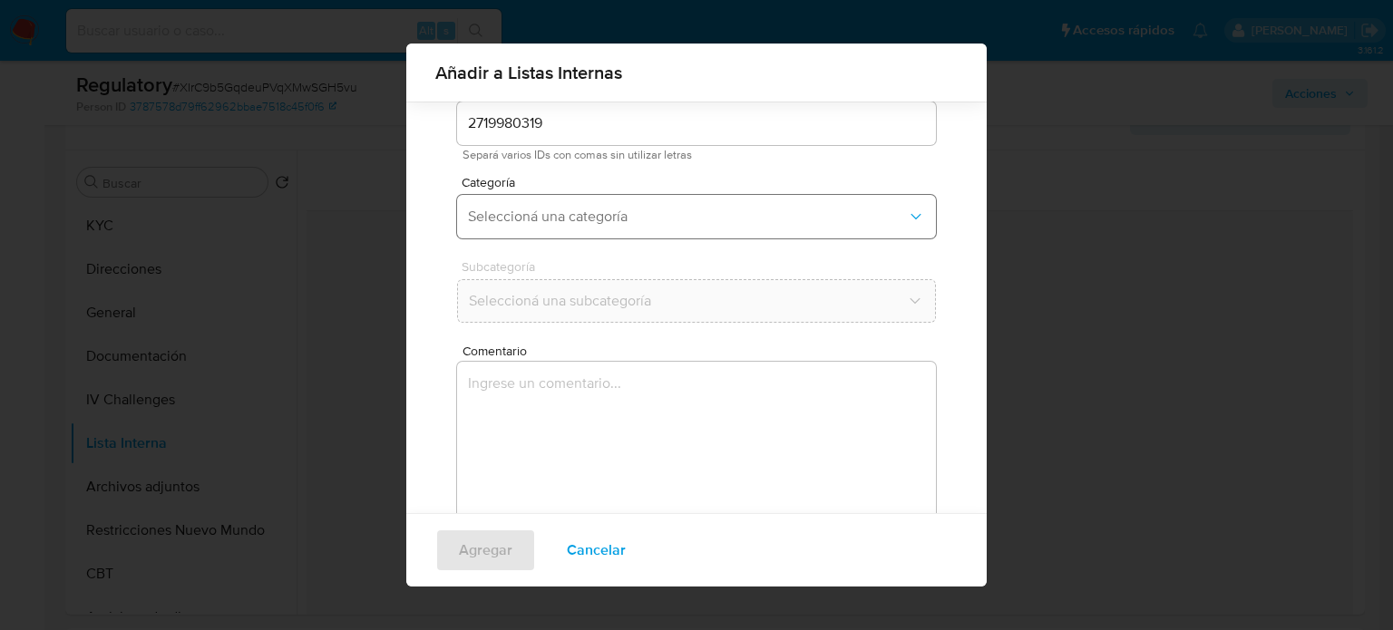
click at [660, 225] on span "Seleccioná una categoría" at bounding box center [687, 217] width 439 height 18
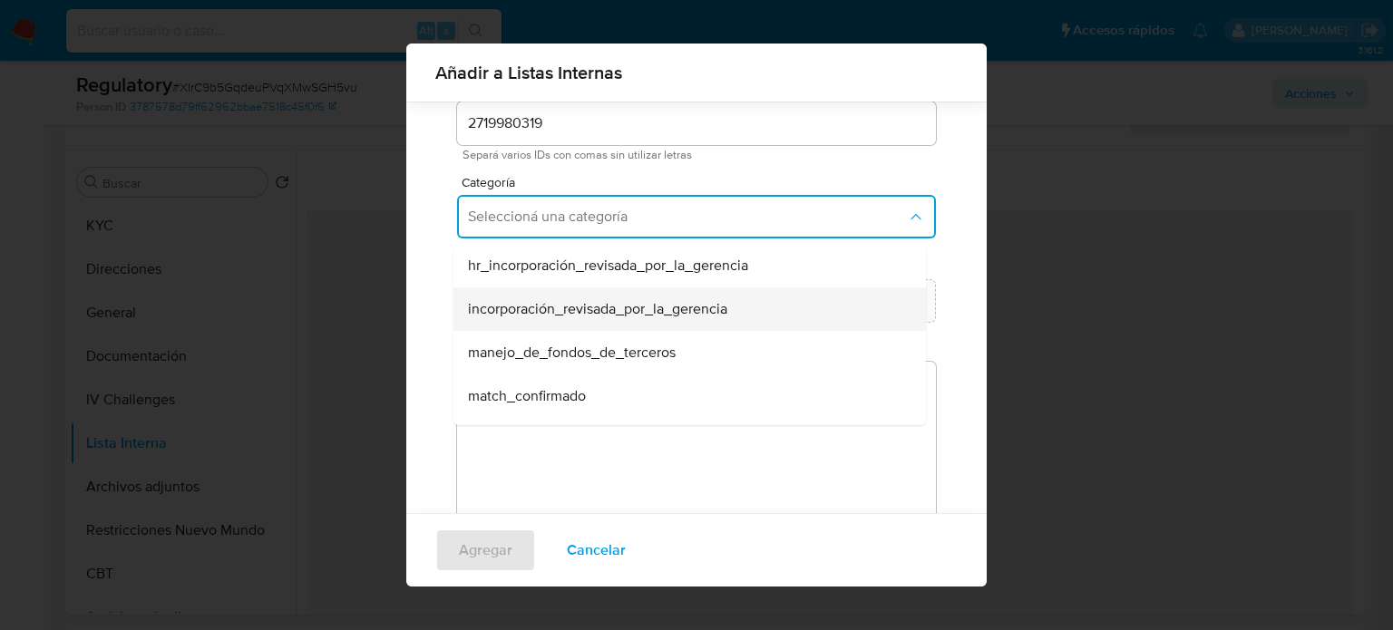
scroll to position [91, 0]
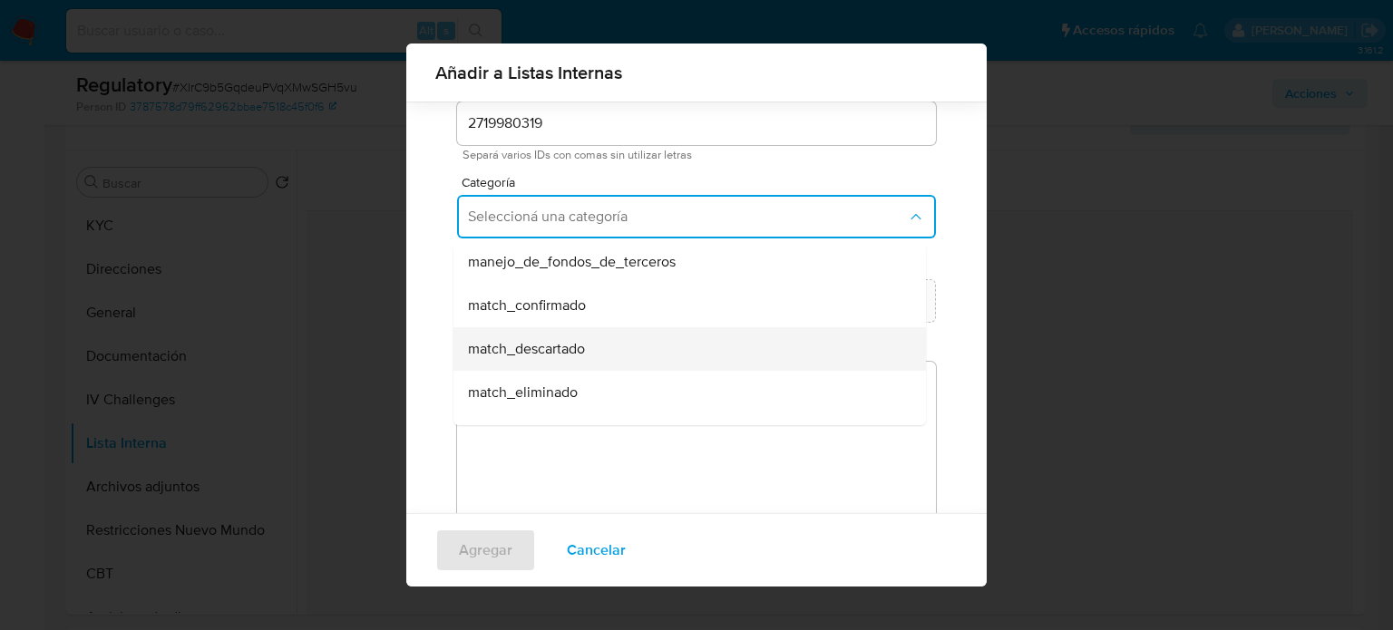
click at [565, 346] on span "match_descartado" at bounding box center [526, 349] width 117 height 18
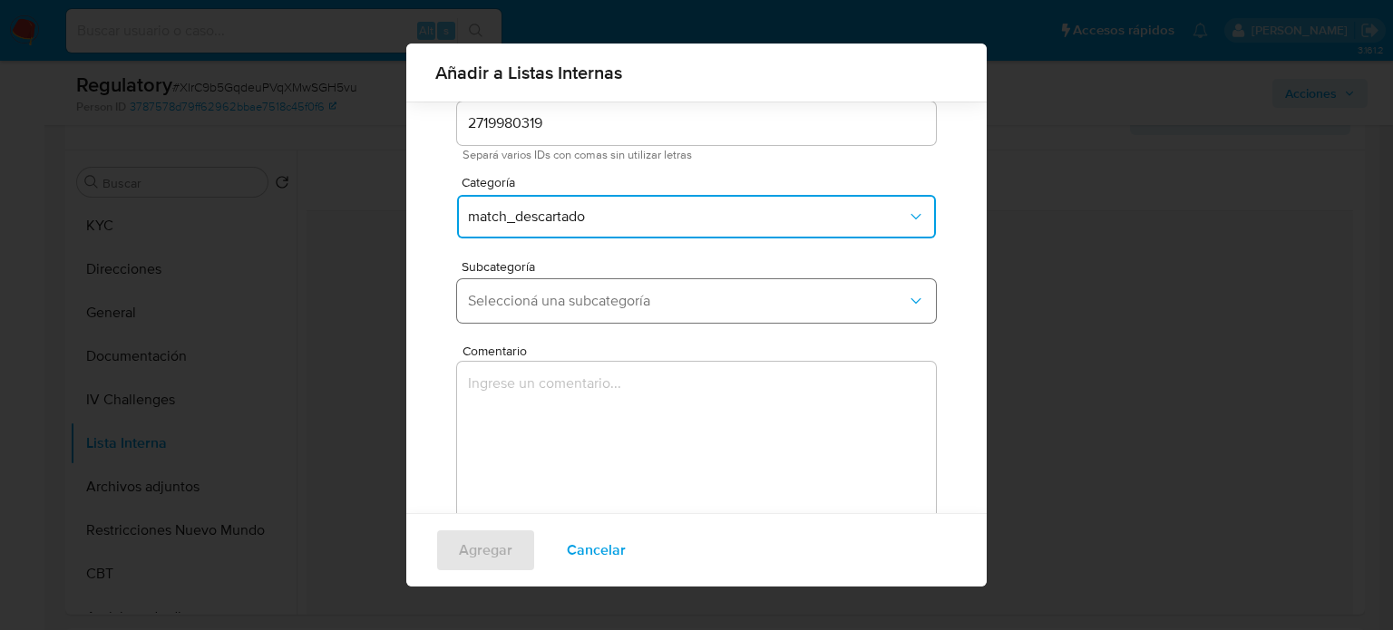
click at [599, 305] on span "Seleccioná una subcategoría" at bounding box center [687, 301] width 439 height 18
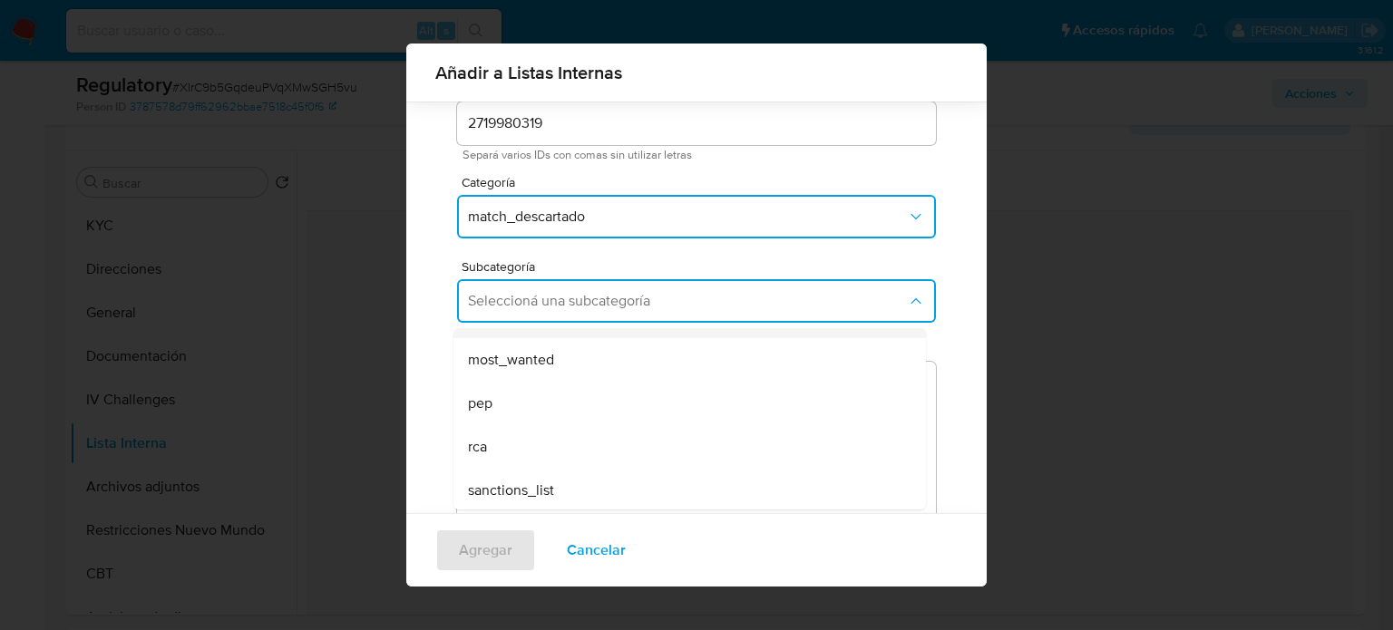
scroll to position [123, 0]
click at [566, 423] on div "rca" at bounding box center [684, 445] width 433 height 44
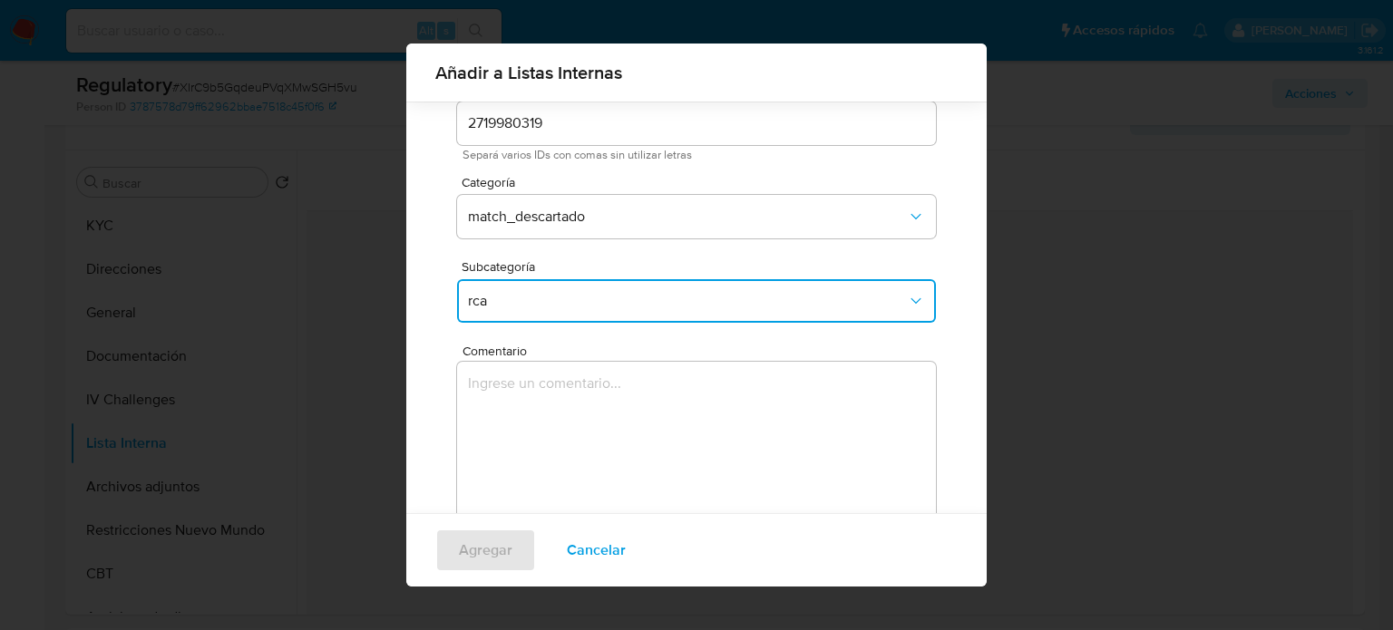
click at [572, 295] on span "rca" at bounding box center [687, 301] width 439 height 18
click at [497, 398] on div "pep" at bounding box center [684, 401] width 433 height 44
click at [497, 398] on textarea "Comentario" at bounding box center [696, 449] width 479 height 174
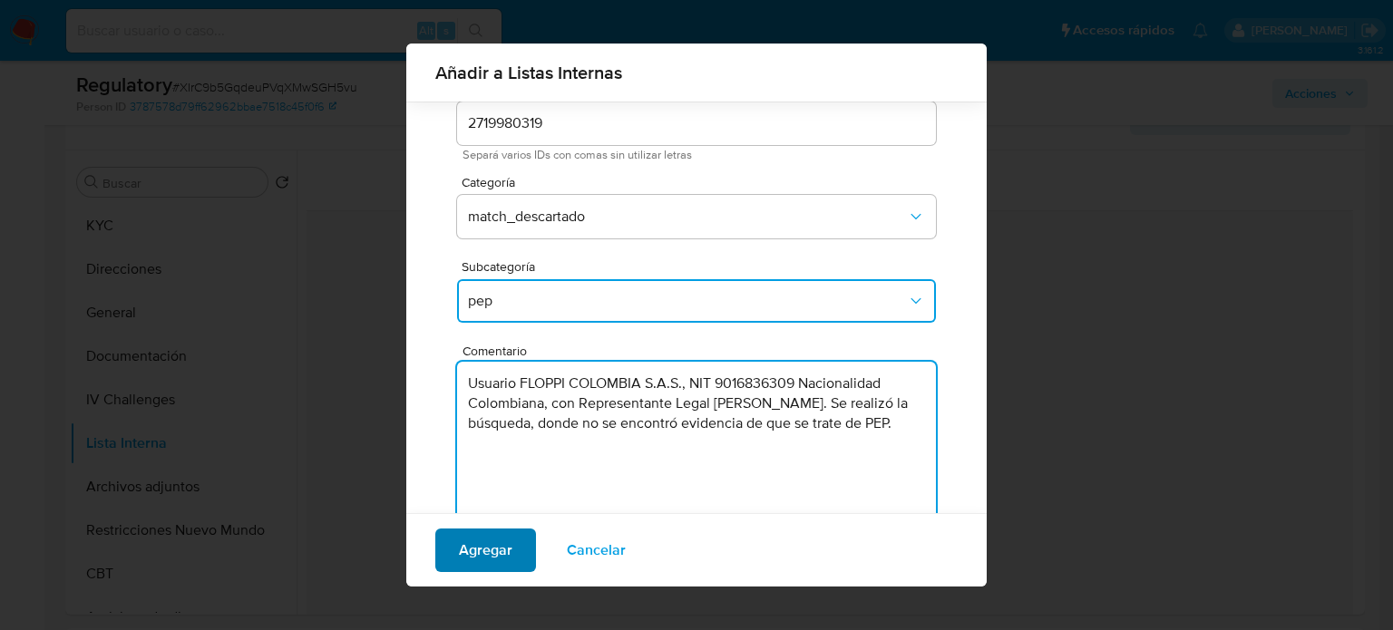
type textarea "Usuario FLOPPI COLOMBIA S.A.S., NIT 9016836309 Nacionalidad Colombiana, con Rep…"
click at [493, 549] on span "Agregar" at bounding box center [486, 551] width 54 height 40
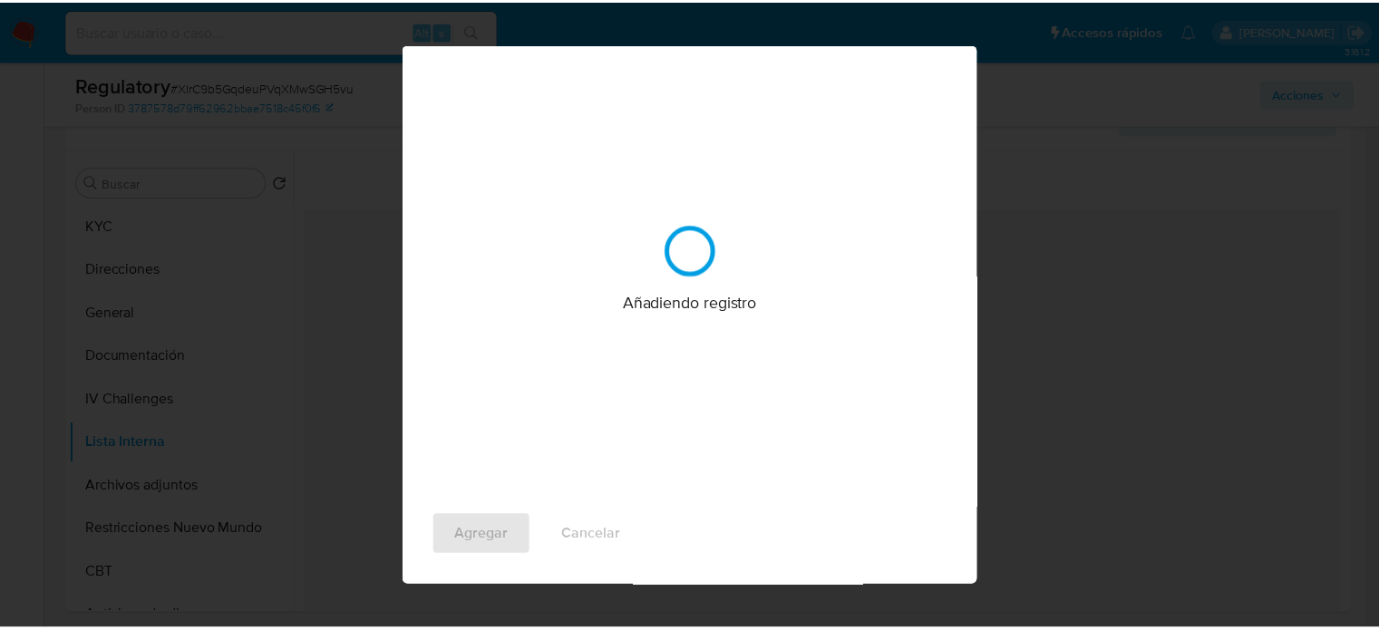
scroll to position [0, 0]
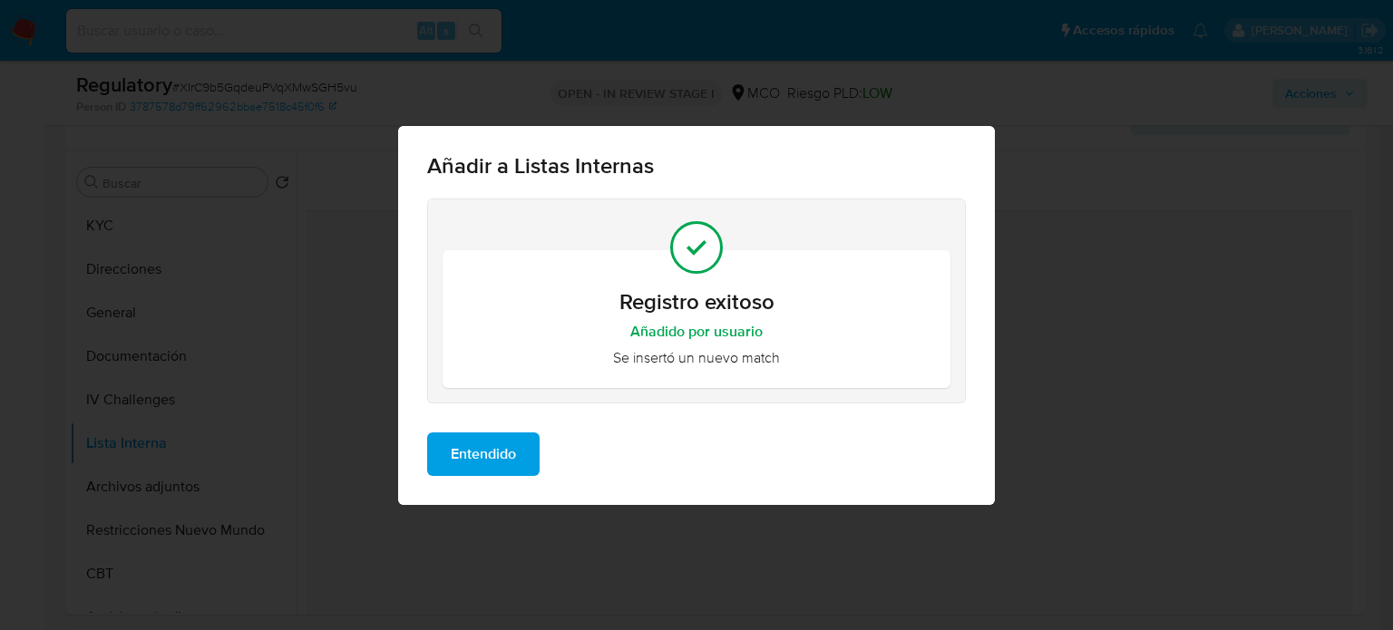
click at [479, 461] on span "Entendido" at bounding box center [483, 454] width 65 height 40
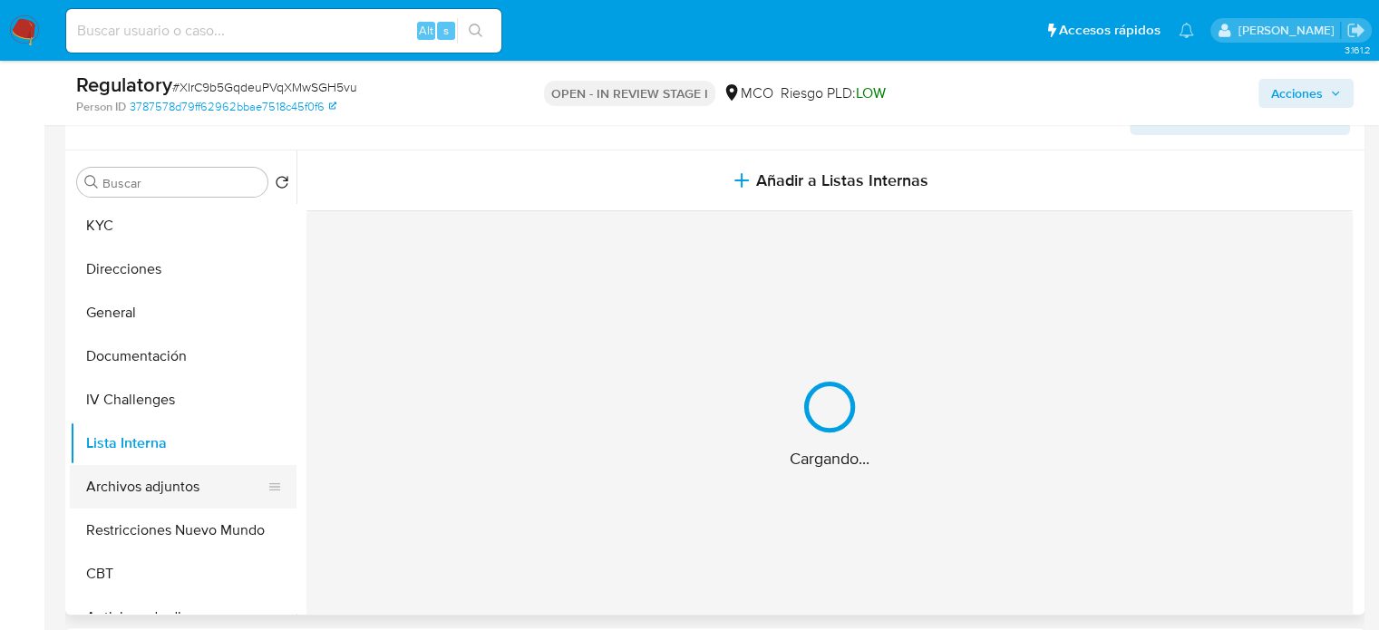
click at [160, 496] on button "Archivos adjuntos" at bounding box center [176, 487] width 212 height 44
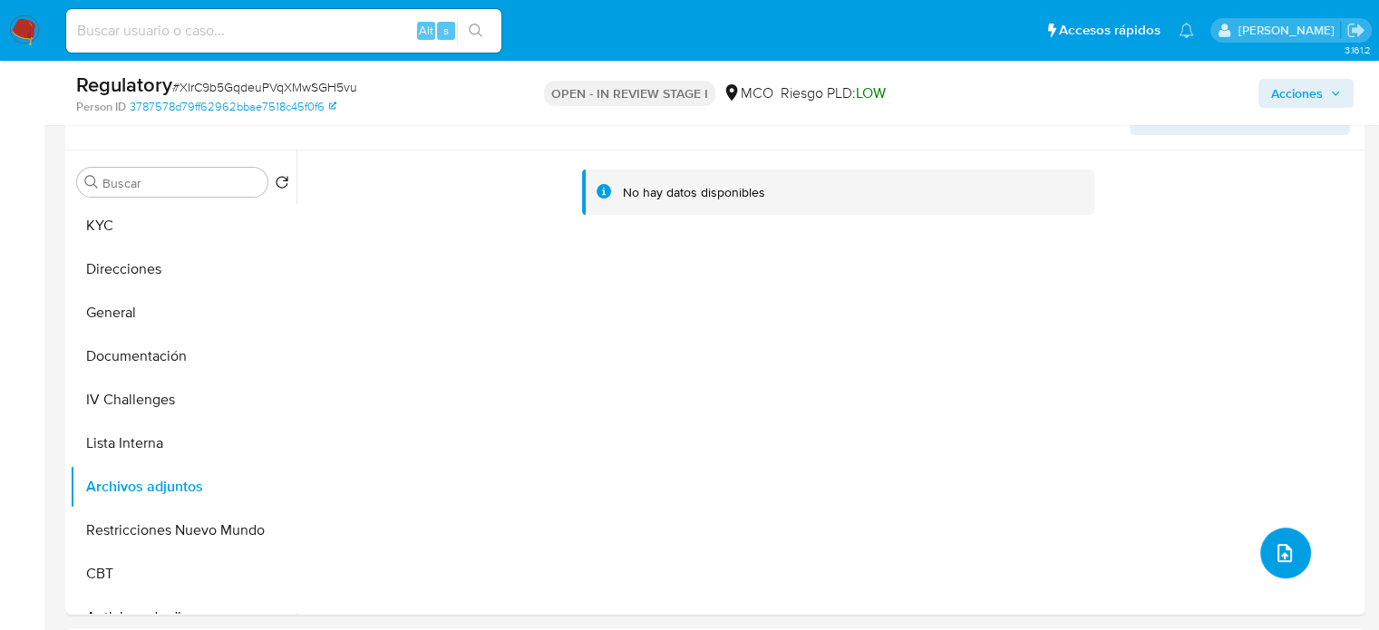
click at [1278, 552] on icon "upload-file" at bounding box center [1285, 553] width 15 height 18
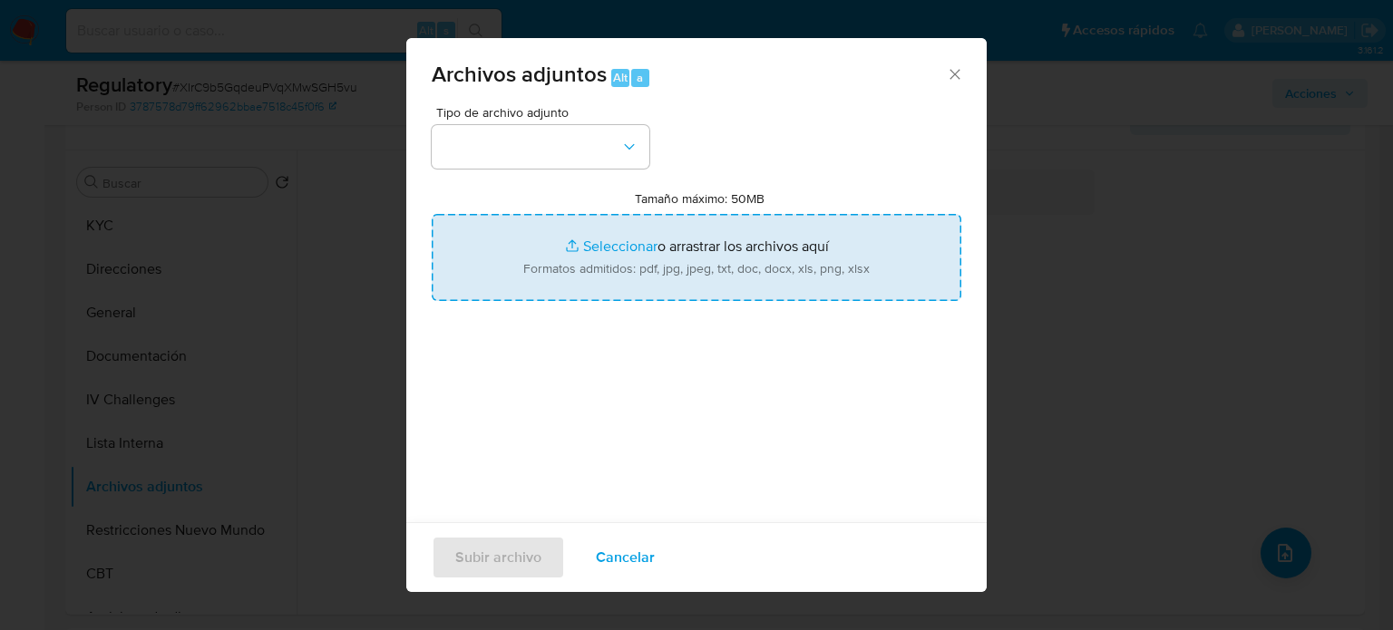
click at [735, 268] on input "Tamaño máximo: 50MB Seleccionar archivos" at bounding box center [697, 257] width 530 height 87
type input "C:\fakepath\CaseDossierReport_5jb7vcdlxtsv1k2smxxl47kaq.pdf"
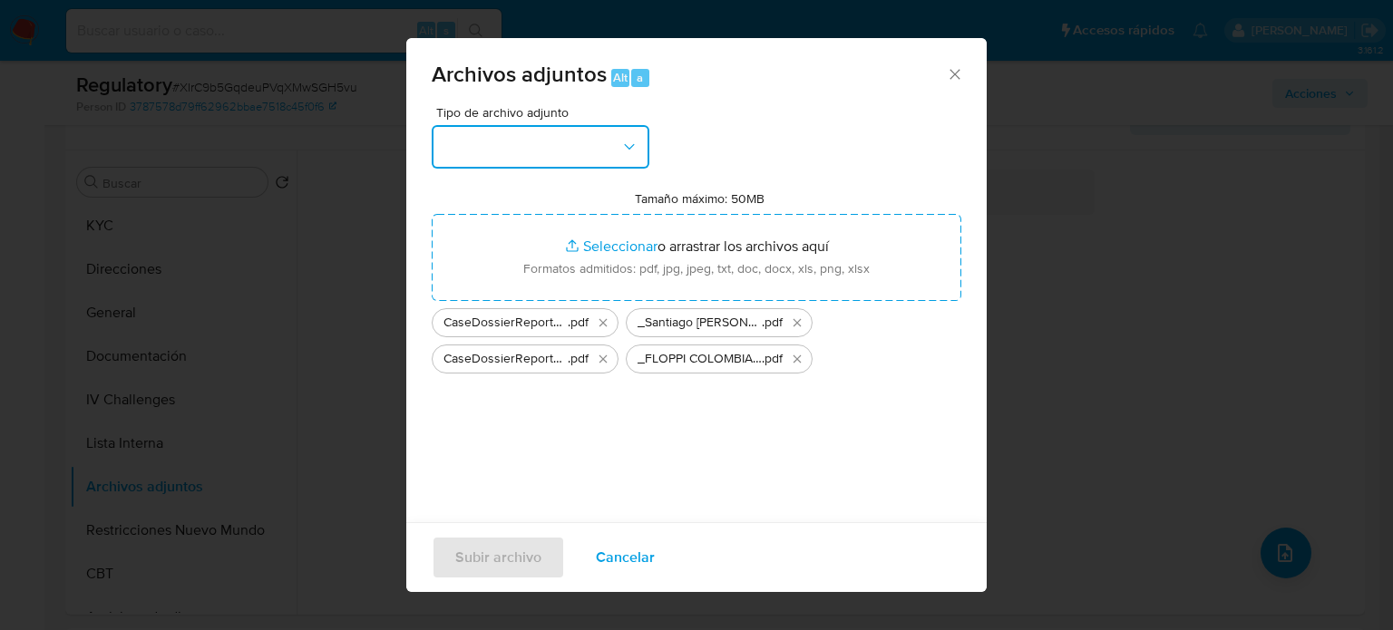
click at [476, 147] on button "button" at bounding box center [541, 147] width 218 height 44
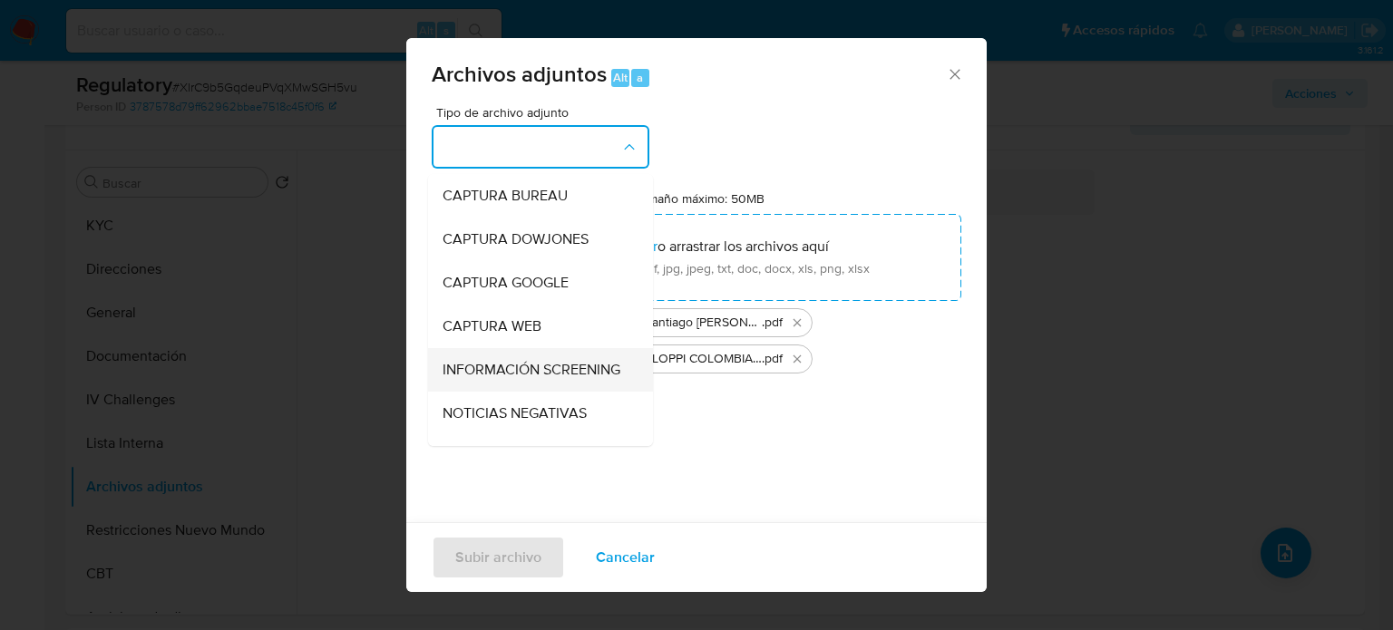
click at [482, 379] on span "INFORMACIÓN SCREENING" at bounding box center [532, 370] width 178 height 18
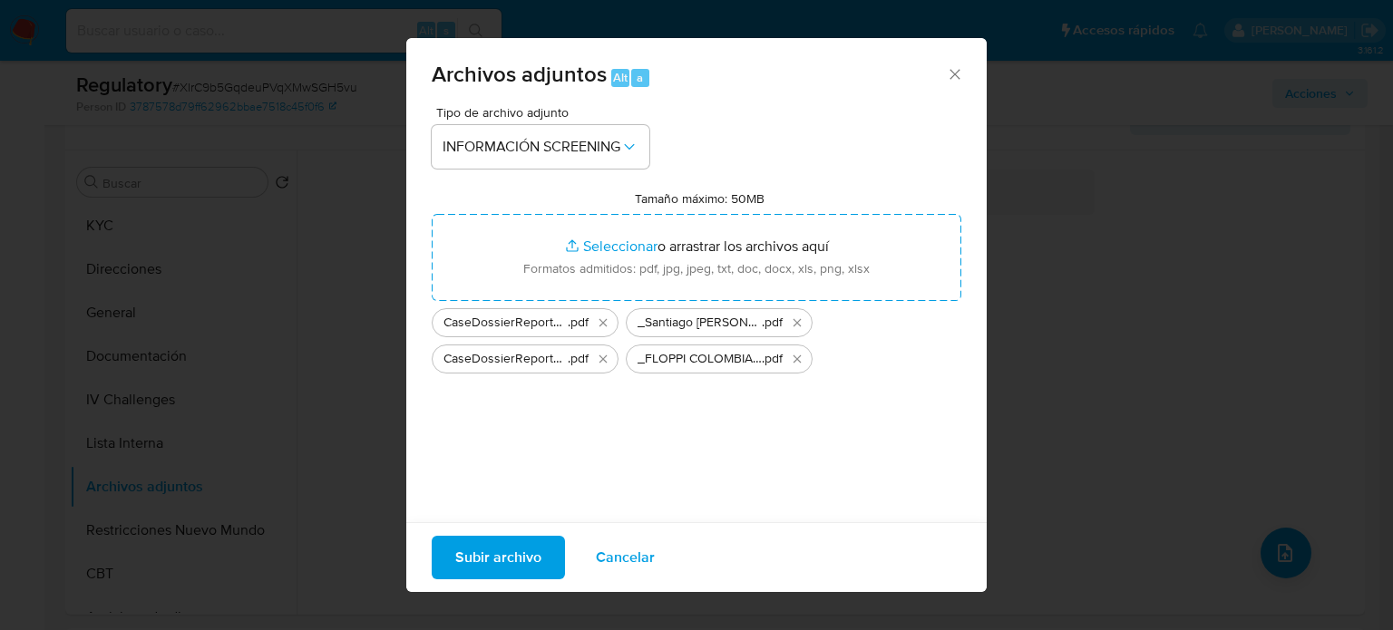
click at [502, 550] on span "Subir archivo" at bounding box center [498, 558] width 86 height 40
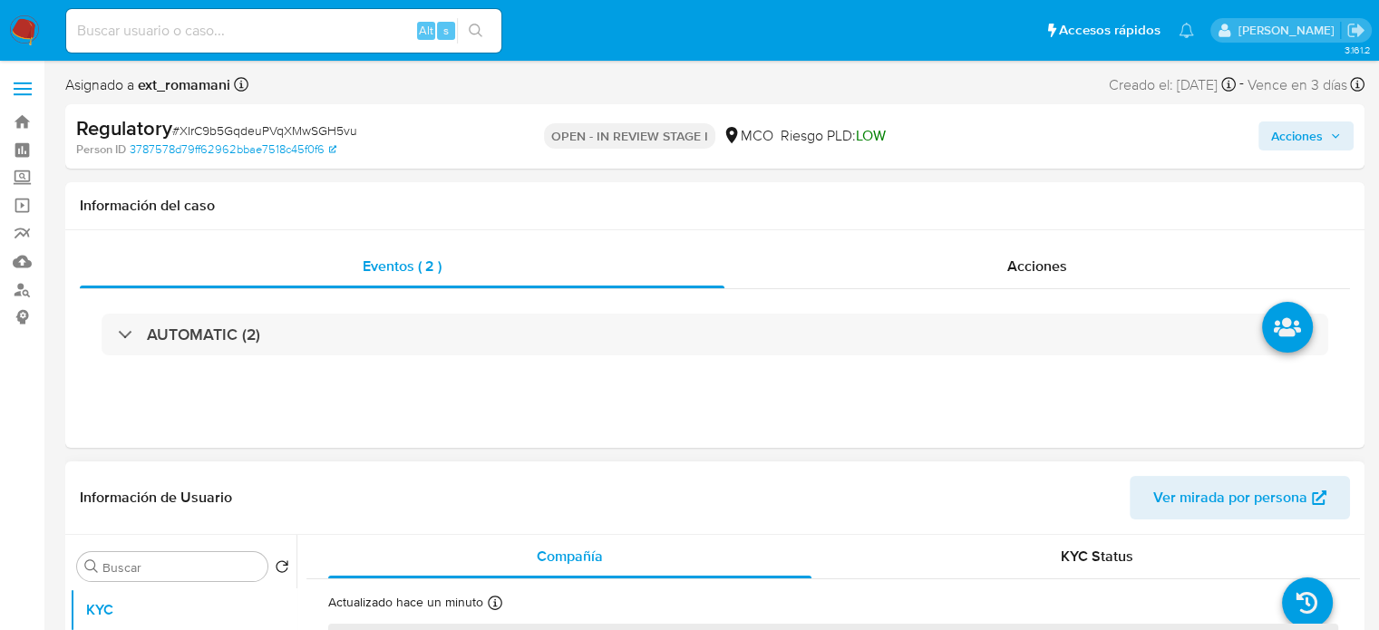
select select "10"
click at [1100, 271] on div "Acciones" at bounding box center [1038, 267] width 626 height 44
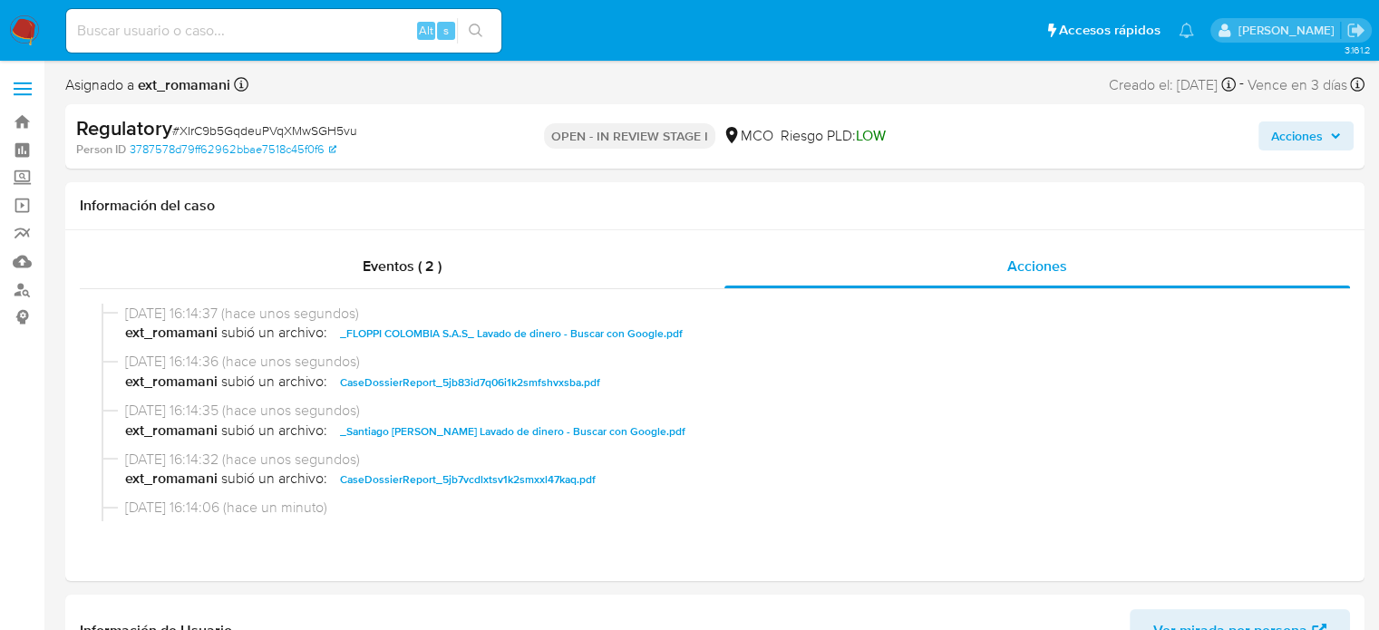
click at [1295, 130] on span "Acciones" at bounding box center [1298, 136] width 52 height 29
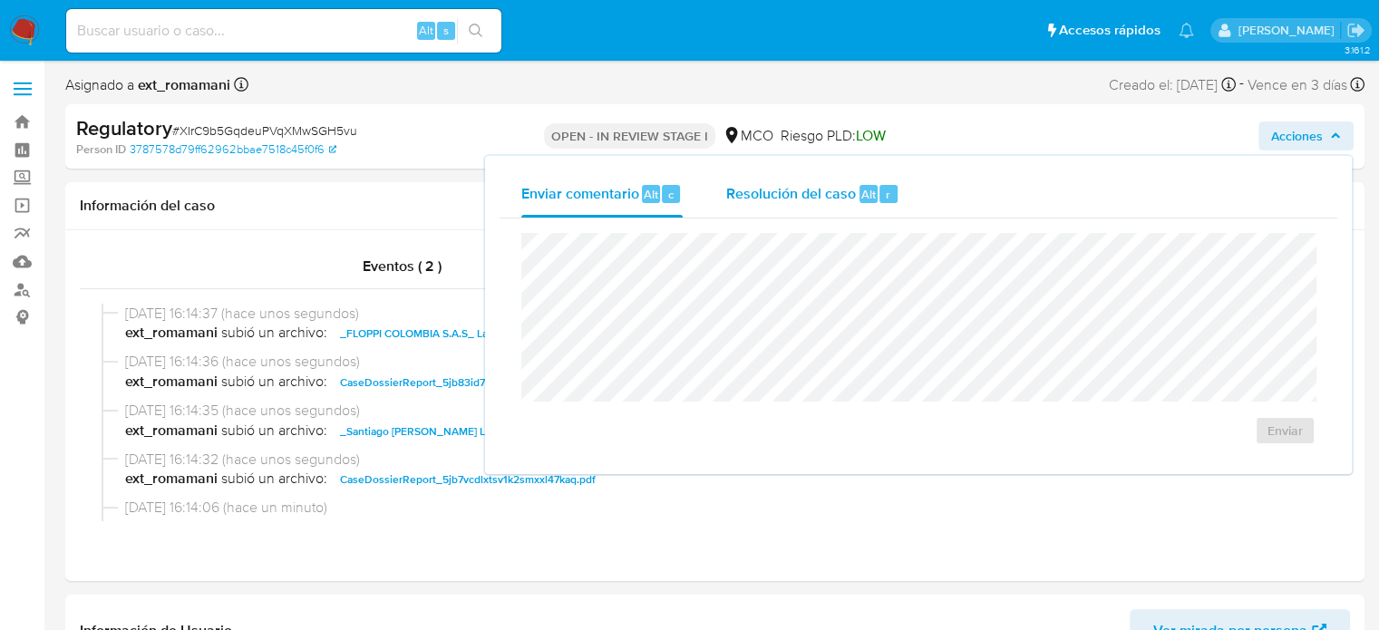
drag, startPoint x: 784, startPoint y: 188, endPoint x: 784, endPoint y: 211, distance: 23.6
click at [784, 190] on span "Resolución del caso" at bounding box center [791, 193] width 130 height 21
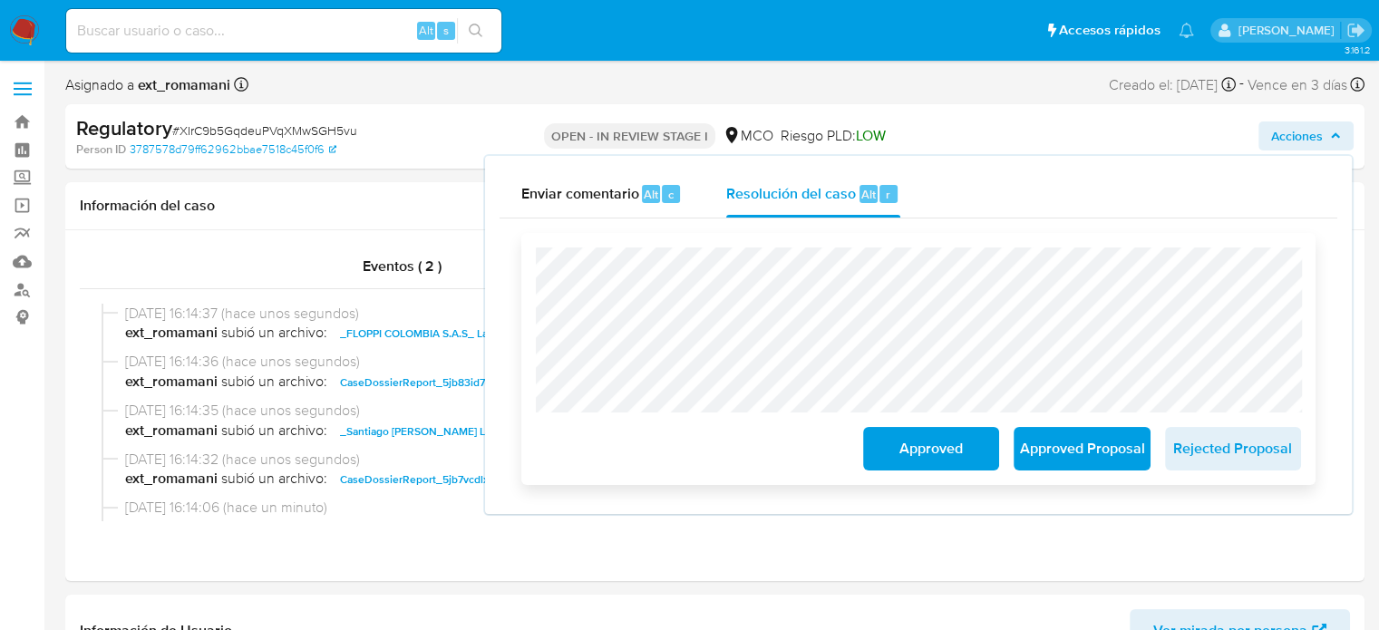
click at [909, 460] on span "Approved" at bounding box center [931, 449] width 89 height 40
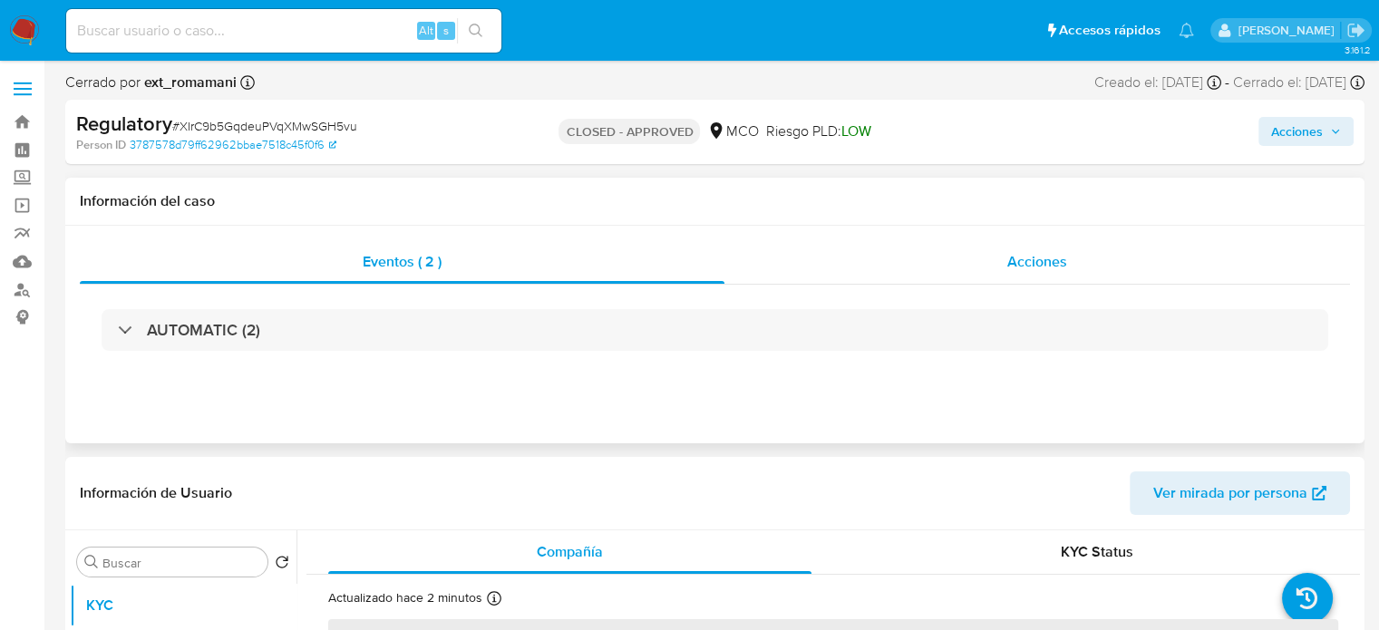
click at [1003, 268] on div "Acciones" at bounding box center [1038, 262] width 626 height 44
select select "10"
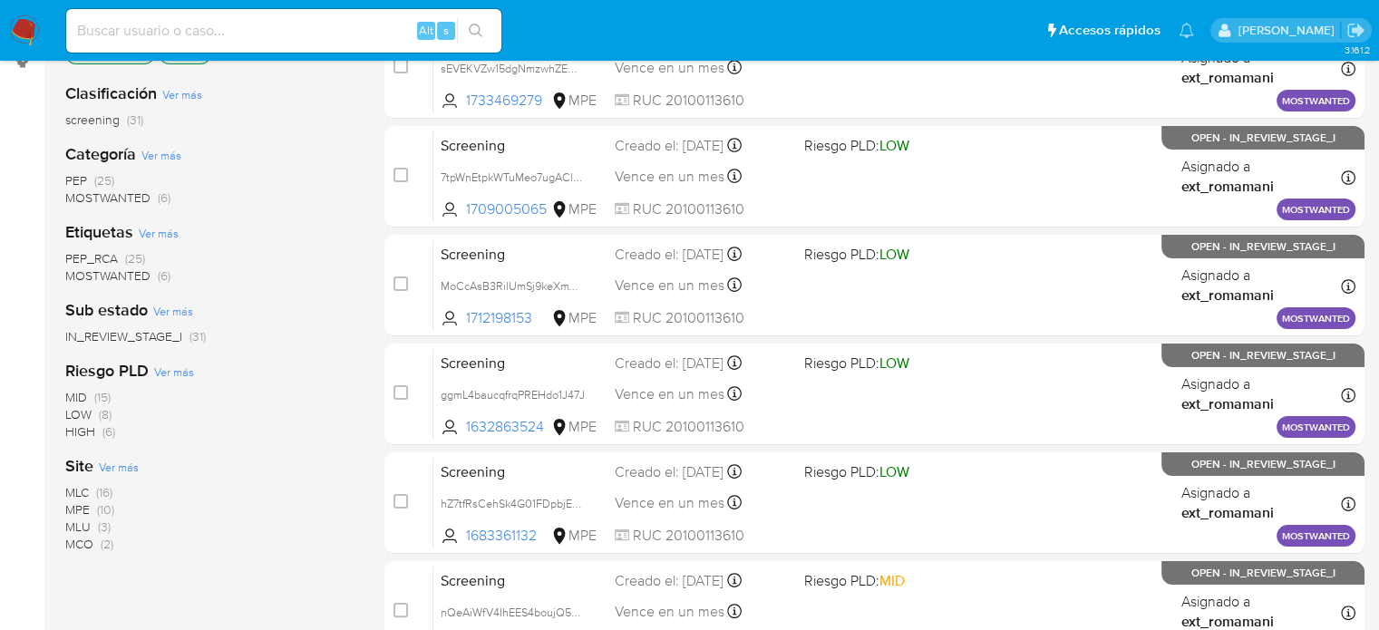
scroll to position [272, 0]
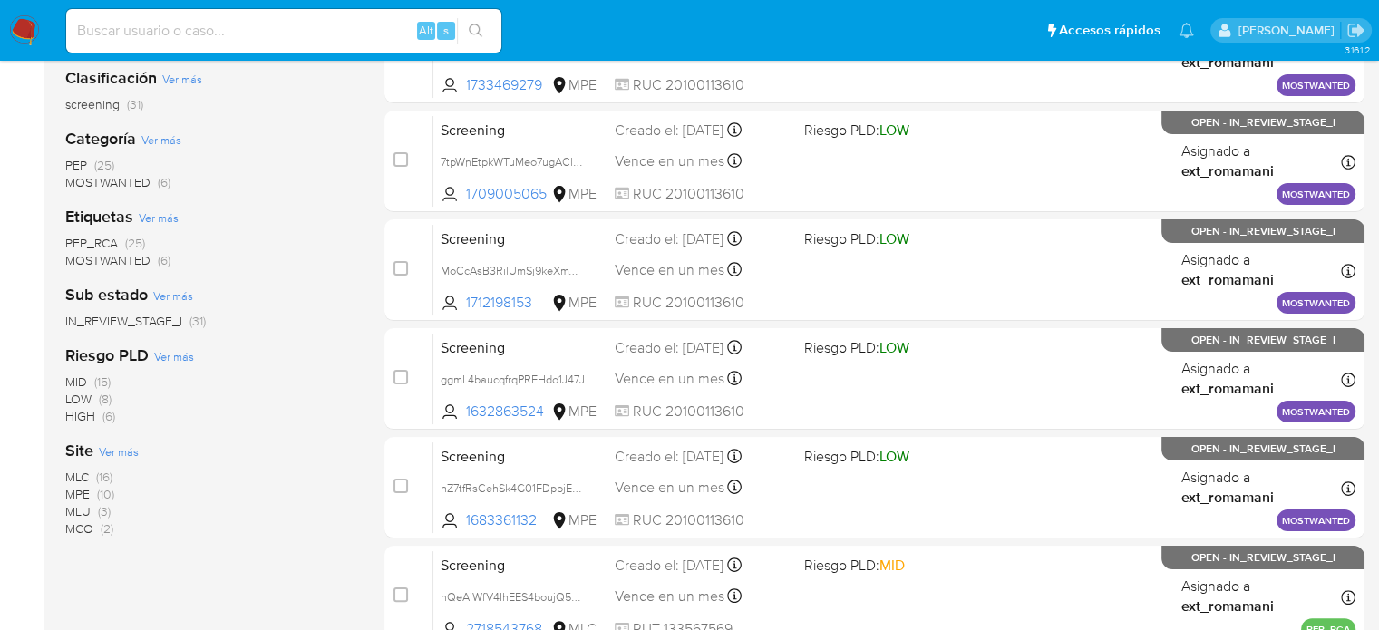
click at [98, 524] on span "MCO (2)" at bounding box center [89, 529] width 48 height 17
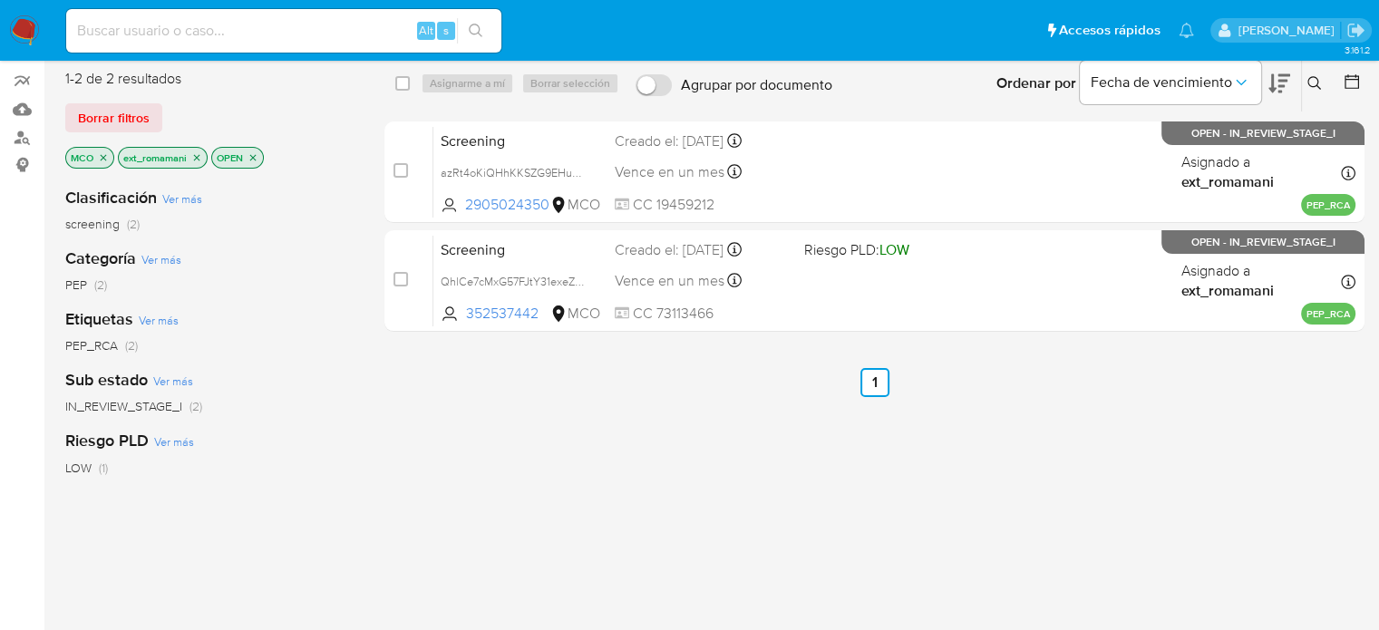
scroll to position [91, 0]
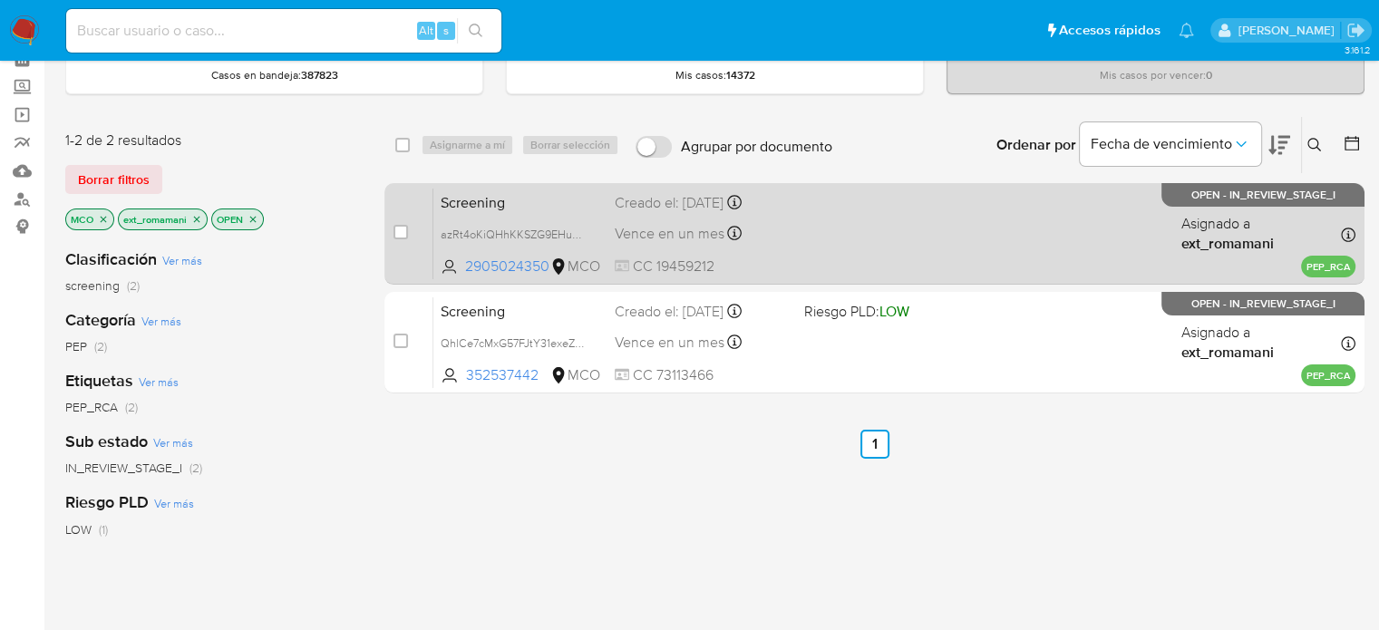
click at [825, 232] on span at bounding box center [891, 234] width 174 height 4
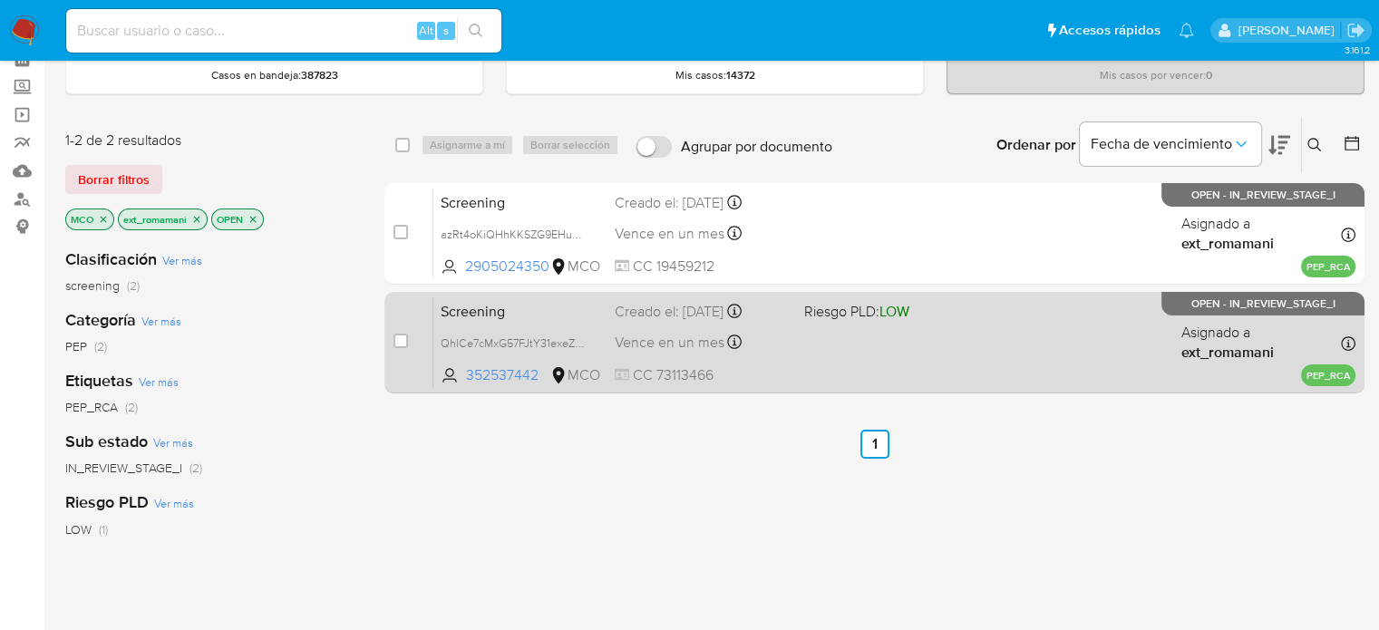
click at [794, 351] on div "Screening QhlCe7cMxG57FJtY31exeZEB 352537442 MCO Riesgo PLD: LOW Creado el: 03/…" at bounding box center [895, 343] width 922 height 92
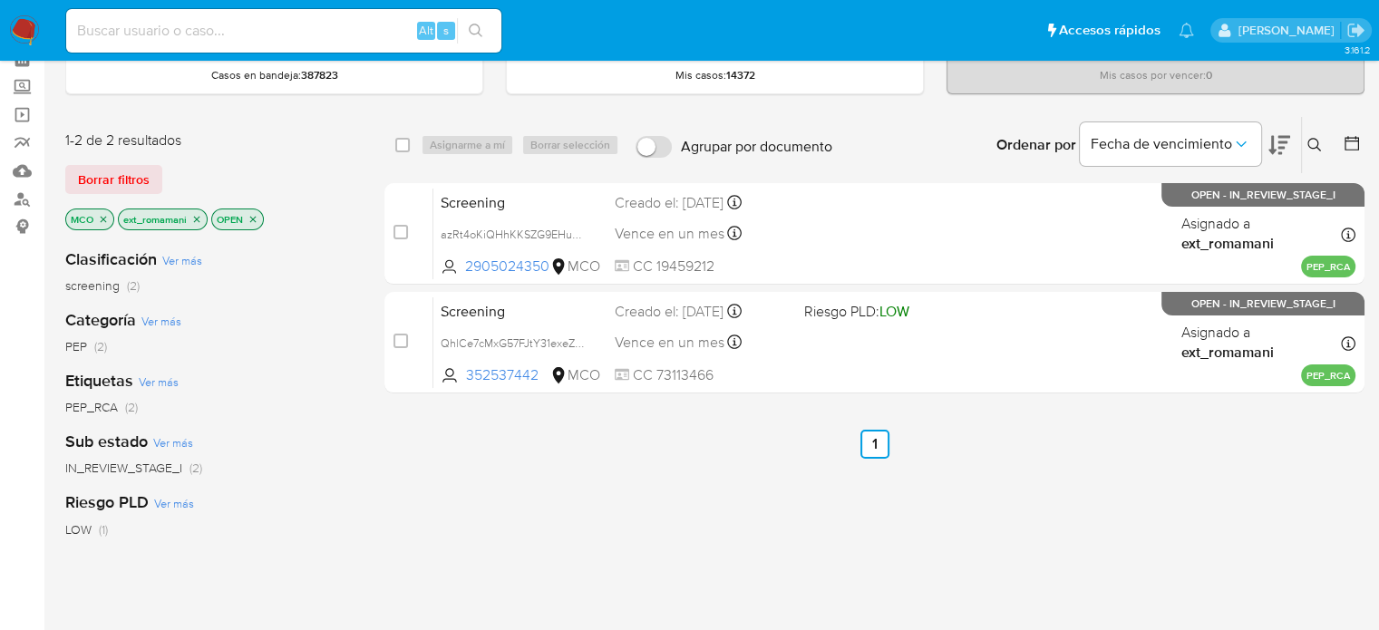
click at [26, 26] on img at bounding box center [24, 30] width 31 height 31
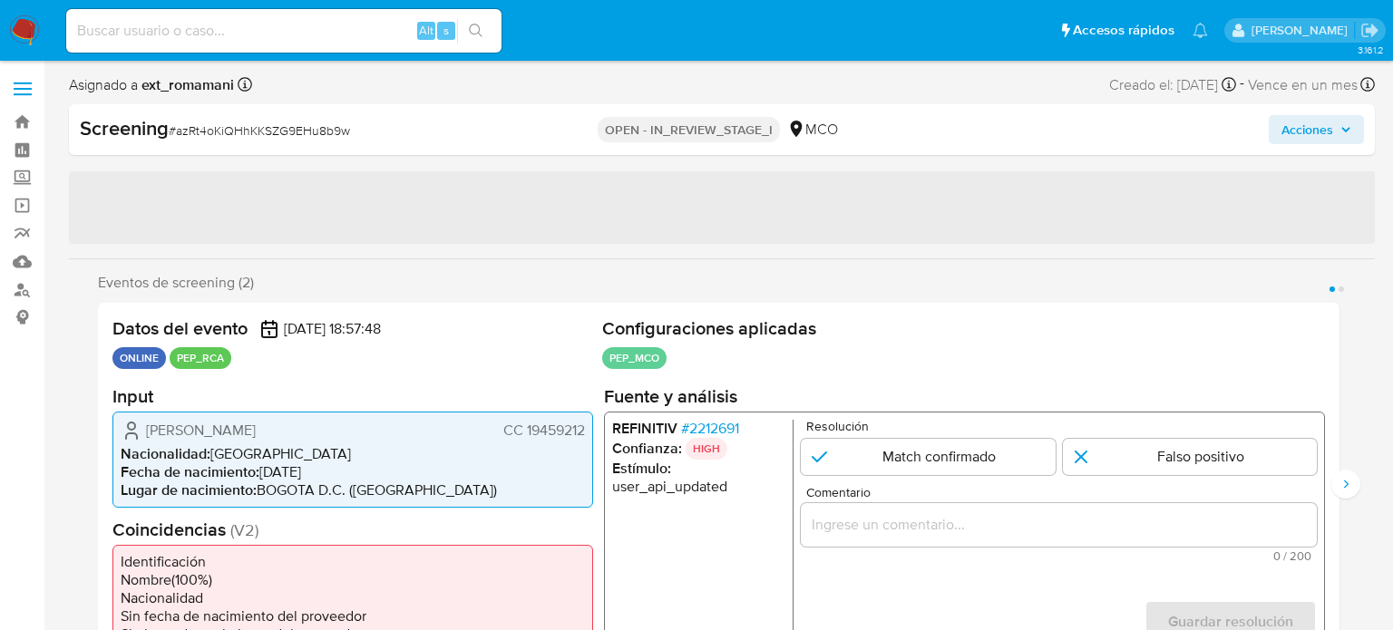
select select "10"
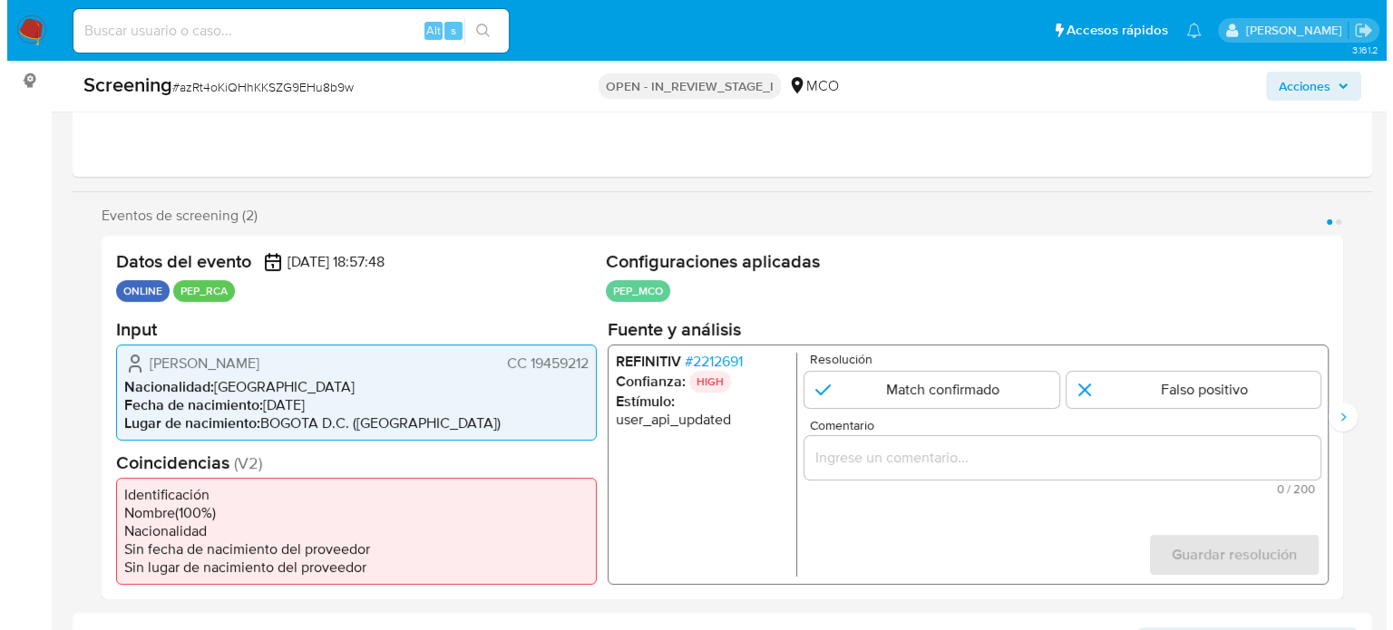
scroll to position [272, 0]
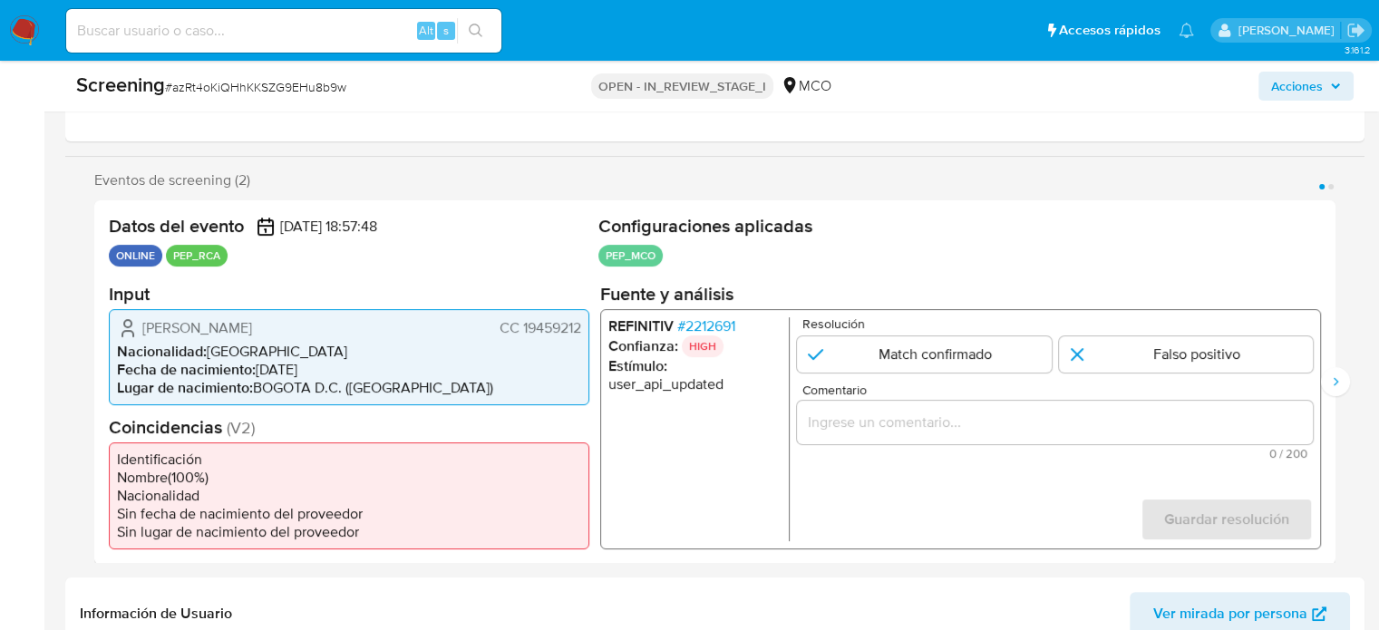
drag, startPoint x: 367, startPoint y: 328, endPoint x: 112, endPoint y: 326, distance: 254.9
click at [112, 325] on div "[PERSON_NAME] CC 19459212 Nacionalidad : [DEMOGRAPHIC_DATA] Fecha de nacimiento…" at bounding box center [349, 356] width 481 height 96
click at [716, 331] on span "# 2212691" at bounding box center [706, 326] width 58 height 18
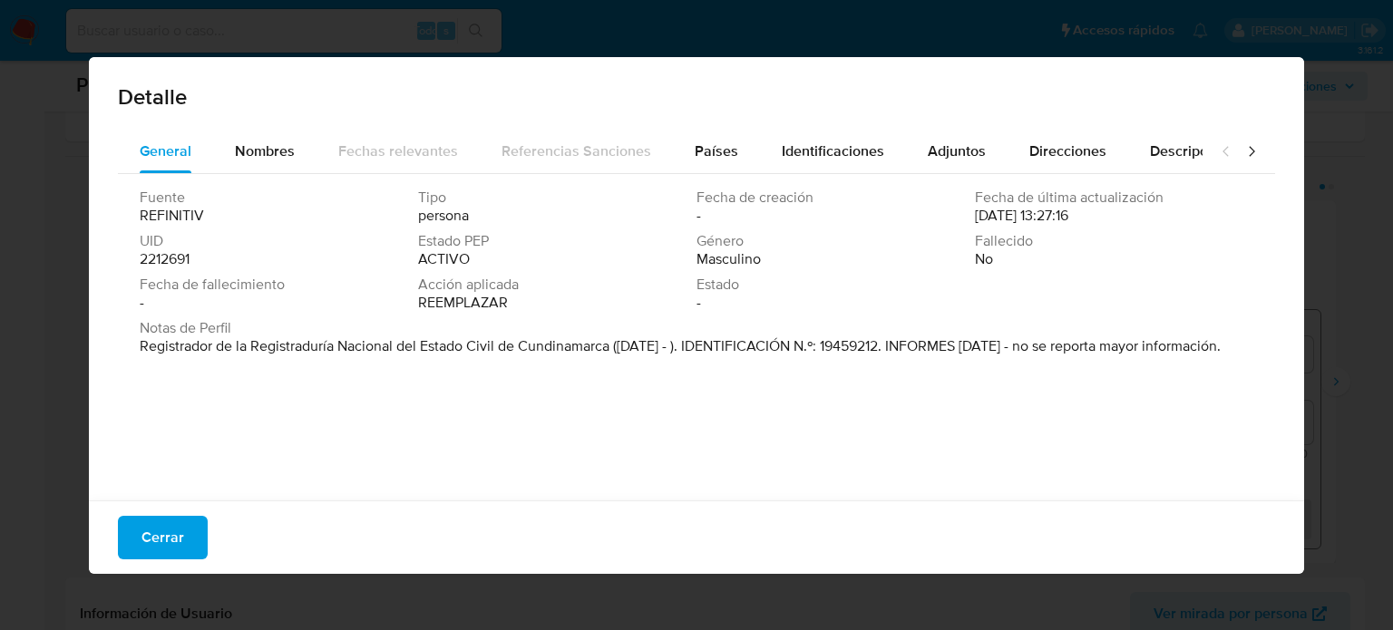
drag, startPoint x: 126, startPoint y: 343, endPoint x: 613, endPoint y: 355, distance: 487.2
click at [613, 355] on div "Fuente REFINITIV Tipo persona Fecha de creación - Fecha de última actualización…" at bounding box center [696, 332] width 1157 height 317
click at [918, 146] on button "Adjuntos" at bounding box center [957, 152] width 102 height 44
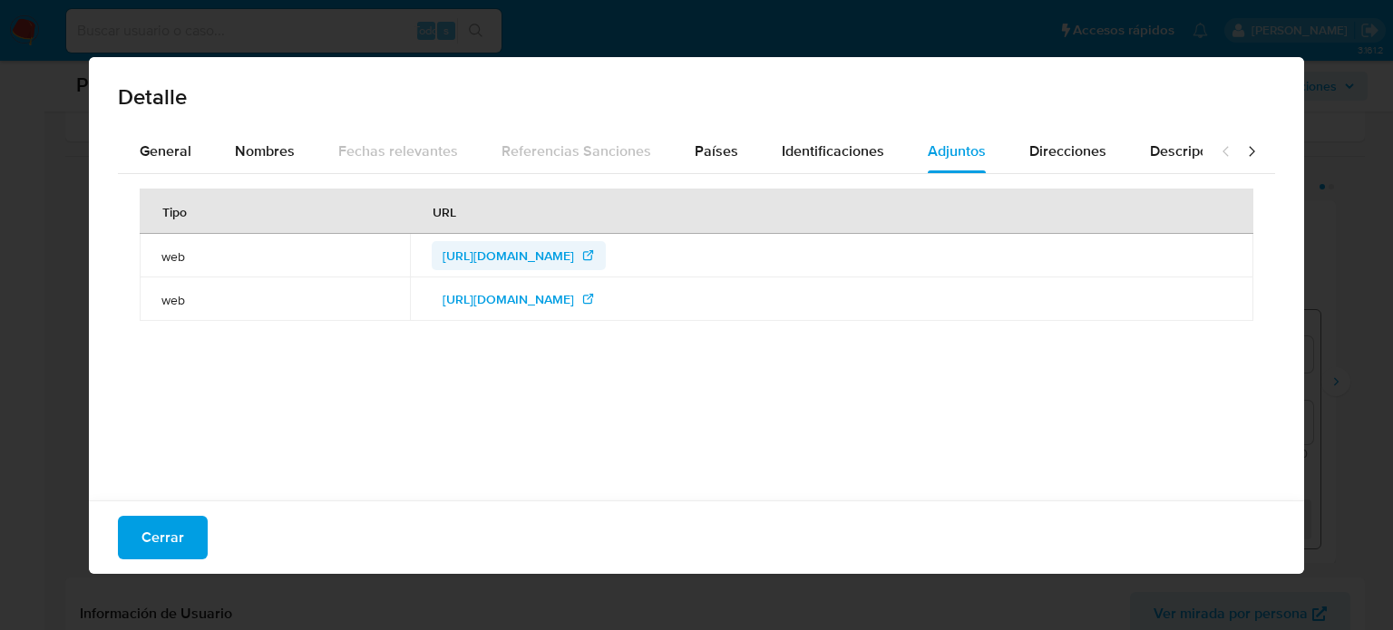
click at [574, 257] on span "http://www.registraduria.gov.co/?page=directorio&delegacion=cundinamarca&id_rub…" at bounding box center [509, 255] width 132 height 29
click at [538, 297] on span "https://www.reportecolombia.com/detalle/cc/19459212" at bounding box center [509, 299] width 132 height 29
click at [131, 151] on button "General" at bounding box center [165, 152] width 95 height 44
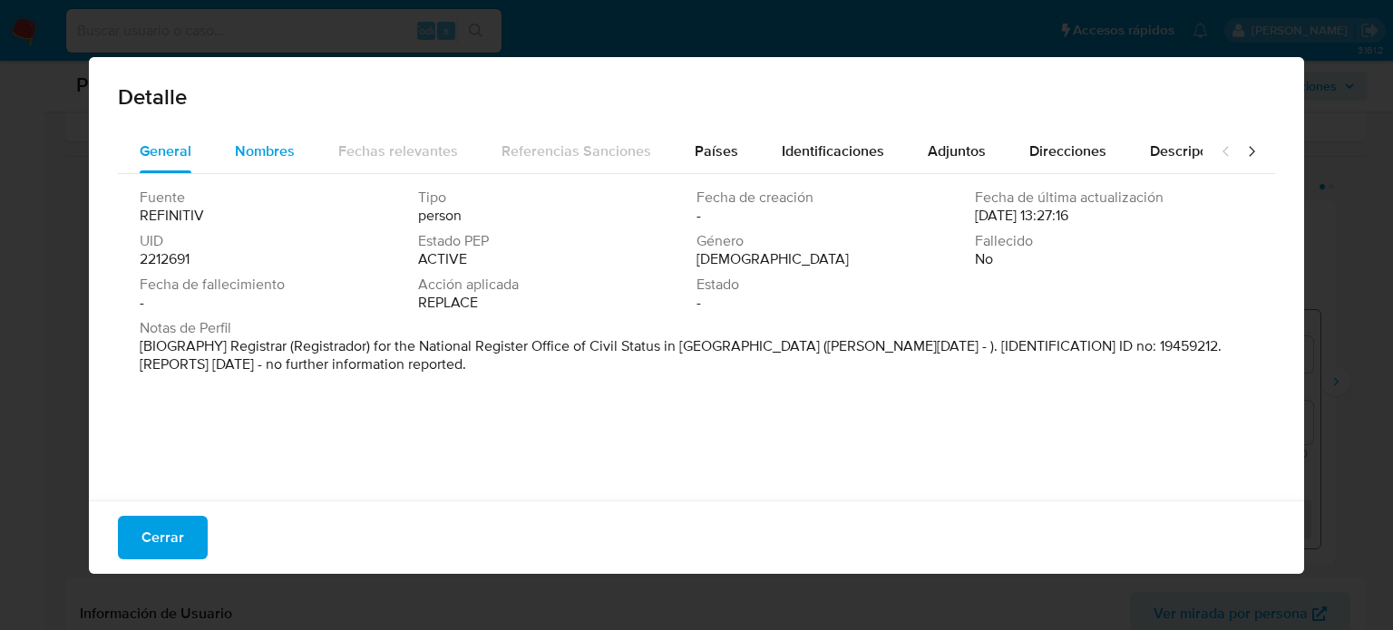
click at [290, 154] on span "Nombres" at bounding box center [265, 151] width 60 height 21
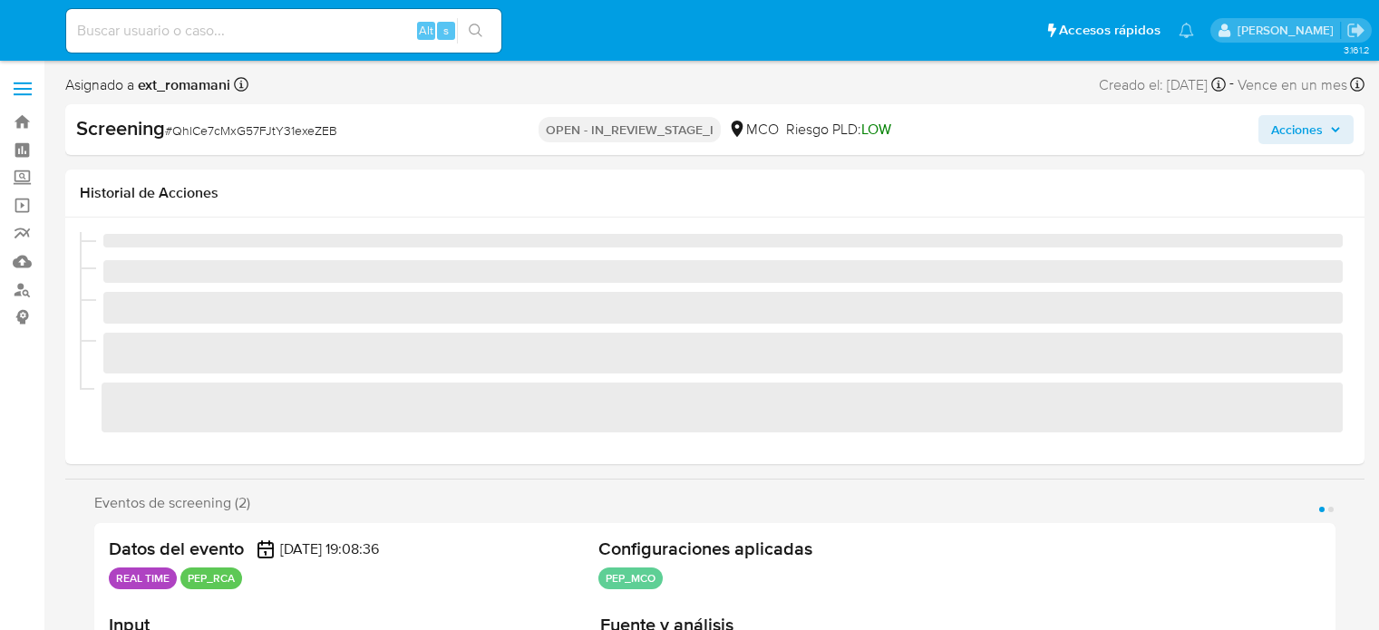
select select "10"
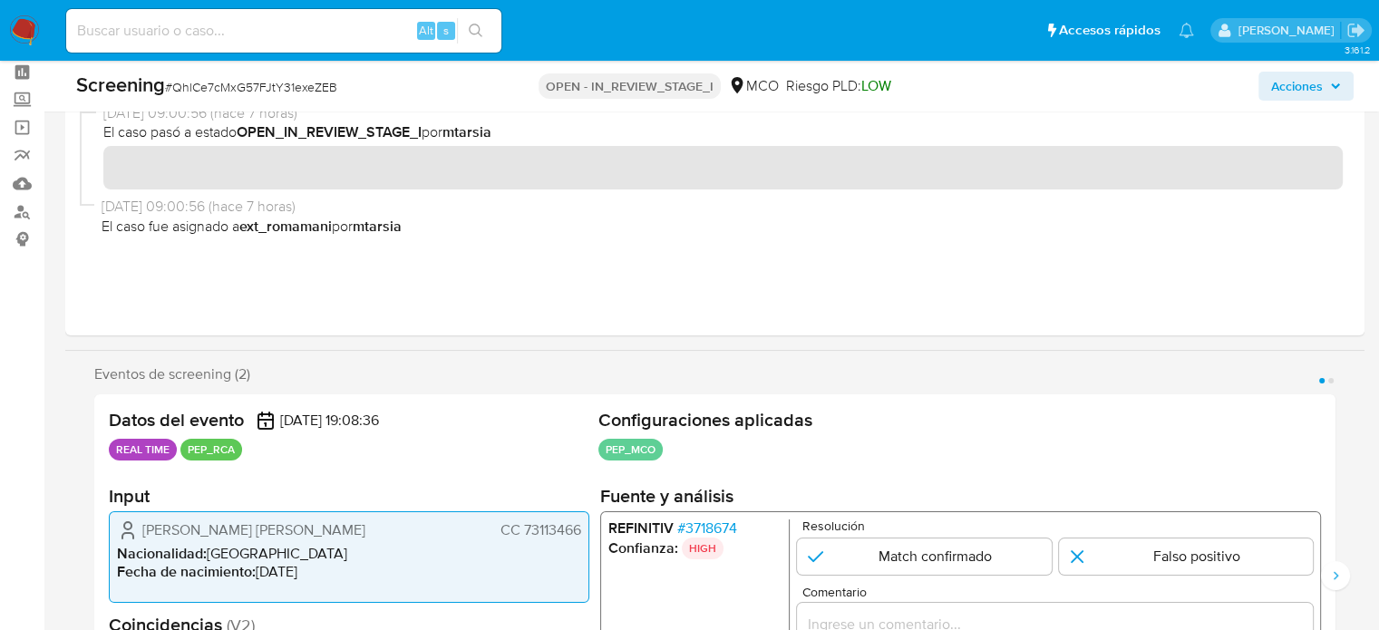
scroll to position [363, 0]
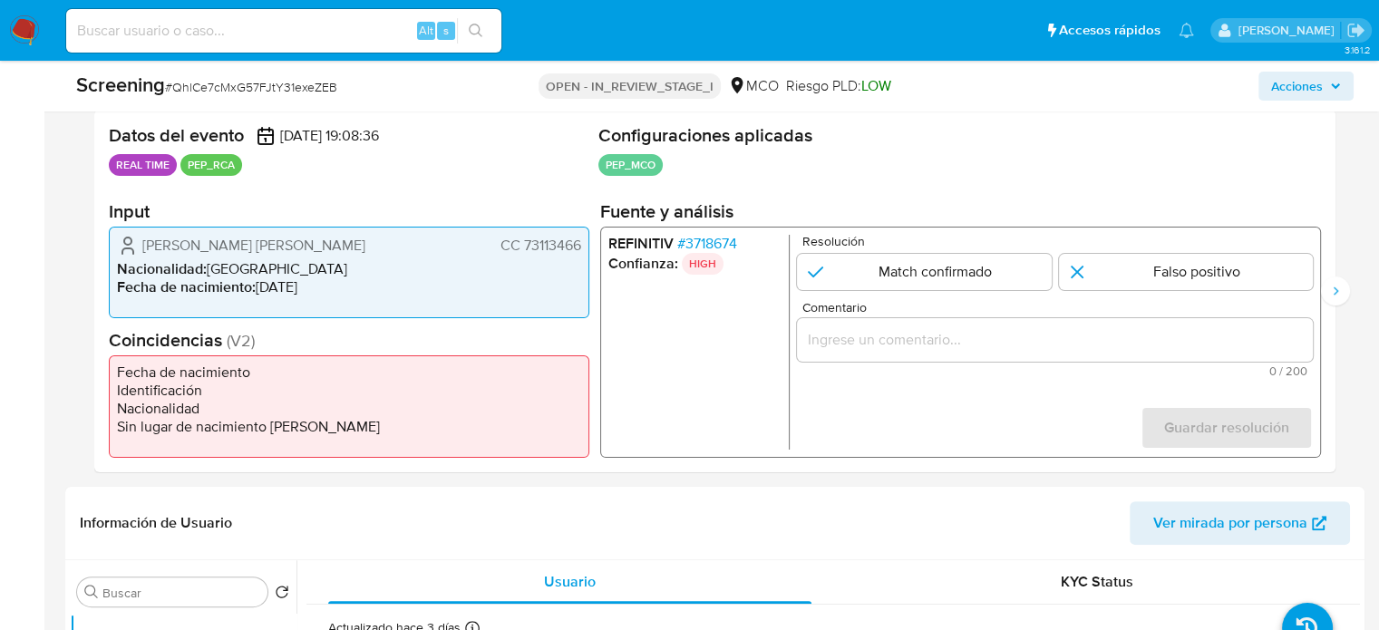
click at [716, 240] on span "# 3718674" at bounding box center [707, 244] width 60 height 18
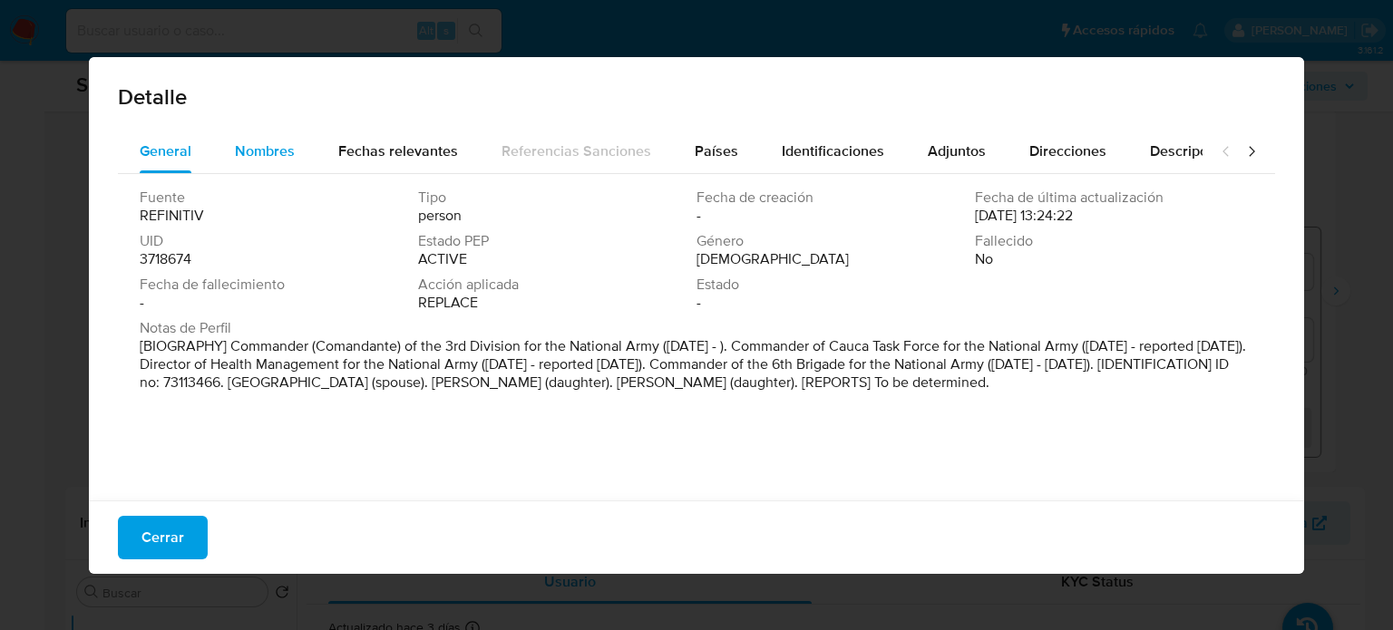
click at [280, 156] on span "Nombres" at bounding box center [265, 151] width 60 height 21
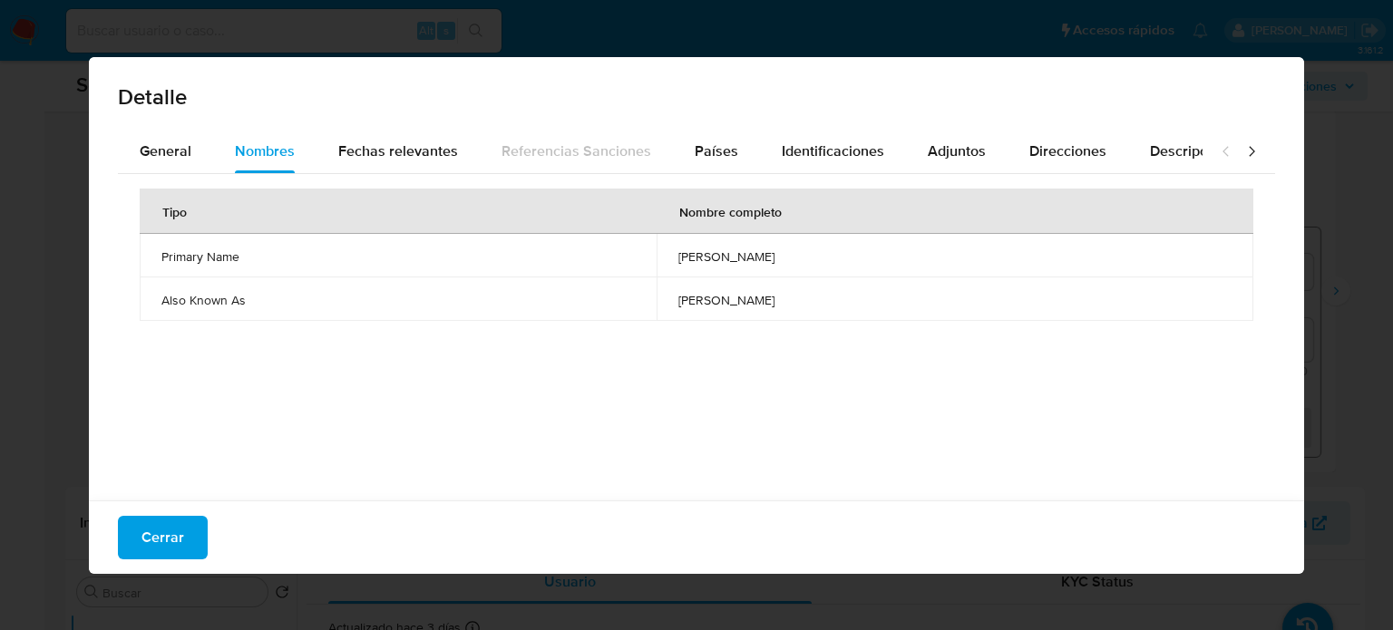
drag, startPoint x: 587, startPoint y: 296, endPoint x: 765, endPoint y: 305, distance: 178.9
click at [792, 309] on td "[PERSON_NAME]" at bounding box center [955, 300] width 597 height 44
click at [181, 153] on span "General" at bounding box center [166, 151] width 52 height 21
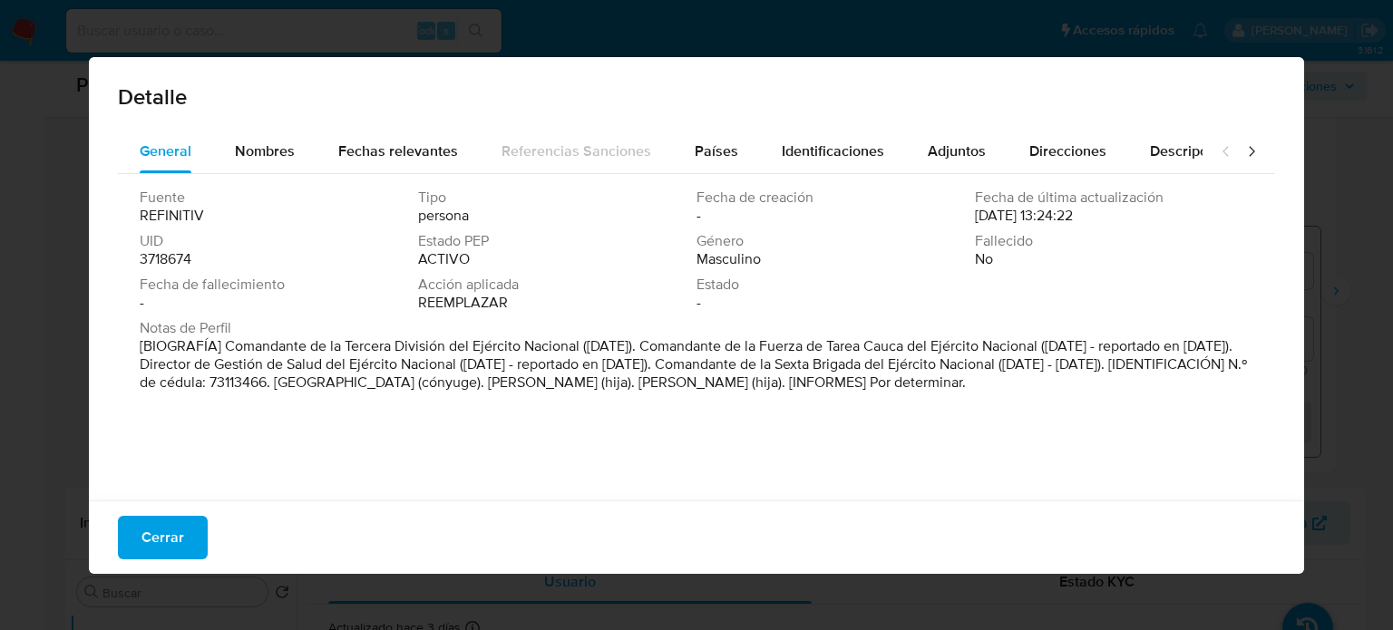
drag, startPoint x: 580, startPoint y: 344, endPoint x: 222, endPoint y: 346, distance: 357.3
click at [222, 346] on font "[BIOGRAFÍA] Comandante de la Tercera División del Ejército Nacional (junio de 2…" at bounding box center [693, 364] width 1107 height 57
click at [164, 529] on font "Cerrar" at bounding box center [162, 538] width 43 height 44
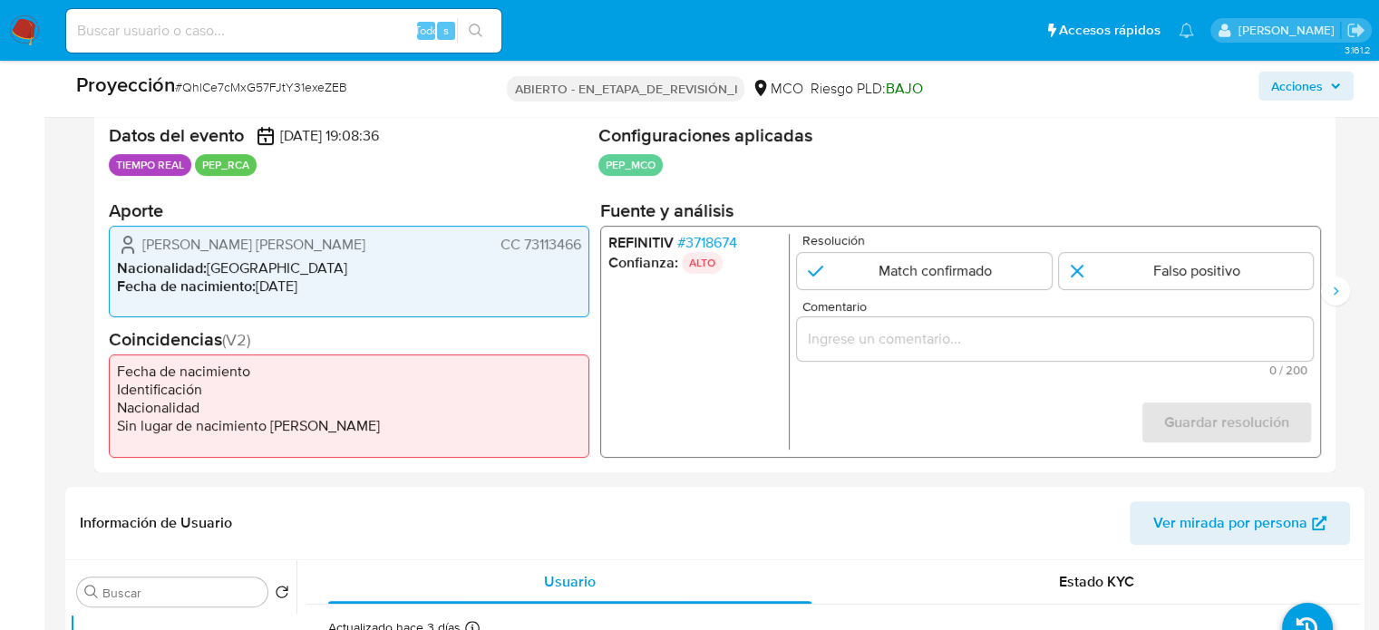
click at [834, 334] on input "Comentario" at bounding box center [1055, 339] width 516 height 24
drag, startPoint x: 134, startPoint y: 244, endPoint x: 585, endPoint y: 251, distance: 450.8
click at [585, 251] on div "Mayorga Niño Marco Vinicio CC 73113466 Nacionalidad : Colombia Fecha de nacimie…" at bounding box center [349, 271] width 481 height 93
click at [1174, 352] on div "Usuario Mayorga Niño Marco Vinicio CC 73113466" at bounding box center [1055, 339] width 516 height 44
click at [1175, 333] on input "Usuario Mayorga Niño Marco Vinicio CC 73113466" at bounding box center [1055, 339] width 516 height 24
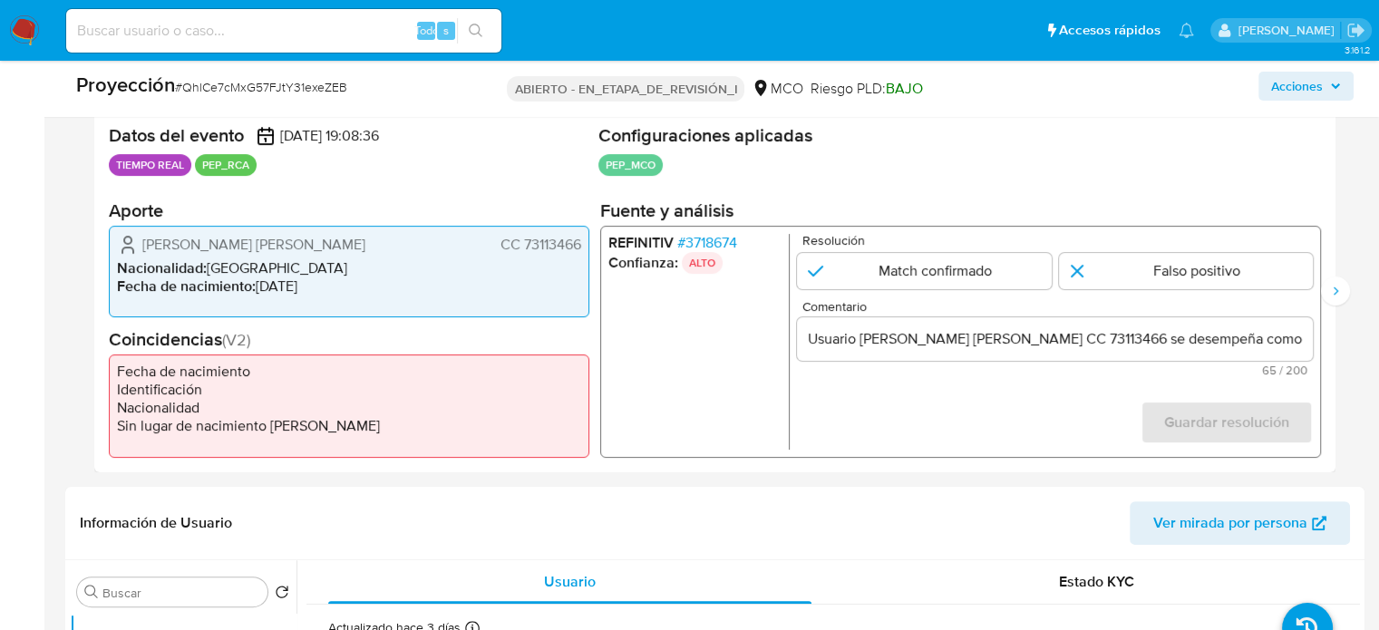
click at [729, 248] on font "3718674" at bounding box center [712, 241] width 52 height 21
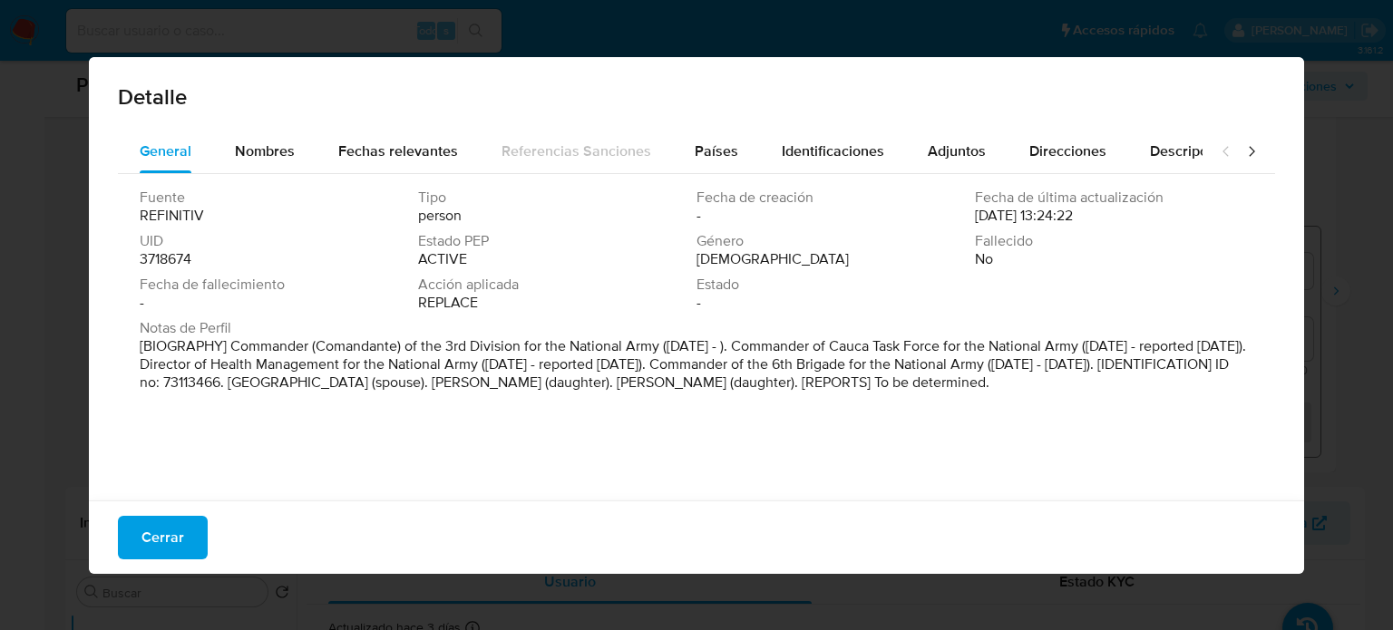
click at [190, 531] on button "Cerrar" at bounding box center [163, 538] width 90 height 44
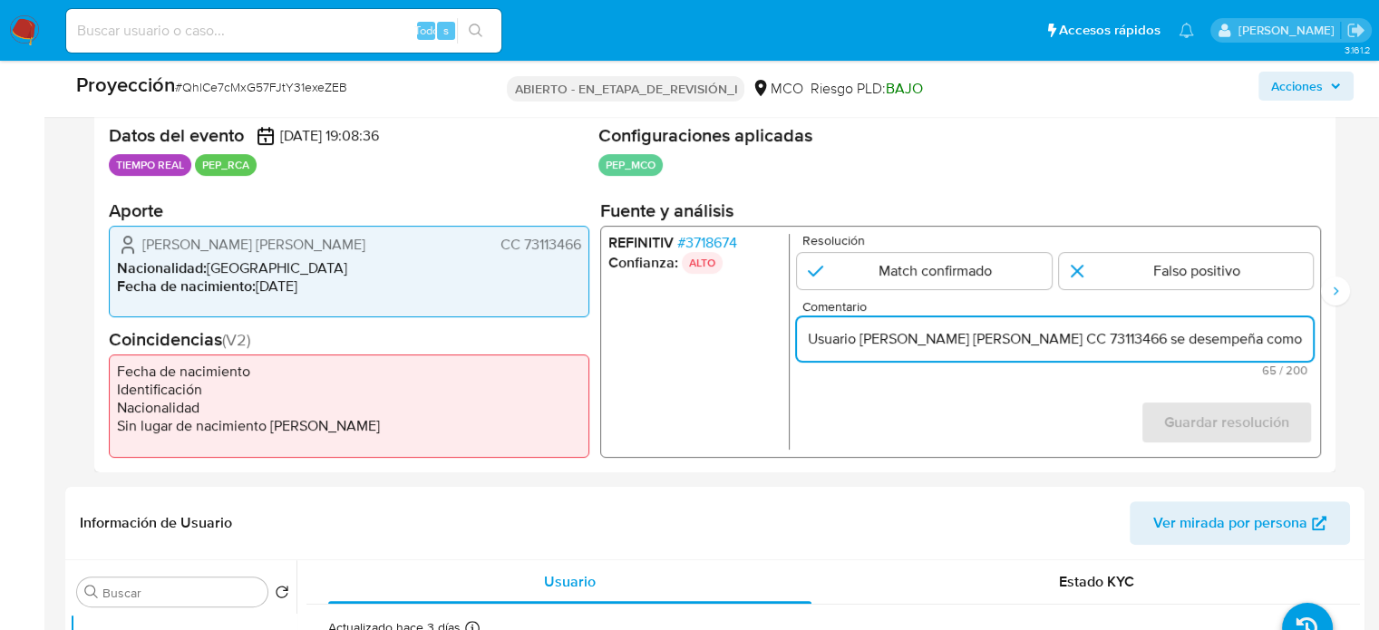
drag, startPoint x: 1252, startPoint y: 344, endPoint x: 1273, endPoint y: 343, distance: 21.8
click at [1273, 343] on input "Usuario Mayorga Niño Marco Vinicio CC 73113466 se desempeña como" at bounding box center [1055, 339] width 516 height 24
click at [1278, 340] on input "Usuario Mayorga Niño Marco Vinicio CC 73113466 se desempeña como" at bounding box center [1055, 339] width 516 height 24
paste input "Comandante de la Tercera División del Ejército Nacional desde Junio de 2020"
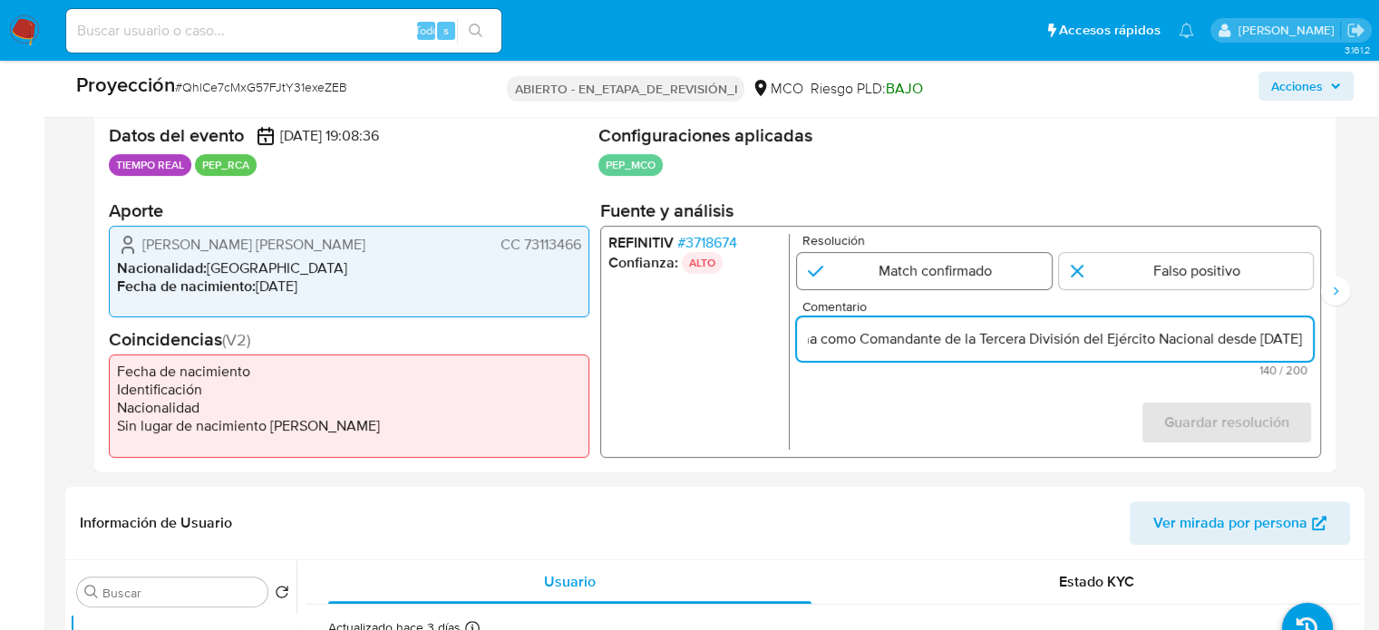
type input "Usuario [PERSON_NAME] [PERSON_NAME] CC 73113466 se desempeña como Comandante de…"
click at [987, 270] on input "1 de 2" at bounding box center [924, 270] width 255 height 36
radio input "true"
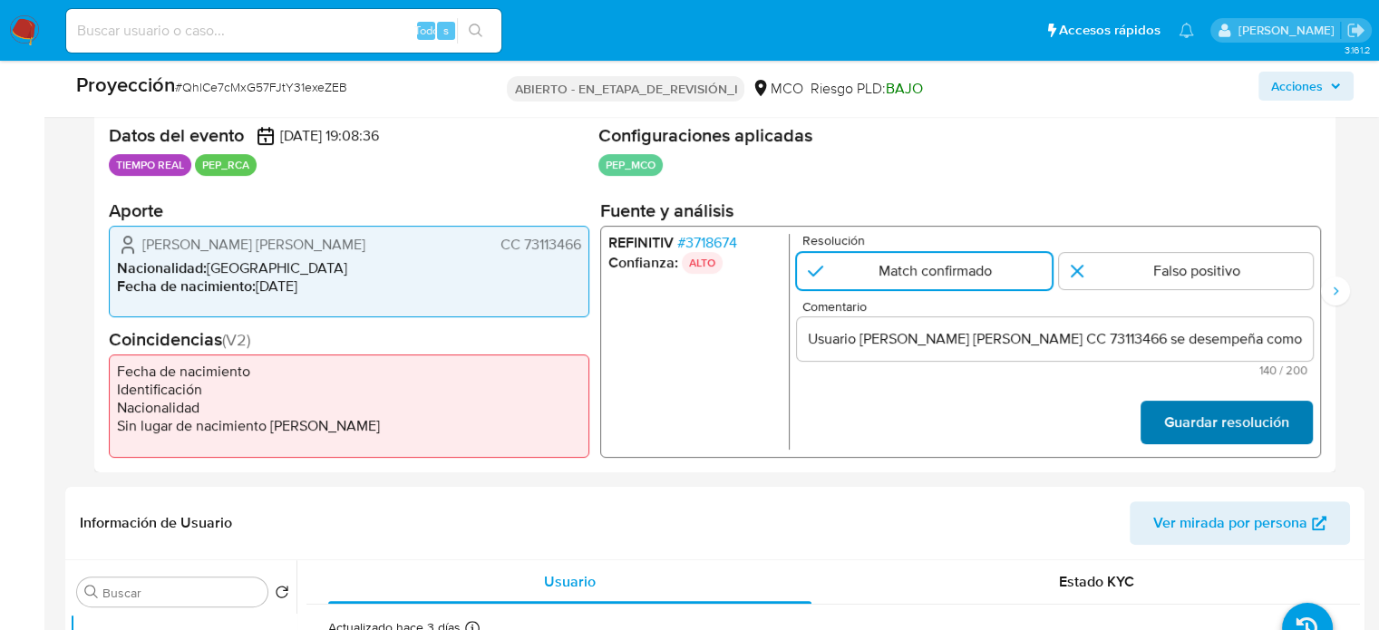
click at [1226, 424] on font "Guardar resolución" at bounding box center [1227, 423] width 125 height 44
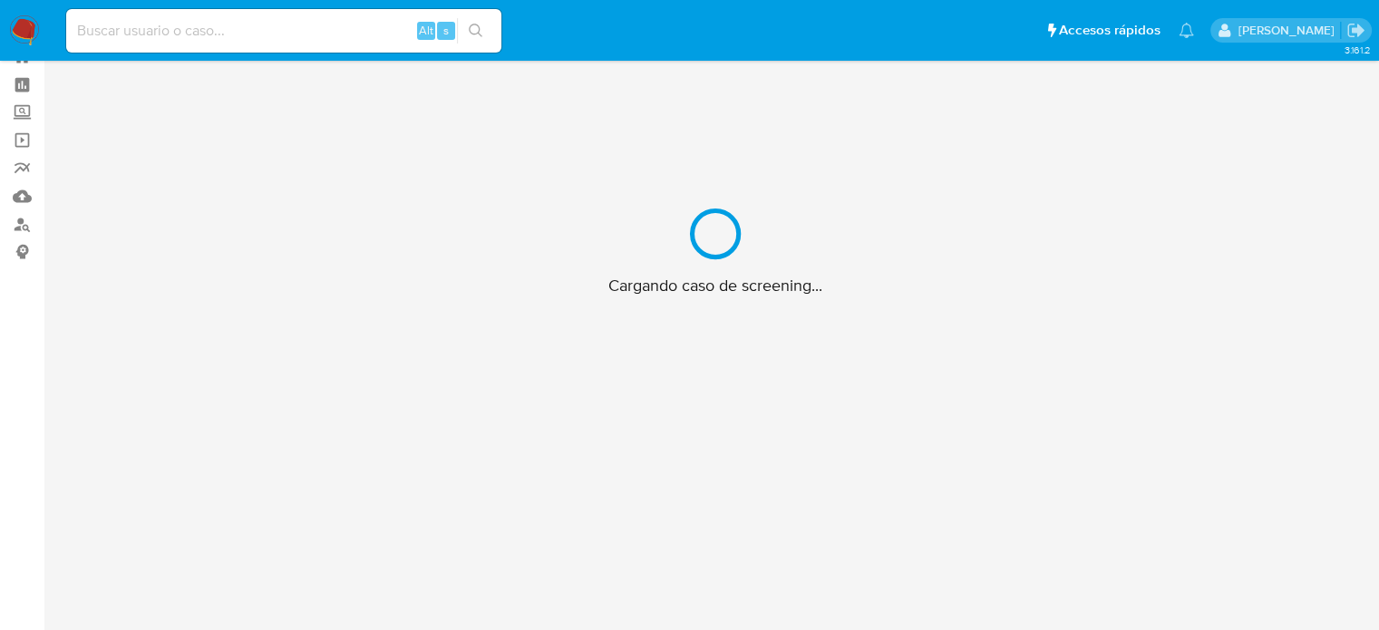
scroll to position [65, 0]
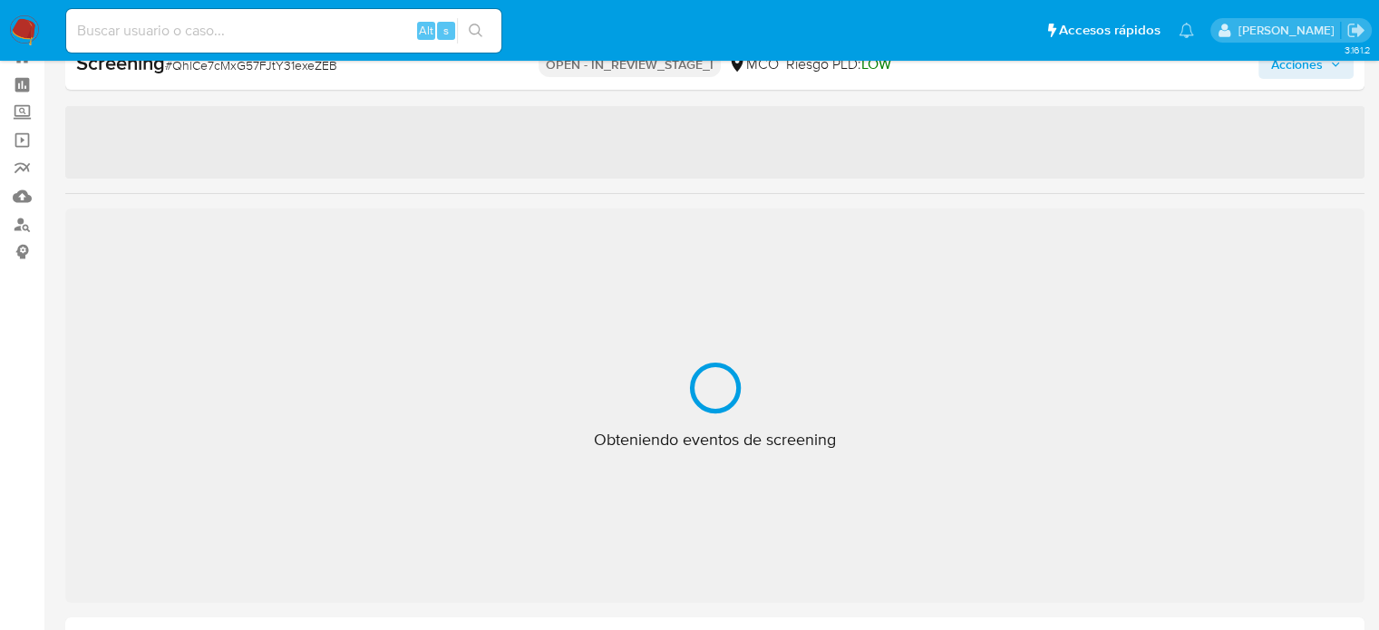
select select "10"
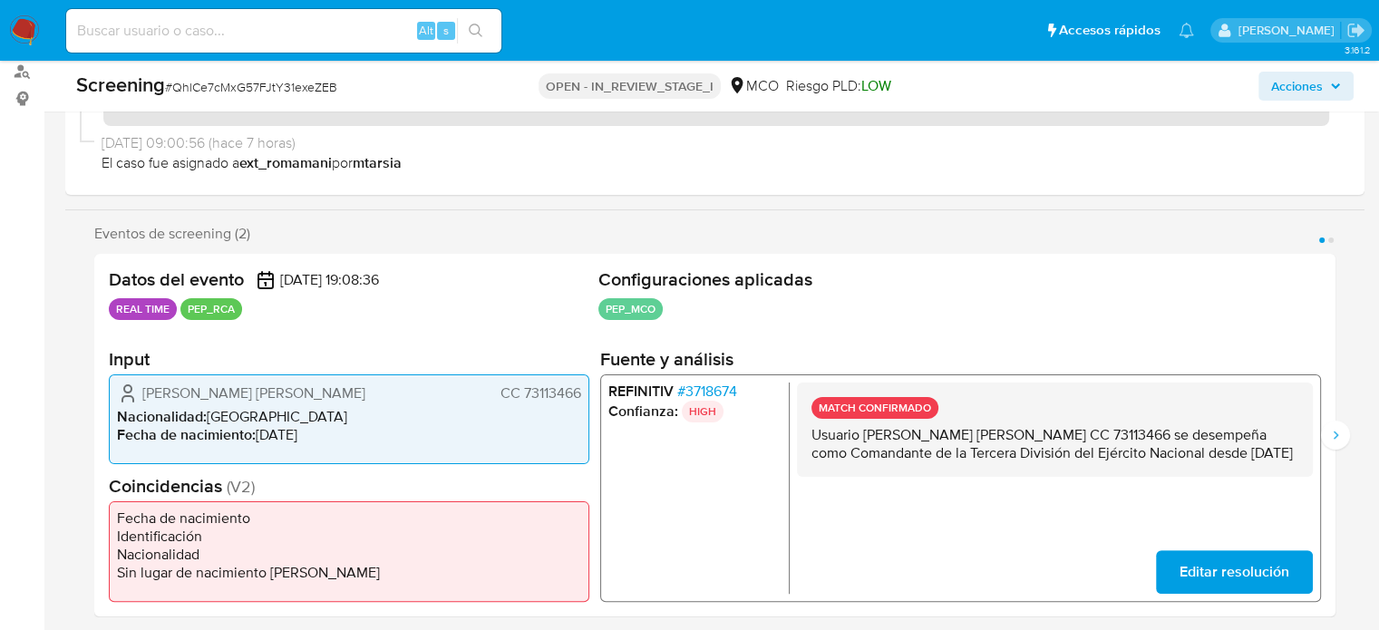
scroll to position [247, 0]
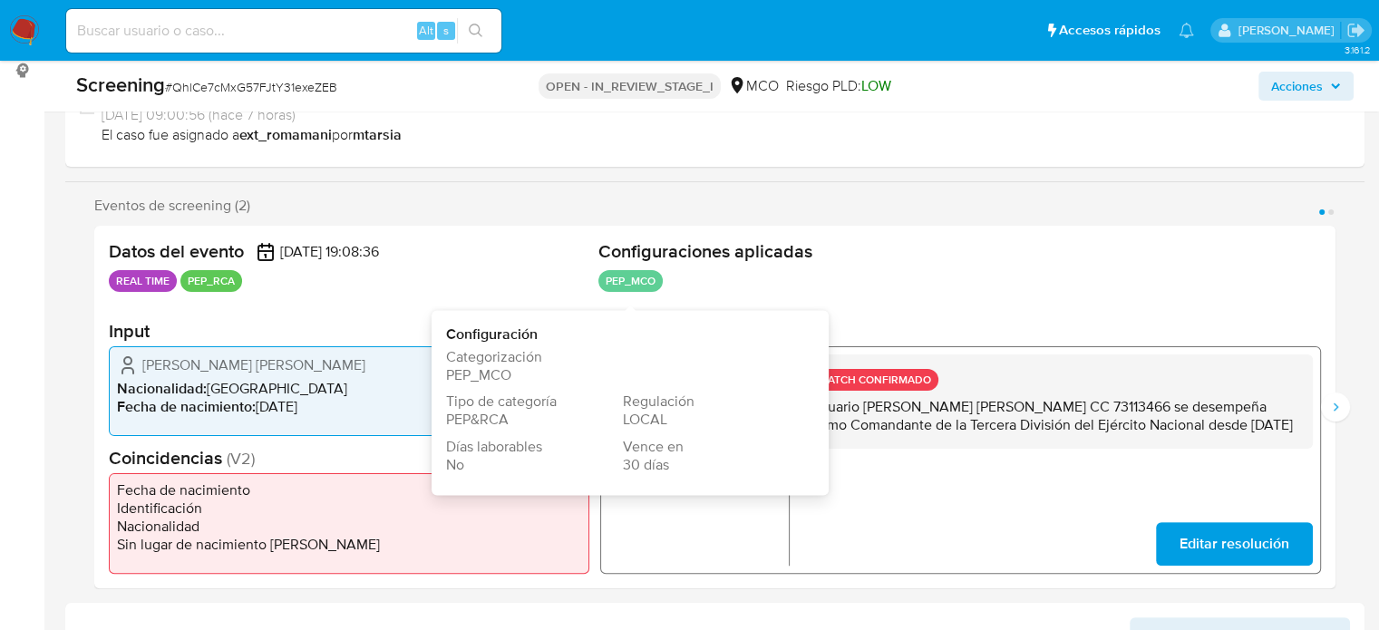
drag, startPoint x: 656, startPoint y: 275, endPoint x: 469, endPoint y: 324, distance: 193.1
click at [568, 304] on div "Datos del evento [DATE] 19:08:36 REAL TIME PEP_RCA Configuraciones aplicadas PE…" at bounding box center [715, 407] width 1242 height 363
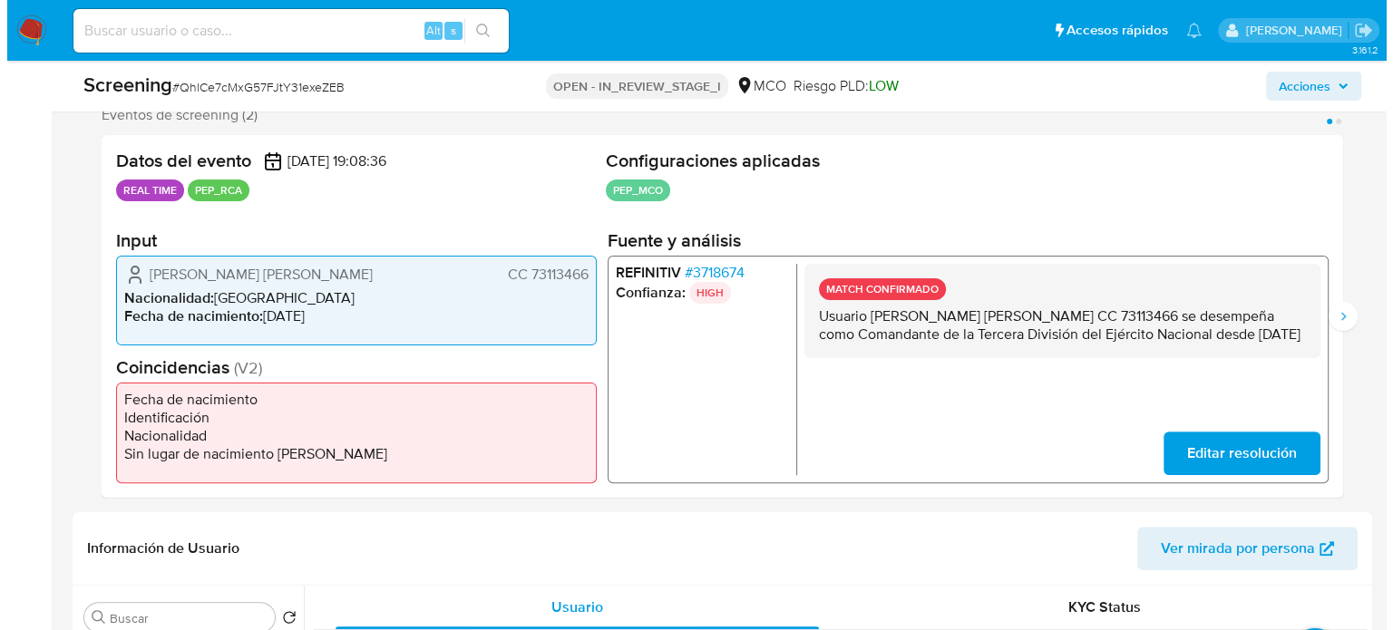
scroll to position [428, 0]
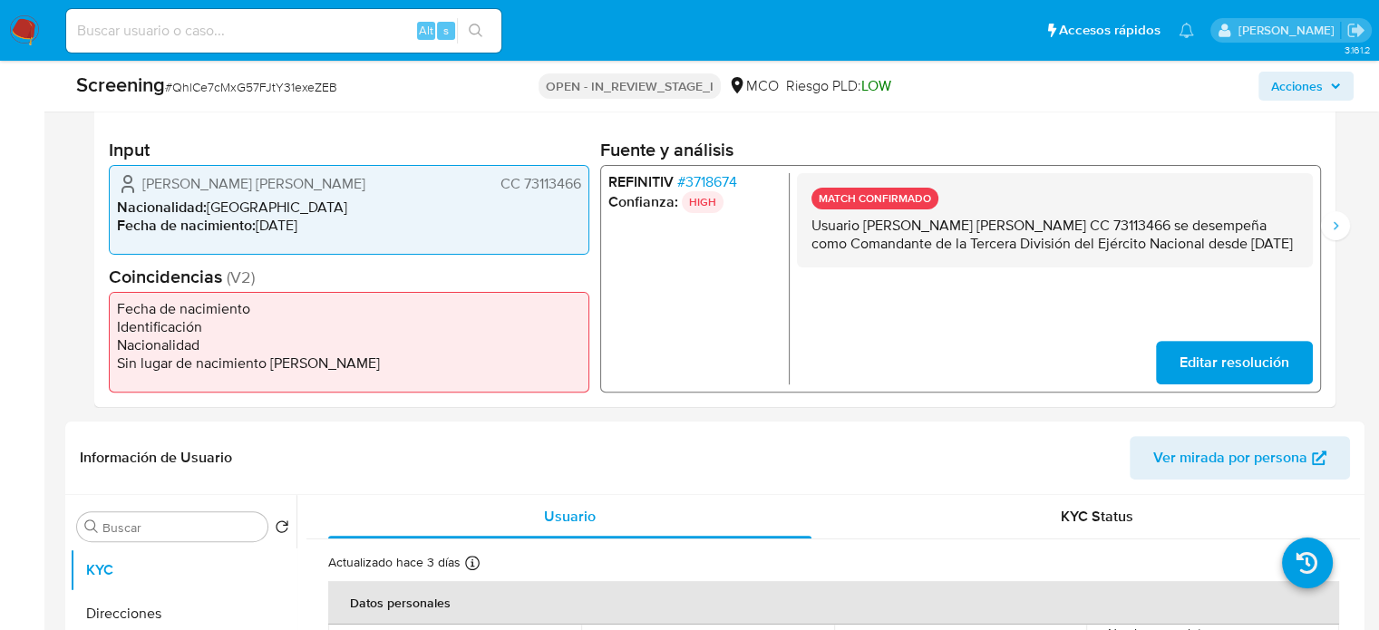
click at [729, 183] on span "# 3718674" at bounding box center [707, 181] width 60 height 18
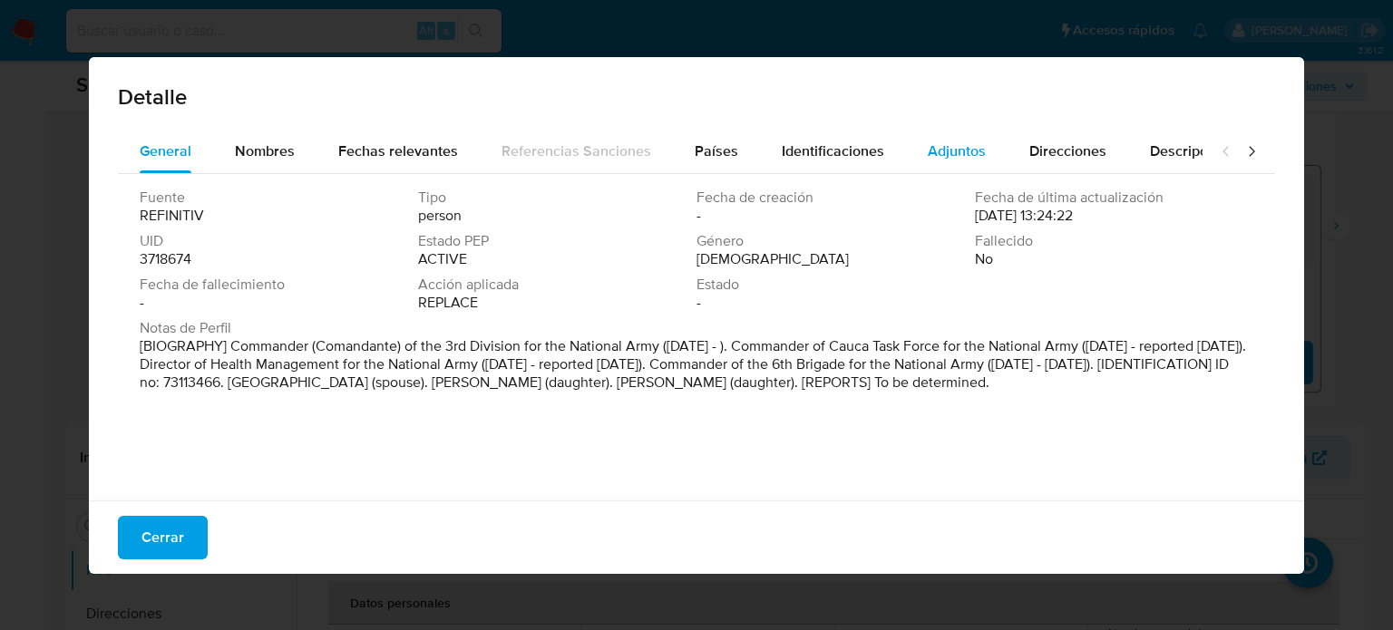
click at [960, 141] on span "Adjuntos" at bounding box center [957, 151] width 58 height 21
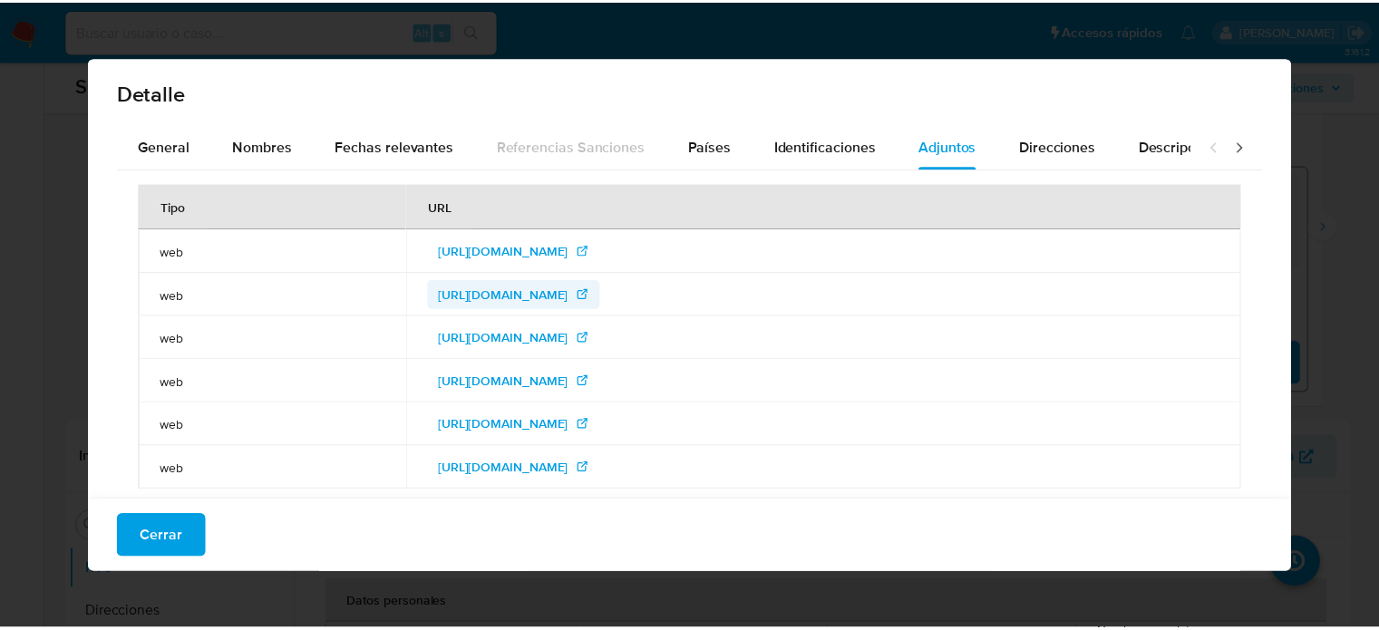
scroll to position [0, 0]
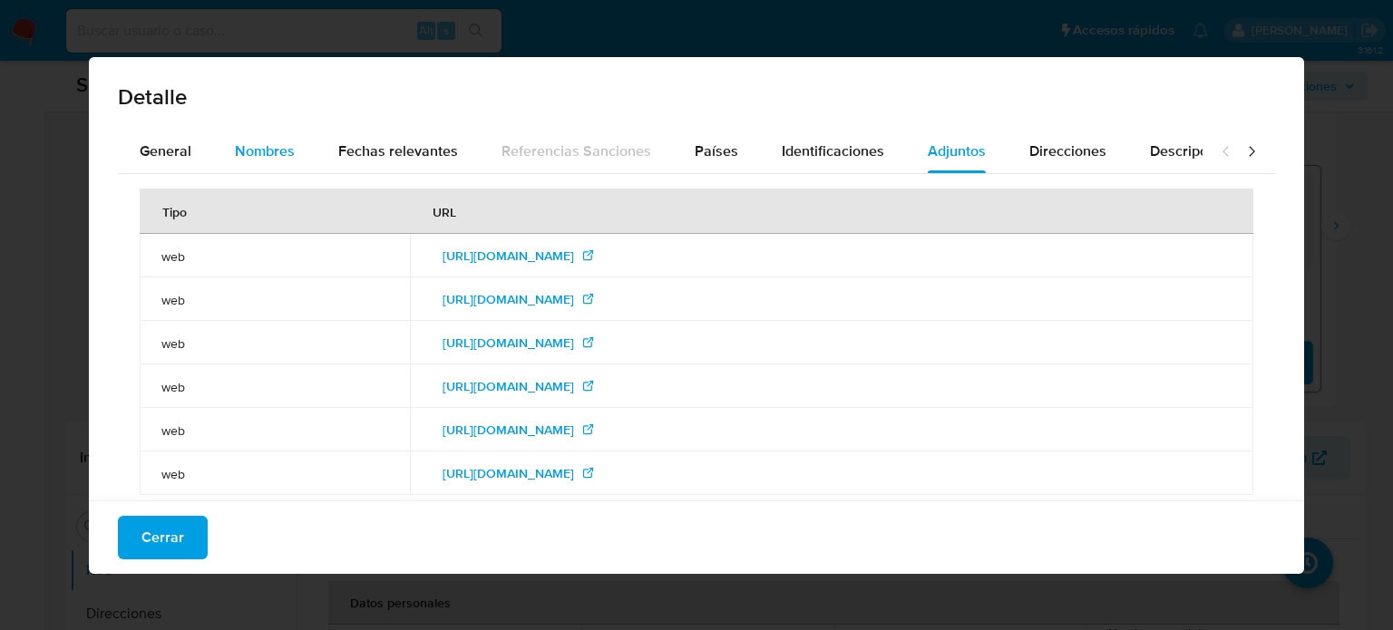
drag, startPoint x: 254, startPoint y: 146, endPoint x: 249, endPoint y: 158, distance: 13.0
click at [250, 151] on span "Nombres" at bounding box center [265, 151] width 60 height 21
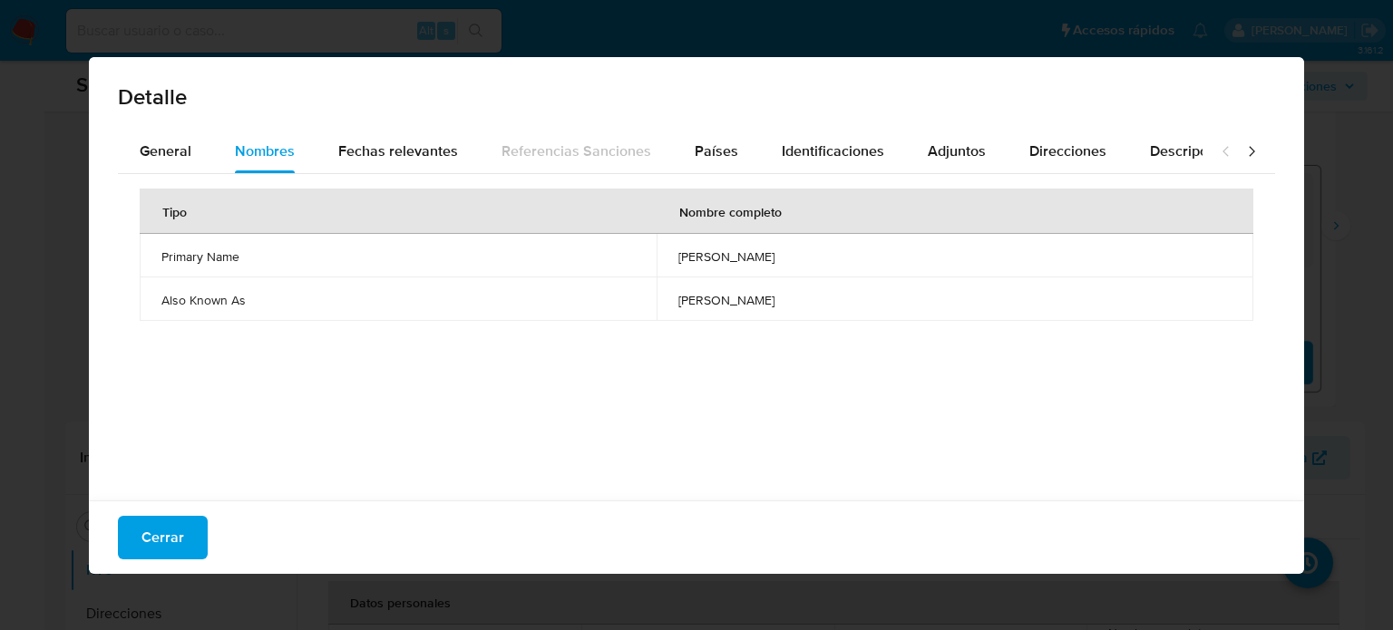
drag, startPoint x: 588, startPoint y: 257, endPoint x: 688, endPoint y: 262, distance: 100.8
click at [688, 262] on td "[PERSON_NAME]" at bounding box center [955, 256] width 597 height 44
click at [178, 531] on span "Cerrar" at bounding box center [162, 538] width 43 height 40
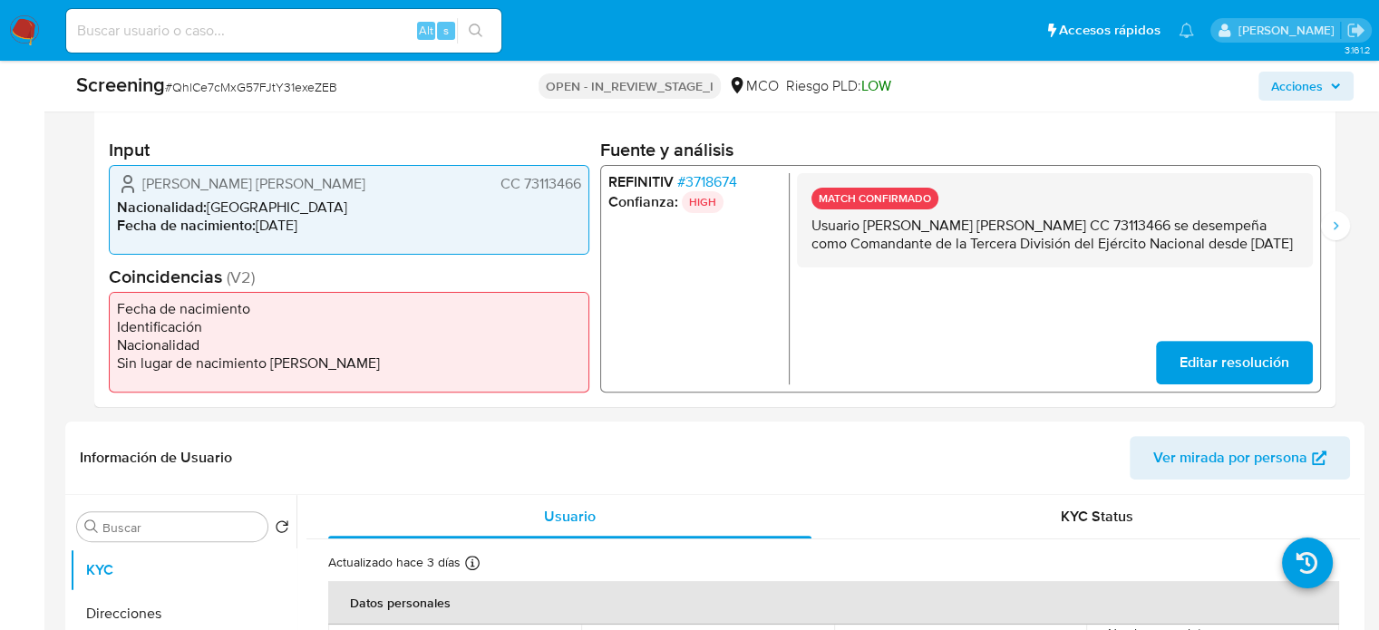
drag, startPoint x: 898, startPoint y: 272, endPoint x: 813, endPoint y: 225, distance: 97.4
click at [813, 225] on div "MATCH CONFIRMADO Usuario [PERSON_NAME] [PERSON_NAME] CC 73113466 se desempeña c…" at bounding box center [1055, 219] width 516 height 94
click at [1321, 230] on button "Siguiente" at bounding box center [1335, 225] width 29 height 29
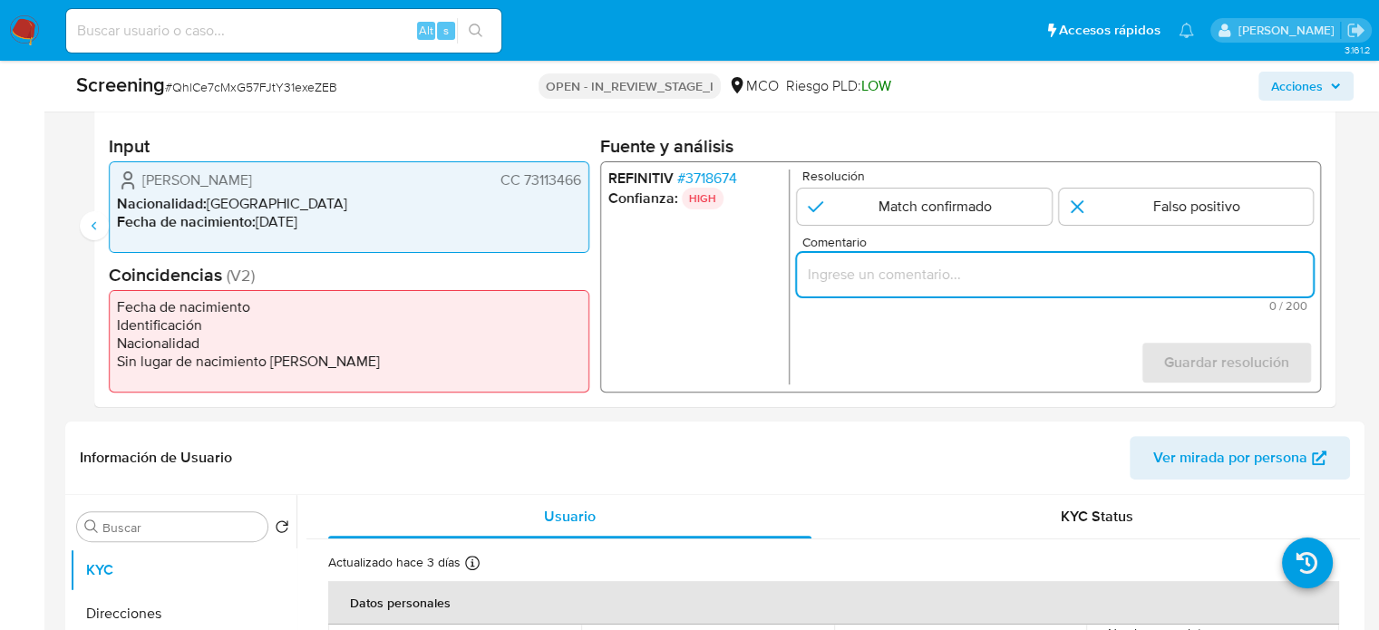
click at [1013, 266] on input "Comentario" at bounding box center [1055, 275] width 516 height 24
paste input "Usuario [PERSON_NAME] [PERSON_NAME] CC 73113466 se desempeña como Comandante de…"
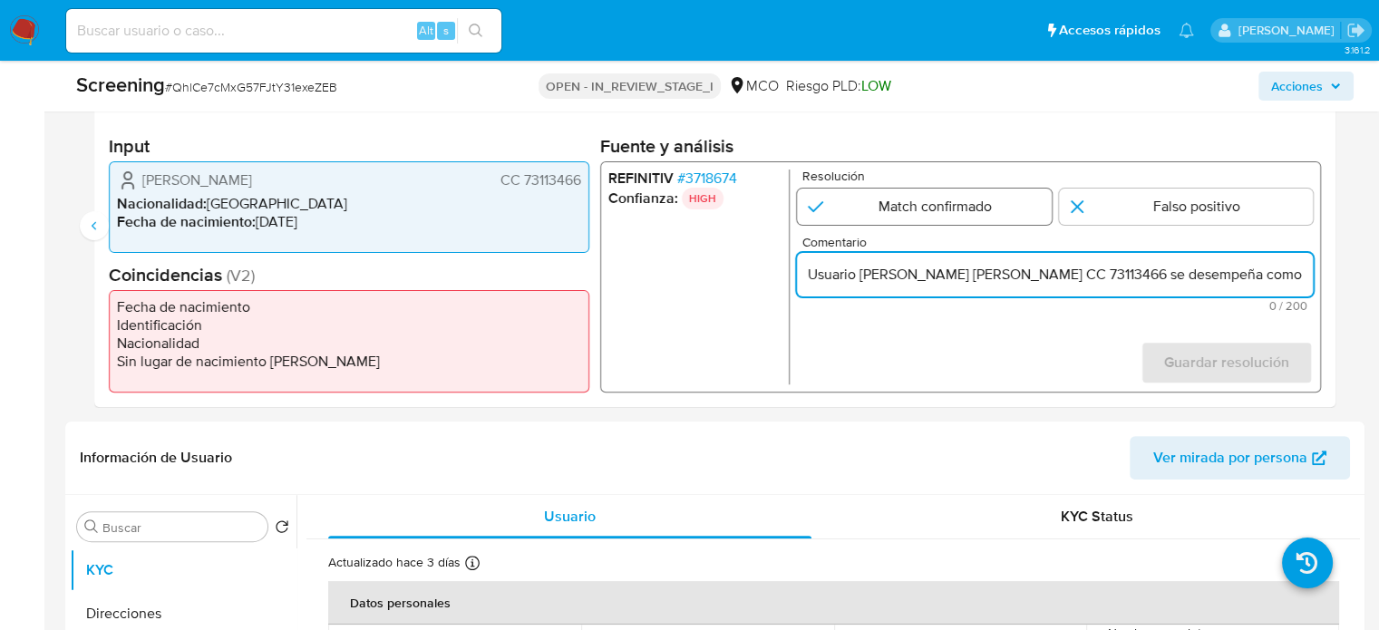
scroll to position [0, 460]
type input "Usuario [PERSON_NAME] [PERSON_NAME] CC 73113466 se desempeña como Comandante de…"
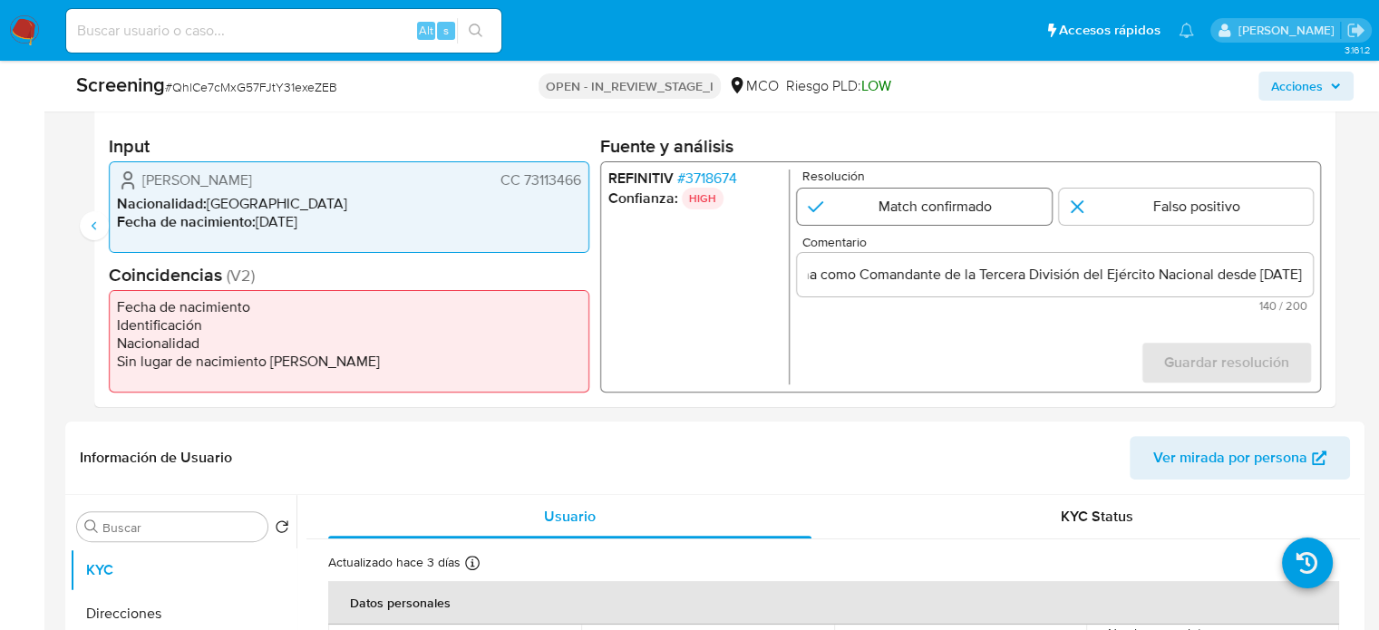
scroll to position [0, 0]
click at [936, 206] on input "2 de 2" at bounding box center [924, 207] width 255 height 36
radio input "true"
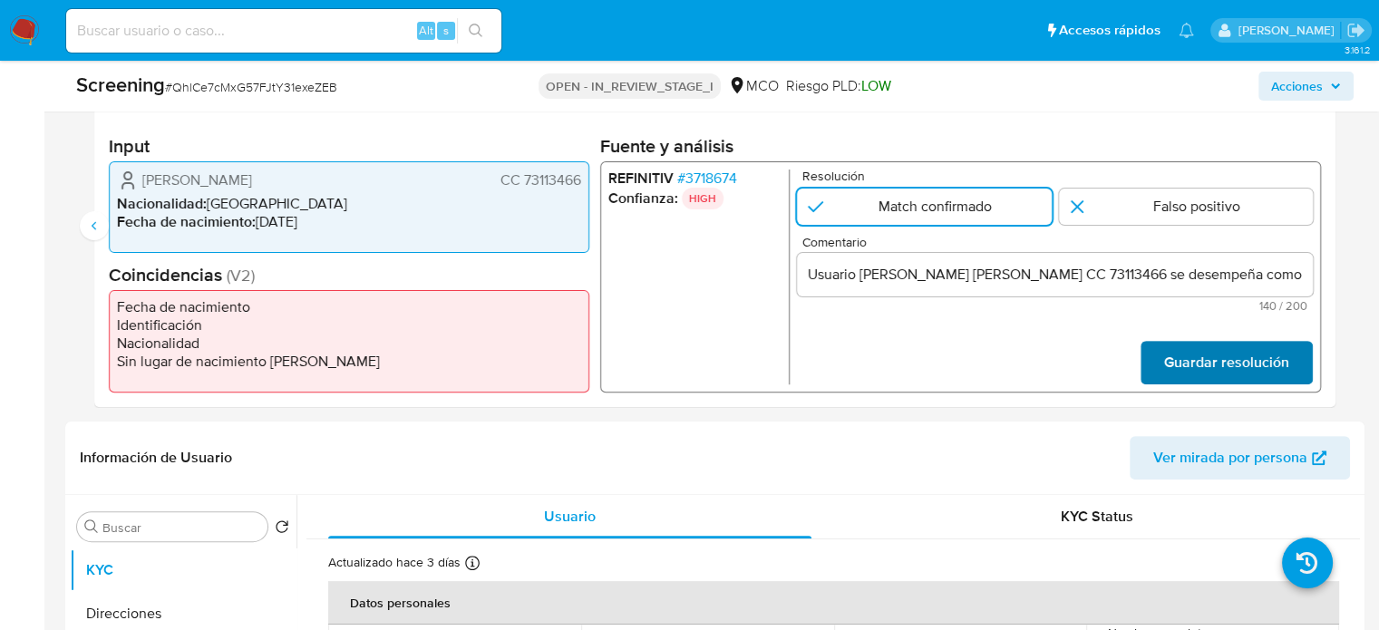
click at [1216, 346] on span "Guardar resolución" at bounding box center [1227, 363] width 125 height 40
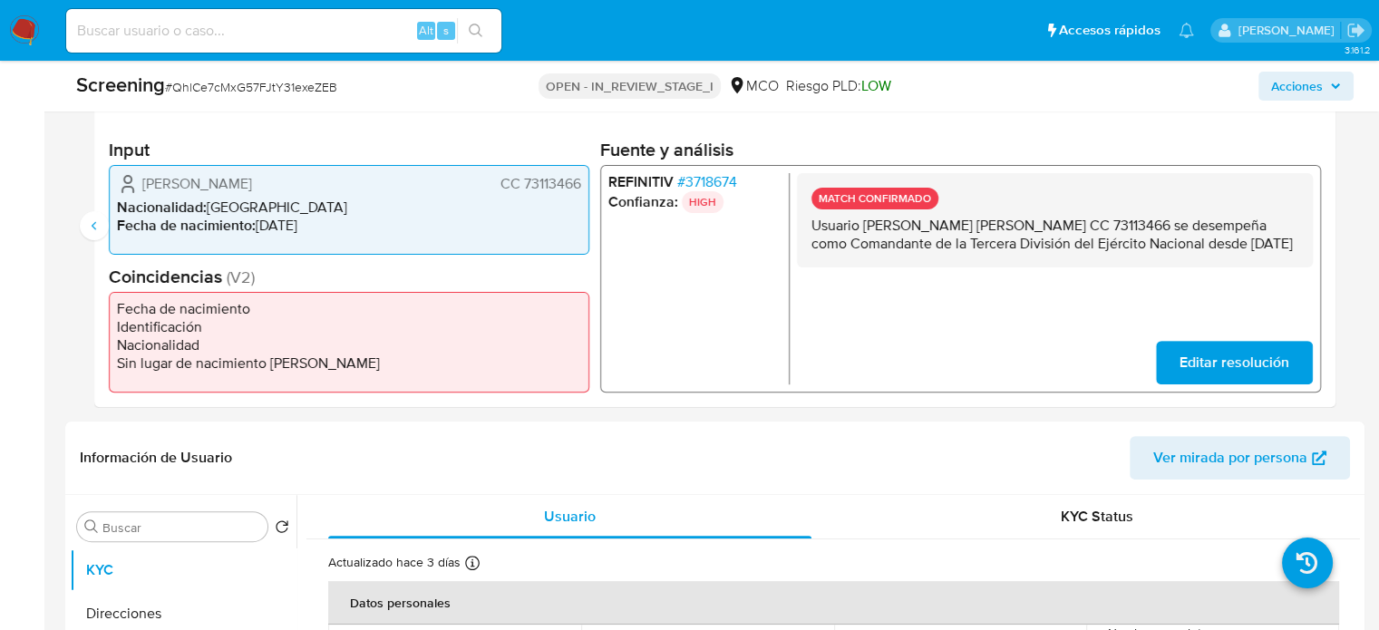
drag, startPoint x: 883, startPoint y: 255, endPoint x: 807, endPoint y: 227, distance: 81.2
click at [807, 227] on div "MATCH CONFIRMADO Usuario [PERSON_NAME] [PERSON_NAME] CC 73113466 se desempeña c…" at bounding box center [1055, 219] width 516 height 94
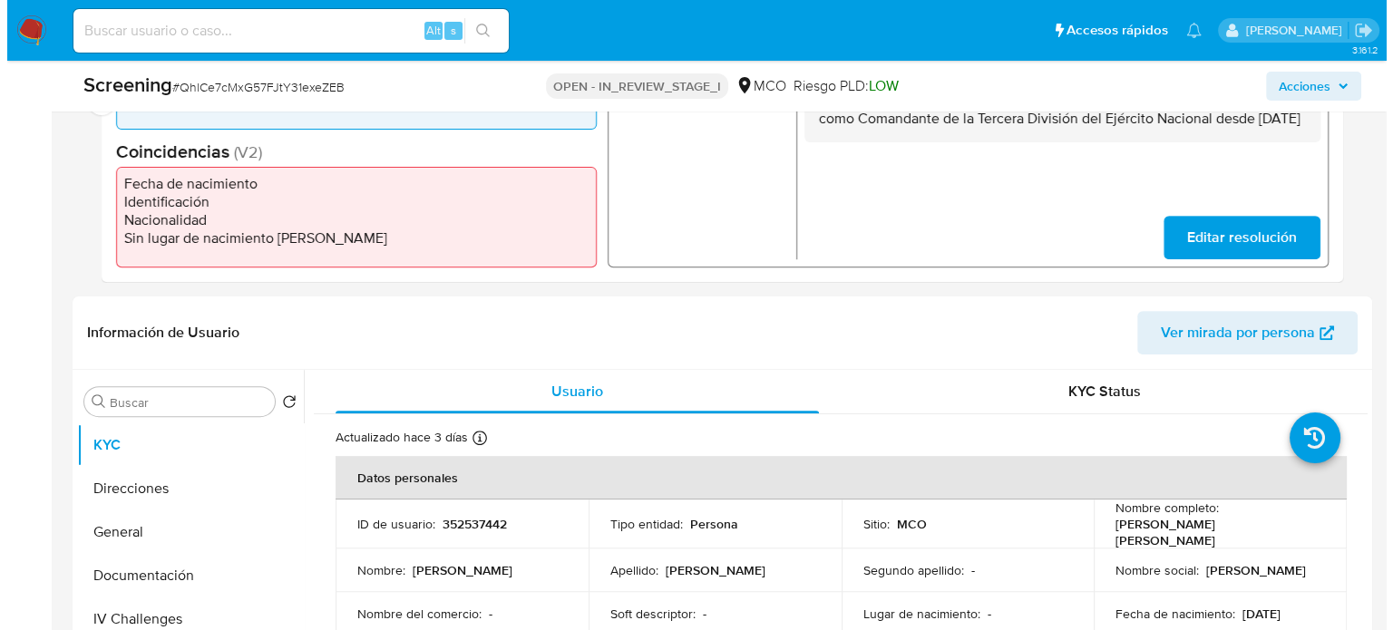
scroll to position [700, 0]
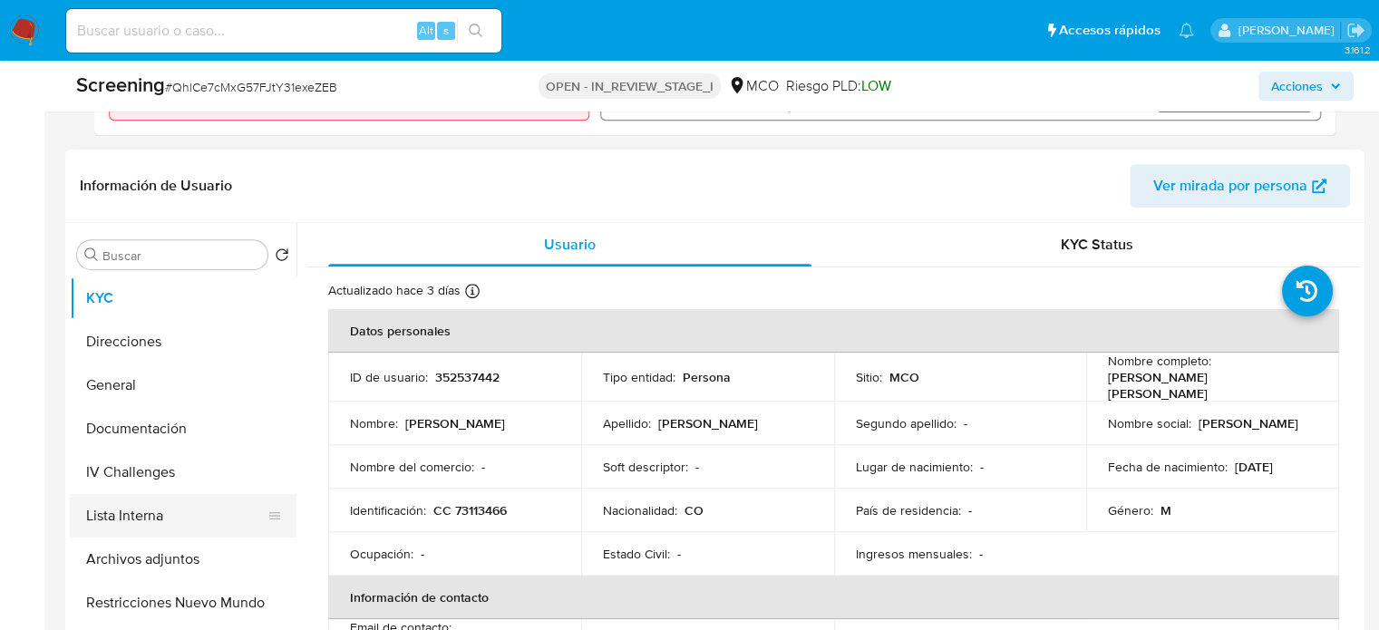
click at [126, 521] on button "Lista Interna" at bounding box center [176, 516] width 212 height 44
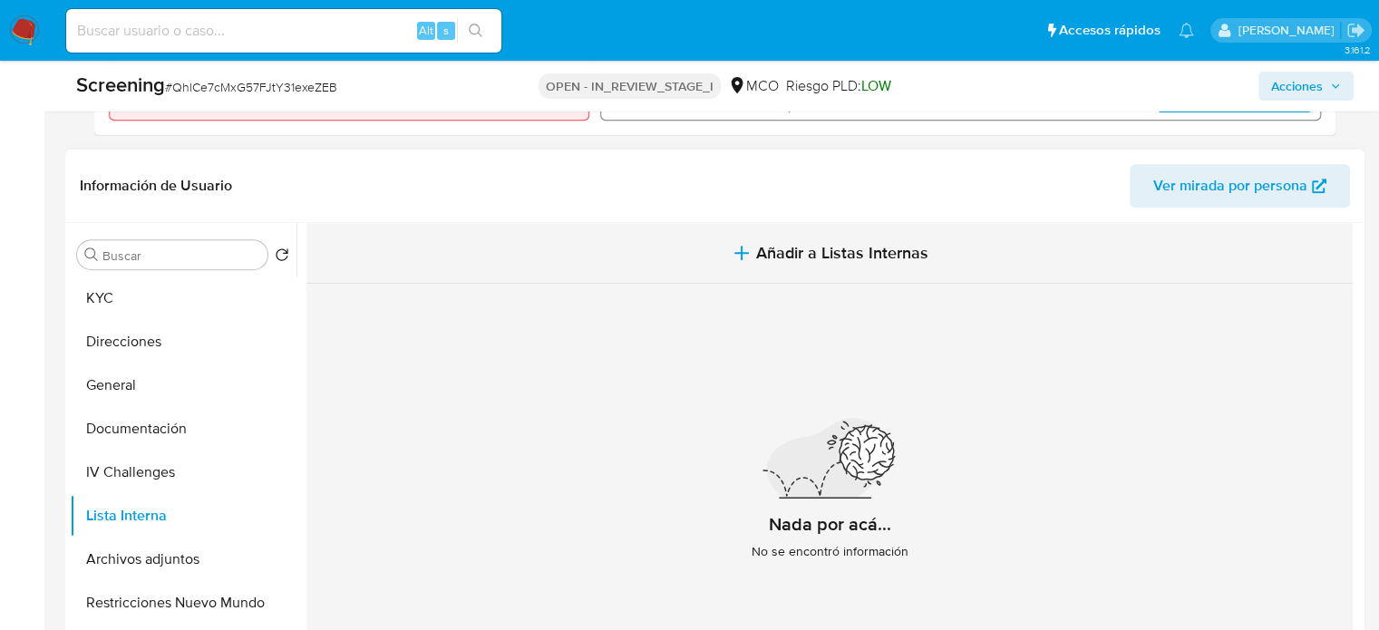
click at [888, 243] on span "Añadir a Listas Internas" at bounding box center [842, 253] width 172 height 20
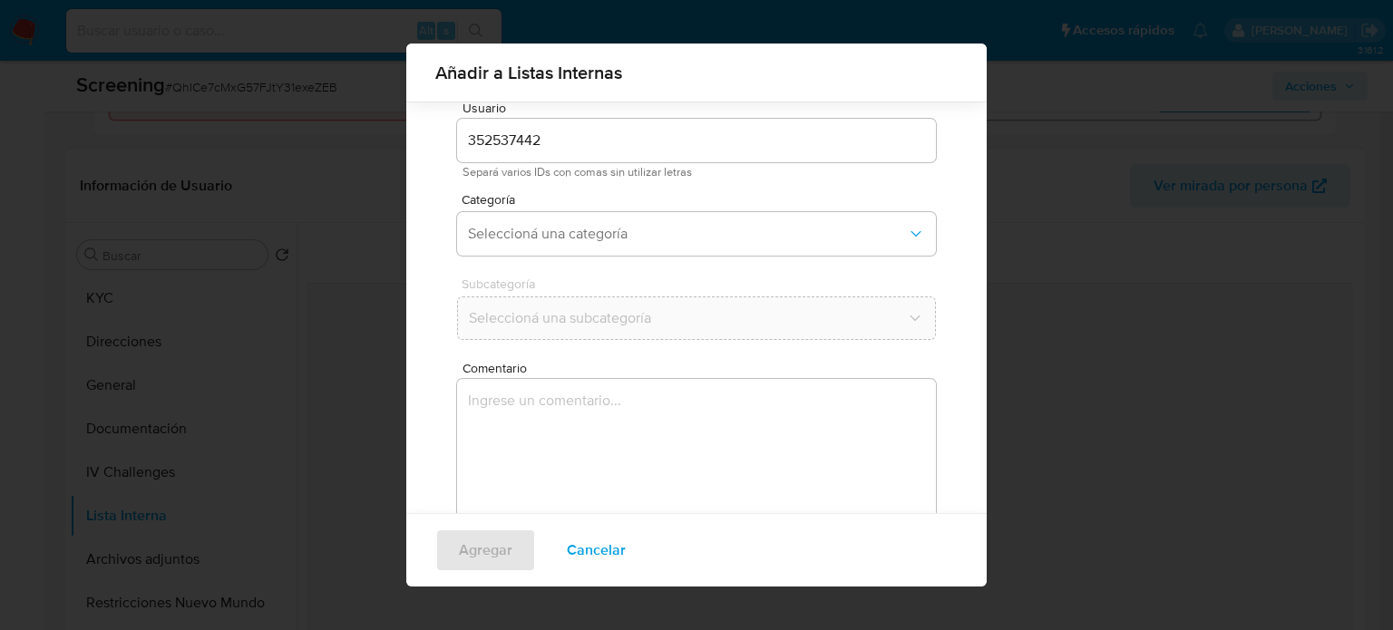
scroll to position [76, 0]
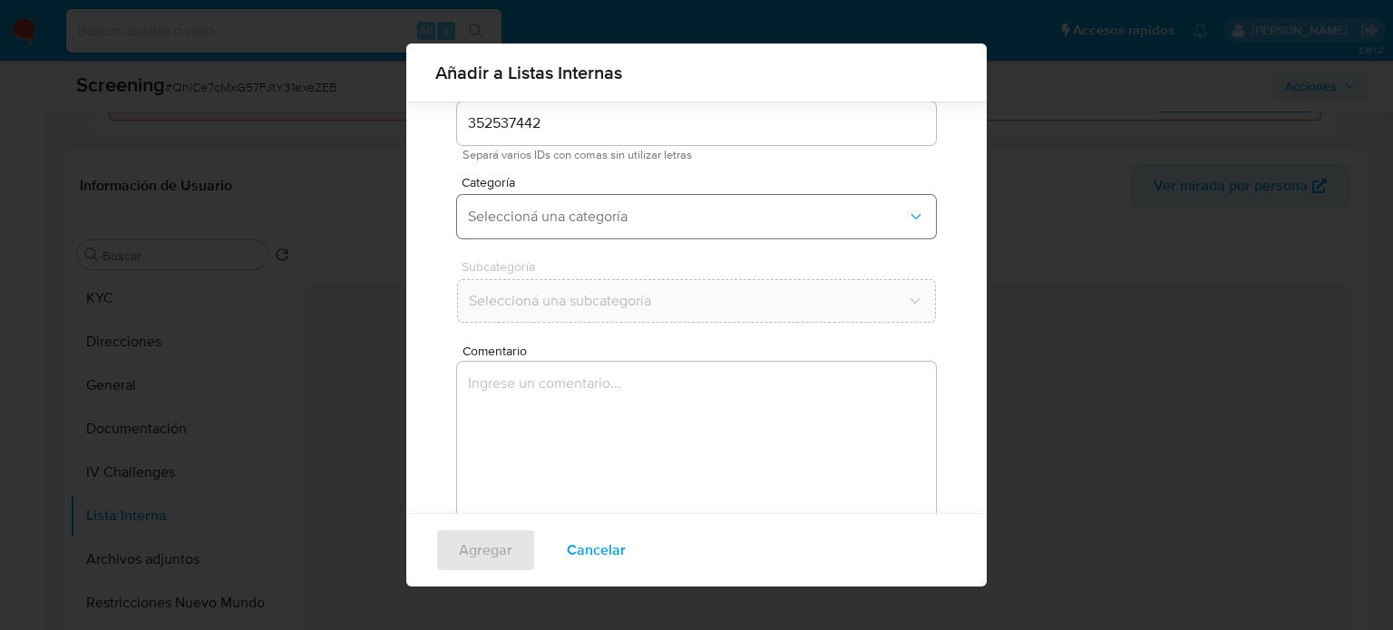
click at [671, 222] on span "Seleccioná una categoría" at bounding box center [687, 217] width 439 height 18
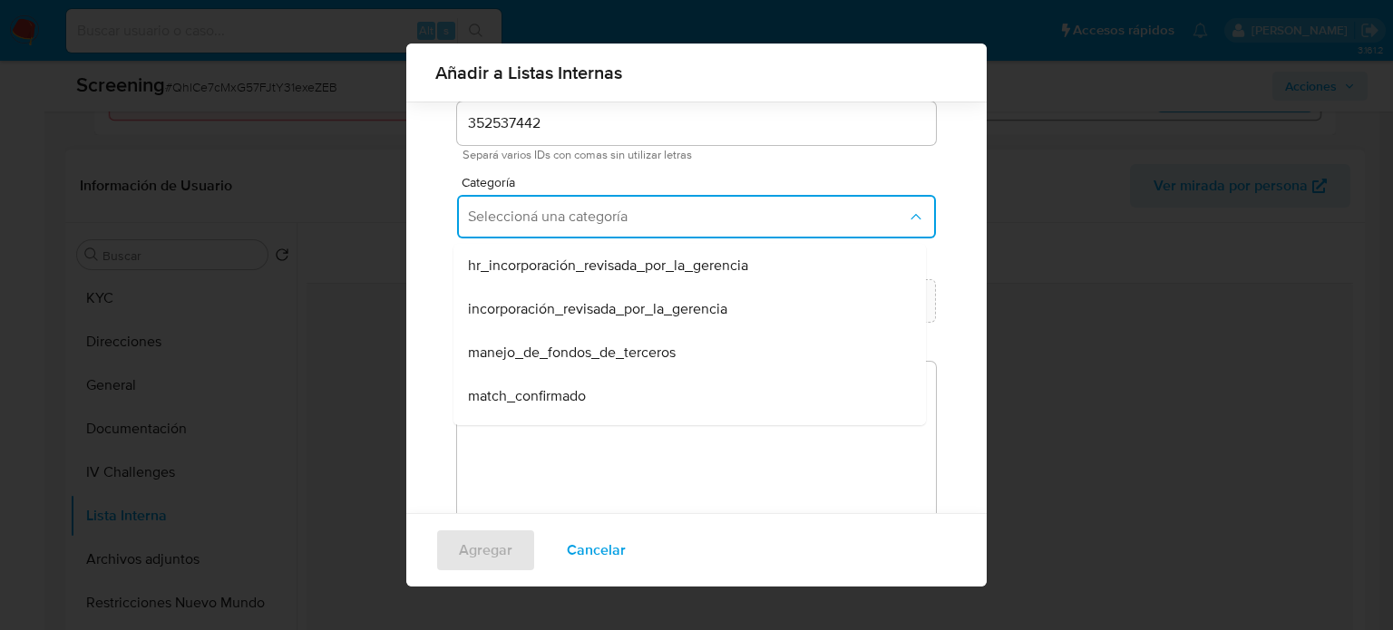
drag, startPoint x: 538, startPoint y: 387, endPoint x: 563, endPoint y: 342, distance: 52.0
click at [537, 387] on span "match_confirmado" at bounding box center [527, 396] width 118 height 18
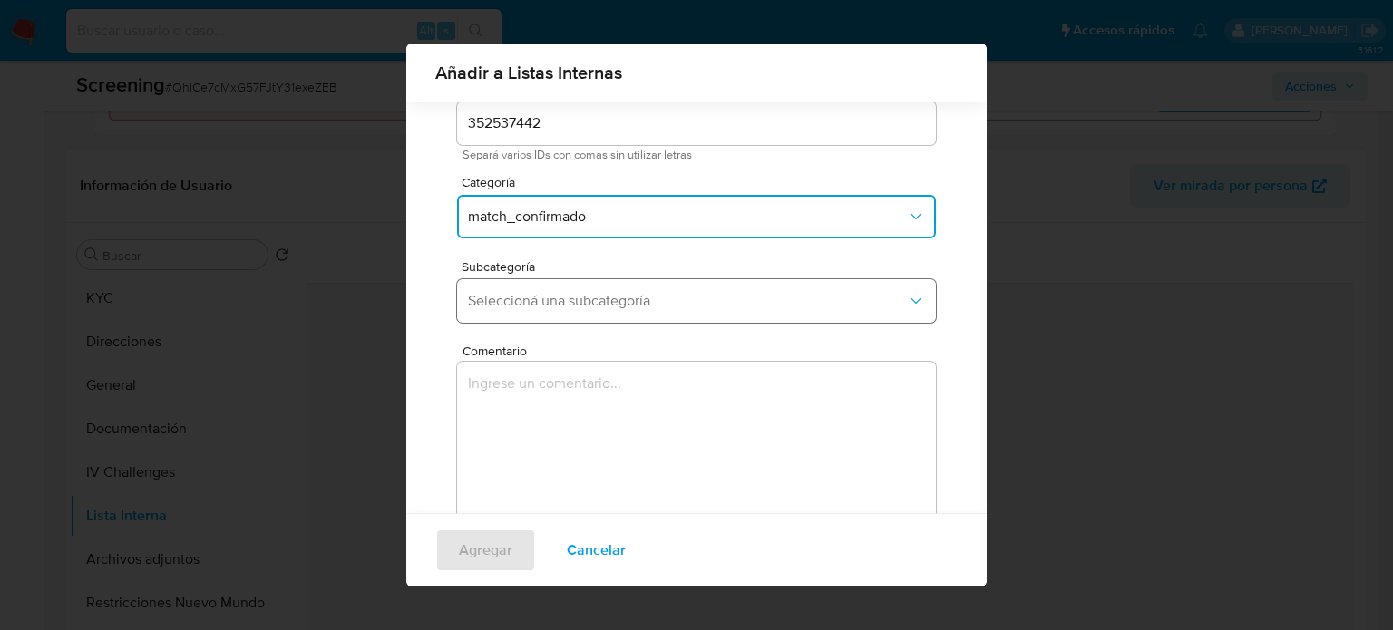
click at [585, 314] on button "Seleccioná una subcategoría" at bounding box center [696, 301] width 479 height 44
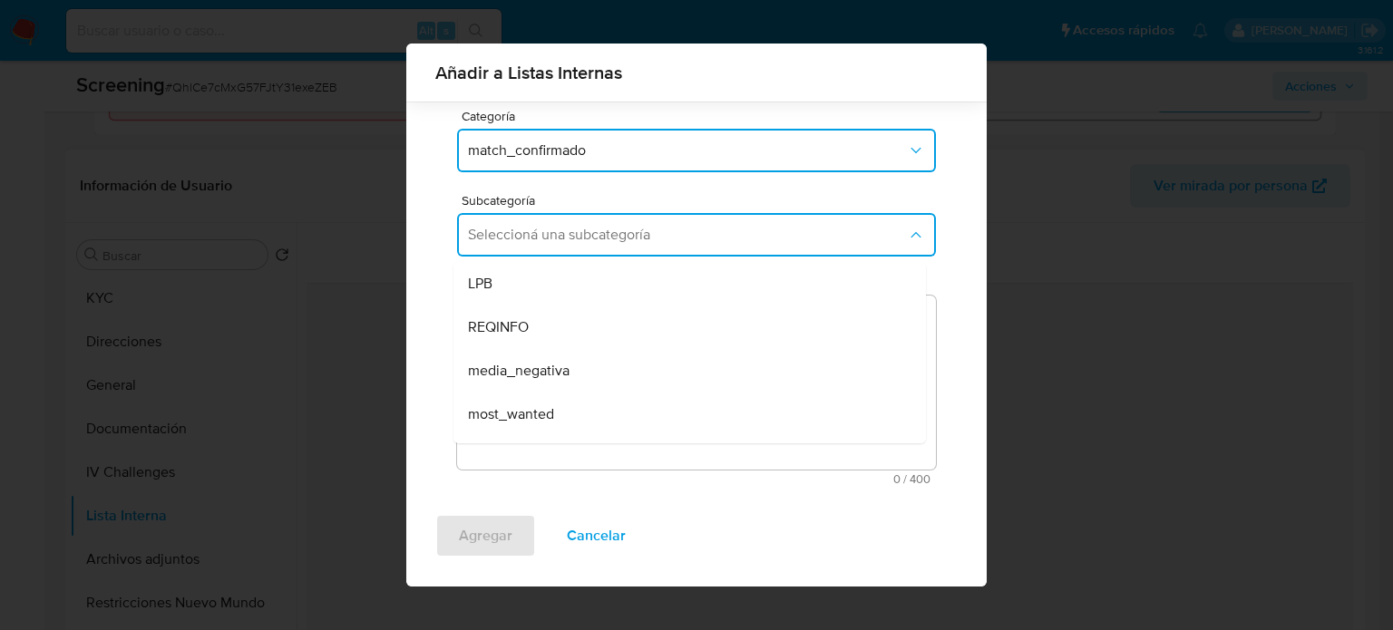
scroll to position [123, 0]
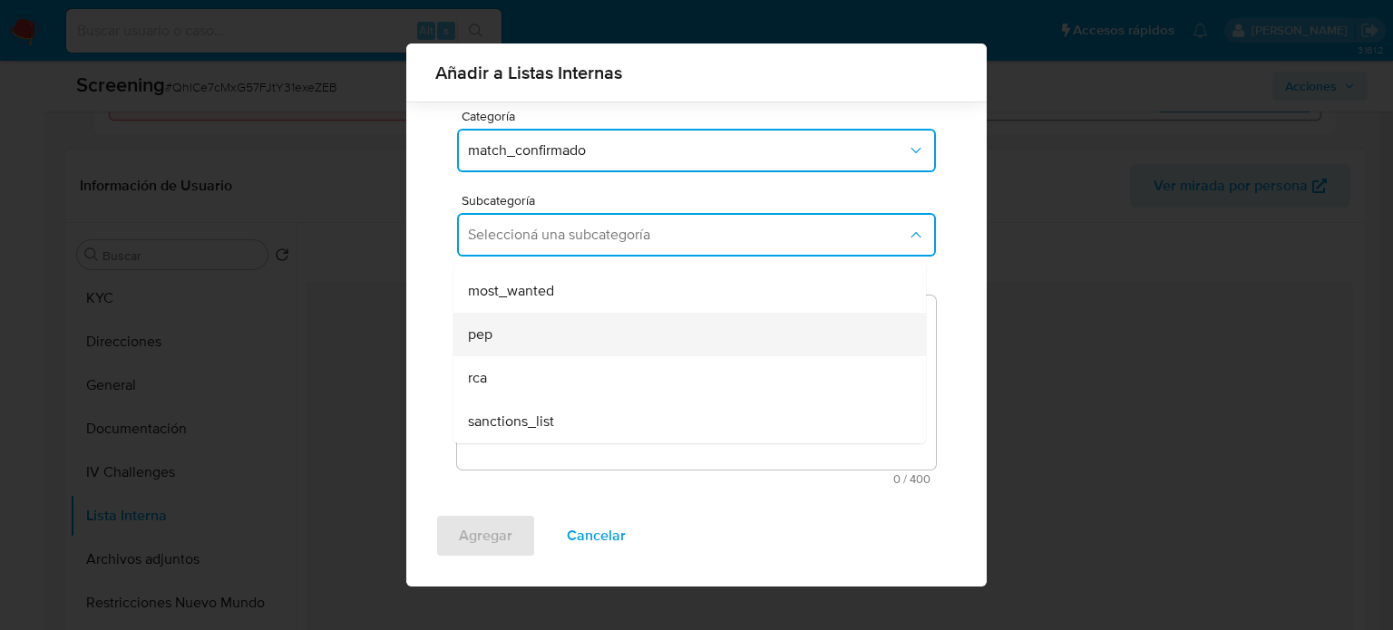
click at [530, 337] on div "pep" at bounding box center [684, 335] width 433 height 44
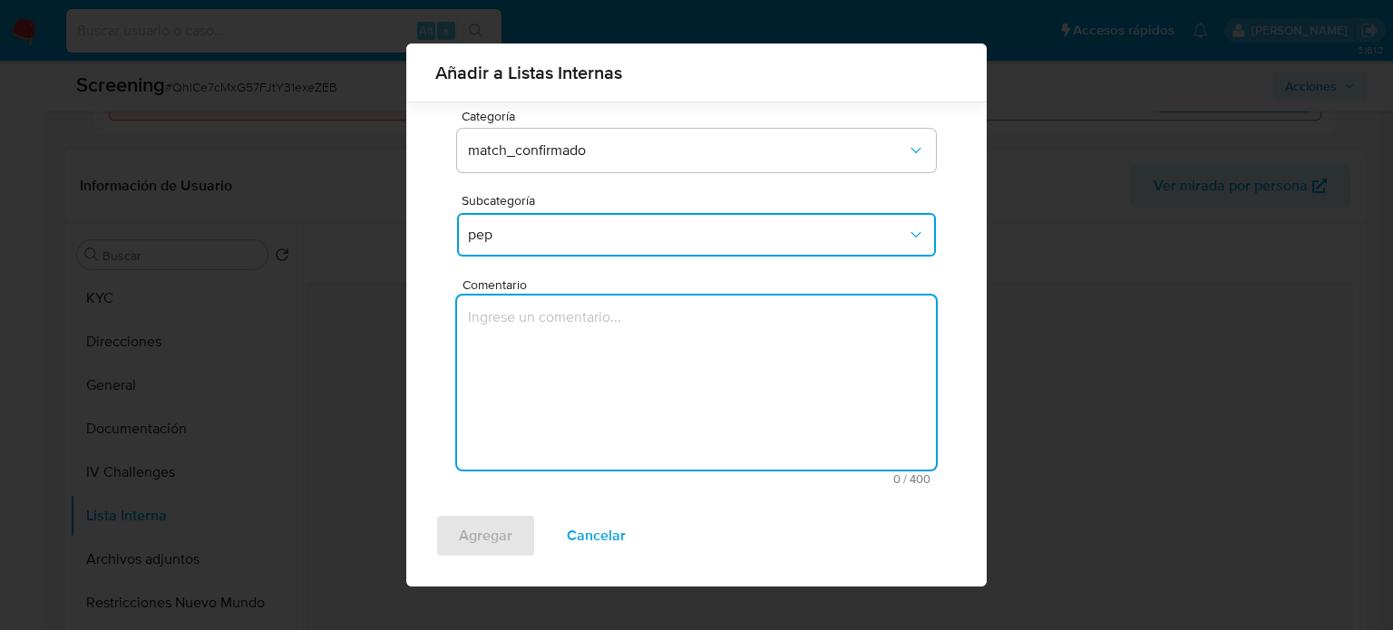
click at [530, 337] on textarea "Comentario" at bounding box center [696, 383] width 479 height 174
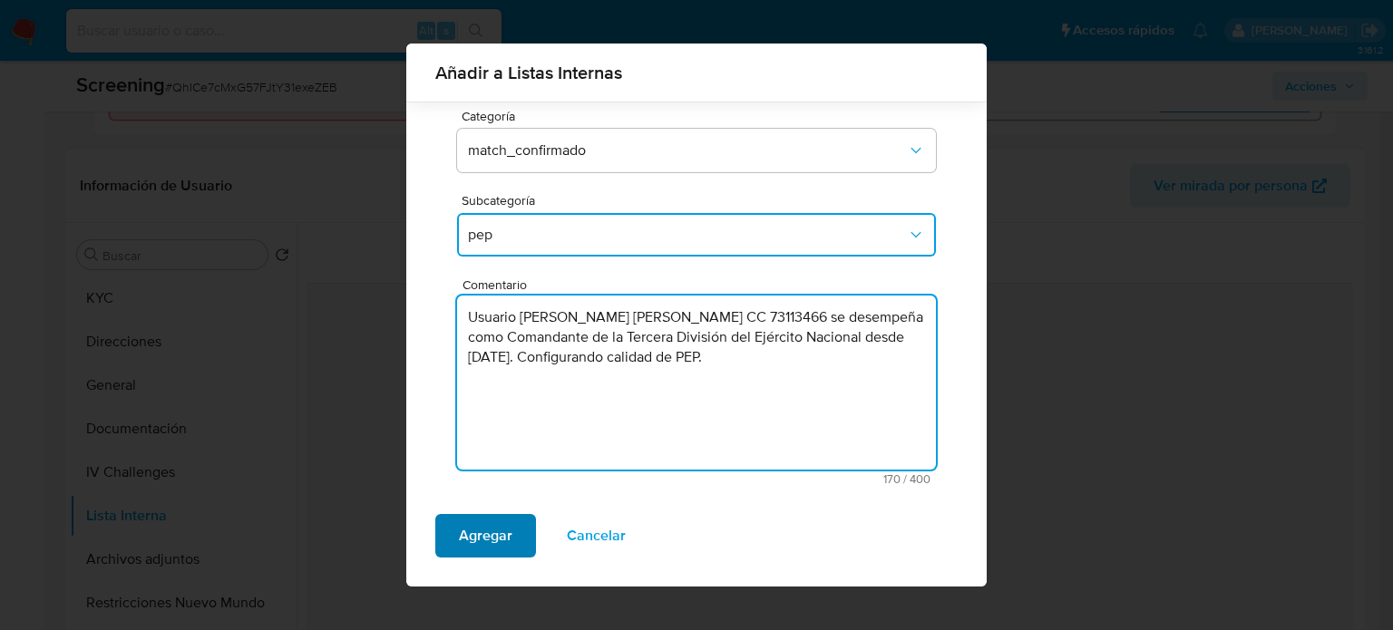
type textarea "Usuario [PERSON_NAME] [PERSON_NAME] CC 73113466 se desempeña como Comandante de…"
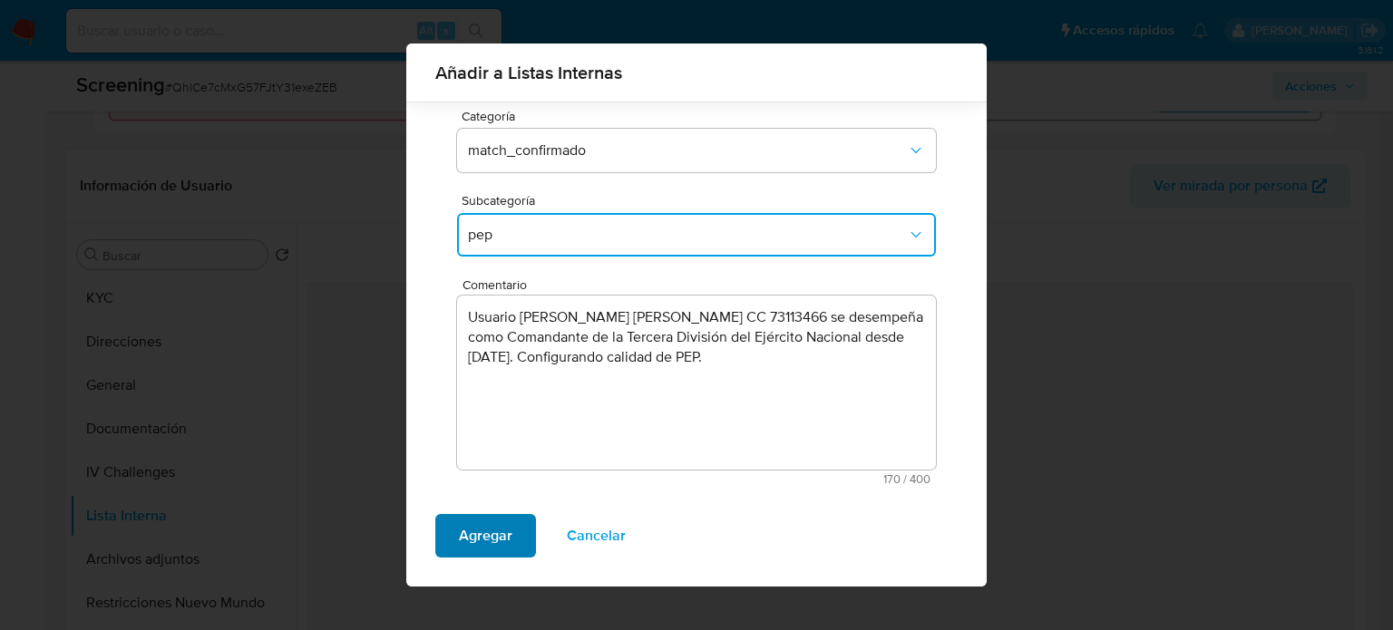
click at [485, 541] on span "Agregar" at bounding box center [486, 536] width 54 height 40
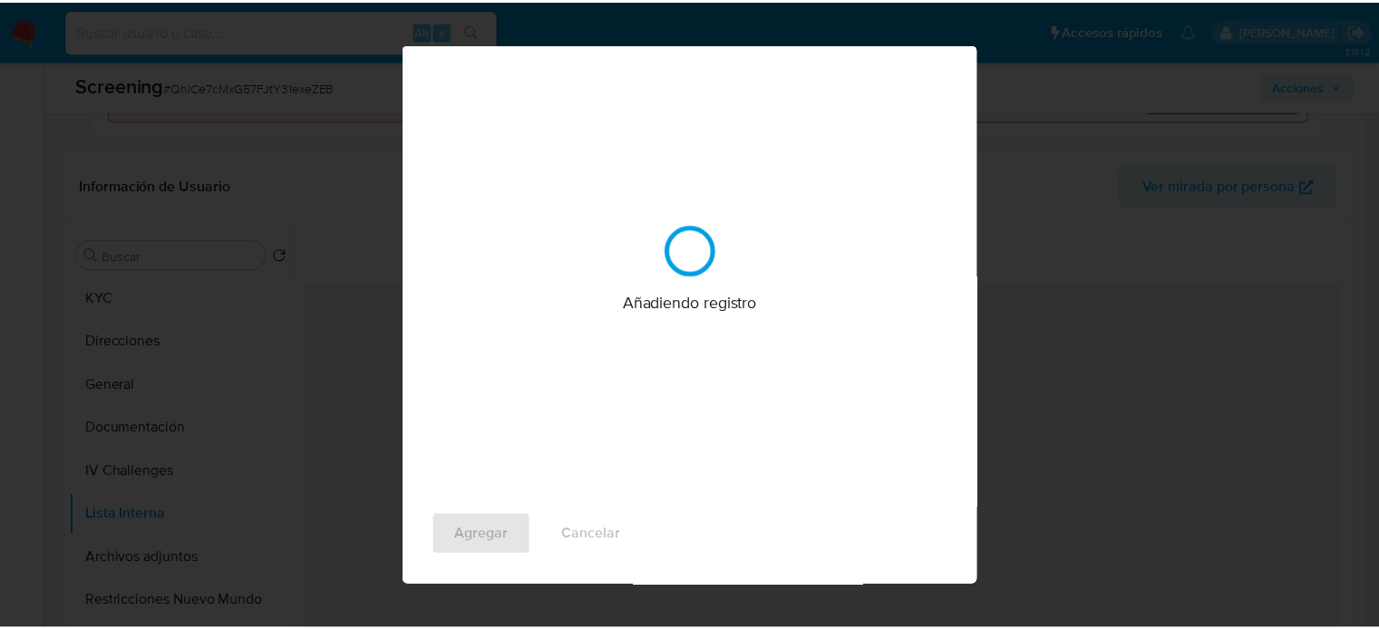
scroll to position [0, 0]
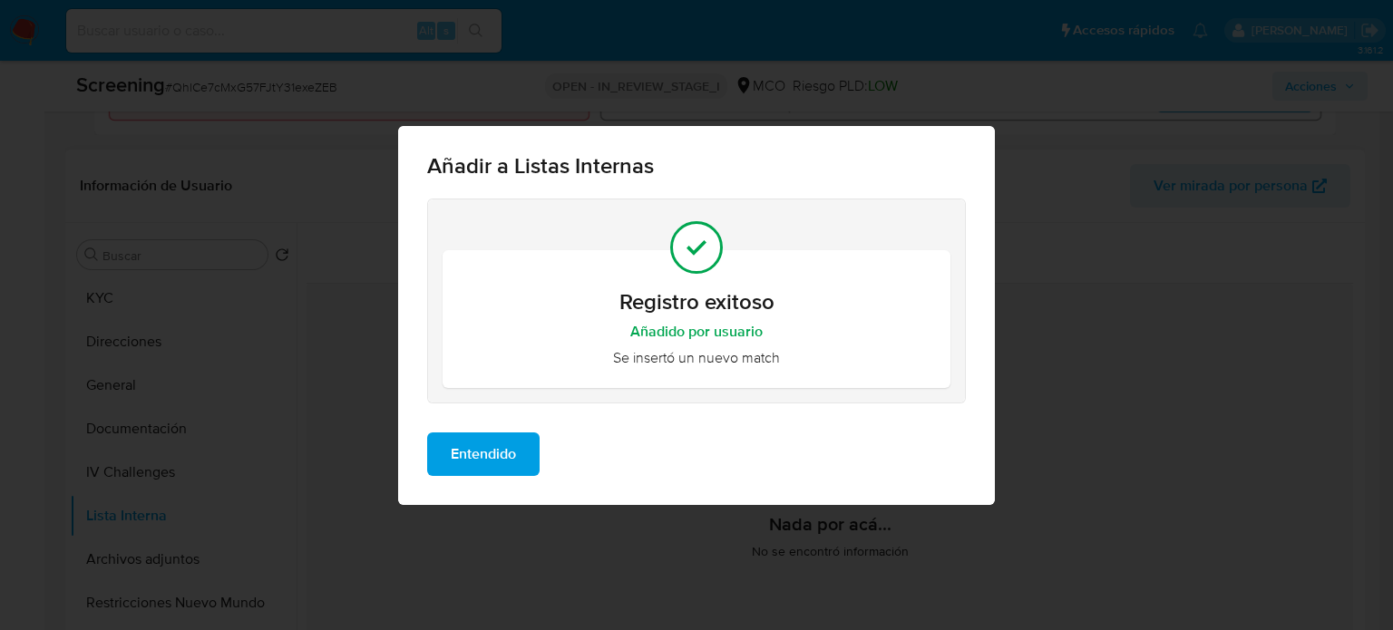
click at [484, 460] on span "Entendido" at bounding box center [483, 454] width 65 height 40
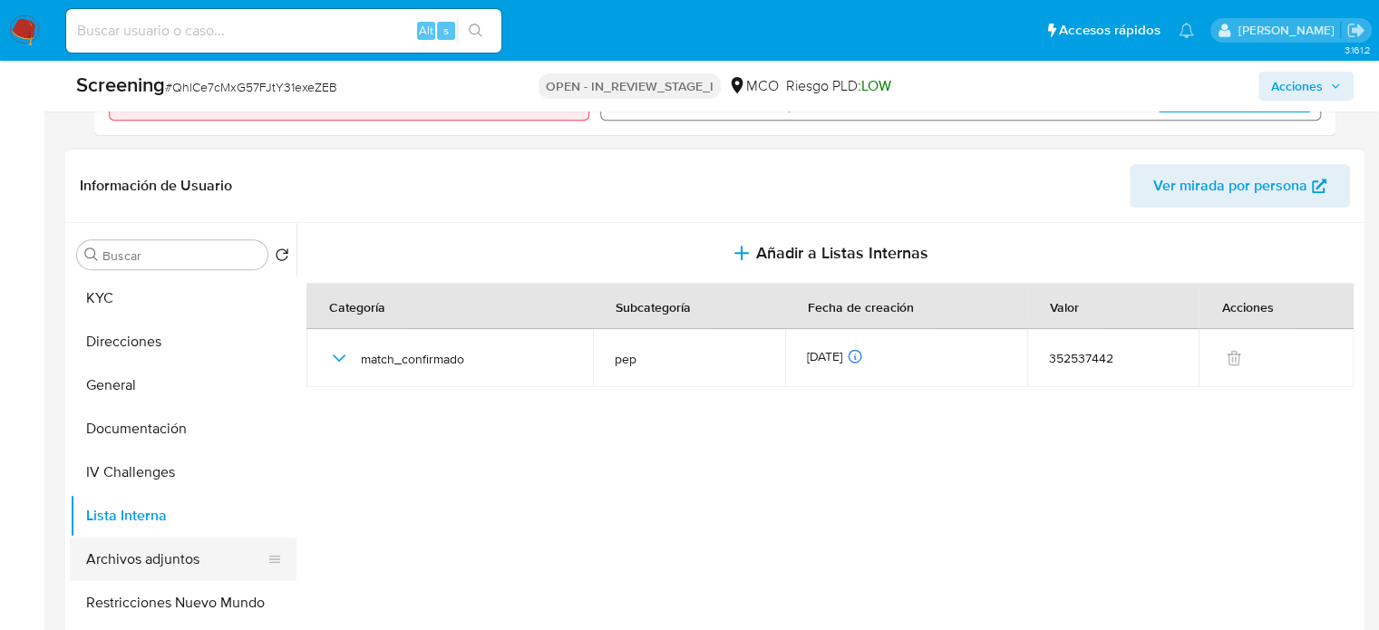
click at [166, 556] on button "Archivos adjuntos" at bounding box center [176, 560] width 212 height 44
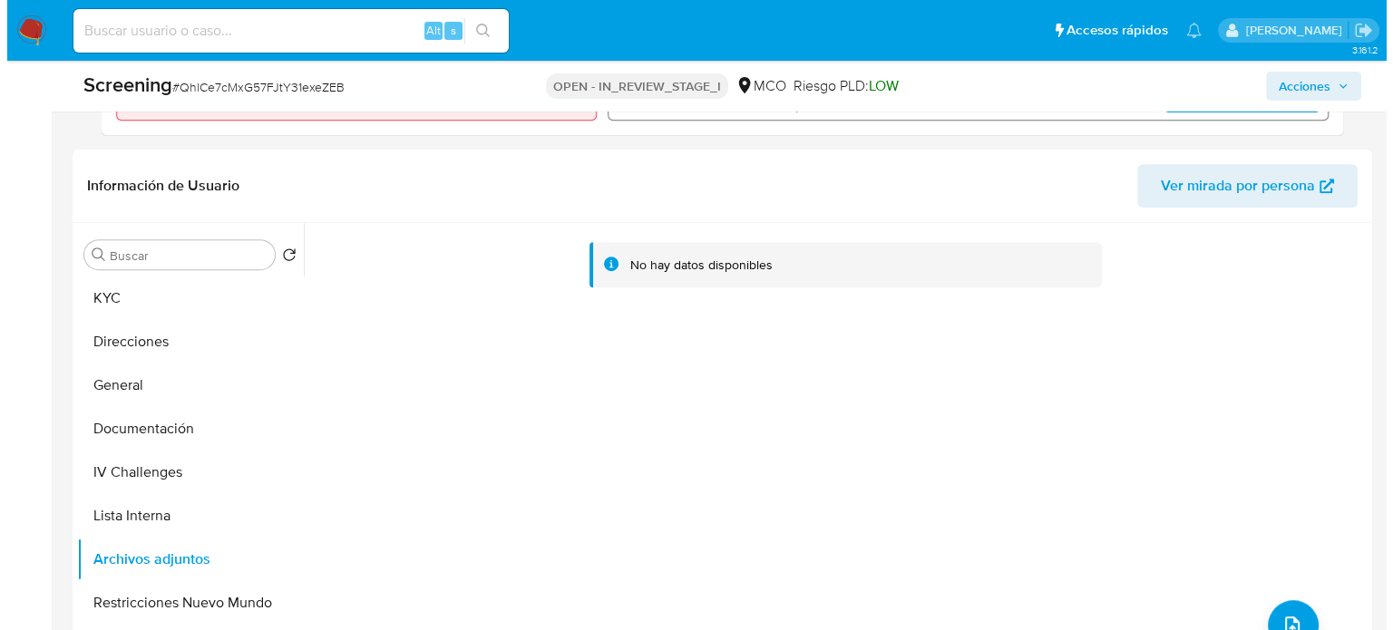
scroll to position [791, 0]
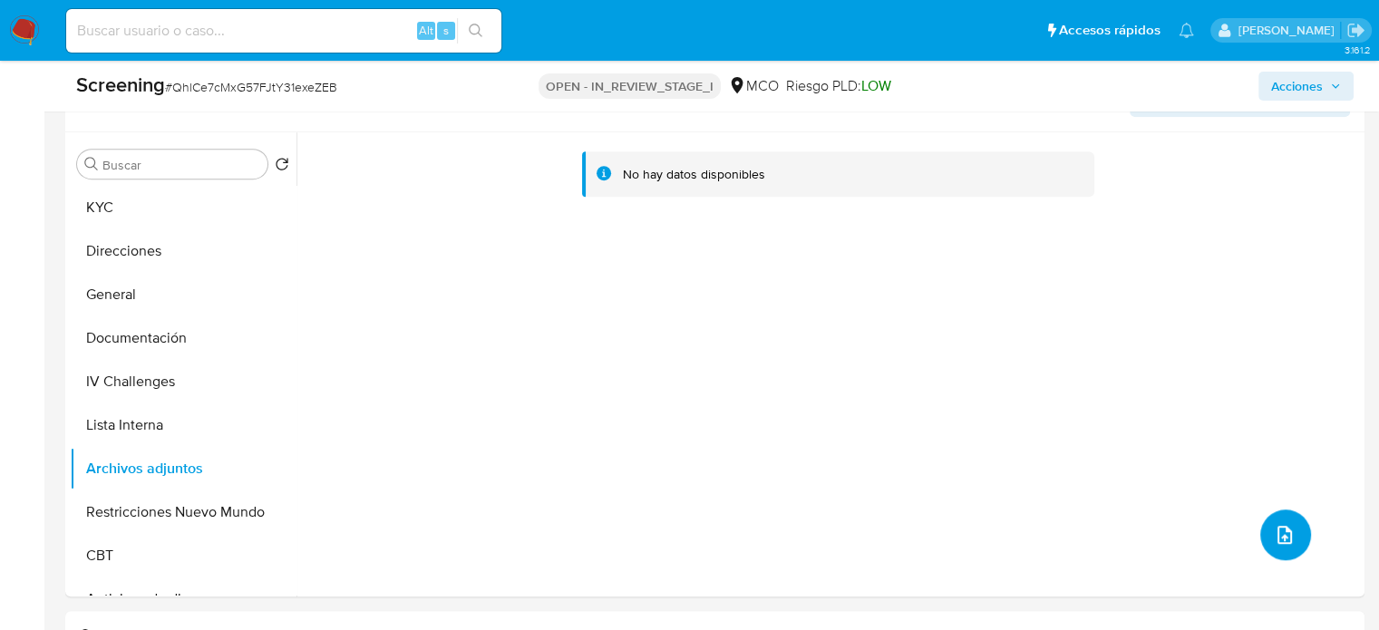
click at [1274, 536] on icon "upload-file" at bounding box center [1285, 535] width 22 height 22
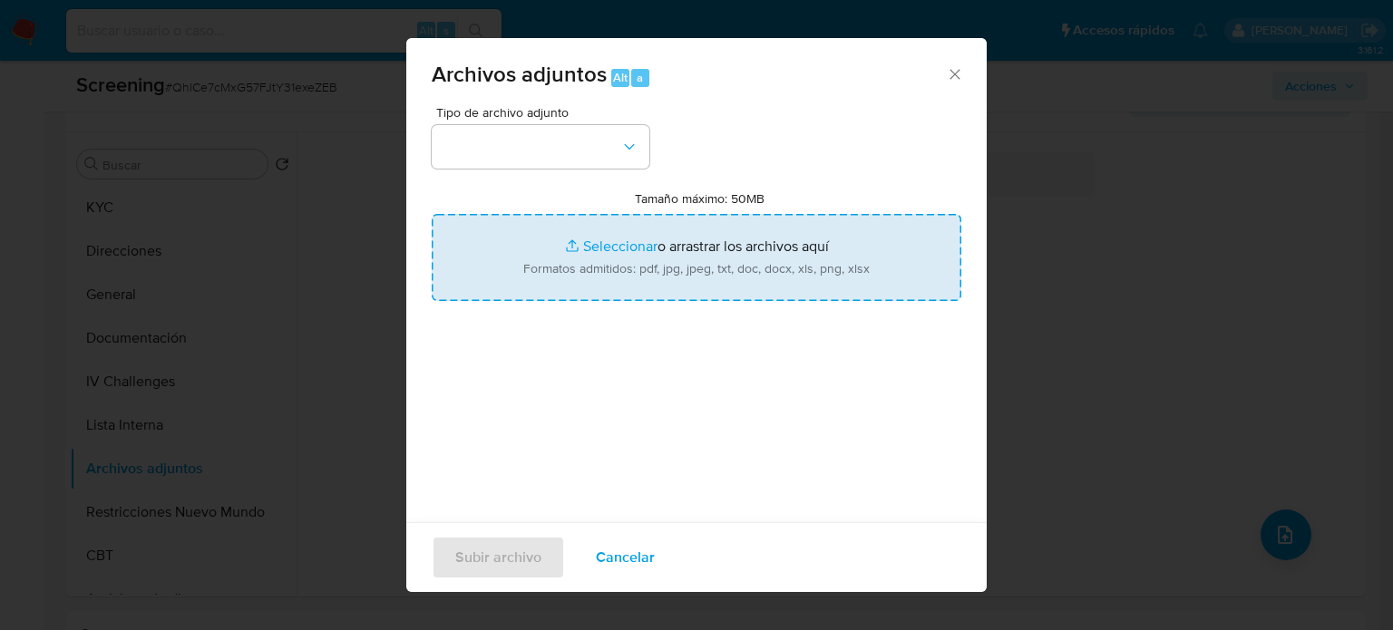
click at [541, 235] on input "Tamaño máximo: 50MB Seleccionar archivos" at bounding box center [697, 257] width 530 height 87
type input "C:\fakepath\El ruido de las balas_ ¿Quién mató al p...a Abelardo Liz_ - Consejo…"
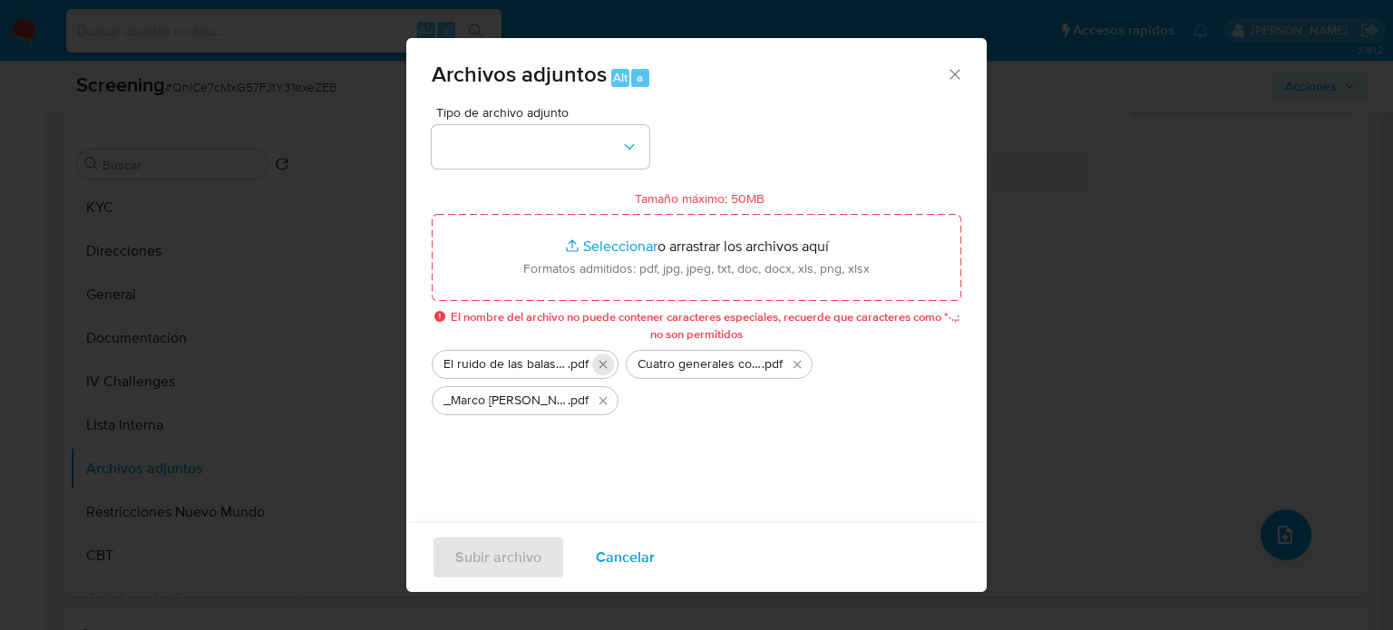
click at [596, 364] on icon "Eliminar El ruido de las balas_ ¿Quién mató al p...a Abelardo Liz_ - Consejo de…" at bounding box center [603, 364] width 15 height 15
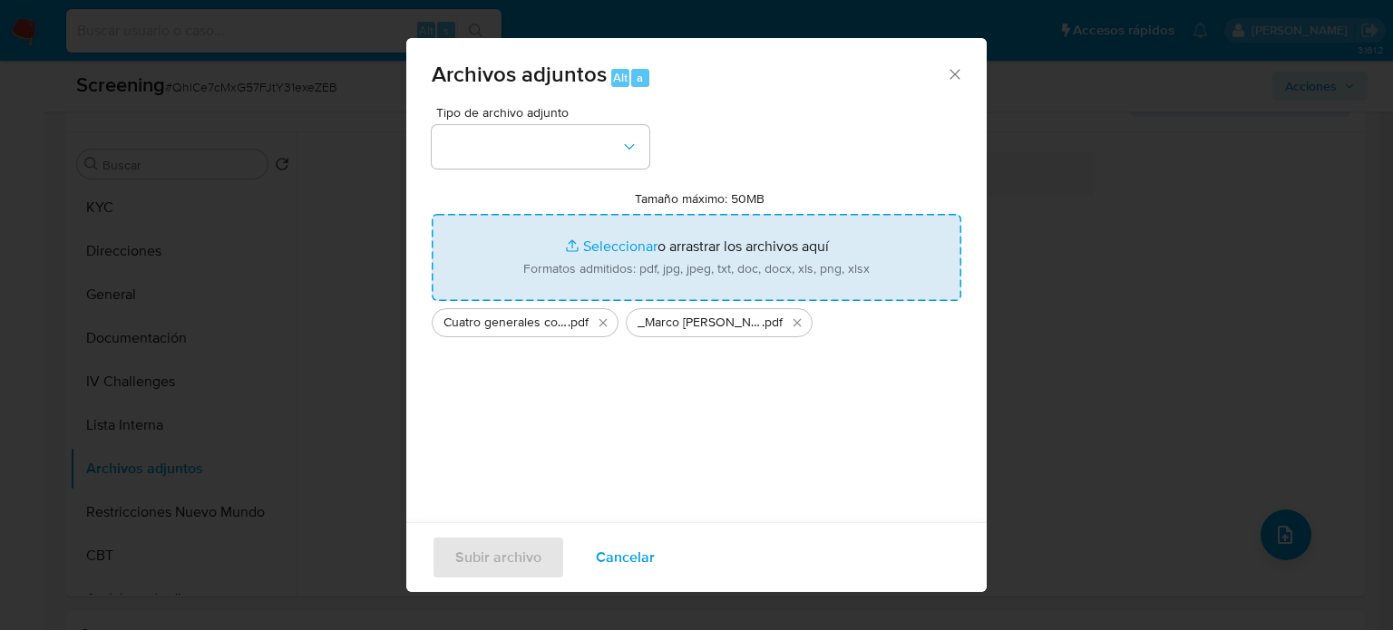
click at [611, 245] on input "Tamaño máximo: 50MB Seleccionar archivos" at bounding box center [697, 257] width 530 height 87
type input "C:\fakepath\El ruido de las balas_ Quién mató al p...a Abelardo Liz_ - Consejo …"
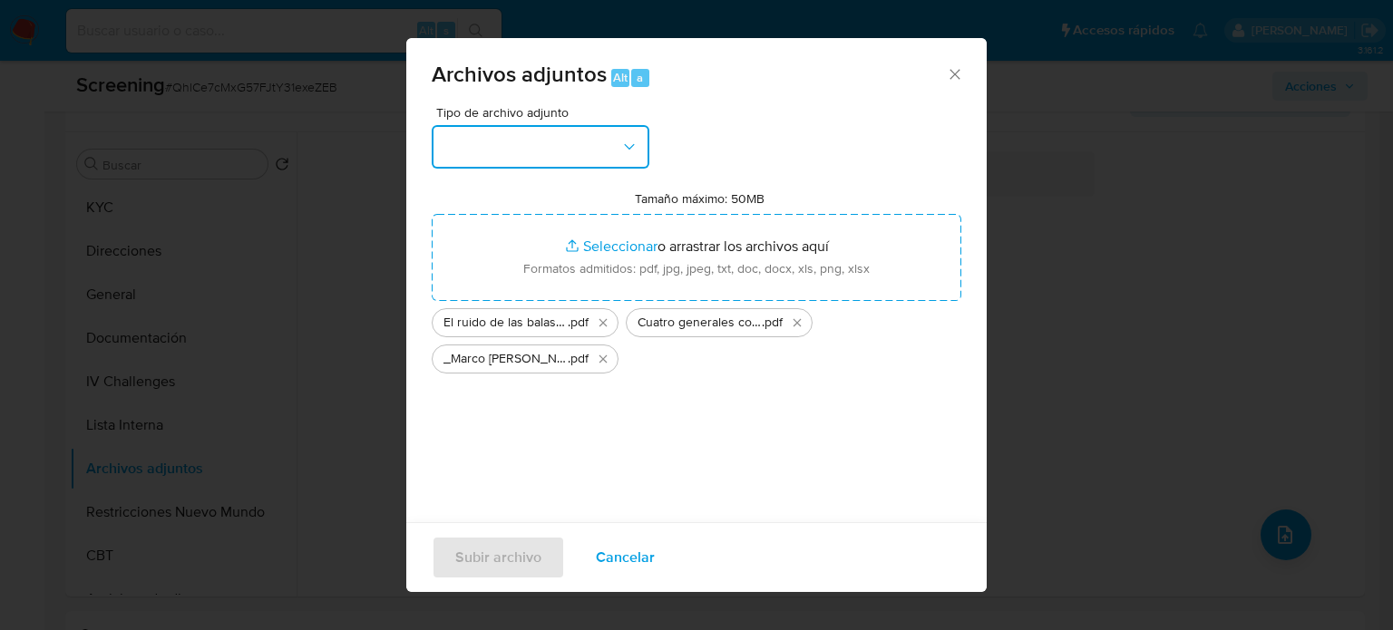
click at [585, 144] on button "button" at bounding box center [541, 147] width 218 height 44
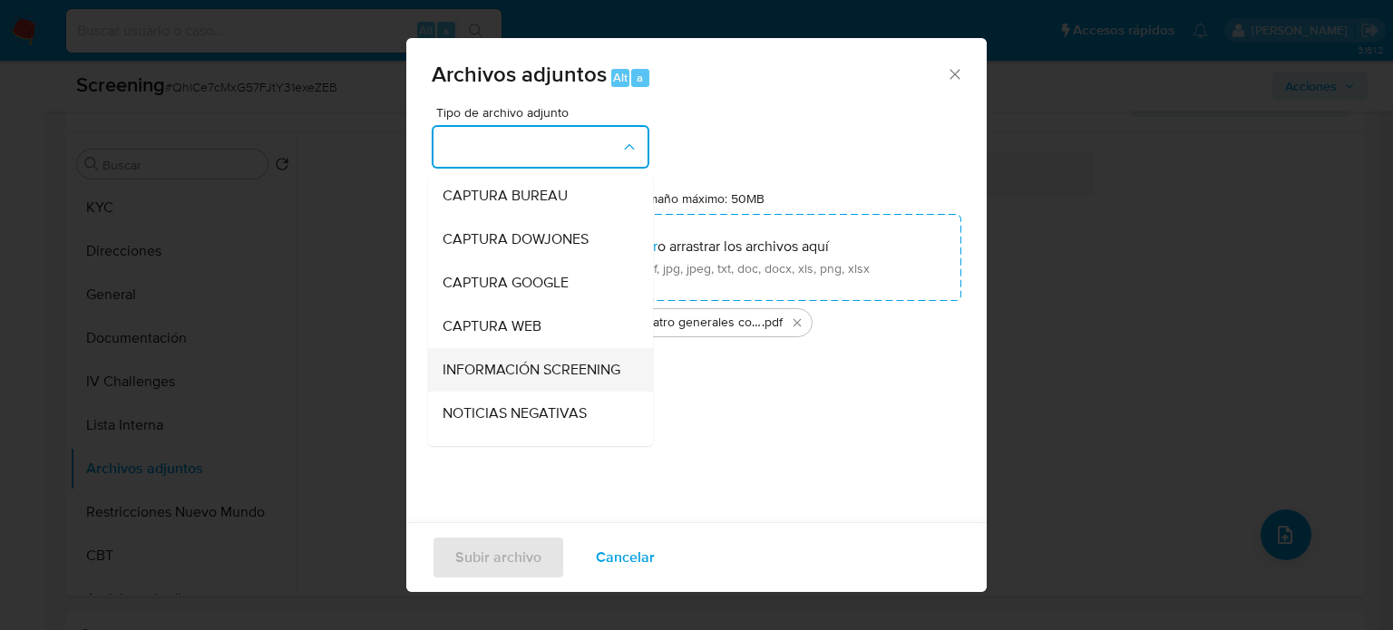
click at [529, 365] on span "INFORMACIÓN SCREENING" at bounding box center [532, 370] width 178 height 18
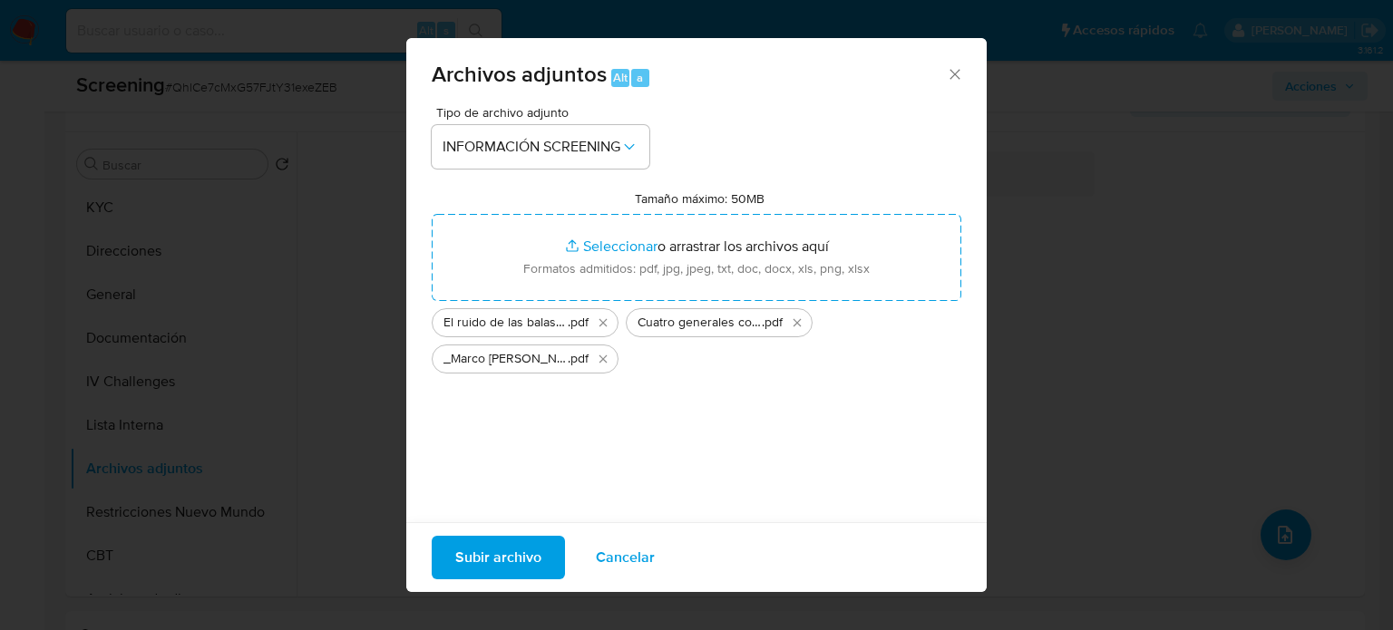
click at [537, 558] on span "Subir archivo" at bounding box center [498, 558] width 86 height 40
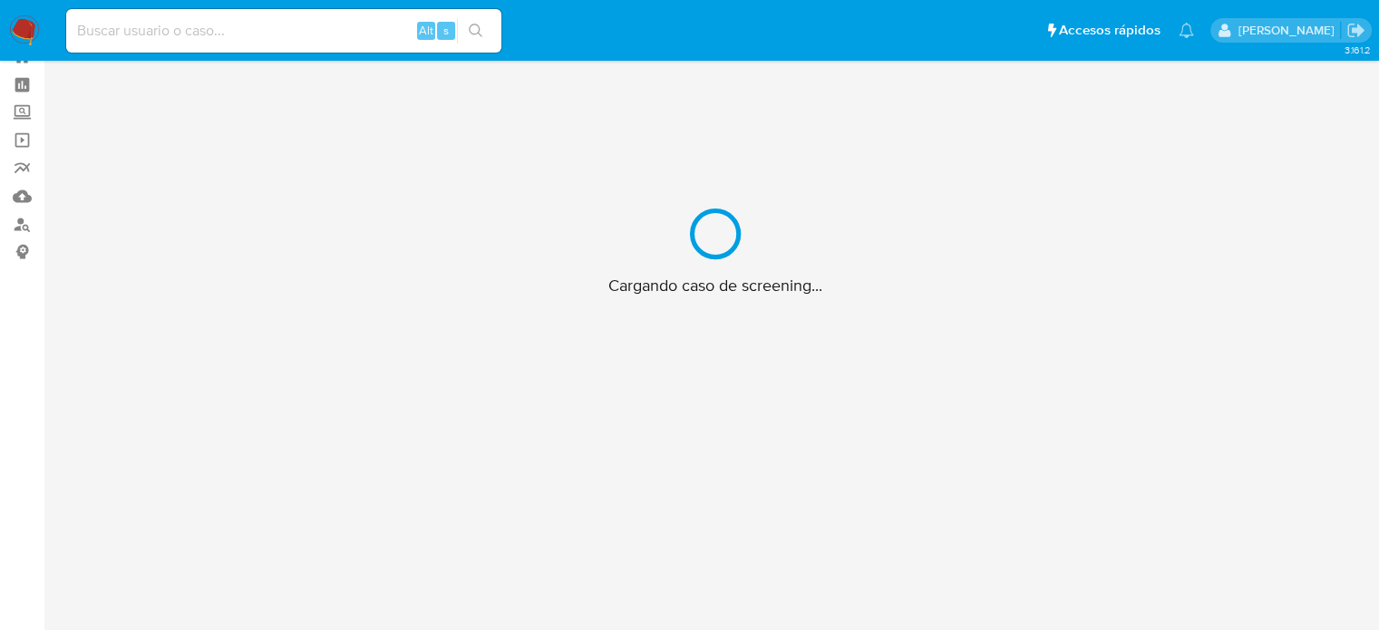
scroll to position [65, 0]
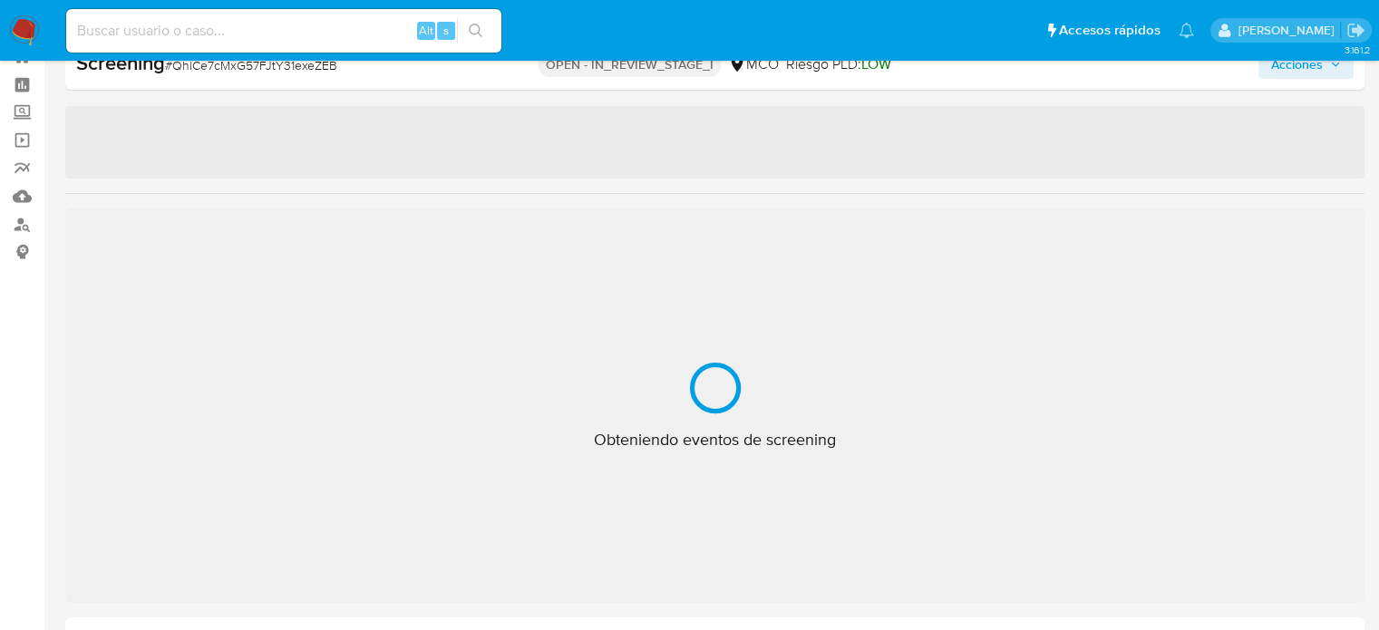
select select "10"
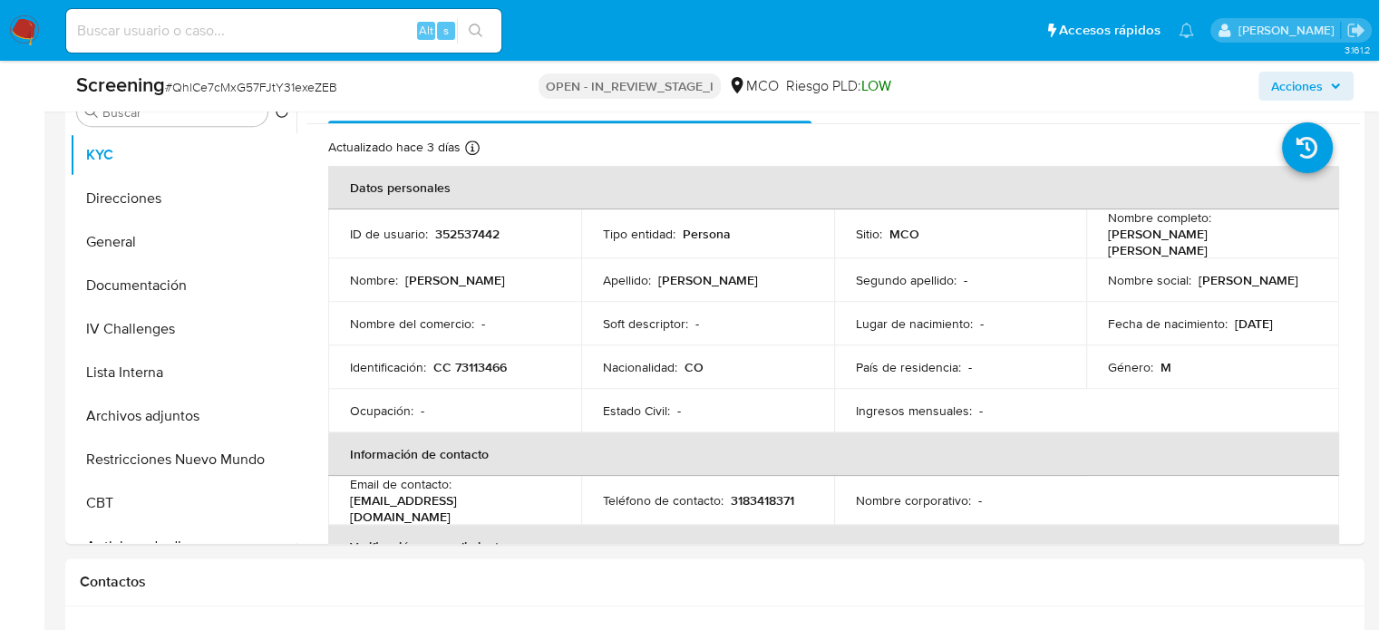
scroll to position [882, 0]
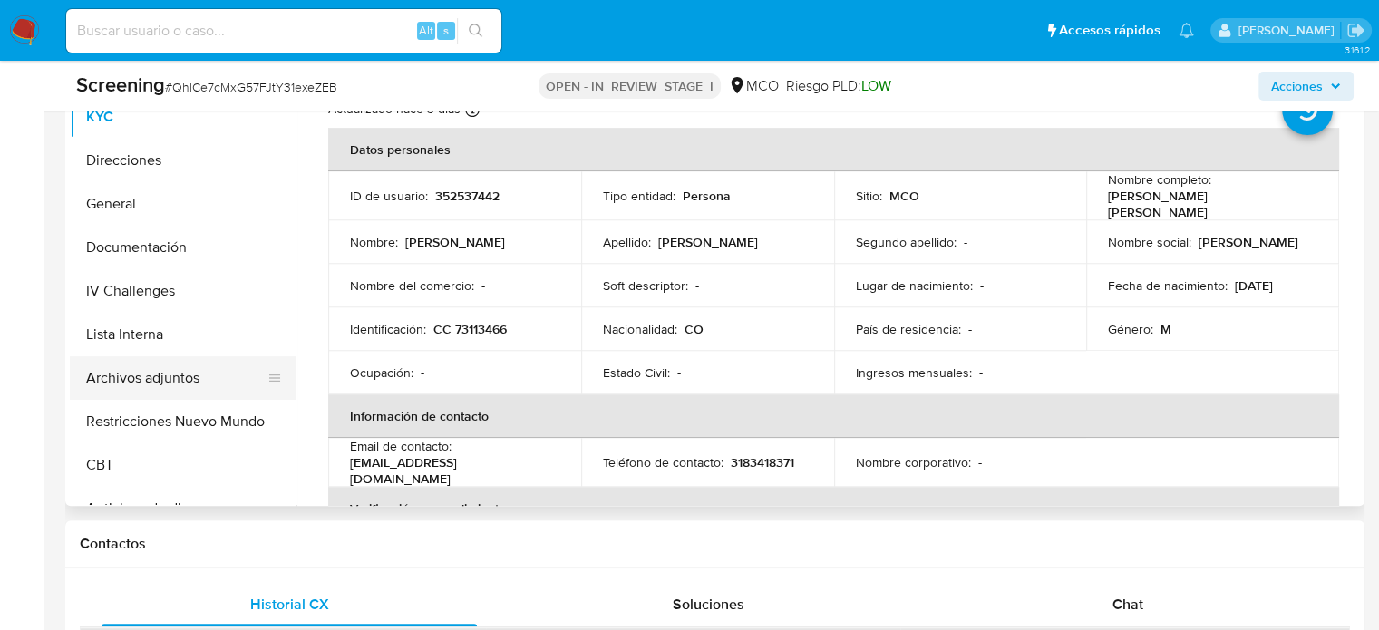
click at [150, 373] on button "Archivos adjuntos" at bounding box center [176, 378] width 212 height 44
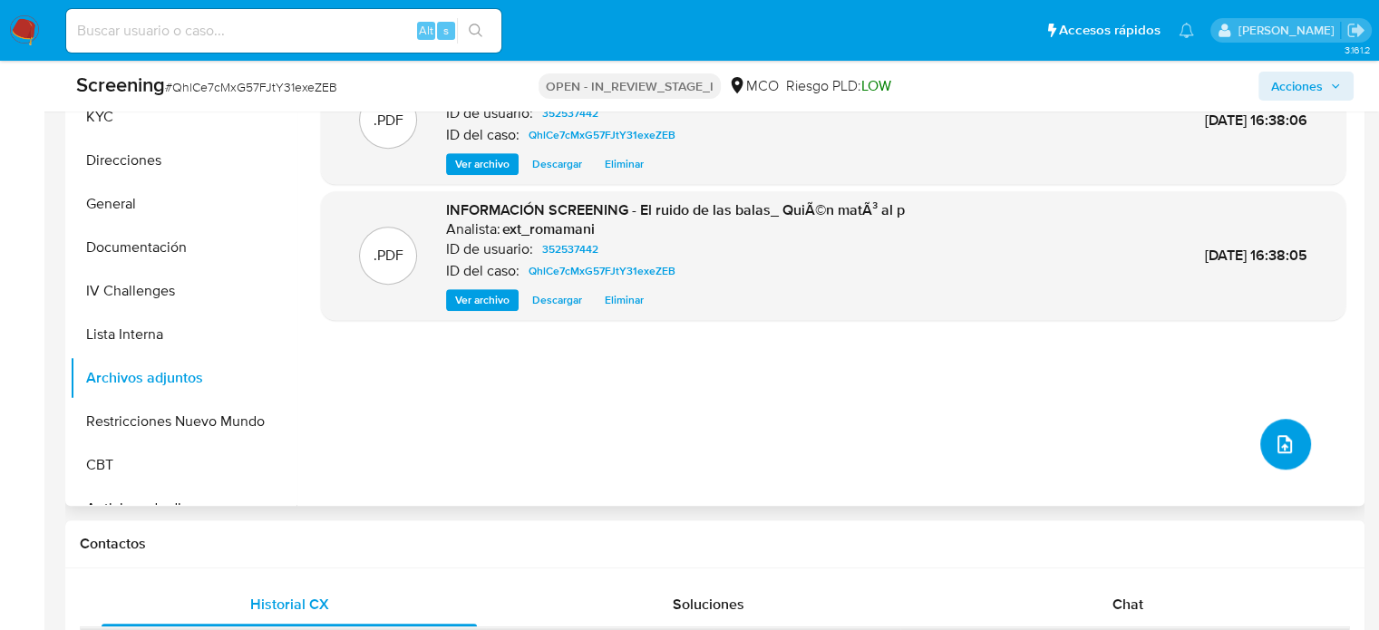
click at [1274, 438] on icon "upload-file" at bounding box center [1285, 445] width 22 height 22
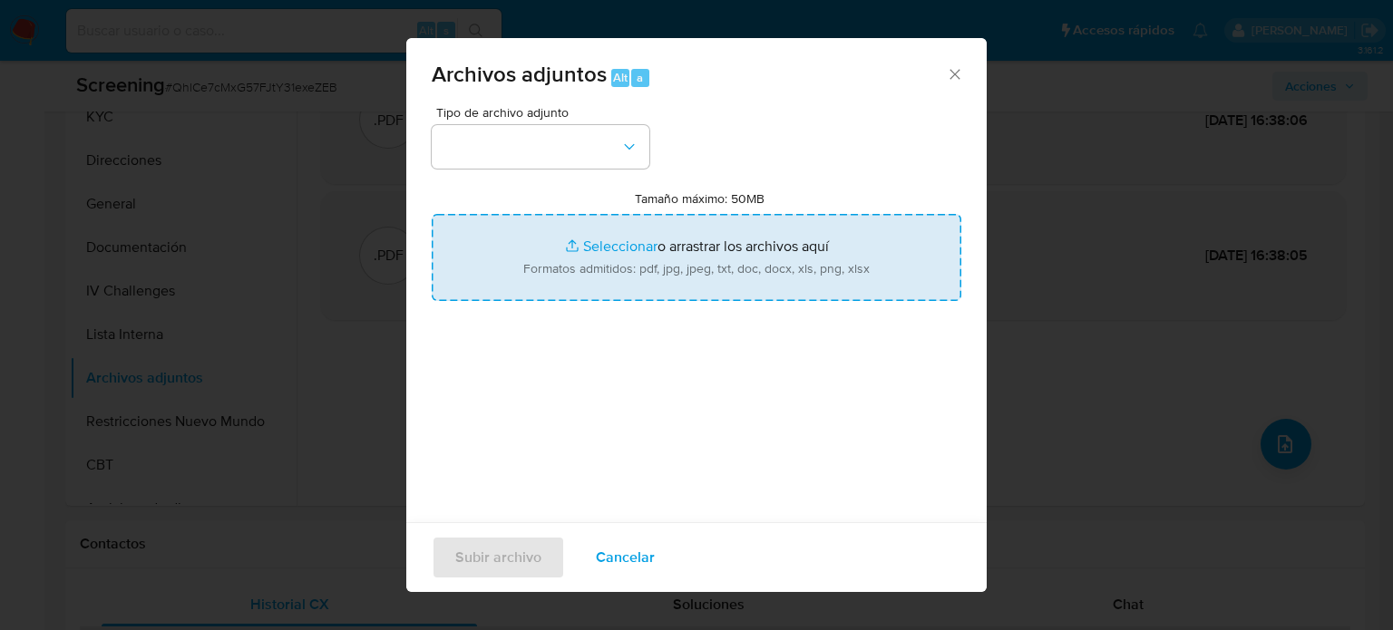
click at [491, 244] on input "Tamaño máximo: 50MB Seleccionar archivos" at bounding box center [697, 257] width 530 height 87
type input "C:\fakepath\_Marco [PERSON_NAME] niño_ Lavado de dinero - Buscar con Google.pdf"
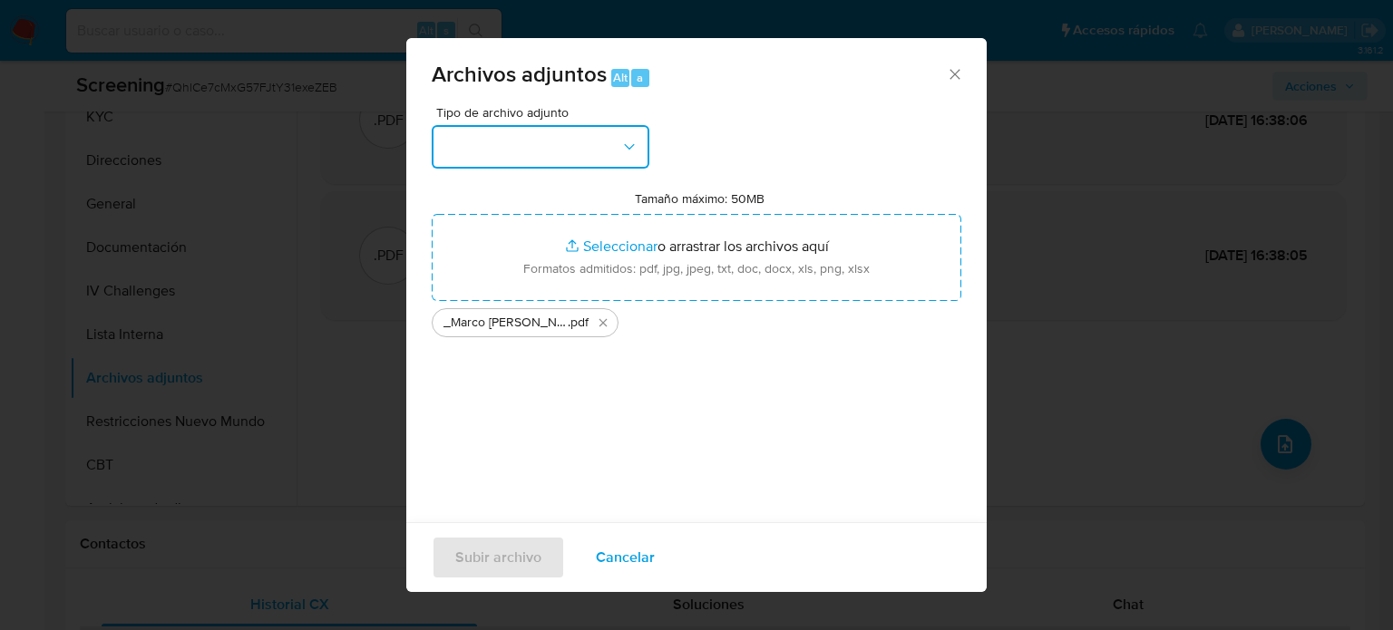
click at [512, 141] on button "button" at bounding box center [541, 147] width 218 height 44
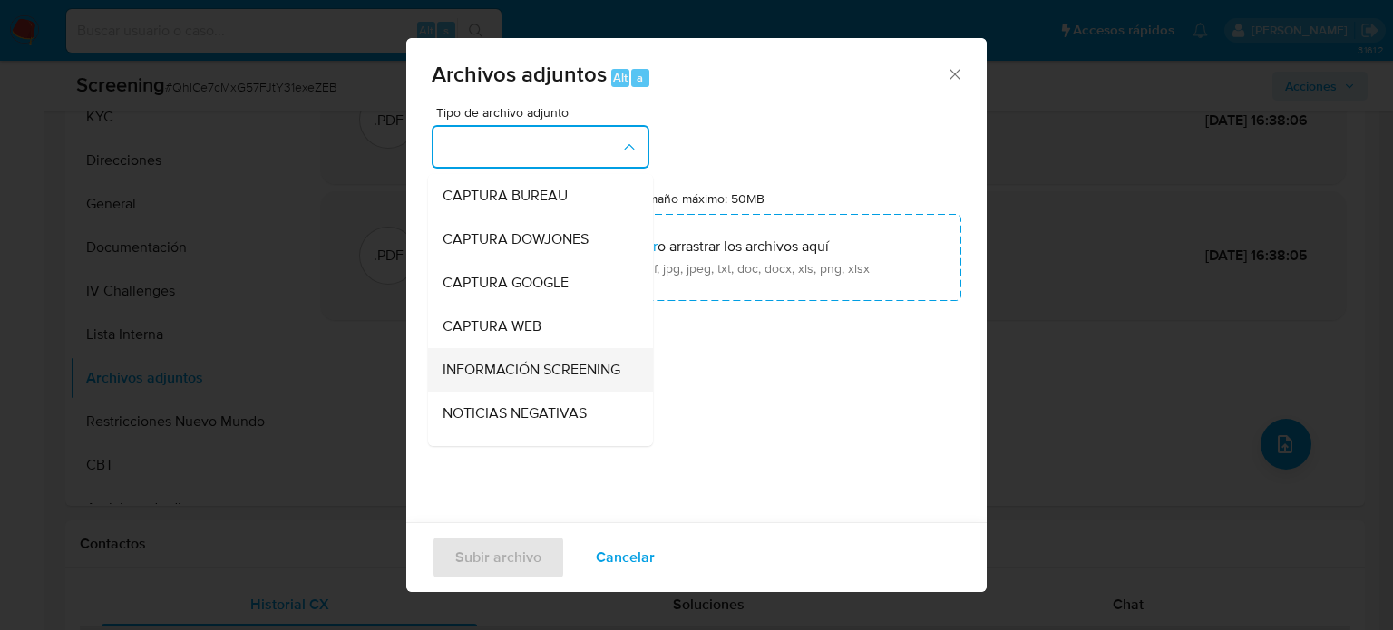
click at [497, 392] on div "INFORMACIÓN SCREENING" at bounding box center [535, 370] width 185 height 44
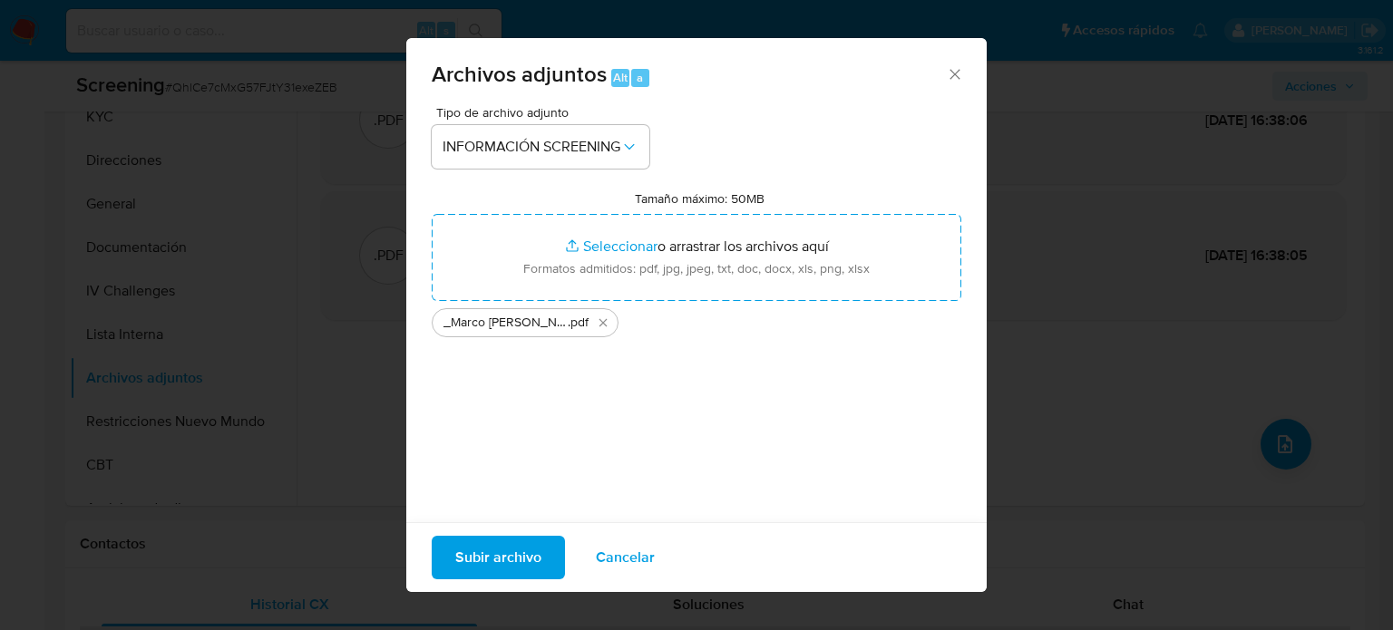
click at [512, 549] on span "Subir archivo" at bounding box center [498, 558] width 86 height 40
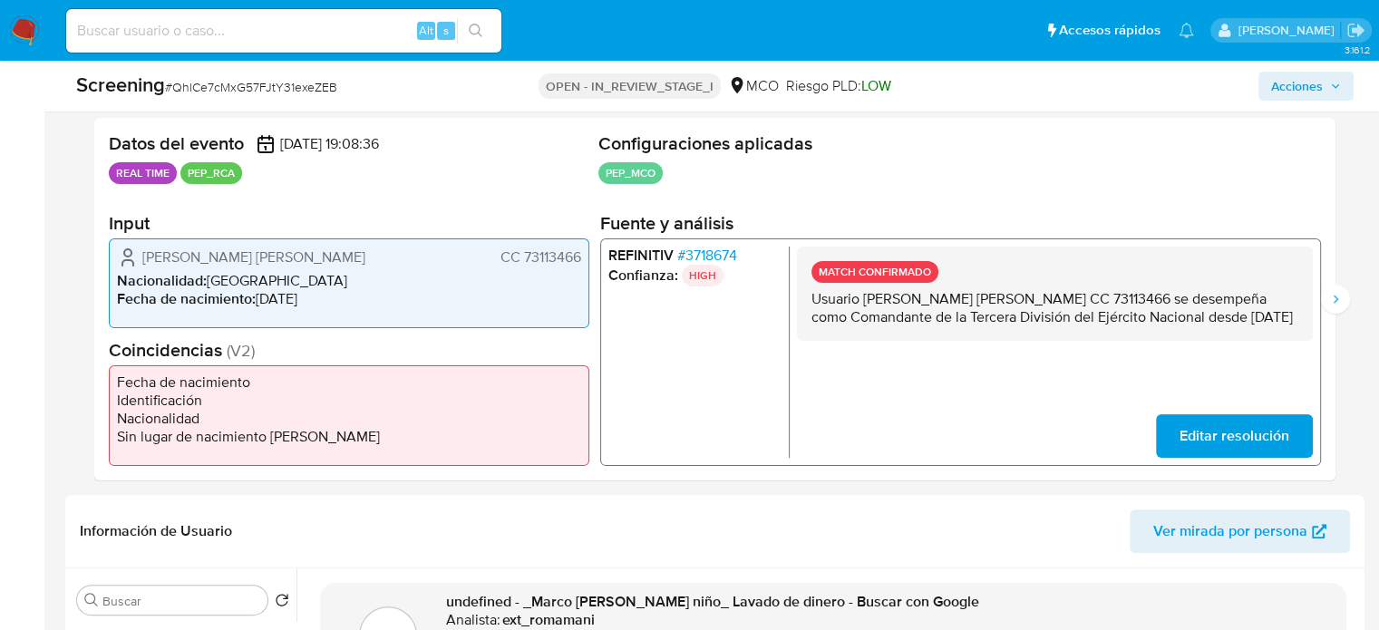
scroll to position [247, 0]
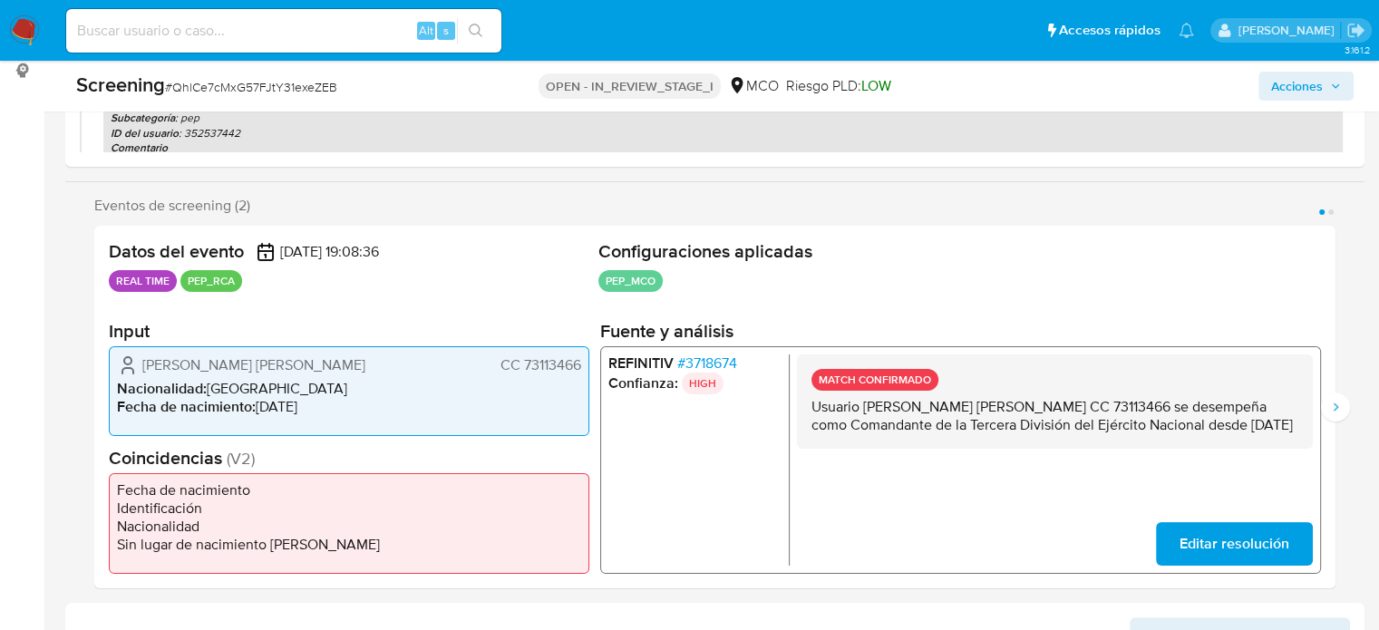
drag, startPoint x: 871, startPoint y: 443, endPoint x: 808, endPoint y: 412, distance: 70.2
click at [808, 412] on div "MATCH CONFIRMADO Usuario Mayorga Niño Marco Vinicio CC 73113466 se desempeña co…" at bounding box center [1055, 401] width 516 height 94
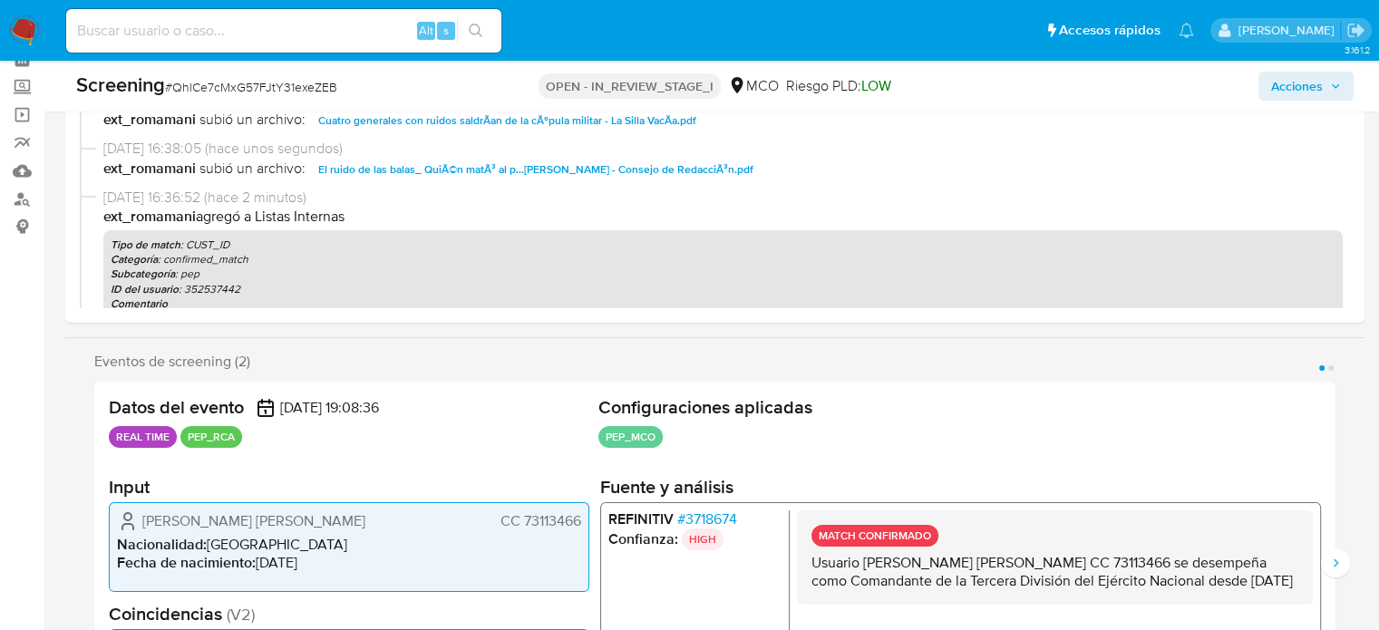
scroll to position [272, 0]
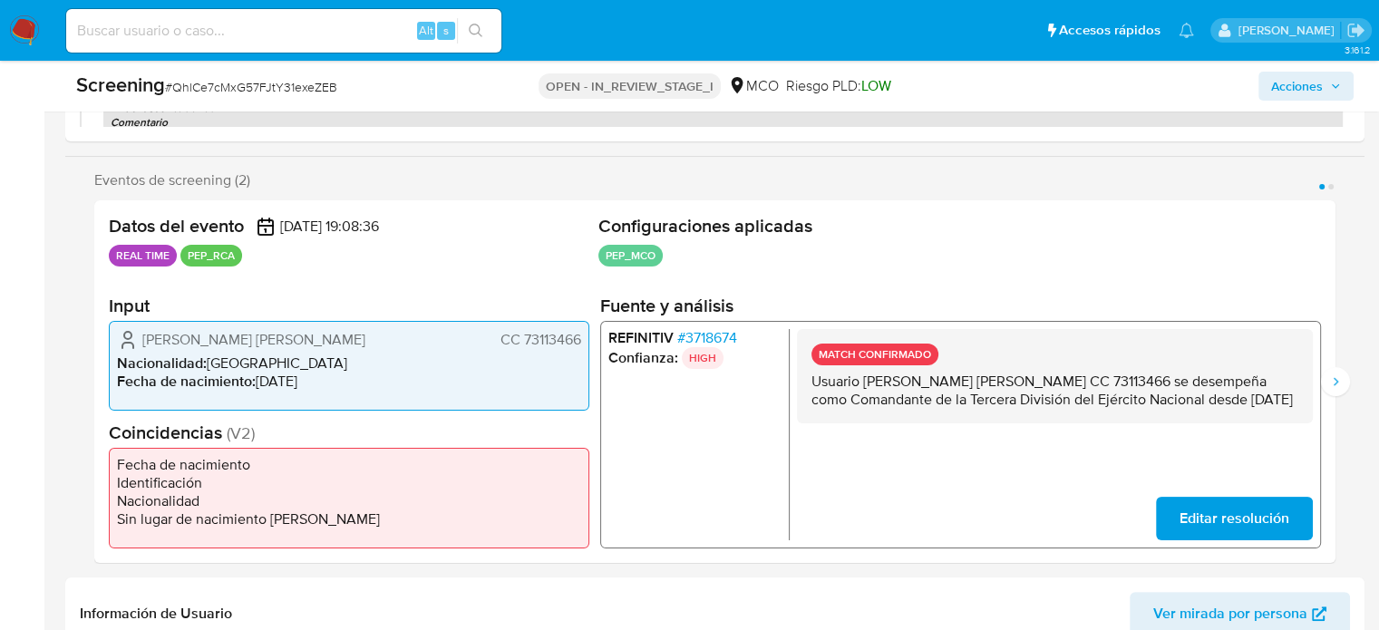
click at [711, 333] on span "# 3718674" at bounding box center [707, 337] width 60 height 18
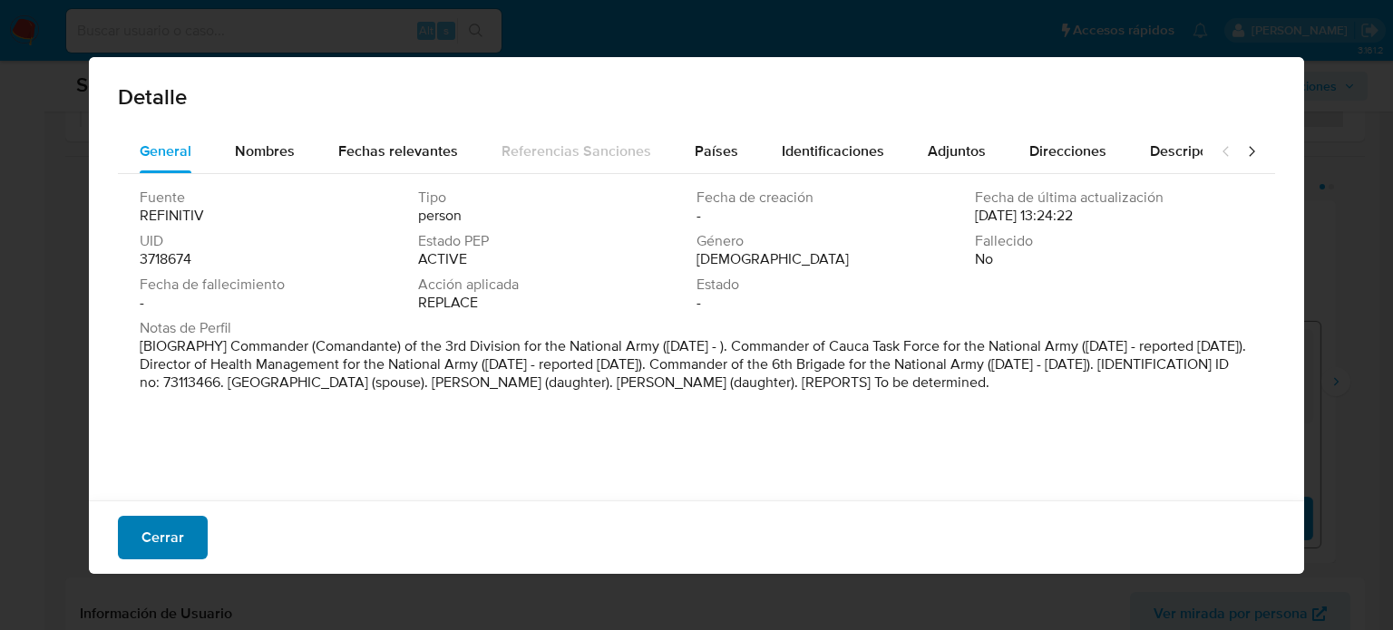
click at [161, 532] on span "Cerrar" at bounding box center [162, 538] width 43 height 40
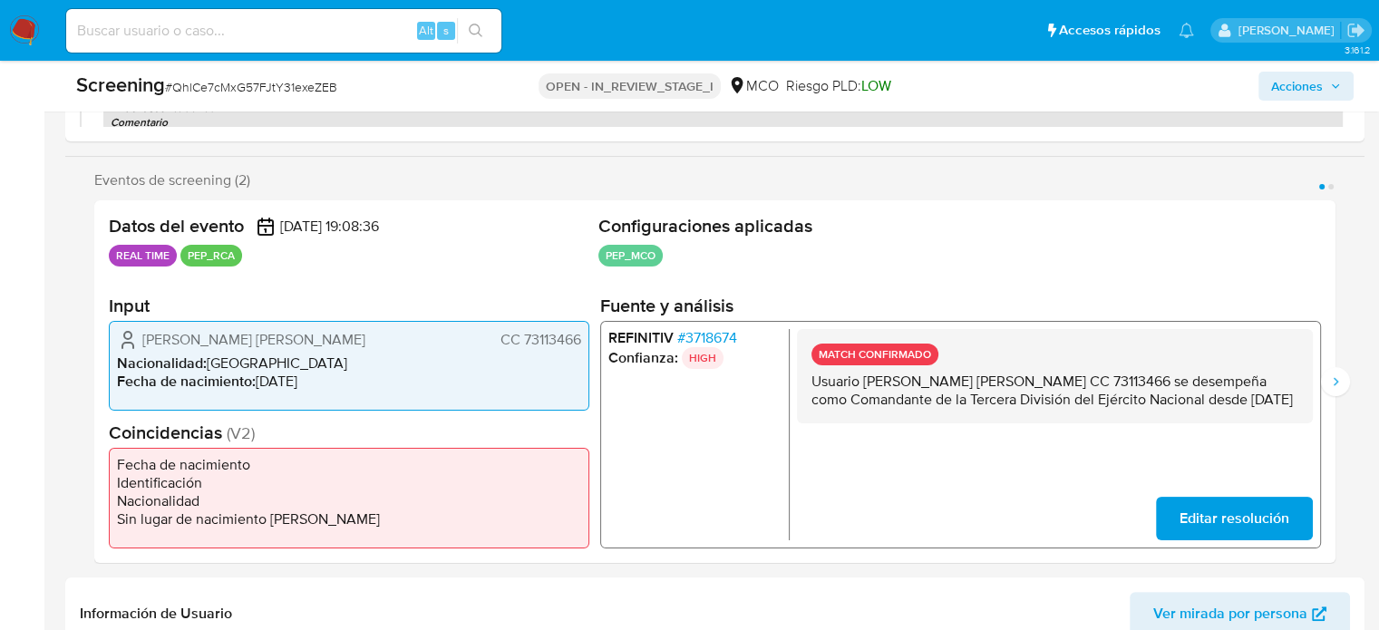
click at [1270, 81] on button "Acciones" at bounding box center [1306, 86] width 95 height 29
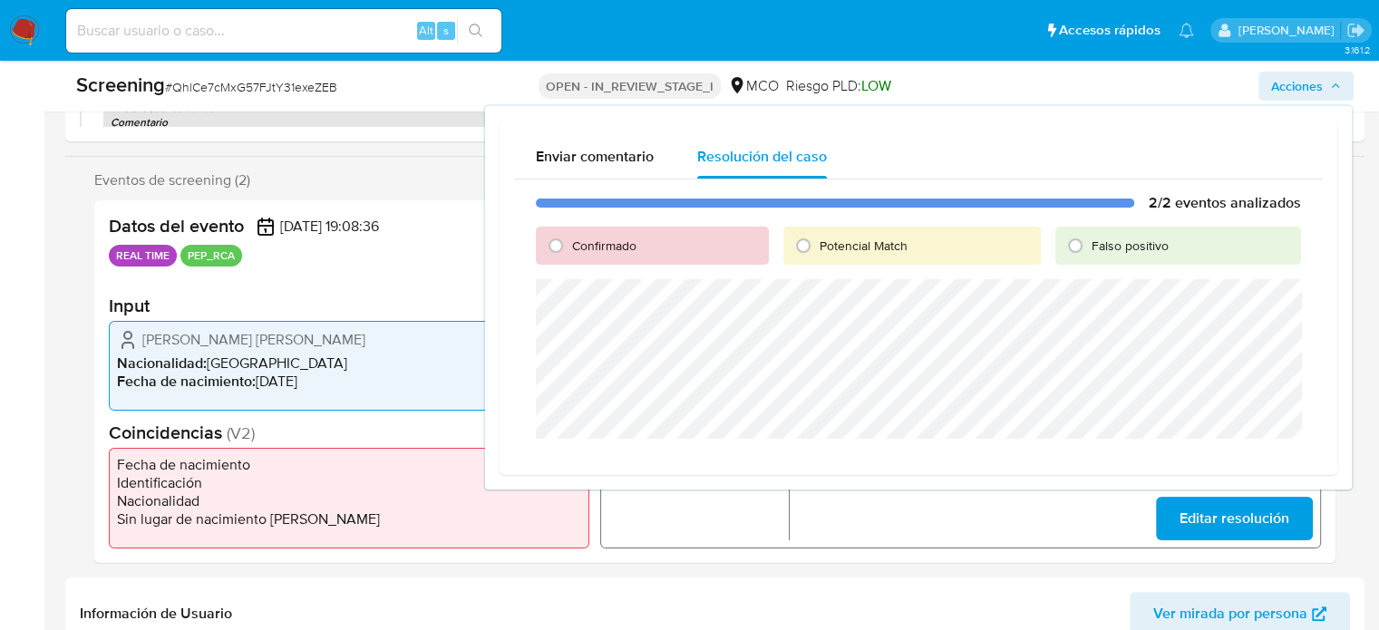
click at [619, 239] on span "Confirmado" at bounding box center [604, 246] width 64 height 18
click at [570, 239] on input "Confirmado" at bounding box center [555, 245] width 29 height 29
radio input "true"
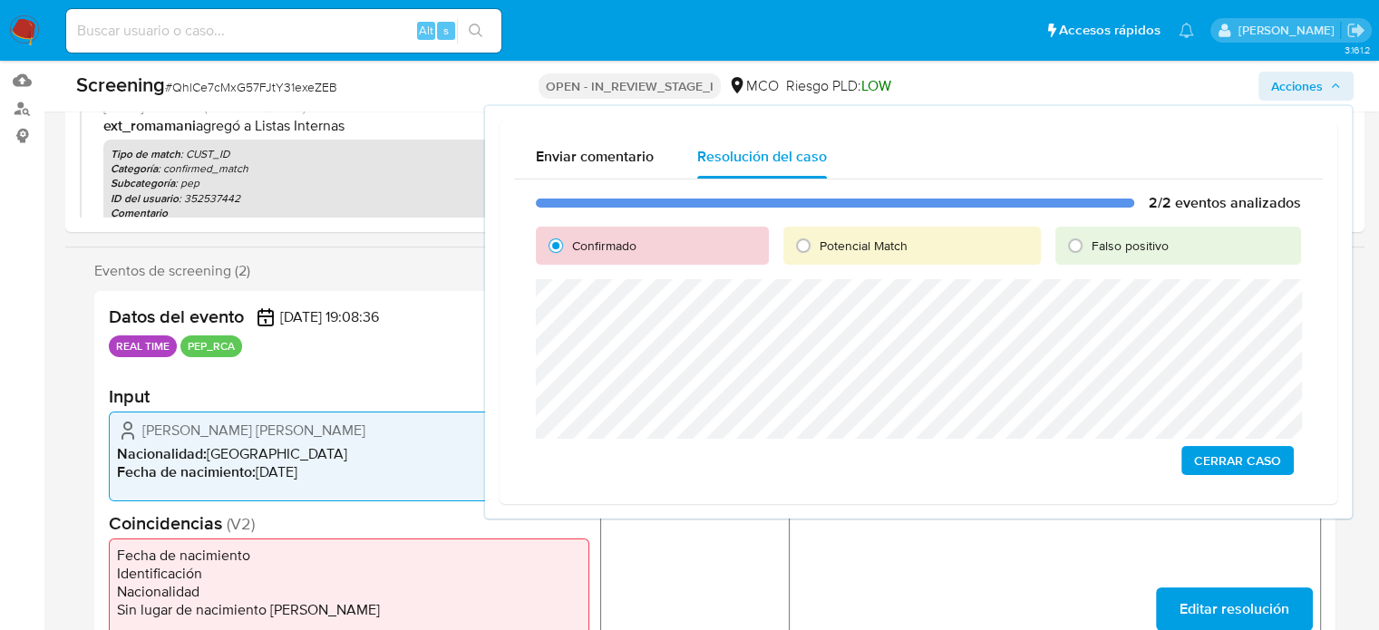
scroll to position [91, 0]
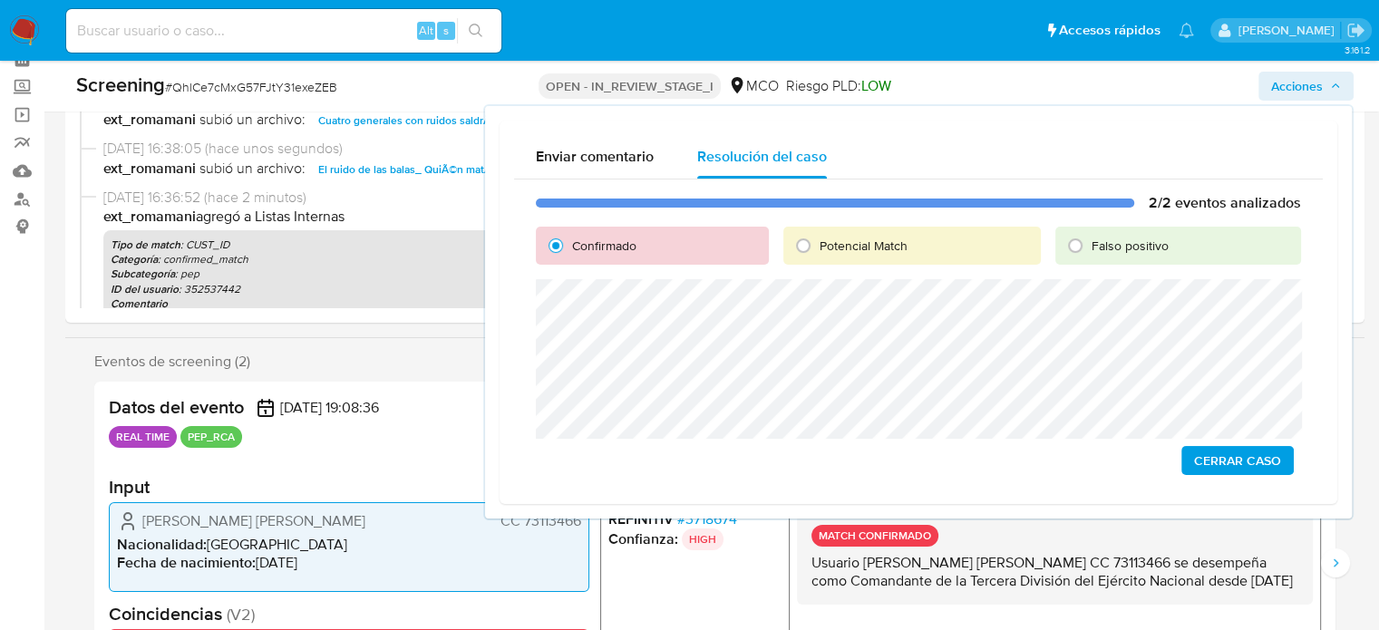
click at [1223, 465] on span "Cerrar Caso" at bounding box center [1237, 460] width 87 height 25
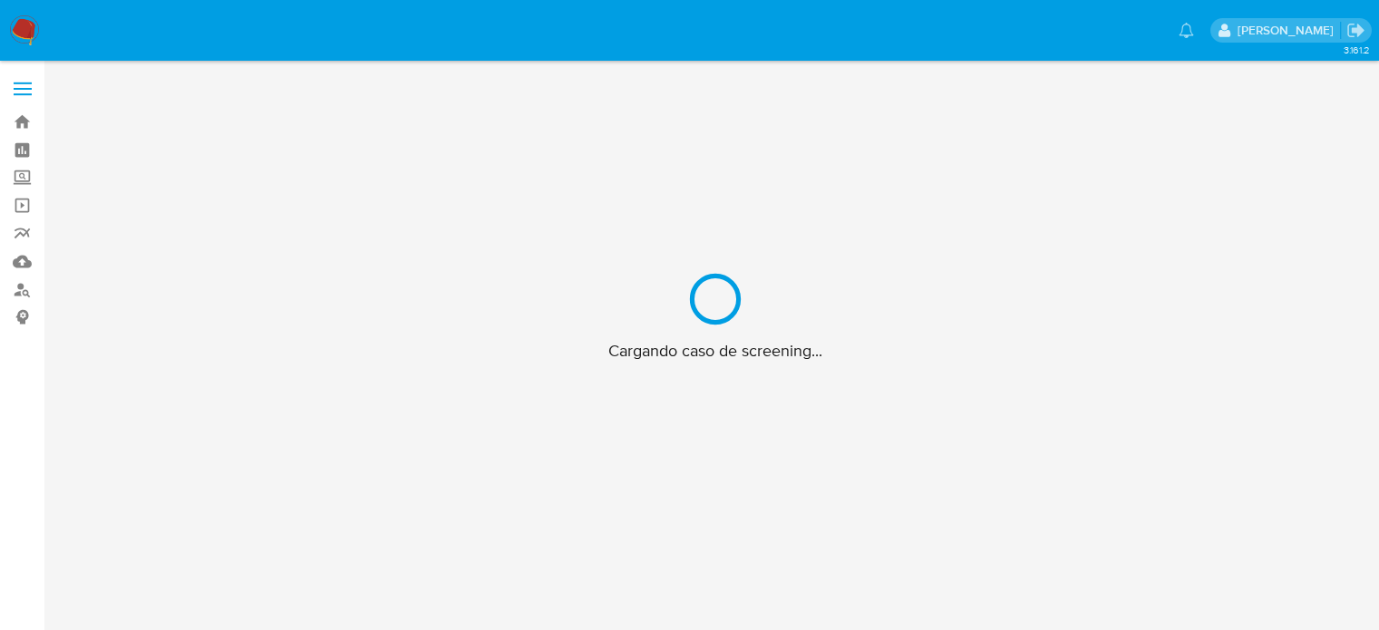
scroll to position [65, 0]
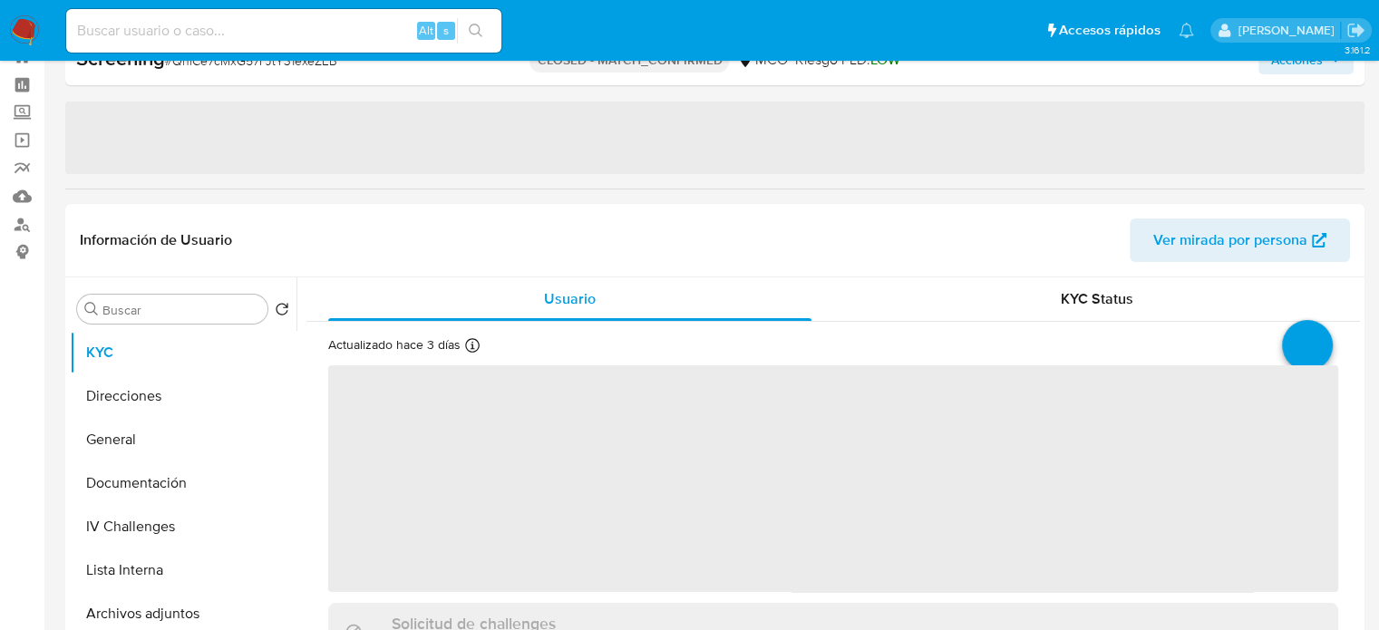
select select "10"
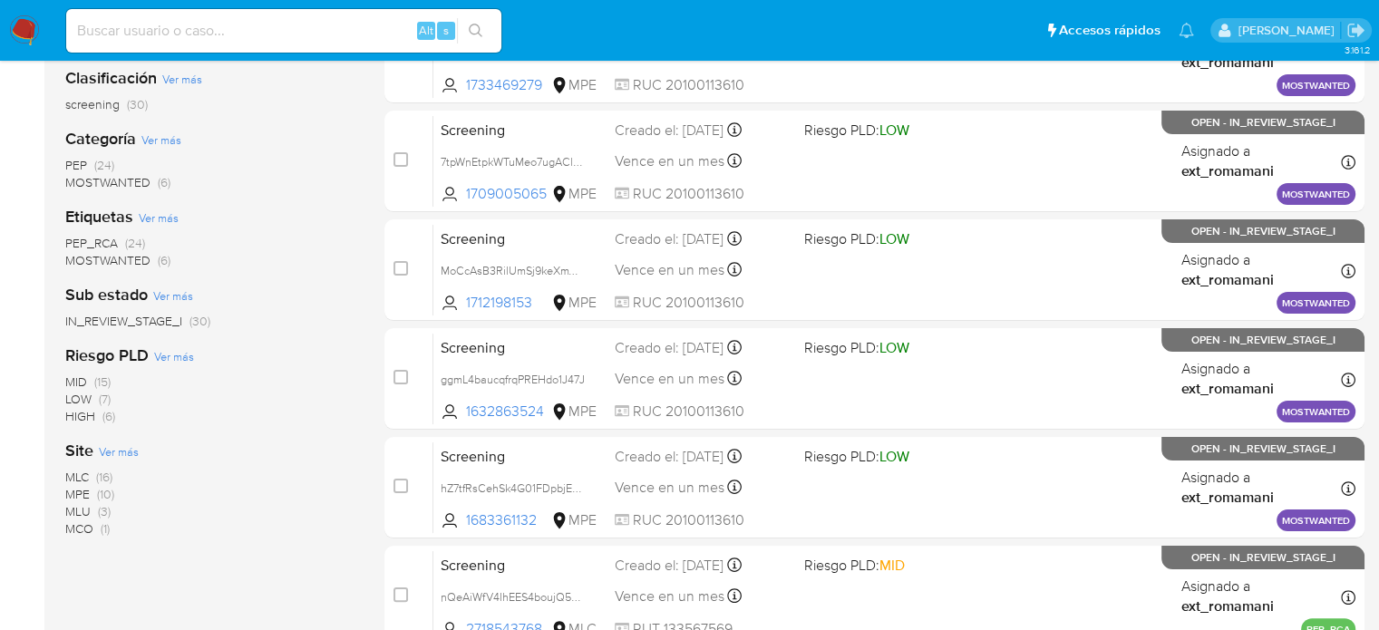
scroll to position [363, 0]
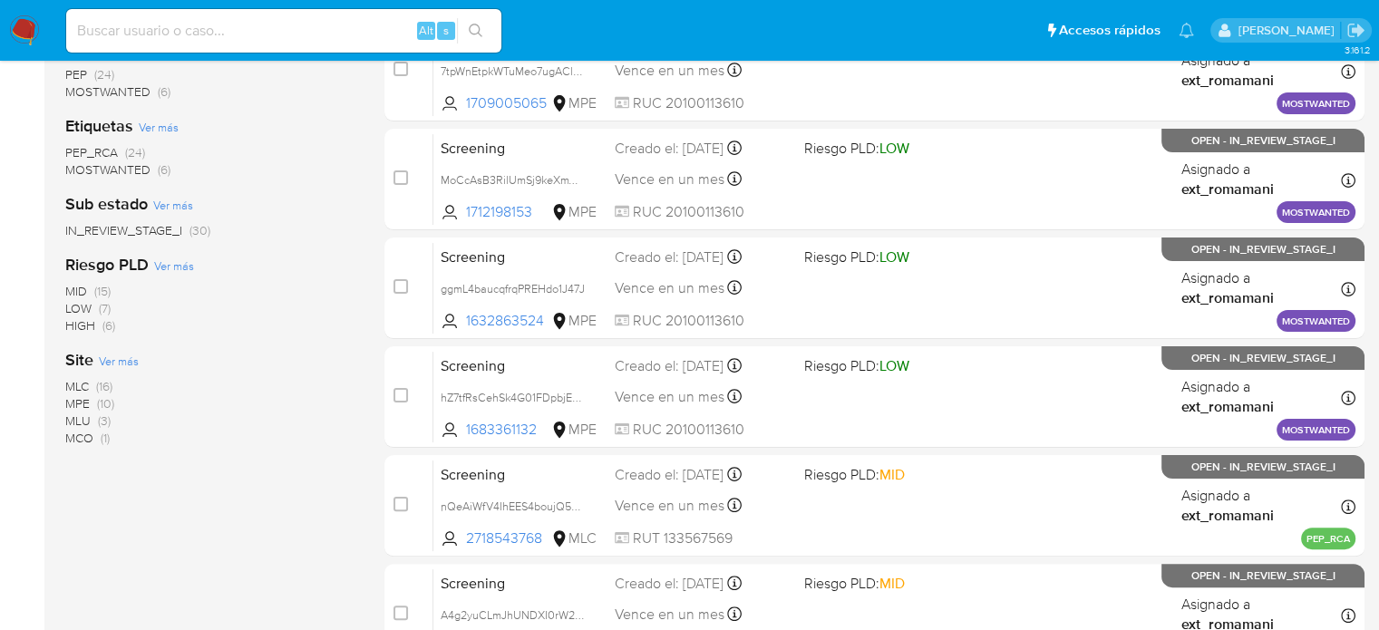
click at [102, 395] on span "(10)" at bounding box center [105, 404] width 17 height 18
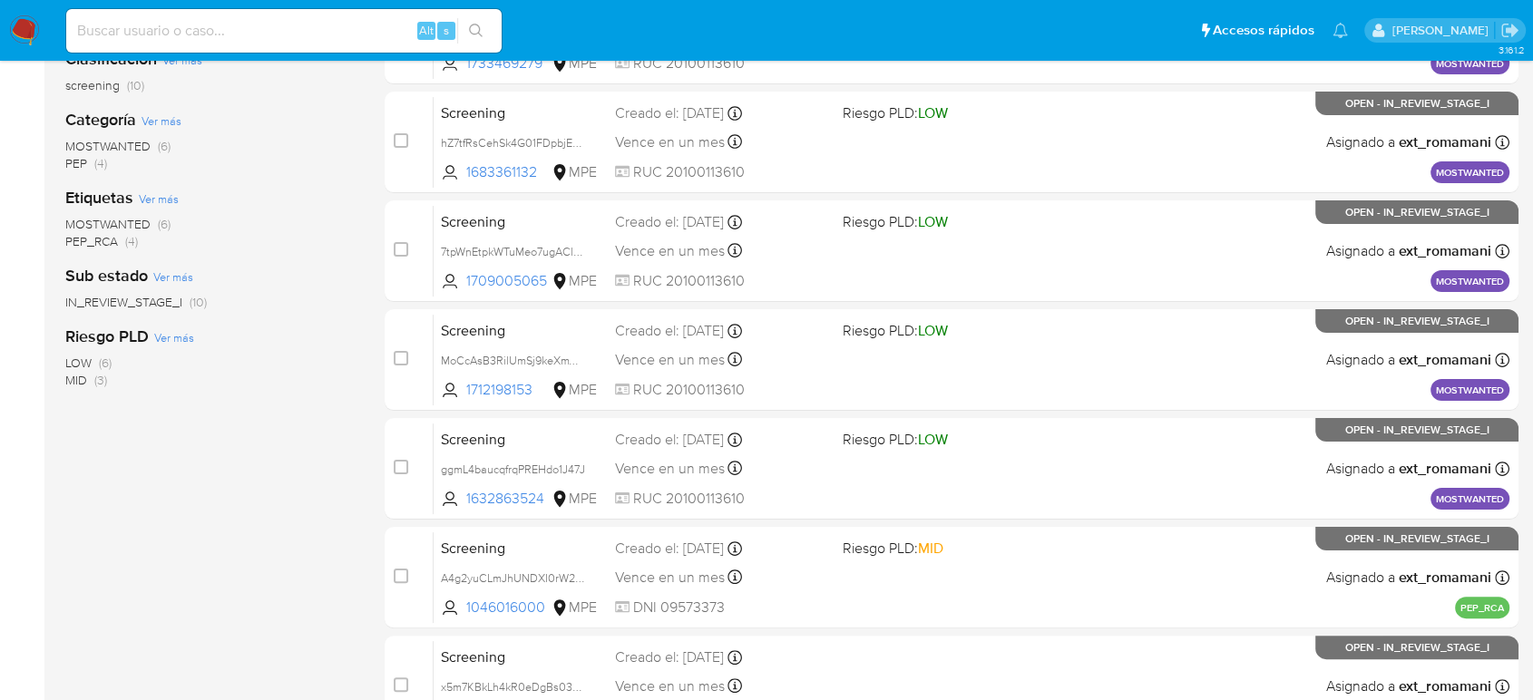
scroll to position [190, 0]
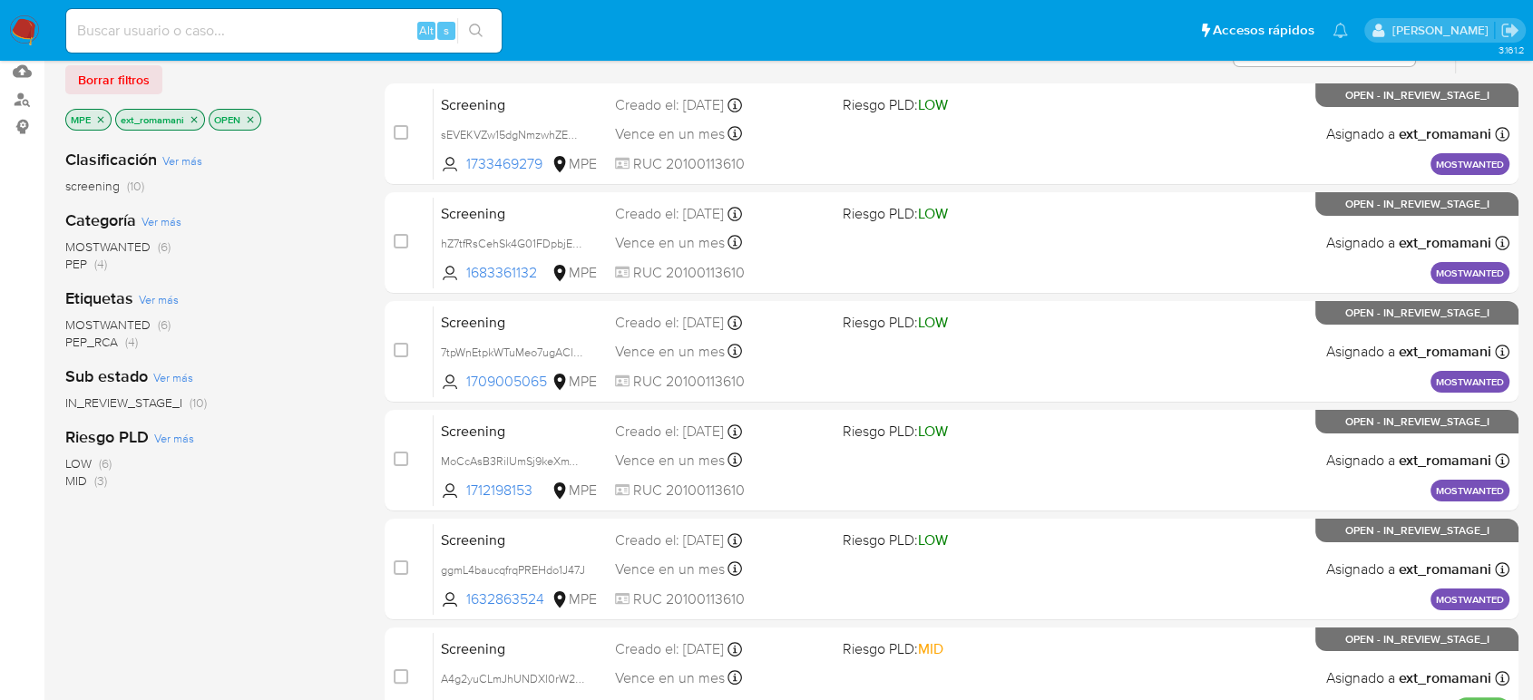
click at [89, 267] on span "PEP (4)" at bounding box center [86, 264] width 42 height 17
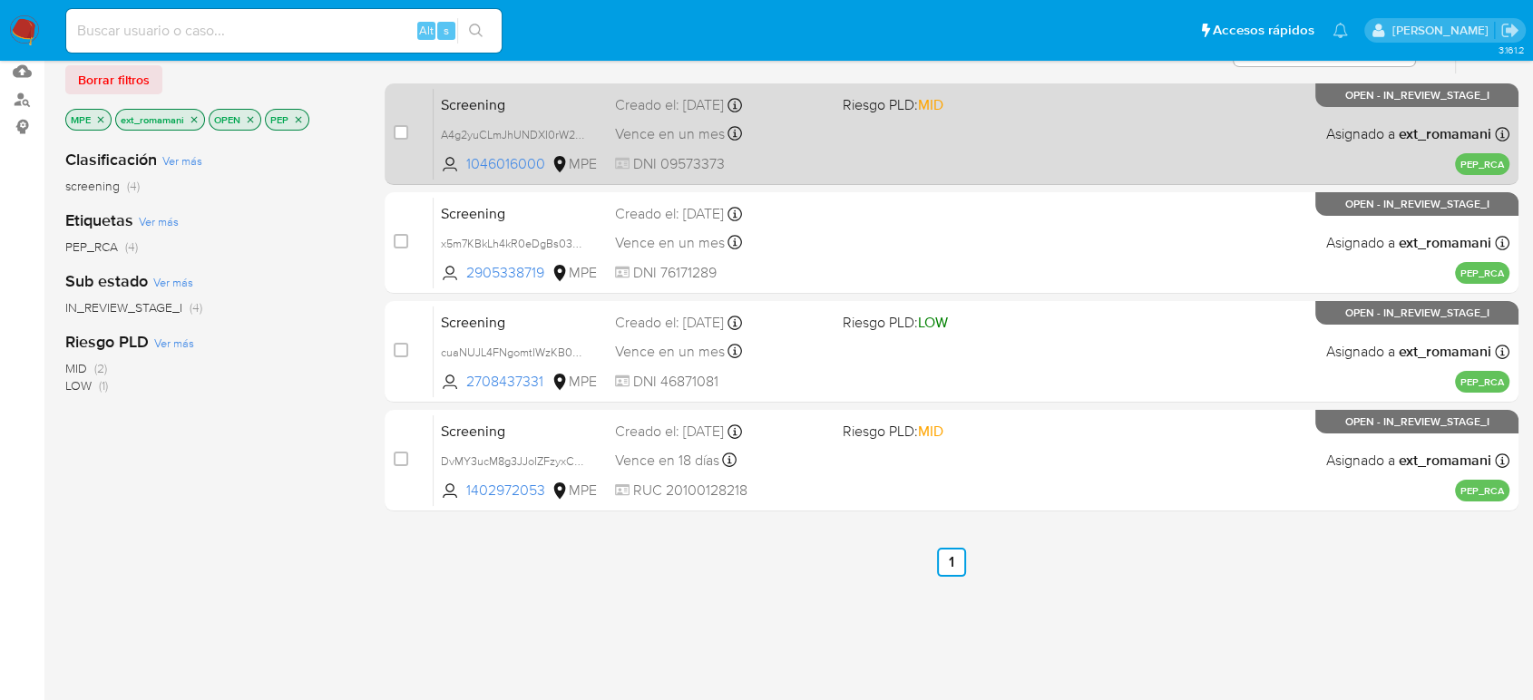
click at [785, 136] on div "Vence en un mes Vence el 04/11/2025 14:47:15" at bounding box center [721, 134] width 212 height 24
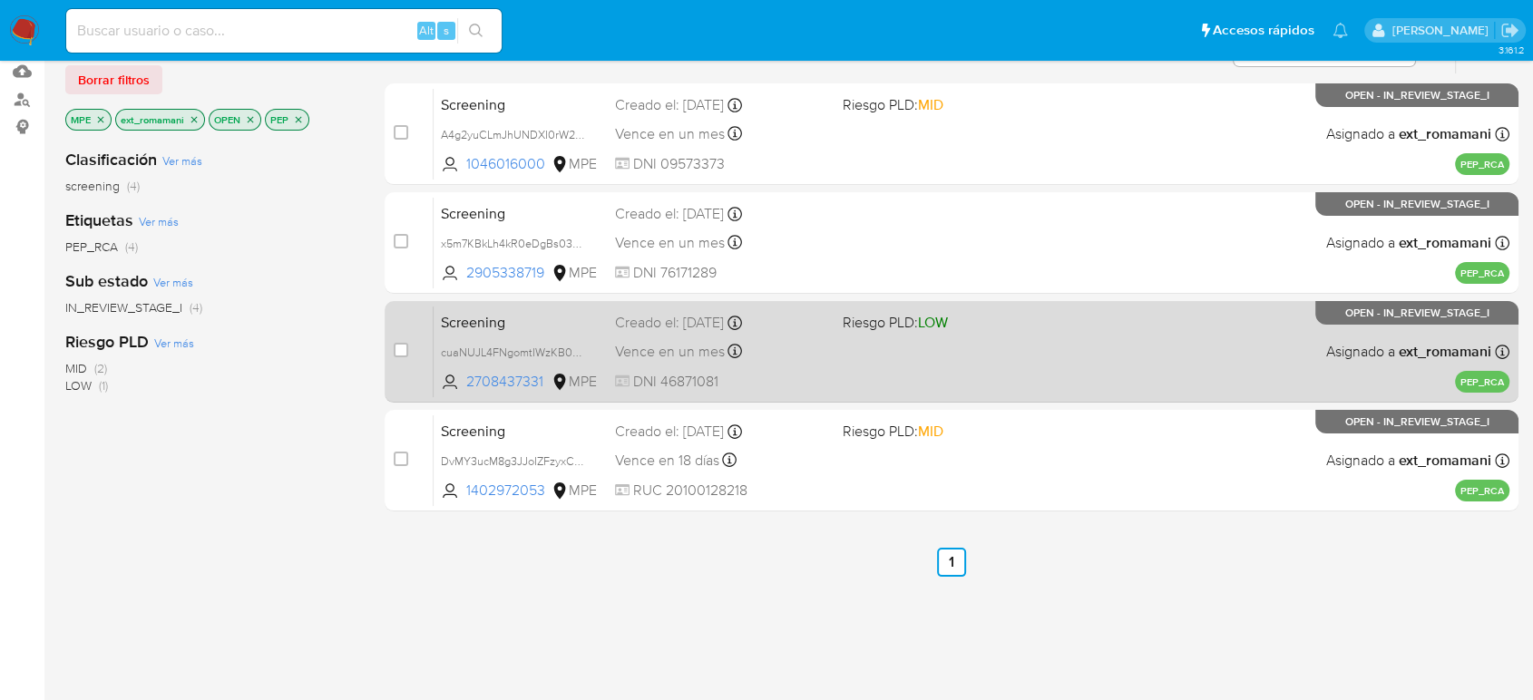
drag, startPoint x: 809, startPoint y: 228, endPoint x: 799, endPoint y: 333, distance: 105.7
click at [809, 230] on div "Screening x5m7KBkLh4kR0eDgBs039Q9h 2905338719 MPE Creado el: 04/10/2025 Creado …" at bounding box center [972, 243] width 1076 height 92
drag, startPoint x: 799, startPoint y: 335, endPoint x: 798, endPoint y: 354, distance: 19.1
click at [799, 336] on div "Screening cuaNUJL4FNgomtIWzKB0zPHU 2708437331 MPE Riesgo PLD: LOW Creado el: 04…" at bounding box center [972, 352] width 1076 height 92
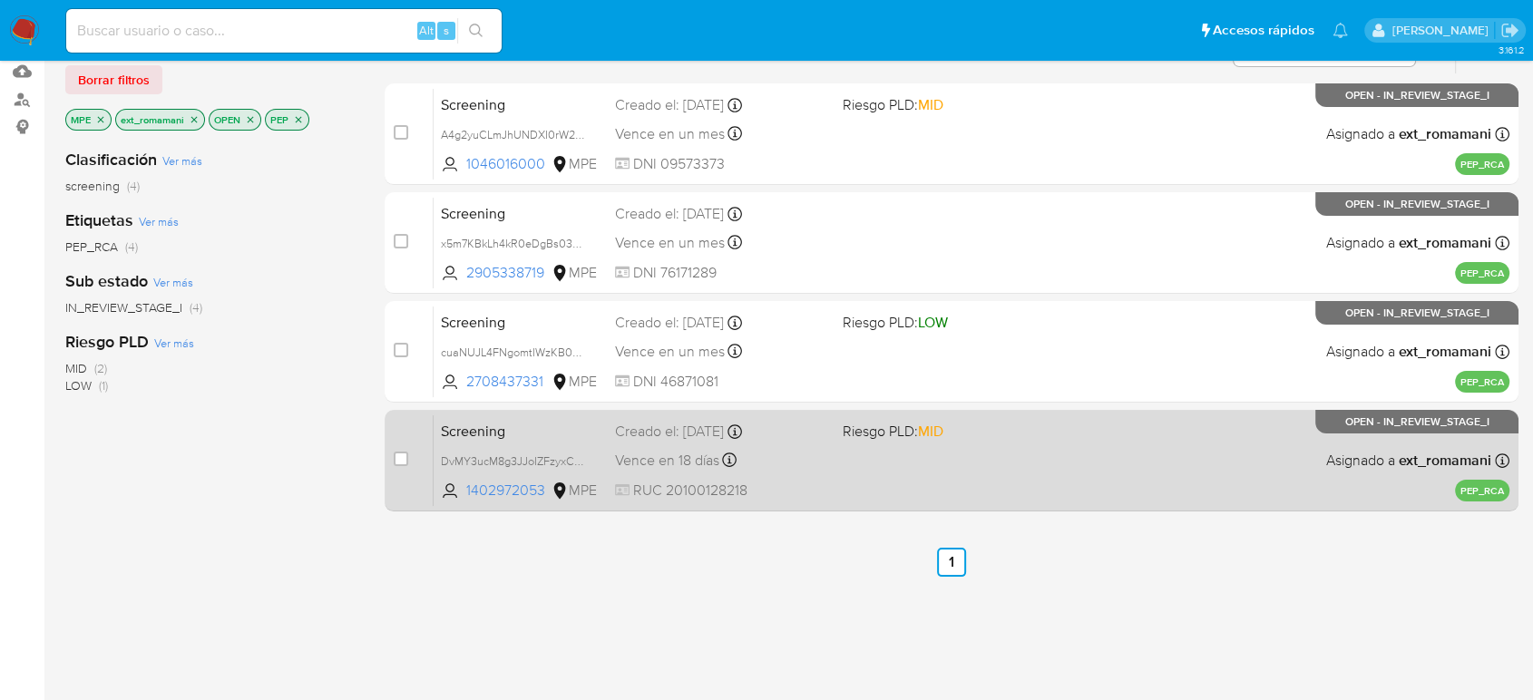
click at [798, 438] on div "Creado el: 24/09/2025 Creado el: 24/09/2025 07:06:00" at bounding box center [721, 432] width 212 height 20
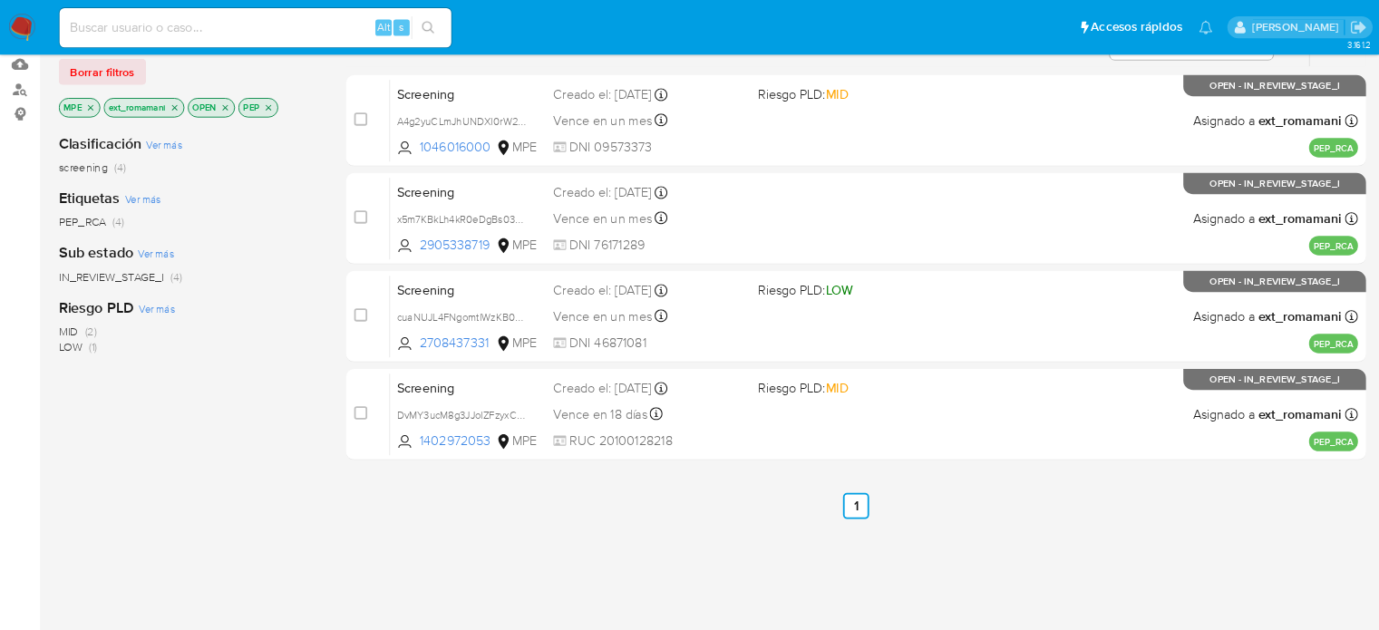
scroll to position [190, 0]
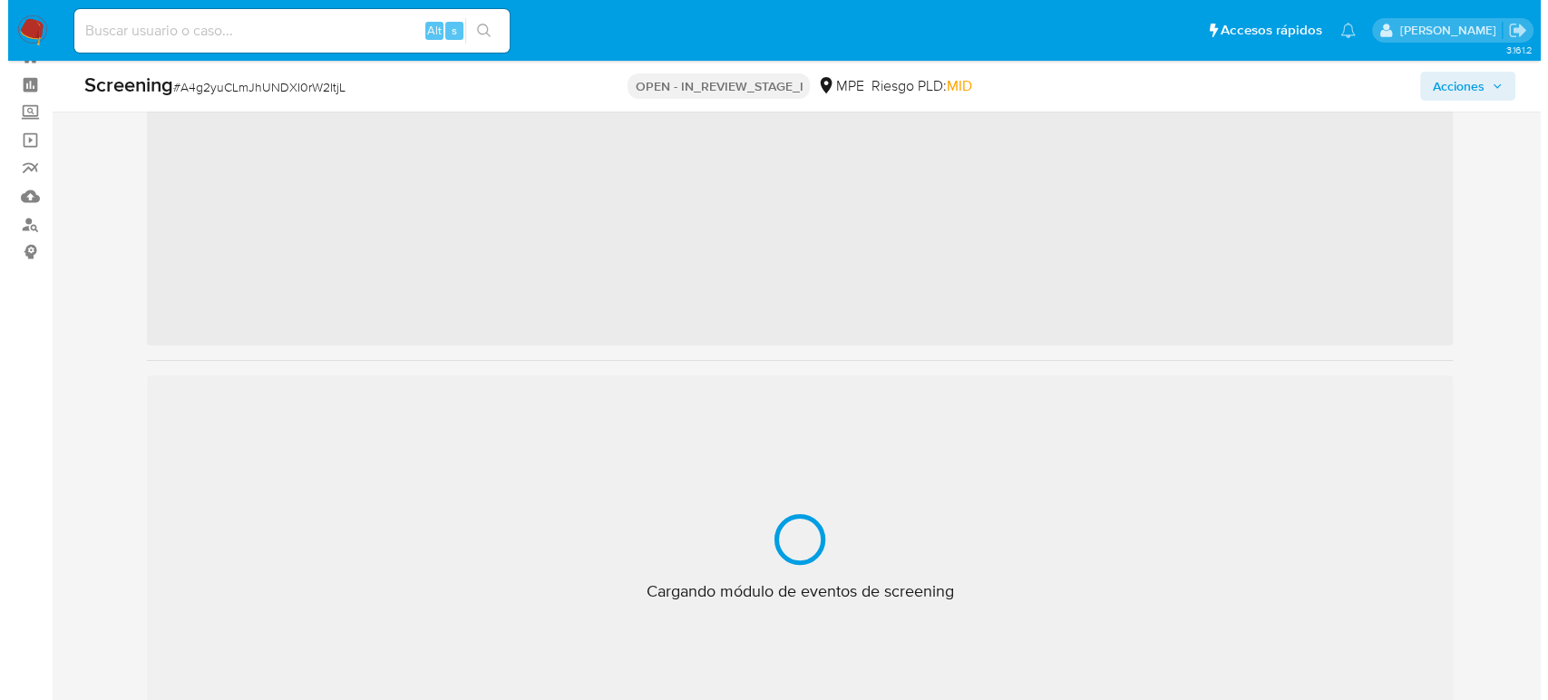
scroll to position [201, 0]
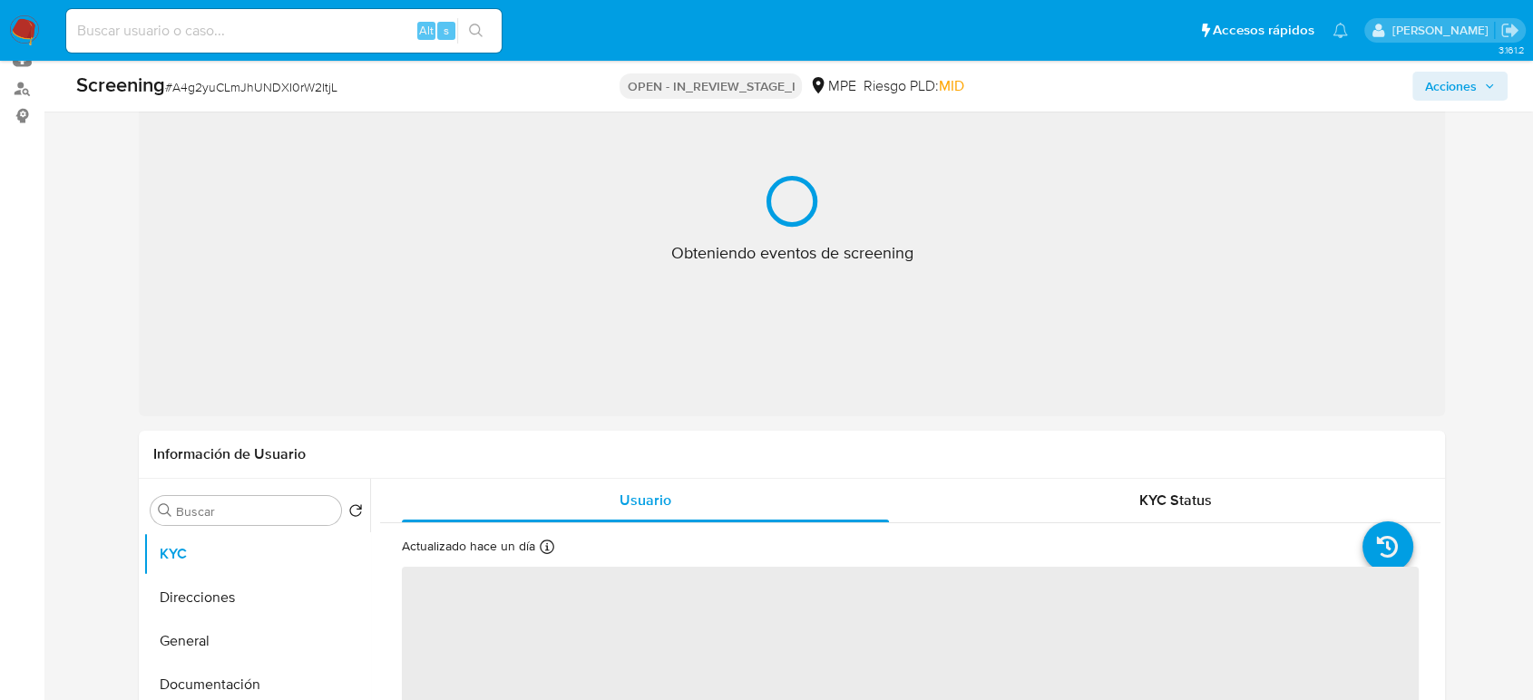
select select "10"
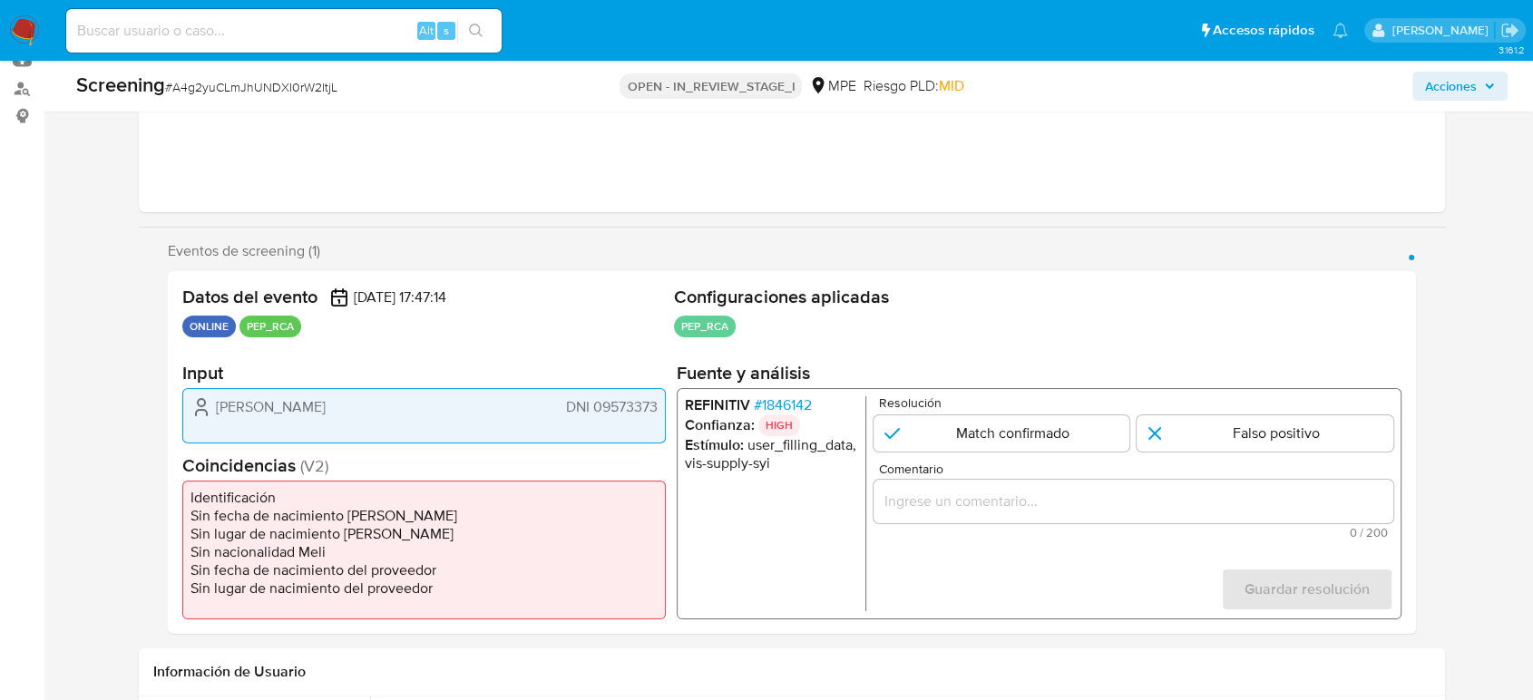
click at [782, 405] on span "# 1846142" at bounding box center [783, 405] width 58 height 18
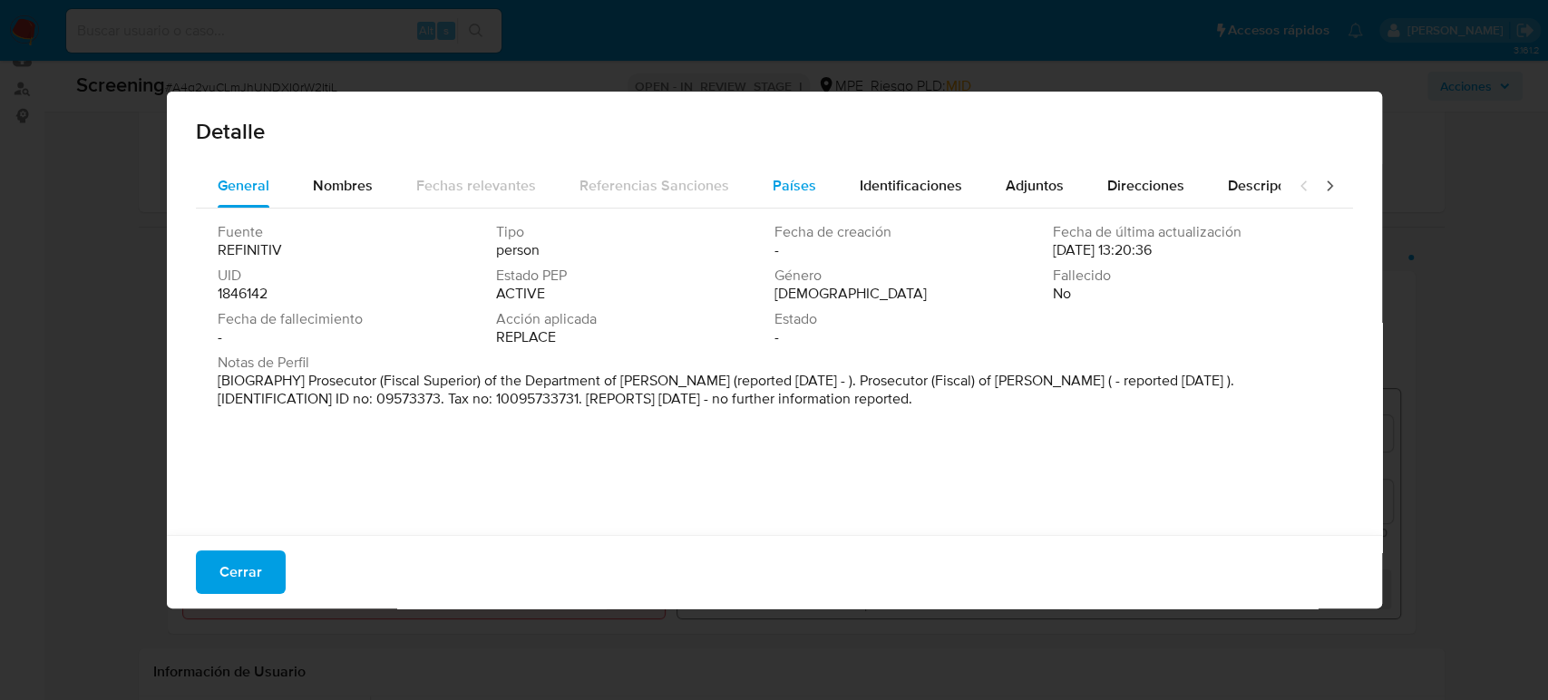
click at [773, 197] on div "Países" at bounding box center [795, 186] width 44 height 44
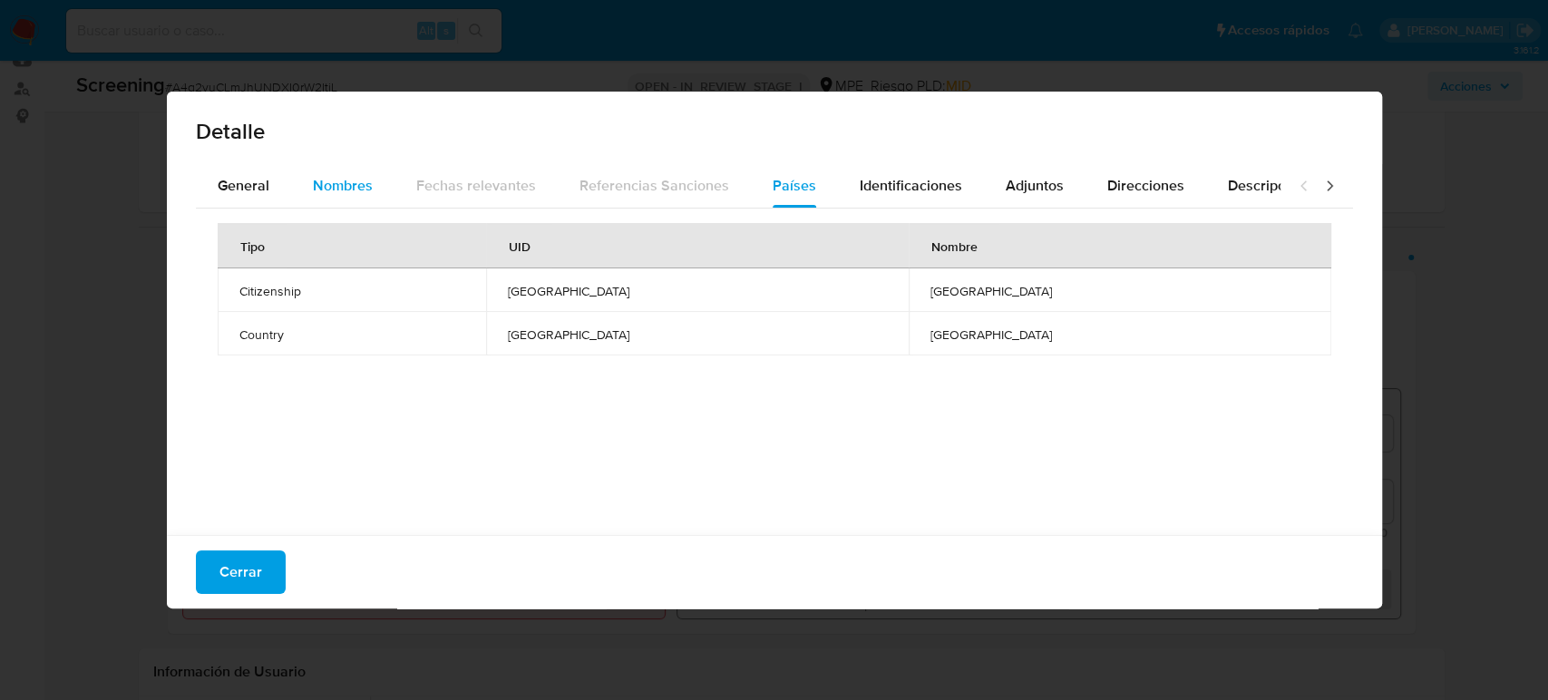
click at [347, 187] on span "Nombres" at bounding box center [343, 185] width 60 height 21
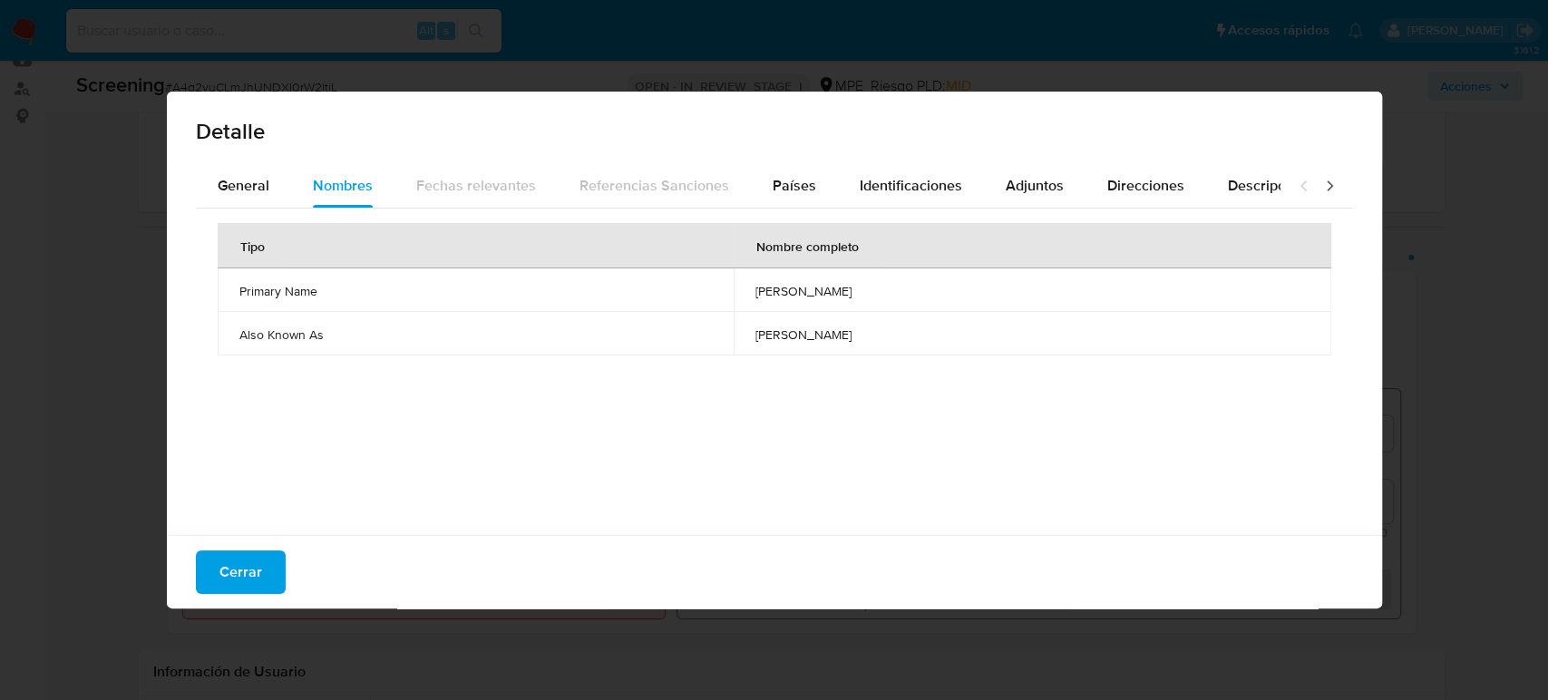
drag, startPoint x: 648, startPoint y: 286, endPoint x: 822, endPoint y: 287, distance: 174.1
click at [822, 287] on td "[PERSON_NAME]" at bounding box center [1032, 290] width 597 height 44
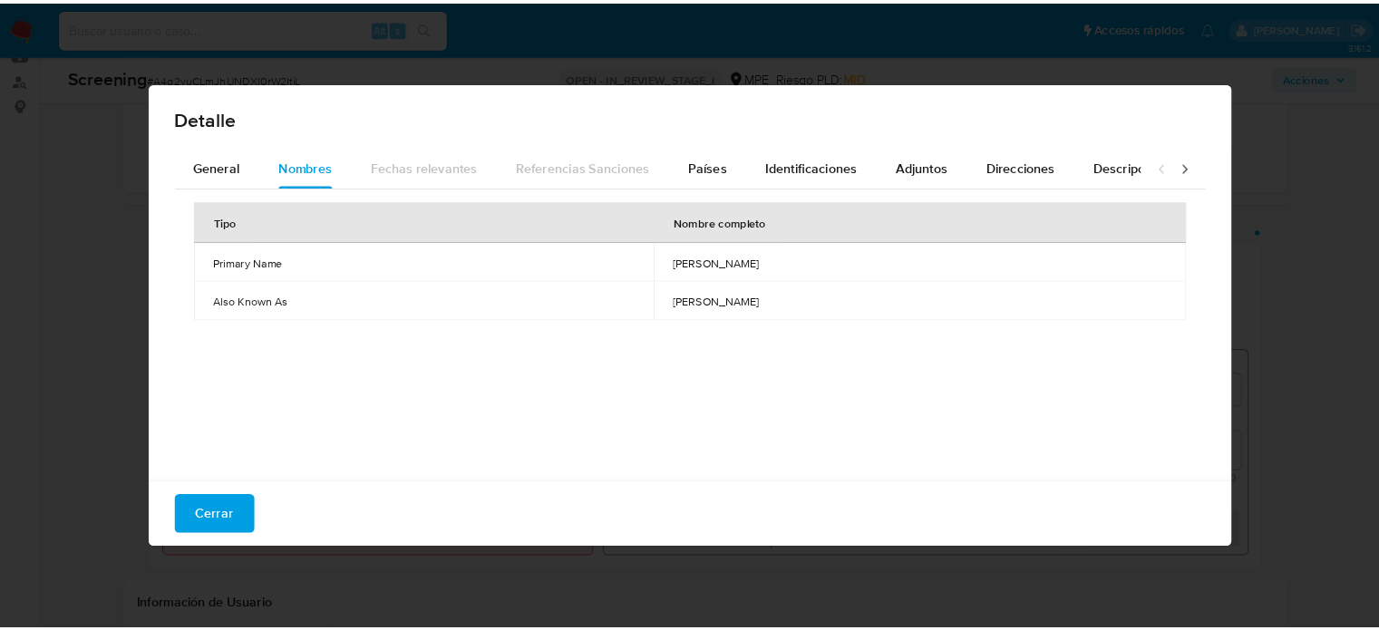
scroll to position [201, 0]
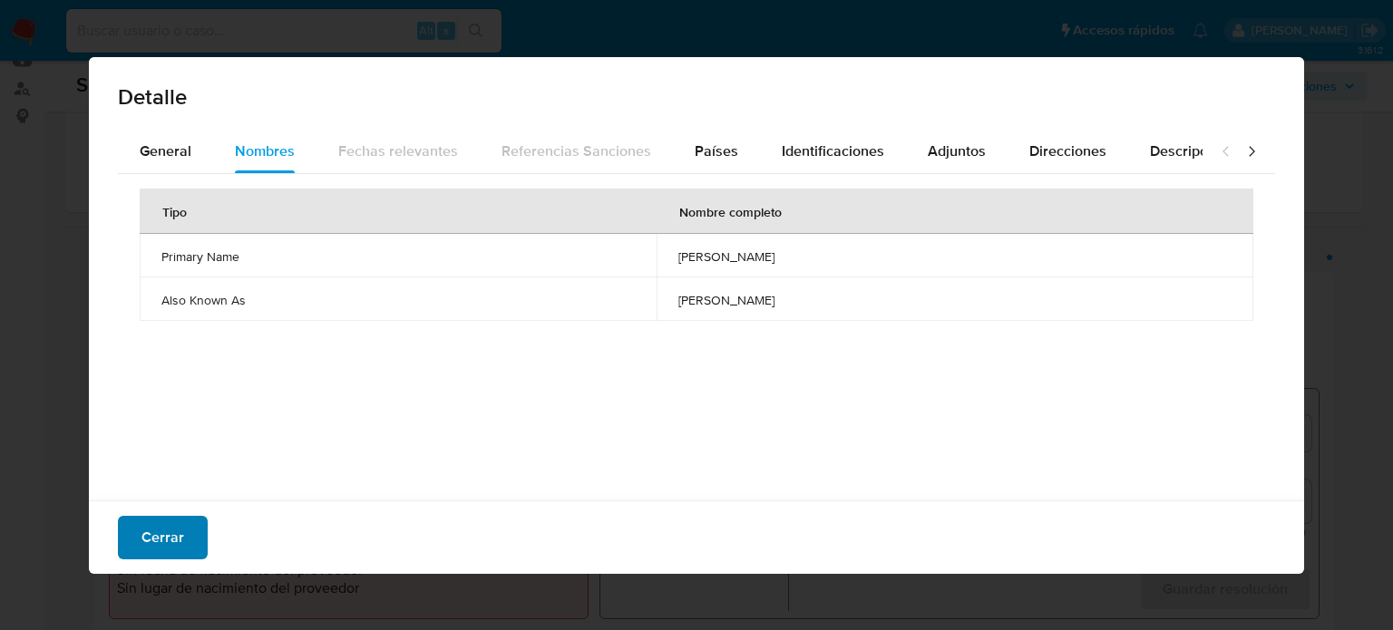
click at [147, 537] on span "Cerrar" at bounding box center [162, 538] width 43 height 40
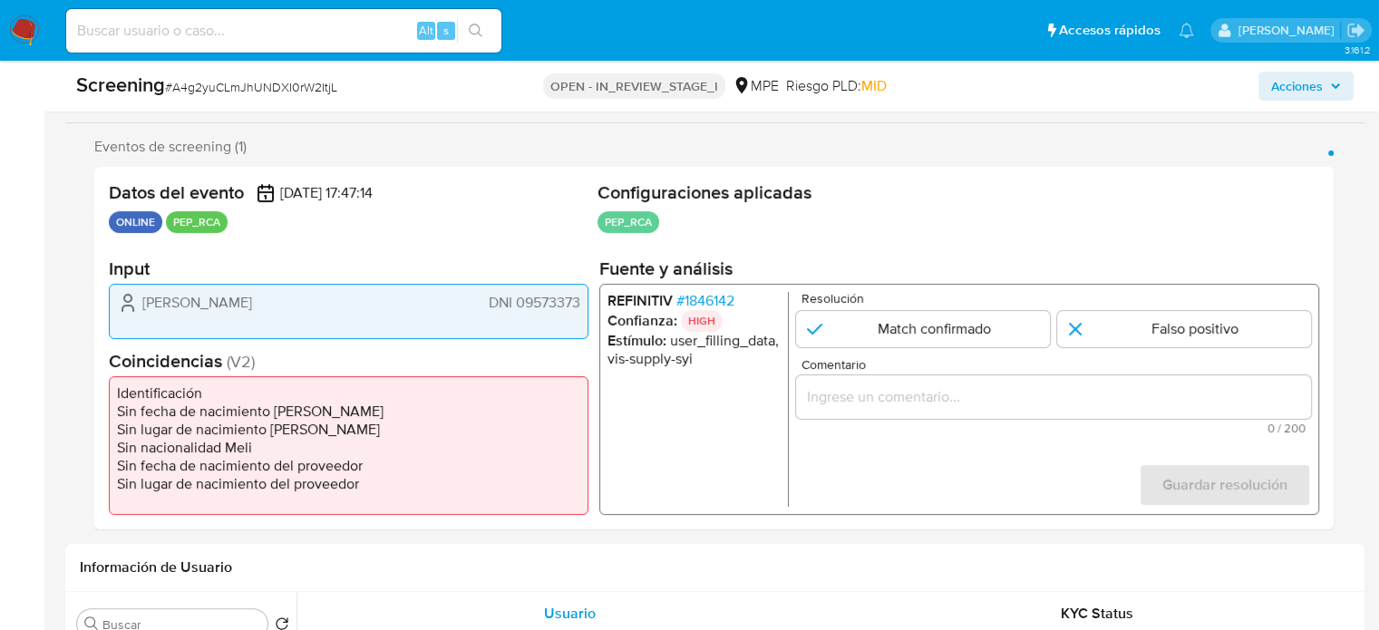
scroll to position [383, 0]
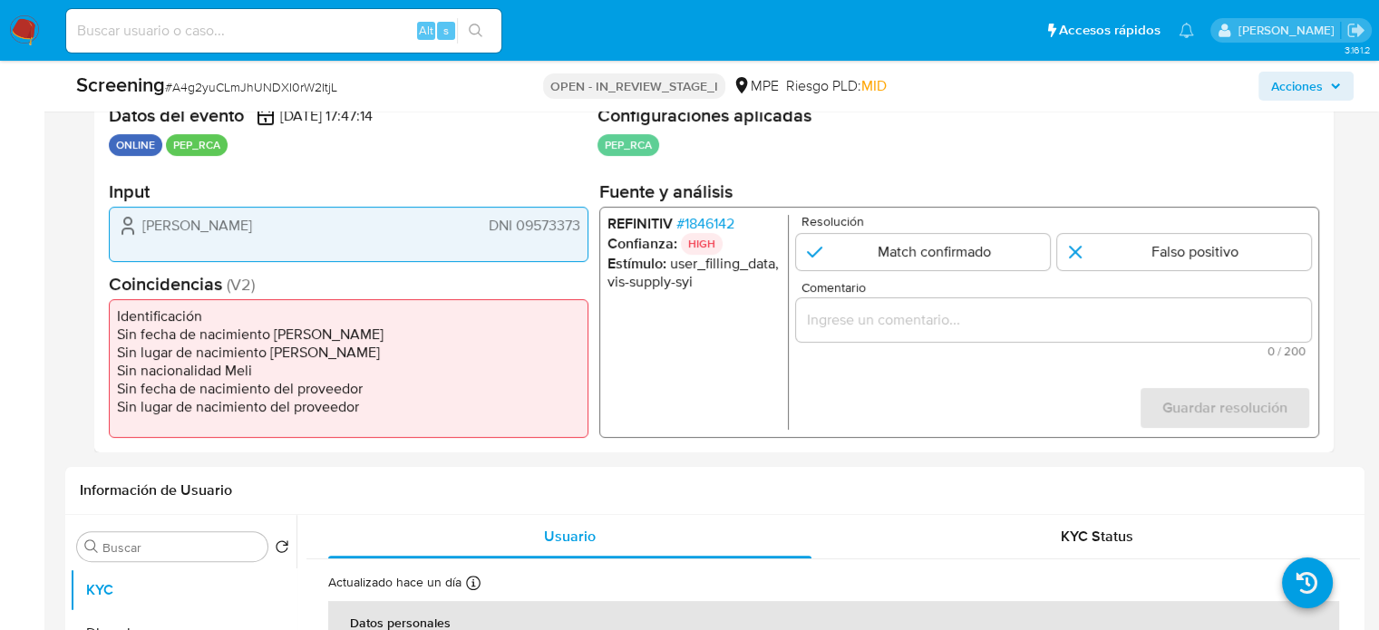
click at [703, 226] on span "# 1846142" at bounding box center [706, 224] width 58 height 18
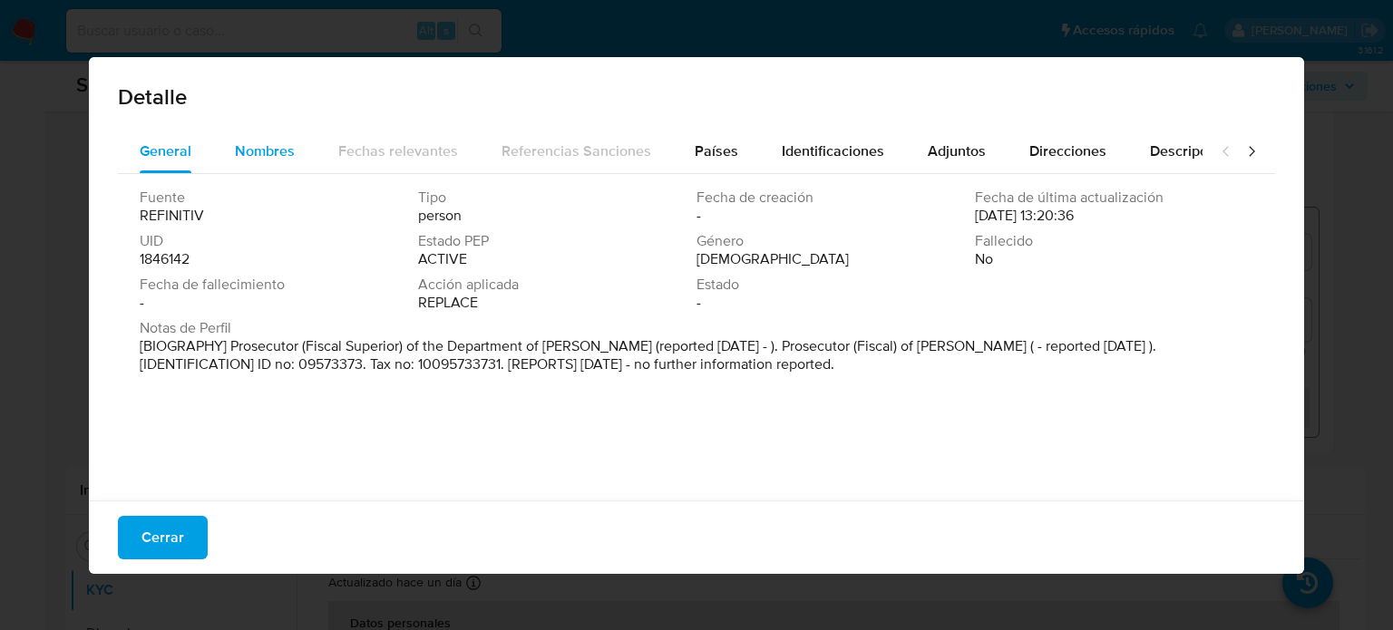
click at [268, 146] on span "Nombres" at bounding box center [265, 151] width 60 height 21
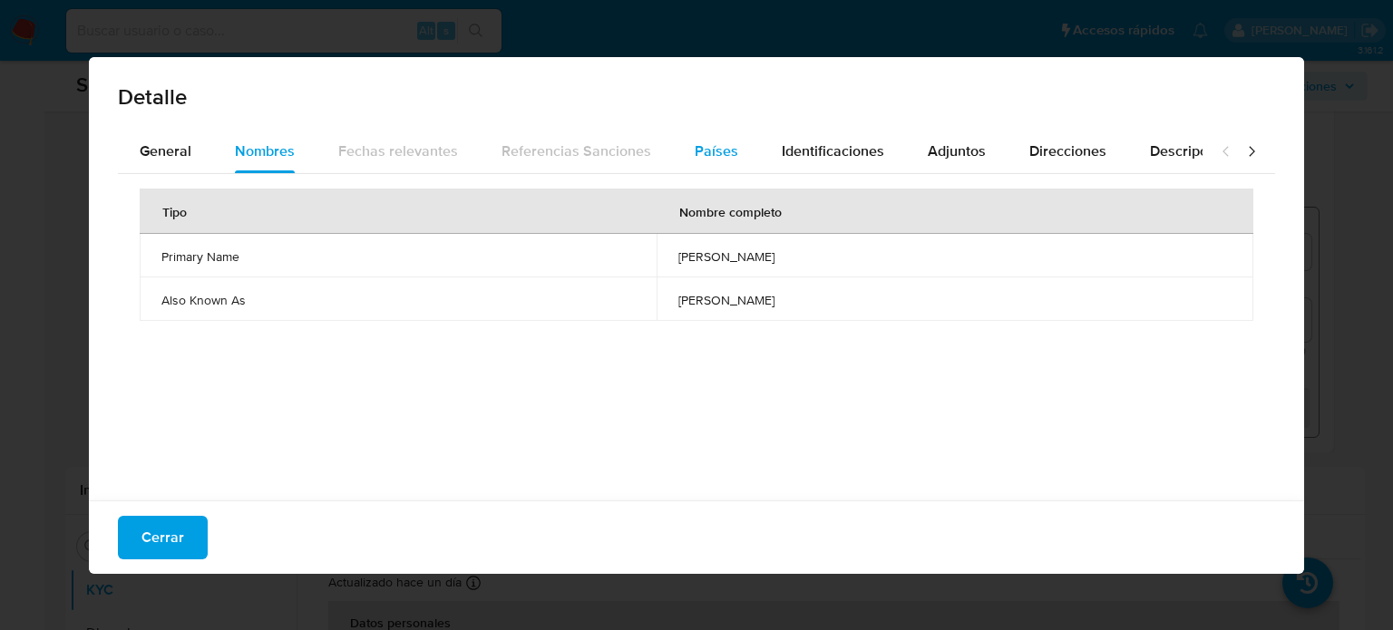
click at [736, 144] on button "Países" at bounding box center [716, 152] width 87 height 44
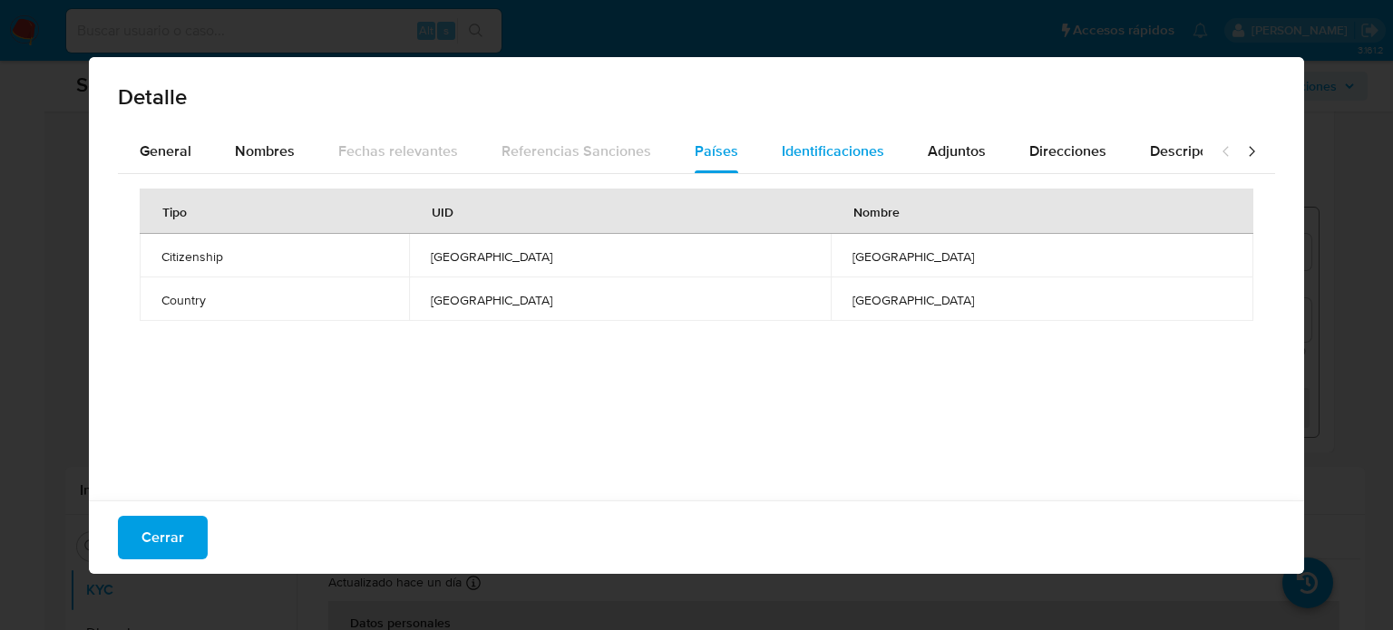
click at [799, 155] on span "Identificaciones" at bounding box center [833, 151] width 102 height 21
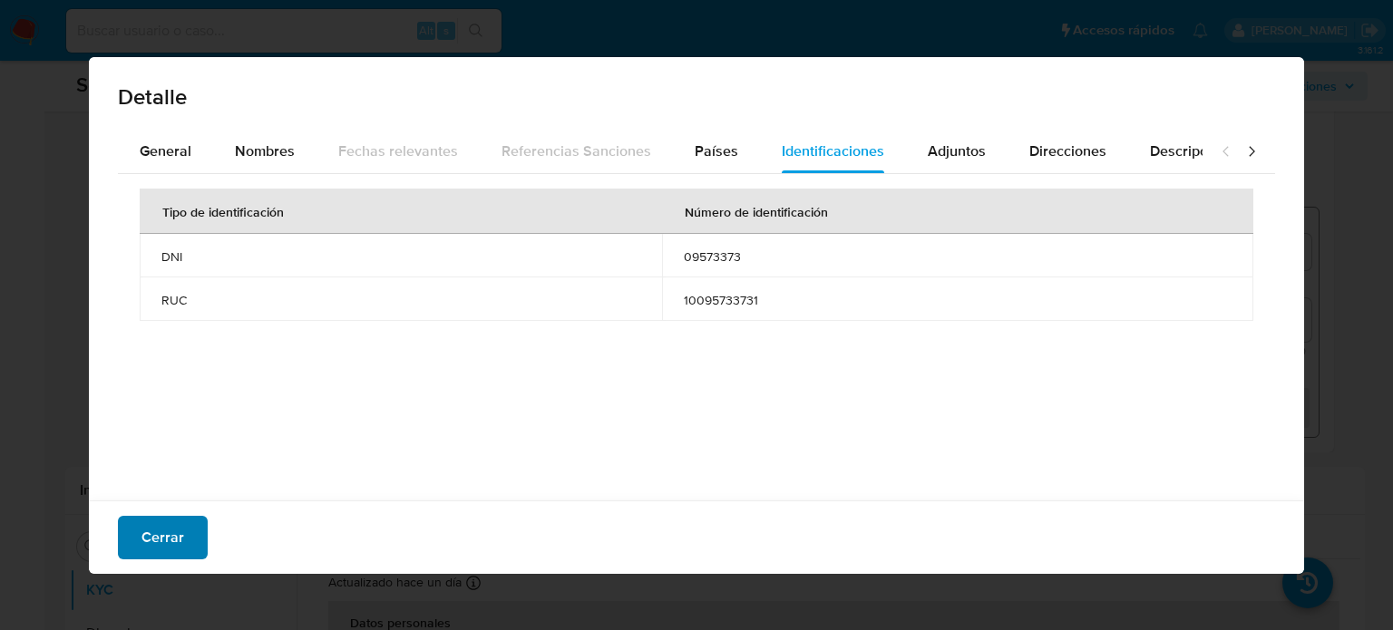
click at [139, 550] on button "Cerrar" at bounding box center [163, 538] width 90 height 44
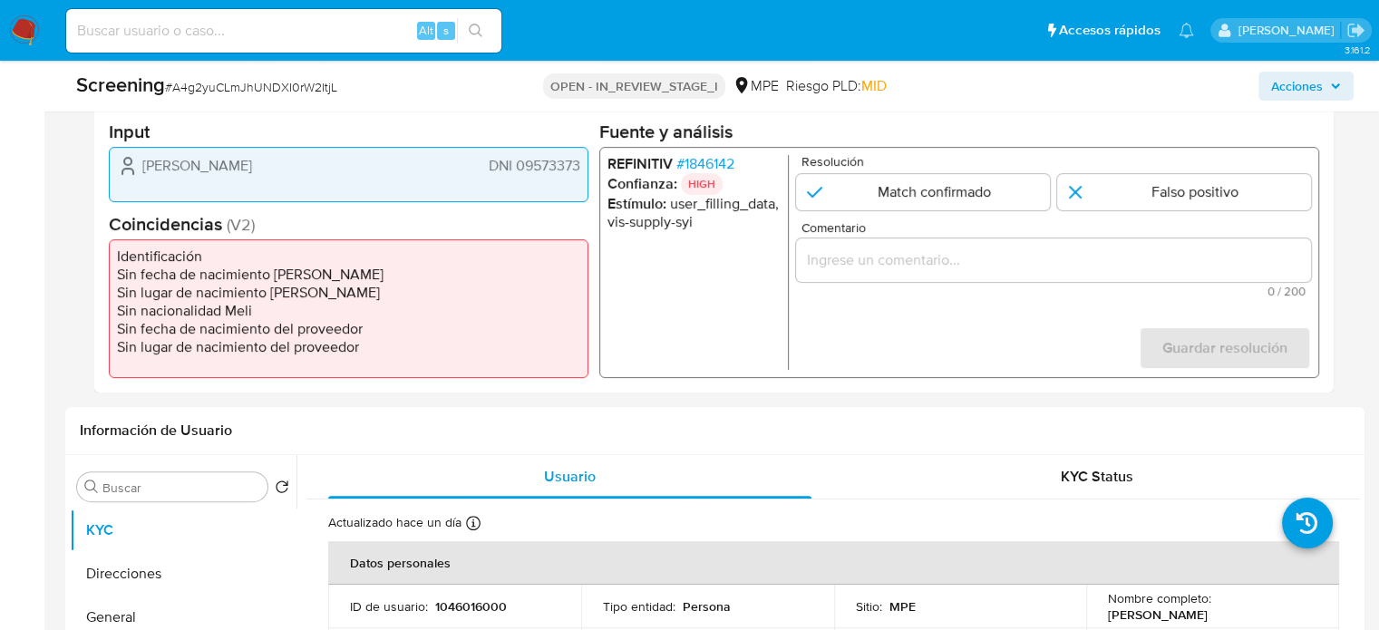
scroll to position [473, 0]
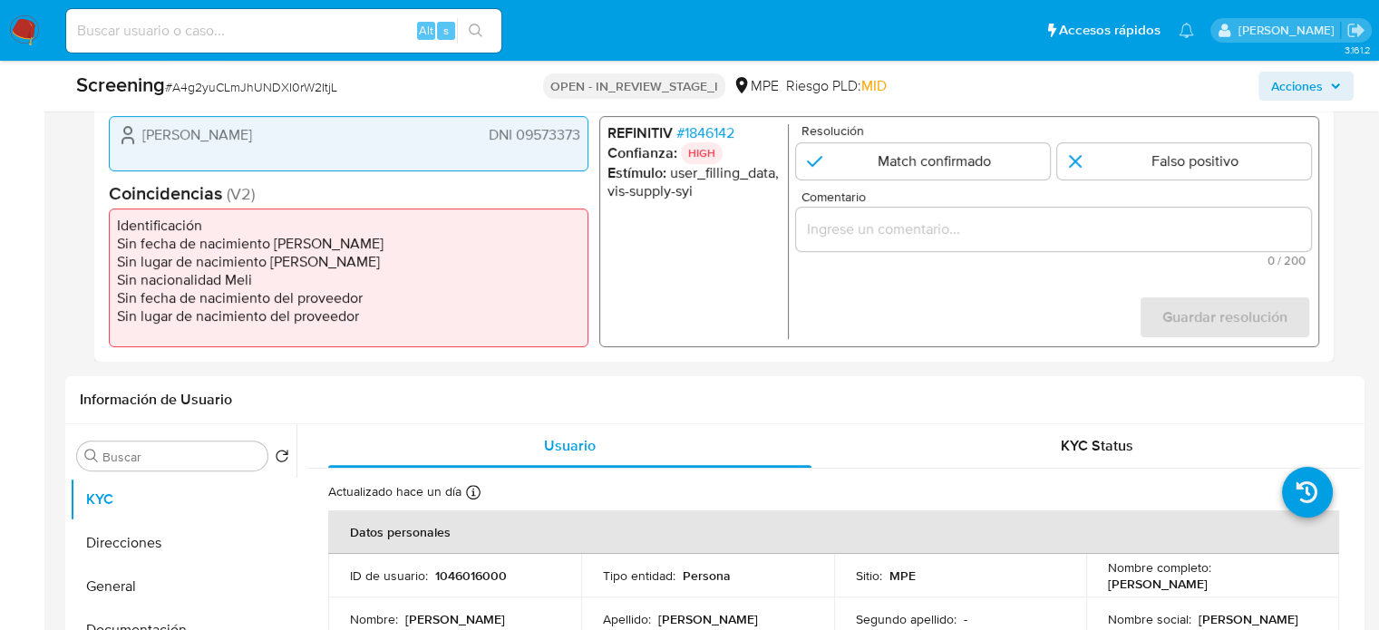
click at [723, 129] on span "# 1846142" at bounding box center [706, 133] width 58 height 18
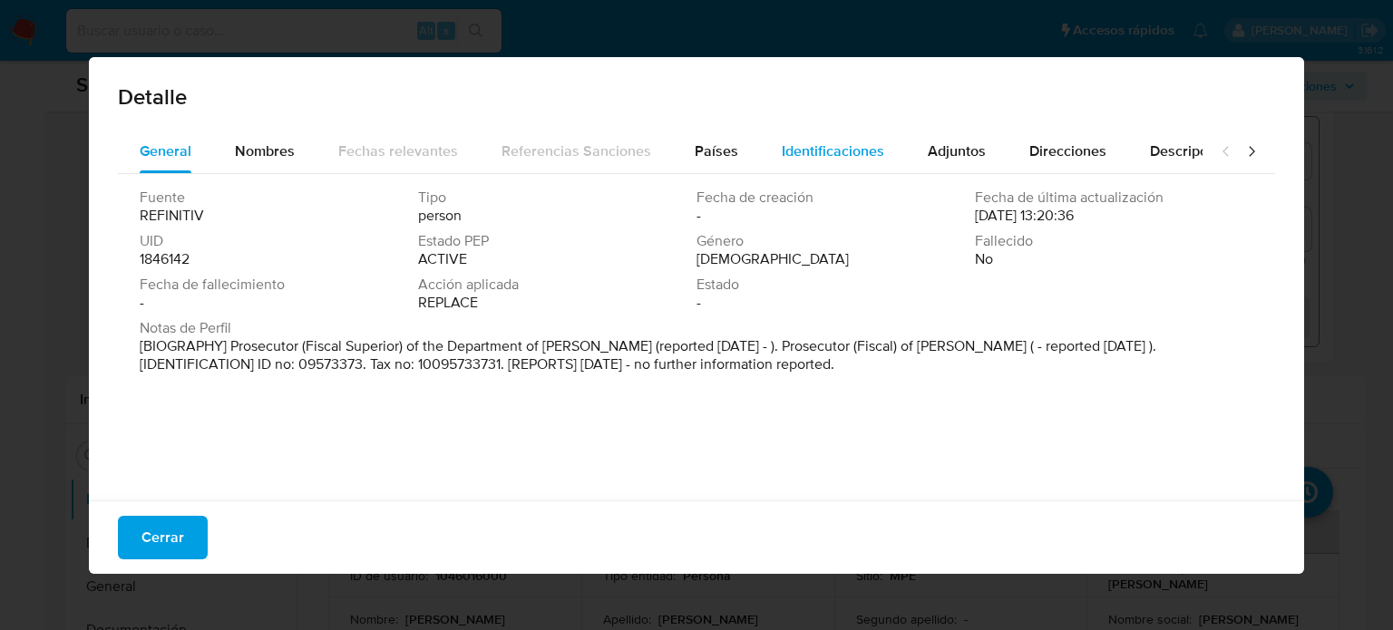
click at [836, 161] on span "Identificaciones" at bounding box center [833, 151] width 102 height 21
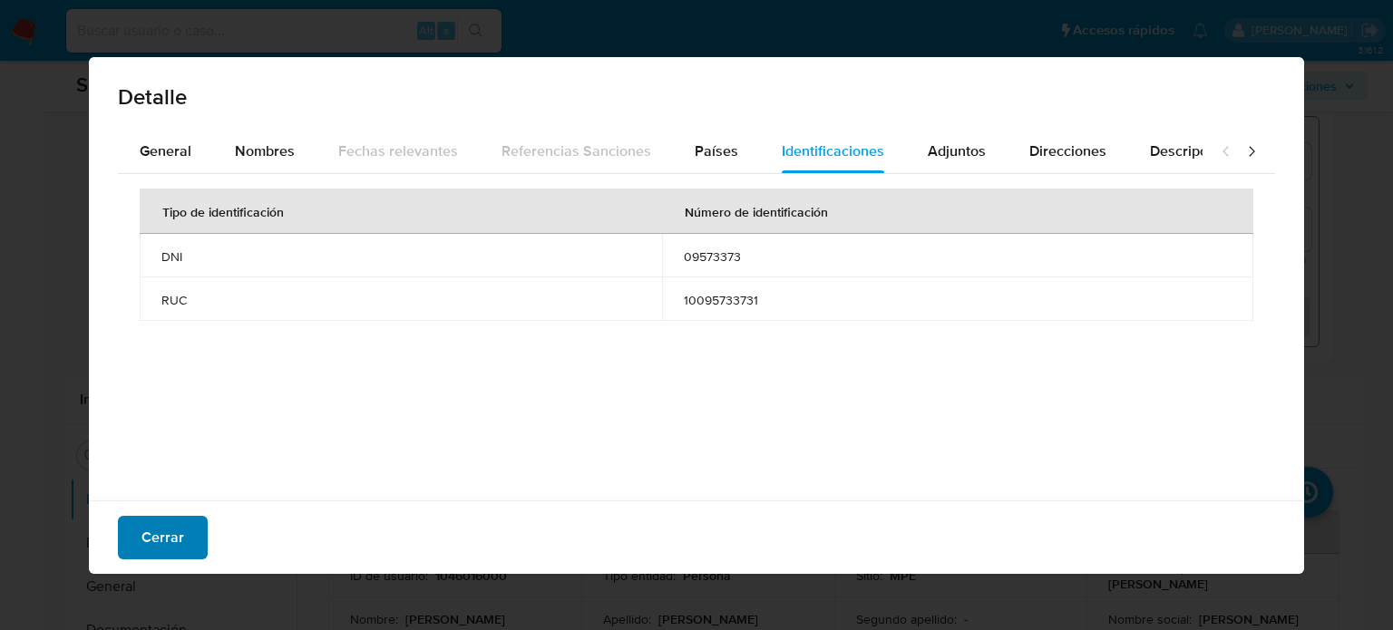
click at [141, 541] on span "Cerrar" at bounding box center [162, 538] width 43 height 40
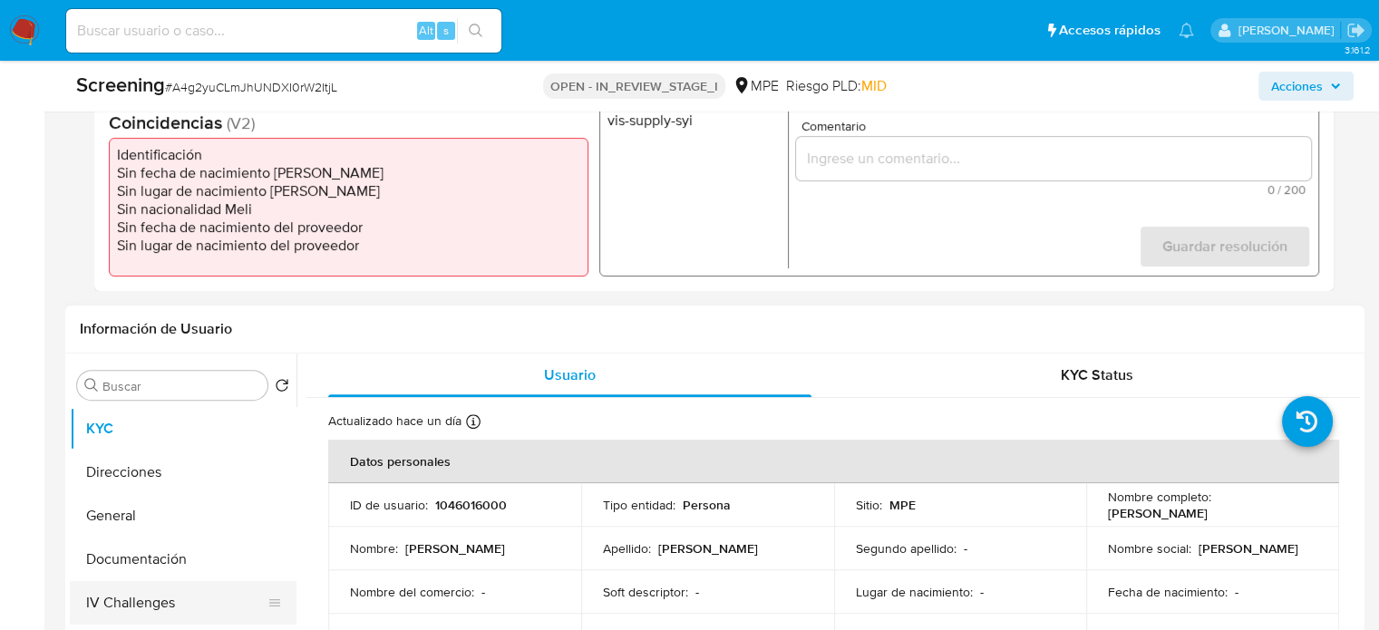
scroll to position [655, 0]
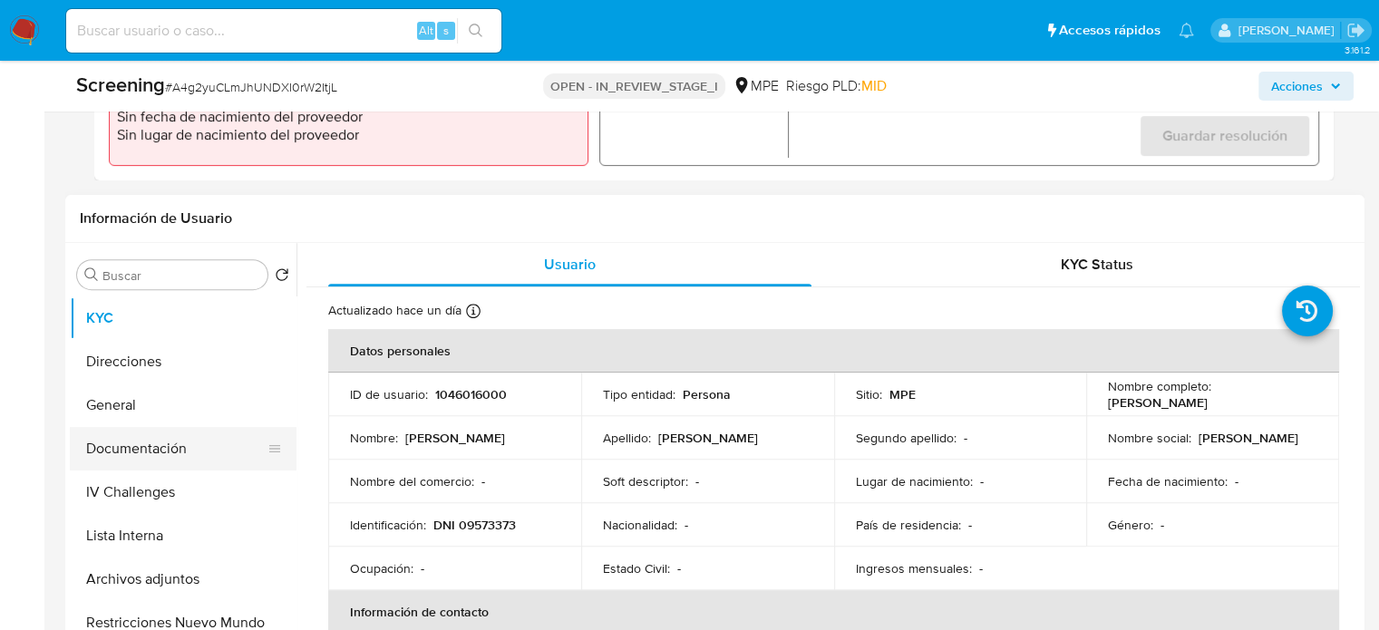
click at [151, 456] on button "Documentación" at bounding box center [176, 449] width 212 height 44
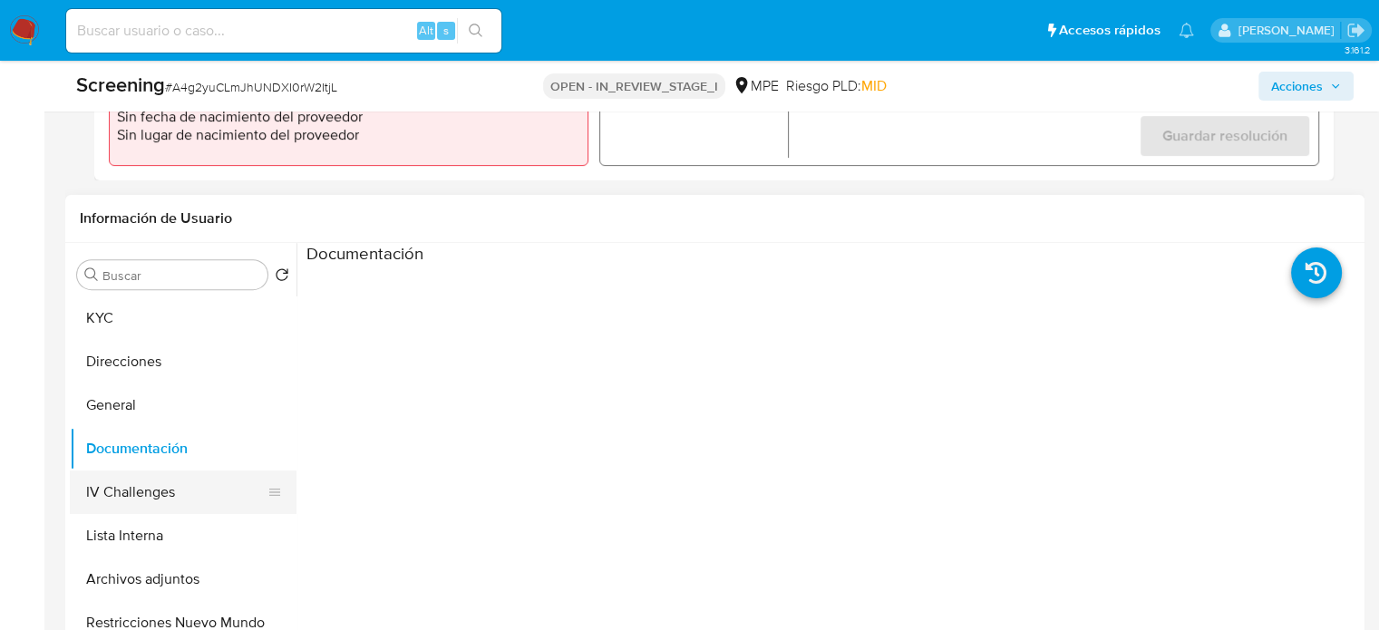
scroll to position [0, 0]
click at [142, 500] on button "IV Challenges" at bounding box center [176, 493] width 212 height 44
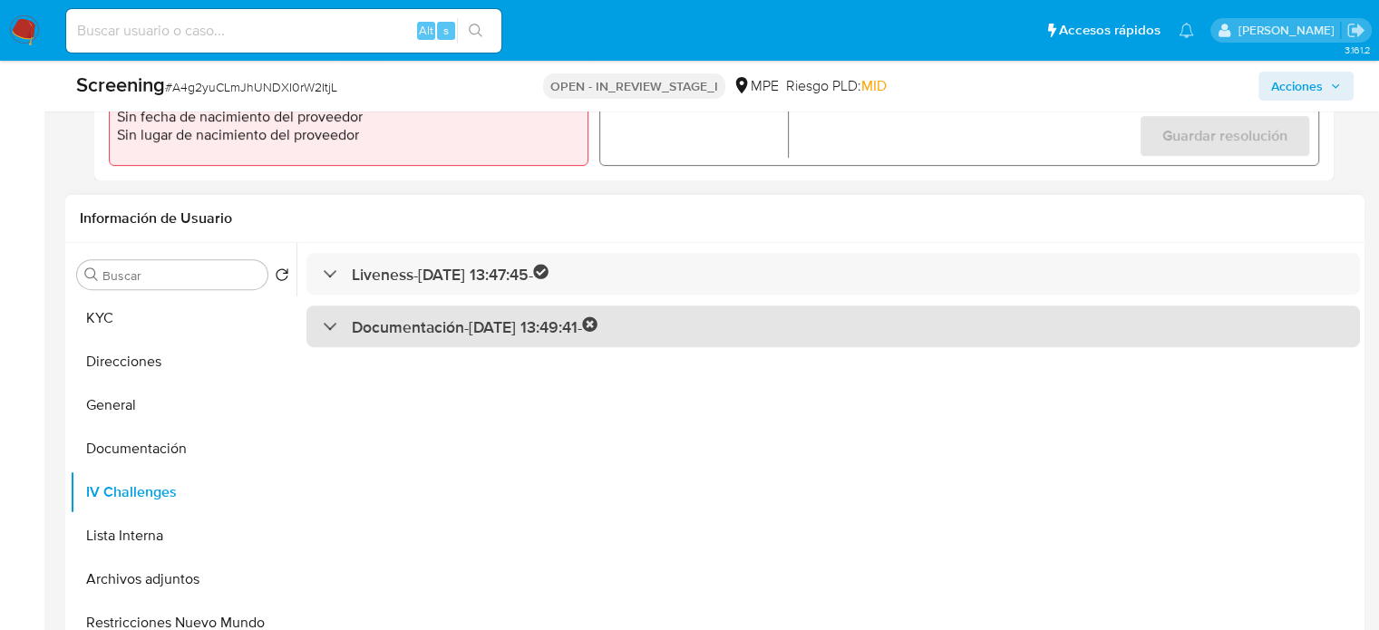
click at [428, 323] on h3 "Documentación - 05/10/2025 13:49:41 -" at bounding box center [475, 327] width 247 height 21
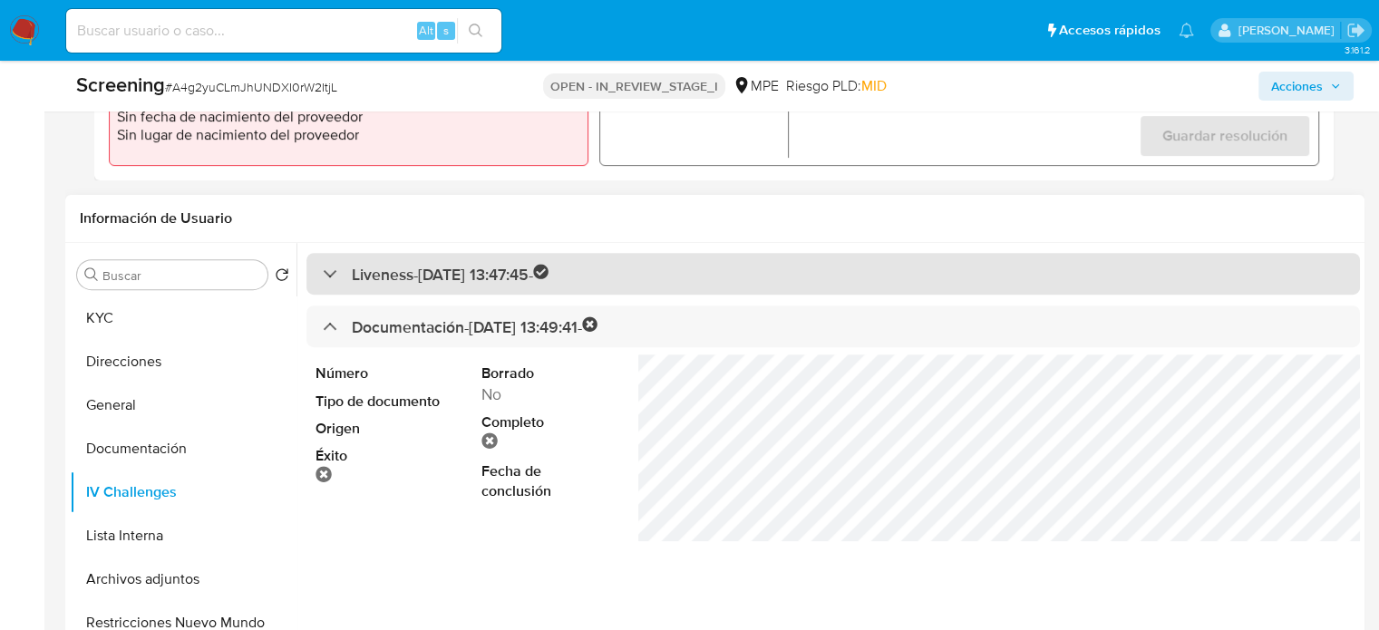
click at [520, 256] on div "Liveness - 05/10/2025 13:47:45 -" at bounding box center [834, 274] width 1054 height 43
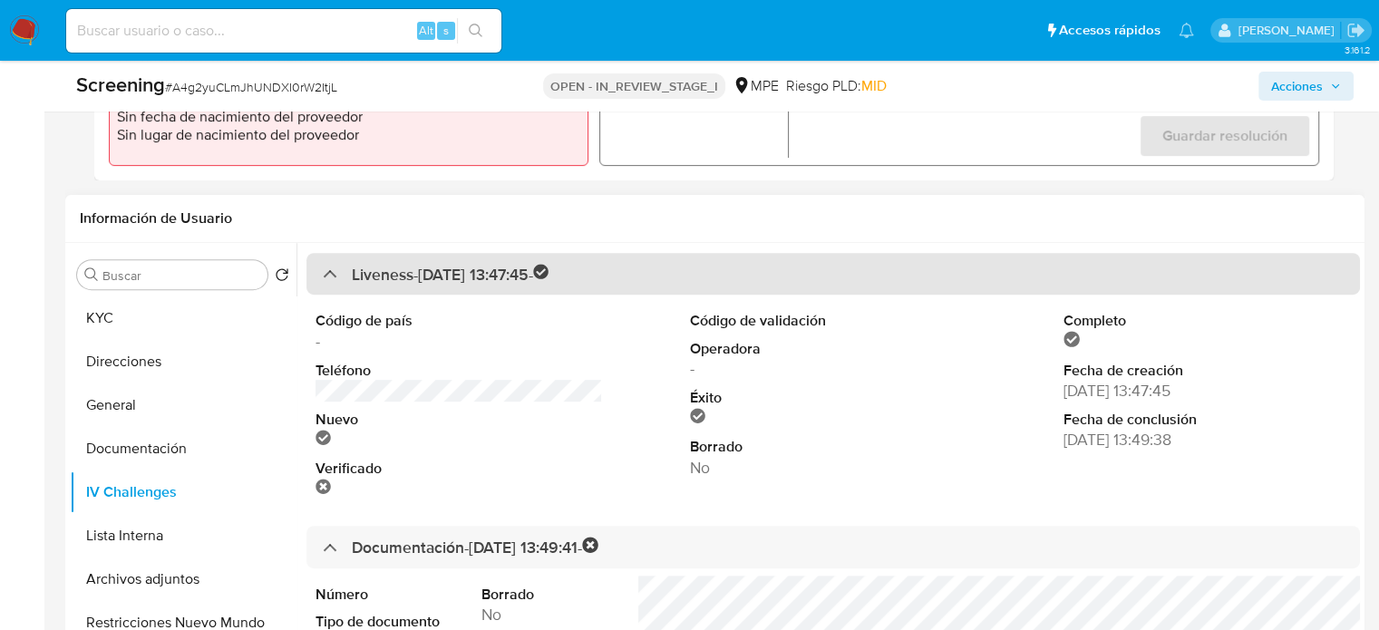
click at [514, 257] on div "Liveness - 05/10/2025 13:47:45 -" at bounding box center [834, 274] width 1054 height 43
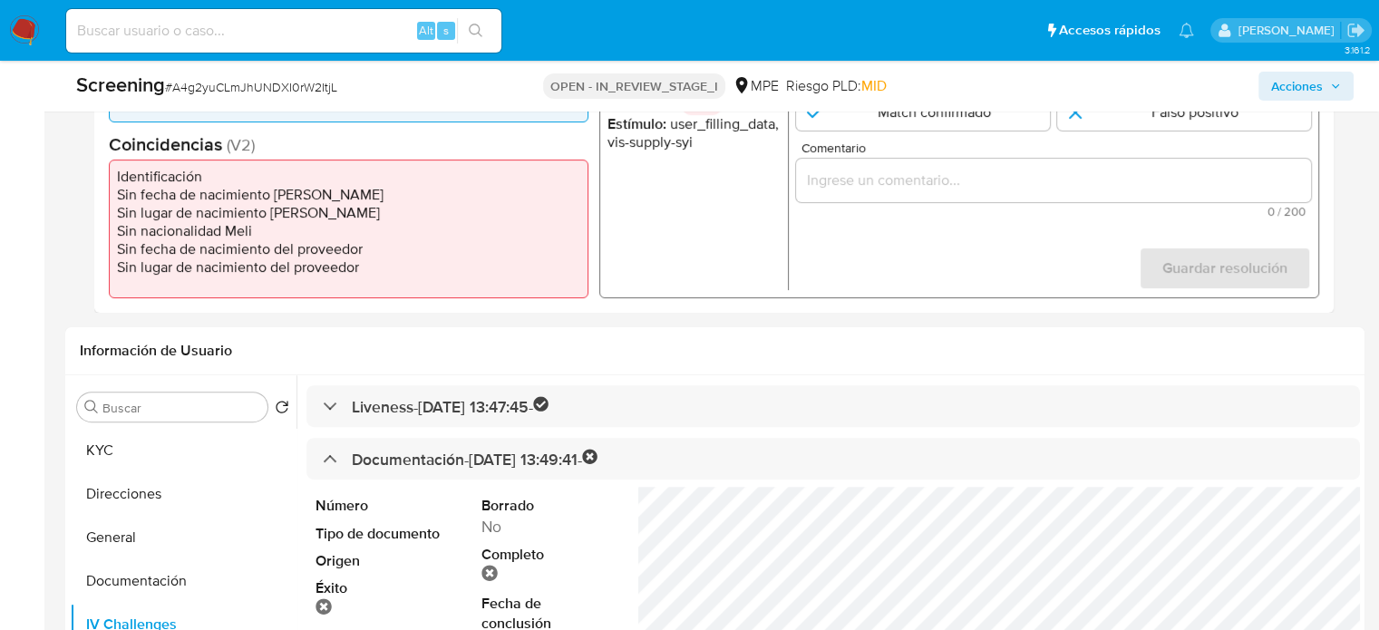
scroll to position [383, 0]
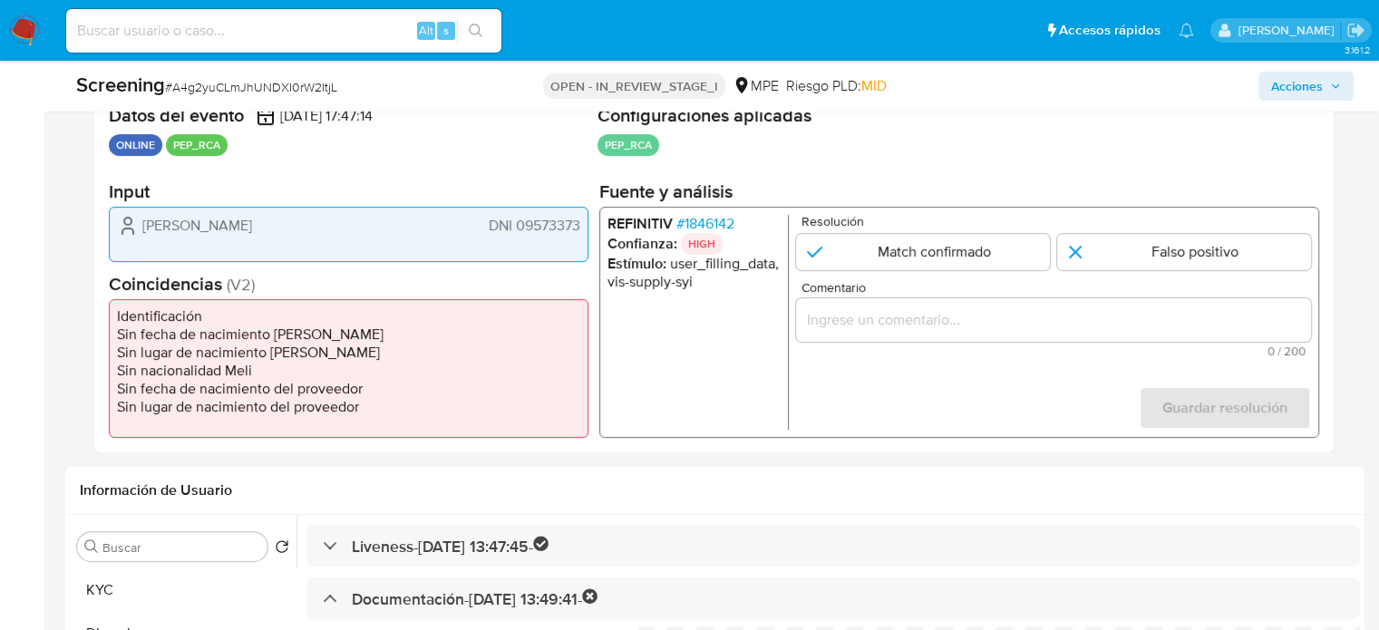
click at [729, 230] on span "# 1846142" at bounding box center [706, 224] width 58 height 18
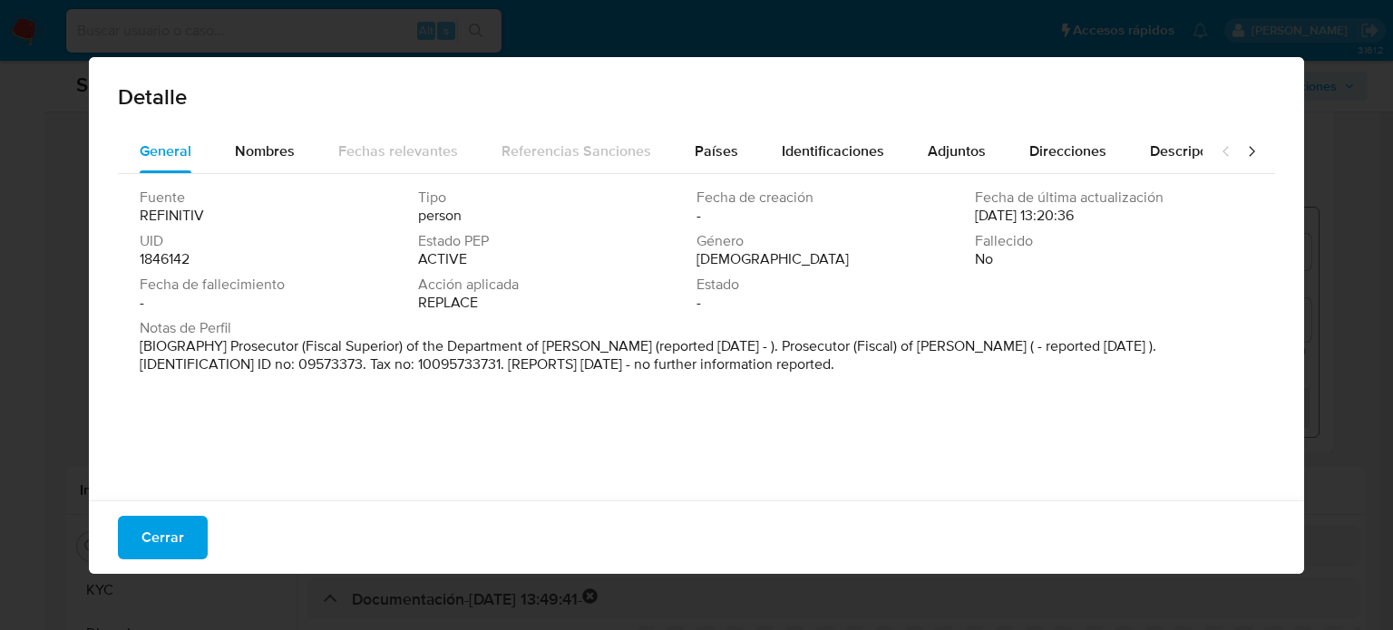
drag, startPoint x: 258, startPoint y: 151, endPoint x: 428, endPoint y: 186, distance: 174.0
click at [260, 152] on span "Nombres" at bounding box center [265, 151] width 60 height 21
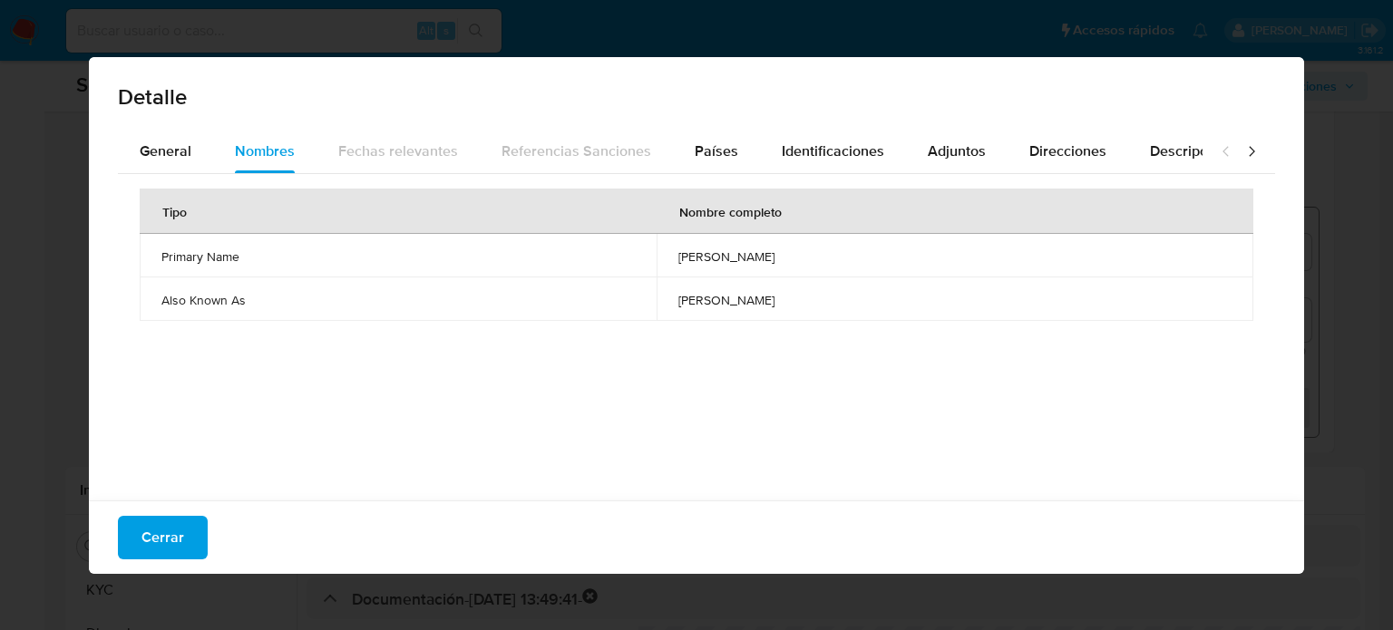
drag, startPoint x: 584, startPoint y: 252, endPoint x: 757, endPoint y: 258, distance: 173.3
click at [757, 258] on span "elizabeth eliana vadillo leano" at bounding box center [954, 257] width 553 height 16
click at [153, 545] on span "Cerrar" at bounding box center [162, 538] width 43 height 40
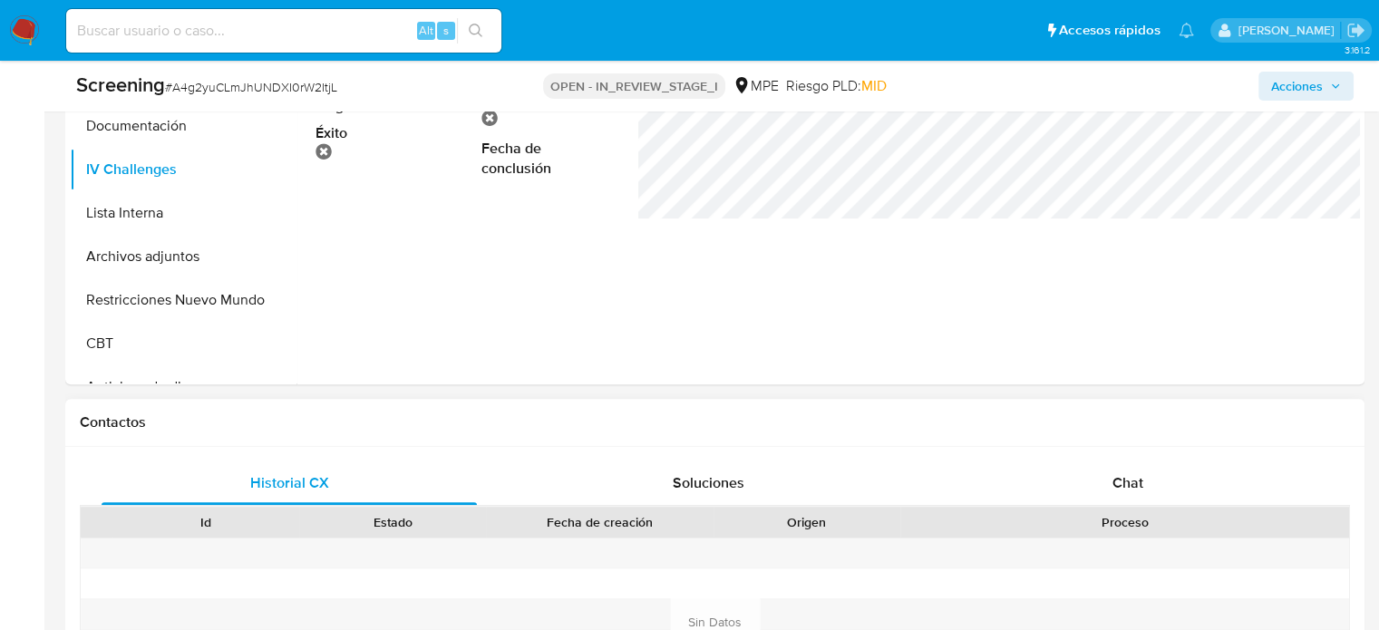
scroll to position [1018, 0]
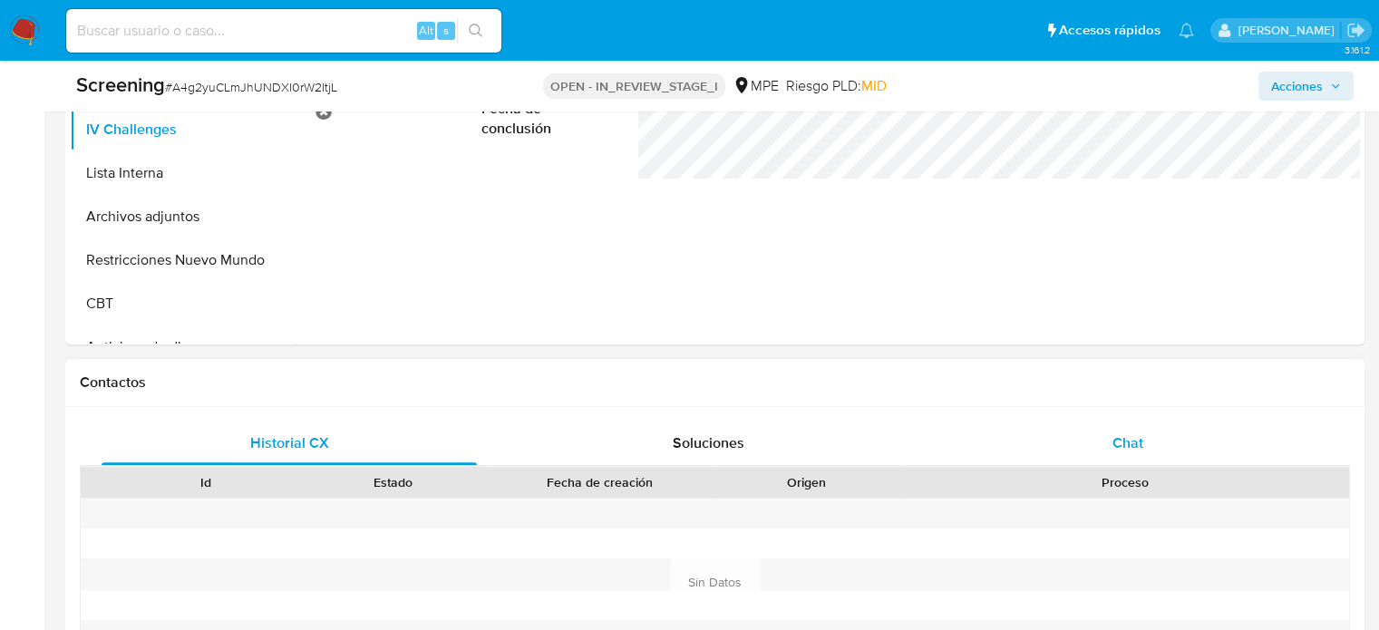
click at [1135, 433] on span "Chat" at bounding box center [1128, 443] width 31 height 21
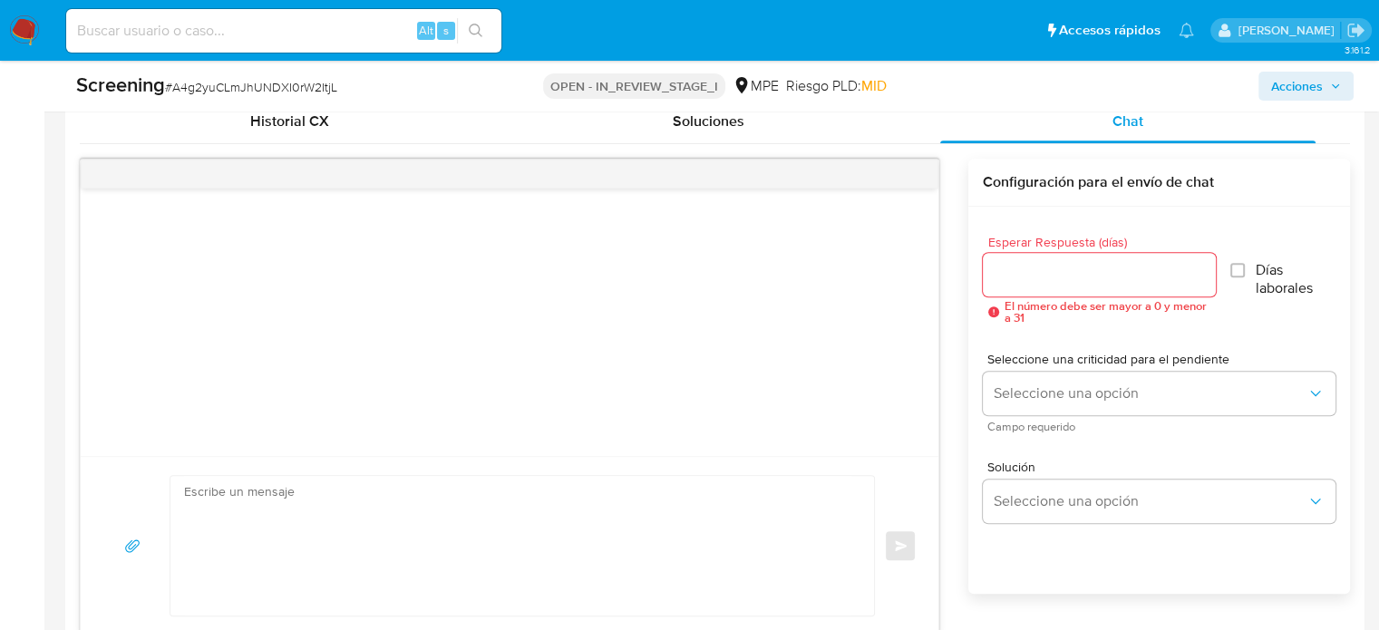
scroll to position [1380, 0]
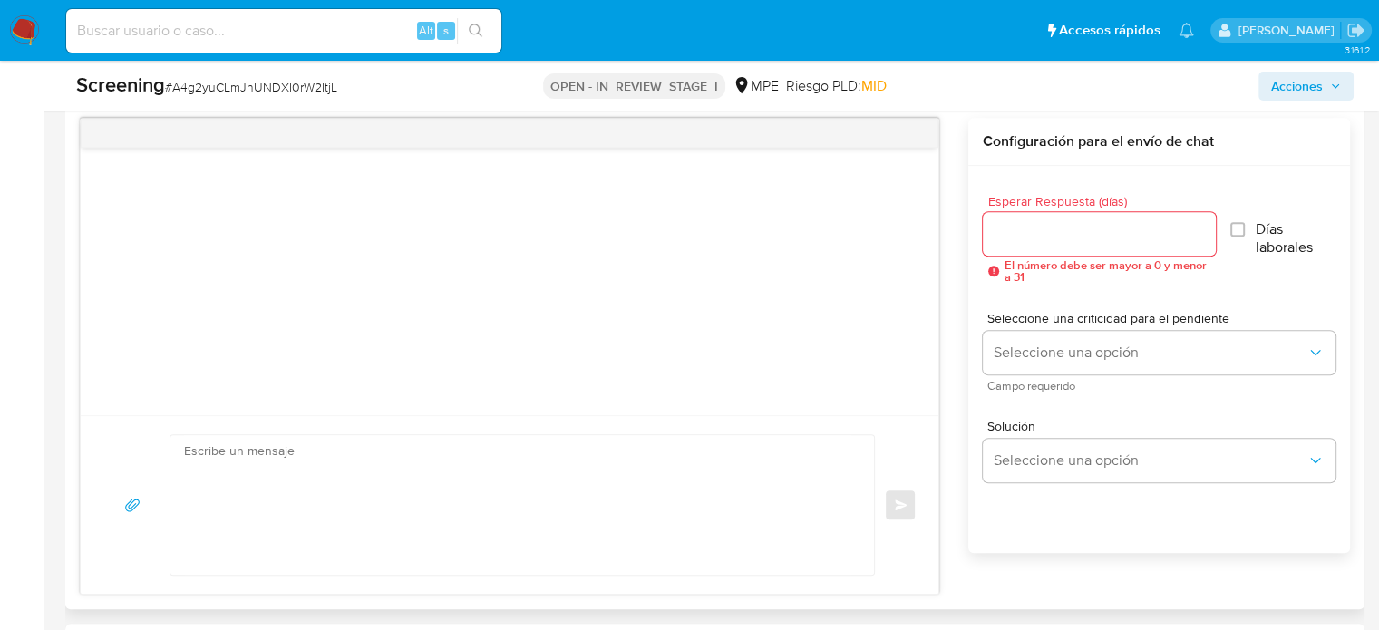
click at [1105, 249] on div at bounding box center [1099, 234] width 233 height 44
click at [1115, 243] on input "Esperar Respuesta (días)" at bounding box center [1099, 234] width 233 height 24
click at [1154, 239] on input "Esperar Respuesta (días)" at bounding box center [1099, 234] width 233 height 24
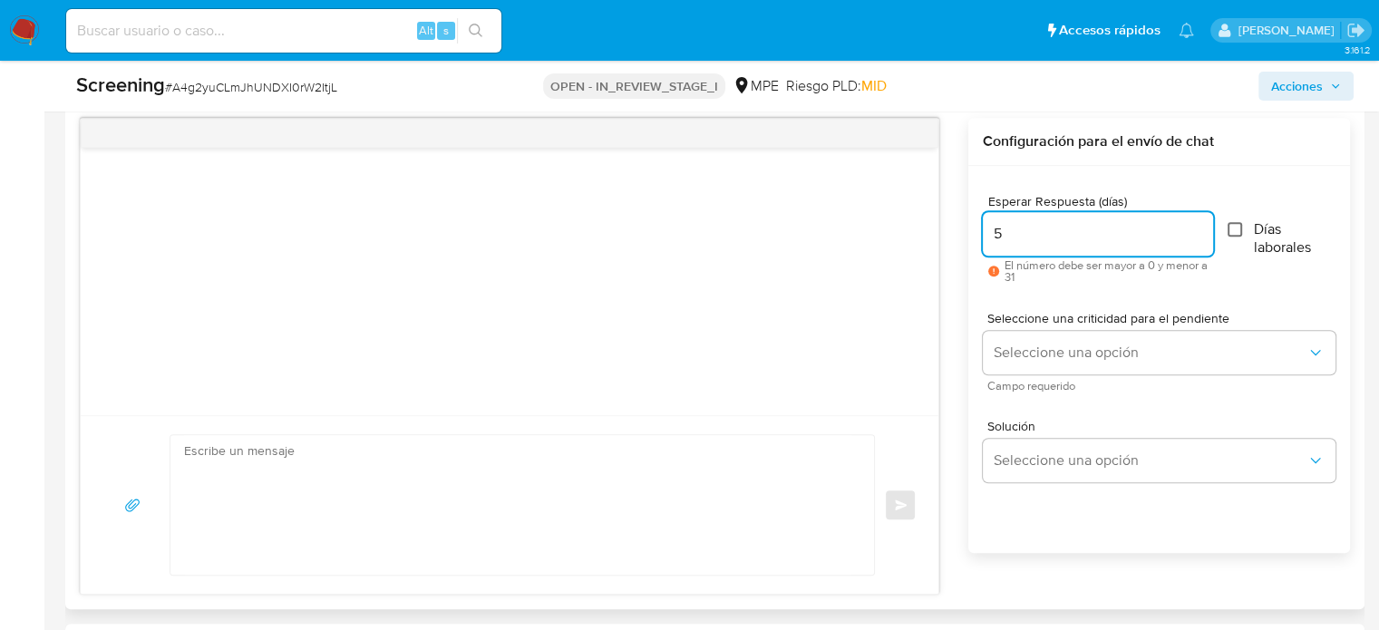
type input "5"
click at [1236, 228] on input "Días laborales" at bounding box center [1235, 229] width 15 height 15
checkbox input "true"
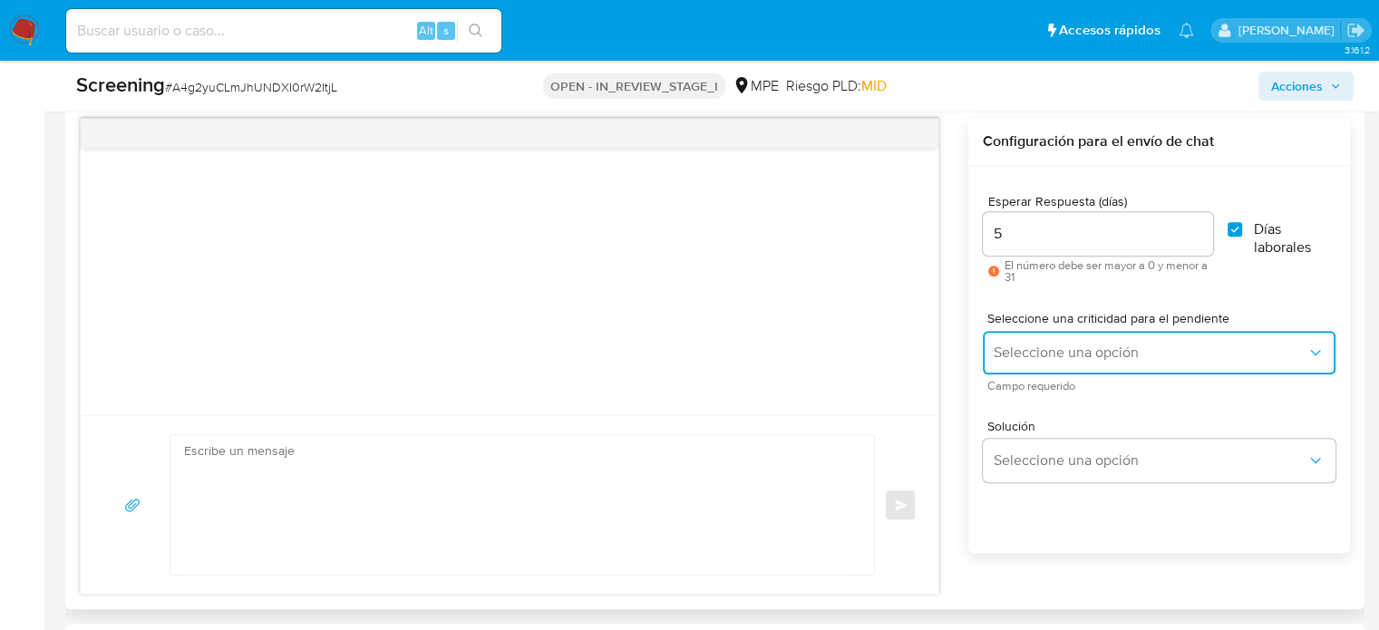
click at [1074, 357] on span "Seleccione una opción" at bounding box center [1150, 353] width 313 height 18
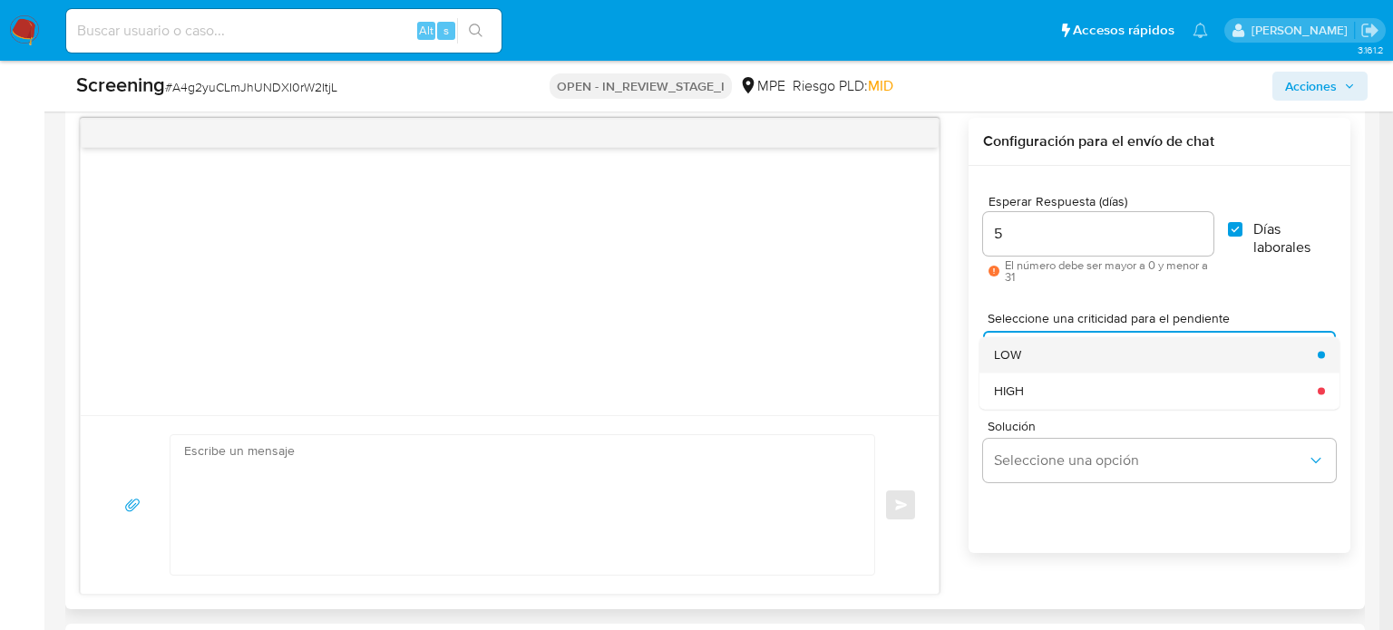
click at [1050, 365] on div "LOW" at bounding box center [1150, 354] width 313 height 36
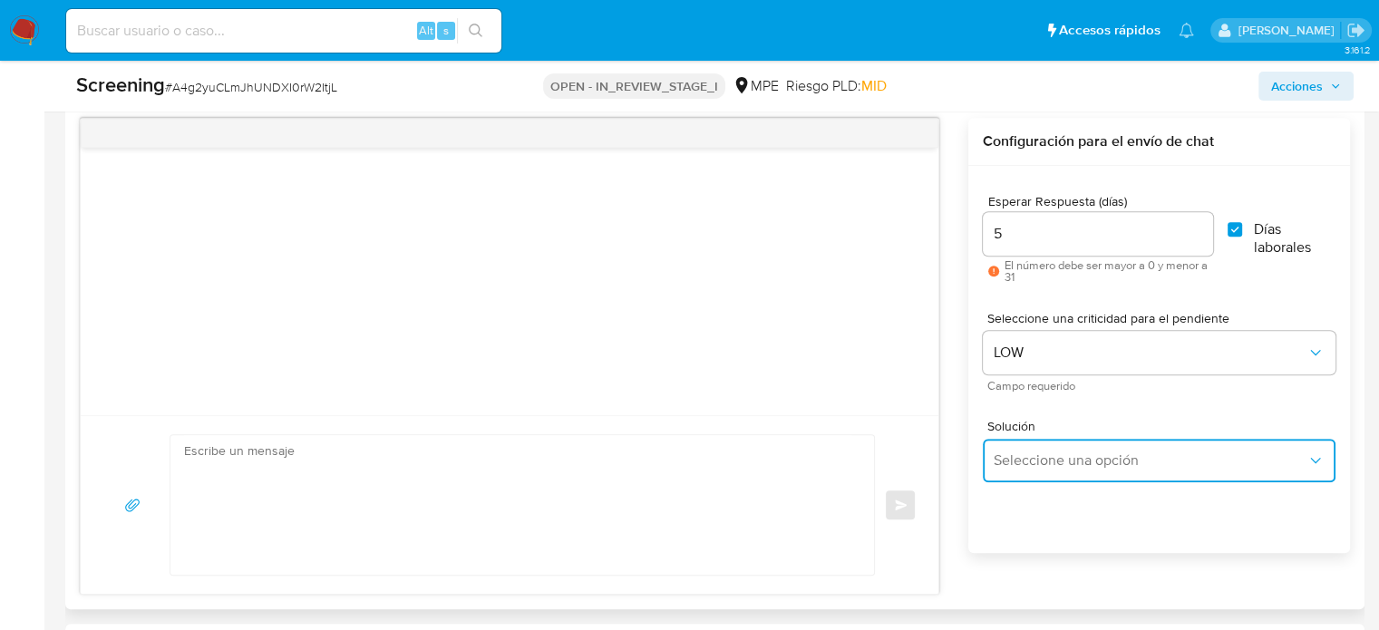
click at [1033, 439] on button "Seleccione una opción" at bounding box center [1159, 461] width 353 height 44
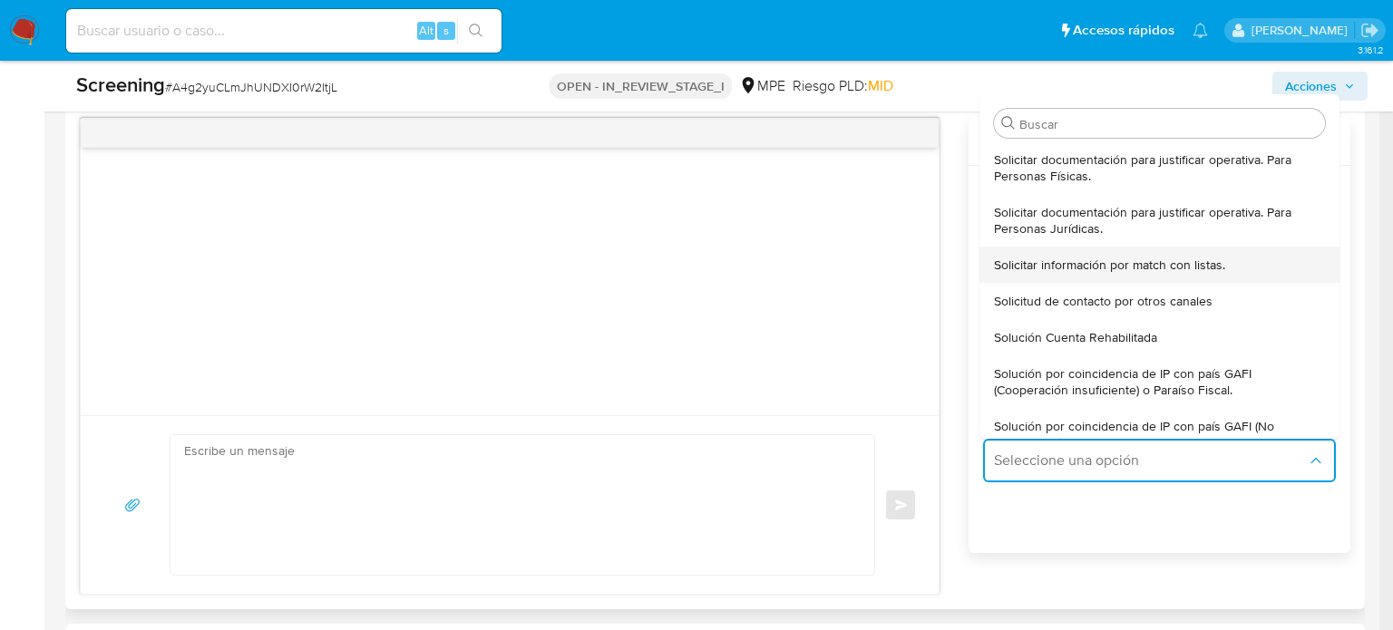
click at [1187, 266] on span "Solicitar información por match con listas." at bounding box center [1109, 265] width 231 height 16
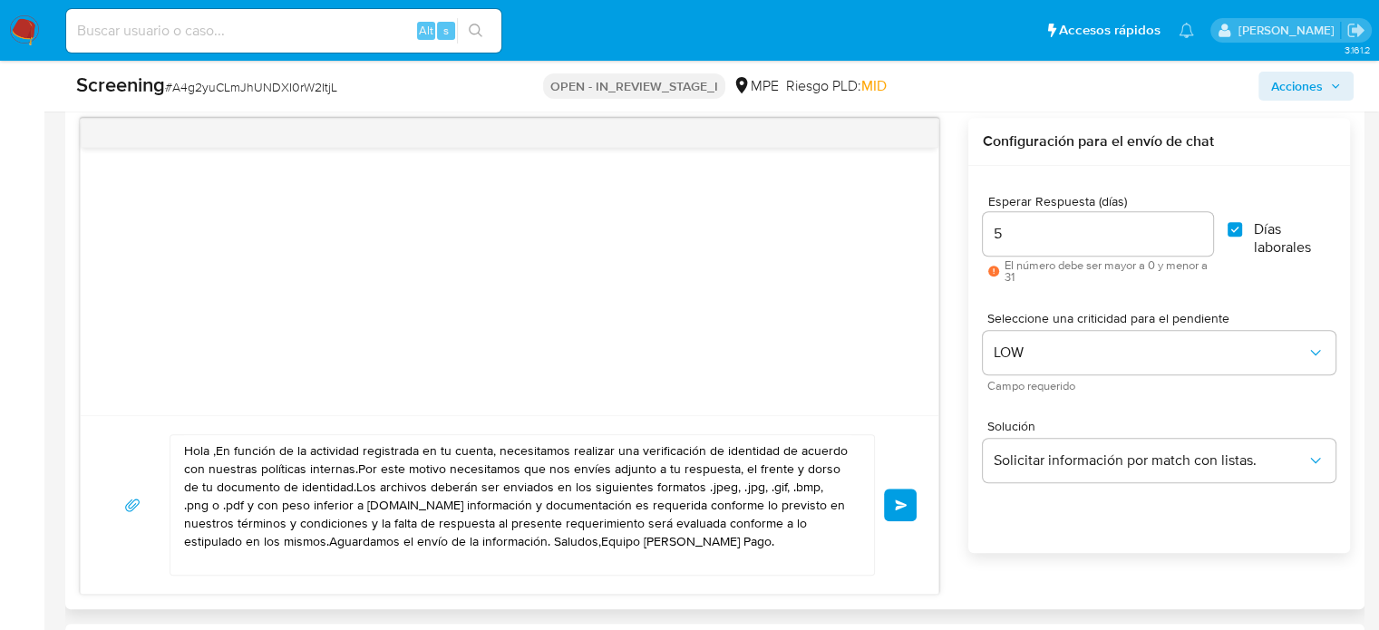
click at [337, 489] on textarea "Hola ,En función de la actividad registrada en tu cuenta, necesitamos realizar …" at bounding box center [518, 505] width 668 height 140
click at [356, 467] on textarea "Hola ,En función de la actividad registrada en tu cuenta, necesitamos realizar …" at bounding box center [518, 505] width 668 height 140
click at [501, 542] on textarea "Hola ,En función de la actividad registrada en tu cuenta, necesitamos realizar …" at bounding box center [518, 505] width 668 height 140
click at [229, 542] on textarea "Hola ,En función de la actividad registrada en tu cuenta, necesitamos realizar …" at bounding box center [518, 505] width 668 height 140
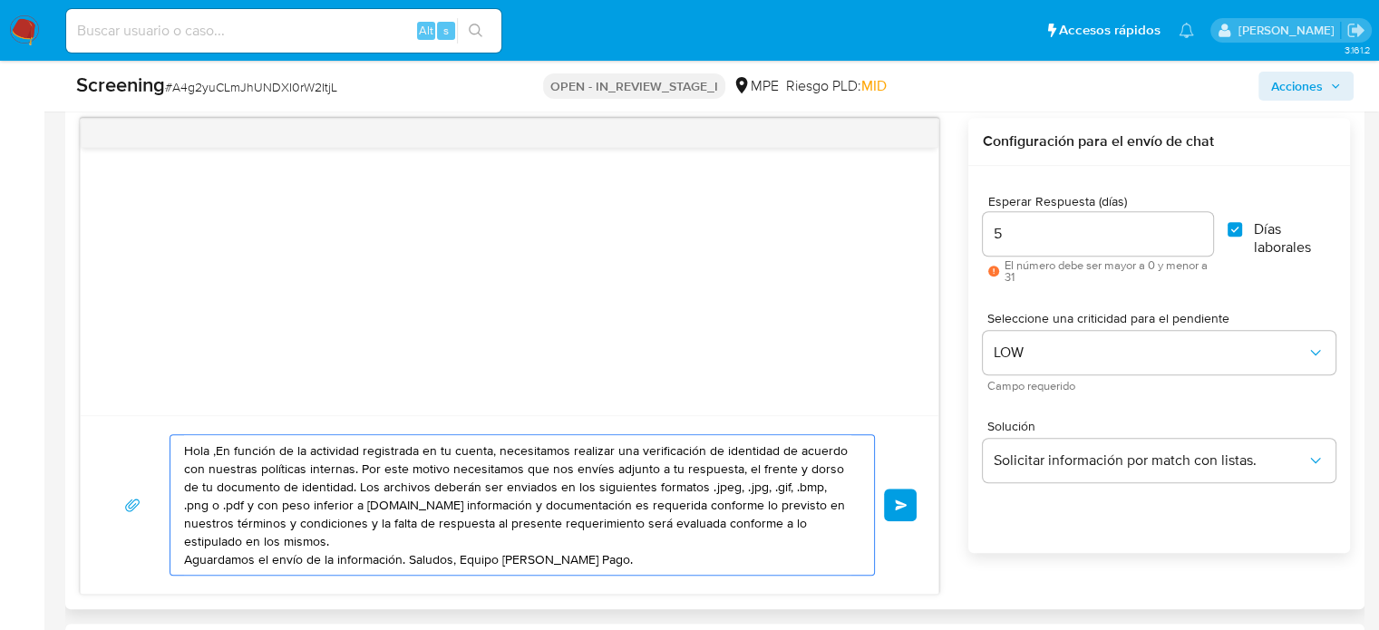
click at [406, 541] on textarea "Hola ,En función de la actividad registrada en tu cuenta, necesitamos realizar …" at bounding box center [518, 505] width 668 height 140
click at [236, 556] on textarea "Hola ,En función de la actividad registrada en tu cuenta, necesitamos realizar …" at bounding box center [518, 505] width 668 height 140
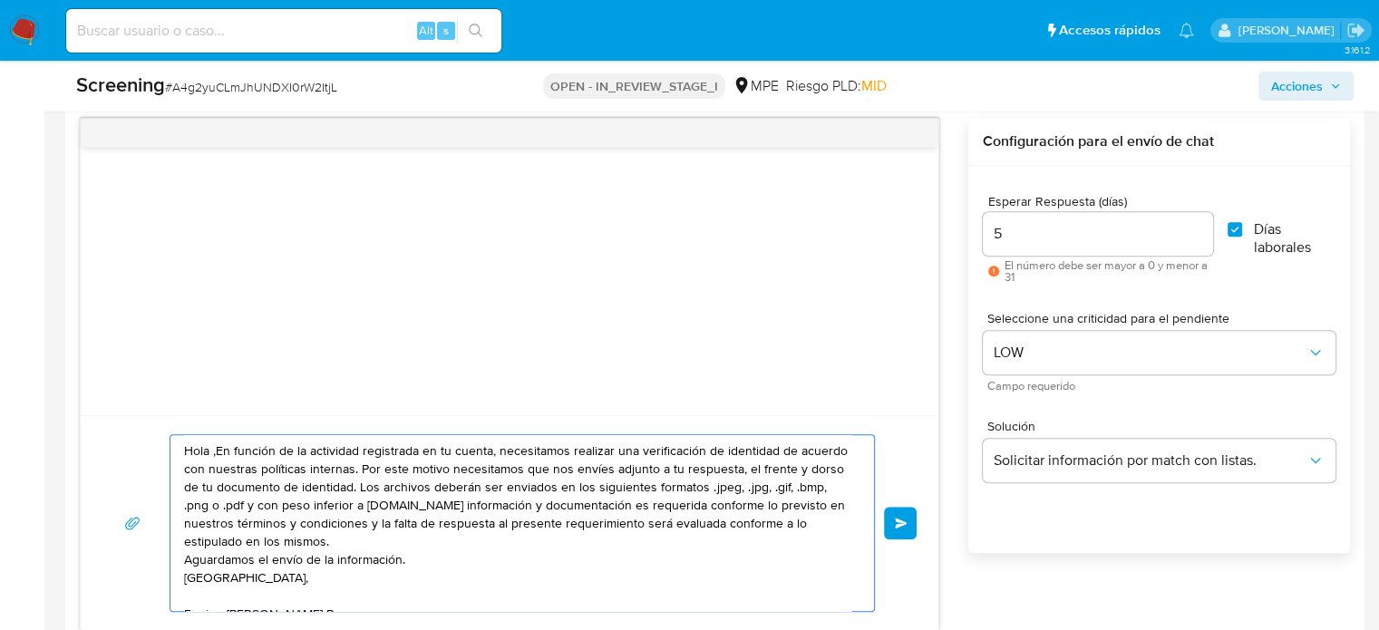
scroll to position [6, 0]
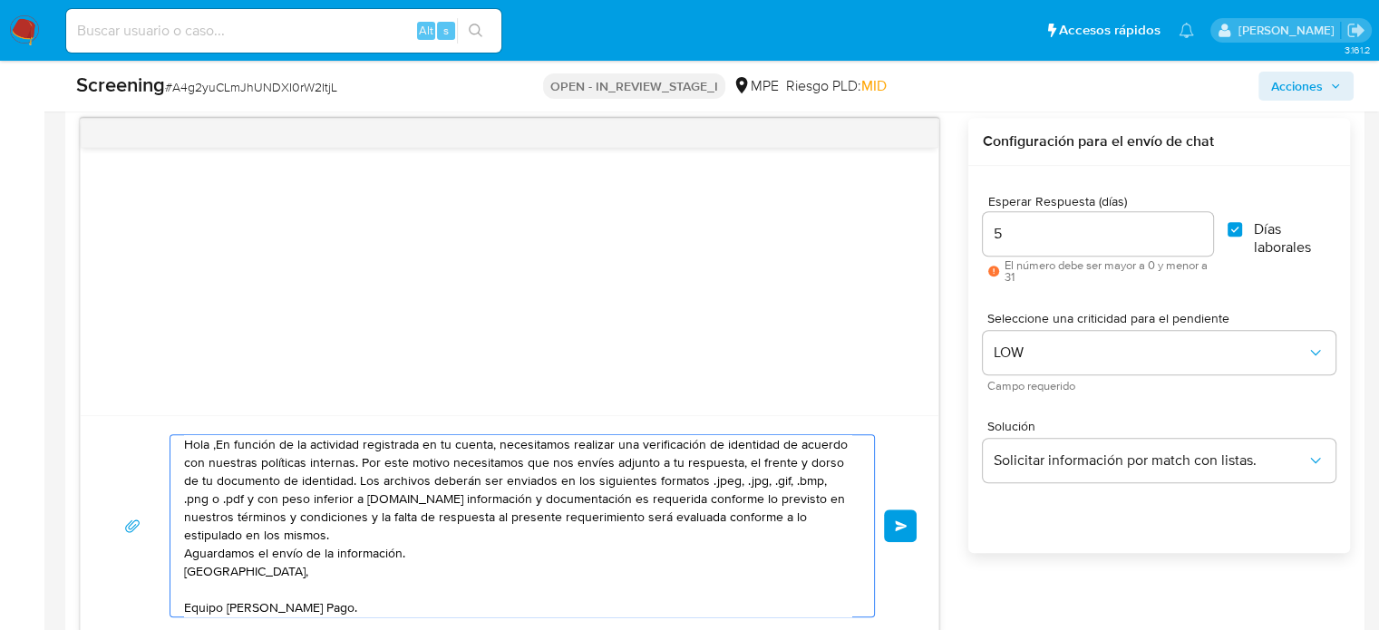
click at [214, 439] on textarea "Hola ,En función de la actividad registrada en tu cuenta, necesitamos realizar …" at bounding box center [518, 525] width 668 height 181
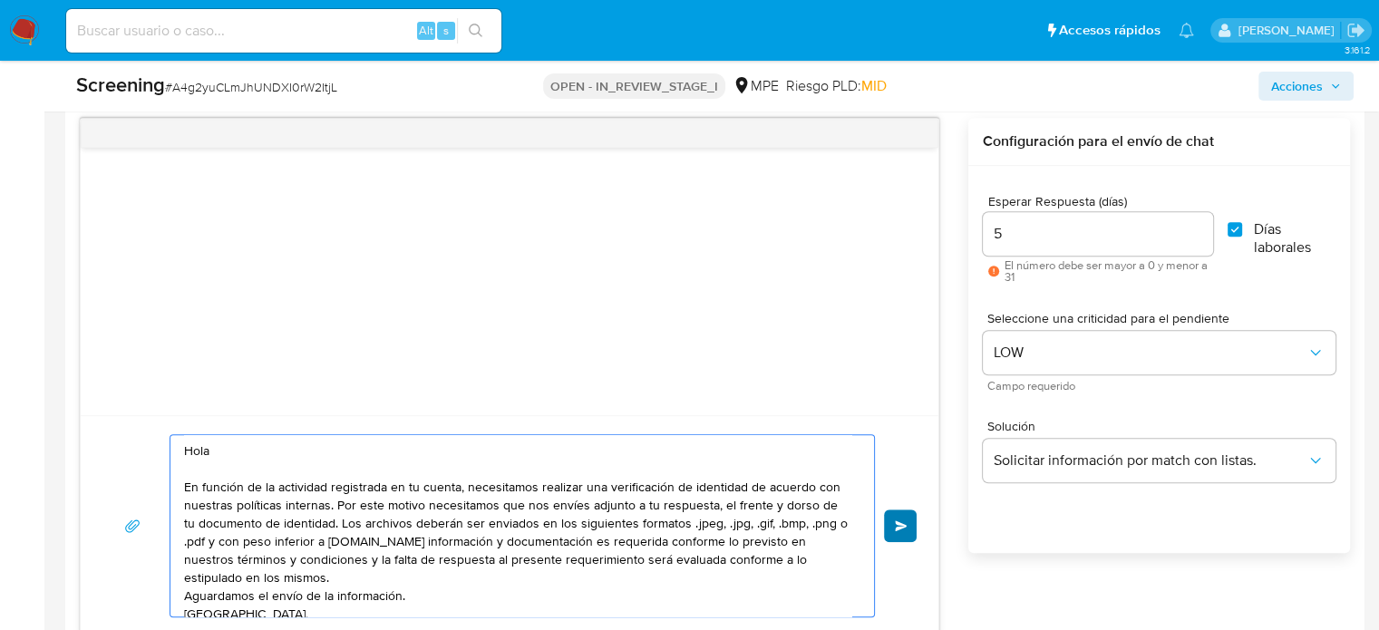
type textarea "Hola En función de la actividad registrada en tu cuenta, necesitamos realizar u…"
click at [895, 525] on span "Enviar" at bounding box center [901, 526] width 13 height 11
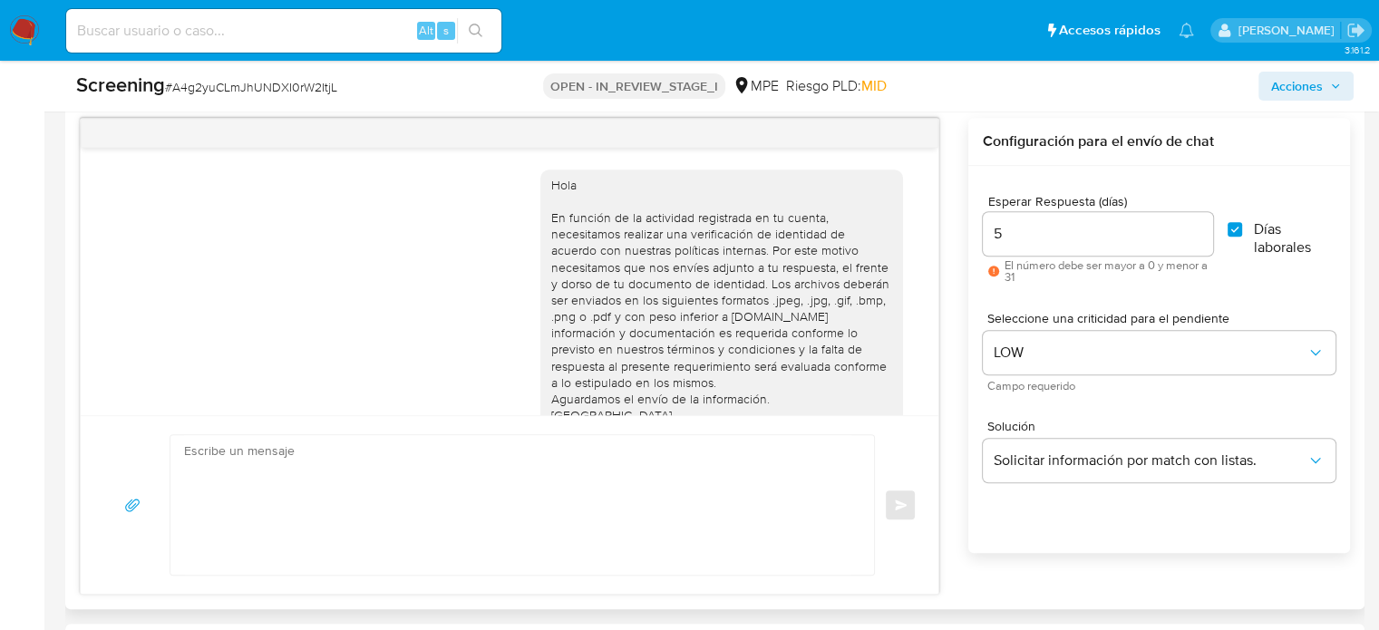
scroll to position [67, 0]
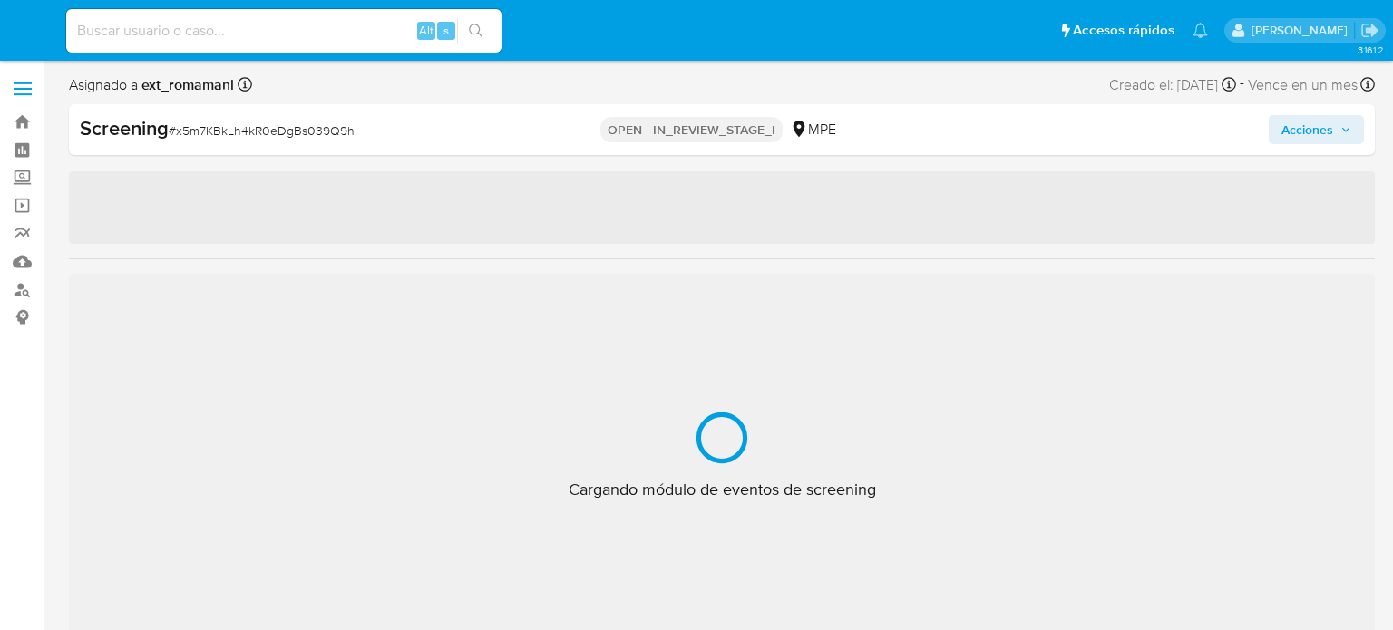
select select "10"
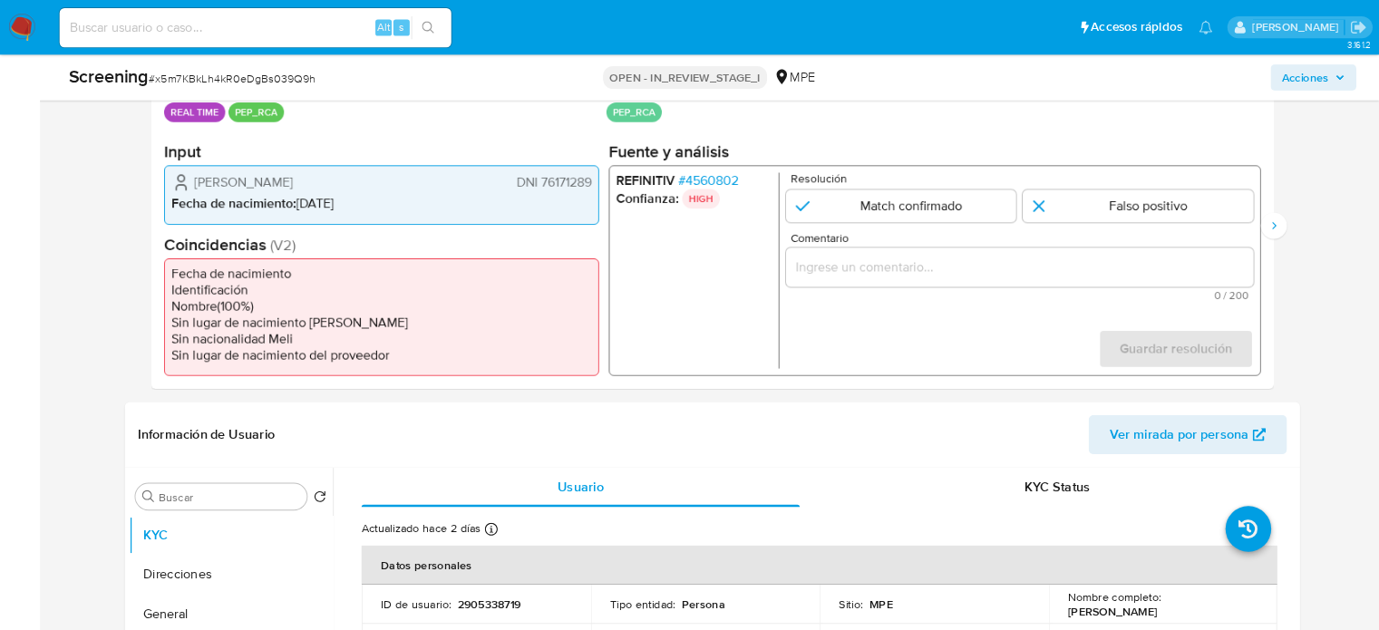
scroll to position [403, 0]
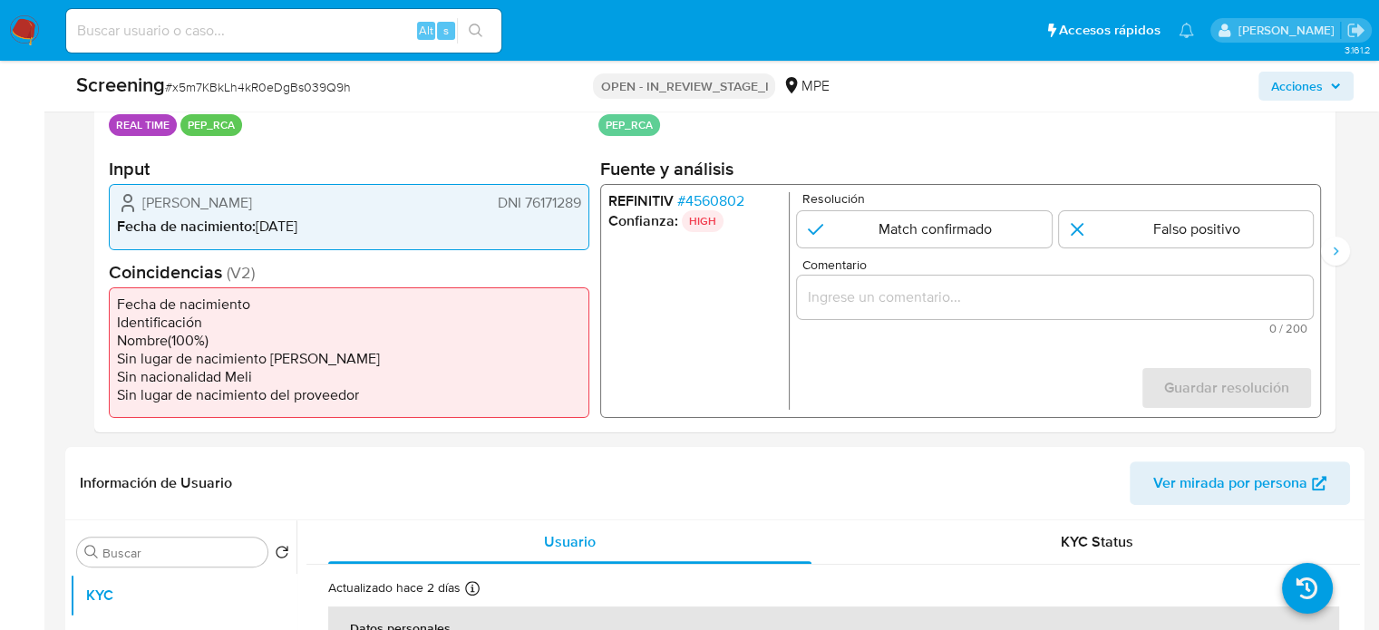
drag, startPoint x: 304, startPoint y: 200, endPoint x: 136, endPoint y: 197, distance: 167.8
click at [136, 197] on div "Ronald David Condori Sucapuca DNI 76171289" at bounding box center [349, 203] width 464 height 22
click at [736, 202] on span "# 4560802" at bounding box center [710, 201] width 67 height 18
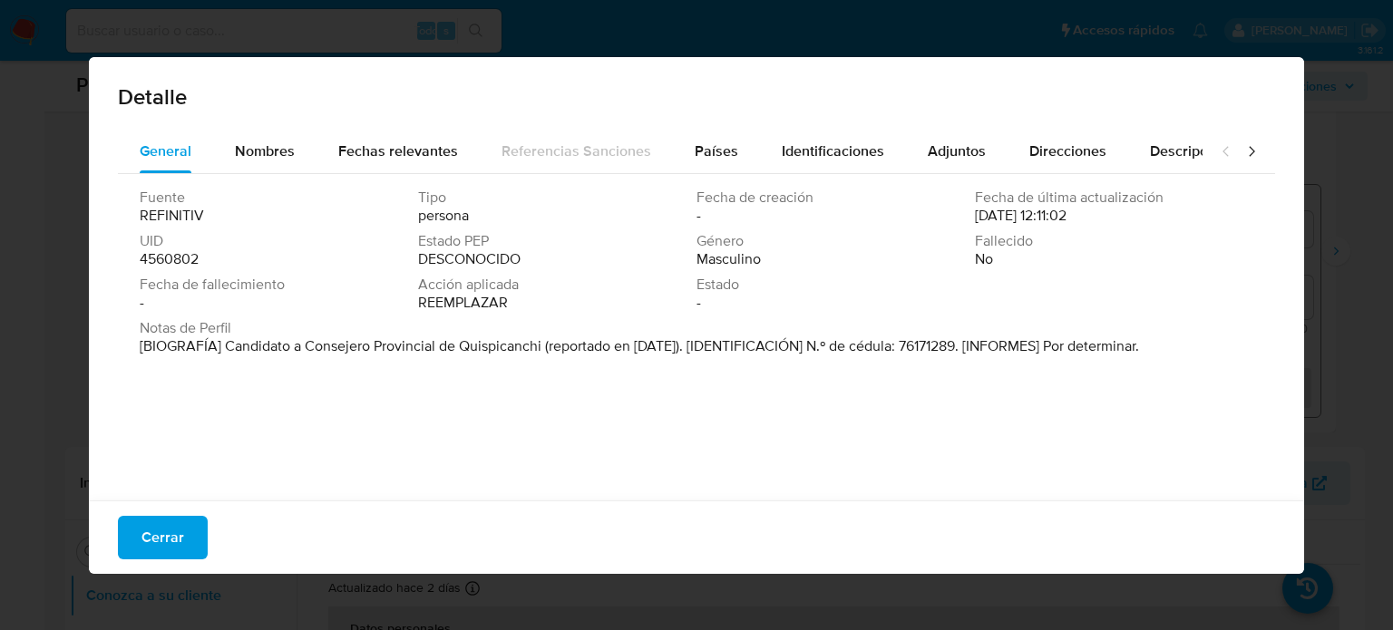
drag, startPoint x: 221, startPoint y: 348, endPoint x: 544, endPoint y: 357, distance: 323.0
click at [544, 357] on div "Notas de Perfil [BIOGRAFÍA] Candidato a Consejero Provincial de Quispicanchi (r…" at bounding box center [697, 341] width 1114 height 44
click at [143, 530] on span "Cerrar" at bounding box center [162, 538] width 43 height 40
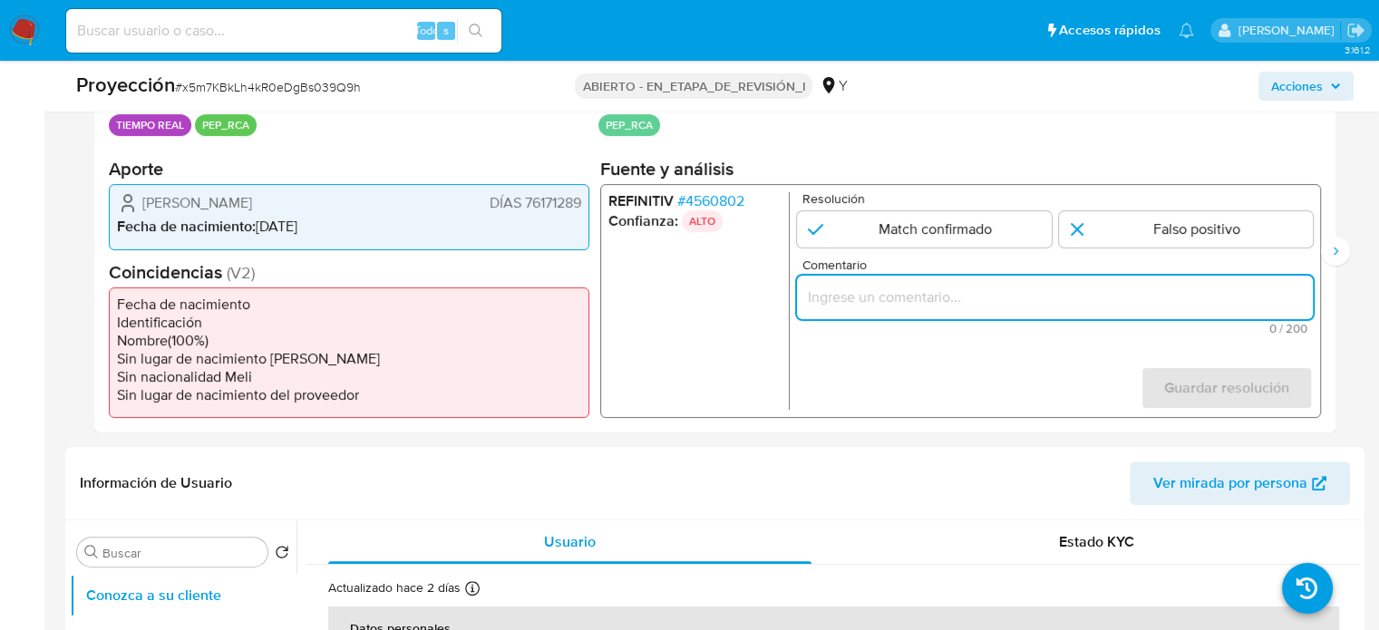
click at [874, 299] on input "Comentario" at bounding box center [1055, 298] width 516 height 24
paste input "Titular de cuenta Emiliano Pastor Alvarez Bedoya CC 78750111 se desempeño como …"
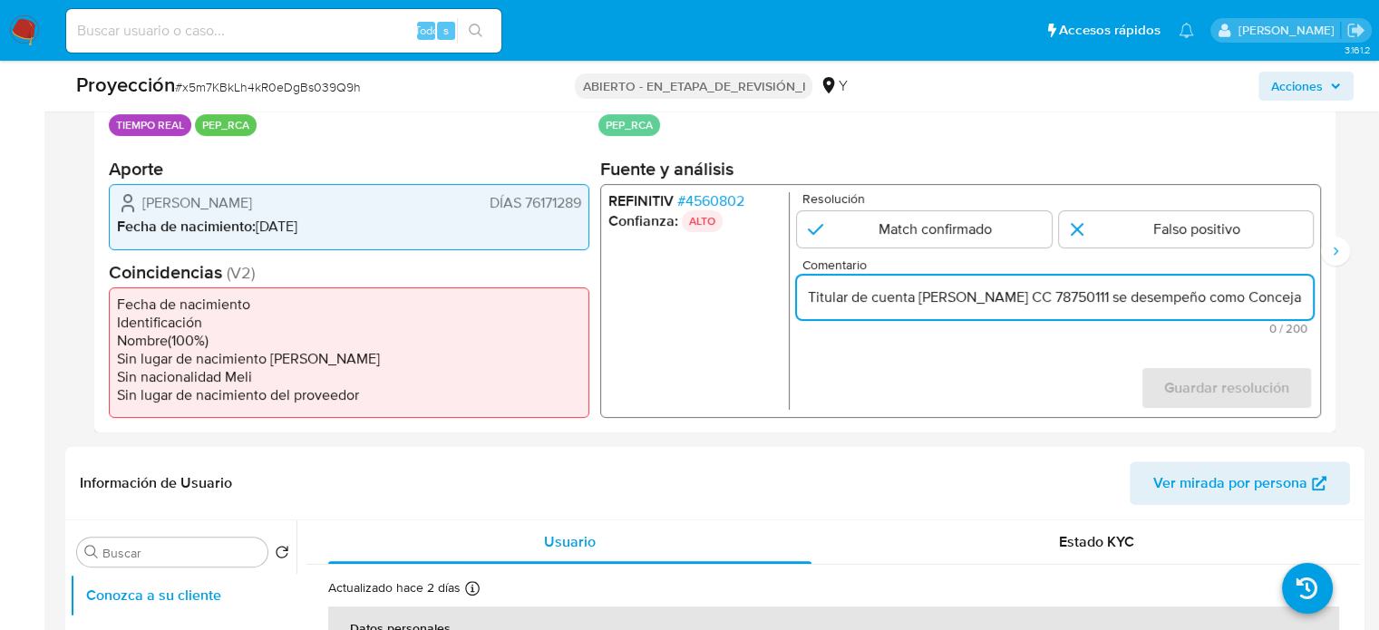
scroll to position [0, 571]
type input "Titular de cuenta Emiliano Pastor Alvarez Bedoya CC 78750111 se desempeño como …"
drag, startPoint x: 1291, startPoint y: 298, endPoint x: 1302, endPoint y: 300, distance: 11.9
click at [1302, 300] on input "Titular de cuenta Emiliano Pastor Alvarez Bedoya CC 78750111 se desempeño como …" at bounding box center [1055, 298] width 516 height 24
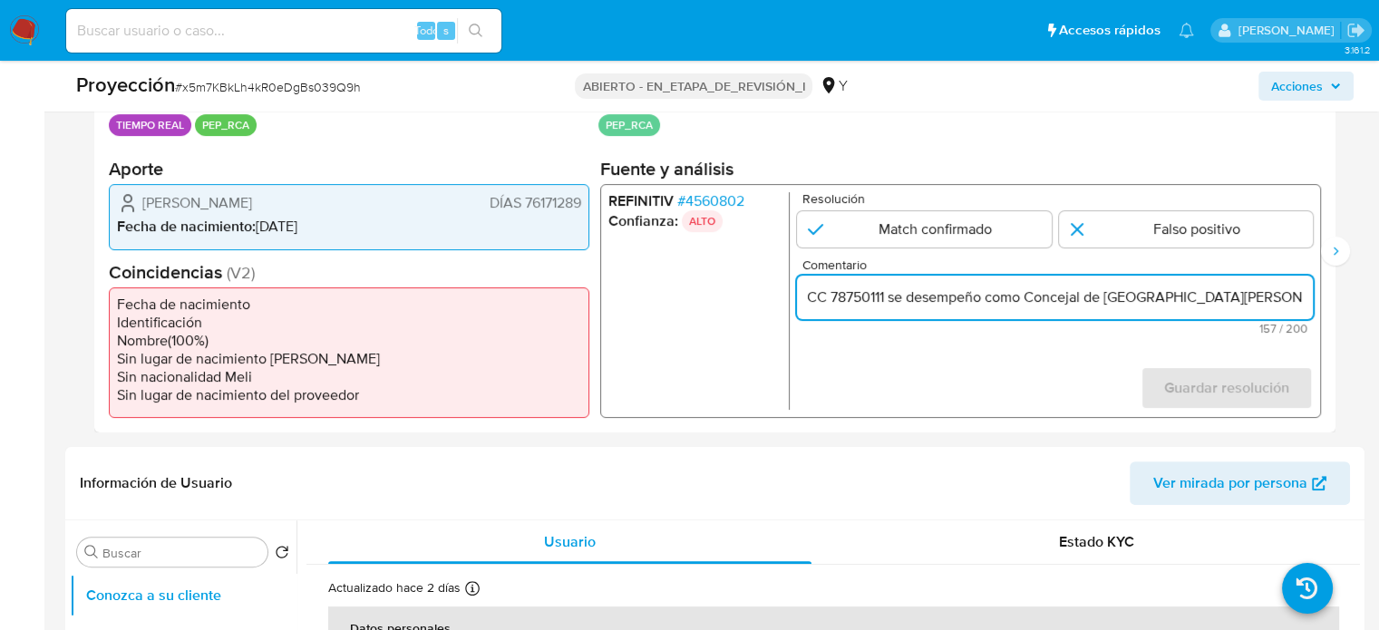
scroll to position [0, 301]
click at [1204, 301] on input "Titular de cuenta Emiliano Pastor Alvarez Bedoya CC 78750111 se desempeño como …" at bounding box center [1055, 298] width 516 height 24
click at [1266, 299] on input "Titular de cuenta Emiliano Pastor Alvarez Bedoya CC 78750111 se desempeño como …" at bounding box center [1055, 298] width 516 height 24
click at [965, 299] on input "Titular de cuenta Emiliano Pastor Alvarez Bedoya CC 78750111 se desempeño como …" at bounding box center [1055, 298] width 516 height 24
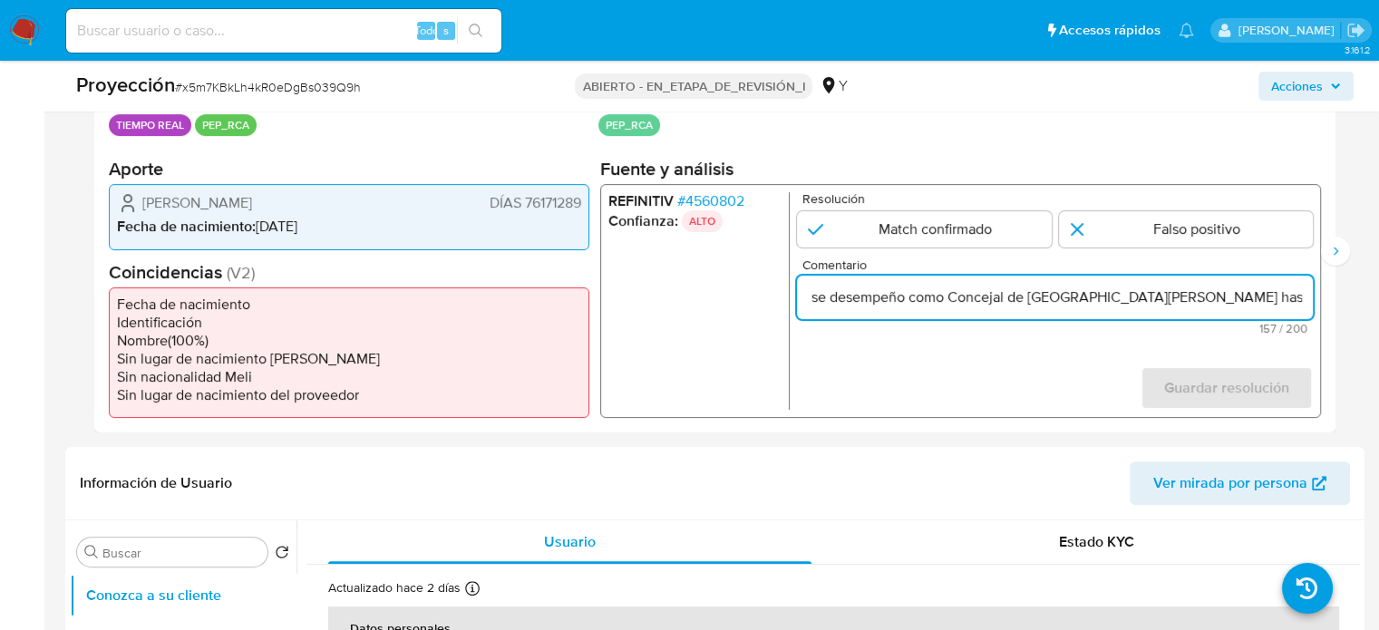
click at [965, 299] on input "Titular de cuenta Emiliano Pastor Alvarez Bedoya CC 78750111 se desempeño como …" at bounding box center [1055, 298] width 516 height 24
click at [1005, 298] on input "Comentario" at bounding box center [1055, 298] width 516 height 24
paste input "Titular de cuenta se desempeño como No configurando PEP."
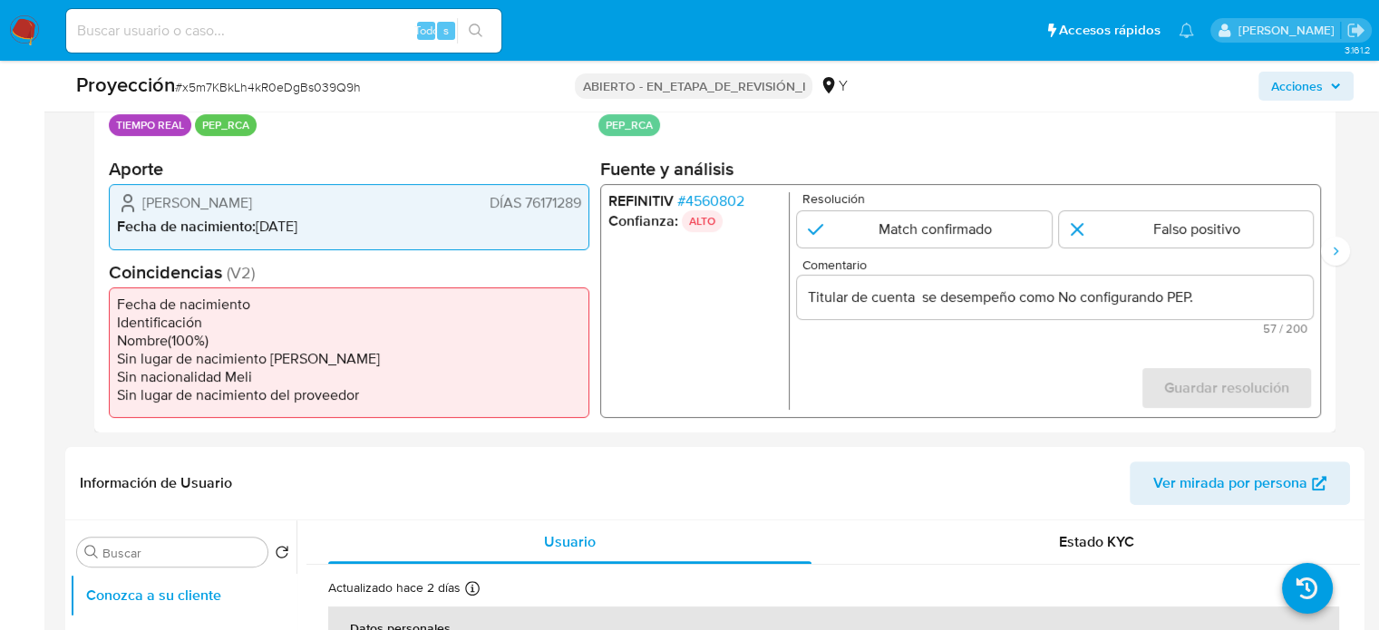
drag, startPoint x: 144, startPoint y: 200, endPoint x: 578, endPoint y: 201, distance: 433.5
click at [578, 201] on div "Ronald David Condori Sucapuca DÍAS 76171289" at bounding box center [349, 203] width 464 height 22
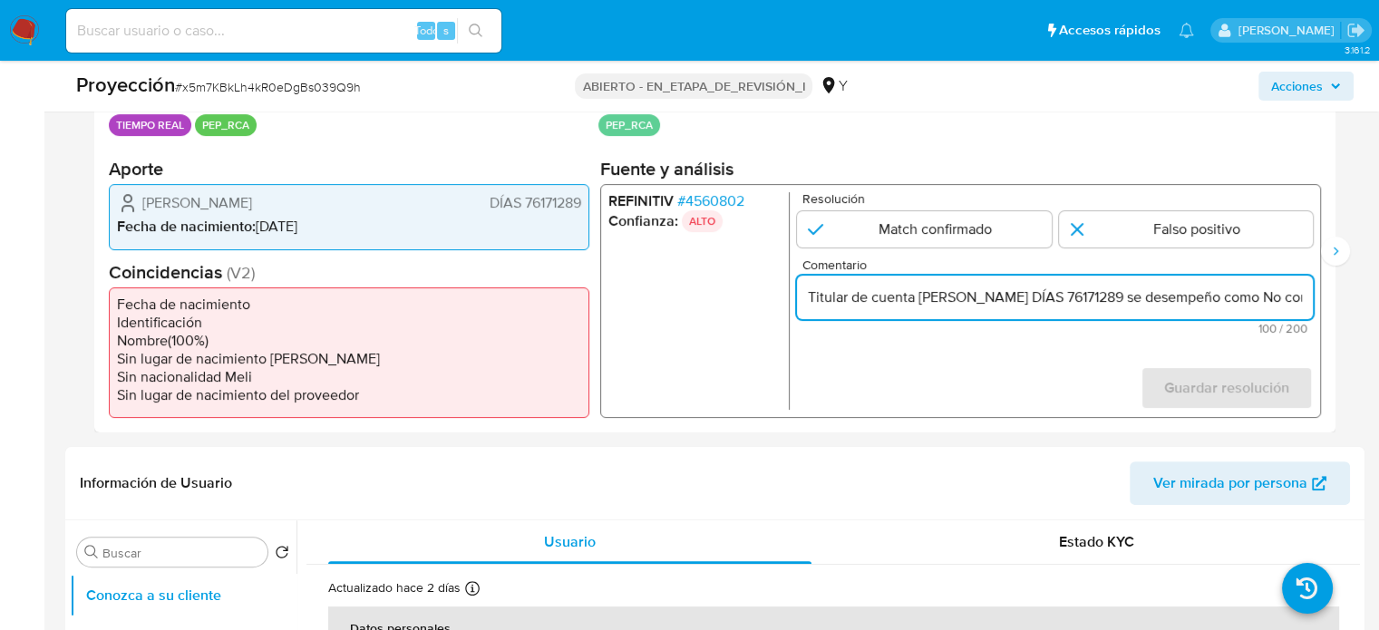
click at [1152, 290] on input "Titular de cuenta Ronald David Condori Sucapuca DÍAS 76171289 se desempeño como…" at bounding box center [1055, 298] width 516 height 24
drag, startPoint x: 1306, startPoint y: 297, endPoint x: 1322, endPoint y: 299, distance: 16.6
click at [1321, 299] on div "Datos del evento 04/10/2025 20:55:19 TIEMPO REAL PEP_RCA Configuraciones aplica…" at bounding box center [715, 251] width 1242 height 363
click at [1129, 295] on input "Titular de cuenta Ronald David Condori Sucapuca DNI 76171289 se desempeño como …" at bounding box center [1055, 298] width 516 height 24
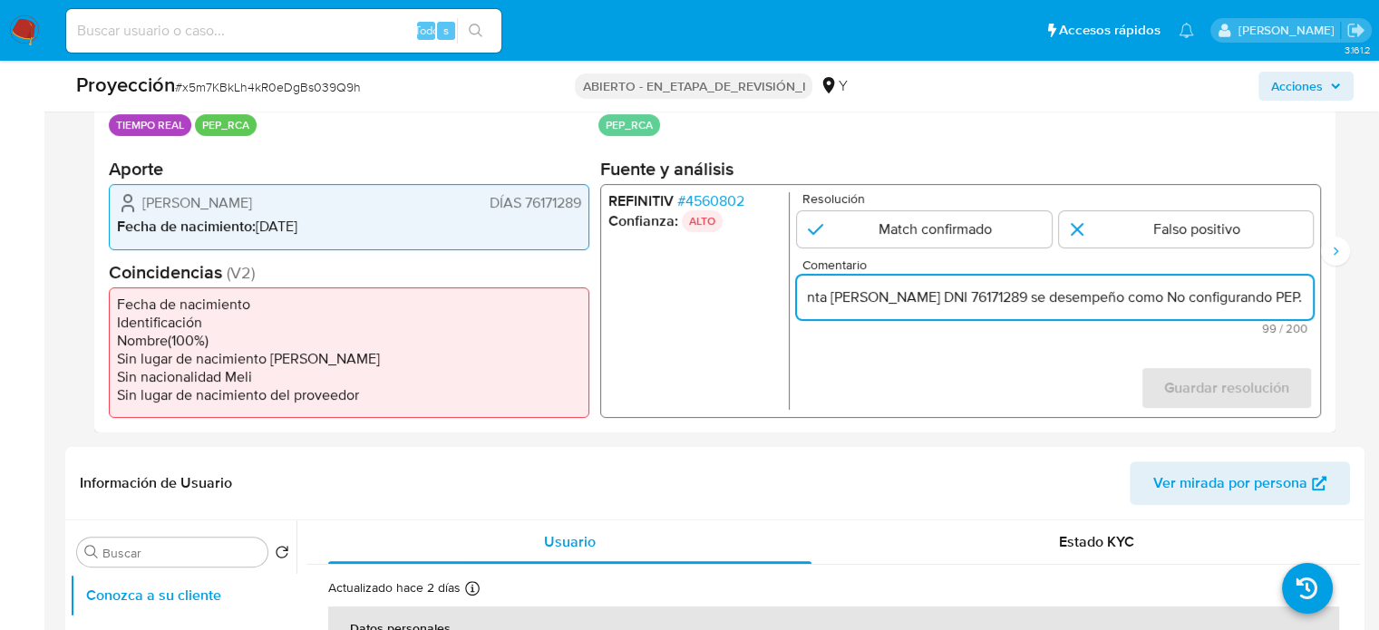
click at [1168, 299] on input "Titular de cuenta Ronald David Condori Sucapuca DNI 76171289 se desempeño como …" at bounding box center [1055, 298] width 516 height 24
paste input "Candidato a Consejero Provincial de Quispicanchi desde Septiembre de 2018."
type input "Titular de cuenta Ronald David Condori Sucapuca DNI 76171289 se desempeño como …"
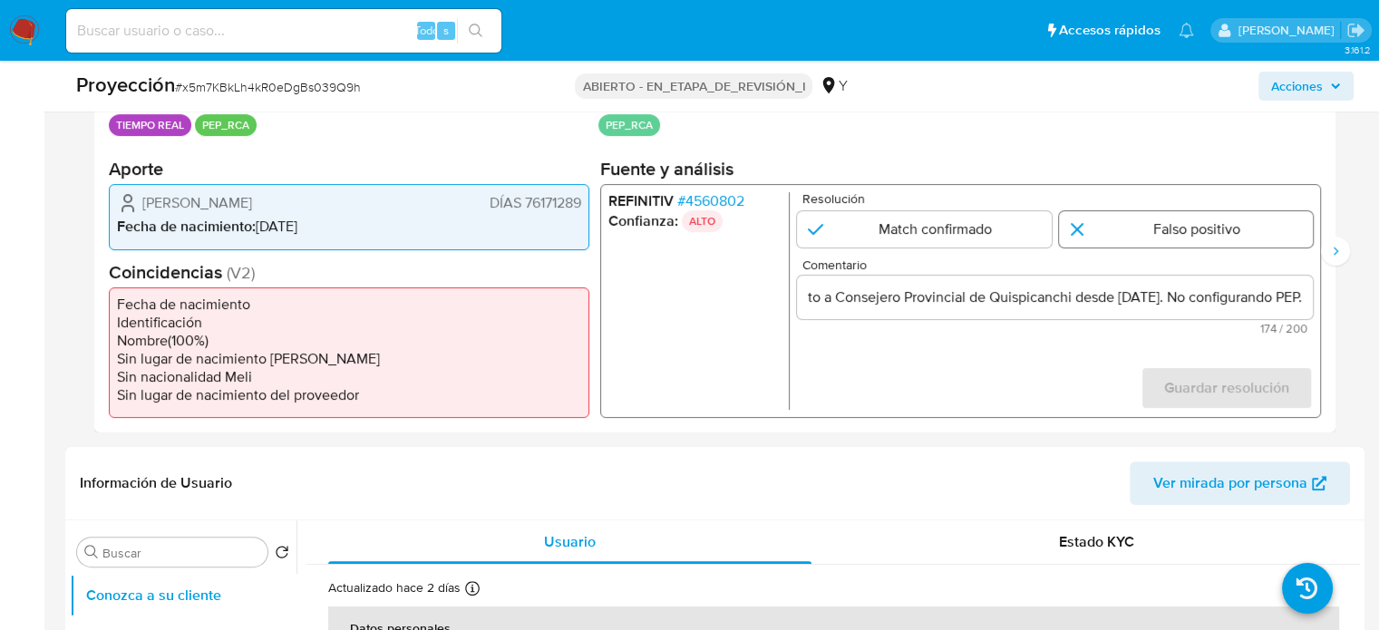
scroll to position [0, 0]
click at [1146, 225] on input "1 de 3" at bounding box center [1186, 229] width 255 height 36
radio input "true"
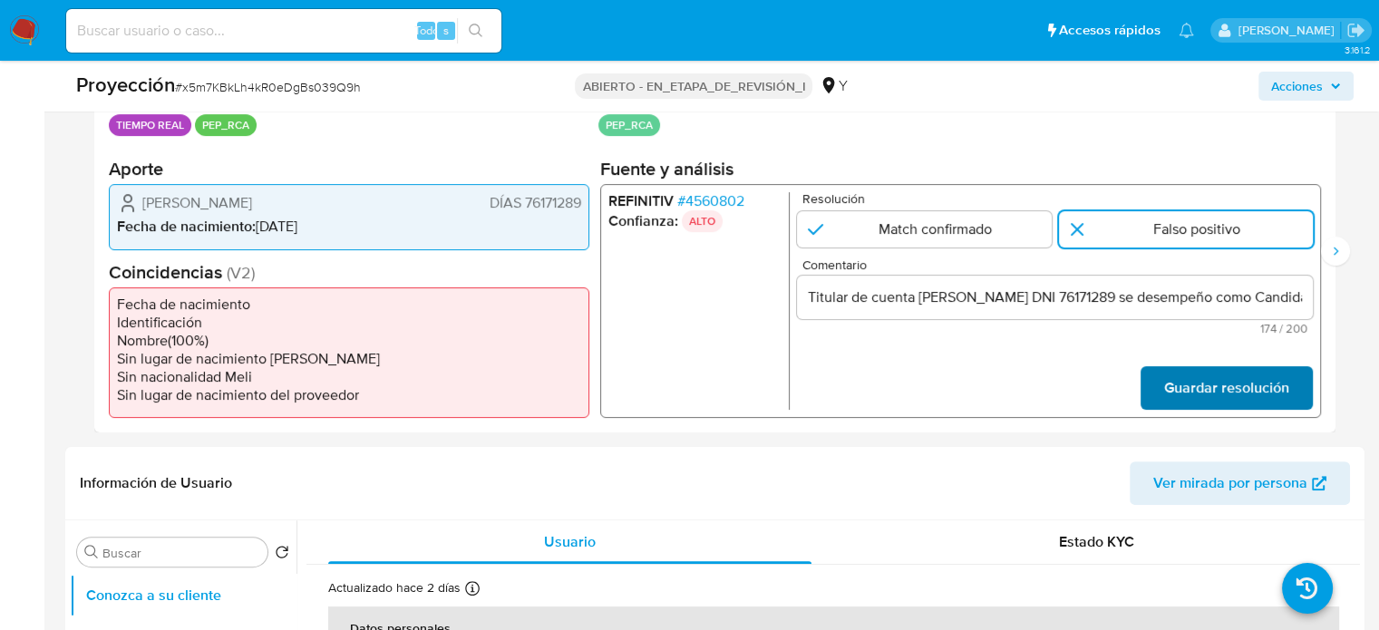
click at [1207, 379] on span "Guardar resolución" at bounding box center [1227, 388] width 125 height 40
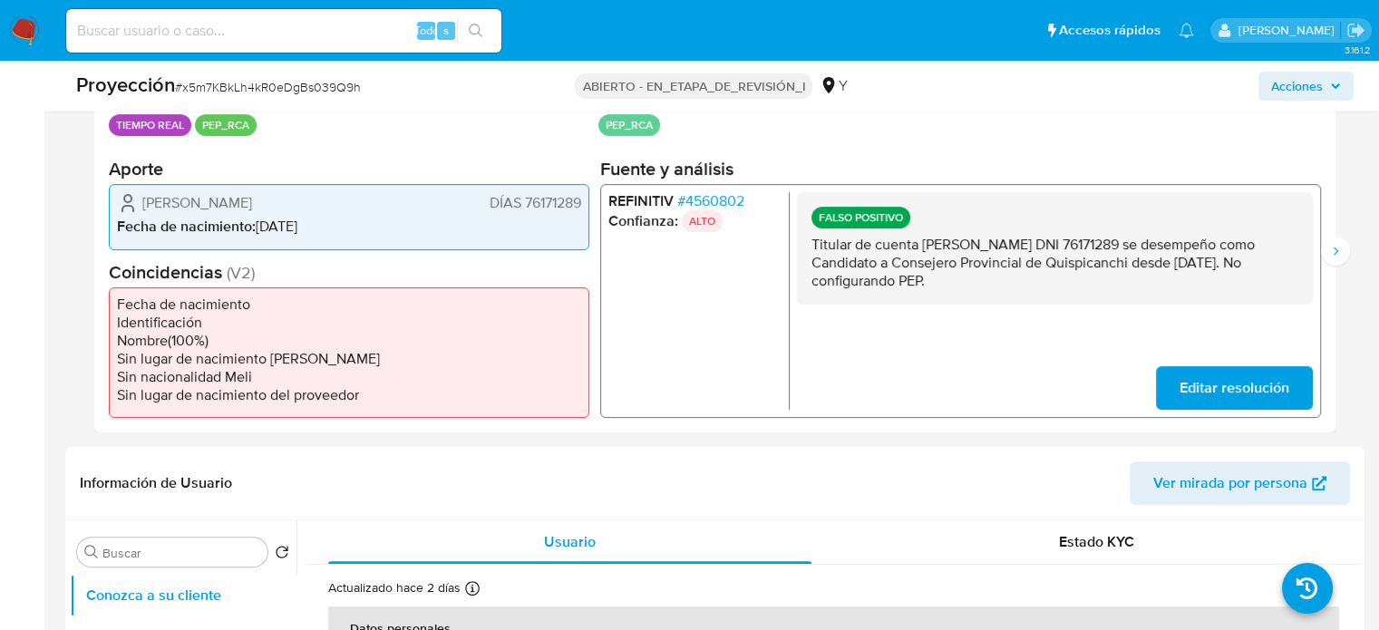
drag, startPoint x: 1121, startPoint y: 276, endPoint x: 806, endPoint y: 248, distance: 316.0
click at [806, 248] on div "FALSO POSITIVO Titular de cuenta Ronald David Condori Sucapuca DNI 76171289 se …" at bounding box center [1055, 248] width 516 height 112
click at [1333, 248] on icon "Siguiente" at bounding box center [1336, 251] width 15 height 15
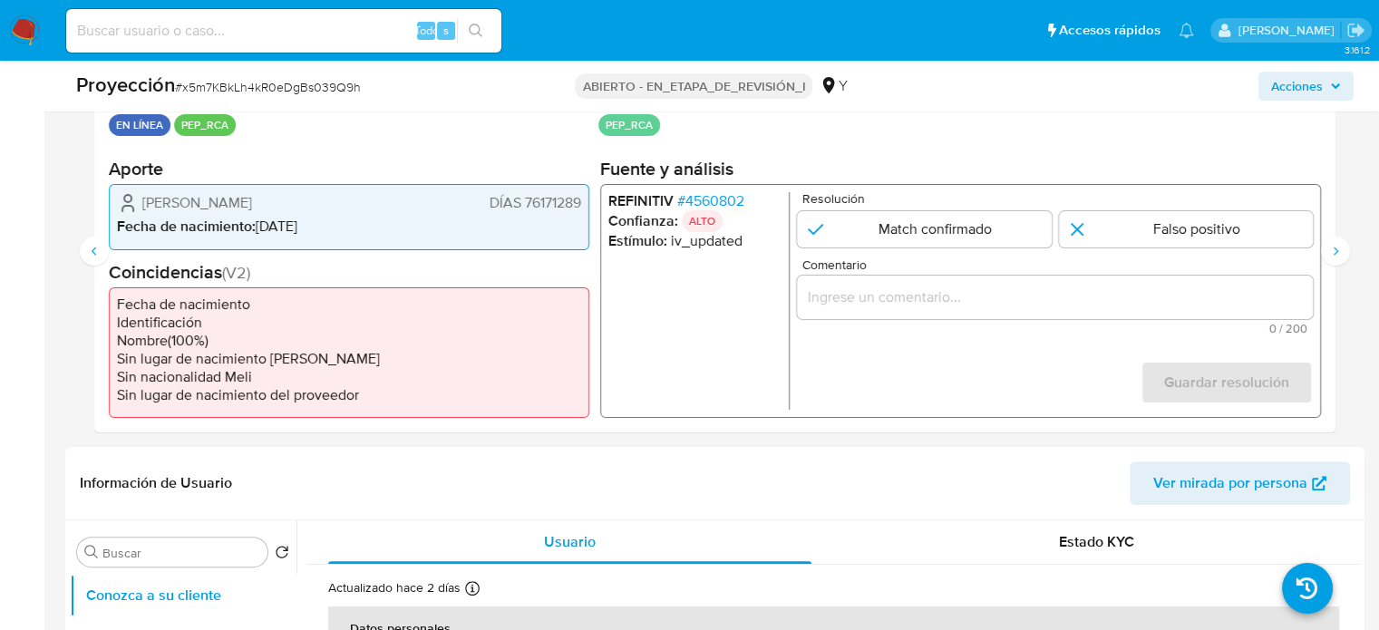
click at [990, 307] on div "2 de 3" at bounding box center [1055, 298] width 516 height 44
click at [1049, 311] on div "2 de 3" at bounding box center [1055, 298] width 516 height 44
click at [1055, 292] on input "Comentario" at bounding box center [1055, 298] width 516 height 24
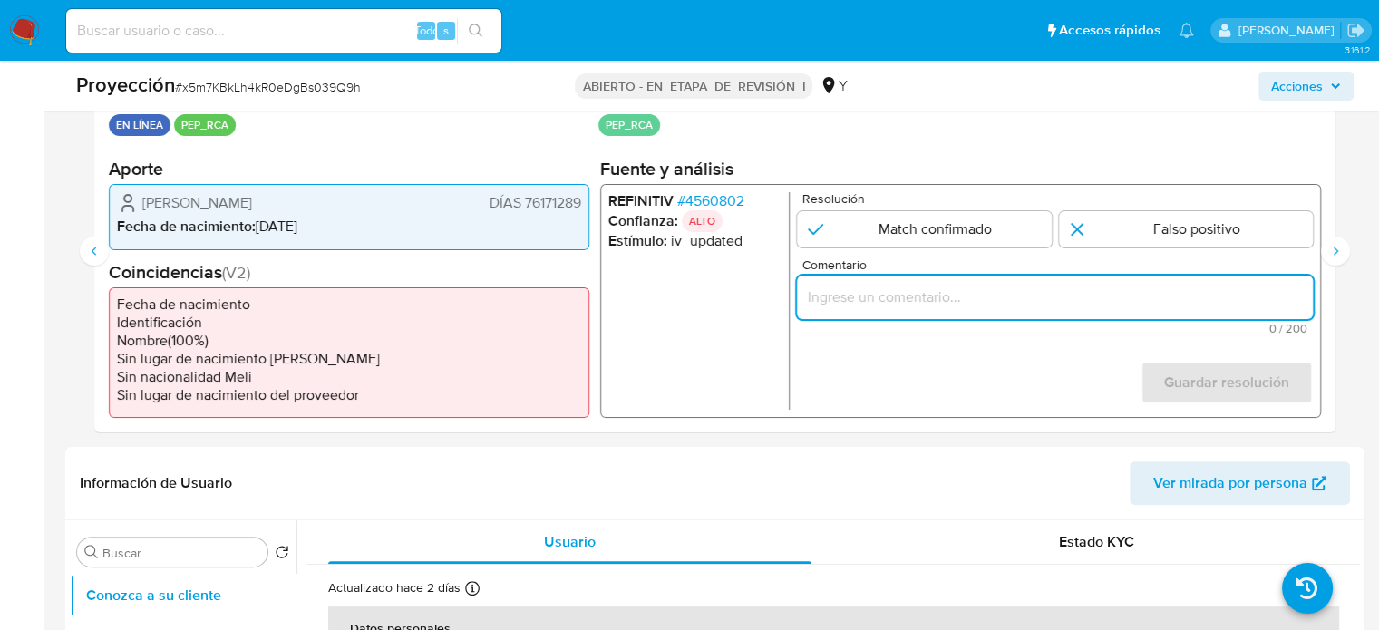
paste input "Titular de cuenta Ronald David Condori Sucapuca DNI 76171289 se desempeño como …"
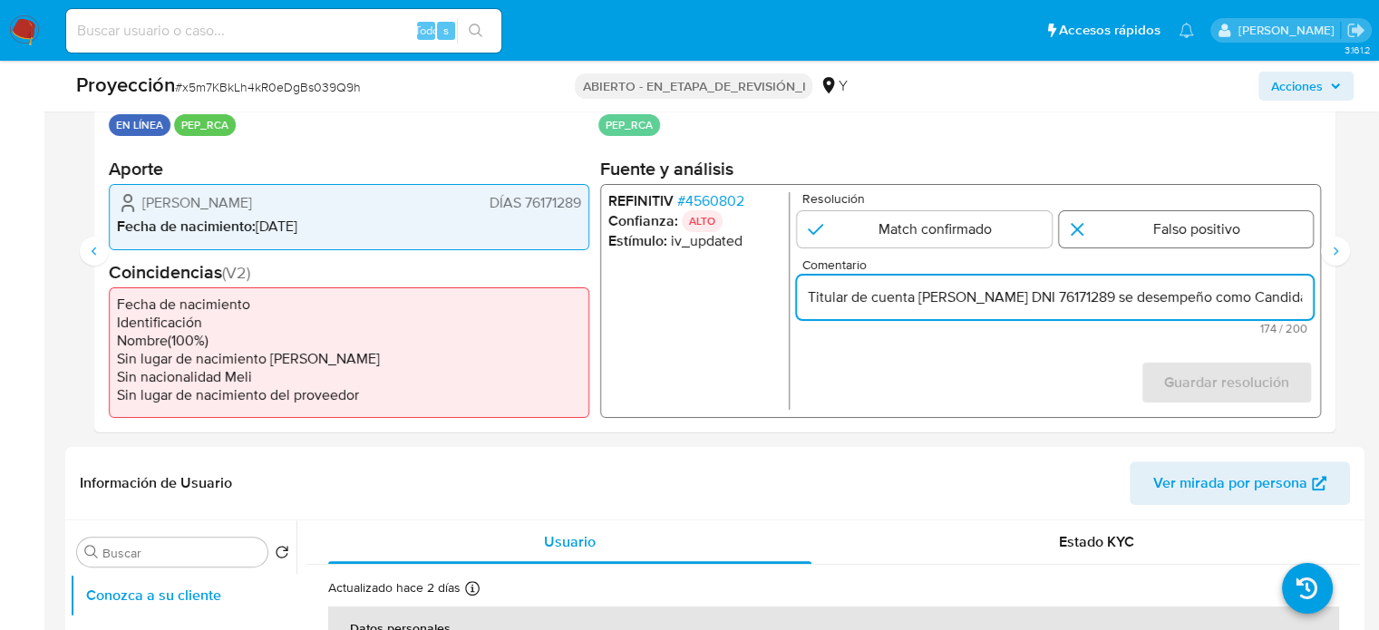
scroll to position [0, 689]
type input "Titular de cuenta Ronald David Condori Sucapuca DNI 76171289 se desempeño como …"
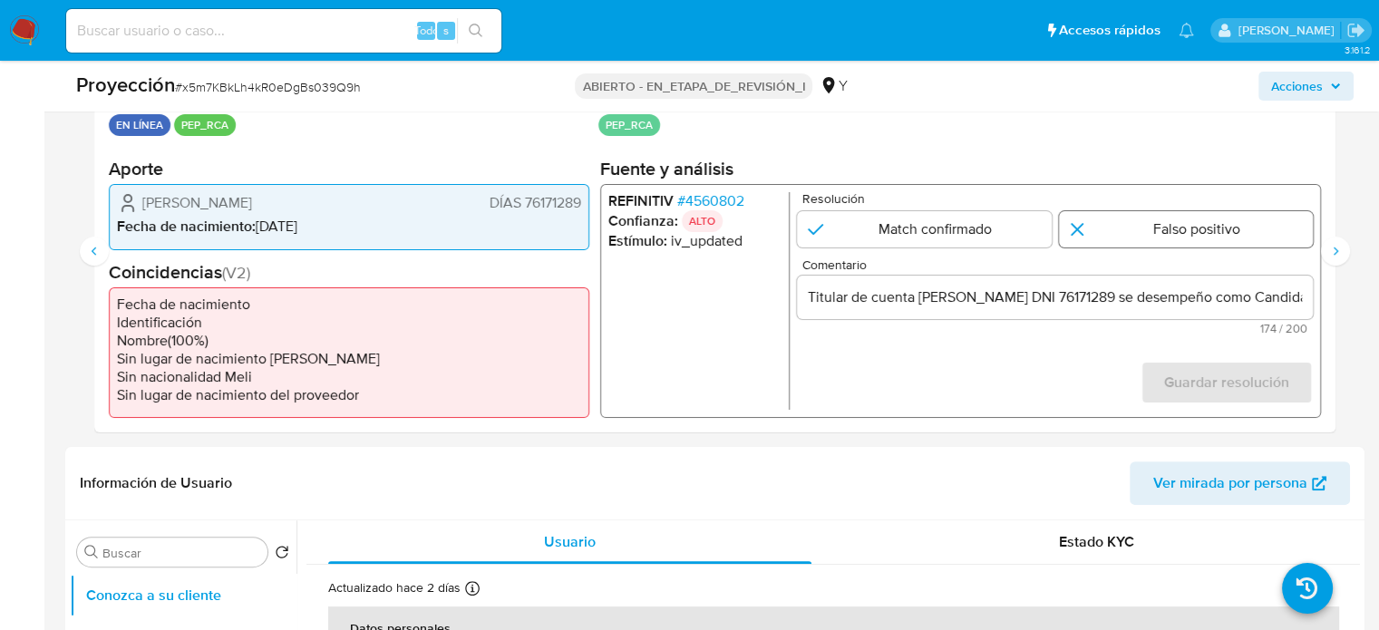
click at [1161, 243] on input "2 de 3" at bounding box center [1186, 229] width 255 height 36
radio input "true"
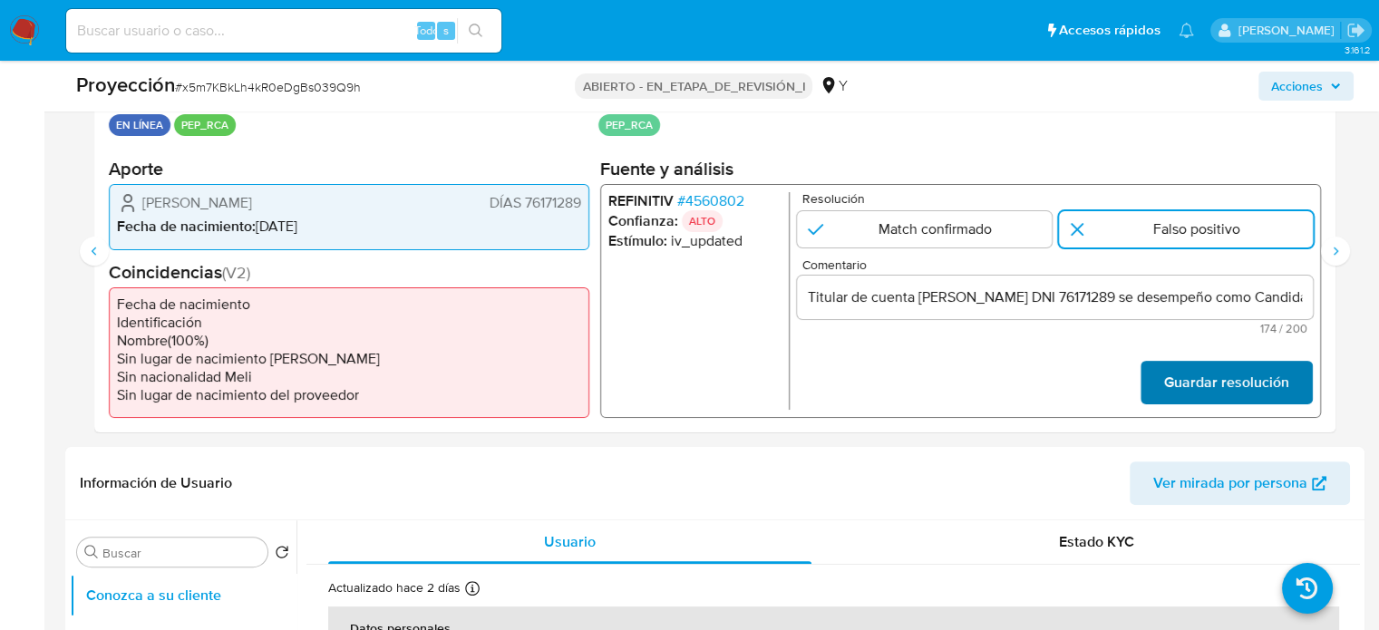
click at [1194, 395] on font "Guardar resolución" at bounding box center [1227, 383] width 125 height 44
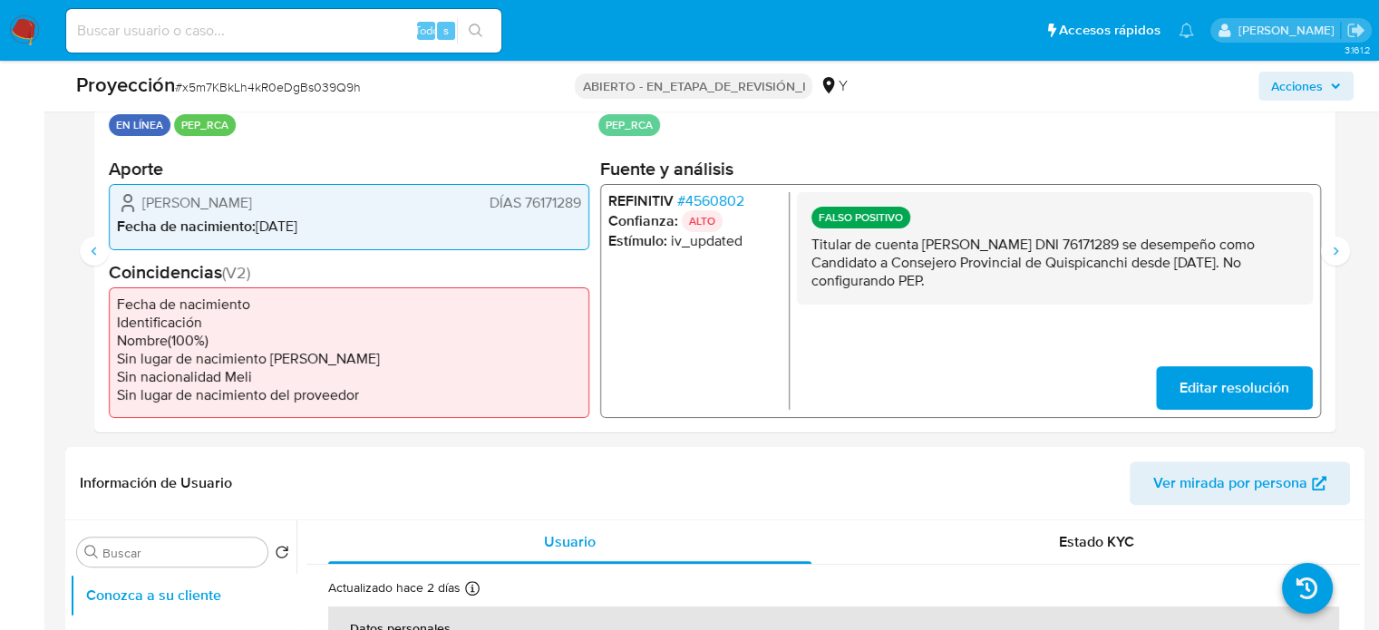
drag, startPoint x: 1158, startPoint y: 278, endPoint x: 813, endPoint y: 242, distance: 347.4
click at [813, 242] on p "Titular de cuenta Ronald David Condori Sucapuca DNI 76171289 se desempeño como …" at bounding box center [1055, 263] width 487 height 54
click at [1324, 251] on button "Siguiente" at bounding box center [1335, 251] width 29 height 29
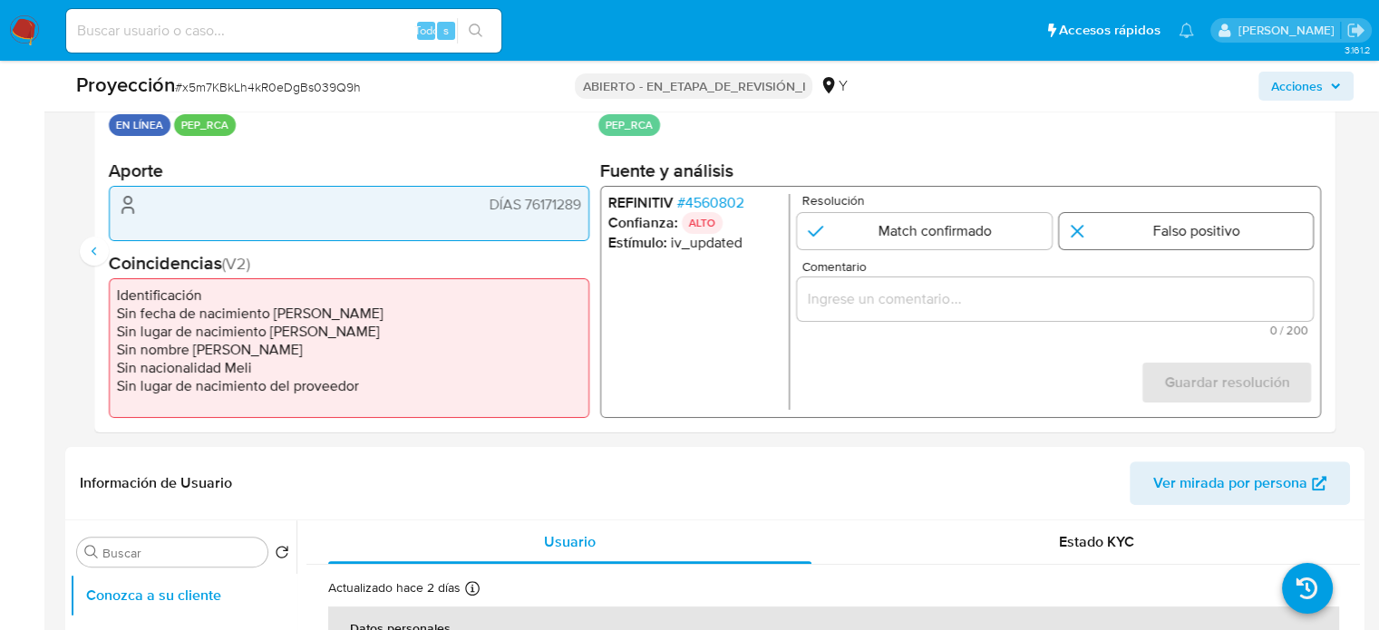
click at [1161, 233] on input "3 de 3" at bounding box center [1186, 230] width 255 height 36
radio input "true"
click at [1150, 300] on input "Comentario" at bounding box center [1055, 299] width 516 height 24
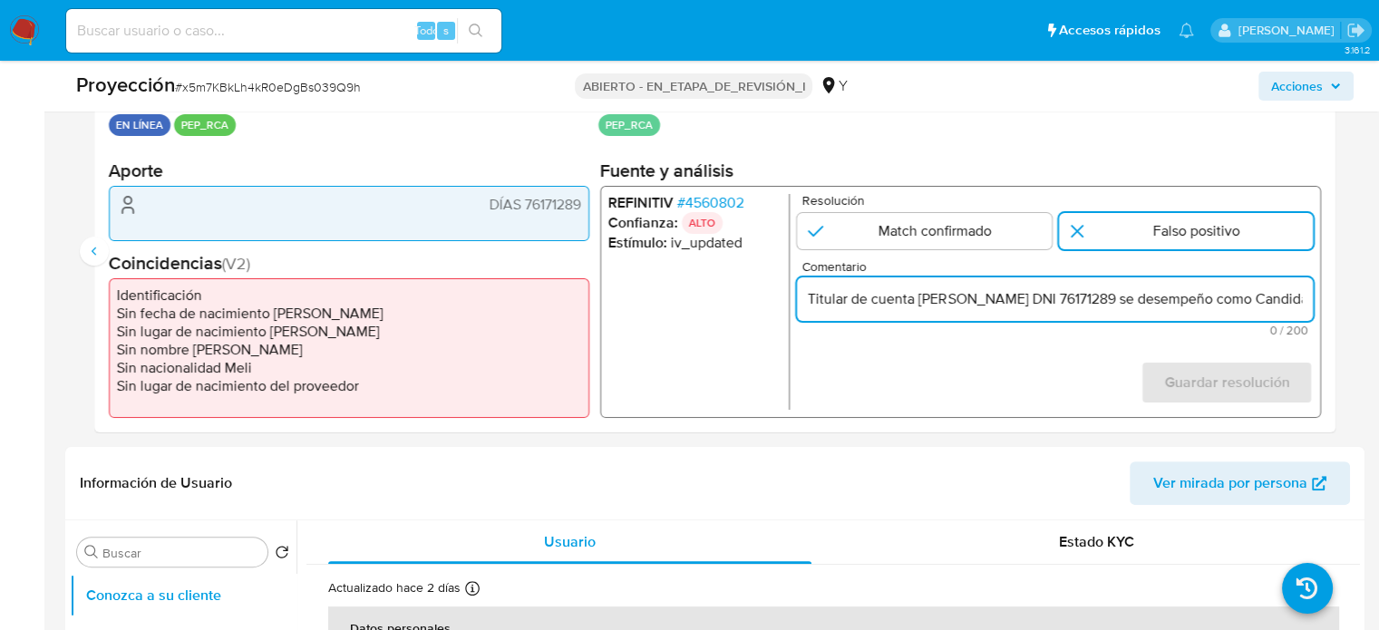
scroll to position [0, 689]
type input "Titular de cuenta Ronald David Condori Sucapuca DNI 76171289 se desempeño como …"
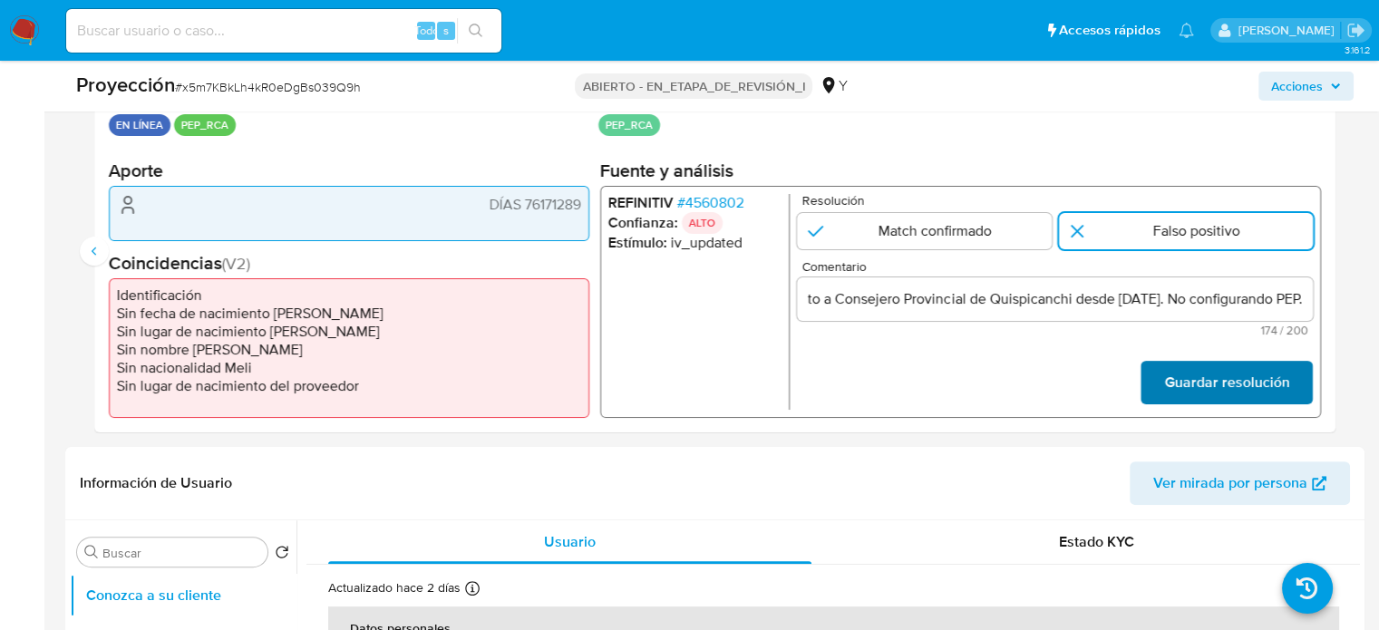
scroll to position [0, 0]
click at [1258, 380] on font "Guardar resolución" at bounding box center [1227, 383] width 125 height 44
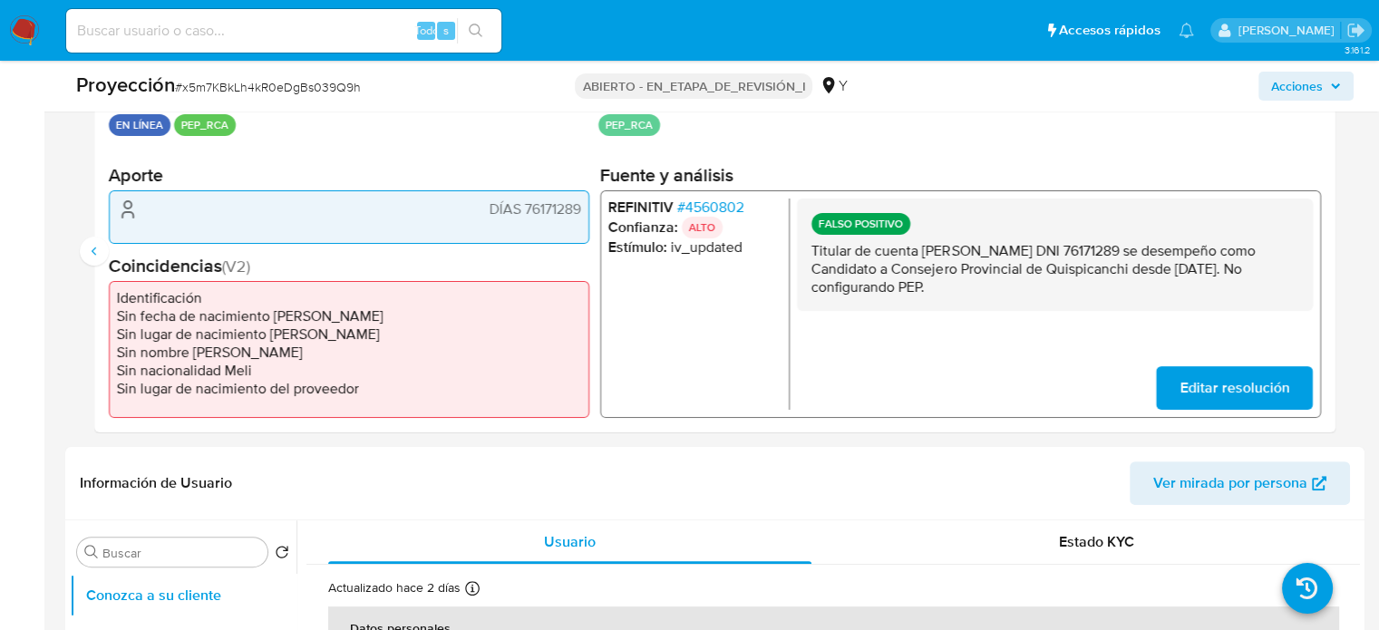
drag, startPoint x: 1127, startPoint y: 281, endPoint x: 806, endPoint y: 250, distance: 322.5
click at [806, 250] on div "FALSO POSITIVO Titular de cuenta Ronald David Condori Sucapuca DNI 76171289 se …" at bounding box center [1055, 254] width 516 height 112
click at [83, 254] on button "Anterior" at bounding box center [94, 251] width 29 height 29
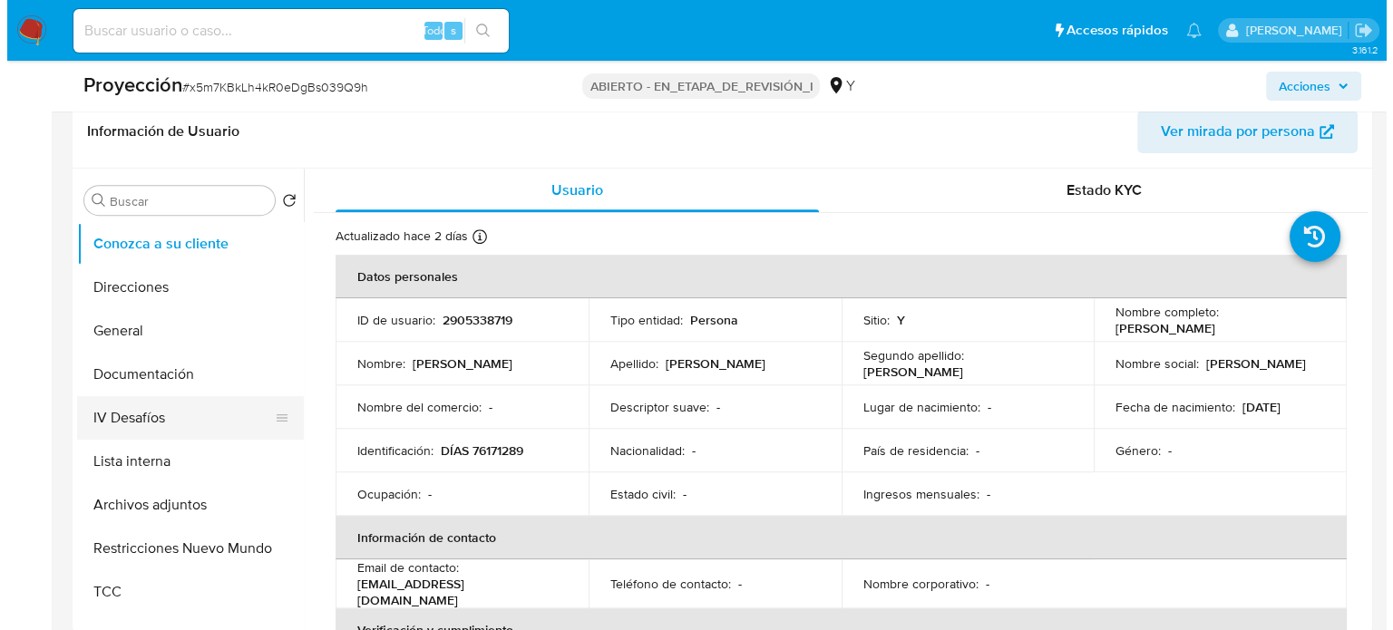
scroll to position [765, 0]
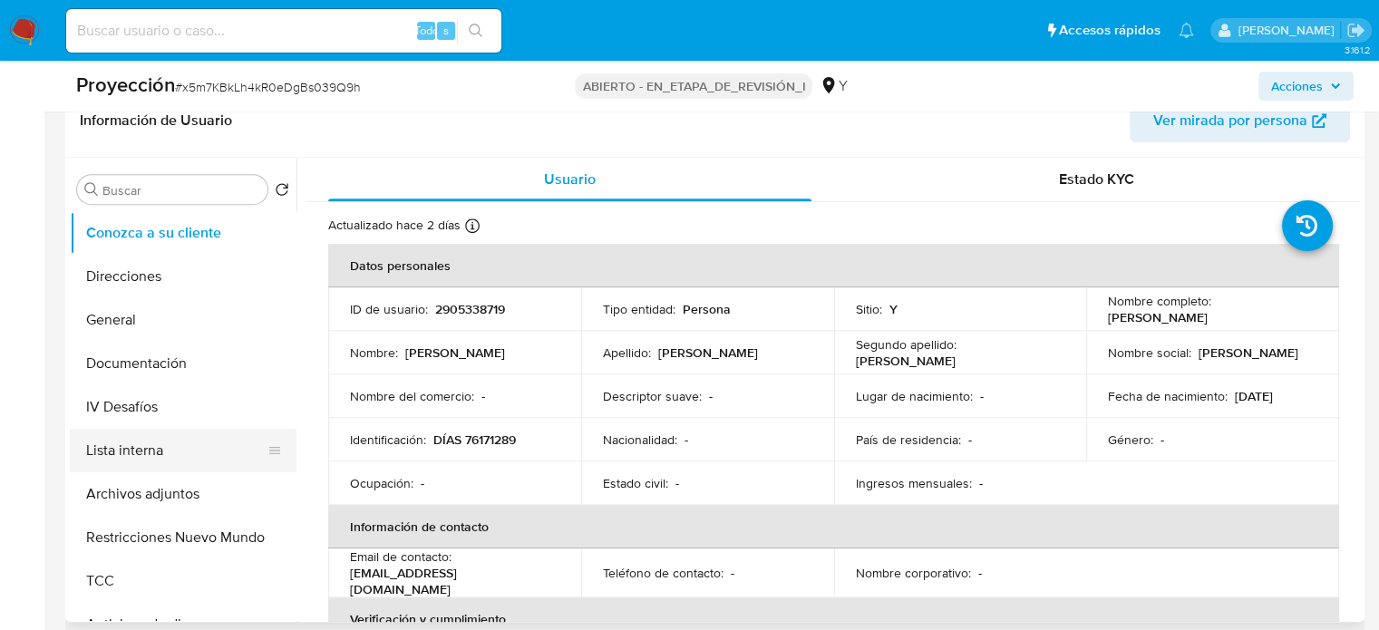
click at [180, 444] on button "Lista interna" at bounding box center [176, 451] width 212 height 44
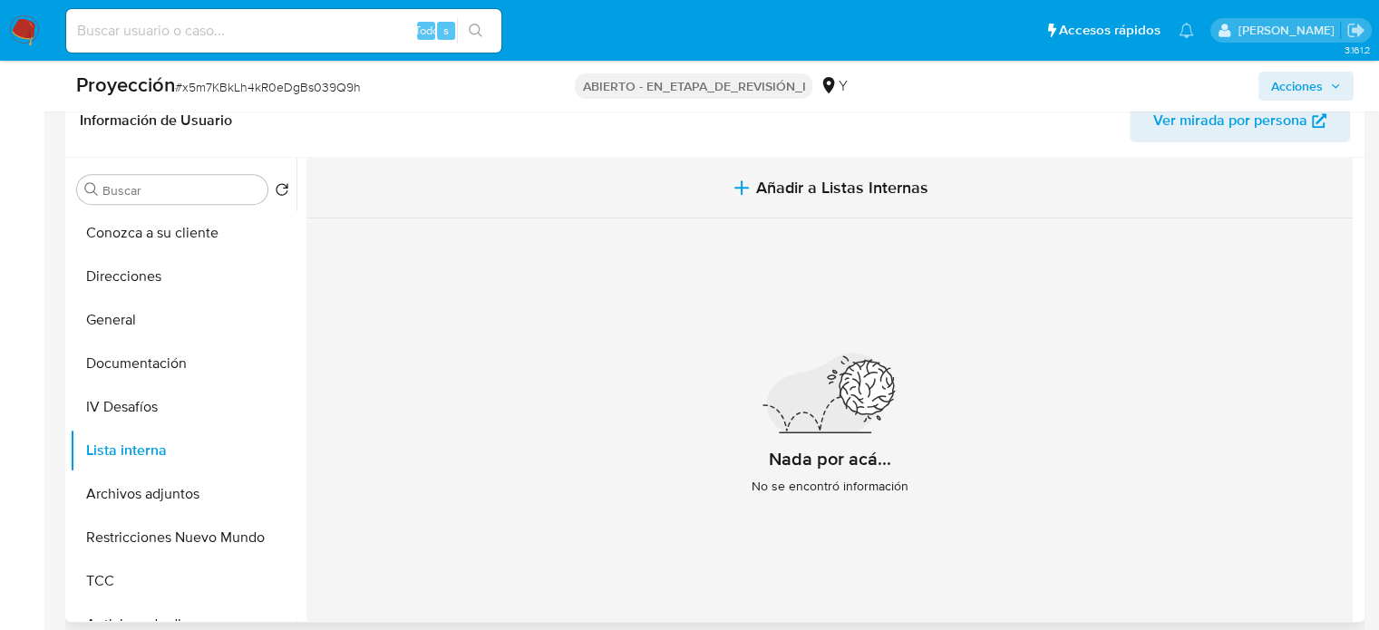
click at [756, 178] on span "Añadir a Listas Internas" at bounding box center [842, 188] width 172 height 20
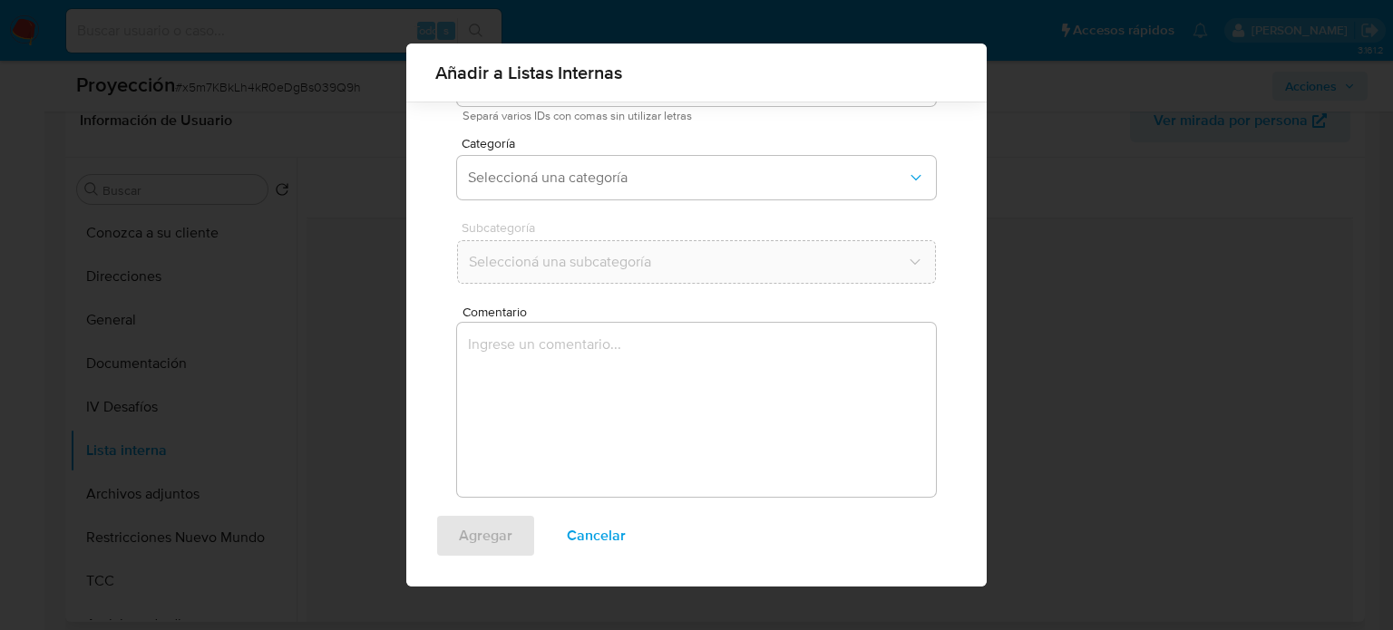
scroll to position [142, 0]
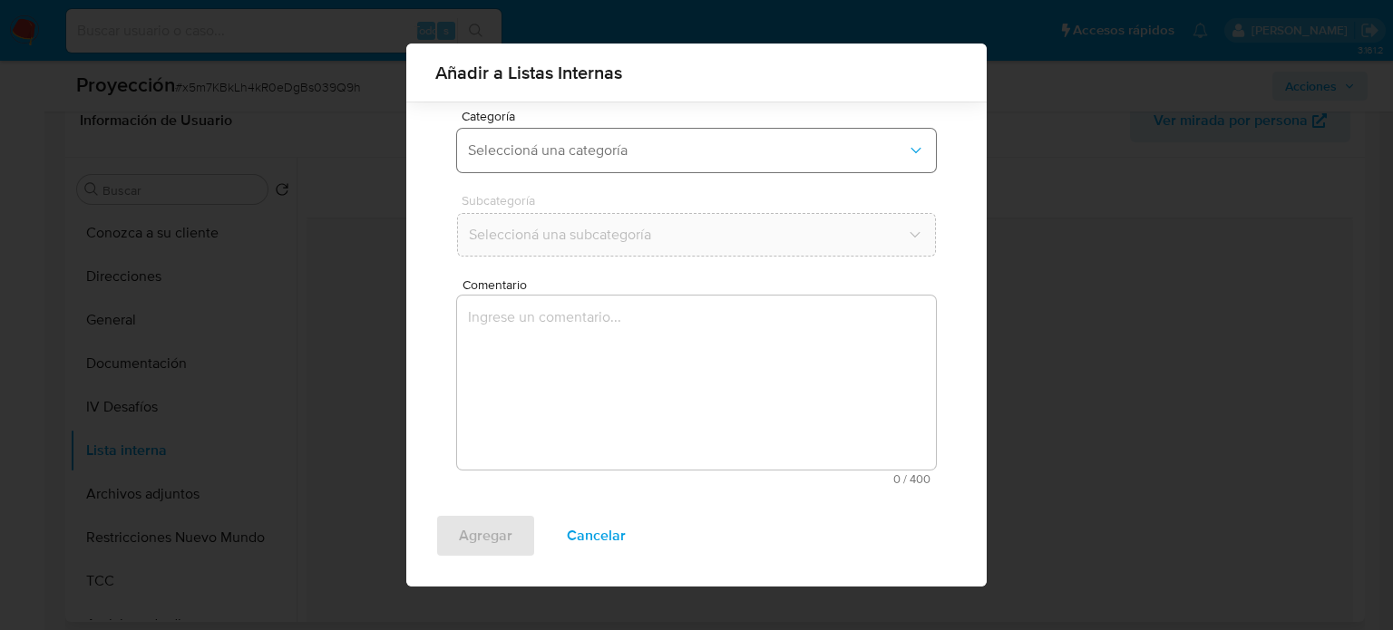
click at [722, 161] on button "Seleccioná una categoría" at bounding box center [696, 151] width 479 height 44
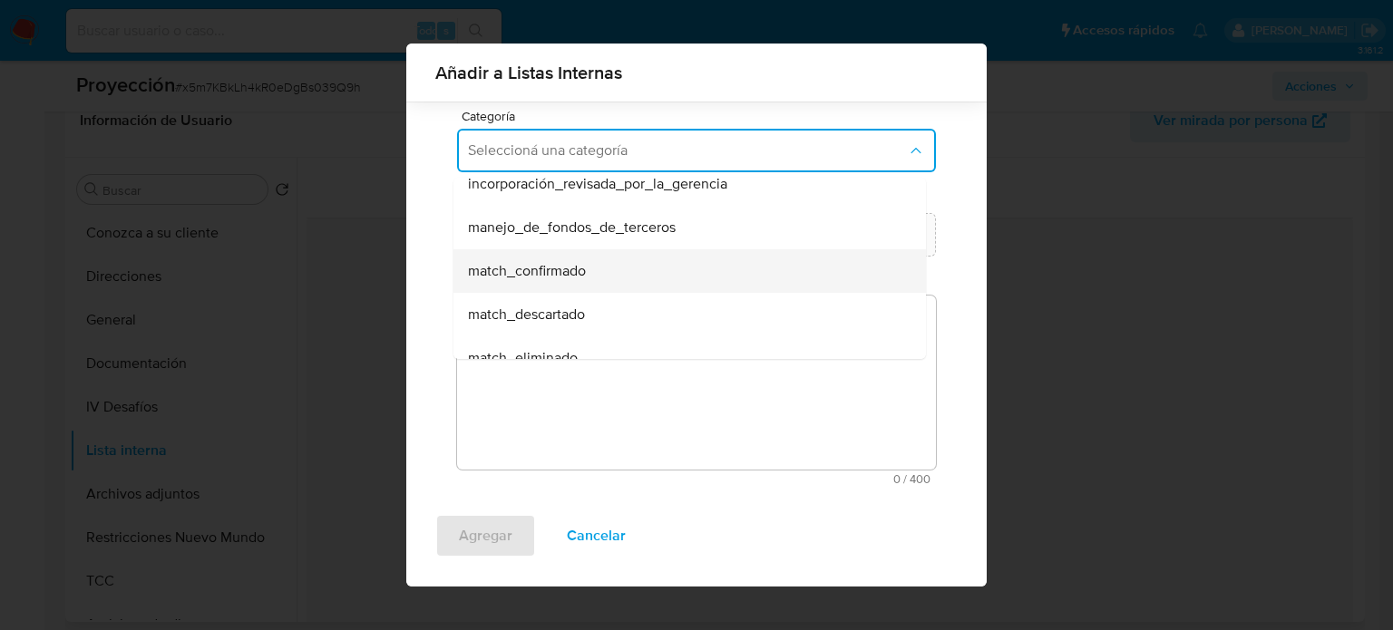
scroll to position [91, 0]
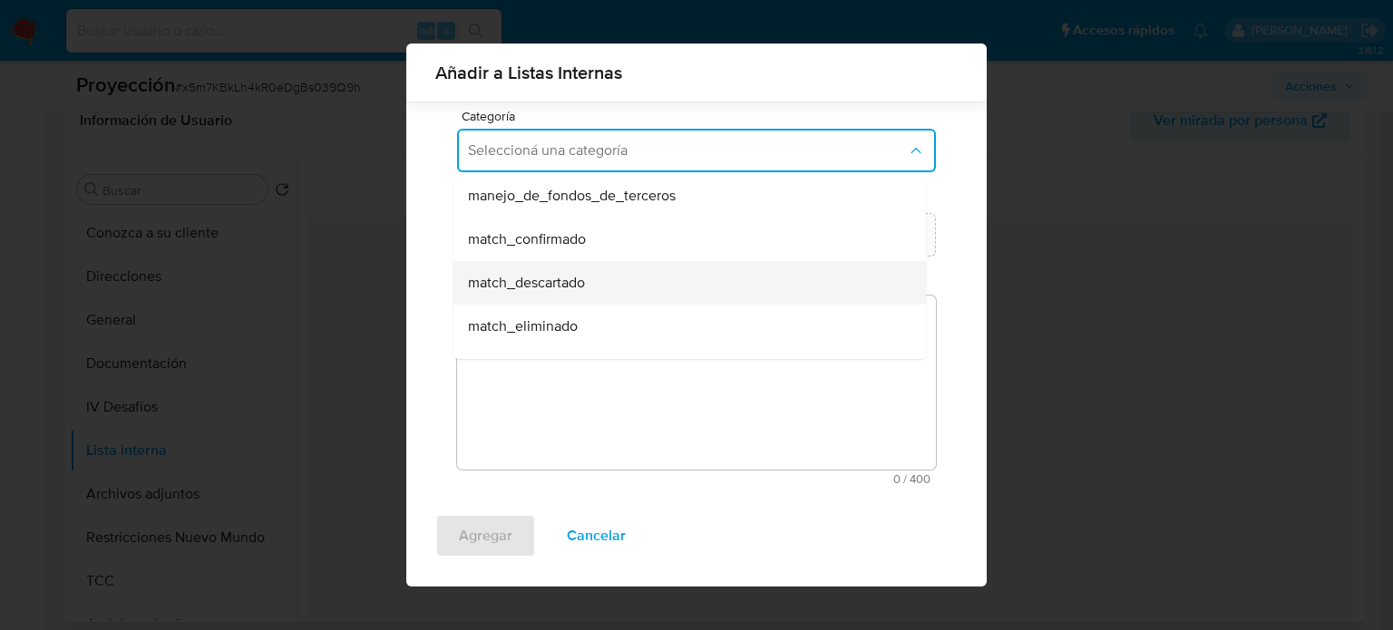
click at [580, 286] on span "match_descartado" at bounding box center [526, 283] width 117 height 18
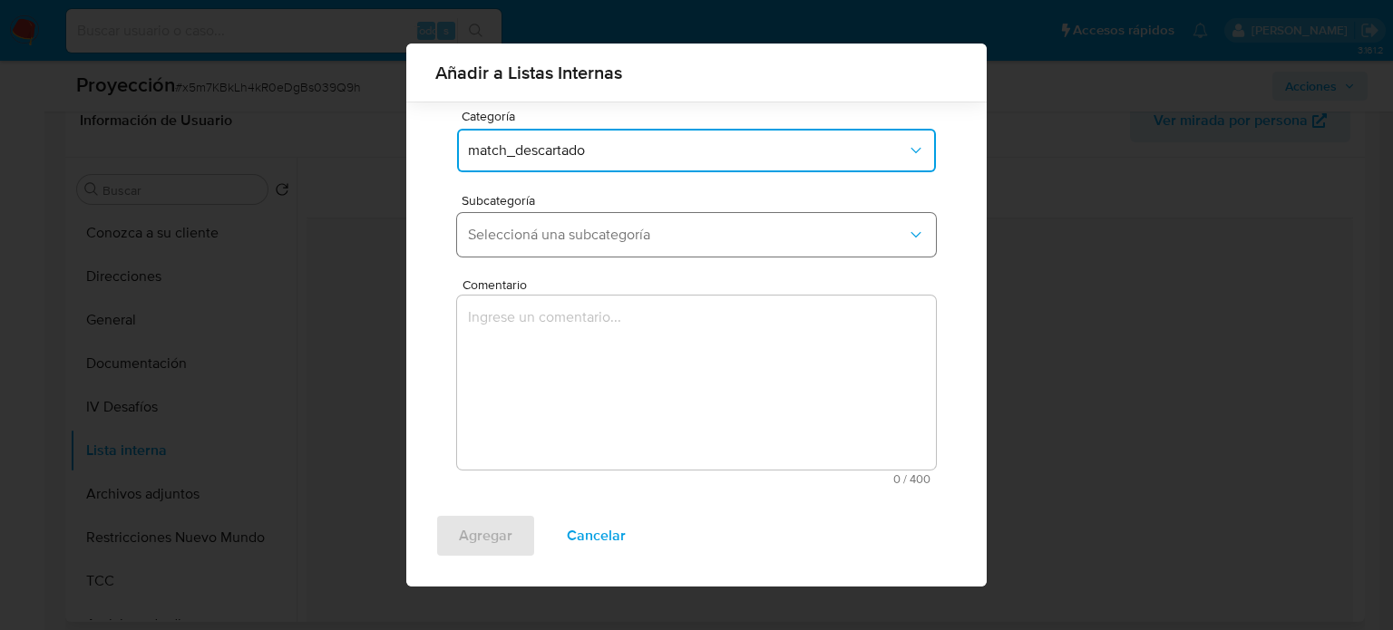
click at [601, 239] on span "Seleccioná una subcategoría" at bounding box center [687, 235] width 439 height 18
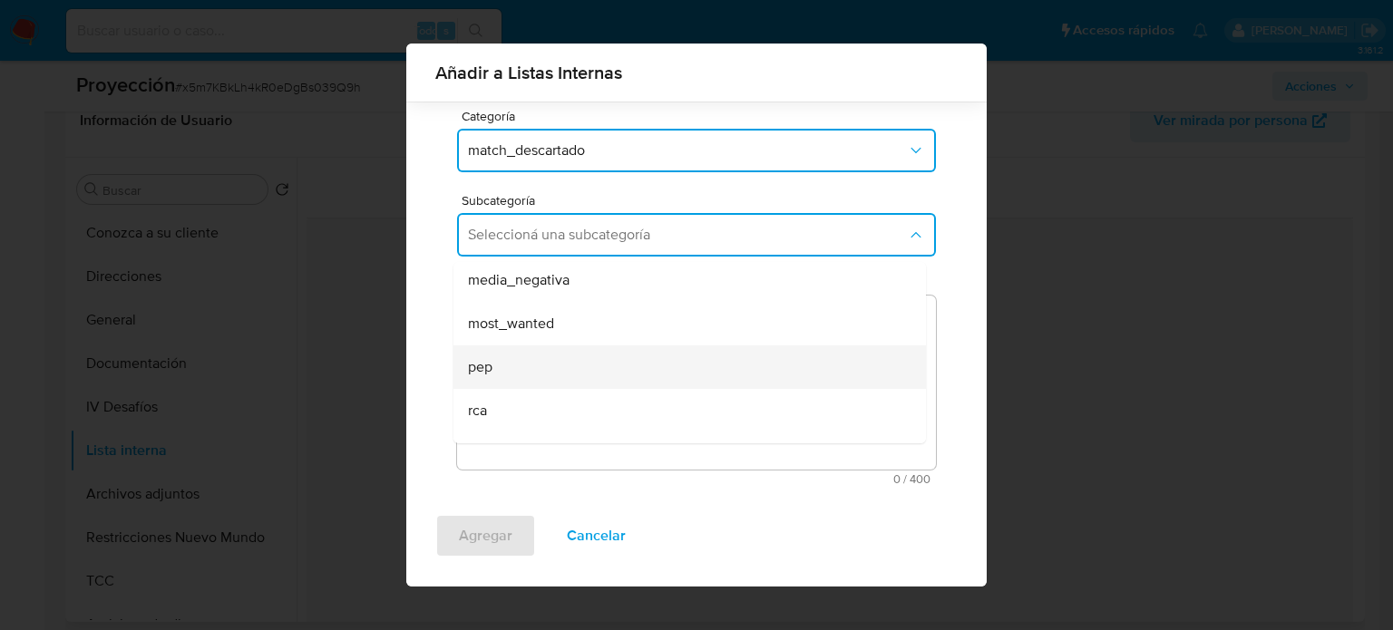
click at [506, 357] on div "pep" at bounding box center [684, 368] width 433 height 44
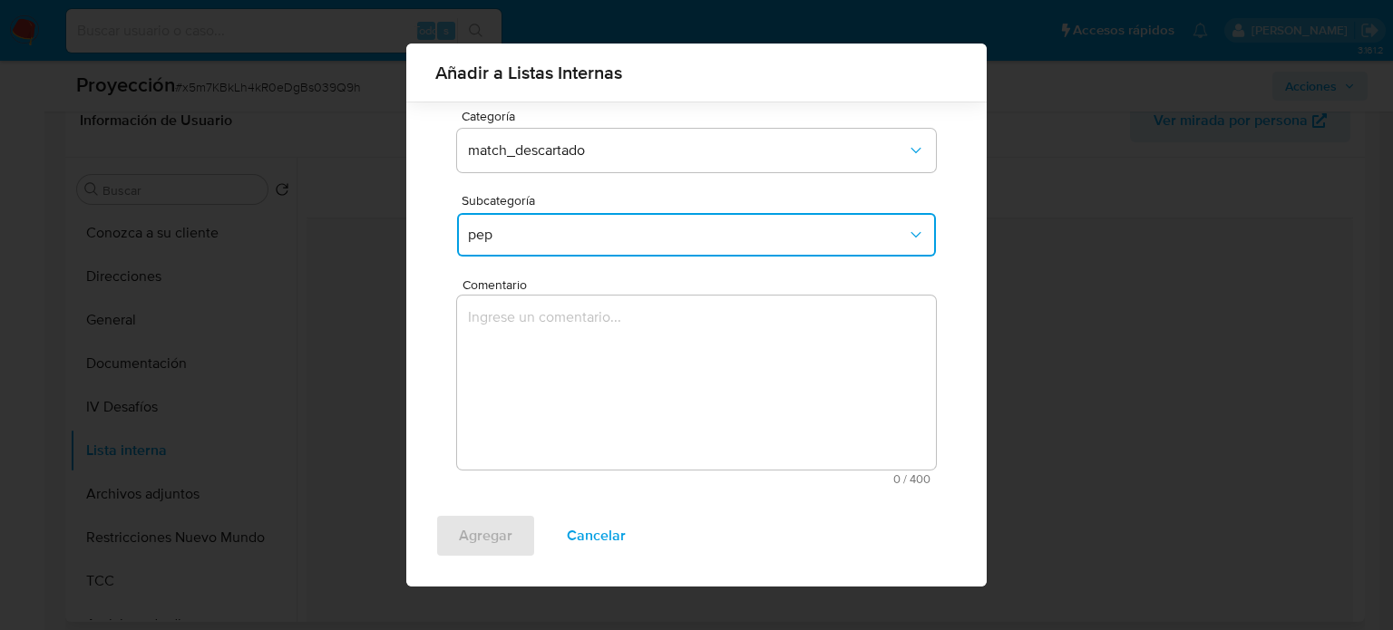
click at [506, 357] on textarea "Comentario" at bounding box center [696, 383] width 479 height 174
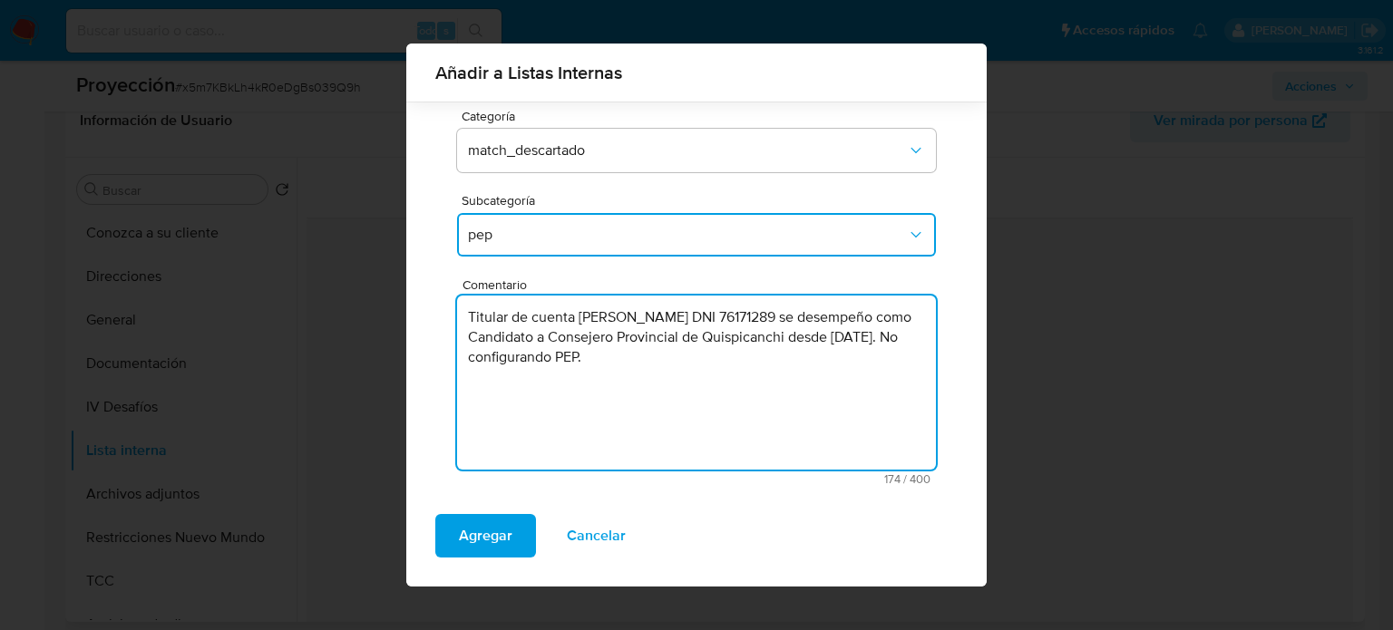
drag, startPoint x: 512, startPoint y: 362, endPoint x: 462, endPoint y: 358, distance: 50.0
click at [462, 358] on textarea "Titular de cuenta Ronald David Condori Sucapuca DNI 76171289 se desempeño como …" at bounding box center [696, 383] width 479 height 174
type textarea "Titular de cuenta Ronald David Condori Sucapuca DNI 76171289 se desempeño como …"
click at [479, 546] on span "Agregar" at bounding box center [486, 536] width 54 height 40
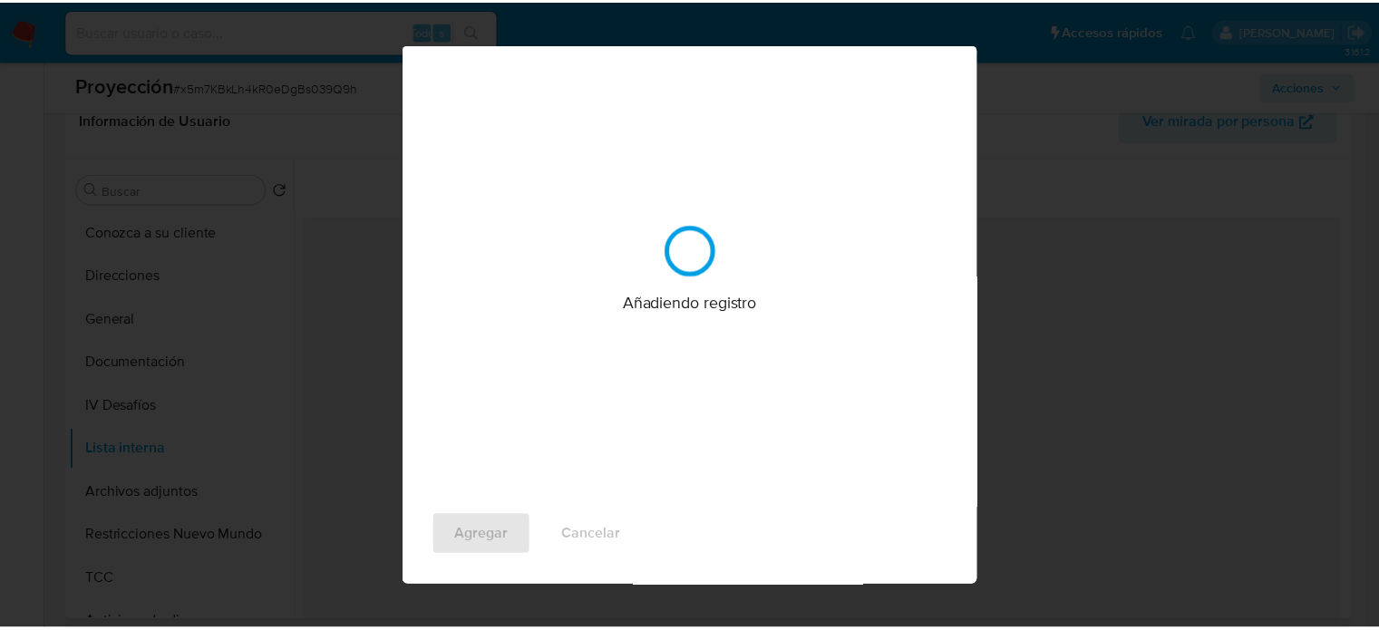
scroll to position [0, 0]
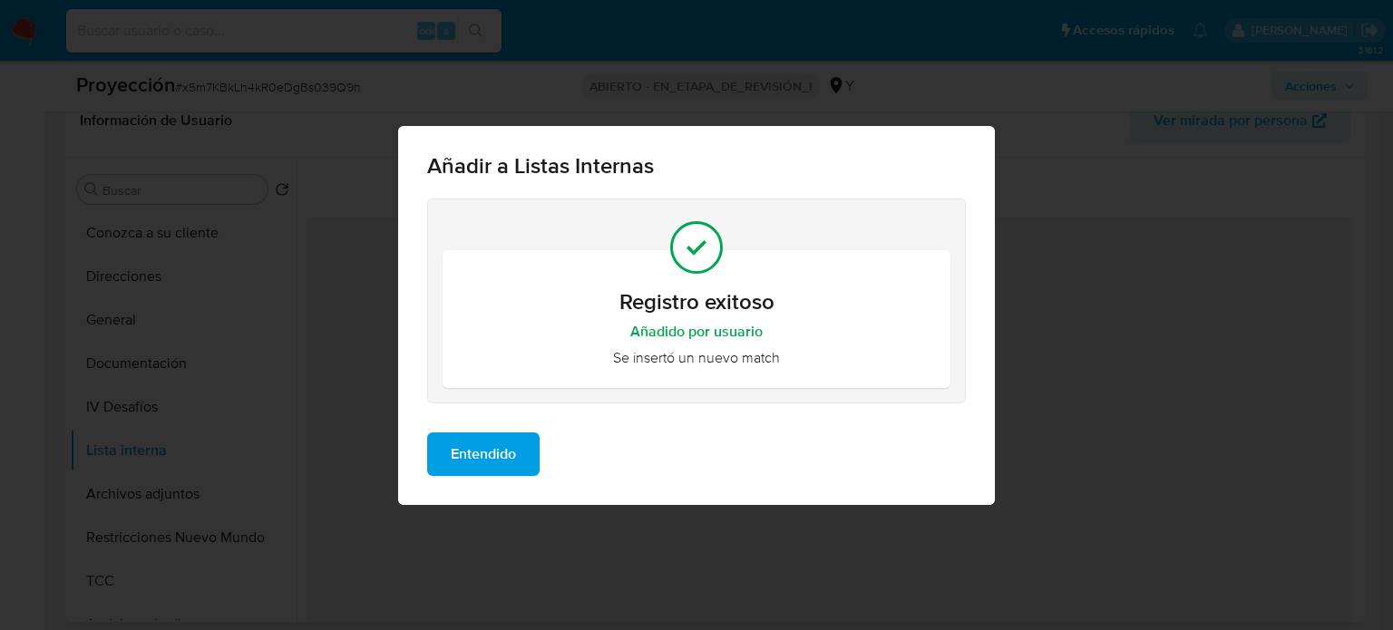
click at [460, 450] on span "Entendido" at bounding box center [483, 454] width 65 height 40
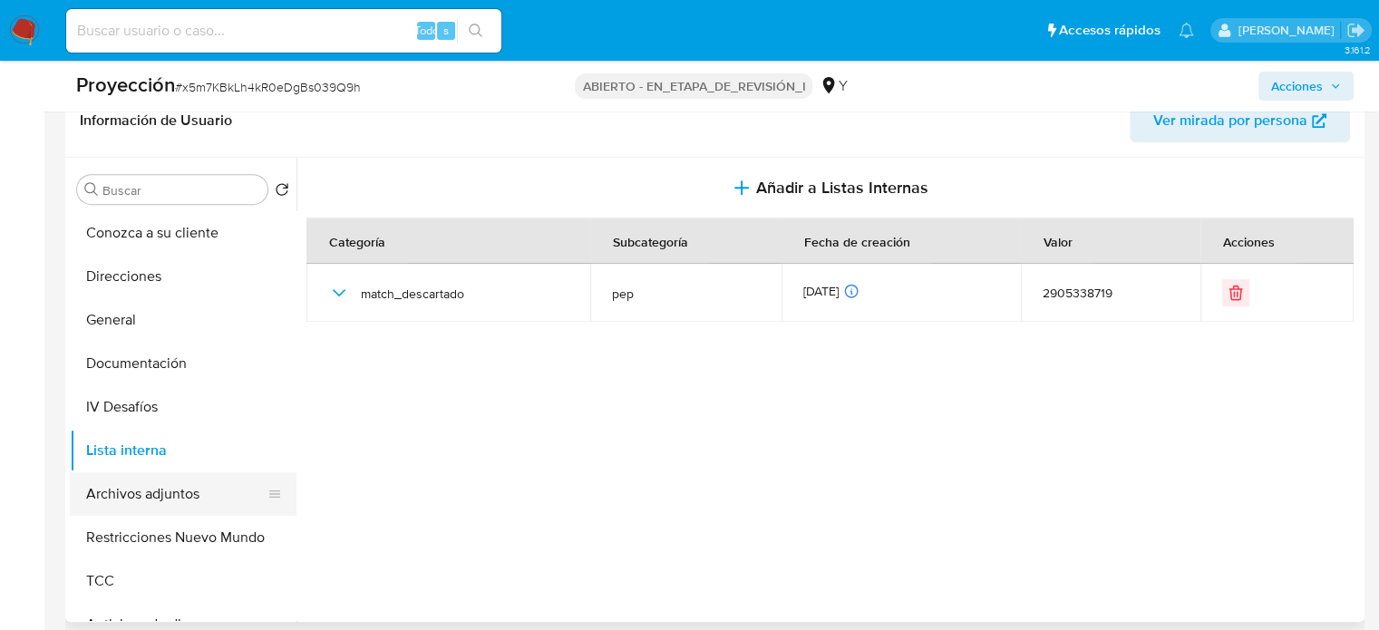
click at [133, 489] on button "Archivos adjuntos" at bounding box center [176, 495] width 212 height 44
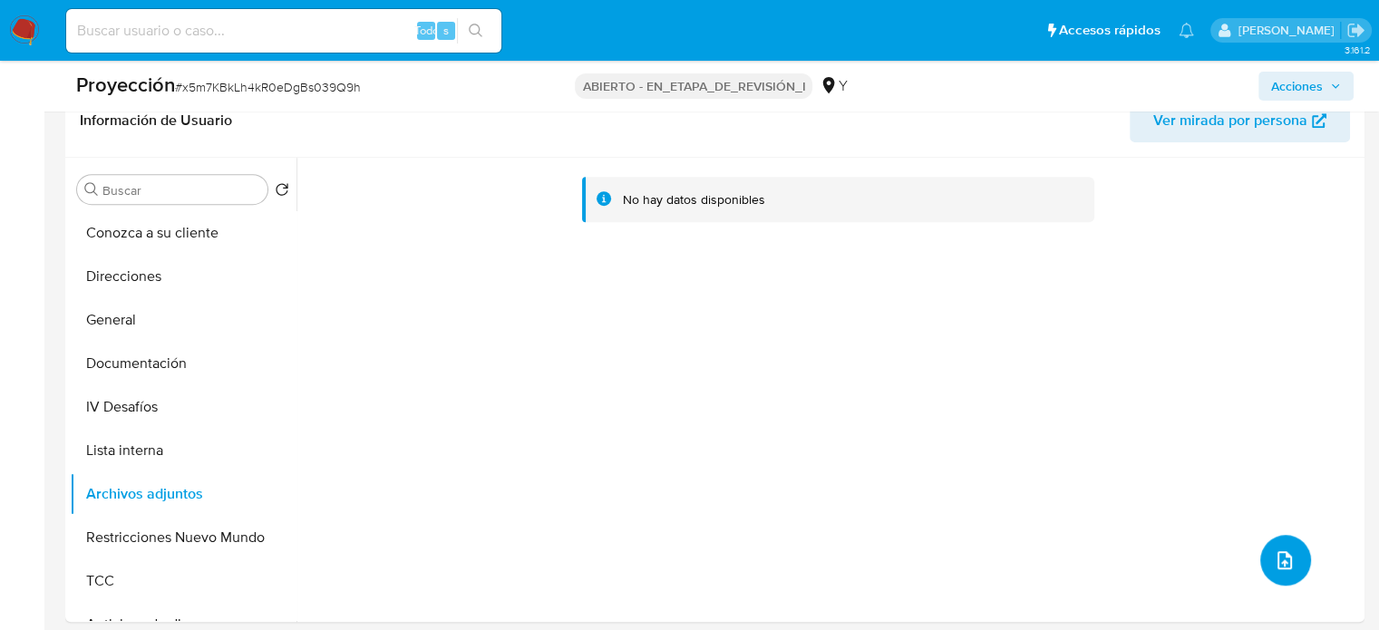
click at [1282, 572] on button "subir archivo" at bounding box center [1286, 560] width 51 height 51
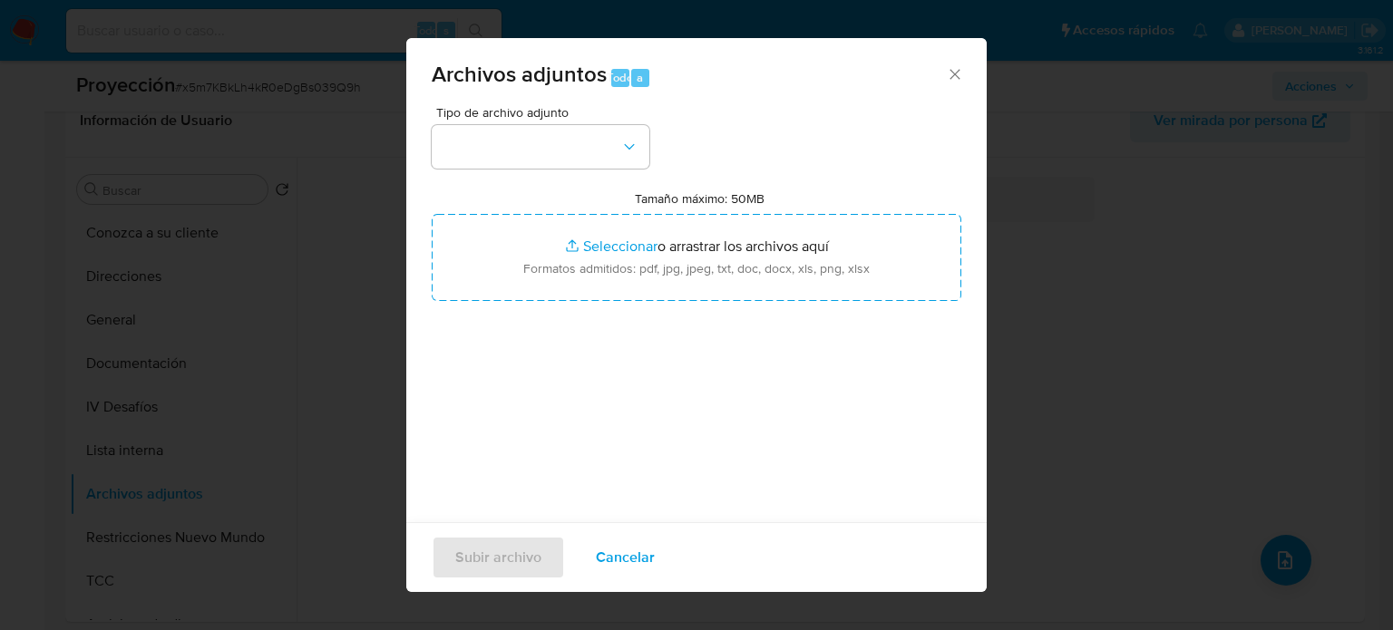
click at [607, 251] on input "Tamaño máximo: 50MB Seleccionar archivos" at bounding box center [697, 257] width 530 height 87
type input "C:\fakepath\_Ronald David Condori Sucapuca_ Lavado de dinero - Buscar con Googl…"
click at [580, 149] on button "button" at bounding box center [541, 147] width 218 height 44
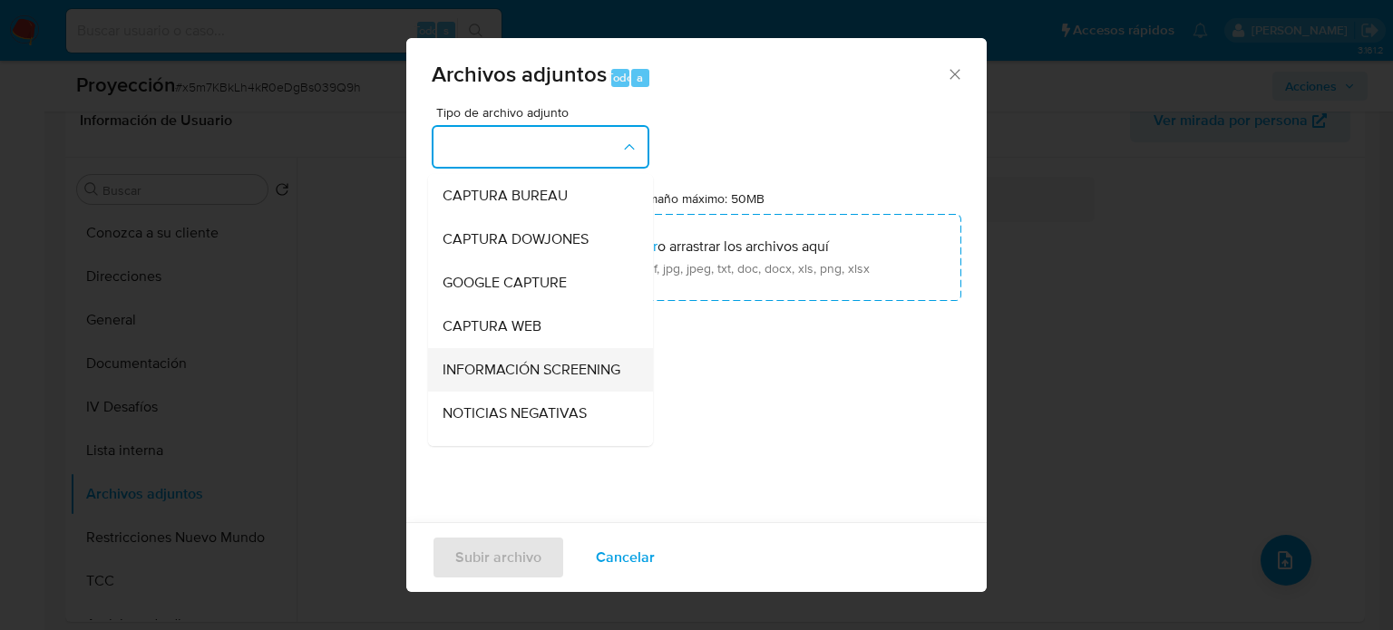
click at [481, 366] on span "INFORMACIÓN SCREENING" at bounding box center [532, 370] width 178 height 18
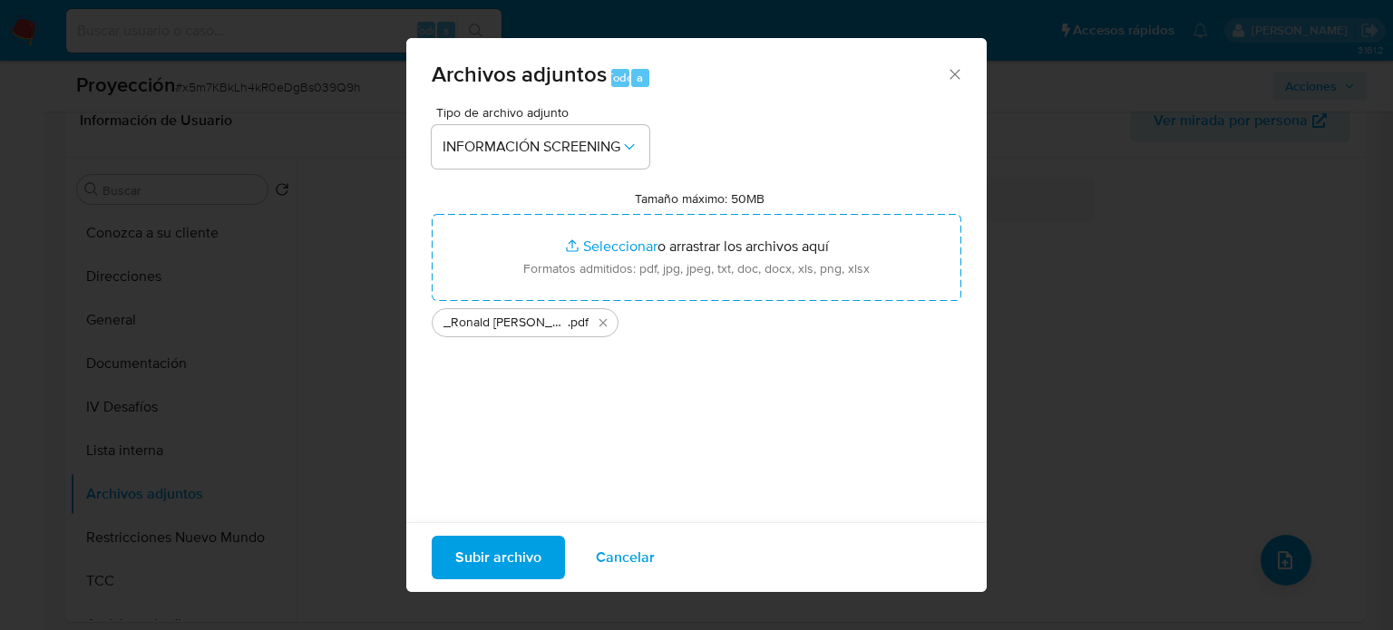
click at [472, 554] on span "Subir archivo" at bounding box center [498, 558] width 86 height 40
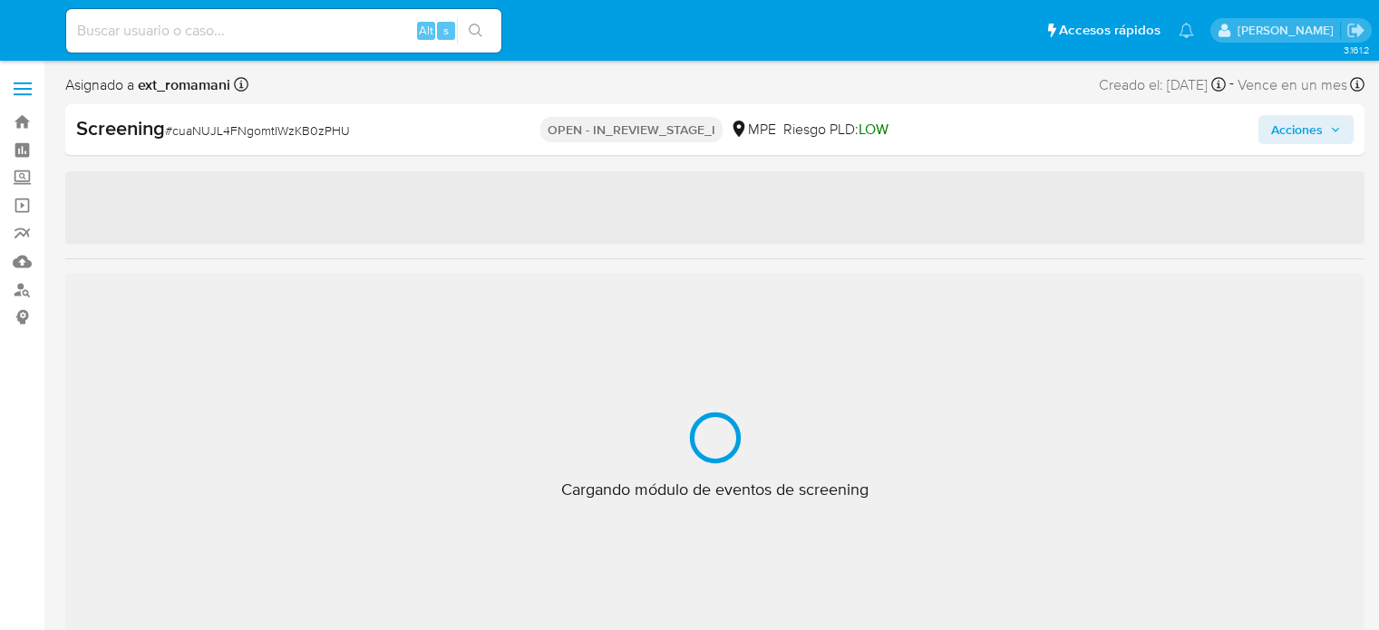
select select "10"
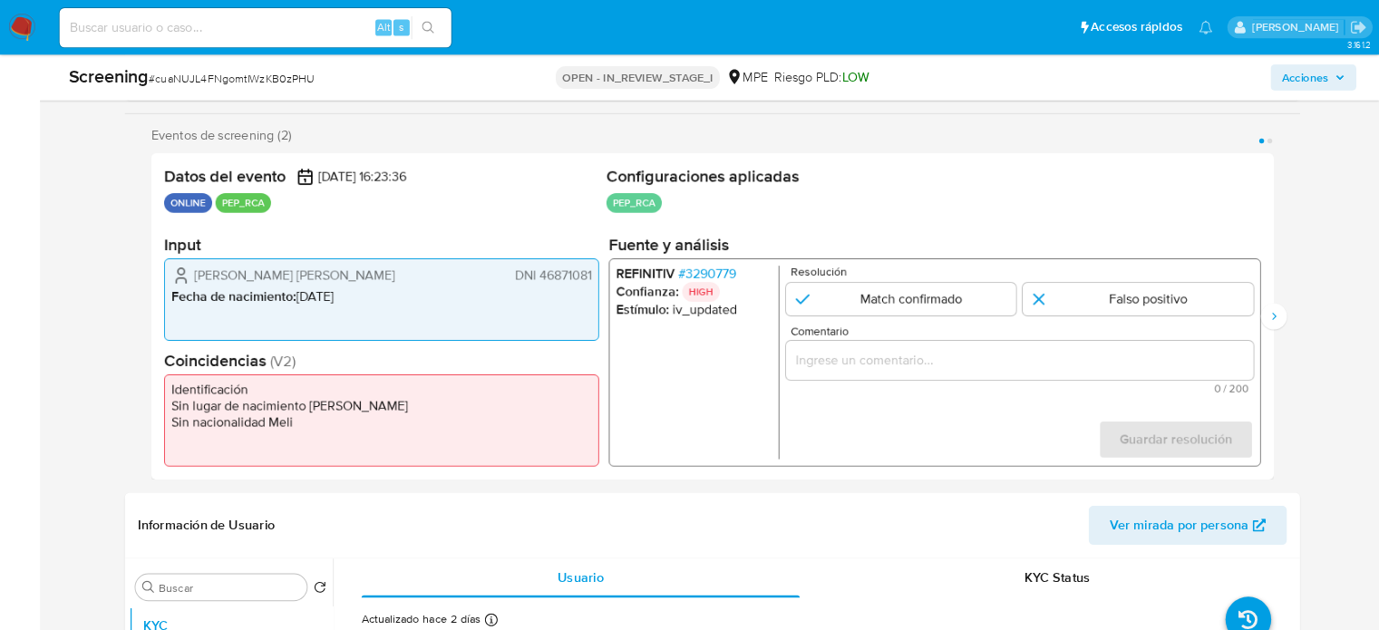
scroll to position [302, 0]
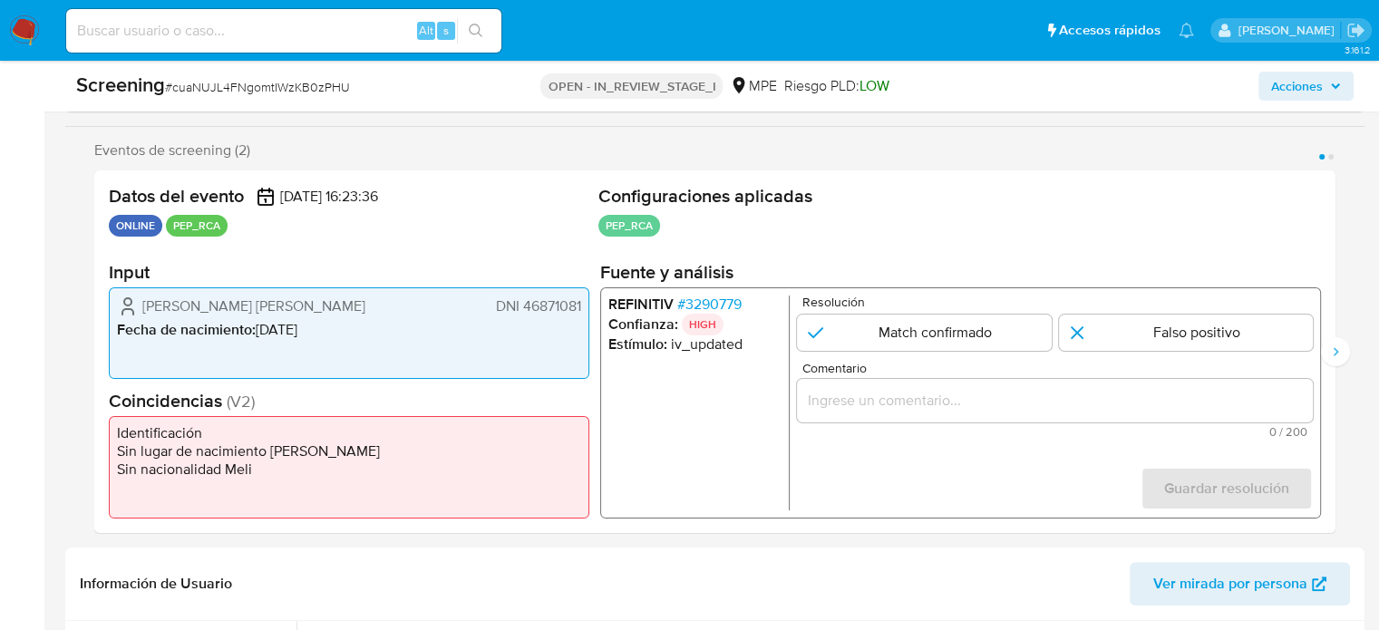
click at [706, 300] on span "# 3290779" at bounding box center [709, 305] width 64 height 18
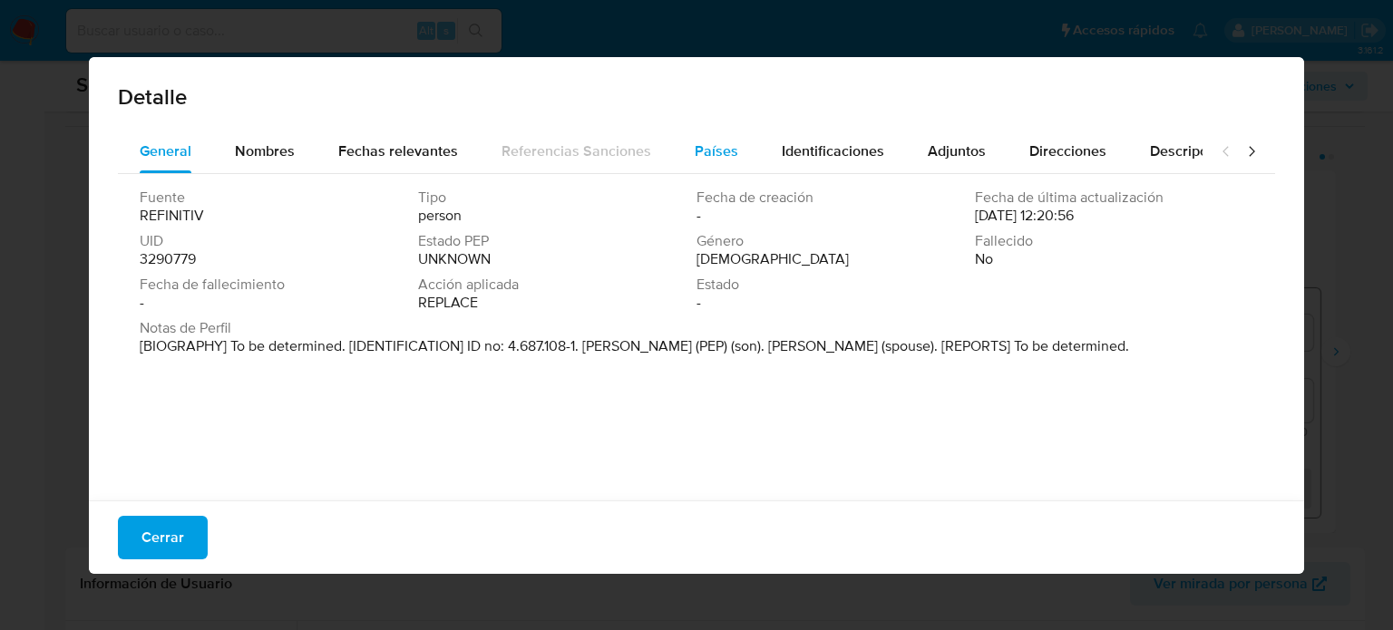
click at [726, 143] on span "Países" at bounding box center [717, 151] width 44 height 21
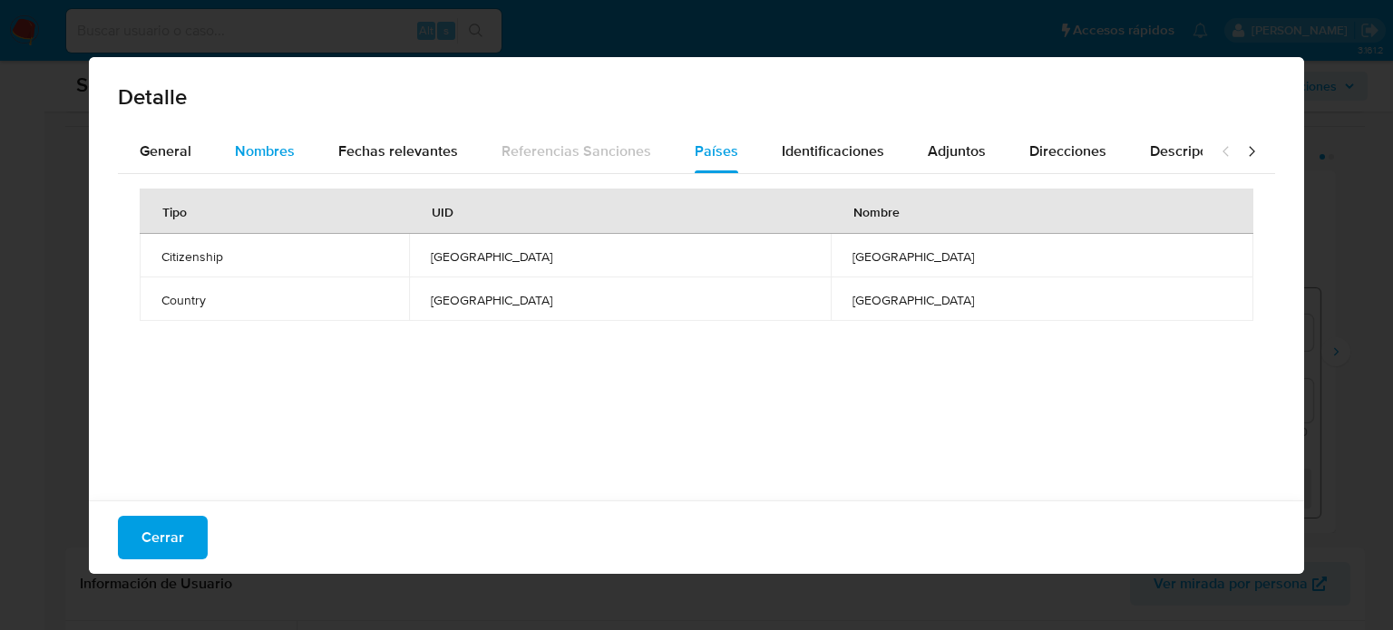
click at [257, 168] on div "Nombres" at bounding box center [265, 152] width 60 height 44
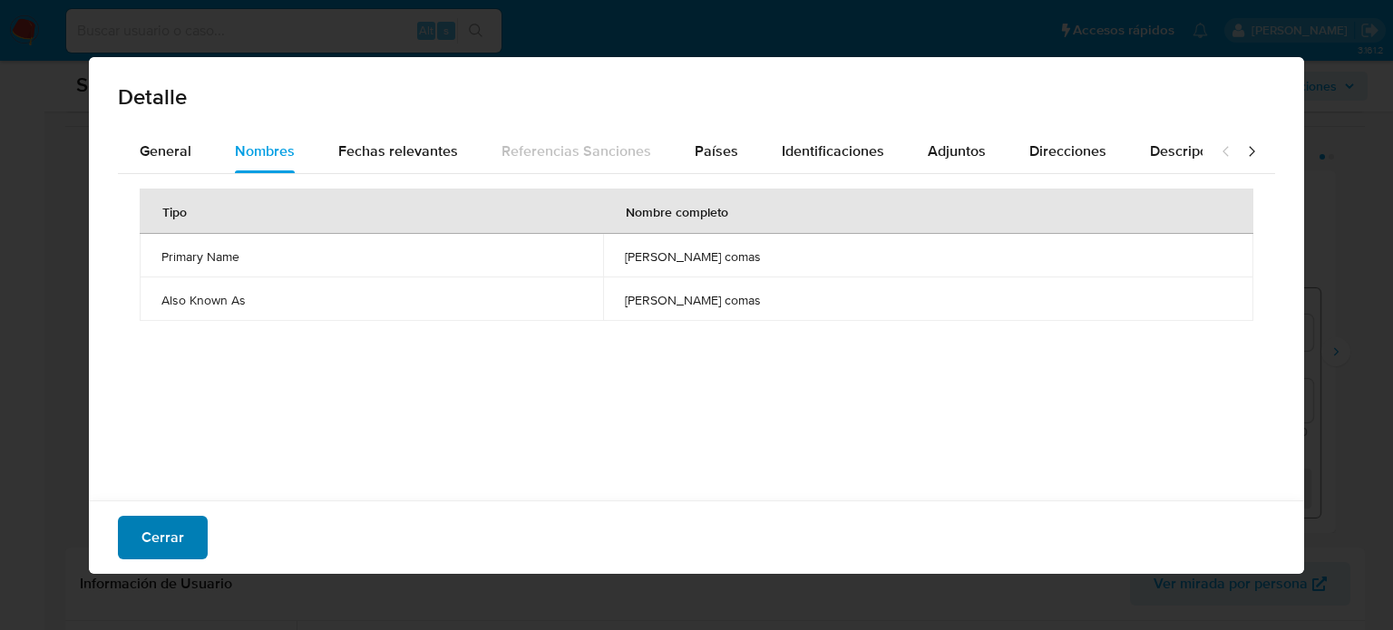
click at [175, 524] on span "Cerrar" at bounding box center [162, 538] width 43 height 40
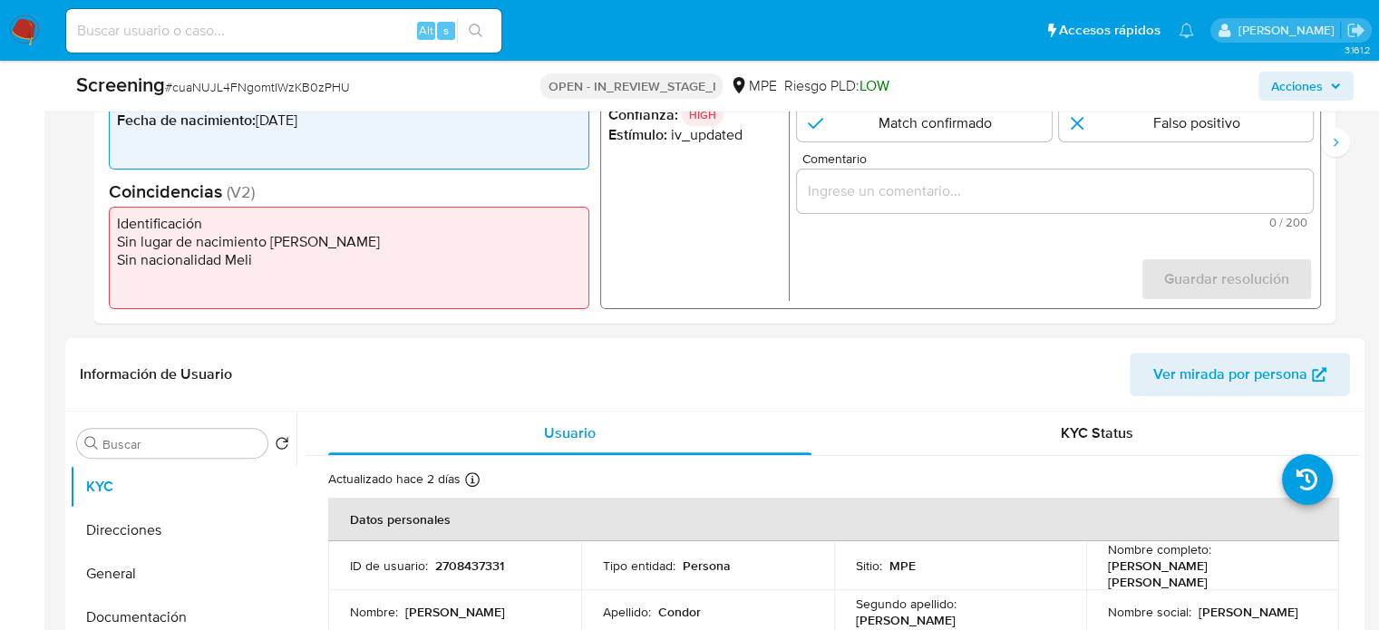
scroll to position [574, 0]
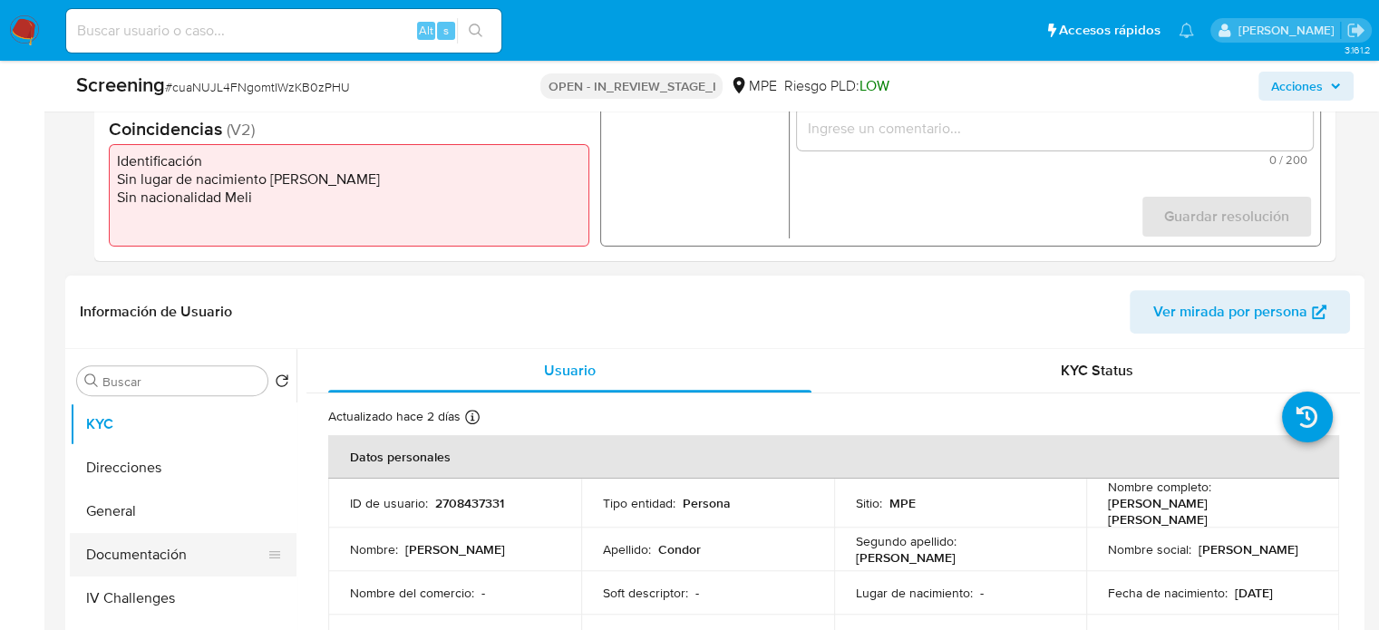
click at [159, 556] on button "Documentación" at bounding box center [176, 555] width 212 height 44
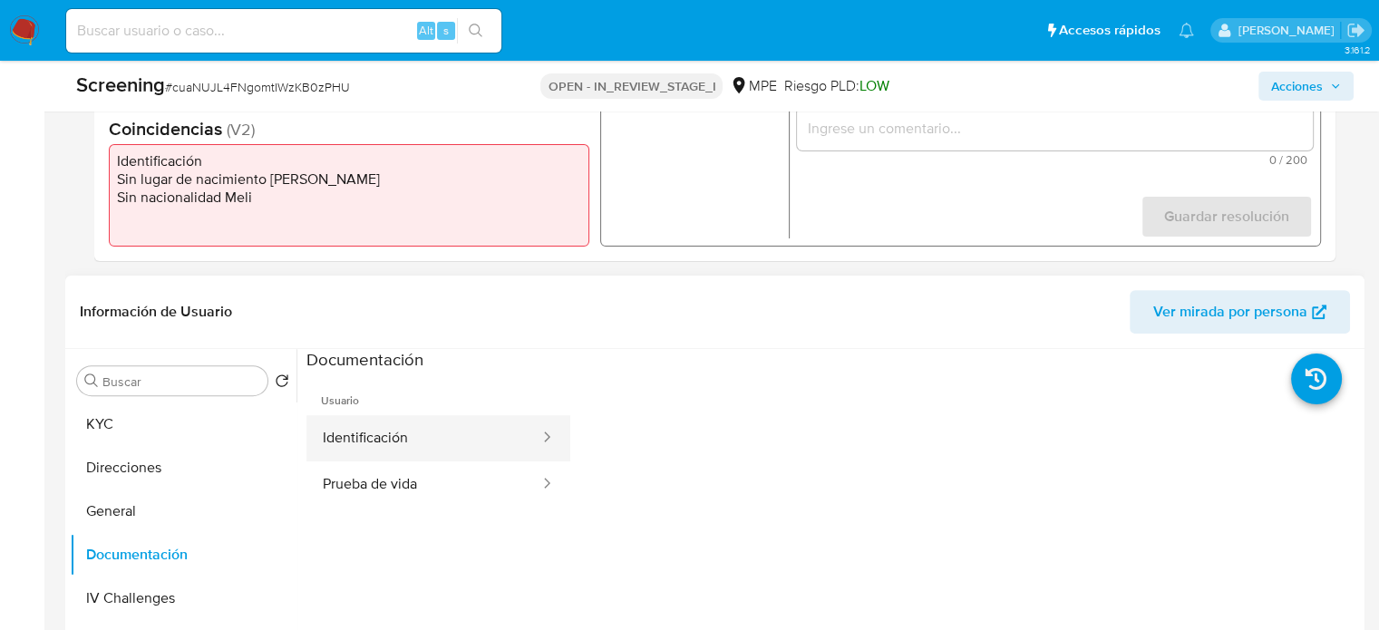
click at [435, 438] on button "Identificación" at bounding box center [424, 438] width 235 height 46
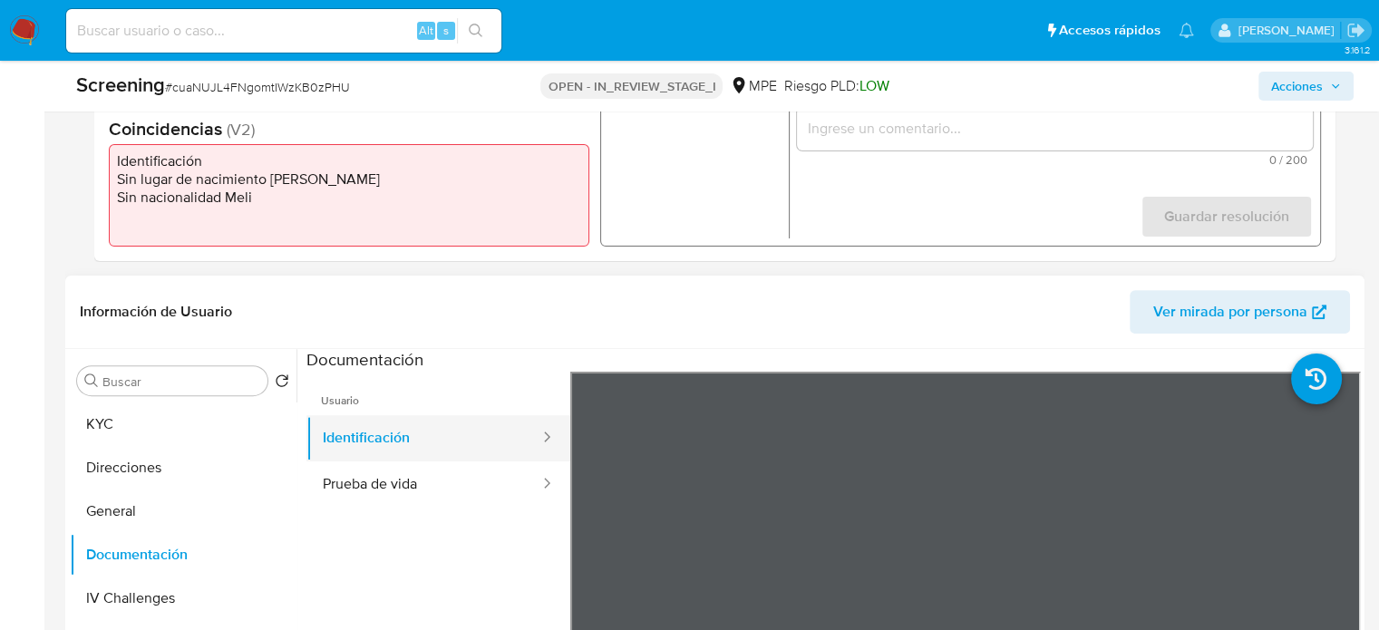
scroll to position [483, 0]
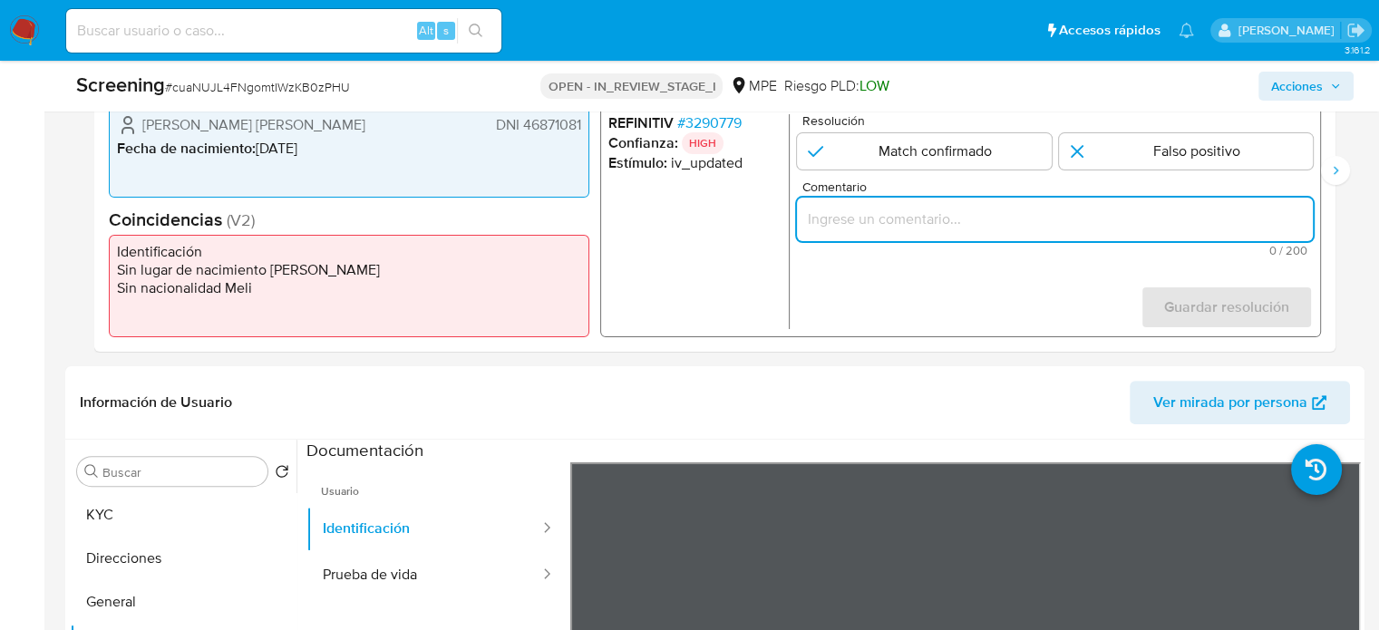
click at [904, 228] on input "Comentario" at bounding box center [1055, 220] width 516 height 24
paste input "Titular de cuenta sin coincidencias en listas activas."
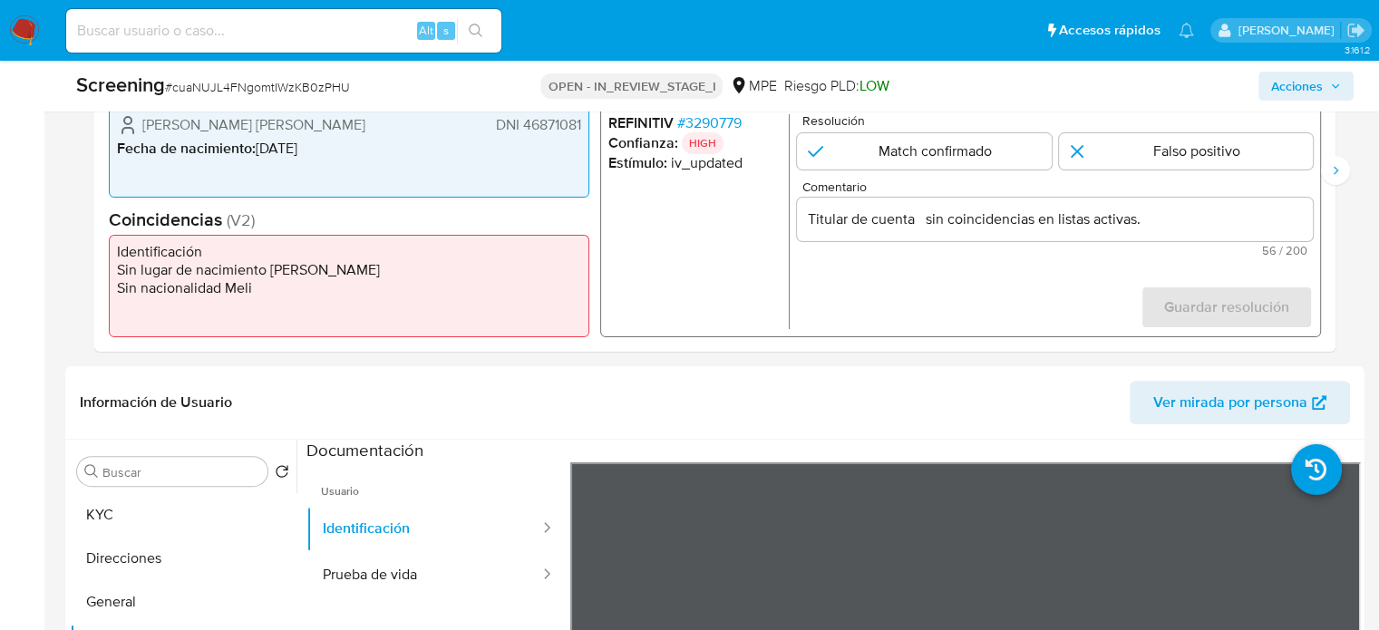
drag, startPoint x: 134, startPoint y: 125, endPoint x: 590, endPoint y: 130, distance: 456.2
click at [590, 130] on div "Datos del evento [DATE] 16:23:36 ONLINE PEP_RCA Configuraciones aplicadas PEP_R…" at bounding box center [715, 170] width 1242 height 363
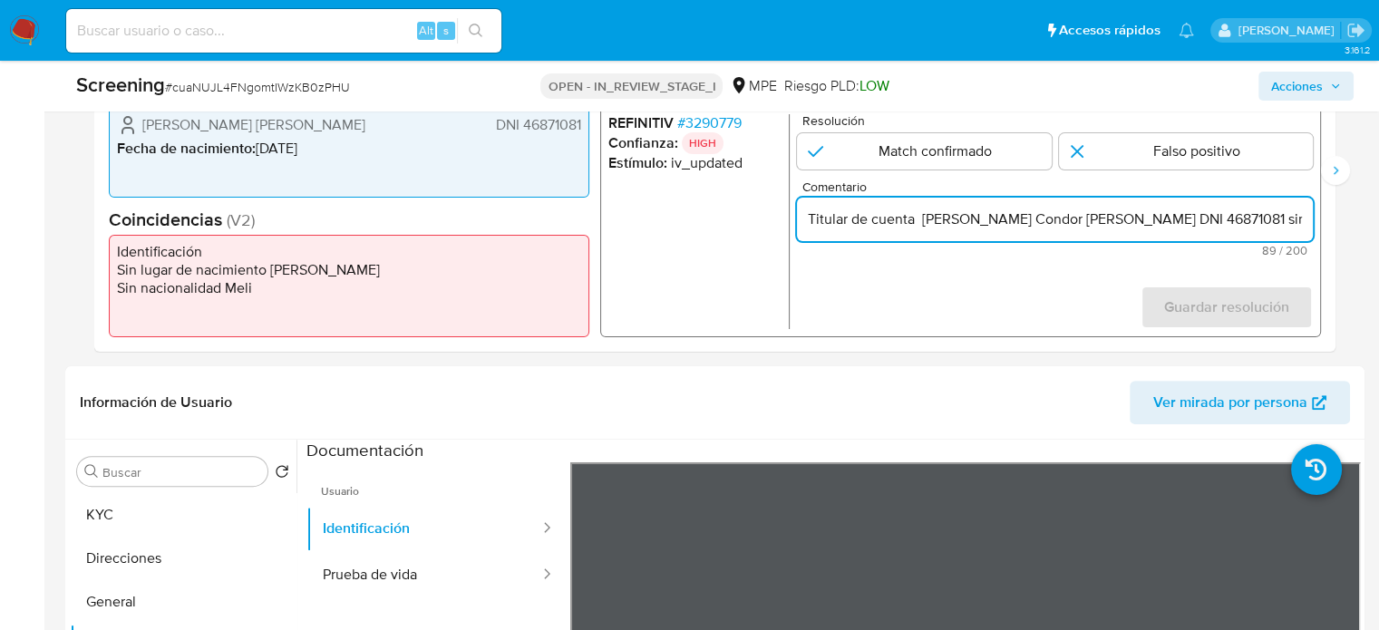
click at [963, 221] on input "Titular de cuenta Davidq Condor Farfan DNI 46871081 sin coincidencias en listas…" at bounding box center [1055, 220] width 516 height 24
type input "Titular de cuenta David Arturo Condor Farfan DNI 46871081 sin coincidencias en …"
click at [1178, 144] on input "1 de 2" at bounding box center [1186, 151] width 255 height 36
radio input "true"
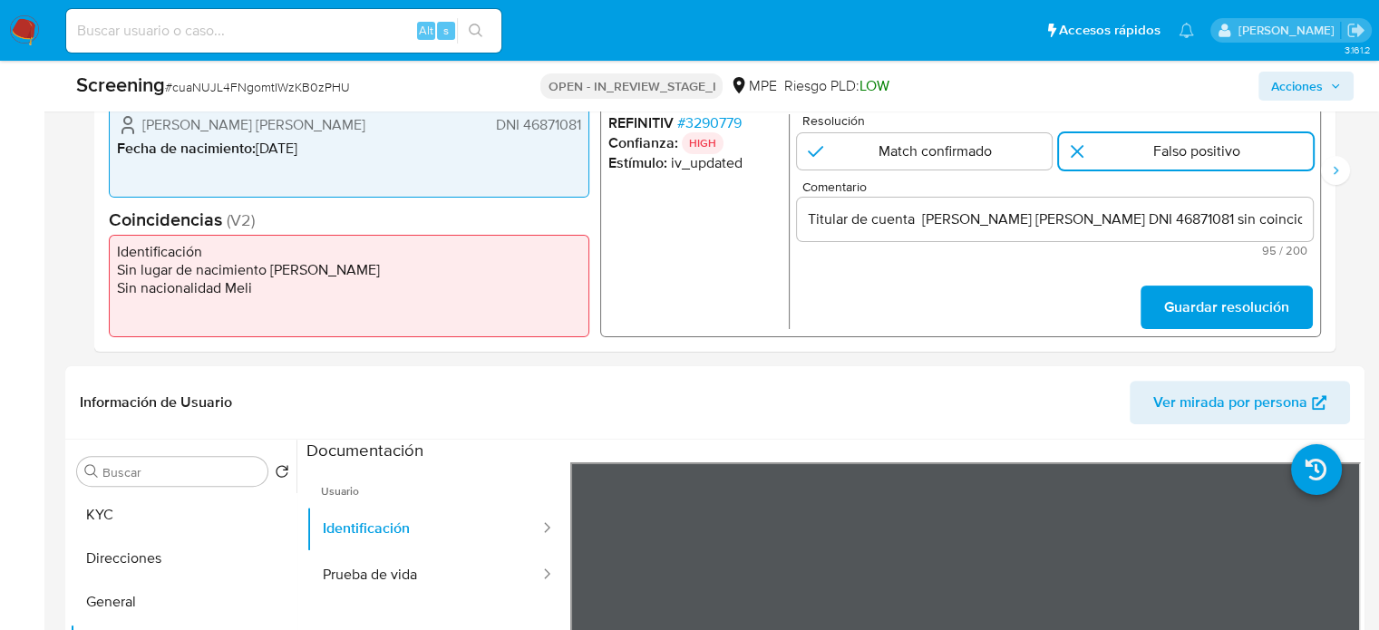
click at [1184, 218] on input "Titular de cuenta David Arturo Condor Farfan DNI 46871081 sin coincidencias en …" at bounding box center [1055, 220] width 516 height 24
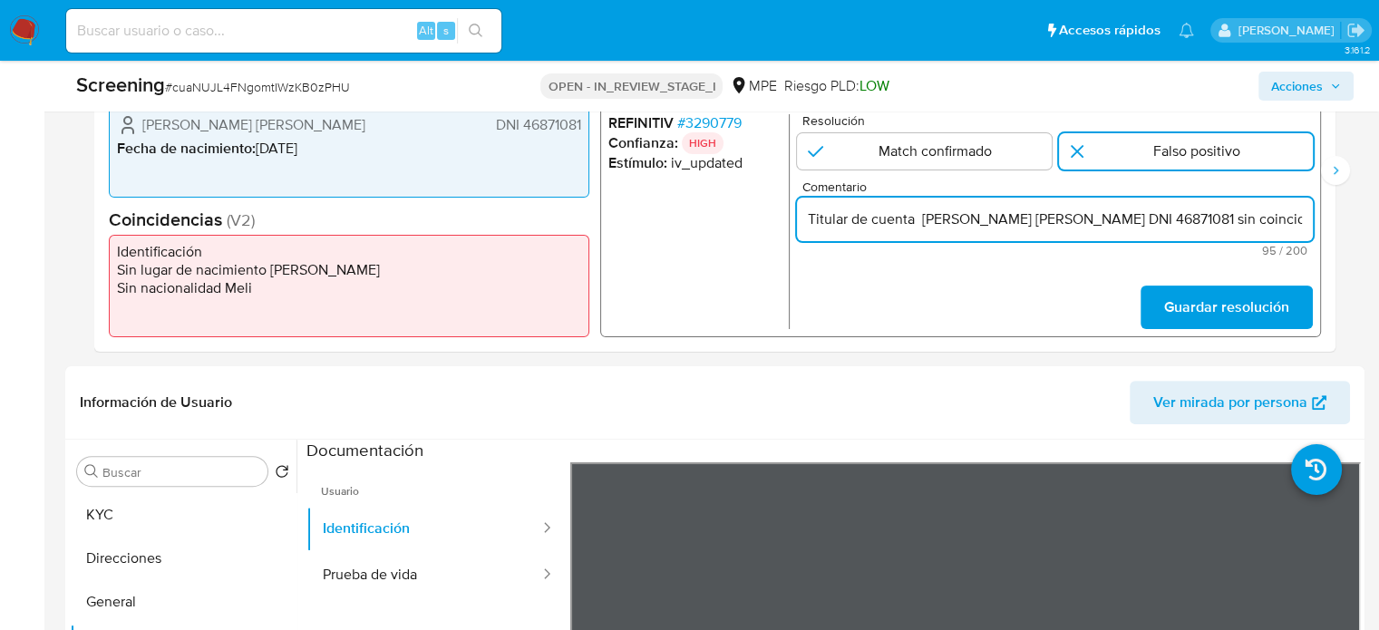
click at [1184, 218] on input "Titular de cuenta David Arturo Condor Farfan DNI 46871081 sin coincidencias en …" at bounding box center [1055, 220] width 516 height 24
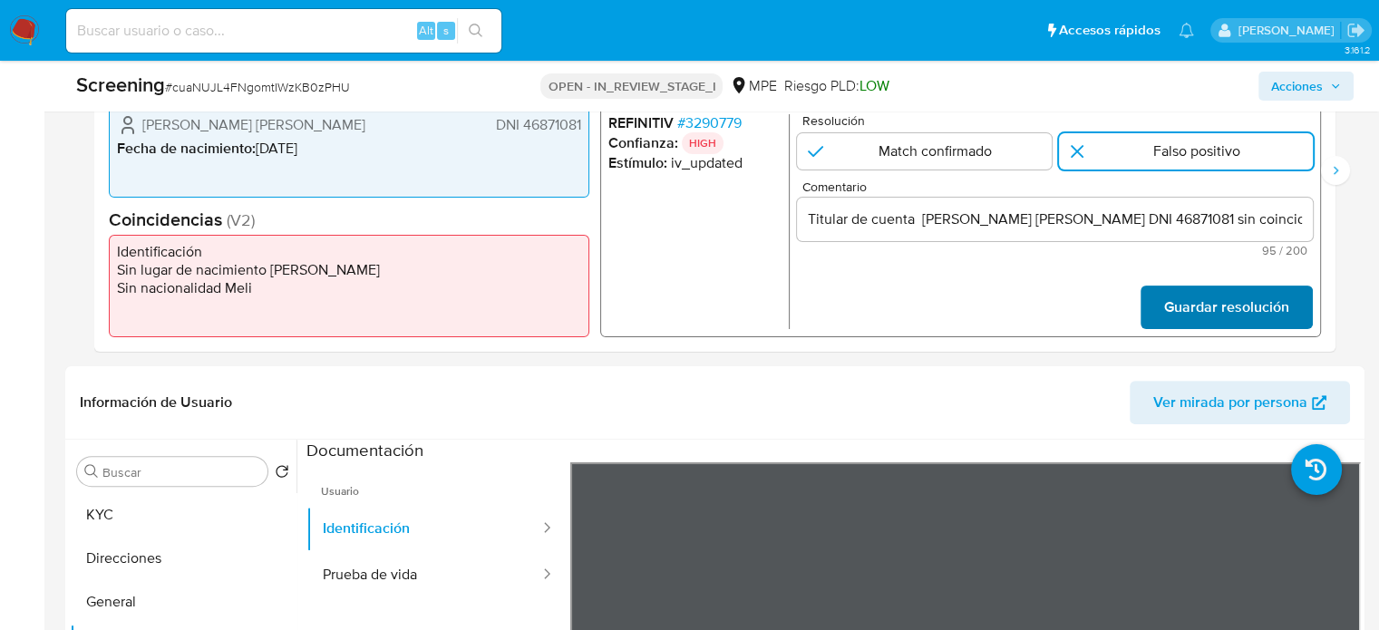
click at [1183, 307] on span "Guardar resolución" at bounding box center [1227, 308] width 125 height 40
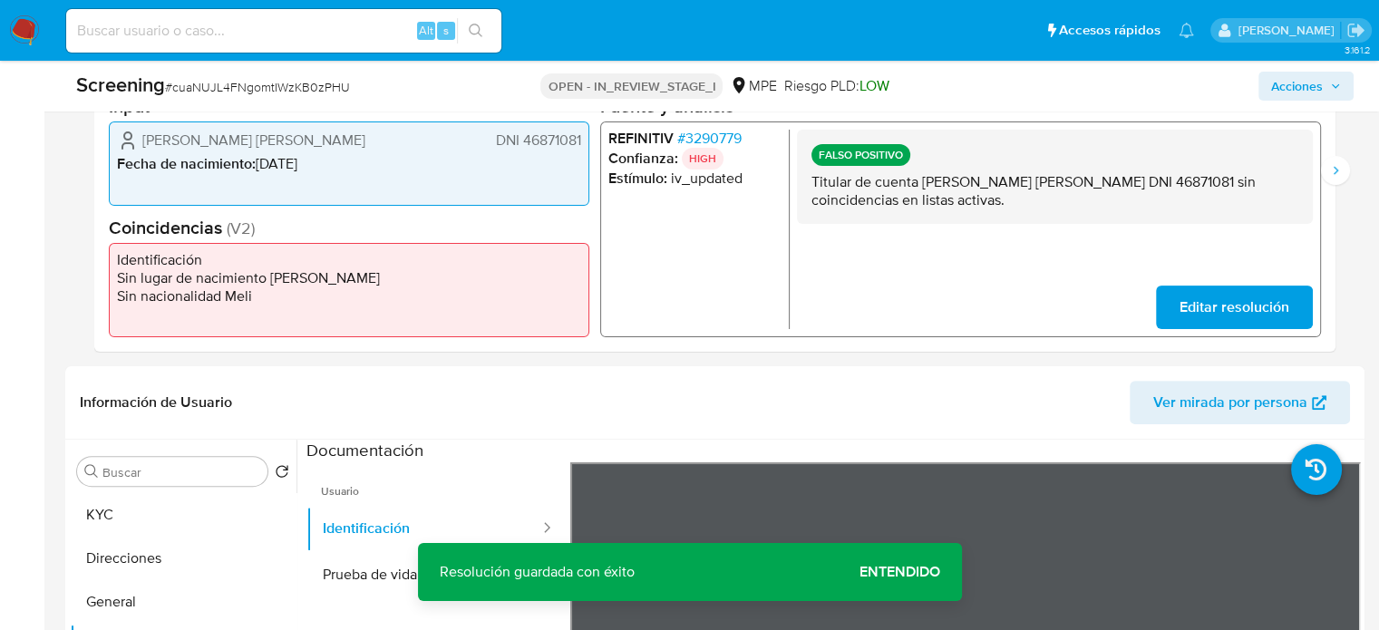
click at [1321, 171] on div "REFINITIV # 3290779 Confianza: HIGH Estímulo : iv_updated FALSO POSITIVO Titula…" at bounding box center [960, 230] width 721 height 216
click at [1334, 174] on icon "Siguiente" at bounding box center [1336, 170] width 15 height 15
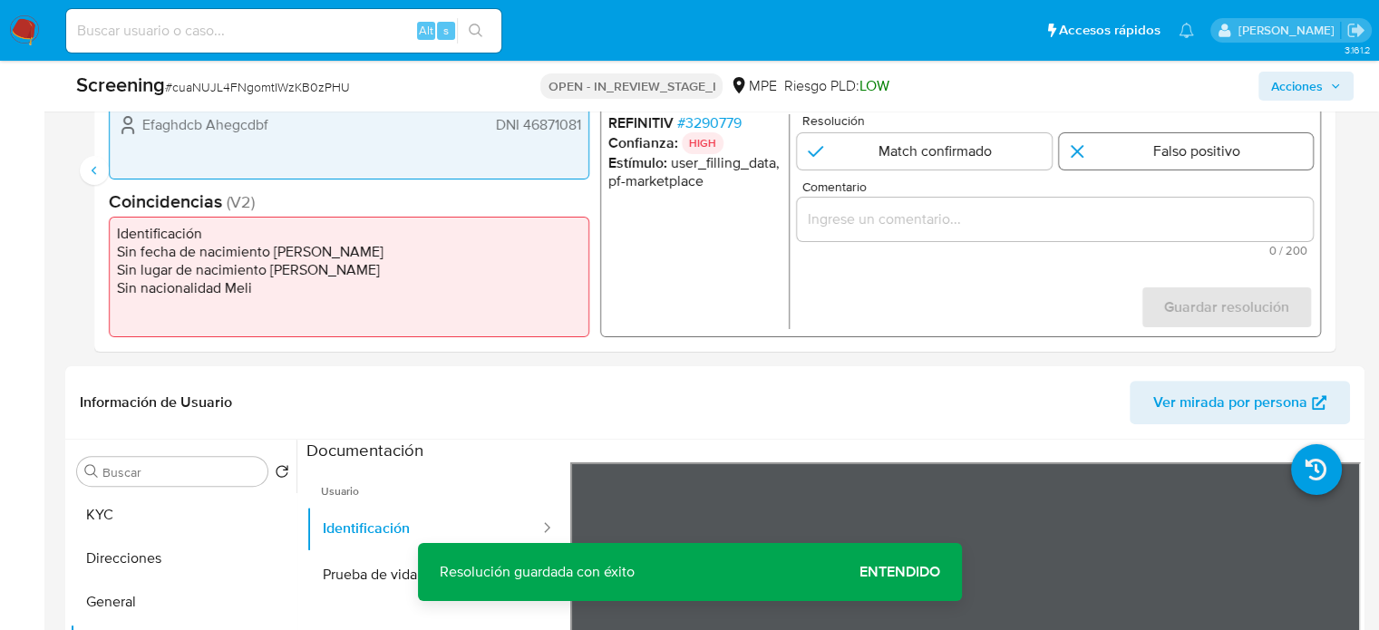
click at [1230, 159] on input "2 de 2" at bounding box center [1186, 151] width 255 height 36
radio input "true"
click at [1190, 222] on input "Comentario" at bounding box center [1055, 220] width 516 height 24
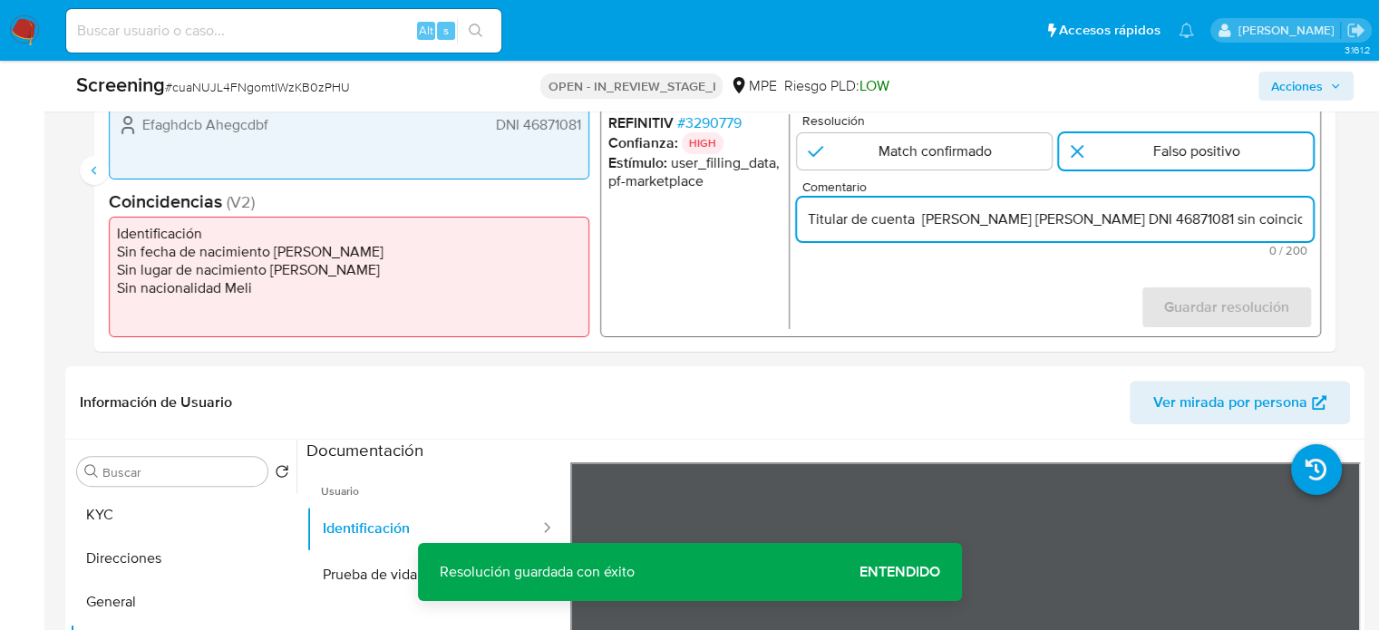
scroll to position [0, 104]
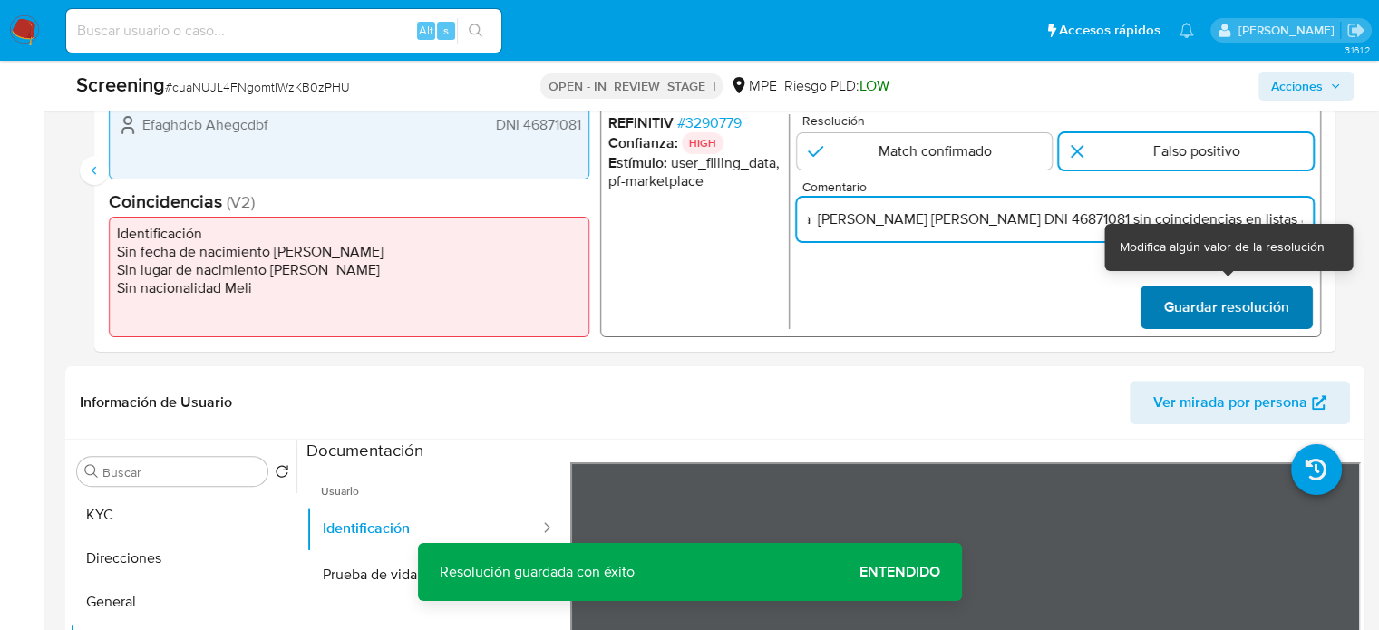
type input "Titular de cuenta [PERSON_NAME] [PERSON_NAME] DNI 46871081 sin coincidencias en…"
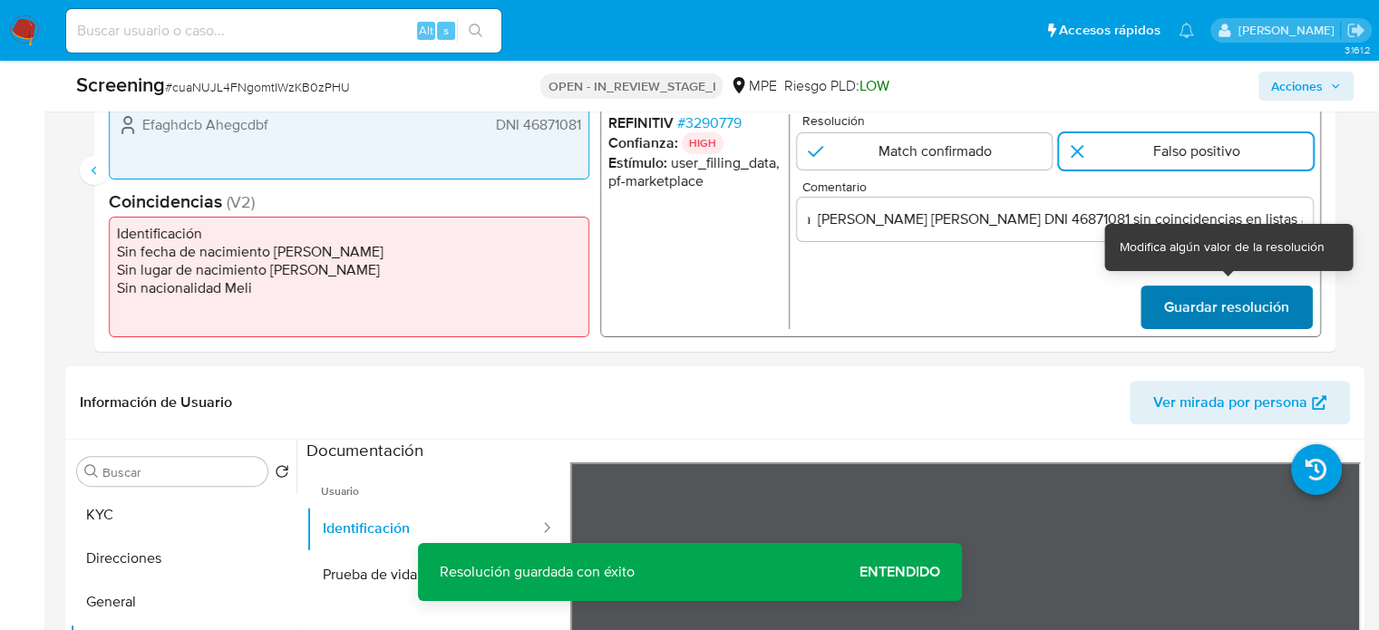
scroll to position [0, 0]
click at [1207, 307] on span "Guardar resolución" at bounding box center [1227, 308] width 125 height 40
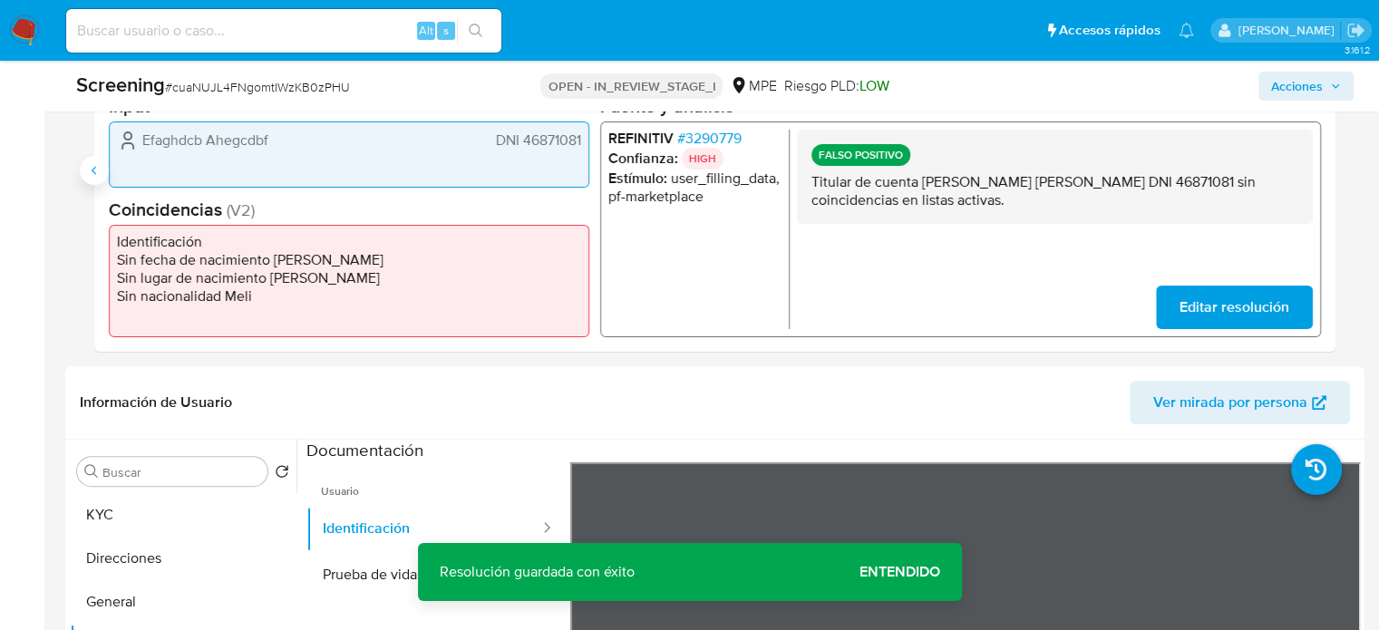
click at [95, 163] on icon "Anterior" at bounding box center [94, 170] width 15 height 15
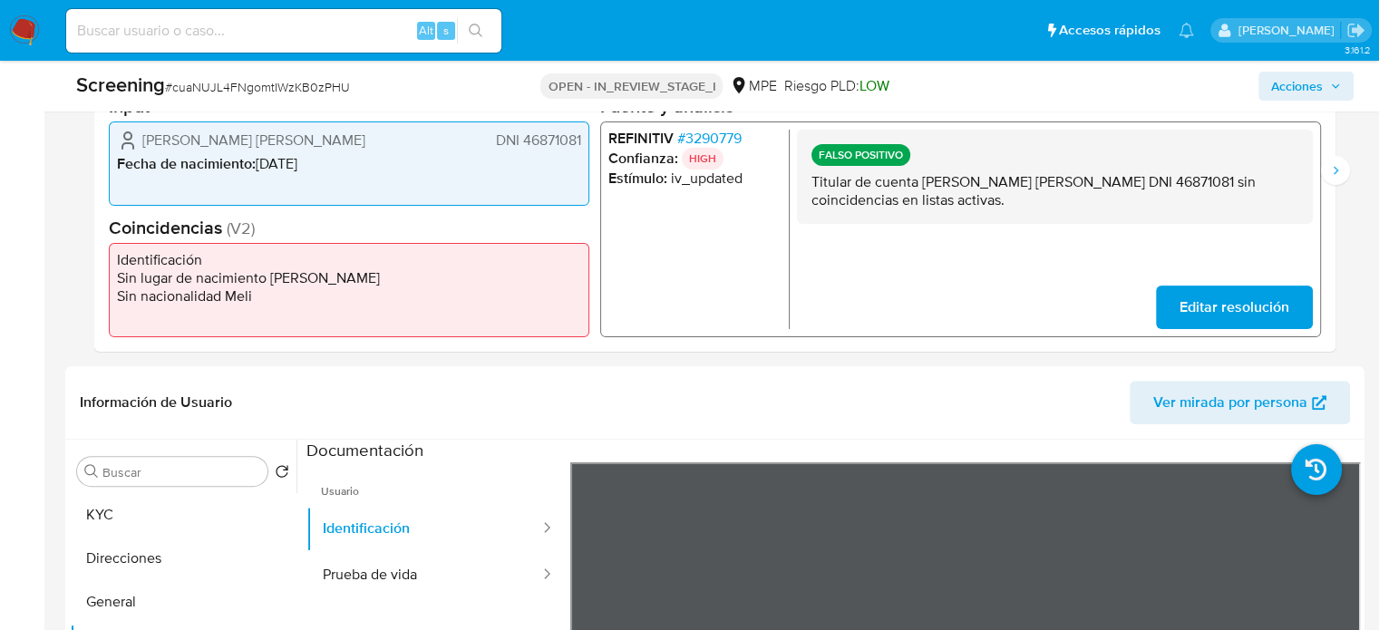
drag, startPoint x: 921, startPoint y: 182, endPoint x: 1096, endPoint y: 187, distance: 174.2
click at [1096, 187] on p "Titular de cuenta David Arturo Condor Farfan DNI 46871081 sin coincidencias en …" at bounding box center [1055, 191] width 487 height 36
click at [733, 137] on span "# 3290779" at bounding box center [709, 139] width 64 height 18
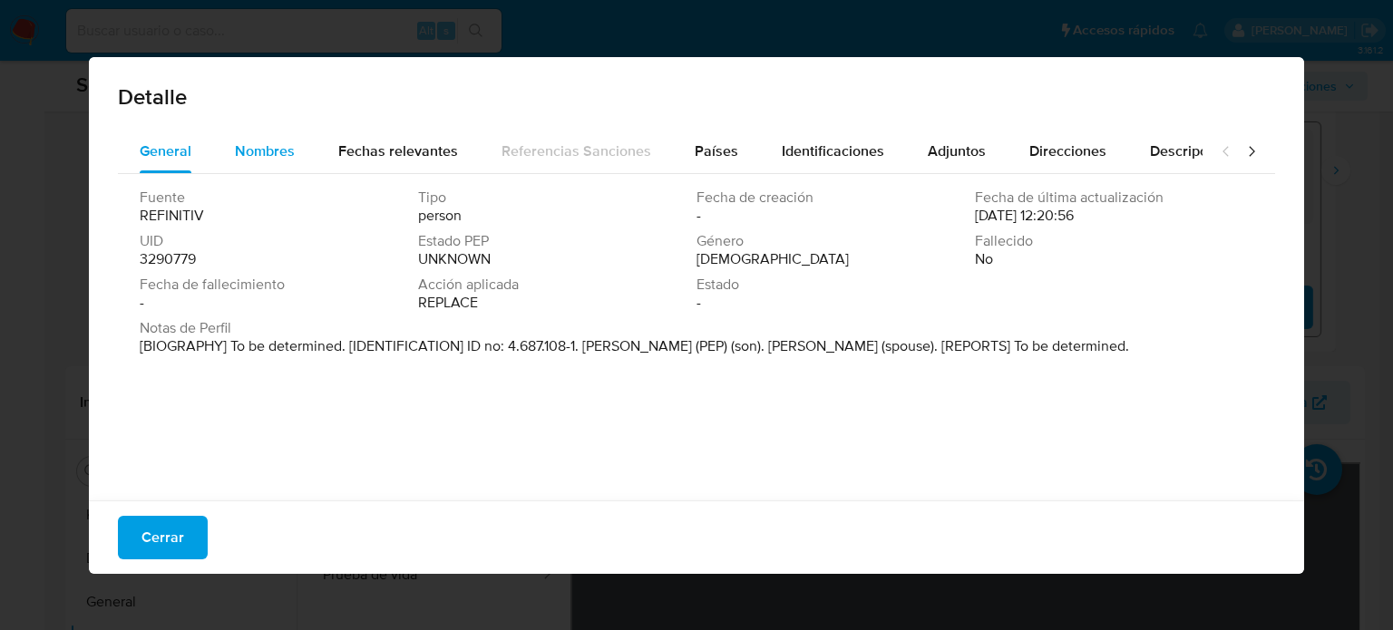
click at [238, 152] on span "Nombres" at bounding box center [265, 151] width 60 height 21
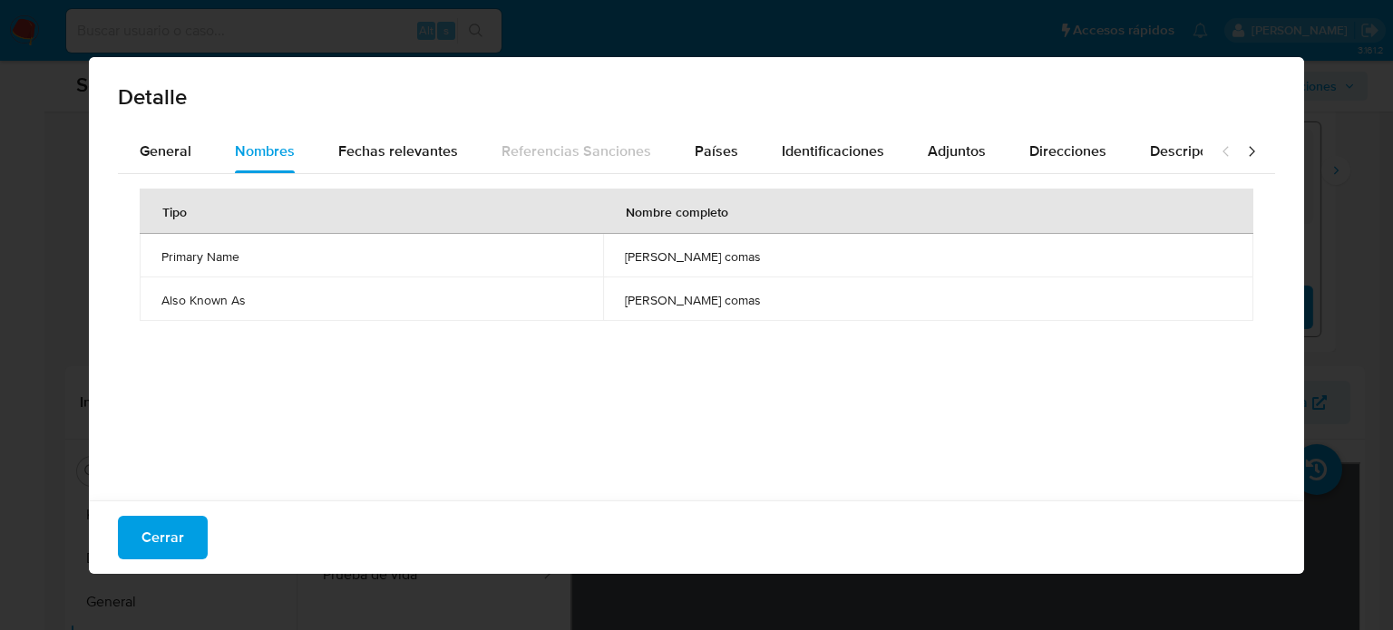
drag, startPoint x: 589, startPoint y: 257, endPoint x: 753, endPoint y: 265, distance: 164.4
click at [751, 266] on td "maria viviana riveros comas" at bounding box center [928, 256] width 650 height 44
click at [724, 151] on span "Países" at bounding box center [717, 151] width 44 height 21
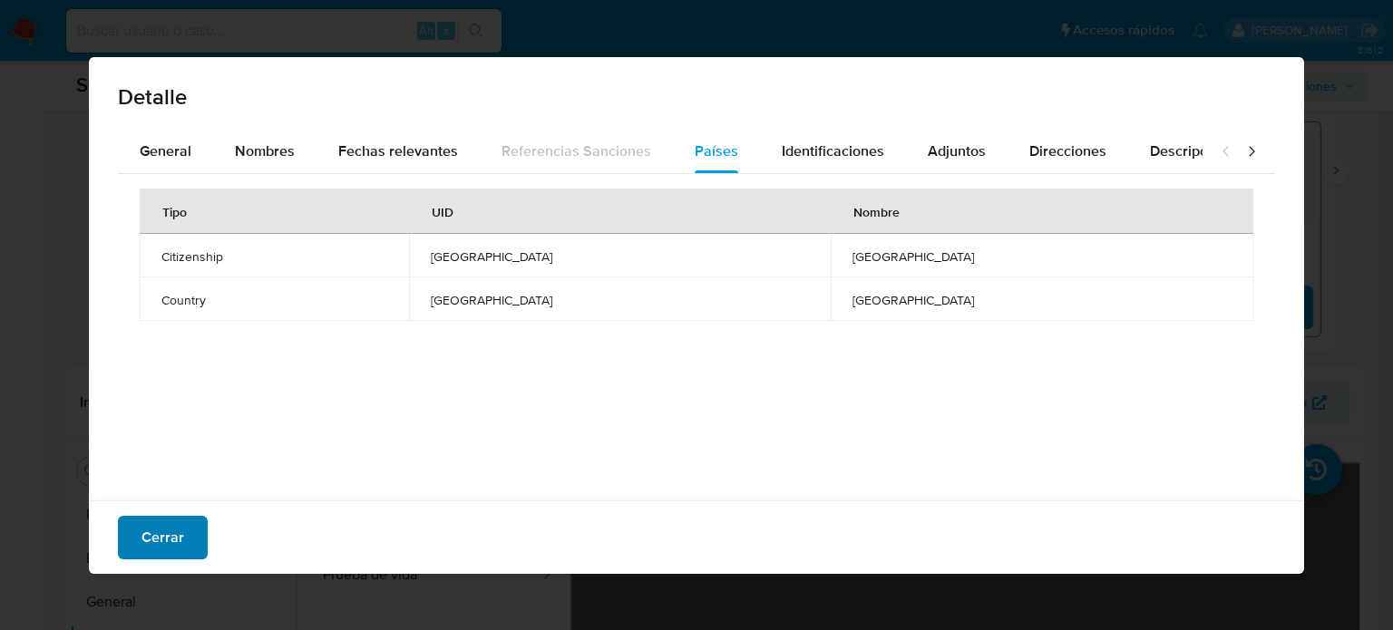
click at [131, 533] on button "Cerrar" at bounding box center [163, 538] width 90 height 44
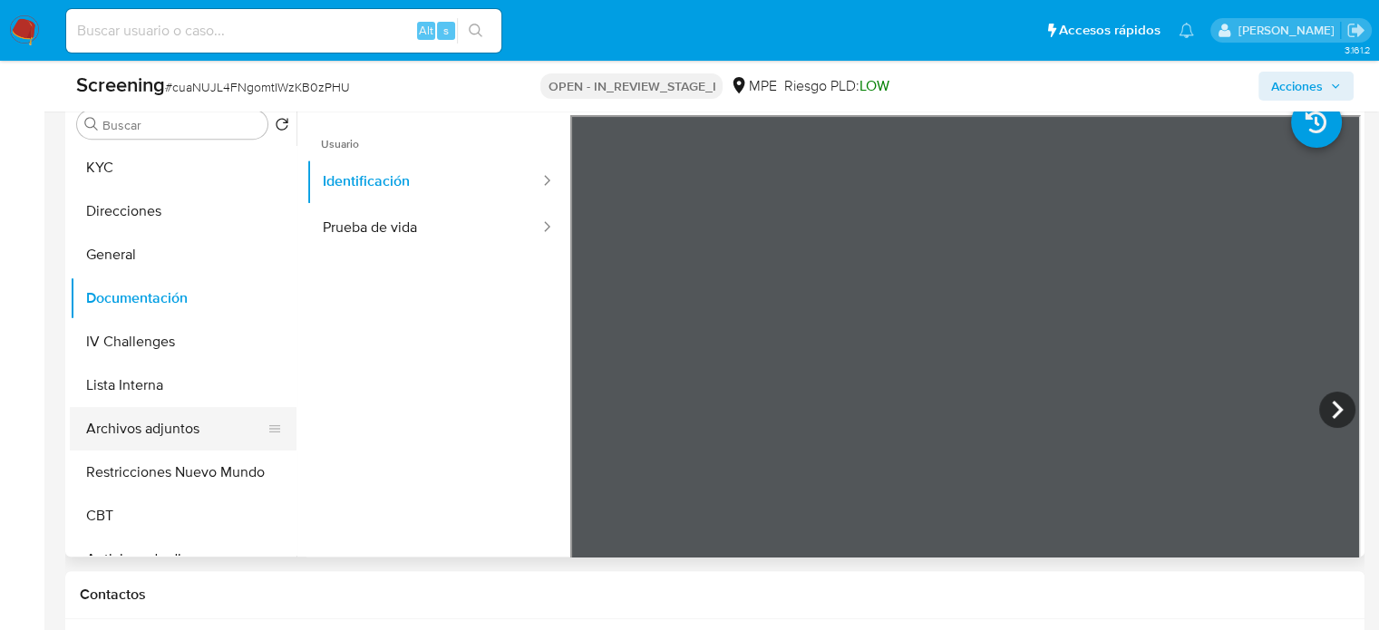
scroll to position [846, 0]
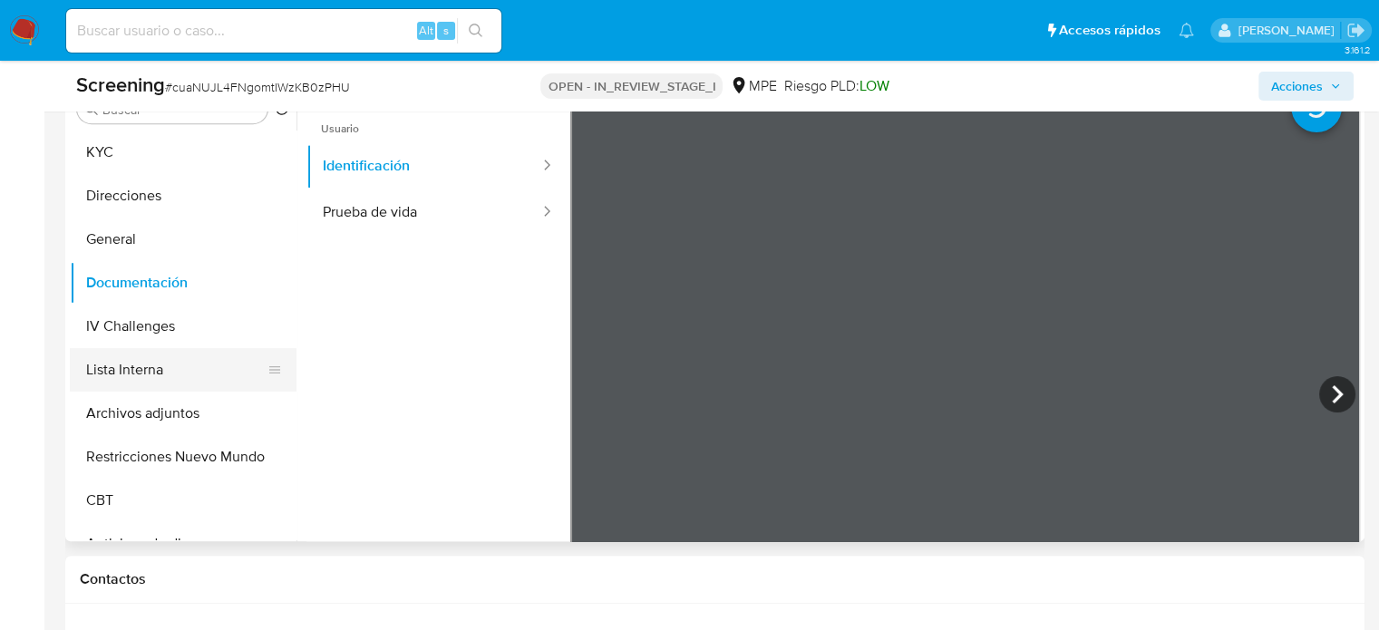
click at [112, 371] on button "Lista Interna" at bounding box center [176, 370] width 212 height 44
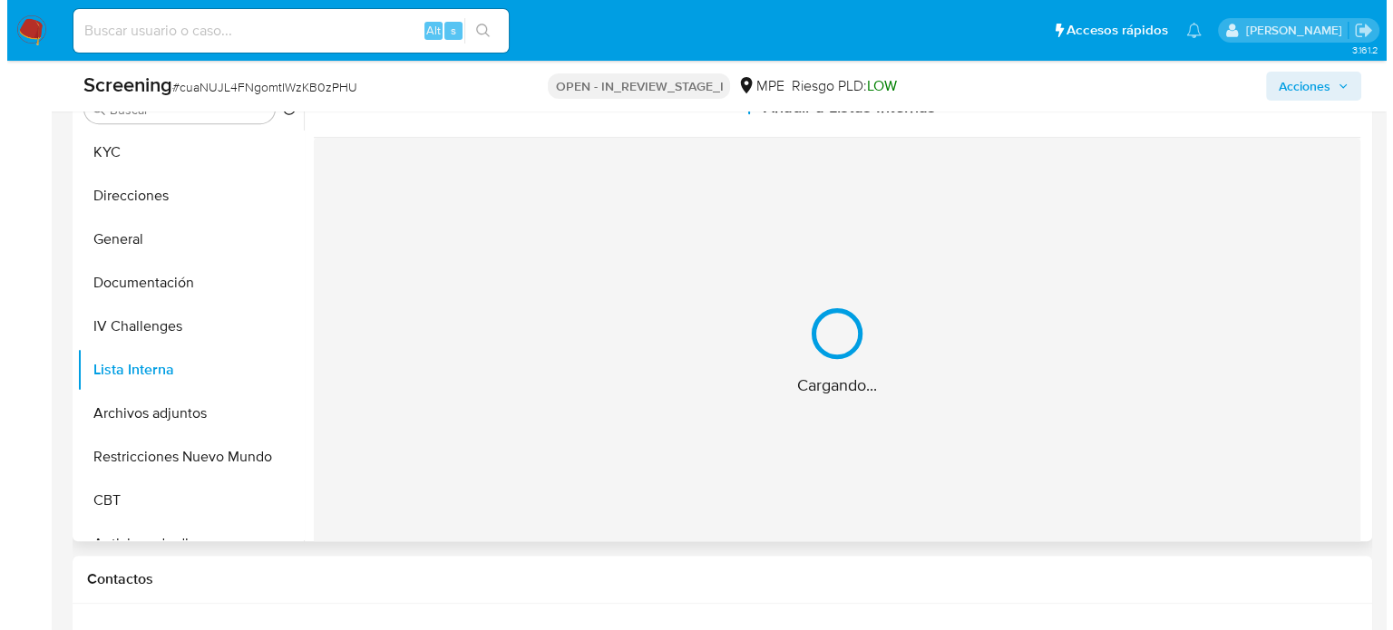
scroll to position [665, 0]
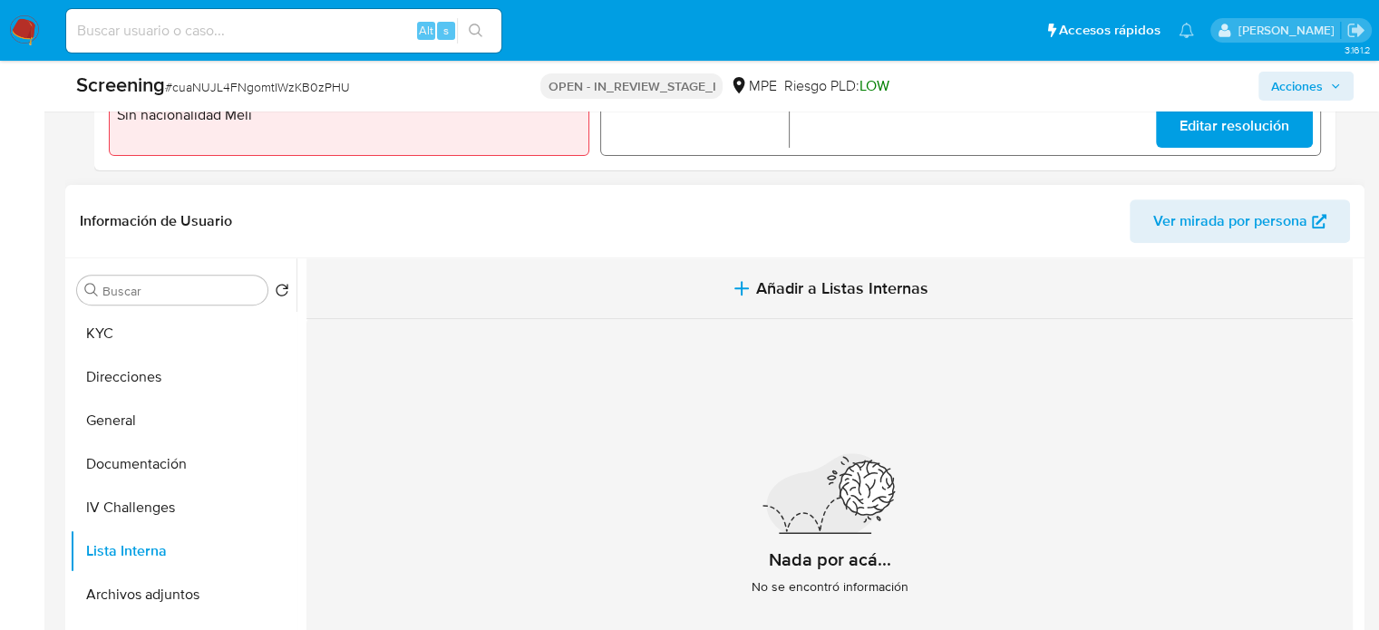
click at [794, 289] on span "Añadir a Listas Internas" at bounding box center [842, 288] width 172 height 20
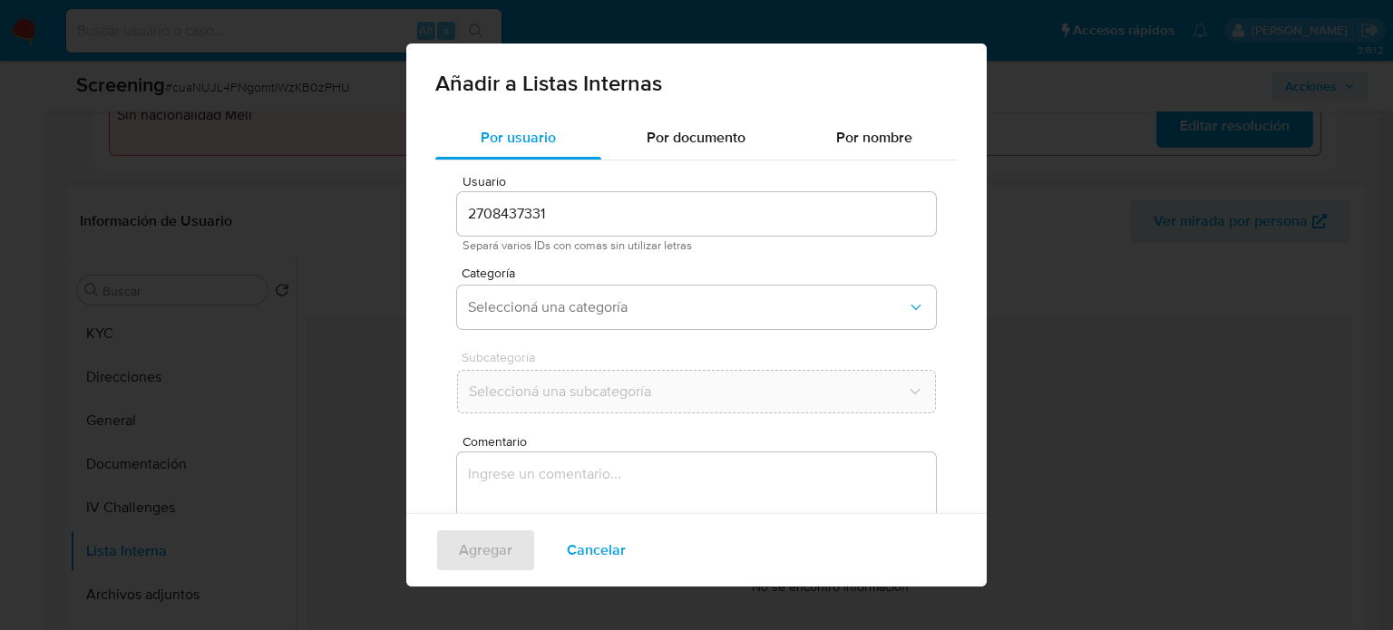
scroll to position [76, 0]
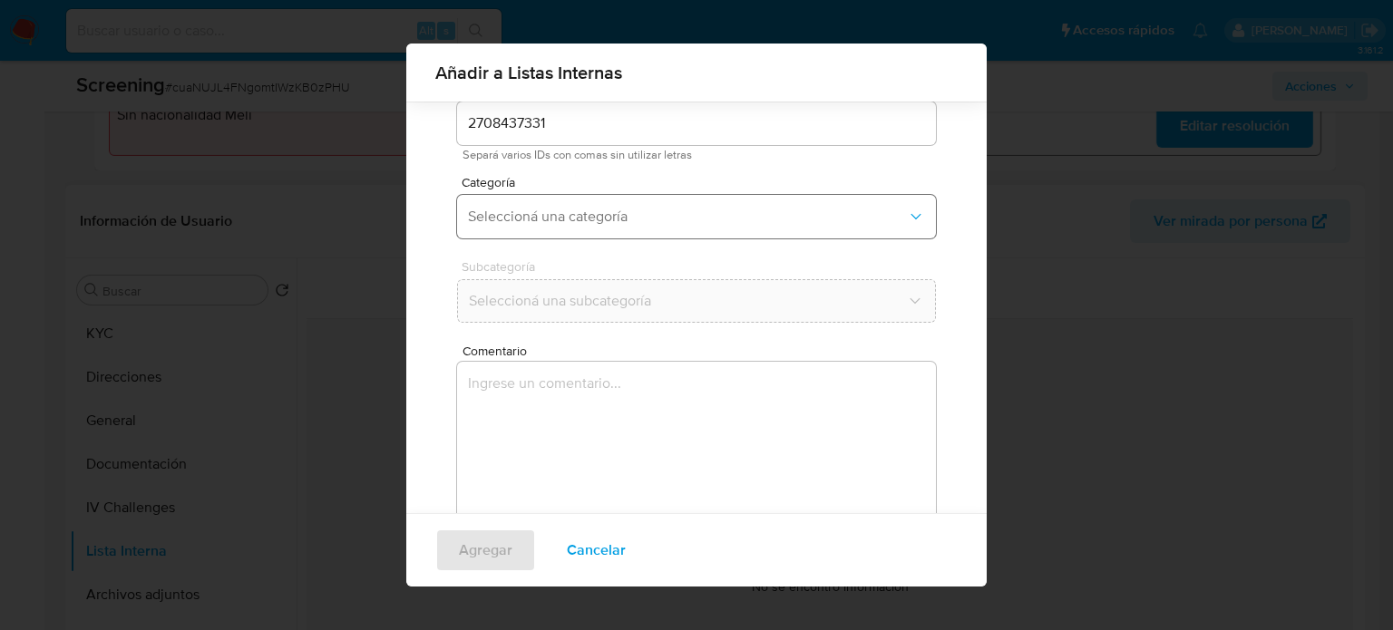
click at [581, 220] on span "Seleccioná una categoría" at bounding box center [687, 217] width 439 height 18
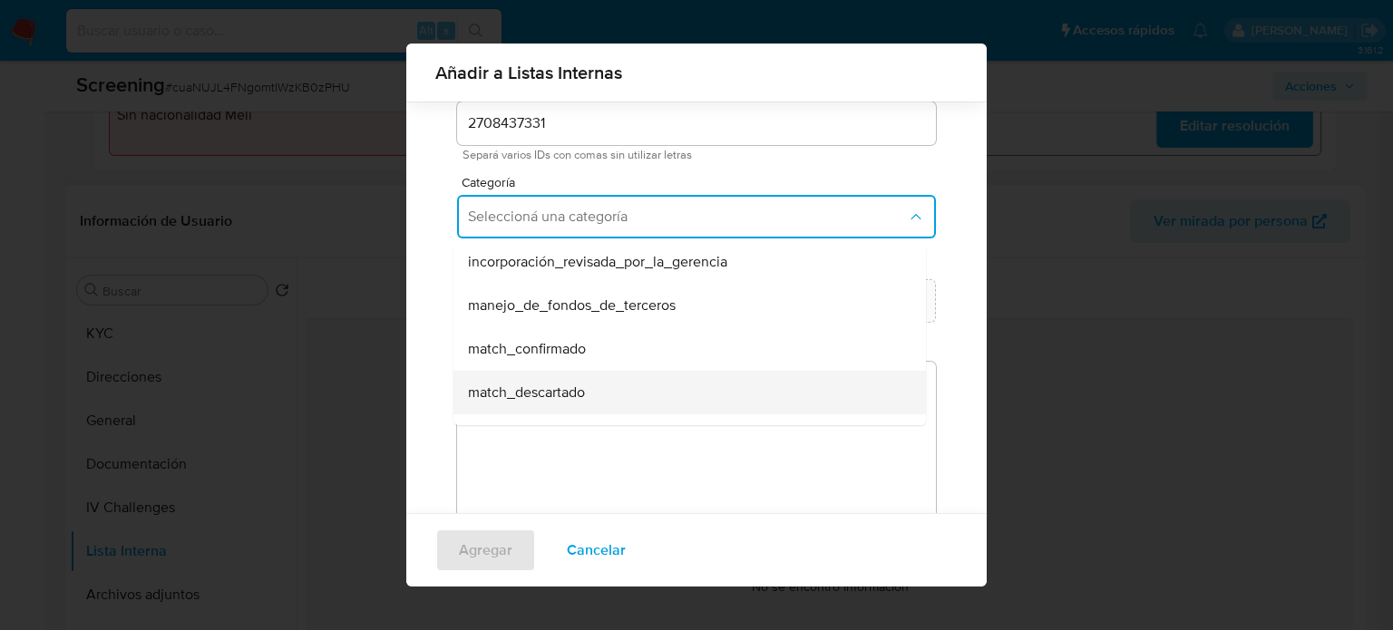
scroll to position [91, 0]
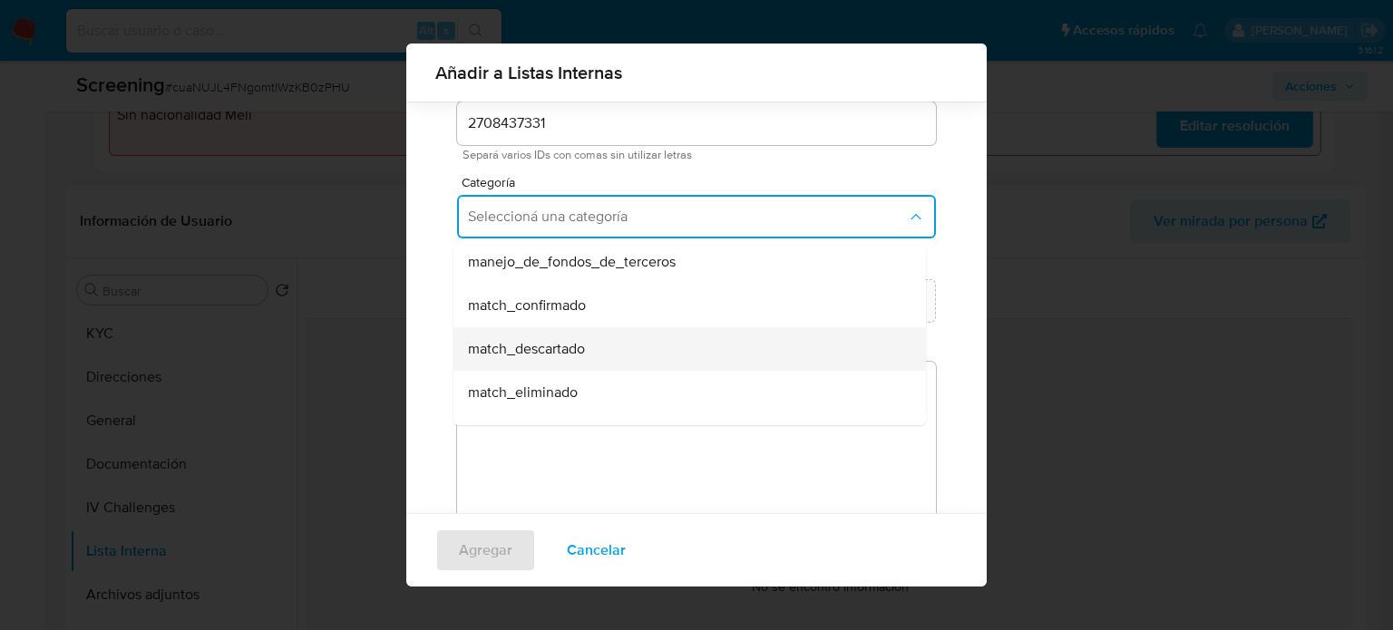
click at [559, 344] on span "match_descartado" at bounding box center [526, 349] width 117 height 18
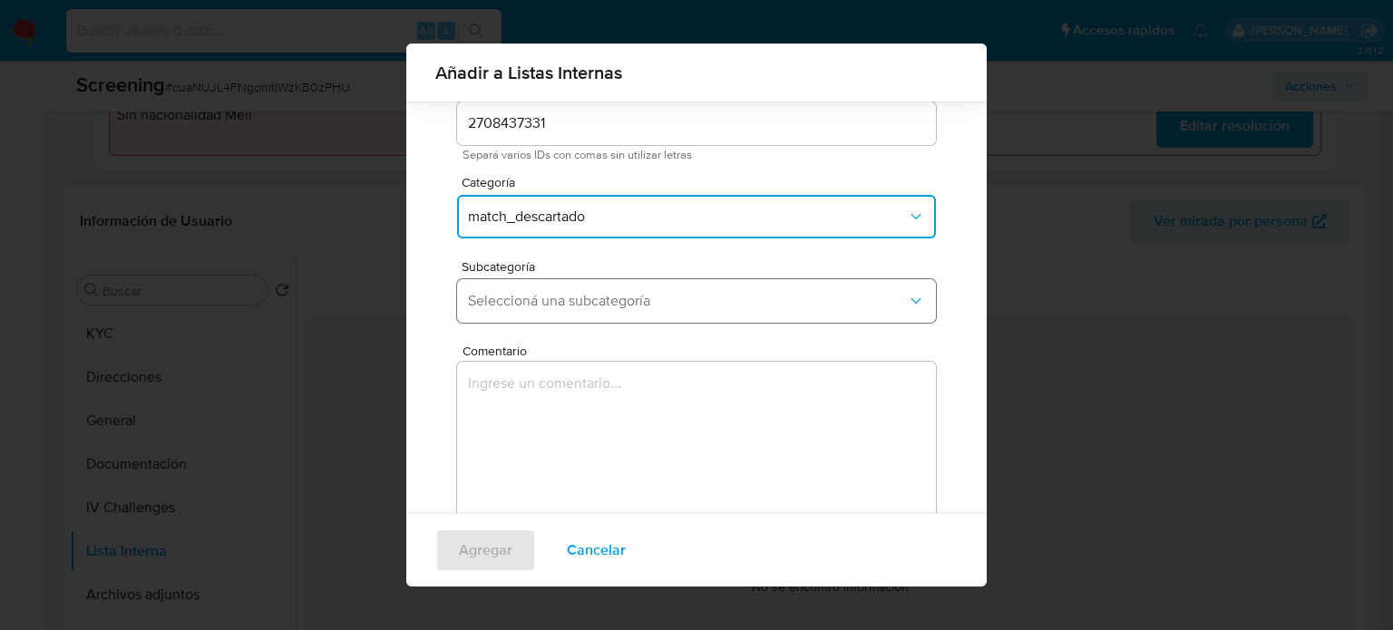
click at [581, 300] on span "Seleccioná una subcategoría" at bounding box center [687, 301] width 439 height 18
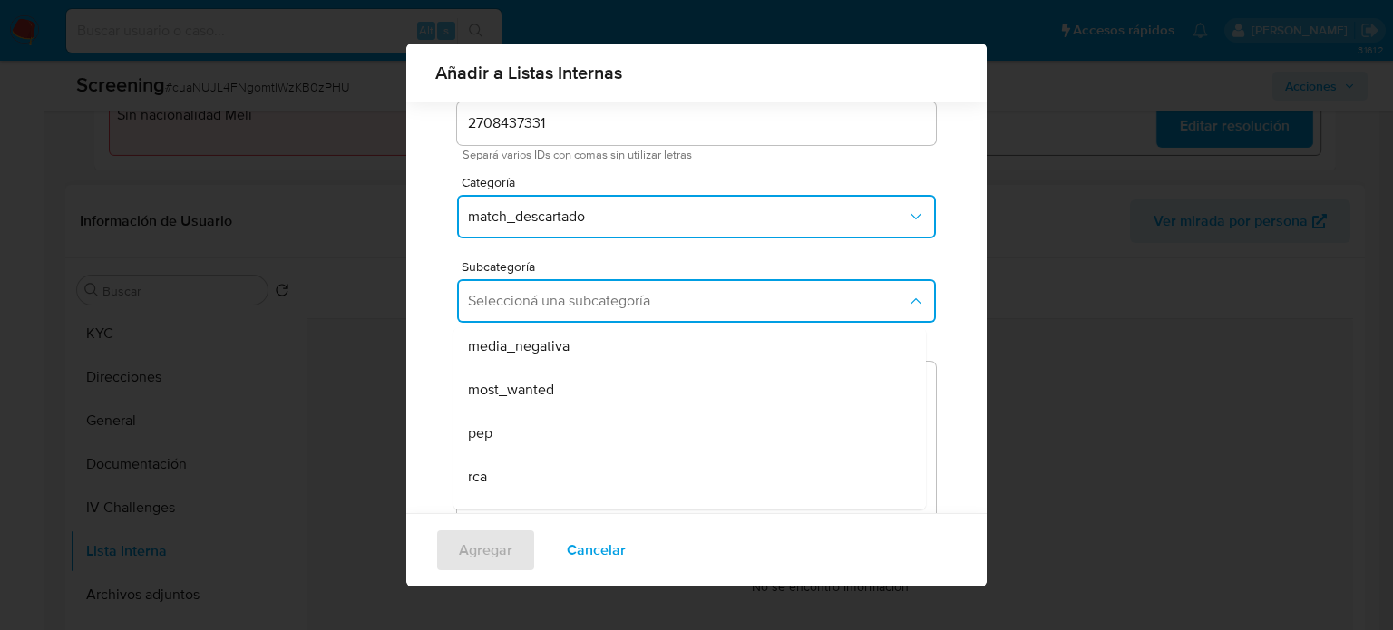
drag, startPoint x: 493, startPoint y: 477, endPoint x: 478, endPoint y: 415, distance: 63.6
click at [492, 477] on div "rca" at bounding box center [684, 477] width 433 height 44
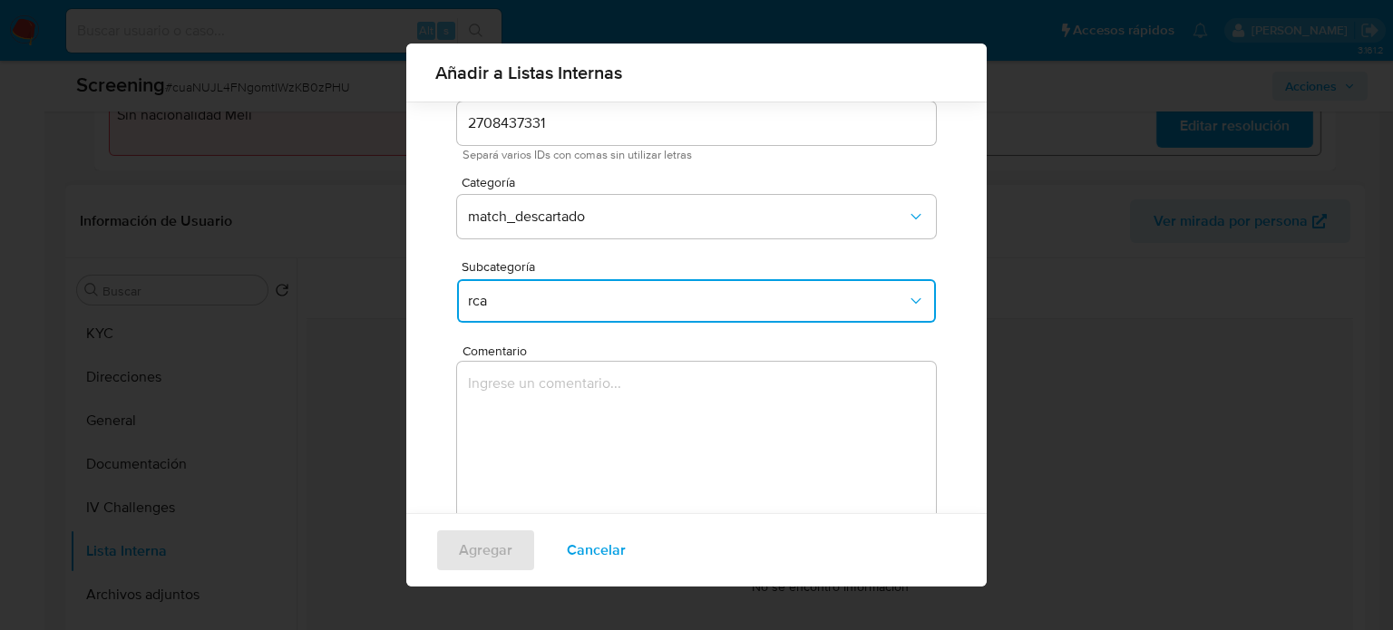
click at [478, 415] on textarea "Comentario" at bounding box center [696, 449] width 479 height 174
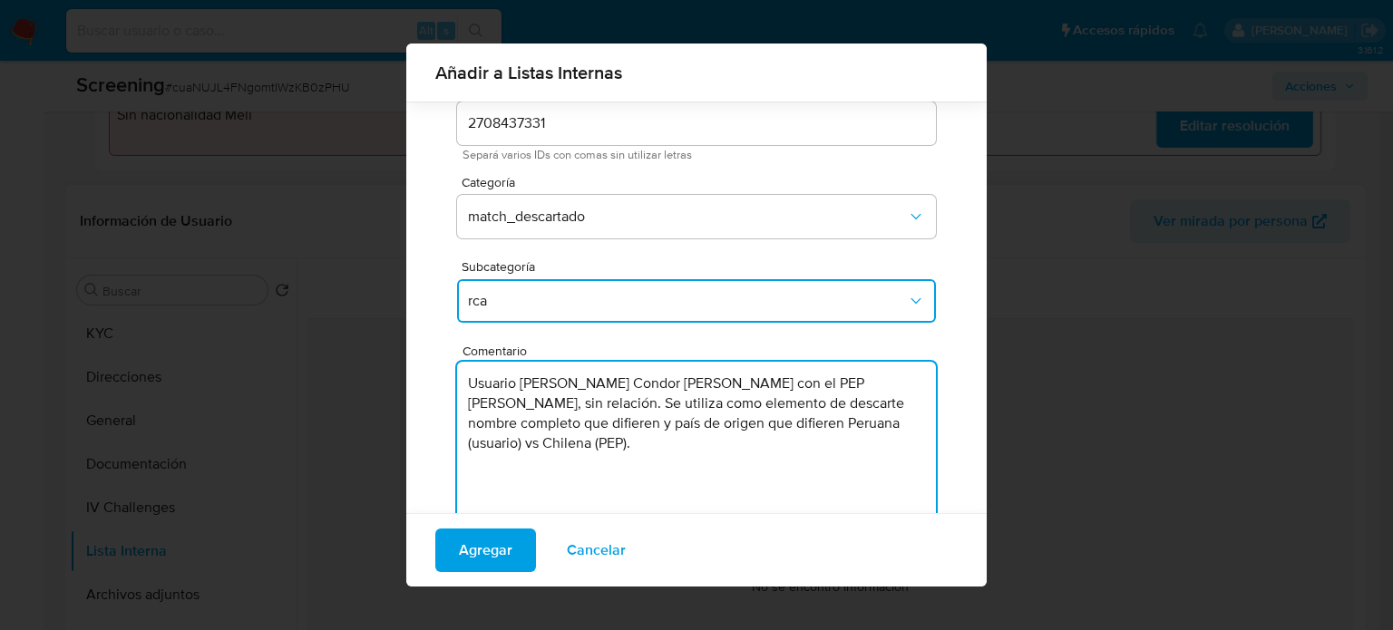
click at [699, 385] on textarea "Usuario David Arturo Condor Farfan con el PEP Maria viviana riveros comas, sin …" at bounding box center [696, 449] width 479 height 174
drag, startPoint x: 856, startPoint y: 380, endPoint x: 831, endPoint y: 387, distance: 26.4
click at [831, 387] on textarea "Usuario David Arturo Condor Farfan genera match con el PEP Maria viviana rivero…" at bounding box center [696, 449] width 479 height 174
click at [831, 389] on textarea "Usuario David Arturo Condor Farfan genera match con elRCA Maria viviana riveros…" at bounding box center [696, 449] width 479 height 174
drag, startPoint x: 681, startPoint y: 445, endPoint x: 661, endPoint y: 451, distance: 20.7
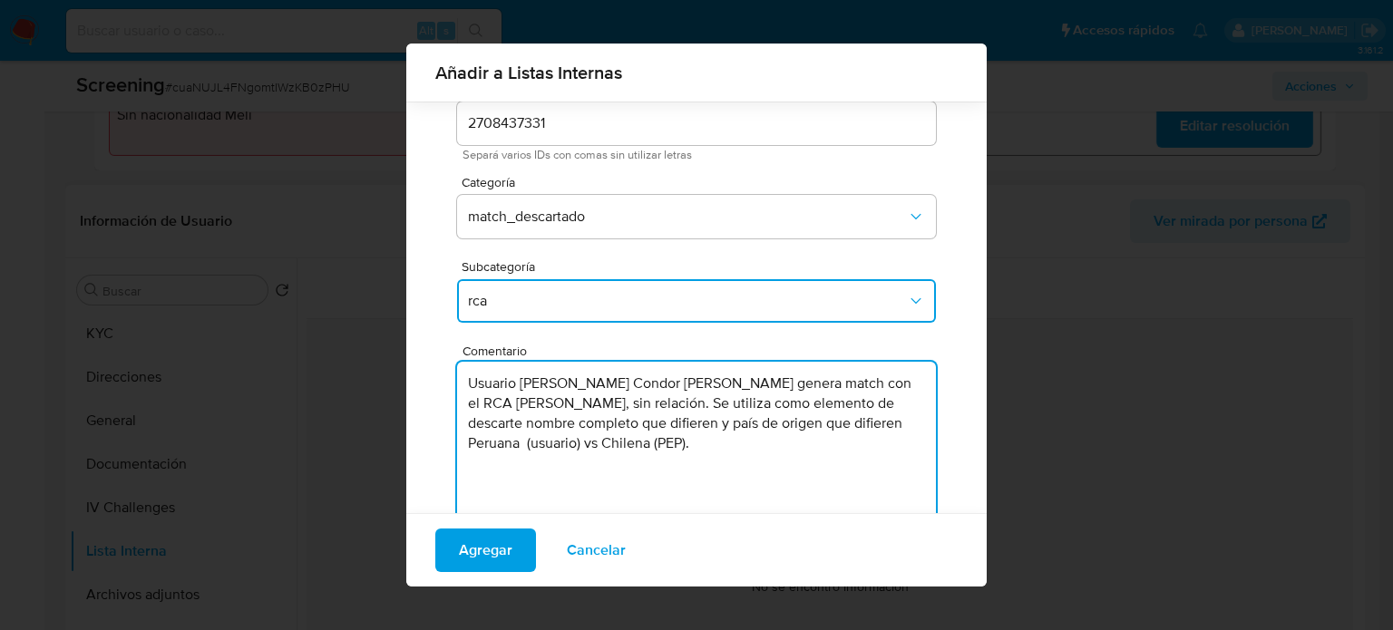
click at [661, 451] on textarea "Usuario David Arturo Condor Farfan genera match con el RCA Maria viviana rivero…" at bounding box center [696, 449] width 479 height 174
type textarea "Usuario David Arturo Condor Farfan genera match con el RCA Maria viviana rivero…"
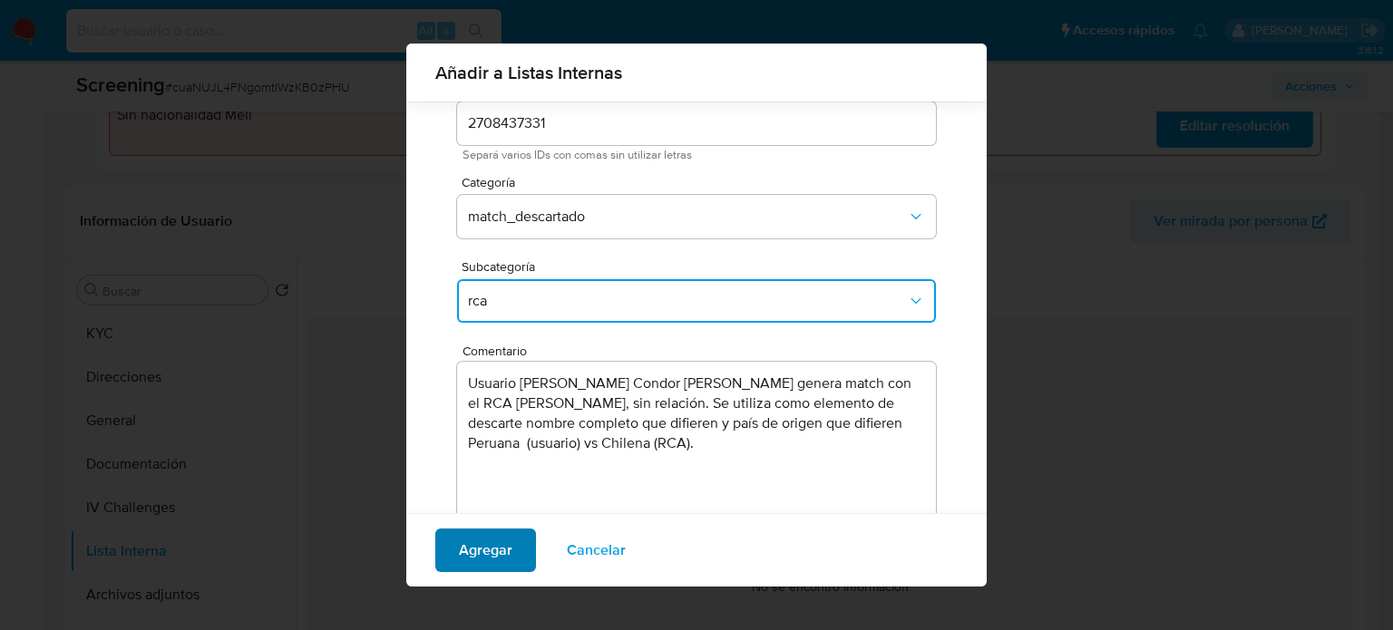
click at [497, 551] on span "Agregar" at bounding box center [486, 551] width 54 height 40
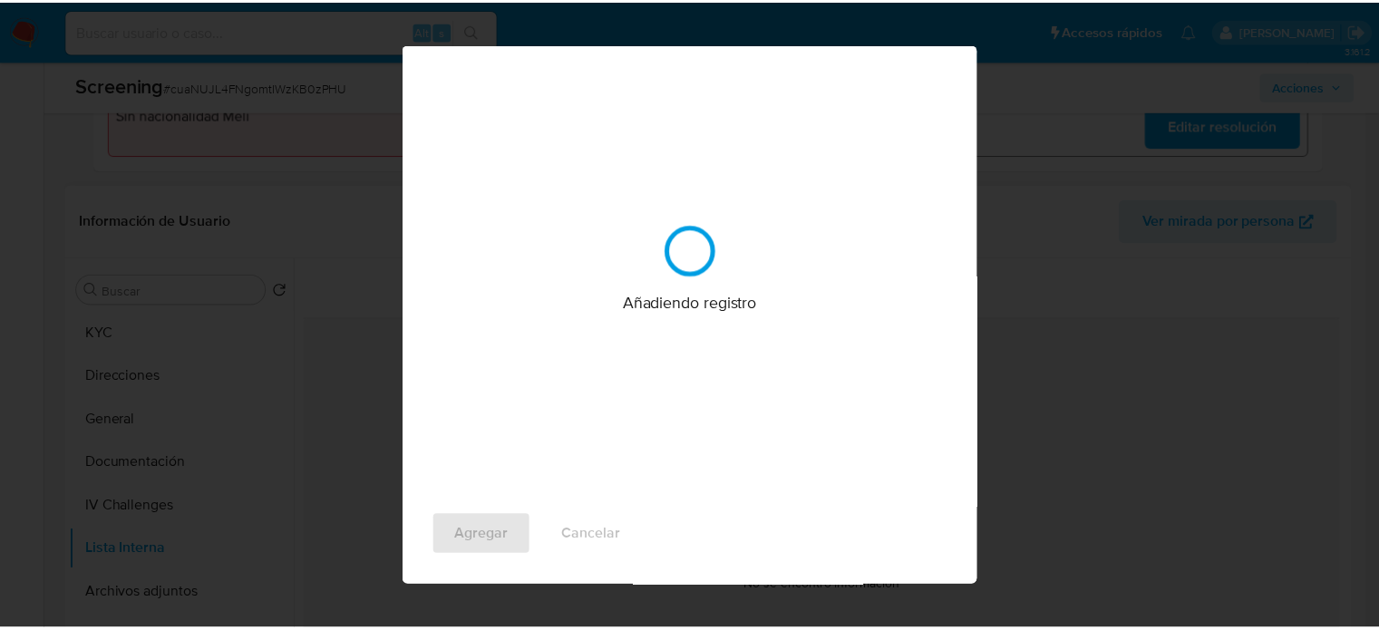
scroll to position [0, 0]
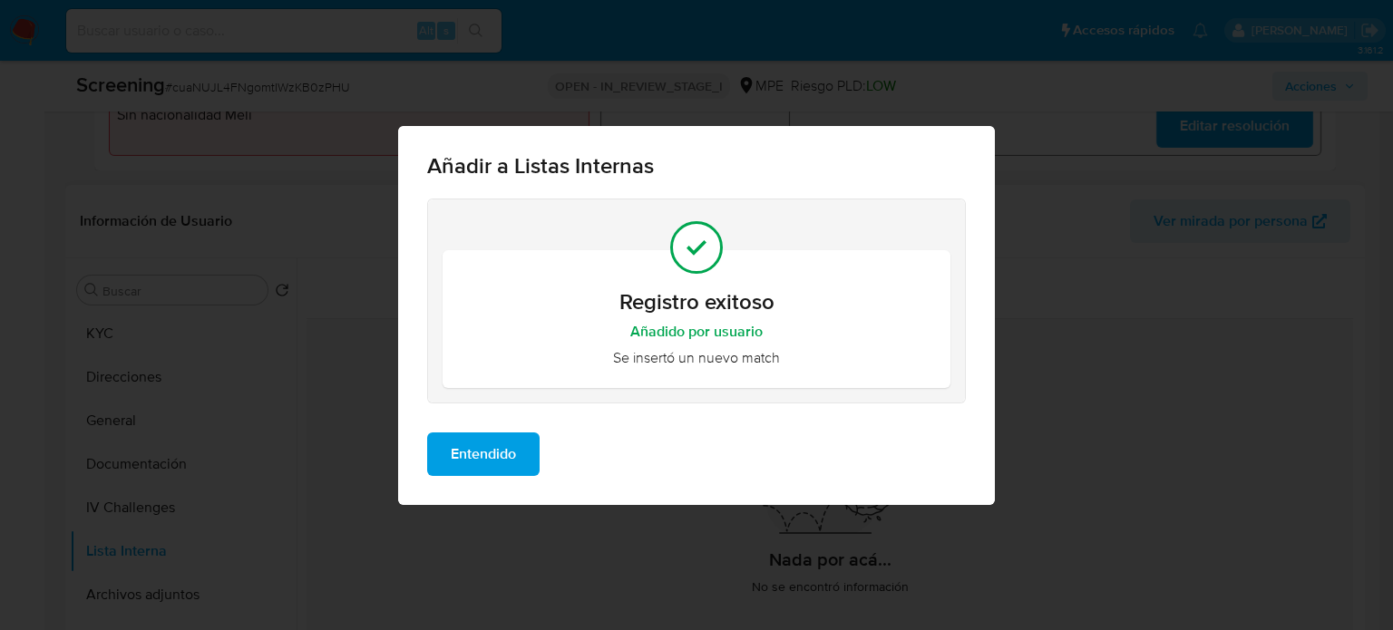
click at [489, 453] on span "Entendido" at bounding box center [483, 454] width 65 height 40
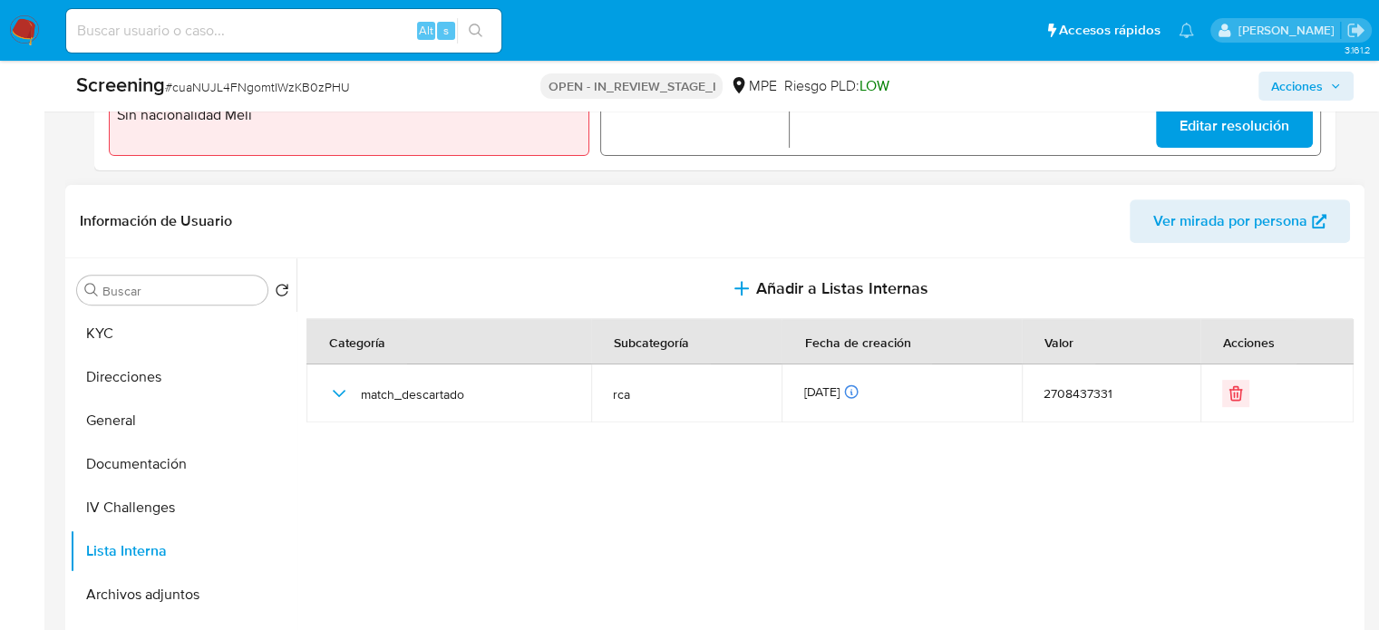
drag, startPoint x: 1296, startPoint y: 84, endPoint x: 1230, endPoint y: 99, distance: 67.8
click at [1295, 84] on span "Acciones" at bounding box center [1298, 86] width 52 height 29
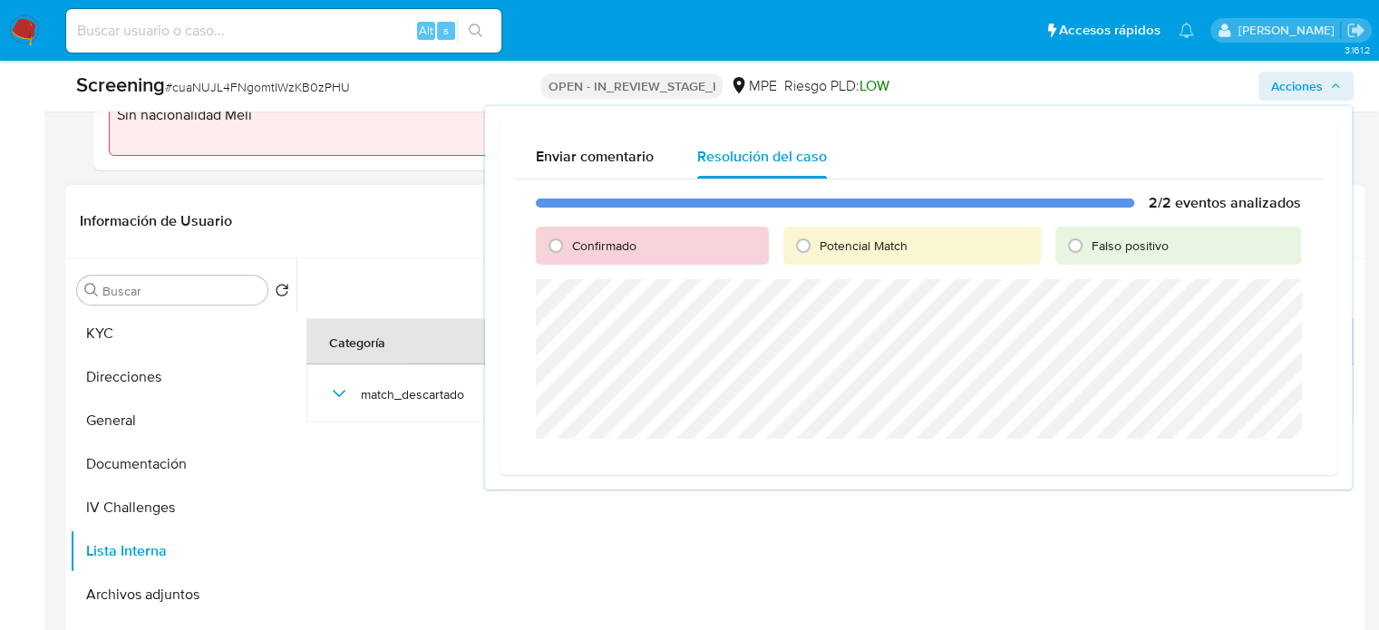
click at [1115, 237] on span "Falso positivo" at bounding box center [1130, 246] width 77 height 18
click at [1090, 237] on input "Falso positivo" at bounding box center [1075, 245] width 29 height 29
radio input "true"
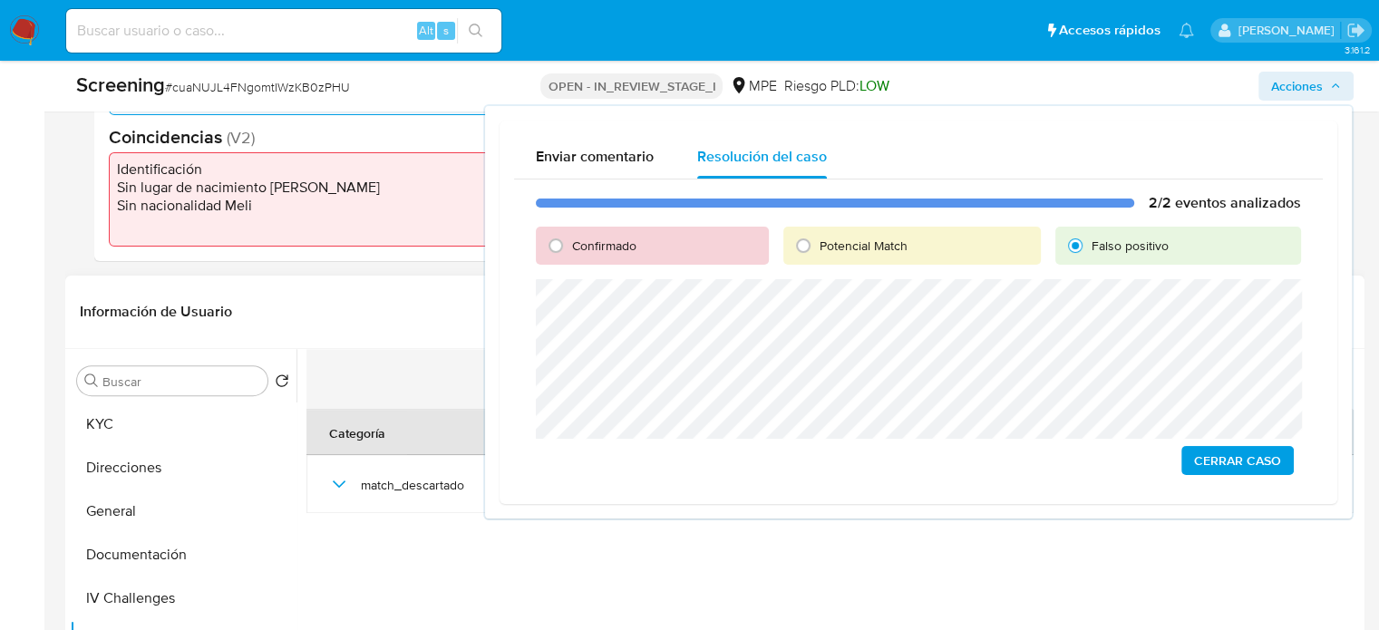
scroll to position [393, 0]
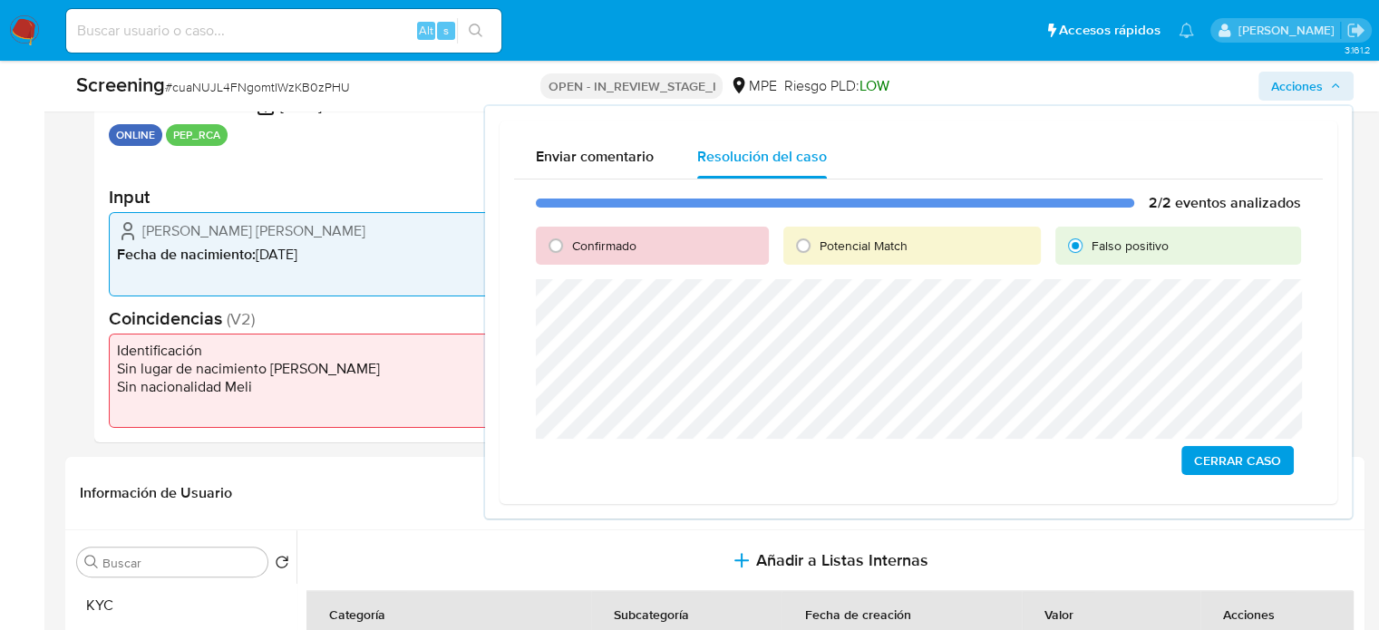
click at [1231, 468] on span "Cerrar Caso" at bounding box center [1237, 460] width 87 height 25
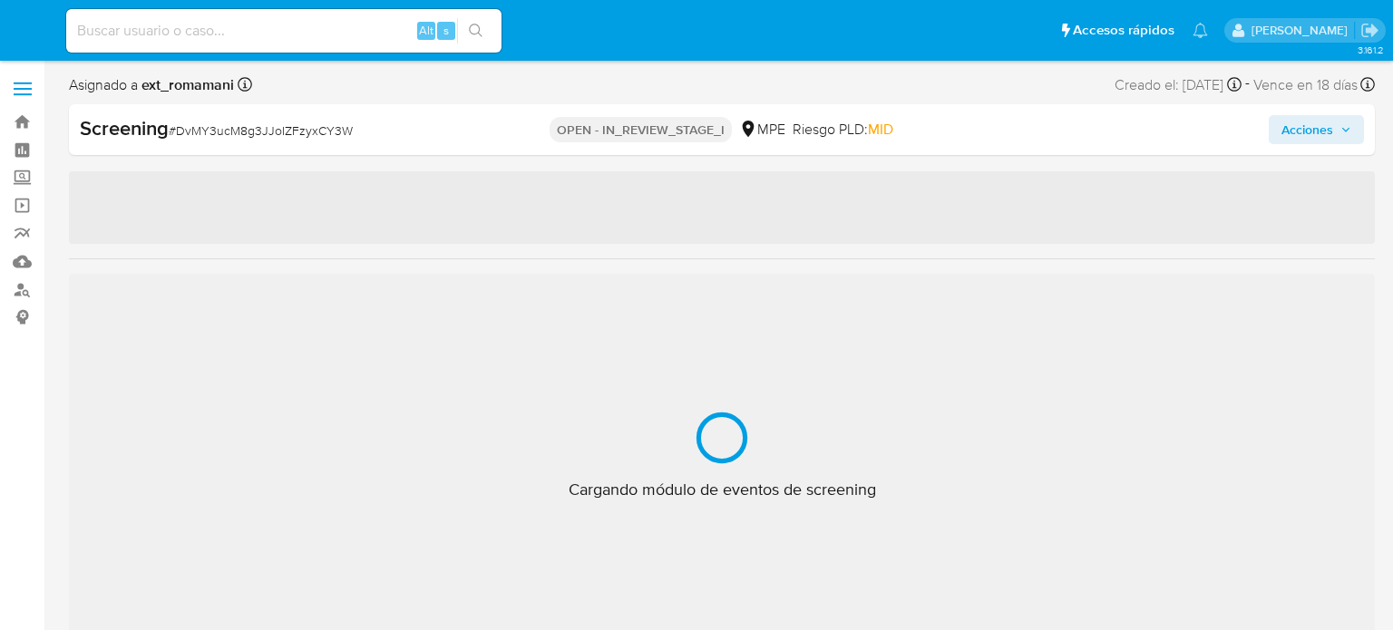
select select "10"
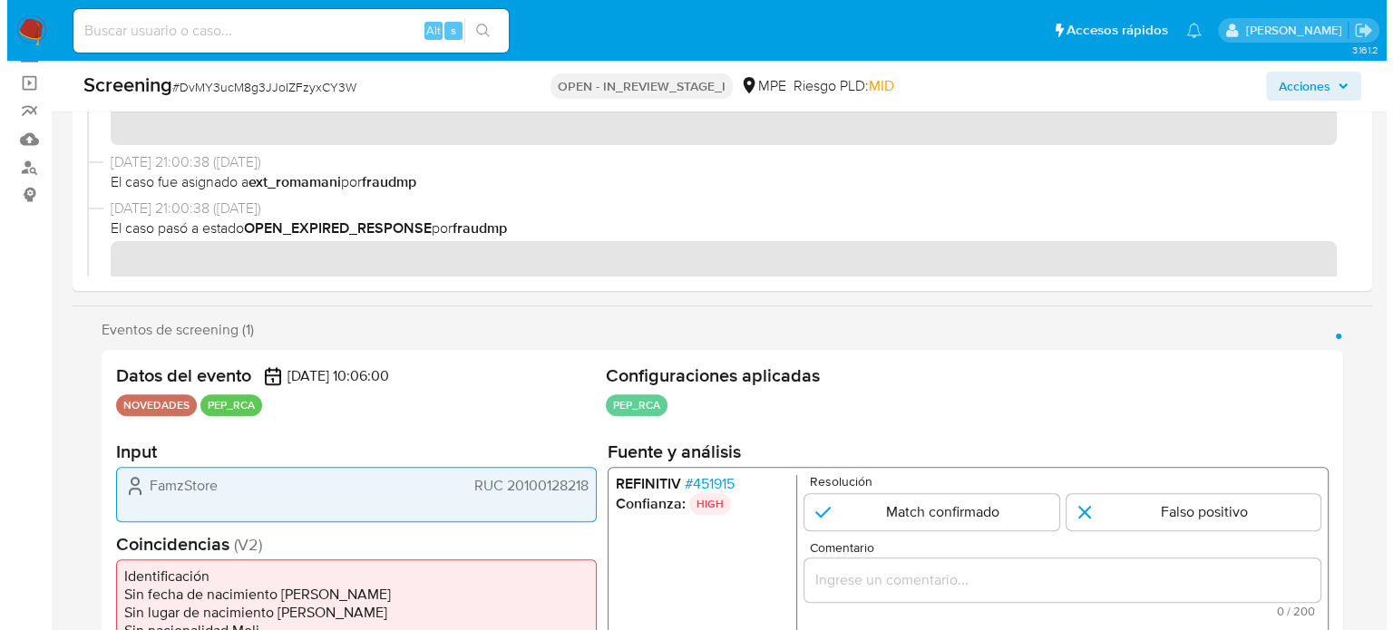
scroll to position [272, 0]
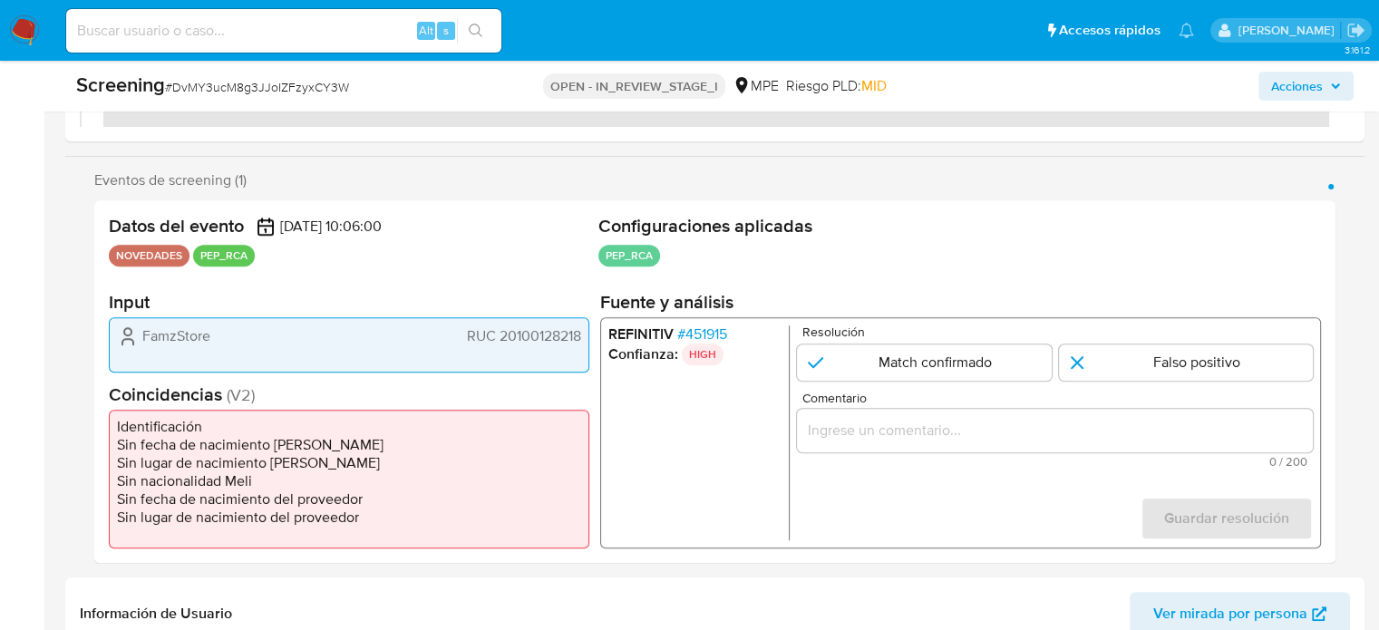
click at [722, 336] on span "# 451915" at bounding box center [702, 335] width 50 height 18
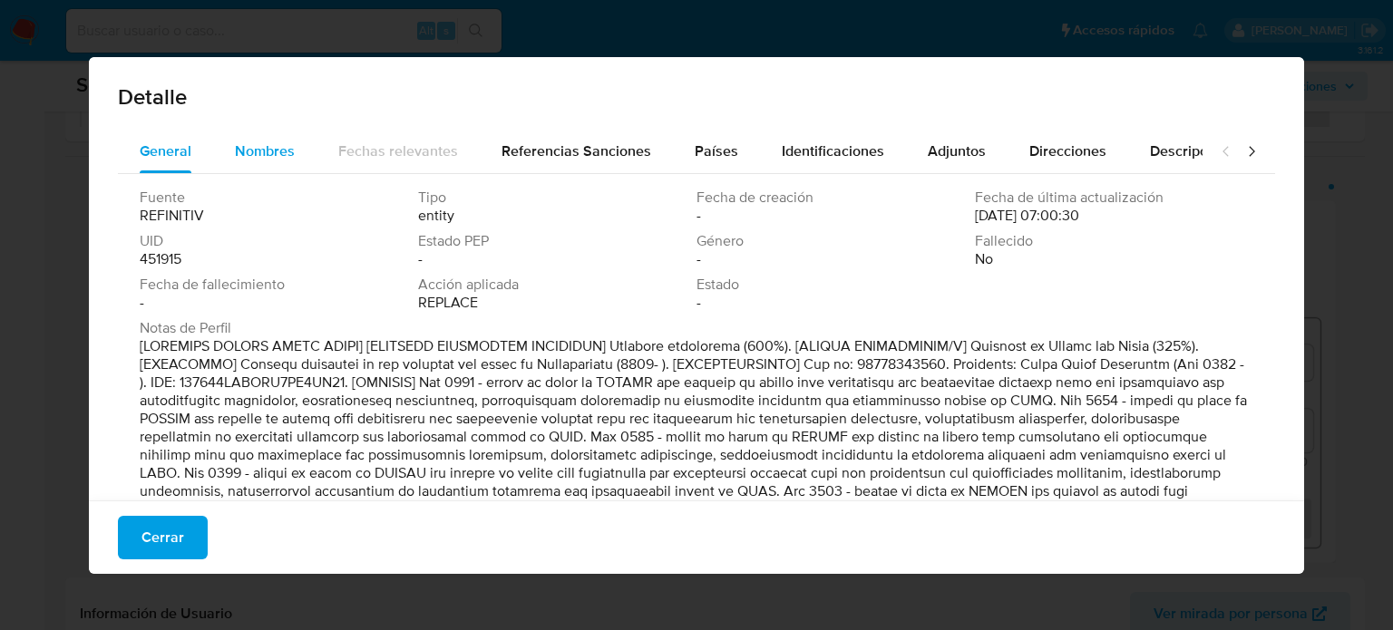
click at [252, 139] on div "Nombres" at bounding box center [265, 152] width 60 height 44
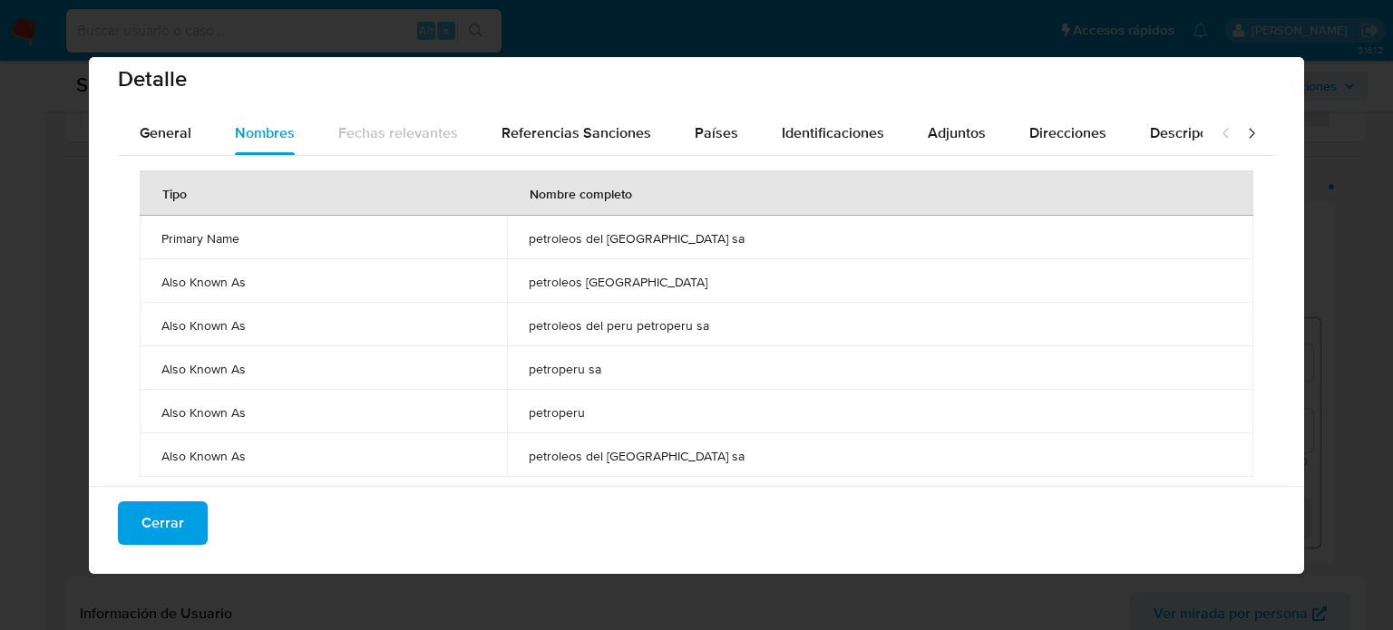
scroll to position [23, 0]
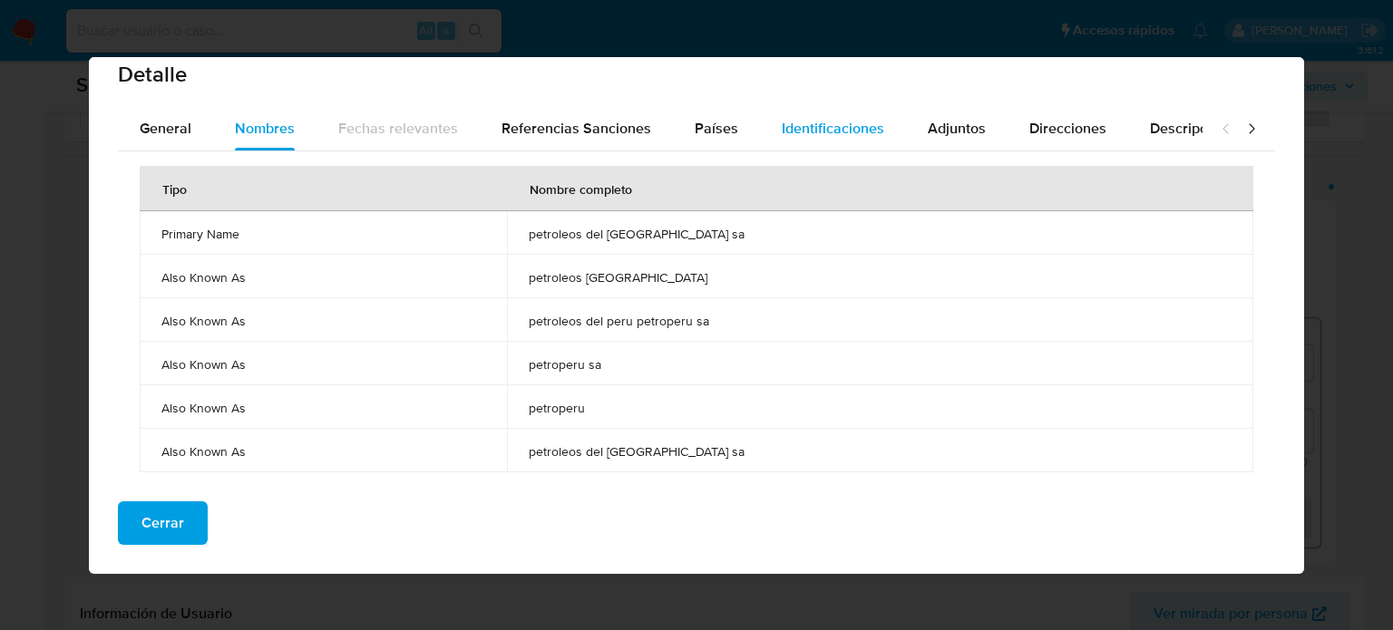
click at [800, 130] on span "Identificaciones" at bounding box center [833, 128] width 102 height 21
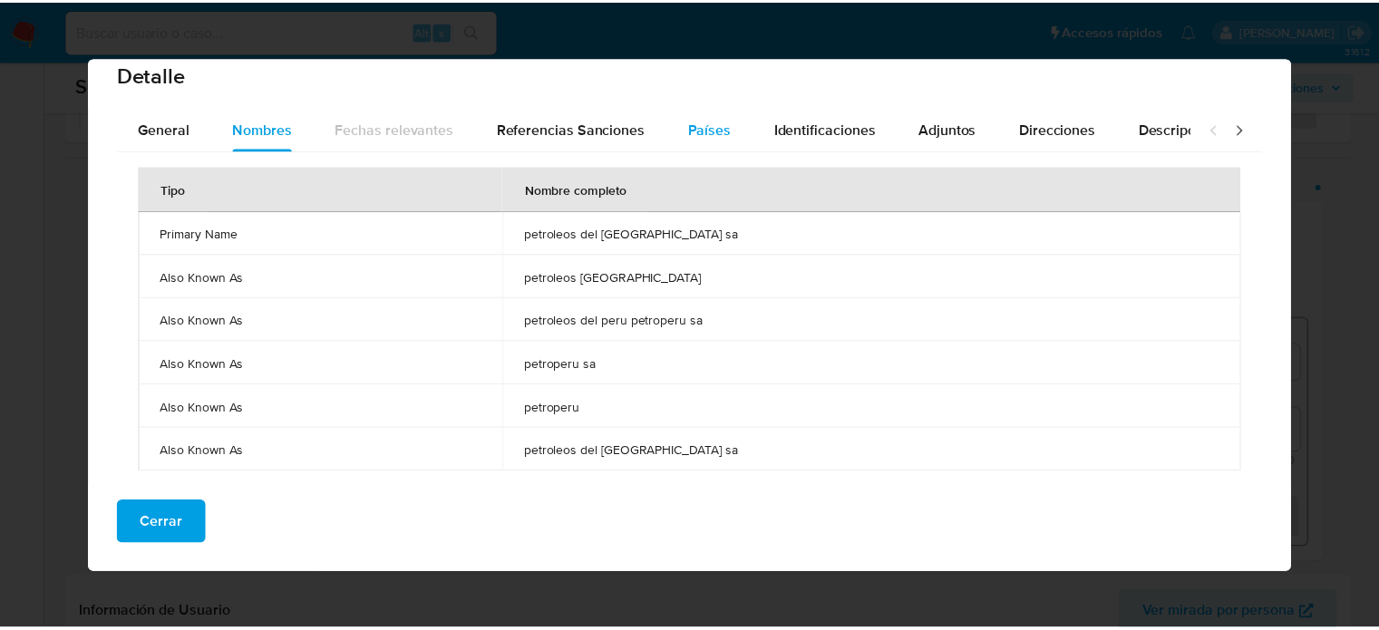
scroll to position [18, 0]
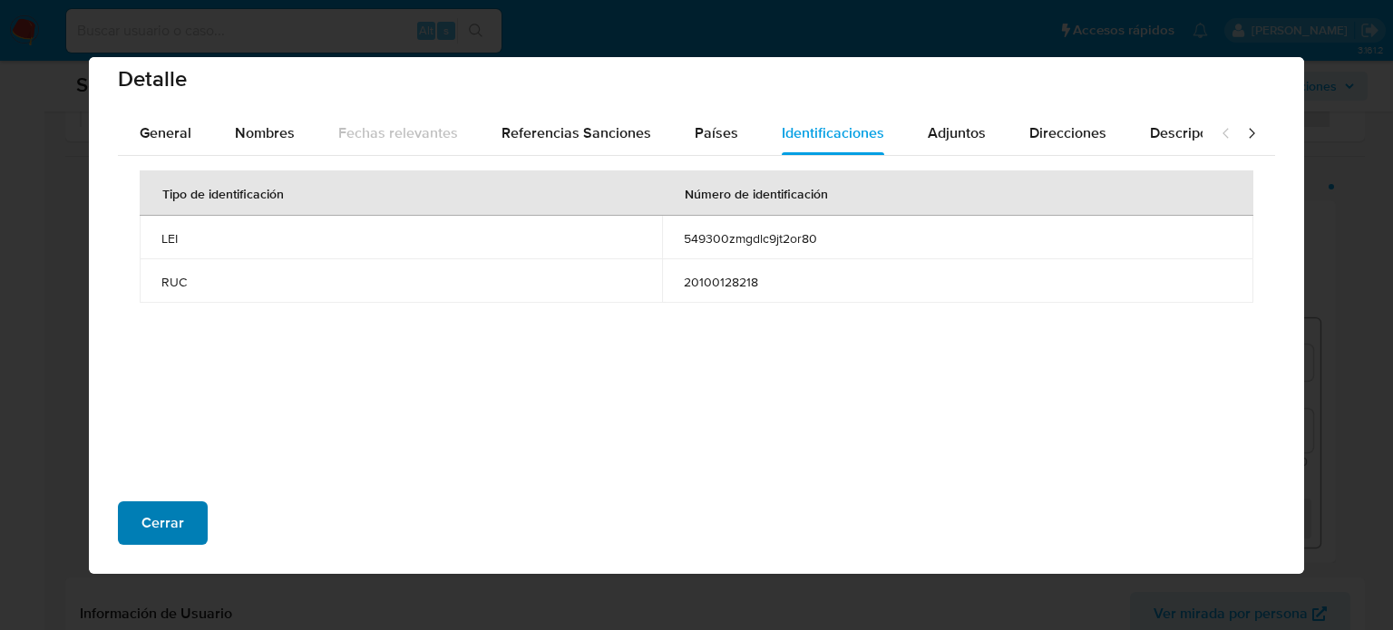
click at [149, 535] on span "Cerrar" at bounding box center [162, 523] width 43 height 40
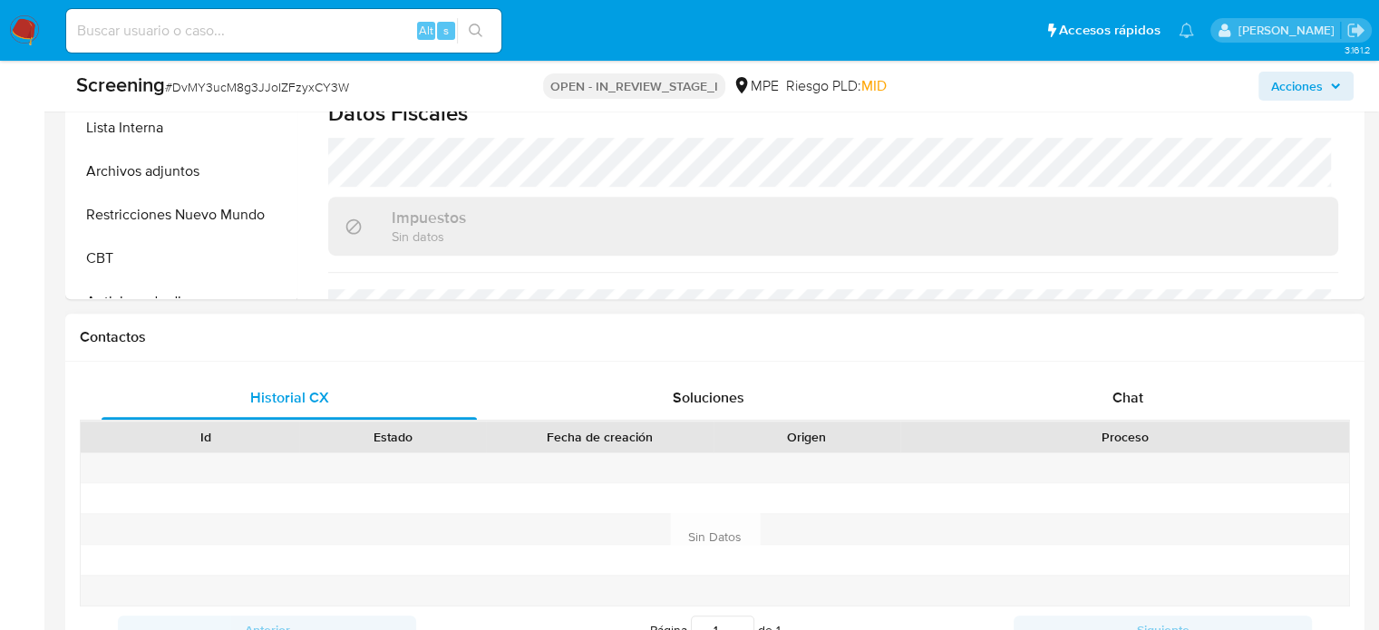
scroll to position [1270, 0]
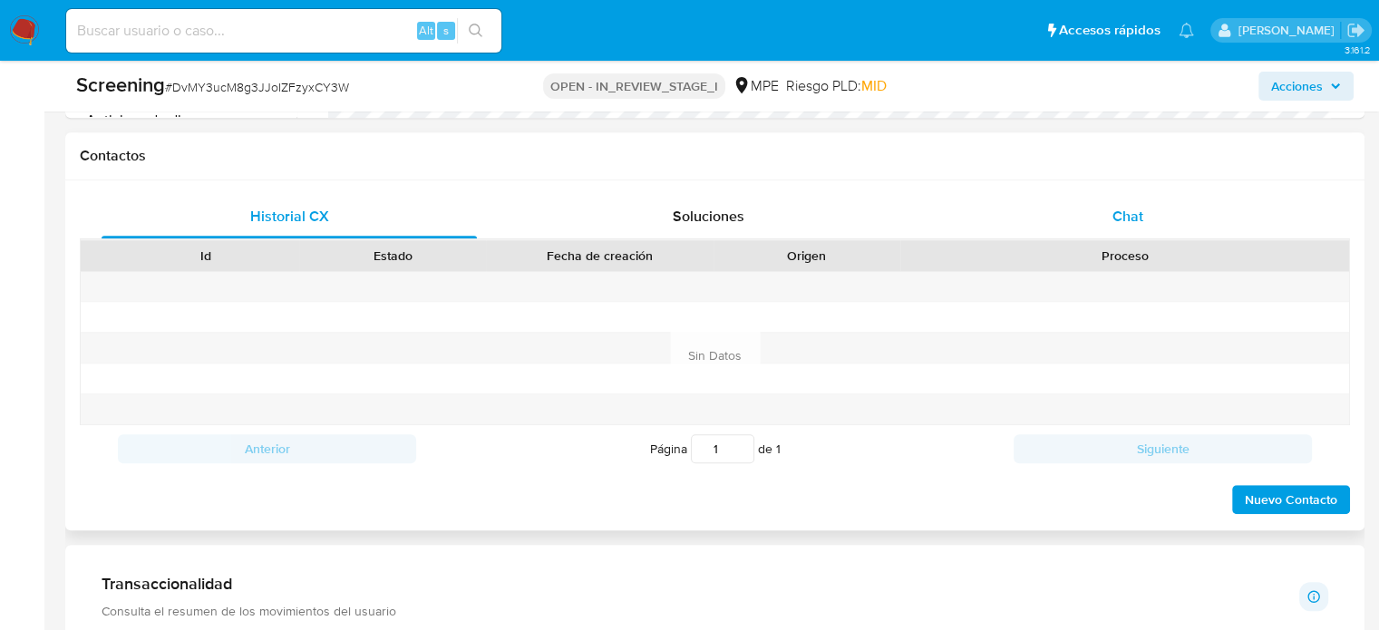
click at [1127, 206] on span "Chat" at bounding box center [1128, 216] width 31 height 21
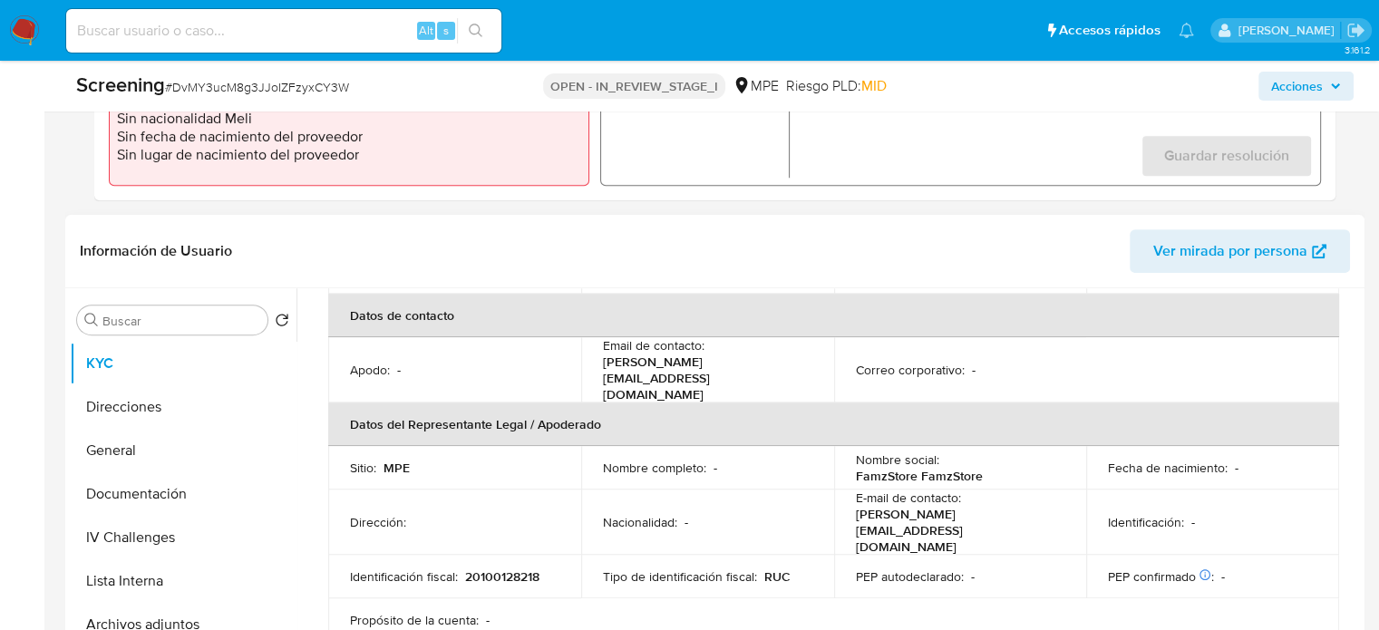
scroll to position [726, 0]
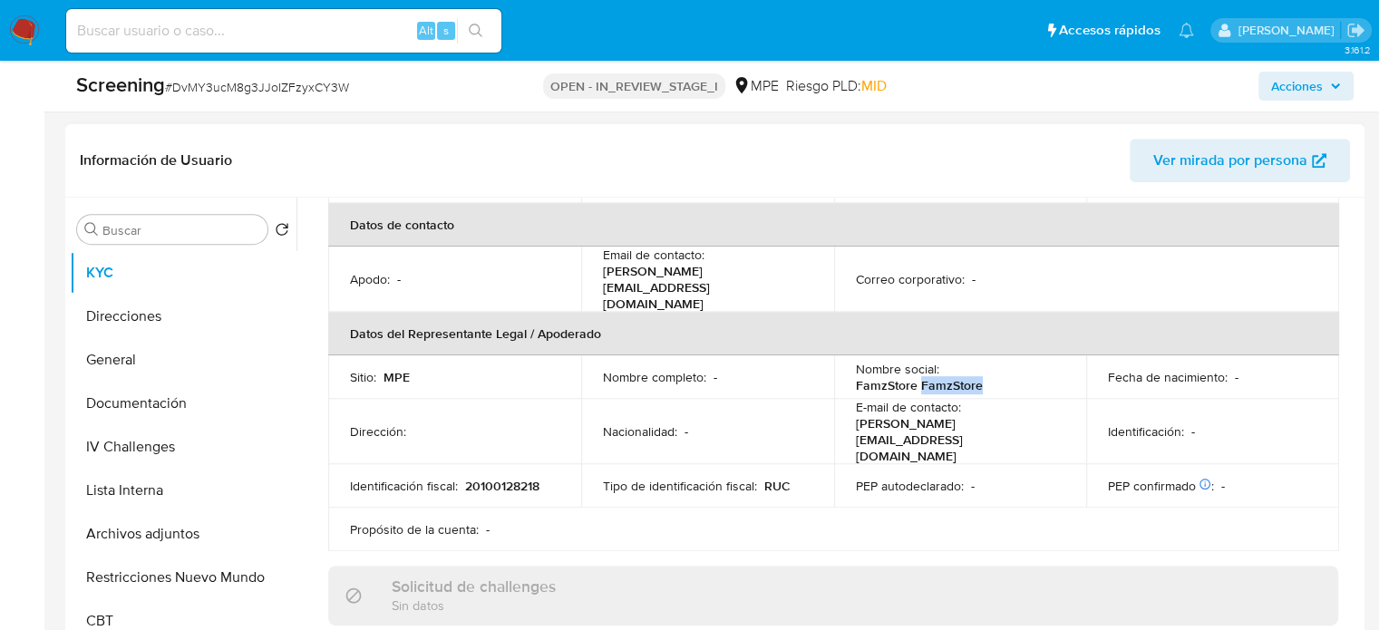
drag, startPoint x: 1000, startPoint y: 362, endPoint x: 916, endPoint y: 369, distance: 84.7
click at [916, 369] on div "Nombre social : FamzStore FamzStore" at bounding box center [961, 377] width 210 height 33
copy p "FamzStore"
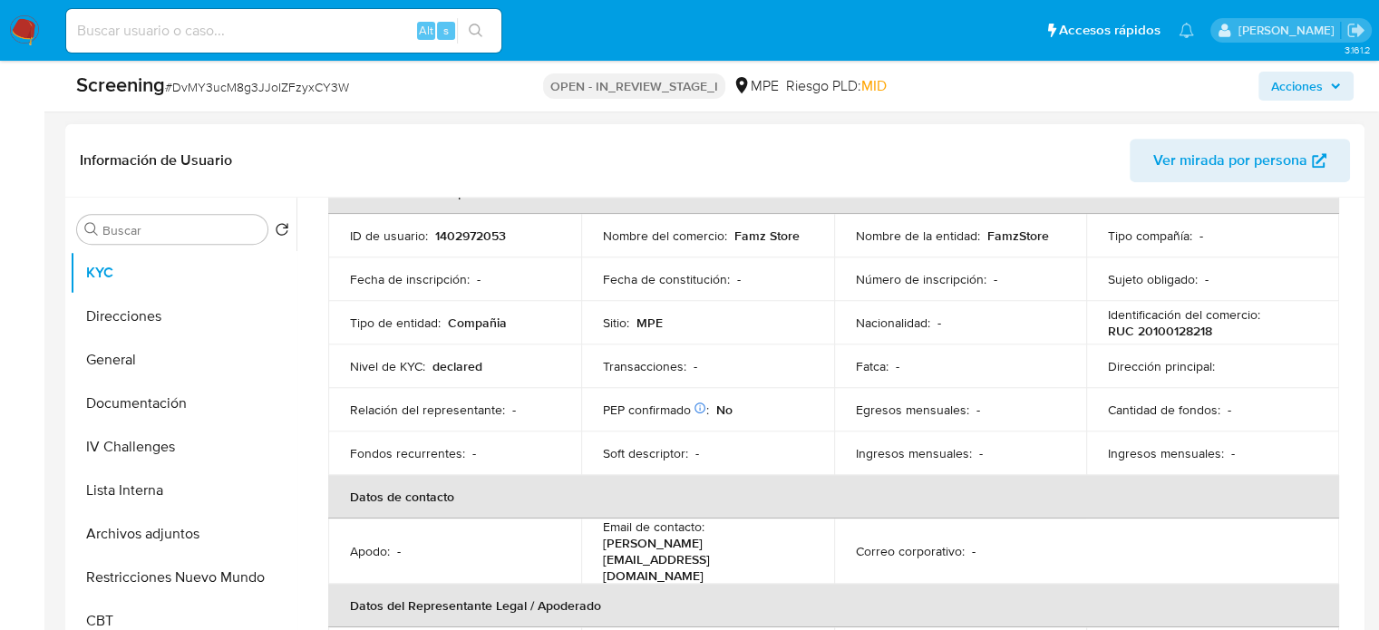
scroll to position [0, 0]
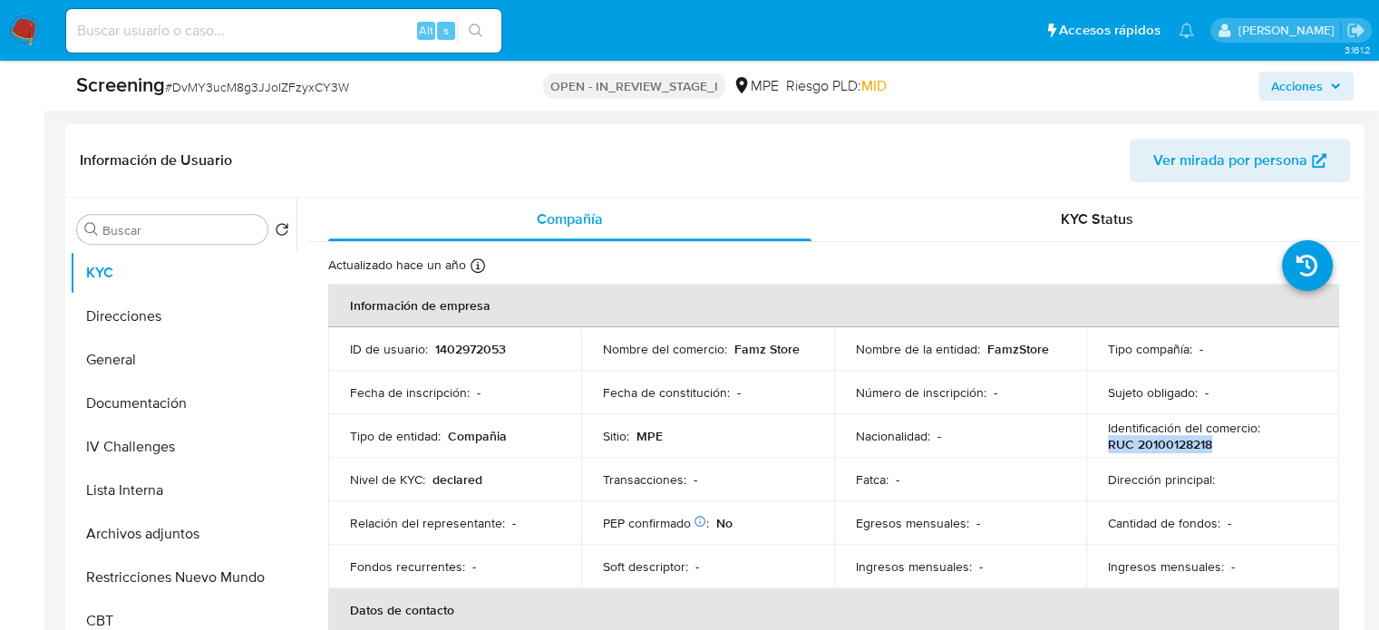
drag, startPoint x: 1219, startPoint y: 443, endPoint x: 1101, endPoint y: 446, distance: 117.9
click at [1101, 446] on td "Identificación del comercio : RUC 20100128218" at bounding box center [1213, 436] width 253 height 44
copy p "RUC 20100128218"
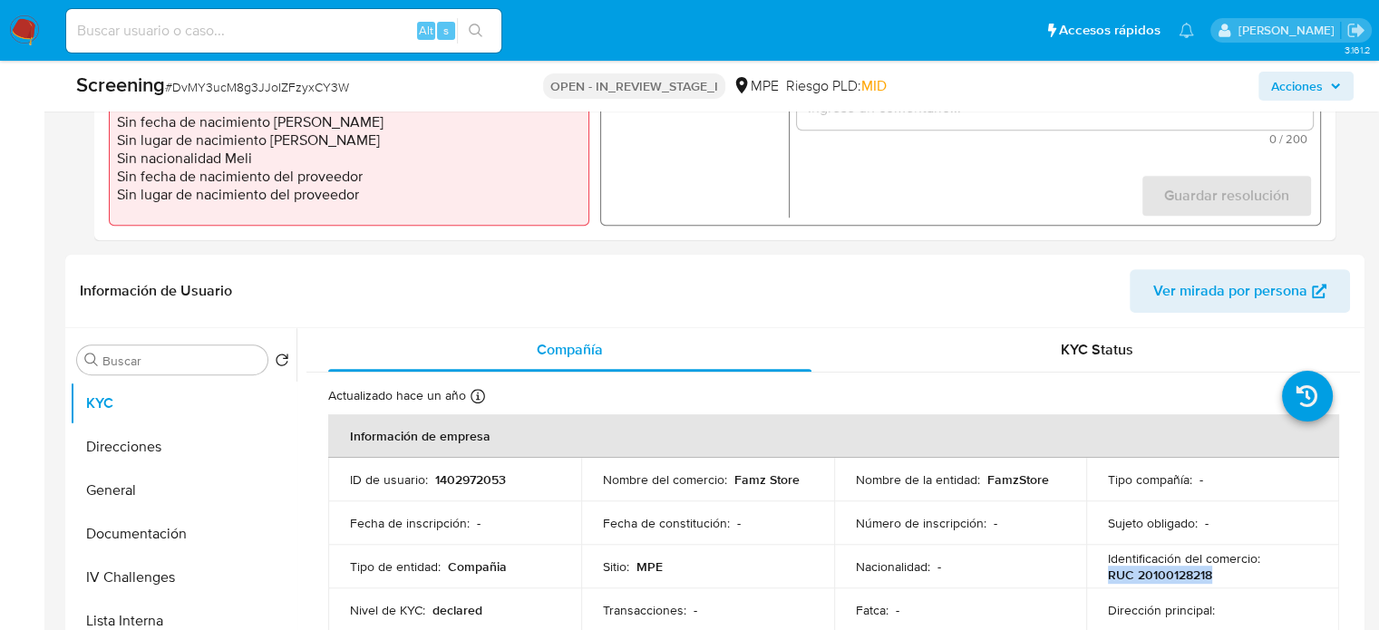
scroll to position [453, 0]
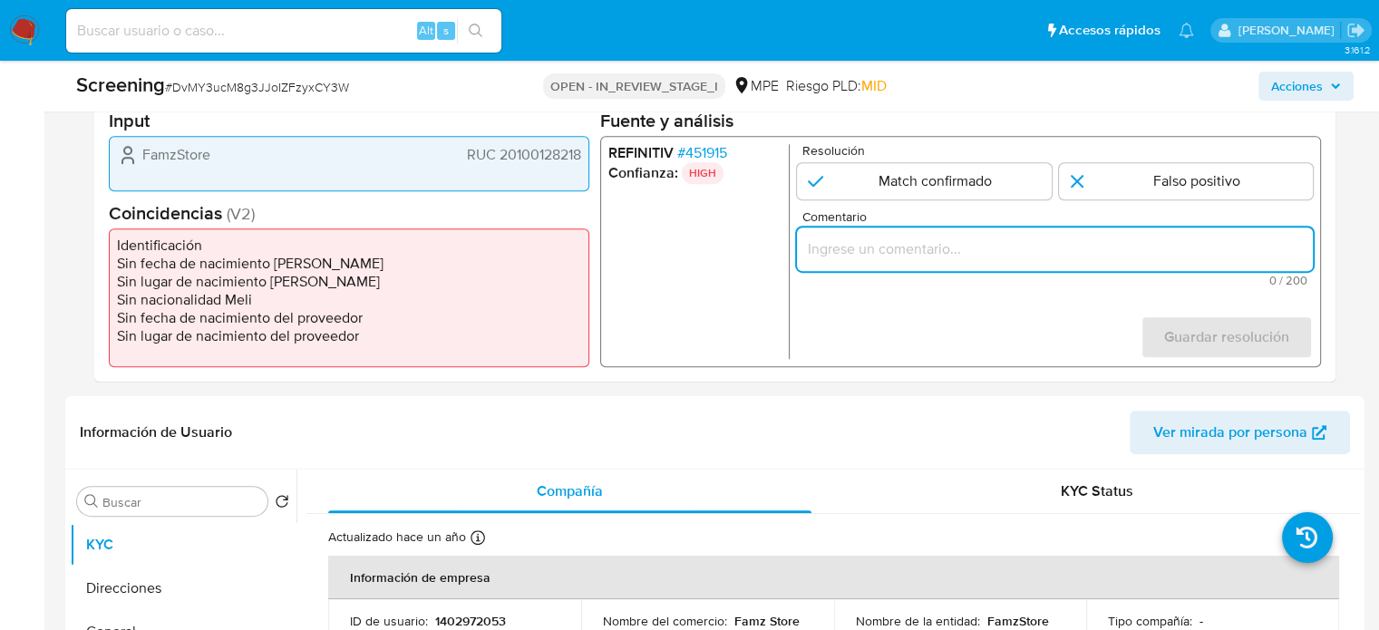
click at [947, 244] on input "Comentario" at bounding box center [1055, 250] width 516 height 24
paste input "usuario que declara en KYC FamzStore RUC 20100128218 el cual se verifica en el …"
click at [933, 366] on div "REFINITIV # 451915 Confianza: HIGH Resolución Match confirmado Falso positivo C…" at bounding box center [960, 251] width 721 height 231
drag, startPoint x: 814, startPoint y: 254, endPoint x: 792, endPoint y: 249, distance: 23.1
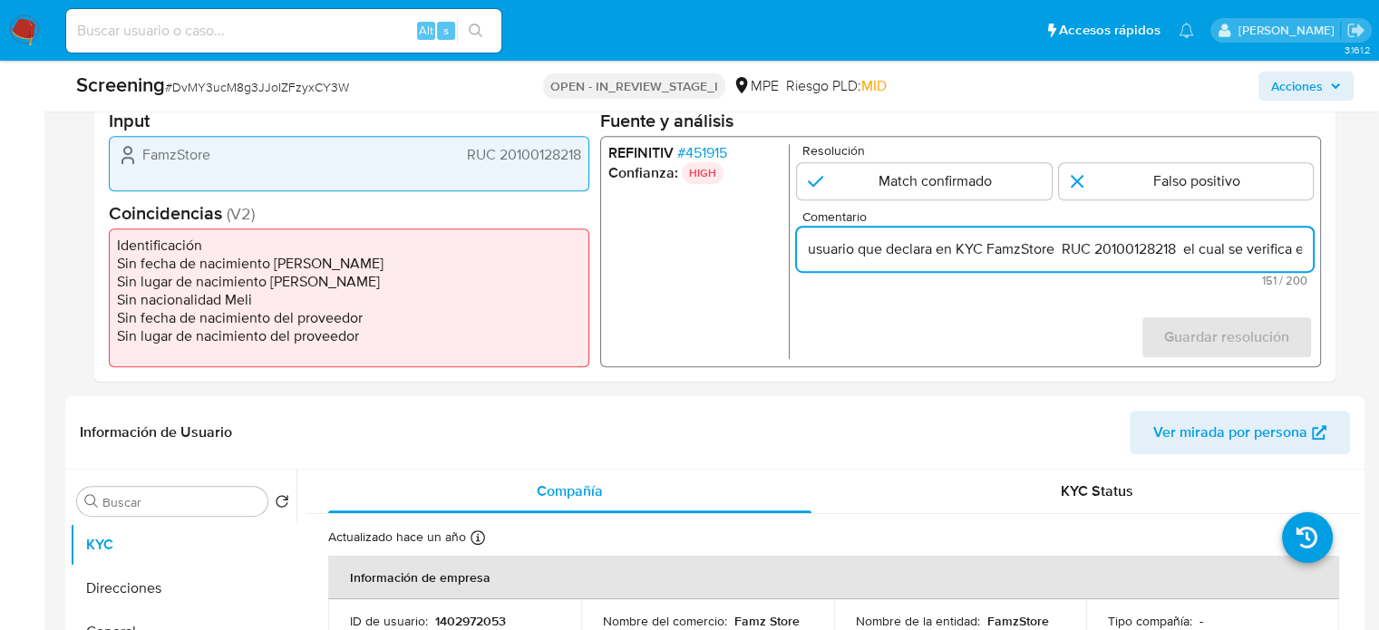
click at [792, 249] on div "REFINITIV # 451915 Confianza: HIGH Resolución Match confirmado Falso positivo C…" at bounding box center [960, 251] width 721 height 231
drag, startPoint x: 1259, startPoint y: 251, endPoint x: 1320, endPoint y: 253, distance: 60.8
click at [1320, 253] on div "REFINITIV # 451915 Confianza: HIGH Resolución Match confirmado Falso positivo C…" at bounding box center [960, 251] width 721 height 231
click at [1048, 245] on input "Usuario que declara en KYC FamzStore RUC 20100128218 el cual se verifica en el …" at bounding box center [1055, 250] width 516 height 24
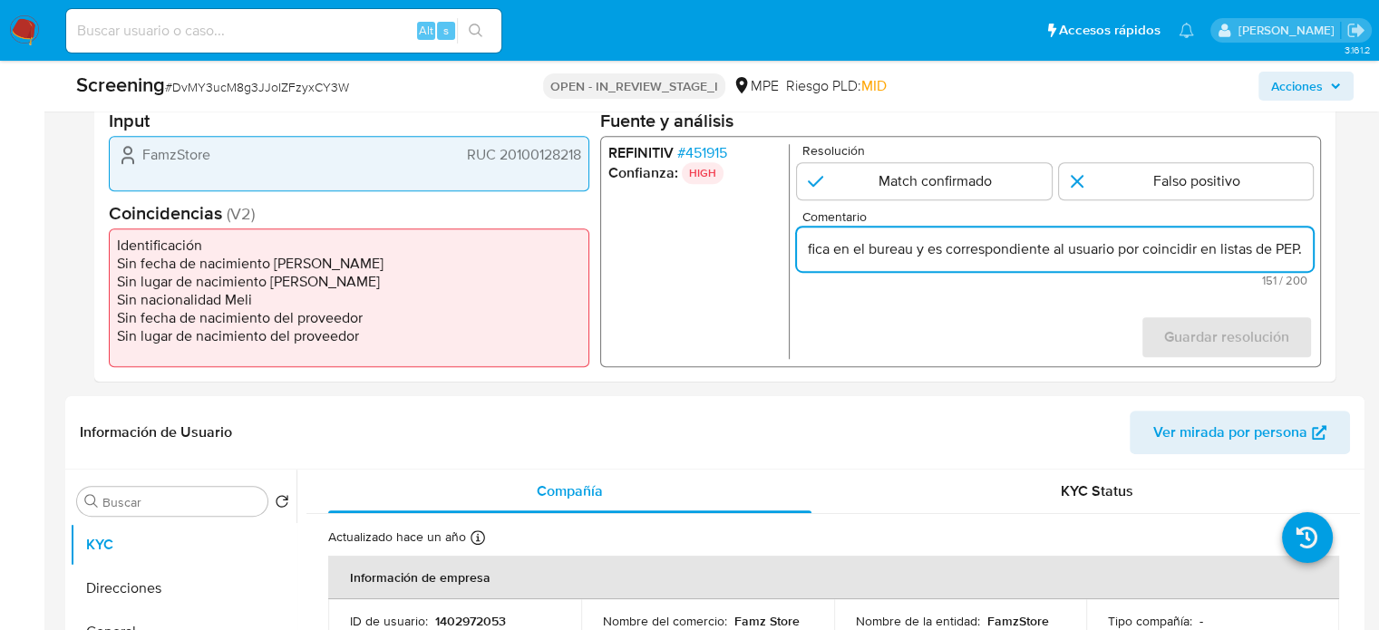
scroll to position [0, 0]
click at [706, 155] on span "# 451915" at bounding box center [702, 153] width 50 height 18
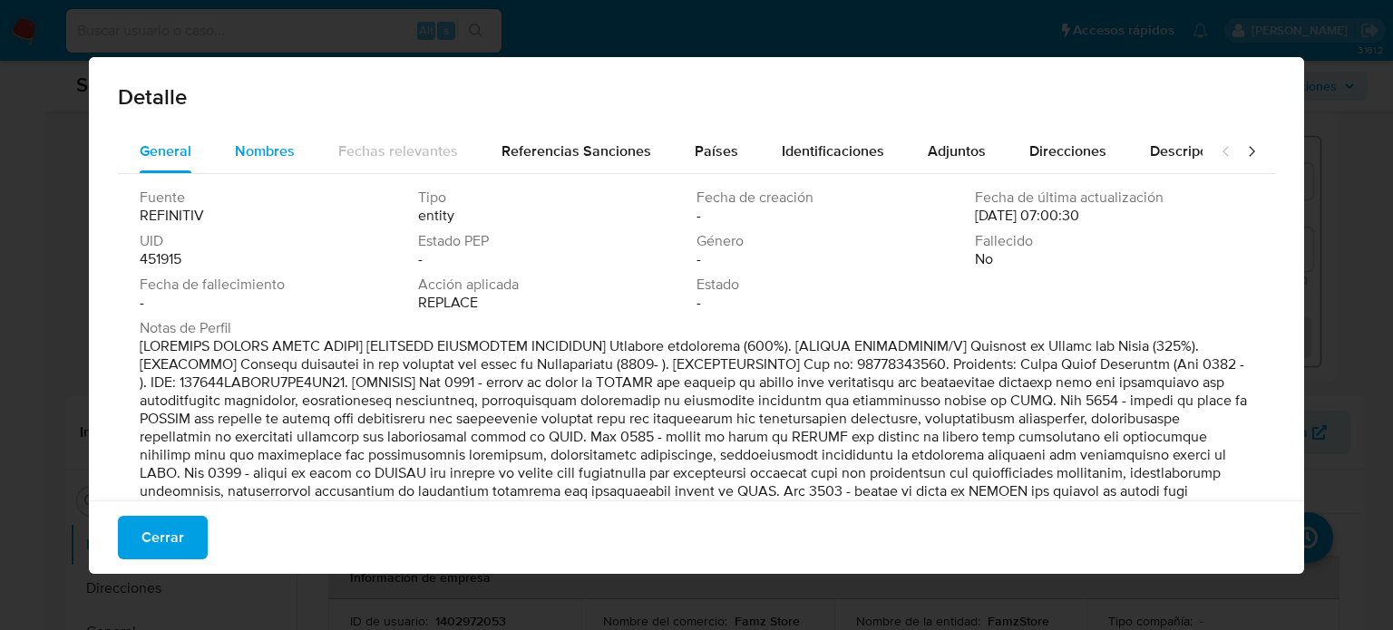
click at [262, 170] on div "Nombres" at bounding box center [265, 152] width 60 height 44
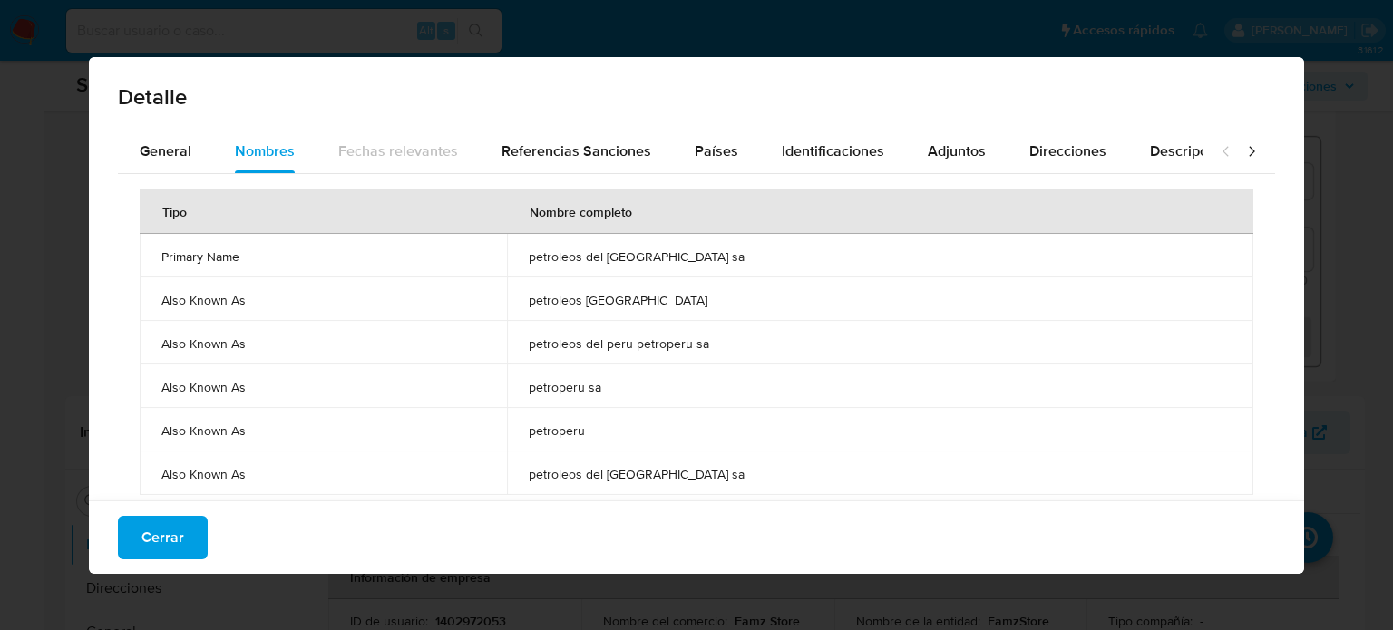
drag, startPoint x: 560, startPoint y: 258, endPoint x: 682, endPoint y: 250, distance: 121.7
click at [705, 258] on td "petroleos del peru sa" at bounding box center [880, 256] width 746 height 44
click at [156, 554] on span "Cerrar" at bounding box center [162, 538] width 43 height 40
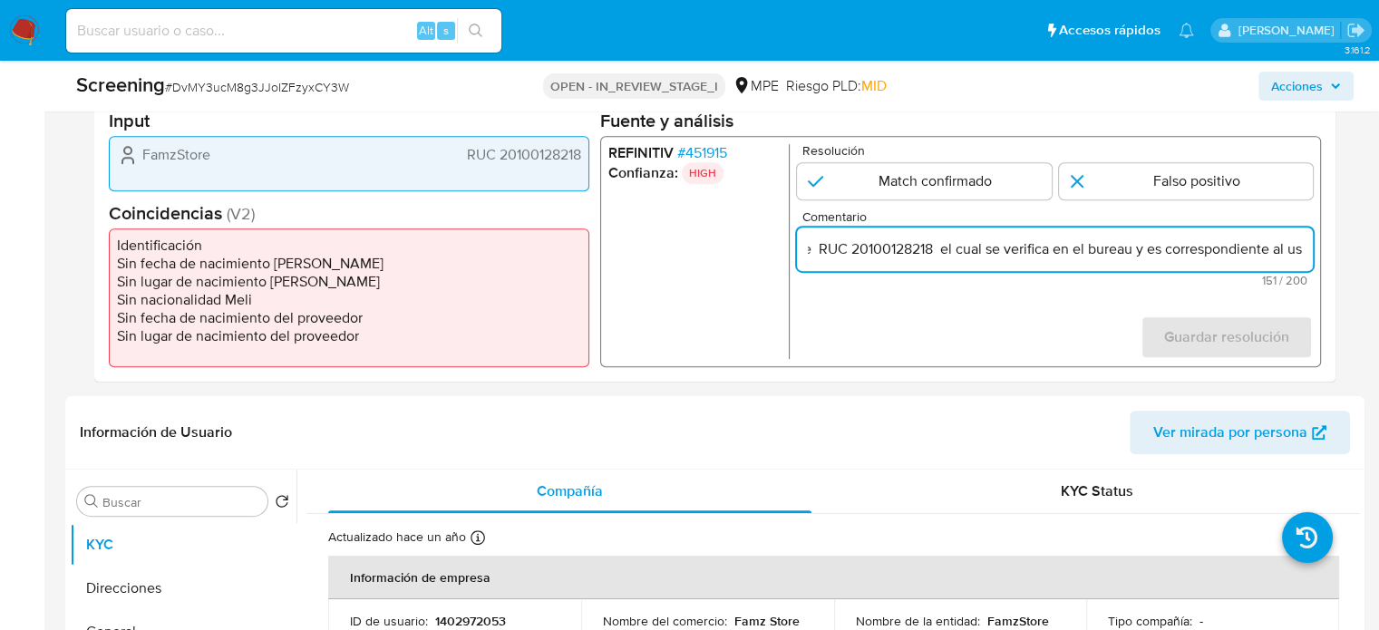
drag, startPoint x: 1282, startPoint y: 244, endPoint x: 1301, endPoint y: 249, distance: 19.8
click at [1301, 249] on input "Usuario que declara en KYC FamzStore RUC 20100128218 el cual se verifica en el …" at bounding box center [1055, 250] width 516 height 24
click at [1231, 250] on input "Usuario que declara en KYC FamzStore RUC 20100128218 el cual se verifica en el …" at bounding box center [1055, 250] width 516 height 24
click at [1290, 250] on input "Usuario que declara en KYC FamzStore RUC 20100128218 el cual se verifica en el …" at bounding box center [1055, 250] width 516 height 24
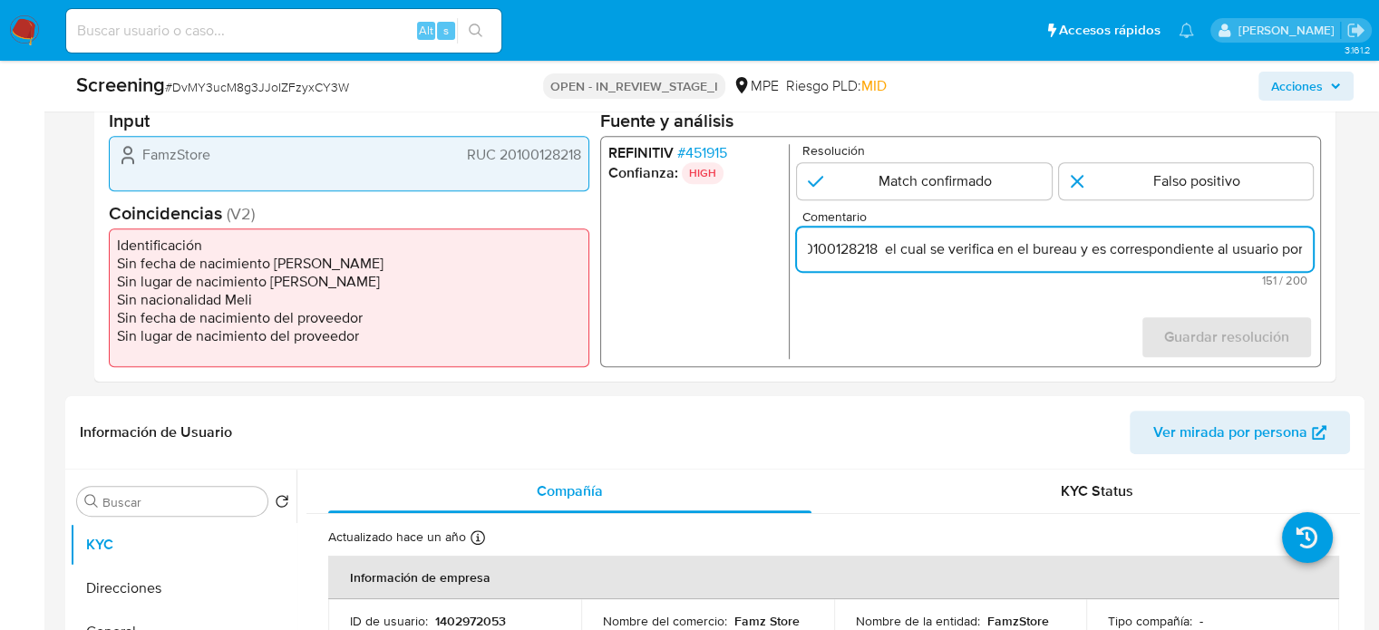
paste input "etroleos del peru sap"
click at [1301, 249] on input "Usuario que declara en KYC FamzStore RUC 20100128218 el cual se verifica en el …" at bounding box center [1055, 250] width 516 height 24
click at [1266, 253] on input "Usuario que declara en KYC FamzStore RUC 20100128218 el cual se verifica en el …" at bounding box center [1055, 250] width 516 height 24
click at [1221, 253] on input "Usuario que declara en KYC FamzStore RUC 20100128218 el cual se verifica en el …" at bounding box center [1055, 250] width 516 height 24
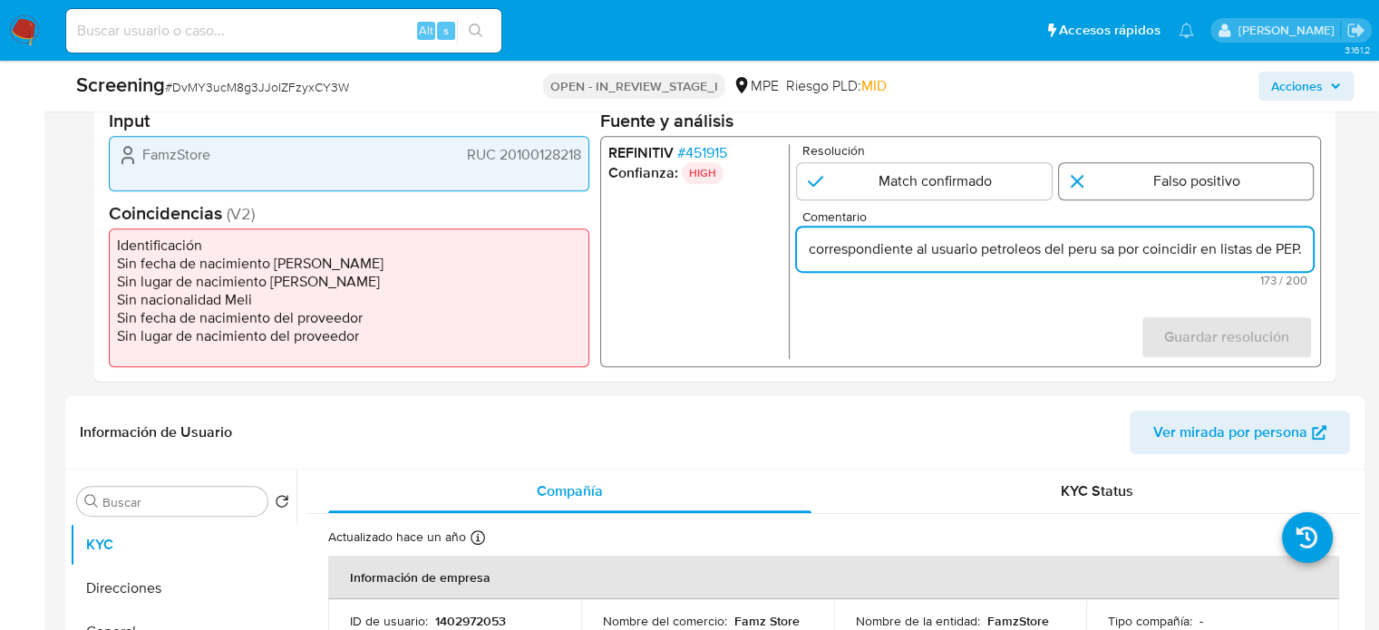
type input "Usuario que declara en KYC FamzStore RUC 20100128218 el cual se verifica en el …"
click at [1106, 185] on input "1 de 1" at bounding box center [1186, 181] width 255 height 36
radio input "true"
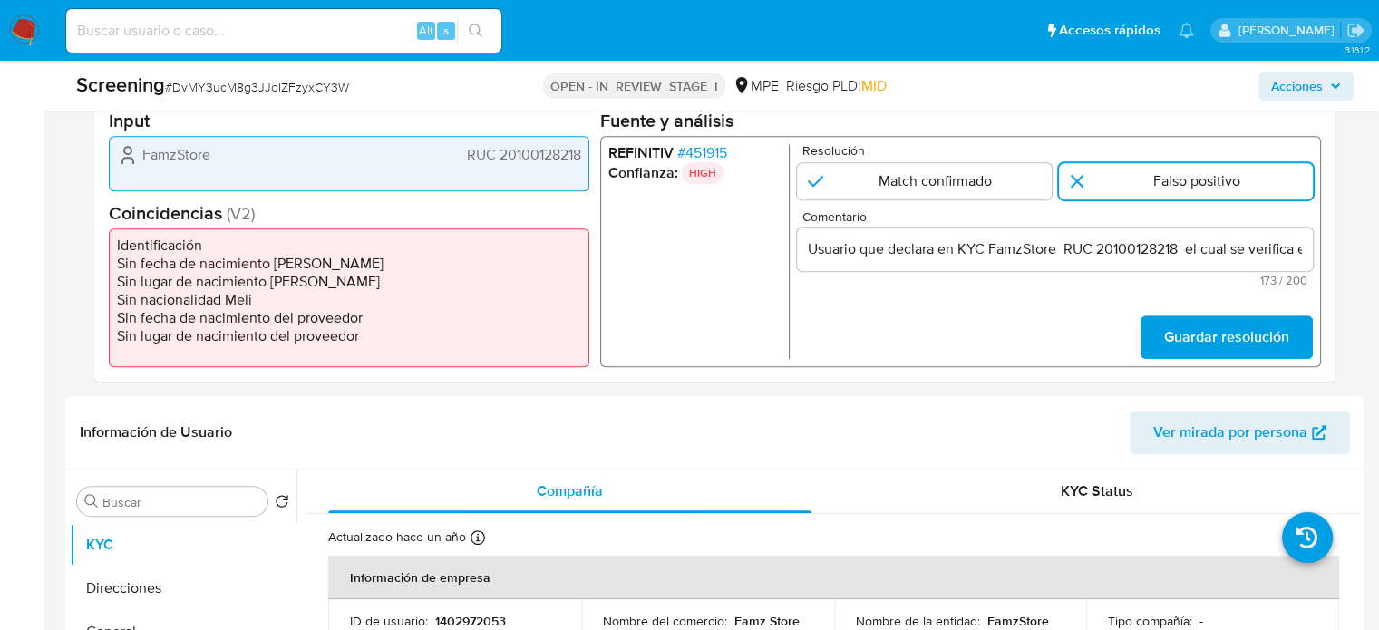
drag, startPoint x: 1204, startPoint y: 329, endPoint x: 1257, endPoint y: 255, distance: 91.6
click at [1257, 255] on form "Resolución Match confirmado Falso positivo Comentario Usuario que declara en KY…" at bounding box center [1055, 251] width 516 height 215
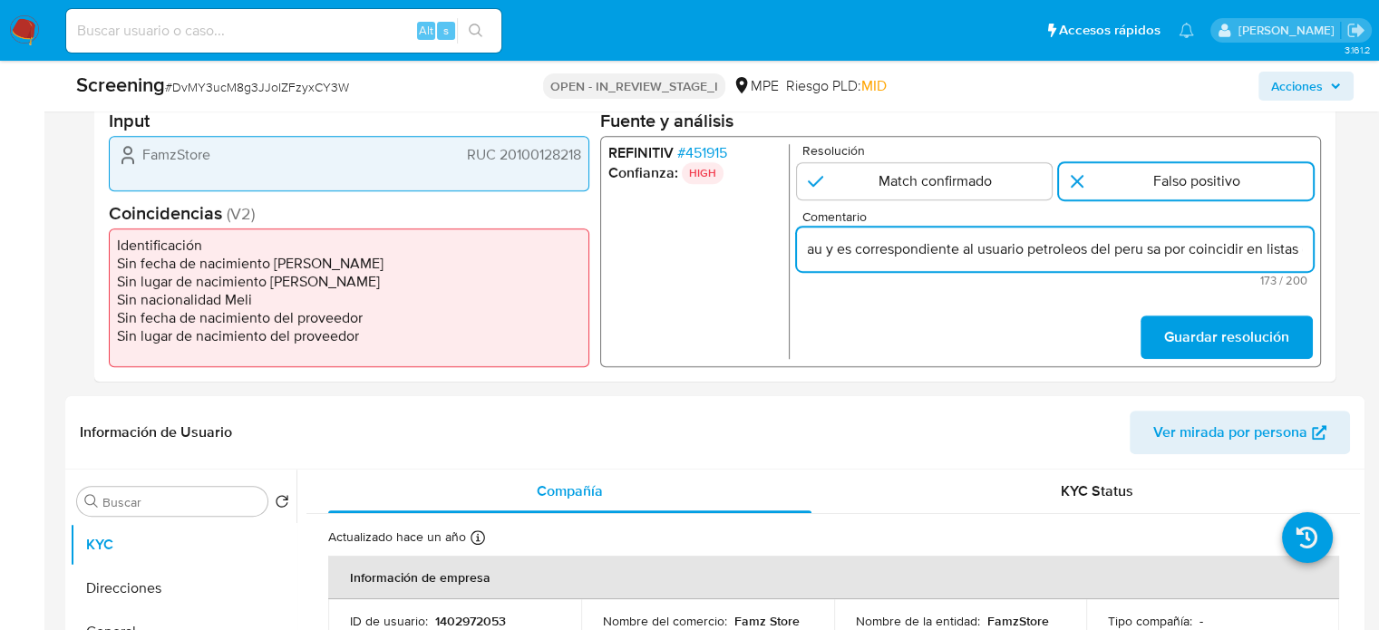
scroll to position [0, 610]
drag, startPoint x: 1252, startPoint y: 246, endPoint x: 1310, endPoint y: 255, distance: 58.7
click at [1310, 255] on input "Usuario que declara en KYC FamzStore RUC 20100128218 el cual se verifica en el …" at bounding box center [1055, 250] width 516 height 24
click at [1303, 255] on input "Usuario que declara en KYC FamzStore RUC 20100128218 el cual se verifica en el …" at bounding box center [1055, 250] width 516 height 24
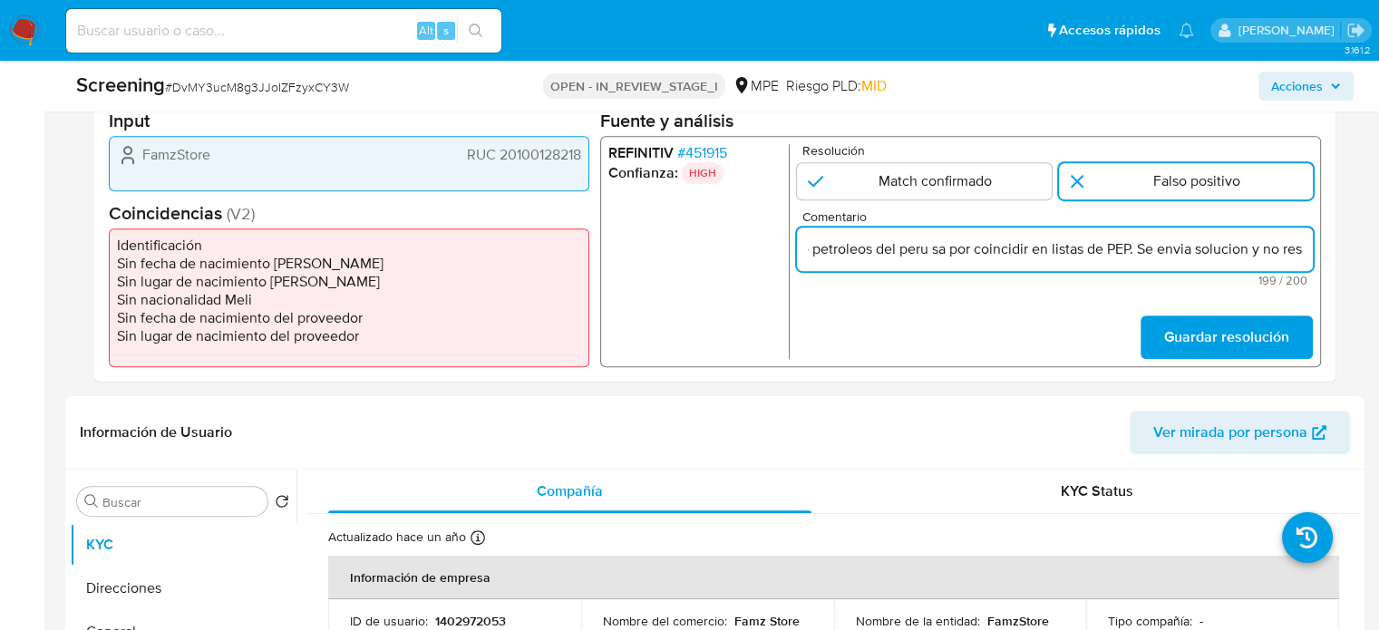
scroll to position [0, 780]
drag, startPoint x: 1250, startPoint y: 248, endPoint x: 1321, endPoint y: 250, distance: 70.8
click at [1321, 250] on div "REFINITIV # 451915 Confianza: HIGH Resolución Match confirmado Falso positivo C…" at bounding box center [960, 251] width 721 height 231
type input "Usuario que declara en KYC FamzStore RUC 20100128218 el cual se verifica en el …"
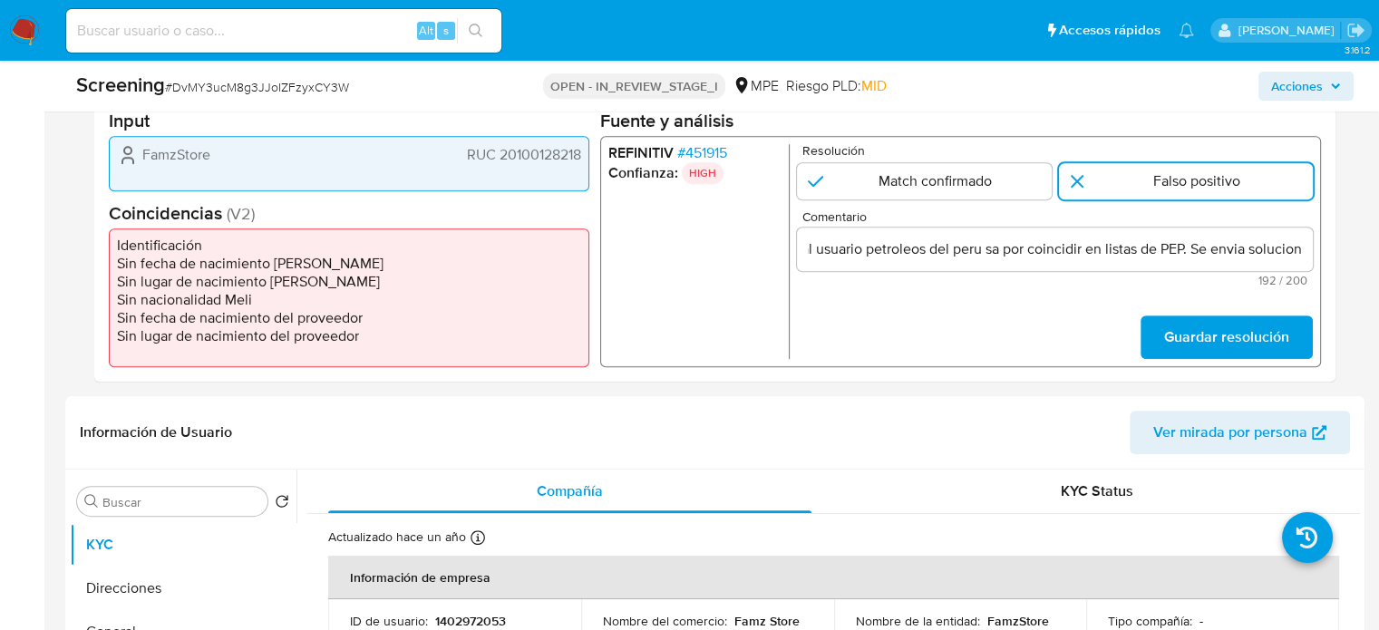
scroll to position [0, 0]
click at [1230, 311] on form "Resolución Match confirmado Falso positivo Comentario Usuario que declara en KY…" at bounding box center [1055, 251] width 516 height 215
click at [1222, 326] on span "Guardar resolución" at bounding box center [1227, 337] width 125 height 40
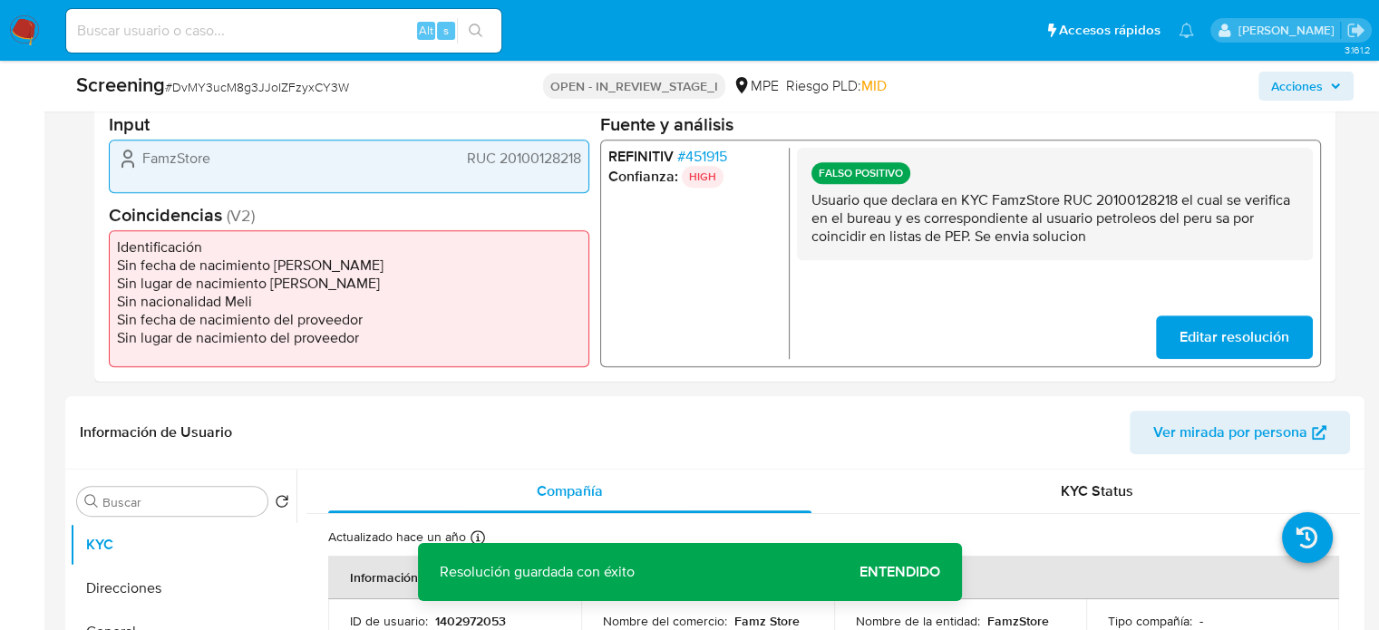
drag, startPoint x: 1122, startPoint y: 233, endPoint x: 813, endPoint y: 205, distance: 310.5
click at [813, 205] on p "Usuario que declara en KYC FamzStore RUC 20100128218 el cual se verifica en el …" at bounding box center [1055, 217] width 487 height 54
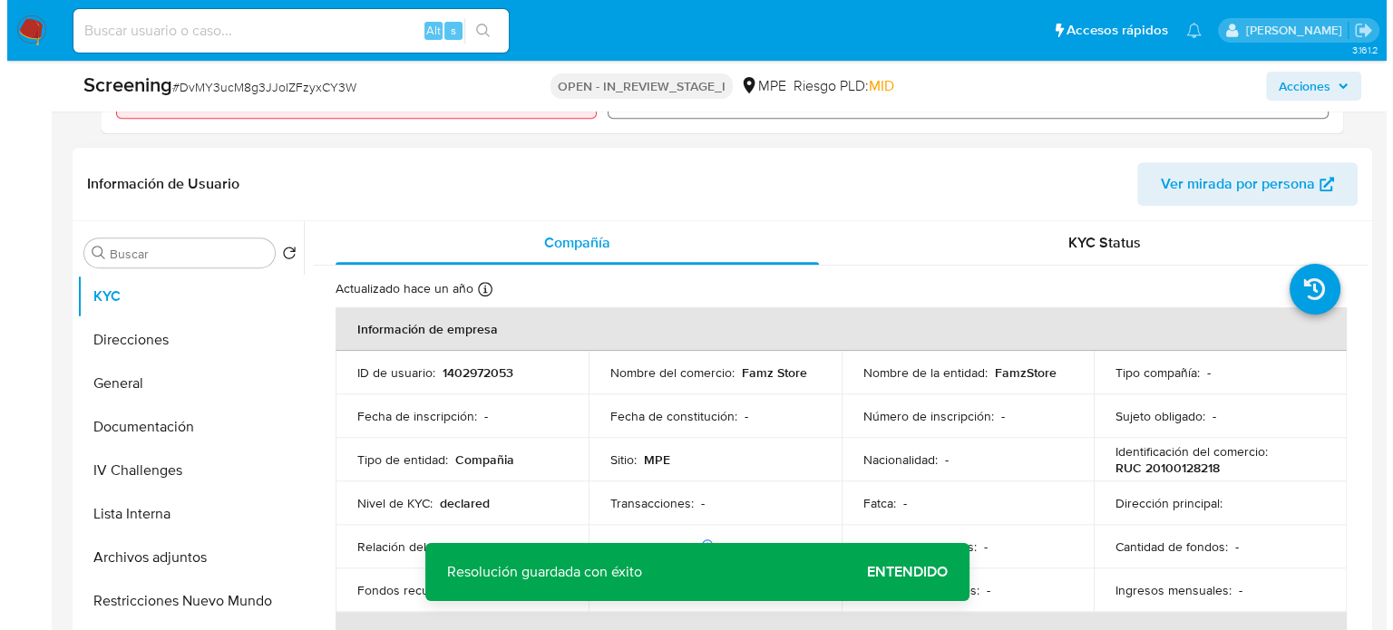
scroll to position [726, 0]
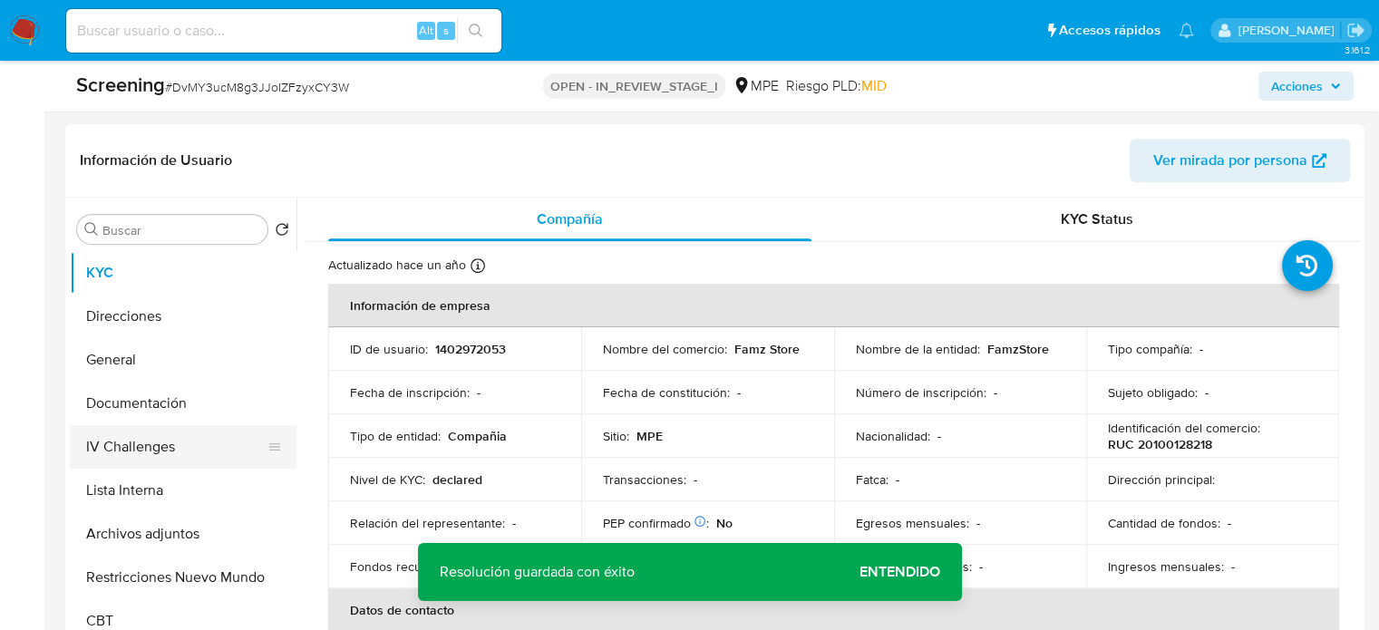
drag, startPoint x: 171, startPoint y: 500, endPoint x: 219, endPoint y: 465, distance: 59.1
click at [171, 500] on button "Lista Interna" at bounding box center [183, 491] width 227 height 44
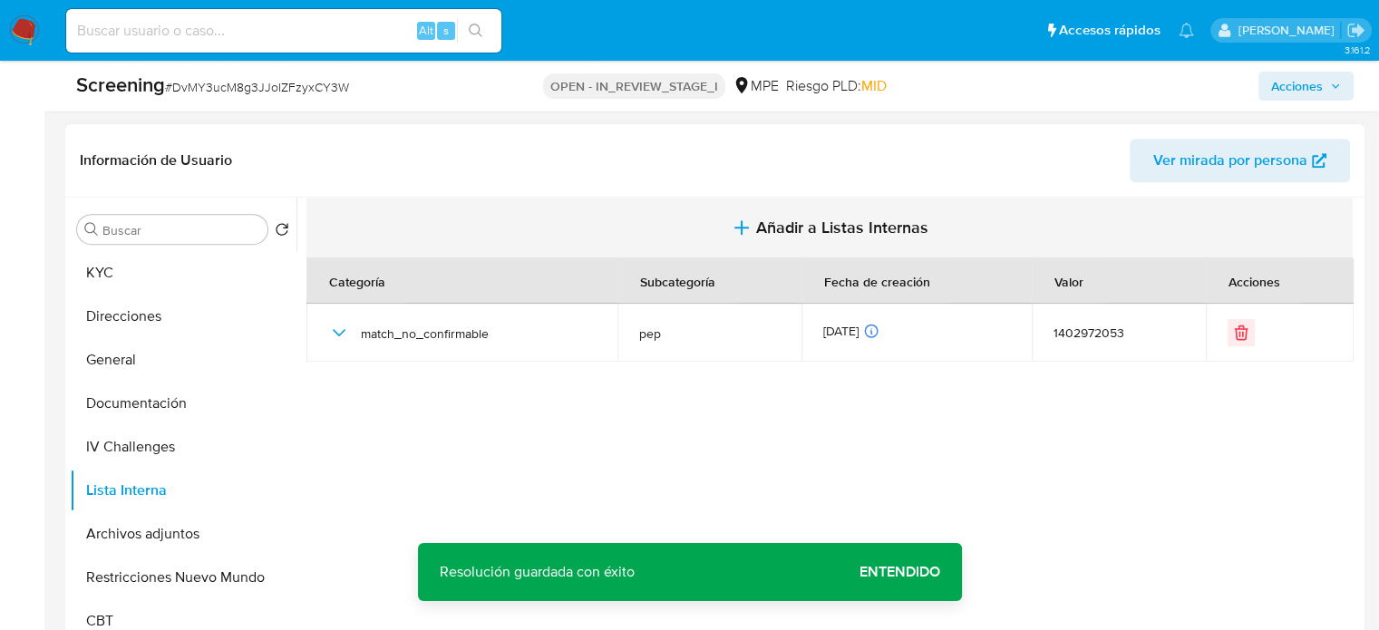
click at [700, 237] on button "Añadir a Listas Internas" at bounding box center [830, 228] width 1047 height 61
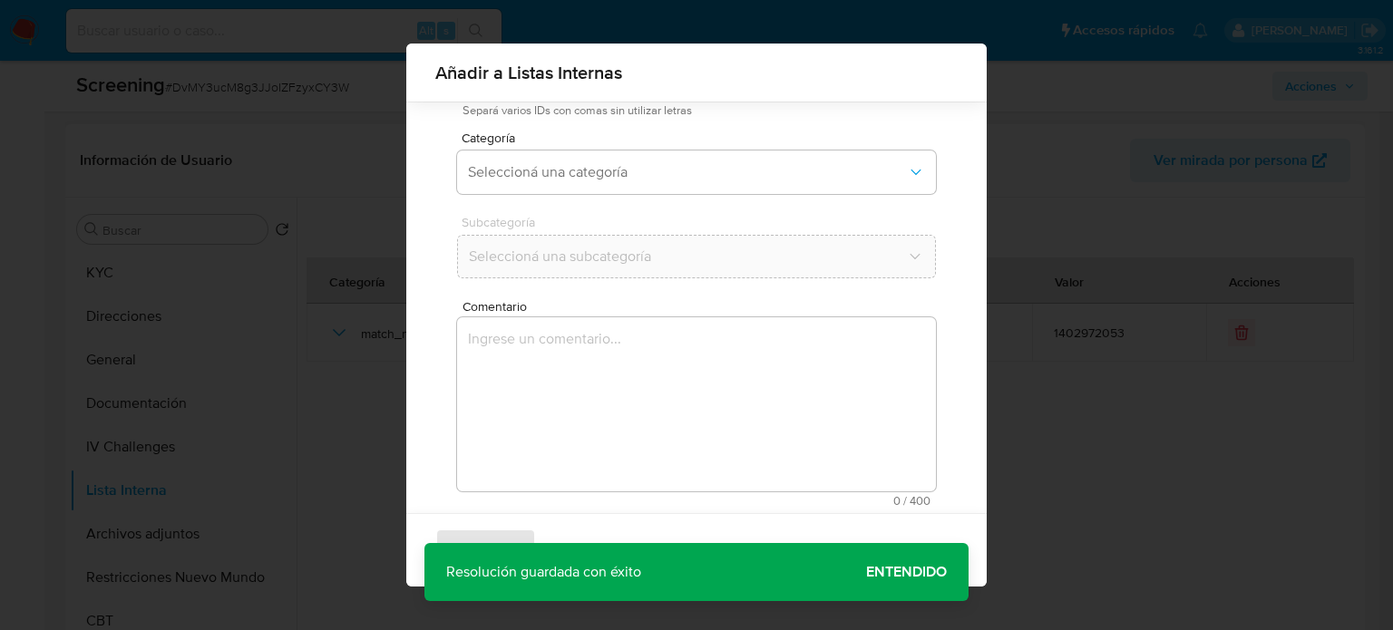
scroll to position [142, 0]
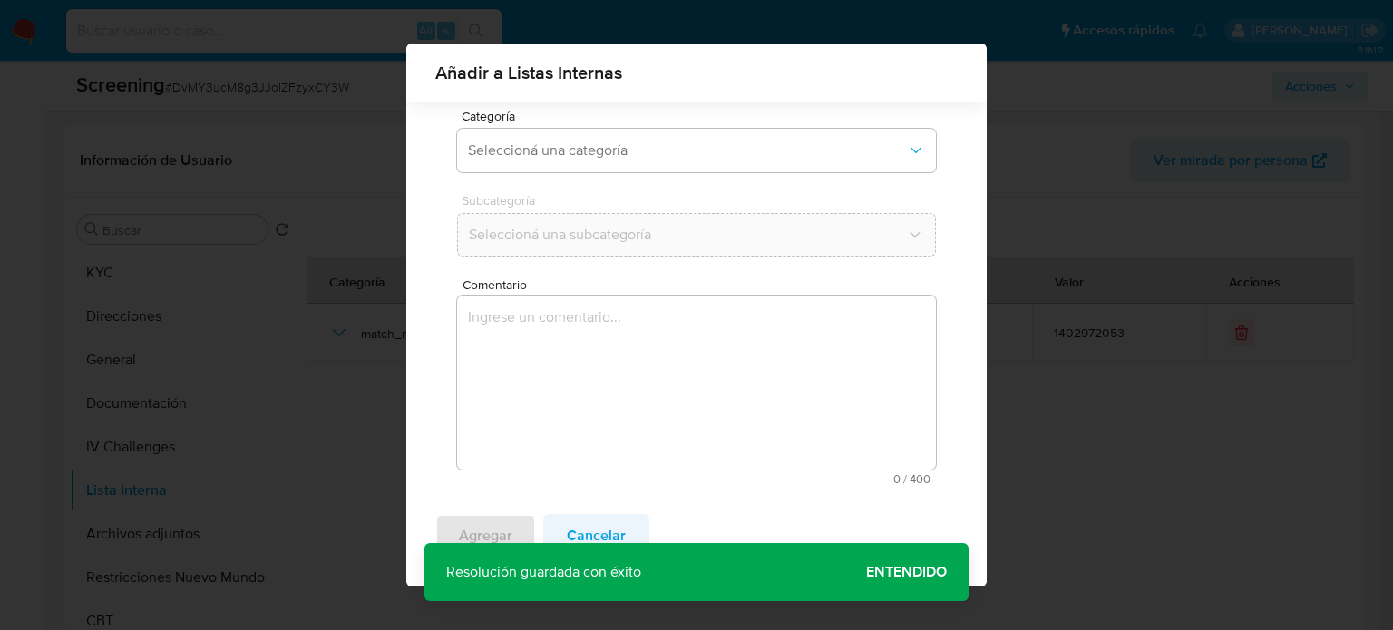
click at [580, 538] on span "Cancelar" at bounding box center [596, 536] width 59 height 40
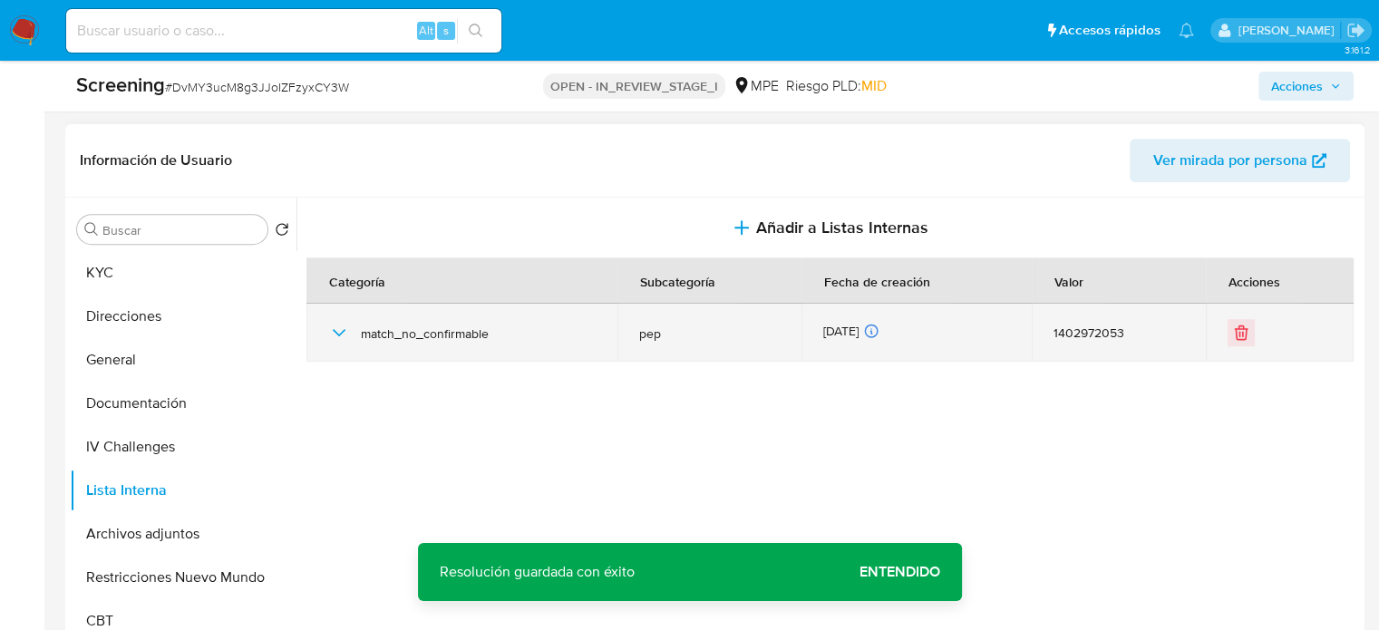
click at [334, 331] on icon "button" at bounding box center [339, 333] width 22 height 22
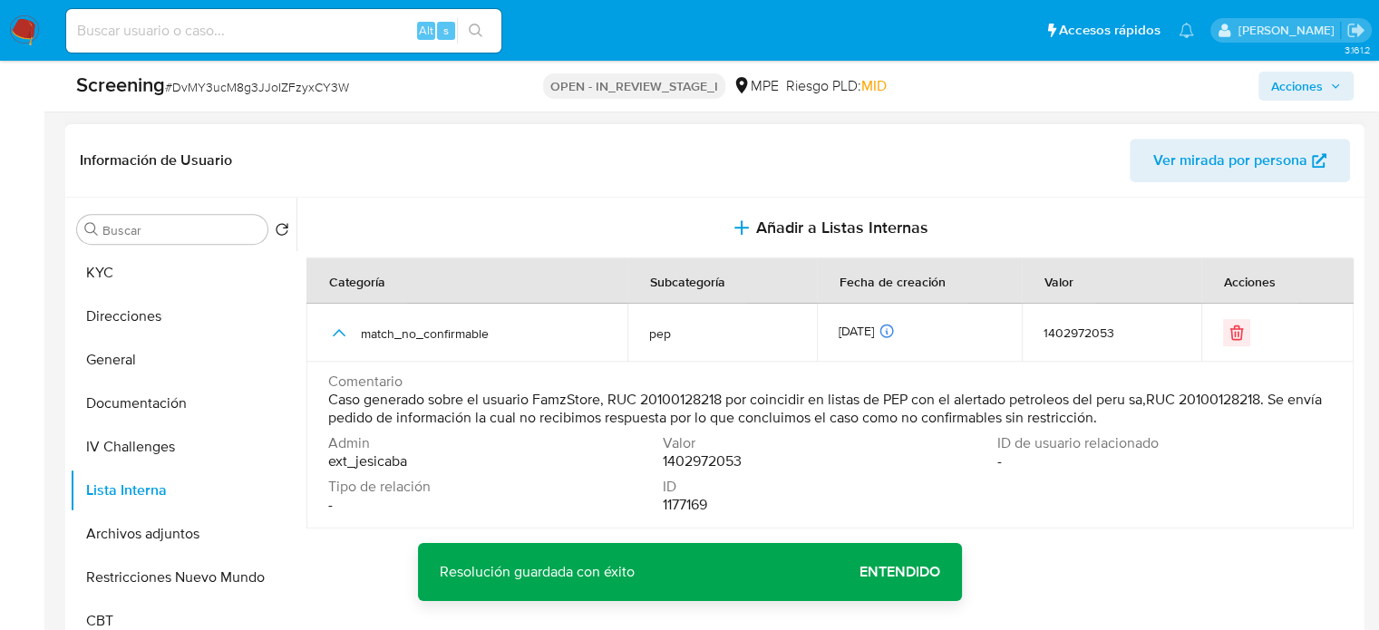
drag, startPoint x: 1154, startPoint y: 420, endPoint x: 332, endPoint y: 407, distance: 821.8
click at [332, 407] on span "Caso generado sobre el usuario FamzStore, RUC 20100128218 por coincidir en list…" at bounding box center [828, 409] width 1000 height 36
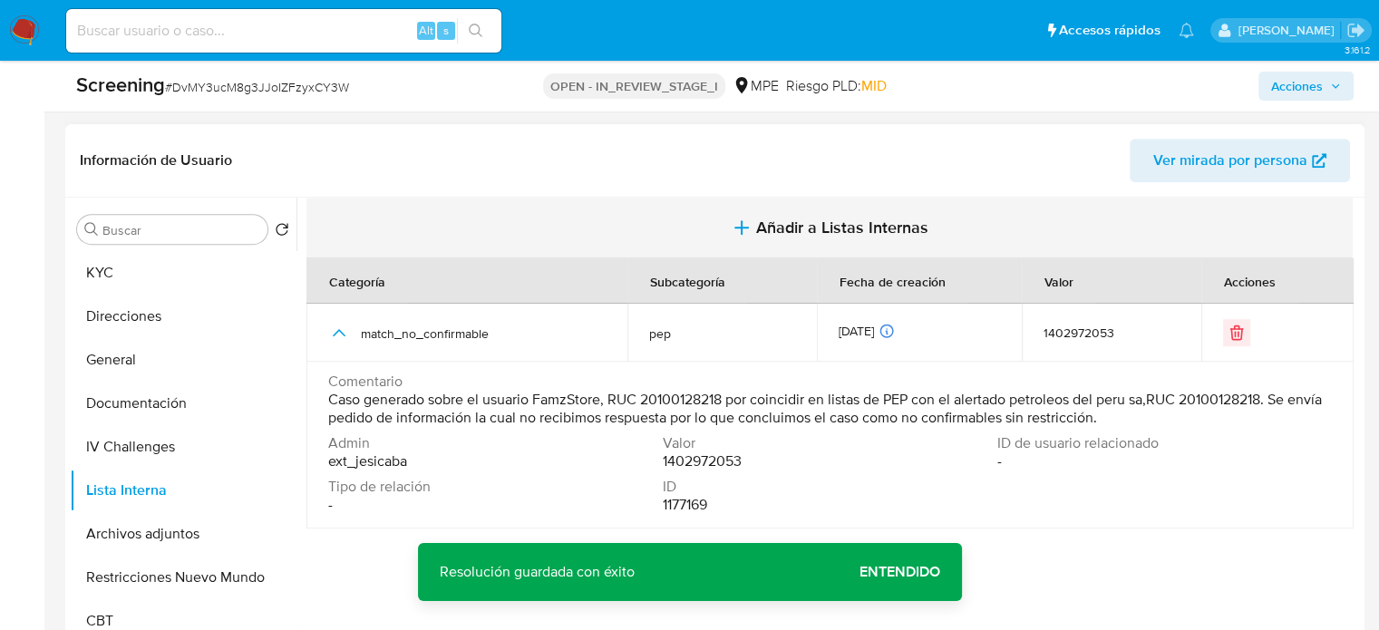
click at [791, 218] on span "Añadir a Listas Internas" at bounding box center [842, 228] width 172 height 20
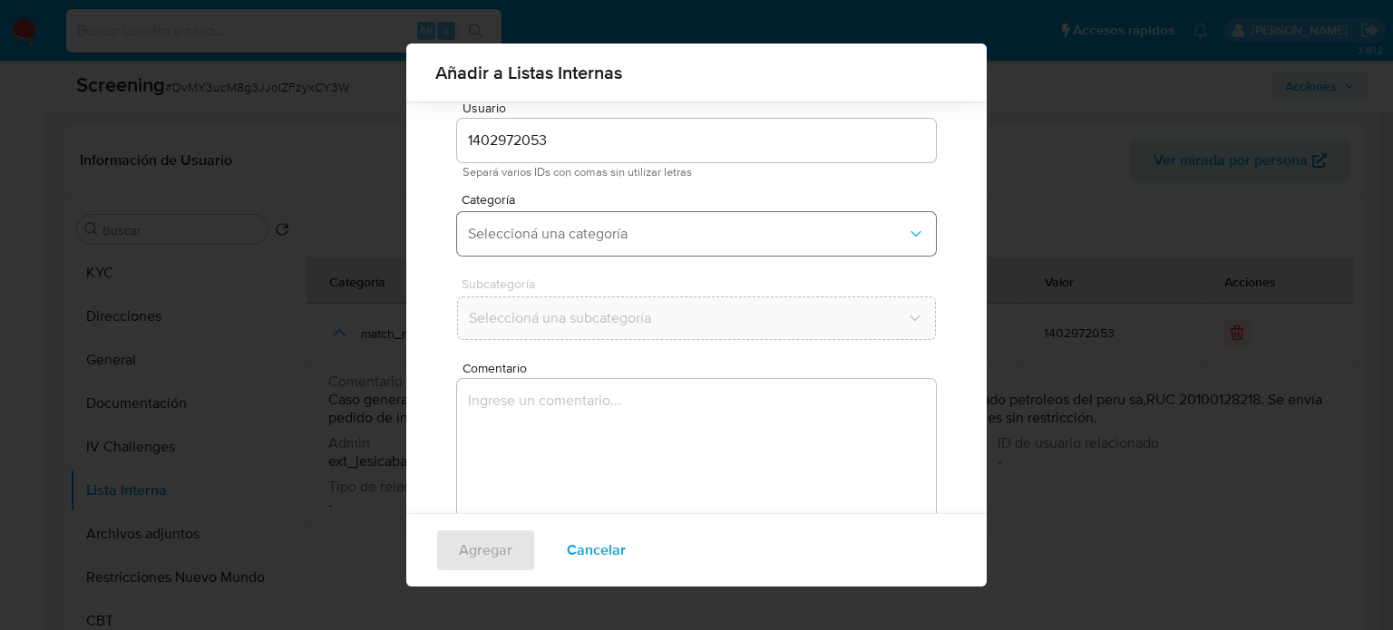
scroll to position [76, 0]
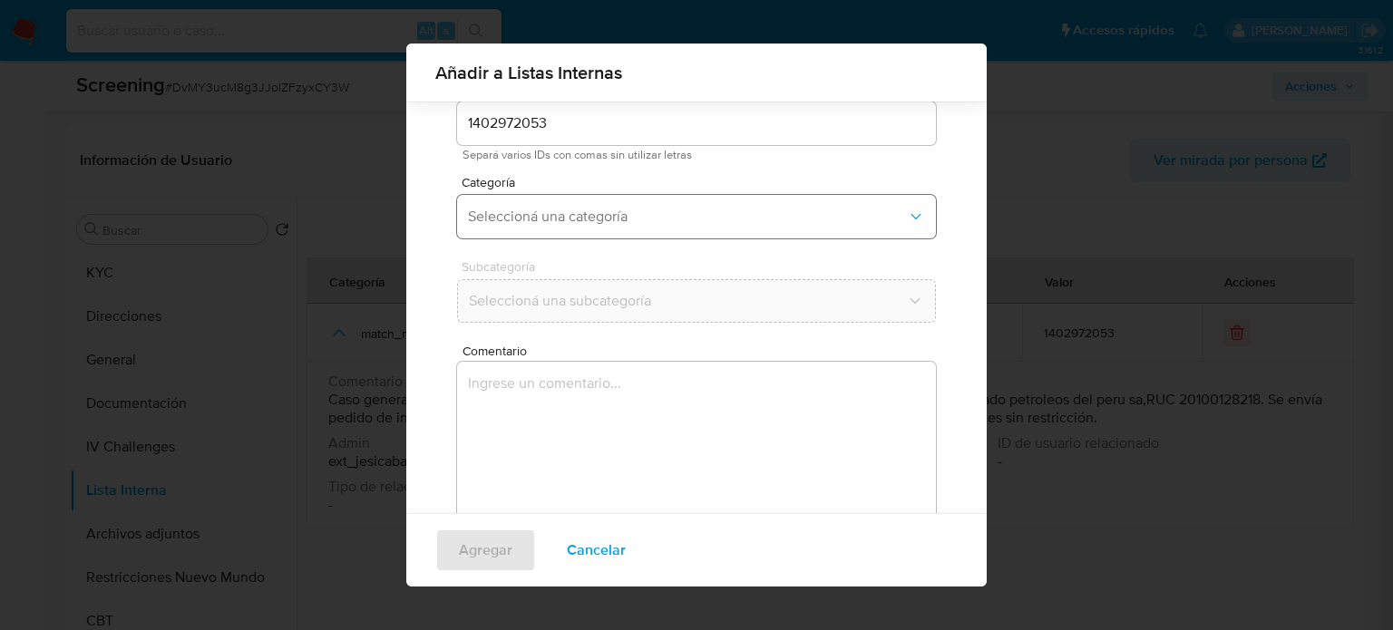
click at [614, 225] on span "Seleccioná una categoría" at bounding box center [687, 217] width 439 height 18
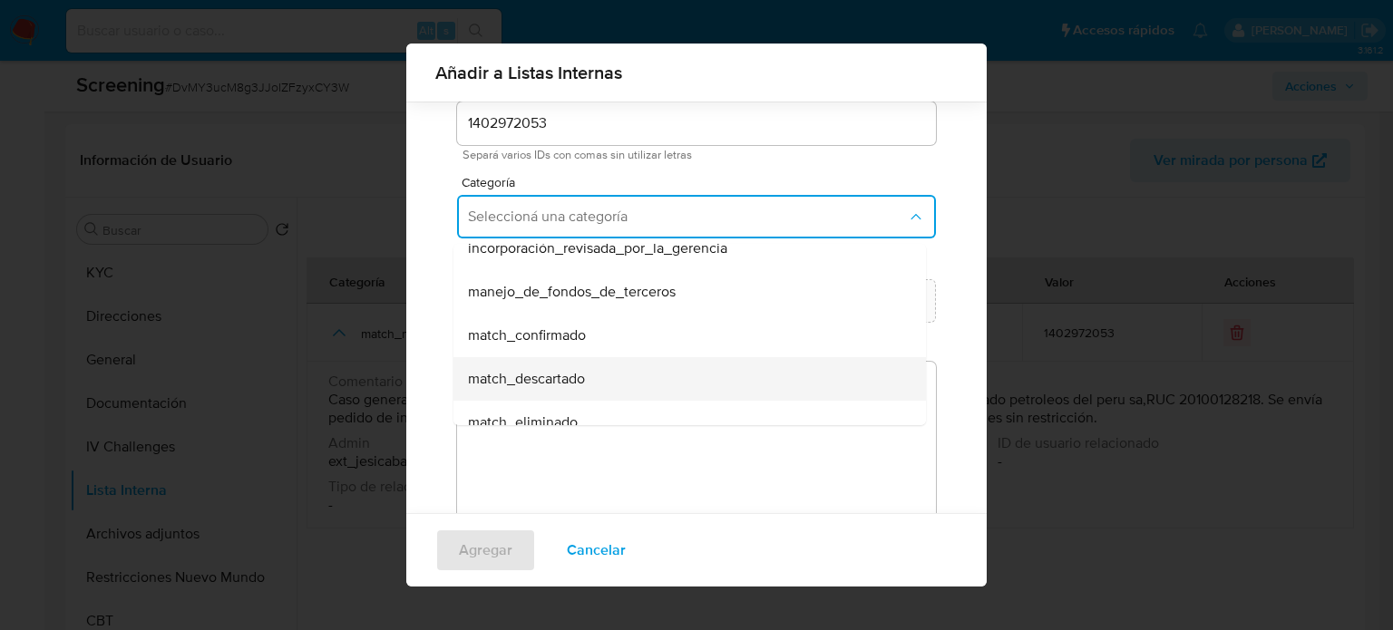
scroll to position [91, 0]
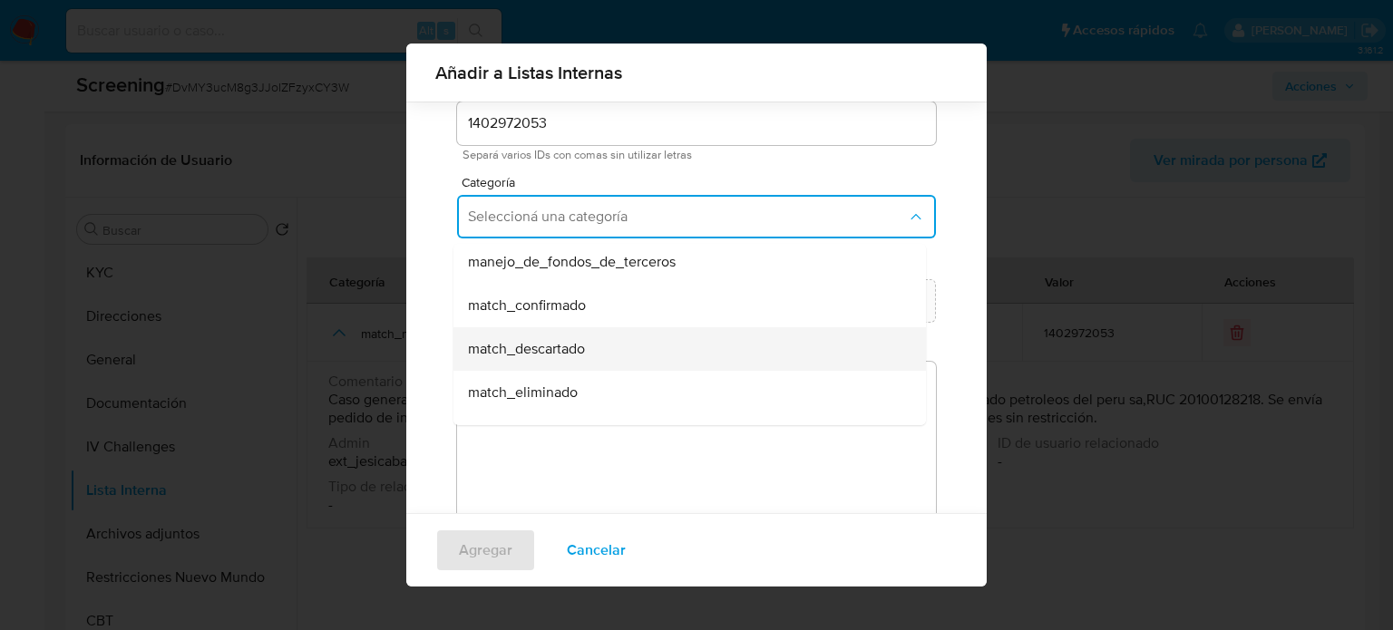
click at [570, 340] on span "match_descartado" at bounding box center [526, 349] width 117 height 18
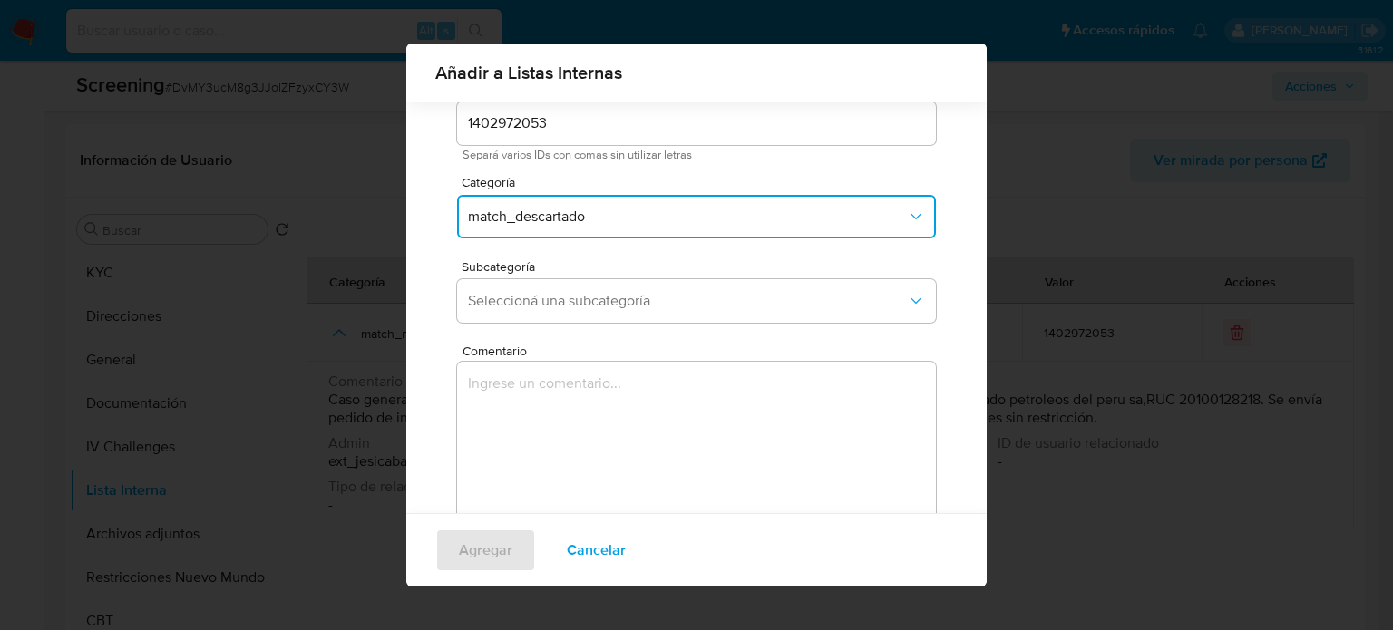
click at [562, 202] on button "match_descartado" at bounding box center [696, 217] width 479 height 44
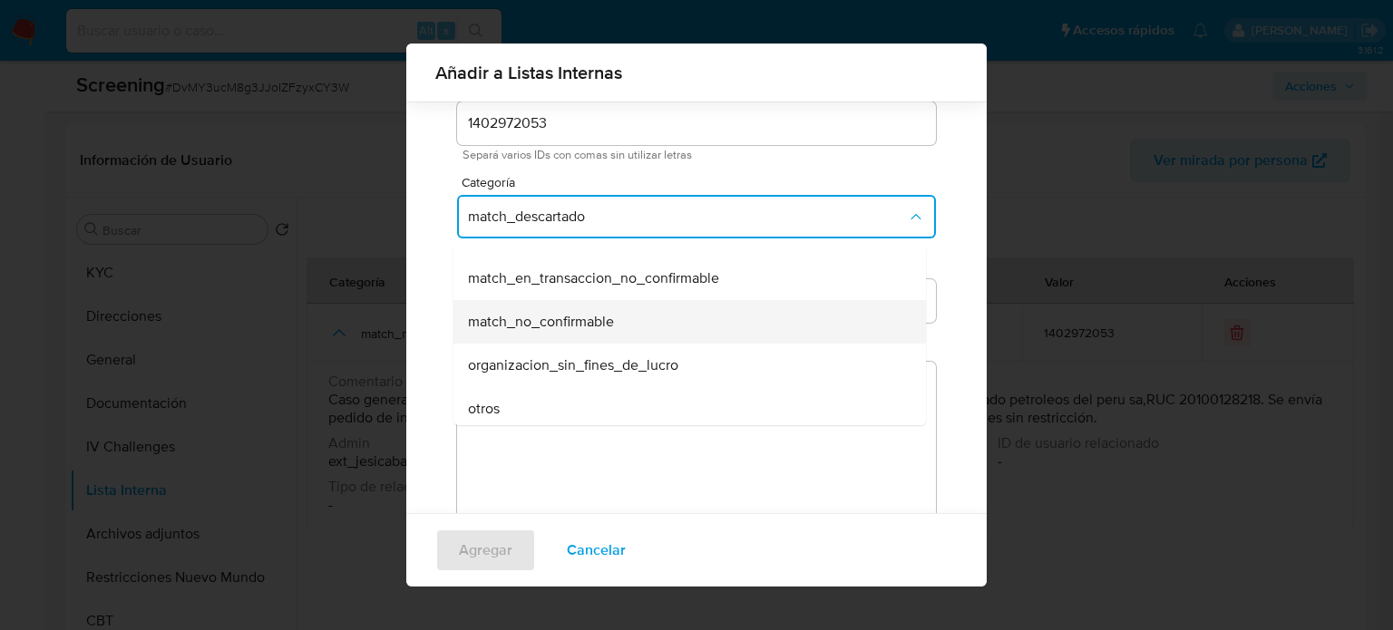
scroll to position [308, 0]
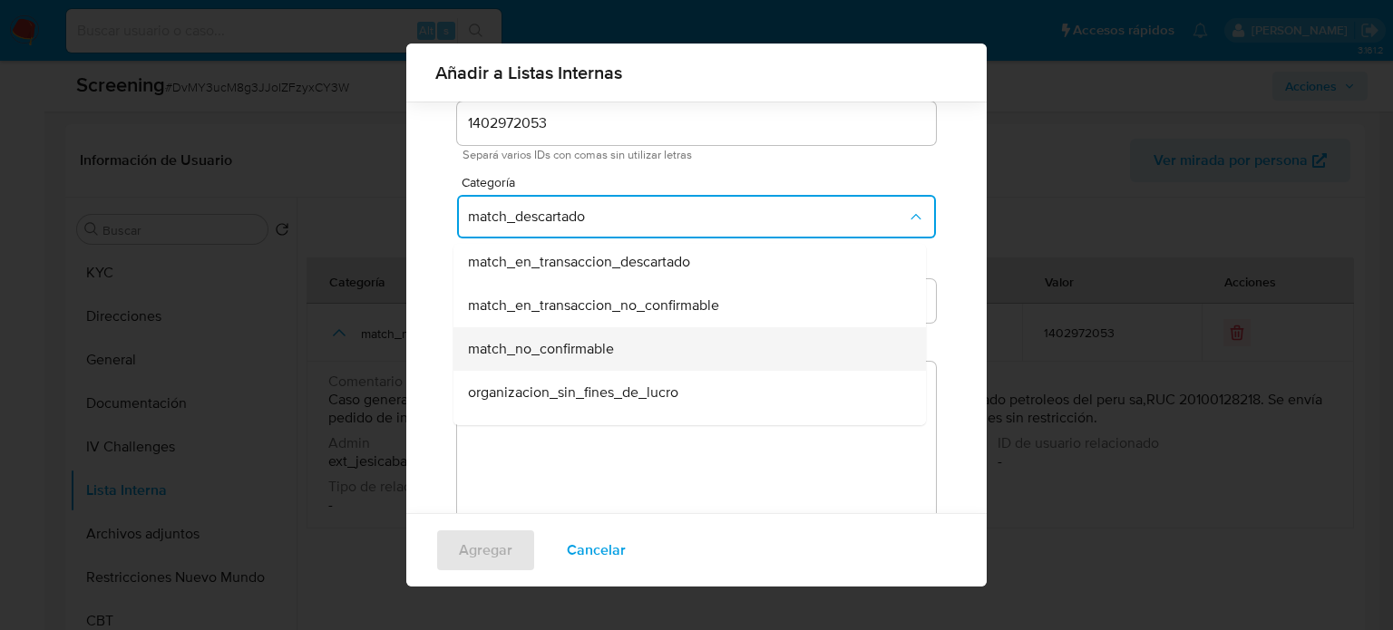
click at [561, 342] on span "match_no_confirmable" at bounding box center [541, 349] width 146 height 18
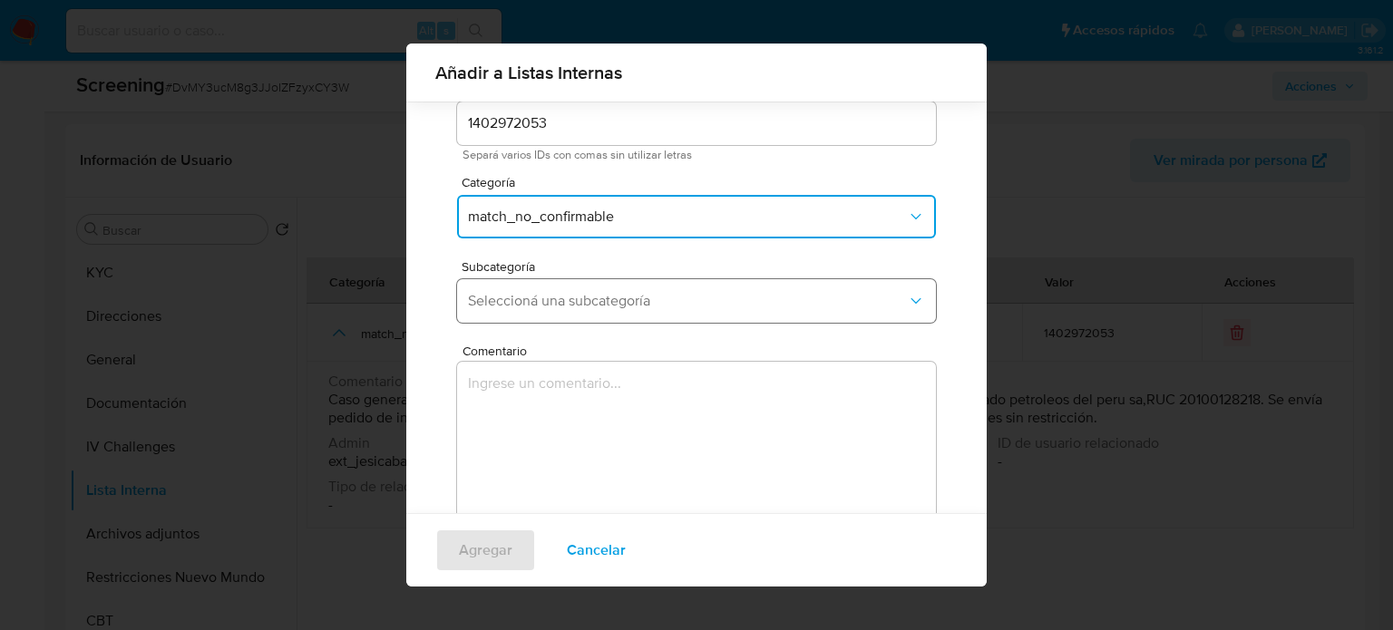
click at [594, 306] on span "Seleccioná una subcategoría" at bounding box center [687, 301] width 439 height 18
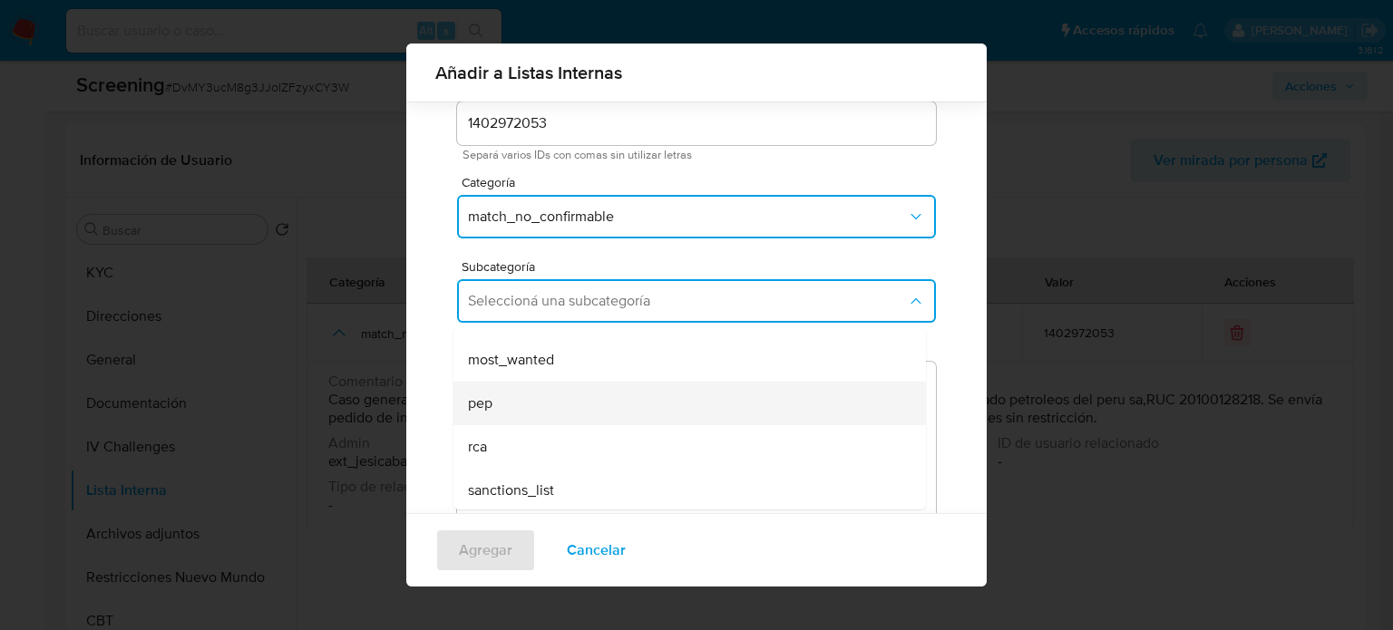
scroll to position [123, 0]
click at [509, 413] on div "pep" at bounding box center [684, 401] width 433 height 44
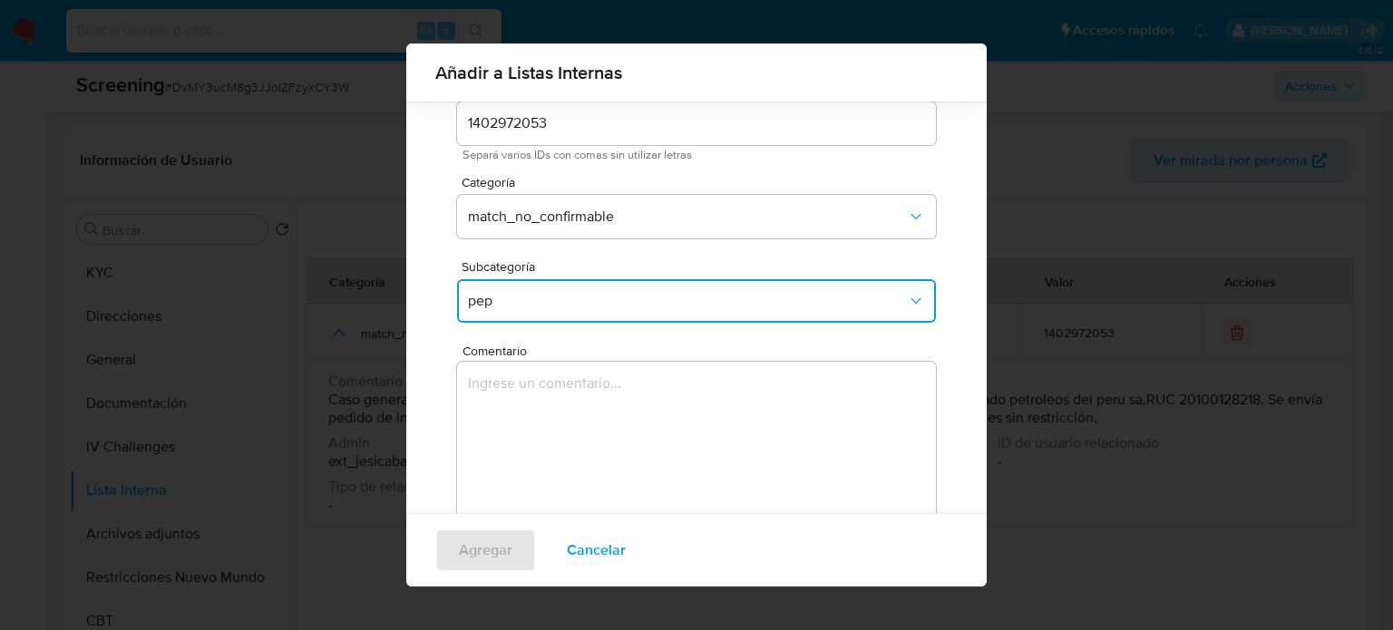
click at [509, 414] on textarea "Comentario" at bounding box center [696, 449] width 479 height 174
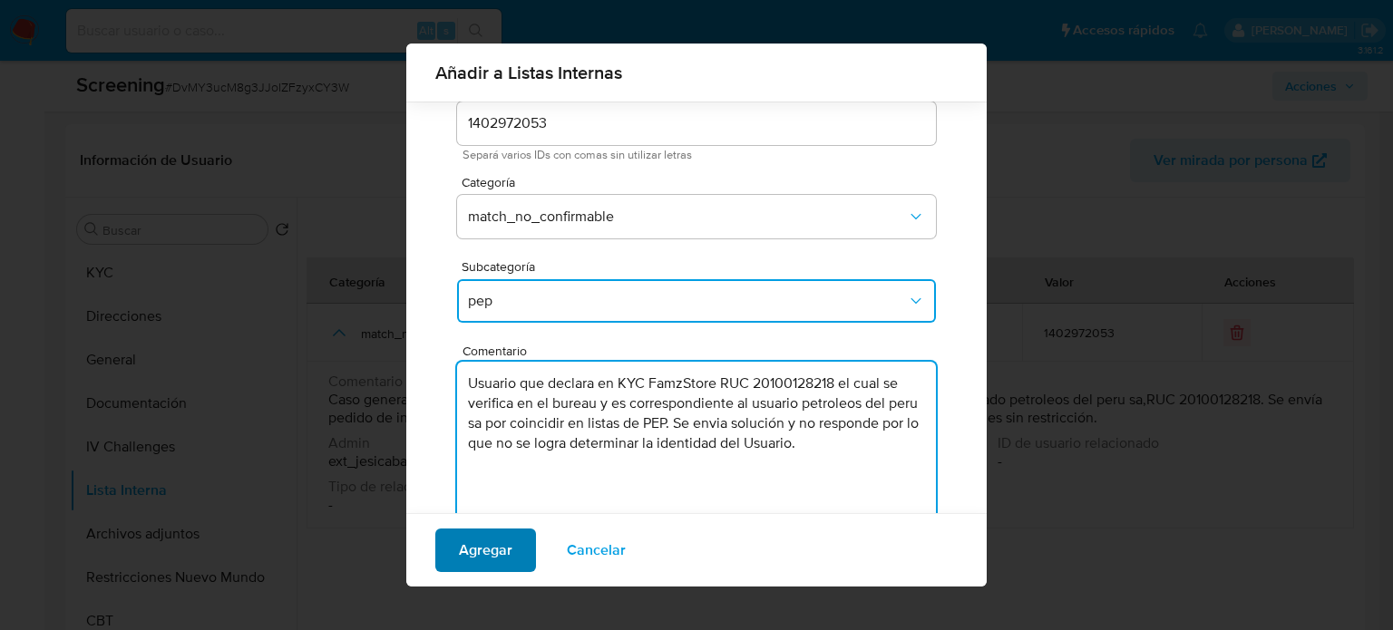
type textarea "Usuario que declara en KYC FamzStore RUC 20100128218 el cual se verifica en el …"
click at [468, 554] on span "Agregar" at bounding box center [486, 551] width 54 height 40
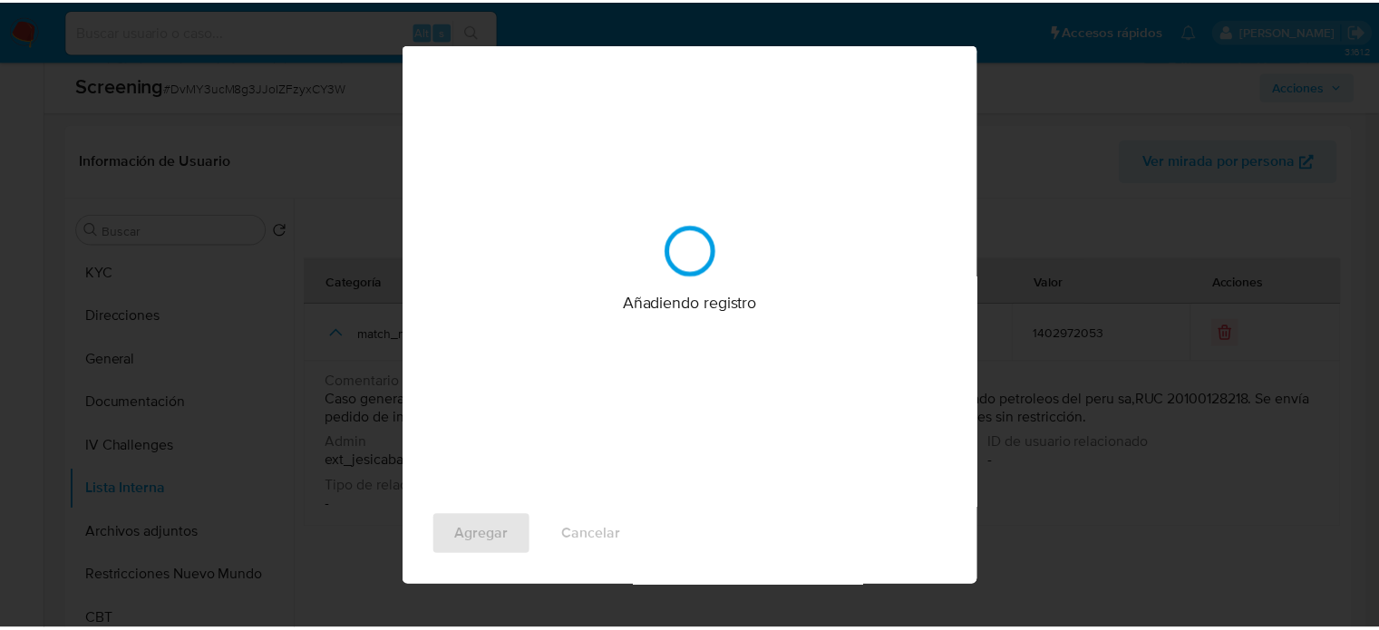
scroll to position [0, 0]
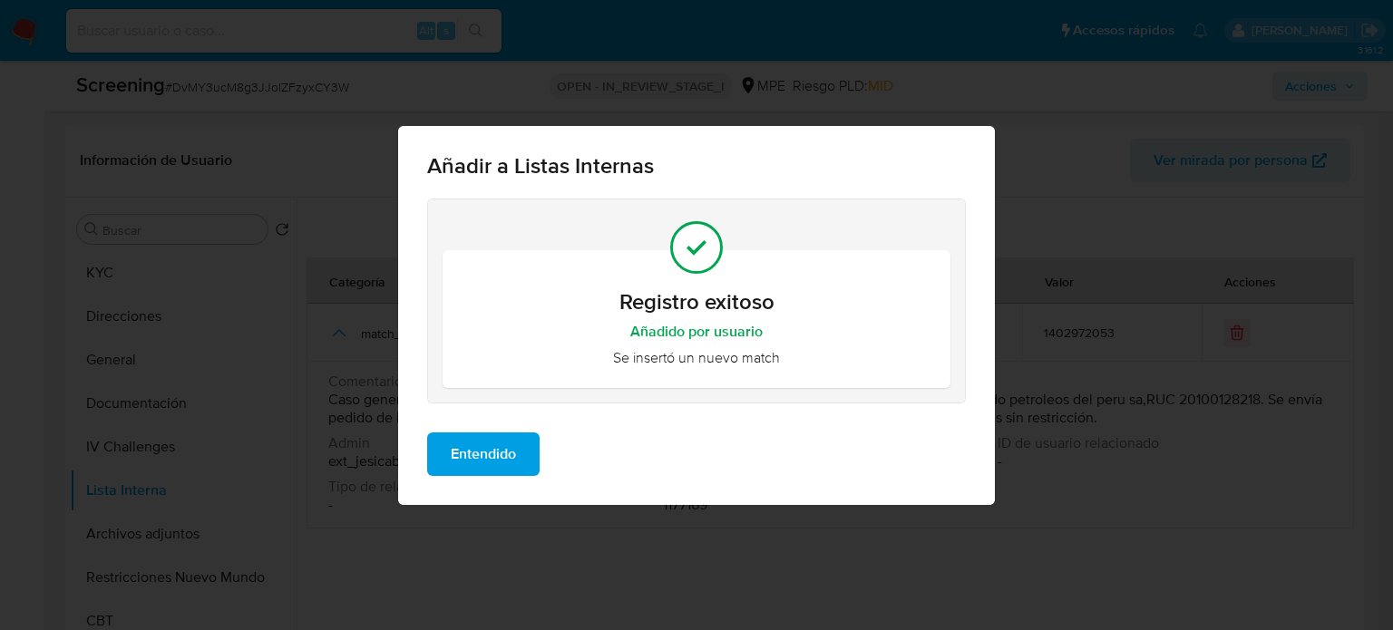
click at [516, 452] on span "Entendido" at bounding box center [483, 454] width 65 height 40
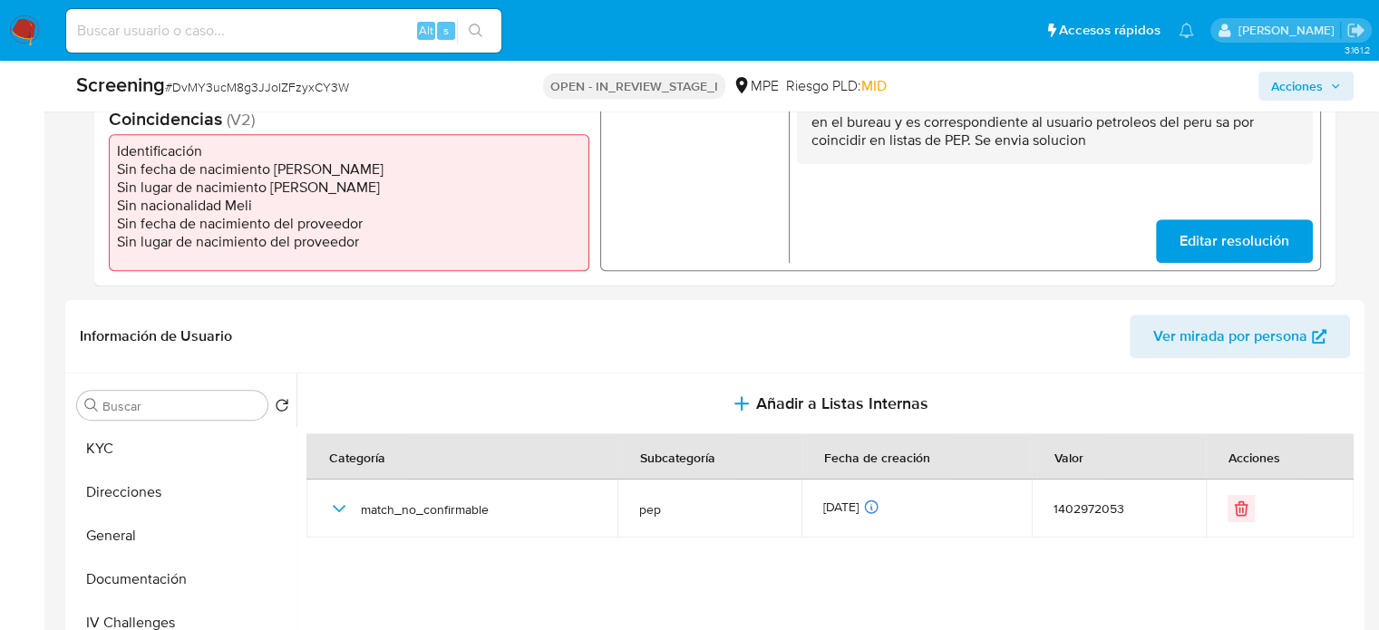
scroll to position [363, 0]
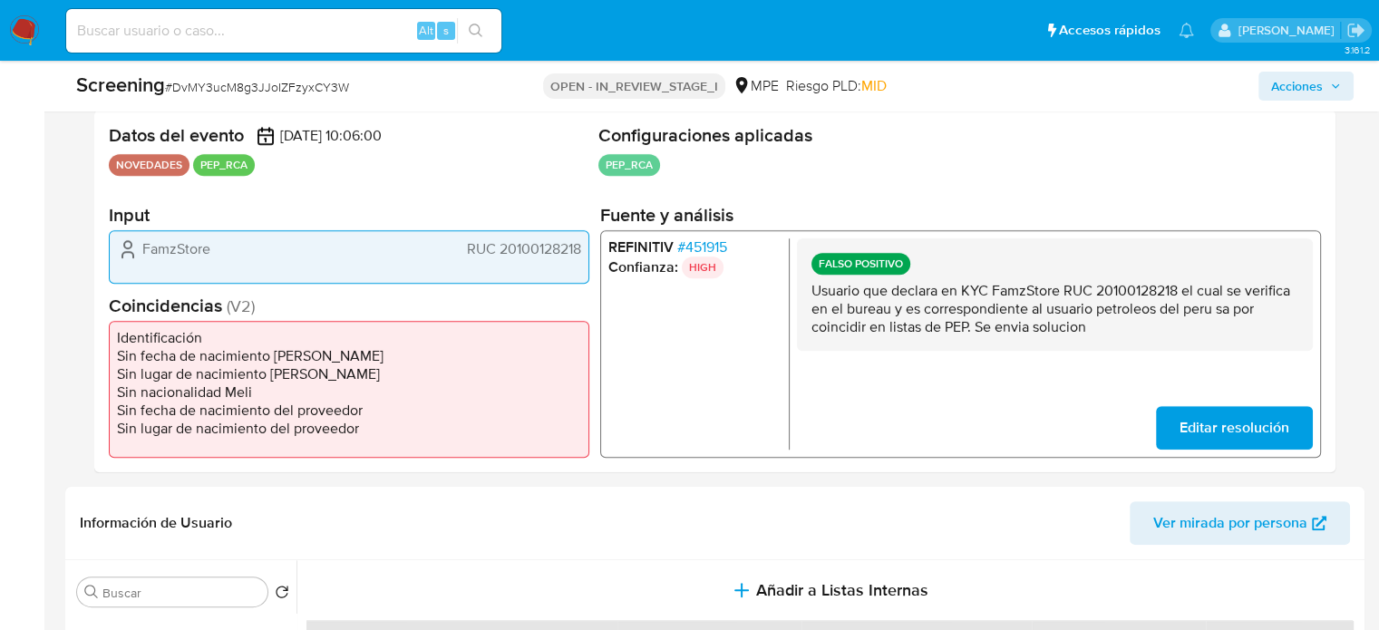
drag, startPoint x: 579, startPoint y: 249, endPoint x: 498, endPoint y: 258, distance: 81.2
click at [498, 258] on span "RUC 20100128218" at bounding box center [524, 248] width 114 height 18
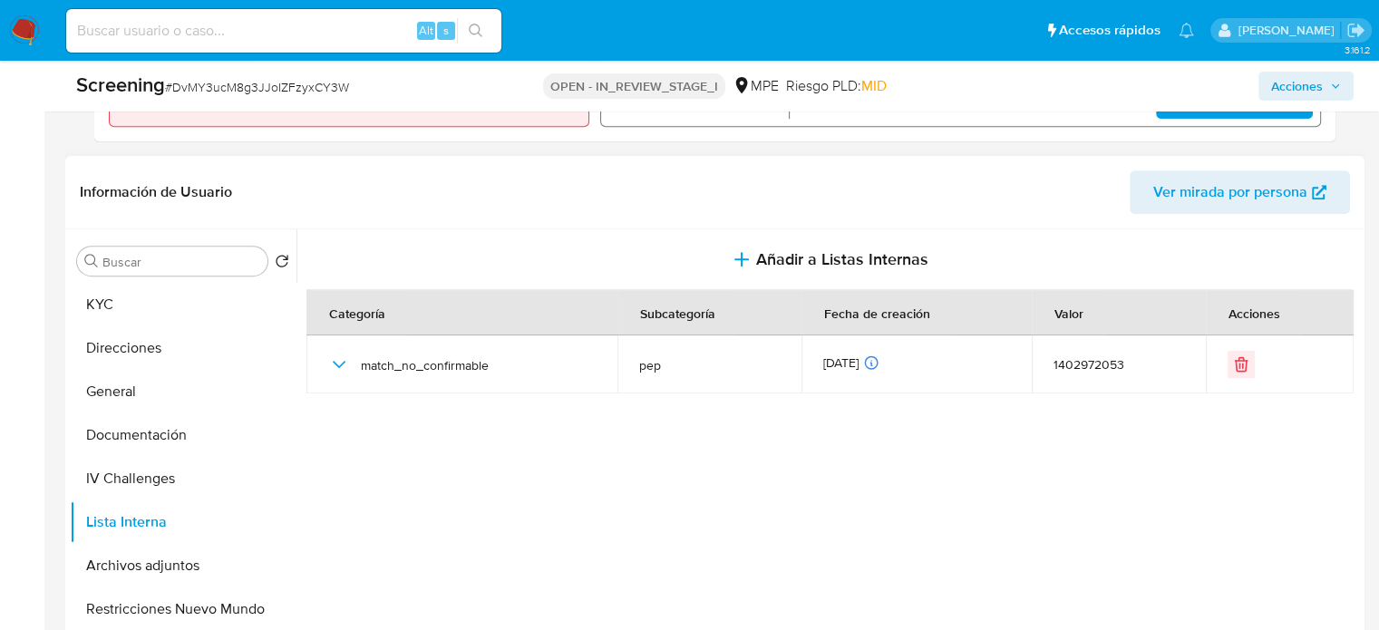
scroll to position [726, 0]
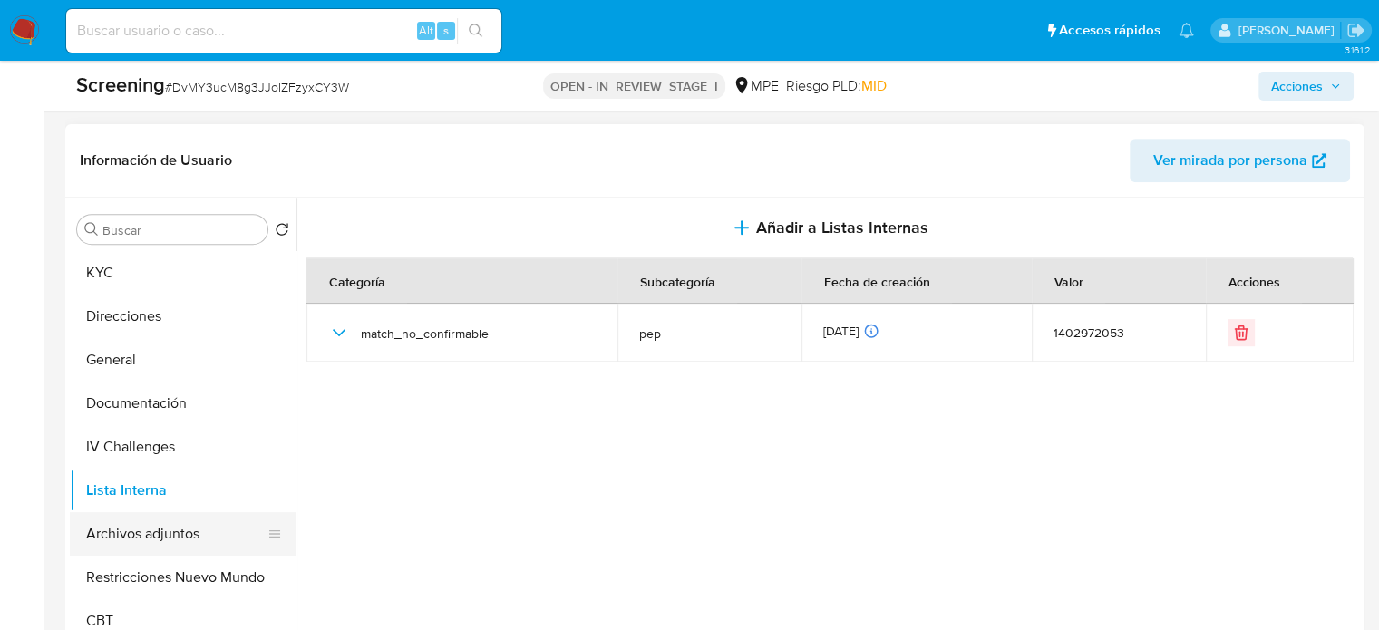
click at [160, 534] on button "Archivos adjuntos" at bounding box center [176, 534] width 212 height 44
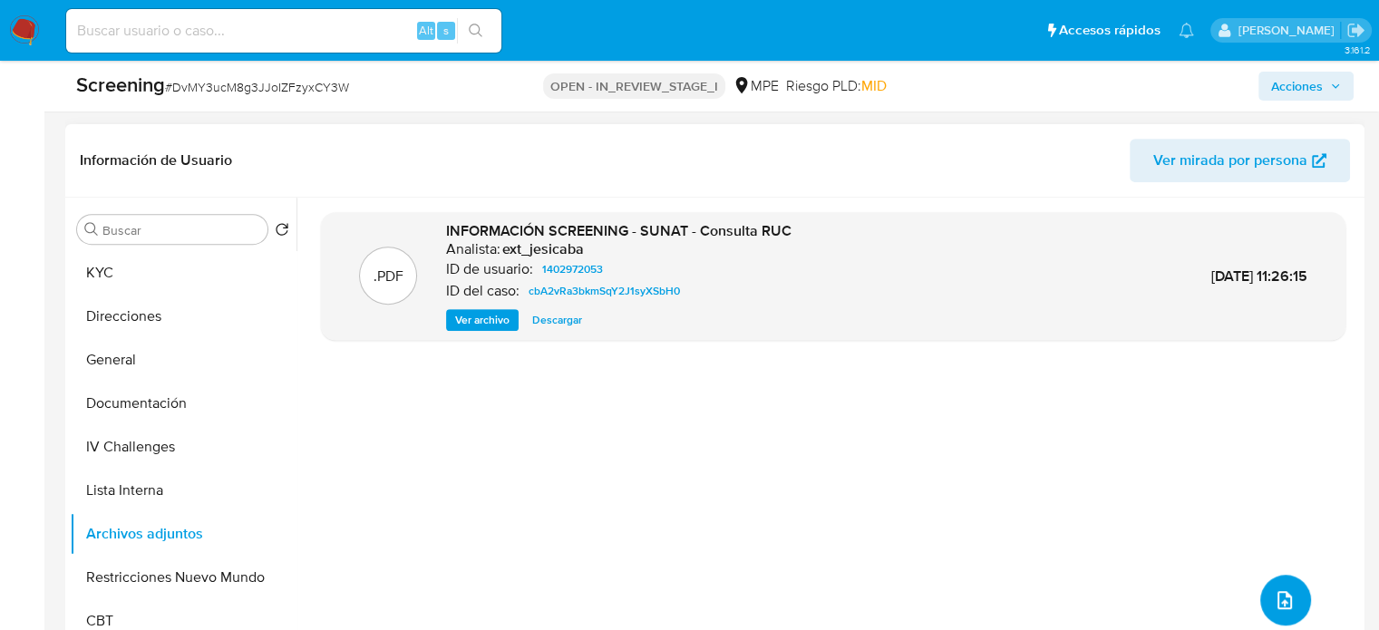
click at [1277, 596] on icon "upload-file" at bounding box center [1285, 601] width 22 height 22
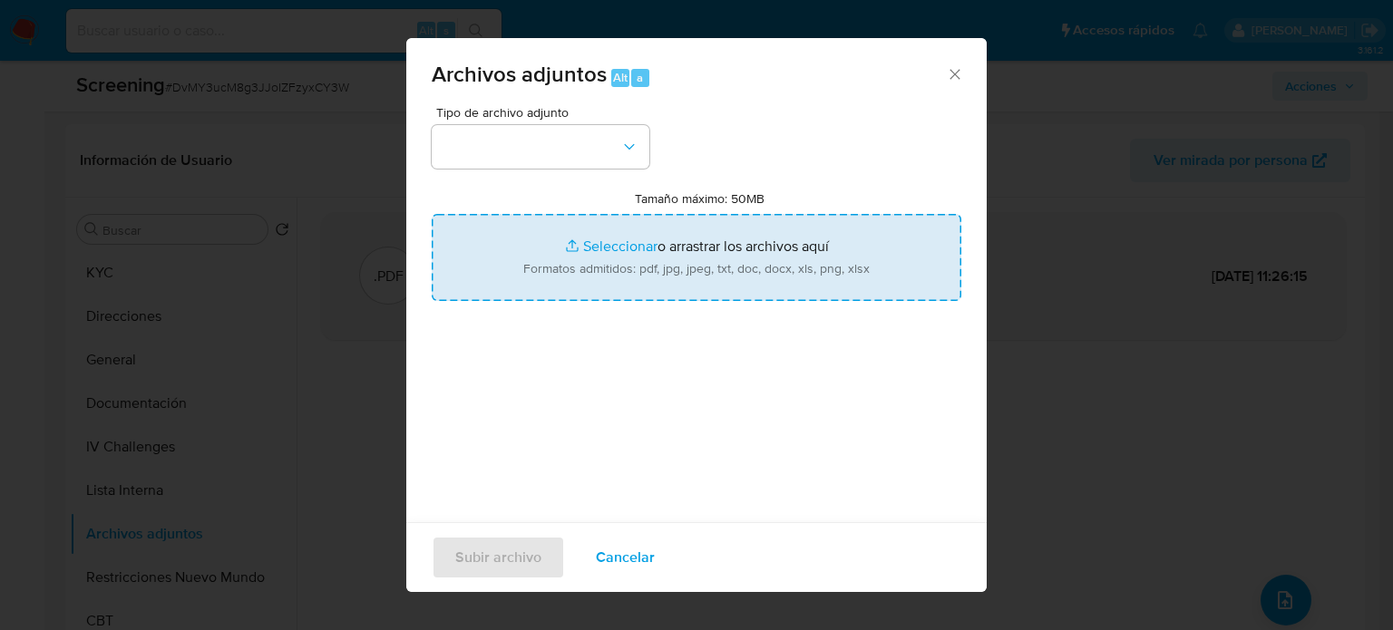
click at [589, 250] on input "Tamaño máximo: 50MB Seleccionar archivos" at bounding box center [697, 257] width 530 height 87
type input "C:\fakepath\RUC 20100128218 - SUNAT - Consulta RUC.pdf"
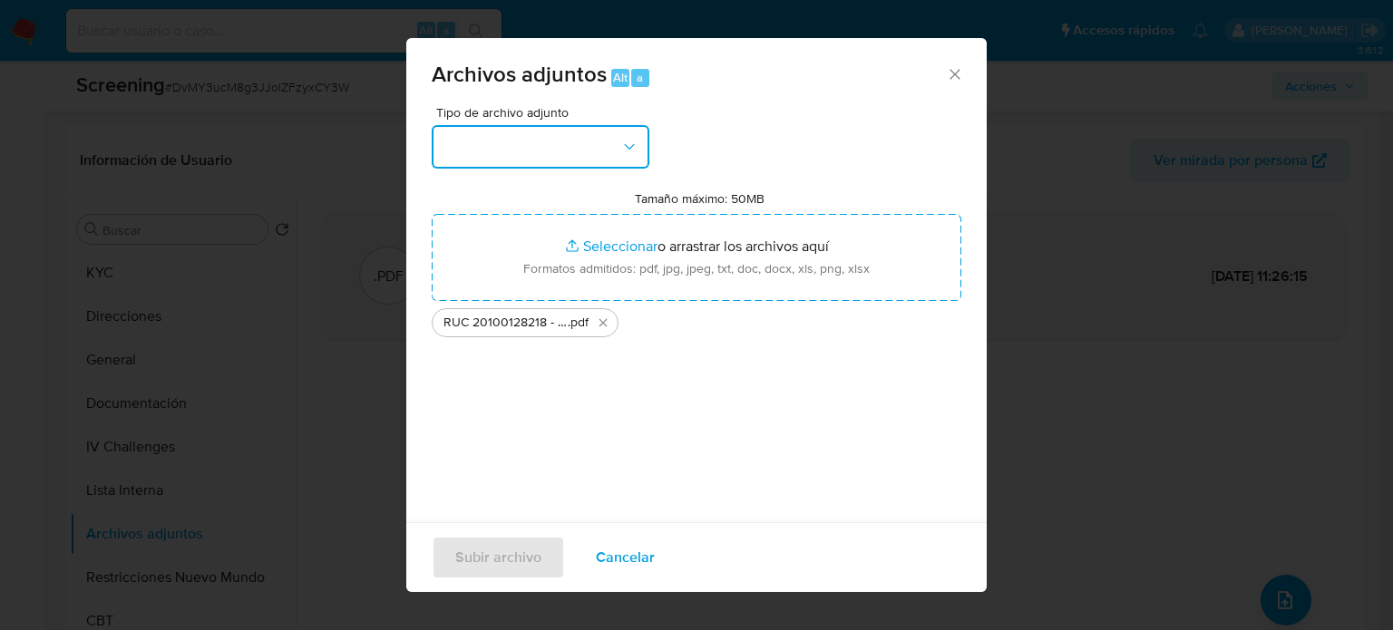
click at [598, 140] on button "button" at bounding box center [541, 147] width 218 height 44
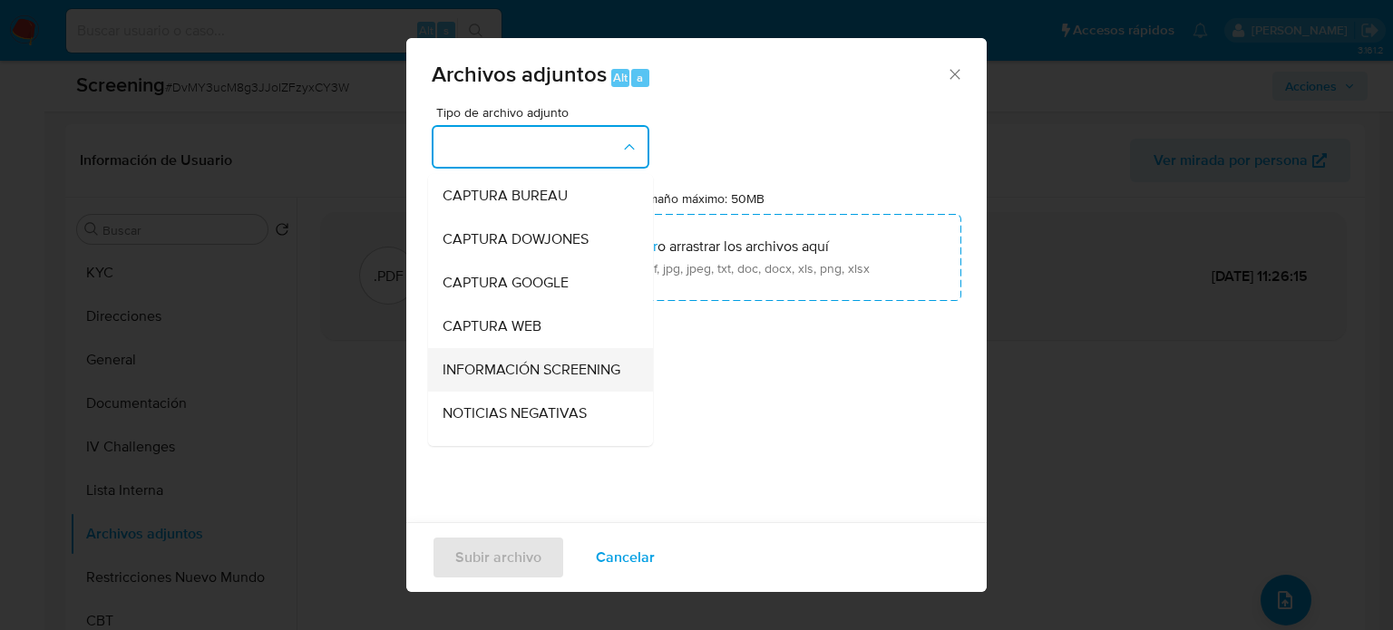
click at [497, 371] on span "INFORMACIÓN SCREENING" at bounding box center [532, 370] width 178 height 18
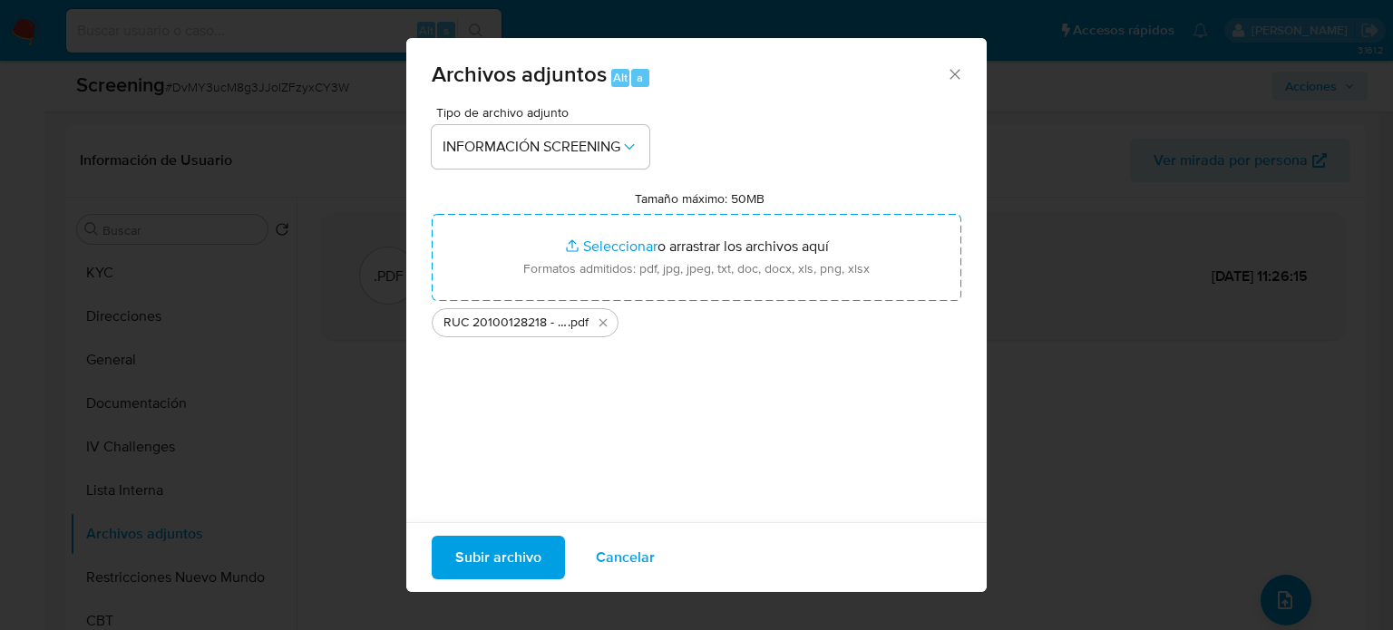
click at [521, 568] on span "Subir archivo" at bounding box center [498, 558] width 86 height 40
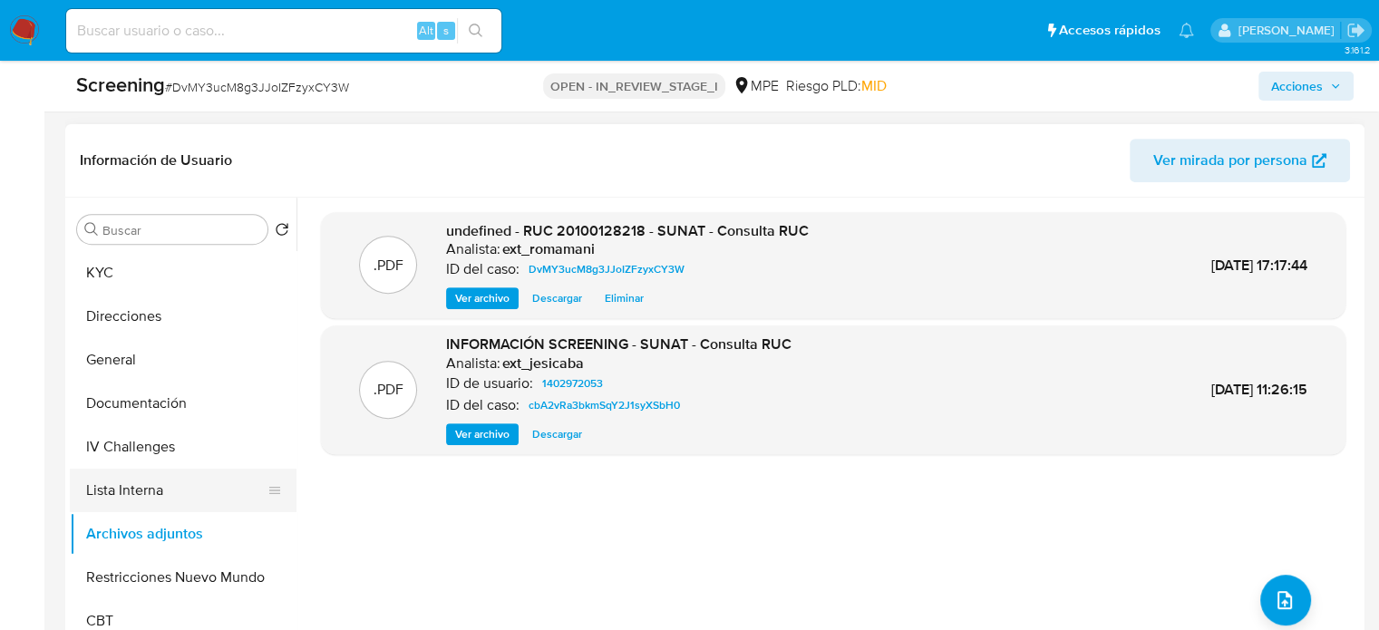
click at [128, 492] on button "Lista Interna" at bounding box center [176, 491] width 212 height 44
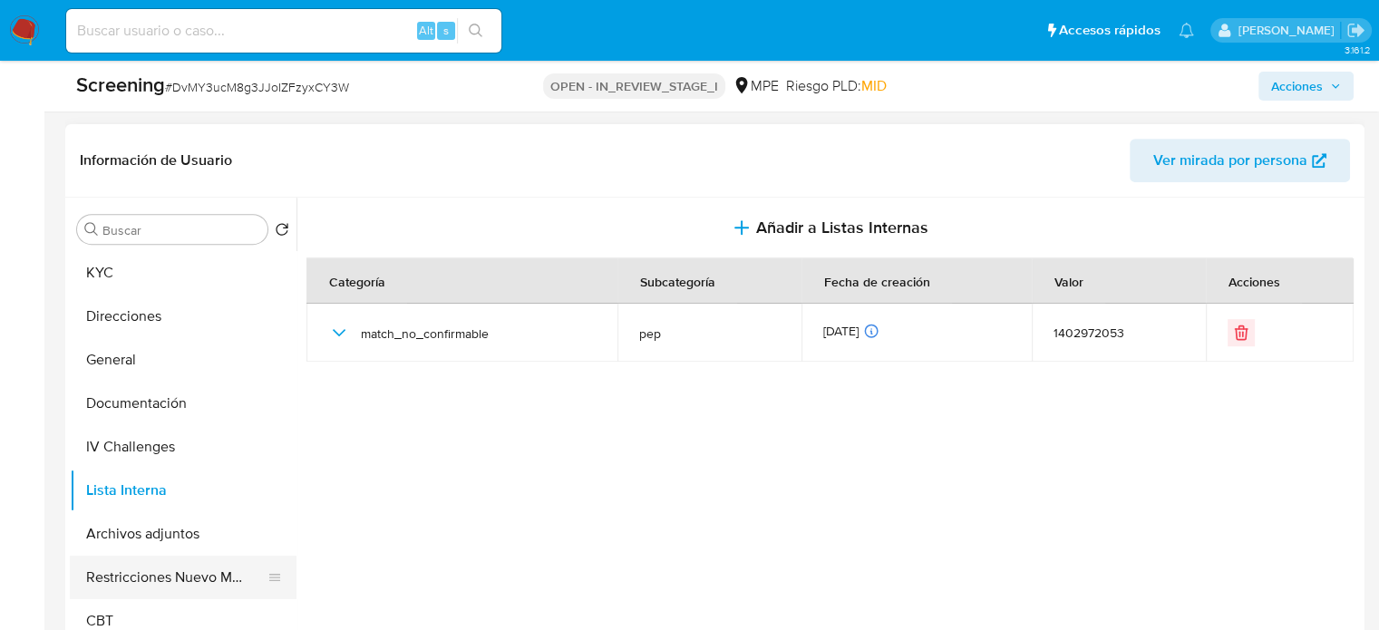
click at [198, 570] on button "Restricciones Nuevo Mundo" at bounding box center [176, 578] width 212 height 44
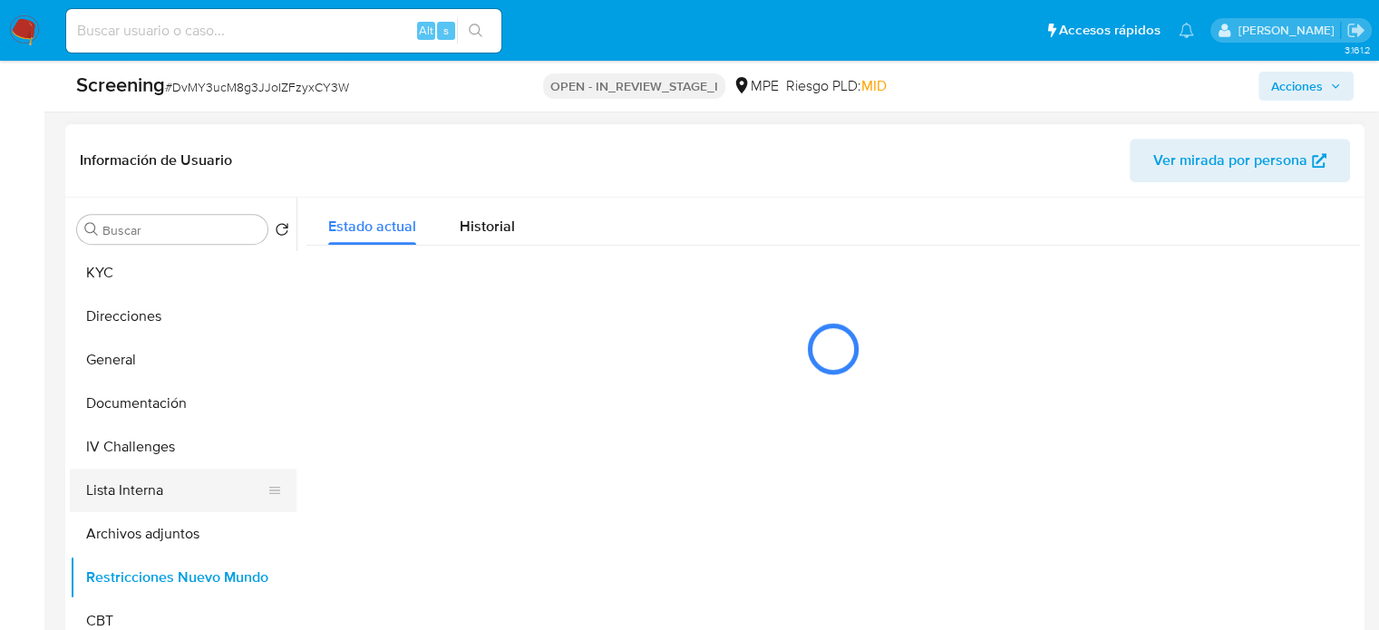
click at [138, 489] on button "Lista Interna" at bounding box center [176, 491] width 212 height 44
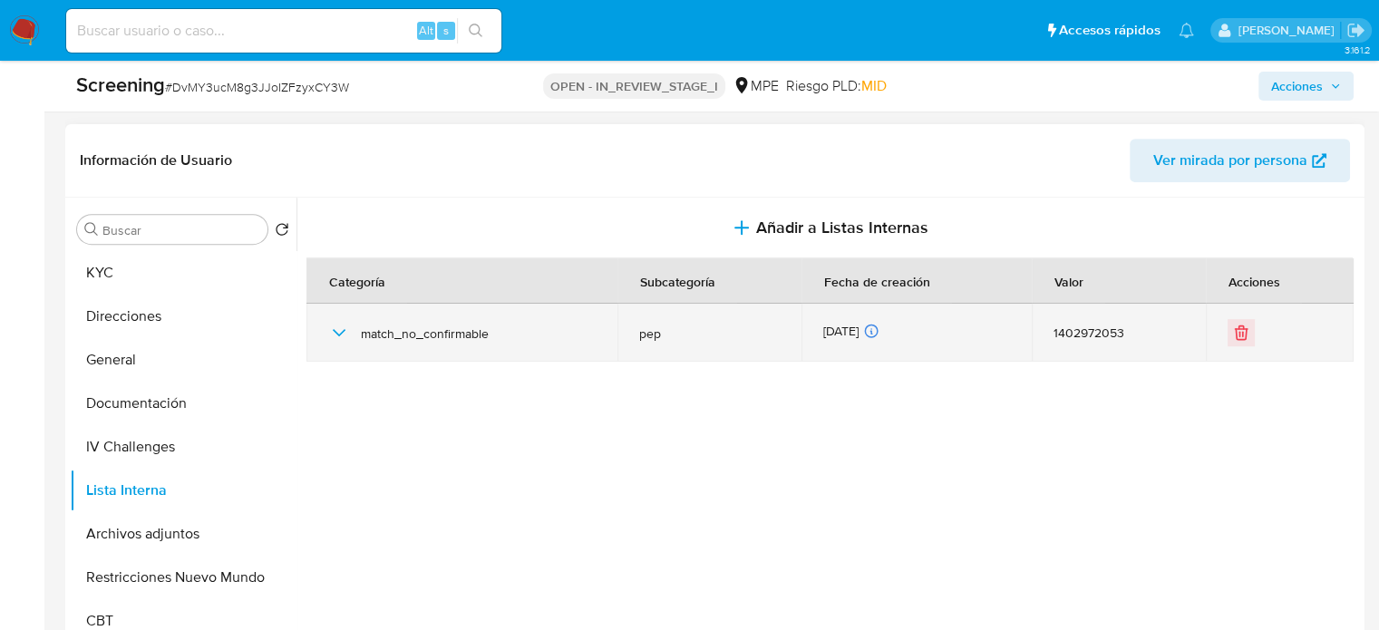
click at [337, 326] on icon "button" at bounding box center [339, 333] width 22 height 22
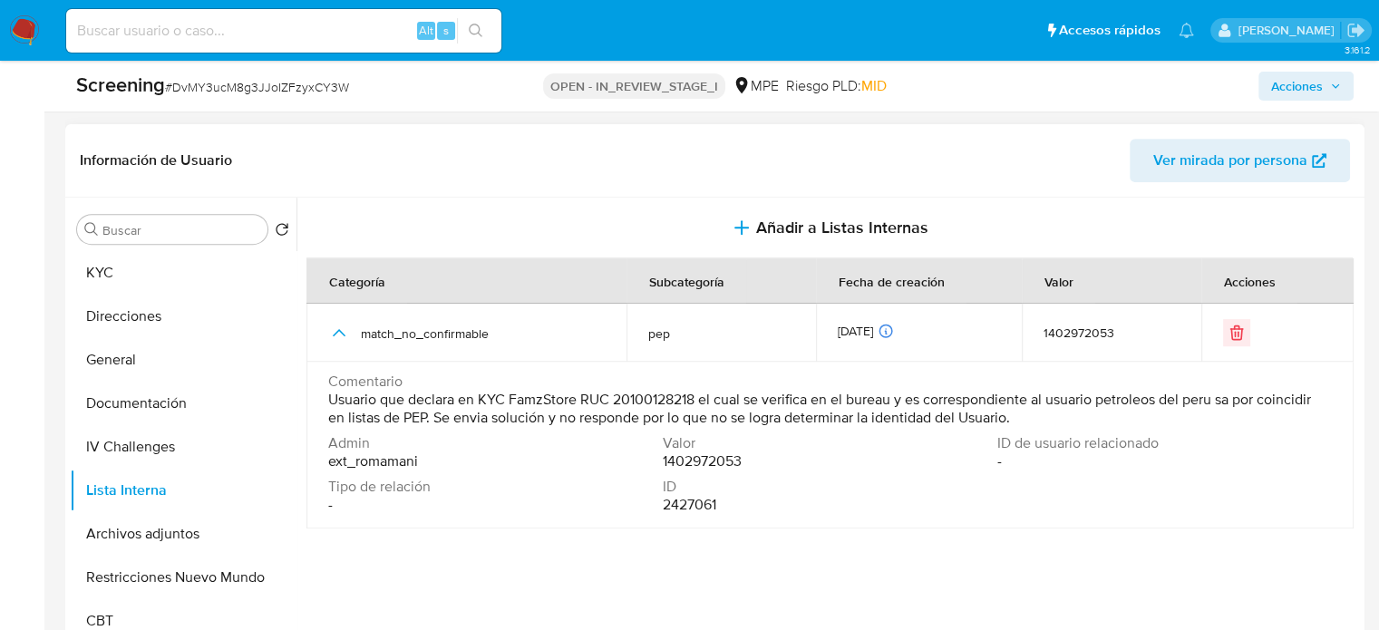
drag, startPoint x: 1104, startPoint y: 401, endPoint x: 1237, endPoint y: 409, distance: 133.6
click at [1237, 409] on span "Usuario que declara en KYC FamzStore RUC 20100128218 el cual se verifica en el …" at bounding box center [828, 409] width 1000 height 36
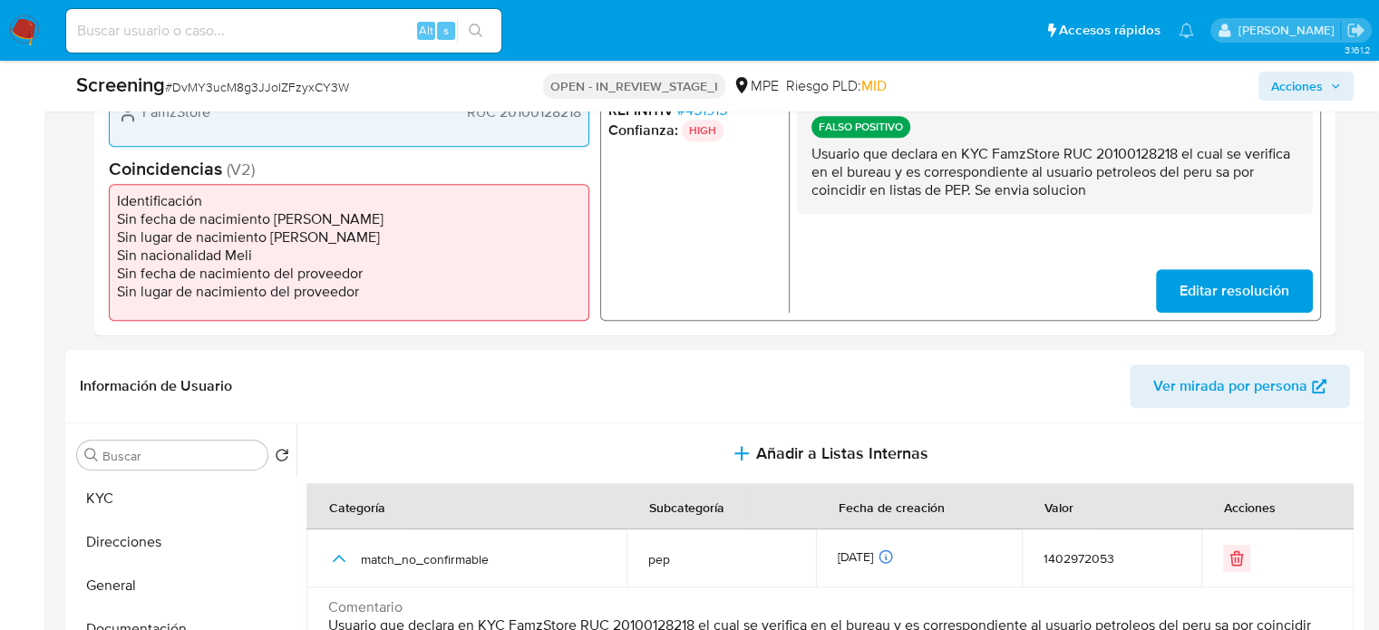
scroll to position [544, 0]
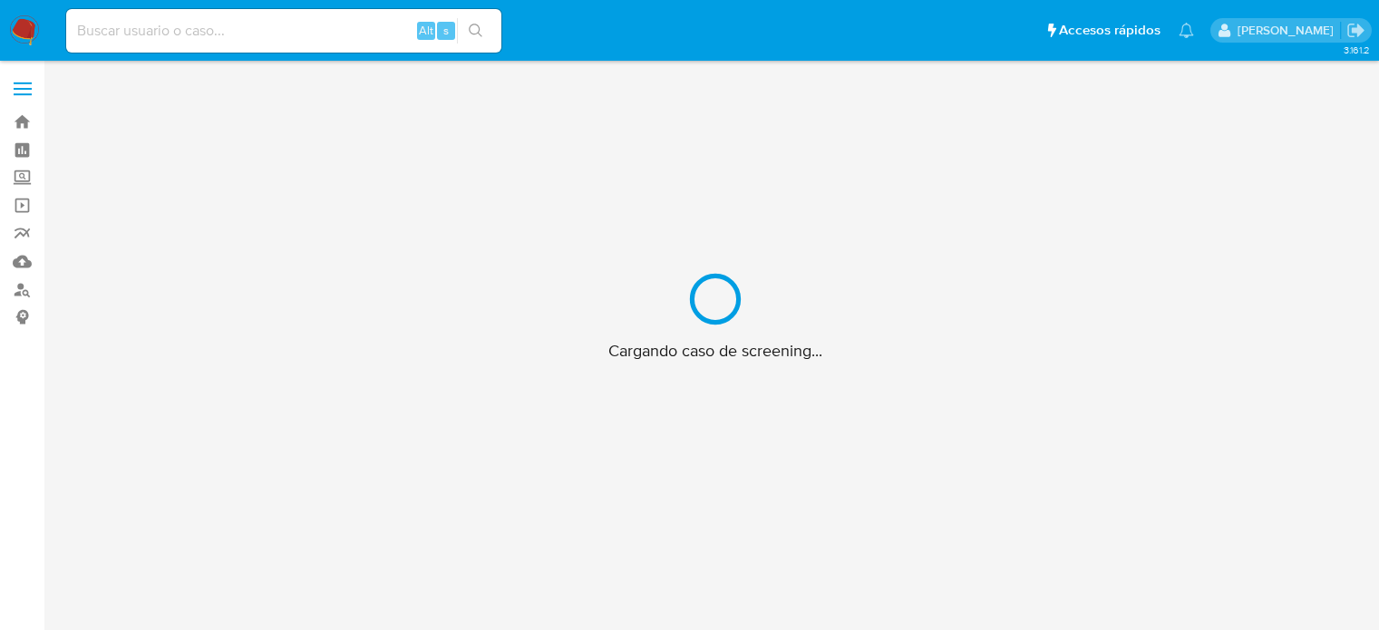
scroll to position [65, 0]
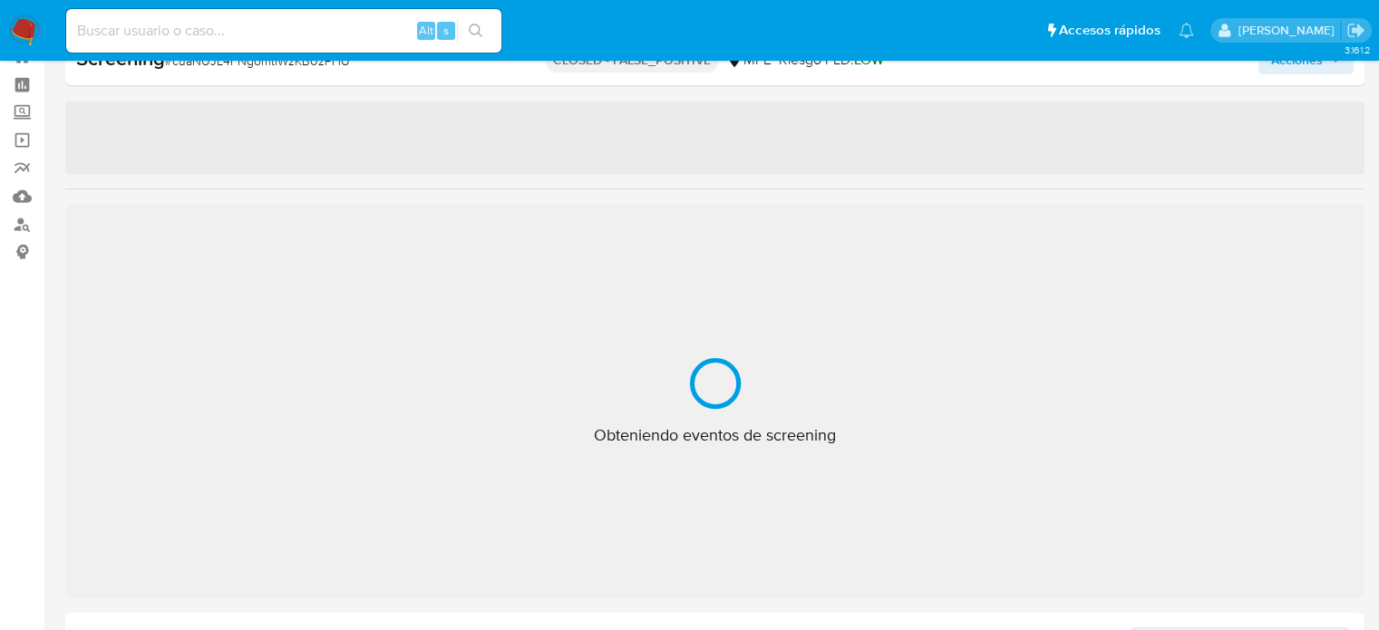
select select "10"
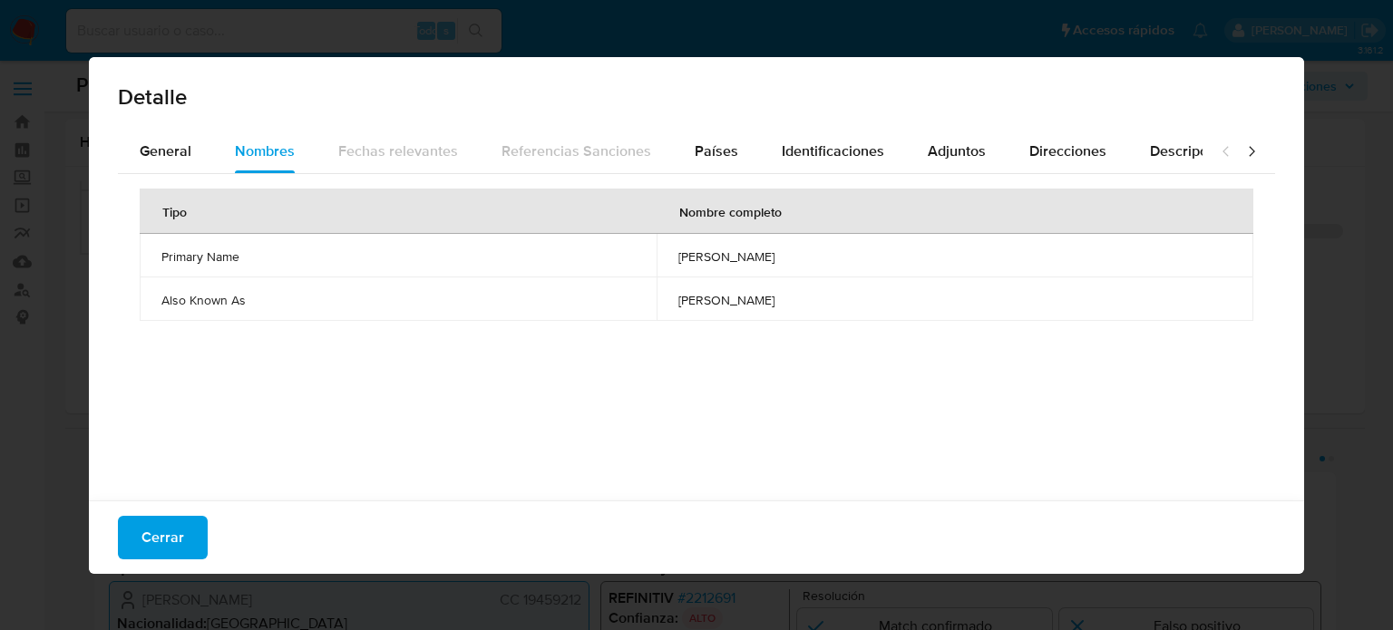
select select "10"
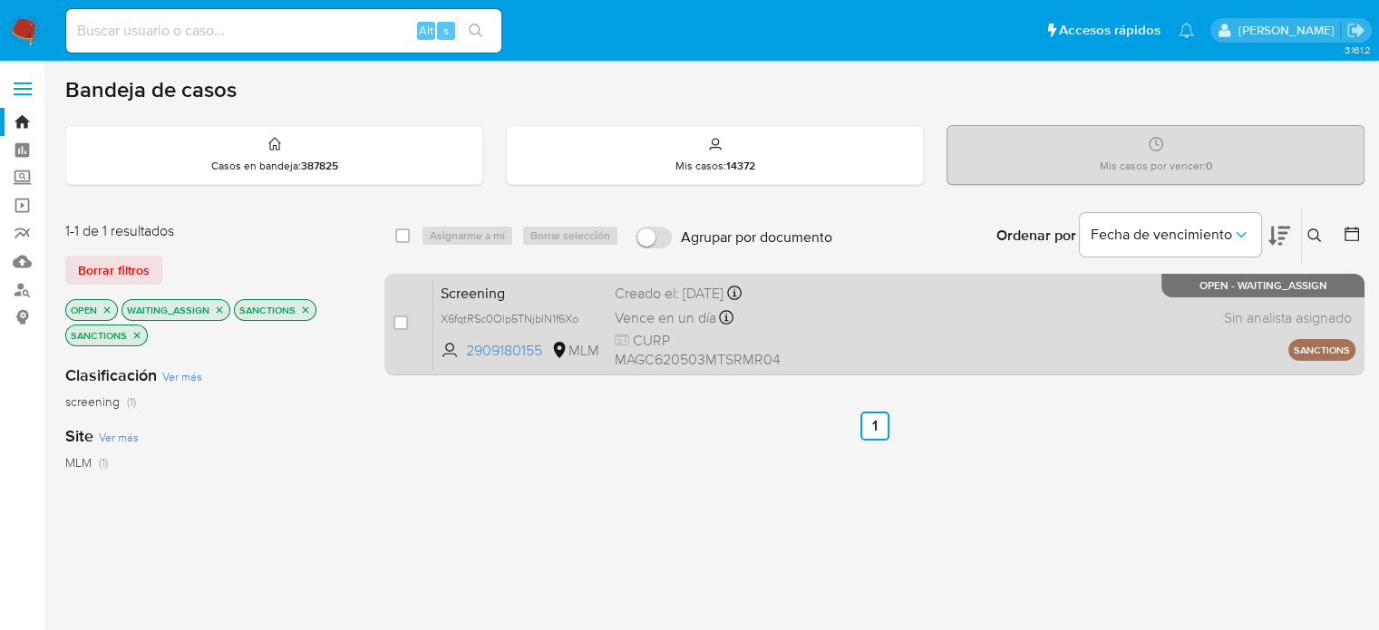
click at [822, 304] on div "Screening X6fqtRSc0Olp5TNjbIN1f6Xo 2909180155 MLM Creado el: [DATE] Creado el: …" at bounding box center [895, 324] width 922 height 92
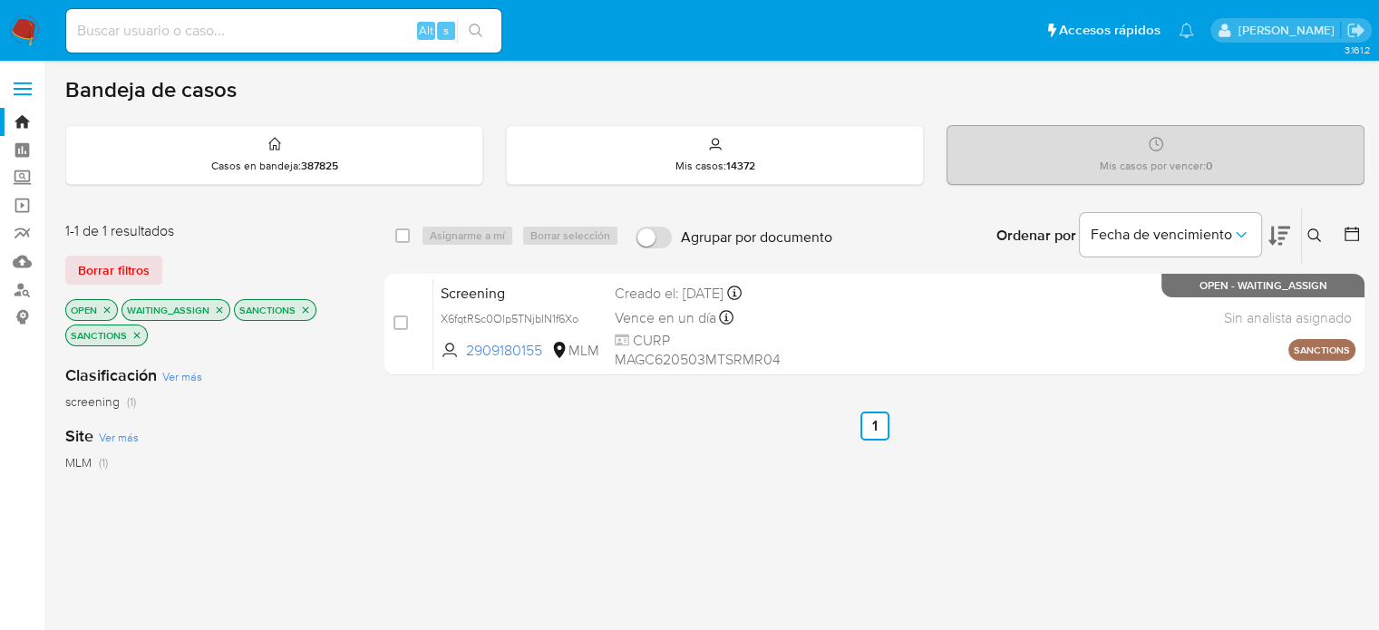
click at [26, 24] on img at bounding box center [24, 30] width 31 height 31
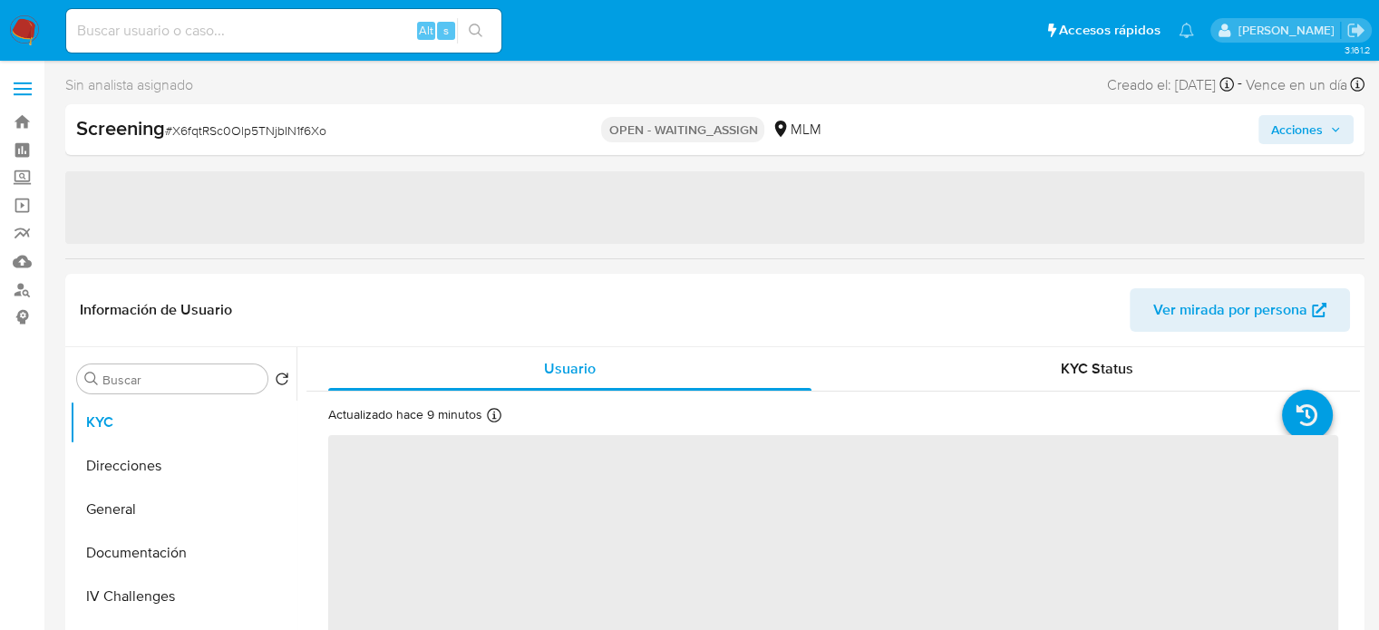
select select "10"
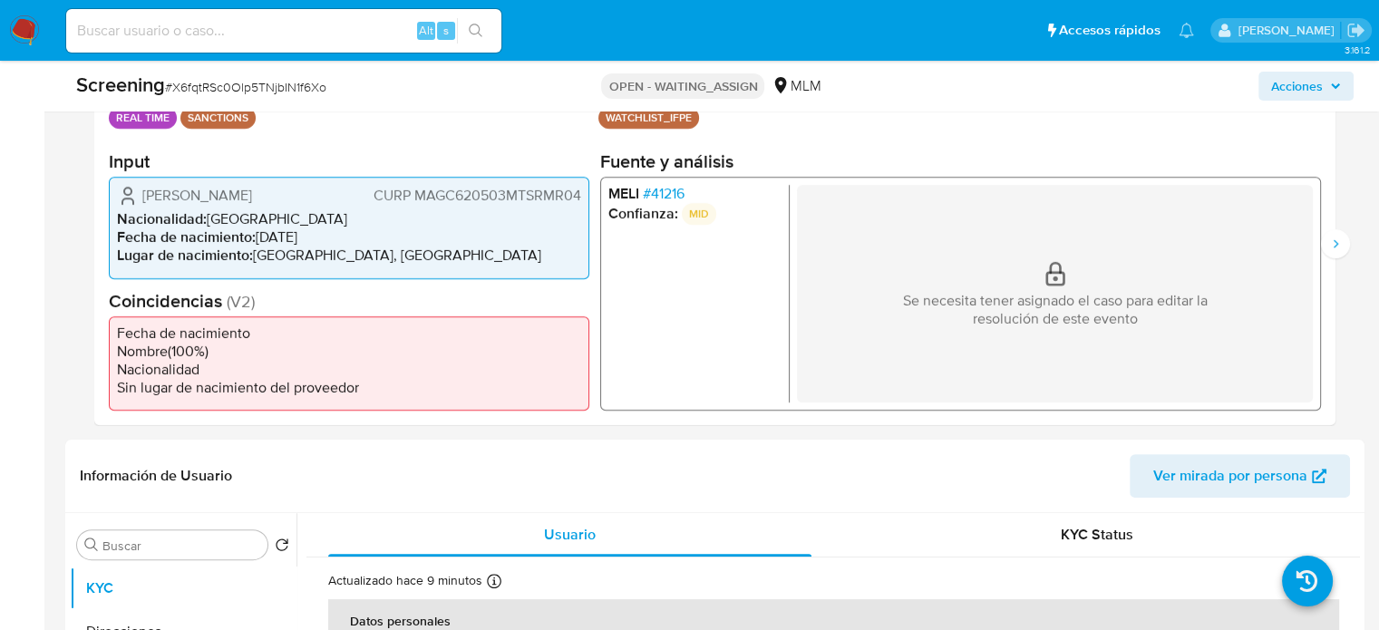
scroll to position [363, 0]
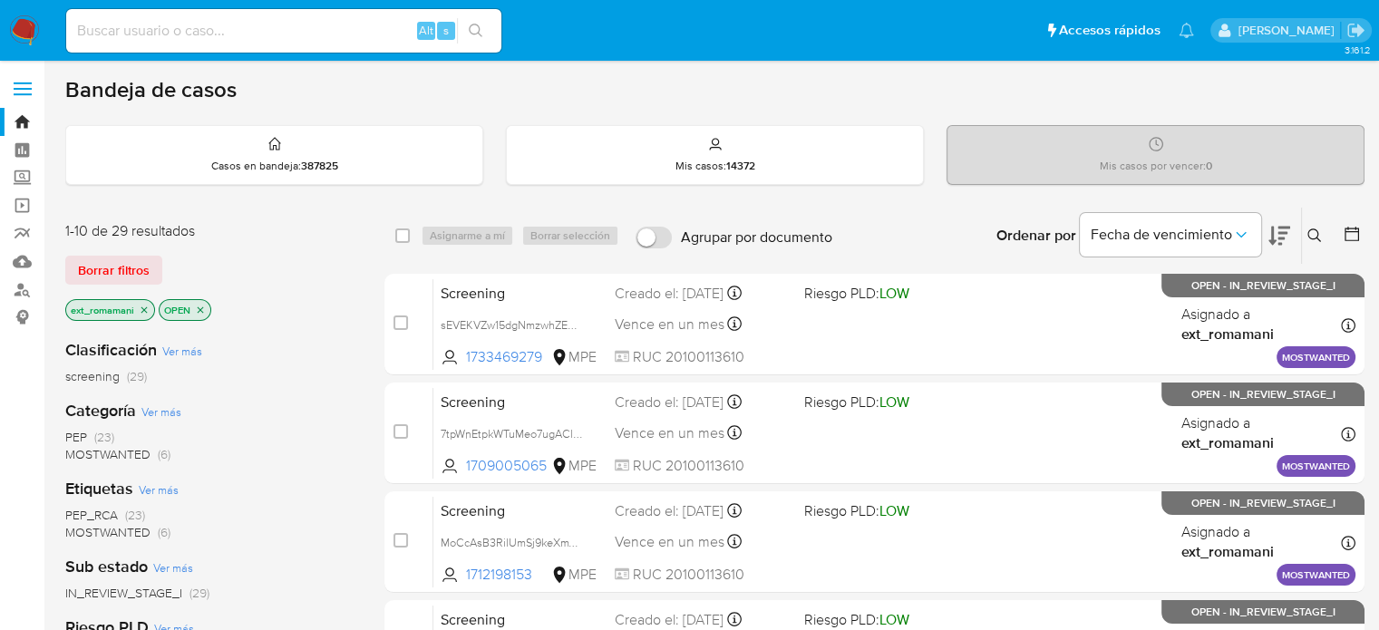
click at [20, 24] on img at bounding box center [24, 30] width 31 height 31
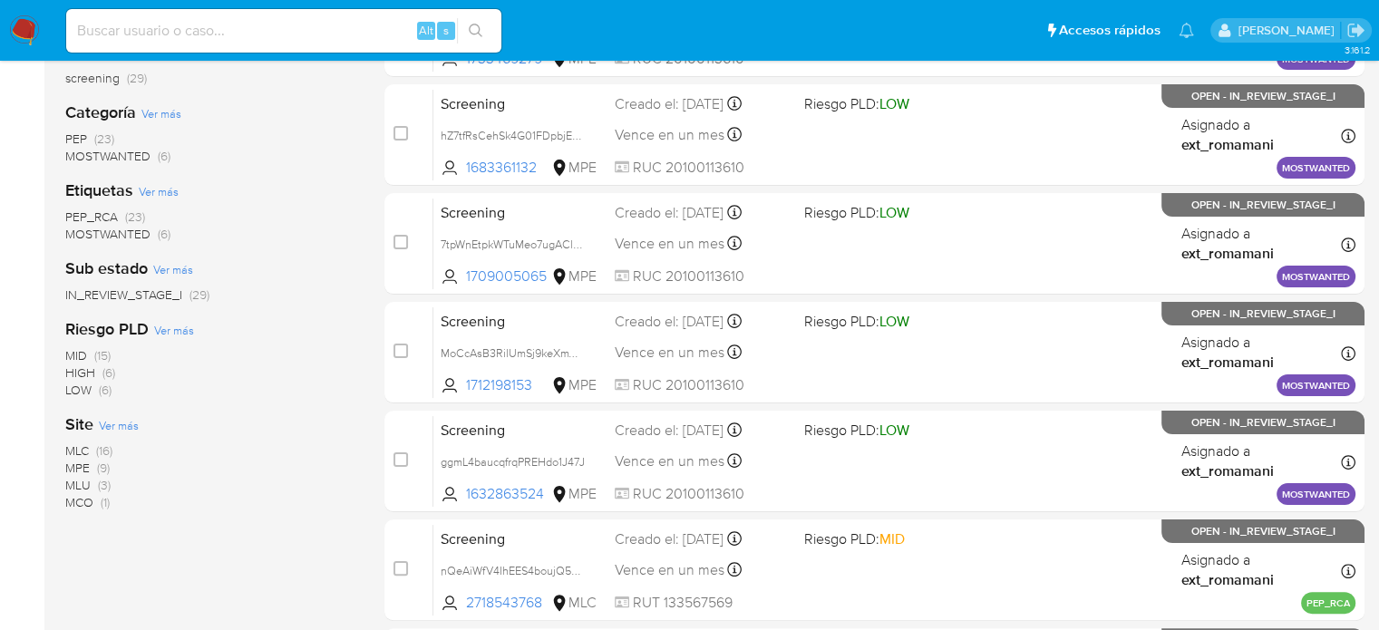
scroll to position [453, 0]
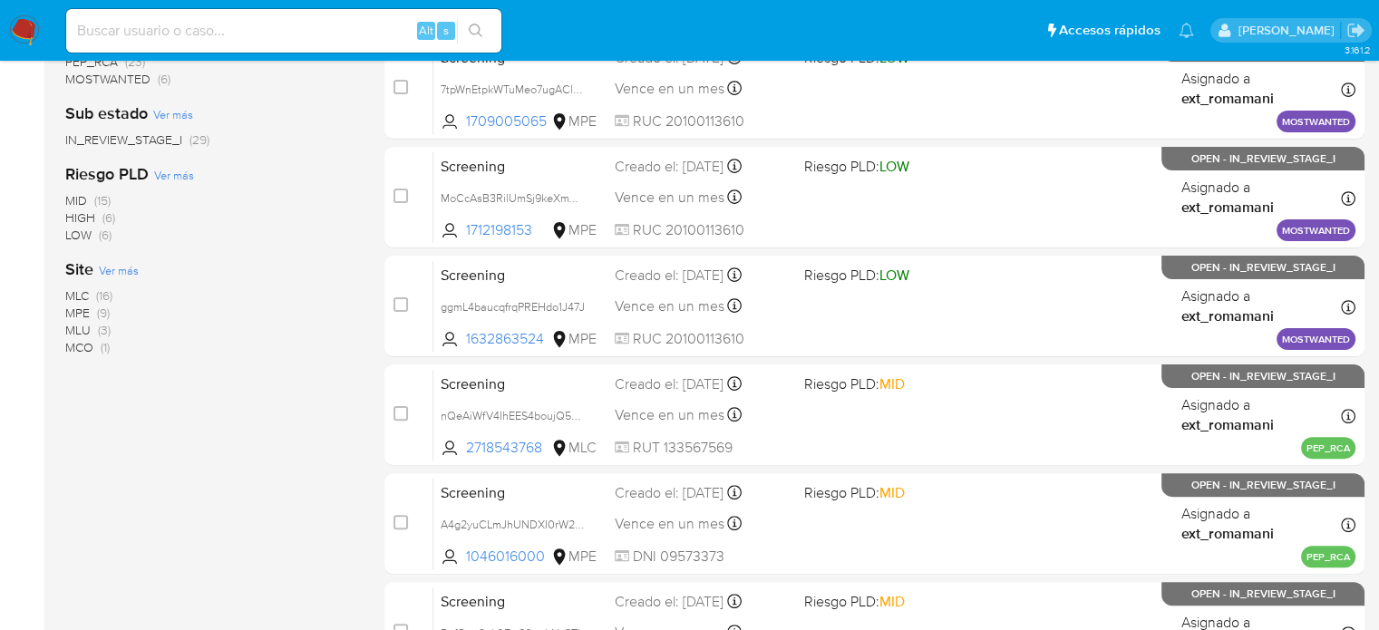
click at [102, 309] on span "(9)" at bounding box center [103, 313] width 13 height 18
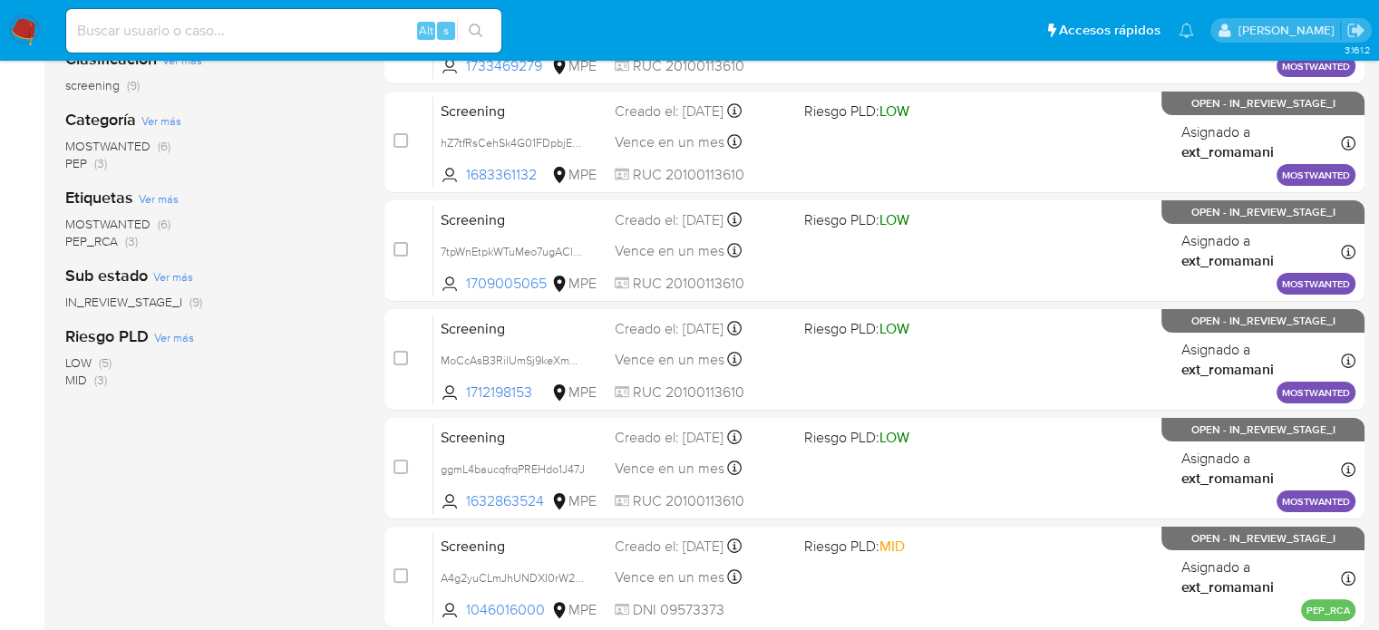
scroll to position [272, 0]
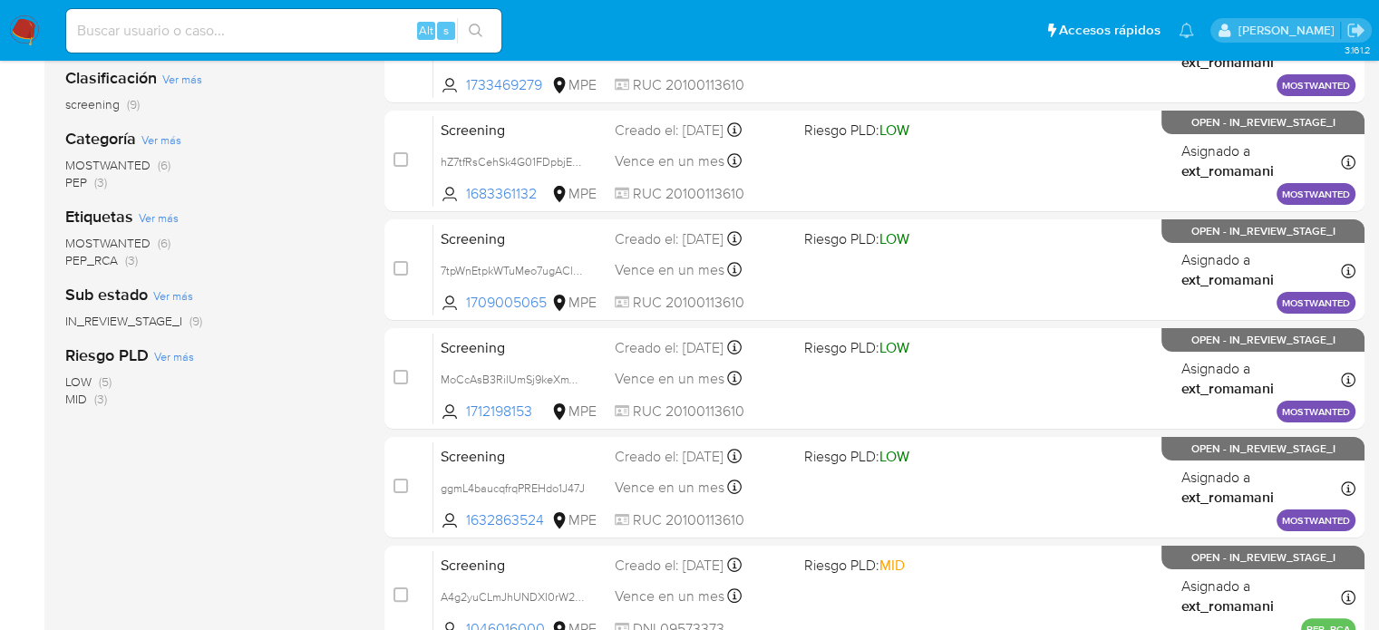
click at [22, 27] on img at bounding box center [24, 30] width 31 height 31
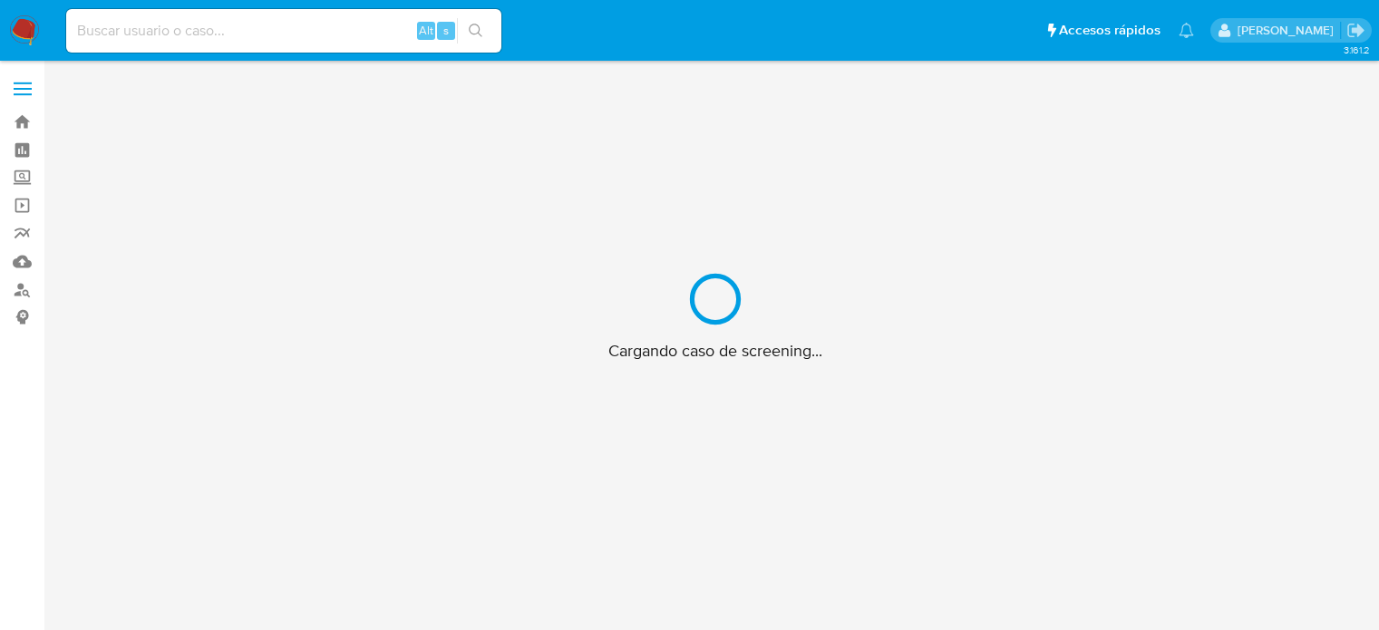
scroll to position [65, 0]
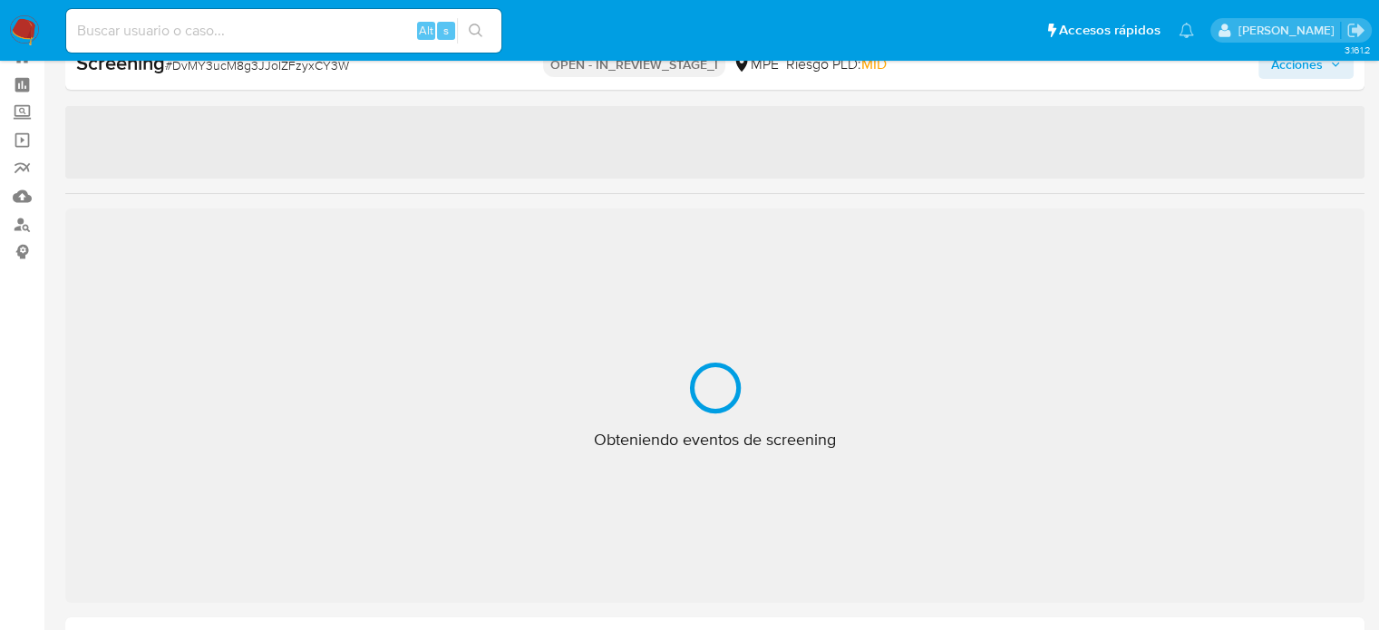
select select "10"
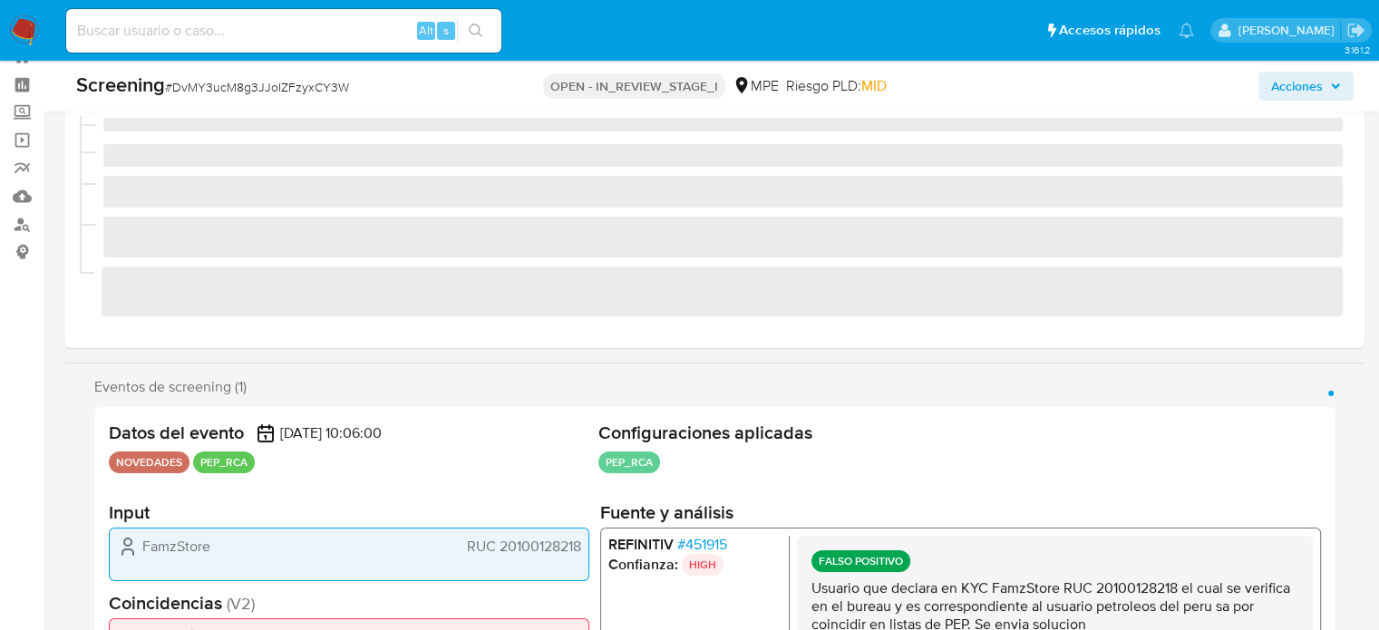
scroll to position [0, 0]
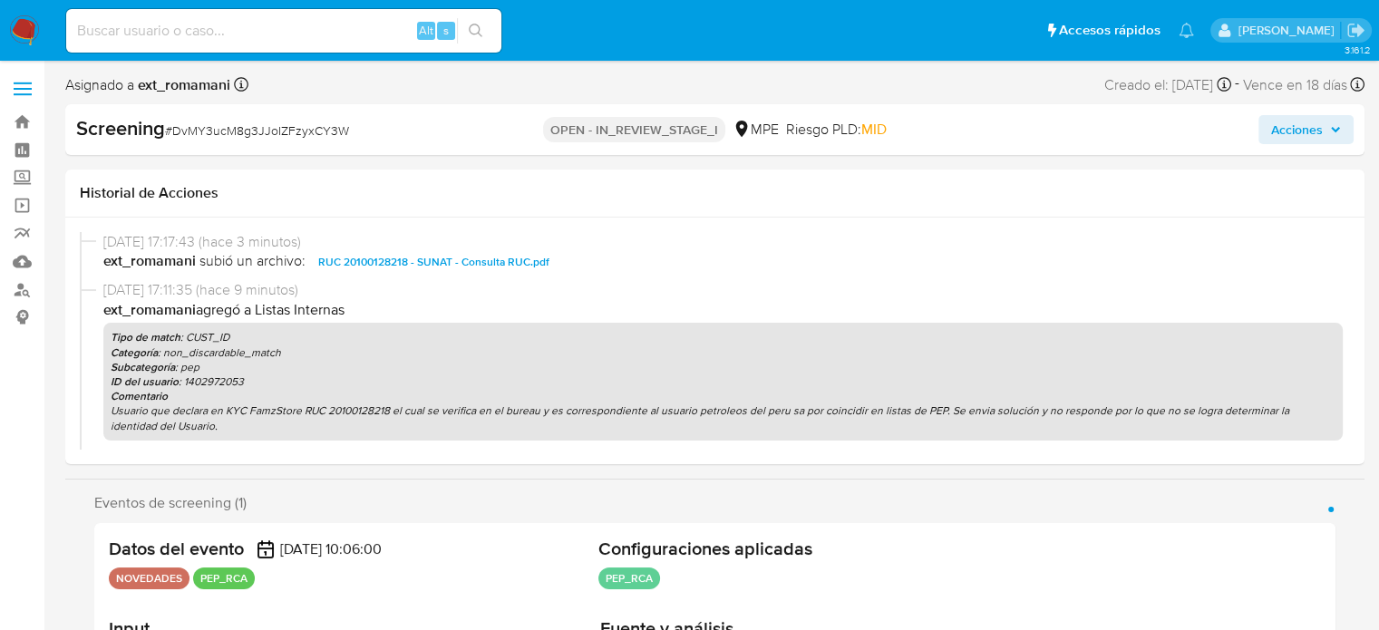
click at [1293, 115] on span "Acciones" at bounding box center [1298, 129] width 52 height 29
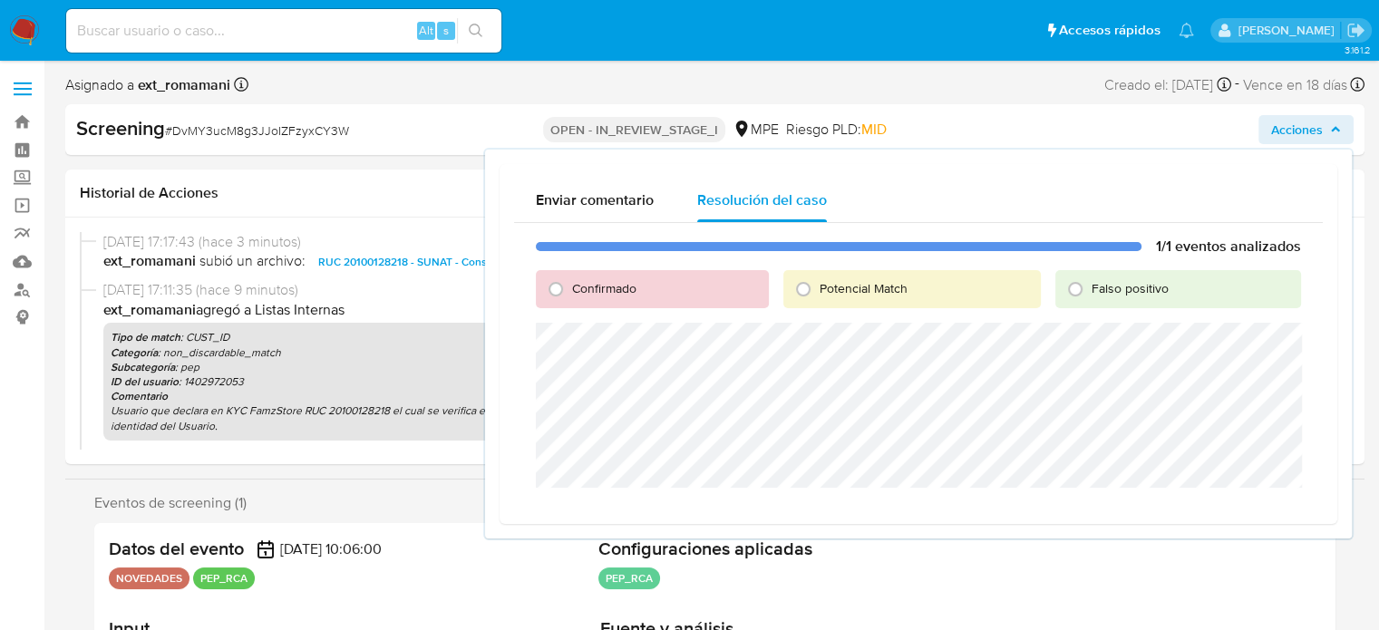
scroll to position [91, 0]
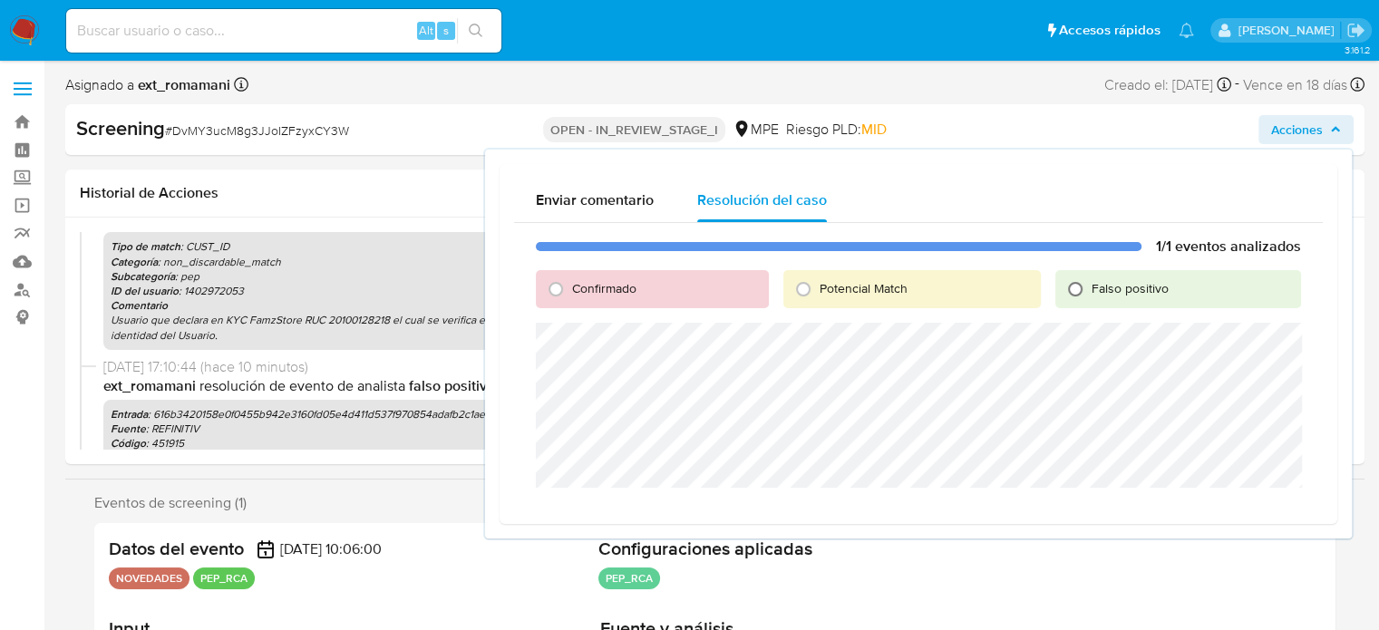
click at [1088, 288] on input "Falso positivo" at bounding box center [1075, 289] width 29 height 29
radio input "true"
click at [1217, 502] on span "Cerrar Caso" at bounding box center [1237, 509] width 87 height 25
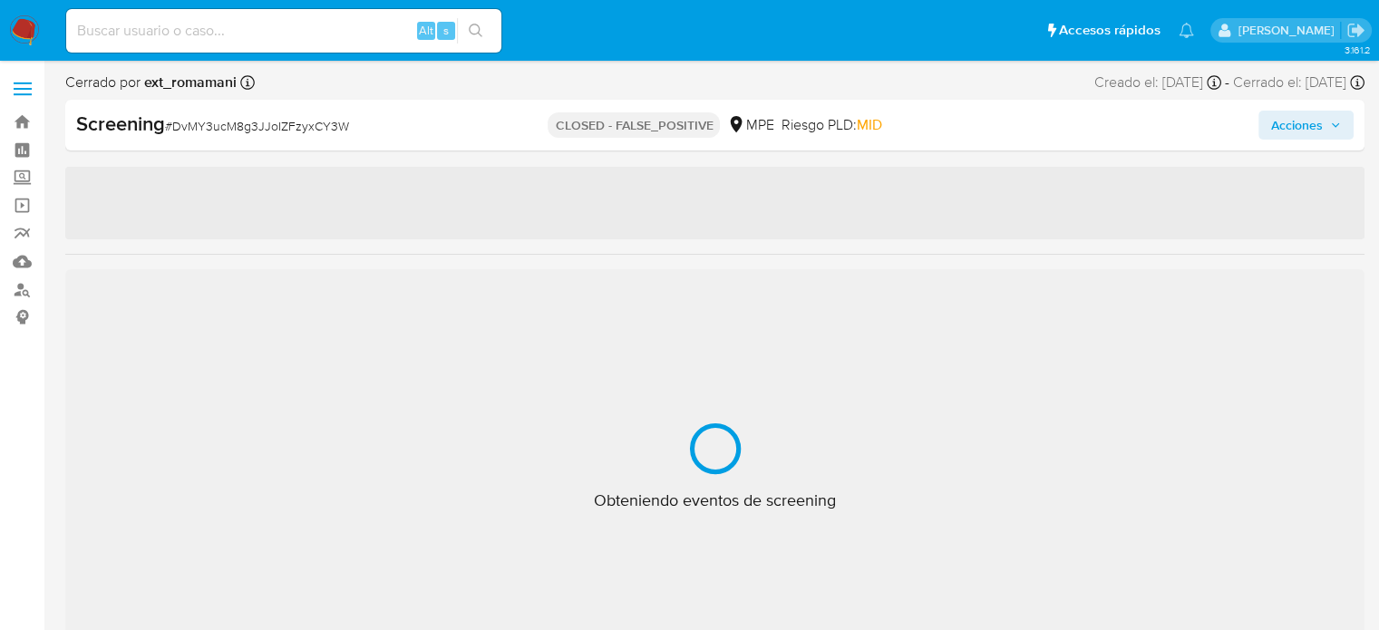
select select "10"
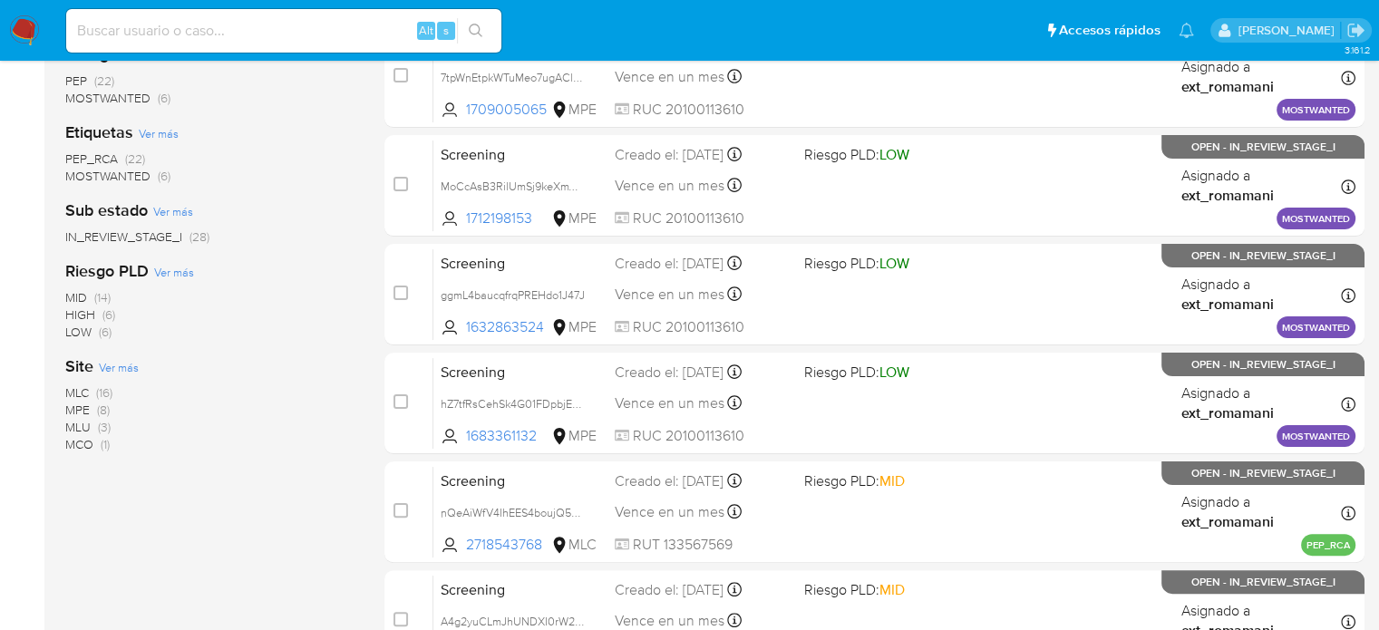
scroll to position [363, 0]
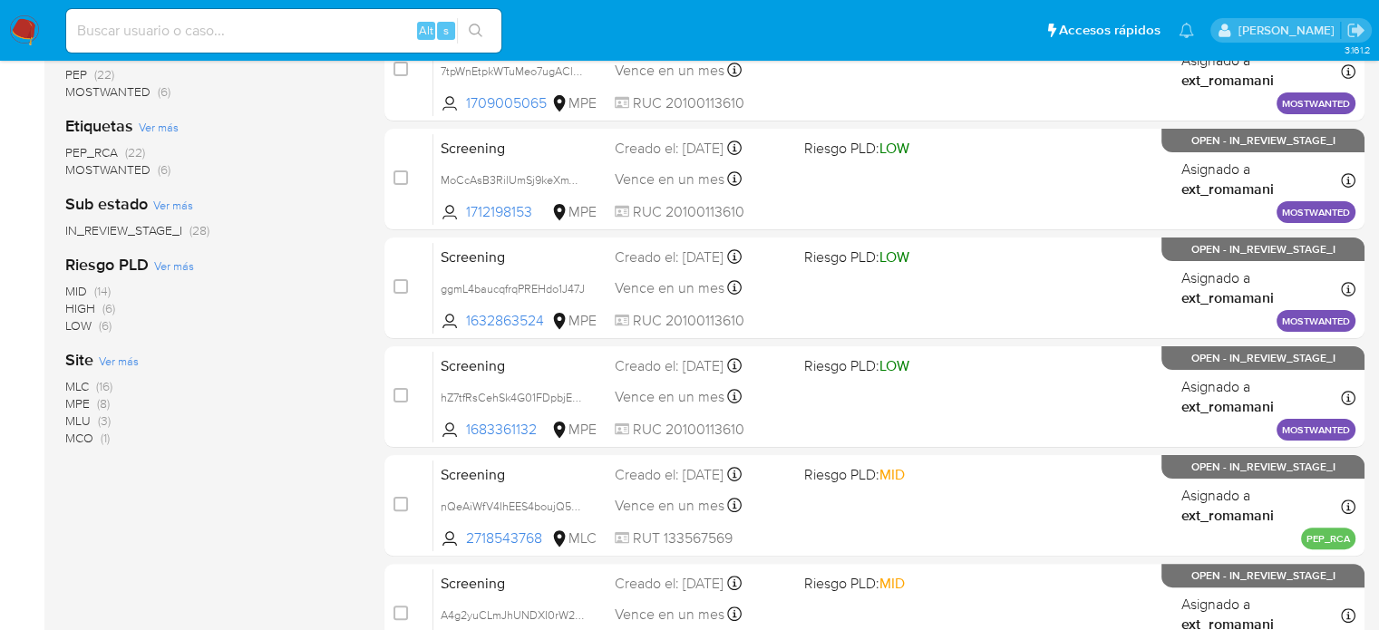
click at [105, 384] on span "(16)" at bounding box center [104, 386] width 16 height 18
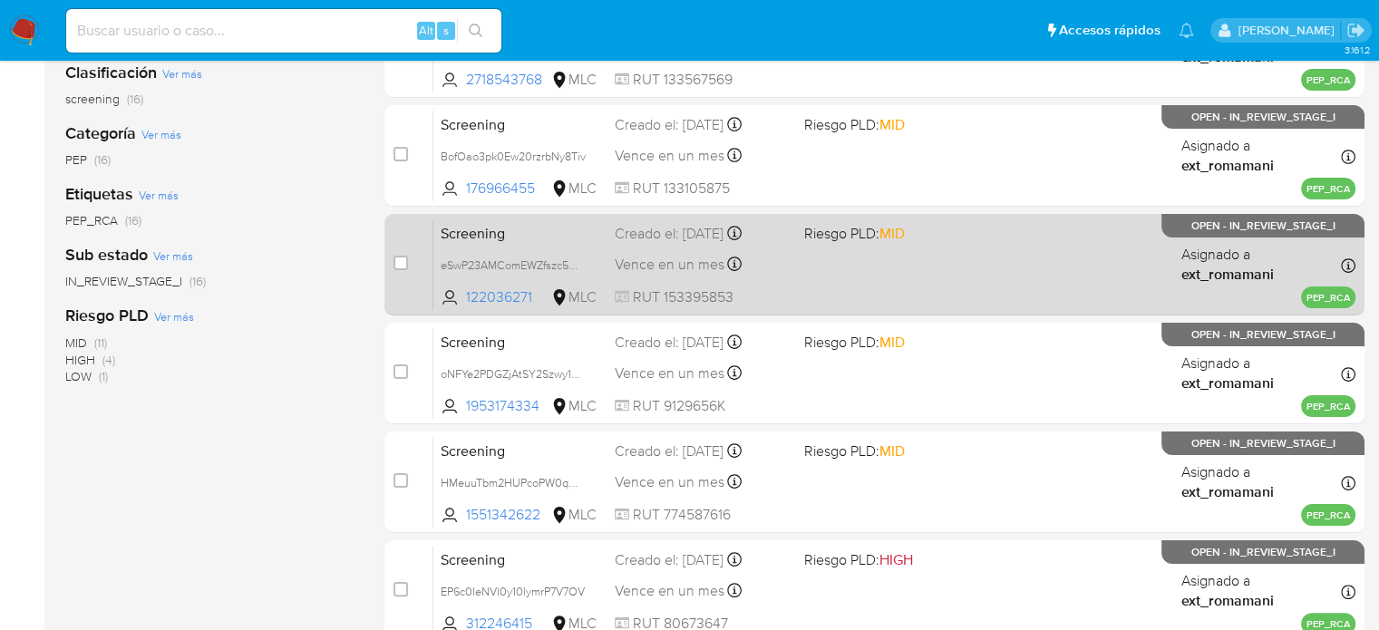
scroll to position [91, 0]
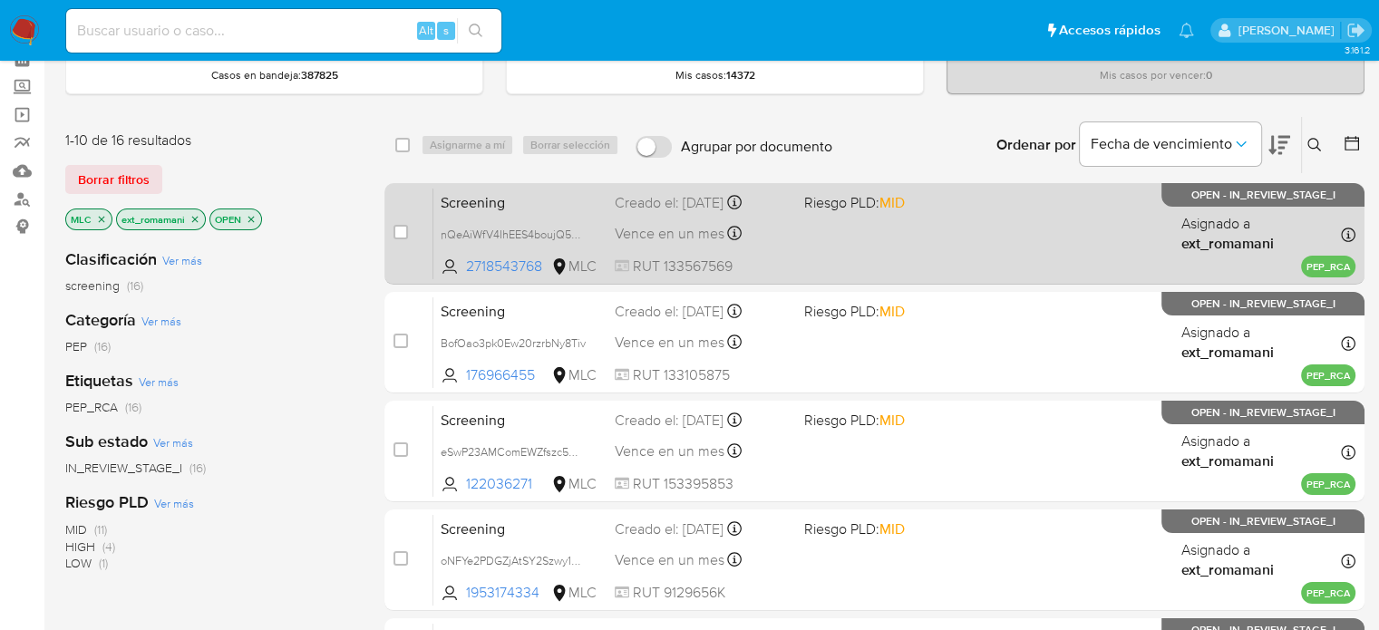
click at [723, 245] on div "Screening nQeAiWfV4IhEES4boujQ5XkD 2718543768 MLC Riesgo PLD: MID Creado el: 05…" at bounding box center [895, 234] width 922 height 92
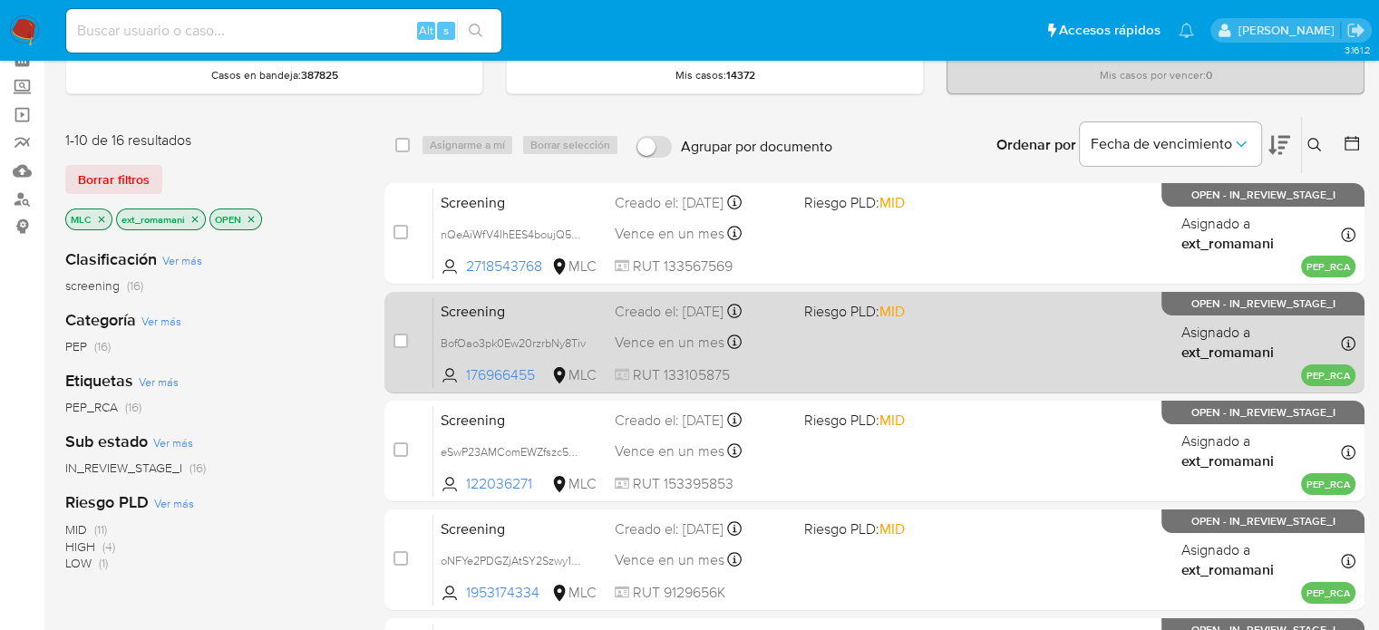
click at [715, 346] on span "Vence en un mes" at bounding box center [670, 343] width 110 height 20
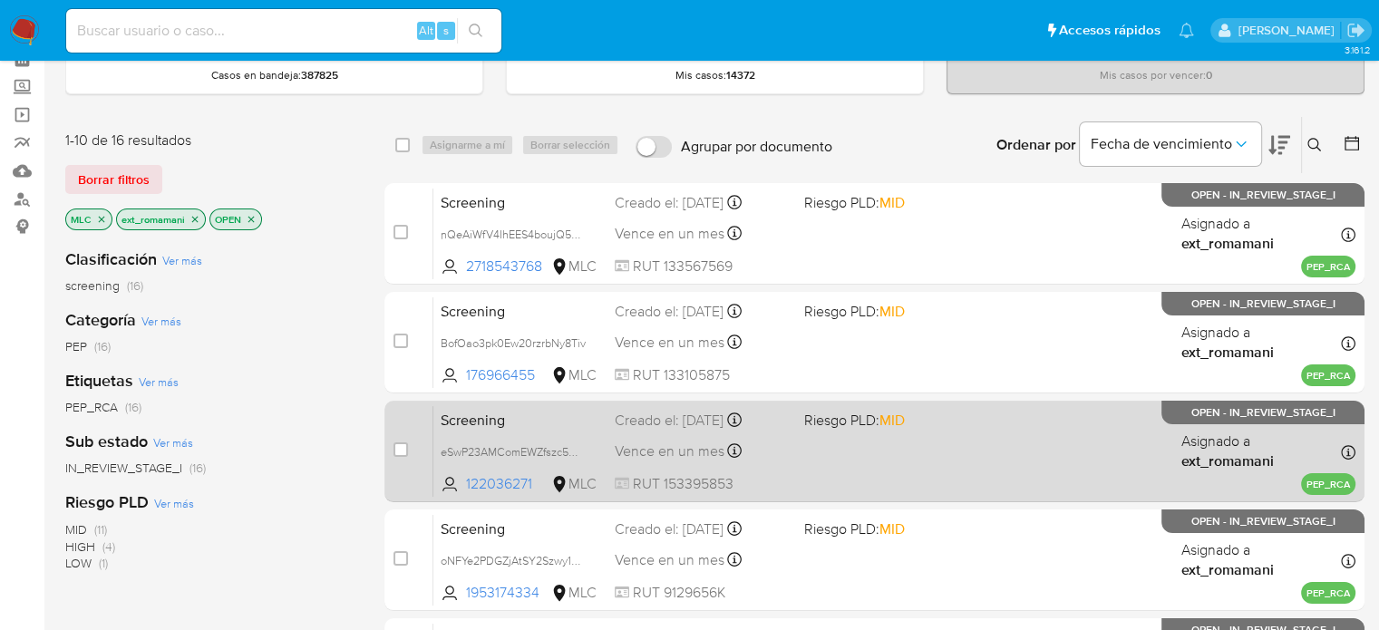
click at [704, 446] on span "Vence en un mes" at bounding box center [670, 452] width 110 height 20
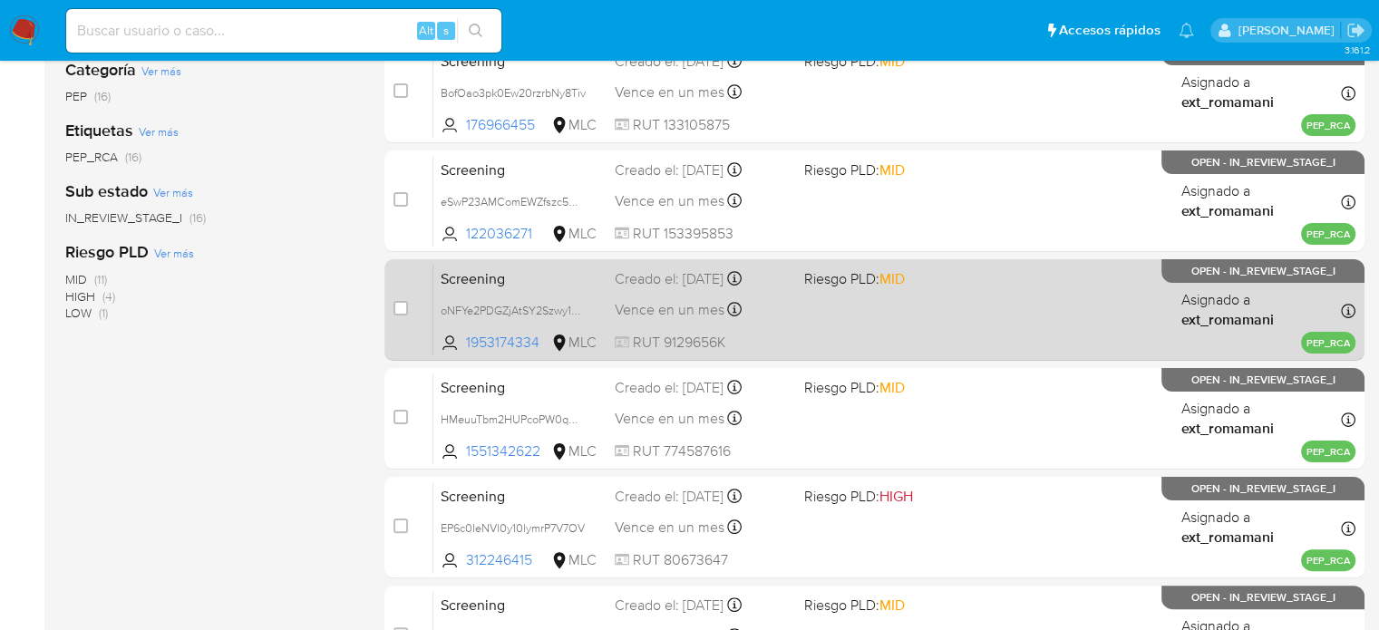
scroll to position [363, 0]
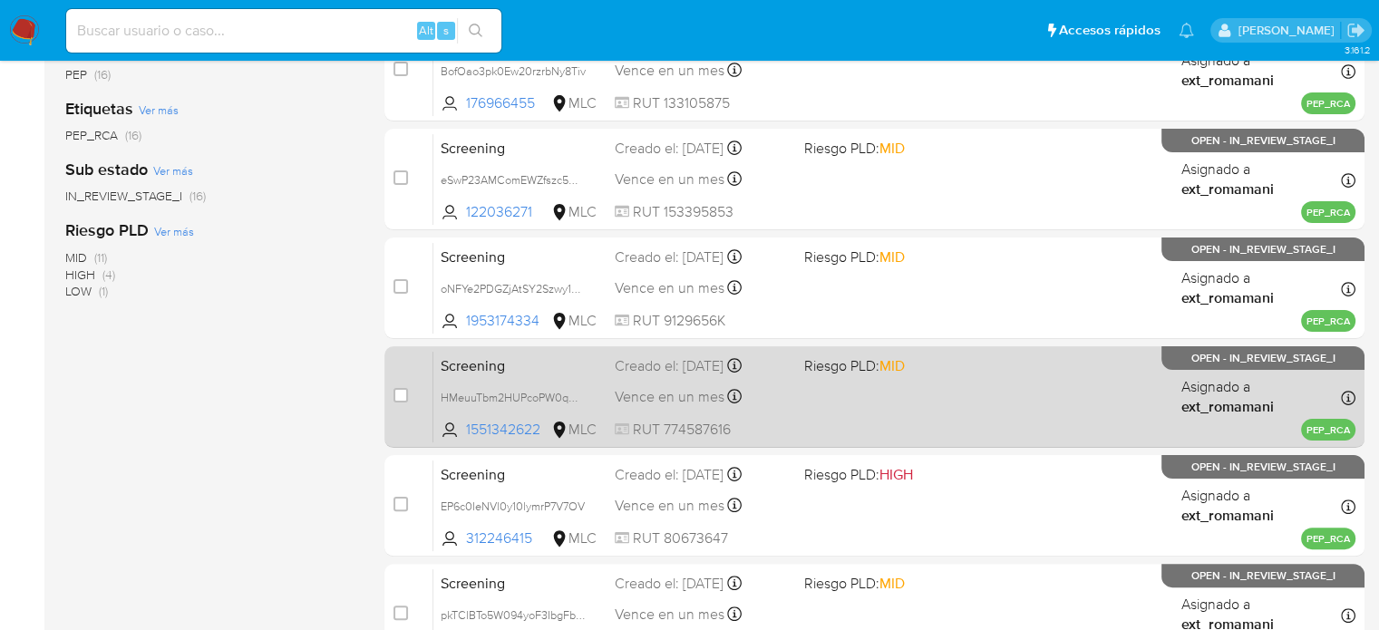
drag, startPoint x: 722, startPoint y: 304, endPoint x: 739, endPoint y: 358, distance: 57.1
click at [722, 304] on div "Screening oNFYe2PDGZjAtSY2Szwy1wnz 1953174334 MLC Riesgo PLD: MID Creado el: 05…" at bounding box center [895, 288] width 922 height 92
click at [753, 411] on div "Screening HMeuuTbm2HUPcoPW0qwbNgJA 1551342622 MLC Riesgo PLD: MID Creado el: 05…" at bounding box center [895, 397] width 922 height 92
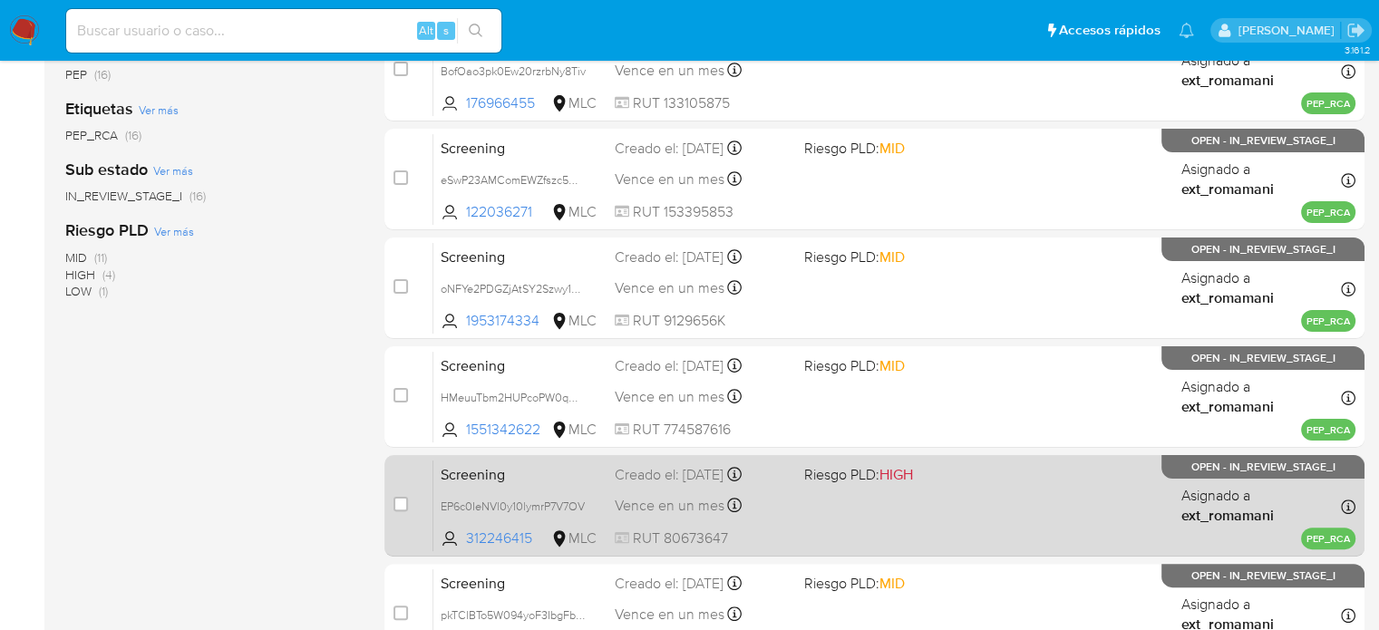
click at [778, 517] on div "Screening EP6c0IeNVl0y10lymrP7V7OV 312246415 MLC Riesgo PLD: HIGH Creado el: 05…" at bounding box center [895, 506] width 922 height 92
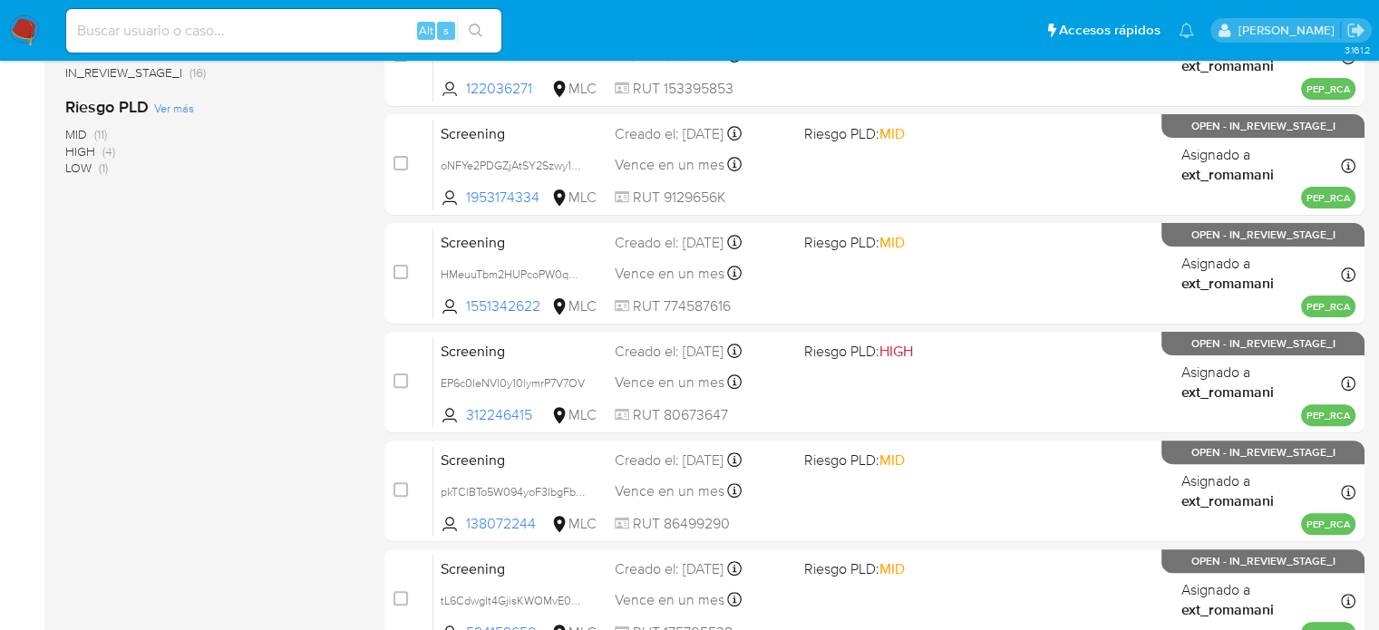
scroll to position [865, 0]
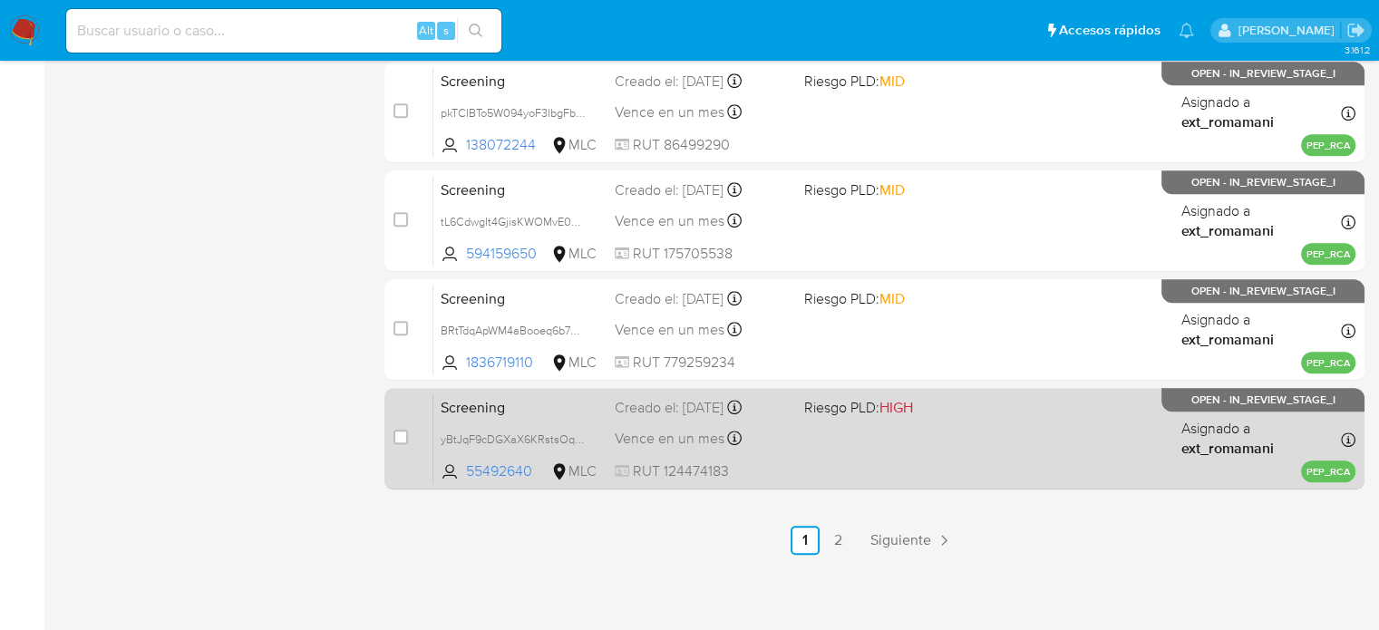
click at [773, 449] on div "Screening yBtJqF9cDGXaX6KRstsOqZJg 55492640 MLC Riesgo PLD: HIGH Creado el: 04/…" at bounding box center [895, 439] width 922 height 92
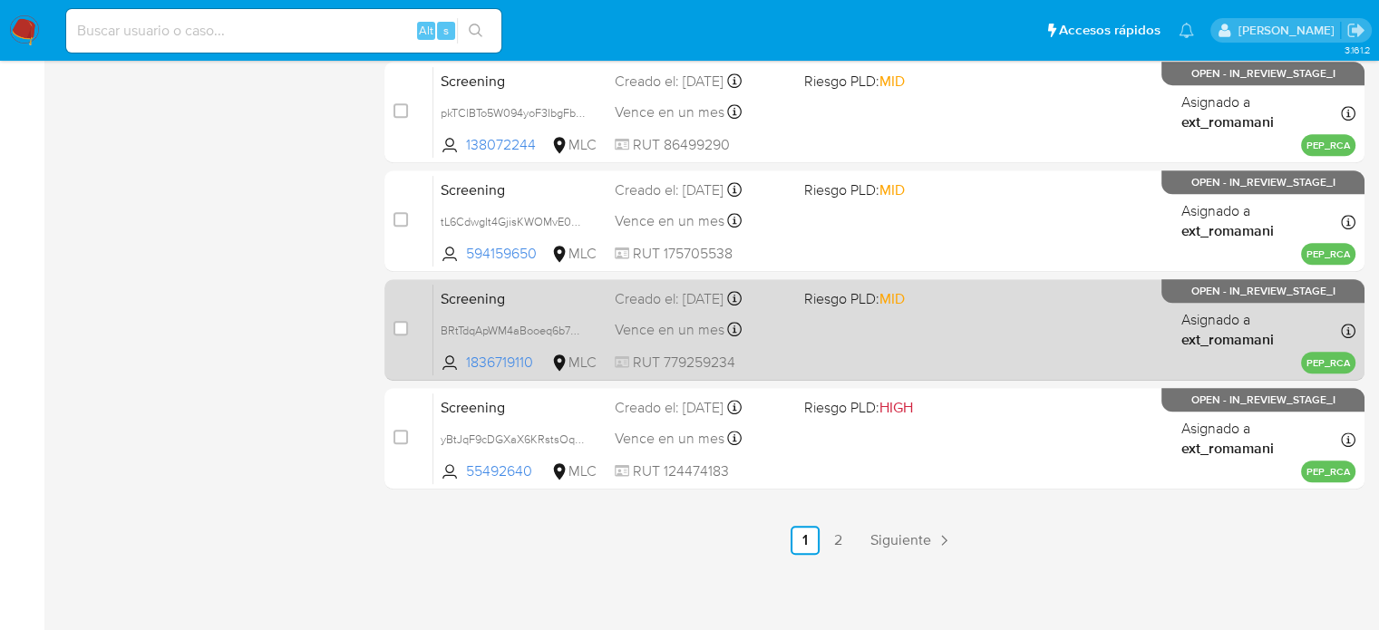
click at [793, 358] on div "Screening BRtTdqApWM4aBooeq6b7Oxzo 1836719110 MLC Riesgo PLD: MID Creado el: 04…" at bounding box center [895, 330] width 922 height 92
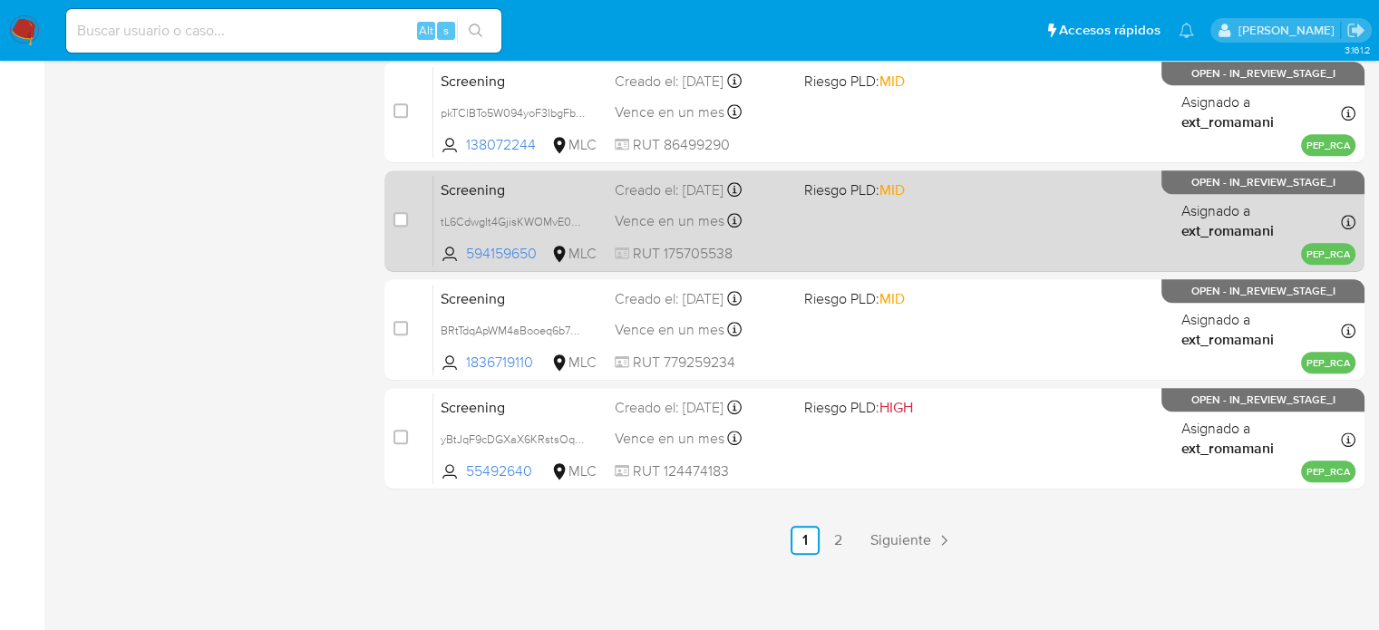
click at [862, 228] on div "Screening tL6CdwgIt4GjisKWOMvE0hDJ 594159650 MLC Riesgo PLD: MID Creado el: 04/…" at bounding box center [895, 221] width 922 height 92
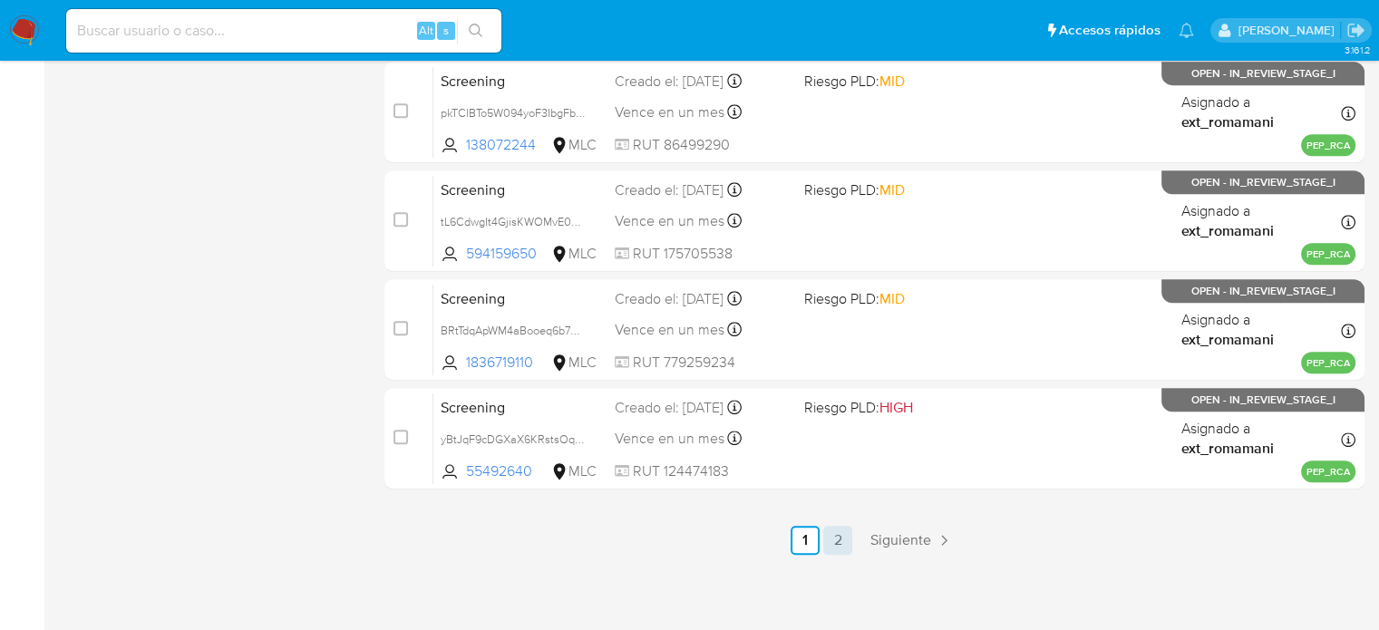
click at [834, 539] on link "2" at bounding box center [838, 540] width 29 height 29
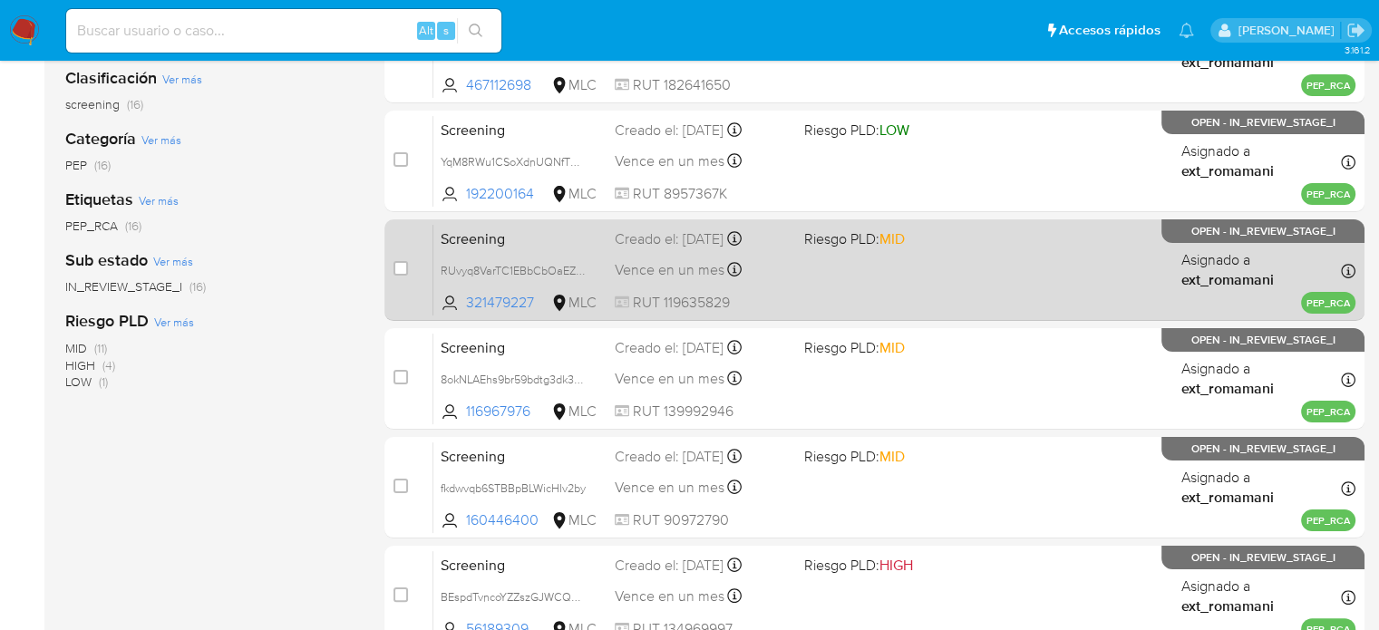
scroll to position [181, 0]
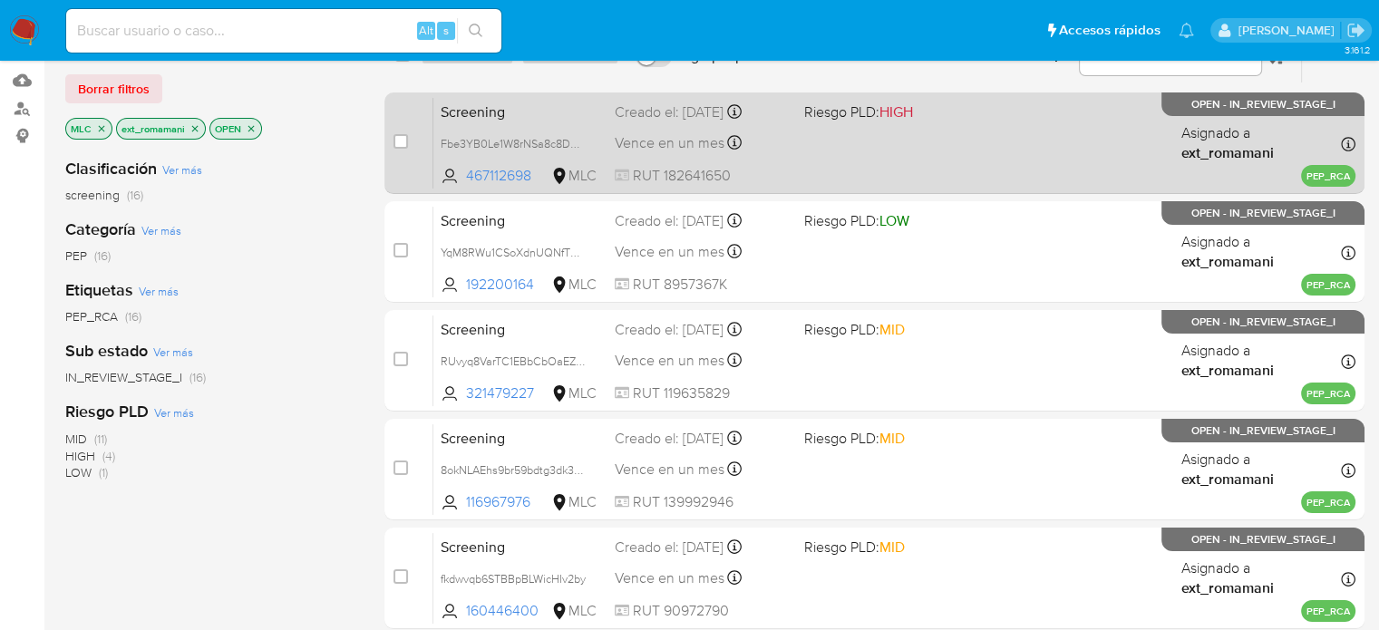
click at [781, 157] on div "Screening Fbe3YB0Le1W8rNSa8c8D6Fv4 467112698 MLC Riesgo PLD: HIGH Creado el: 04…" at bounding box center [895, 143] width 922 height 92
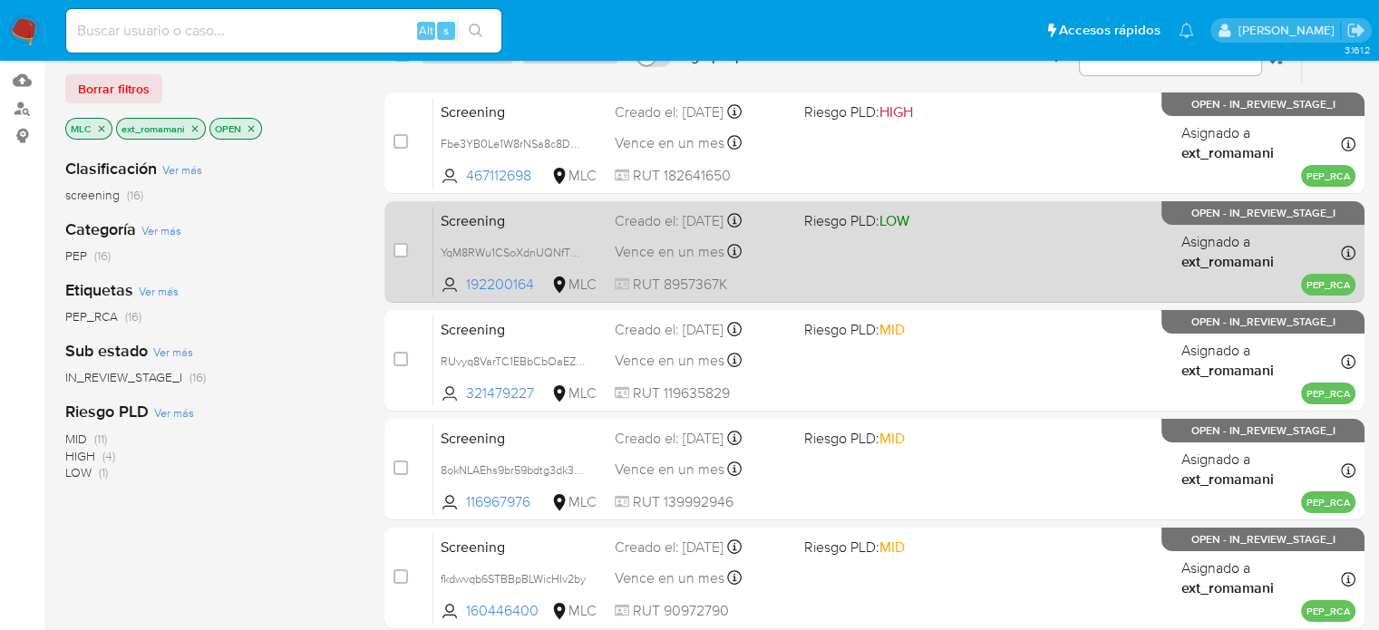
click at [789, 237] on div "Screening YqM8RWu1CSoXdnUQNfTMqyJ5 192200164 MLC Riesgo PLD: LOW Creado el: 04/…" at bounding box center [895, 252] width 922 height 92
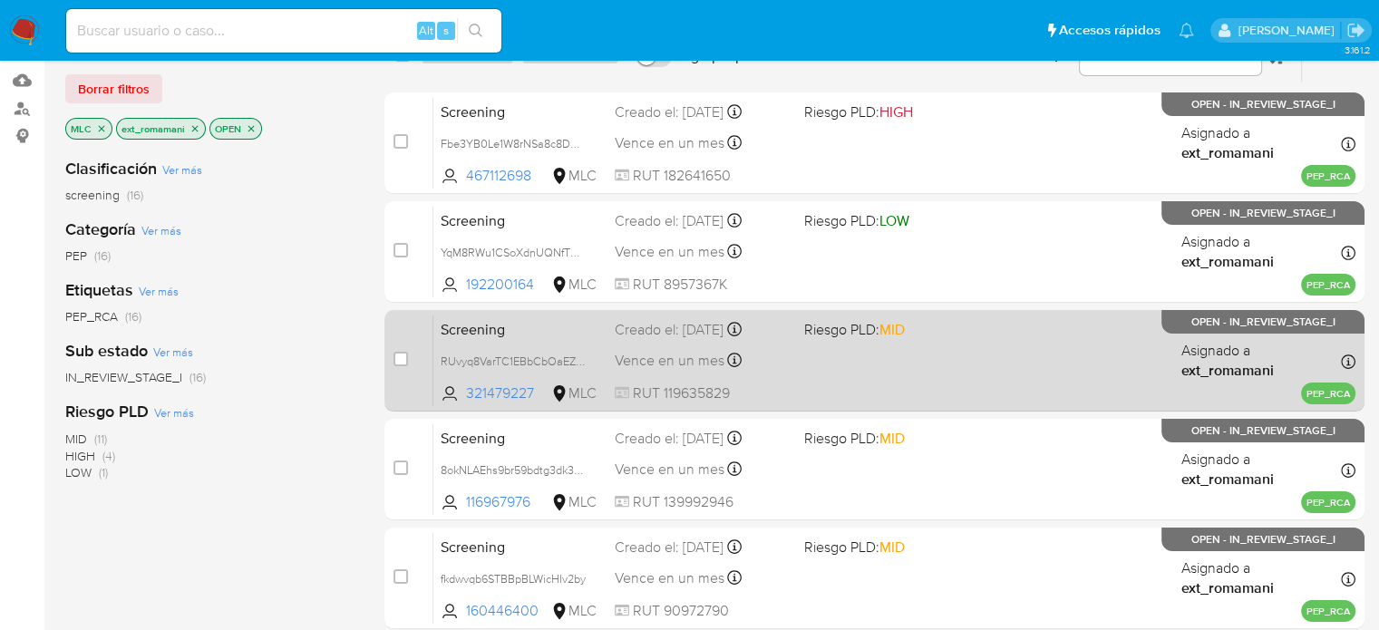
click at [789, 341] on div "Screening RUvyq8VarTC1EBbCbOaEZMoe 321479227 MLC Riesgo PLD: MID Creado el: 04/…" at bounding box center [895, 361] width 922 height 92
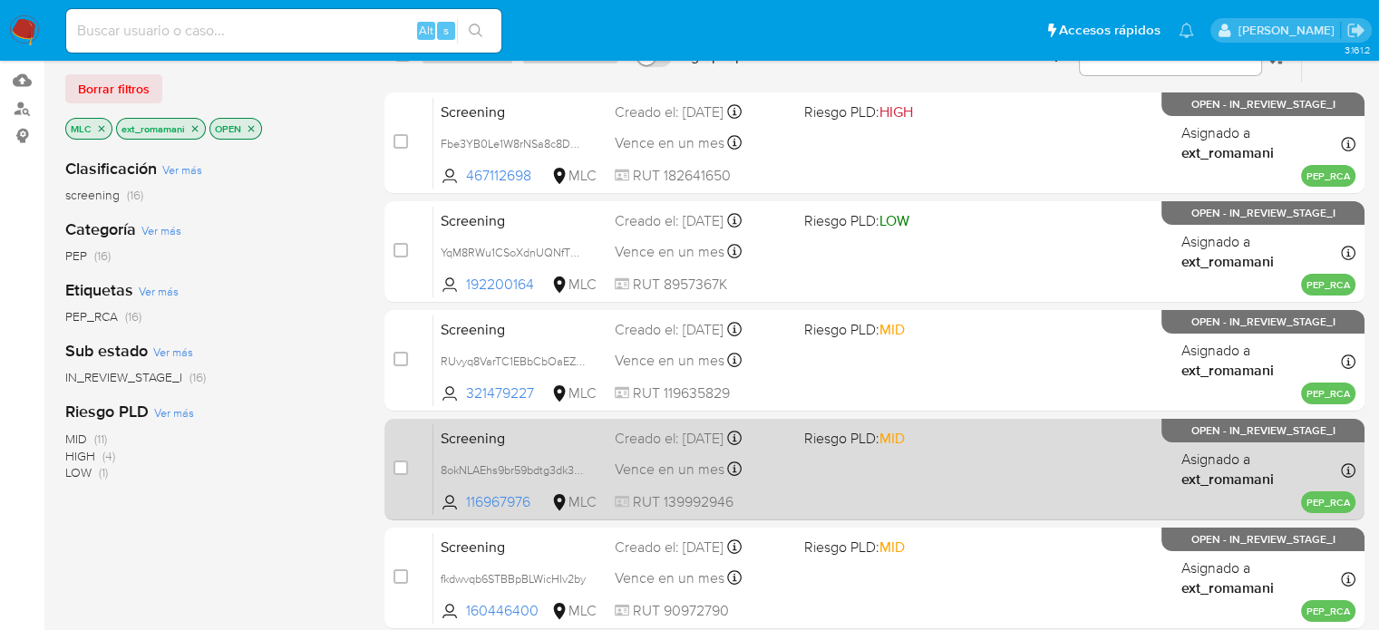
click at [801, 463] on div "Screening 8okNLAEhs9br59bdtg3dk38N 116967976 MLC Riesgo PLD: MID Creado el: 04/…" at bounding box center [895, 470] width 922 height 92
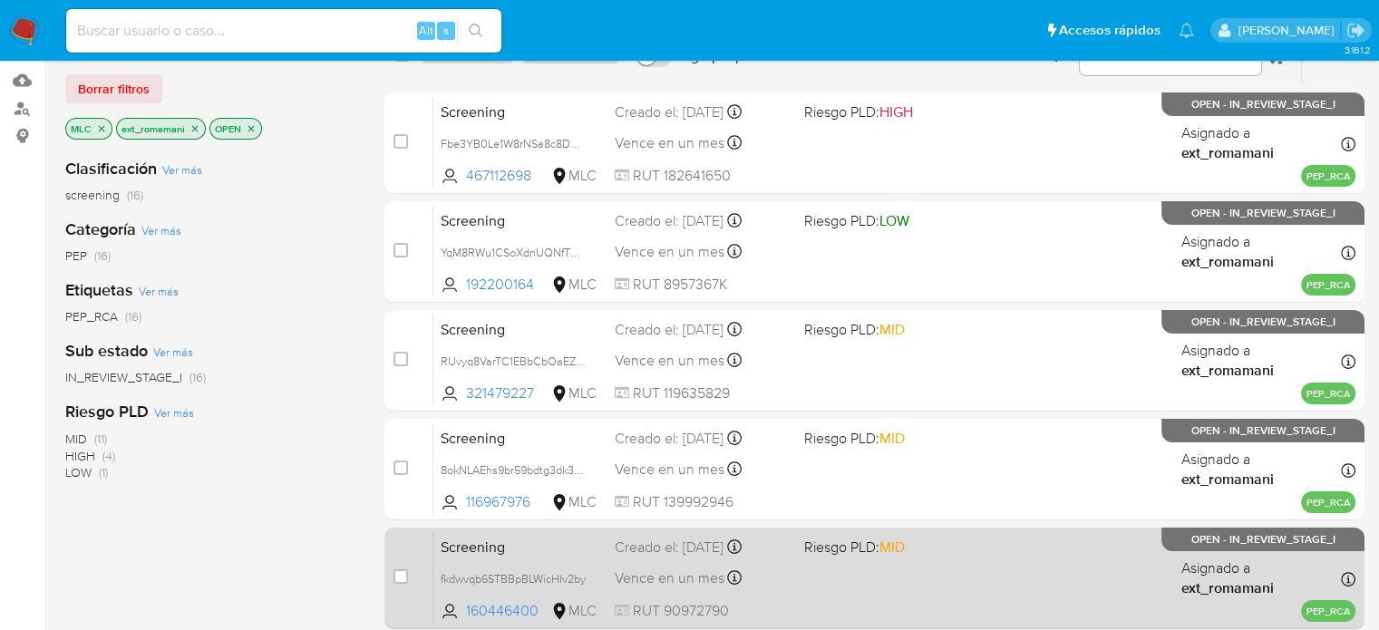
scroll to position [453, 0]
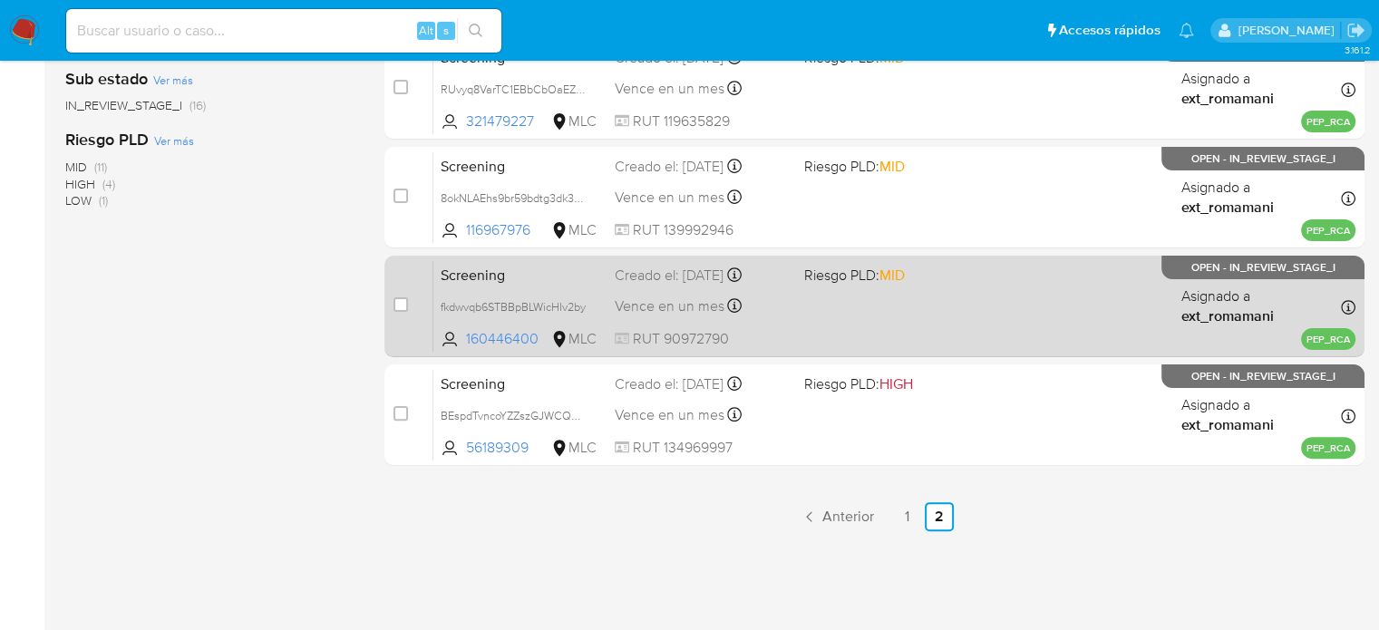
click at [791, 300] on div "Screening fkdwvqb6STBBpBLWicHIv2by 160446400 MLC Riesgo PLD: MID Creado el: 04/…" at bounding box center [895, 306] width 922 height 92
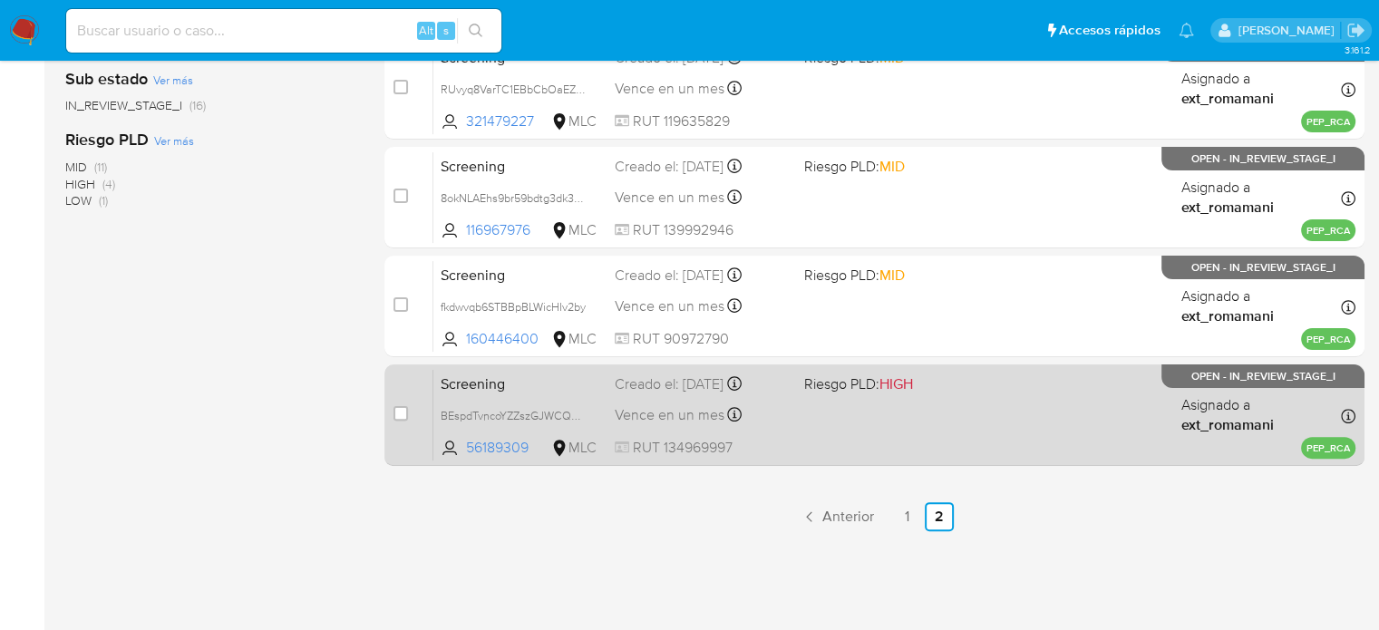
click at [791, 430] on div "Screening BEspdTvncoYZZszGJWCQ4HfX 56189309 MLC Riesgo PLD: HIGH Creado el: 04/…" at bounding box center [895, 415] width 922 height 92
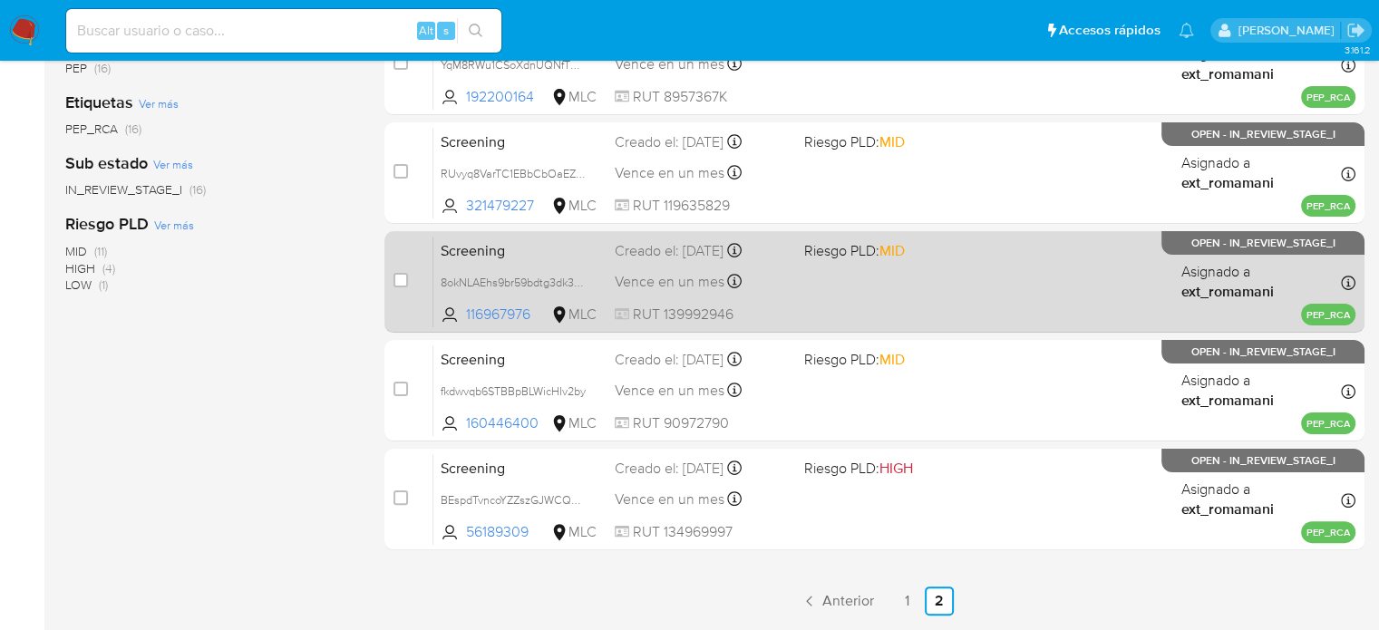
scroll to position [272, 0]
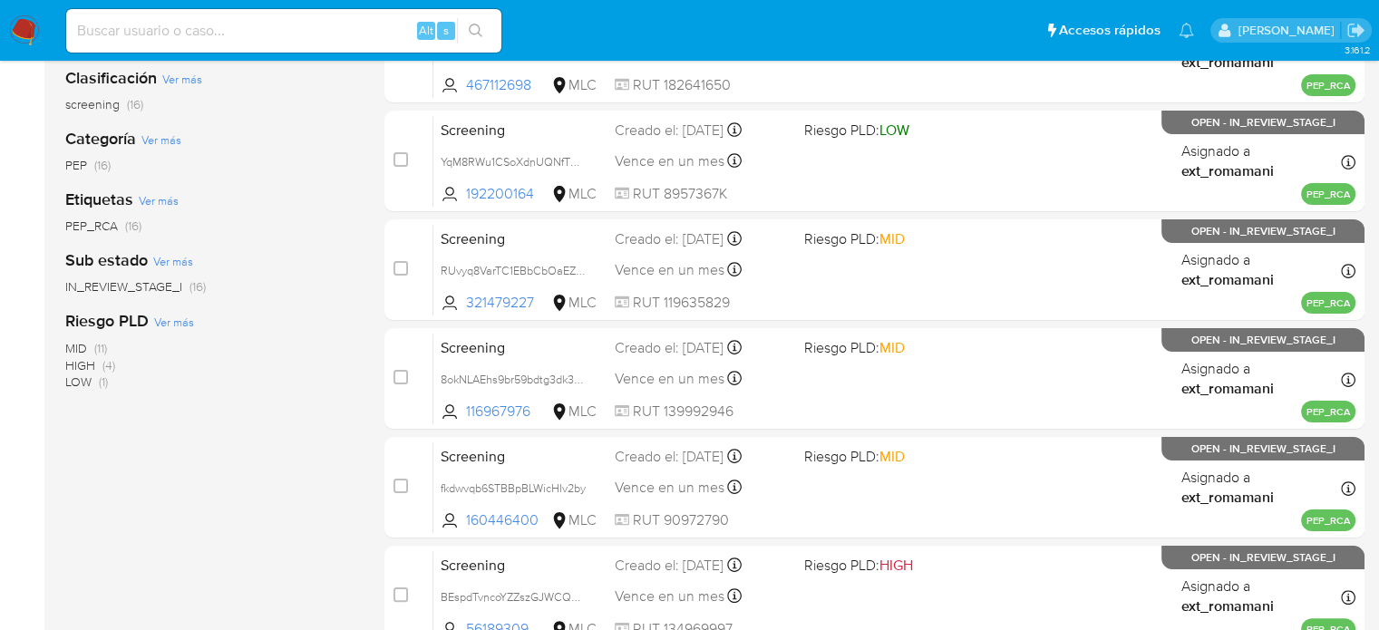
click at [22, 28] on img at bounding box center [24, 30] width 31 height 31
click at [25, 29] on img at bounding box center [24, 30] width 31 height 31
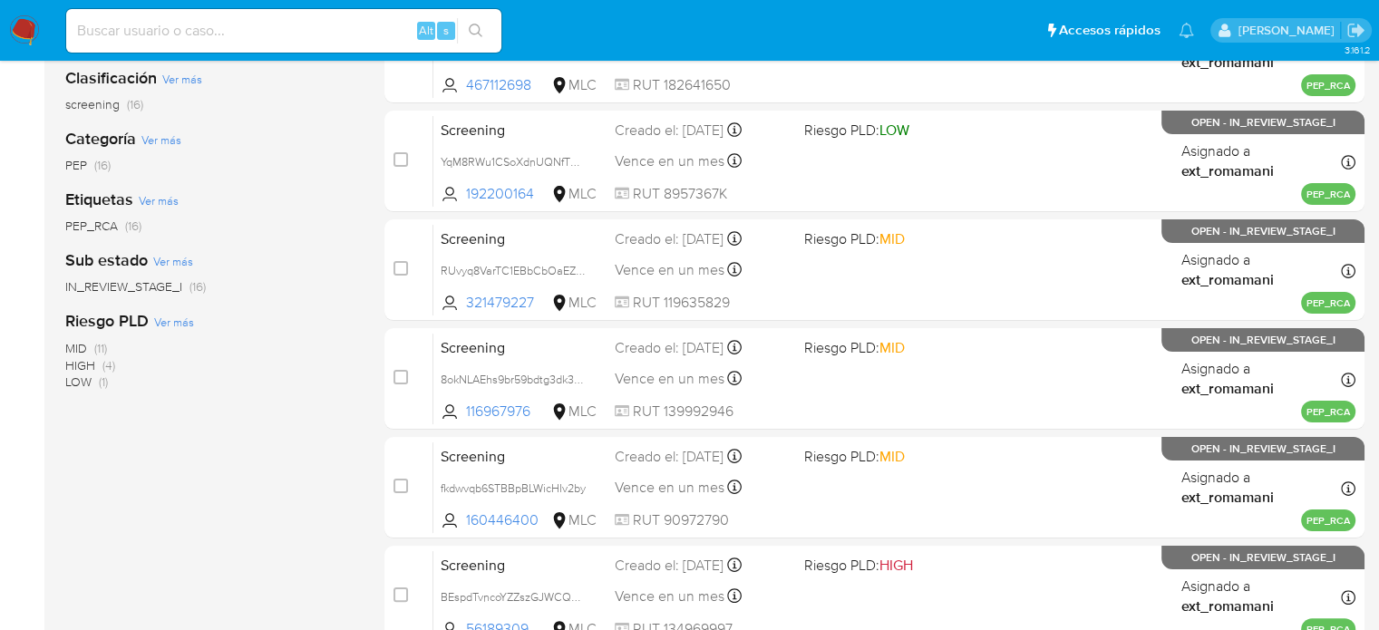
click at [25, 29] on img at bounding box center [24, 30] width 31 height 31
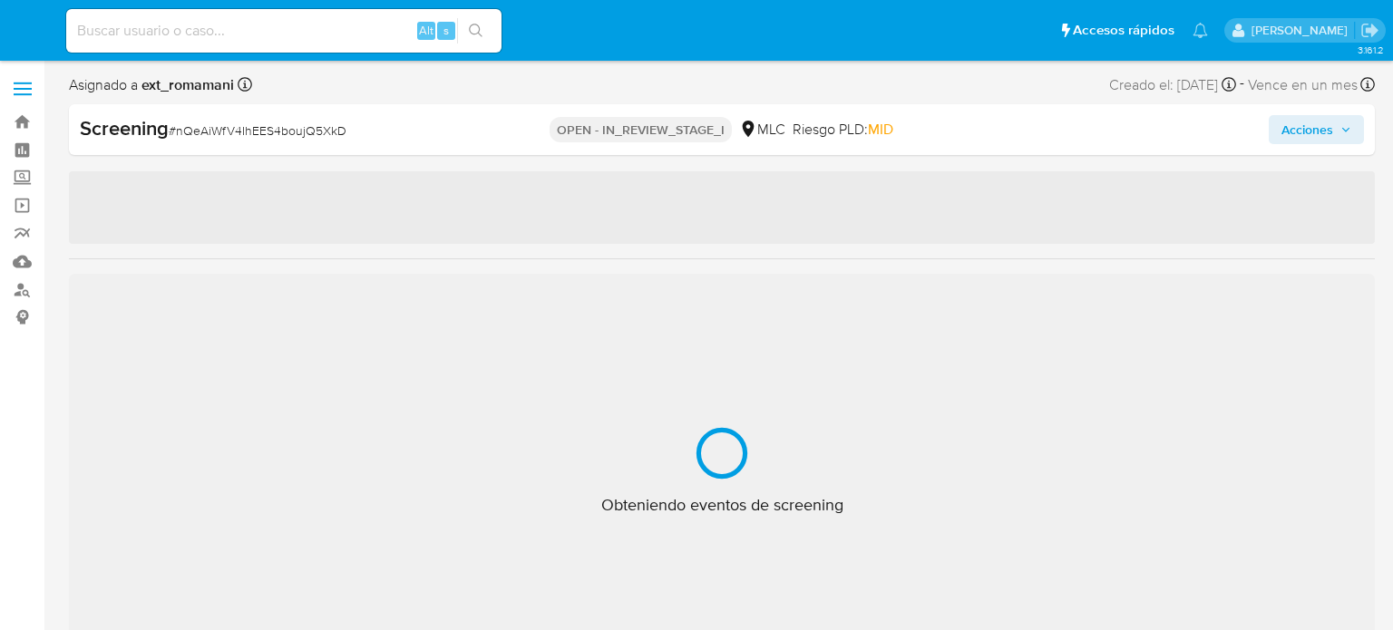
select select "10"
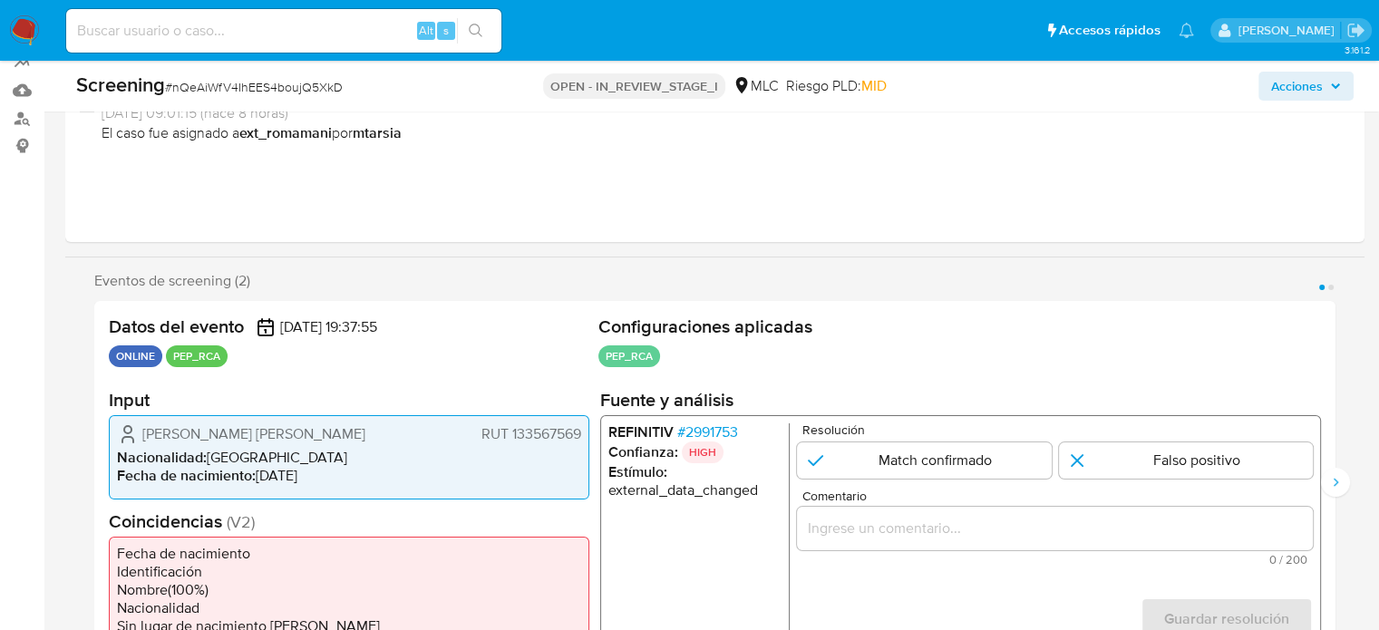
scroll to position [272, 0]
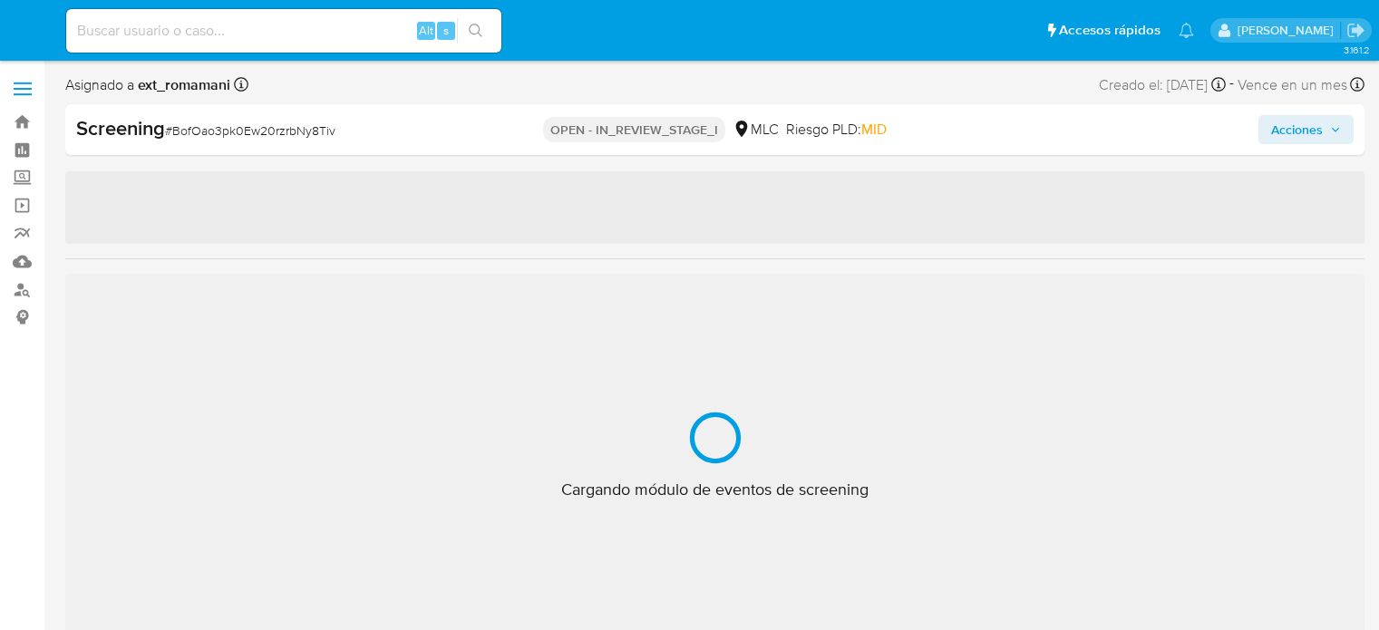
select select "10"
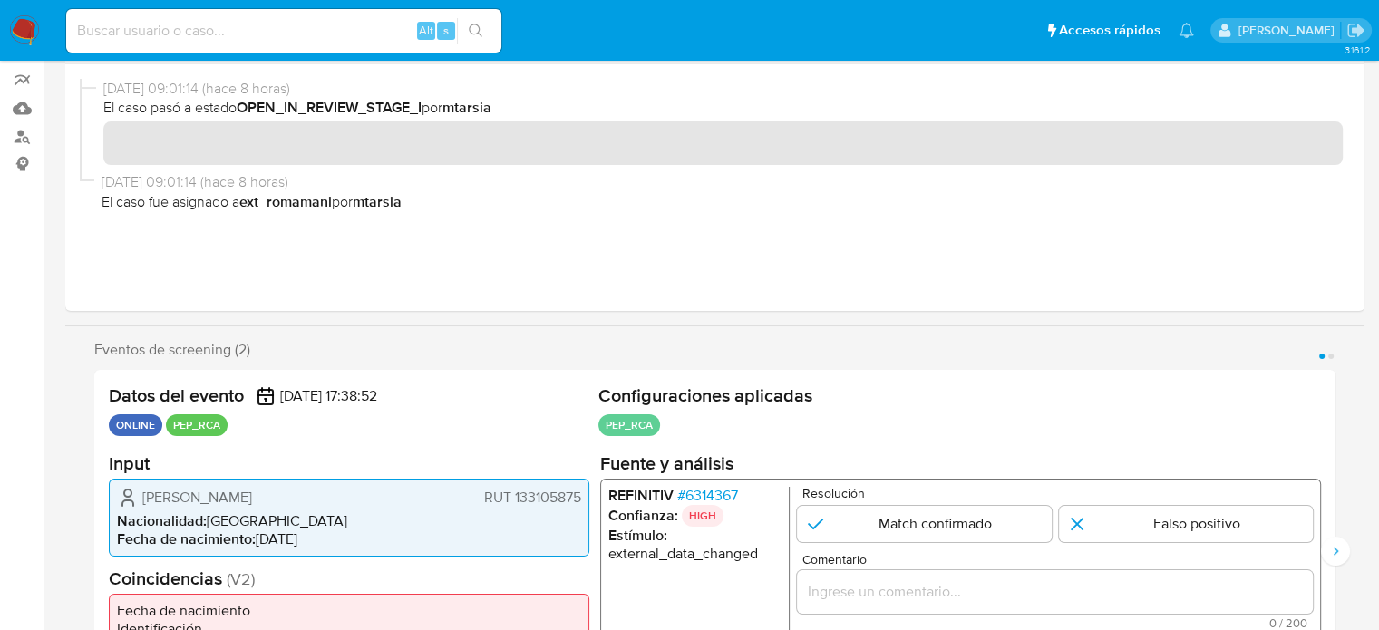
scroll to position [272, 0]
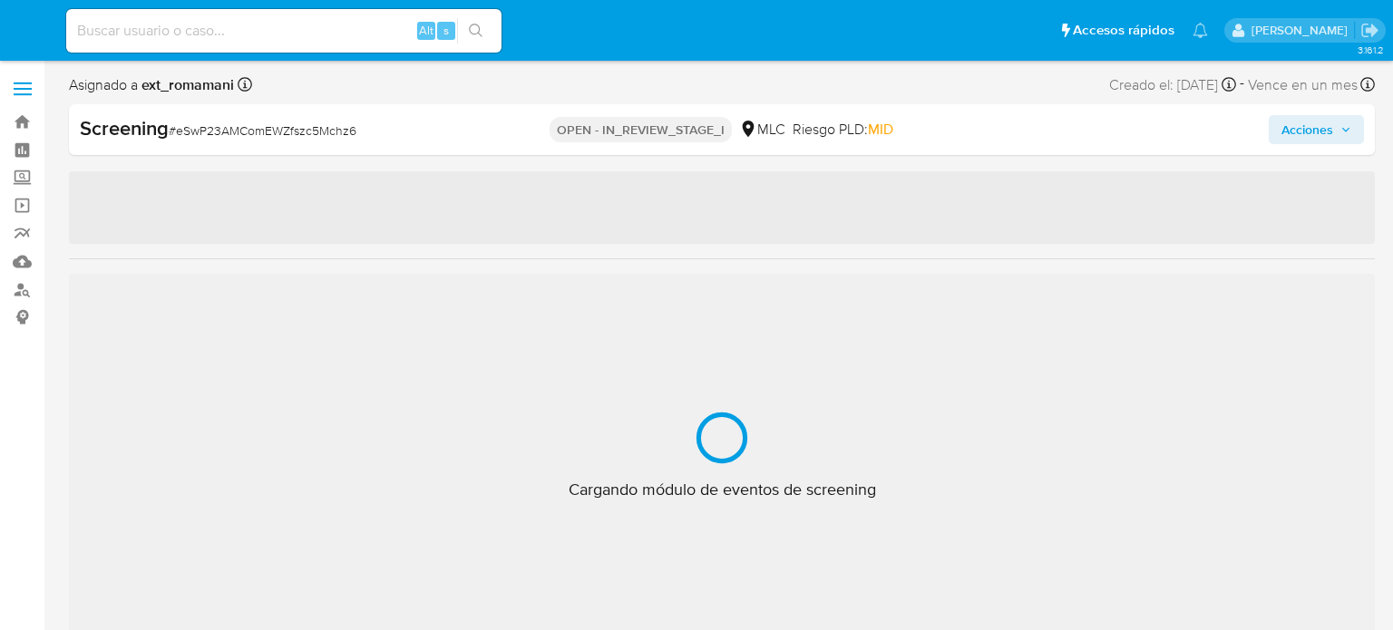
select select "10"
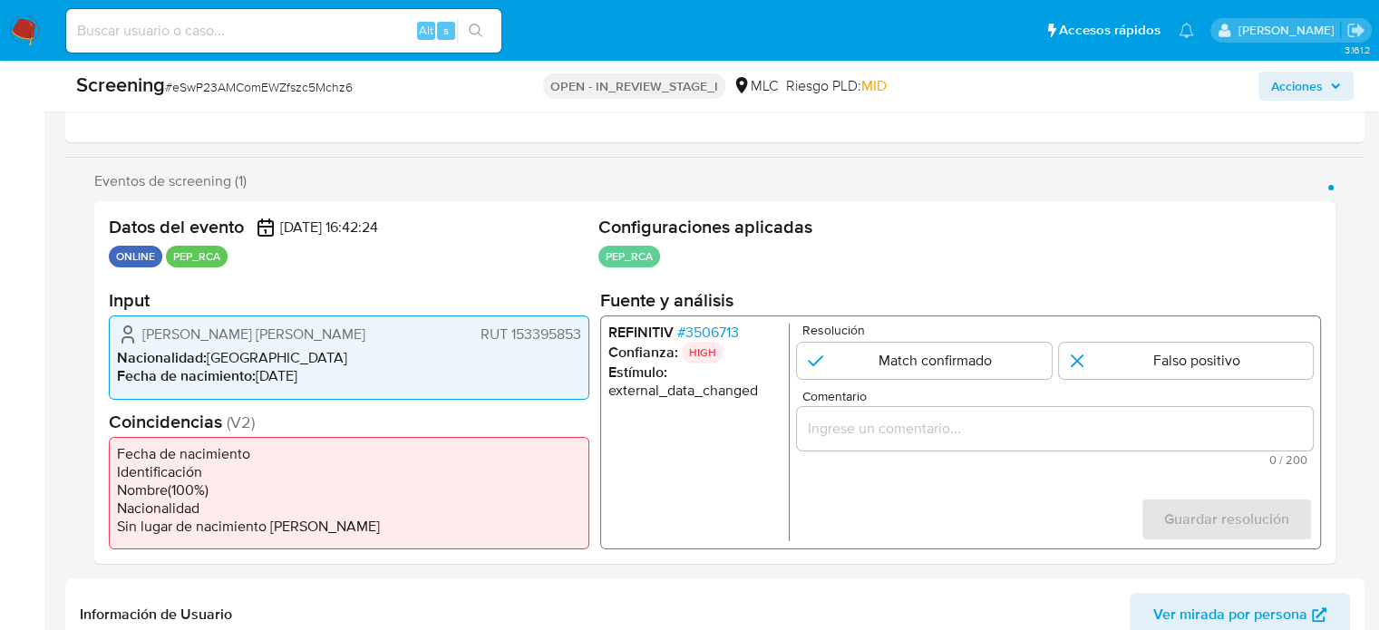
scroll to position [272, 0]
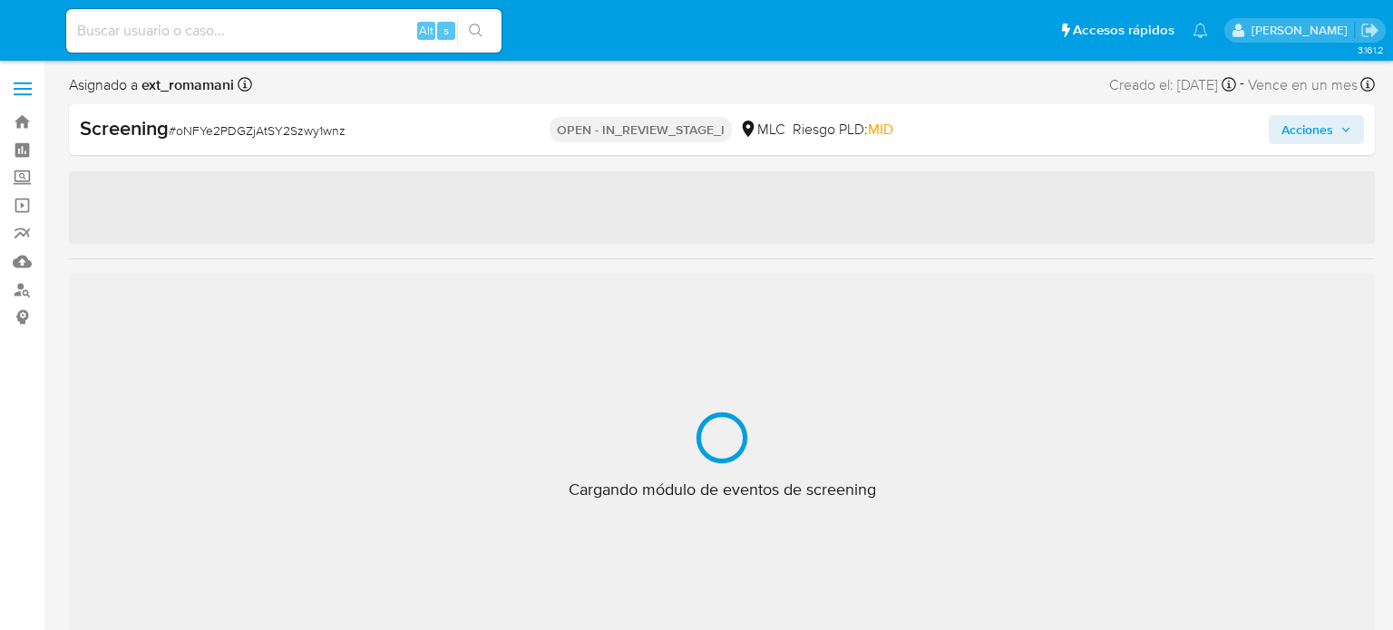
select select "10"
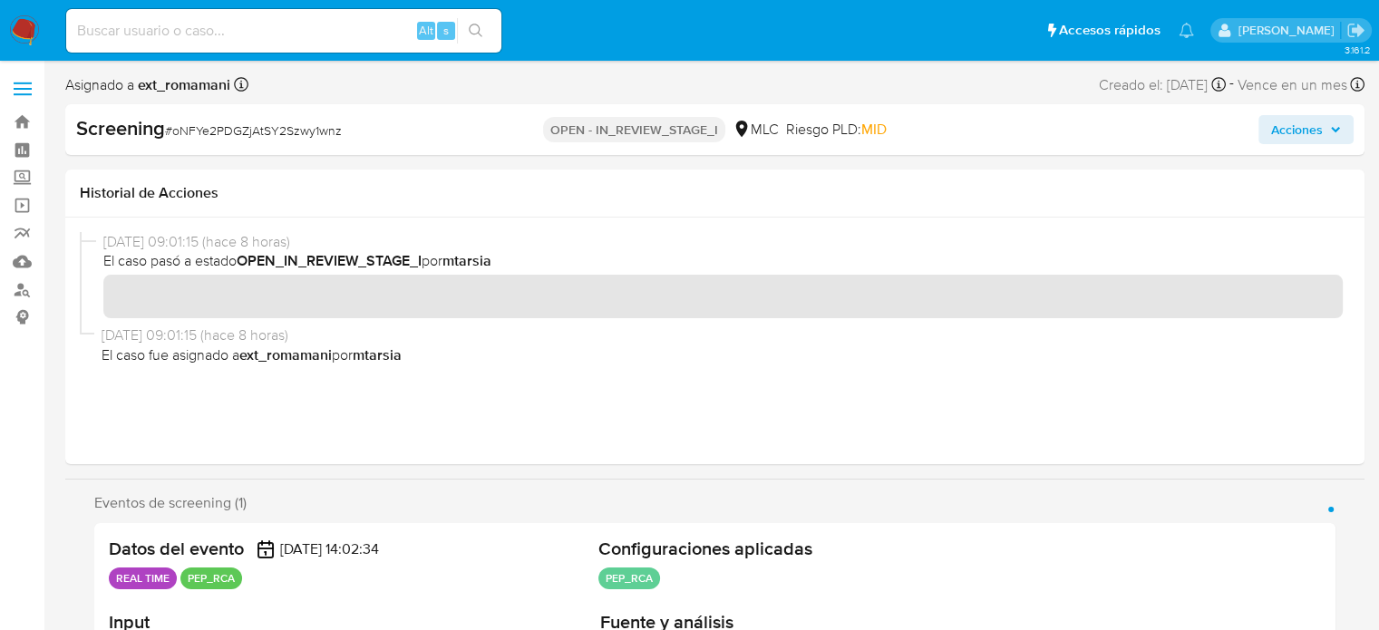
scroll to position [272, 0]
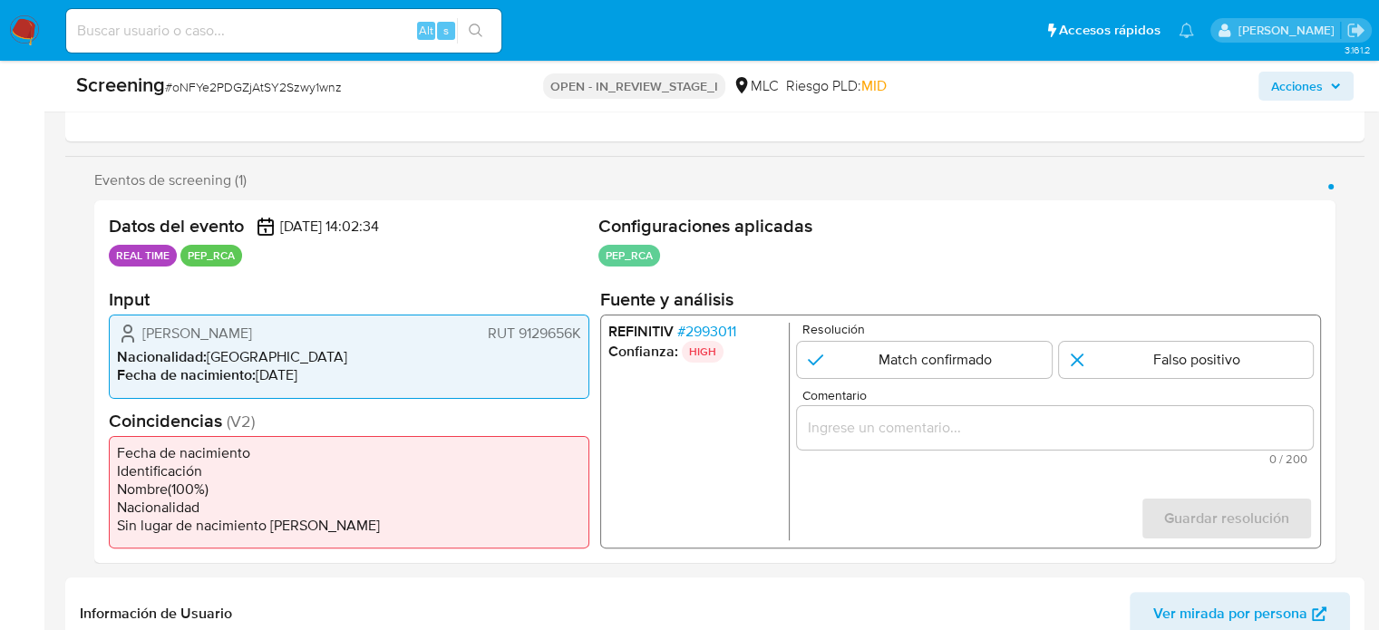
drag, startPoint x: 379, startPoint y: 334, endPoint x: 134, endPoint y: 336, distance: 244.9
click at [134, 344] on div "Marcelo Arturo Flores Aliaga RUT 9129656K Nacionalidad : Chile Fecha de nacimie…" at bounding box center [349, 356] width 481 height 83
drag, startPoint x: 134, startPoint y: 333, endPoint x: 329, endPoint y: 334, distance: 195.0
click at [329, 334] on div "Marcelo Arturo Flores Aliaga RUT 9129656K" at bounding box center [349, 334] width 464 height 22
click at [710, 328] on span "# 2993011" at bounding box center [706, 332] width 59 height 18
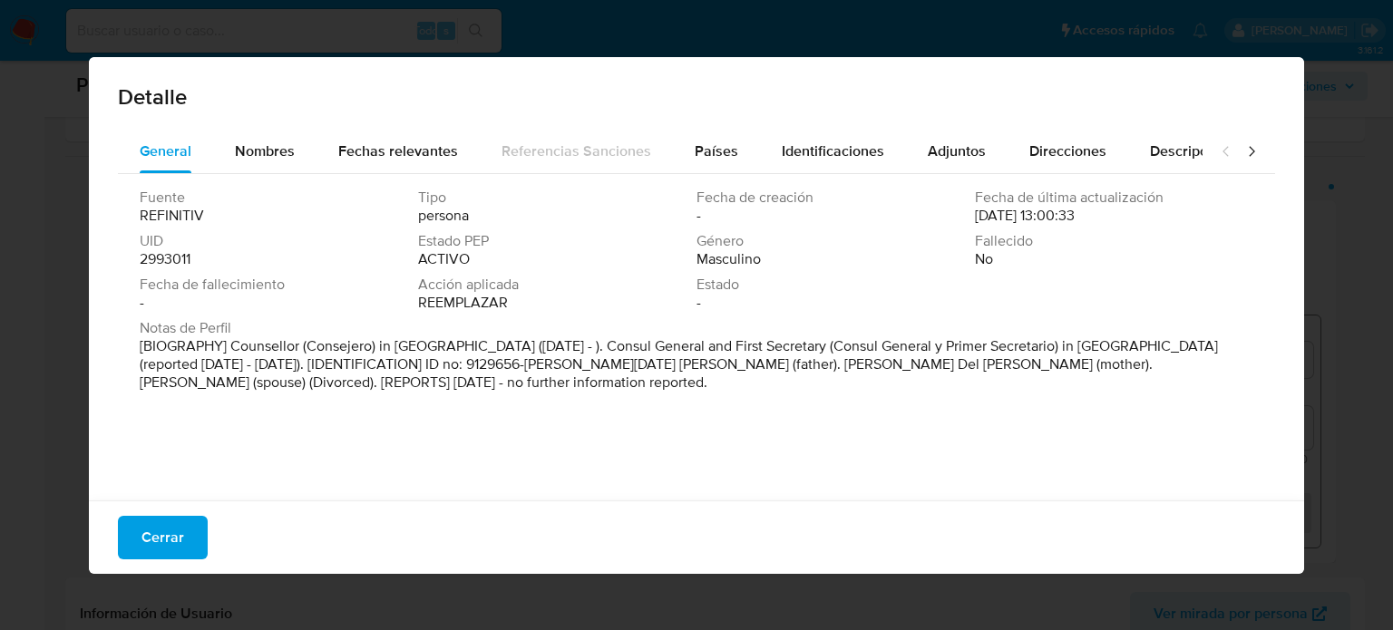
drag, startPoint x: 494, startPoint y: 347, endPoint x: 305, endPoint y: 355, distance: 189.7
click at [305, 355] on font "[BIOGRAPHY] Counsellor (Consejero) in Guatemala City (Sep 2018 - ). Consul Gene…" at bounding box center [679, 364] width 1078 height 57
click at [278, 141] on font "Nombres" at bounding box center [265, 151] width 60 height 21
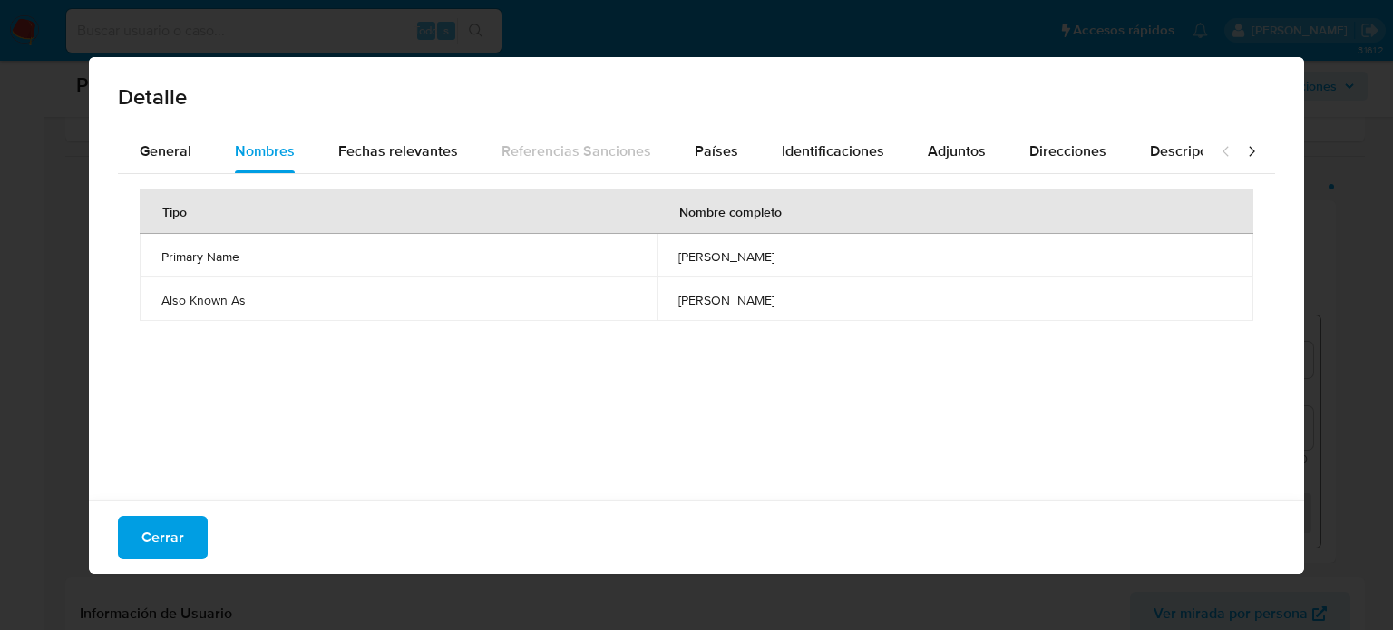
click at [0, 258] on div "Detalle General Nombres Fechas relevantes Referencias Sanciones Países Identifi…" at bounding box center [696, 315] width 1393 height 630
click at [169, 141] on font "General" at bounding box center [166, 151] width 52 height 21
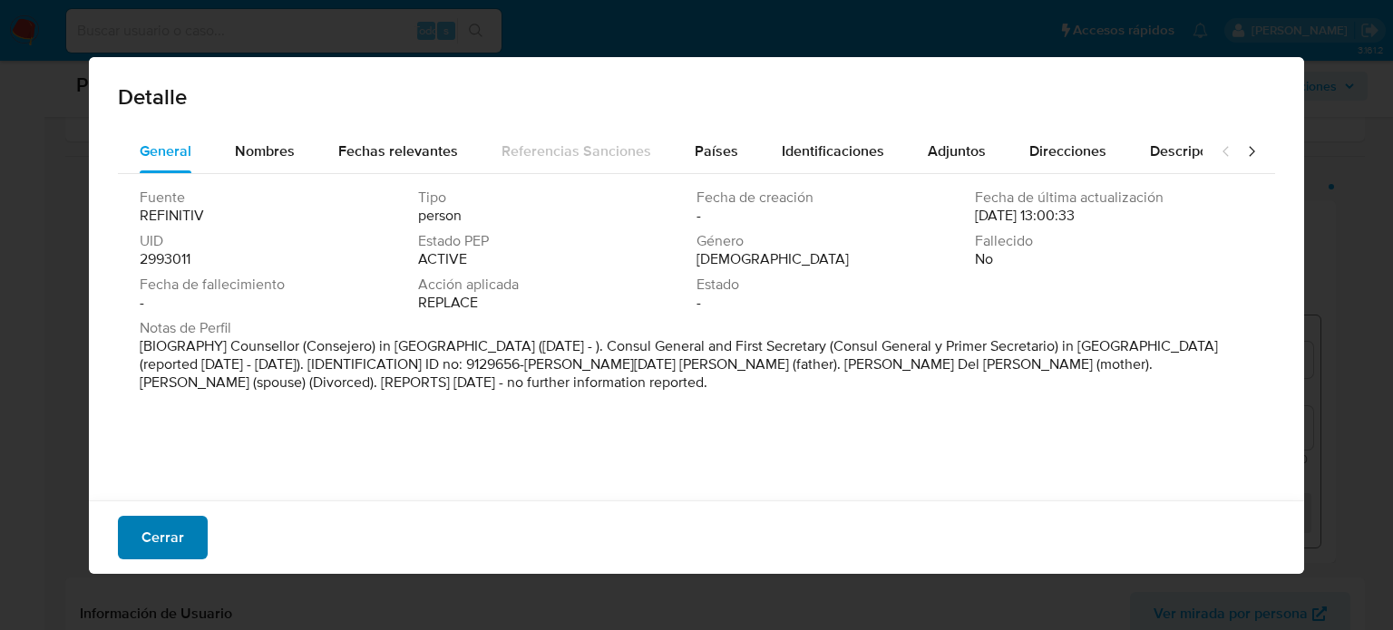
click at [185, 536] on button "Cerrar" at bounding box center [163, 538] width 90 height 44
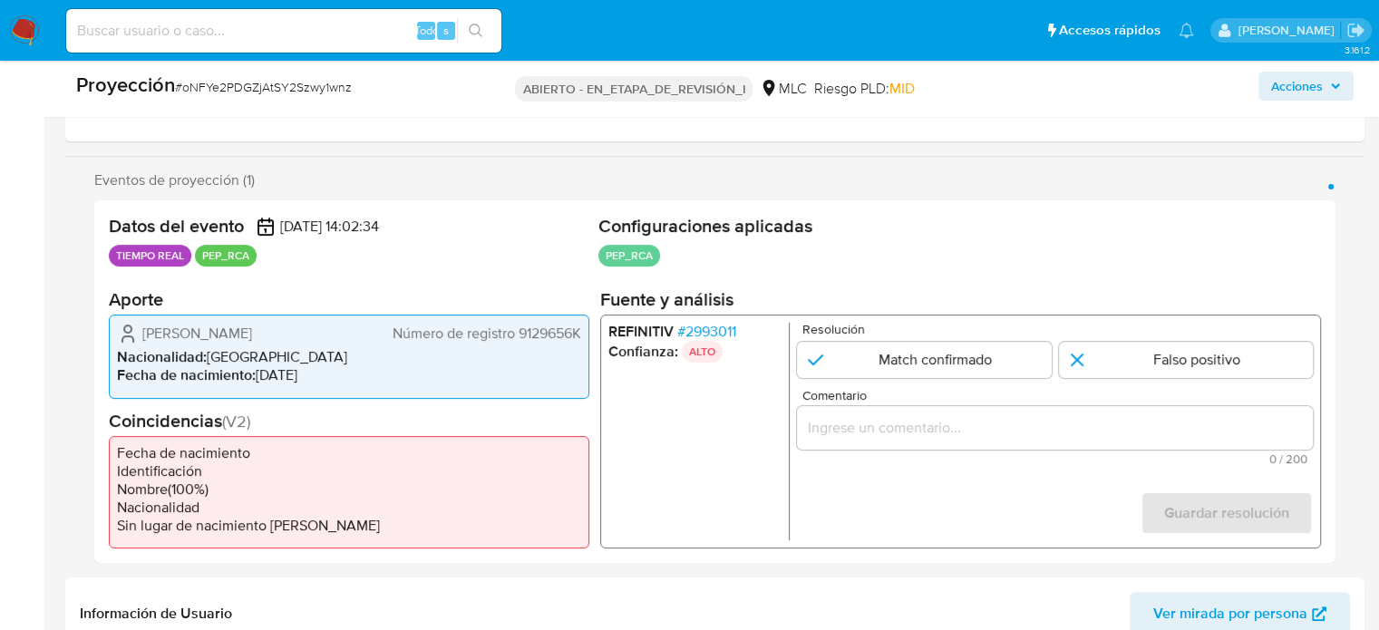
click at [708, 323] on font "2993011" at bounding box center [711, 331] width 51 height 21
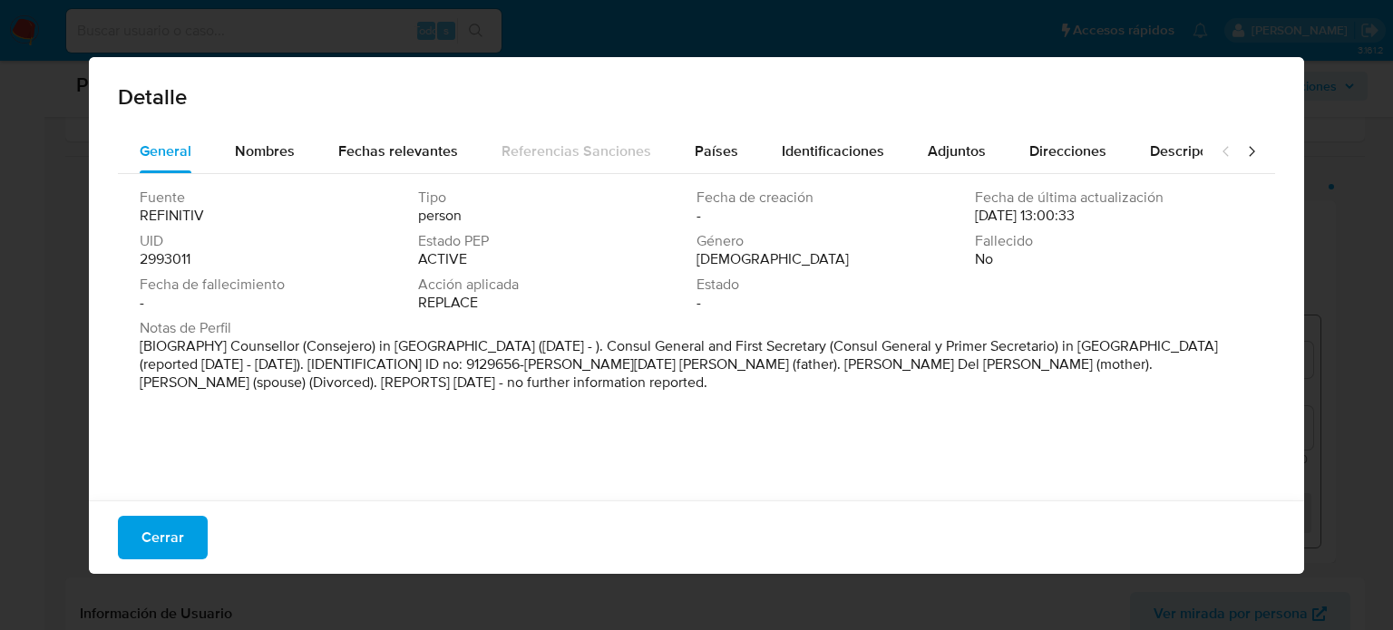
click at [198, 531] on button "Cerrar" at bounding box center [163, 538] width 90 height 44
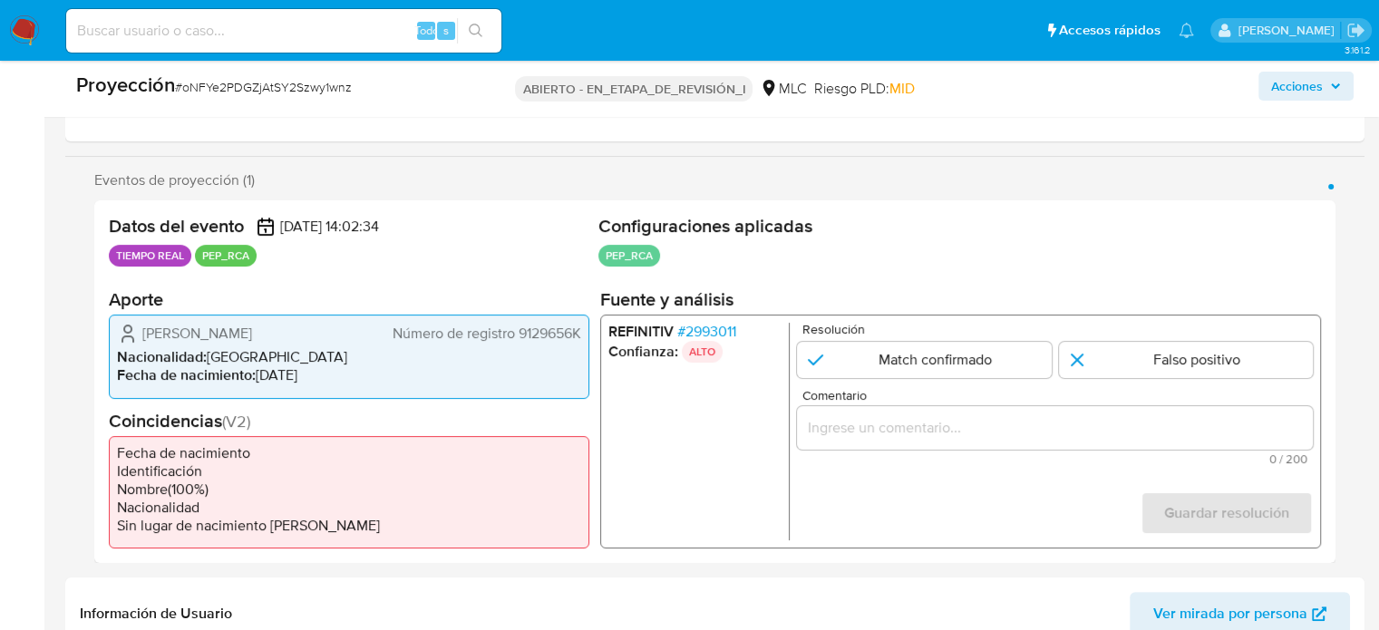
click at [869, 416] on input "Comentario" at bounding box center [1055, 428] width 516 height 24
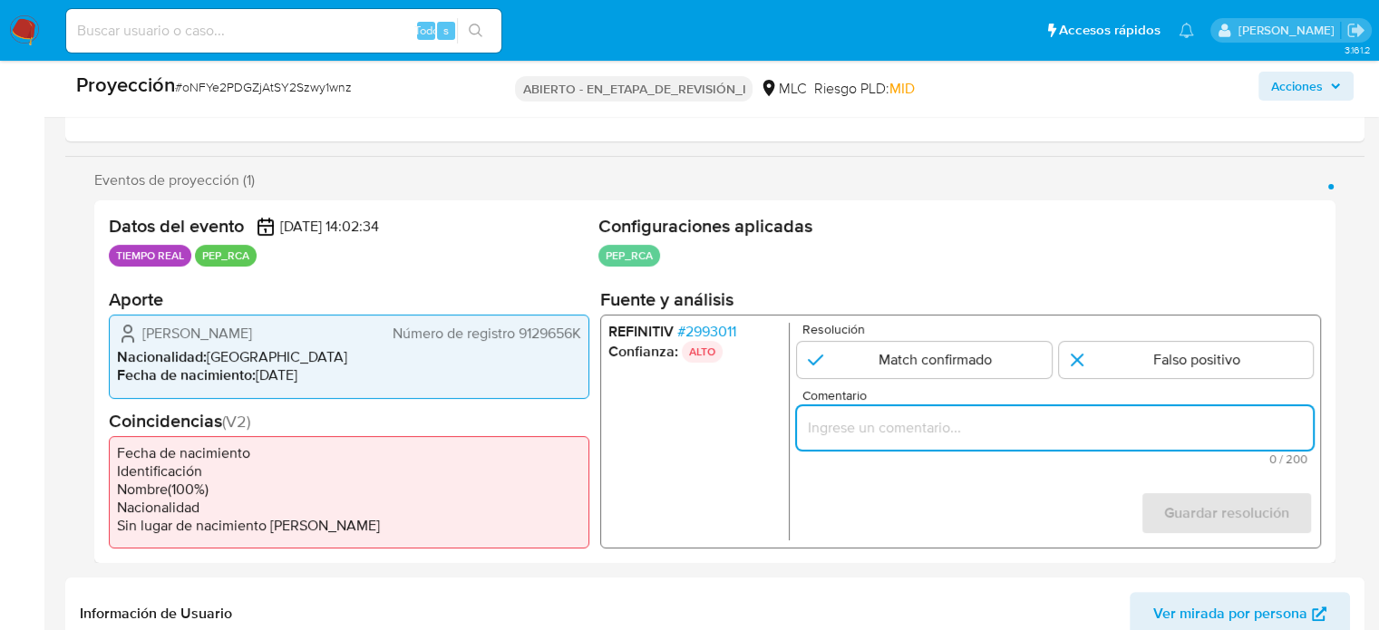
paste input "Titular de cuenta se desempeña como Configurando calidad PEP."
click at [688, 449] on ul "REFINITIV # 2993011 Confianza: ALTO" at bounding box center [699, 432] width 181 height 218
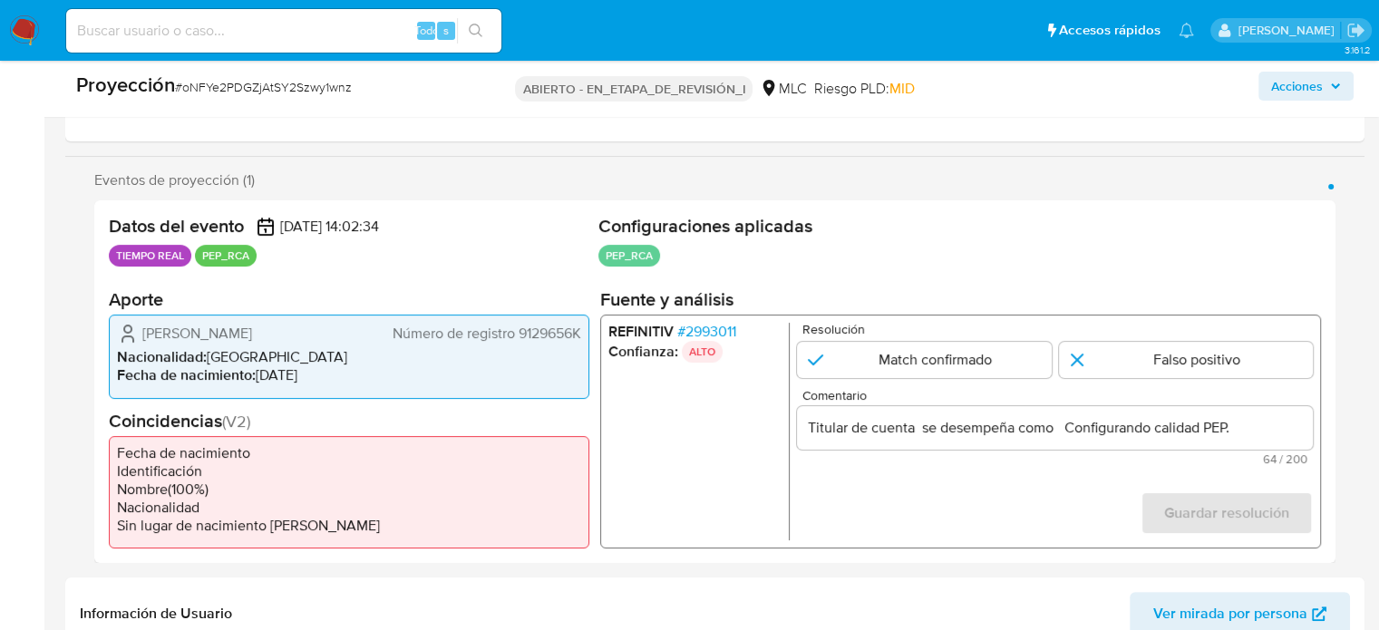
drag, startPoint x: 138, startPoint y: 329, endPoint x: 582, endPoint y: 337, distance: 444.5
click at [582, 337] on div "Marcelo Arturo Flores Aliaga Número de registro 9129656K Nacionalidad : Chile F…" at bounding box center [349, 356] width 481 height 83
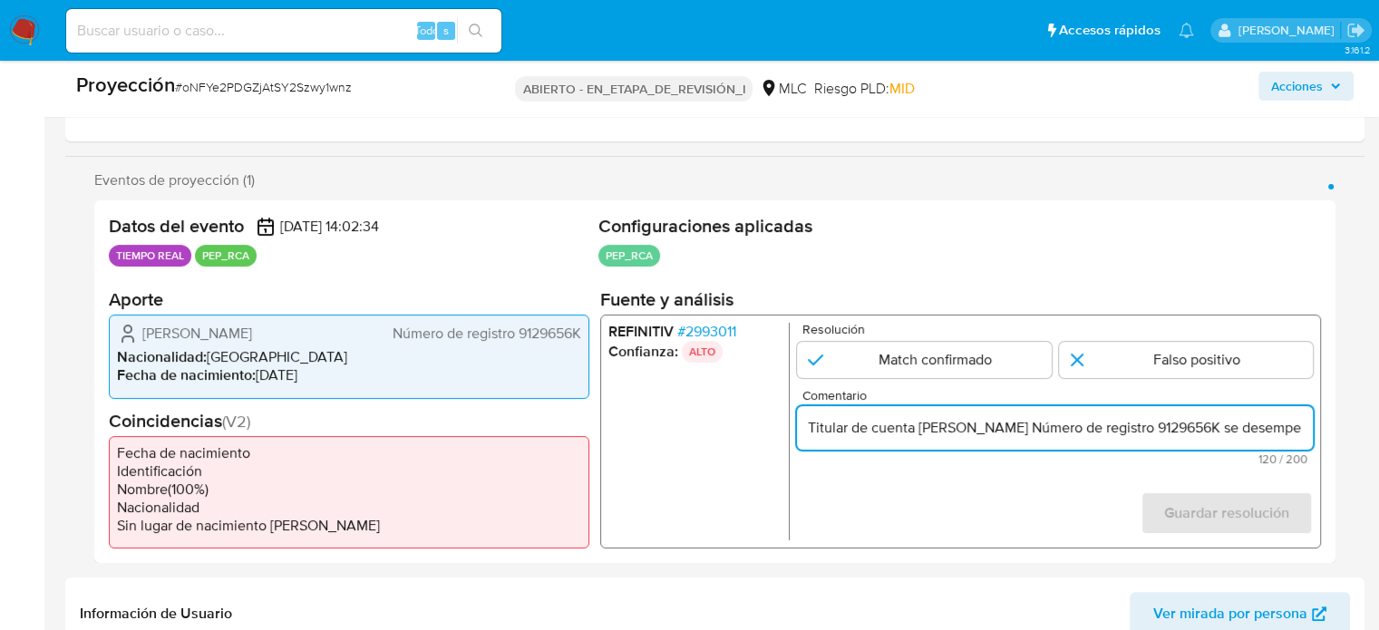
click at [1200, 430] on input "Titular de cuenta Marcelo Arturo Flores Aliaga Número de registro 9129656K se d…" at bounding box center [1055, 428] width 516 height 24
drag, startPoint x: 1295, startPoint y: 423, endPoint x: 1306, endPoint y: 424, distance: 11.0
click at [1306, 424] on input "Titular de cuenta Marcelo Arturo Flores Aliaga RUT 9129656K se desempeña como C…" at bounding box center [1055, 428] width 516 height 24
click at [1132, 424] on input "Titular de cuenta Marcelo Arturo Flores Aliaga RUT 9129656K se desempeña como C…" at bounding box center [1055, 428] width 516 height 24
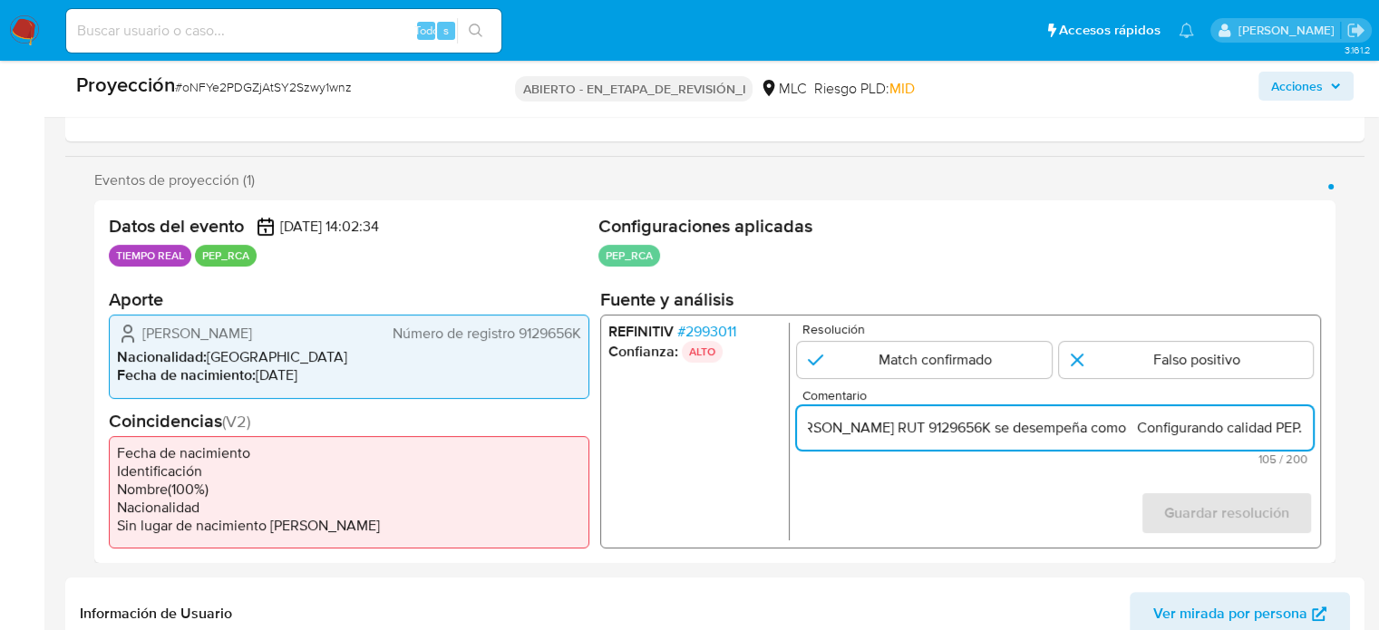
click at [1132, 429] on input "Titular de cuenta Marcelo Arturo Flores Aliaga RUT 9129656K se desempeña como C…" at bounding box center [1055, 428] width 516 height 24
click at [1129, 434] on input "Titular de cuenta Marcelo Arturo Flores Aliaga RUT 9129656K se desempeña como C…" at bounding box center [1055, 428] width 516 height 24
paste input "Consejero en Guatemala desde Septiembre de 2018."
type input "Titular de cuenta Marcelo Arturo Flores Aliaga RUT 9129656K se desempeña como C…"
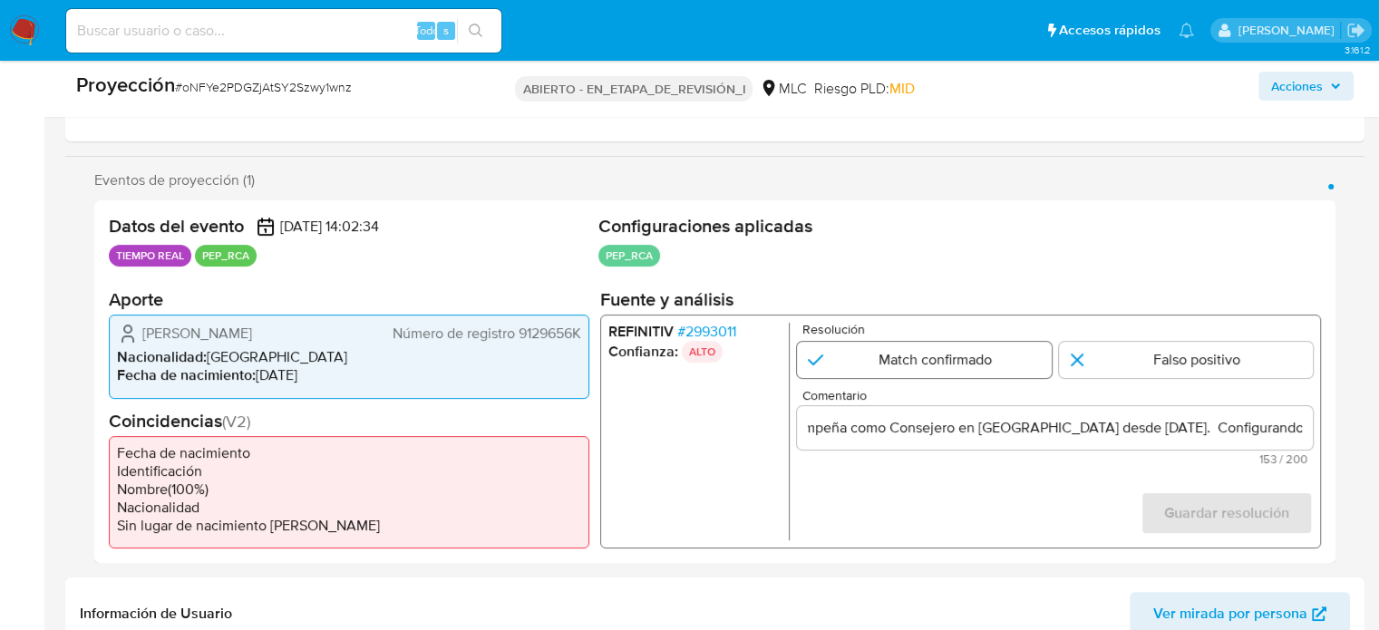
scroll to position [0, 0]
click at [957, 355] on input "1 de 1" at bounding box center [924, 360] width 255 height 36
radio input "true"
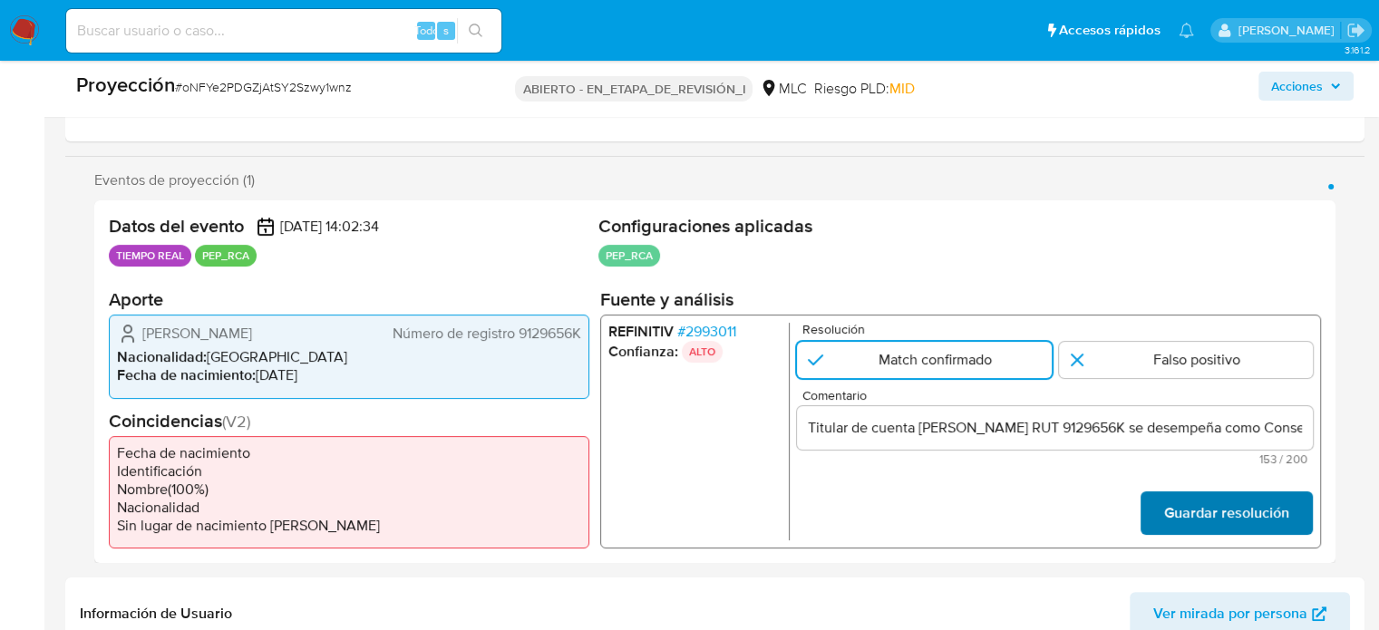
click at [1266, 518] on font "Guardar resolución" at bounding box center [1227, 514] width 125 height 44
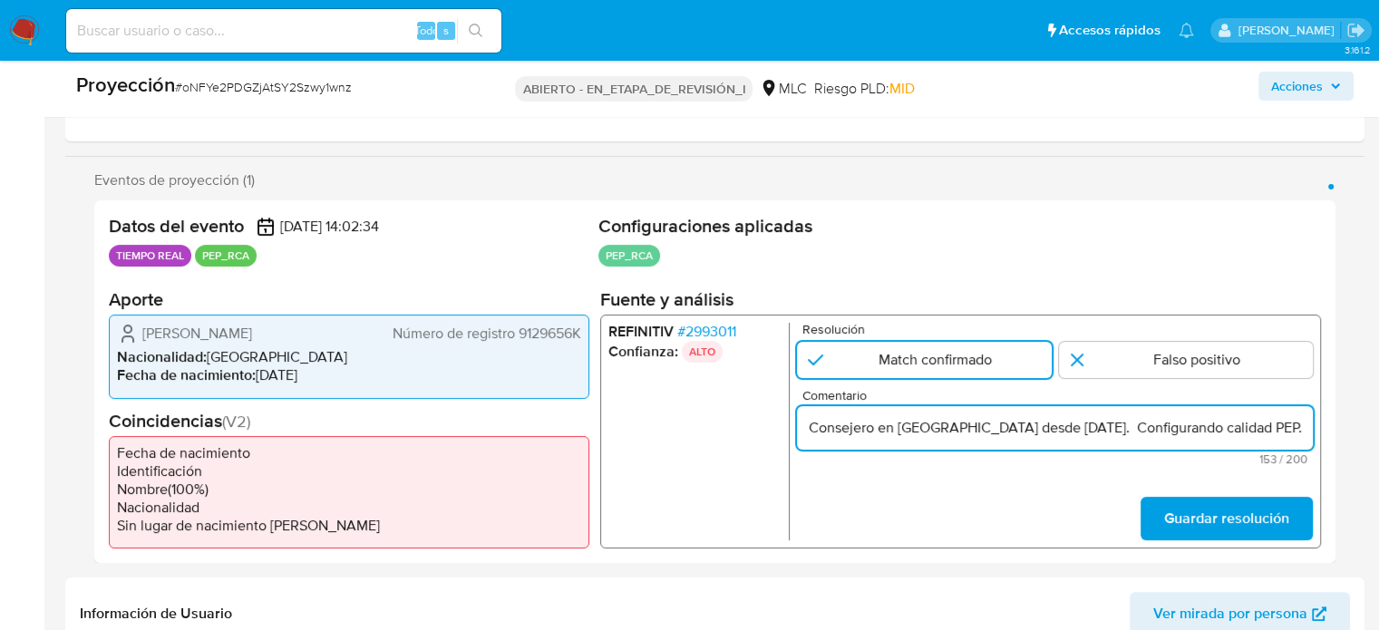
scroll to position [0, 549]
drag, startPoint x: 1269, startPoint y: 429, endPoint x: 1323, endPoint y: 438, distance: 55.2
click at [1323, 438] on div "Datos del evento 05/10/2025 14:02:34 TIEMPO REAL PEP_RCA Configuraciones aplica…" at bounding box center [715, 381] width 1242 height 363
click at [1246, 521] on span "Guardar resolución" at bounding box center [1227, 519] width 125 height 40
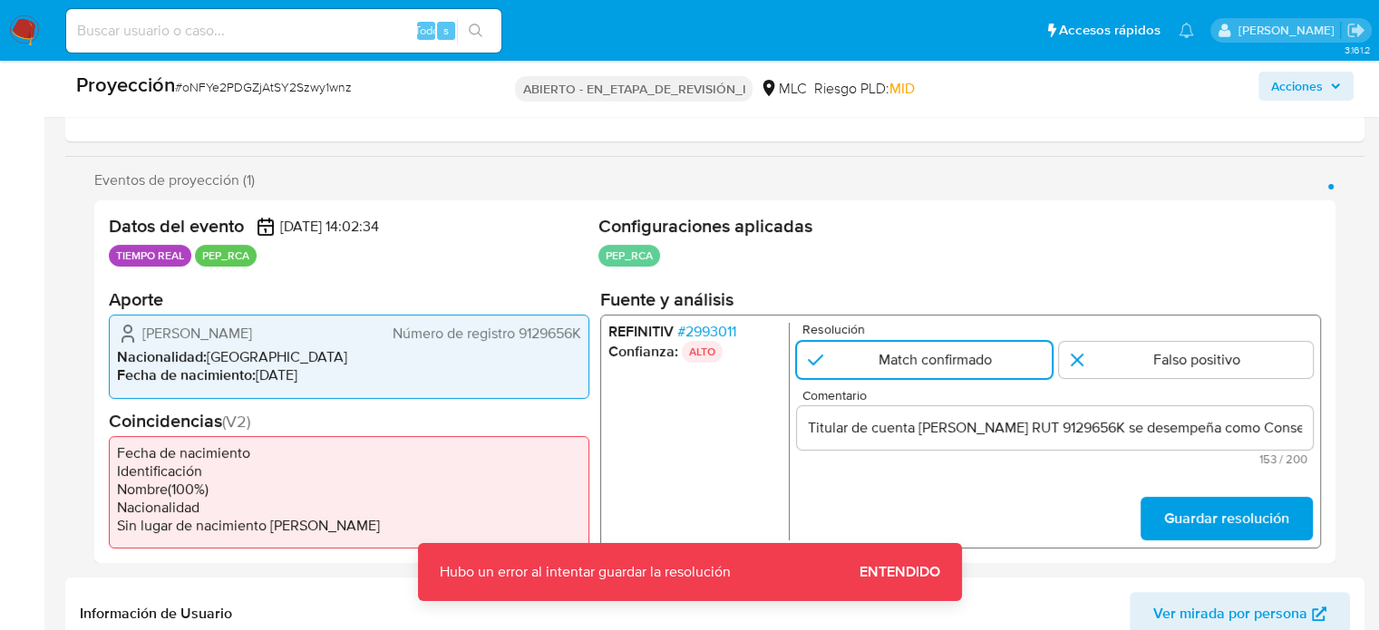
click at [1214, 511] on span "Guardar resolución" at bounding box center [1227, 519] width 125 height 40
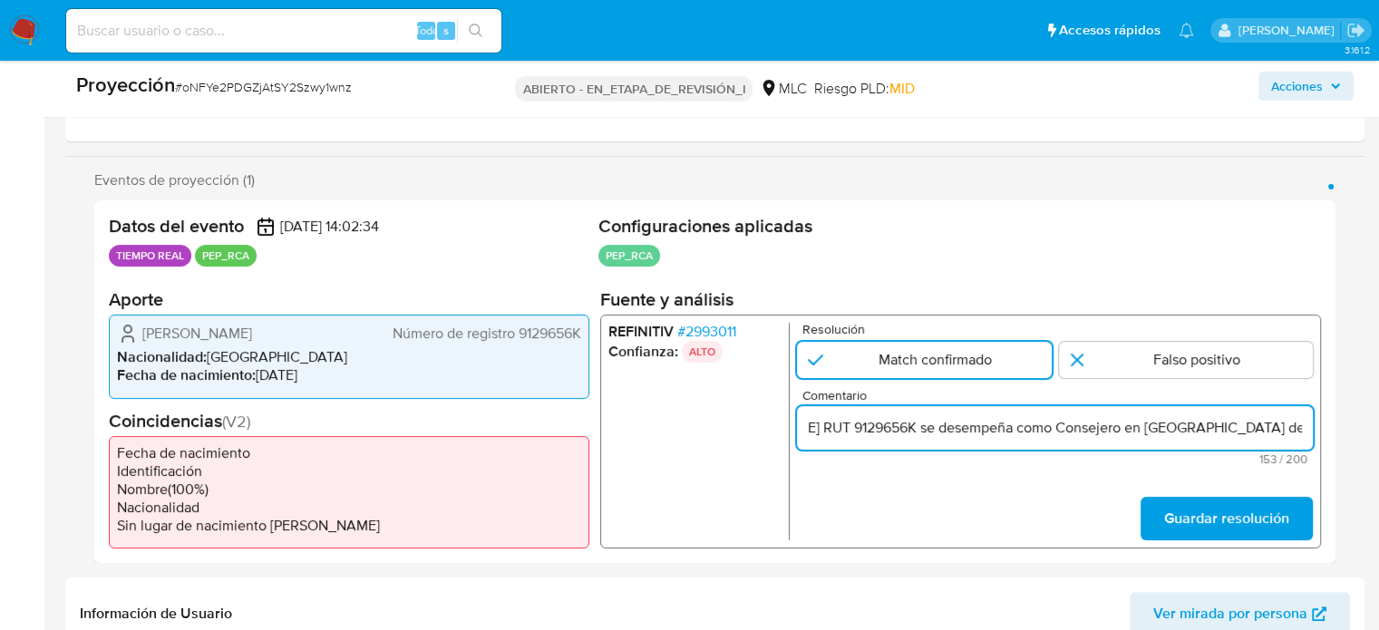
scroll to position [0, 372]
drag, startPoint x: 1288, startPoint y: 423, endPoint x: 1305, endPoint y: 427, distance: 17.8
click at [1305, 427] on input "Titular de cuenta Marcelo Arturo Flores Aliaga RUT 9129656K se desempeña como C…" at bounding box center [1055, 428] width 516 height 24
click at [1190, 417] on input "Titular de cuenta Marcelo Arturo Flores Aliaga RUT 9129656K se desempeña como C…" at bounding box center [1055, 428] width 516 height 24
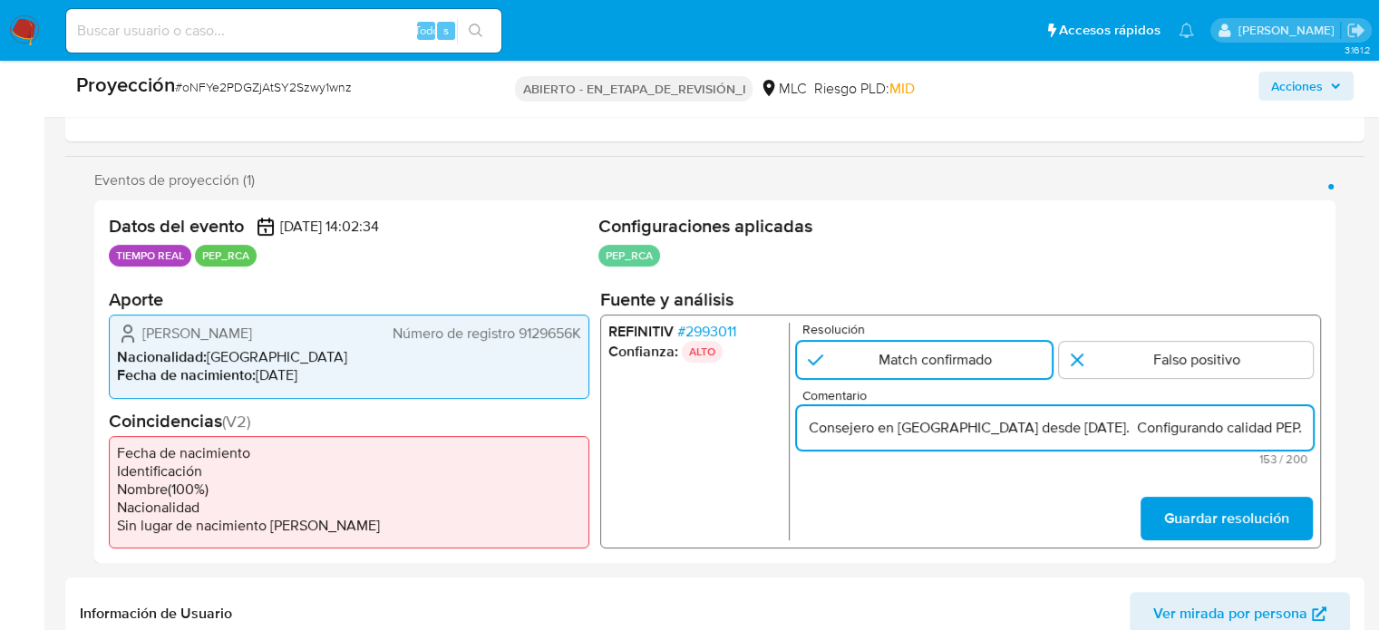
drag, startPoint x: 1266, startPoint y: 432, endPoint x: 1313, endPoint y: 436, distance: 47.4
click at [1313, 436] on div "REFINITIV # 2993011 Confianza: ALTO Resolución Match confirmado Falso positivo …" at bounding box center [960, 432] width 721 height 234
click at [989, 361] on input "1 de 1" at bounding box center [924, 360] width 255 height 36
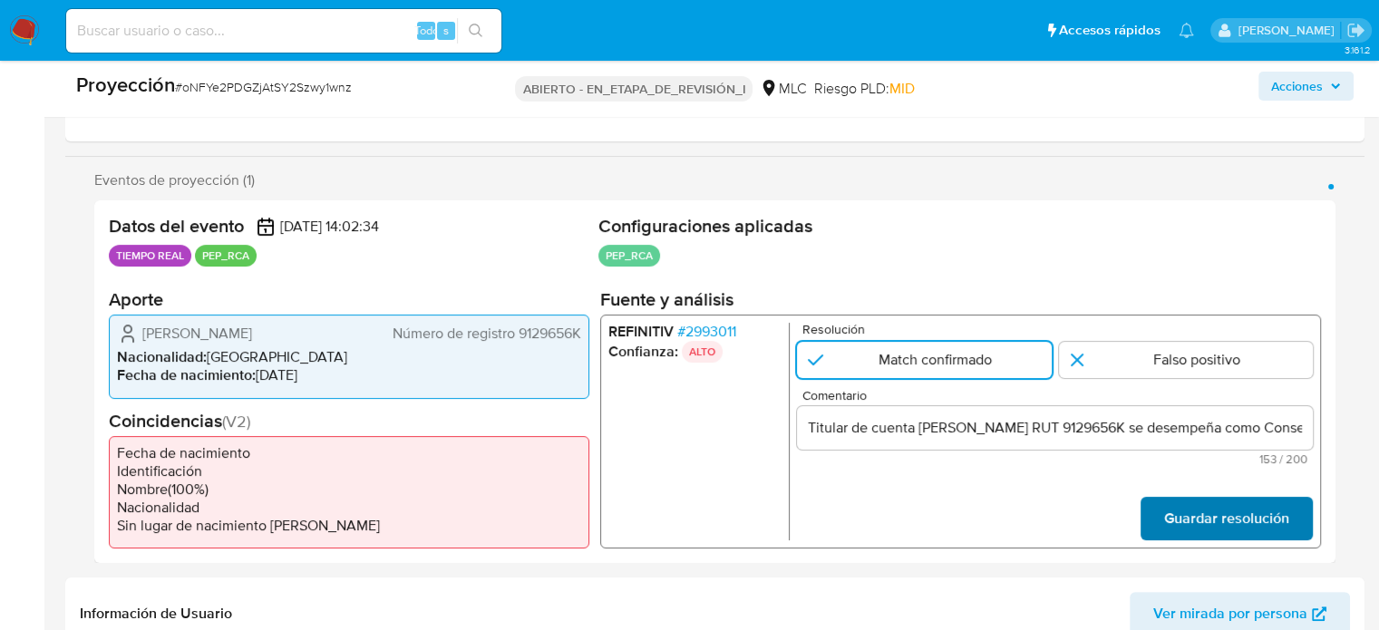
click at [1221, 507] on span "Guardar resolución" at bounding box center [1227, 519] width 125 height 40
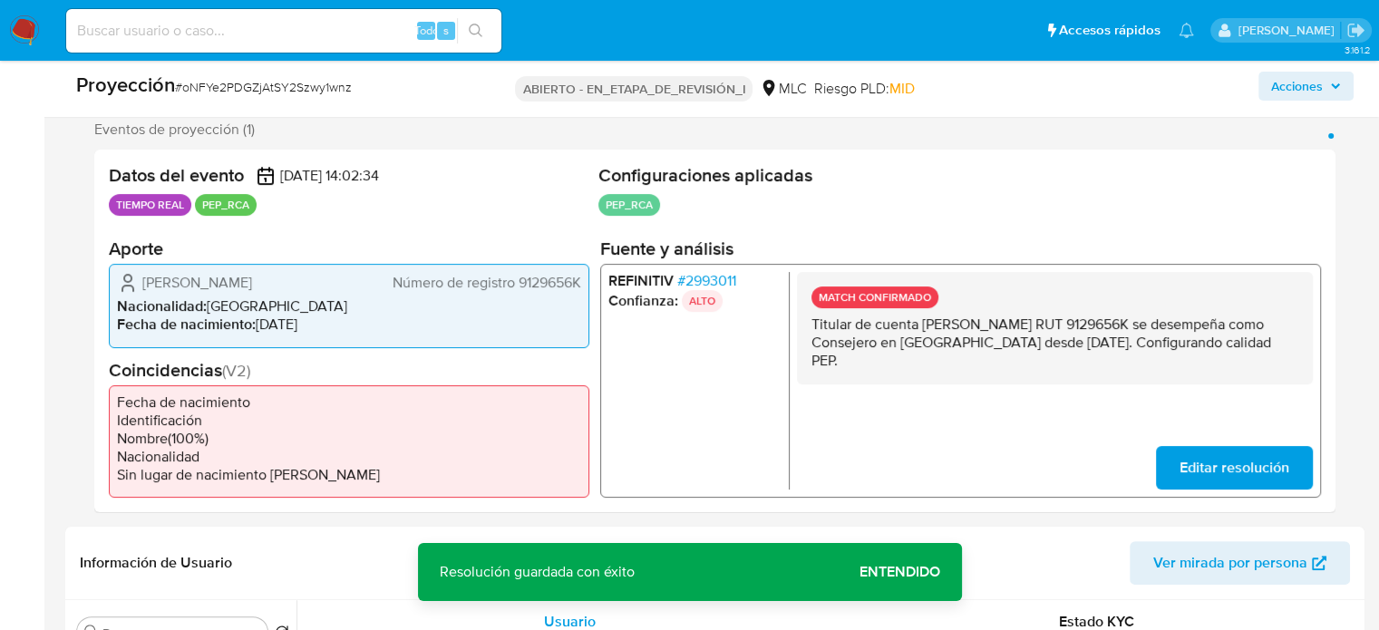
scroll to position [363, 0]
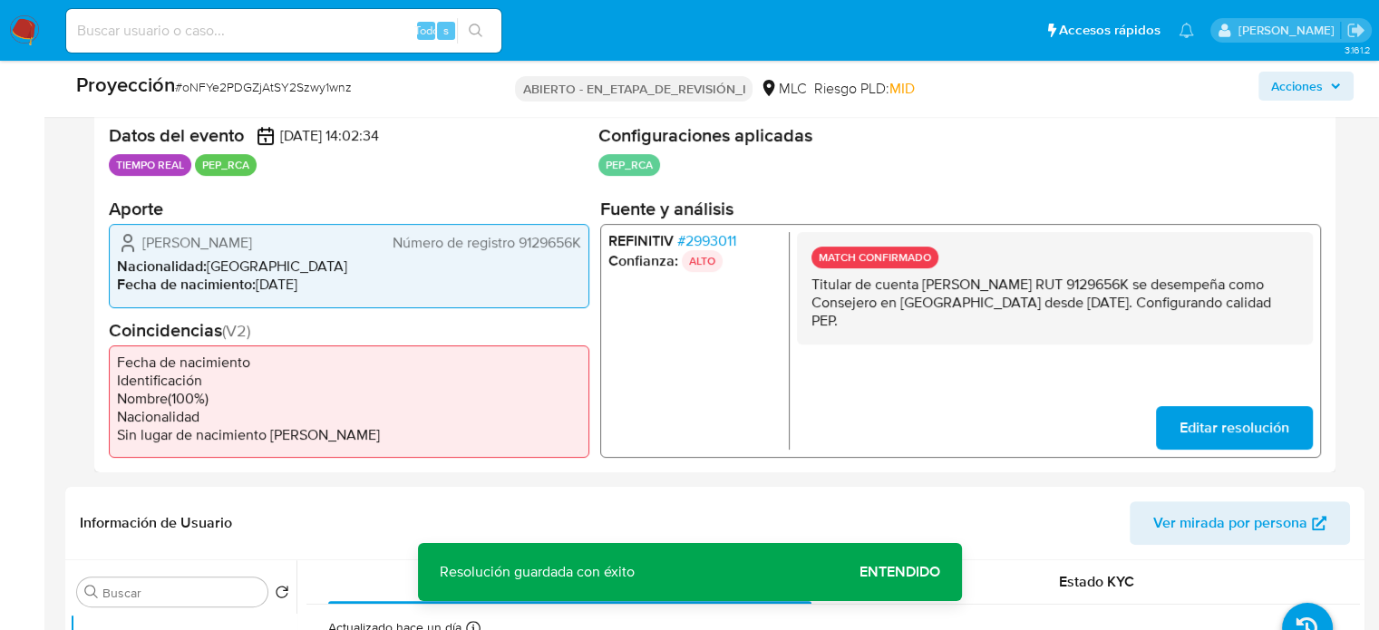
drag, startPoint x: 1007, startPoint y: 321, endPoint x: 807, endPoint y: 289, distance: 202.0
click at [807, 289] on div "MATCH CONFIRMADO Titular de cuenta Marcelo Arturo Flores Aliaga RUT 9129656K se…" at bounding box center [1055, 288] width 516 height 112
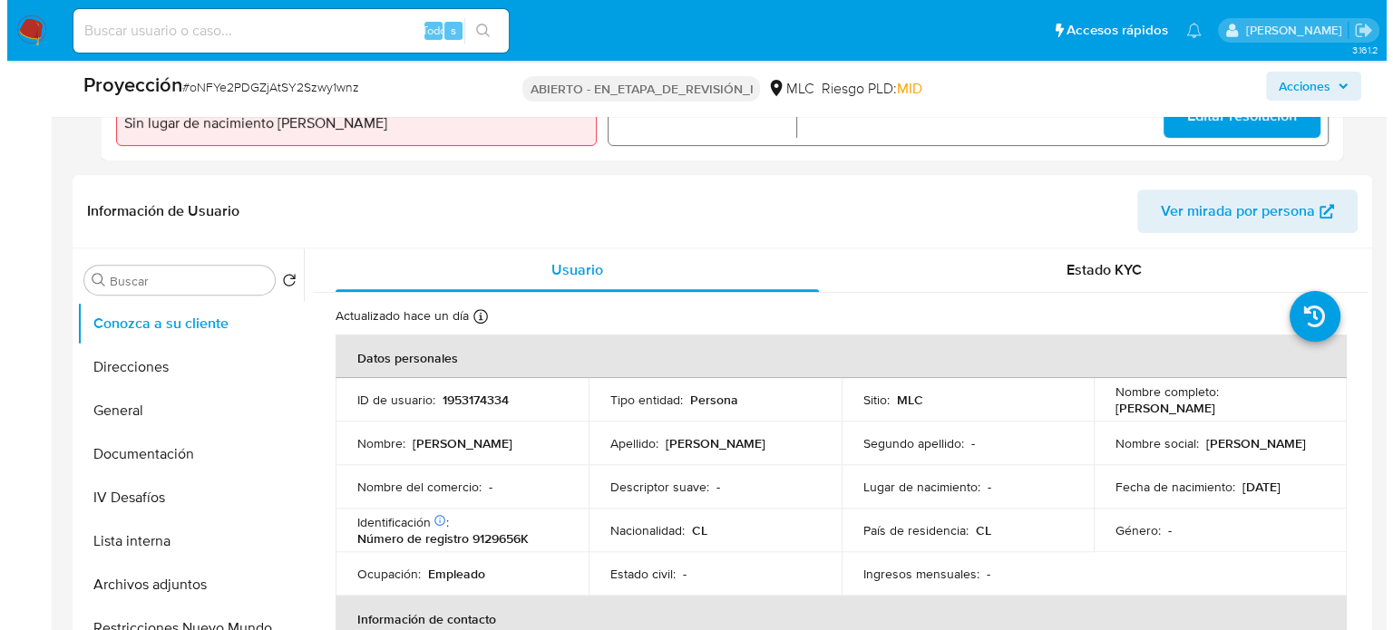
scroll to position [726, 0]
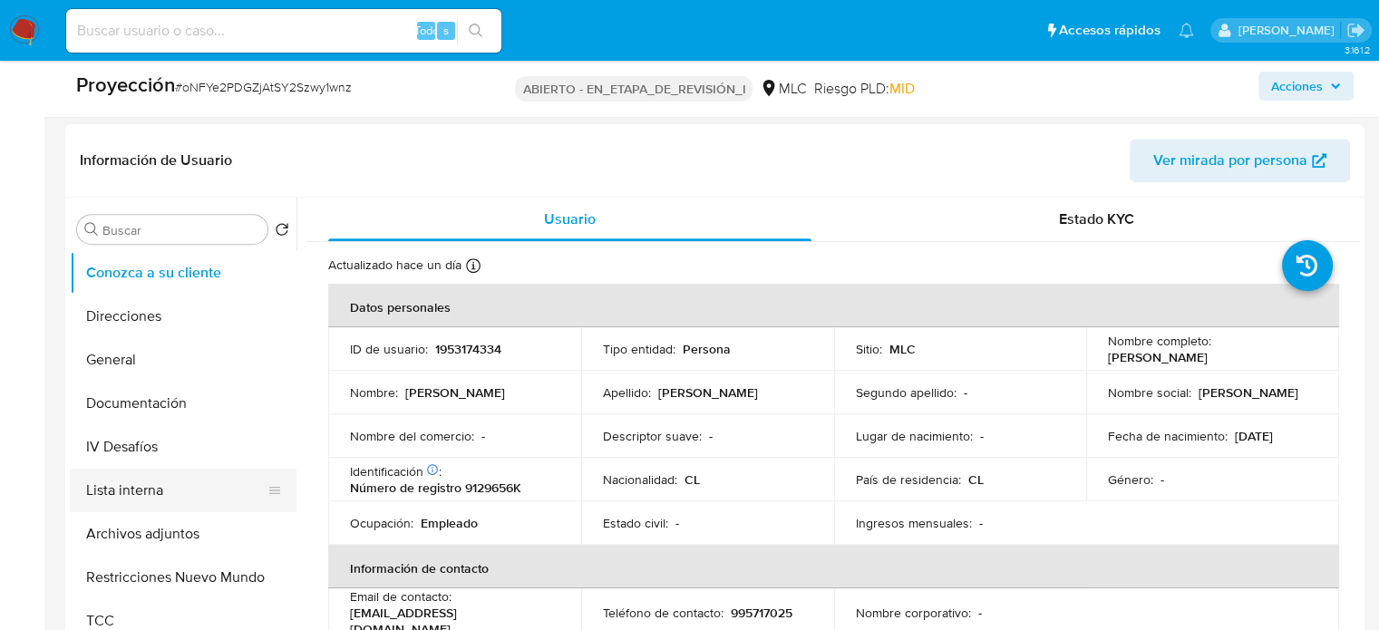
click at [138, 483] on button "Lista interna" at bounding box center [176, 491] width 212 height 44
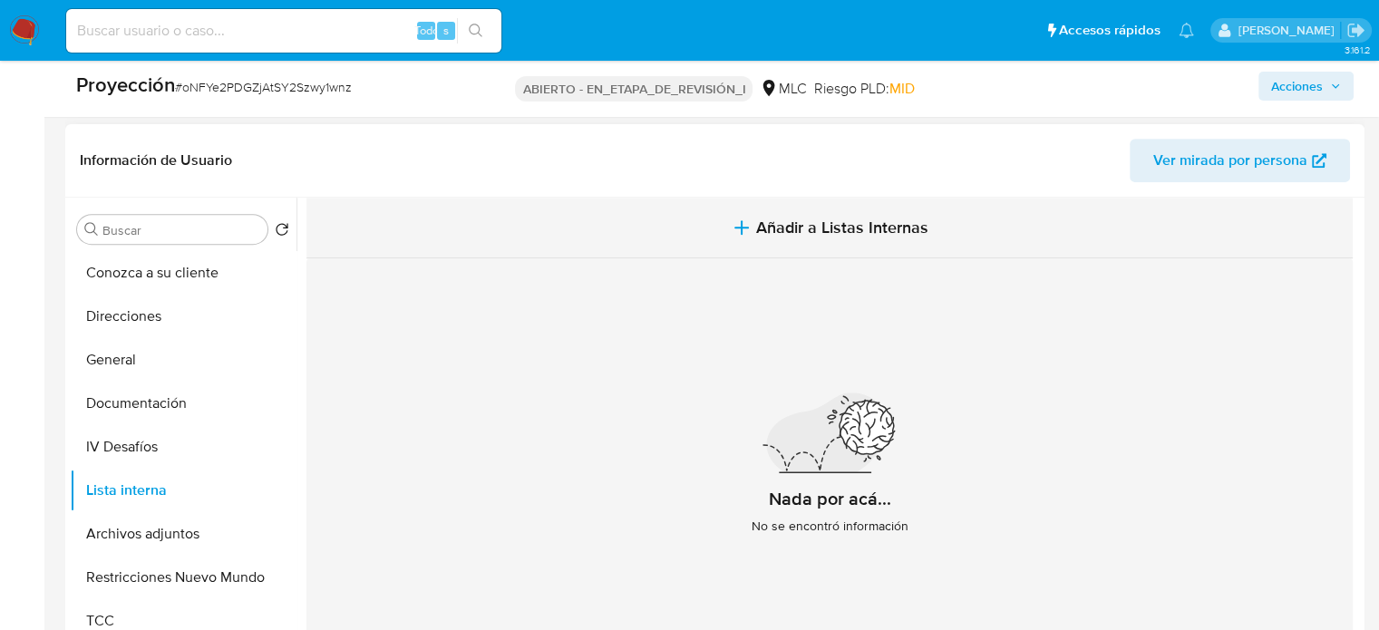
click at [584, 239] on button "Añadir a Listas Internas" at bounding box center [830, 228] width 1047 height 61
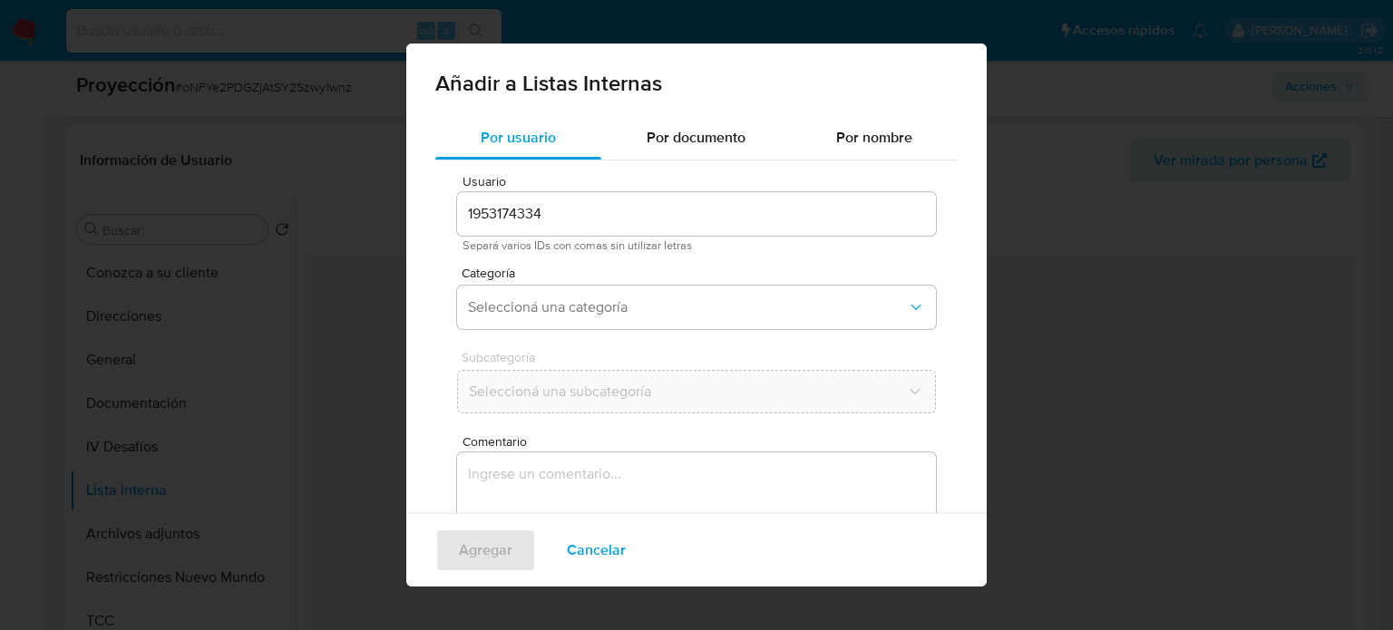
scroll to position [76, 0]
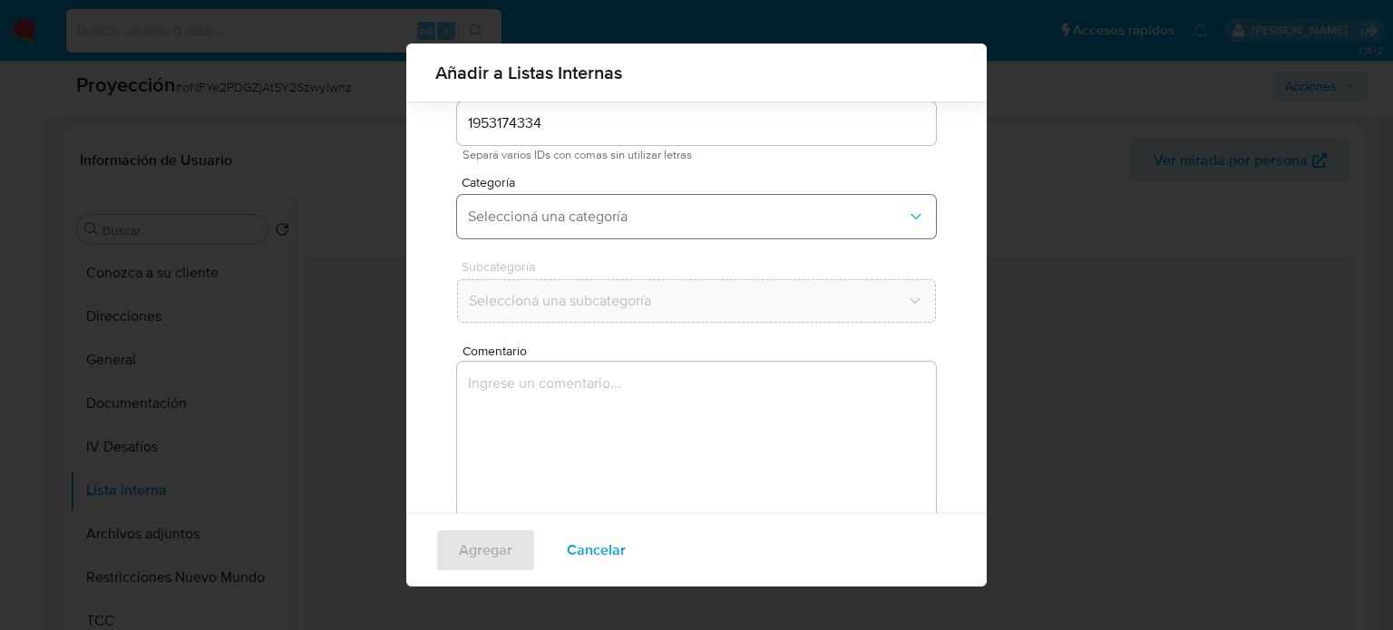
click at [639, 229] on button "Seleccioná una categoría" at bounding box center [696, 217] width 479 height 44
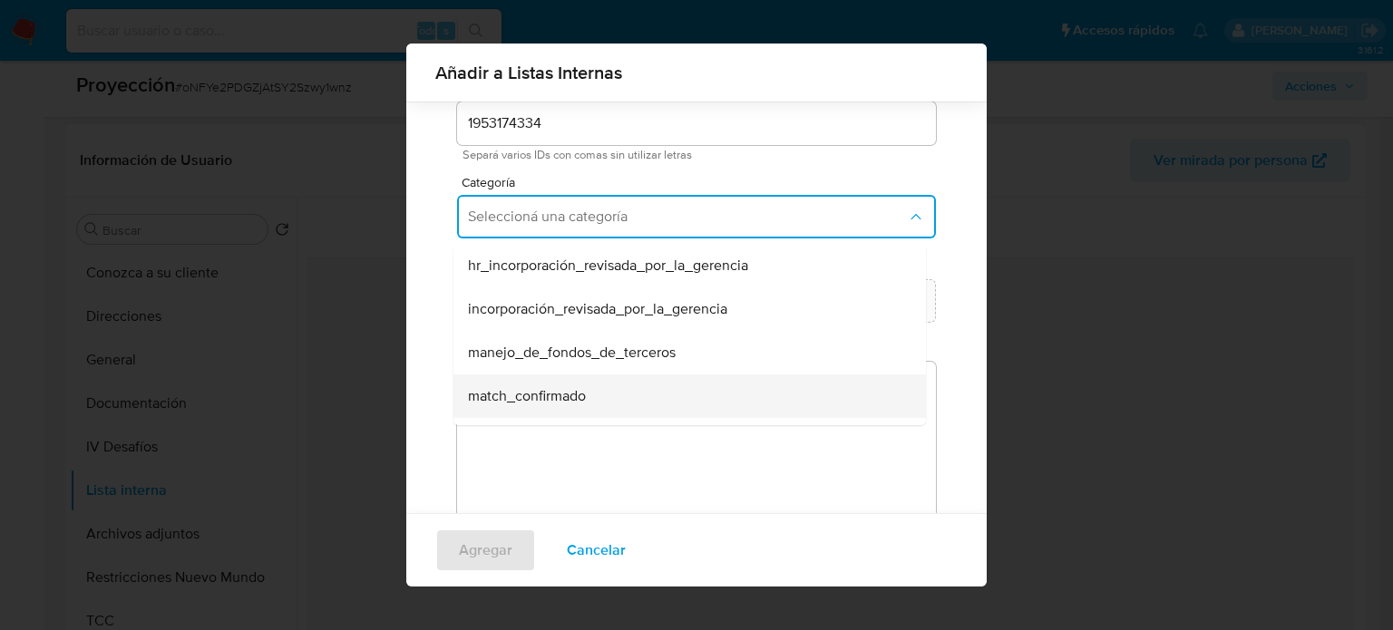
click at [533, 391] on span "match_confirmado" at bounding box center [527, 396] width 118 height 18
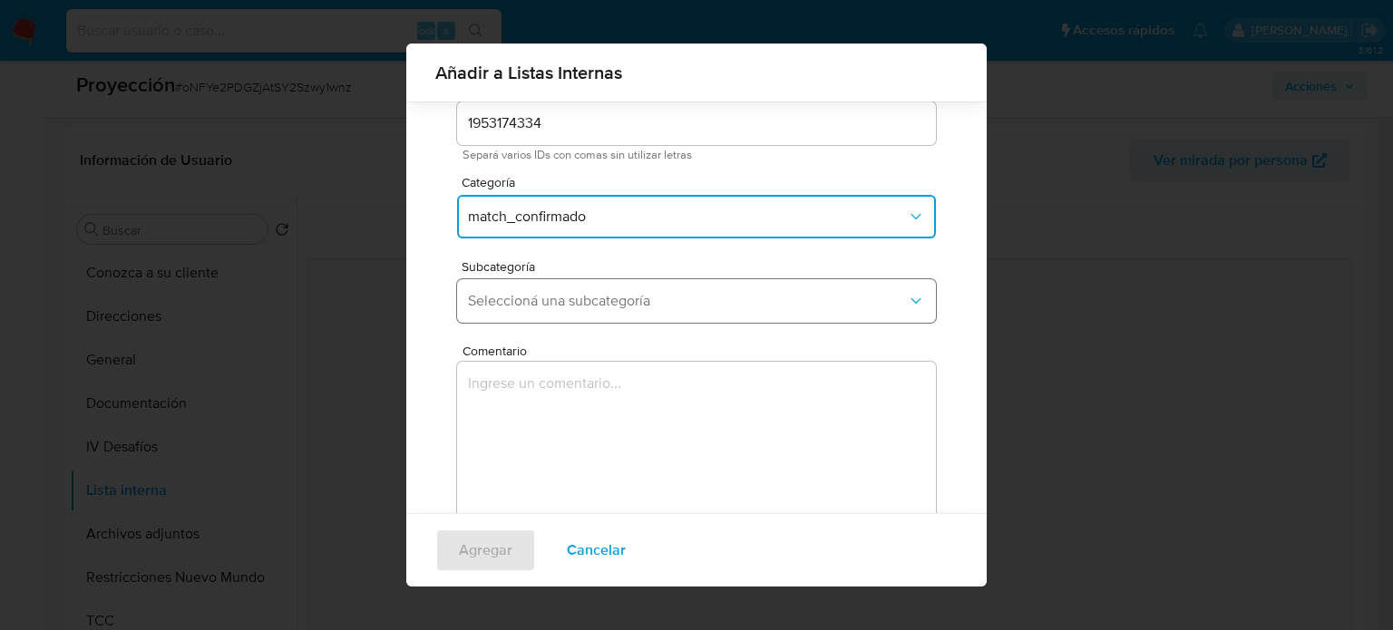
click at [650, 306] on span "Seleccioná una subcategoría" at bounding box center [687, 301] width 439 height 18
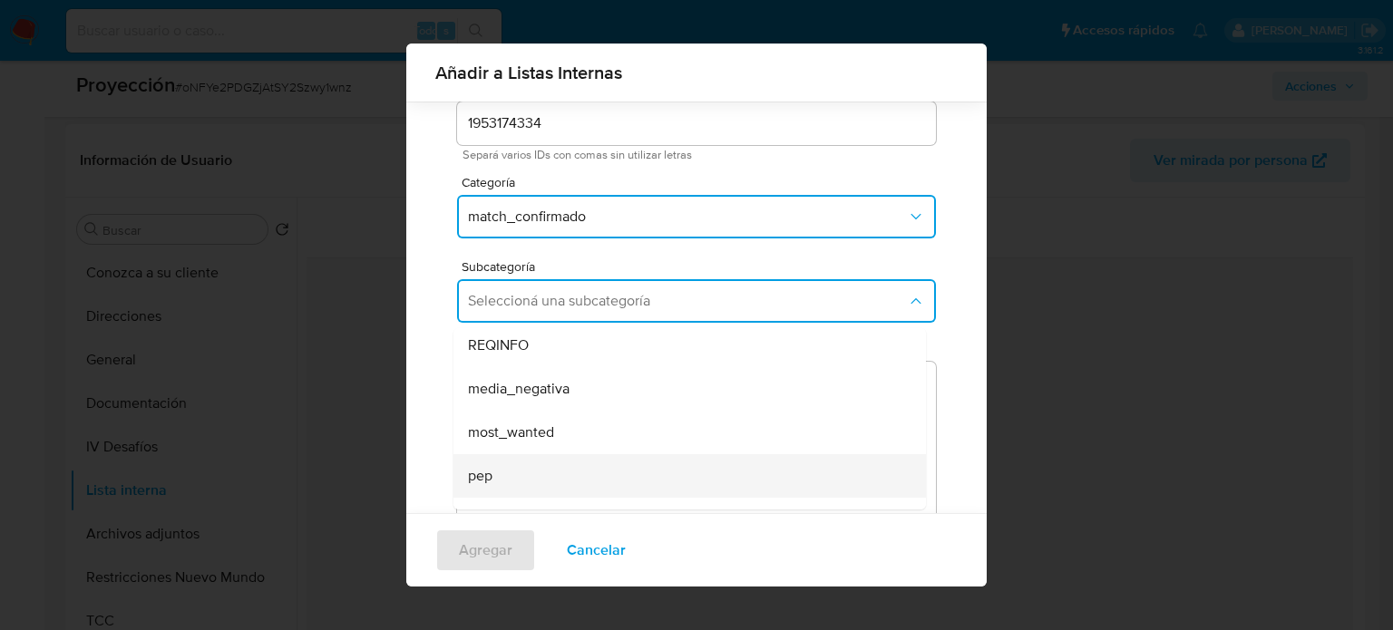
scroll to position [91, 0]
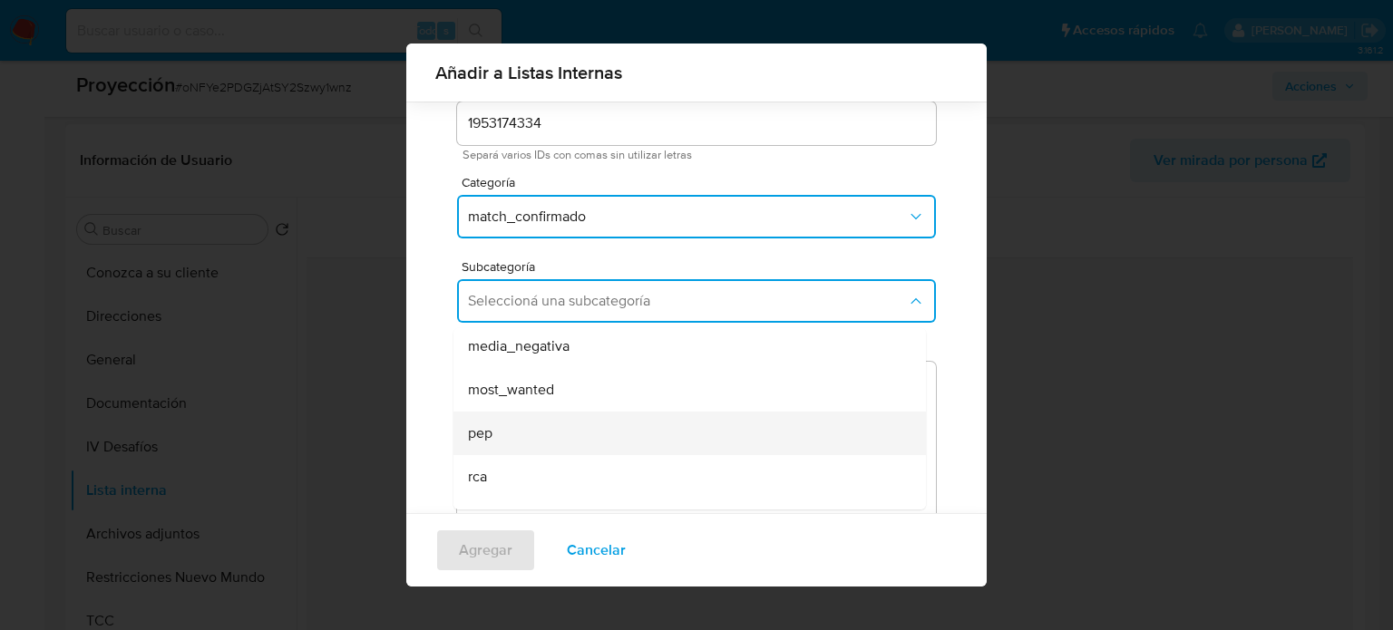
click at [522, 426] on div "pep" at bounding box center [684, 434] width 433 height 44
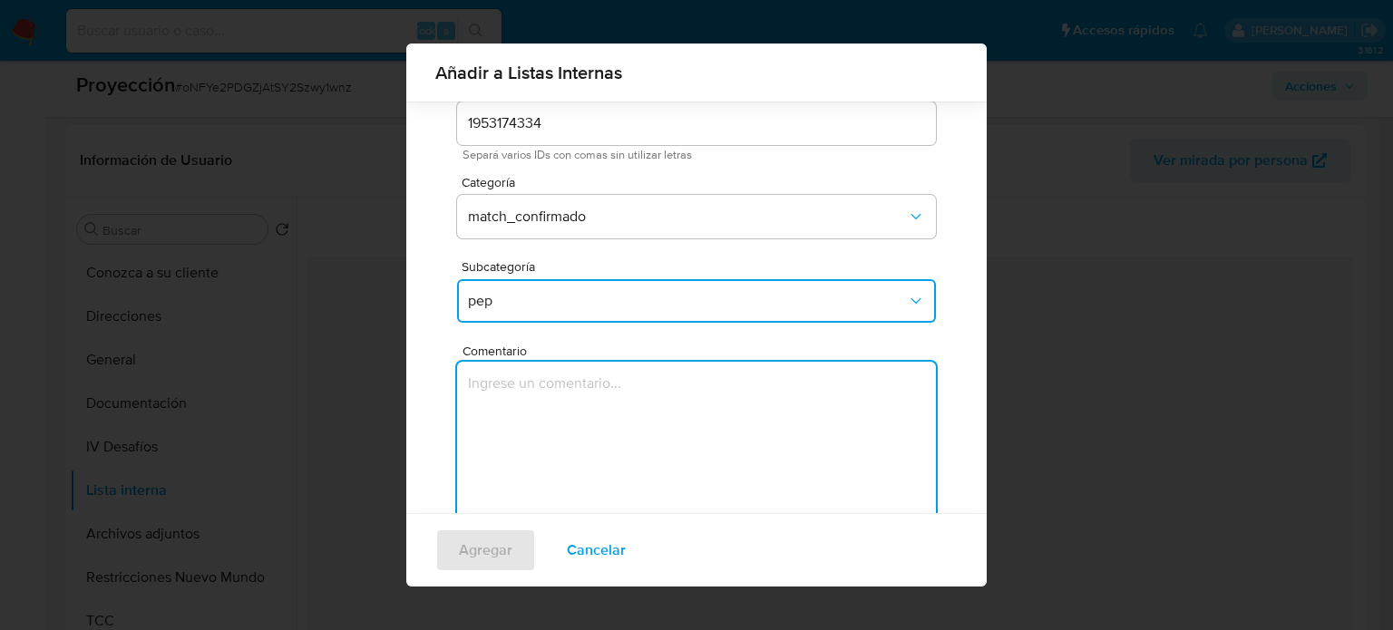
click at [522, 426] on textarea "Comentario" at bounding box center [696, 449] width 479 height 174
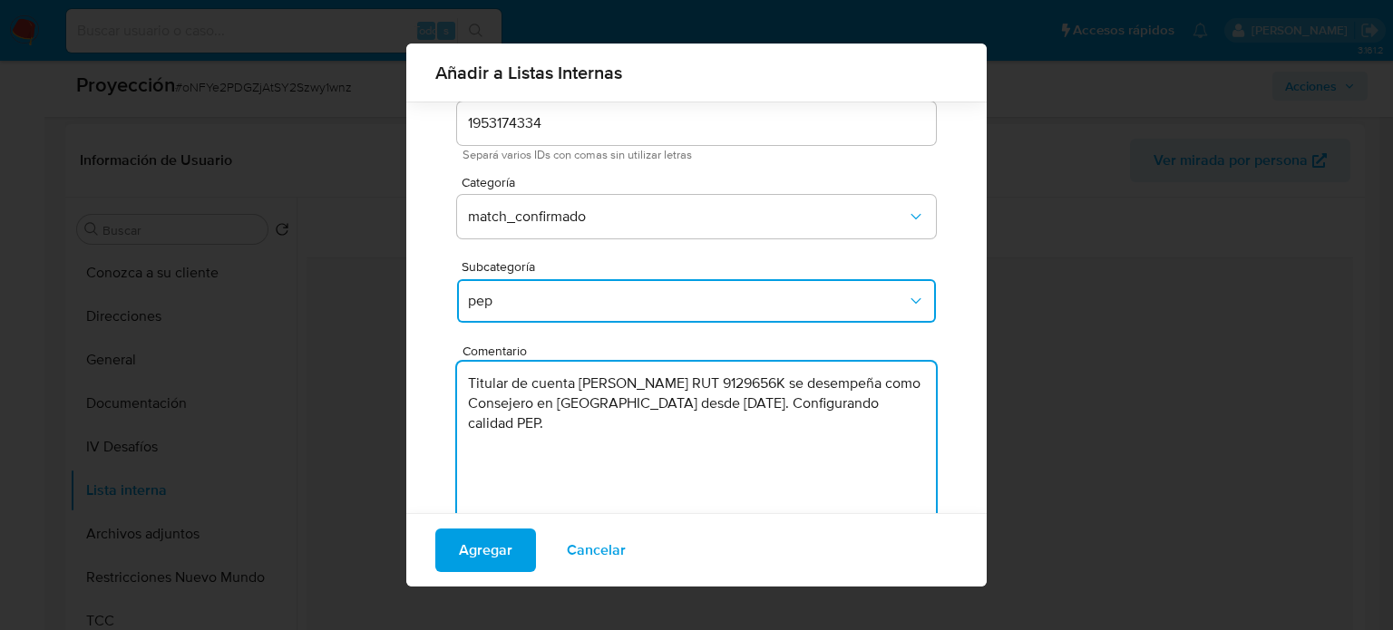
click at [599, 427] on textarea "Titular de cuenta Marcelo Arturo Flores Aliaga RUT 9129656K se desempeña como C…" at bounding box center [696, 449] width 479 height 174
type textarea "Titular de cuenta Marcelo Arturo Flores Aliaga RUT 9129656K se desempeña como C…"
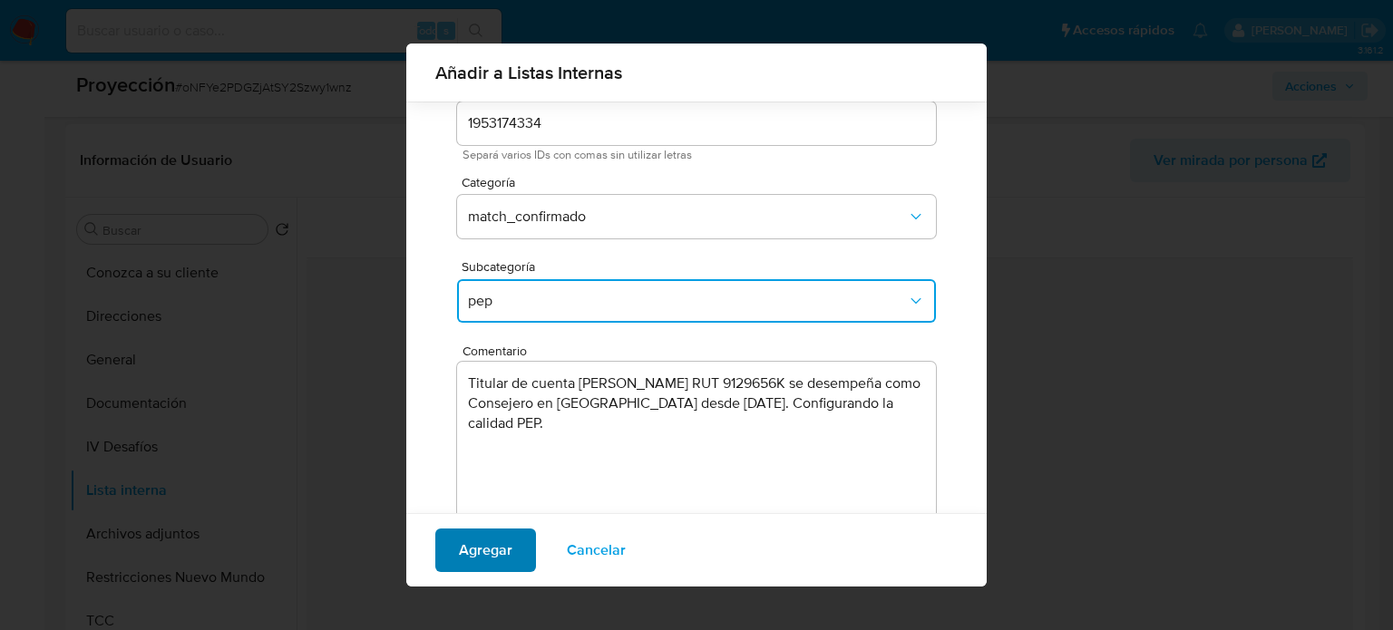
click at [492, 551] on span "Agregar" at bounding box center [486, 551] width 54 height 40
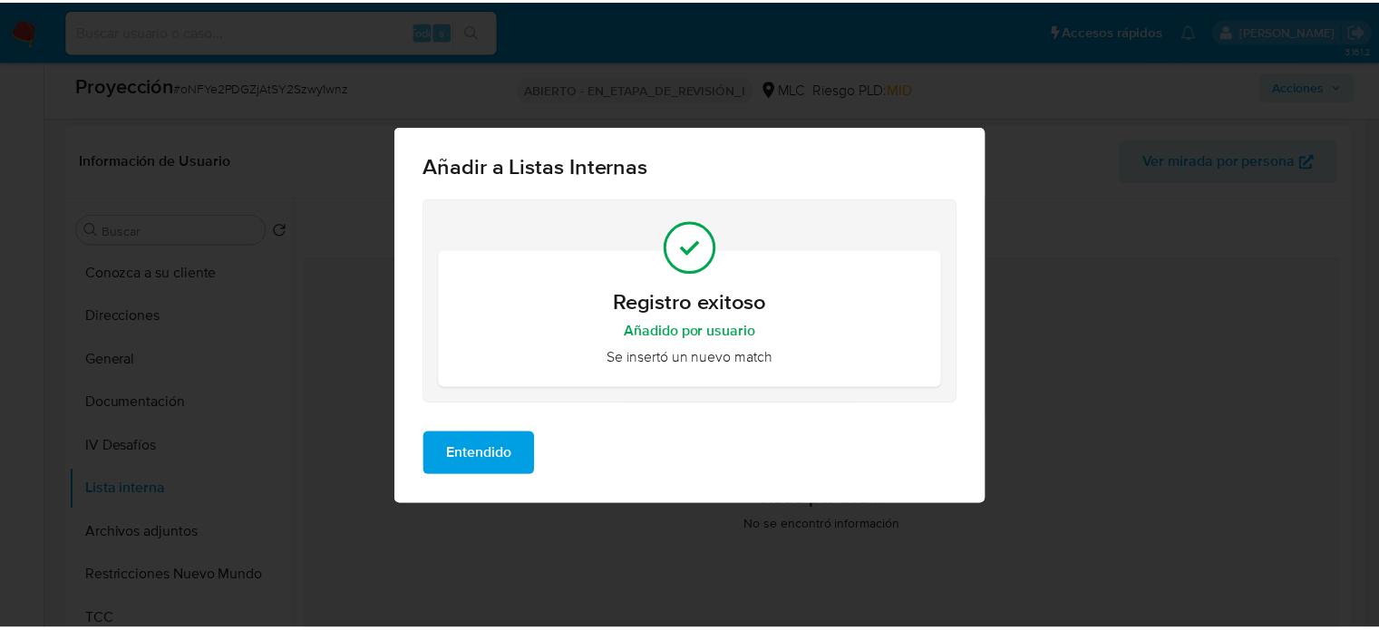
scroll to position [0, 0]
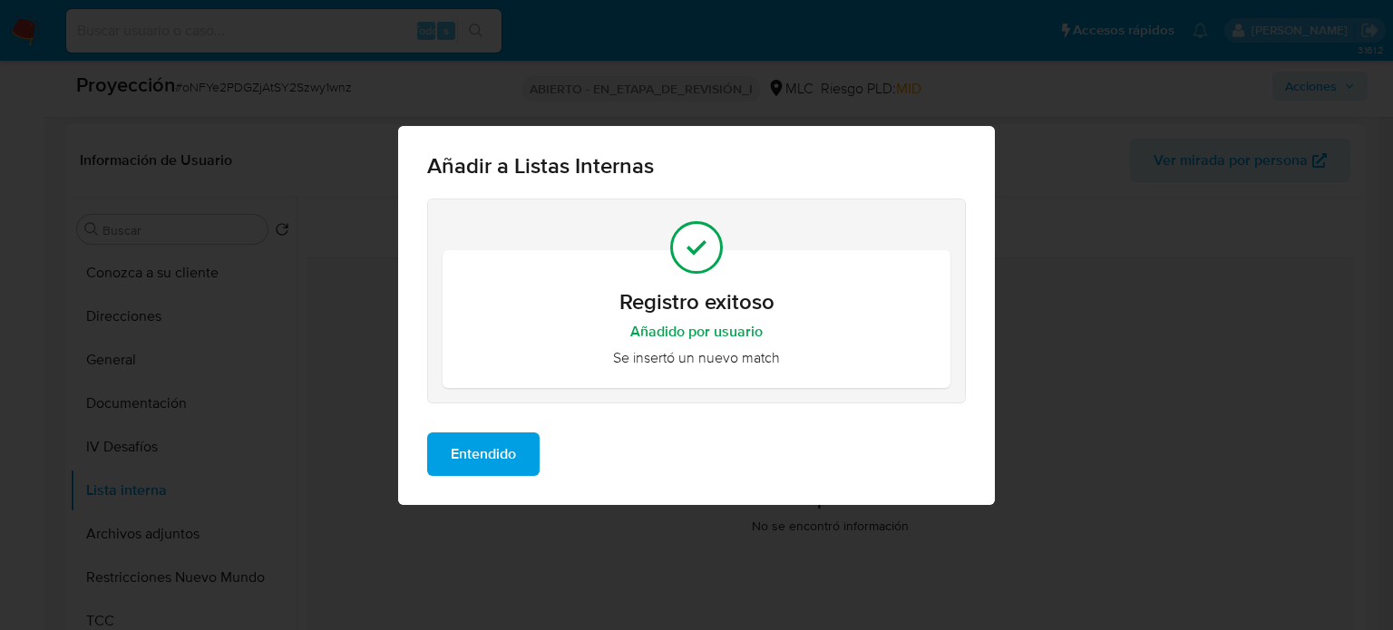
click at [502, 473] on span "Entendido" at bounding box center [483, 454] width 65 height 40
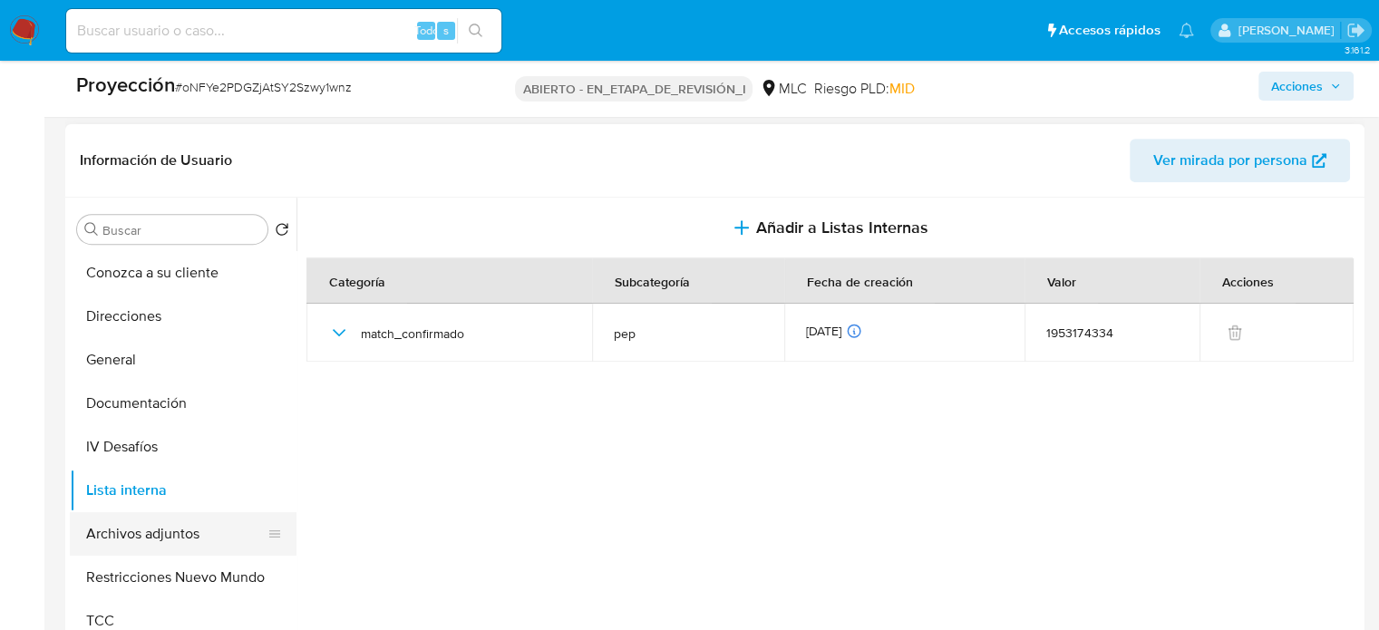
click at [163, 525] on button "Archivos adjuntos" at bounding box center [176, 534] width 212 height 44
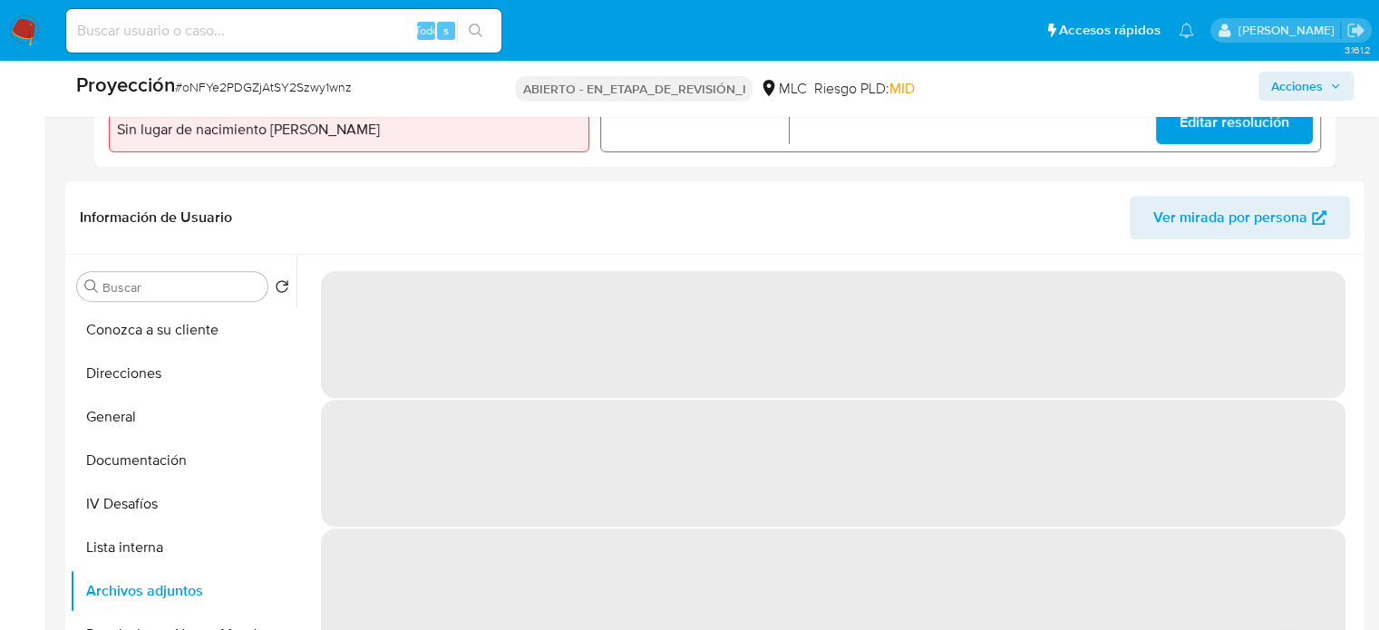
scroll to position [726, 0]
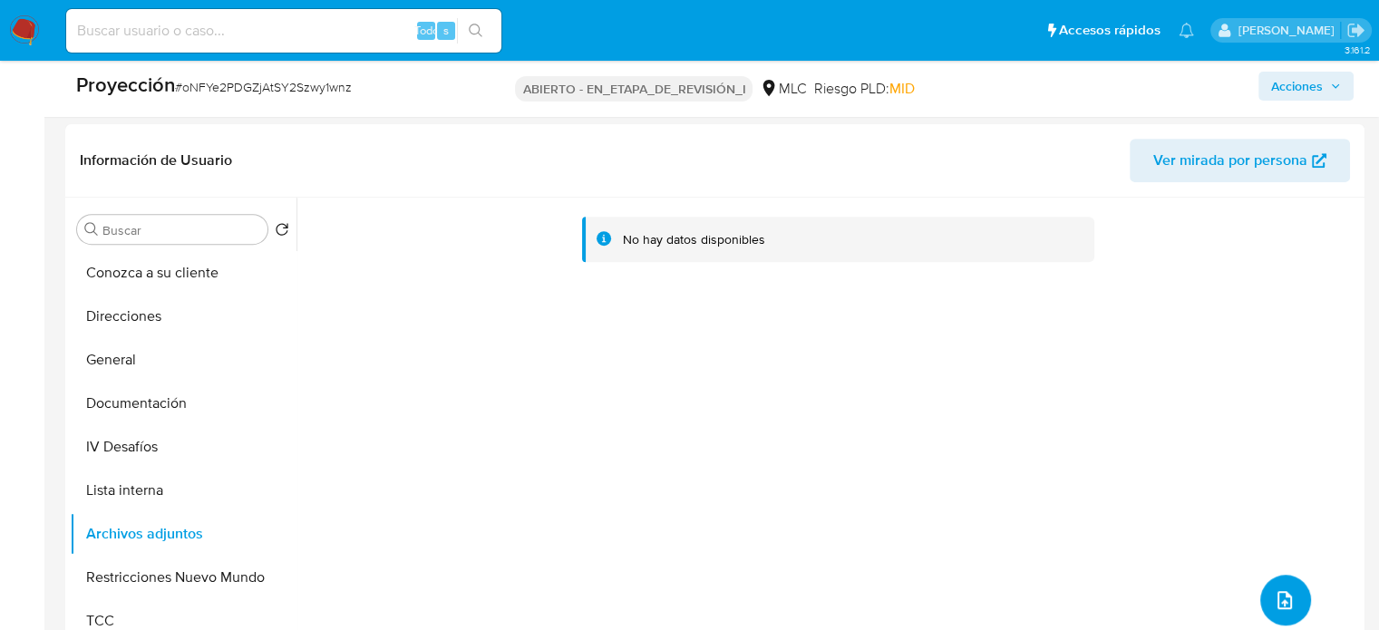
drag, startPoint x: 1286, startPoint y: 606, endPoint x: 1284, endPoint y: 596, distance: 10.1
click at [1284, 596] on icon "subir archivo" at bounding box center [1285, 601] width 22 height 22
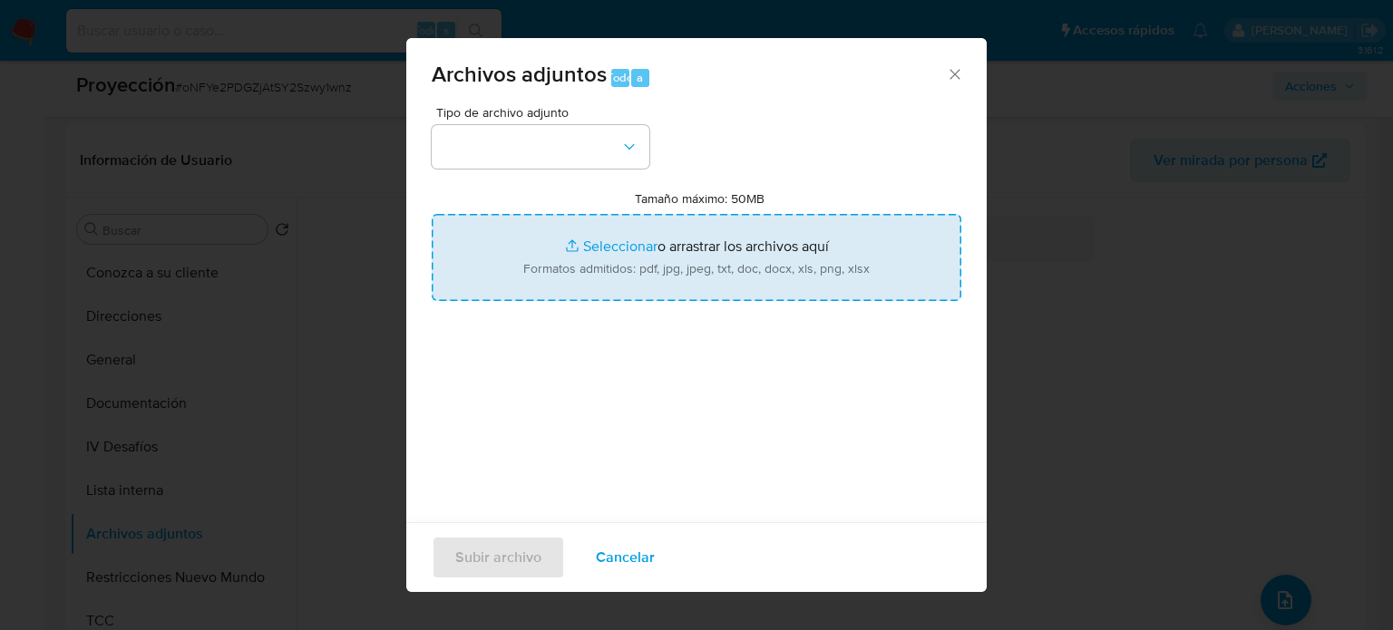
drag, startPoint x: 712, startPoint y: 281, endPoint x: 685, endPoint y: 246, distance: 44.6
click at [685, 246] on input "Tamaño máximo: 50MB Seleccionar archivos" at bounding box center [697, 257] width 530 height 87
type input "C:\fakepath\Declaración - InfoProbidad.pdf"
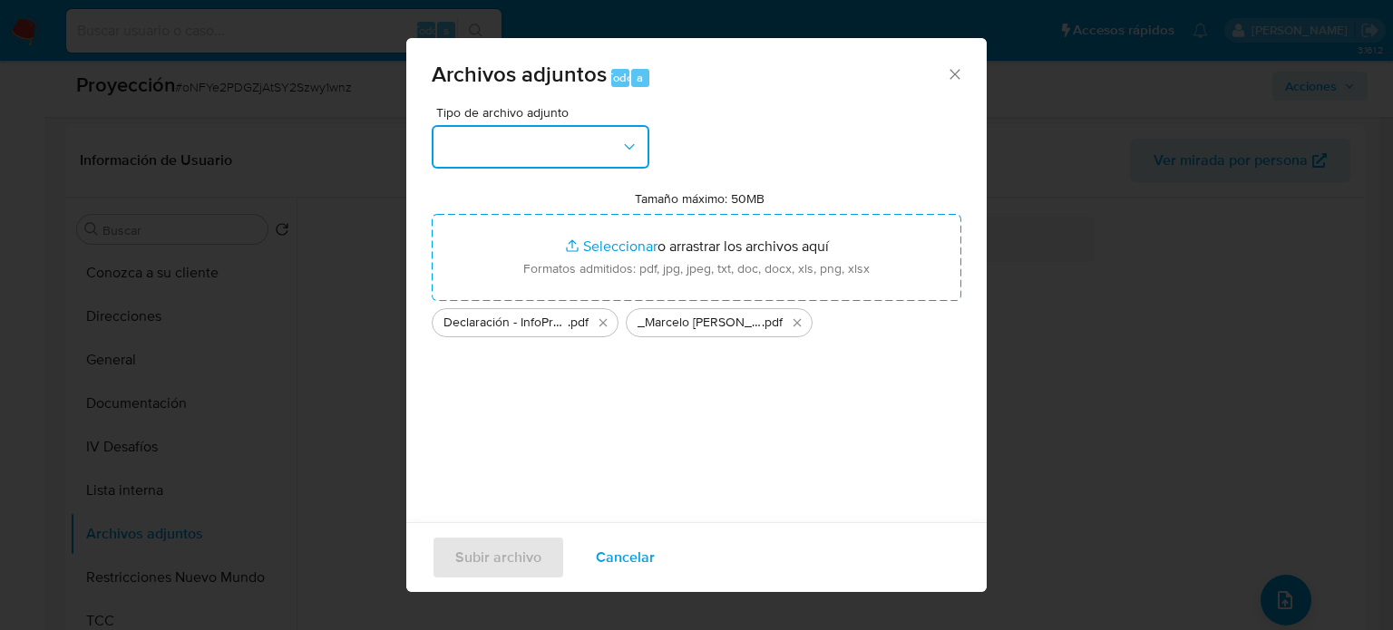
click at [591, 163] on button "button" at bounding box center [541, 147] width 218 height 44
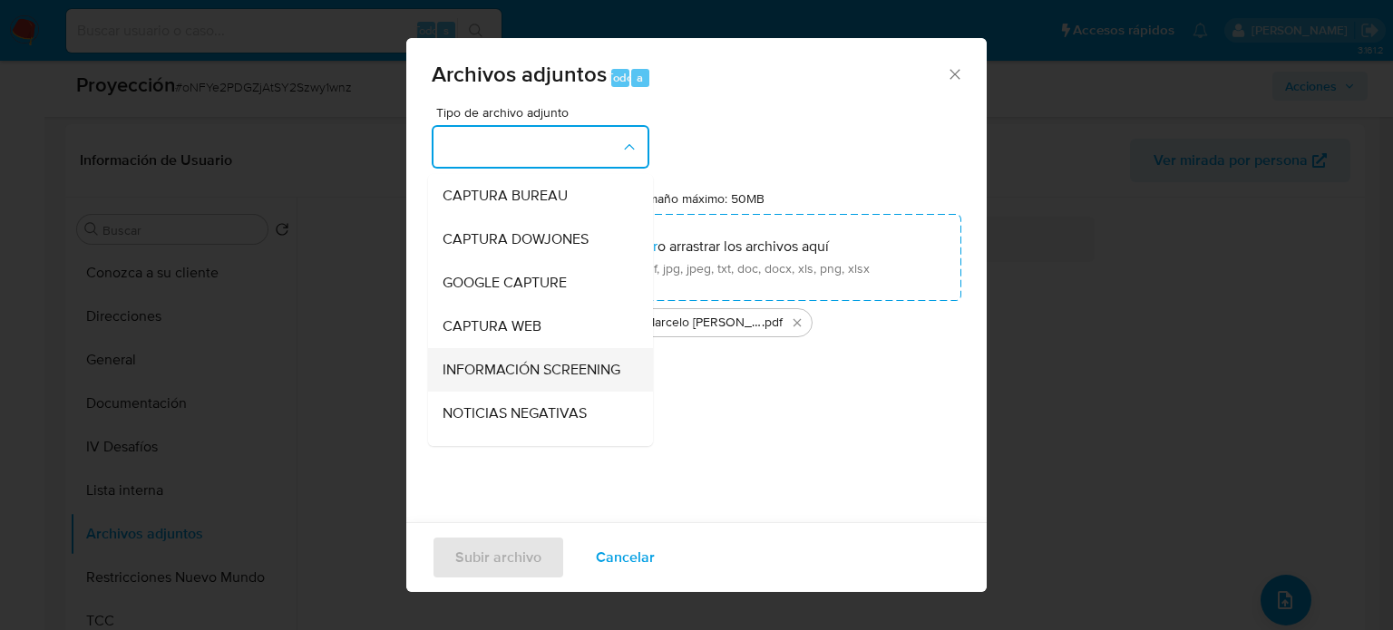
click at [502, 373] on span "INFORMACIÓN SCREENING" at bounding box center [532, 370] width 178 height 18
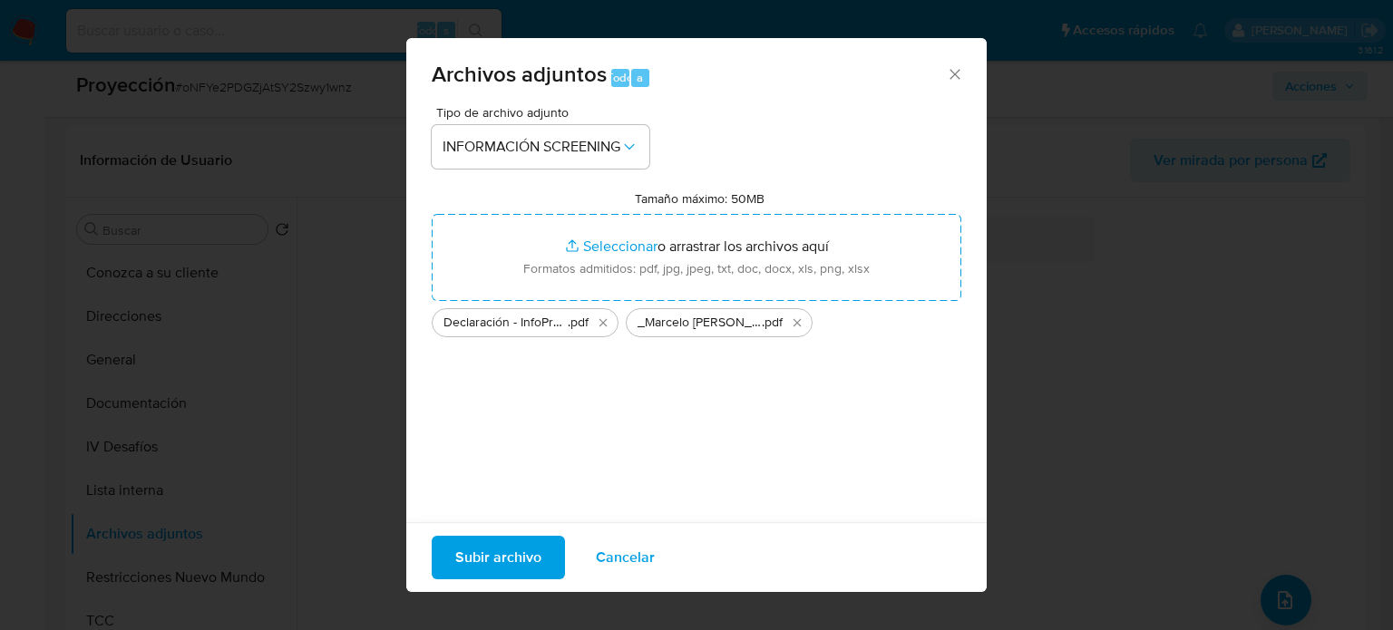
click at [521, 570] on span "Subir archivo" at bounding box center [498, 558] width 86 height 40
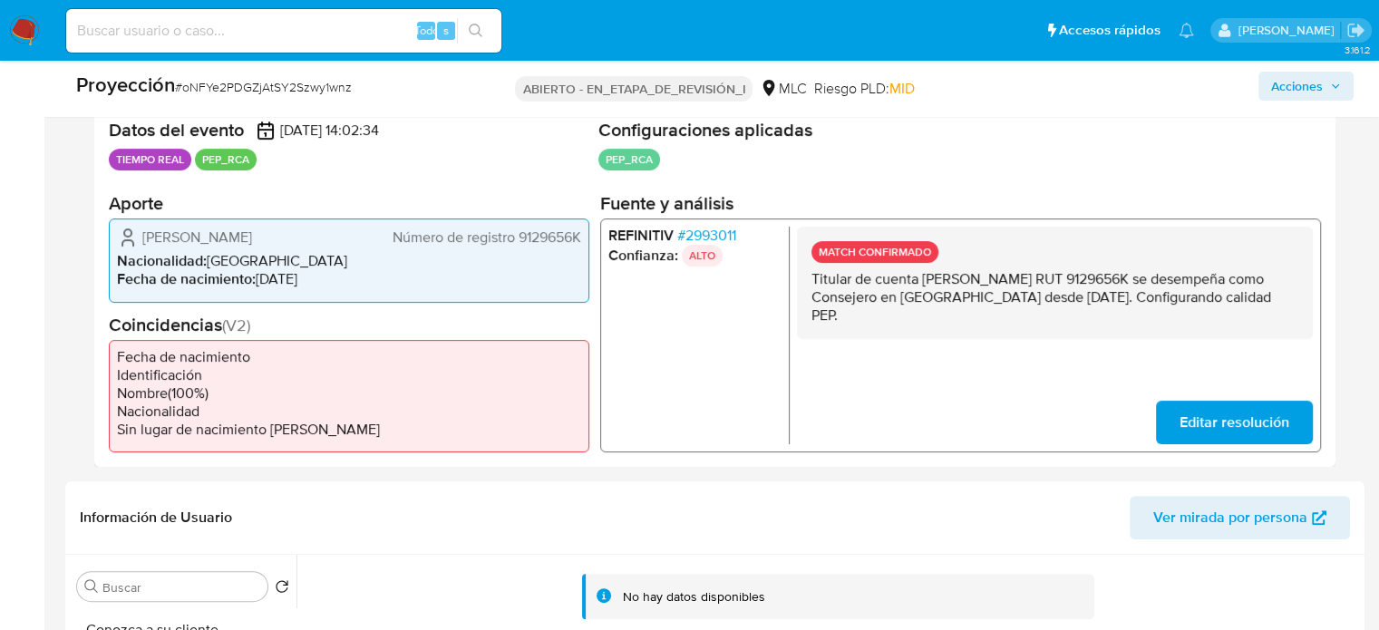
scroll to position [272, 0]
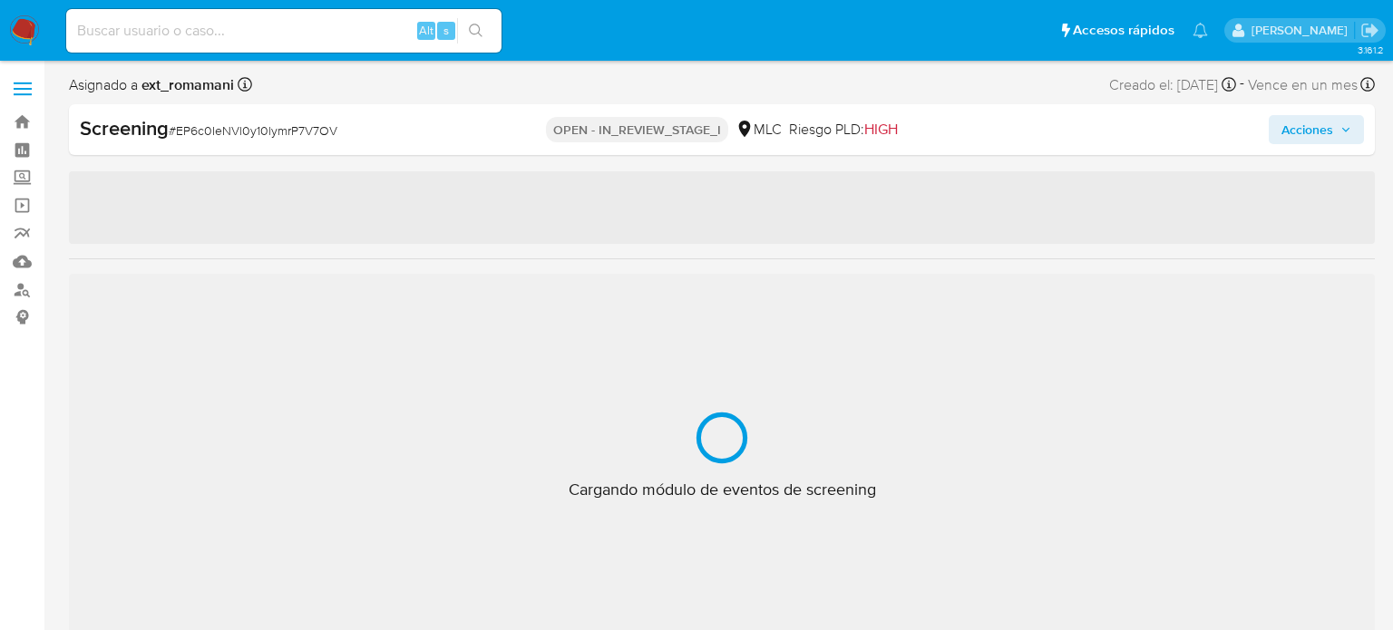
select select "10"
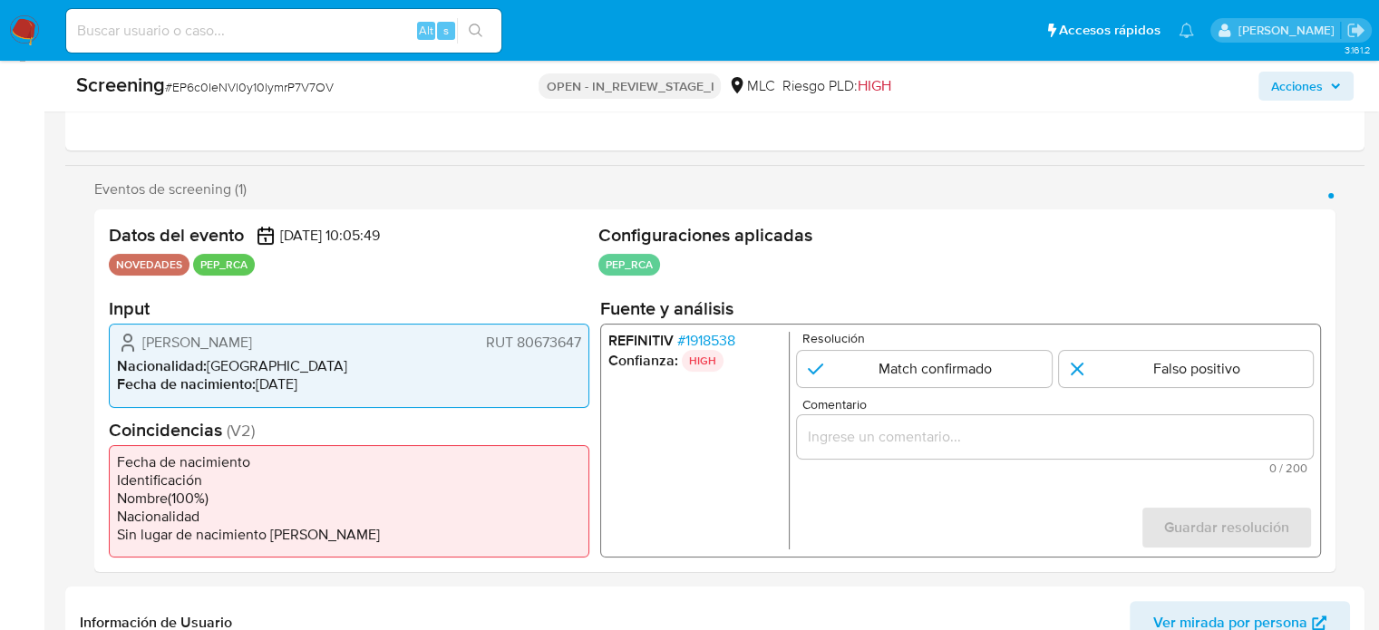
scroll to position [272, 0]
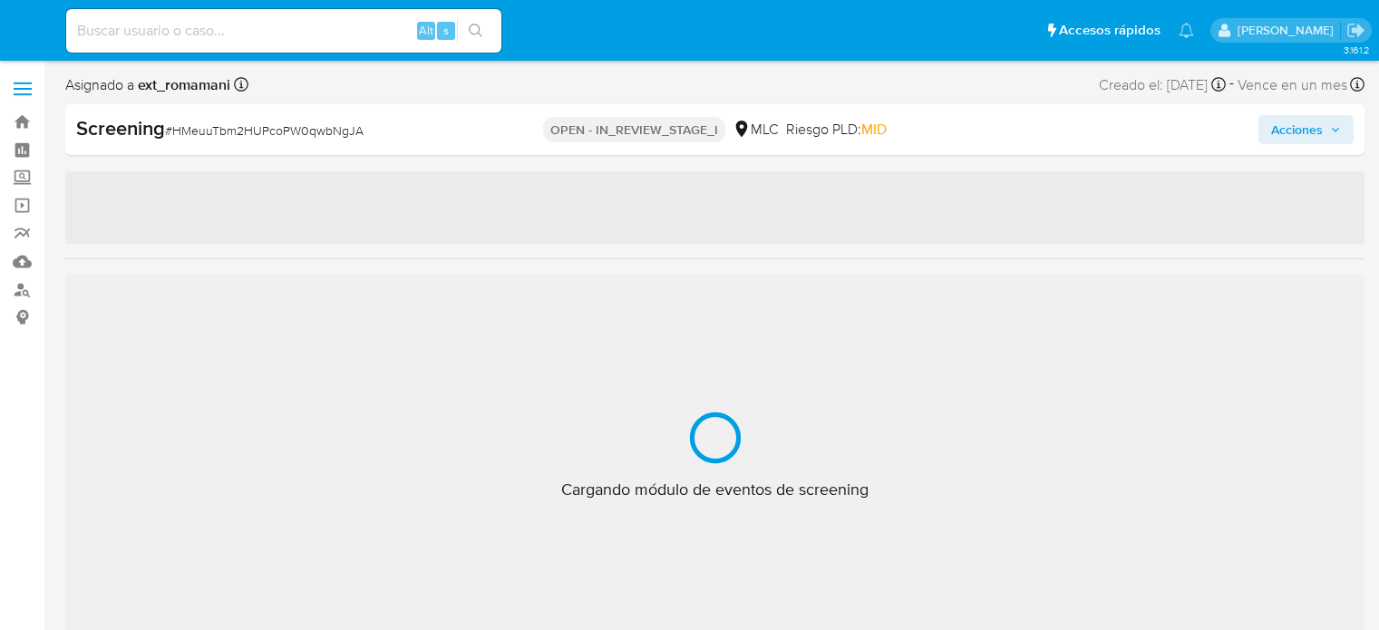
select select "10"
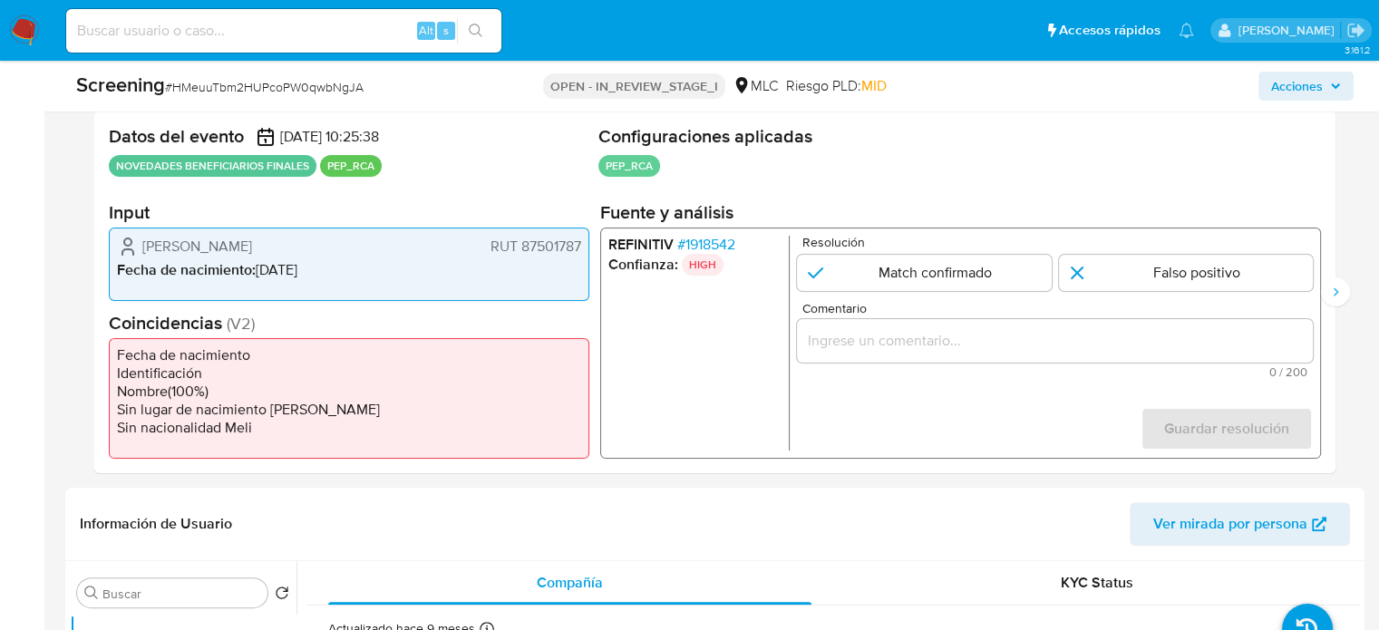
scroll to position [363, 0]
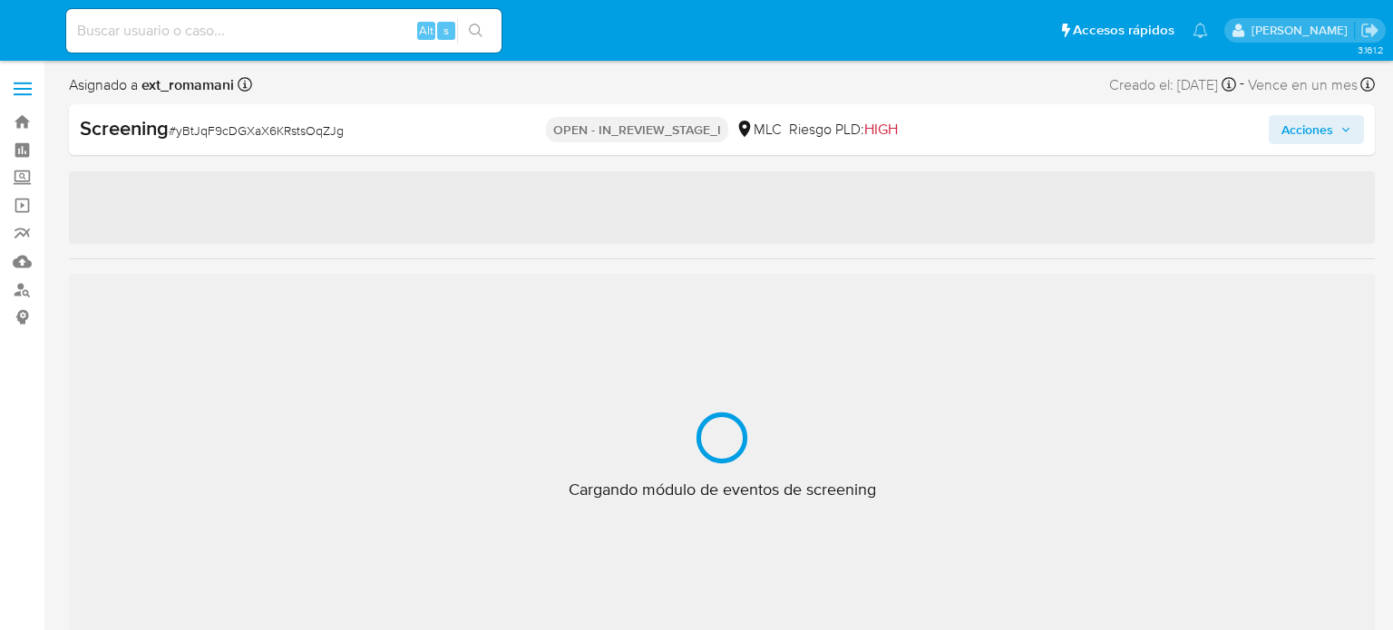
select select "10"
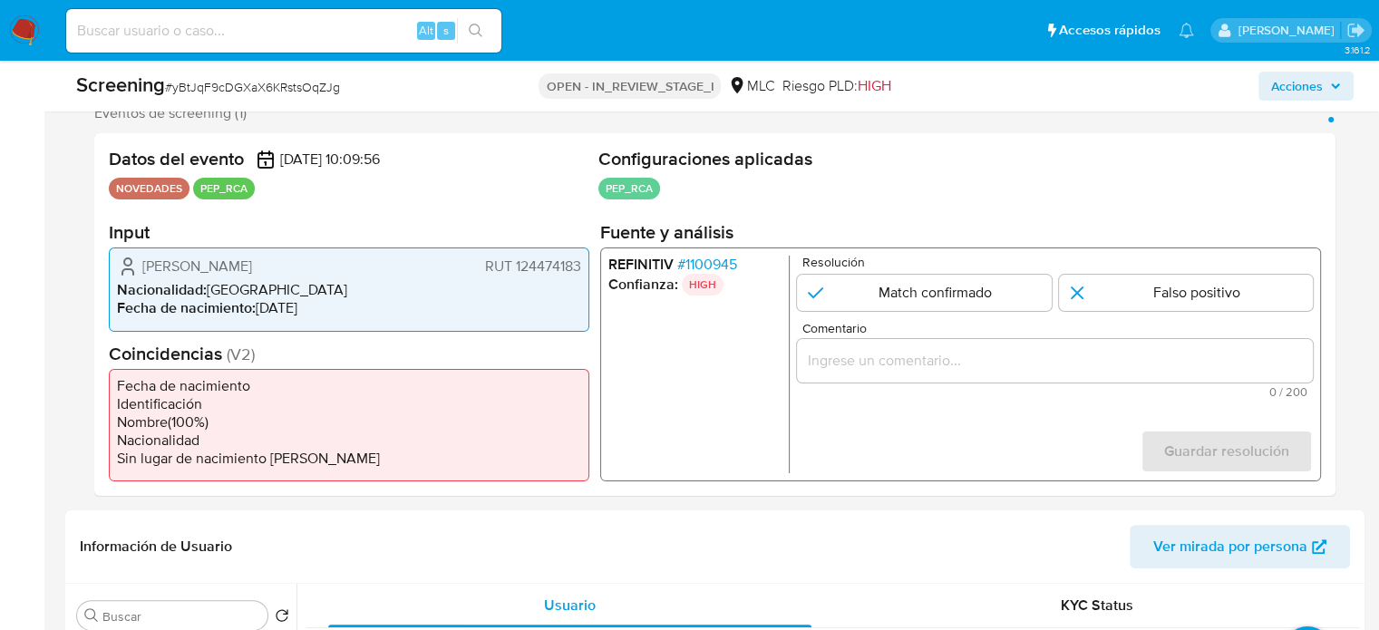
scroll to position [363, 0]
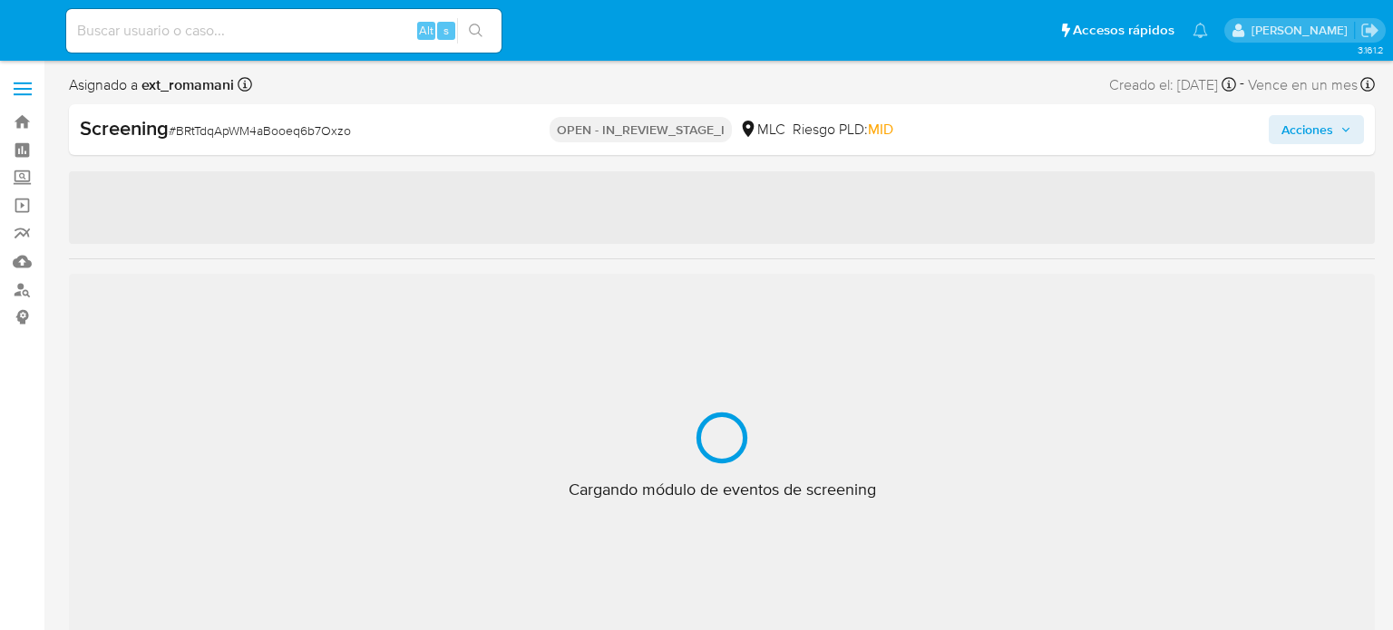
select select "10"
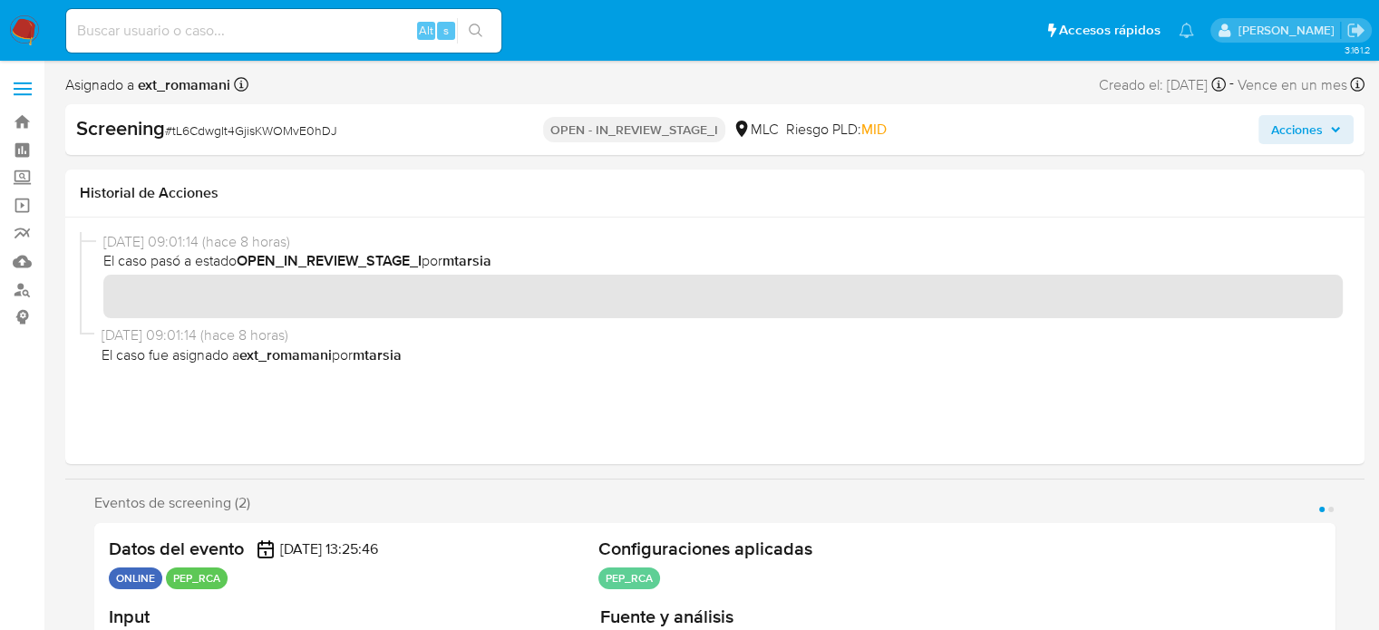
scroll to position [272, 0]
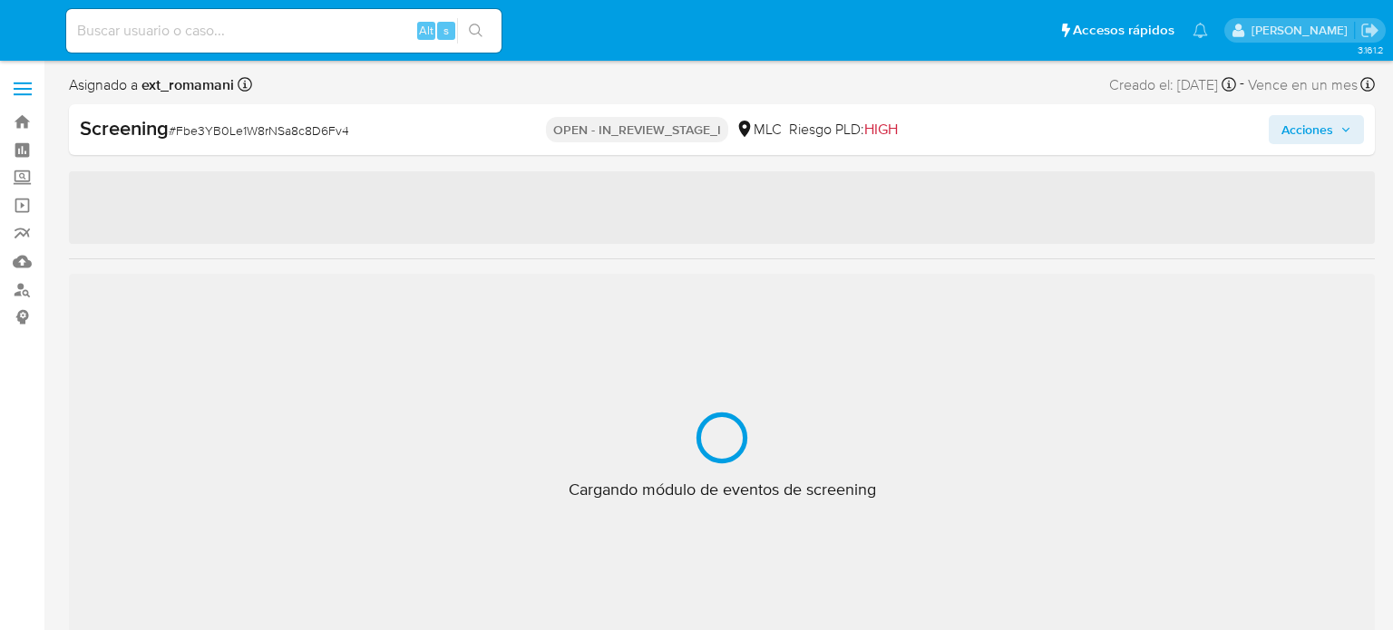
select select "10"
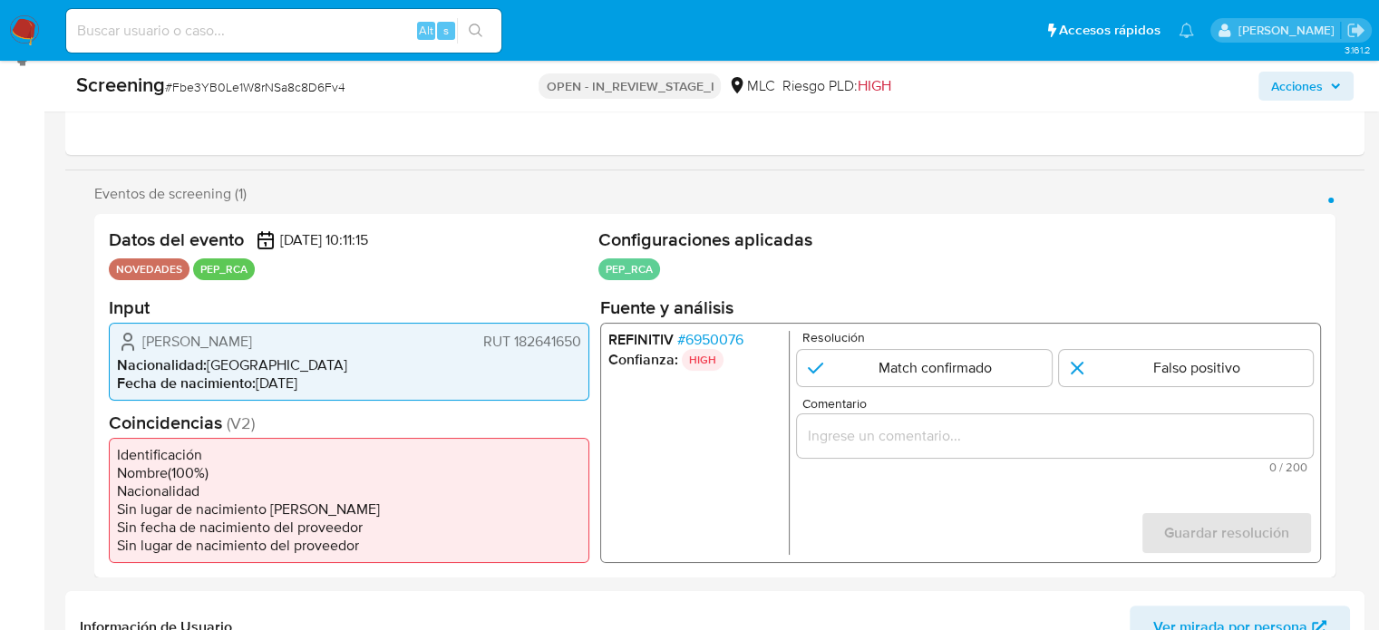
scroll to position [363, 0]
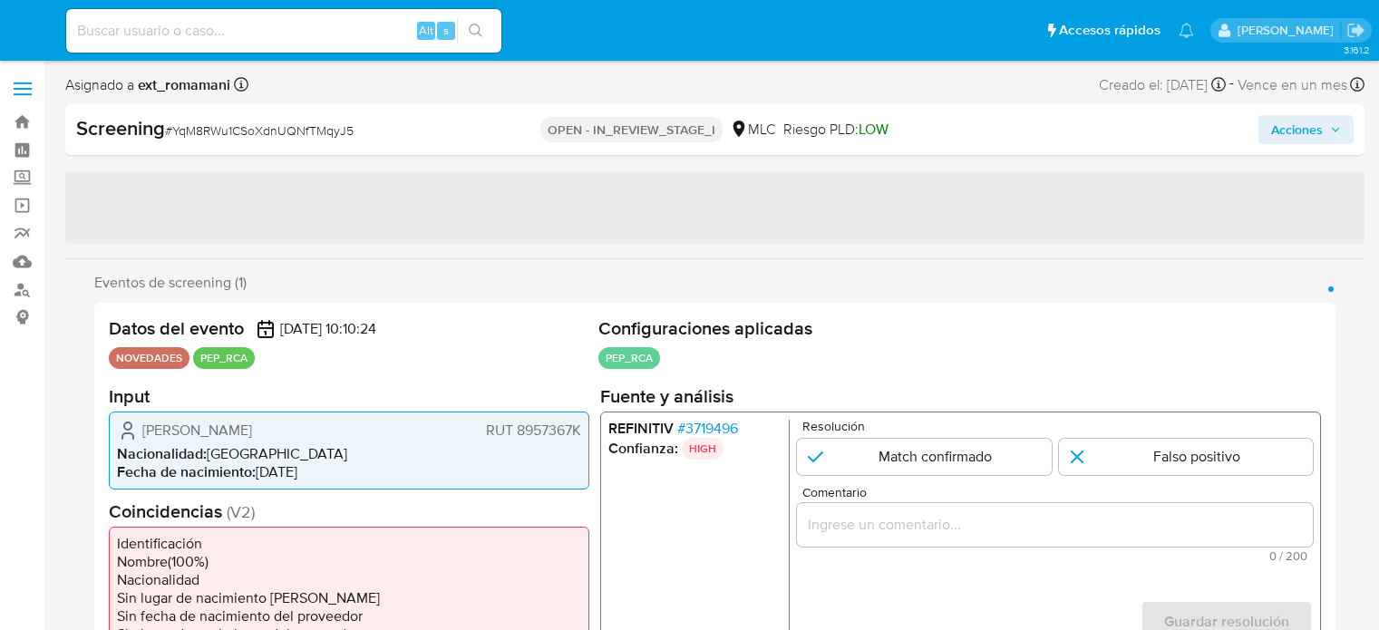
select select "10"
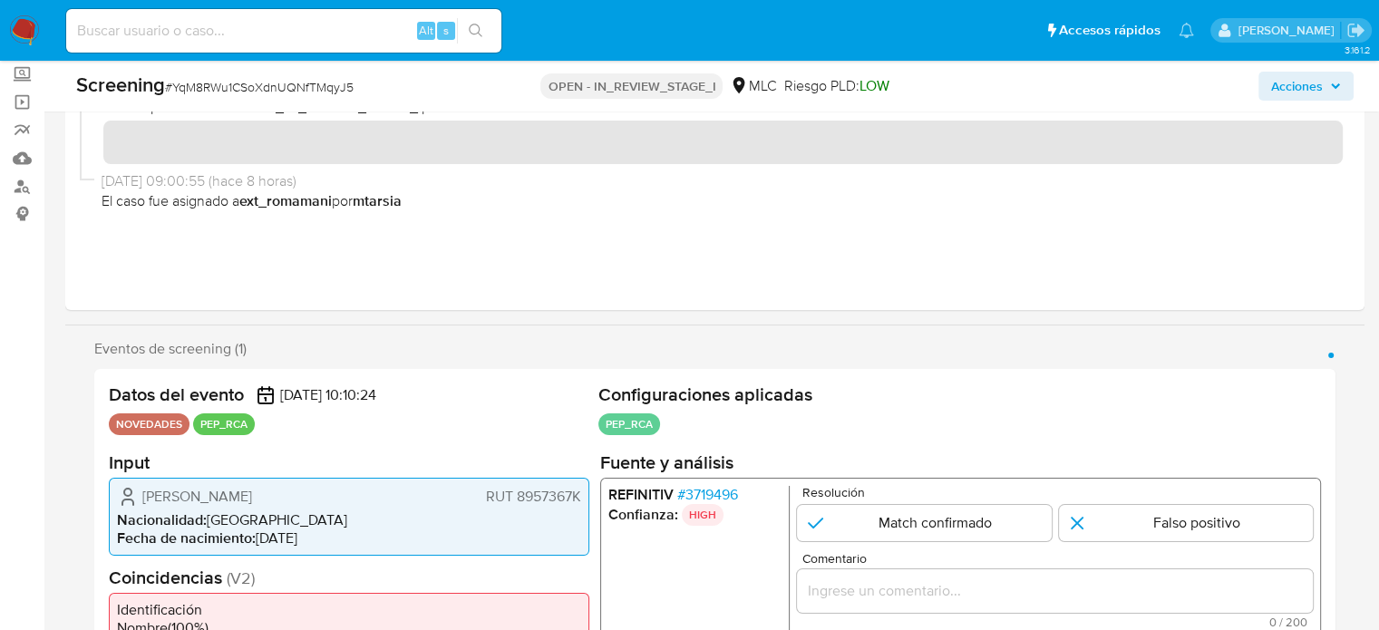
scroll to position [363, 0]
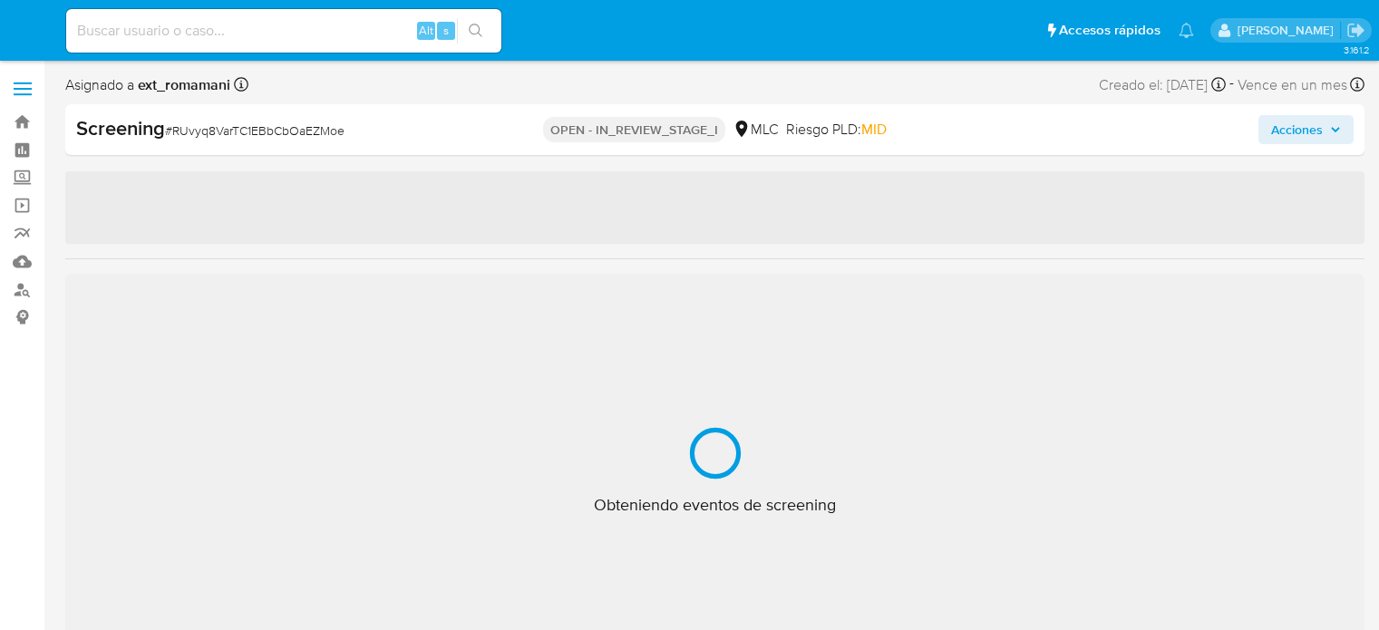
select select "10"
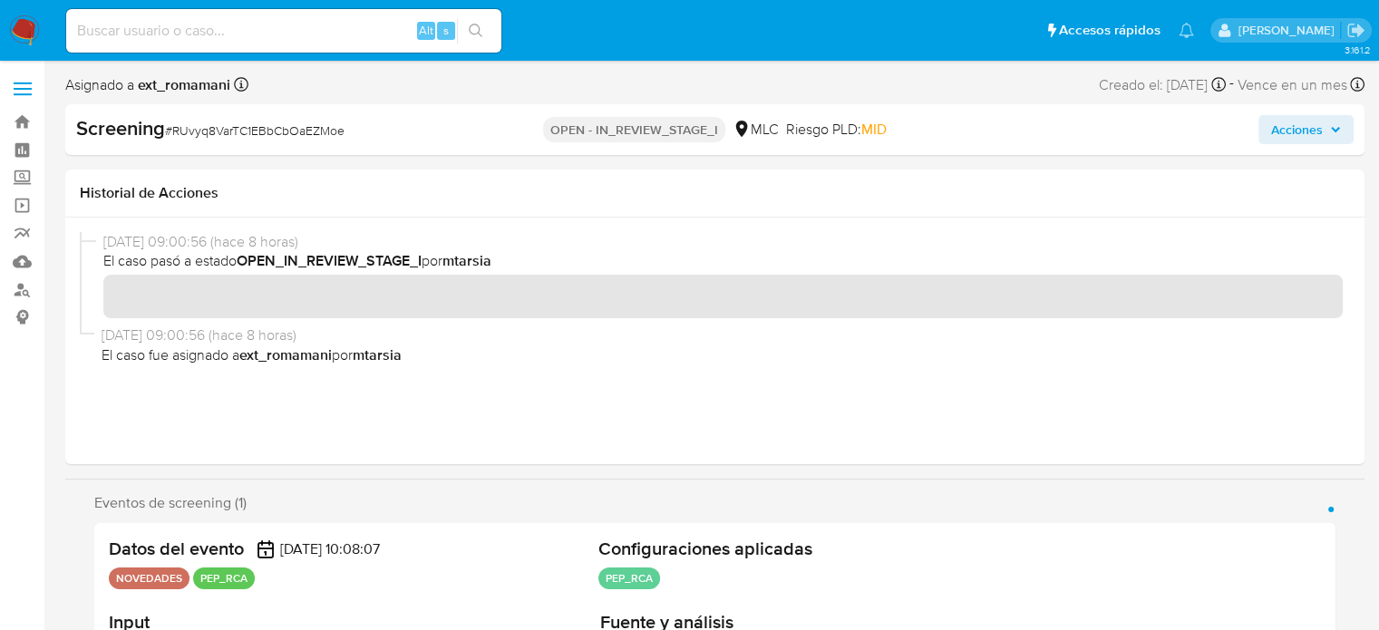
scroll to position [272, 0]
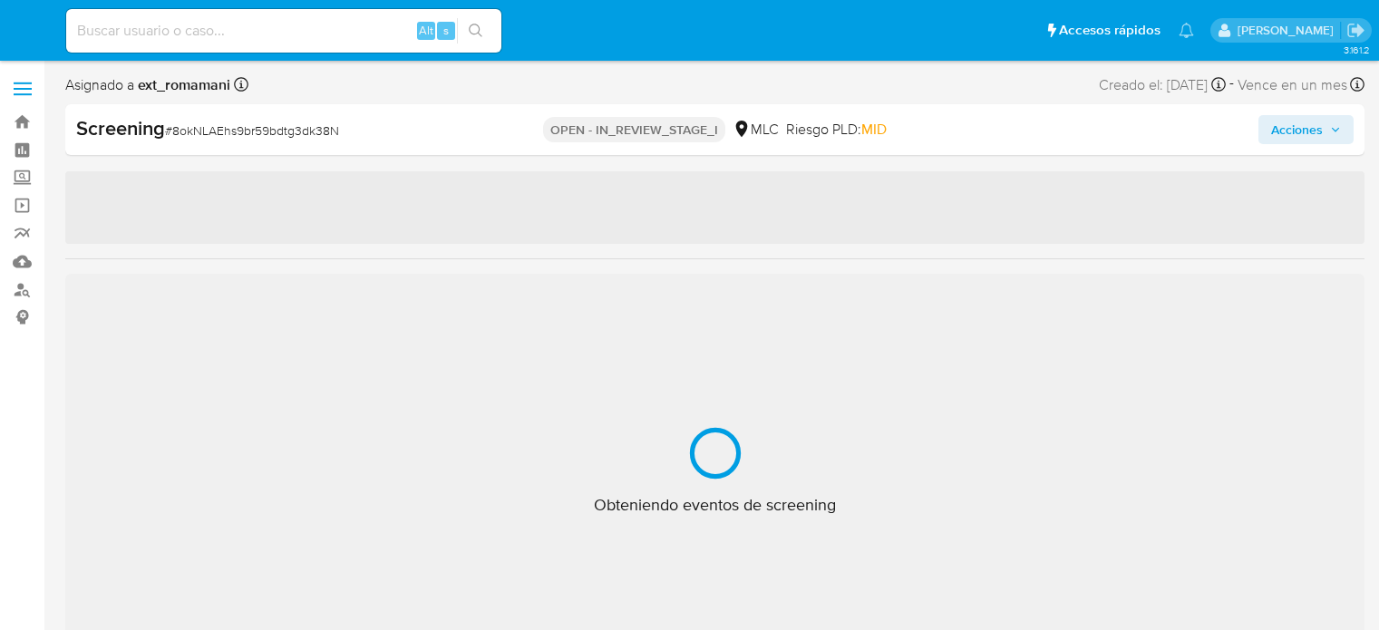
select select "10"
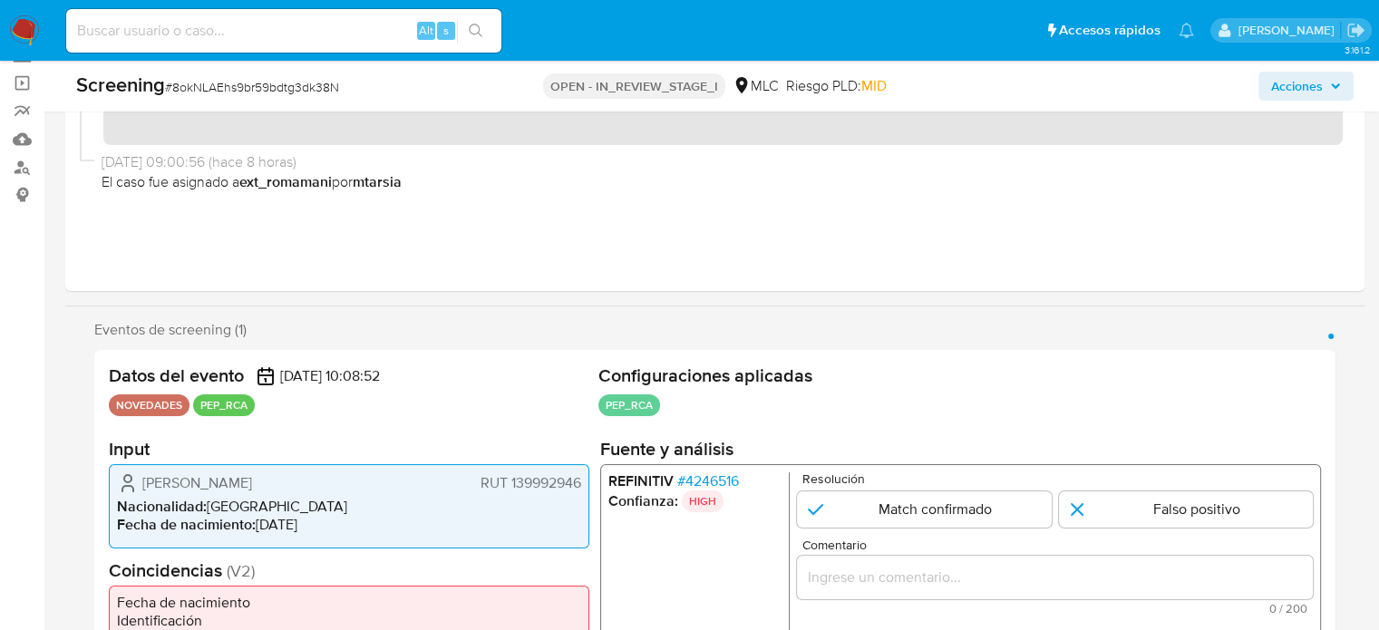
scroll to position [272, 0]
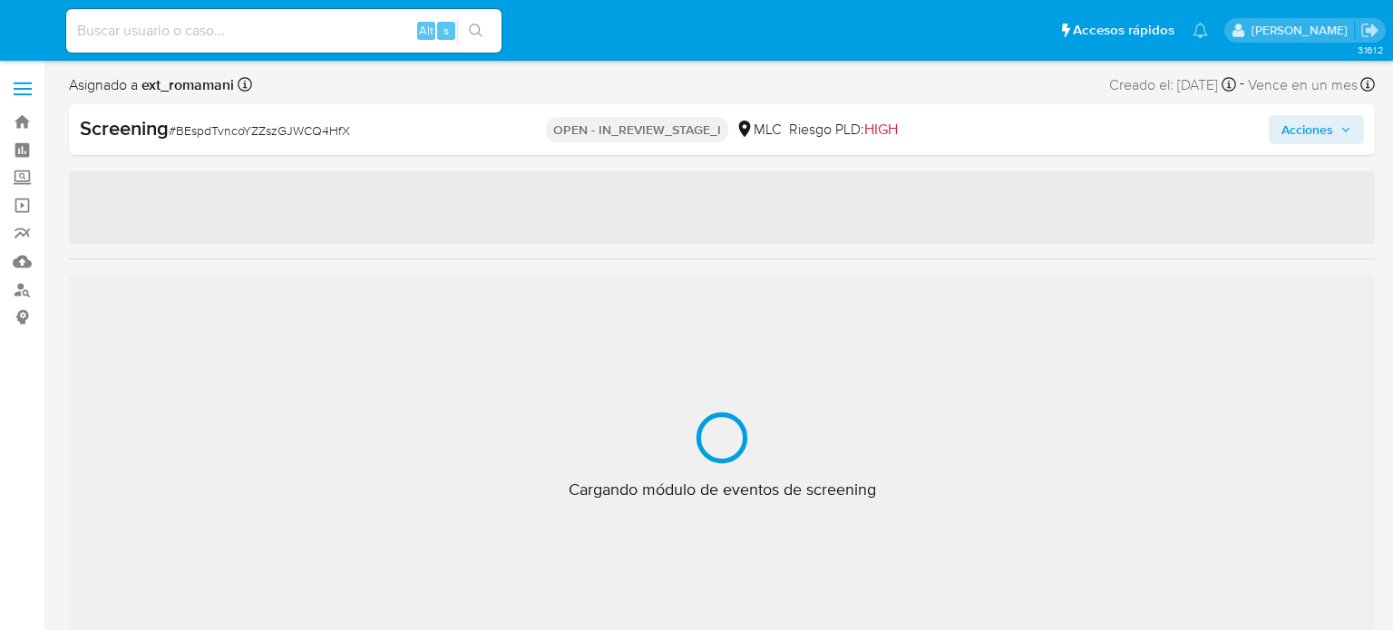
select select "10"
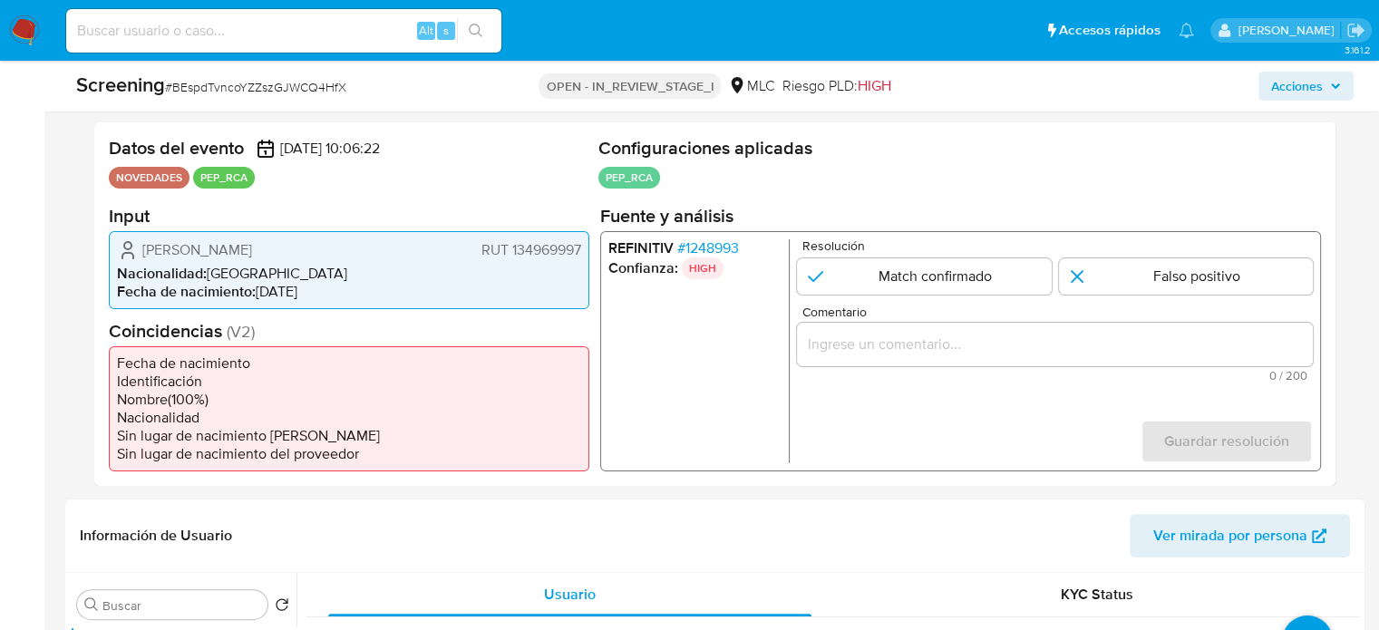
scroll to position [363, 0]
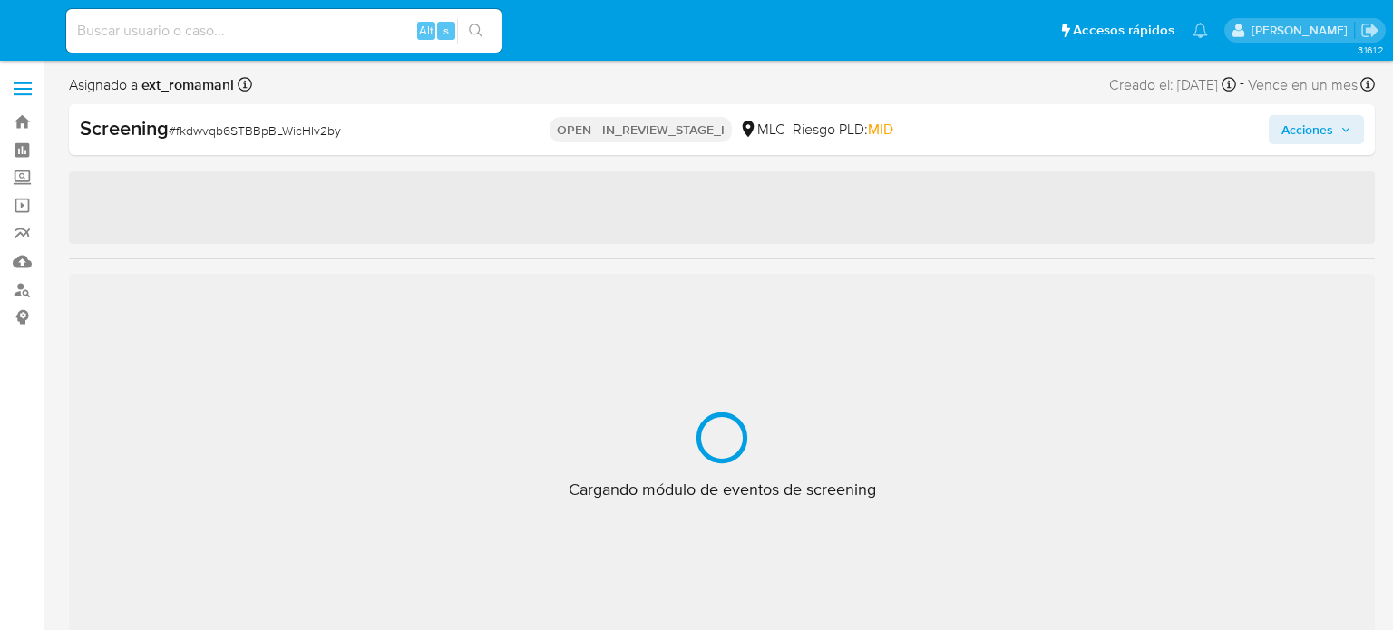
select select "10"
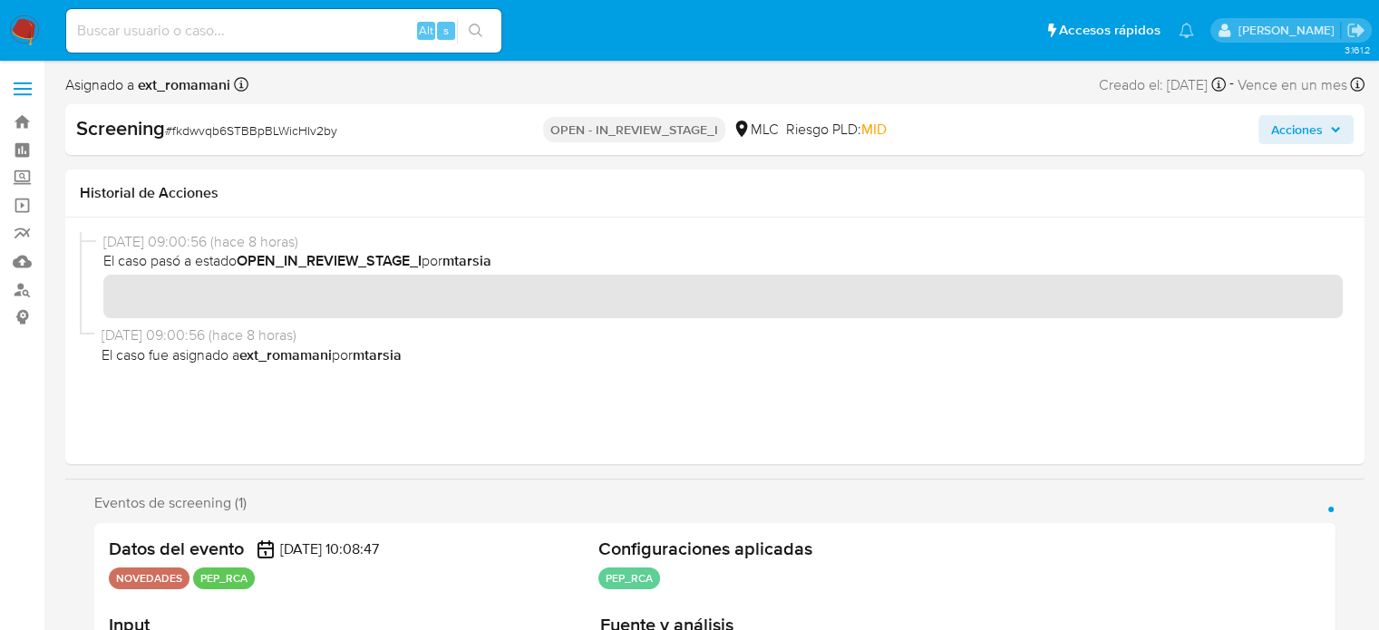
scroll to position [272, 0]
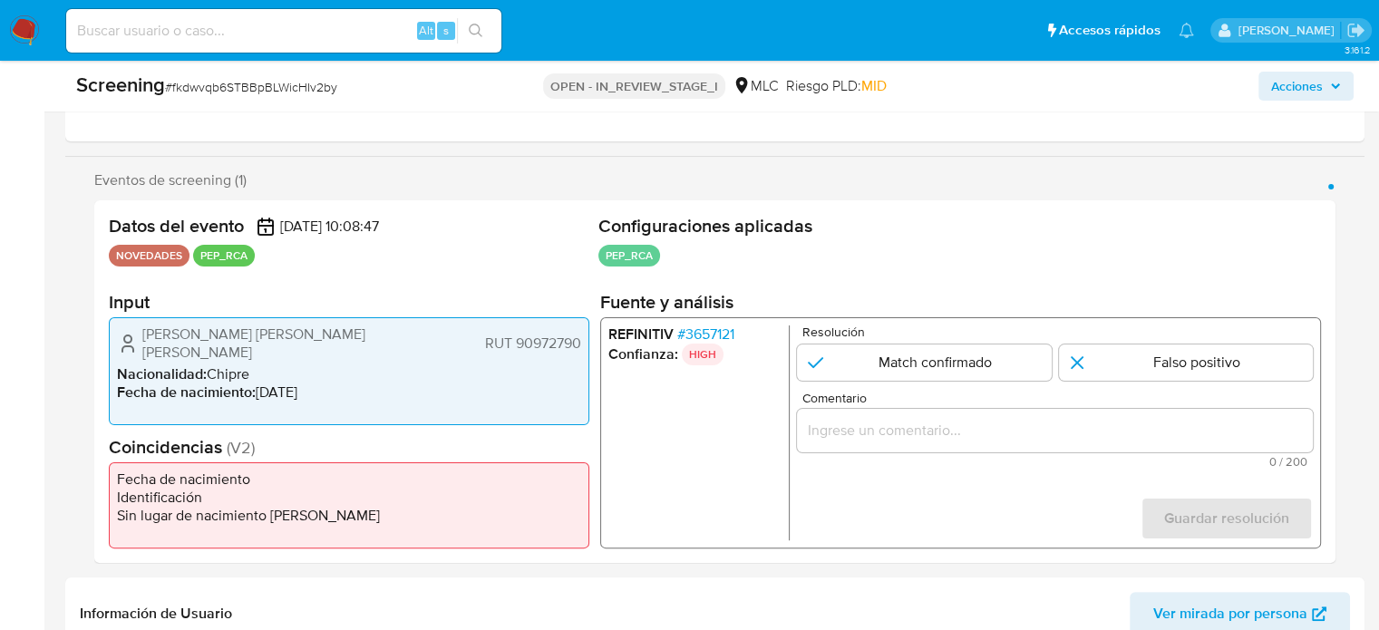
click at [709, 338] on span "# 3657121" at bounding box center [705, 335] width 57 height 18
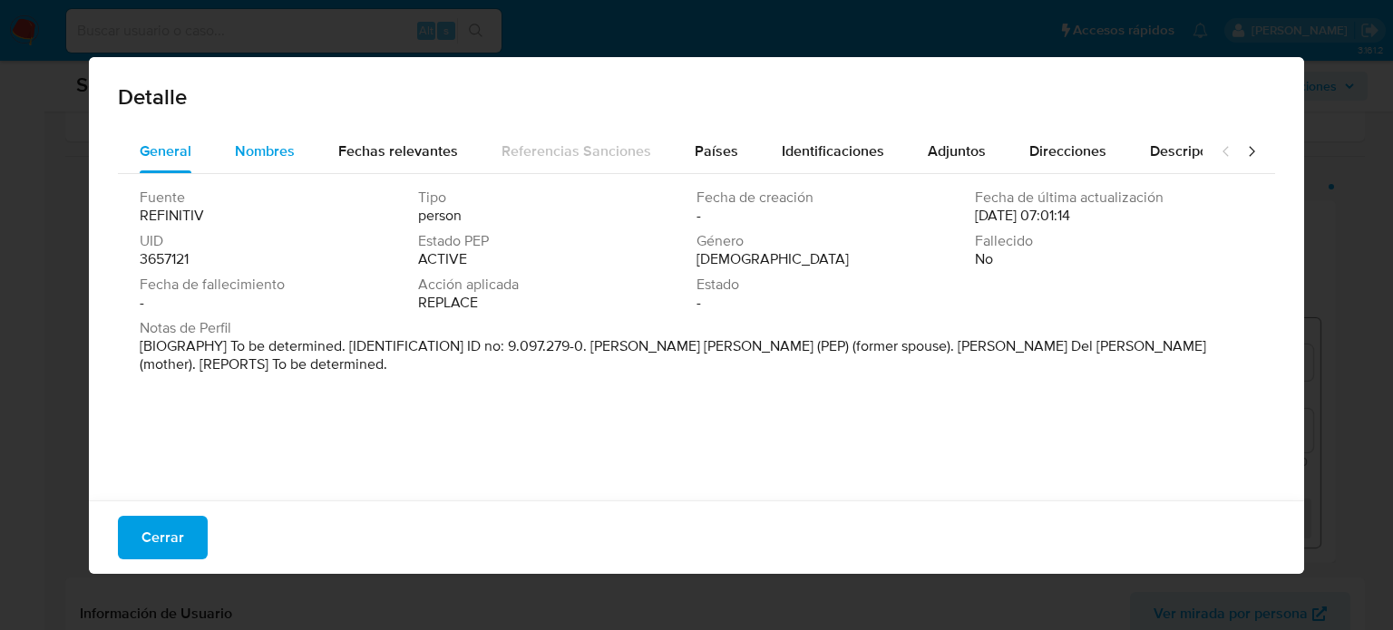
click at [273, 166] on div "Nombres" at bounding box center [265, 152] width 60 height 44
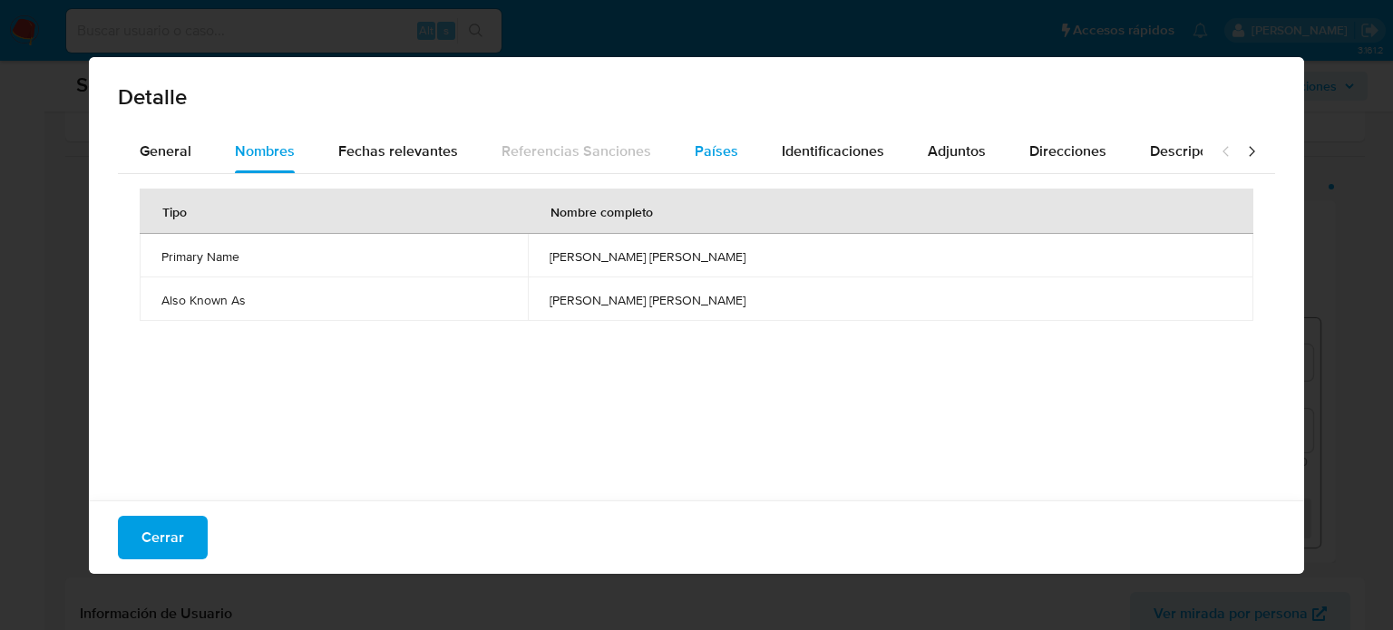
click at [709, 147] on span "Países" at bounding box center [717, 151] width 44 height 21
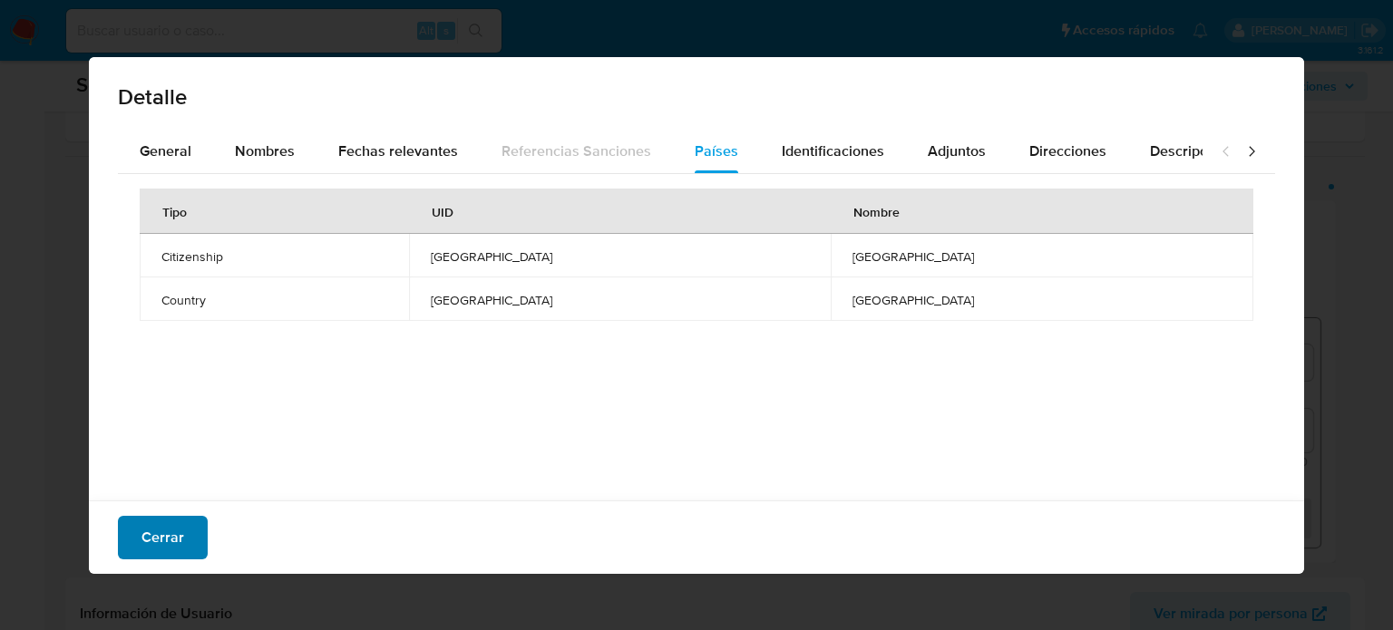
click at [167, 547] on span "Cerrar" at bounding box center [162, 538] width 43 height 40
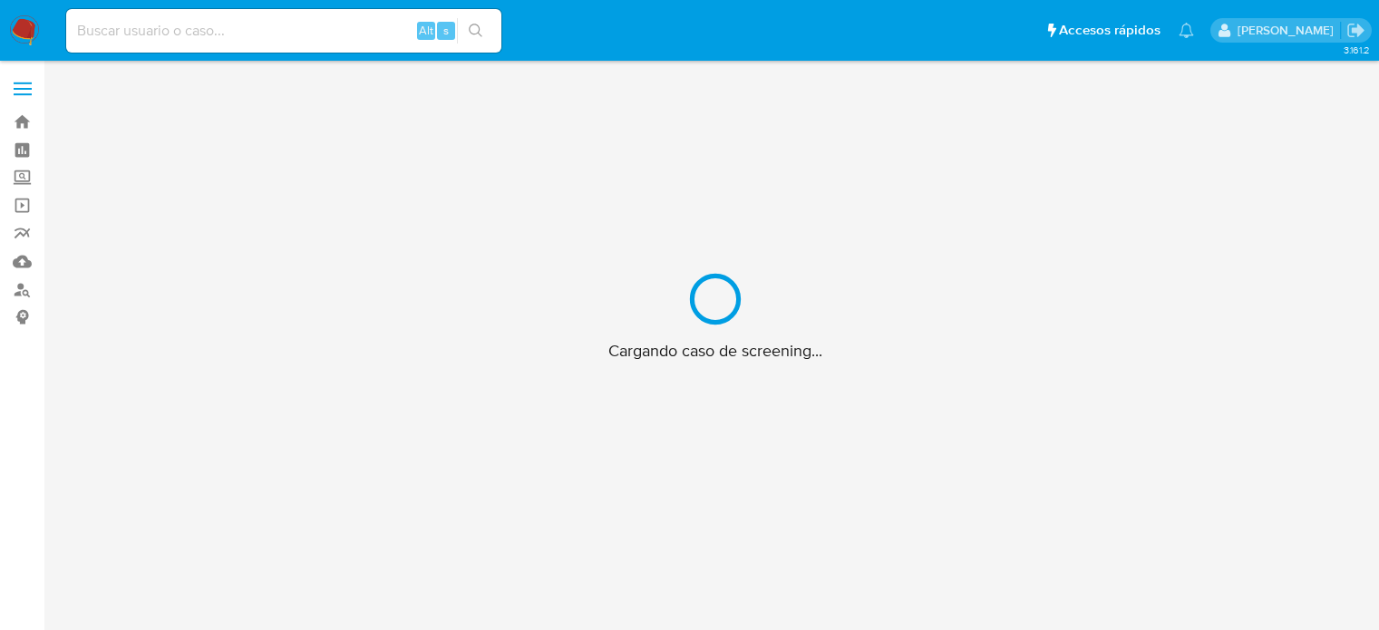
scroll to position [65, 0]
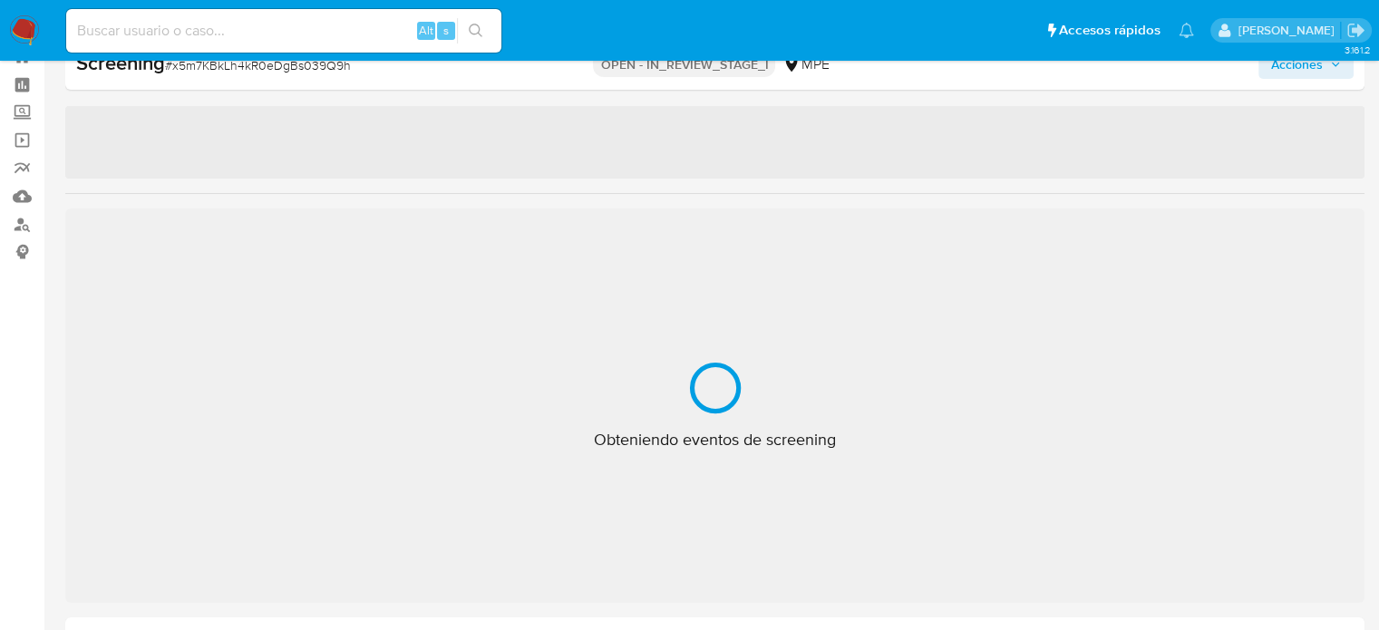
select select "10"
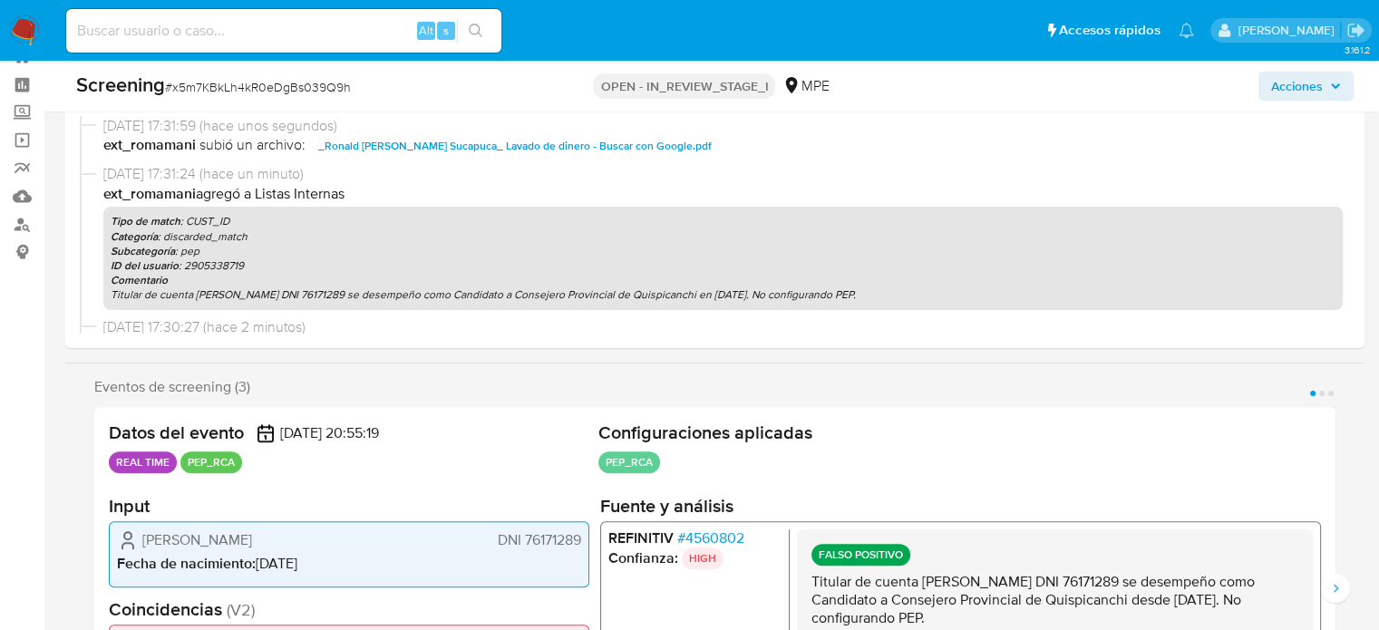
scroll to position [337, 0]
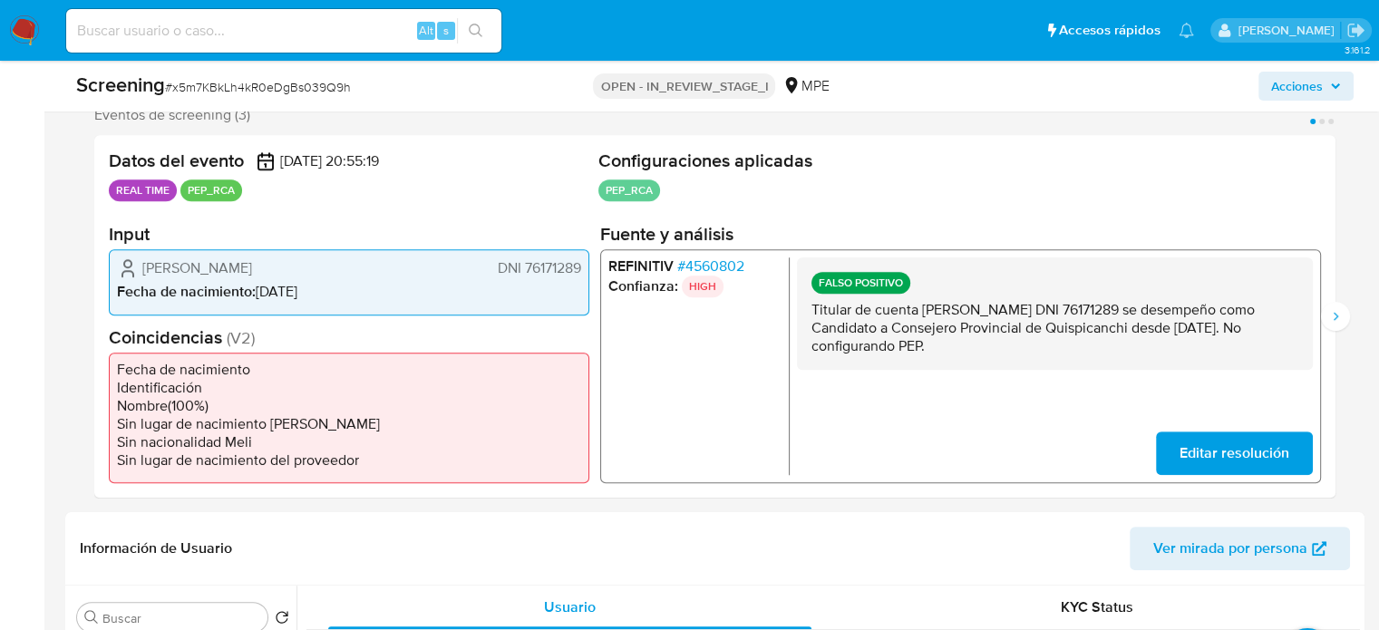
drag, startPoint x: 1119, startPoint y: 347, endPoint x: 810, endPoint y: 318, distance: 310.6
click at [810, 318] on div "FALSO POSITIVO Titular de cuenta Ronald David Condori Sucapuca DNI 76171289 se …" at bounding box center [1055, 314] width 516 height 112
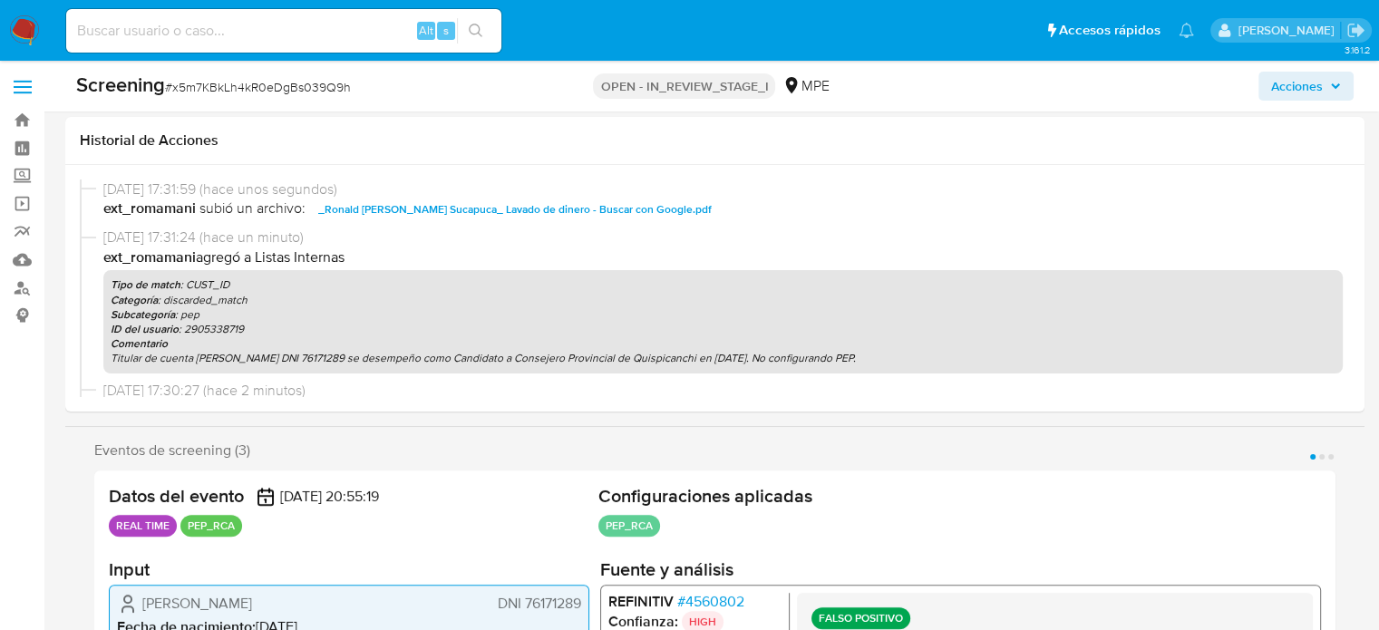
scroll to position [0, 0]
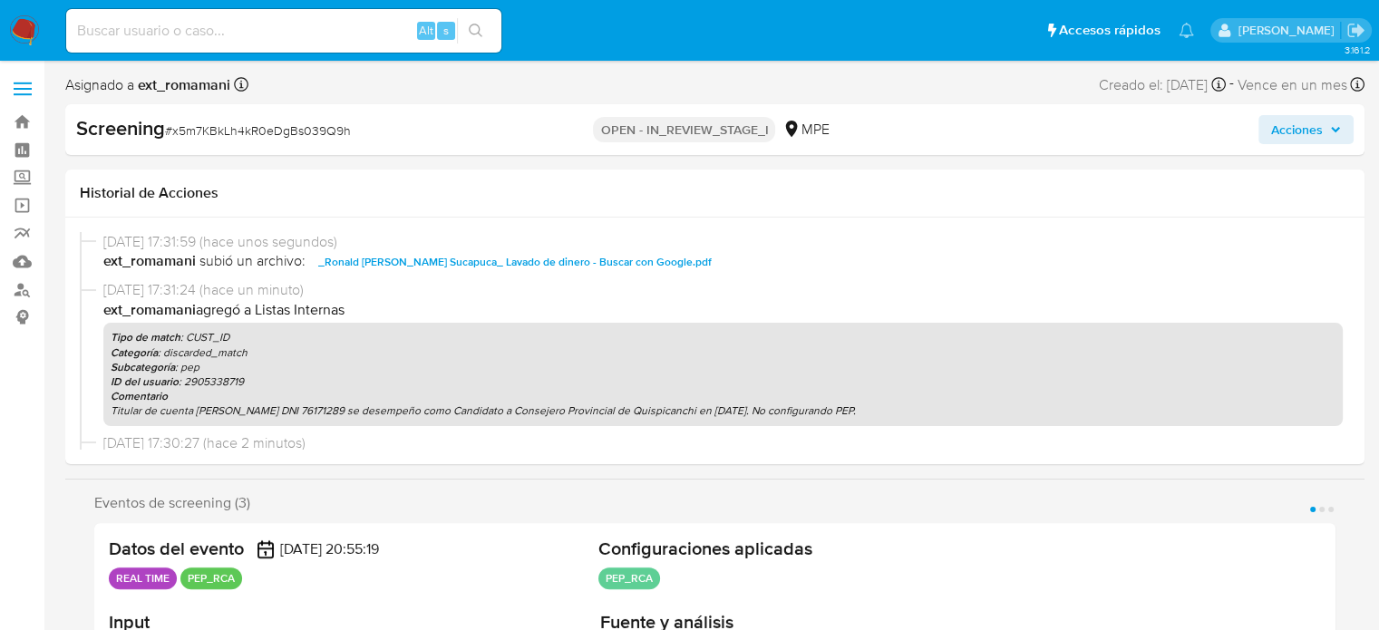
click at [1301, 125] on span "Acciones" at bounding box center [1298, 129] width 52 height 29
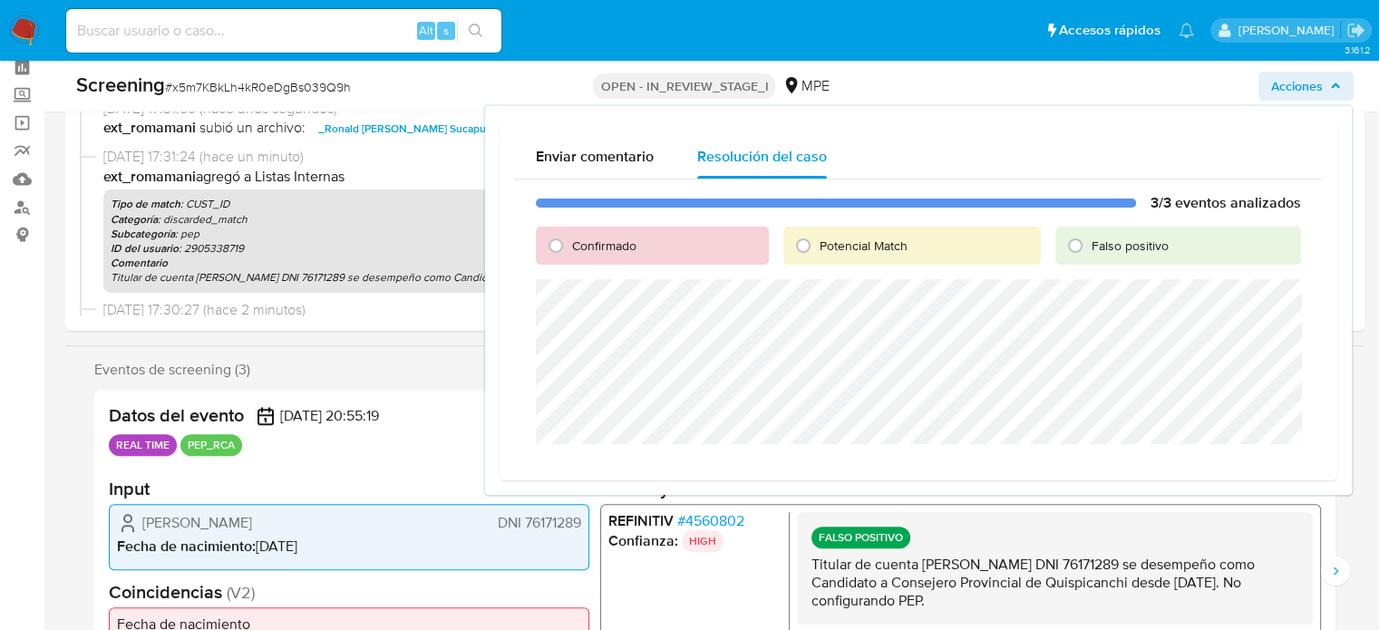
scroll to position [181, 0]
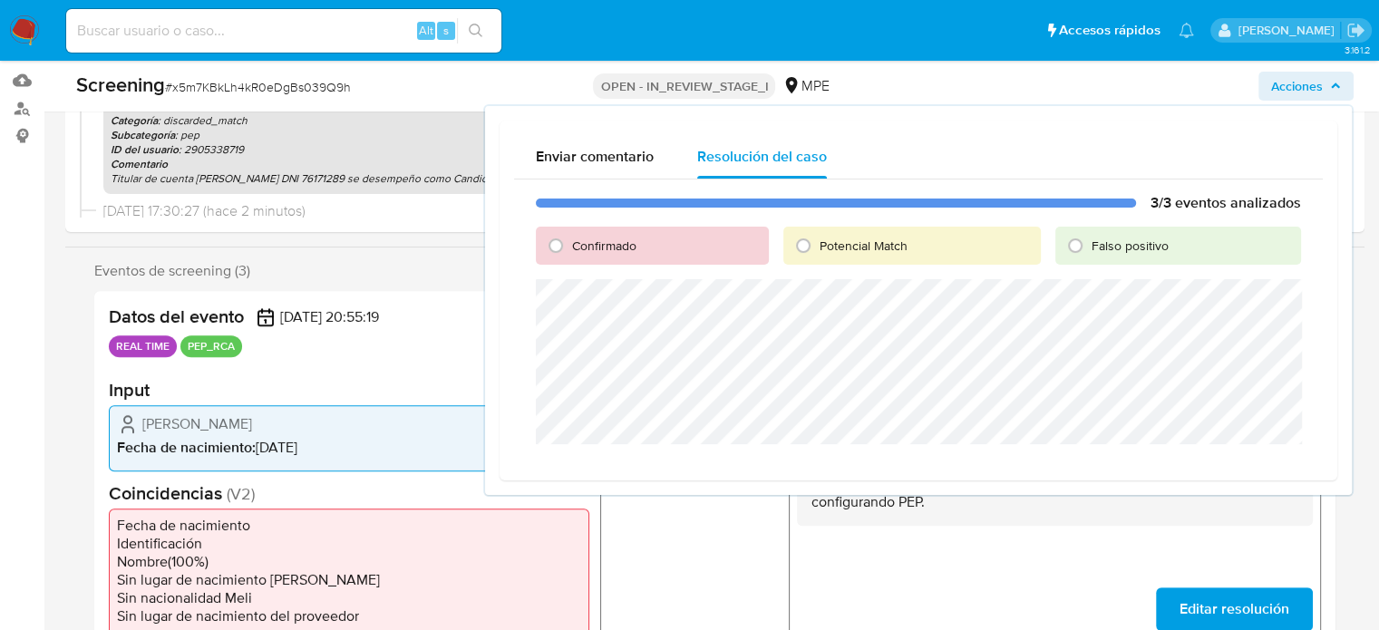
click at [1099, 249] on span "Falso positivo" at bounding box center [1130, 246] width 77 height 18
click at [1090, 249] on input "Falso positivo" at bounding box center [1075, 245] width 29 height 29
radio input "true"
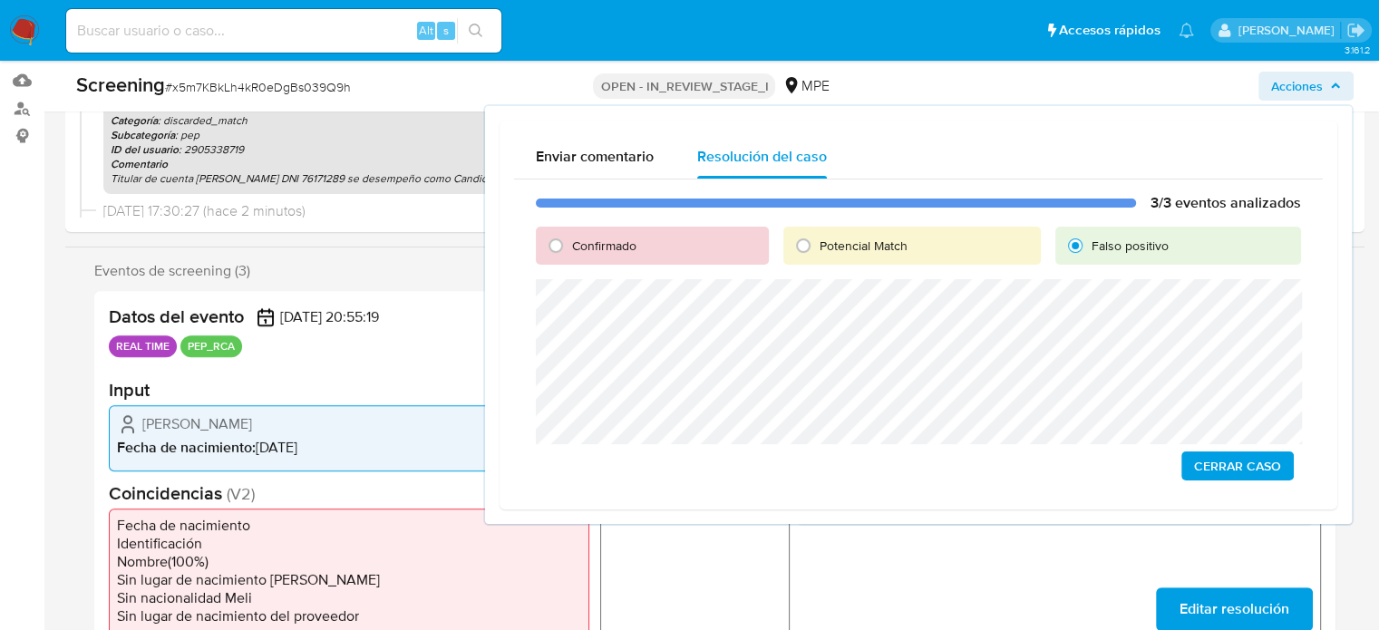
click at [1208, 464] on span "Cerrar Caso" at bounding box center [1237, 465] width 87 height 25
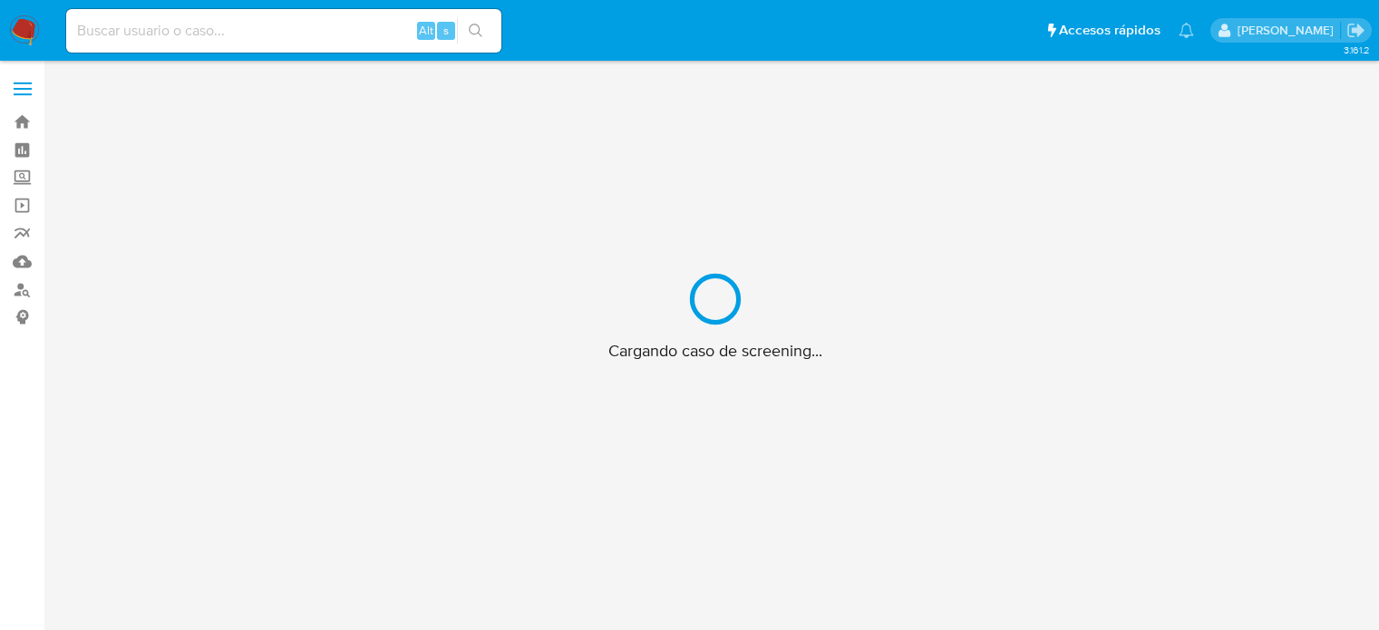
scroll to position [65, 0]
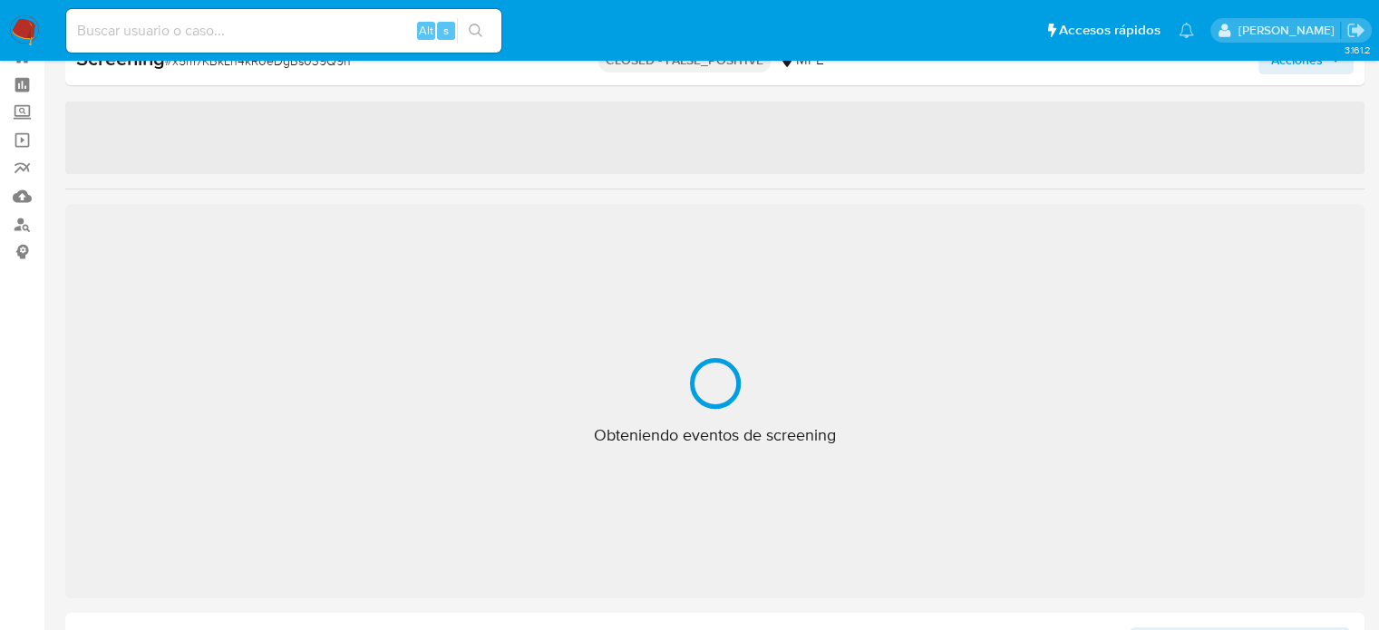
select select "10"
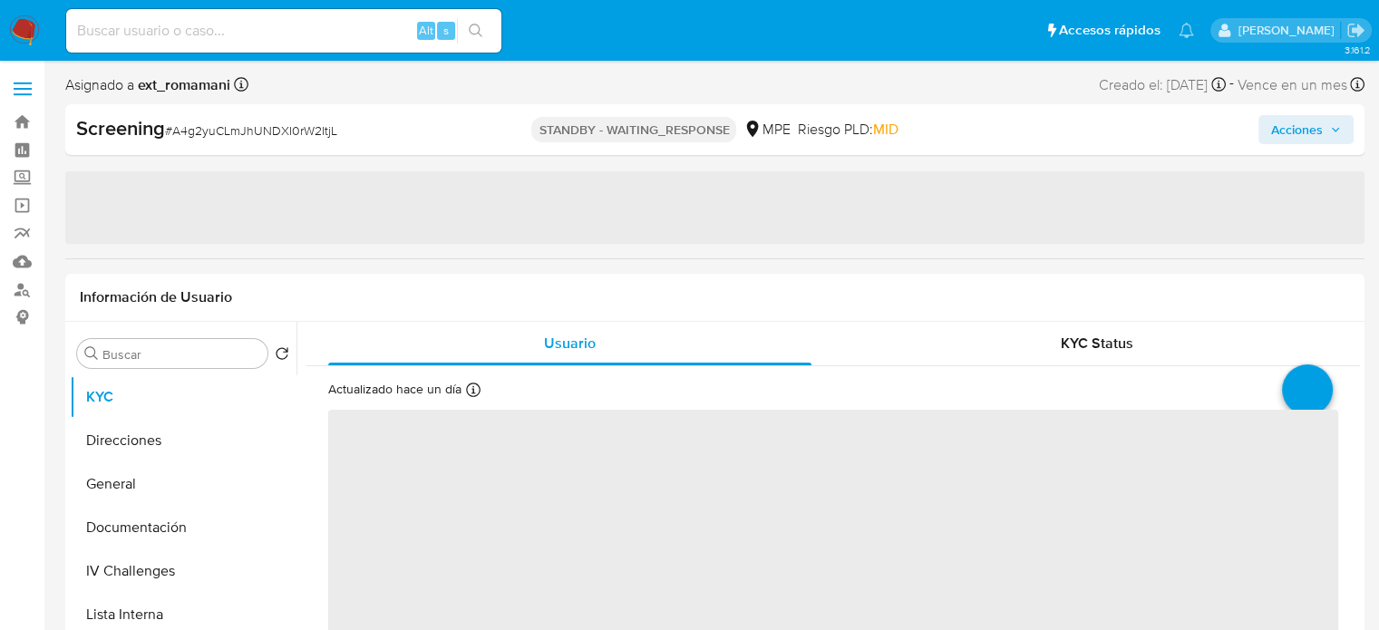
select select "10"
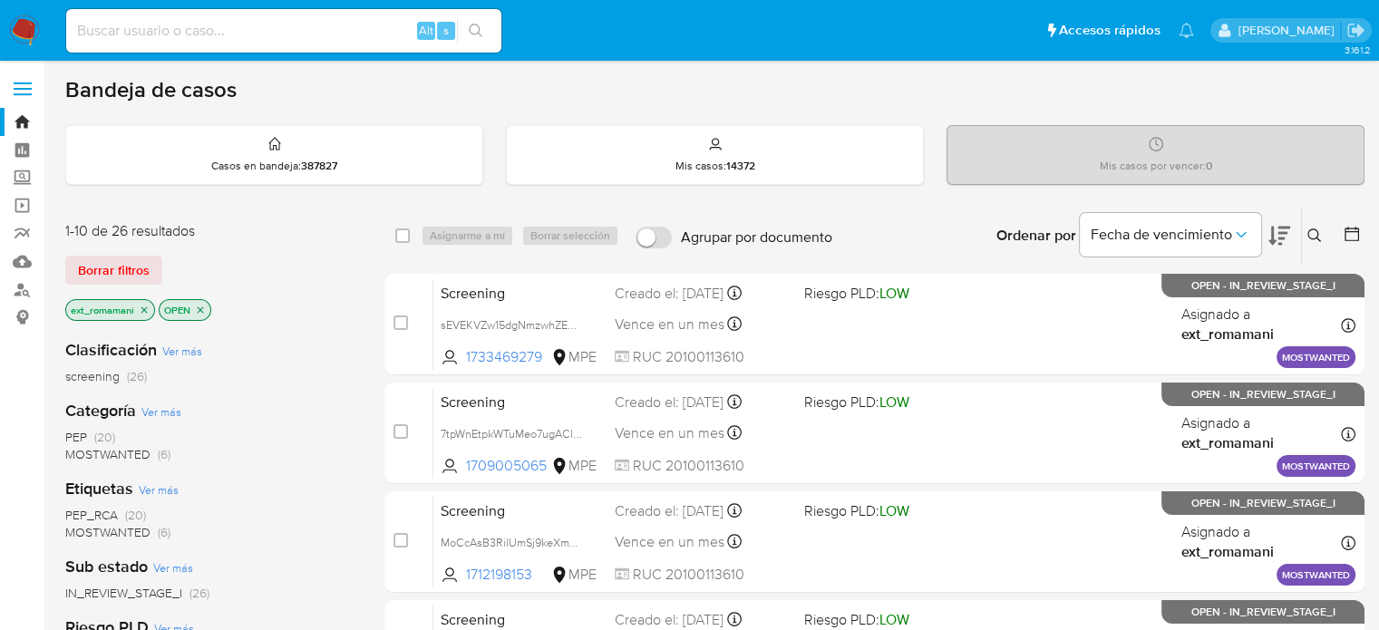
click at [30, 27] on img at bounding box center [24, 30] width 31 height 31
click at [24, 32] on img at bounding box center [24, 30] width 31 height 31
click at [24, 24] on img at bounding box center [24, 30] width 31 height 31
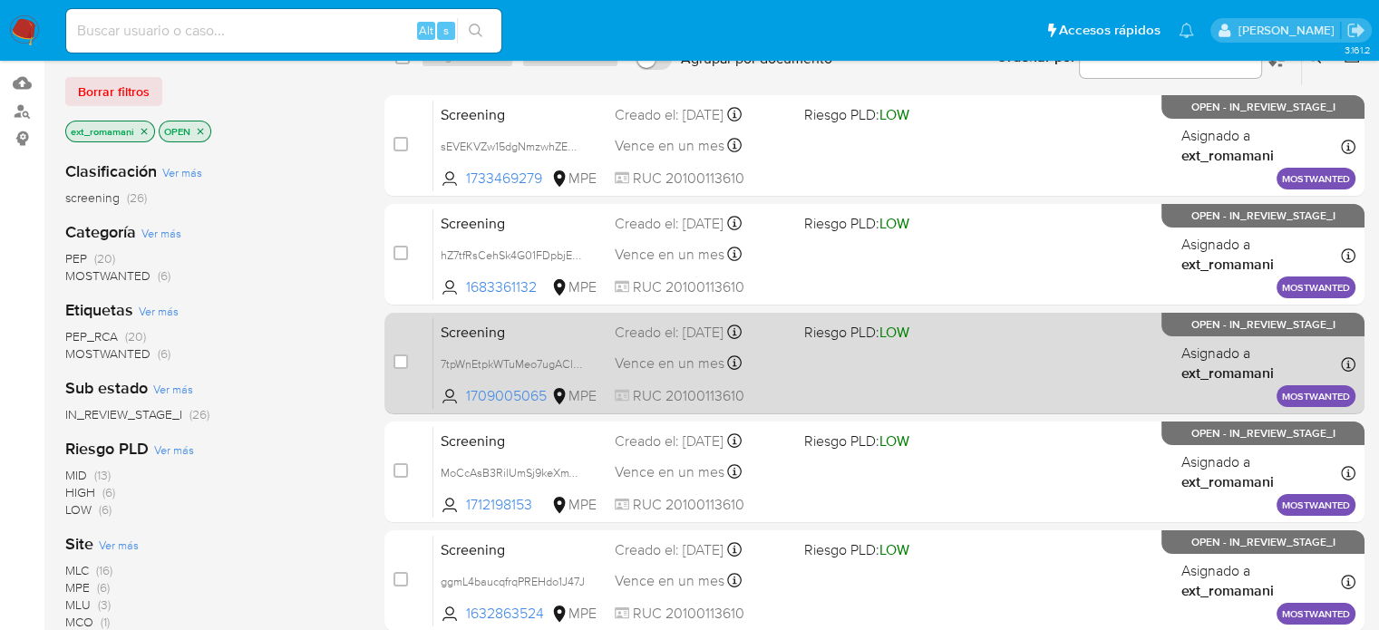
scroll to position [181, 0]
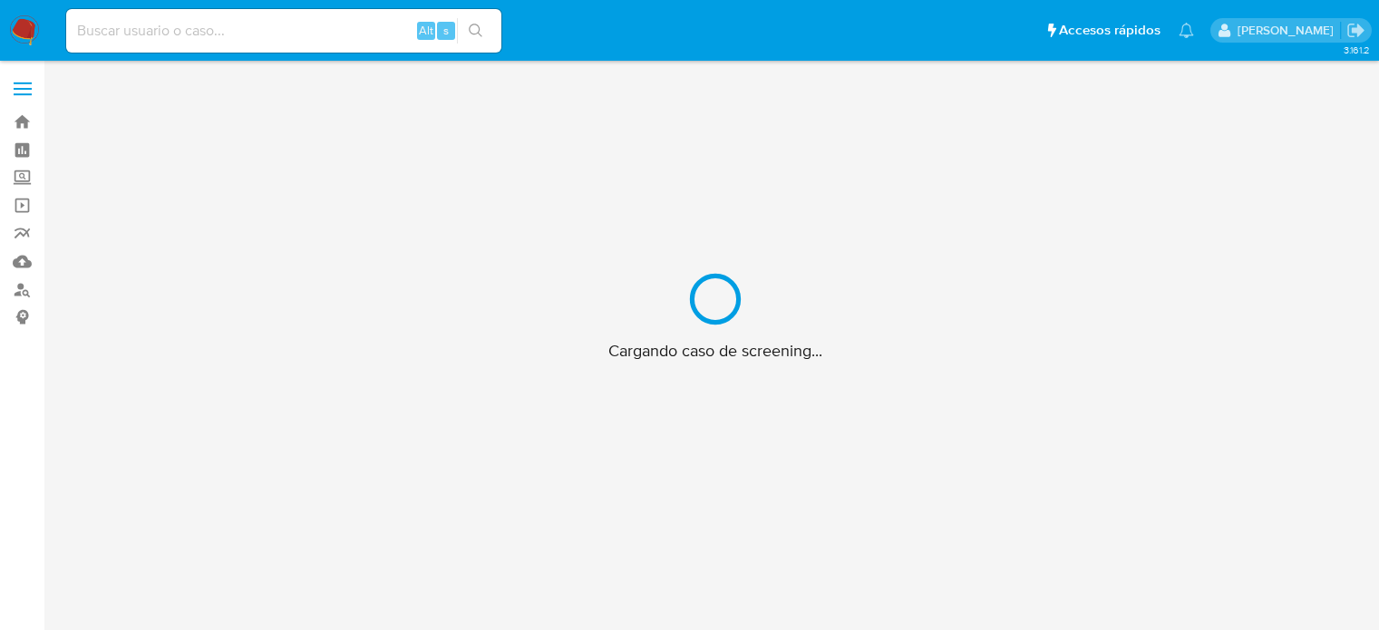
scroll to position [65, 0]
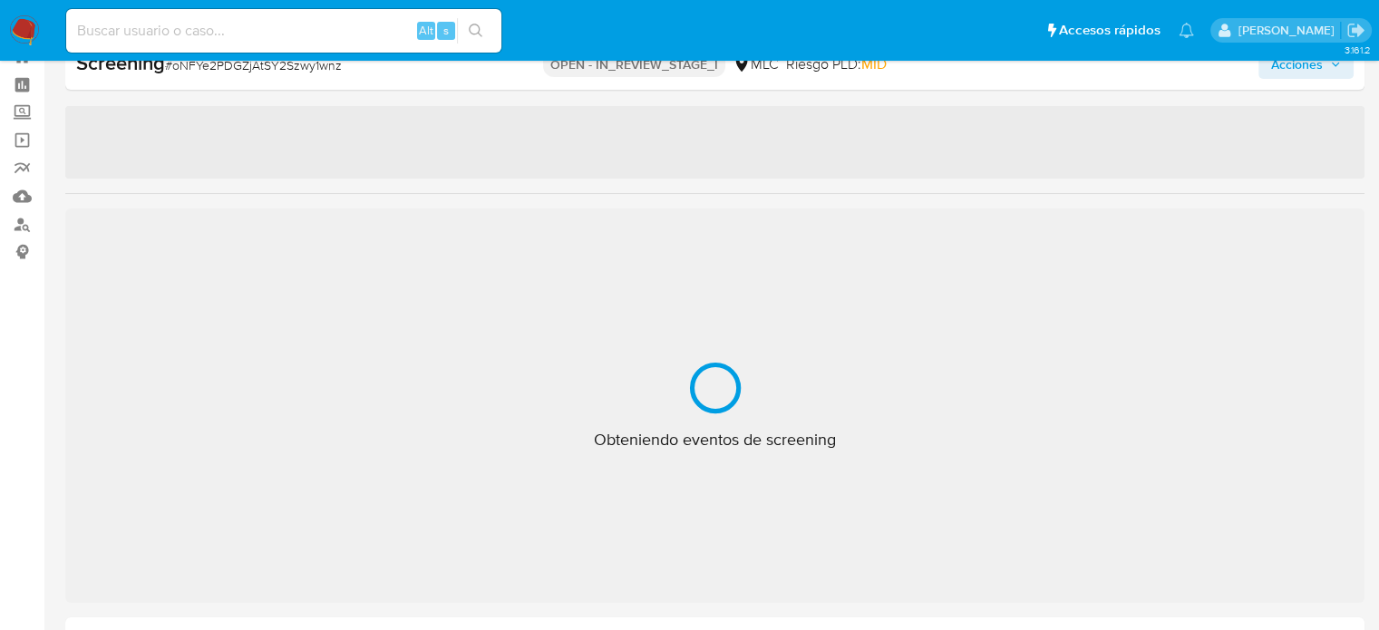
select select "10"
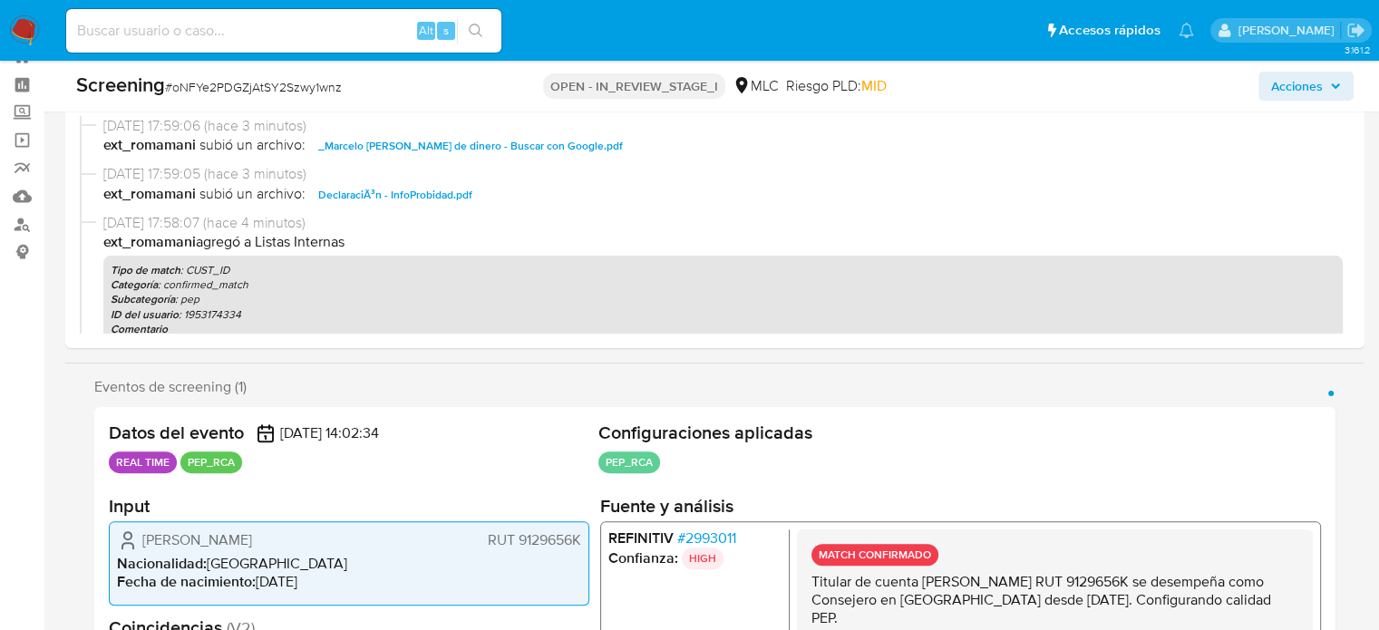
scroll to position [337, 0]
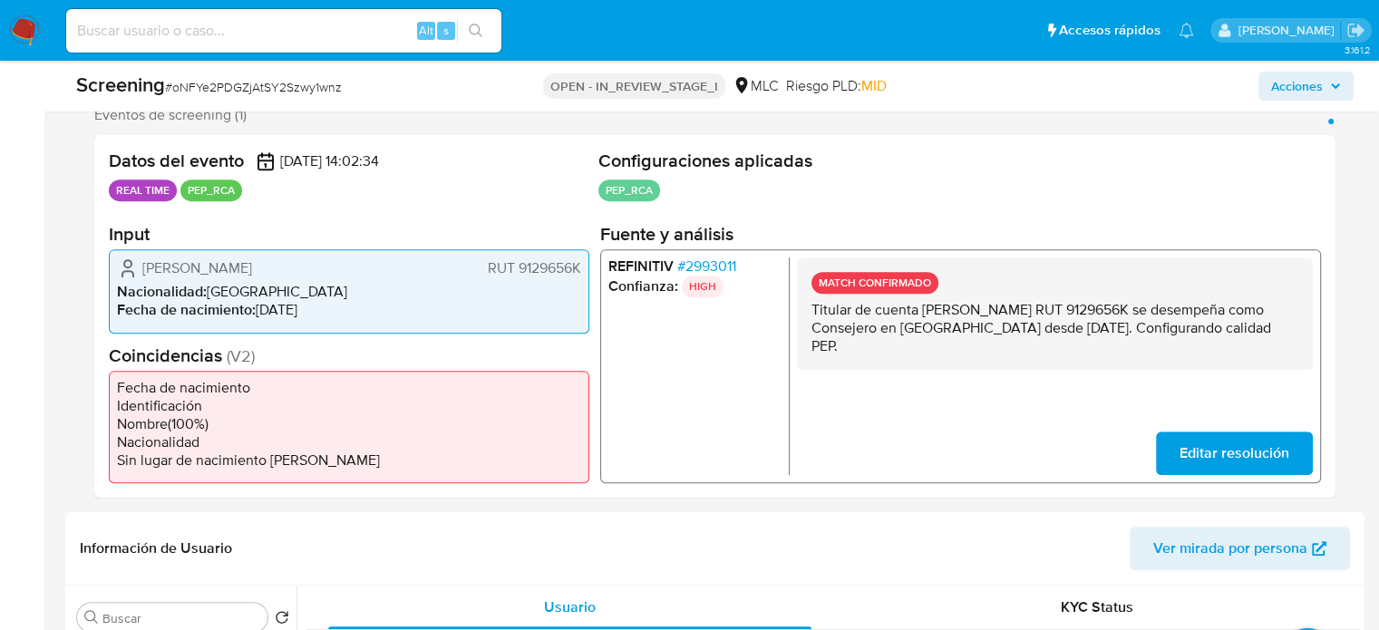
drag, startPoint x: 1003, startPoint y: 351, endPoint x: 814, endPoint y: 310, distance: 193.9
click at [814, 310] on p "Titular de cuenta [PERSON_NAME] RUT 9129656K se desempeña como Consejero en [GE…" at bounding box center [1055, 328] width 487 height 54
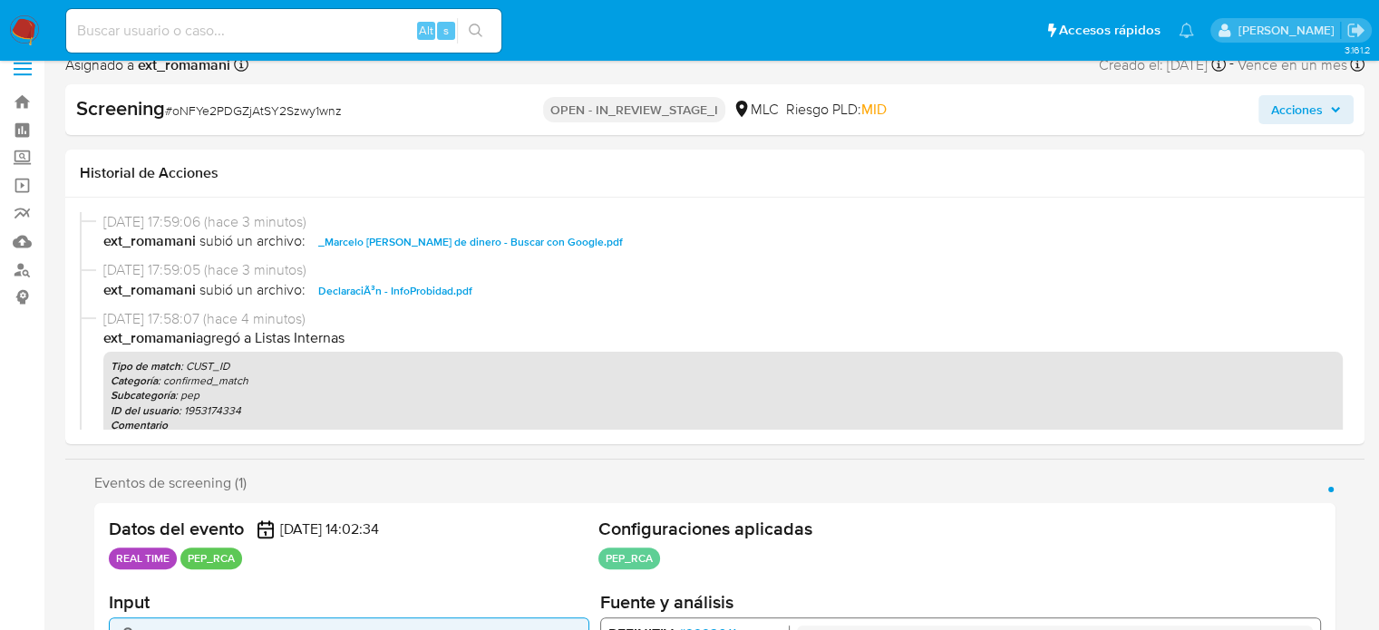
scroll to position [0, 0]
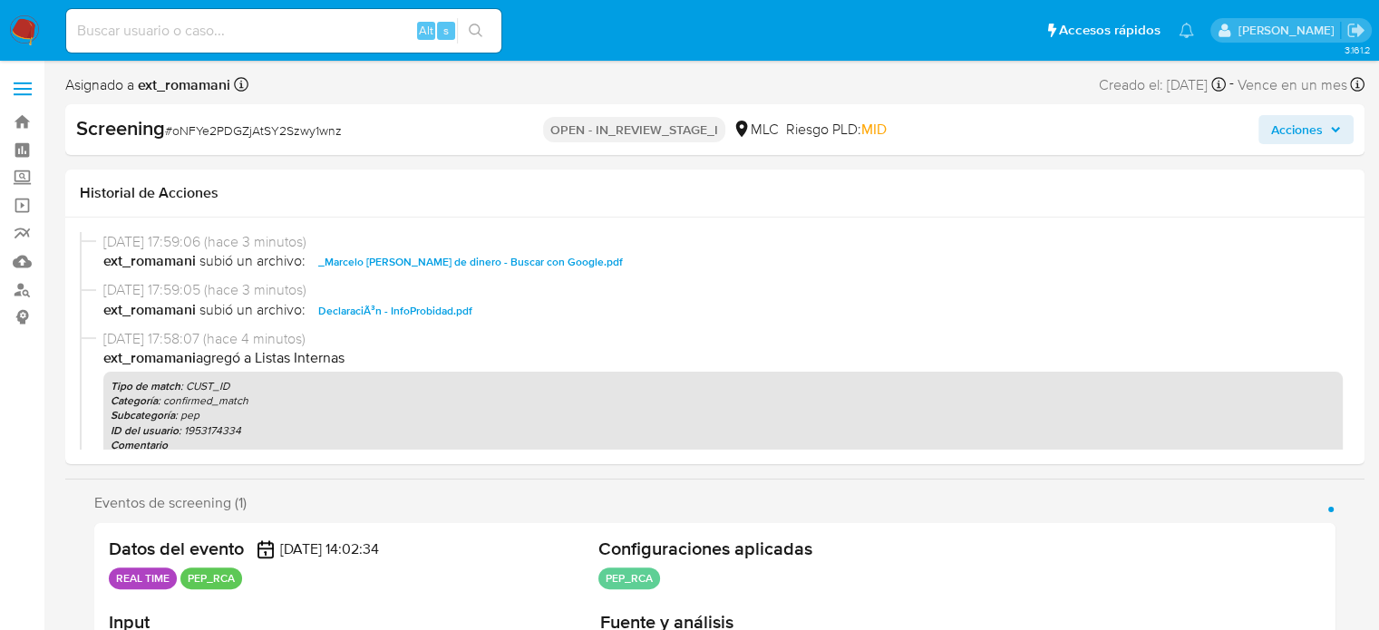
click at [1273, 136] on span "Acciones" at bounding box center [1298, 129] width 52 height 29
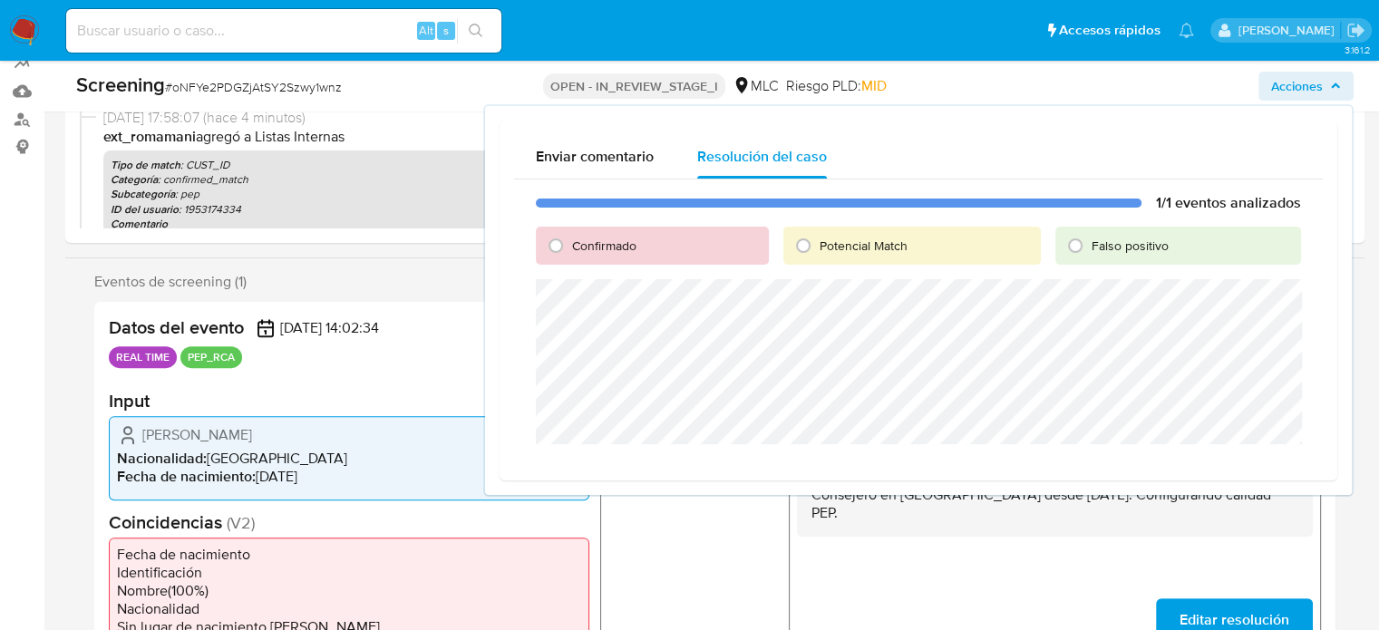
scroll to position [181, 0]
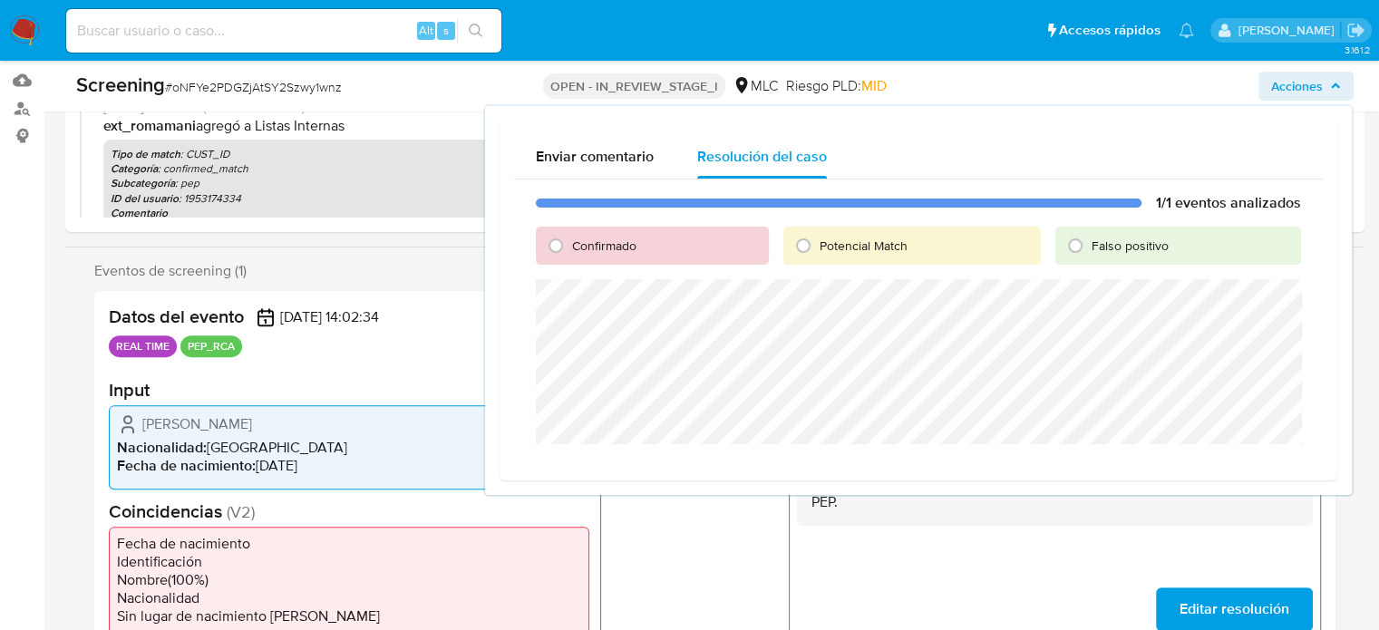
click at [612, 246] on span "Confirmado" at bounding box center [604, 246] width 64 height 18
click at [570, 246] on input "Confirmado" at bounding box center [555, 245] width 29 height 29
radio input "true"
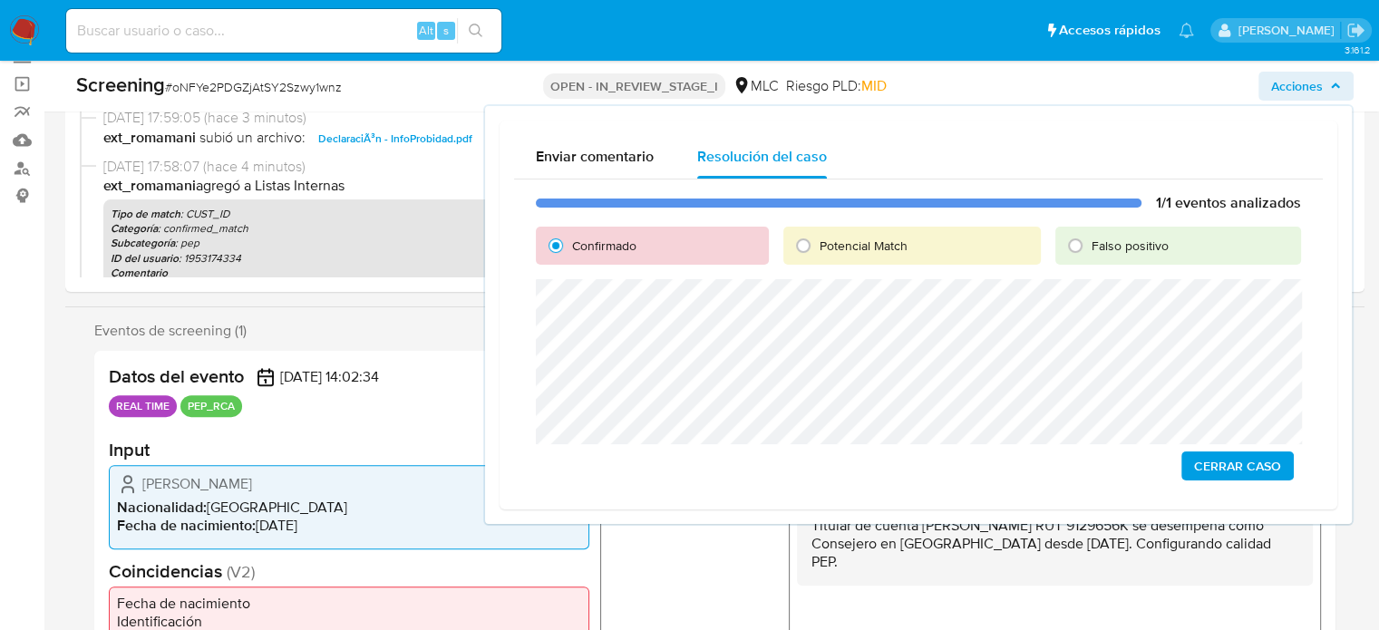
scroll to position [91, 0]
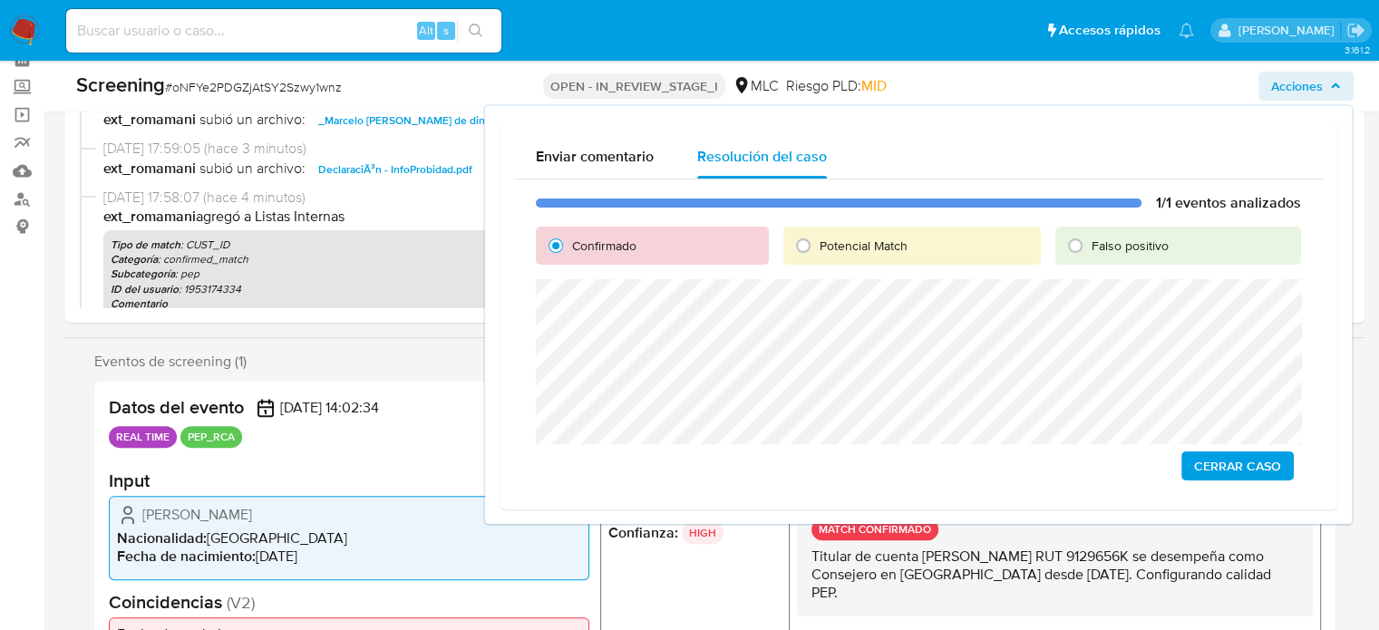
click at [1227, 468] on span "Cerrar Caso" at bounding box center [1237, 465] width 87 height 25
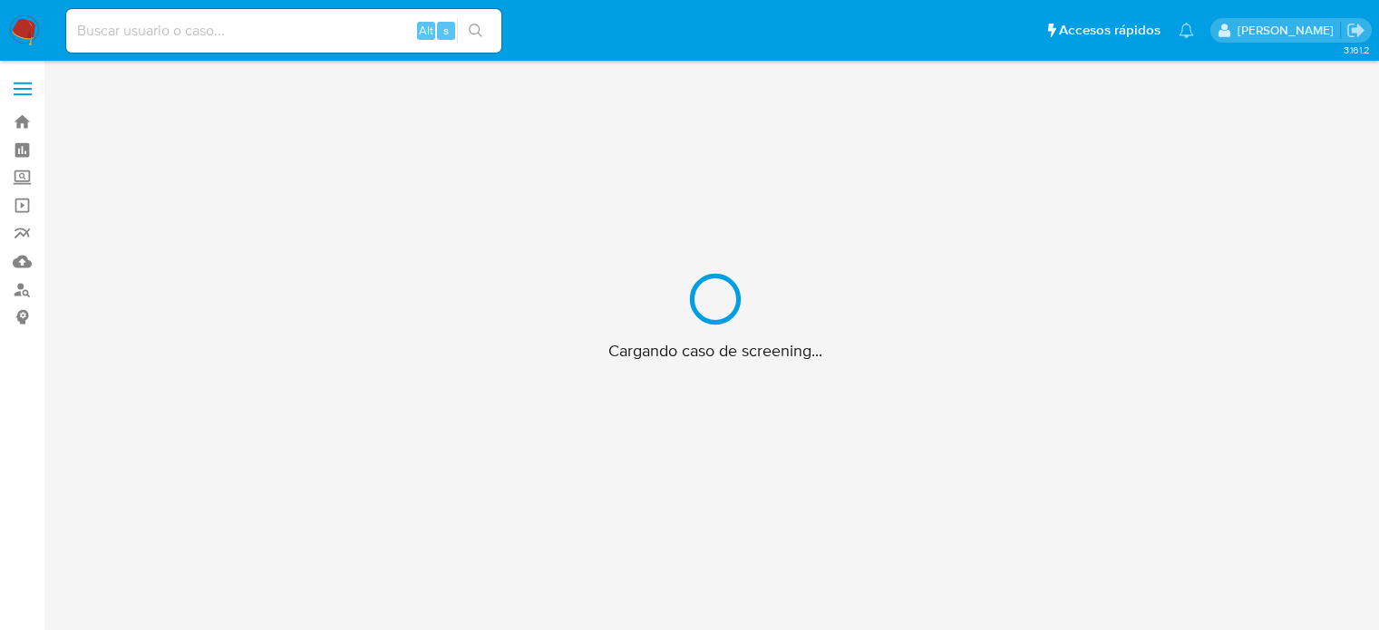
scroll to position [65, 0]
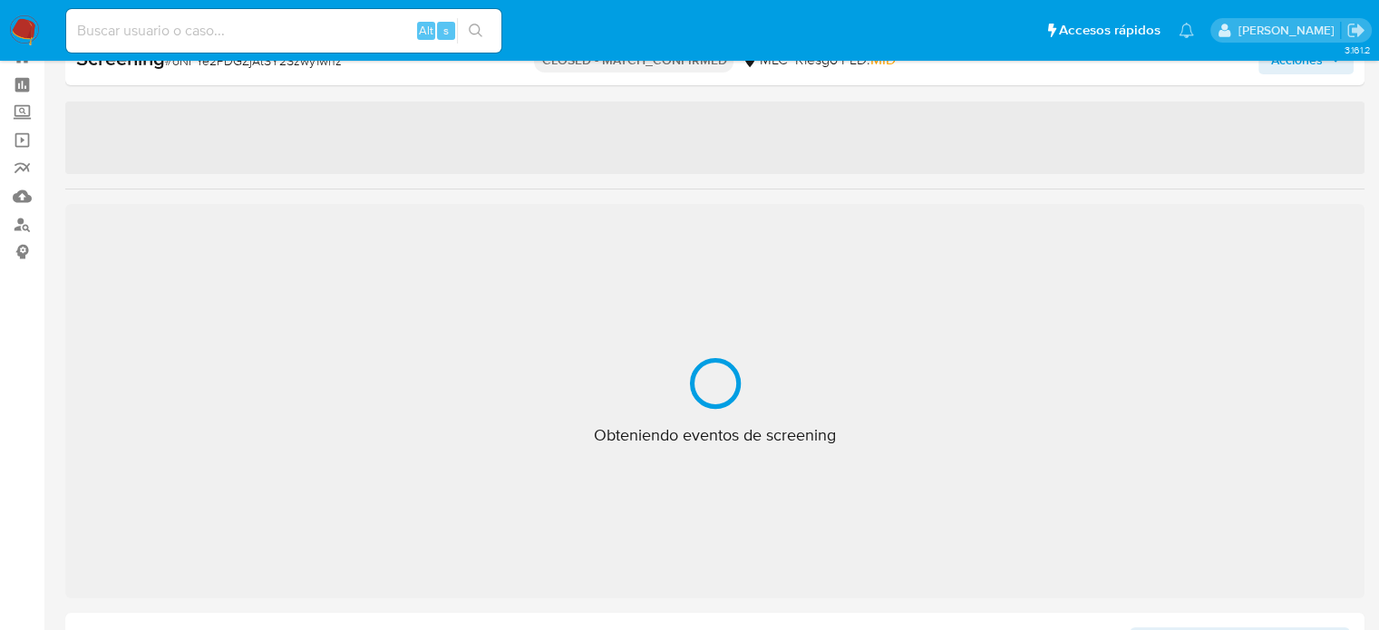
select select "10"
